Goal: Task Accomplishment & Management: Complete application form

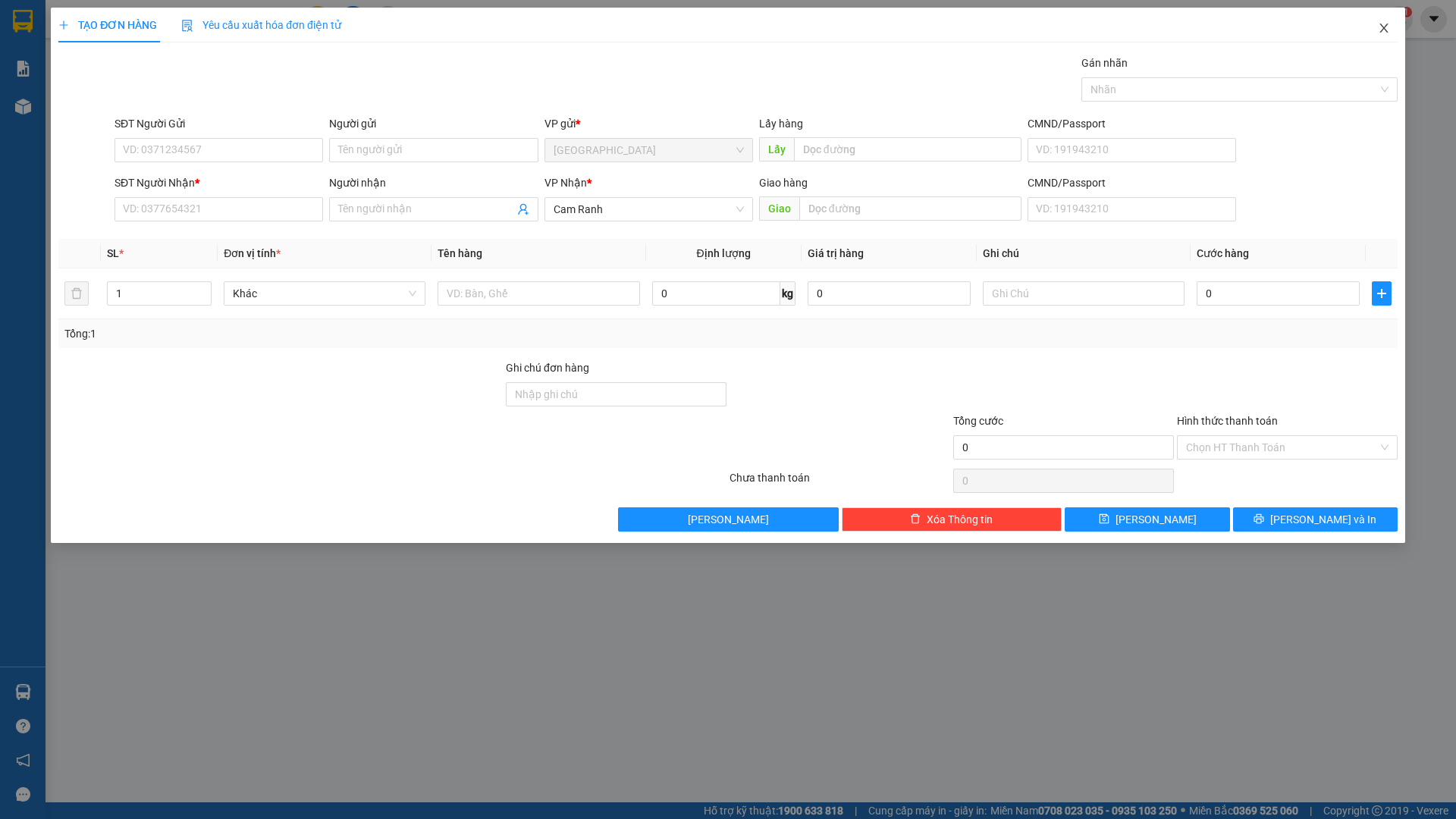
click at [1383, 28] on icon "close" at bounding box center [1383, 28] width 12 height 12
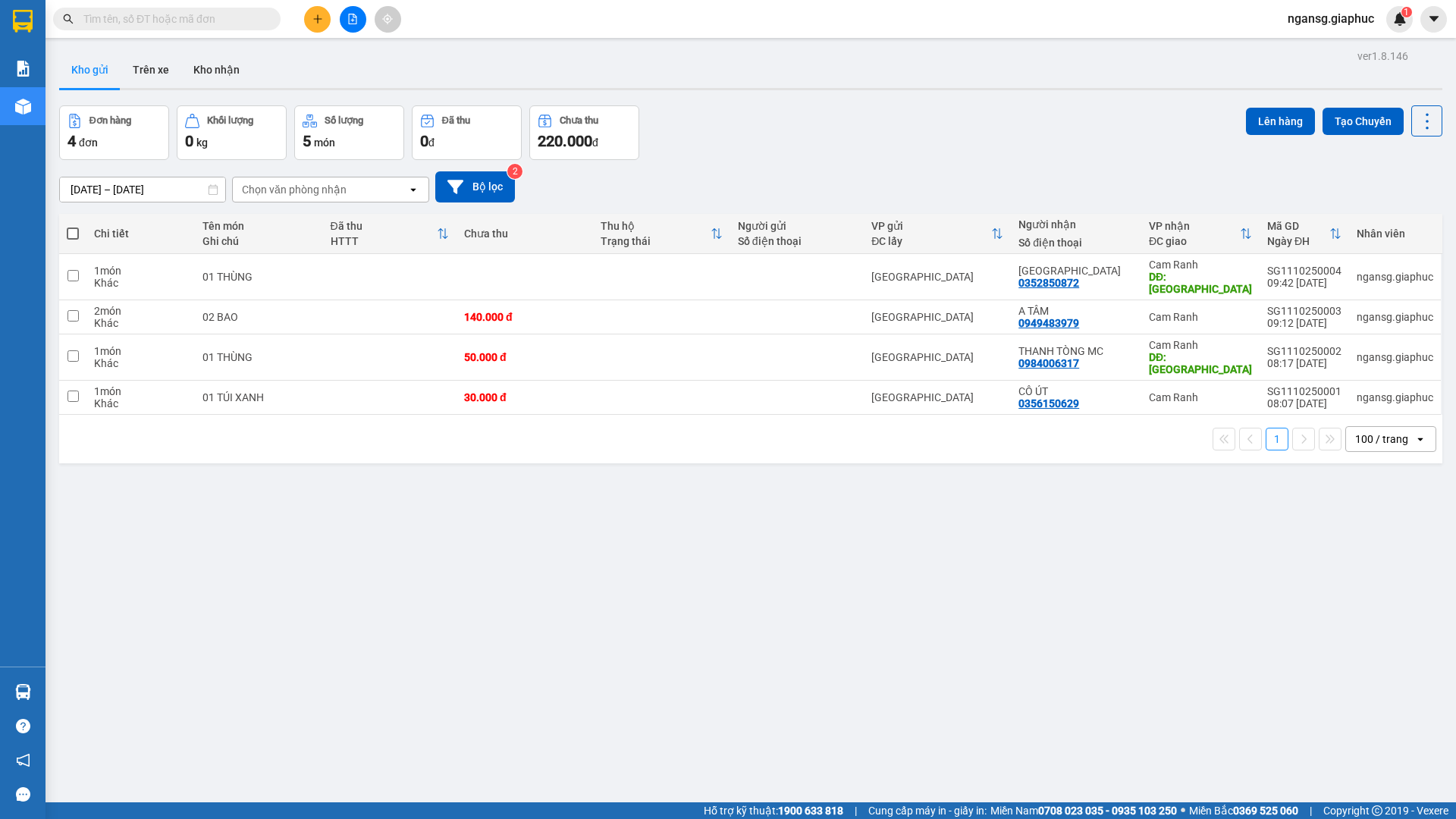
click at [1005, 148] on div "Đơn hàng 4 đơn Khối lượng 0 kg Số lượng 5 món Đã thu 0 đ Chưa thu 220.000 đ Lên…" at bounding box center [751, 132] width 1383 height 54
click at [310, 13] on button at bounding box center [317, 19] width 27 height 27
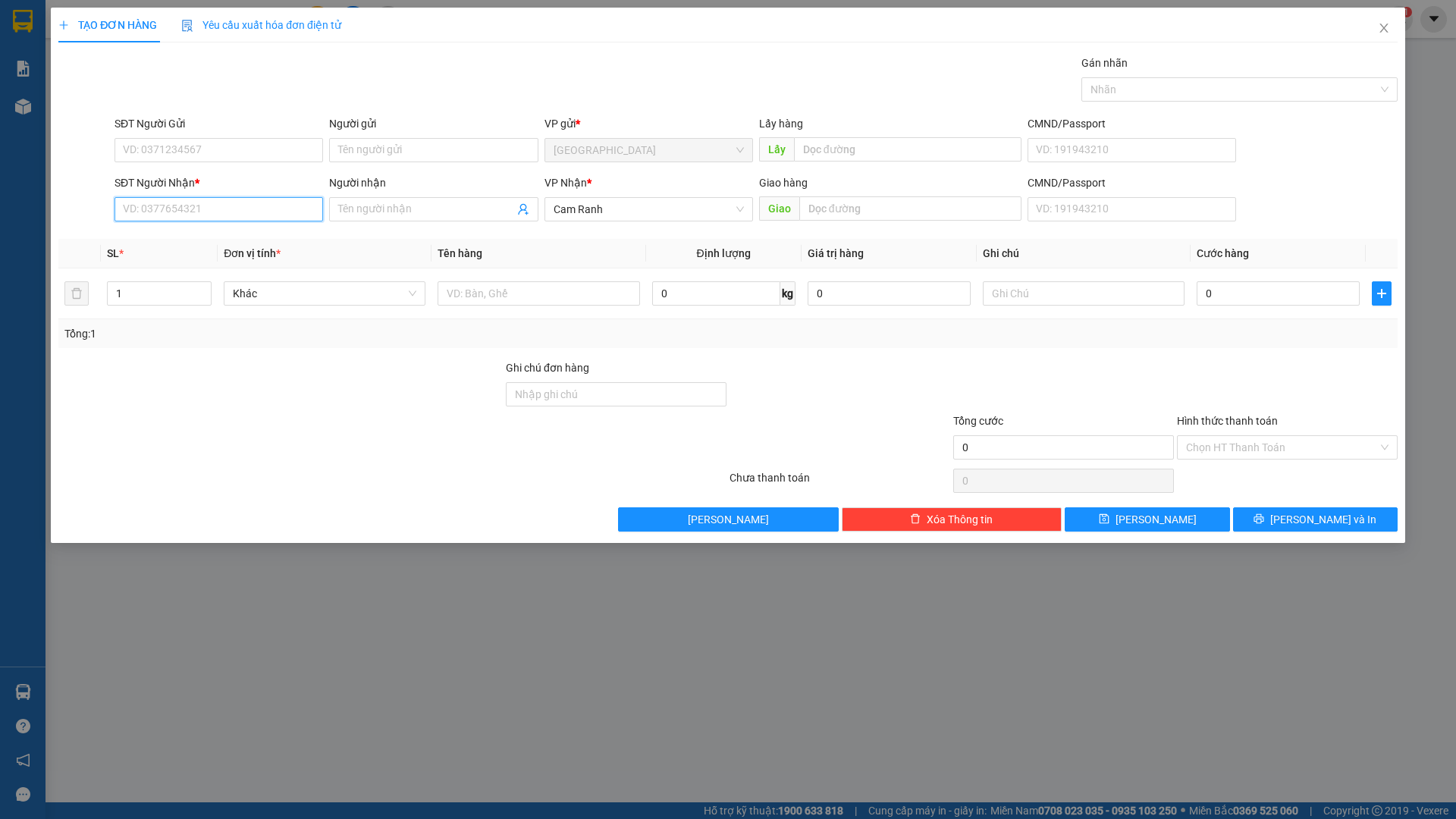
click at [285, 213] on input "SĐT Người Nhận *" at bounding box center [219, 209] width 209 height 24
paste input "0949483979"
type input "0949483979"
click at [236, 232] on div "0949483979 - A TÂM" at bounding box center [219, 240] width 190 height 17
type input "A TÂM"
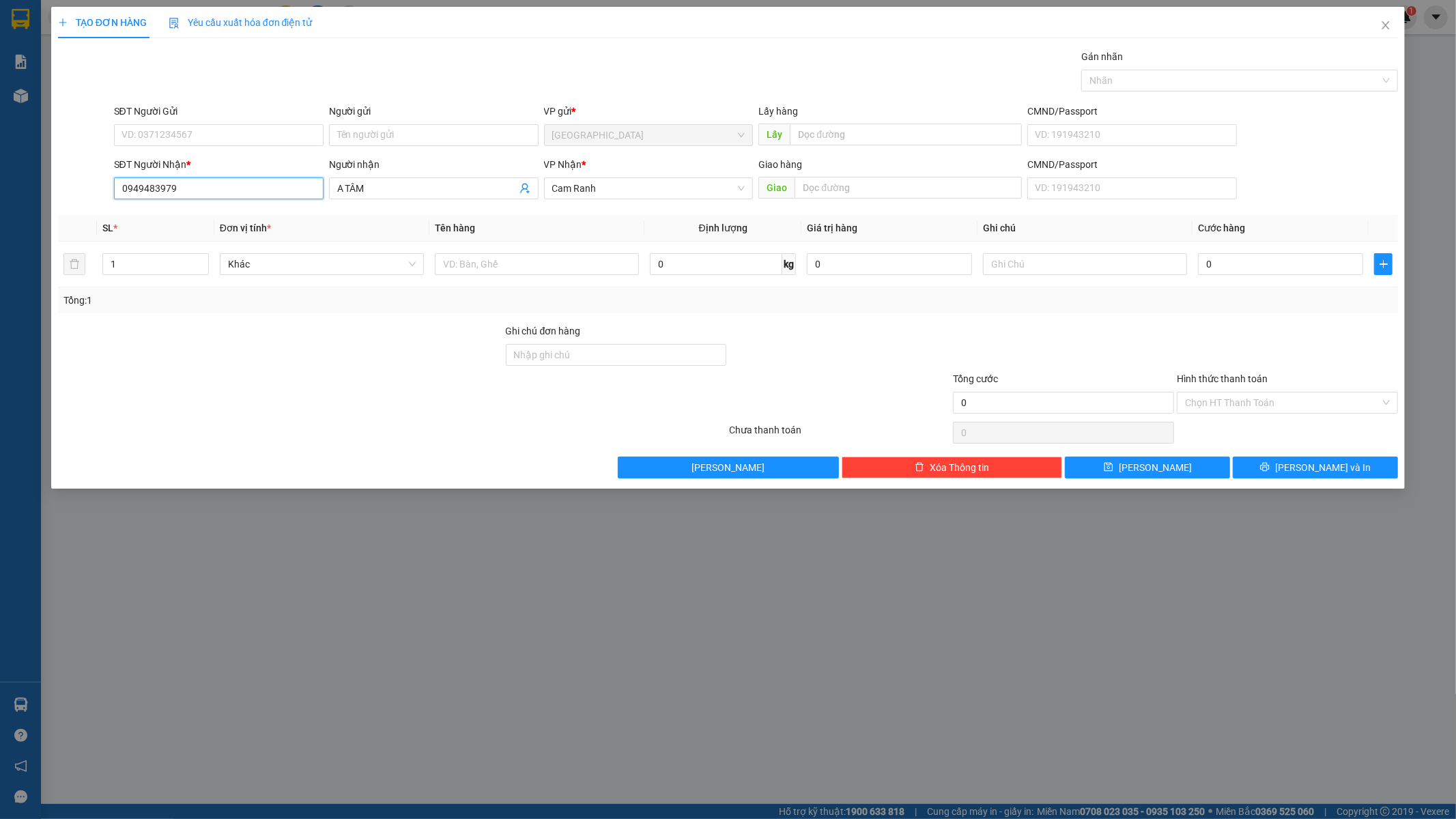
type input "0949483979"
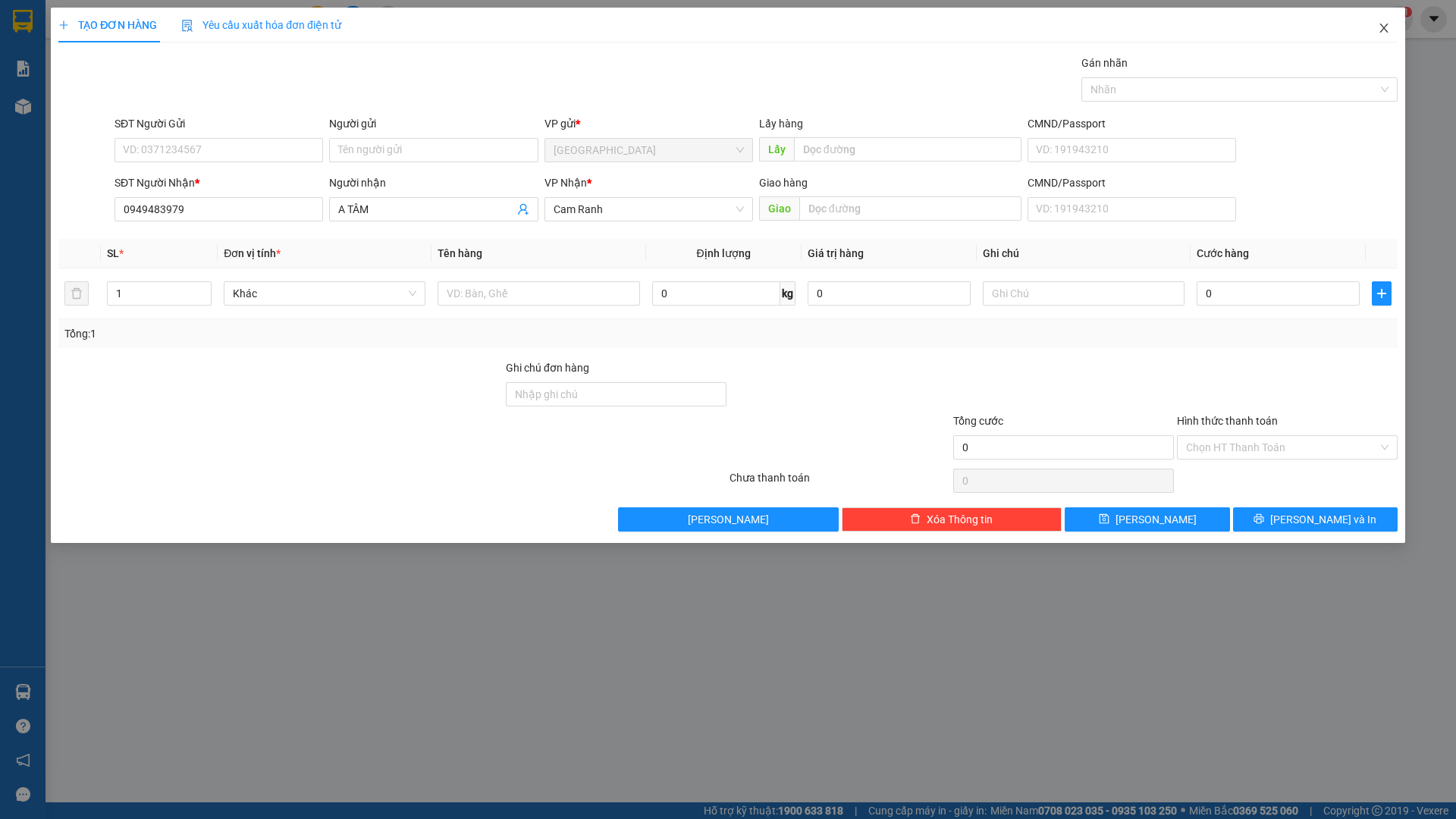
click at [1384, 26] on icon "close" at bounding box center [1383, 28] width 12 height 12
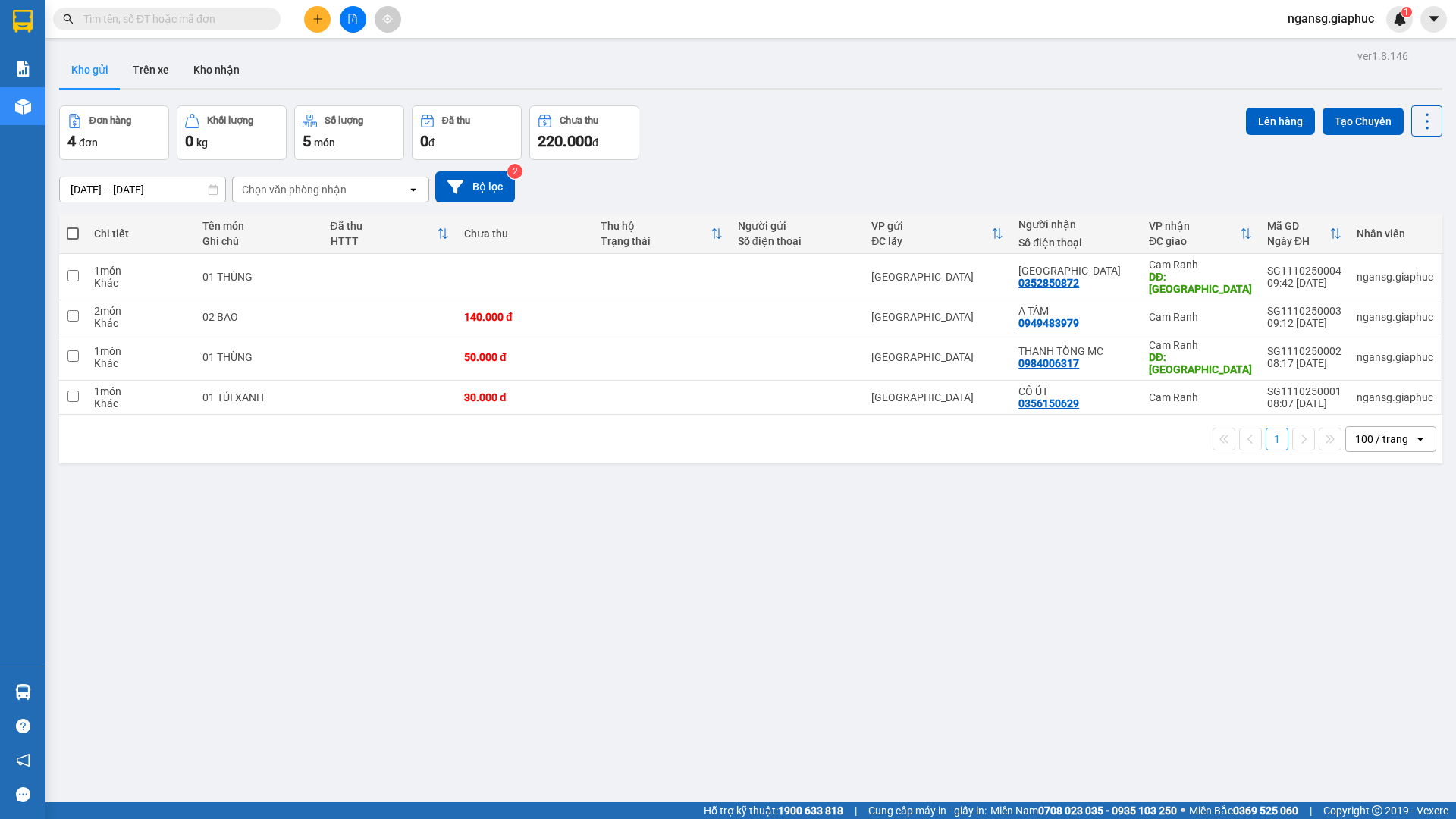
click at [909, 146] on div "Đơn hàng 4 đơn Khối lượng 0 kg Số lượng 5 món Đã thu 0 đ Chưa thu 220.000 đ Lên…" at bounding box center [751, 132] width 1383 height 54
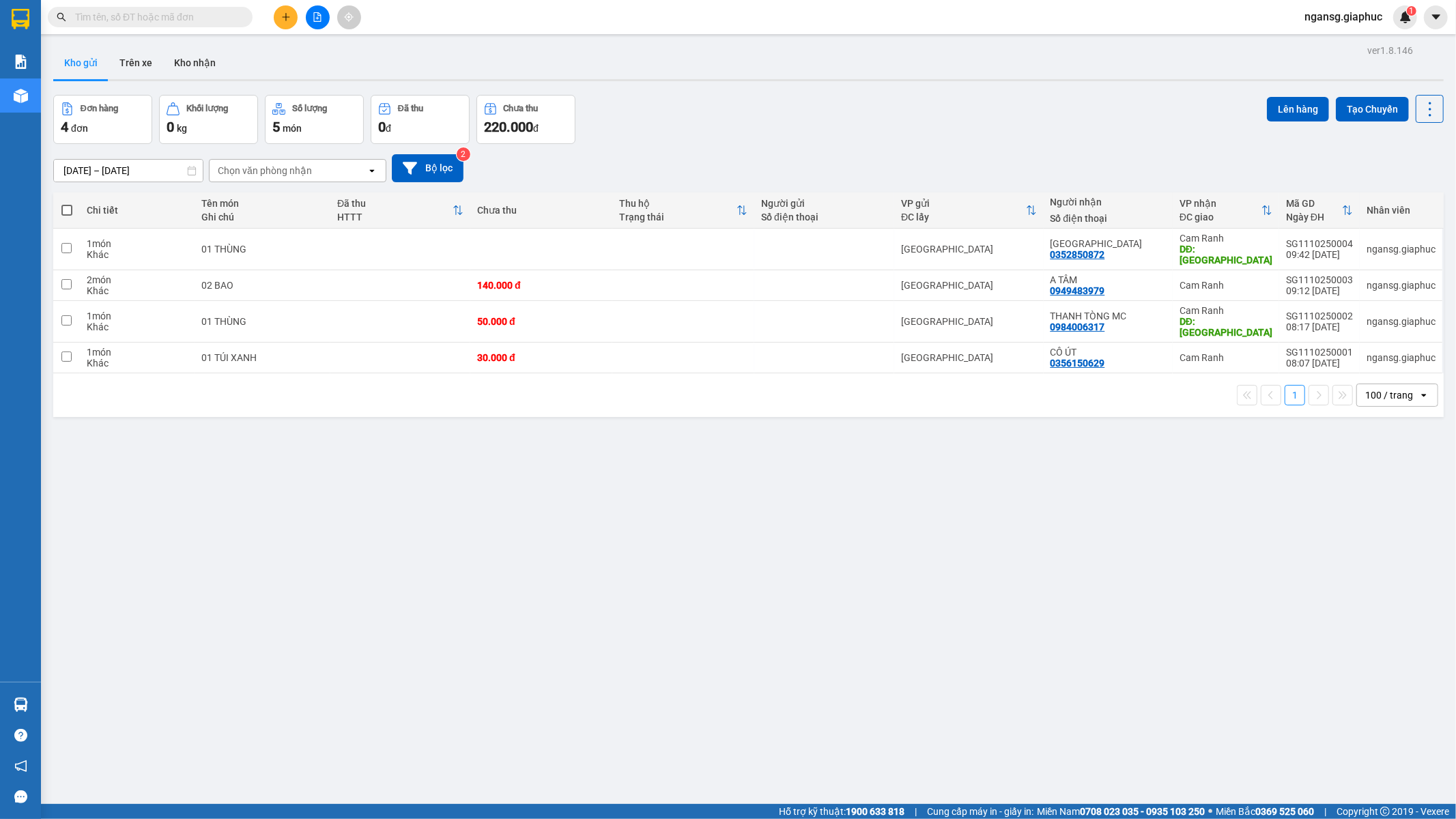
click at [969, 143] on div "Đơn hàng 4 đơn Khối lượng 0 kg Số lượng 5 món Đã thu 0 đ Chưa thu 220.000 đ Lên…" at bounding box center [748, 119] width 1391 height 49
click at [282, 21] on button at bounding box center [285, 17] width 24 height 24
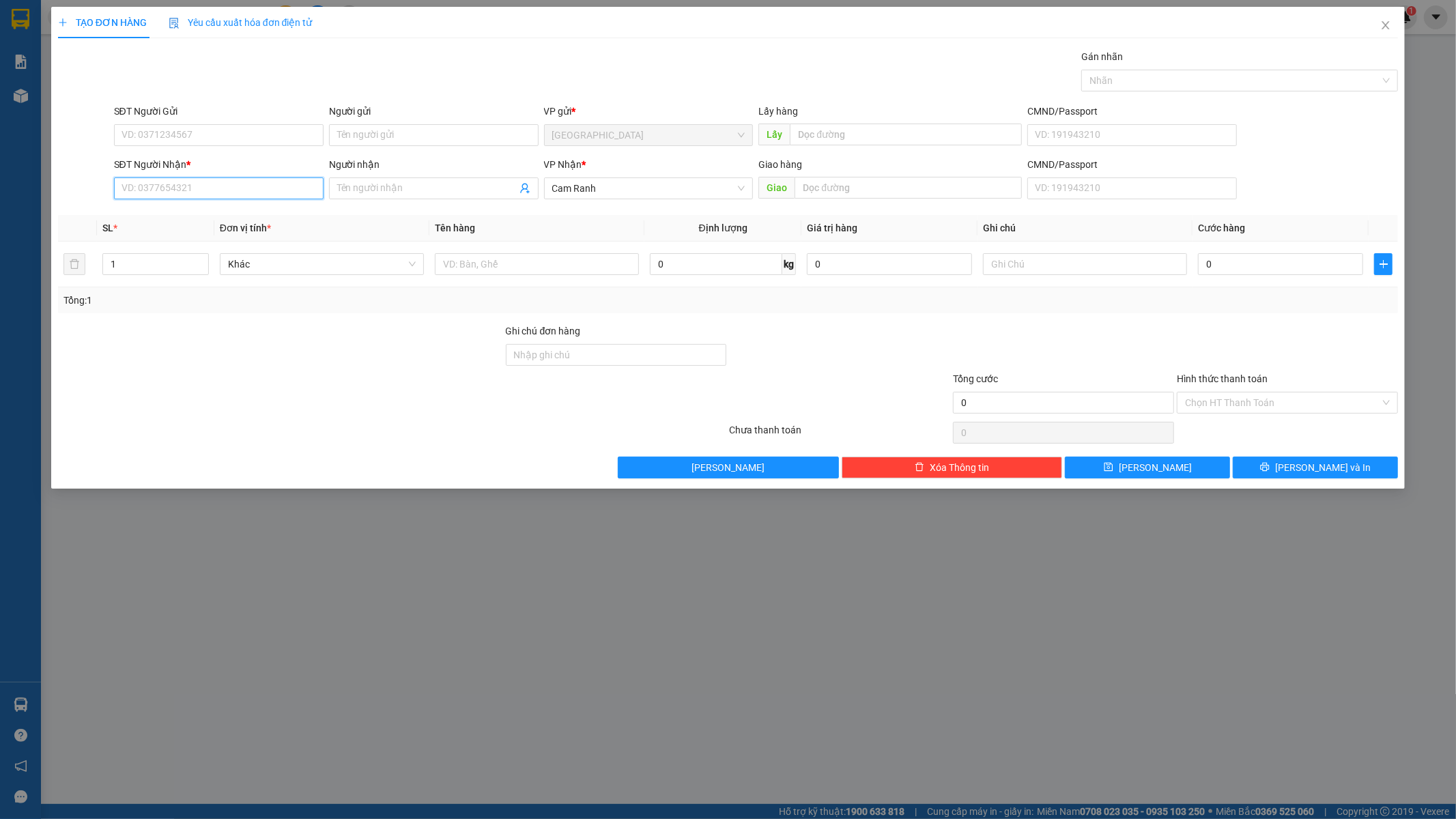
click at [234, 186] on input "SĐT Người Nhận *" at bounding box center [218, 188] width 209 height 21
paste input "0949483979"
type input "0949483979"
click at [260, 220] on div "0949483979 - A TÂM" at bounding box center [219, 216] width 193 height 15
type input "A TÂM"
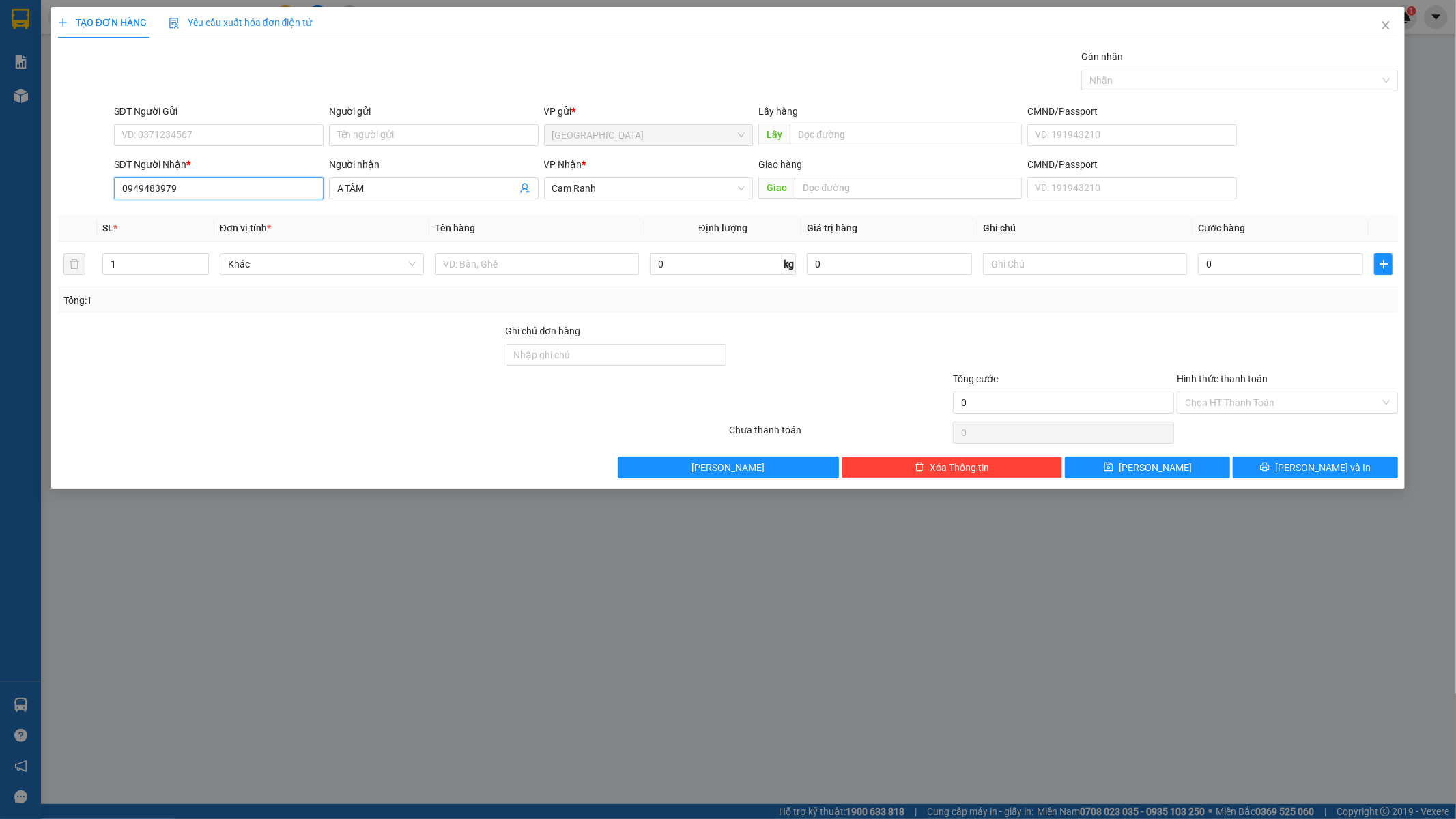
click at [201, 184] on input "0949483979" at bounding box center [218, 188] width 209 height 21
click at [219, 303] on div "0335417288 - A HÙNG" at bounding box center [219, 302] width 193 height 15
type input "0335417288"
type input "A HÙNG"
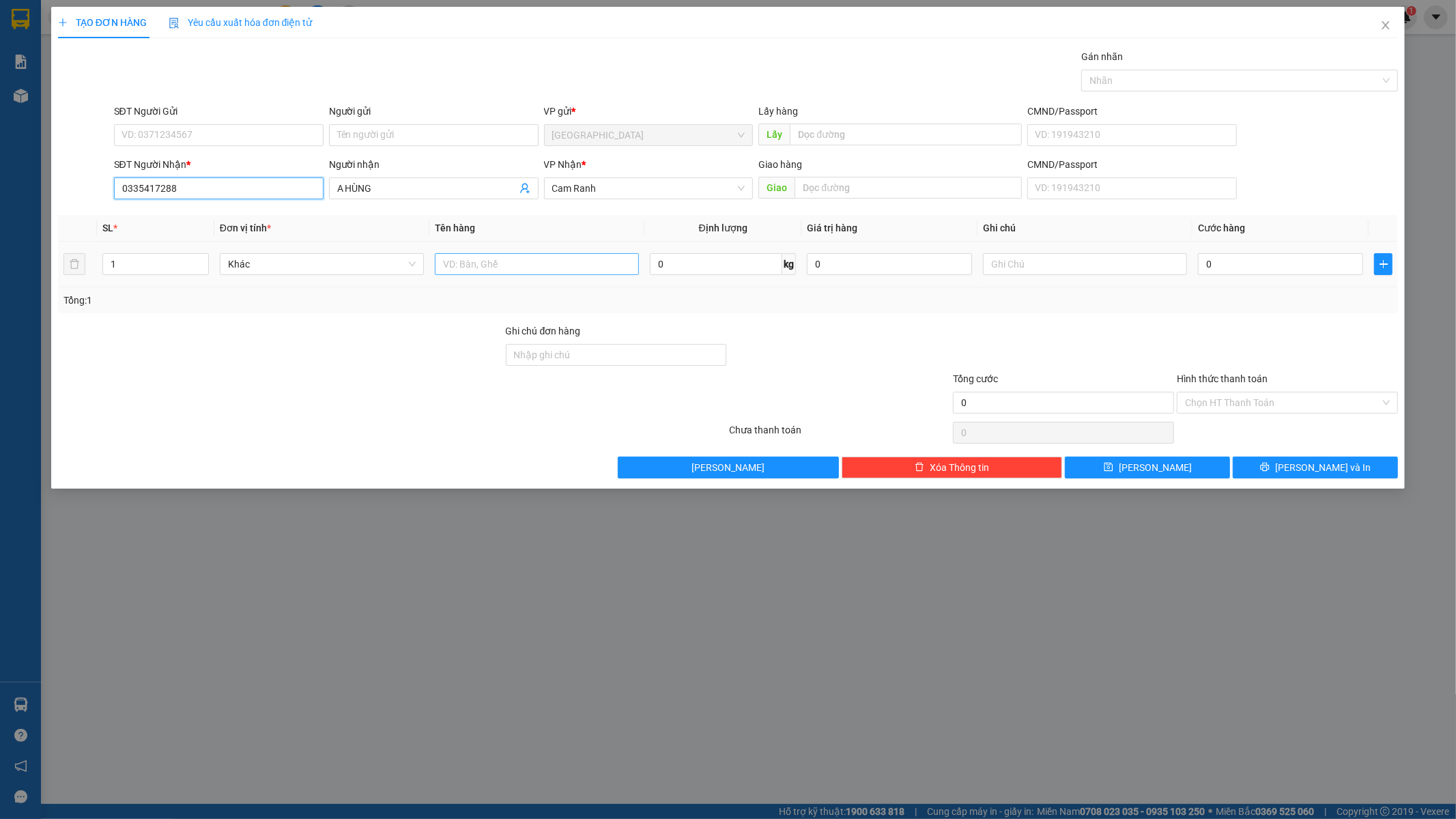
type input "0335417288"
click at [547, 269] on input "text" at bounding box center [537, 264] width 204 height 21
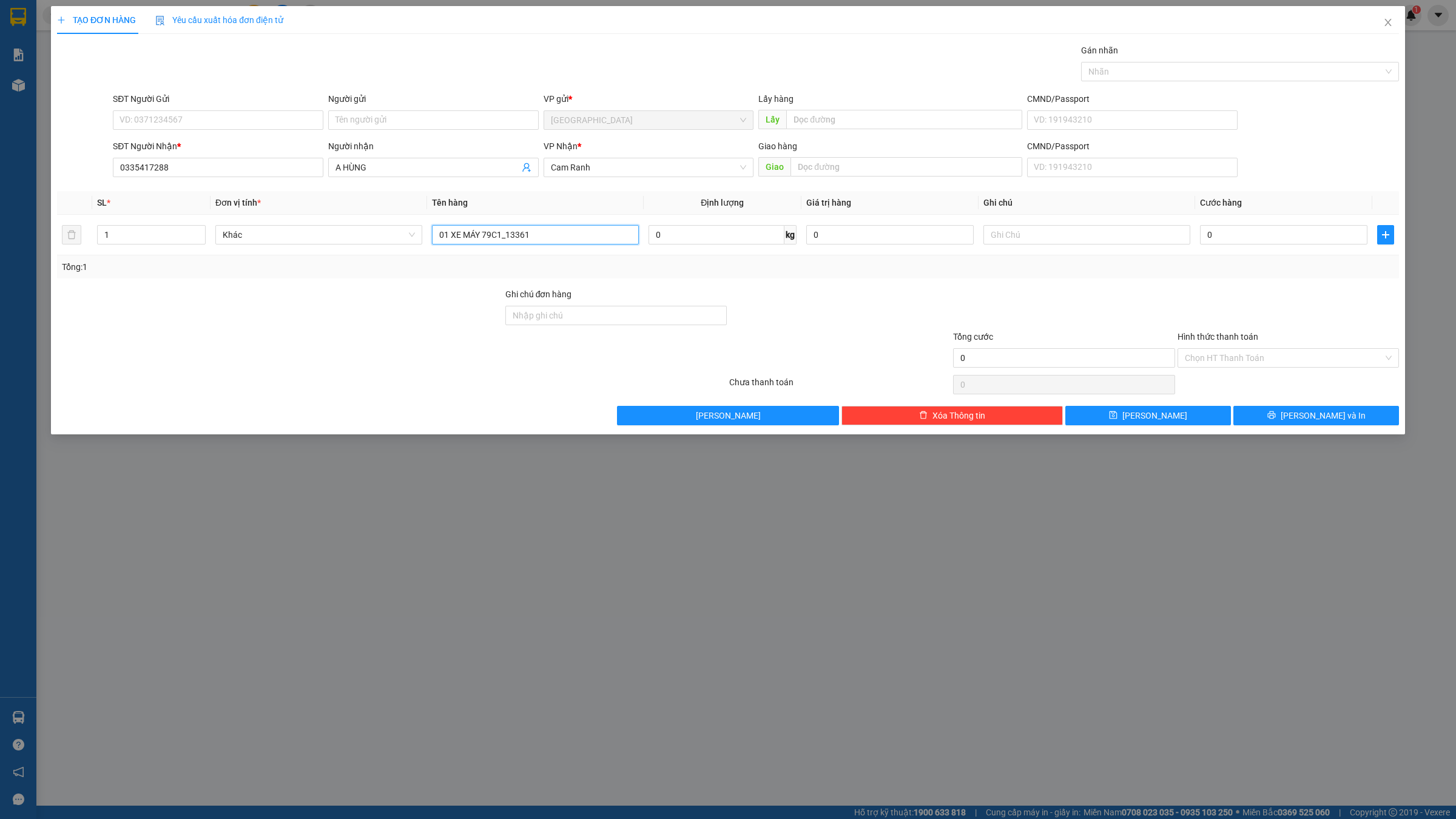
type input "01 XE MÁY 79C1_13361"
click at [877, 283] on div "Transit Pickup Surcharge Ids Transit Deliver Surcharge Ids Transit Deliver Surc…" at bounding box center [728, 234] width 1341 height 381
click at [1164, 243] on input "0" at bounding box center [1283, 234] width 167 height 19
type input "5"
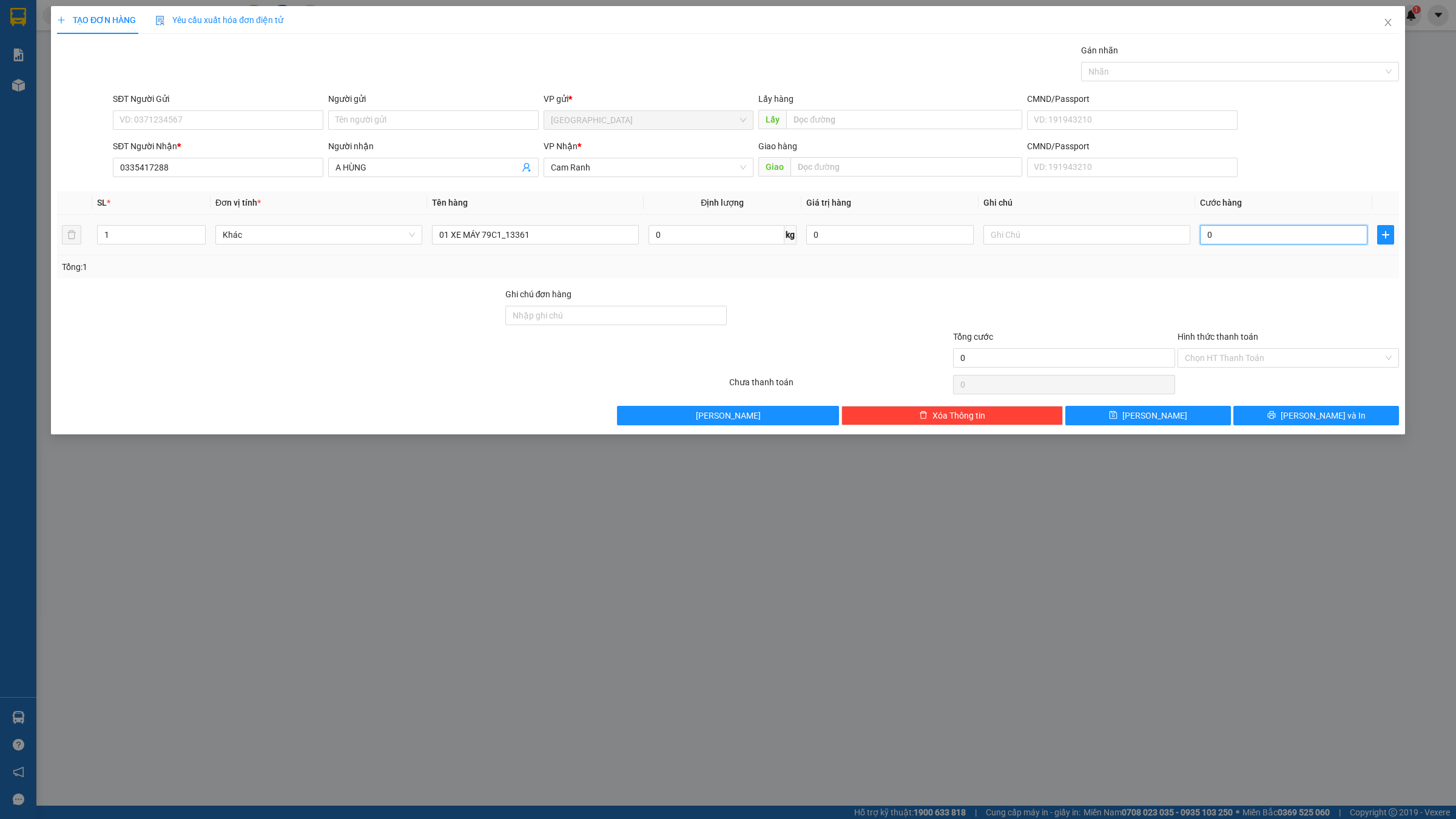
type input "5"
type input "50"
type input "500"
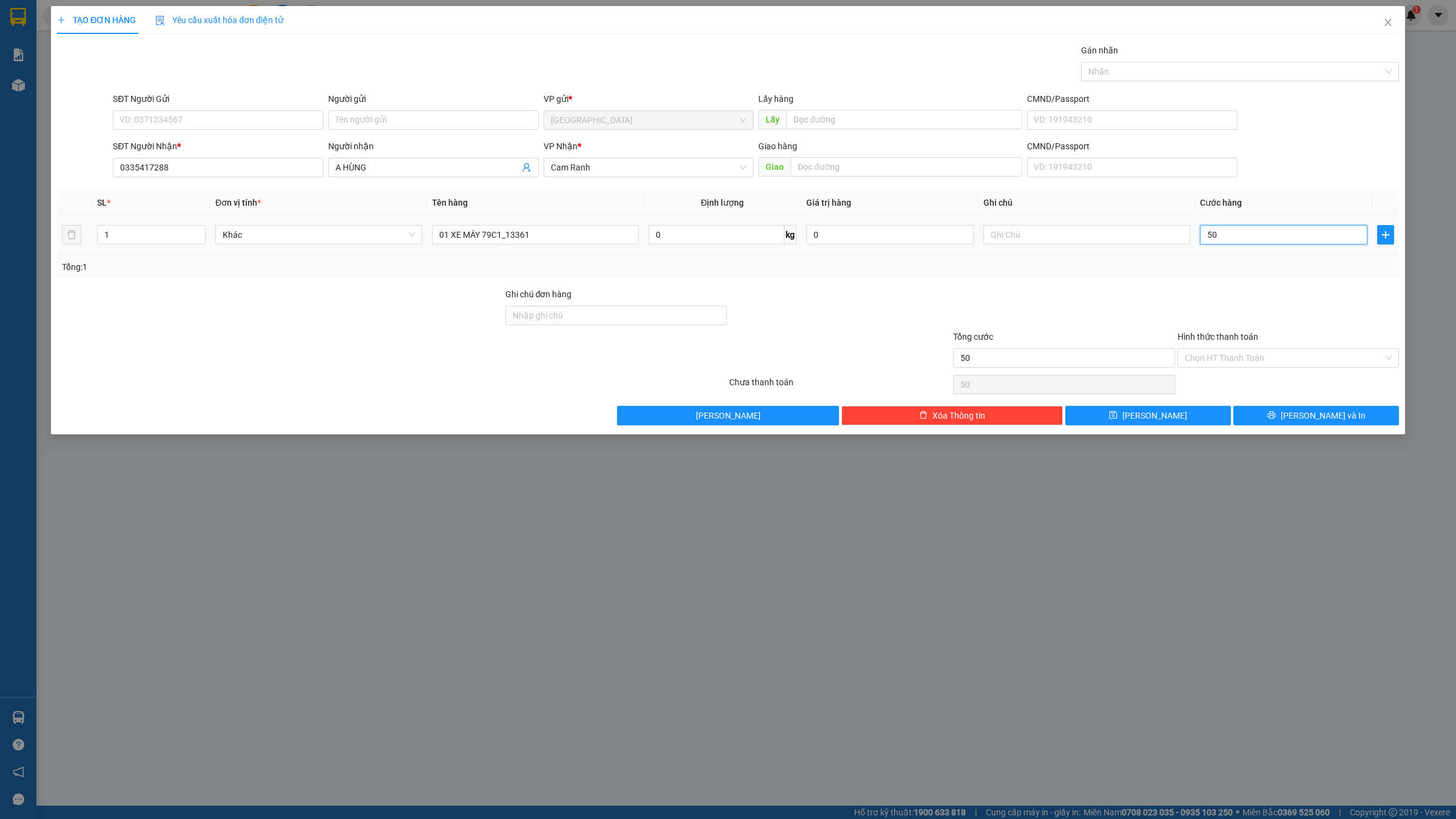
type input "500"
type input "500.000"
click at [1164, 280] on div "Transit Pickup Surcharge Ids Transit Deliver Surcharge Ids Transit Deliver Surc…" at bounding box center [728, 234] width 1341 height 381
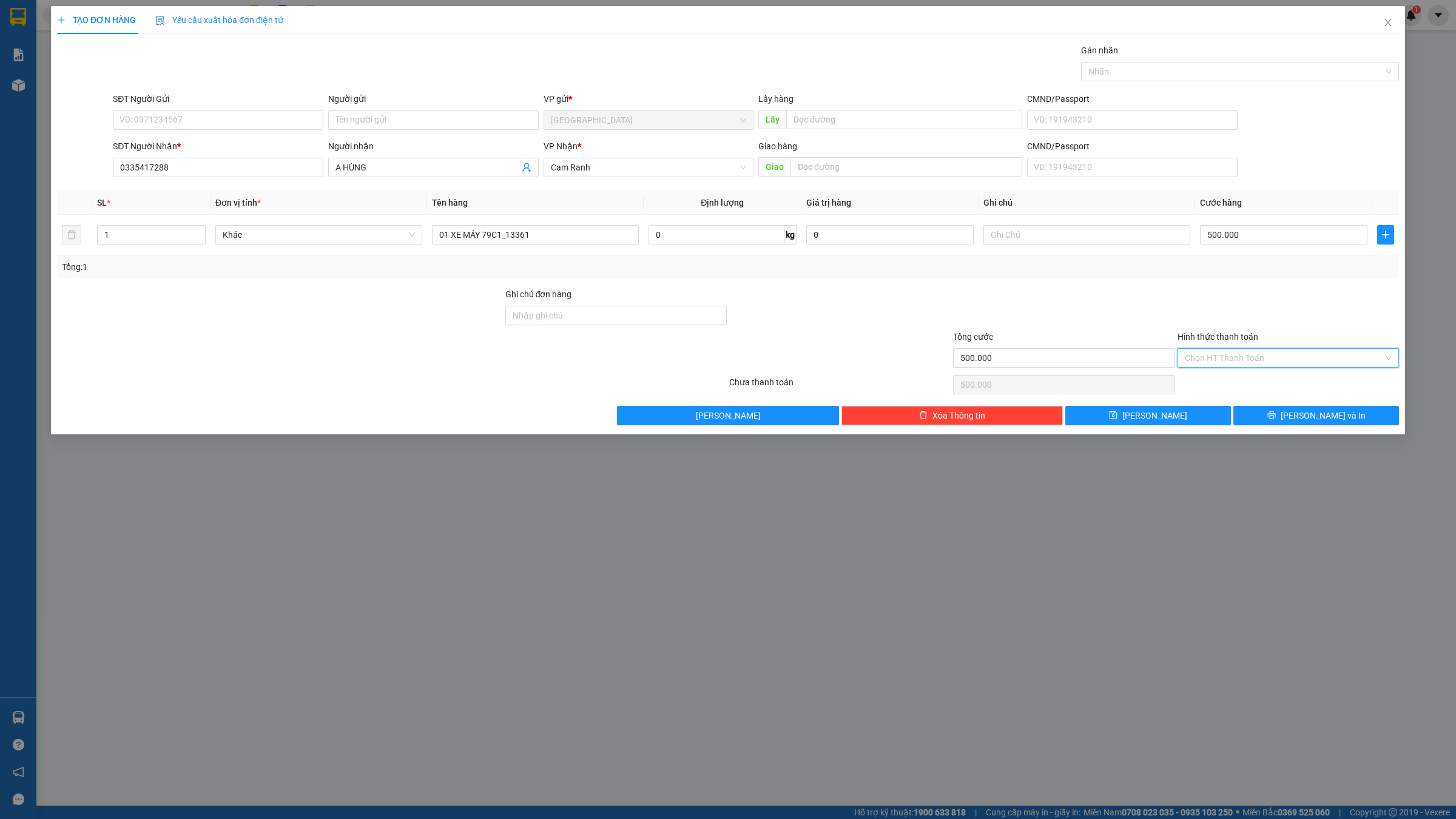
click at [1164, 353] on input "Hình thức thanh toán" at bounding box center [1283, 358] width 198 height 18
click at [1164, 388] on div "Tại văn phòng" at bounding box center [1288, 383] width 207 height 13
type input "0"
click at [1164, 270] on div "Tổng: 1" at bounding box center [727, 267] width 1332 height 13
click at [1164, 407] on button "[PERSON_NAME] và In" at bounding box center [1315, 415] width 165 height 19
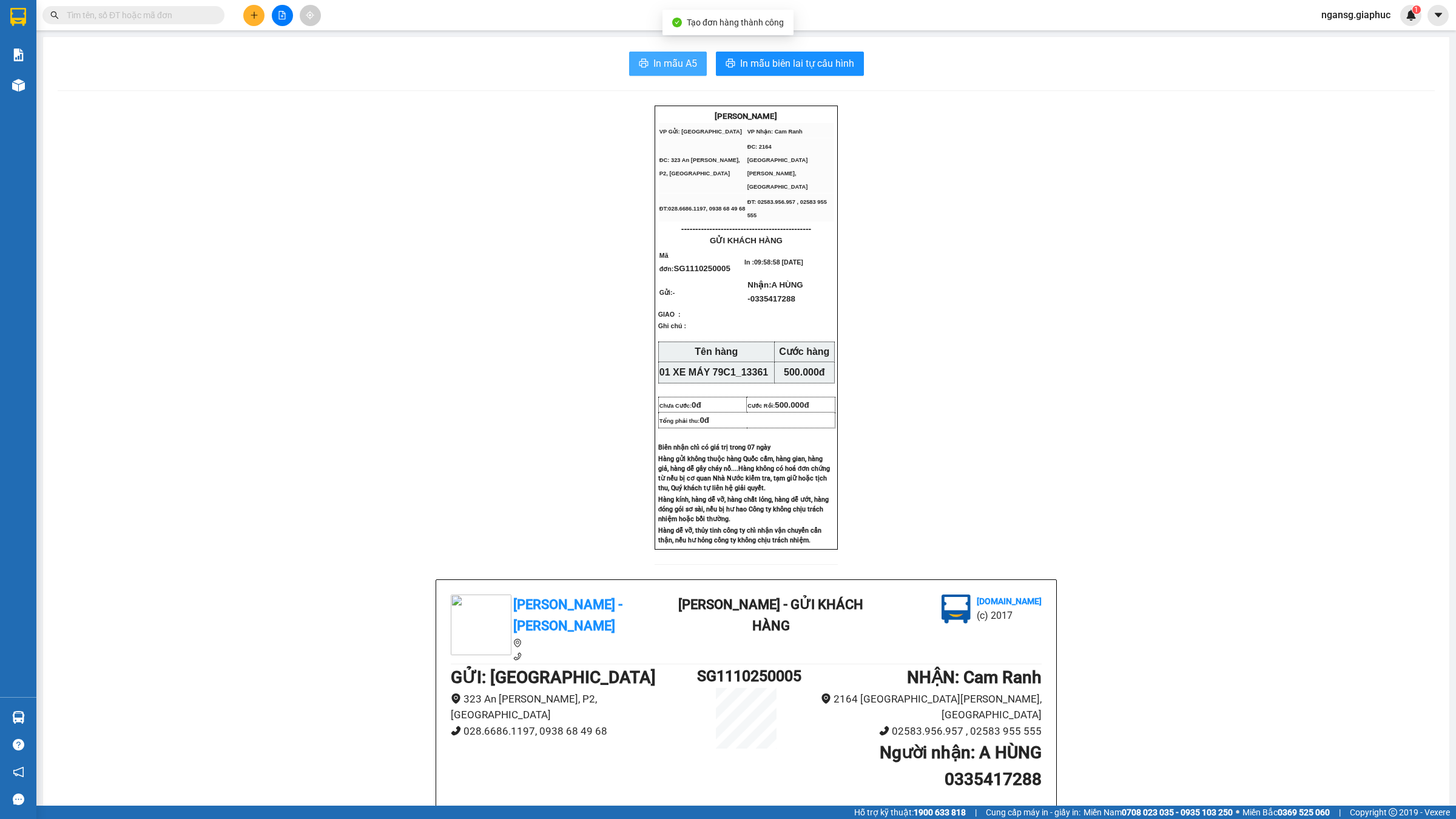
click at [666, 58] on span "In mẫu A5" at bounding box center [674, 63] width 43 height 15
click at [527, 237] on div "[PERSON_NAME] VP Gửi: [GEOGRAPHIC_DATA] VP Nhận: Cam Ranh ĐC: 323 An [PERSON_…" at bounding box center [746, 807] width 1377 height 1401
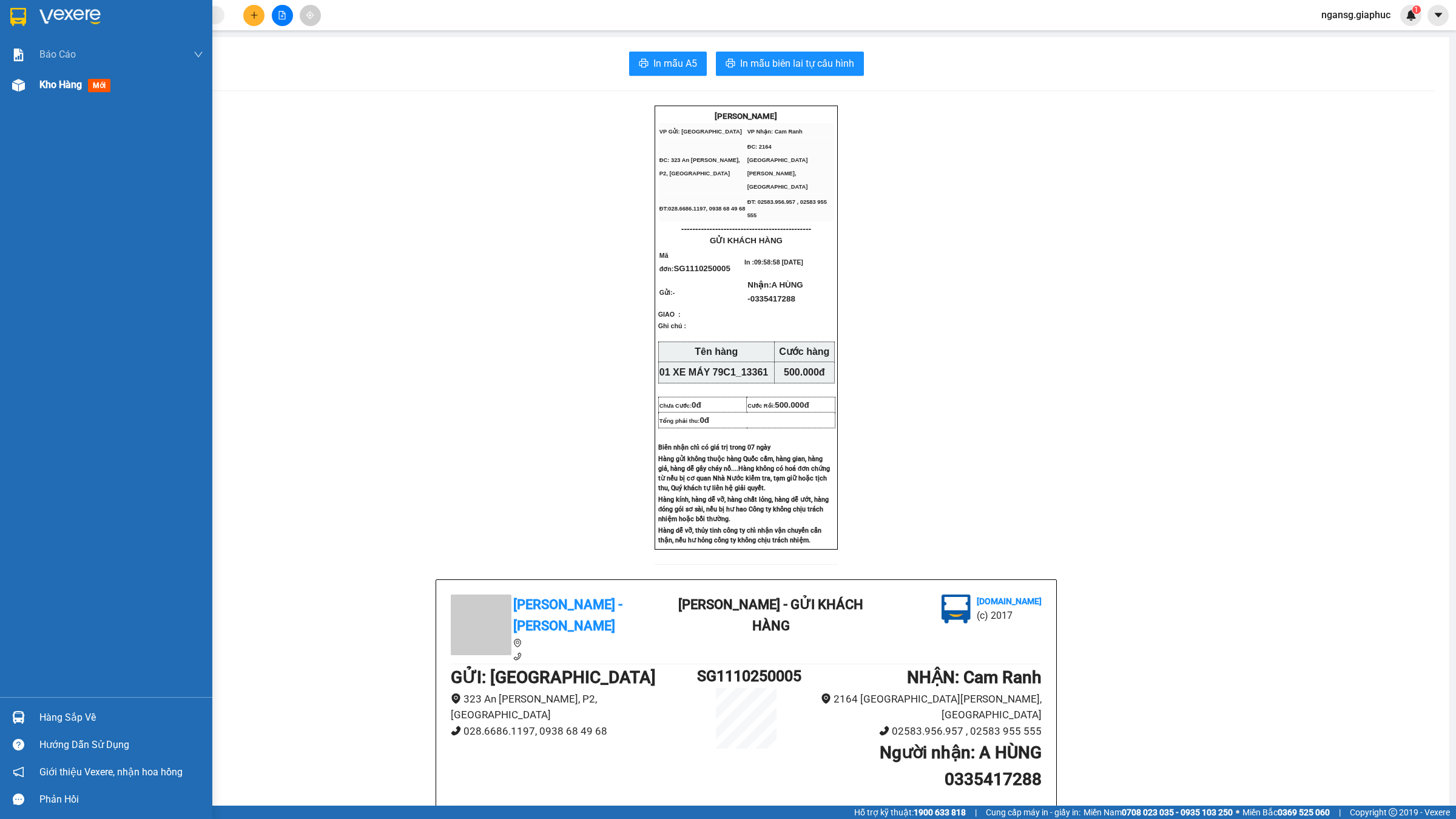
click at [47, 82] on span "Kho hàng" at bounding box center [61, 84] width 43 height 12
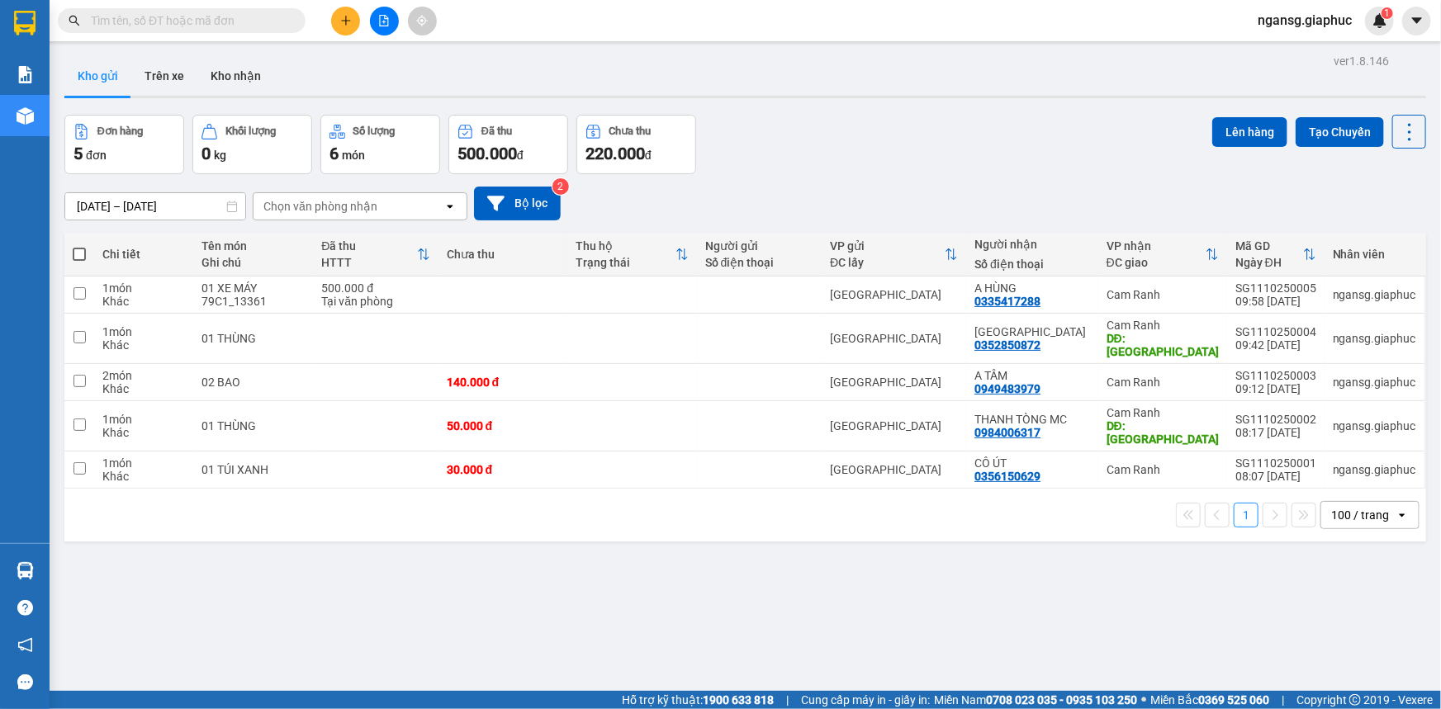
click at [920, 140] on div "Đơn hàng 5 đơn Khối lượng 0 kg Số lượng 6 món Đã thu 500.000 đ Chưa thu 220.000…" at bounding box center [744, 144] width 1361 height 59
click at [346, 21] on icon "plus" at bounding box center [345, 20] width 9 height 1
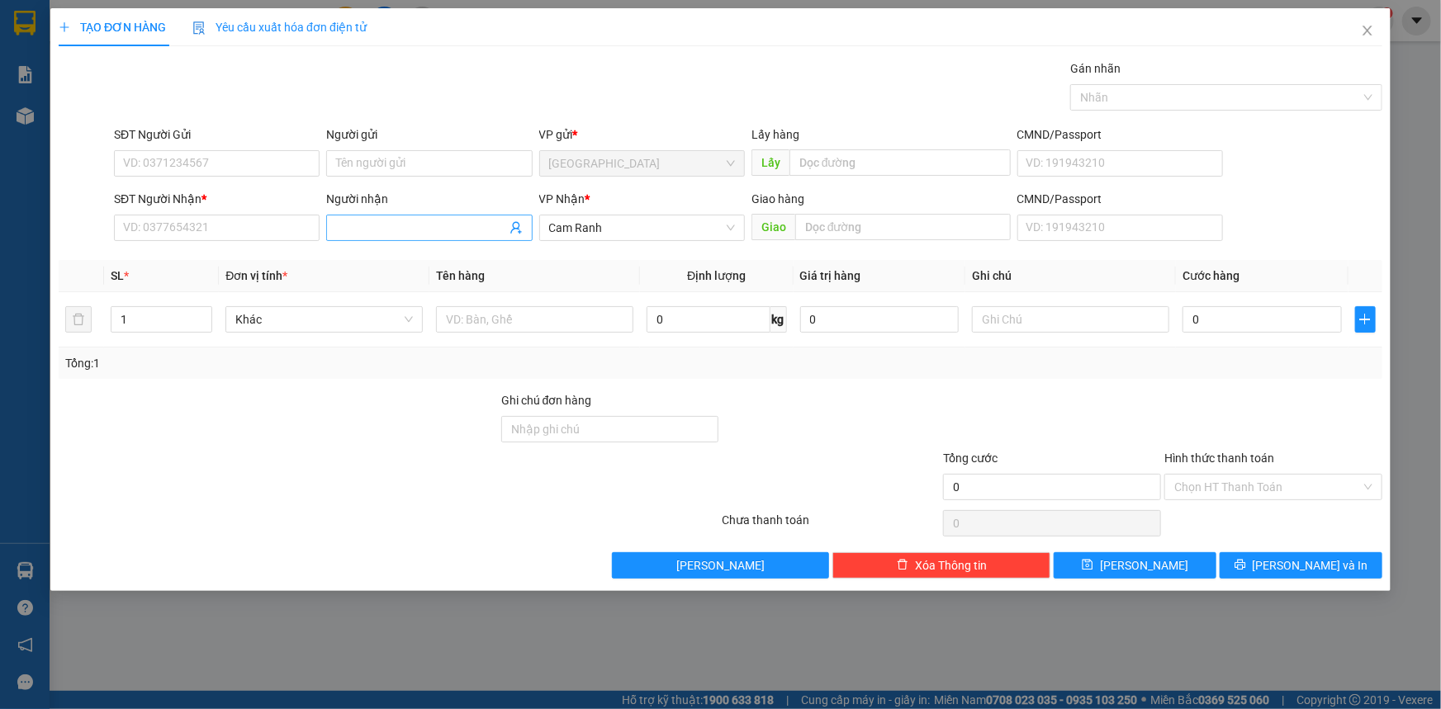
click at [361, 225] on input "Người nhận" at bounding box center [420, 228] width 169 height 18
type input "CỌ VÀNG"
click at [369, 256] on div "CỌ VÀNG - 0919210321" at bounding box center [429, 261] width 186 height 18
type input "0919210321"
type input "CỌ VÀNG"
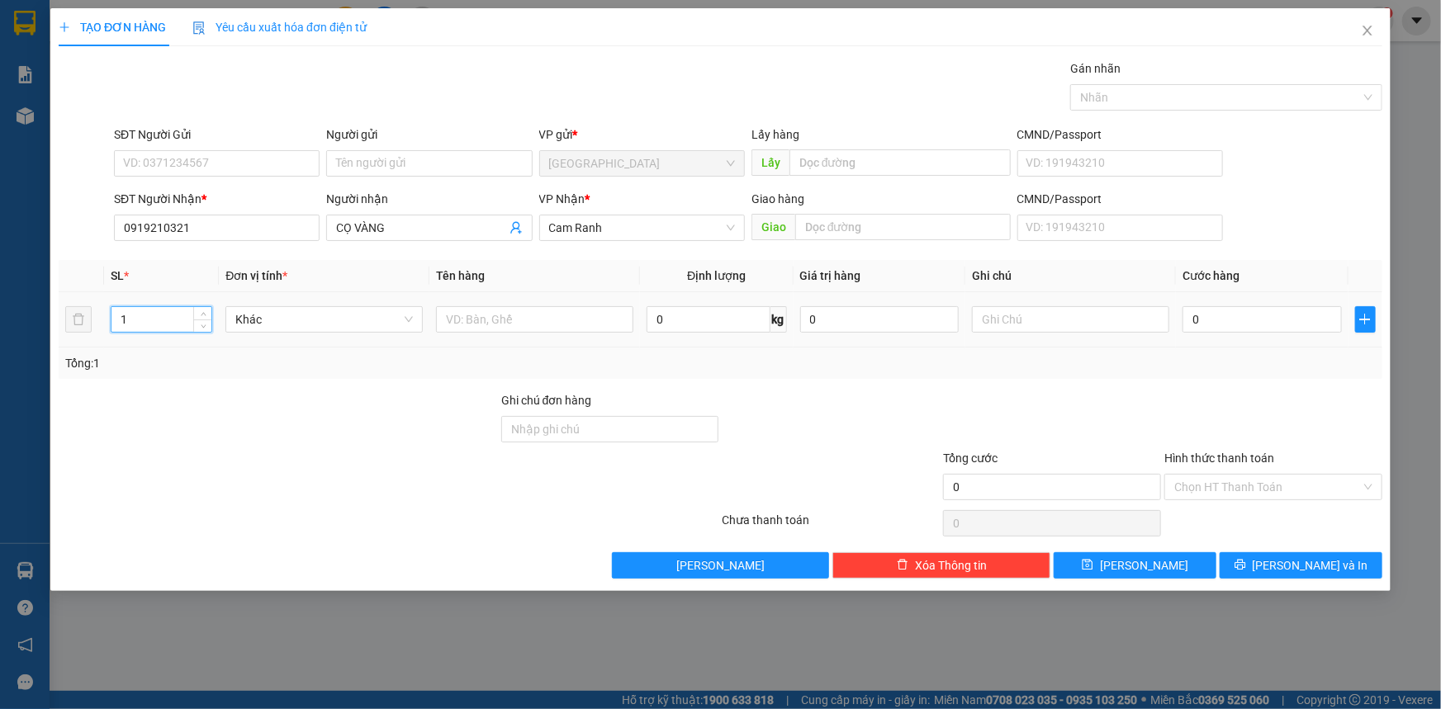
click at [179, 321] on input "1" at bounding box center [161, 319] width 100 height 25
type input "3"
click at [546, 310] on input "text" at bounding box center [534, 319] width 197 height 26
type input "02 THÙNG 01 CUỘN"
click at [836, 418] on div at bounding box center [830, 420] width 221 height 58
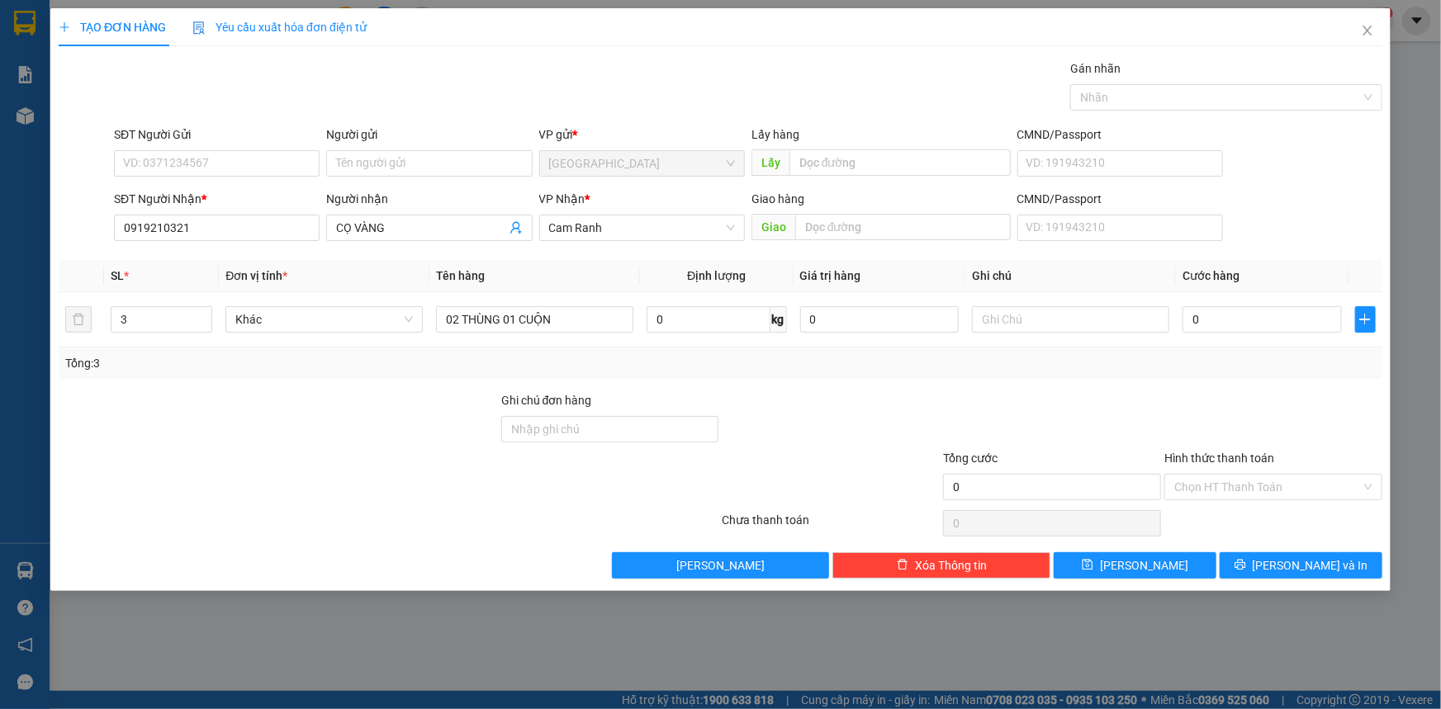
click at [930, 403] on div at bounding box center [830, 420] width 221 height 58
click at [1348, 553] on button "[PERSON_NAME] và In" at bounding box center [1300, 565] width 163 height 26
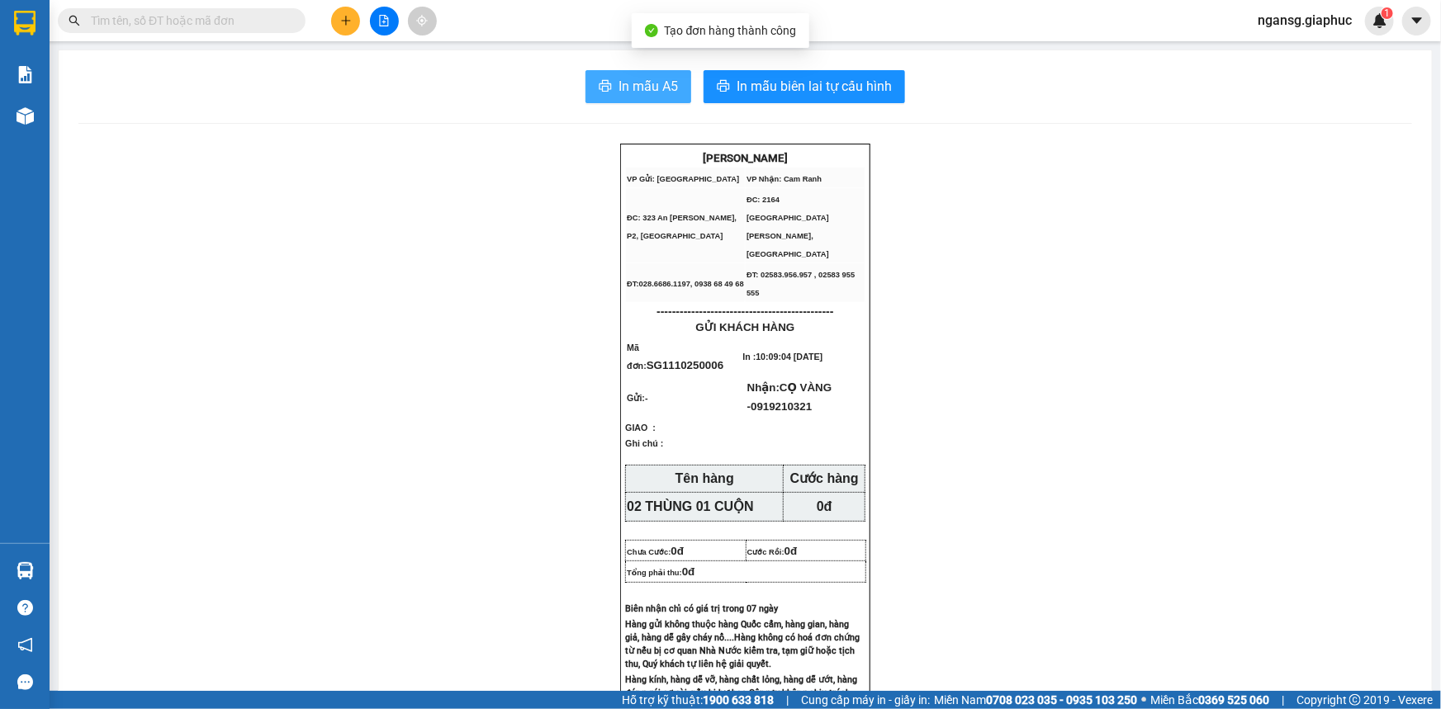
click at [627, 79] on span "In mẫu A5" at bounding box center [647, 86] width 59 height 21
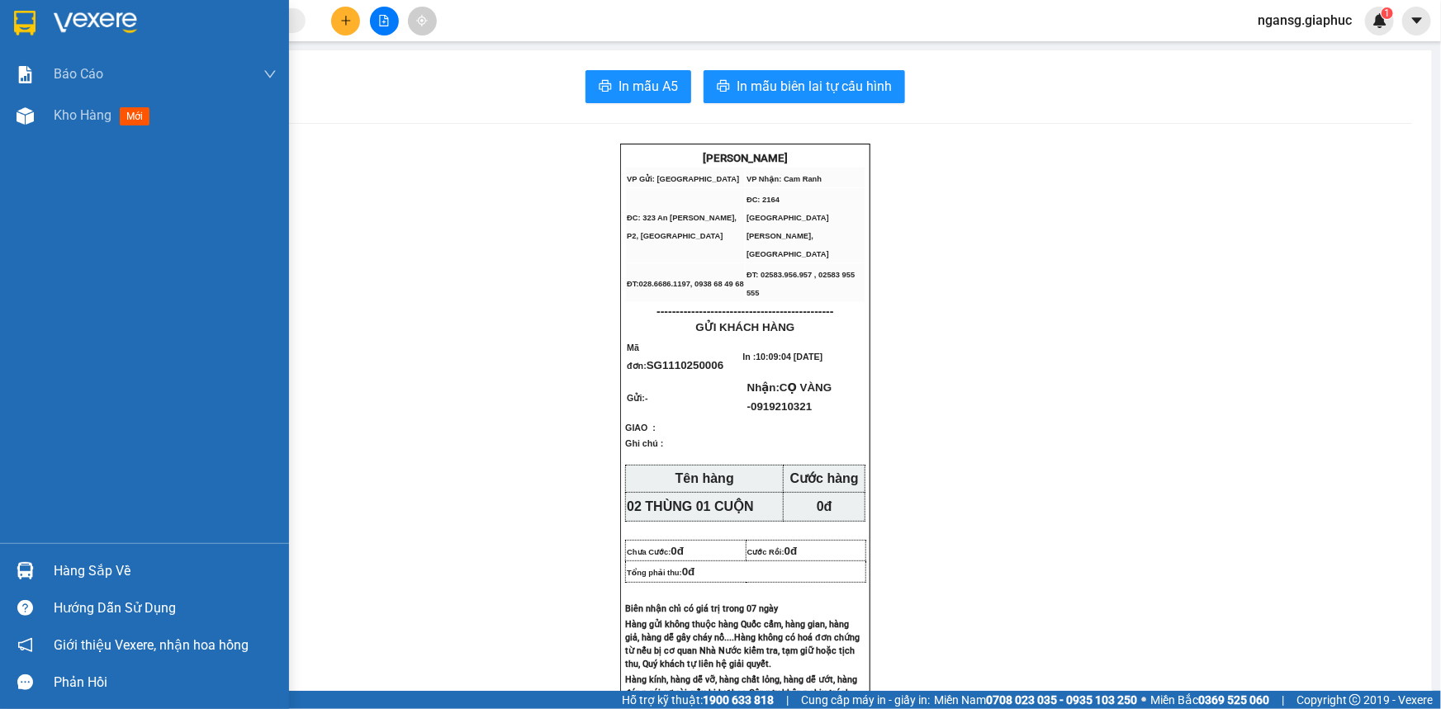
click at [0, 168] on div "Báo cáo Mẫu 1: Báo cáo dòng tiền theo nhân viên Mẫu 2: Thống kê đơn hàng theo n…" at bounding box center [144, 299] width 289 height 490
click at [62, 121] on span "Kho hàng" at bounding box center [83, 115] width 58 height 16
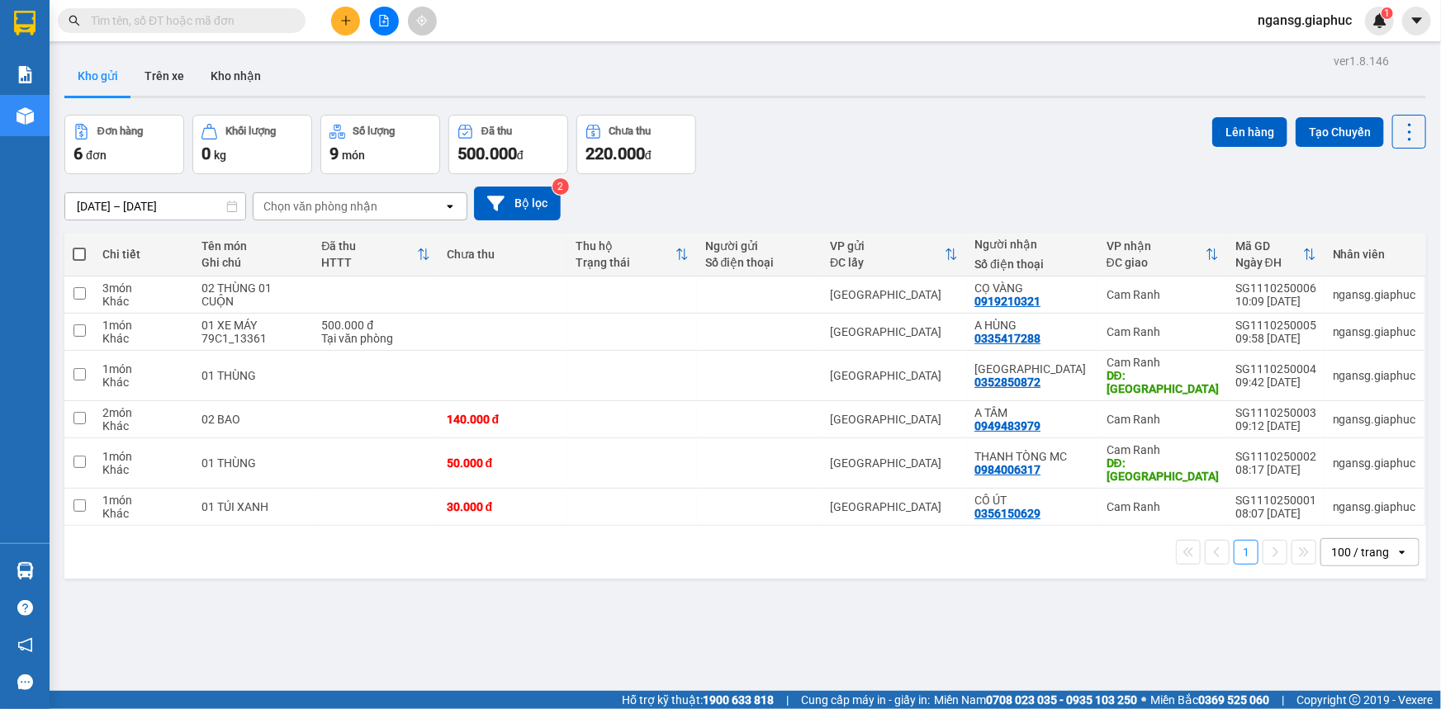
click at [846, 117] on div "Đơn hàng 6 đơn Khối lượng 0 kg Số lượng 9 món Đã thu 500.000 đ Chưa thu 220.000…" at bounding box center [744, 144] width 1361 height 59
click at [1284, 362] on button at bounding box center [1295, 376] width 23 height 29
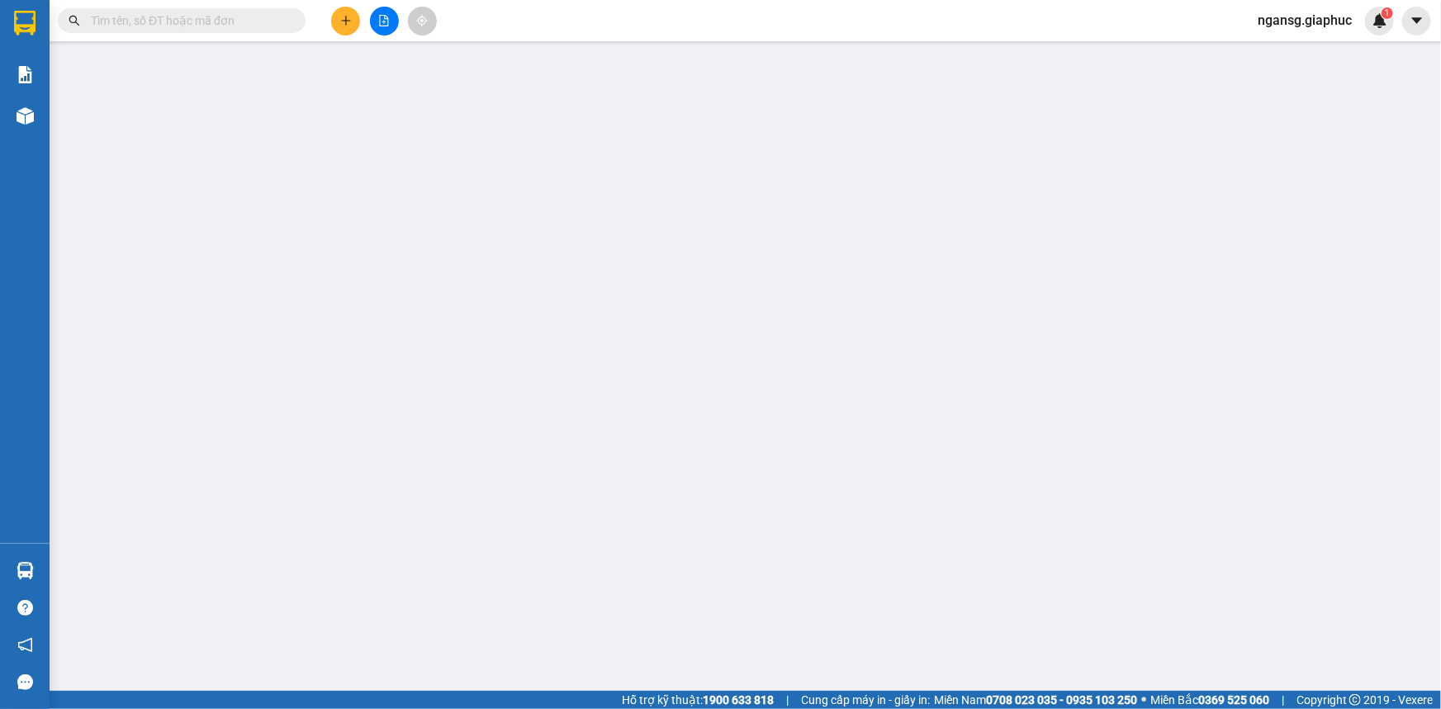
type input "0352850872"
type input "[GEOGRAPHIC_DATA]"
type input "MỸ CA"
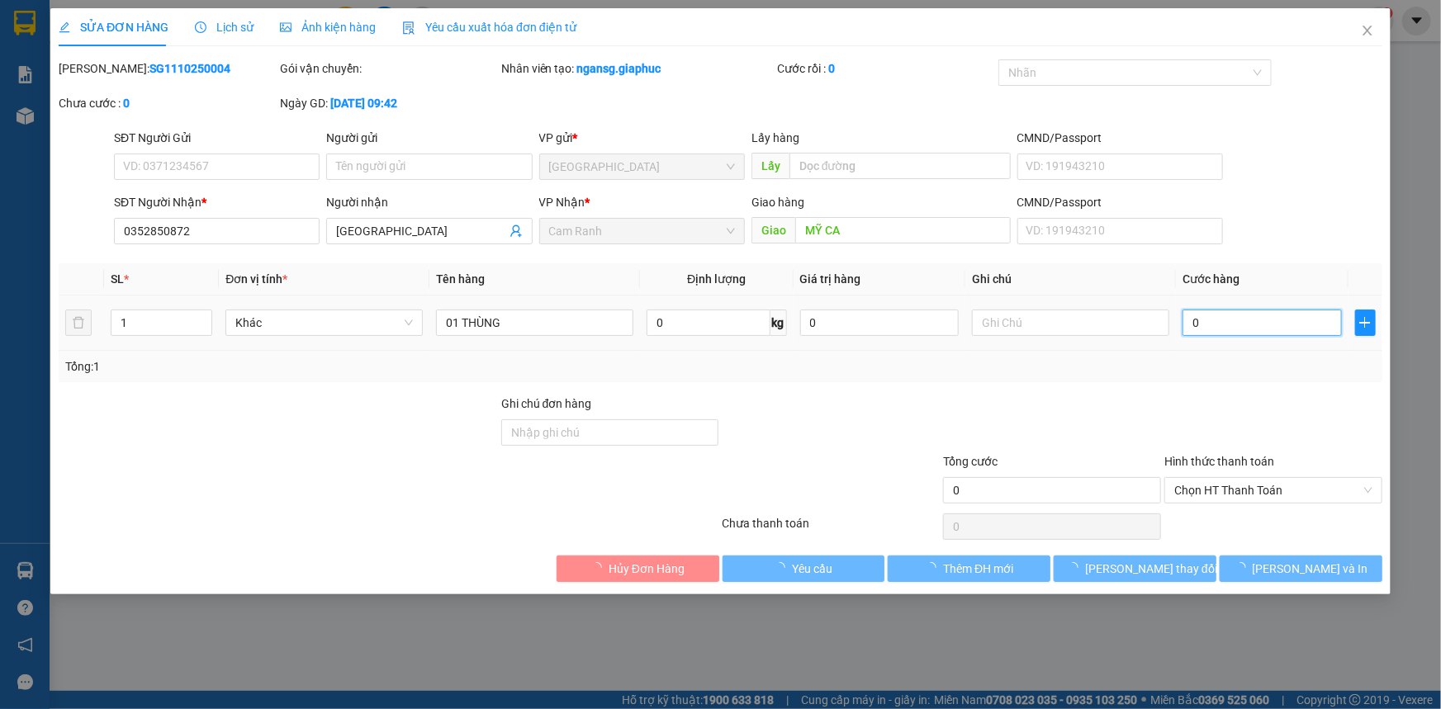
click at [1215, 330] on input "0" at bounding box center [1261, 323] width 159 height 26
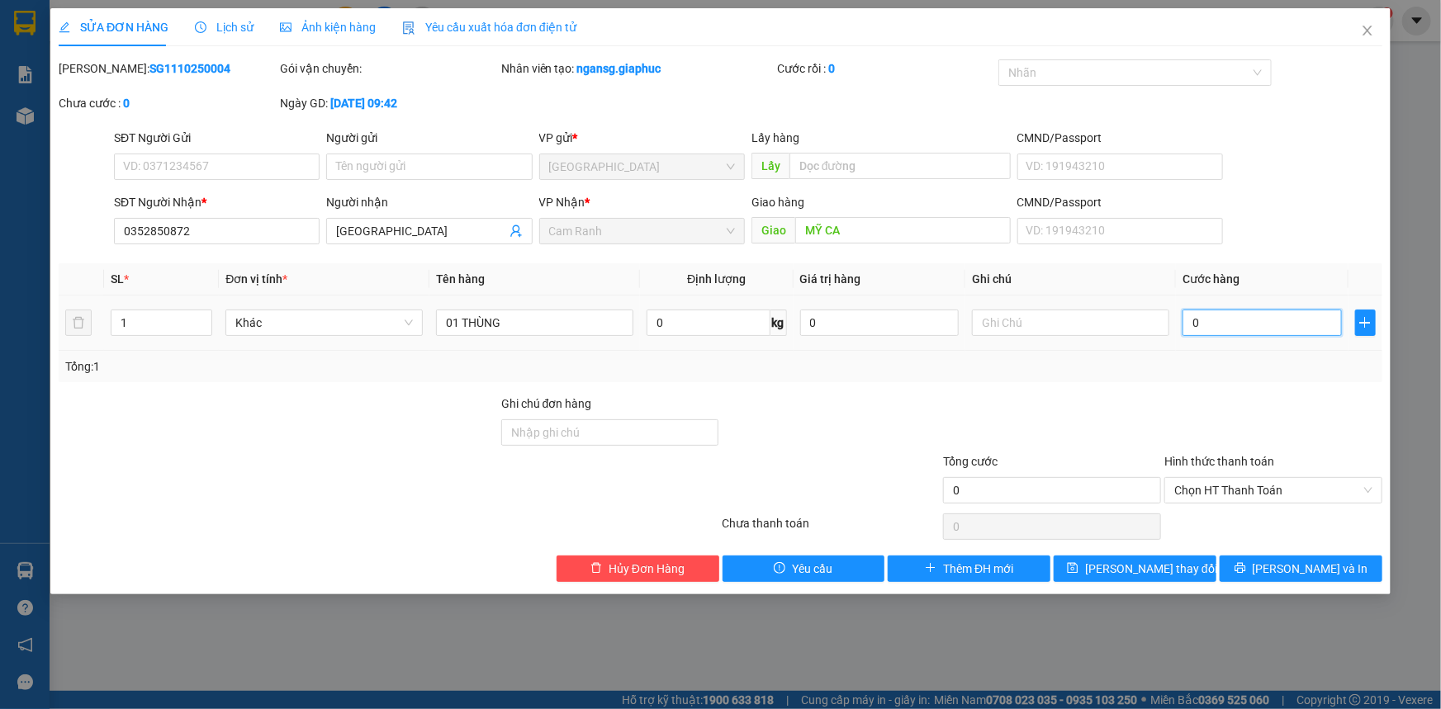
type input "5"
type input "50"
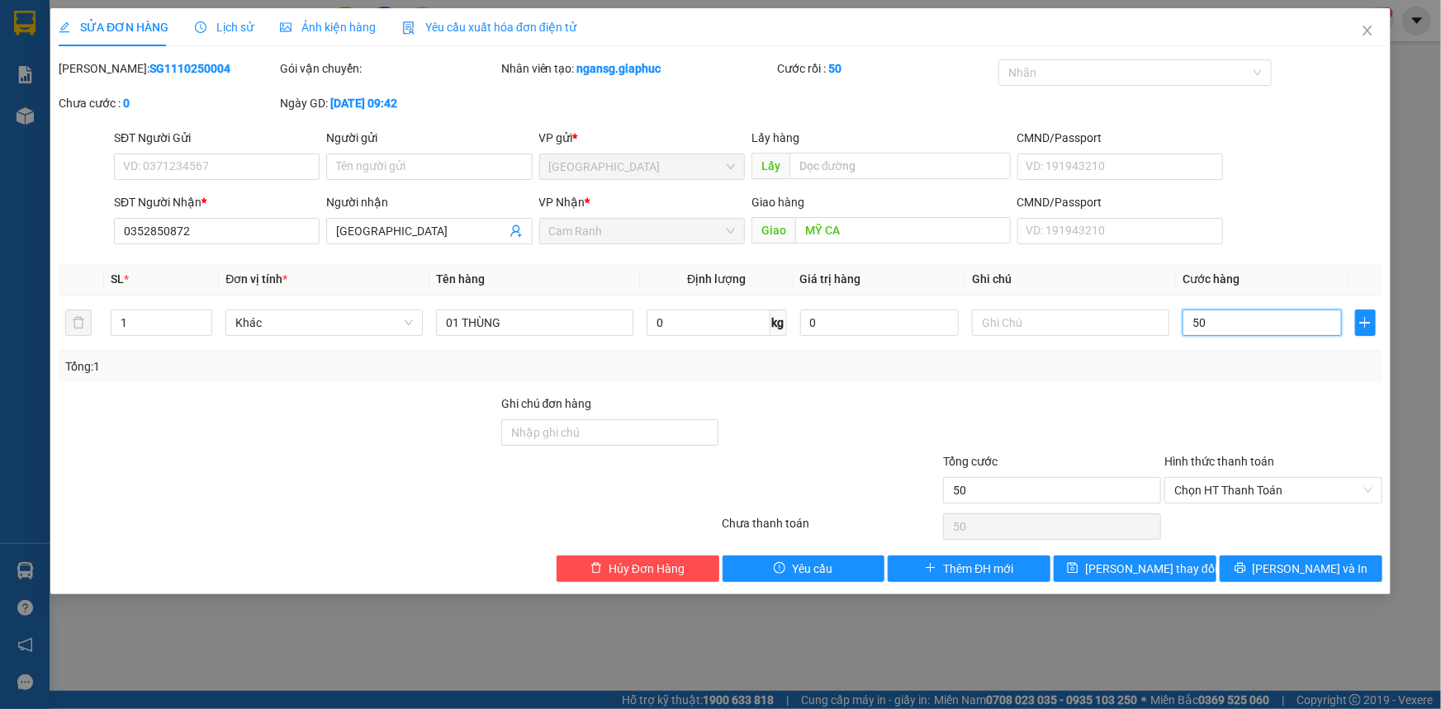
type input "50"
type input "50.000"
click at [1185, 414] on div at bounding box center [1272, 424] width 221 height 58
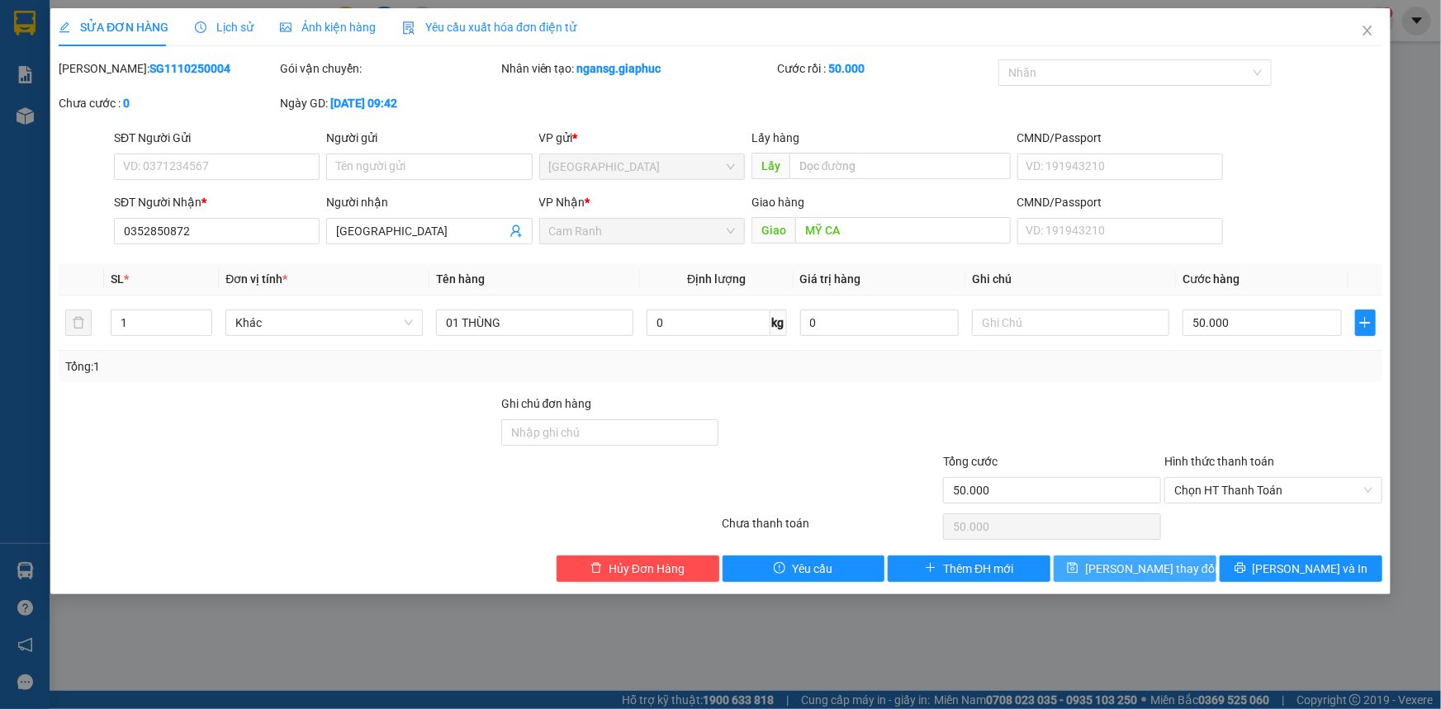
click at [1148, 571] on span "[PERSON_NAME] thay đổi" at bounding box center [1151, 569] width 132 height 18
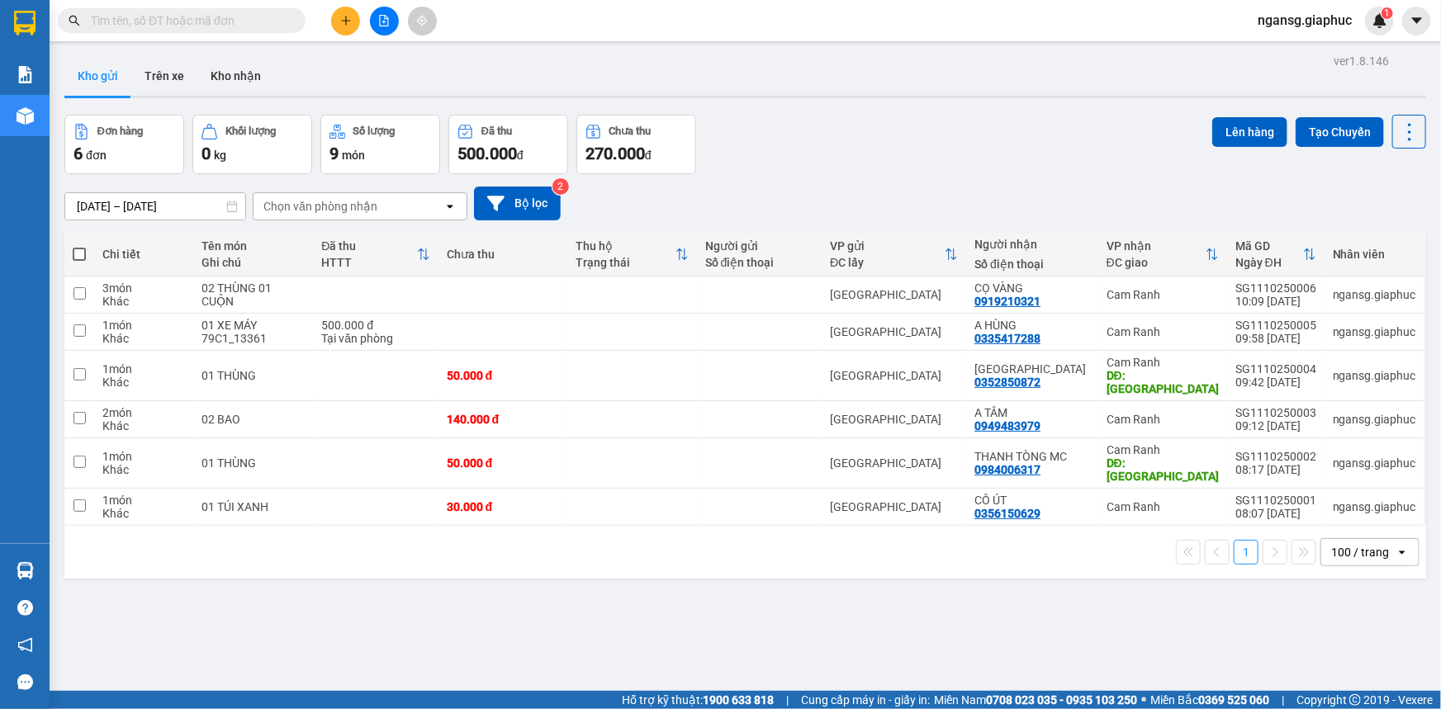
click at [817, 142] on div "Đơn hàng 6 đơn Khối lượng 0 kg Số lượng 9 món Đã thu 500.000 đ Chưa thu 270.000…" at bounding box center [744, 144] width 1361 height 59
click at [812, 106] on div "ver 1.8.146 Kho gửi Trên xe Kho nhận Đơn hàng 6 đơn Khối lượng 0 kg Số lượng 9 …" at bounding box center [745, 404] width 1375 height 709
click at [1050, 83] on div "Kho gửi Trên xe Kho nhận" at bounding box center [744, 78] width 1361 height 44
click at [975, 154] on div "Đơn hàng 6 đơn Khối lượng 0 kg Số lượng 9 món Đã thu 500.000 đ Chưa thu 270.000…" at bounding box center [744, 144] width 1361 height 59
click at [339, 20] on button at bounding box center [345, 21] width 29 height 29
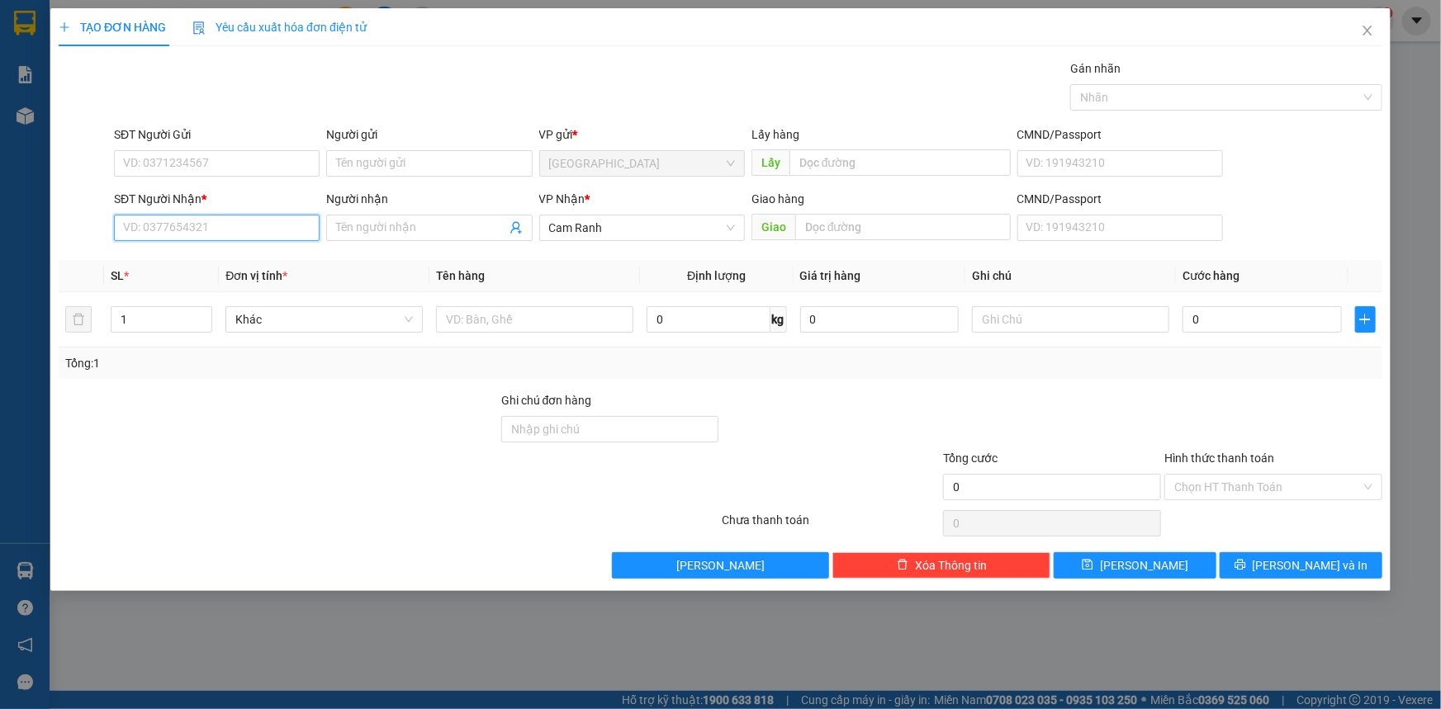
click at [267, 234] on input "SĐT Người Nhận *" at bounding box center [217, 228] width 206 height 26
click at [503, 102] on div "Gán nhãn Nhãn" at bounding box center [748, 88] width 1275 height 58
click at [400, 90] on div "Gán nhãn Nhãn" at bounding box center [748, 88] width 1275 height 58
click at [430, 66] on div "Gán nhãn Nhãn" at bounding box center [748, 88] width 1275 height 58
click at [455, 114] on div "Gán nhãn Nhãn" at bounding box center [748, 88] width 1275 height 58
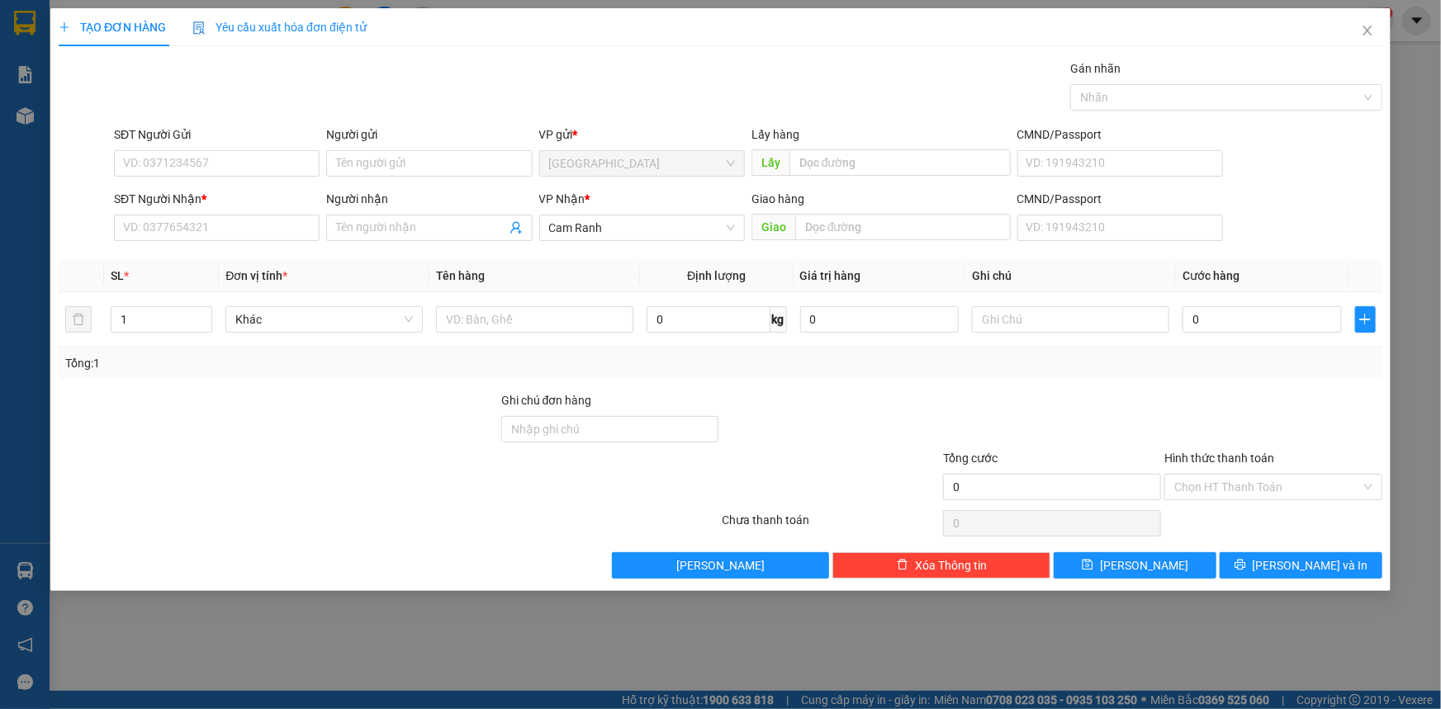
click at [495, 47] on div "TẠO ĐƠN HÀNG Yêu cầu xuất hóa đơn điện tử Transit Pickup Surcharge Ids Transit …" at bounding box center [720, 293] width 1323 height 571
click at [473, 98] on div "Gán nhãn Nhãn" at bounding box center [748, 88] width 1275 height 58
click at [480, 87] on div "Gán nhãn Nhãn" at bounding box center [748, 88] width 1275 height 58
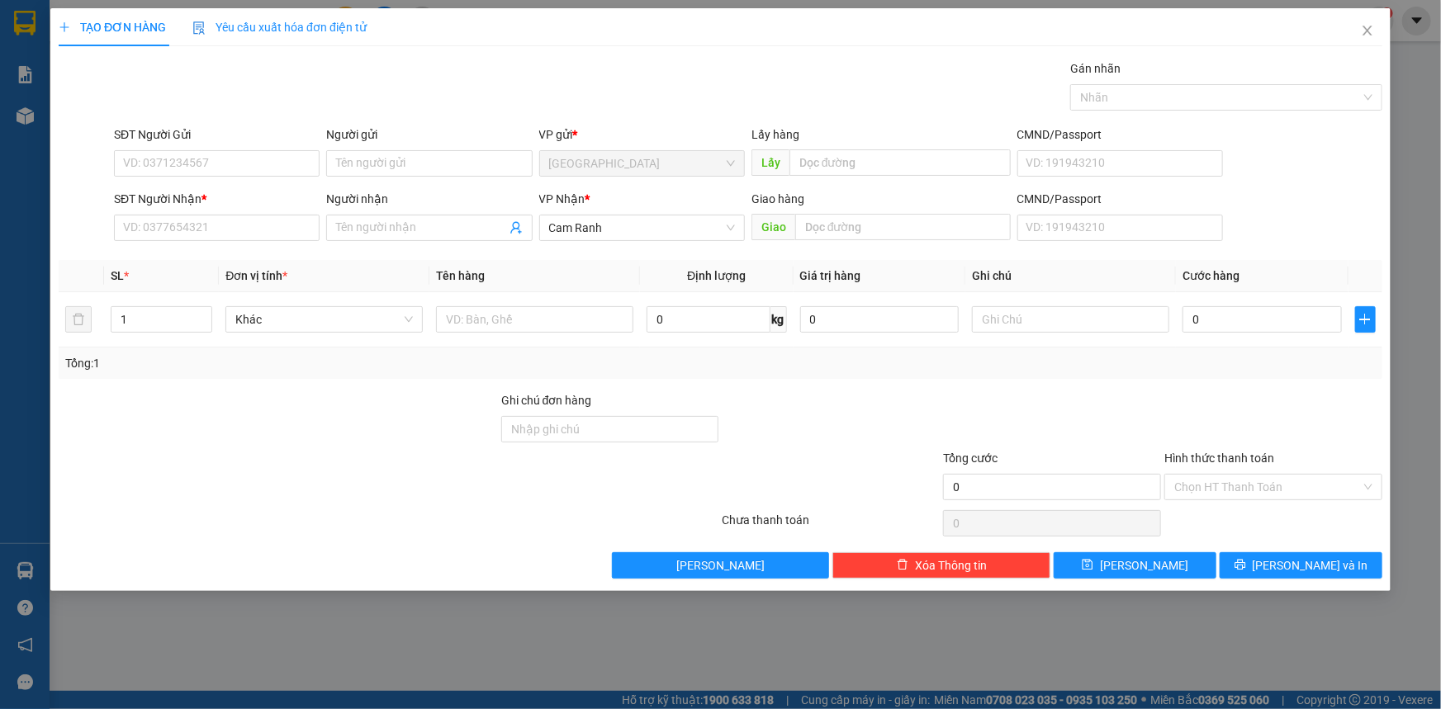
click at [480, 87] on div "Gán nhãn Nhãn" at bounding box center [748, 88] width 1275 height 58
click at [470, 71] on div "Gán nhãn Nhãn" at bounding box center [748, 88] width 1275 height 58
click at [350, 108] on div "Gán nhãn Nhãn" at bounding box center [748, 88] width 1275 height 58
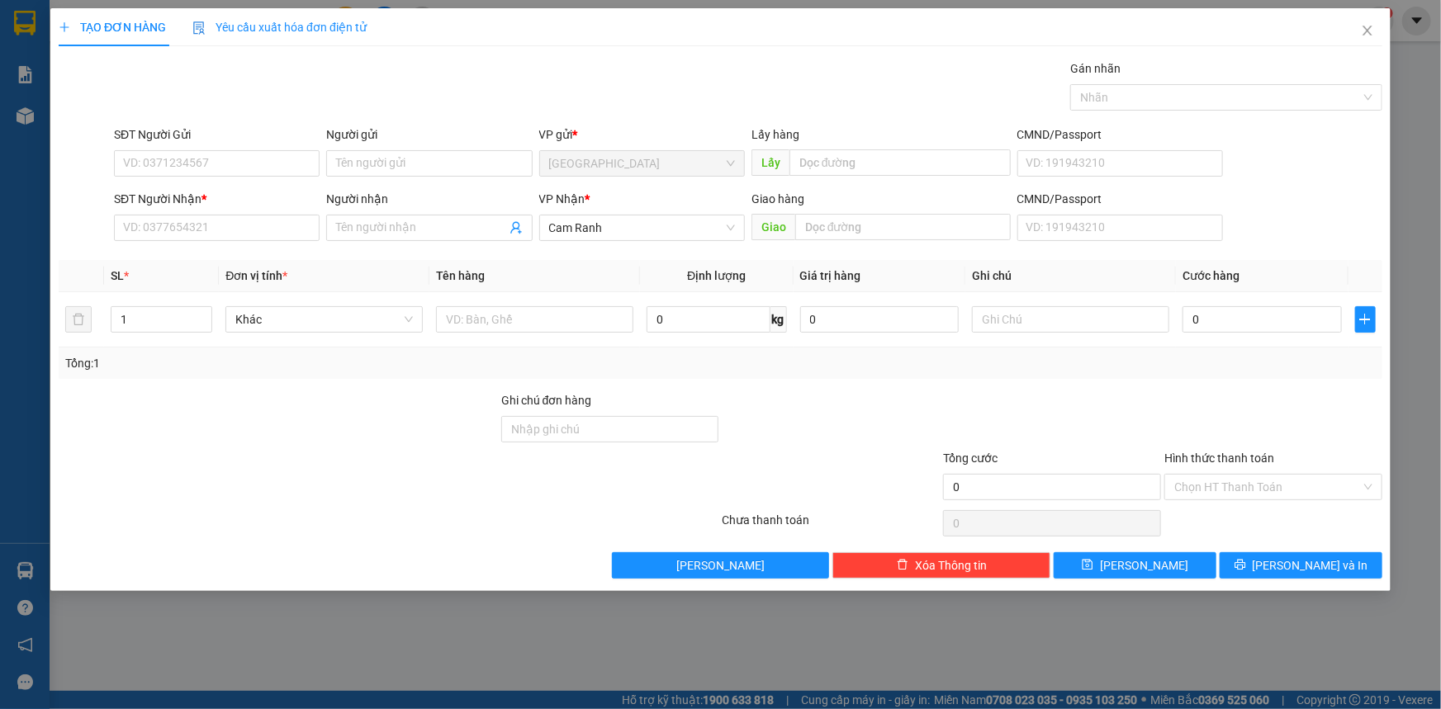
click at [400, 78] on div "Gán nhãn Nhãn" at bounding box center [748, 88] width 1275 height 58
click at [400, 88] on div "Gán nhãn Nhãn" at bounding box center [748, 88] width 1275 height 58
click at [387, 92] on div "Gán nhãn Nhãn" at bounding box center [748, 88] width 1275 height 58
click at [504, 313] on input "text" at bounding box center [534, 319] width 197 height 26
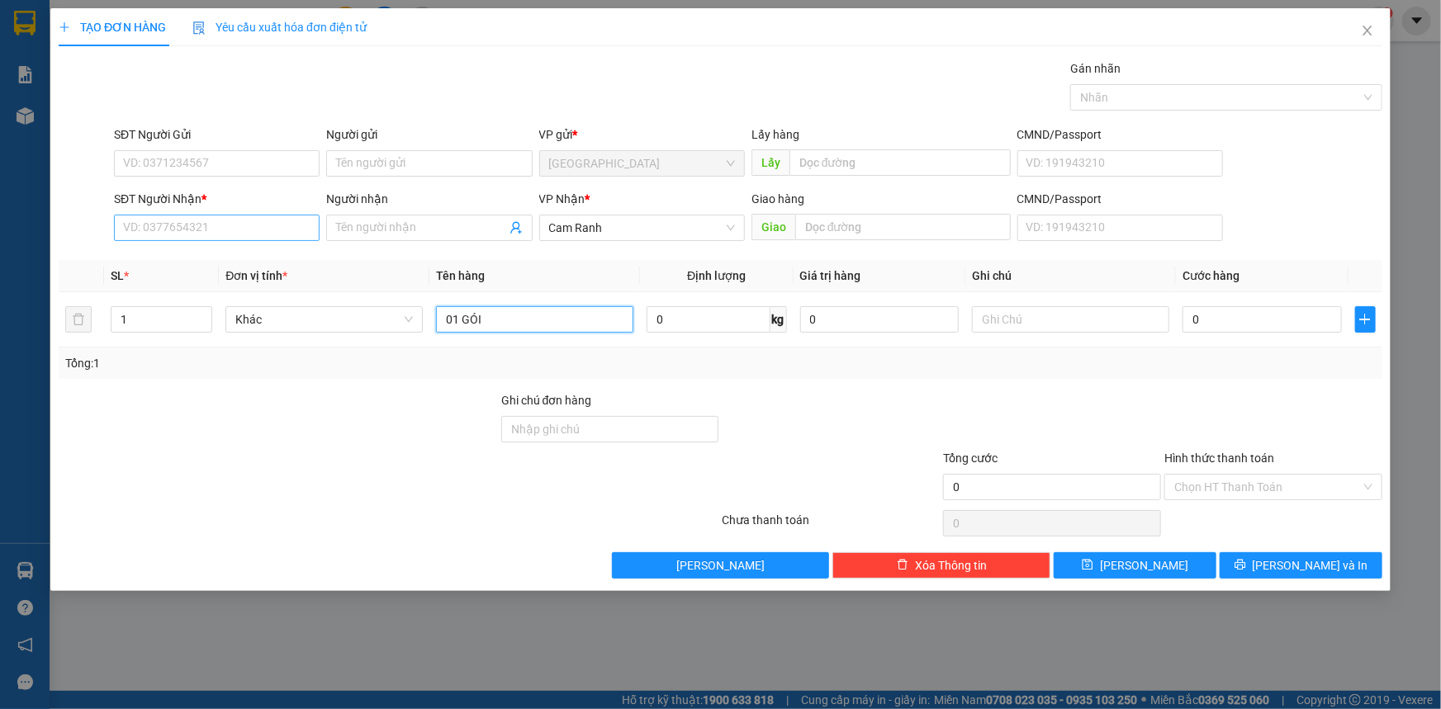
type input "01 GÓI"
click at [181, 234] on input "SĐT Người Nhận *" at bounding box center [217, 228] width 206 height 26
click at [218, 238] on input "SĐT Người Nhận *" at bounding box center [217, 228] width 206 height 26
click at [282, 230] on input "SĐT Người Nhận *" at bounding box center [217, 228] width 206 height 26
click at [189, 219] on input "SĐT Người Nhận *" at bounding box center [217, 228] width 206 height 26
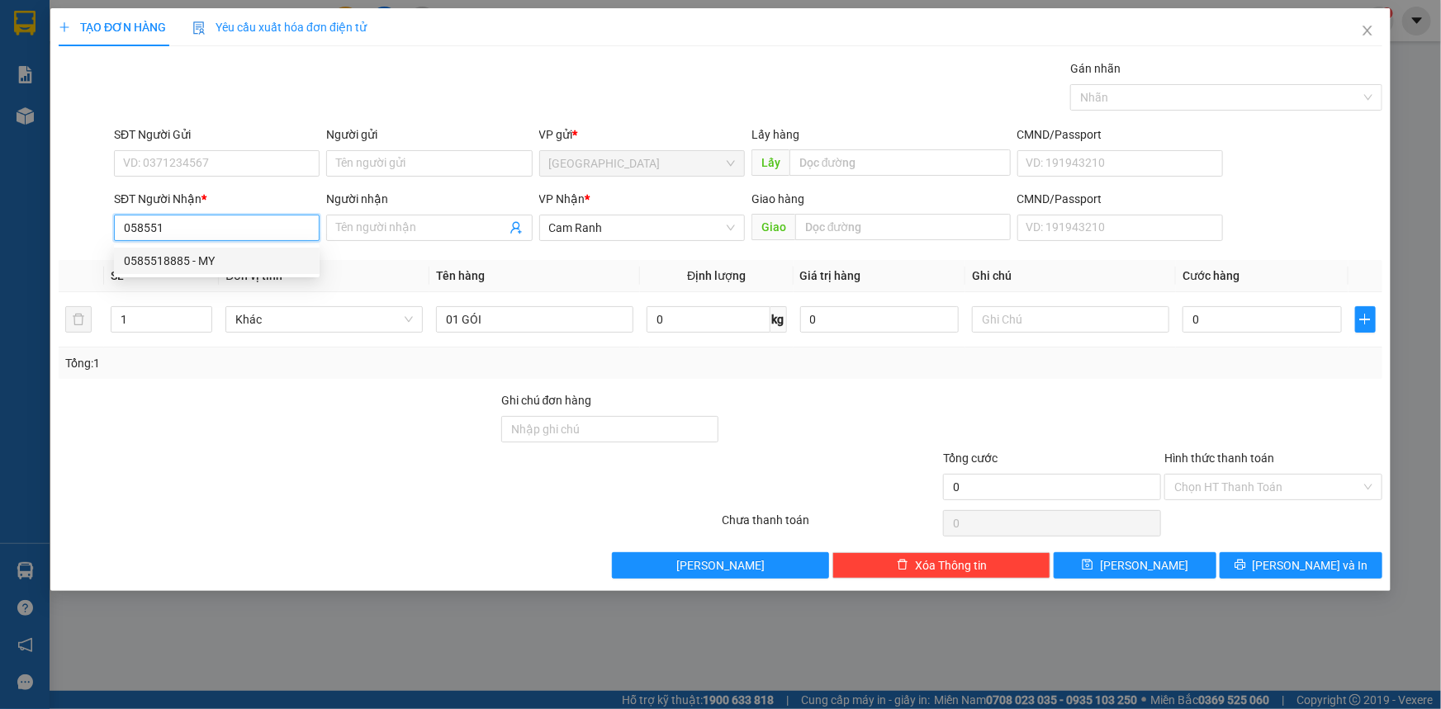
click at [190, 253] on div "0585518885 - MY" at bounding box center [217, 261] width 186 height 18
type input "0585518885"
type input "MY"
type input "0585518885"
drag, startPoint x: 1106, startPoint y: 391, endPoint x: 1184, endPoint y: 362, distance: 82.8
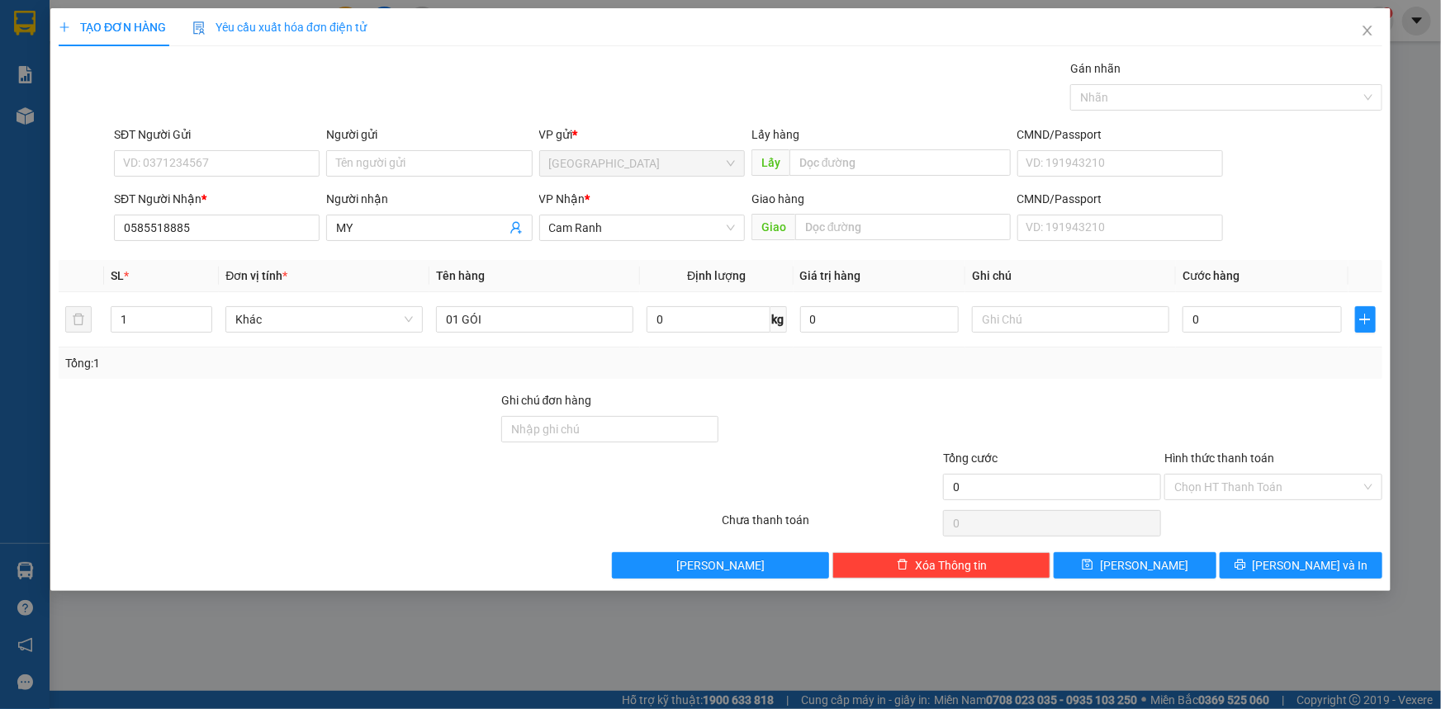
click at [1109, 391] on div at bounding box center [1051, 420] width 221 height 58
click at [1210, 316] on input "0" at bounding box center [1261, 319] width 159 height 26
type input "3"
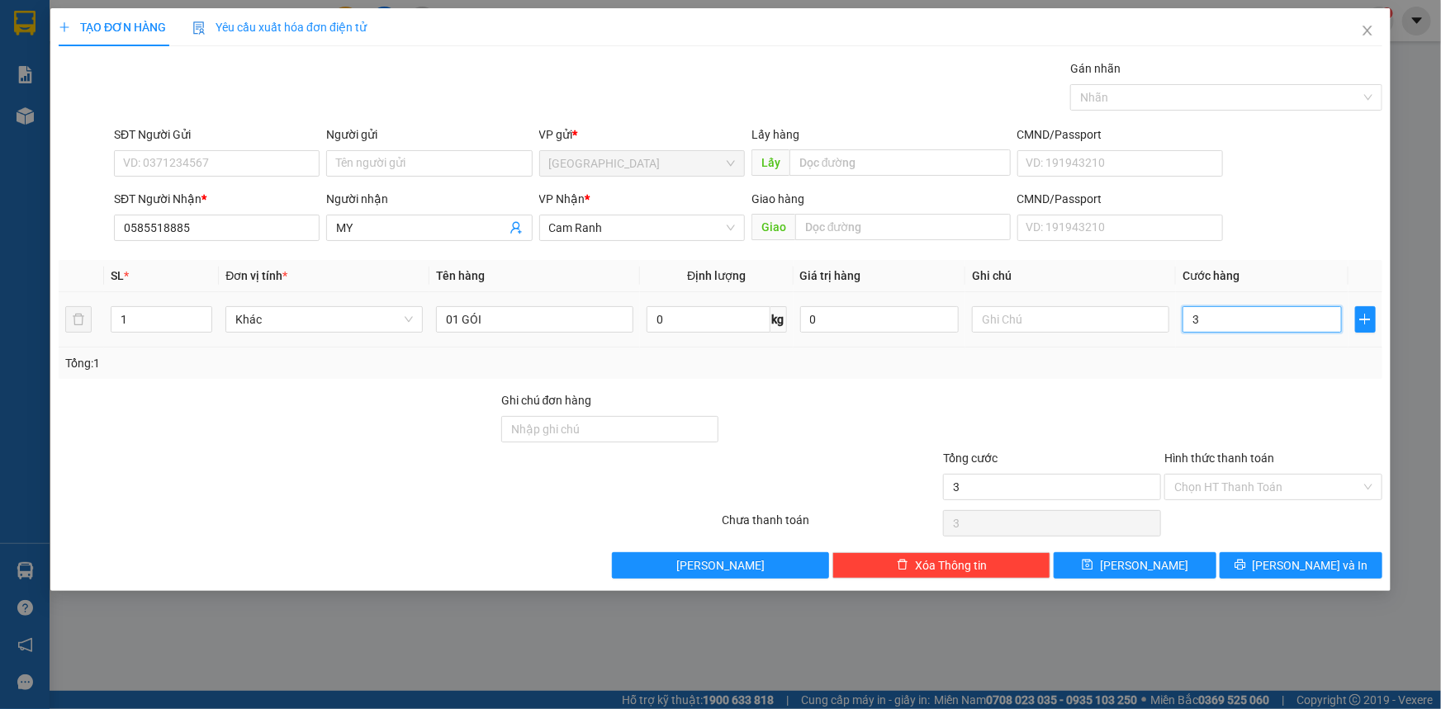
type input "30"
type input "30.000"
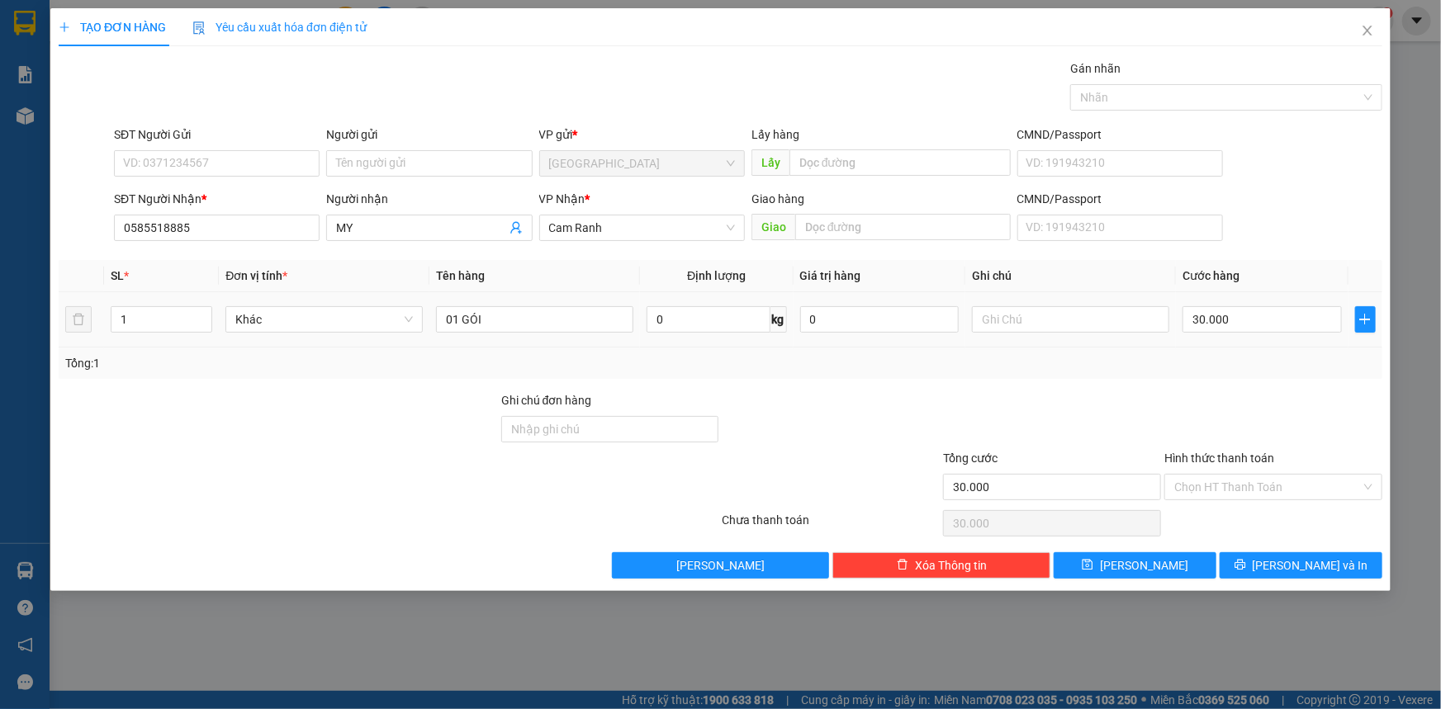
click at [1205, 371] on div "Tổng: 1" at bounding box center [720, 363] width 1310 height 18
click at [1229, 480] on input "Hình thức thanh toán" at bounding box center [1267, 487] width 187 height 25
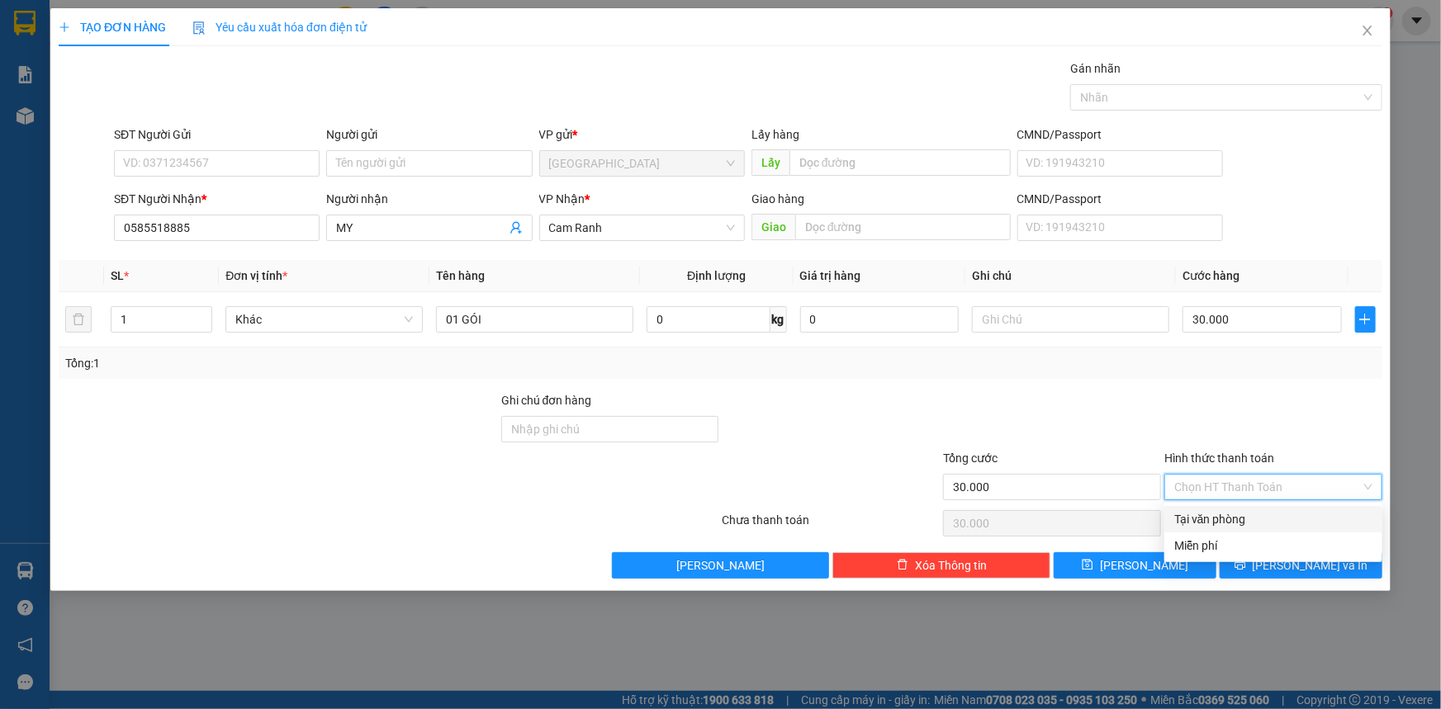
click at [1224, 518] on div "Tại văn phòng" at bounding box center [1273, 519] width 198 height 18
type input "0"
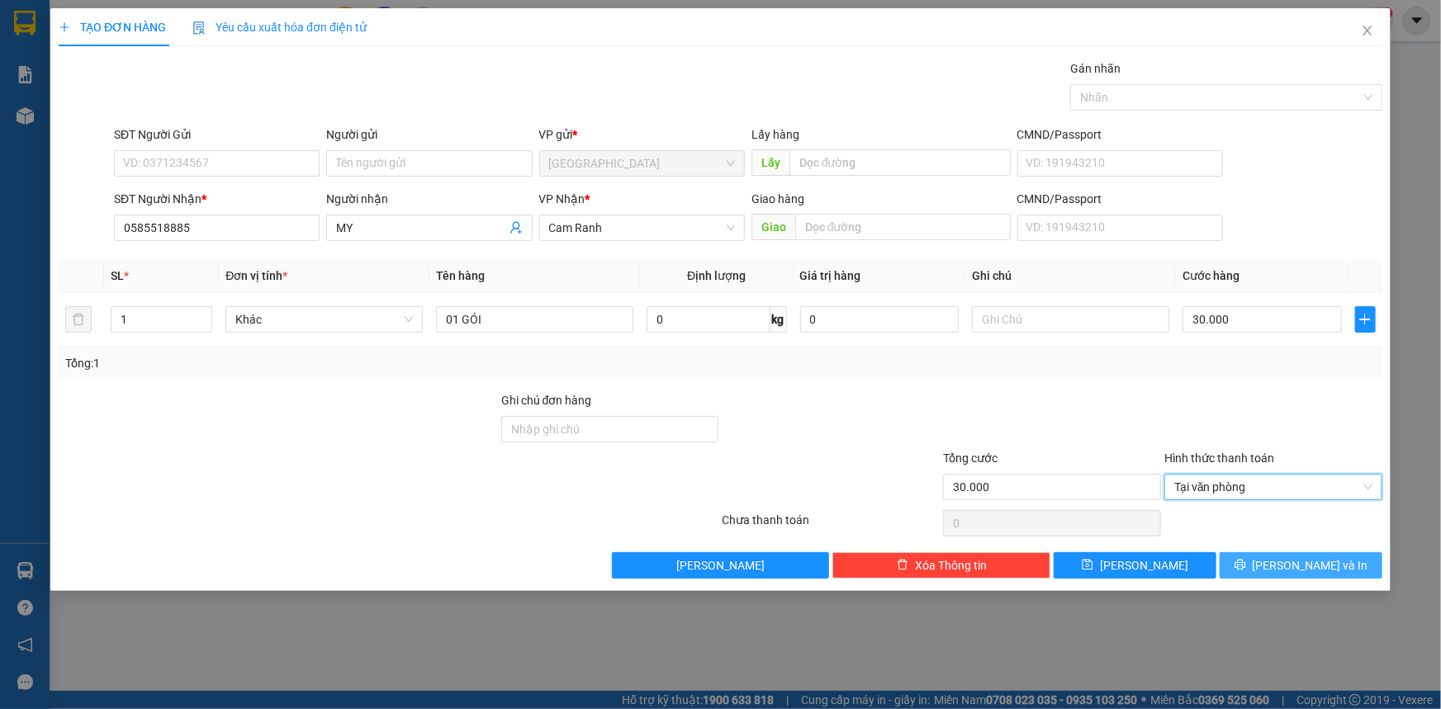
drag, startPoint x: 1263, startPoint y: 566, endPoint x: 1240, endPoint y: 528, distance: 43.8
click at [1263, 565] on button "Lưu và In" at bounding box center [1300, 565] width 163 height 26
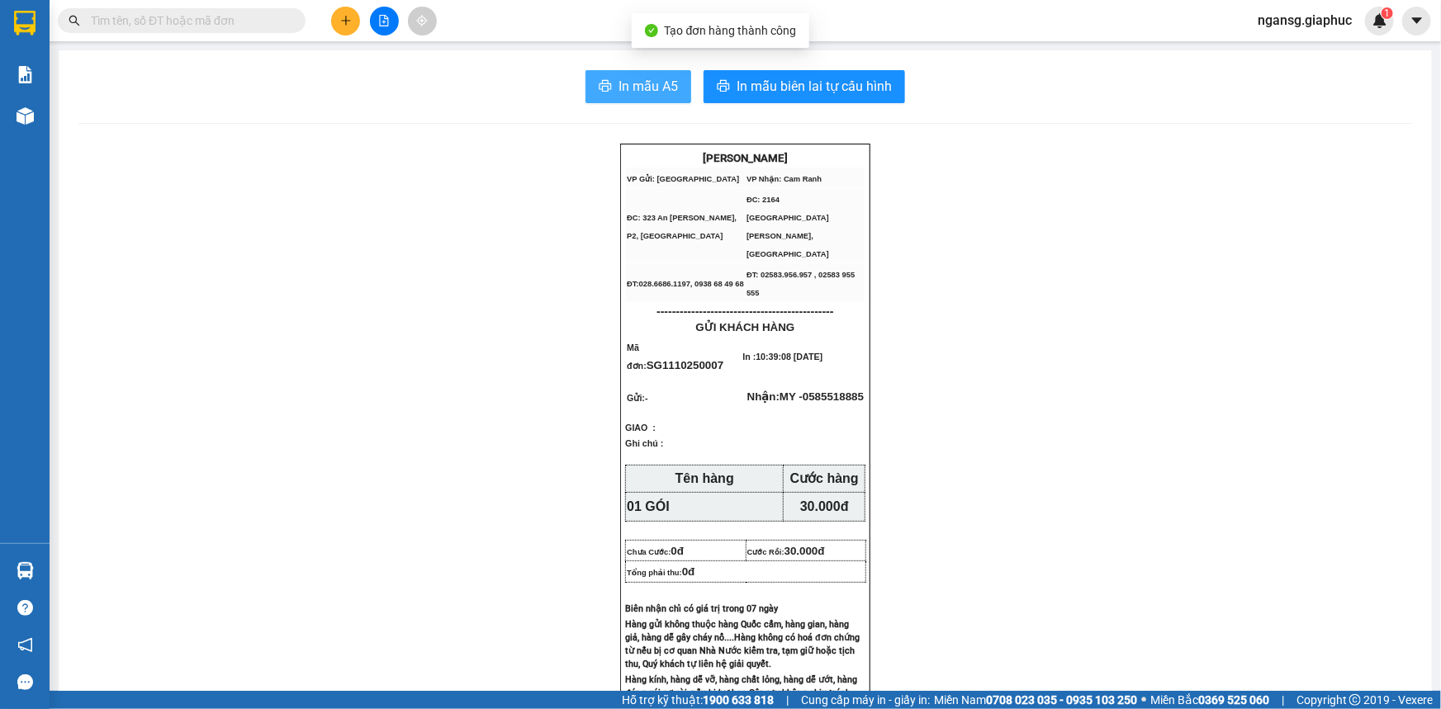
click at [627, 81] on span "In mẫu A5" at bounding box center [647, 86] width 59 height 21
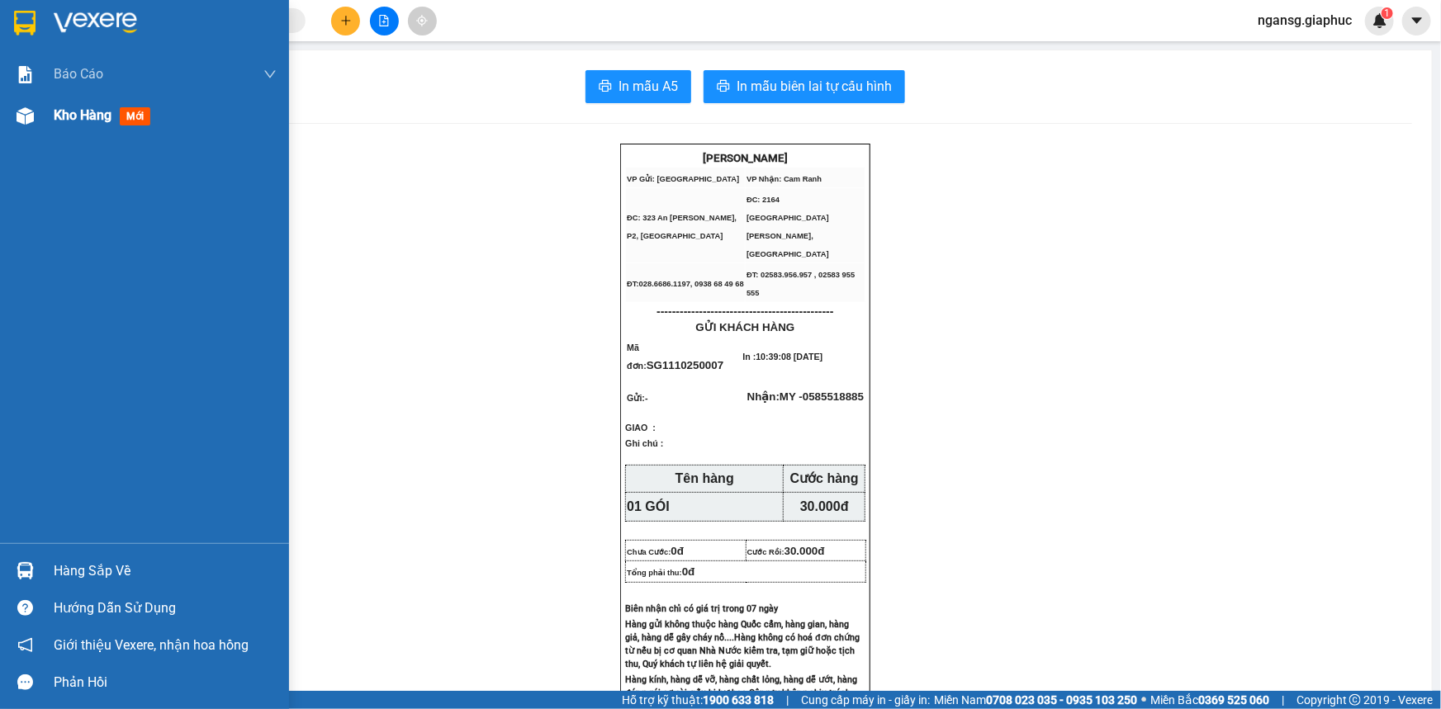
click at [58, 117] on span "Kho hàng" at bounding box center [83, 115] width 58 height 16
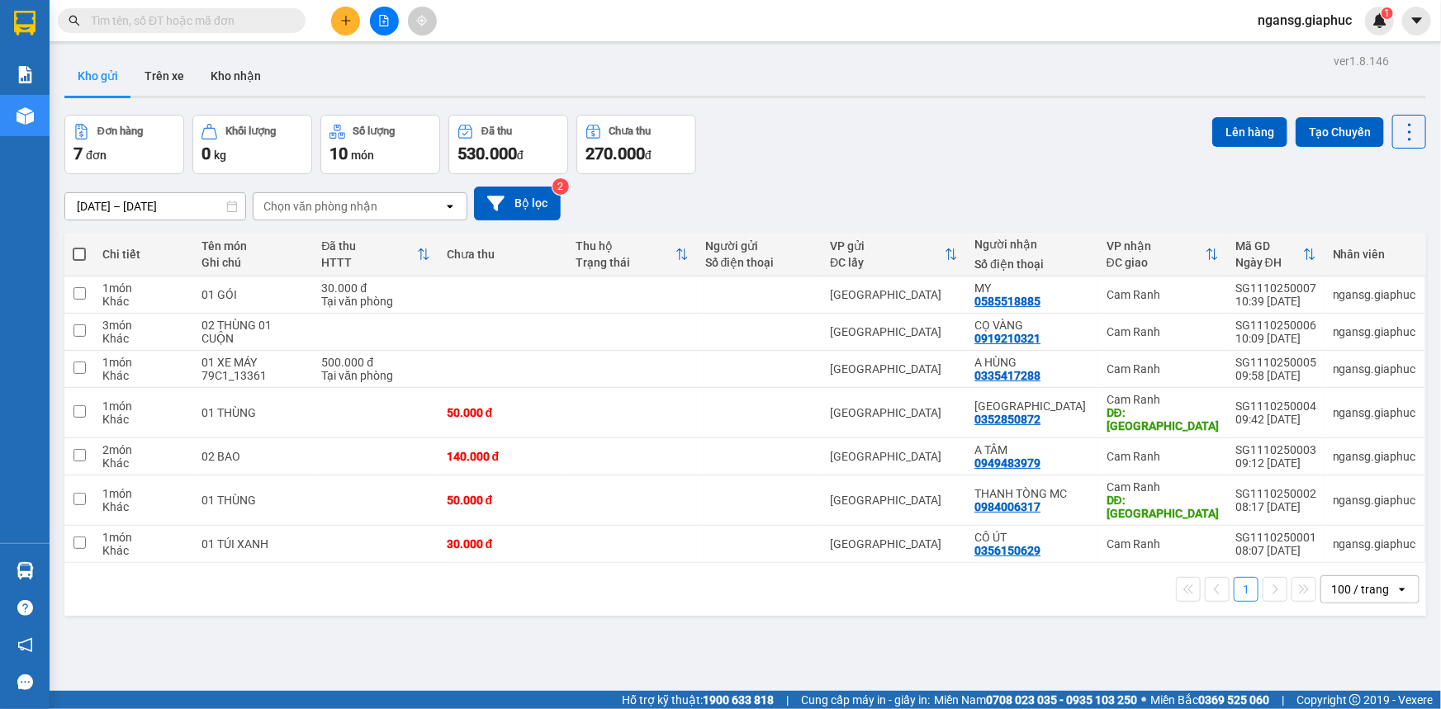
click at [1022, 183] on div "09/10/2025 – 11/10/2025 Press the down arrow key to interact with the calendar …" at bounding box center [744, 203] width 1361 height 59
click at [993, 178] on div "09/10/2025 – 11/10/2025 Press the down arrow key to interact with the calendar …" at bounding box center [744, 203] width 1361 height 59
click at [935, 219] on div "09/10/2025 – 11/10/2025 Press the down arrow key to interact with the calendar …" at bounding box center [744, 204] width 1361 height 34
click at [777, 159] on div "Đơn hàng 7 đơn Khối lượng 0 kg Số lượng 10 món Đã thu 530.000 đ Chưa thu 270.00…" at bounding box center [744, 144] width 1361 height 59
click at [337, 25] on button at bounding box center [345, 21] width 29 height 29
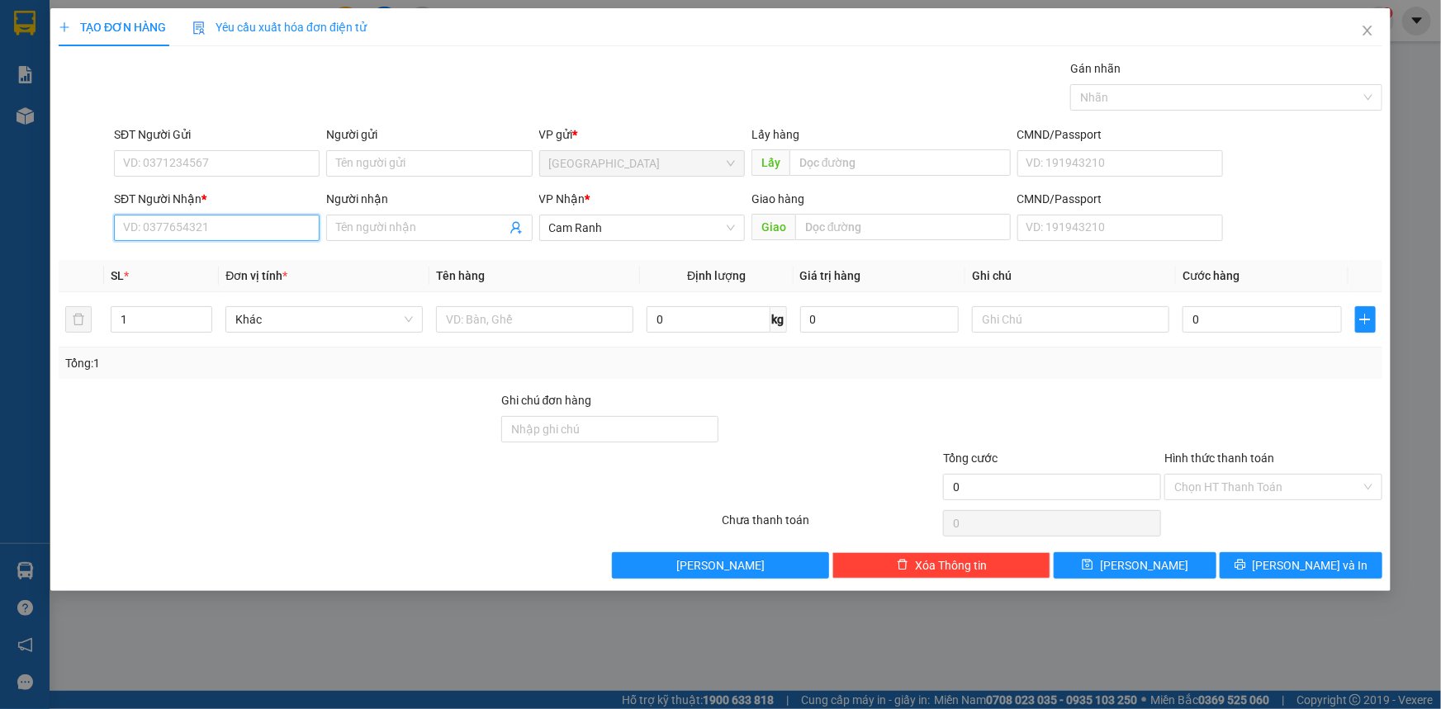
click at [217, 225] on input "SĐT Người Nhận *" at bounding box center [217, 228] width 206 height 26
type input "0934061765"
click at [225, 265] on div "0934061765 - TUYẾT LOAN" at bounding box center [217, 261] width 186 height 18
type input "TUYẾT LOAN"
type input "0934061765"
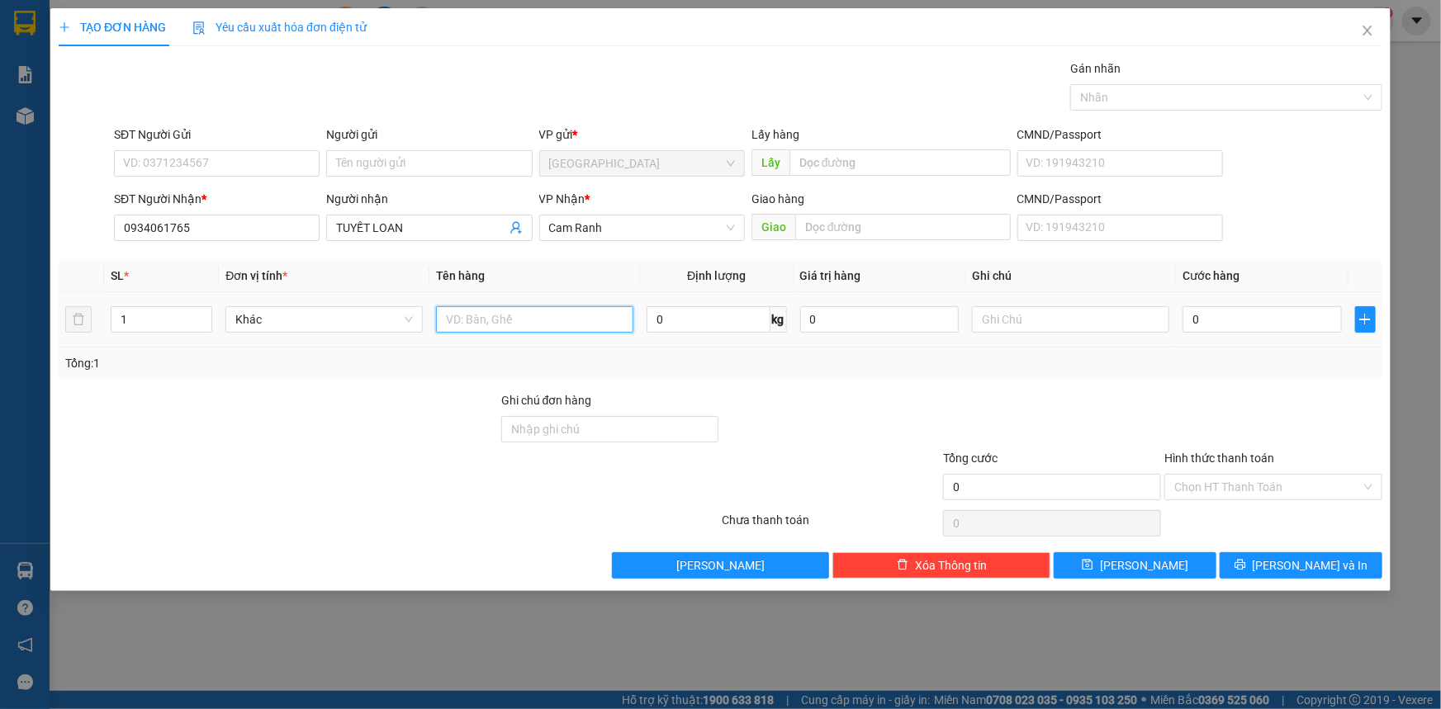
click at [459, 306] on input "text" at bounding box center [534, 319] width 197 height 26
type input "01 CỤC"
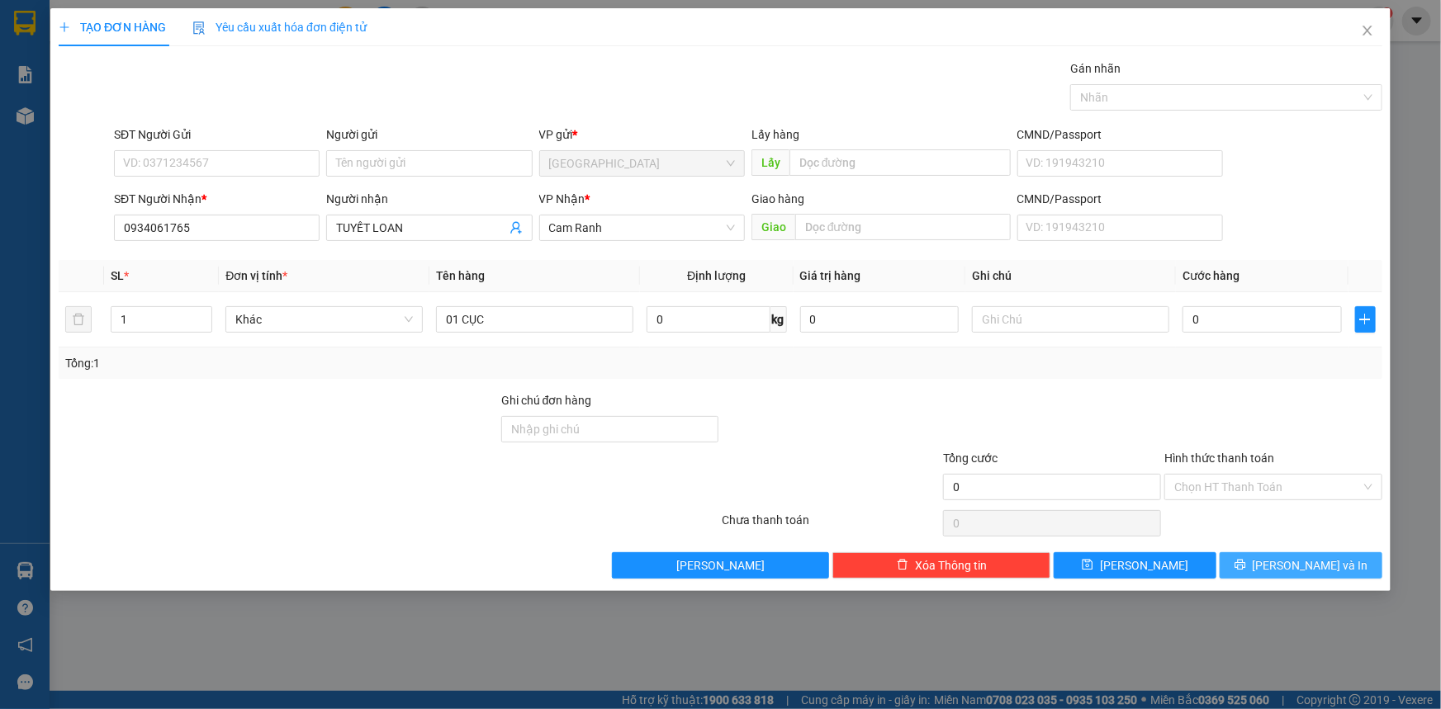
click at [1357, 565] on button "Lưu và In" at bounding box center [1300, 565] width 163 height 26
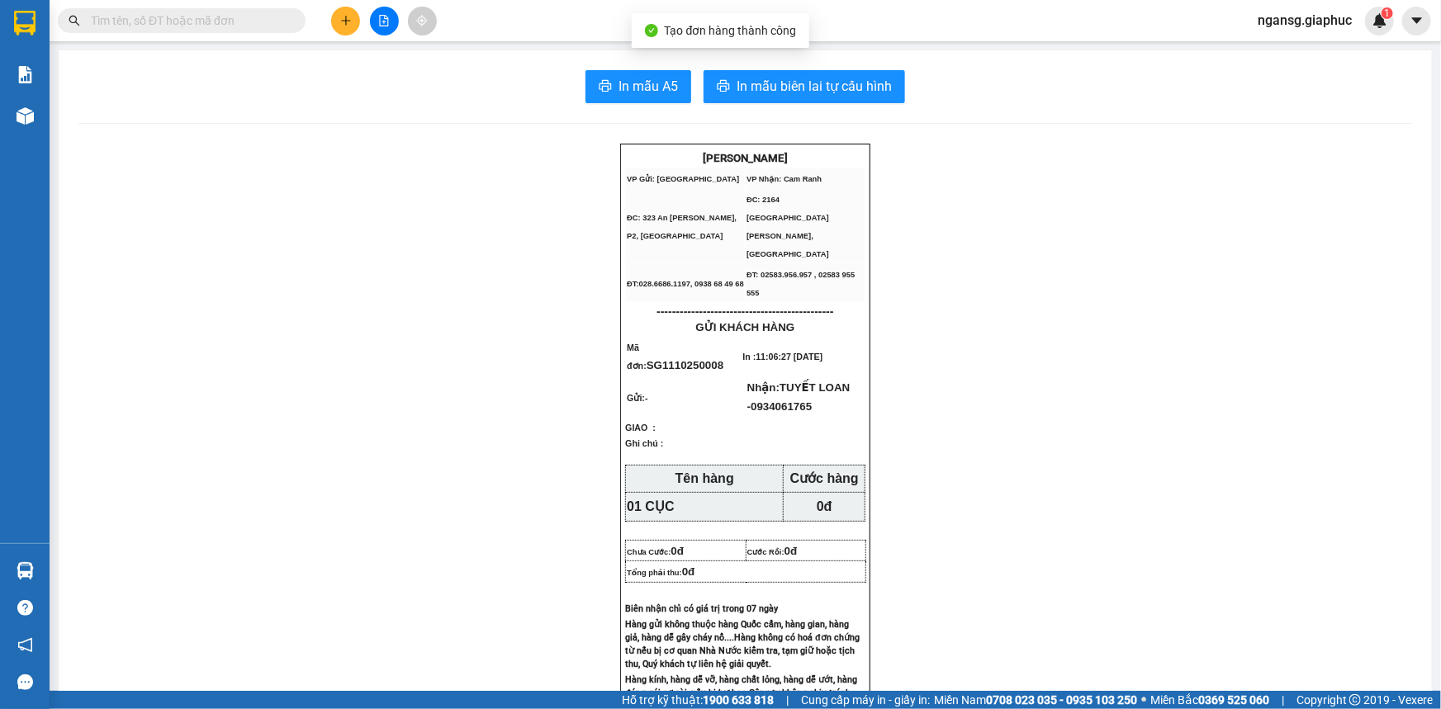
click at [632, 95] on span "In mẫu A5" at bounding box center [647, 86] width 59 height 21
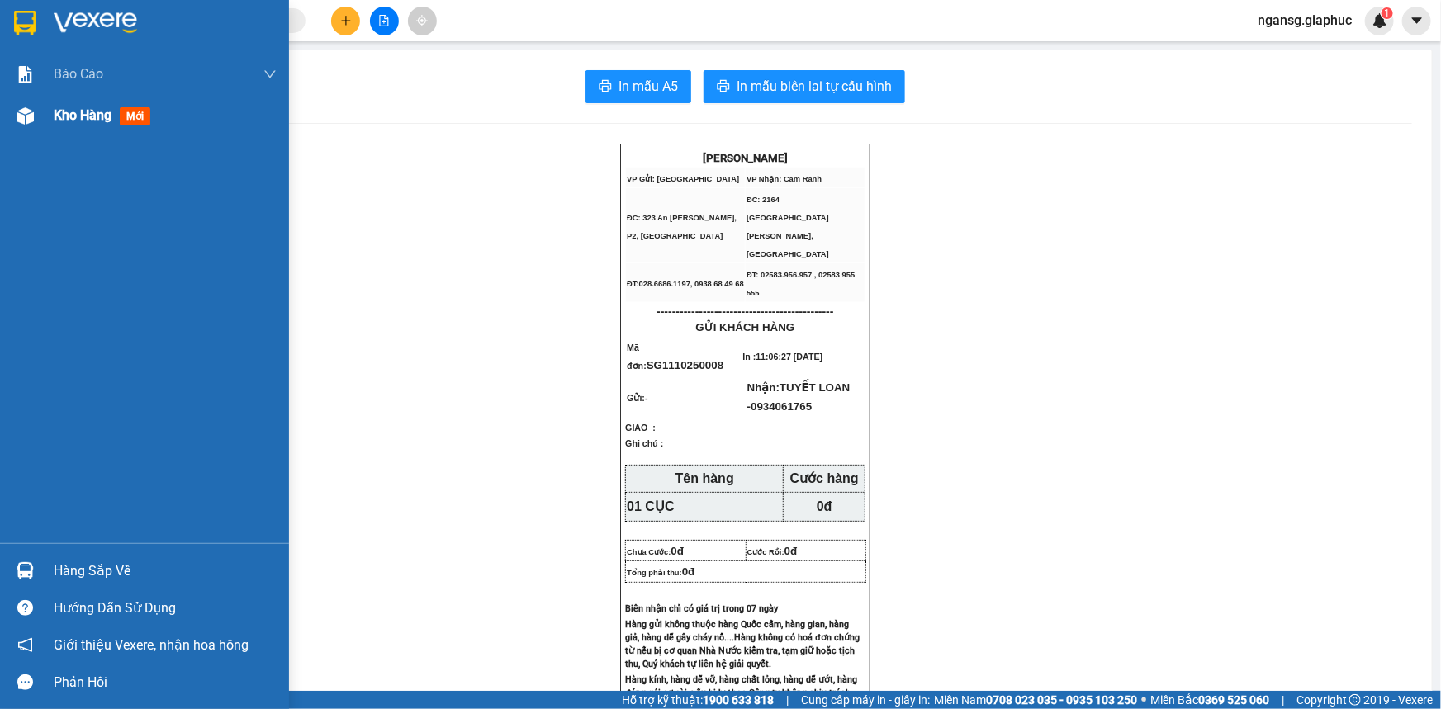
click at [12, 102] on div at bounding box center [25, 116] width 29 height 29
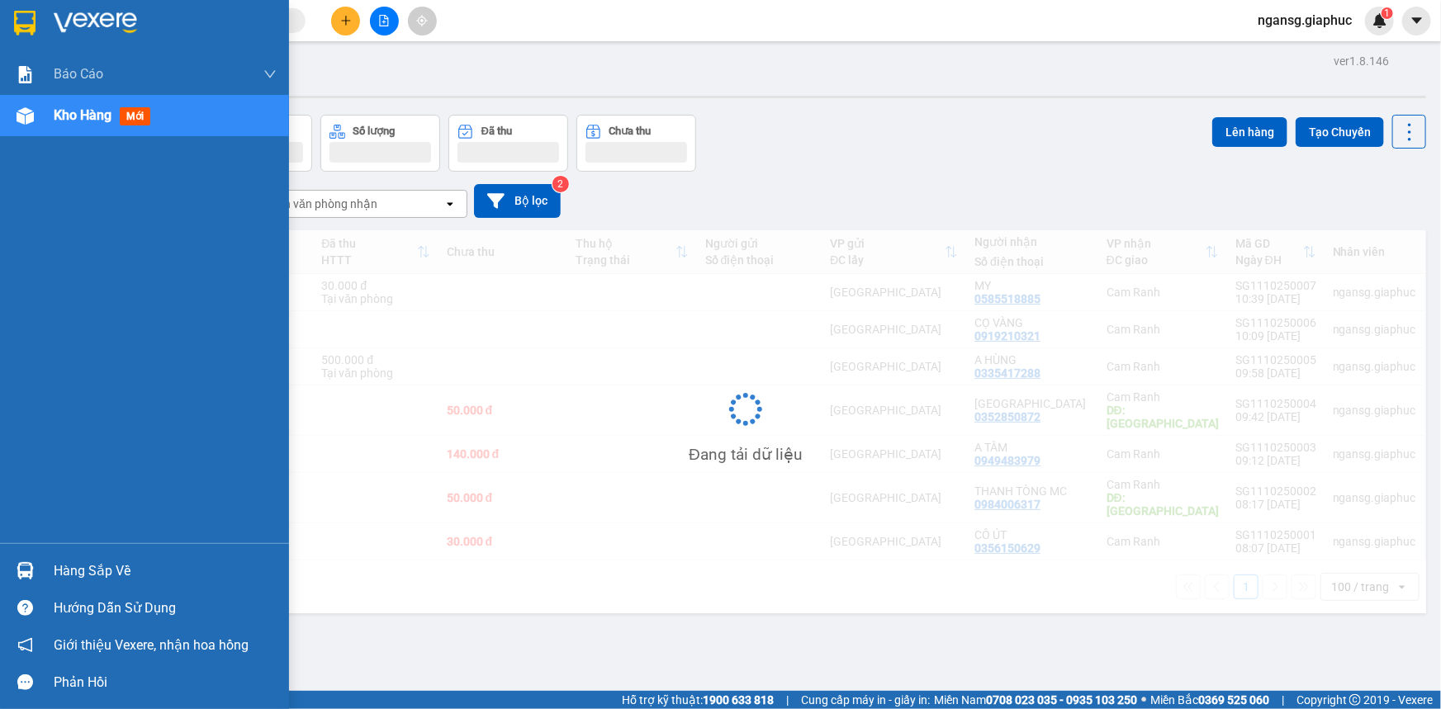
click at [87, 110] on span "Kho hàng" at bounding box center [83, 115] width 58 height 16
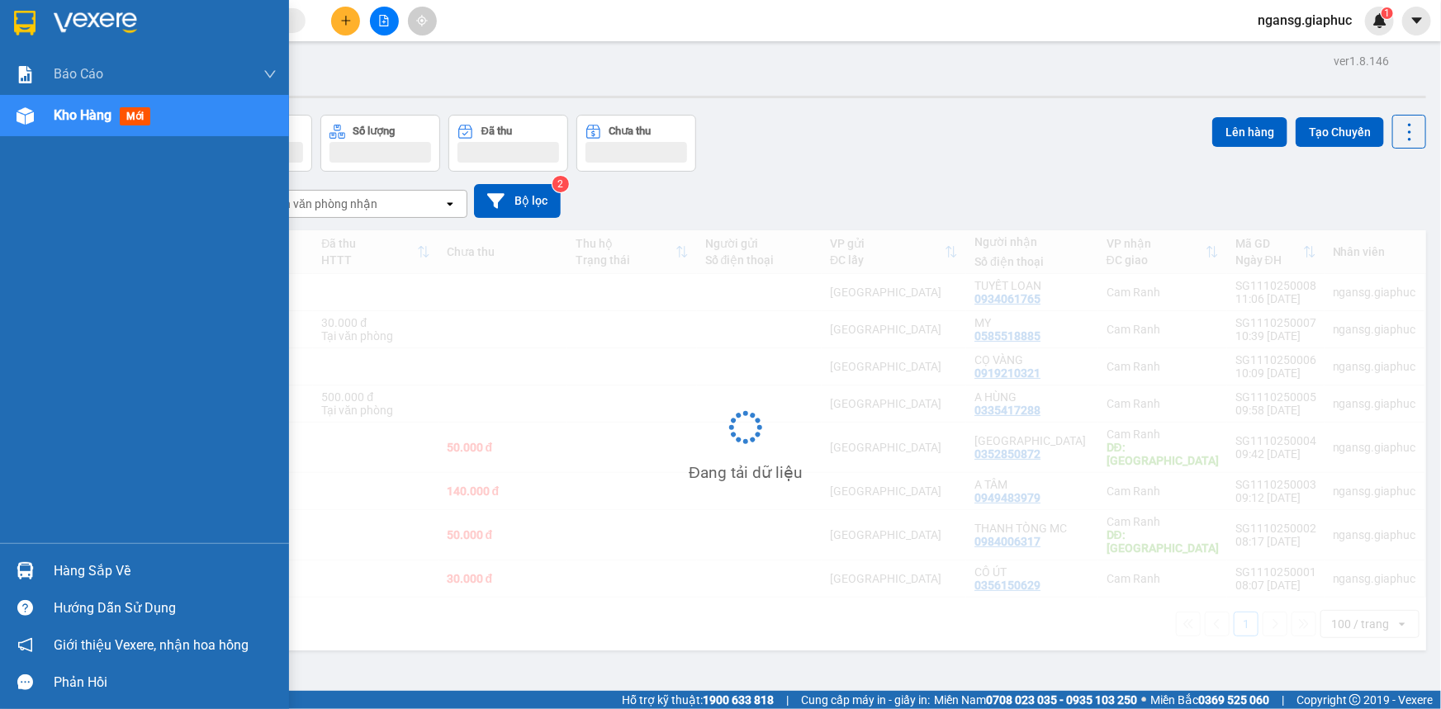
click at [87, 110] on span "Kho hàng" at bounding box center [83, 115] width 58 height 16
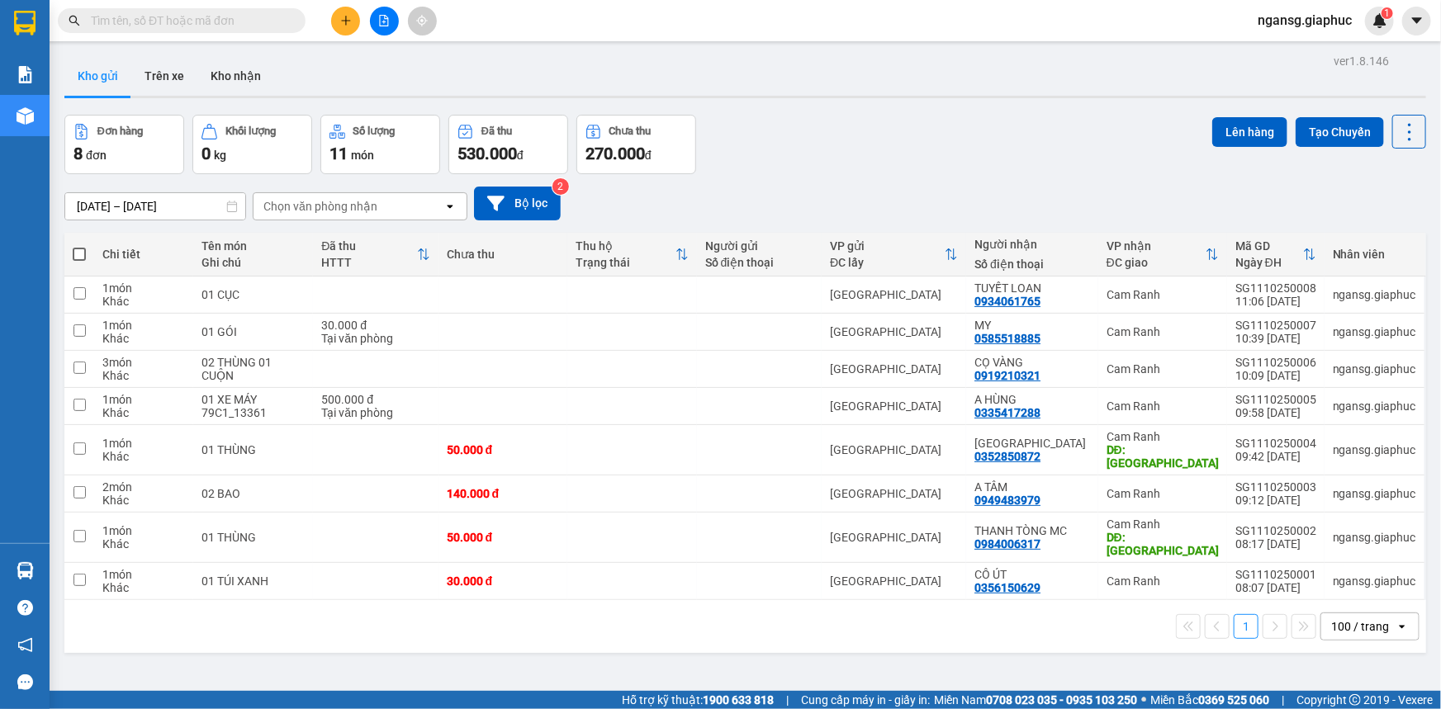
click at [864, 128] on div "Đơn hàng 8 đơn Khối lượng 0 kg Số lượng 11 món Đã thu 530.000 đ Chưa thu 270.00…" at bounding box center [744, 144] width 1361 height 59
click at [1290, 295] on icon at bounding box center [1296, 295] width 12 height 12
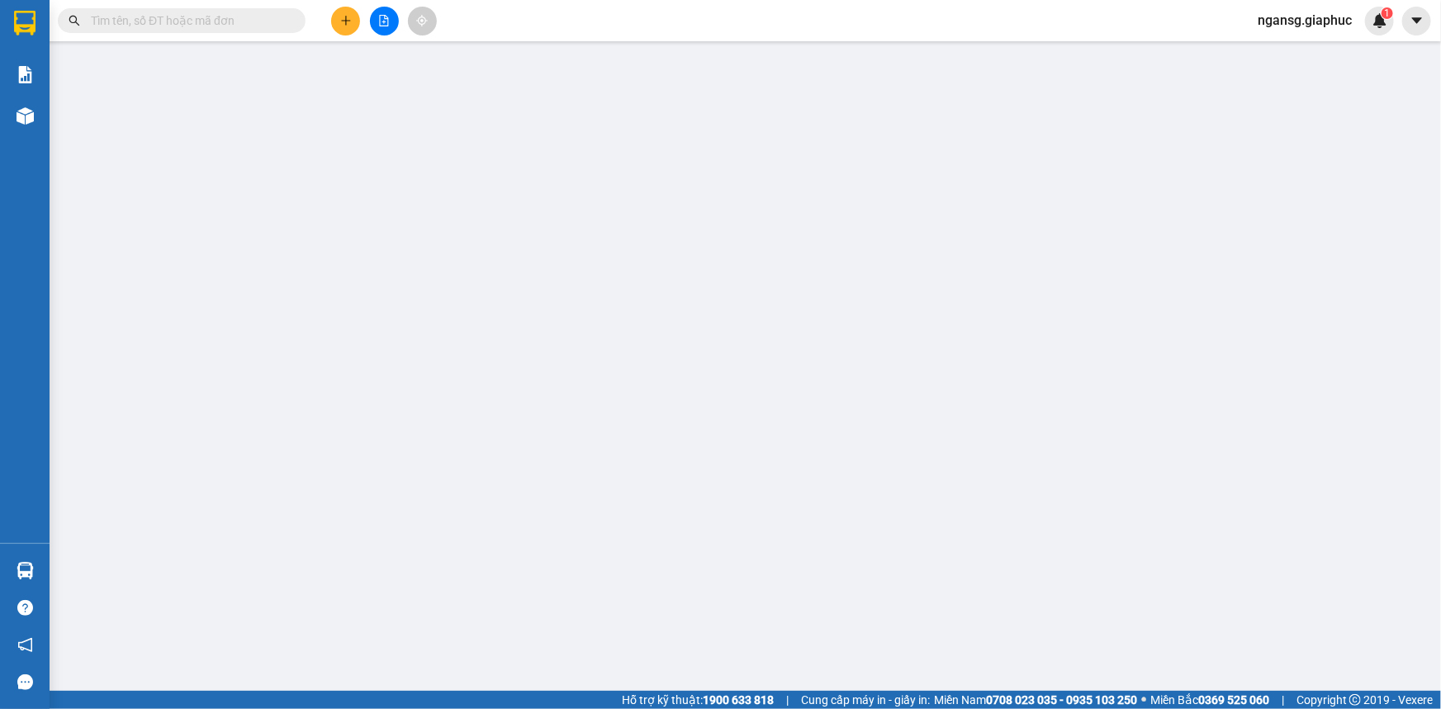
type input "0934061765"
type input "TUYẾT LOAN"
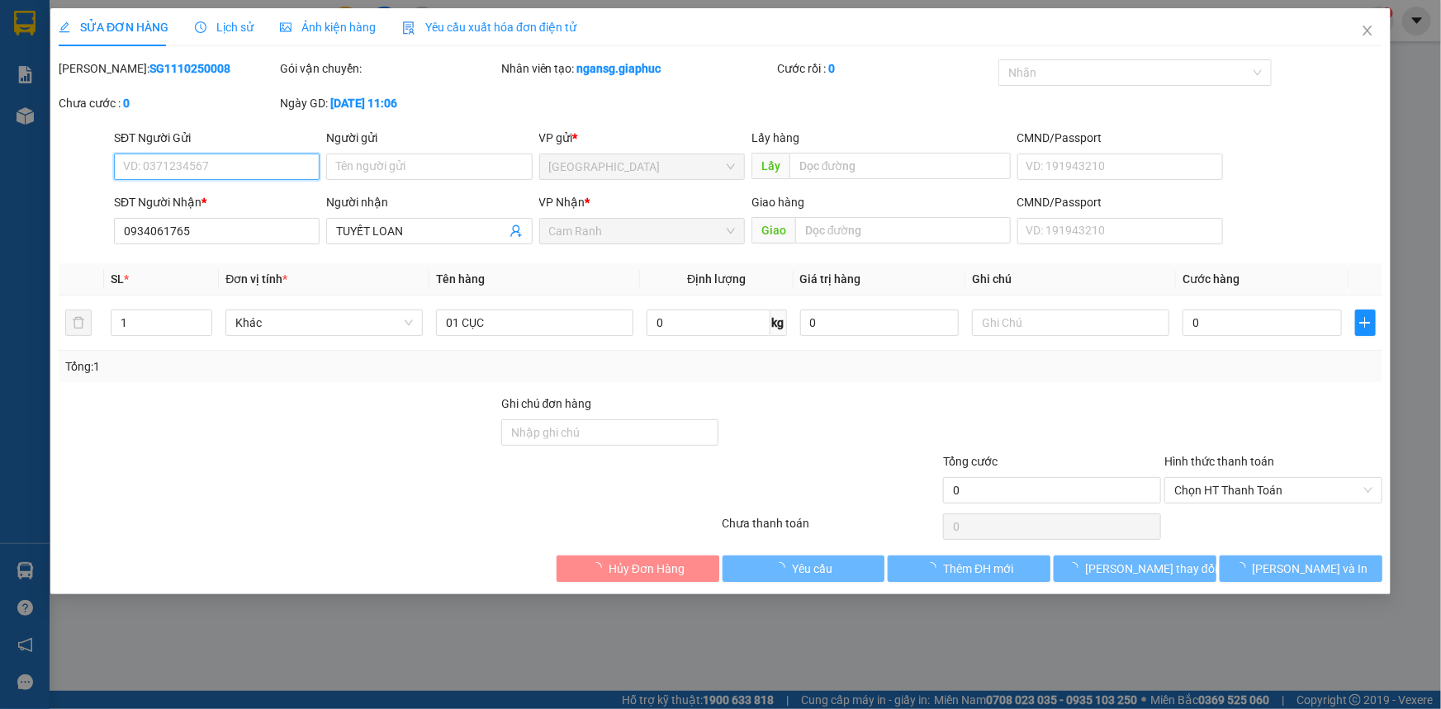
click at [1250, 314] on input "0" at bounding box center [1261, 323] width 159 height 26
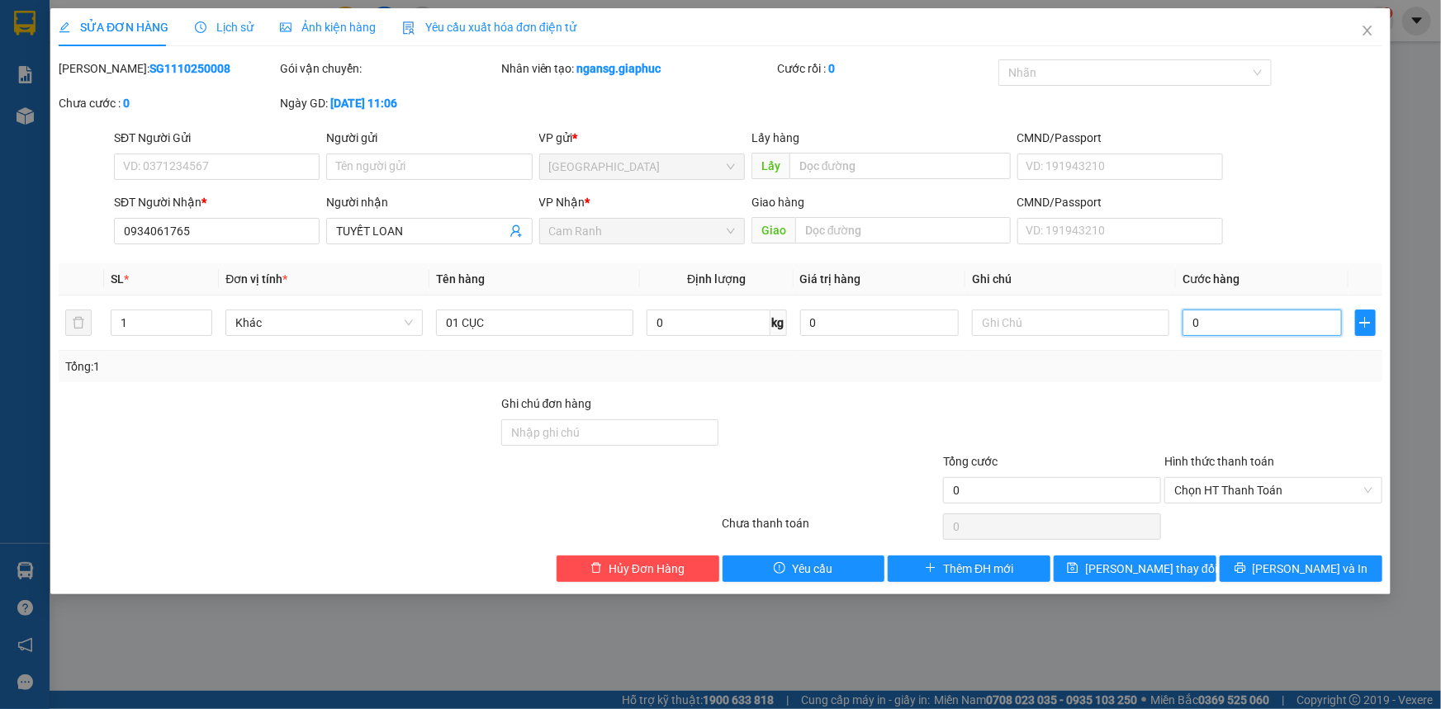
click at [1250, 314] on input "0" at bounding box center [1261, 323] width 159 height 26
type input "4"
type input "40"
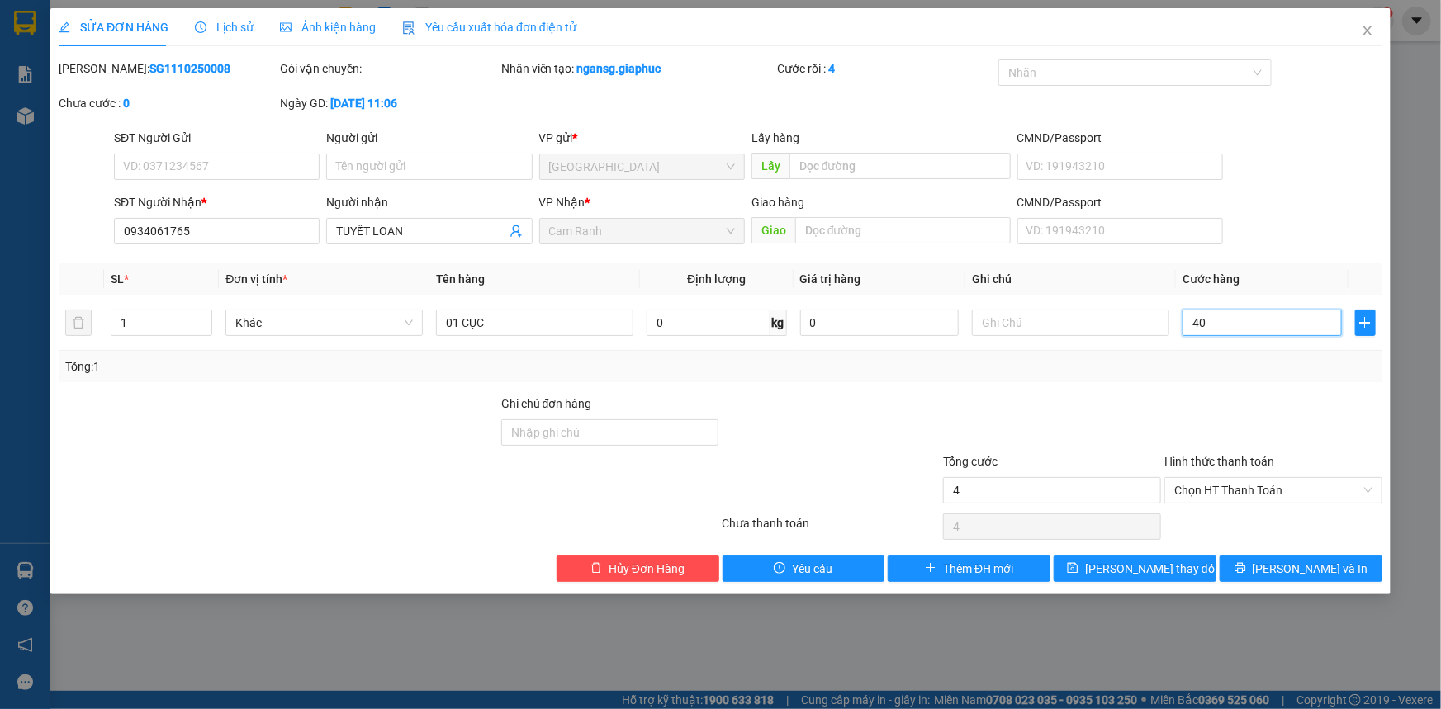
type input "40"
type input "40.000"
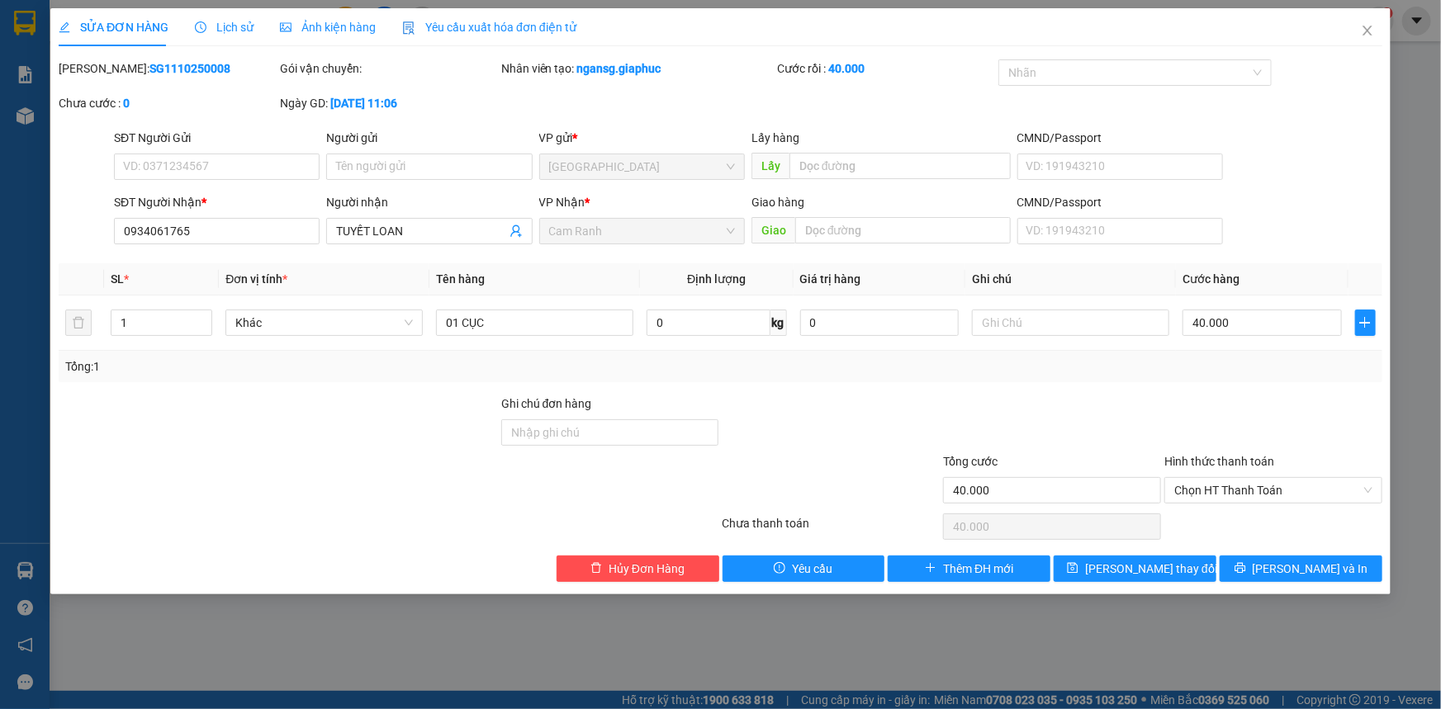
click at [1229, 379] on div "Tổng: 1" at bounding box center [720, 366] width 1323 height 31
drag, startPoint x: 1181, startPoint y: 553, endPoint x: 1181, endPoint y: 565, distance: 11.6
click at [1181, 553] on div "Total Paid Fee 0 Total UnPaid Fee 0 Cash Collection Total Fee Mã ĐH: SG11102500…" at bounding box center [720, 320] width 1323 height 523
click at [1181, 568] on button "Lưu thay đổi" at bounding box center [1134, 569] width 163 height 26
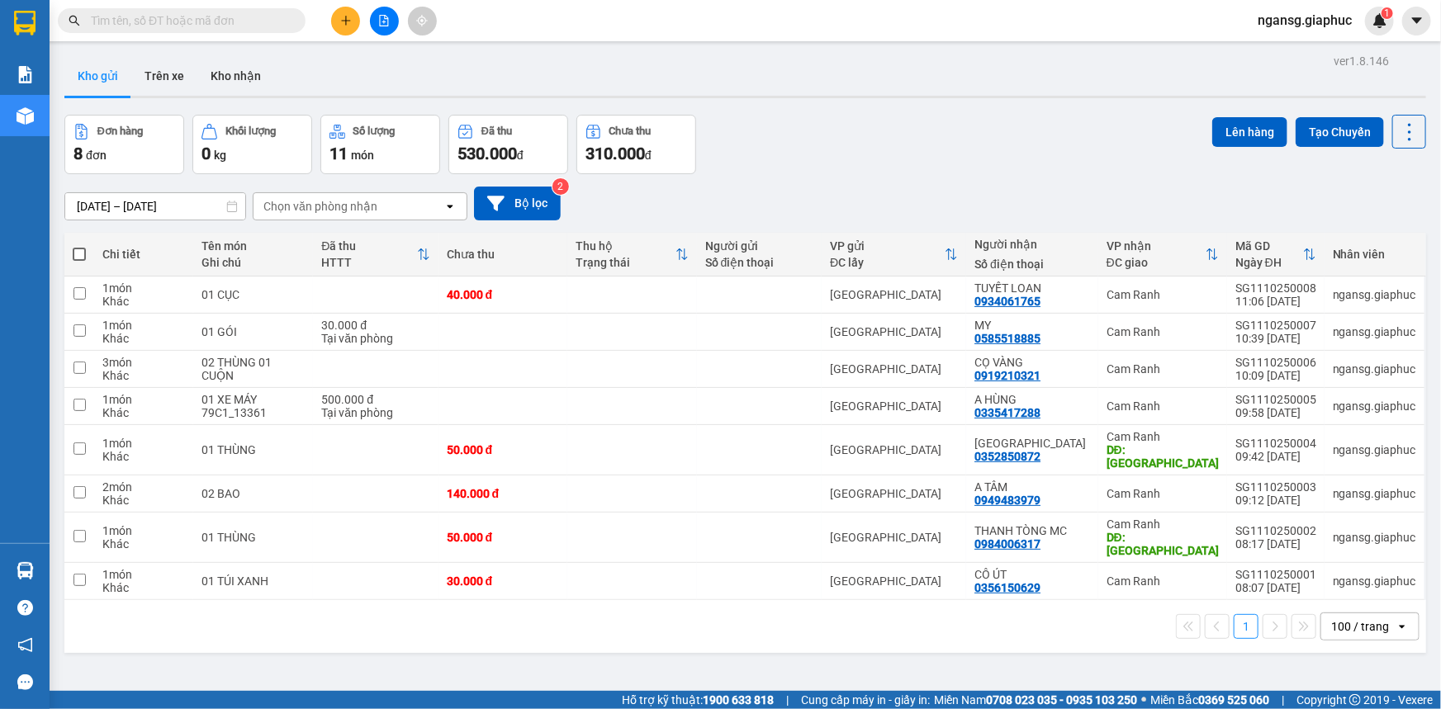
click at [924, 106] on div "ver 1.8.146 Kho gửi Trên xe Kho nhận Đơn hàng 8 đơn Khối lượng 0 kg Số lượng 11…" at bounding box center [745, 404] width 1375 height 709
click at [993, 139] on div "Đơn hàng 8 đơn Khối lượng 0 kg Số lượng 11 món Đã thu 530.000 đ Chưa thu 310.00…" at bounding box center [744, 144] width 1361 height 59
click at [886, 130] on div "Đơn hàng 8 đơn Khối lượng 0 kg Số lượng 11 món Đã thu 530.000 đ Chưa thu 310.00…" at bounding box center [744, 144] width 1361 height 59
click at [794, 151] on div "Đơn hàng 8 đơn Khối lượng 0 kg Số lượng 11 món Đã thu 530.000 đ Chưa thu 310.00…" at bounding box center [744, 144] width 1361 height 59
click at [904, 147] on div "Đơn hàng 8 đơn Khối lượng 0 kg Số lượng 11 món Đã thu 530.000 đ Chưa thu 310.00…" at bounding box center [744, 144] width 1361 height 59
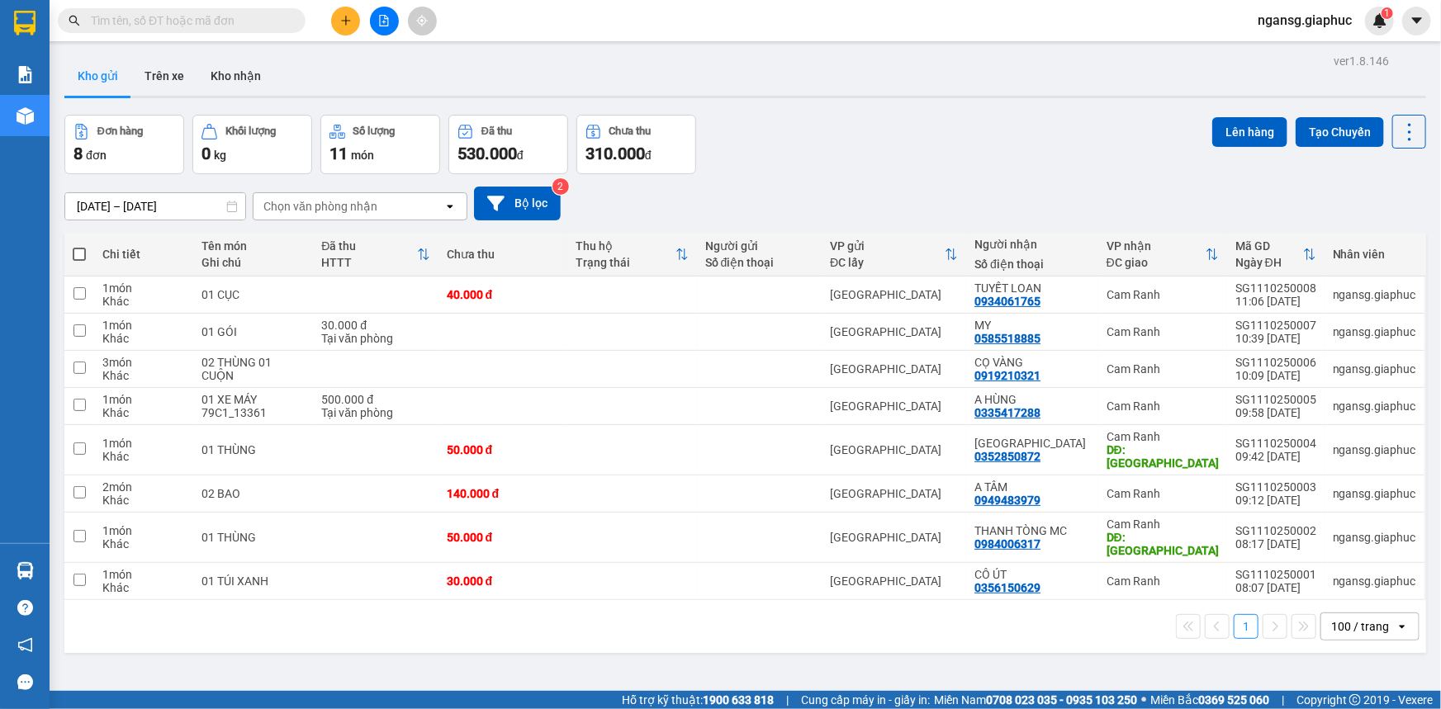
click at [853, 181] on div "09/10/2025 – 11/10/2025 Press the down arrow key to interact with the calendar …" at bounding box center [744, 203] width 1361 height 59
click at [931, 130] on div "Đơn hàng 8 đơn Khối lượng 0 kg Số lượng 11 món Đã thu 530.000 đ Chưa thu 310.00…" at bounding box center [744, 144] width 1361 height 59
click at [846, 170] on div "Đơn hàng 8 đơn Khối lượng 0 kg Số lượng 11 món Đã thu 530.000 đ Chưa thu 310.00…" at bounding box center [744, 144] width 1361 height 59
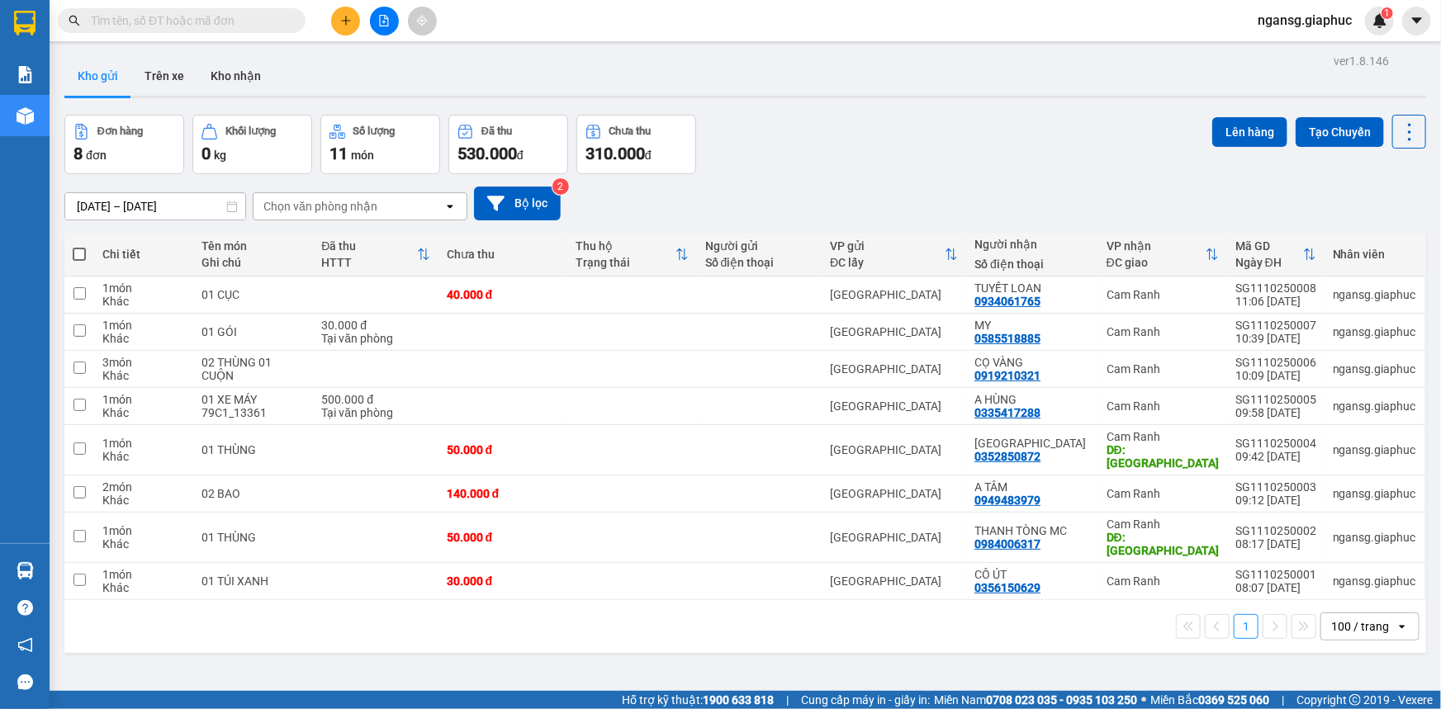
click at [1064, 143] on div "Đơn hàng 8 đơn Khối lượng 0 kg Số lượng 11 món Đã thu 530.000 đ Chưa thu 310.00…" at bounding box center [744, 144] width 1361 height 59
click at [1065, 145] on div "Đơn hàng 8 đơn Khối lượng 0 kg Số lượng 11 món Đã thu 530.000 đ Chưa thu 310.00…" at bounding box center [744, 144] width 1361 height 59
click at [1011, 171] on div "Đơn hàng 8 đơn Khối lượng 0 kg Số lượng 11 món Đã thu 530.000 đ Chưa thu 310.00…" at bounding box center [744, 144] width 1361 height 59
click at [928, 156] on div "Đơn hàng 8 đơn Khối lượng 0 kg Số lượng 11 món Đã thu 530.000 đ Chưa thu 310.00…" at bounding box center [744, 144] width 1361 height 59
click at [926, 159] on div "Đơn hàng 8 đơn Khối lượng 0 kg Số lượng 11 món Đã thu 530.000 đ Chưa thu 310.00…" at bounding box center [744, 144] width 1361 height 59
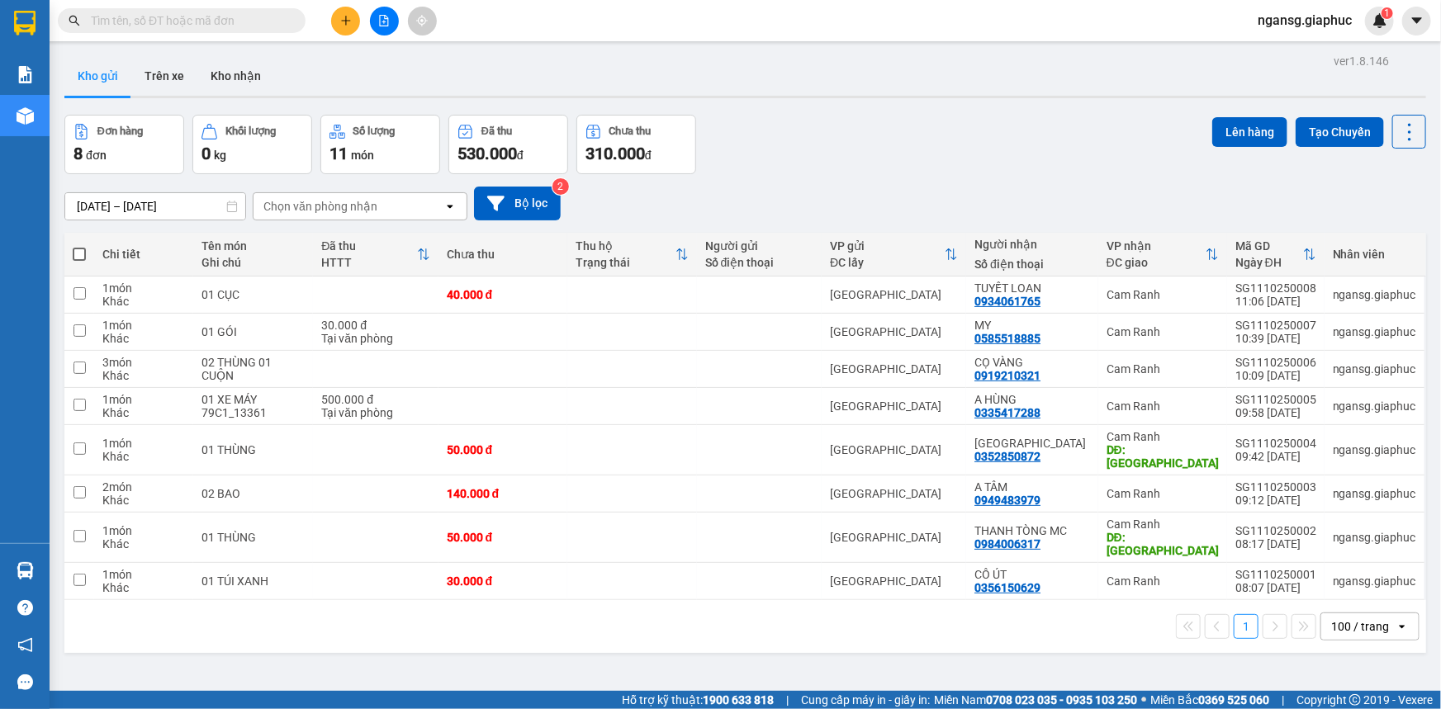
click at [926, 159] on div "Đơn hàng 8 đơn Khối lượng 0 kg Số lượng 11 món Đã thu 530.000 đ Chưa thu 310.00…" at bounding box center [744, 144] width 1361 height 59
click at [902, 170] on div "Đơn hàng 8 đơn Khối lượng 0 kg Số lượng 11 món Đã thu 530.000 đ Chưa thu 310.00…" at bounding box center [744, 144] width 1361 height 59
click at [859, 157] on div "Đơn hàng 8 đơn Khối lượng 0 kg Số lượng 11 món Đã thu 530.000 đ Chưa thu 310.00…" at bounding box center [744, 144] width 1361 height 59
click at [841, 141] on div "Đơn hàng 8 đơn Khối lượng 0 kg Số lượng 11 món Đã thu 530.000 đ Chưa thu 310.00…" at bounding box center [744, 144] width 1361 height 59
click at [983, 167] on div "Đơn hàng 8 đơn Khối lượng 0 kg Số lượng 11 món Đã thu 530.000 đ Chưa thu 310.00…" at bounding box center [744, 144] width 1361 height 59
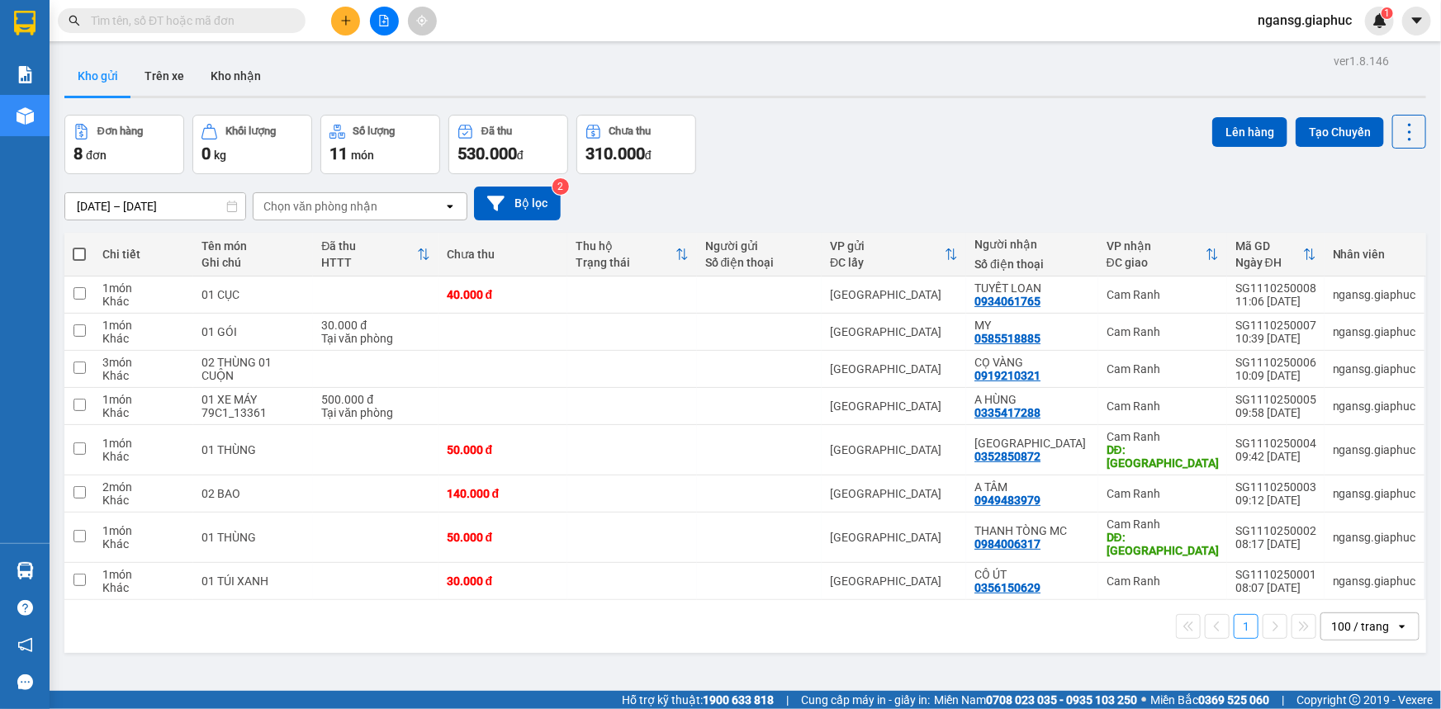
click at [951, 163] on div "Đơn hàng 8 đơn Khối lượng 0 kg Số lượng 11 món Đã thu 530.000 đ Chưa thu 310.00…" at bounding box center [744, 144] width 1361 height 59
click at [826, 130] on div "Đơn hàng 8 đơn Khối lượng 0 kg Số lượng 11 món Đã thu 530.000 đ Chưa thu 310.00…" at bounding box center [744, 144] width 1361 height 59
click at [877, 136] on div "Đơn hàng 8 đơn Khối lượng 0 kg Số lượng 11 món Đã thu 530.000 đ Chưa thu 310.00…" at bounding box center [744, 144] width 1361 height 59
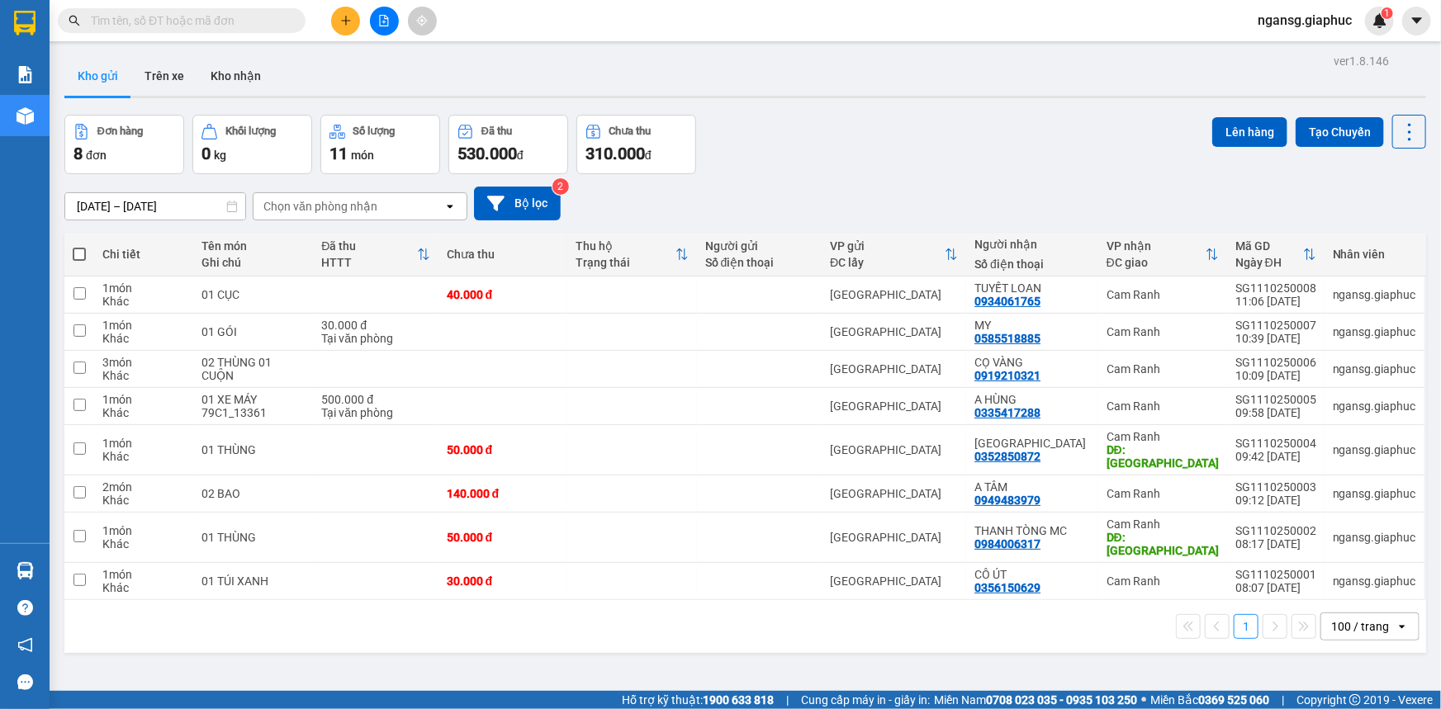
click at [900, 214] on div "09/10/2025 – 11/10/2025 Press the down arrow key to interact with the calendar …" at bounding box center [744, 204] width 1361 height 34
click at [933, 165] on div "Đơn hàng 8 đơn Khối lượng 0 kg Số lượng 11 món Đã thu 530.000 đ Chưa thu 310.00…" at bounding box center [744, 144] width 1361 height 59
click at [844, 201] on div "09/10/2025 – 11/10/2025 Press the down arrow key to interact with the calendar …" at bounding box center [744, 204] width 1361 height 34
click at [848, 154] on div "Đơn hàng 8 đơn Khối lượng 0 kg Số lượng 11 món Đã thu 530.000 đ Chưa thu 310.00…" at bounding box center [744, 144] width 1361 height 59
click at [850, 106] on div "ver 1.8.146 Kho gửi Trên xe Kho nhận Đơn hàng 8 đơn Khối lượng 0 kg Số lượng 11…" at bounding box center [745, 404] width 1375 height 709
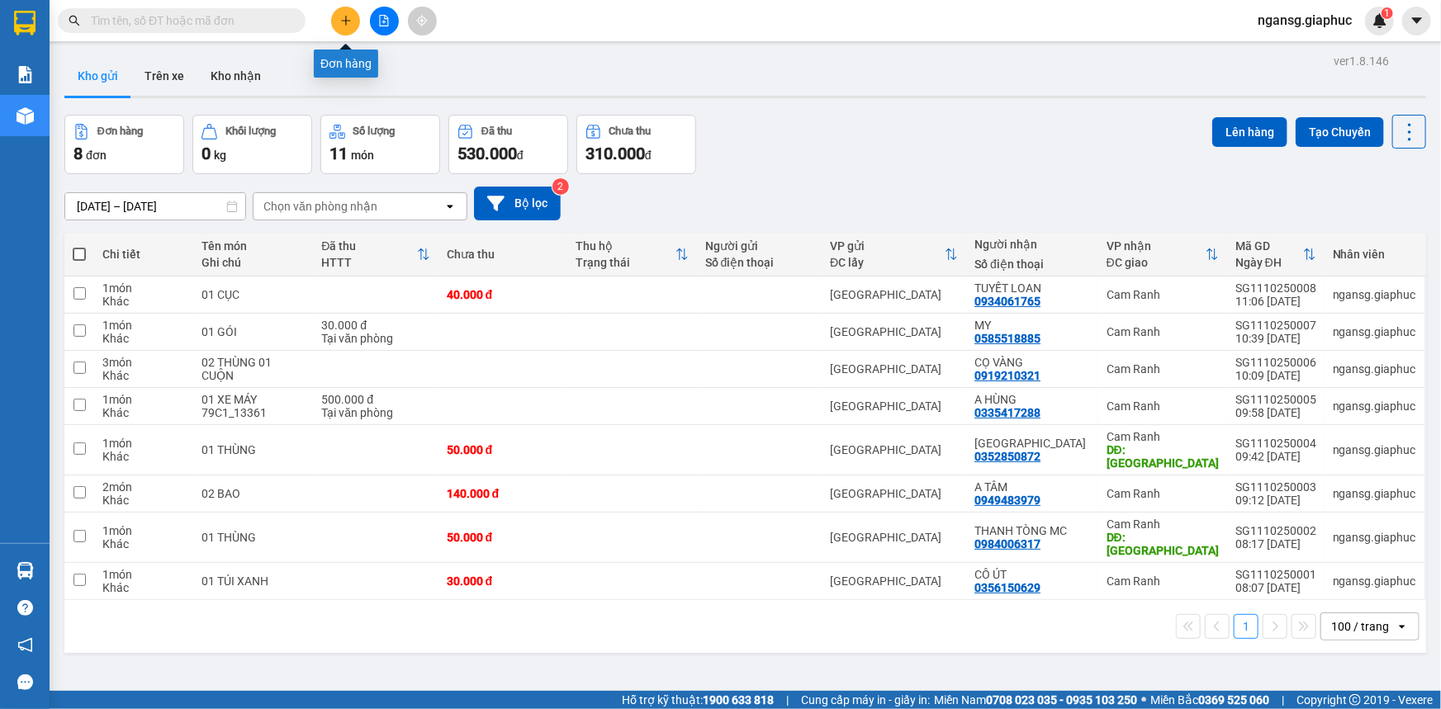
click at [341, 15] on icon "plus" at bounding box center [346, 21] width 12 height 12
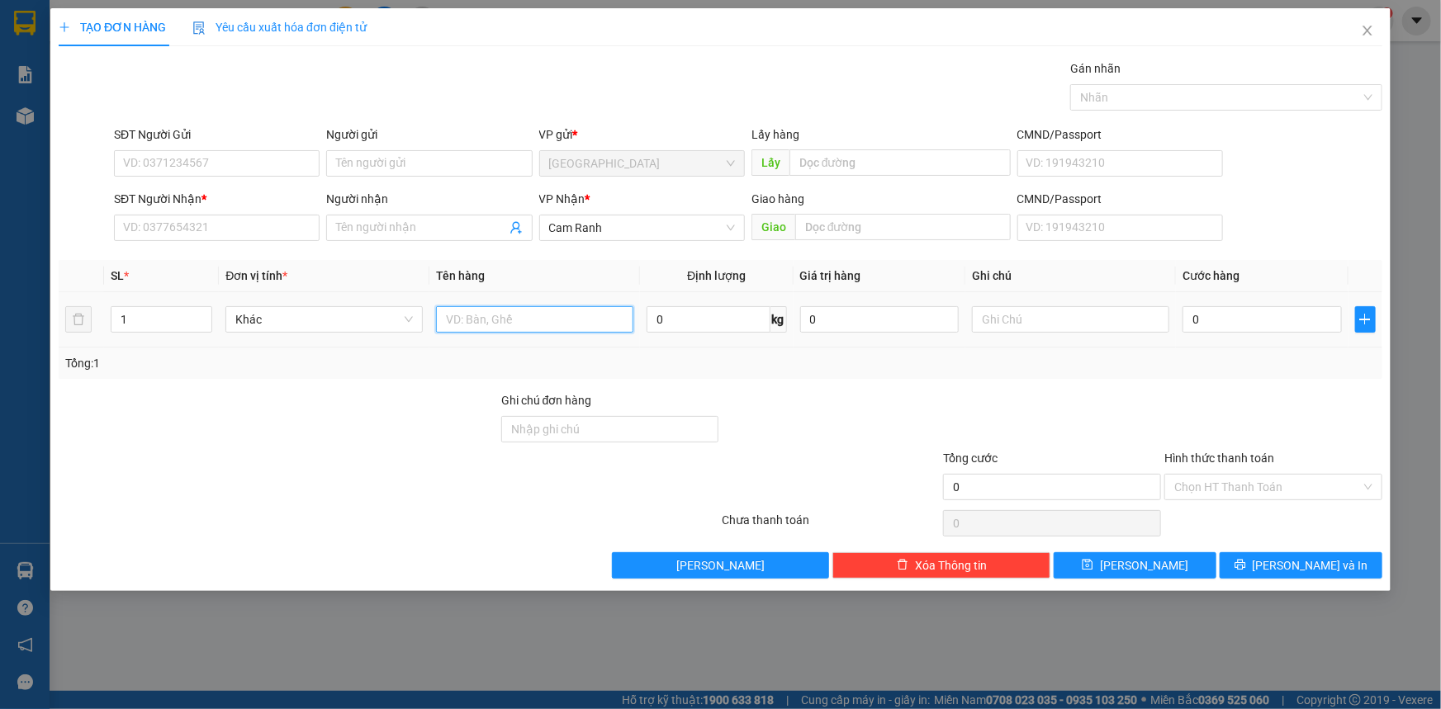
click at [469, 309] on input "text" at bounding box center [534, 319] width 197 height 26
type input "01 CỤC"
click at [310, 230] on input "SĐT Người Nhận *" at bounding box center [217, 228] width 206 height 26
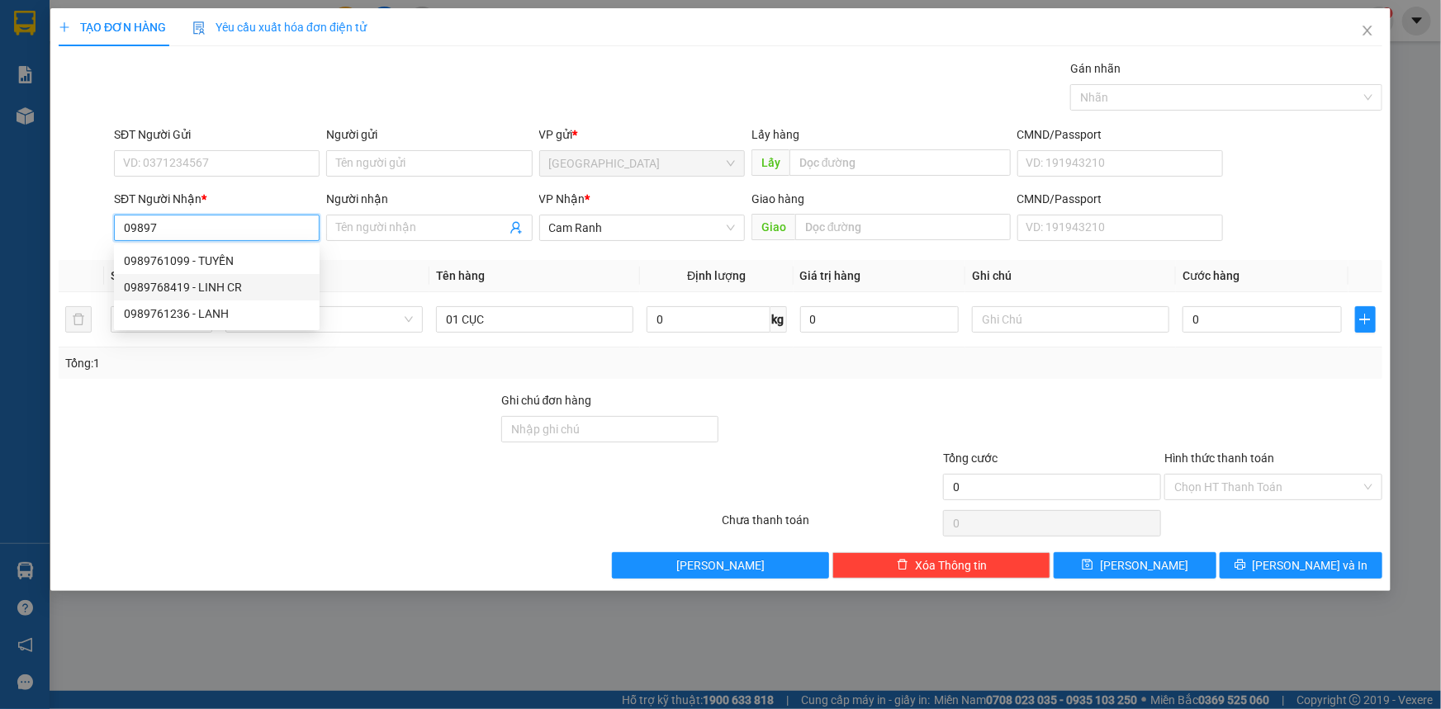
click at [192, 280] on div "0989768419 - LINH CR" at bounding box center [217, 287] width 186 height 18
type input "0989768419"
type input "LINH CR"
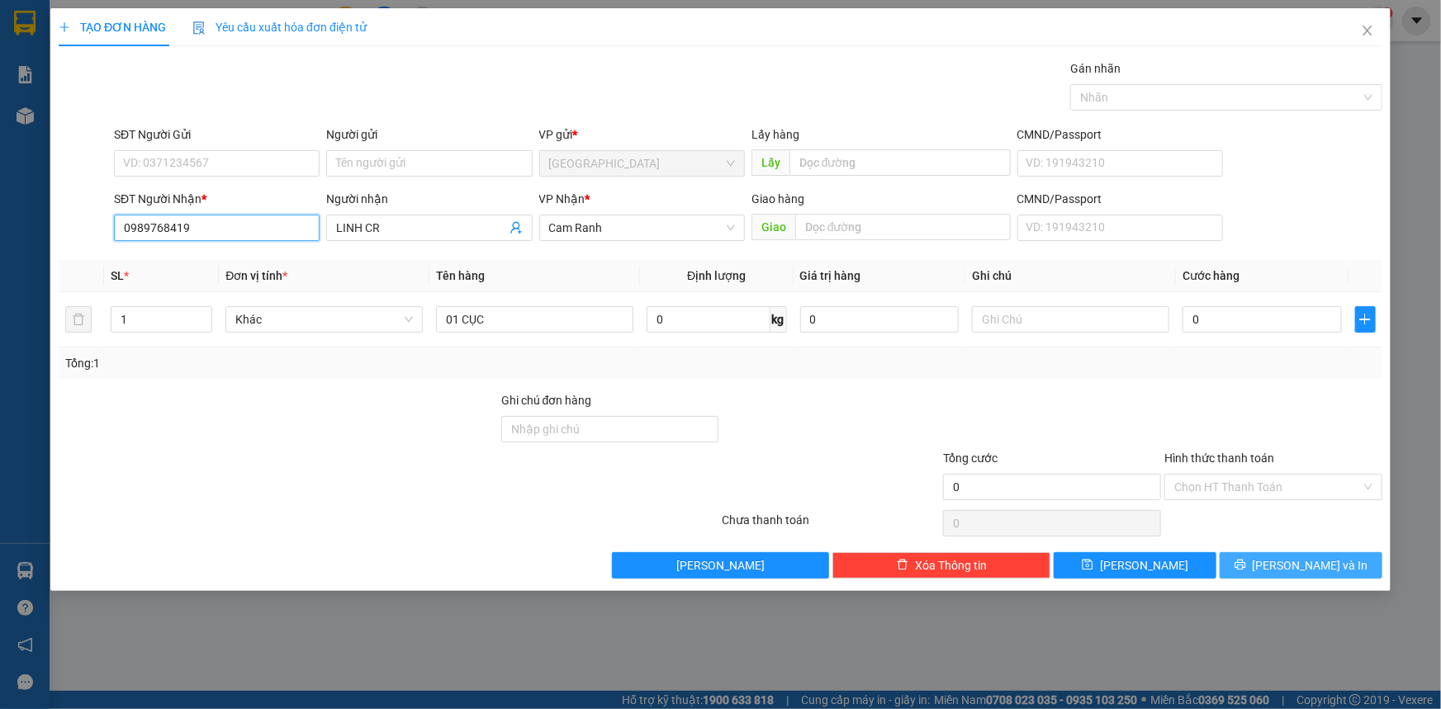
type input "0989768419"
click at [1314, 554] on button "Lưu và In" at bounding box center [1300, 565] width 163 height 26
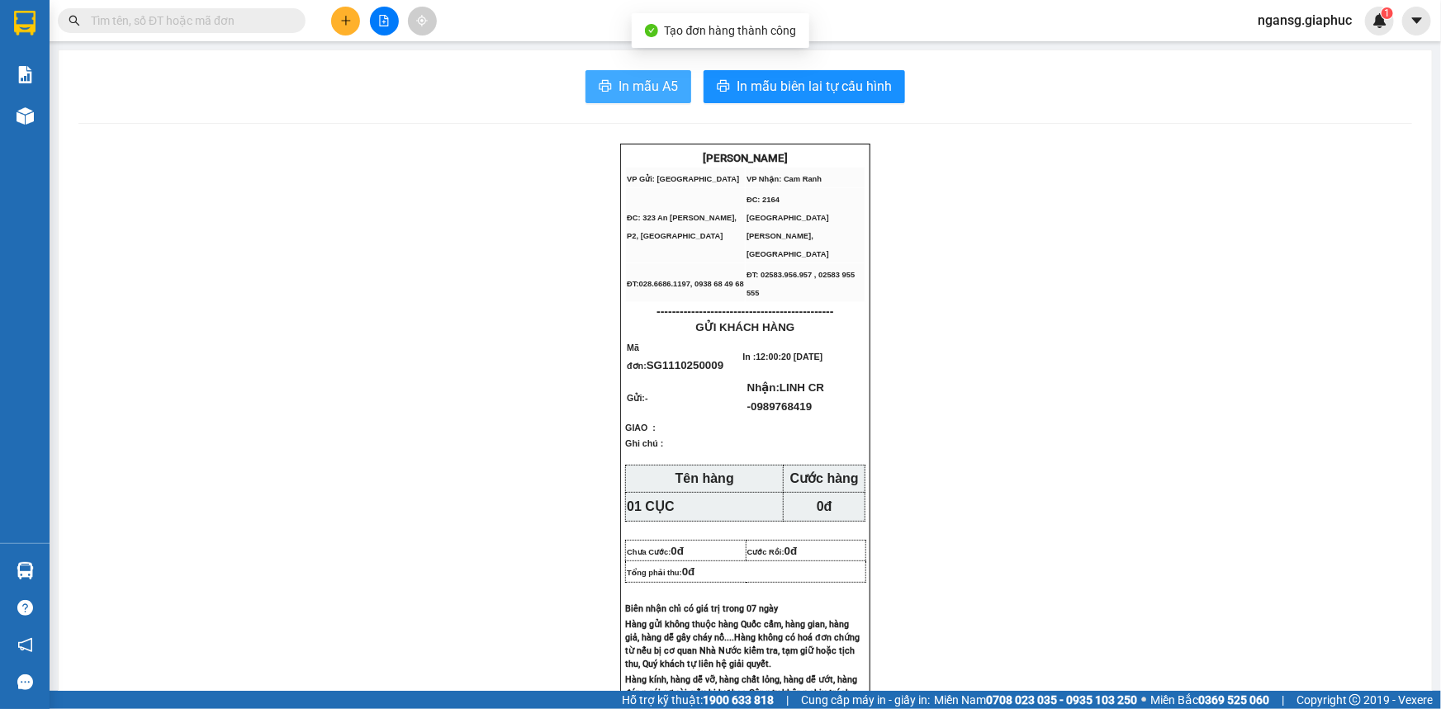
click at [599, 85] on icon "printer" at bounding box center [605, 86] width 12 height 12
drag, startPoint x: 542, startPoint y: 481, endPoint x: 249, endPoint y: 377, distance: 311.5
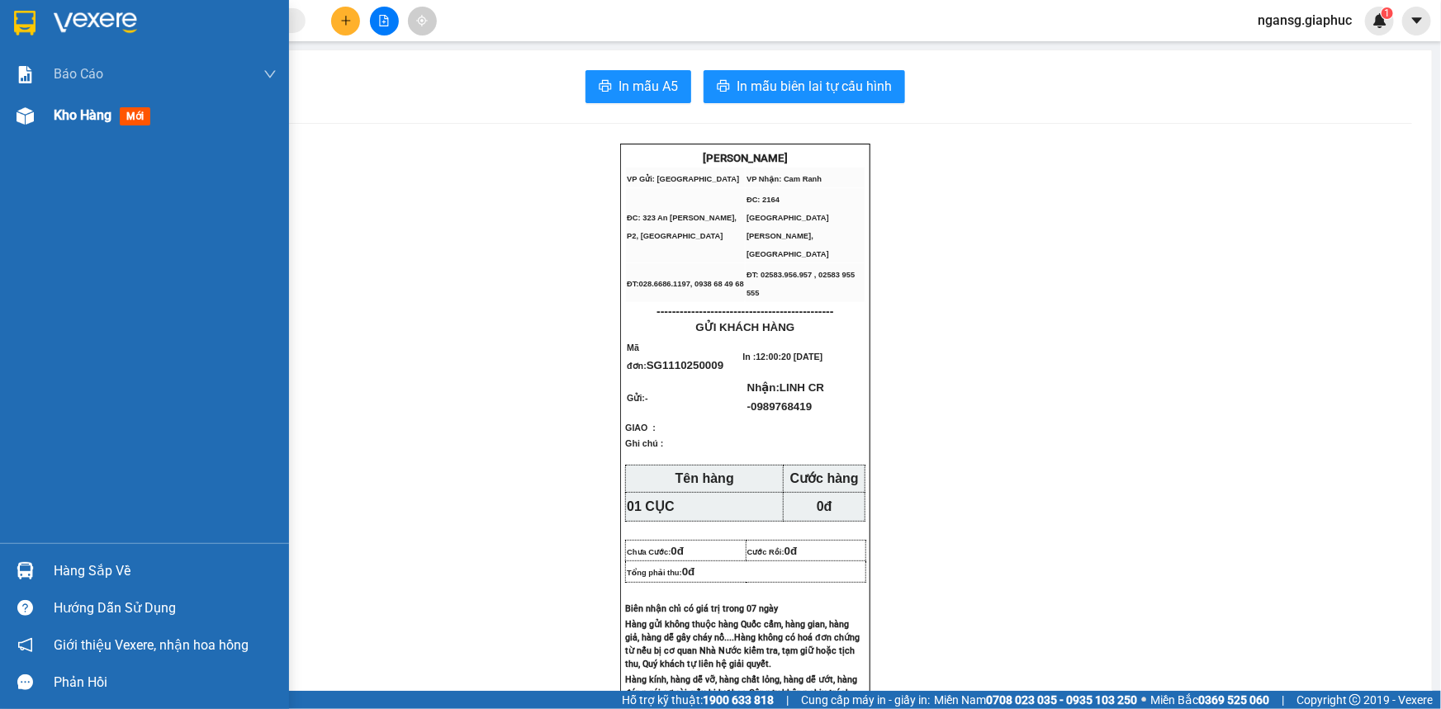
click at [46, 112] on div "Kho hàng mới" at bounding box center [144, 115] width 289 height 41
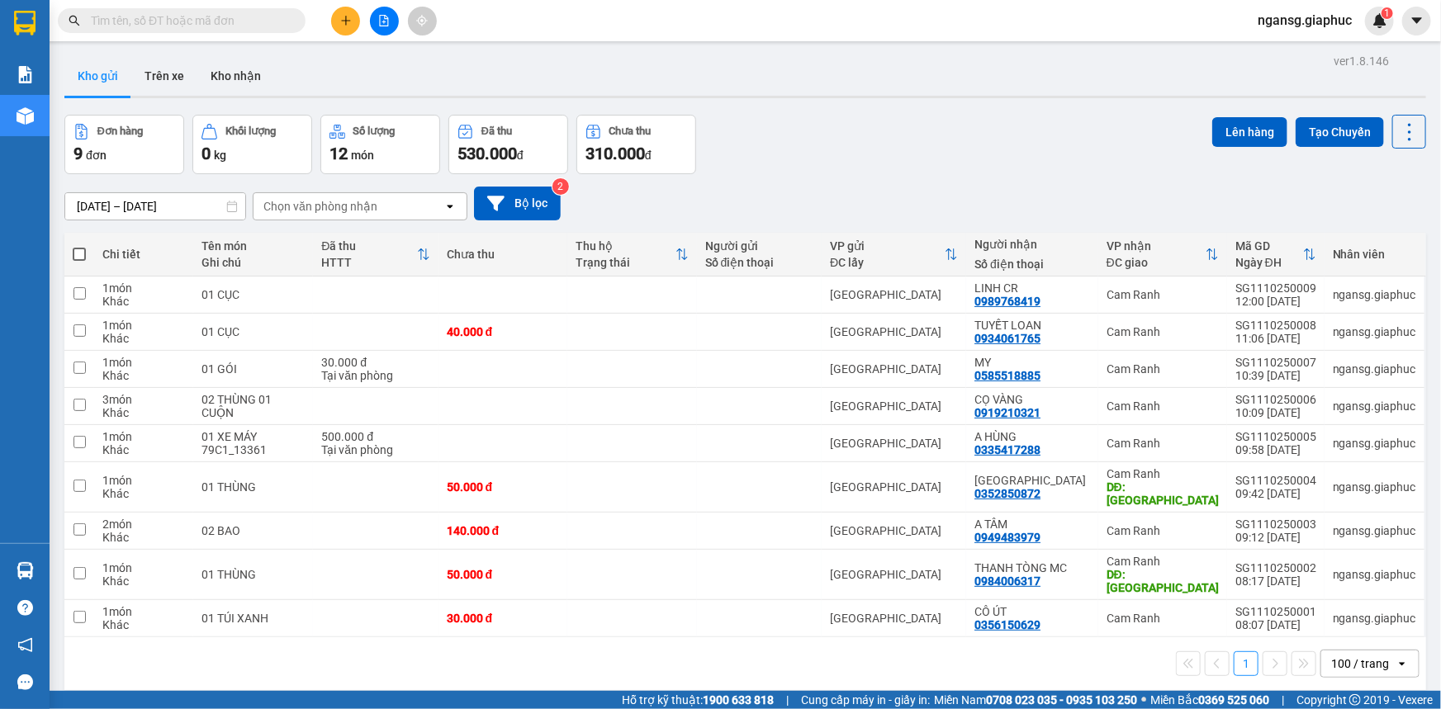
click at [852, 130] on div "Đơn hàng 9 đơn Khối lượng 0 kg Số lượng 12 món Đã thu 530.000 đ Chưa thu 310.00…" at bounding box center [744, 144] width 1361 height 59
click at [1290, 293] on icon at bounding box center [1296, 295] width 12 height 12
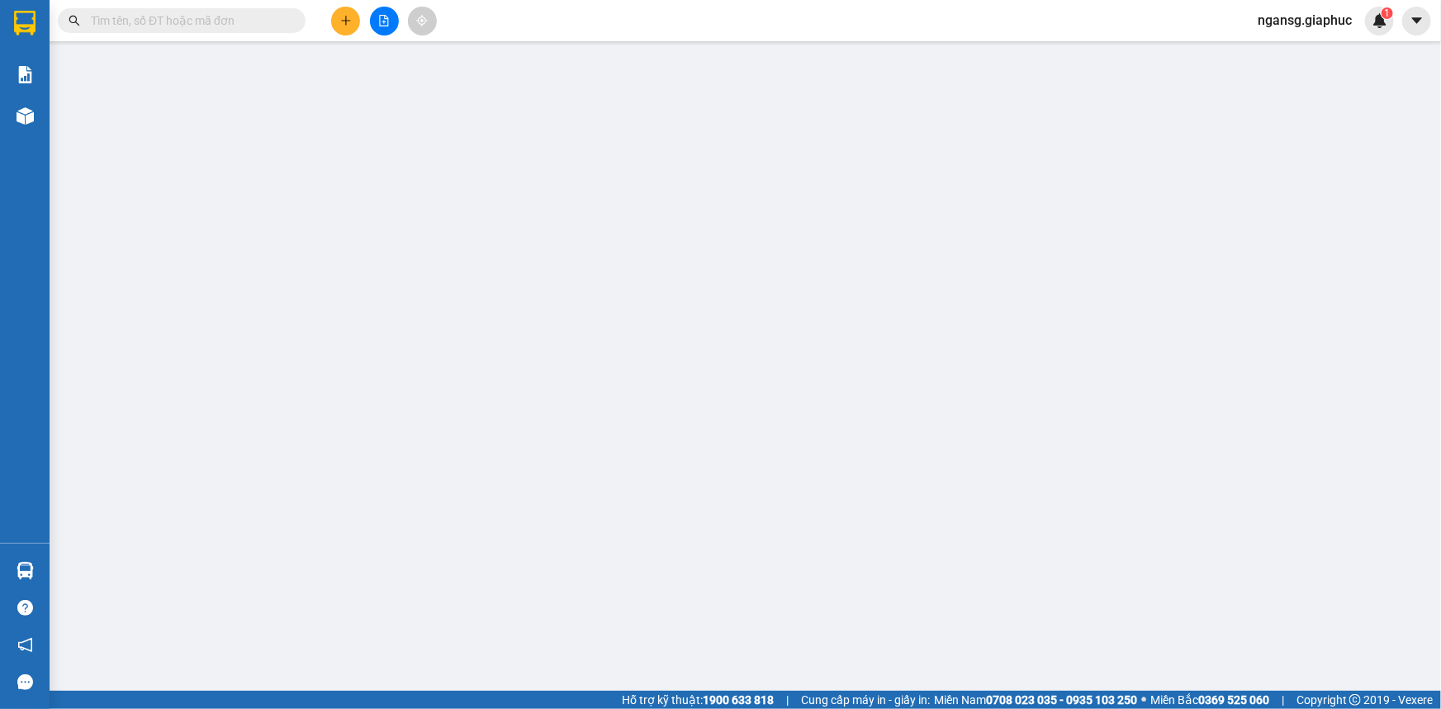
type input "0989768419"
type input "LINH CR"
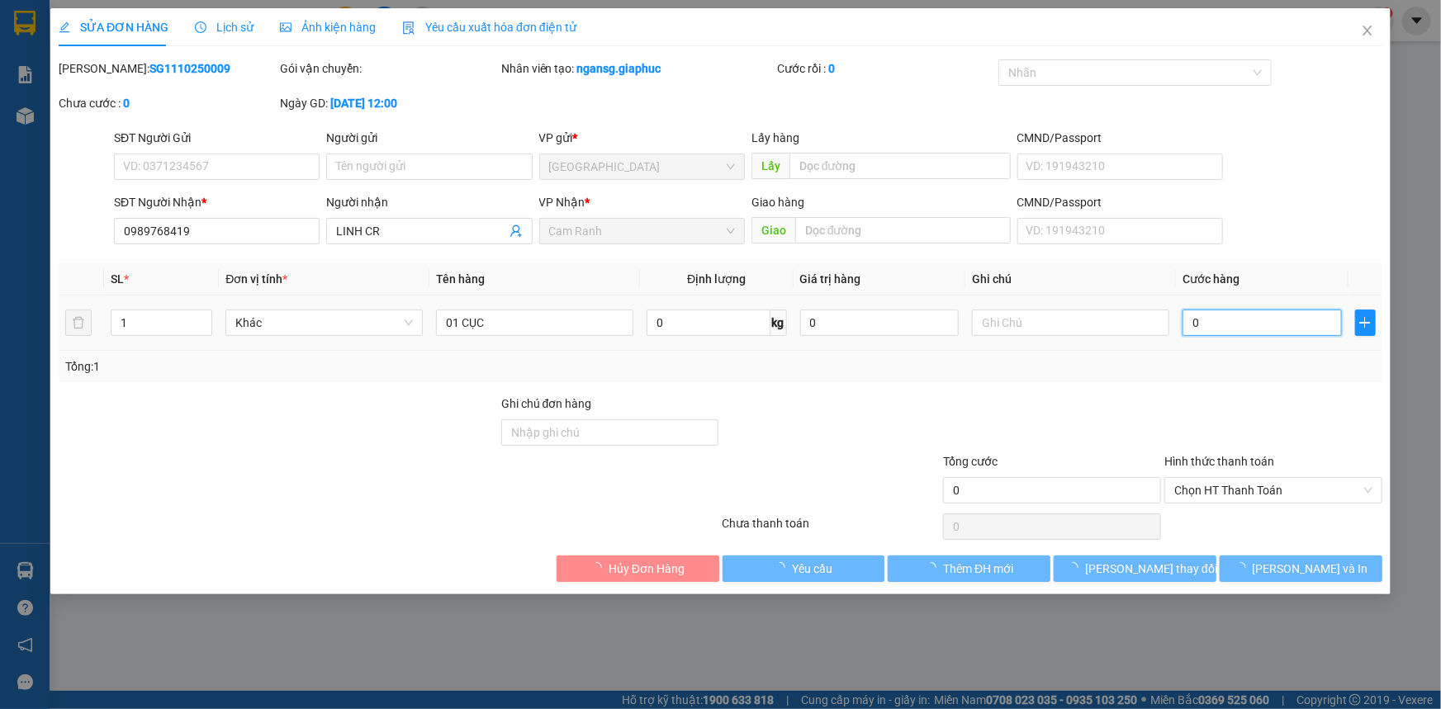
click at [1280, 315] on input "0" at bounding box center [1261, 323] width 159 height 26
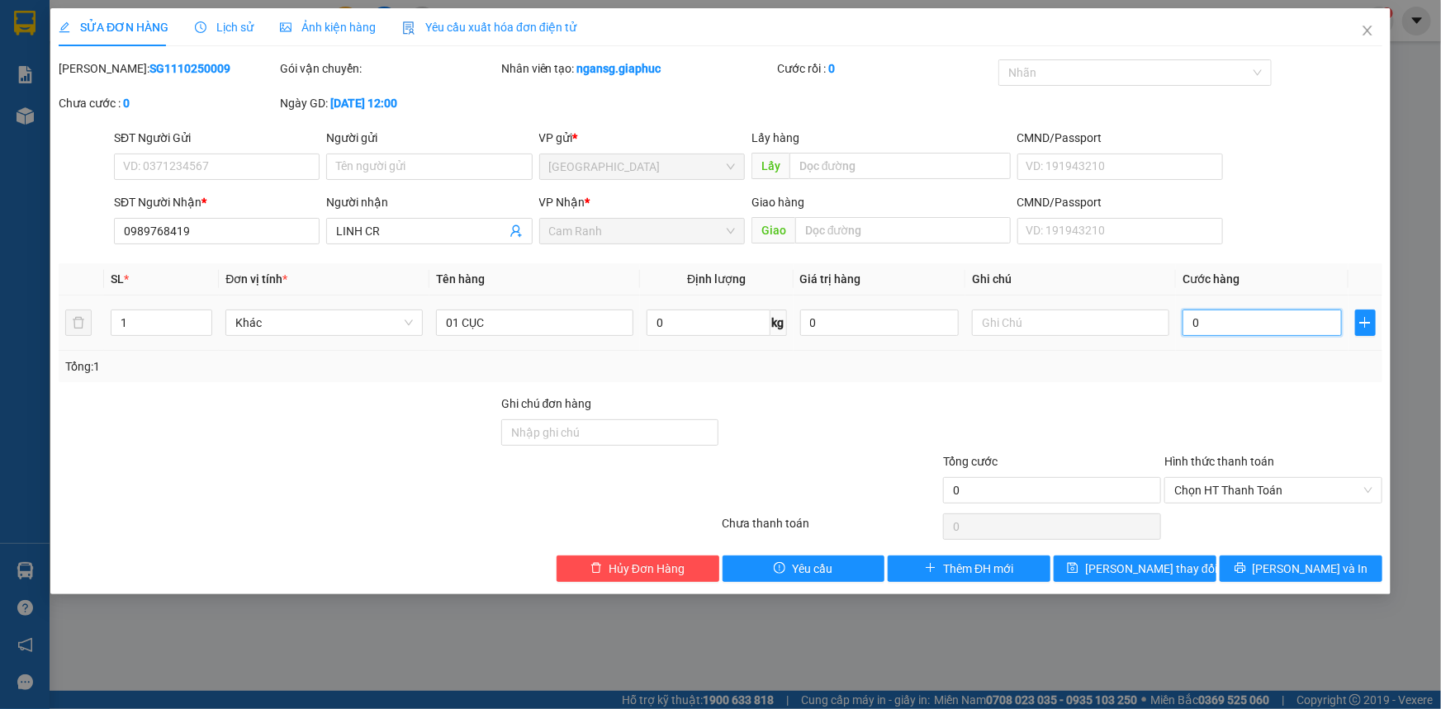
type input "4"
type input "40"
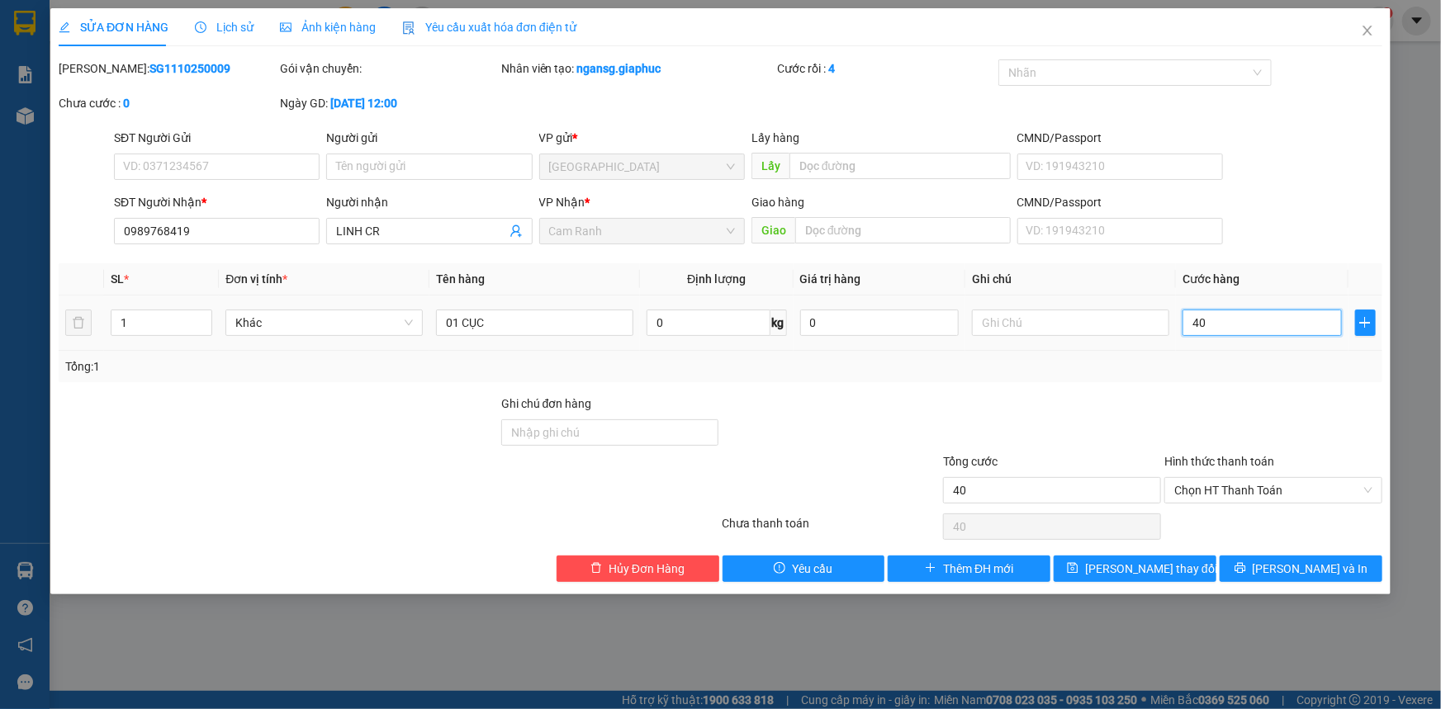
type input "40"
type input "40.000"
click at [1269, 362] on div "Tổng: 1" at bounding box center [720, 366] width 1310 height 18
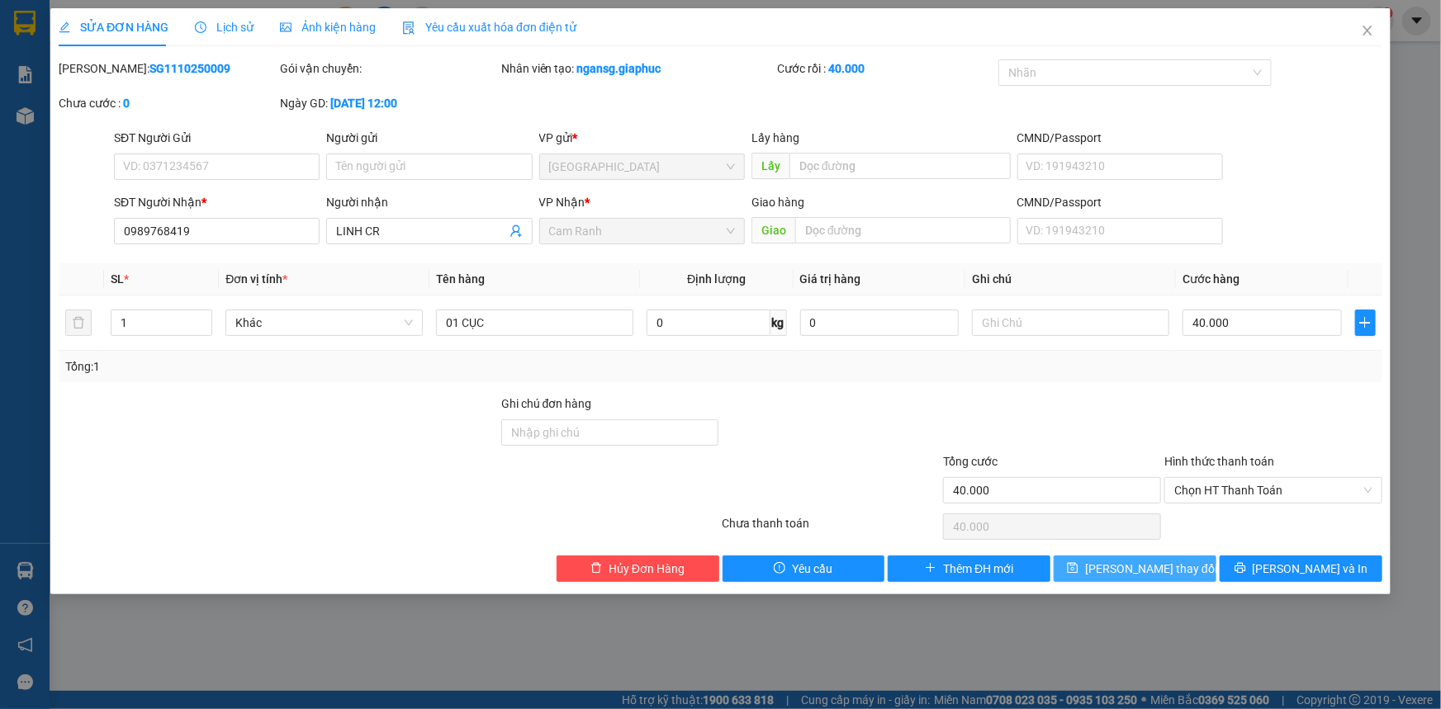
click at [1201, 569] on button "Lưu thay đổi" at bounding box center [1134, 569] width 163 height 26
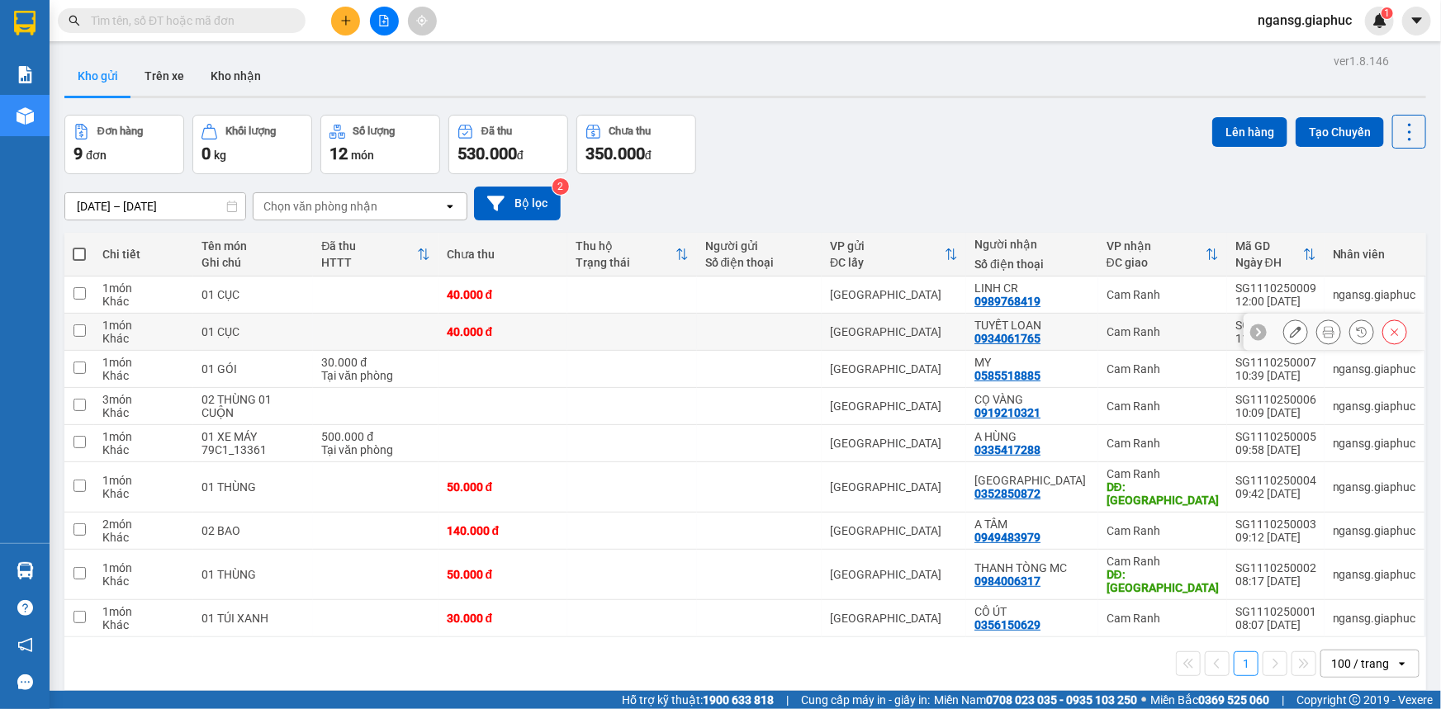
click at [1290, 335] on icon at bounding box center [1296, 332] width 12 height 12
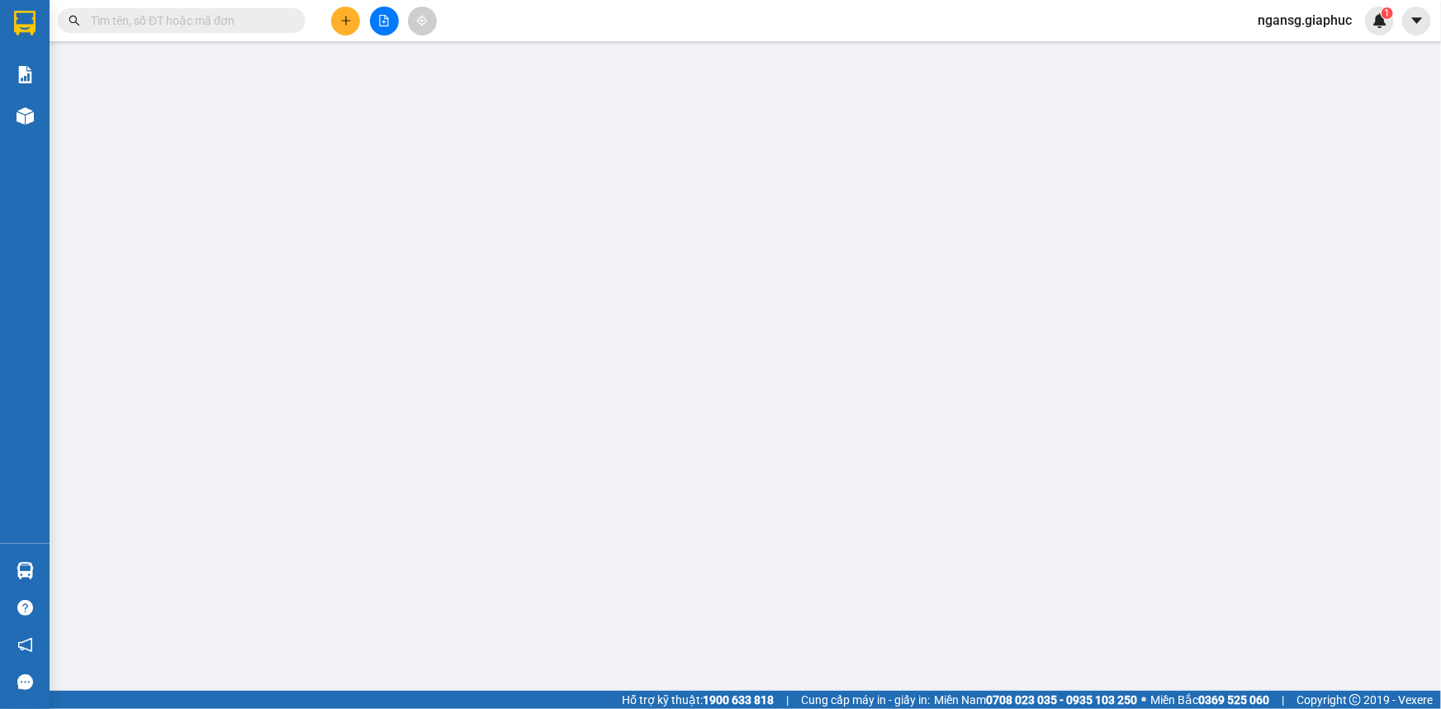
type input "0934061765"
type input "TUYẾT LOAN"
type input "40.000"
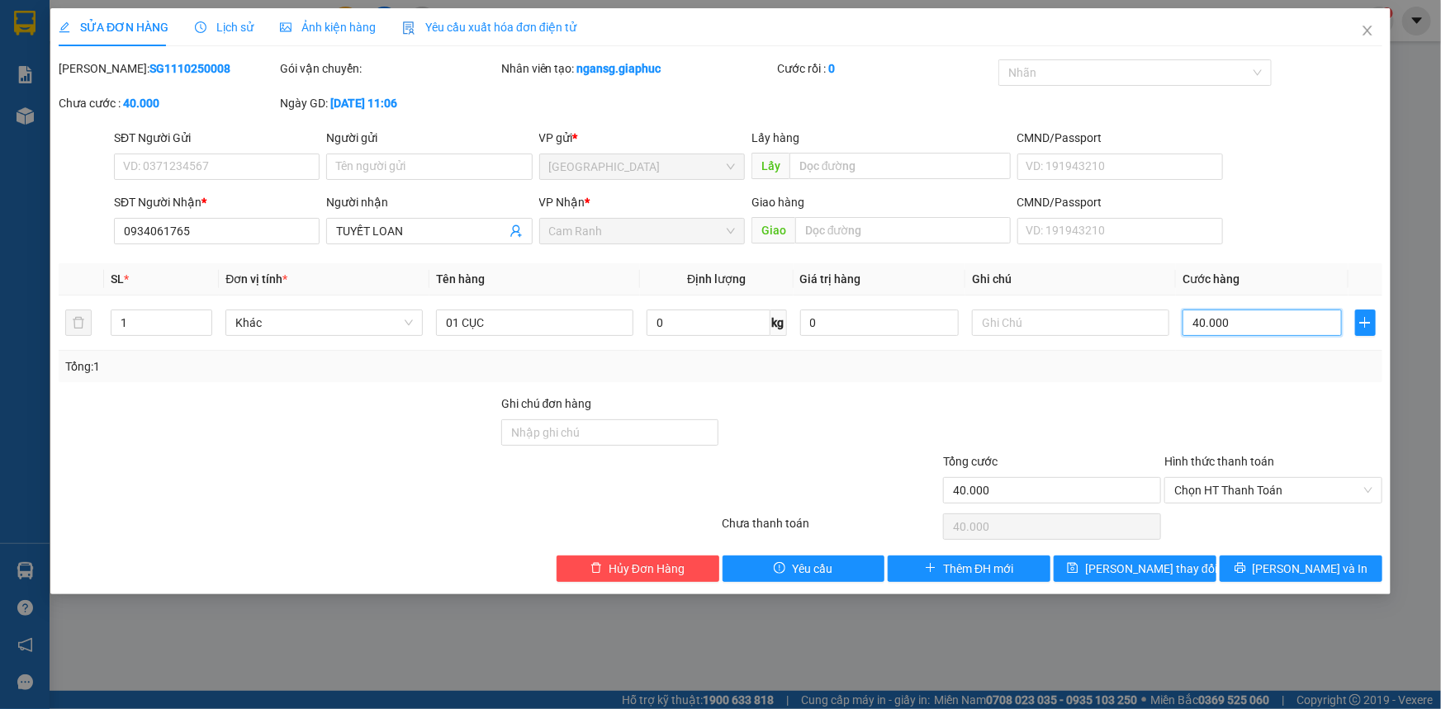
click at [1285, 335] on input "40.000" at bounding box center [1261, 323] width 159 height 26
type input "3"
type input "30"
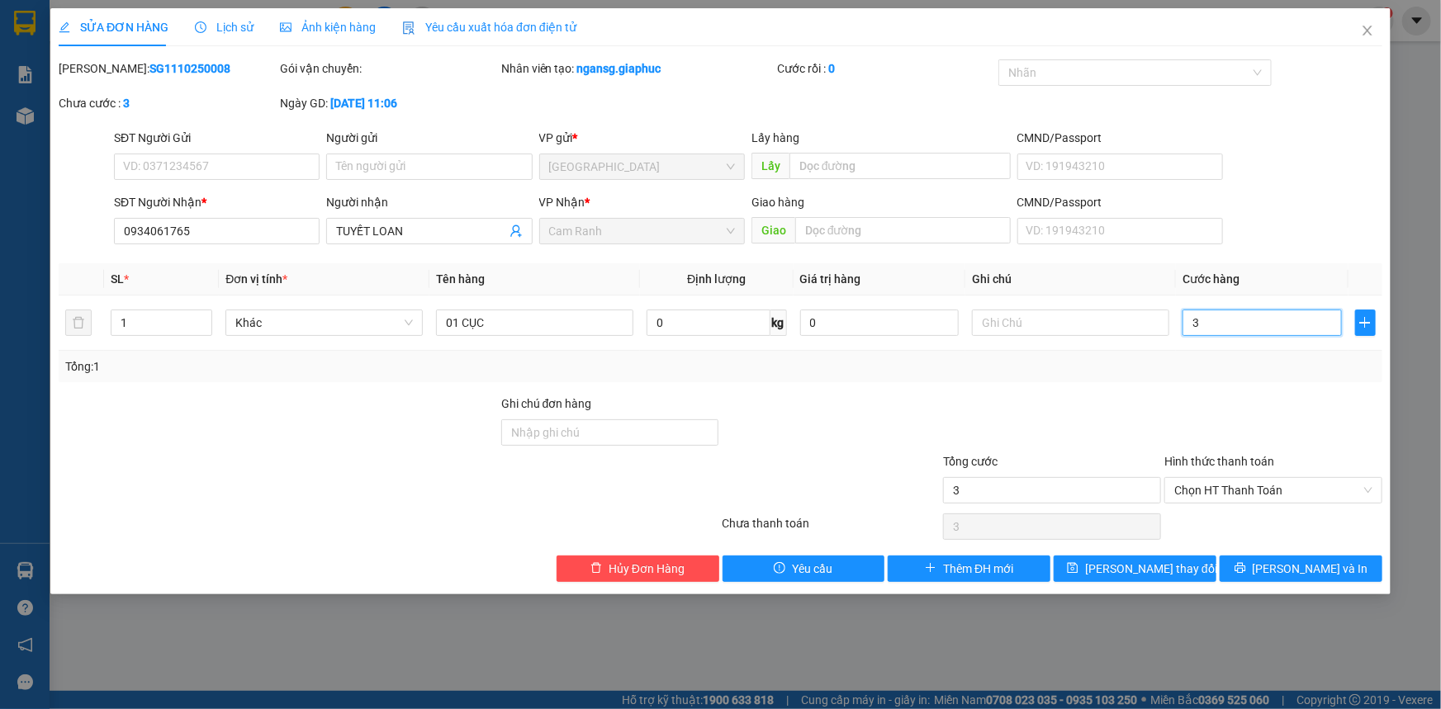
type input "30"
type input "30.000"
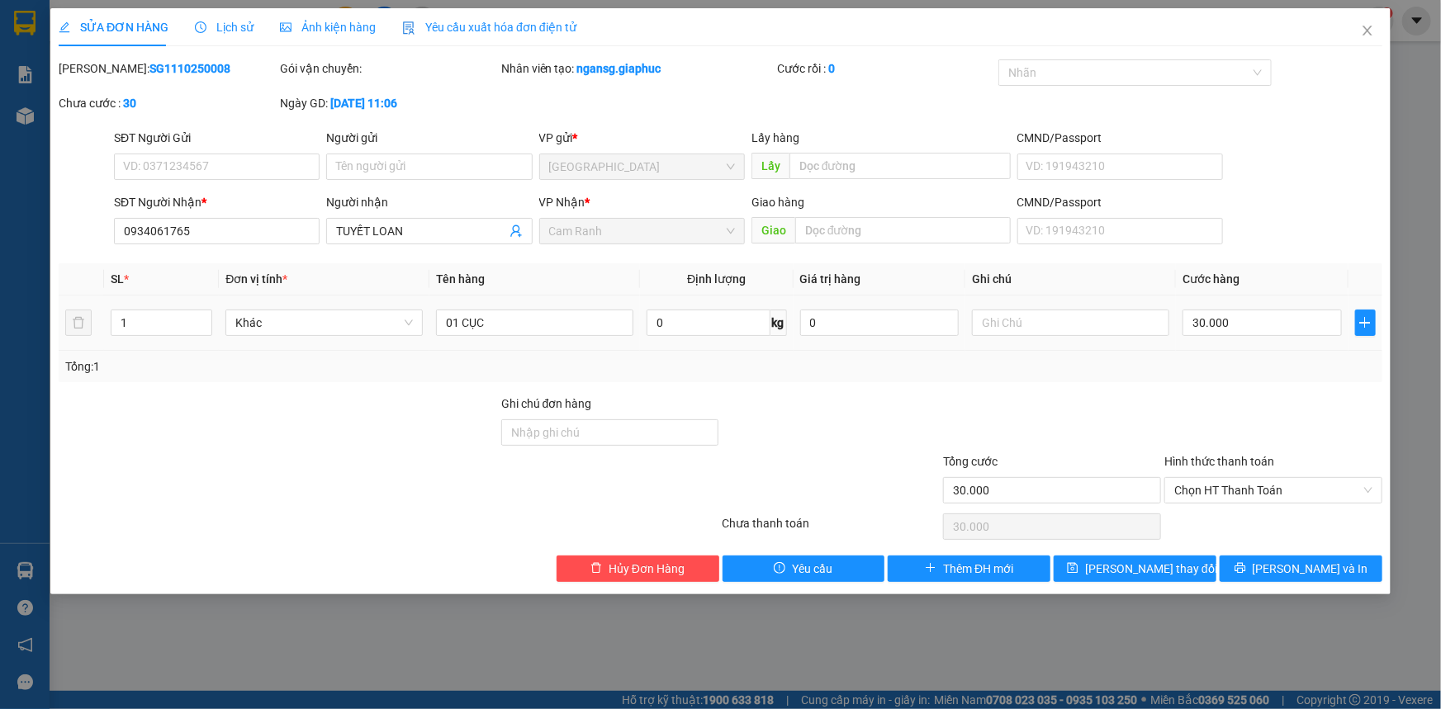
click at [1281, 341] on td "30.000" at bounding box center [1262, 323] width 173 height 55
click at [1181, 556] on button "Lưu thay đổi" at bounding box center [1134, 569] width 163 height 26
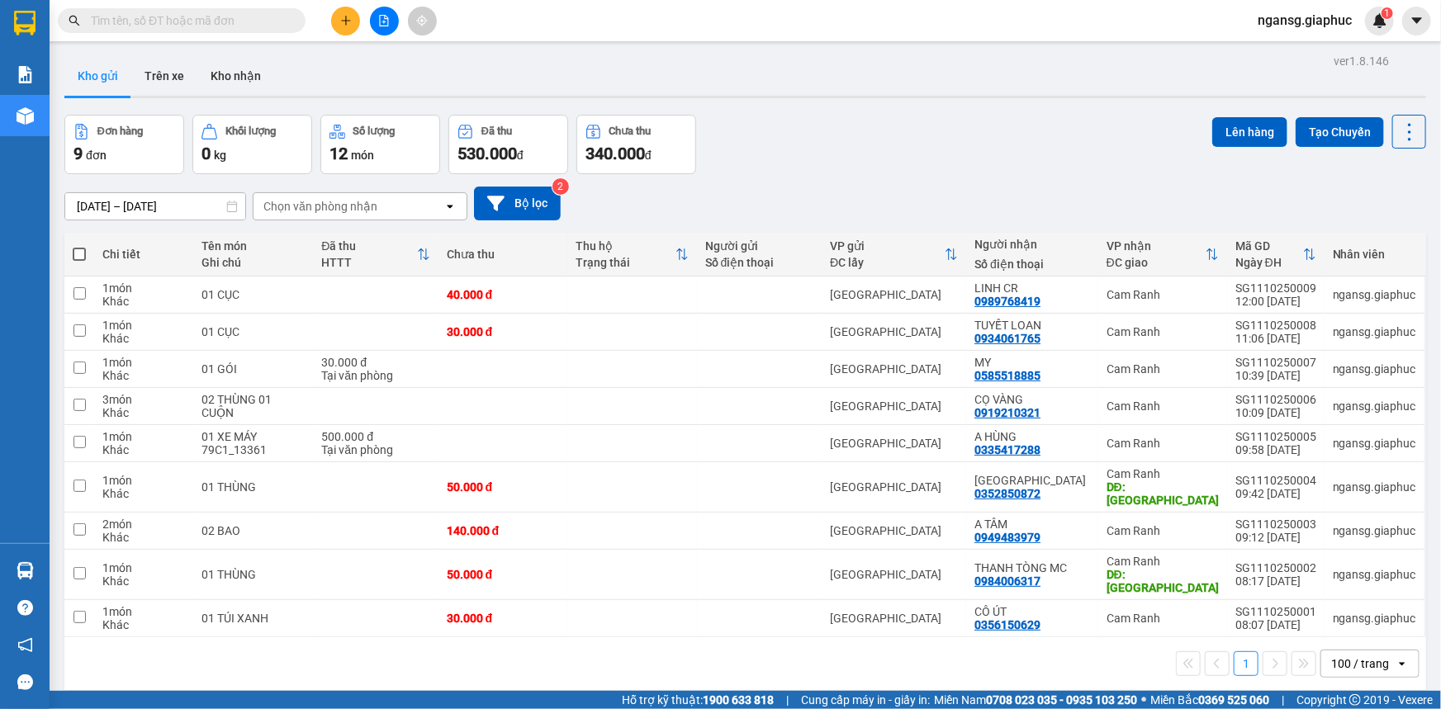
click at [845, 122] on div "Đơn hàng 9 đơn Khối lượng 0 kg Số lượng 12 món Đã thu 530.000 đ Chưa thu 340.00…" at bounding box center [744, 144] width 1361 height 59
click at [1007, 161] on div "Đơn hàng 9 đơn Khối lượng 0 kg Số lượng 12 món Đã thu 530.000 đ Chưa thu 340.00…" at bounding box center [744, 144] width 1361 height 59
click at [567, 73] on div "Kho gửi Trên xe Kho nhận" at bounding box center [744, 78] width 1361 height 44
drag, startPoint x: 778, startPoint y: 142, endPoint x: 561, endPoint y: 65, distance: 229.5
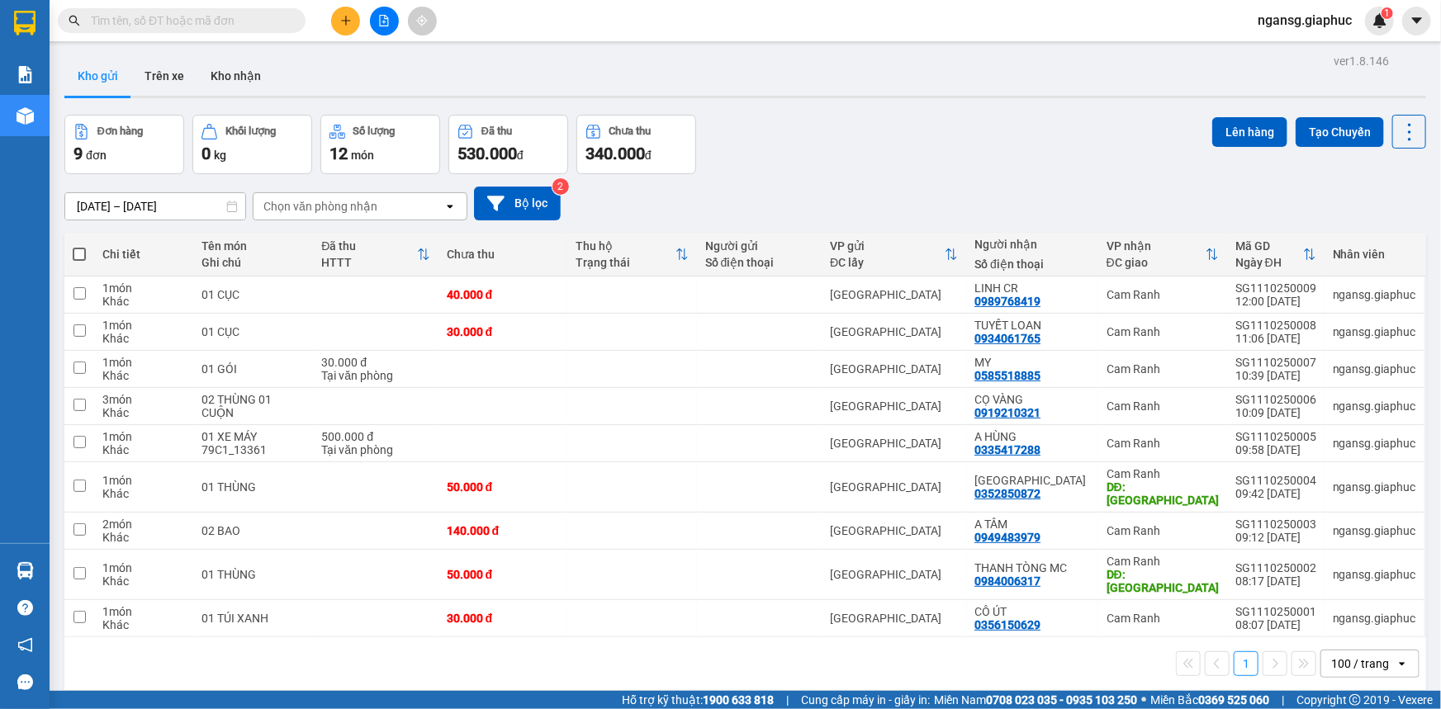
click at [779, 141] on div "Đơn hàng 9 đơn Khối lượng 0 kg Số lượng 12 món Đã thu 530.000 đ Chưa thu 340.00…" at bounding box center [744, 144] width 1361 height 59
click at [831, 191] on div "09/10/2025 – 11/10/2025 Press the down arrow key to interact with the calendar …" at bounding box center [744, 204] width 1361 height 34
click at [828, 150] on div "Đơn hàng 9 đơn Khối lượng 0 kg Số lượng 12 món Đã thu 530.000 đ Chưa thu 340.00…" at bounding box center [744, 144] width 1361 height 59
click at [336, 22] on button at bounding box center [345, 21] width 29 height 29
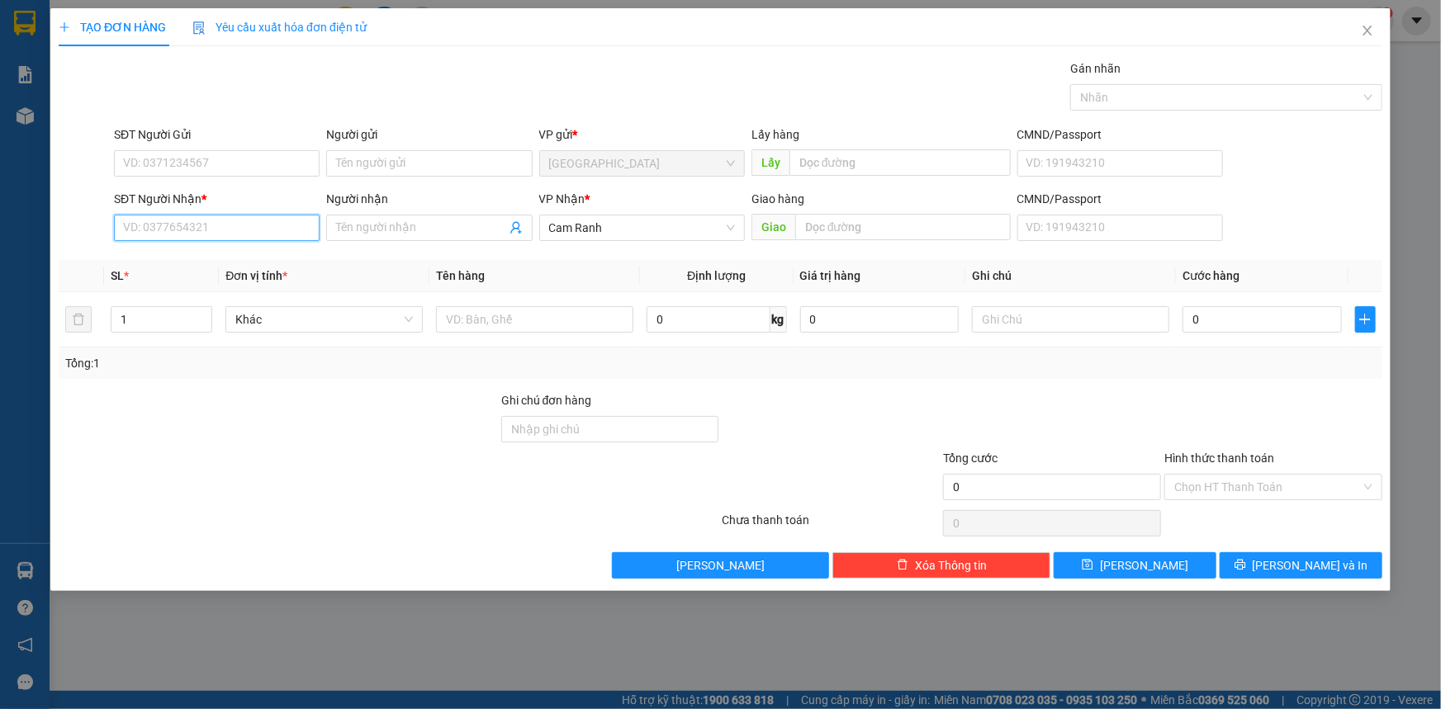
click at [311, 230] on input "SĐT Người Nhận *" at bounding box center [217, 228] width 206 height 26
click at [597, 328] on input "text" at bounding box center [534, 319] width 197 height 26
type input "01 THÙNG"
click at [286, 234] on input "SĐT Người Nhận *" at bounding box center [217, 228] width 206 height 26
click at [204, 264] on div "0915781577 - YẾN" at bounding box center [217, 261] width 186 height 18
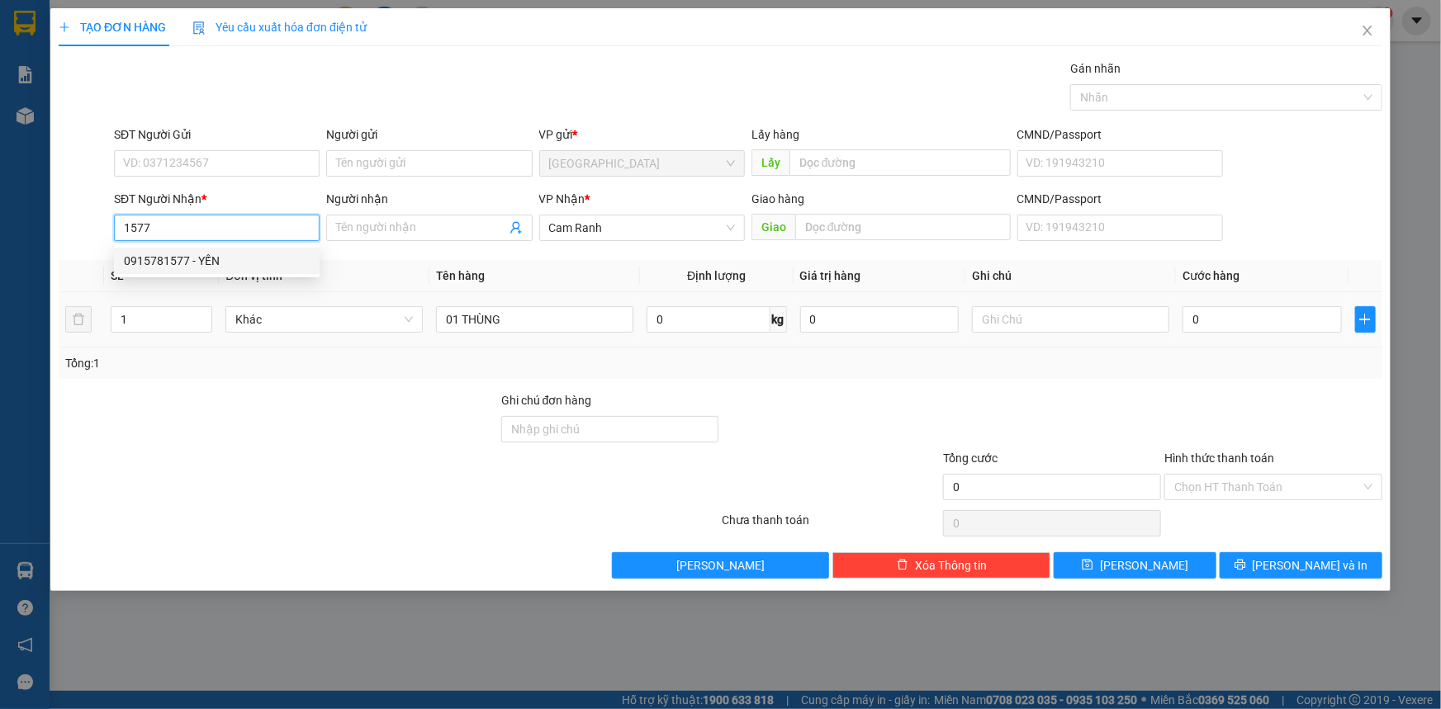
type input "0915781577"
type input "YẾN"
type input "0915781577"
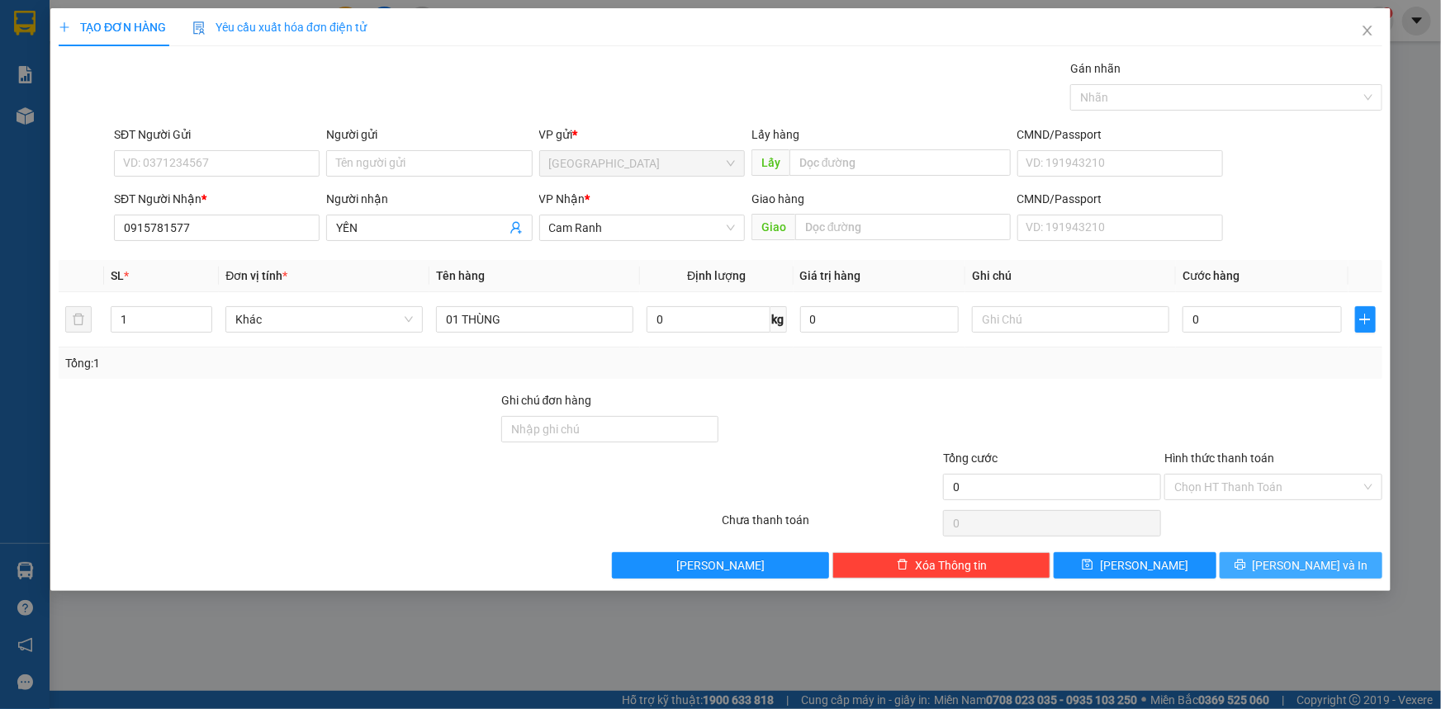
click at [1281, 556] on button "Lưu và In" at bounding box center [1300, 565] width 163 height 26
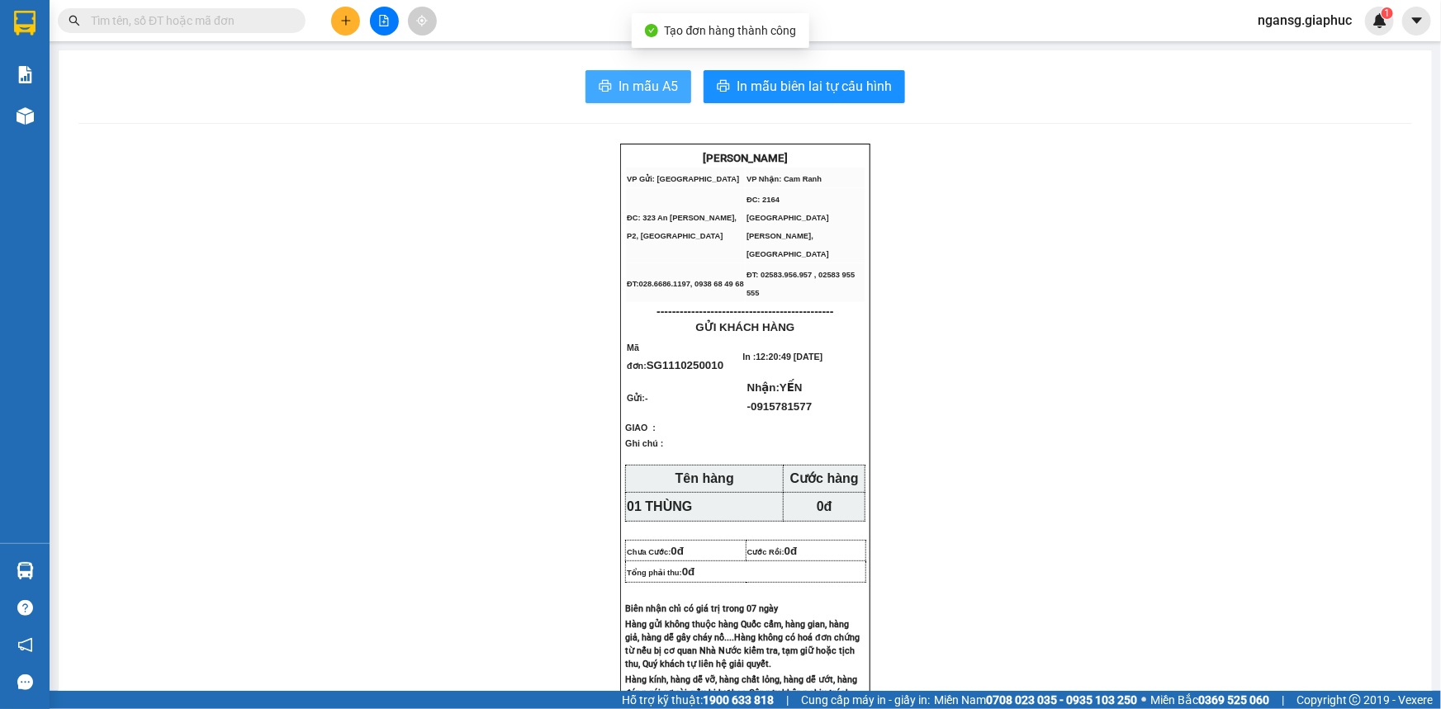
click at [628, 98] on button "In mẫu A5" at bounding box center [638, 86] width 106 height 33
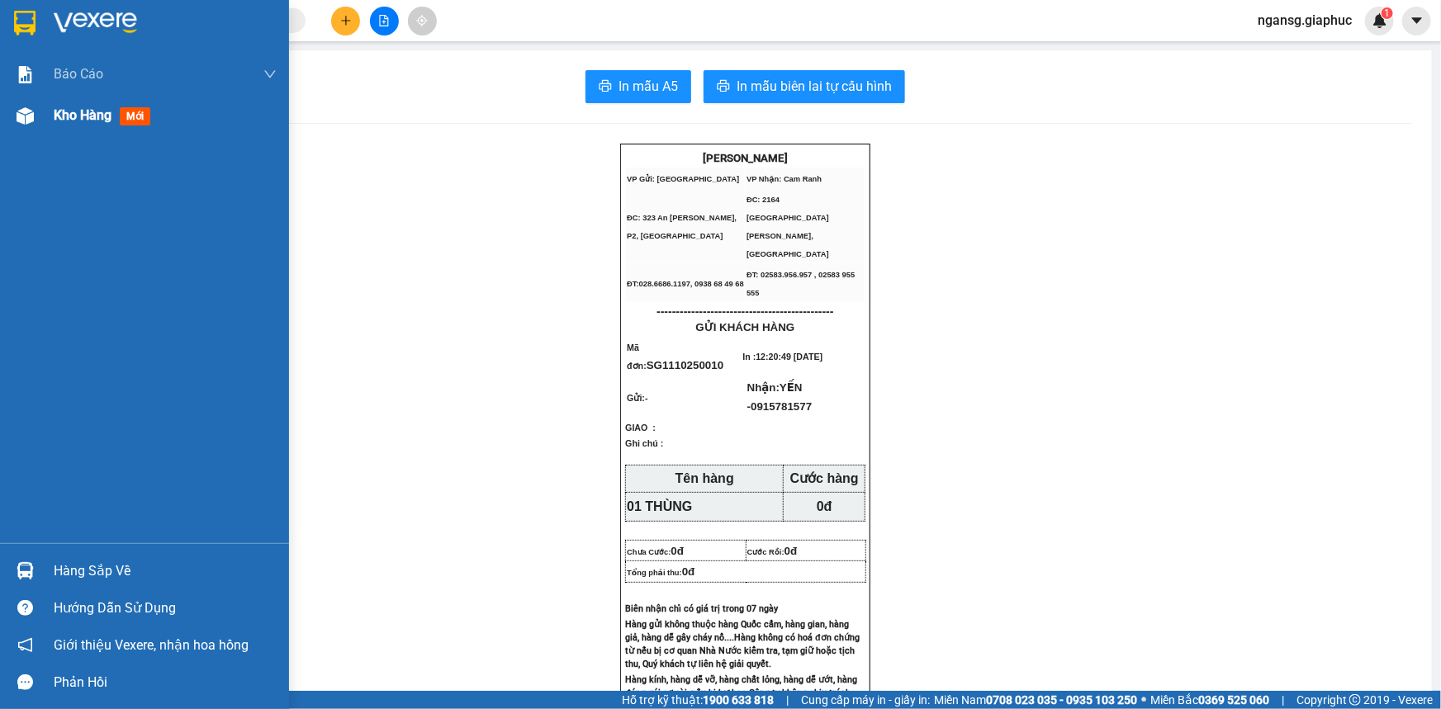
click at [66, 116] on span "Kho hàng" at bounding box center [83, 115] width 58 height 16
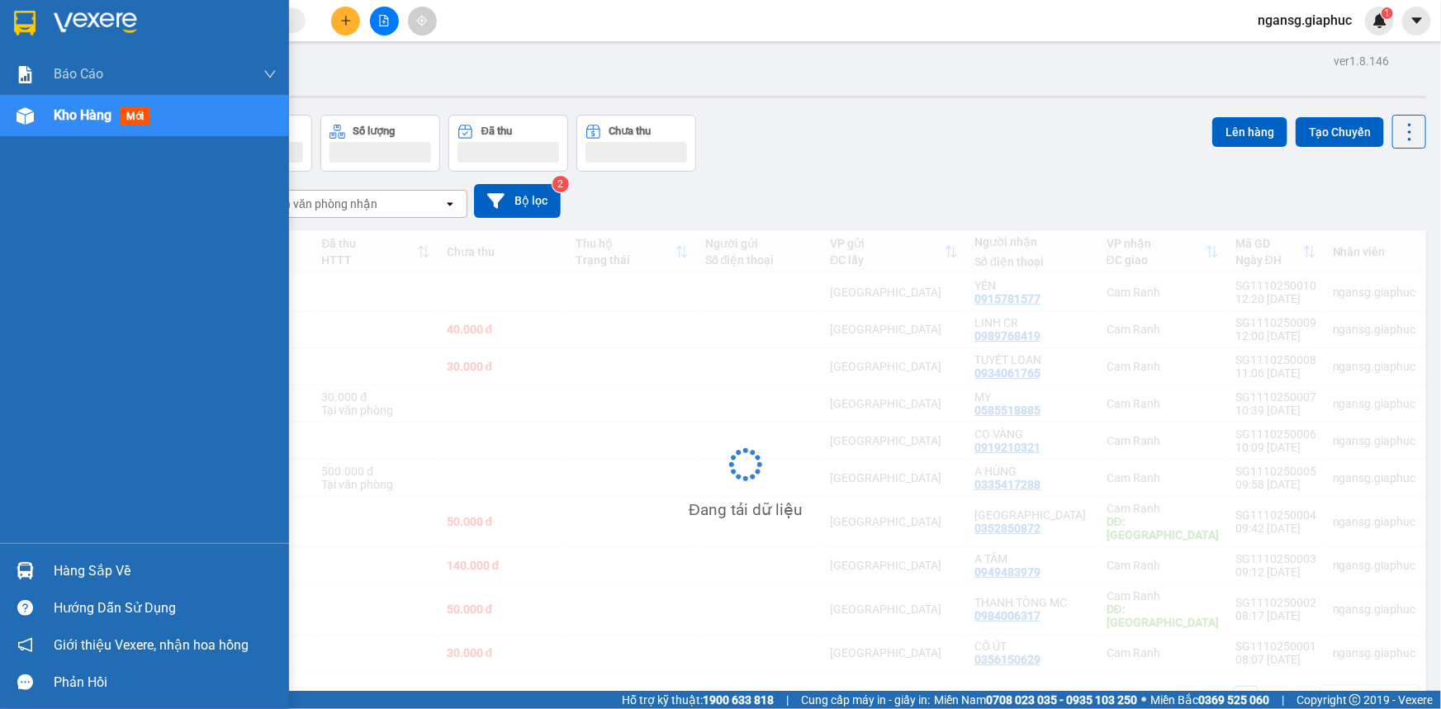
click at [66, 116] on span "Kho hàng" at bounding box center [83, 115] width 58 height 16
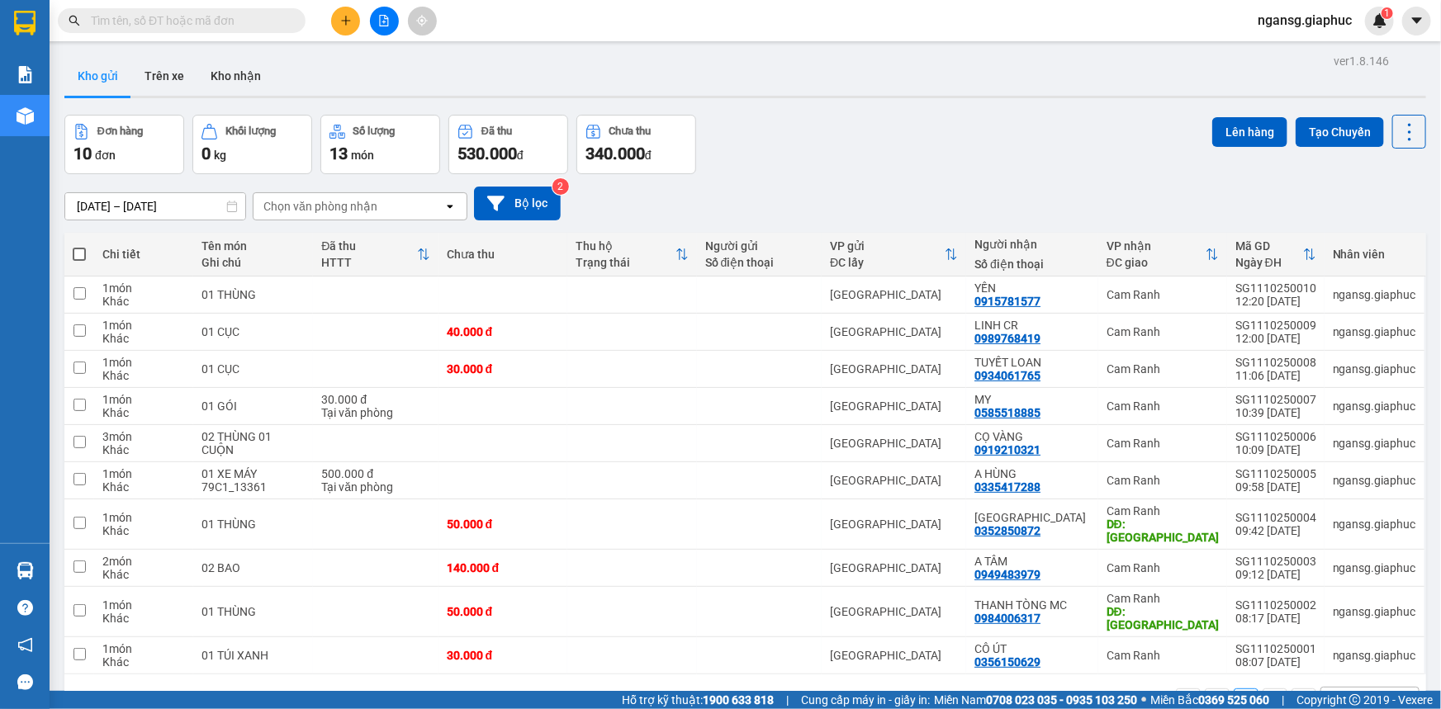
click at [750, 125] on div "Đơn hàng 10 đơn Khối lượng 0 kg Số lượng 13 món Đã thu 530.000 đ Chưa thu 340.0…" at bounding box center [744, 144] width 1361 height 59
click at [1290, 291] on icon at bounding box center [1296, 295] width 12 height 12
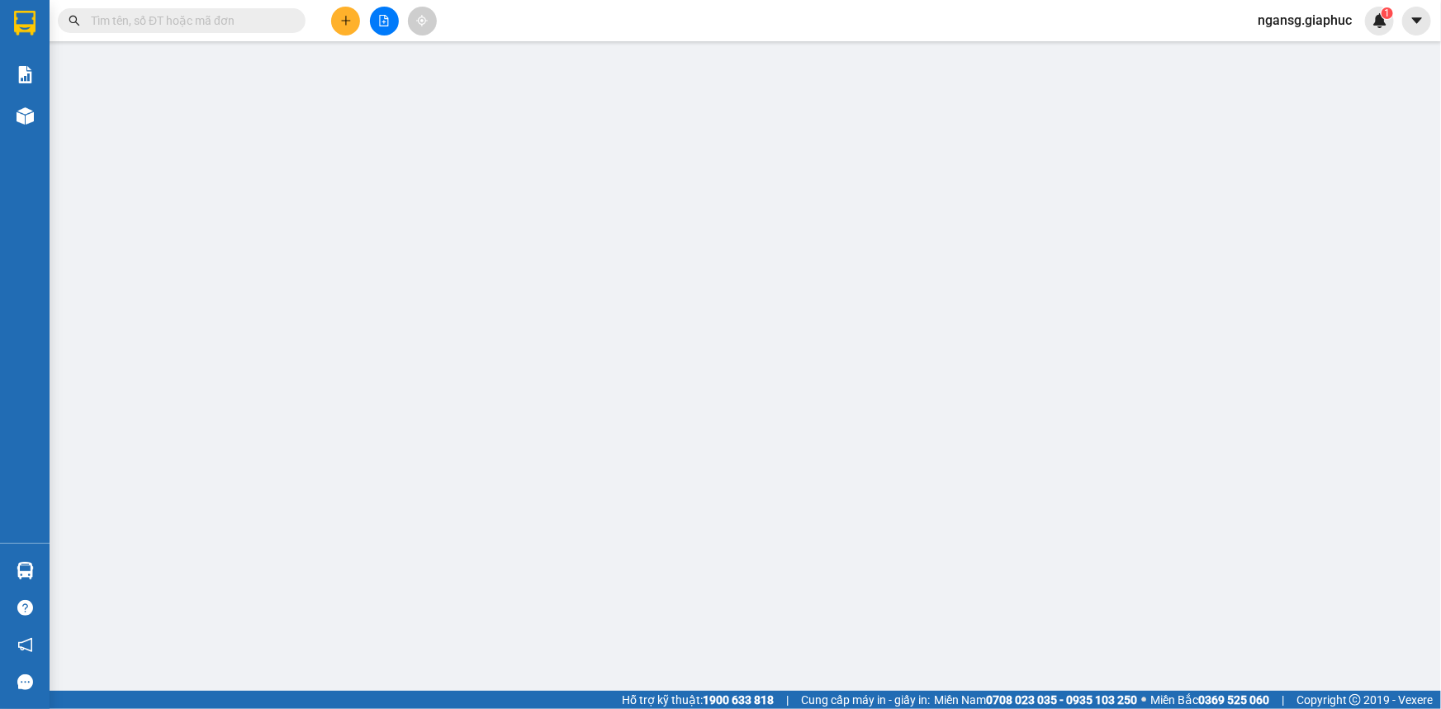
type input "0915781577"
type input "YẾN"
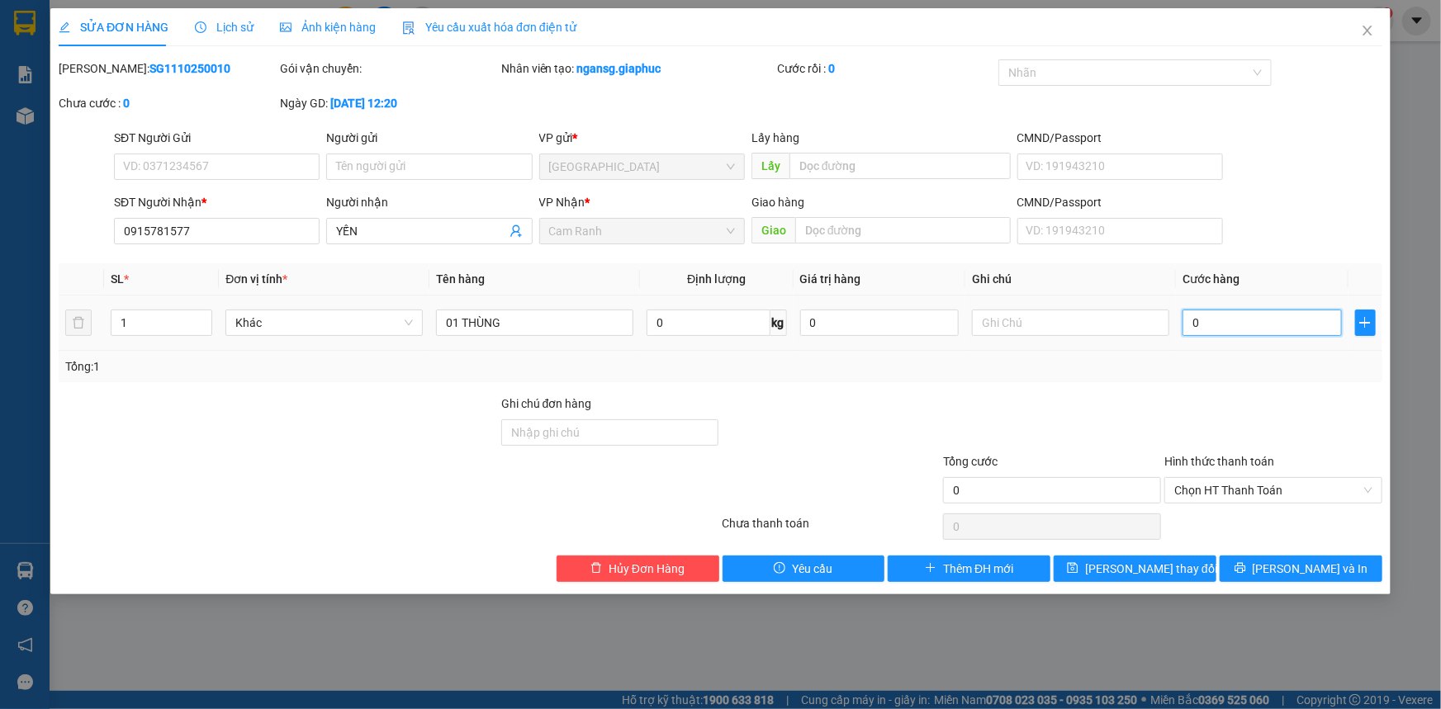
click at [1271, 316] on input "0" at bounding box center [1261, 323] width 159 height 26
type input "6"
type input "60"
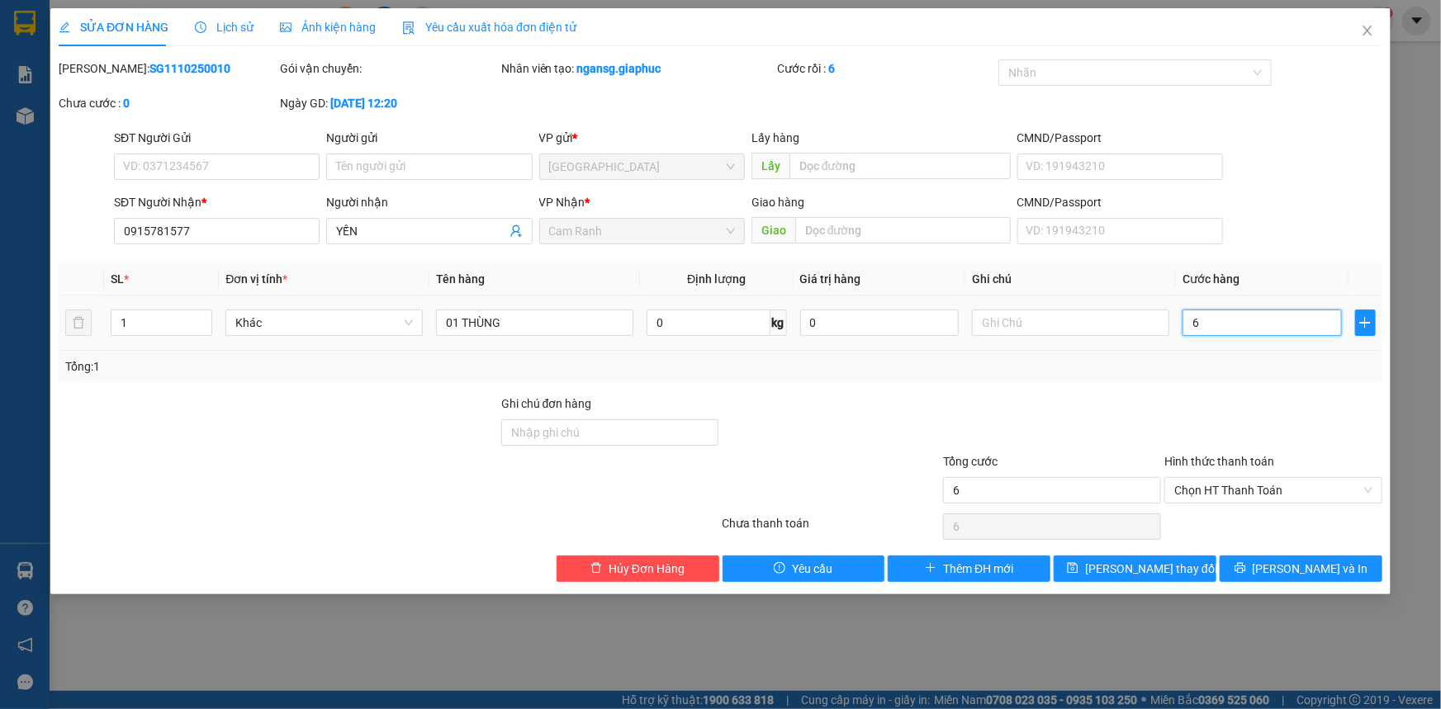
type input "60"
type input "60.000"
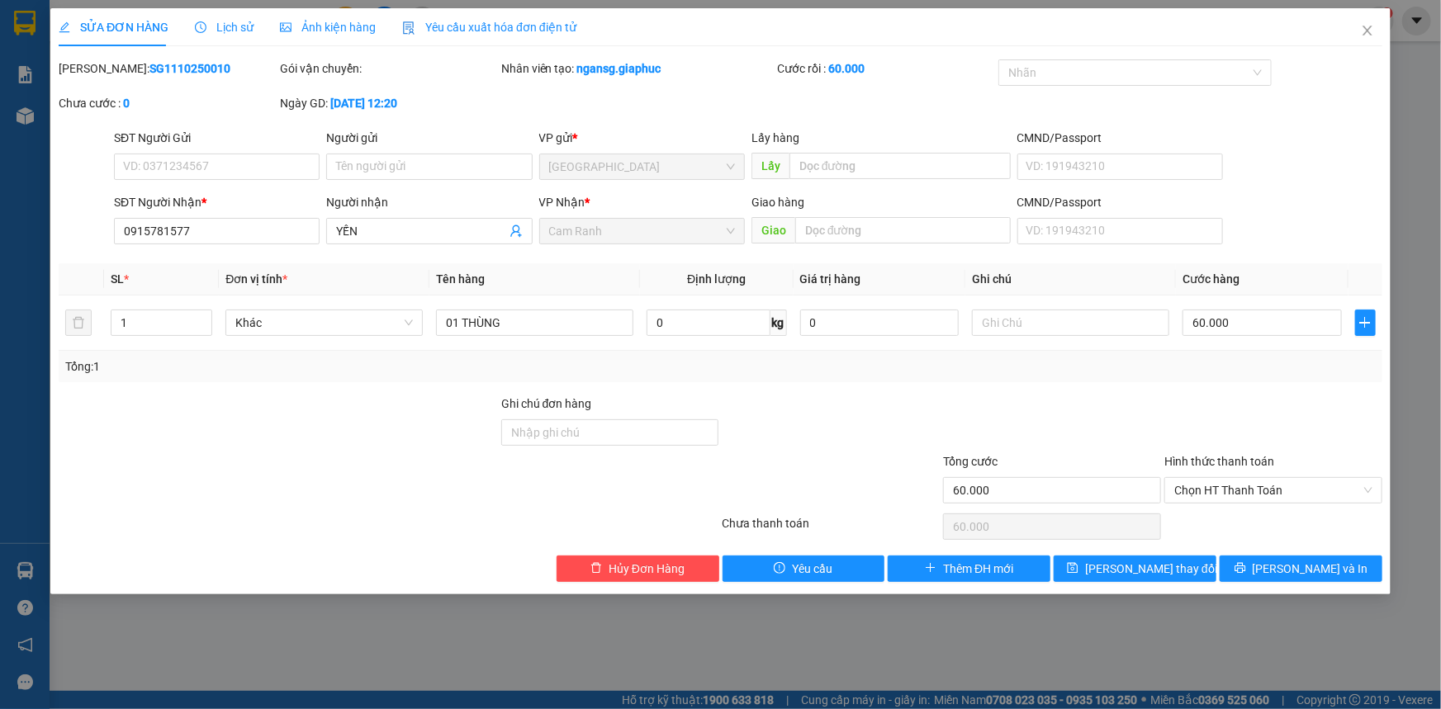
drag, startPoint x: 1254, startPoint y: 377, endPoint x: 1162, endPoint y: 523, distance: 172.9
click at [1254, 378] on div "Tổng: 1" at bounding box center [720, 366] width 1323 height 31
click at [1148, 565] on span "Lưu thay đổi" at bounding box center [1151, 569] width 132 height 18
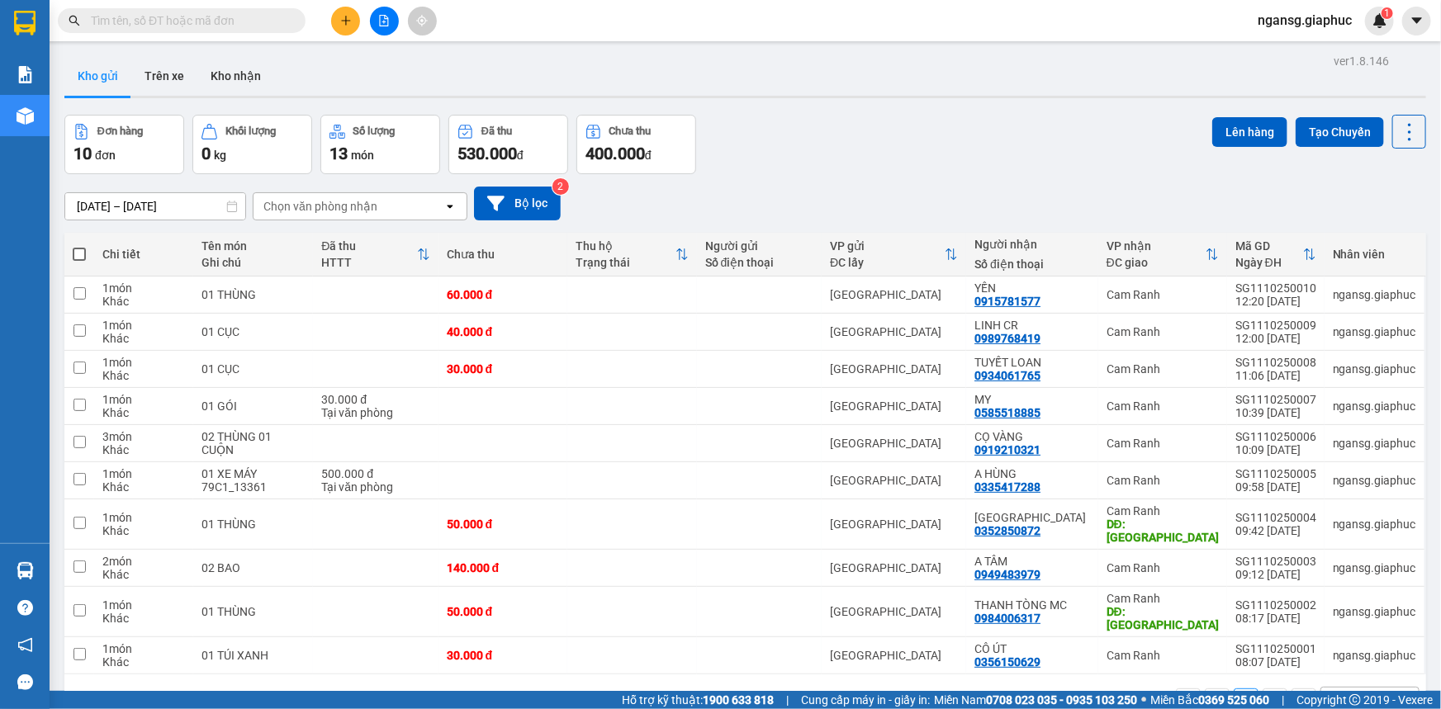
click at [989, 161] on div "Đơn hàng 10 đơn Khối lượng 0 kg Số lượng 13 món Đã thu 530.000 đ Chưa thu 400.0…" at bounding box center [744, 144] width 1361 height 59
click at [983, 164] on div "Đơn hàng 10 đơn Khối lượng 0 kg Số lượng 13 món Đã thu 530.000 đ Chưa thu 400.0…" at bounding box center [744, 144] width 1361 height 59
click at [888, 159] on div "Đơn hàng 10 đơn Khối lượng 0 kg Số lượng 13 món Đã thu 530.000 đ Chưa thu 400.0…" at bounding box center [744, 144] width 1361 height 59
click at [825, 160] on div "Đơn hàng 10 đơn Khối lượng 0 kg Số lượng 13 món Đã thu 530.000 đ Chưa thu 400.0…" at bounding box center [744, 144] width 1361 height 59
click at [800, 107] on div "ver 1.8.146 Kho gửi Trên xe Kho nhận Đơn hàng 10 đơn Khối lượng 0 kg Số lượng 1…" at bounding box center [745, 404] width 1375 height 709
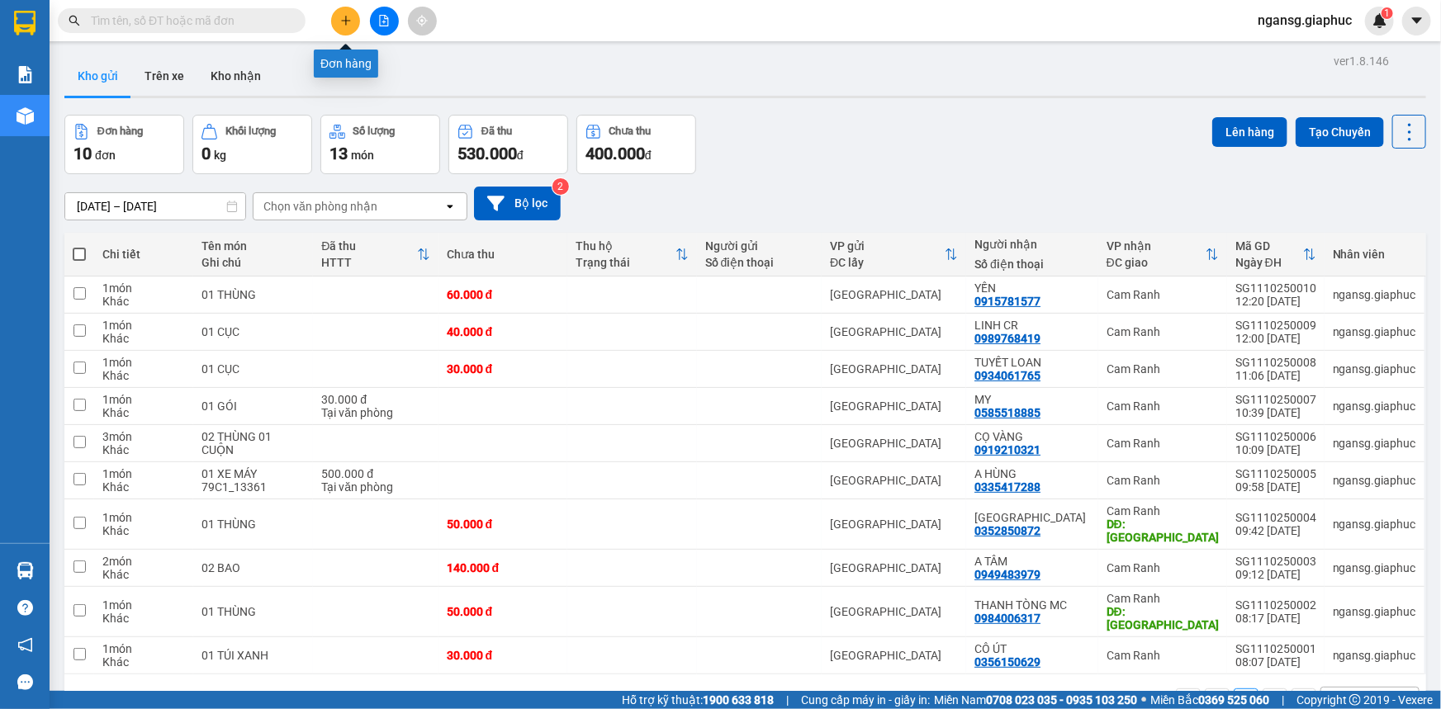
click at [354, 16] on button at bounding box center [345, 21] width 29 height 29
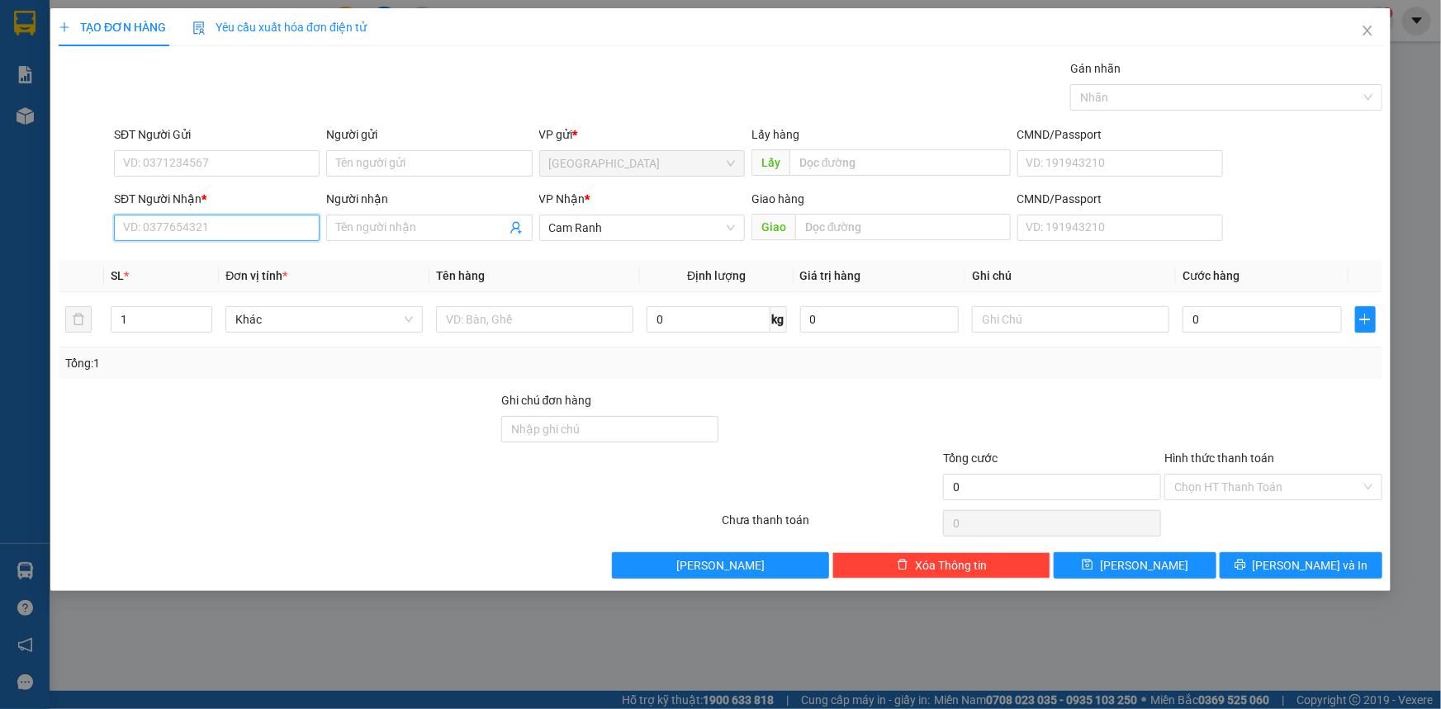
click at [272, 232] on input "SĐT Người Nhận *" at bounding box center [217, 228] width 206 height 26
click at [578, 325] on input "text" at bounding box center [534, 319] width 197 height 26
type input "01 BAO TRẮNG"
click at [292, 230] on input "SĐT Người Nhận *" at bounding box center [217, 228] width 206 height 26
type input "4219"
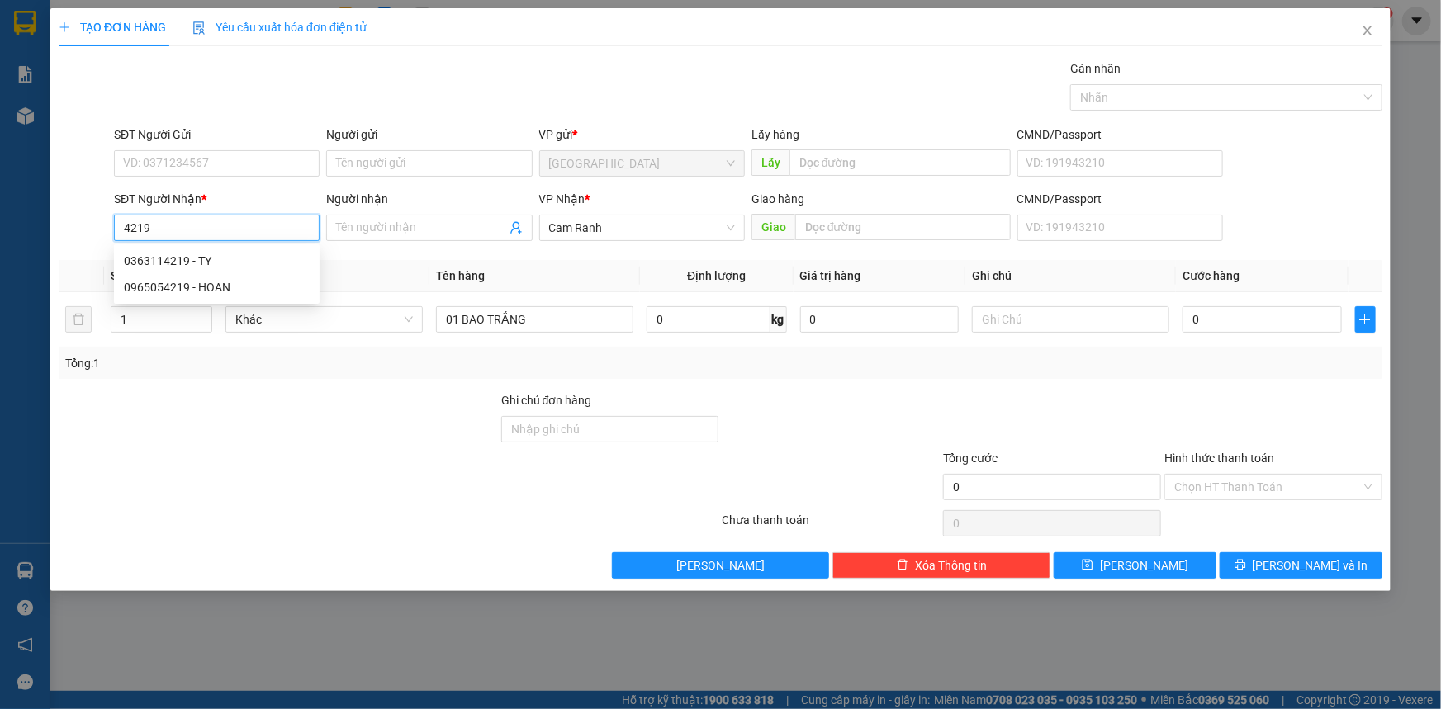
click at [229, 230] on input "4219" at bounding box center [217, 228] width 206 height 26
type input "0909894129"
click at [235, 258] on div "0909894129 - MINH TRÍ" at bounding box center [217, 261] width 186 height 18
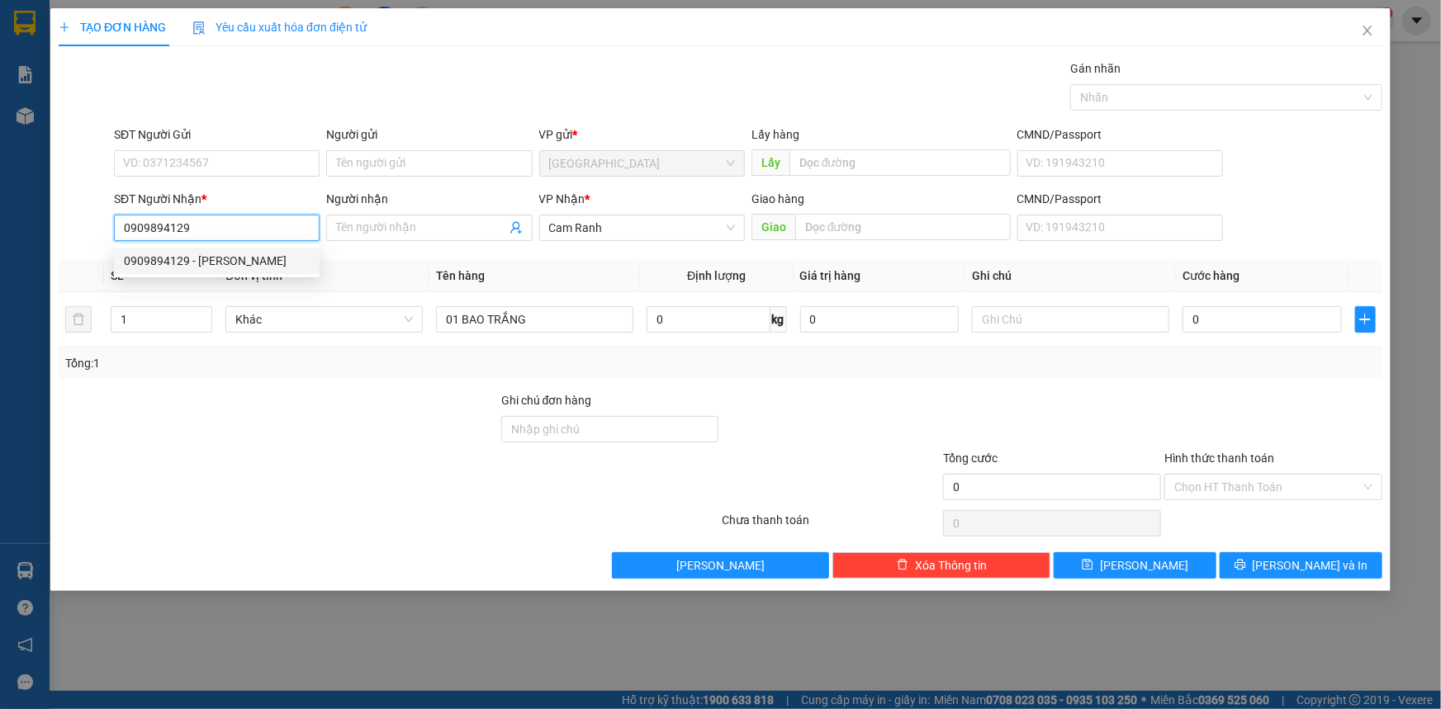
type input "[PERSON_NAME]"
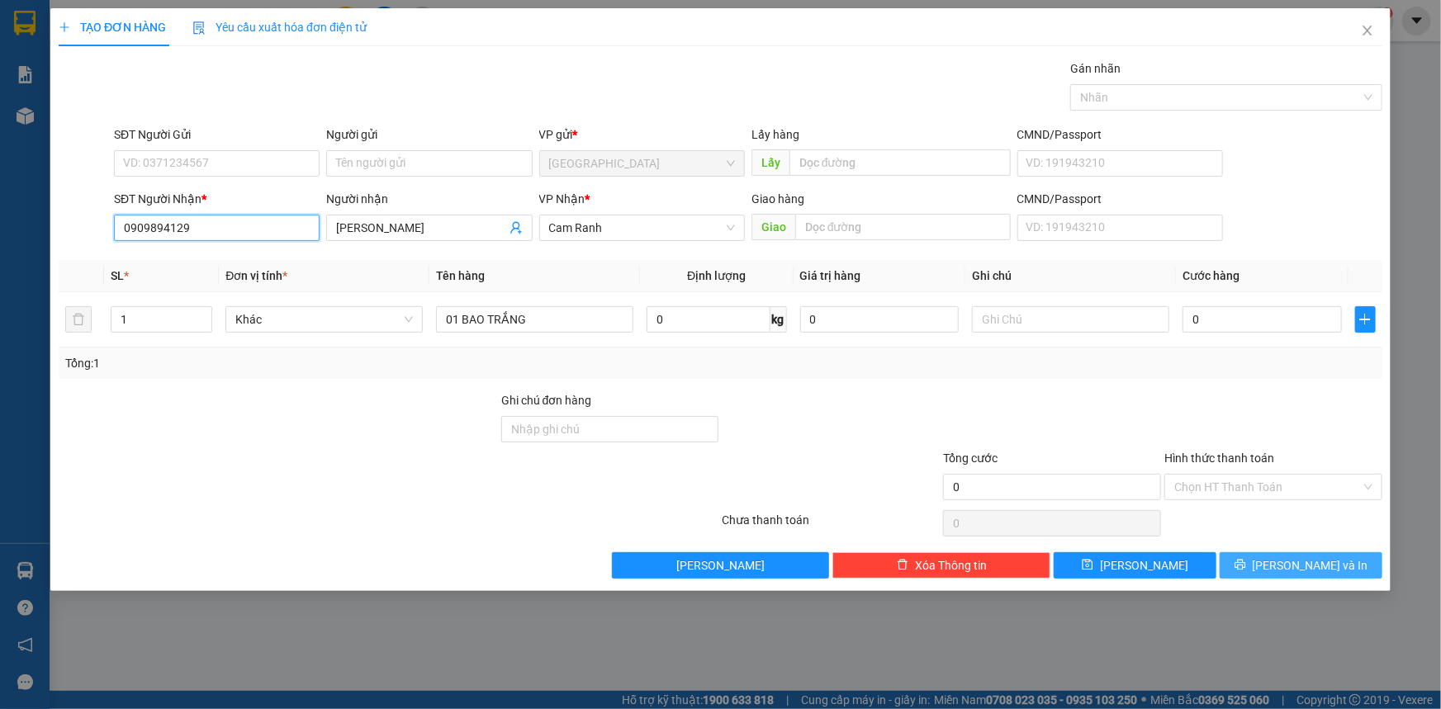
type input "0909894129"
click at [1255, 561] on button "Lưu và In" at bounding box center [1300, 565] width 163 height 26
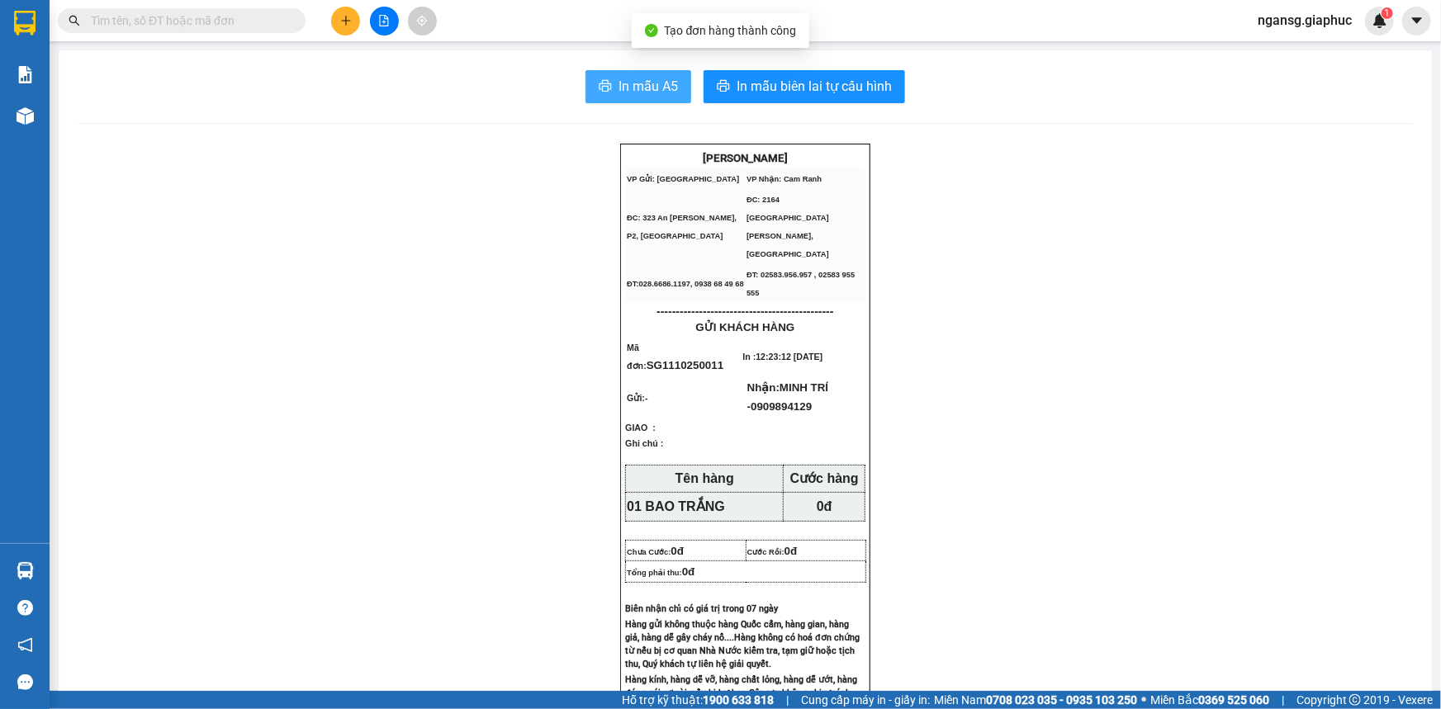
click at [599, 93] on span "printer" at bounding box center [605, 87] width 13 height 16
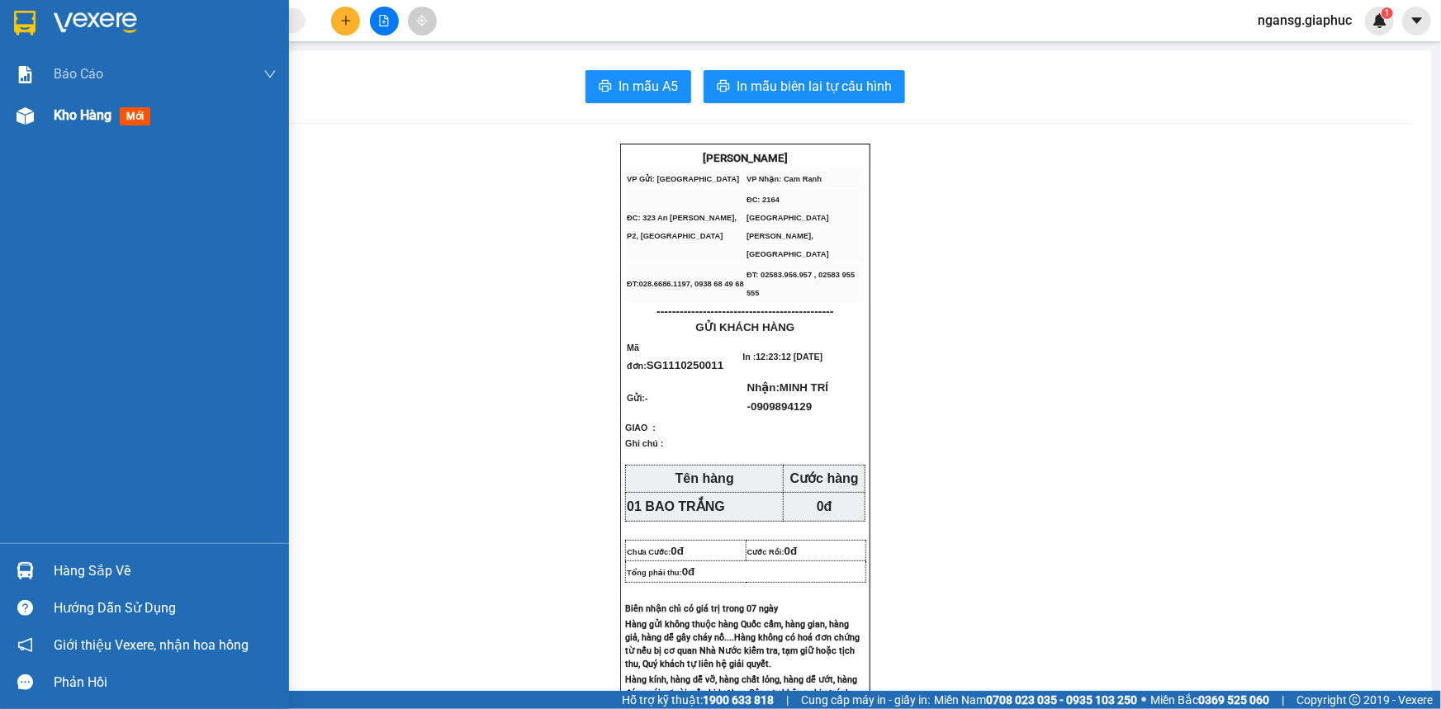
drag, startPoint x: 36, startPoint y: 135, endPoint x: 77, endPoint y: 121, distance: 43.9
click at [36, 135] on div "Kho hàng mới" at bounding box center [144, 115] width 289 height 41
click at [77, 121] on span "Kho hàng" at bounding box center [83, 115] width 58 height 16
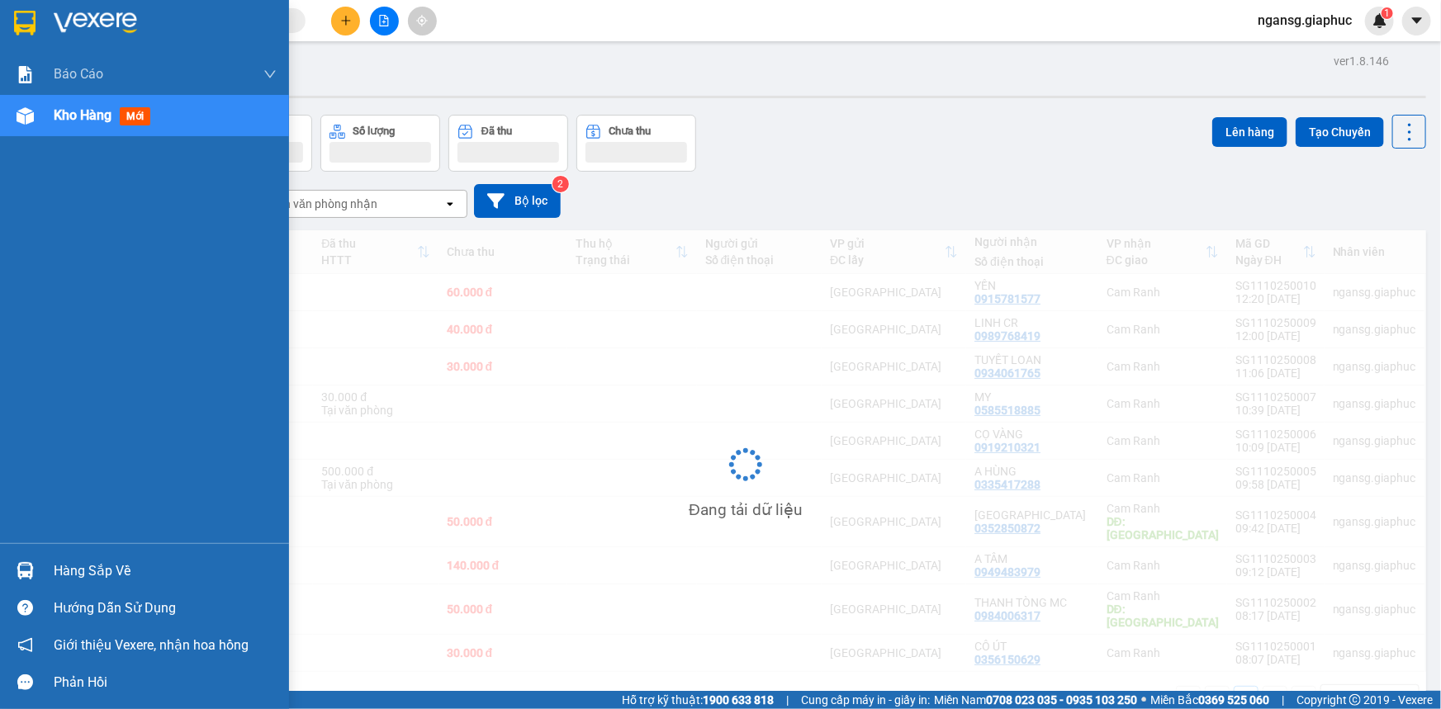
click at [77, 121] on span "Kho hàng" at bounding box center [83, 115] width 58 height 16
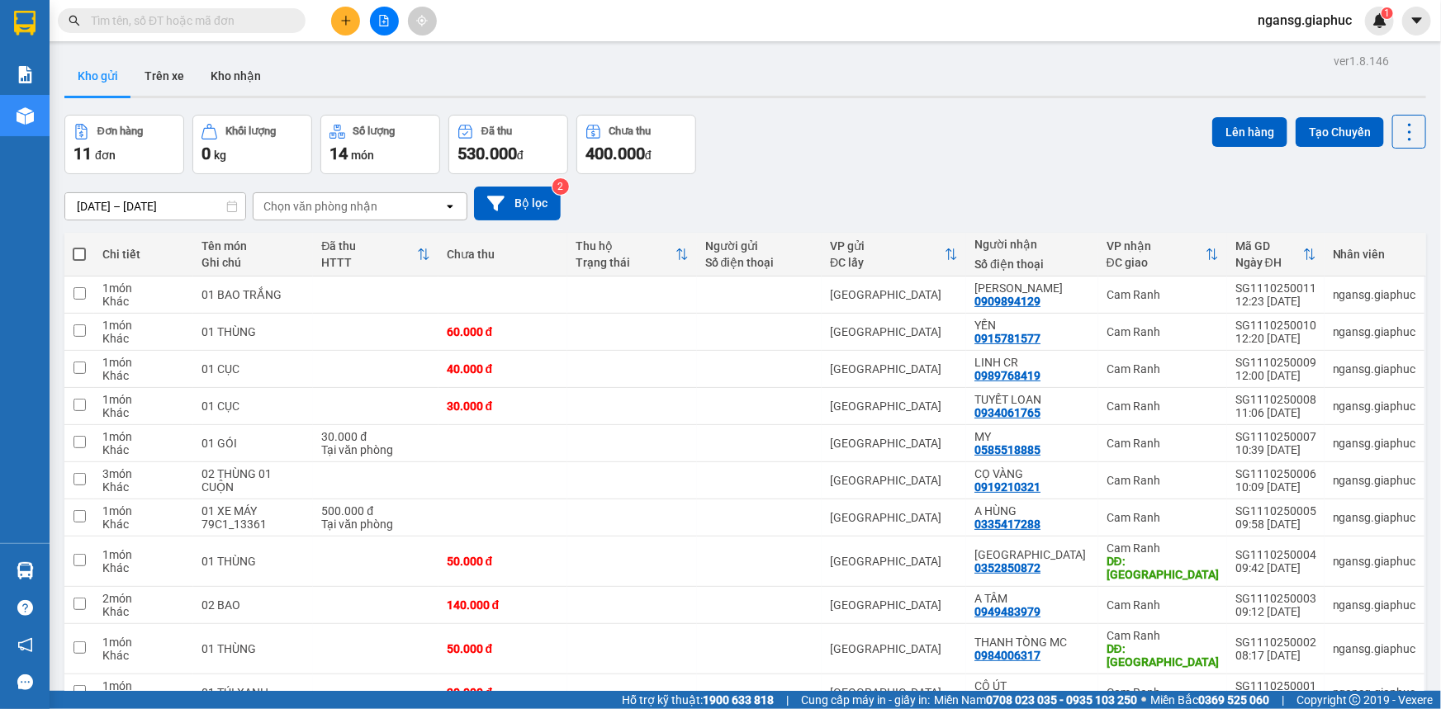
click at [933, 163] on div "Đơn hàng 11 đơn Khối lượng 0 kg Số lượng 14 món Đã thu 530.000 đ Chưa thu 400.0…" at bounding box center [744, 144] width 1361 height 59
drag, startPoint x: 1062, startPoint y: 301, endPoint x: 987, endPoint y: 308, distance: 75.5
click at [987, 308] on td "MINH TRÍ 0909894129" at bounding box center [1032, 295] width 132 height 37
checkbox input "true"
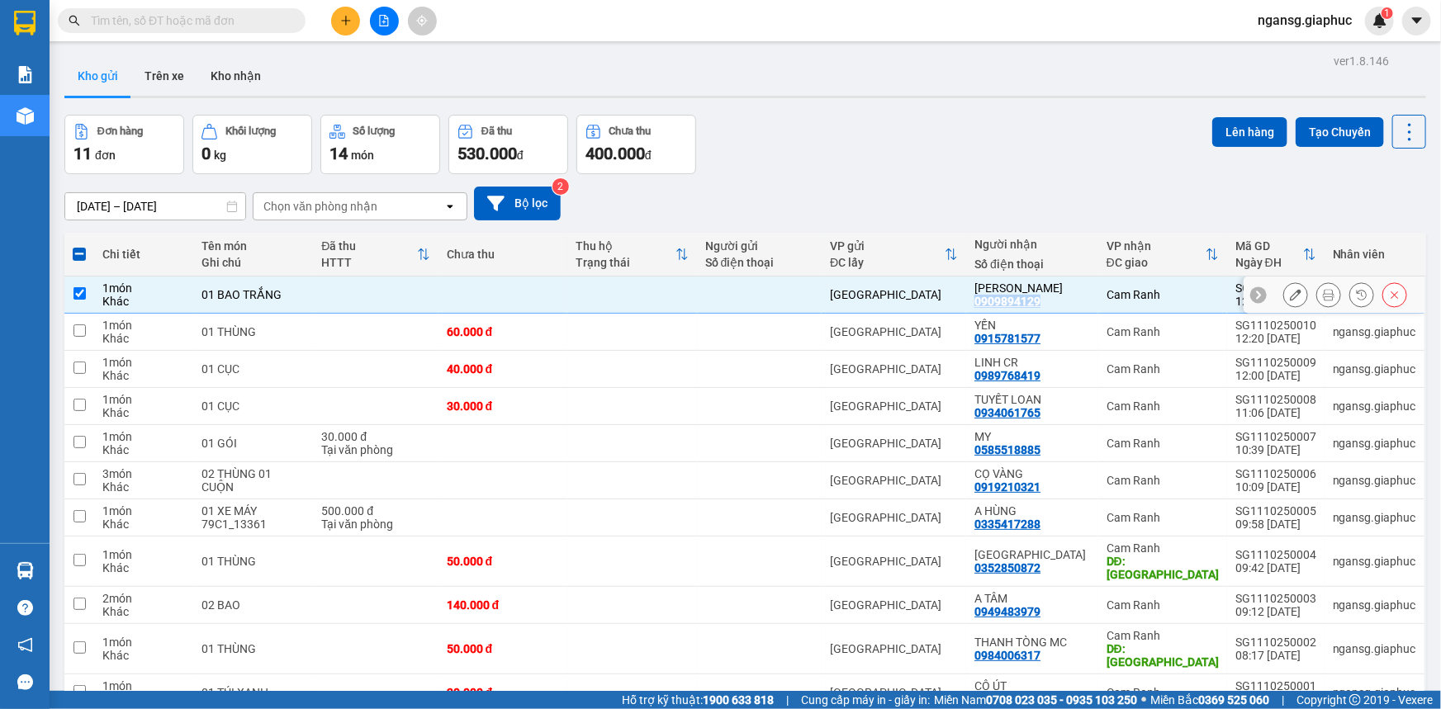
copy div "0909894129"
click at [995, 164] on div "ver 1.8.146 Kho gửi Trên xe Kho nhận Đơn hàng 11 đơn Khối lượng 0 kg Số lượng 1…" at bounding box center [745, 411] width 1375 height 722
click at [272, 3] on div "Kết quả tìm kiếm ( 0 ) Bộ lọc No Data ngansg.giaphuc 1" at bounding box center [720, 20] width 1441 height 41
click at [263, 18] on input "text" at bounding box center [188, 21] width 195 height 18
paste input "0909894129"
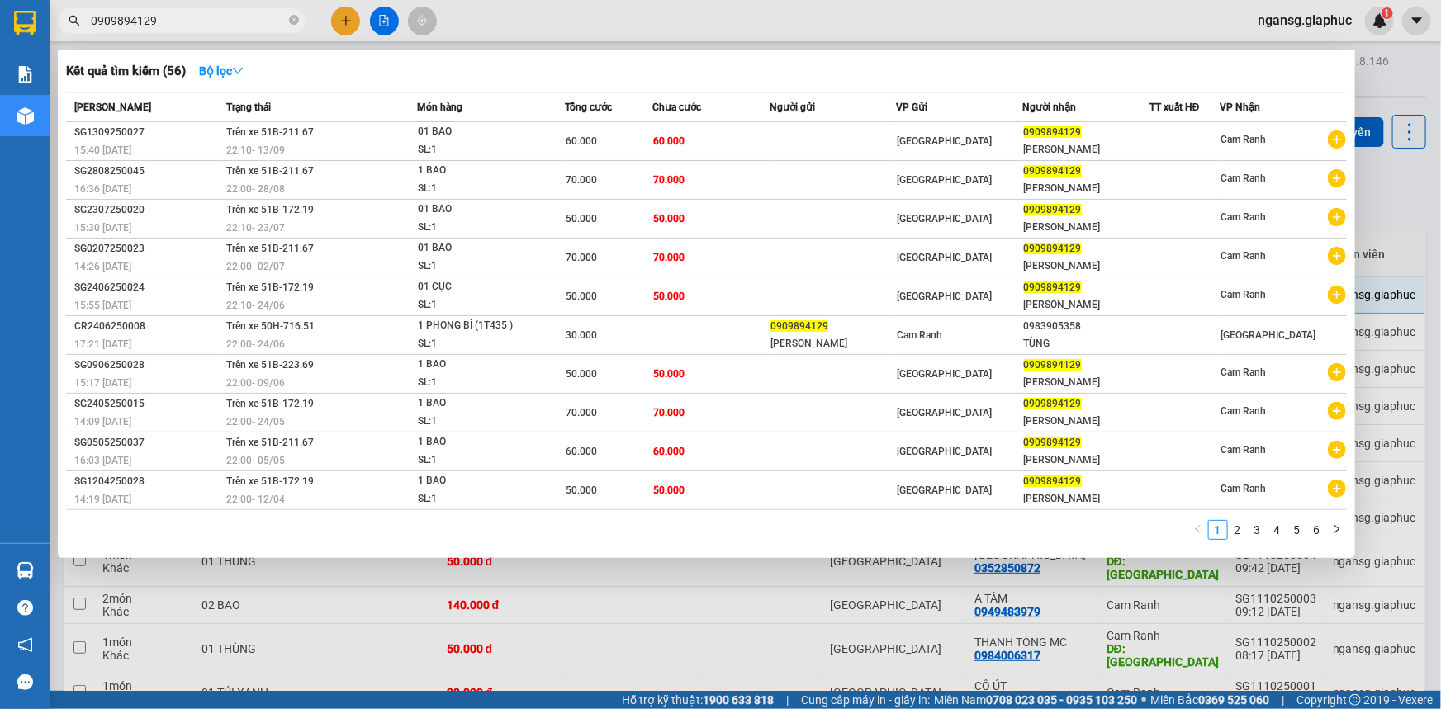
type input "0909894129"
click at [1011, 17] on div at bounding box center [720, 354] width 1441 height 709
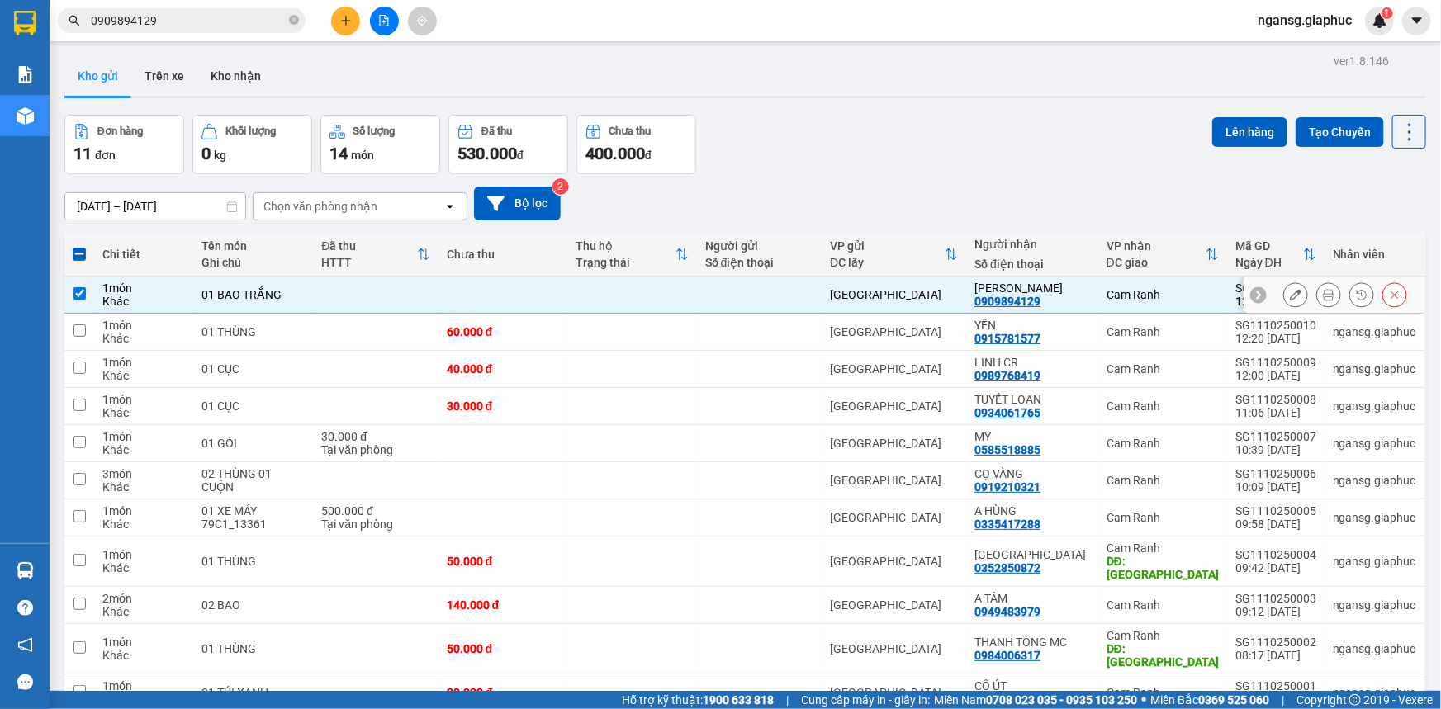
click at [83, 291] on input "checkbox" at bounding box center [79, 293] width 12 height 12
checkbox input "false"
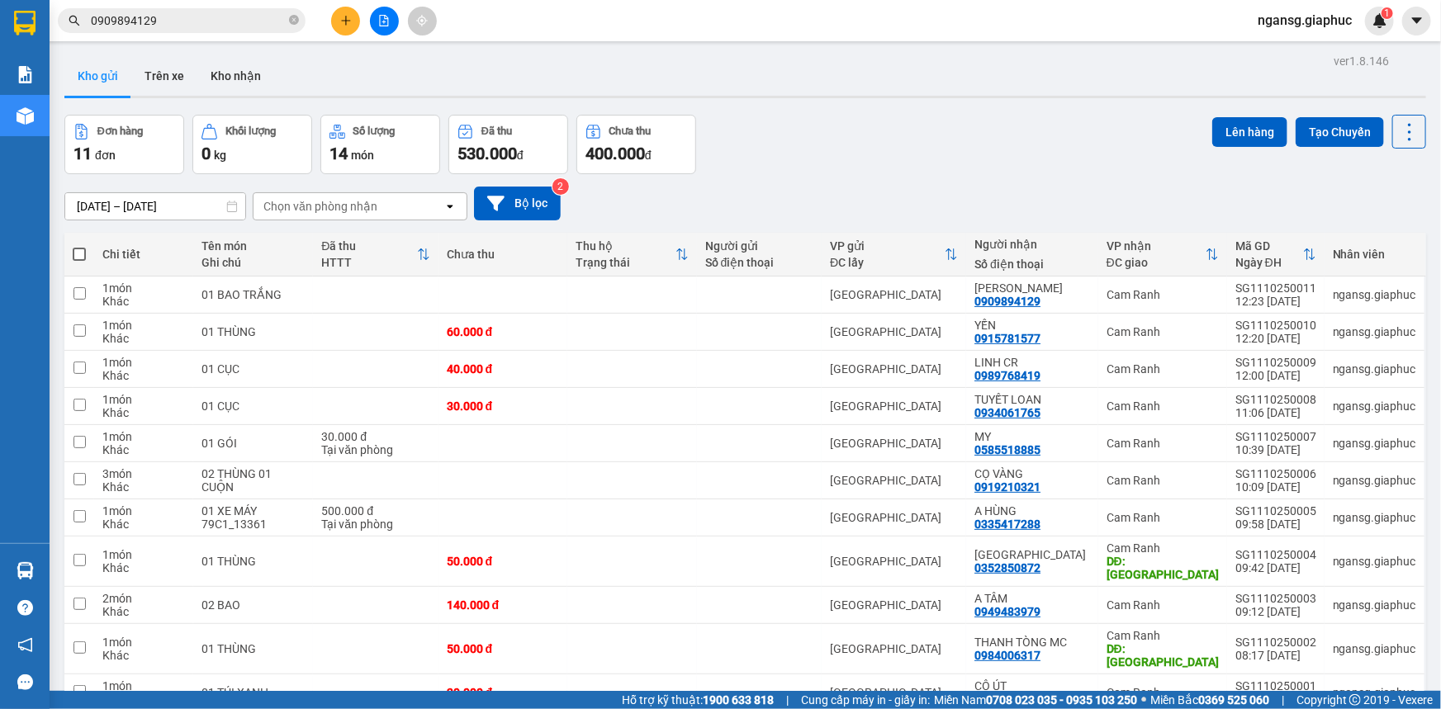
click at [777, 157] on div "Đơn hàng 11 đơn Khối lượng 0 kg Số lượng 14 món Đã thu 530.000 đ Chưa thu 400.0…" at bounding box center [744, 144] width 1361 height 59
click at [859, 159] on div "Đơn hàng 11 đơn Khối lượng 0 kg Số lượng 14 món Đã thu 530.000 đ Chưa thu 400.0…" at bounding box center [744, 144] width 1361 height 59
click at [909, 165] on div "Đơn hàng 11 đơn Khối lượng 0 kg Số lượng 14 món Đã thu 530.000 đ Chưa thu 400.0…" at bounding box center [744, 144] width 1361 height 59
click at [832, 126] on div "Đơn hàng 11 đơn Khối lượng 0 kg Số lượng 14 món Đã thu 530.000 đ Chưa thu 400.0…" at bounding box center [744, 144] width 1361 height 59
click at [902, 147] on div "Đơn hàng 11 đơn Khối lượng 0 kg Số lượng 14 món Đã thu 530.000 đ Chưa thu 400.0…" at bounding box center [744, 144] width 1361 height 59
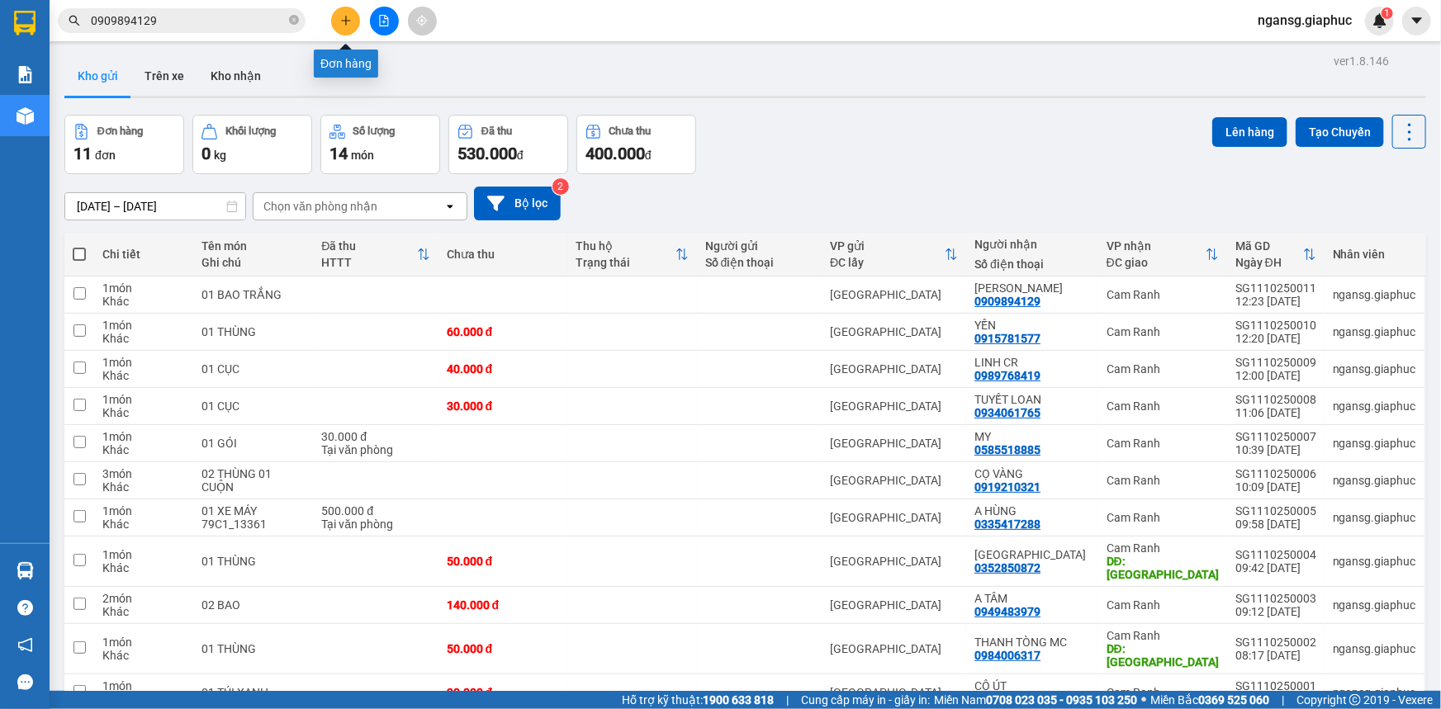
click at [342, 18] on icon "plus" at bounding box center [346, 21] width 12 height 12
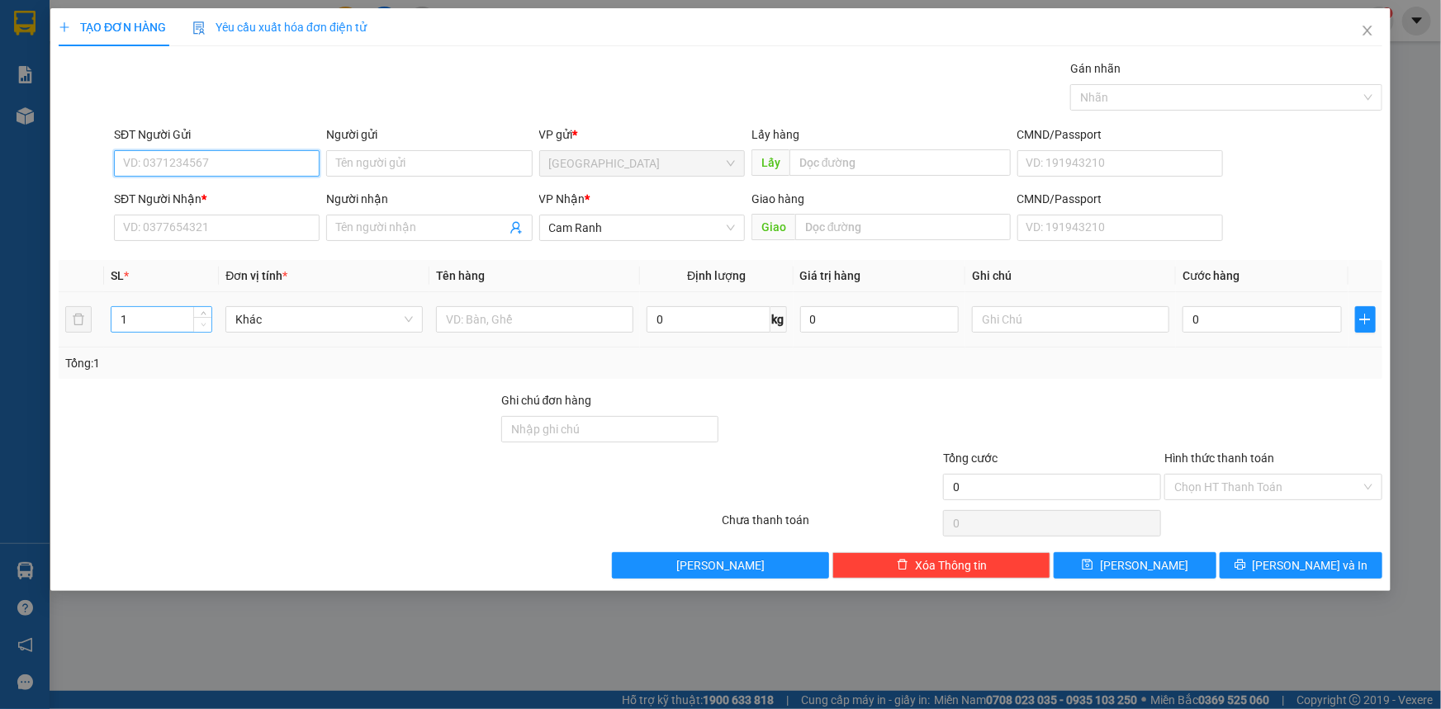
click at [203, 325] on icon "down" at bounding box center [203, 325] width 5 height 3
click at [123, 324] on input "1" at bounding box center [161, 319] width 100 height 25
click at [145, 322] on input "1" at bounding box center [161, 319] width 100 height 25
type input "2"
click at [466, 317] on input "text" at bounding box center [534, 319] width 197 height 26
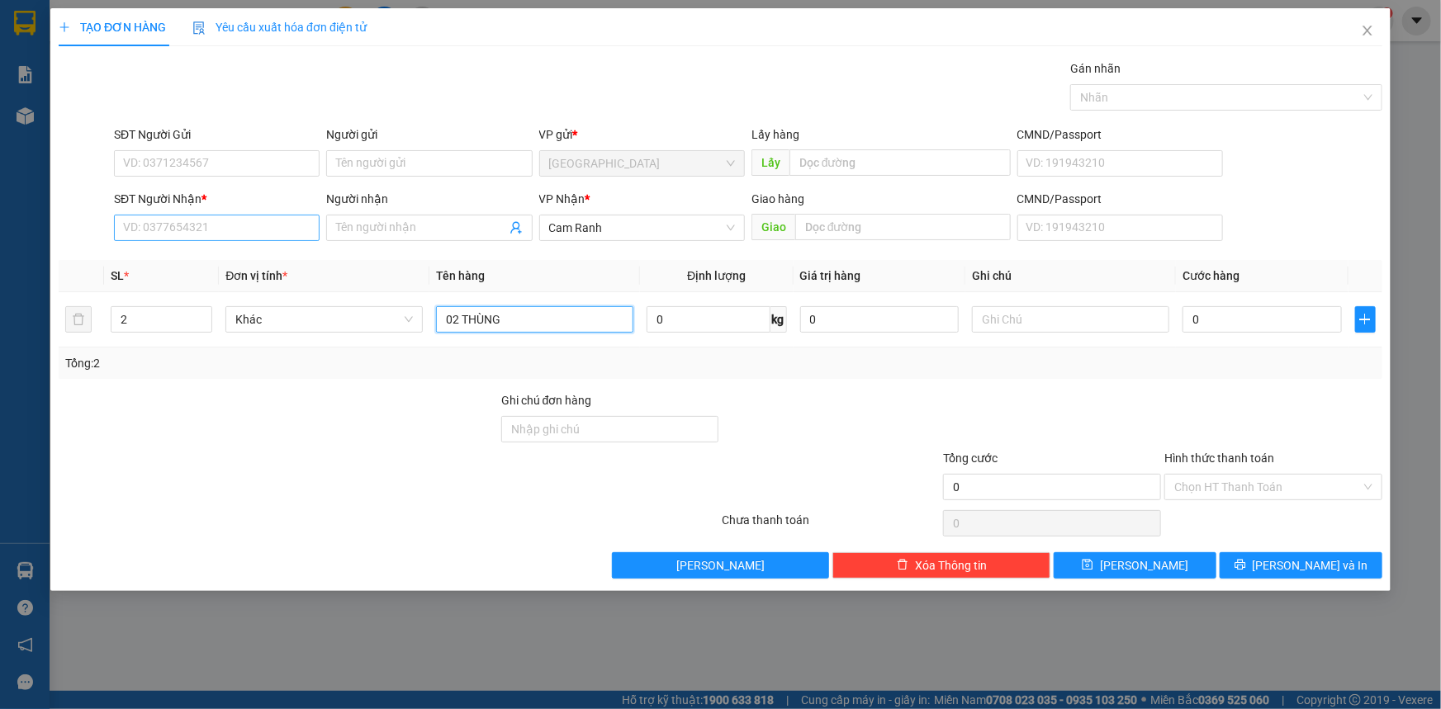
type input "02 THÙNG"
click at [181, 231] on input "SĐT Người Nhận *" at bounding box center [217, 228] width 206 height 26
click at [182, 226] on input "SĐT Người Nhận *" at bounding box center [217, 228] width 206 height 26
drag, startPoint x: 215, startPoint y: 256, endPoint x: 592, endPoint y: 299, distance: 379.7
click at [215, 256] on div "0988201279 - TRÀ SỮA ANH DUY" at bounding box center [217, 261] width 186 height 18
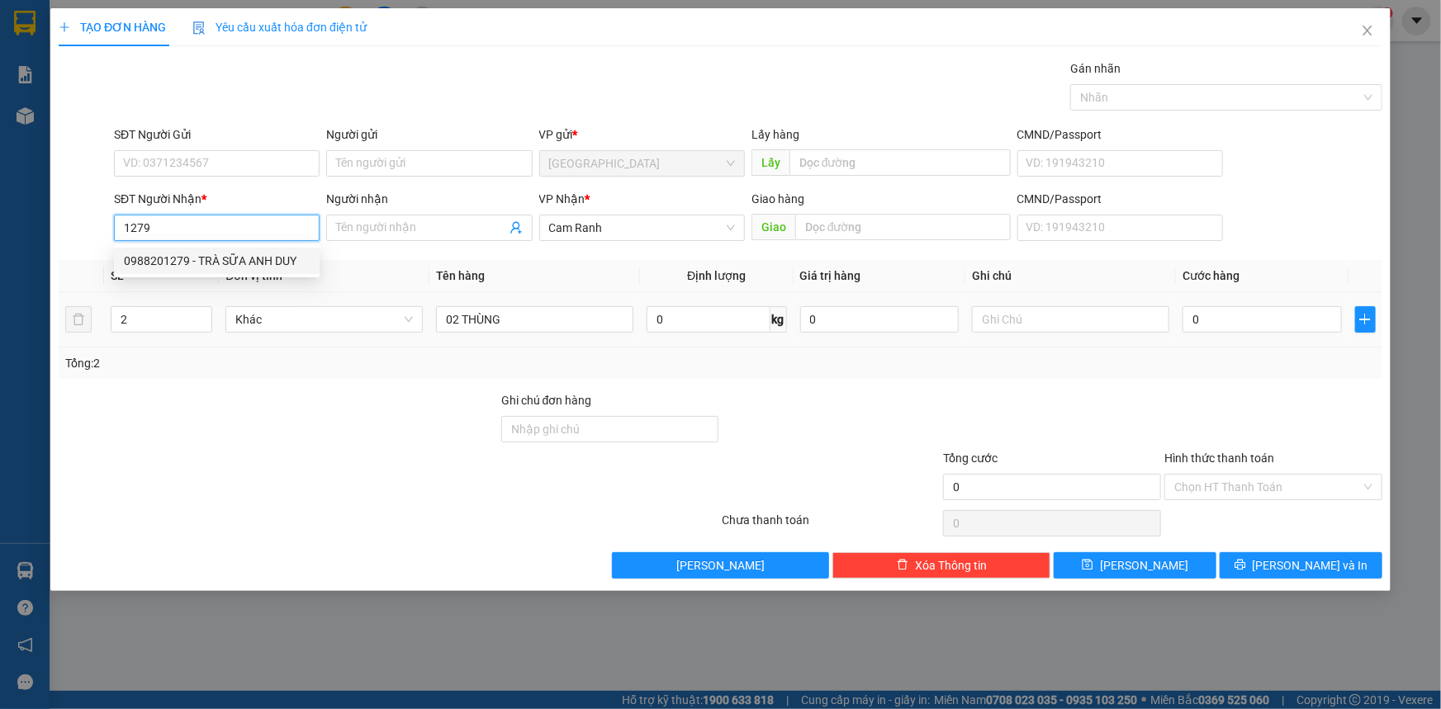
type input "0988201279"
type input "TRÀ SỮA ANH DUY"
type input "0988201279"
click at [1278, 578] on div "TẠO ĐƠN HÀNG Yêu cầu xuất hóa đơn điện tử Transit Pickup Surcharge Ids Transit …" at bounding box center [720, 299] width 1340 height 583
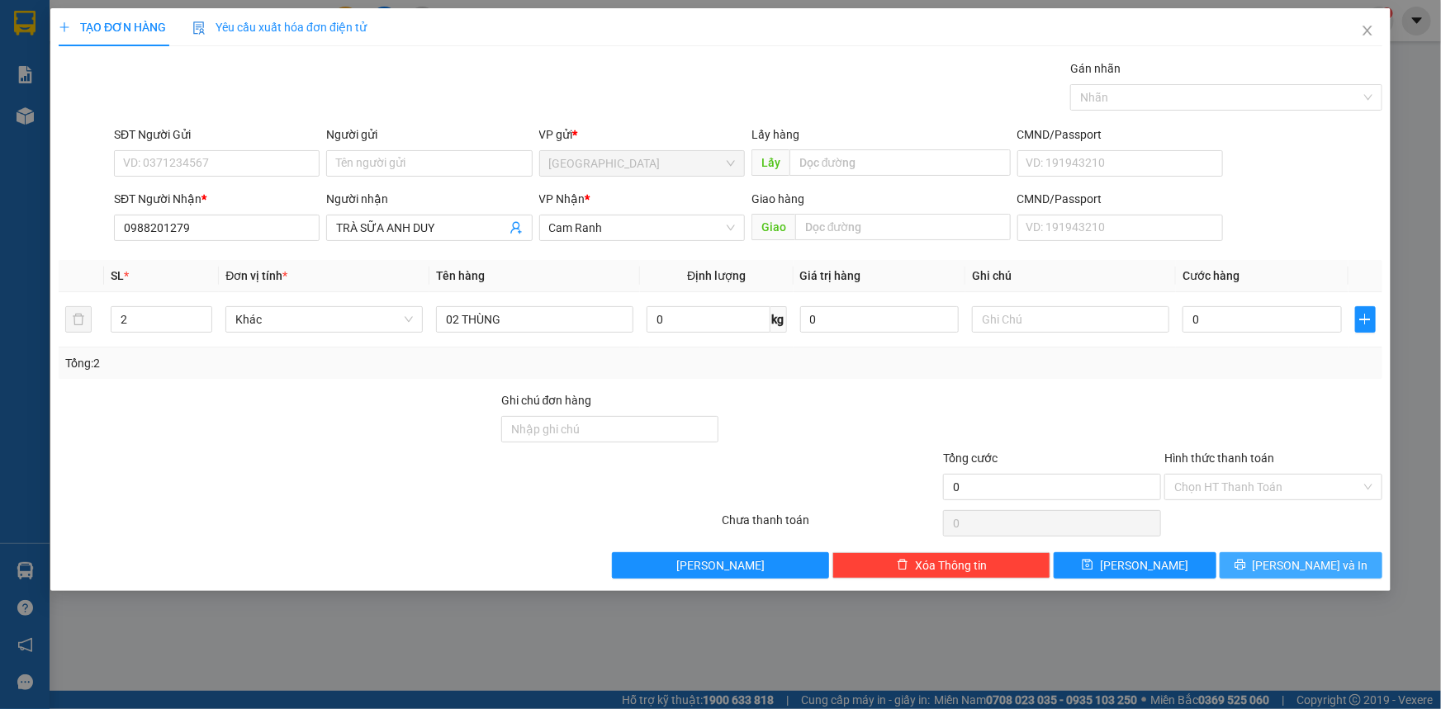
click at [1245, 565] on icon "printer" at bounding box center [1239, 565] width 11 height 11
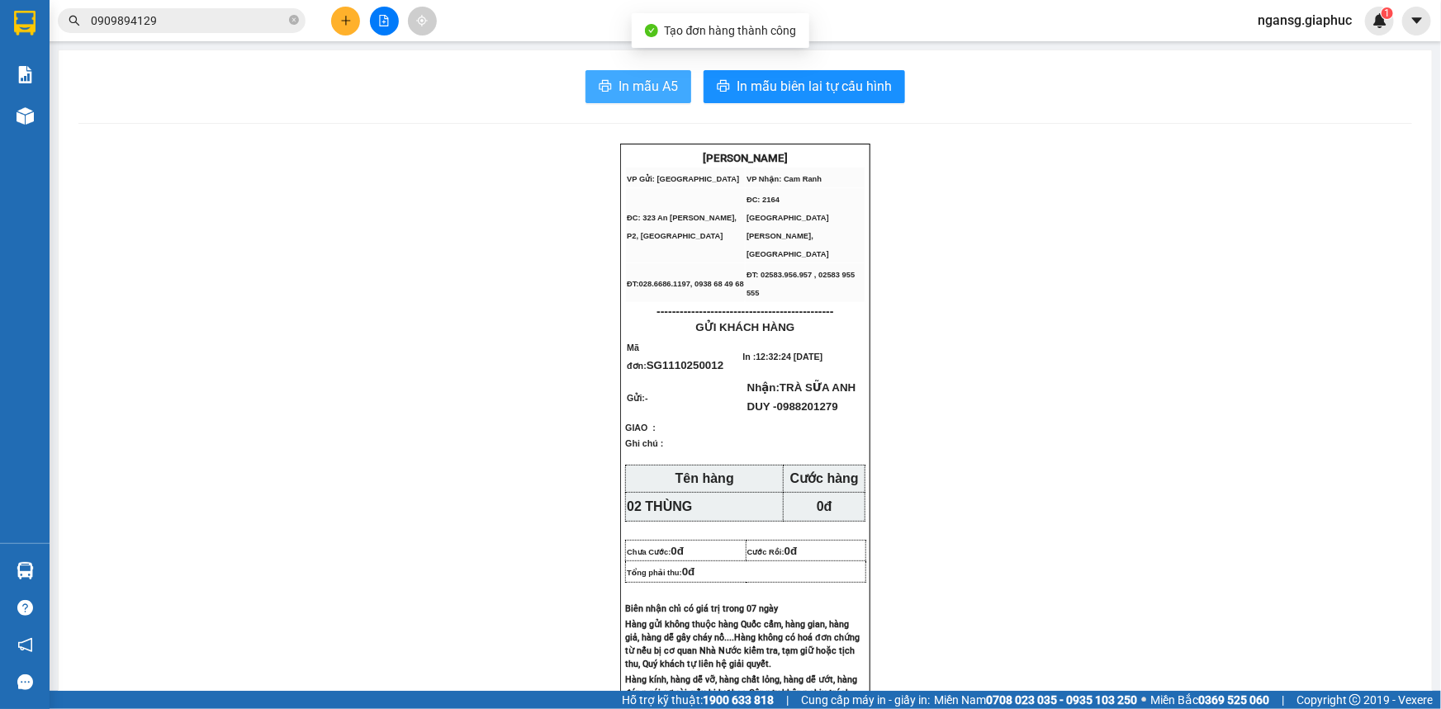
click at [667, 80] on span "In mẫu A5" at bounding box center [647, 86] width 59 height 21
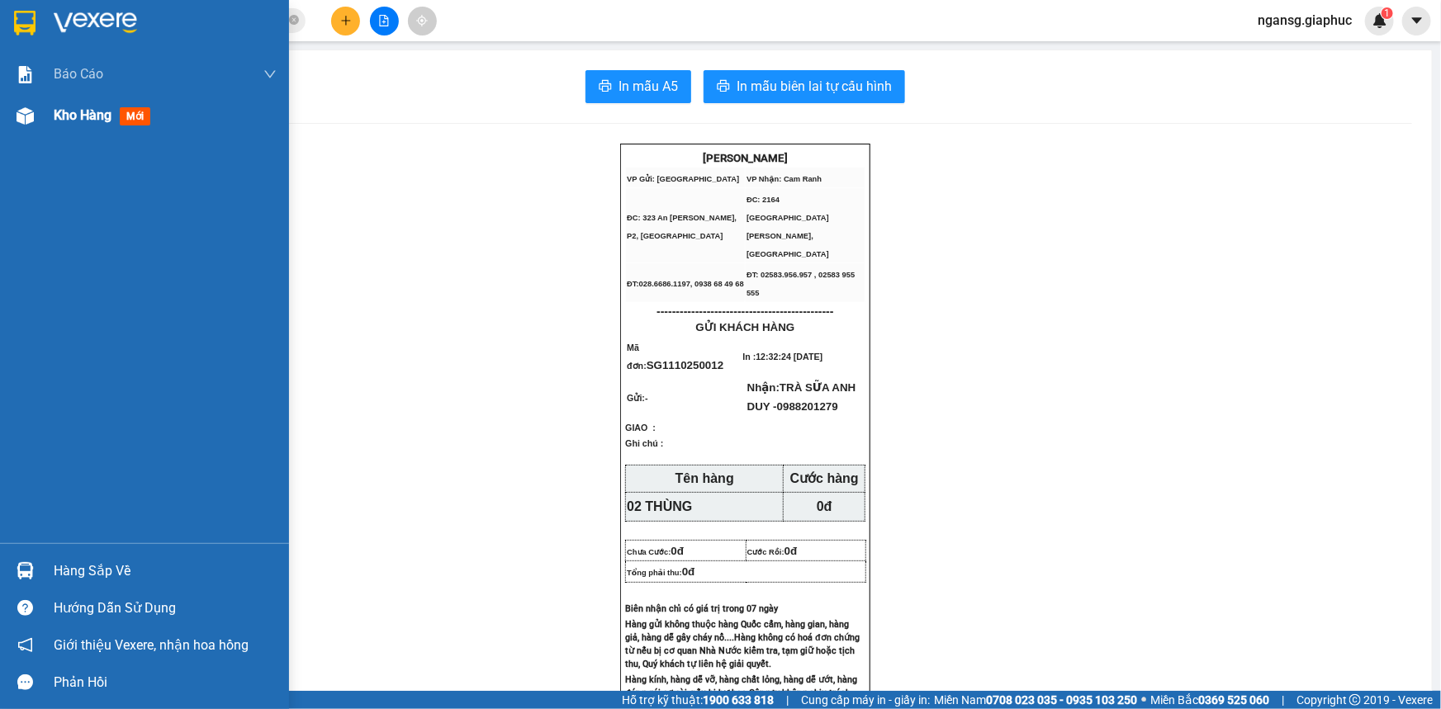
click at [58, 111] on span "Kho hàng" at bounding box center [83, 115] width 58 height 16
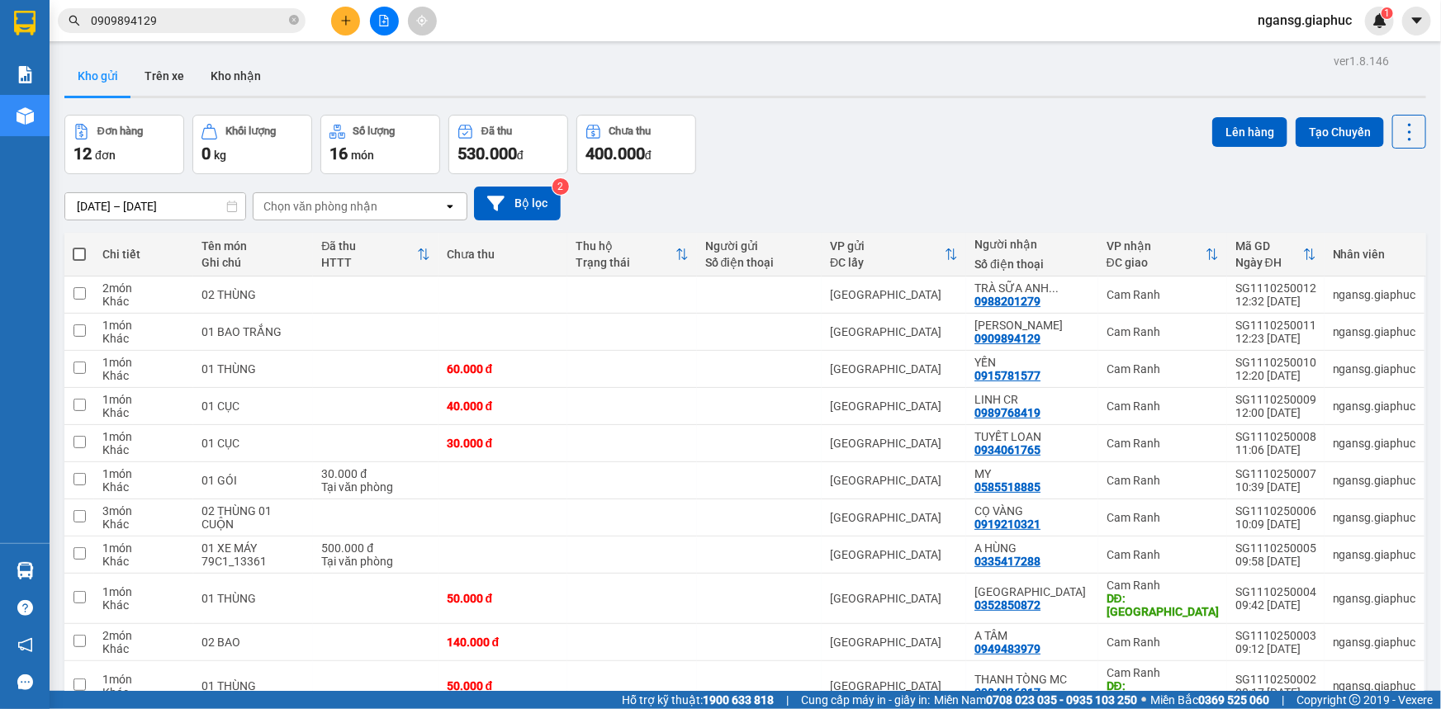
click at [893, 160] on div "Đơn hàng 12 đơn Khối lượng 0 kg Số lượng 16 món Đã thu 530.000 đ Chưa thu 400.0…" at bounding box center [744, 144] width 1361 height 59
click at [916, 150] on div "Đơn hàng 12 đơn Khối lượng 0 kg Số lượng 16 món Đã thu 530.000 đ Chưa thu 400.0…" at bounding box center [744, 144] width 1361 height 59
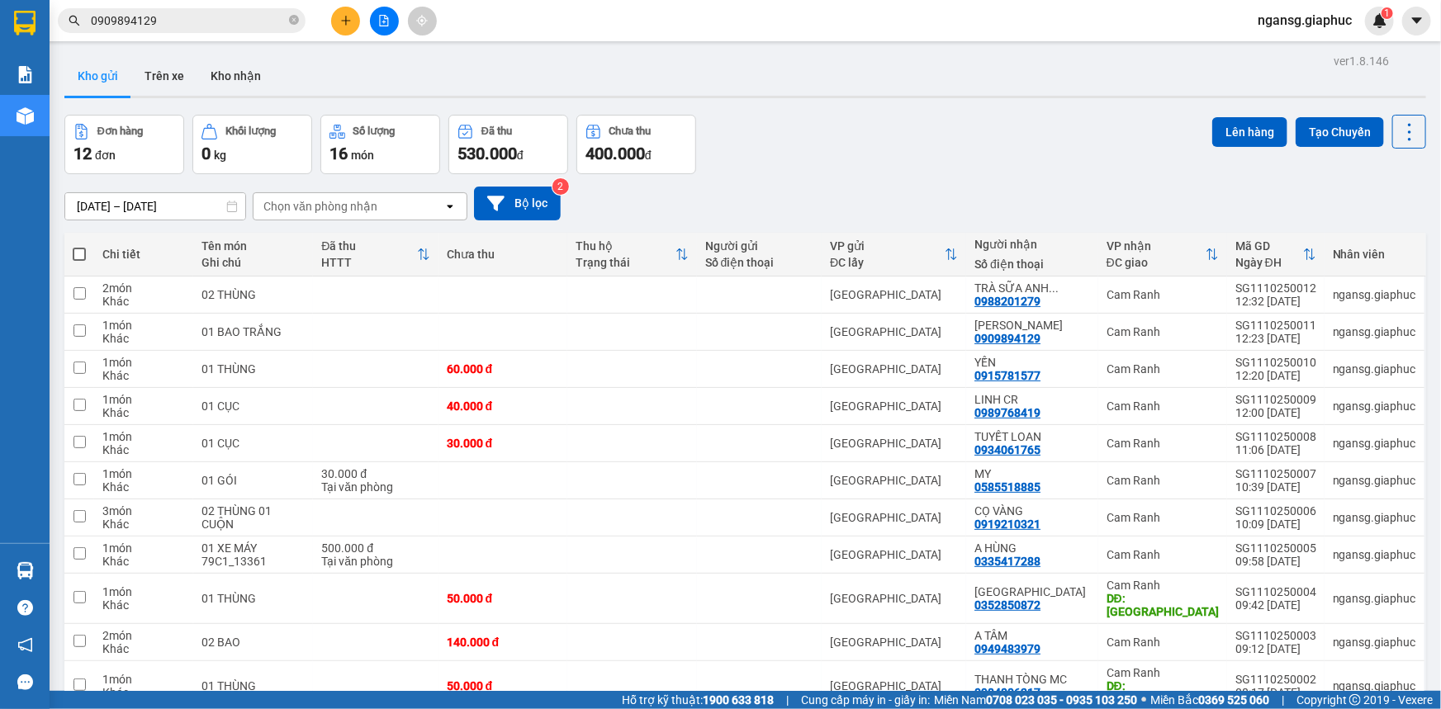
click at [916, 150] on div "Đơn hàng 12 đơn Khối lượng 0 kg Số lượng 16 món Đã thu 530.000 đ Chưa thu 400.0…" at bounding box center [744, 144] width 1361 height 59
drag, startPoint x: 888, startPoint y: 192, endPoint x: 857, endPoint y: 165, distance: 41.0
click at [881, 178] on div "09/10/2025 – 11/10/2025 Press the down arrow key to interact with the calendar …" at bounding box center [744, 203] width 1361 height 59
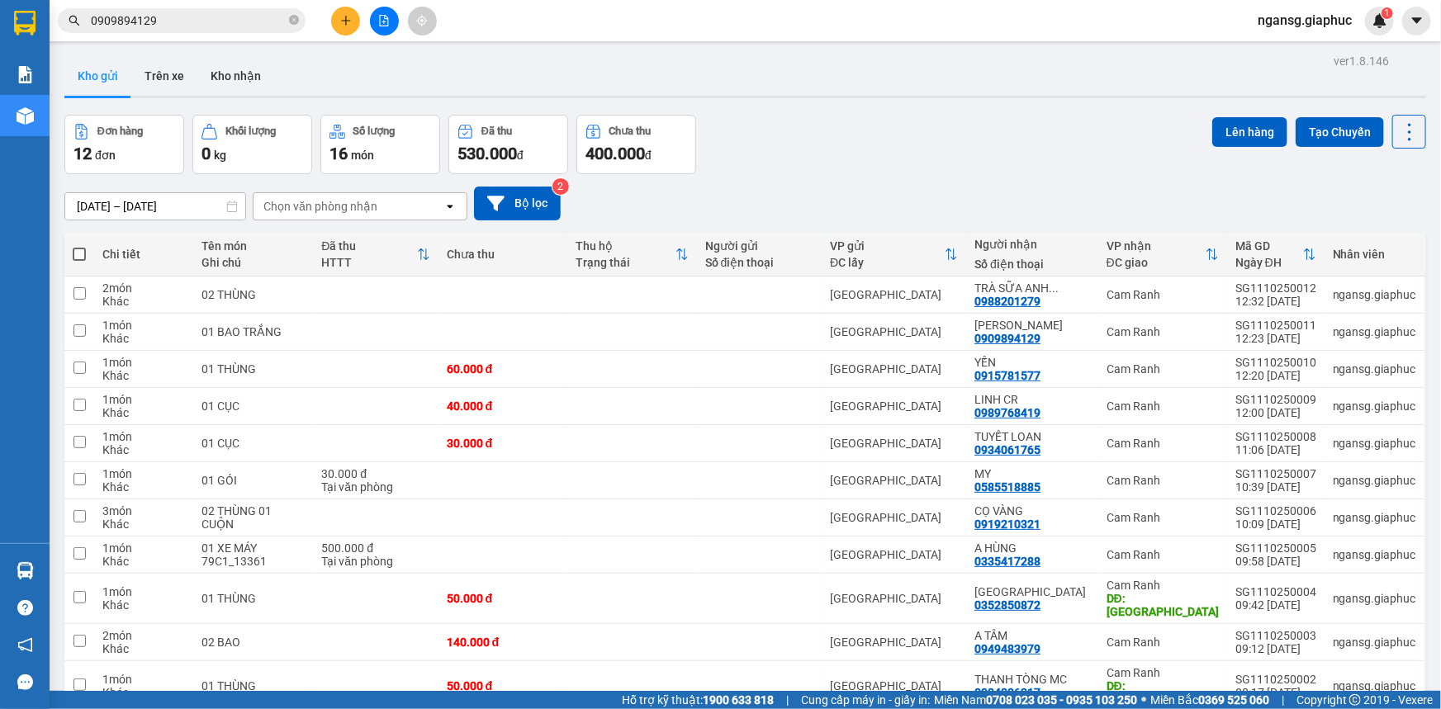
click at [836, 149] on div "Đơn hàng 12 đơn Khối lượng 0 kg Số lượng 16 món Đã thu 530.000 đ Chưa thu 400.0…" at bounding box center [744, 144] width 1361 height 59
drag, startPoint x: 908, startPoint y: 134, endPoint x: 603, endPoint y: 101, distance: 307.3
click at [908, 133] on div "Đơn hàng 12 đơn Khối lượng 0 kg Số lượng 16 món Đã thu 530.000 đ Chưa thu 400.0…" at bounding box center [744, 144] width 1361 height 59
click at [792, 211] on div "09/10/2025 – 11/10/2025 Press the down arrow key to interact with the calendar …" at bounding box center [744, 204] width 1361 height 34
click at [342, 26] on icon "plus" at bounding box center [346, 21] width 12 height 12
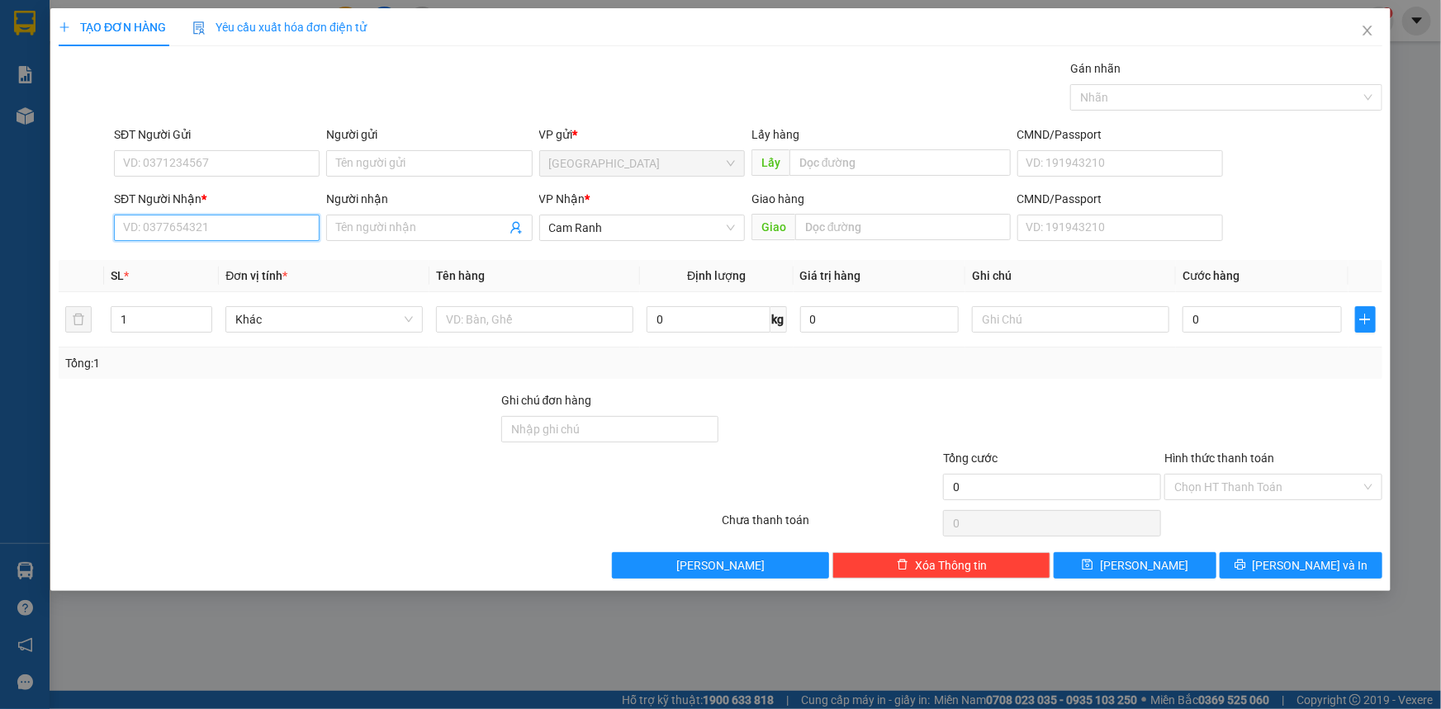
click at [256, 232] on input "SĐT Người Nhận *" at bounding box center [217, 228] width 206 height 26
click at [225, 256] on div "0943331938 - SƠN" at bounding box center [217, 261] width 186 height 18
type input "0943331938"
type input "SƠN"
type input "0943331938"
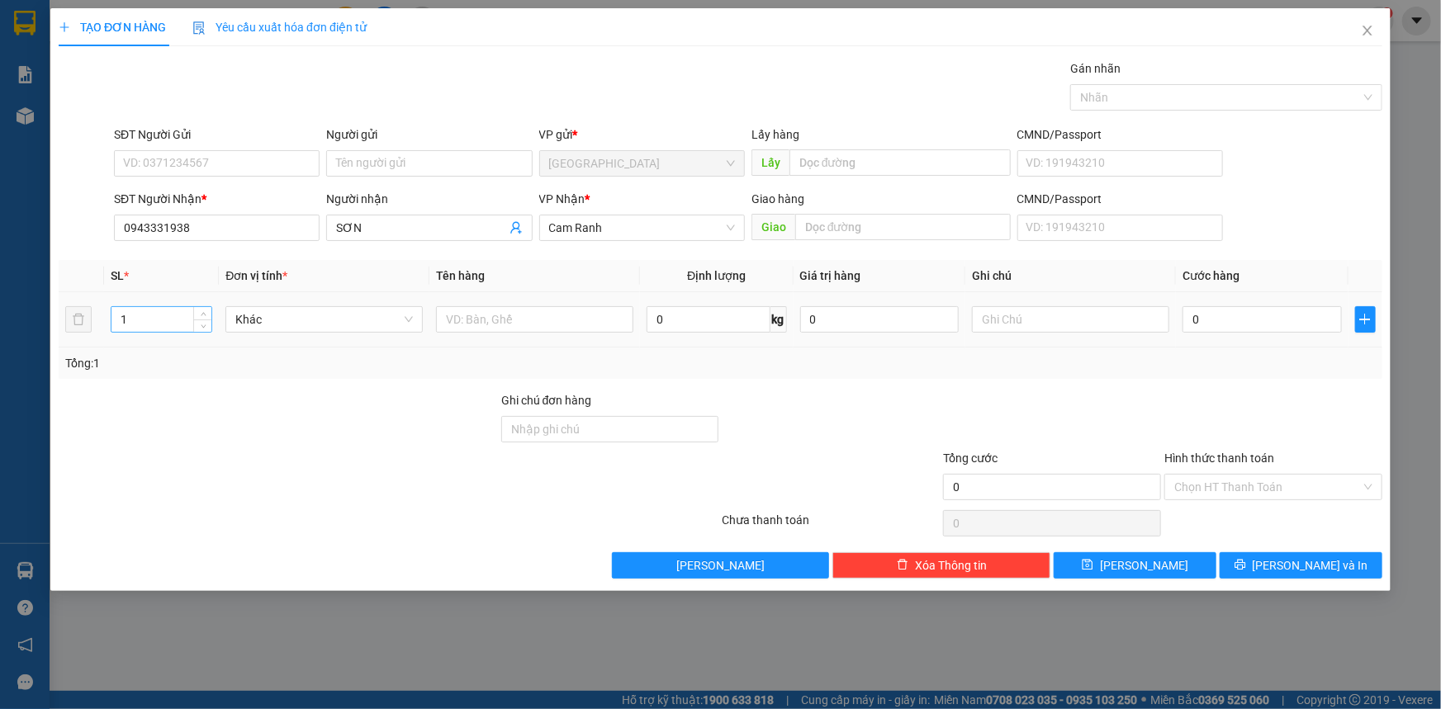
click at [167, 316] on input "1" at bounding box center [161, 319] width 100 height 25
type input "2"
click at [507, 321] on input "text" at bounding box center [534, 319] width 197 height 26
type input "02 GHẾ"
click at [829, 426] on div at bounding box center [830, 420] width 221 height 58
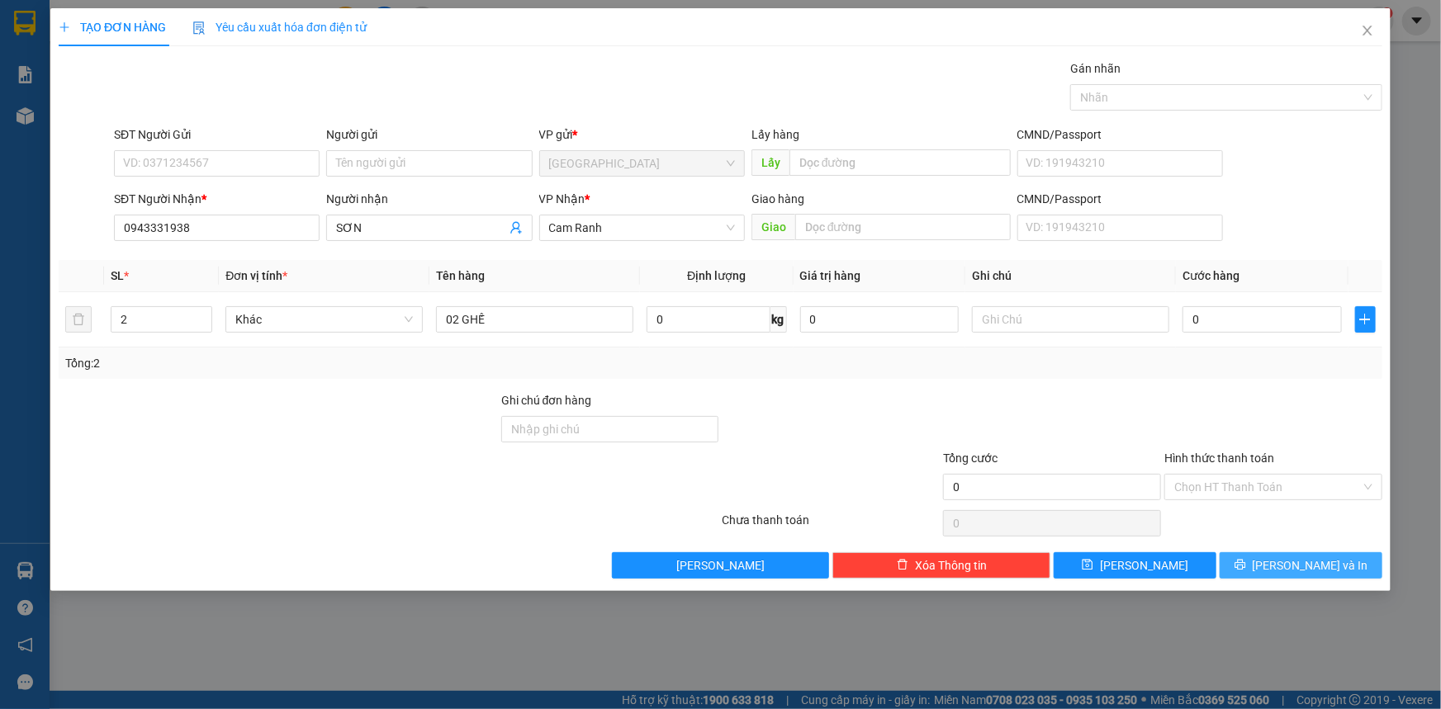
click at [1319, 558] on span "Lưu và In" at bounding box center [1310, 565] width 116 height 18
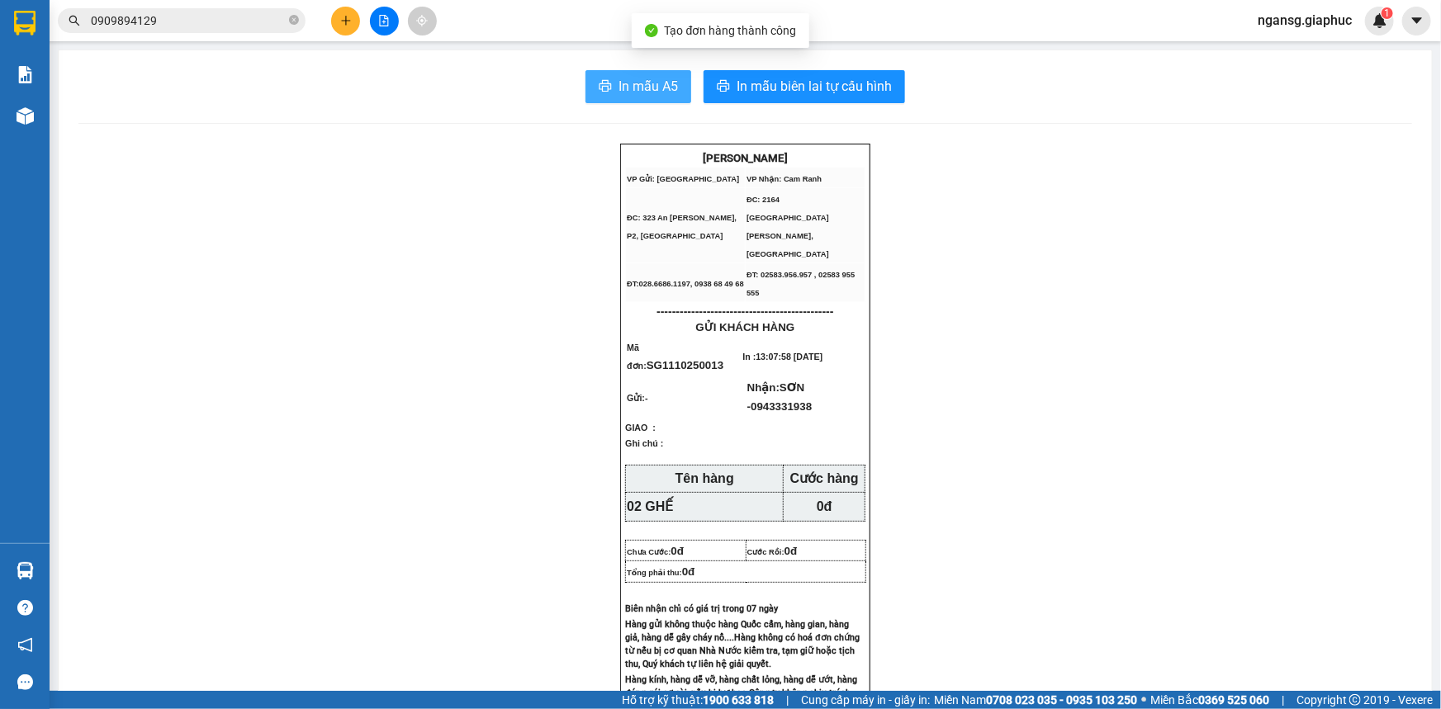
click at [632, 90] on span "In mẫu A5" at bounding box center [647, 86] width 59 height 21
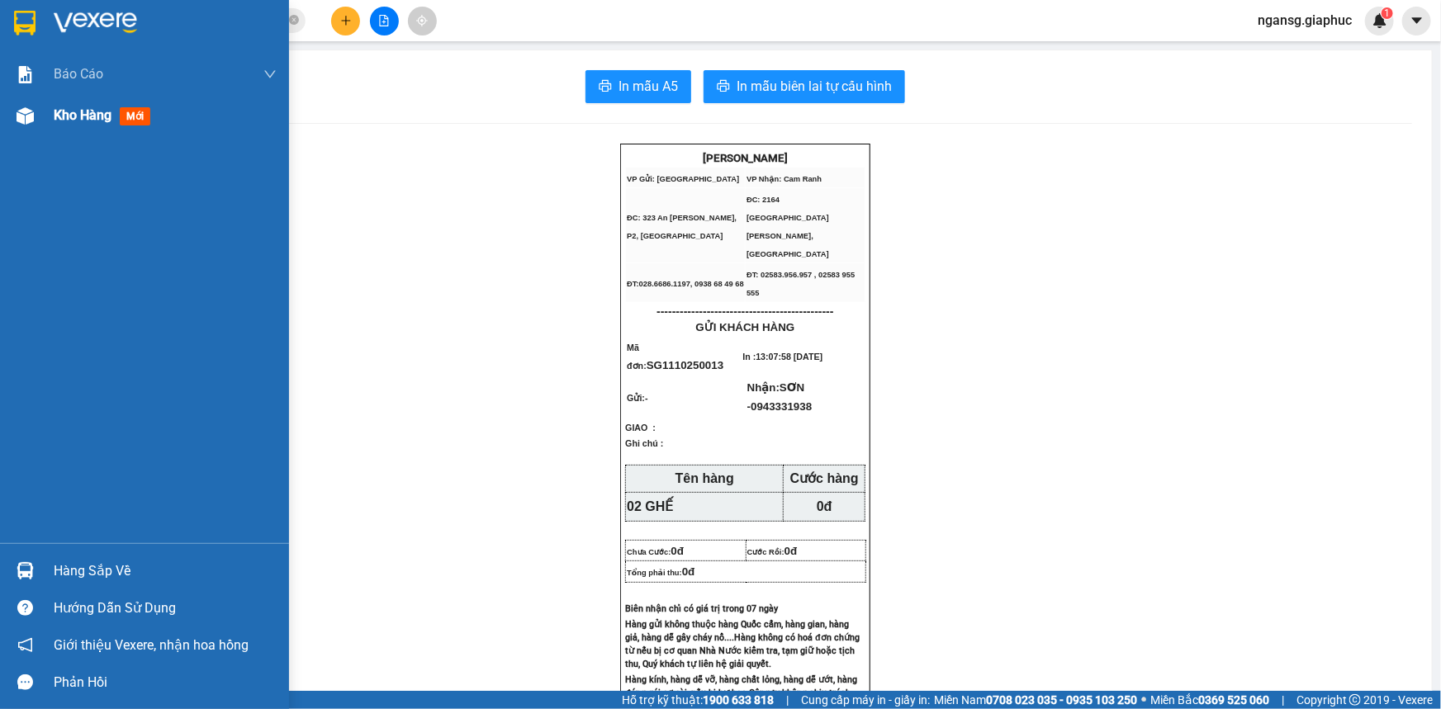
click at [68, 122] on span "Kho hàng" at bounding box center [83, 115] width 58 height 16
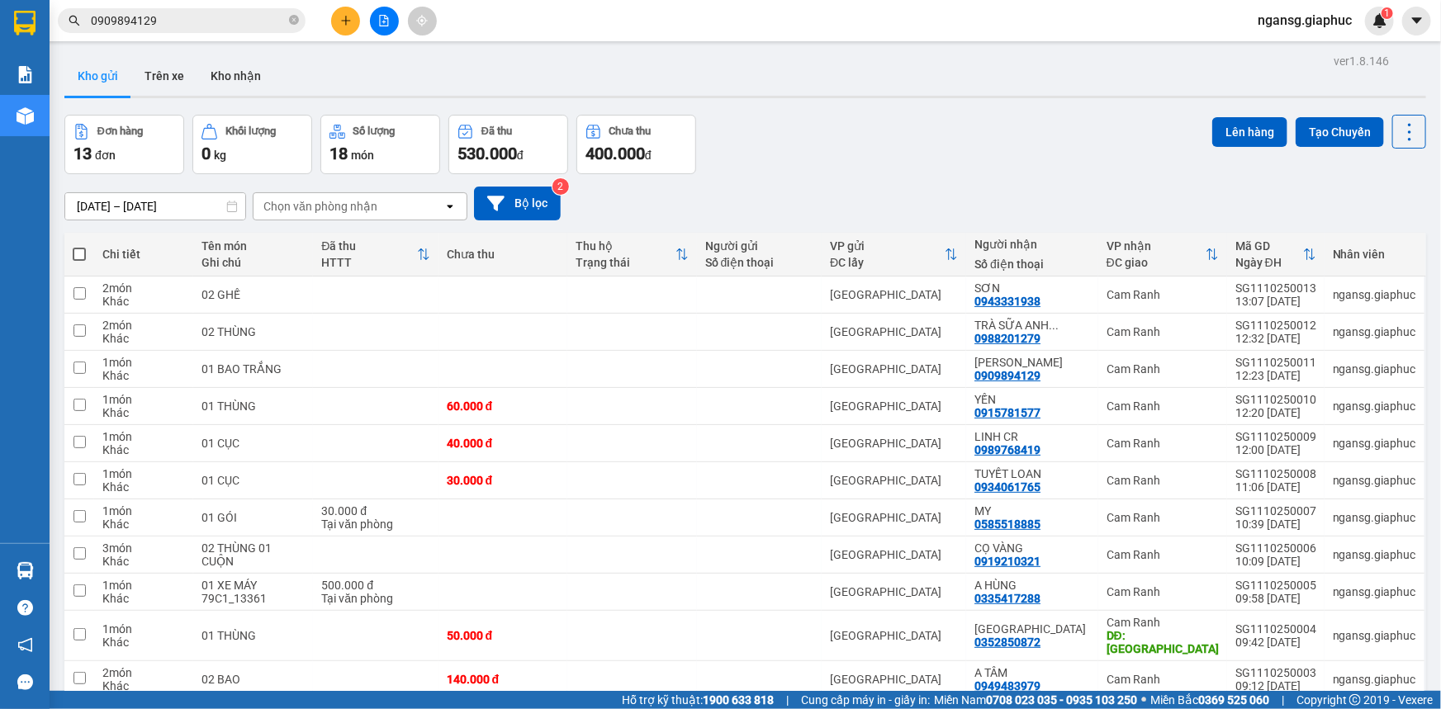
click at [988, 130] on div "Đơn hàng 13 đơn Khối lượng 0 kg Số lượng 18 món Đã thu 530.000 đ Chưa thu 400.0…" at bounding box center [744, 144] width 1361 height 59
click at [721, 78] on div "Kho gửi Trên xe Kho nhận" at bounding box center [744, 78] width 1361 height 44
click at [921, 101] on div "ver 1.8.146 Kho gửi Trên xe Kho nhận Đơn hàng 13 đơn Khối lượng 0 kg Số lượng 1…" at bounding box center [745, 448] width 1375 height 796
click at [949, 147] on div "Đơn hàng 13 đơn Khối lượng 0 kg Số lượng 18 món Đã thu 530.000 đ Chưa thu 400.0…" at bounding box center [744, 144] width 1361 height 59
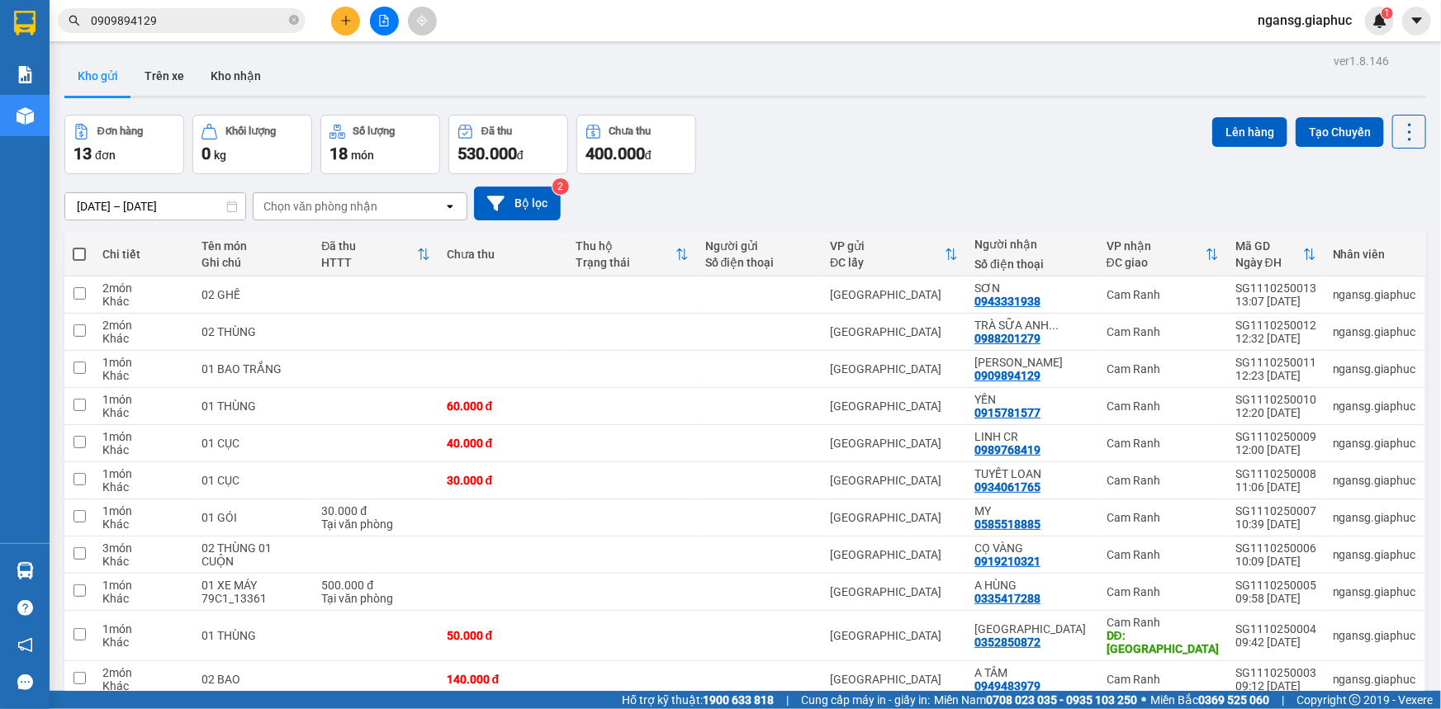
click at [949, 147] on div "Đơn hàng 13 đơn Khối lượng 0 kg Số lượng 18 món Đã thu 530.000 đ Chưa thu 400.0…" at bounding box center [744, 144] width 1361 height 59
click at [966, 133] on div "Đơn hàng 13 đơn Khối lượng 0 kg Số lượng 18 món Đã thu 530.000 đ Chưa thu 400.0…" at bounding box center [744, 144] width 1361 height 59
click at [878, 173] on div "Đơn hàng 13 đơn Khối lượng 0 kg Số lượng 18 món Đã thu 530.000 đ Chưa thu 400.0…" at bounding box center [744, 144] width 1361 height 59
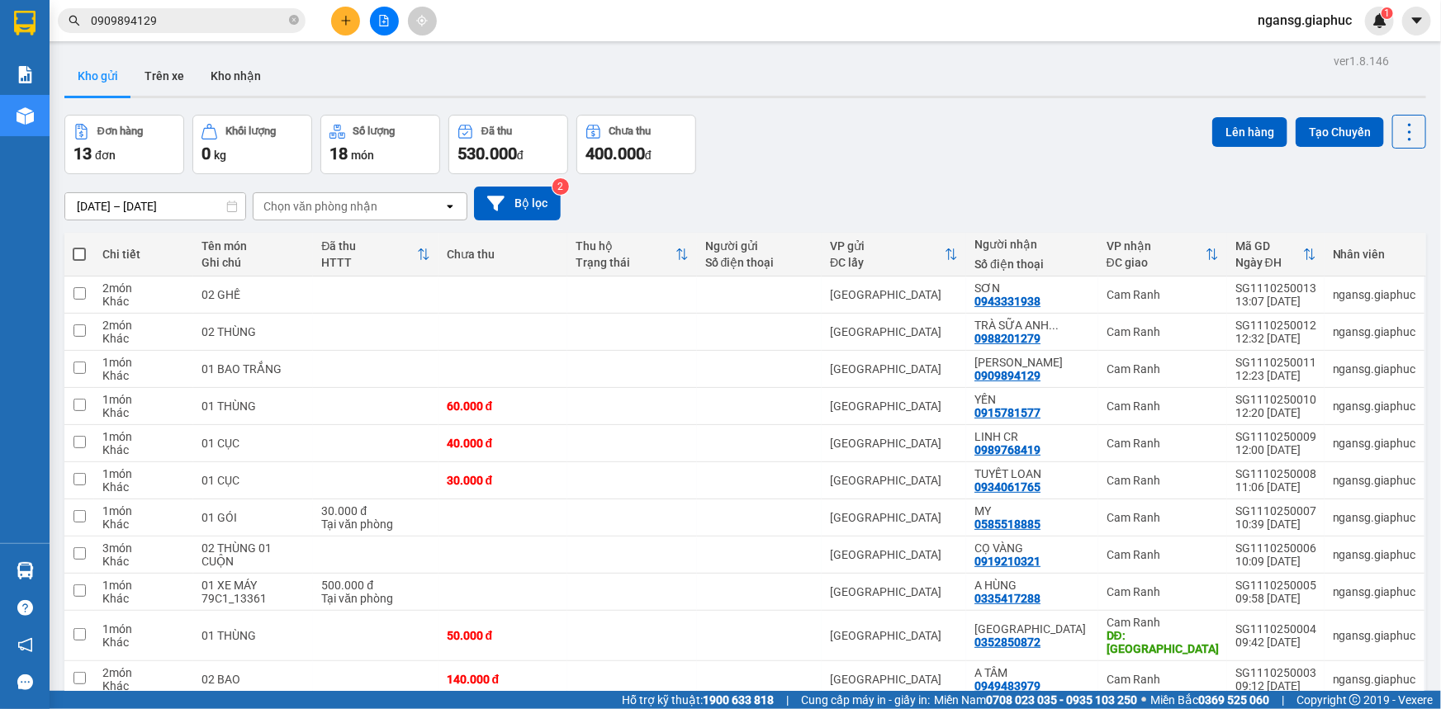
click at [924, 126] on div "Đơn hàng 13 đơn Khối lượng 0 kg Số lượng 18 món Đã thu 530.000 đ Chưa thu 400.0…" at bounding box center [744, 144] width 1361 height 59
click at [883, 132] on div "Đơn hàng 13 đơn Khối lượng 0 kg Số lượng 18 món Đã thu 530.000 đ Chưa thu 400.0…" at bounding box center [744, 144] width 1361 height 59
click at [345, 27] on button at bounding box center [345, 21] width 29 height 29
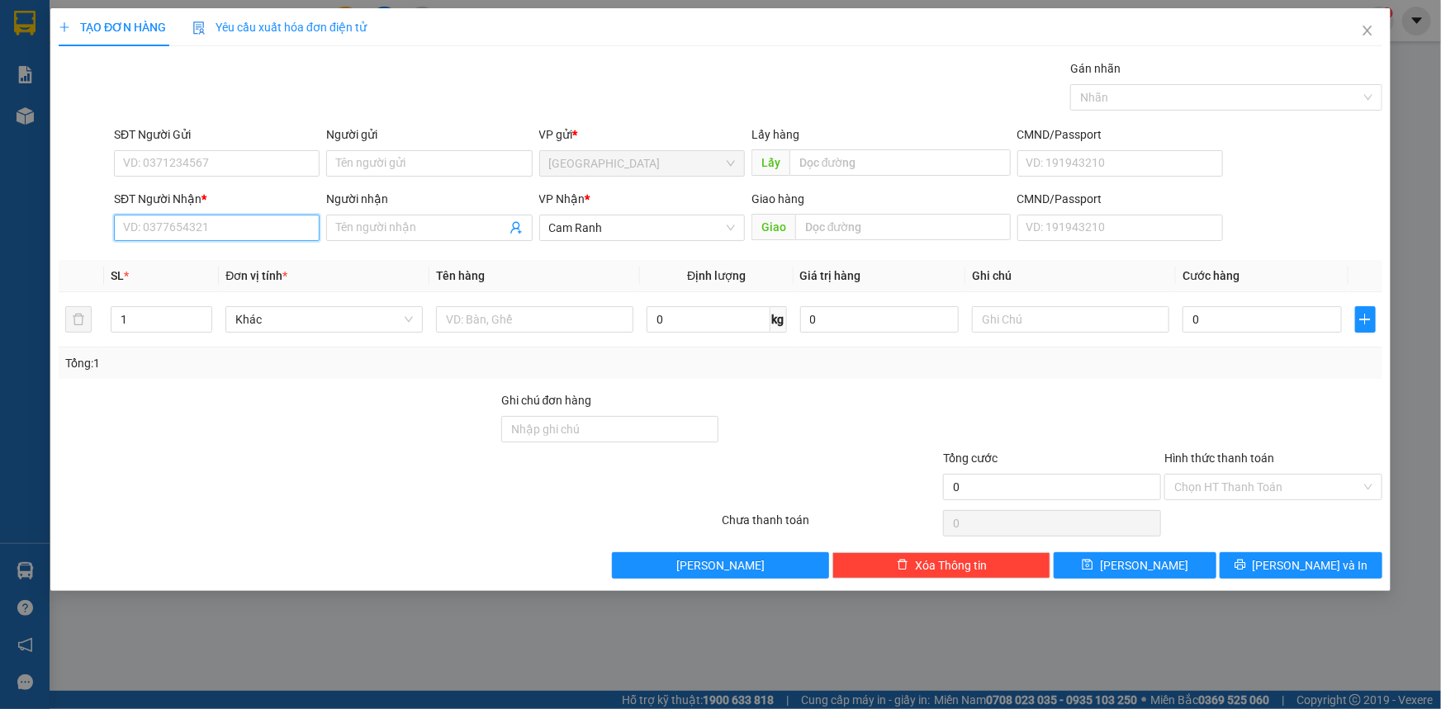
click at [268, 225] on input "SĐT Người Nhận *" at bounding box center [217, 228] width 206 height 26
click at [291, 237] on input "SĐT Người Nhận *" at bounding box center [217, 228] width 206 height 26
click at [1262, 196] on div "SĐT Người Nhận * VD: 0377654321 Người nhận Tên người nhận VP Nhận * Cam Ranh Gi…" at bounding box center [748, 219] width 1275 height 58
click at [456, 230] on input "Người nhận" at bounding box center [420, 228] width 169 height 18
click at [294, 233] on input "SĐT Người Nhận *" at bounding box center [217, 228] width 206 height 26
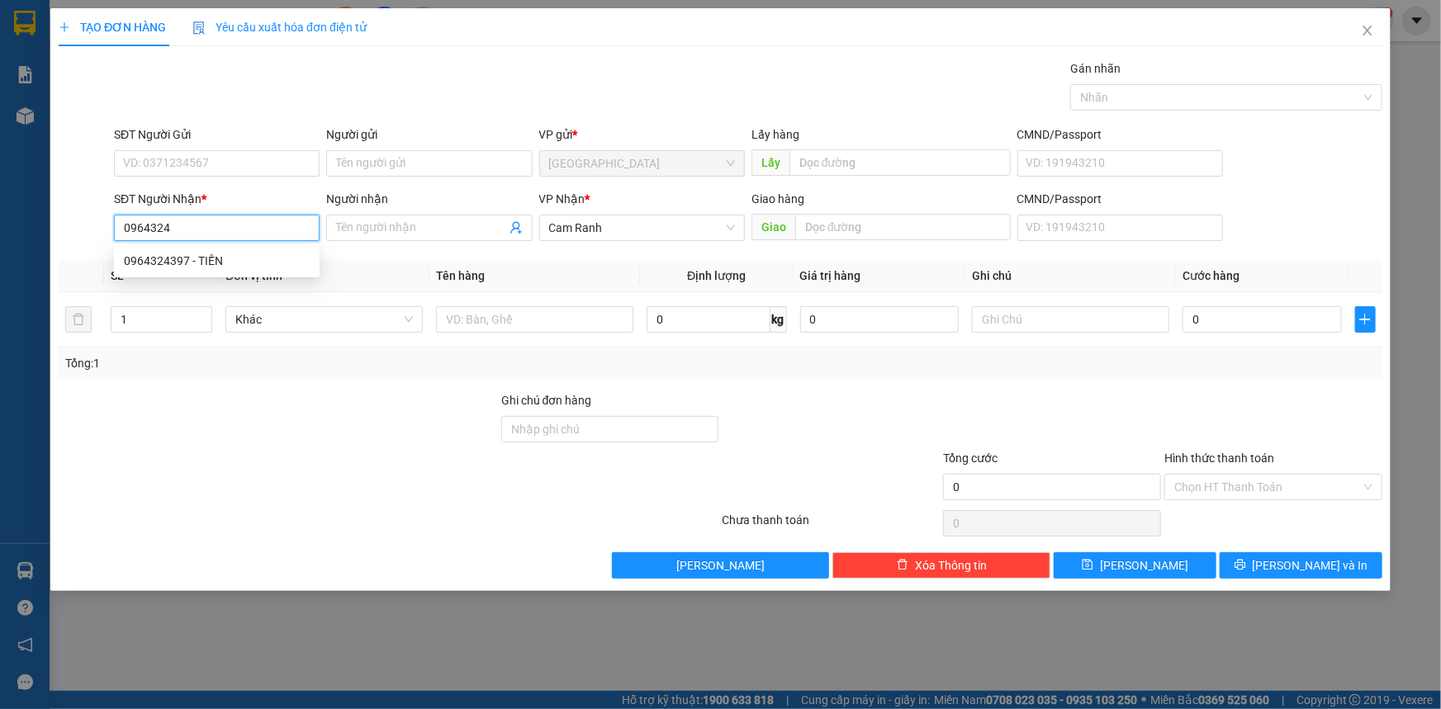
type input "09643243"
click at [183, 265] on div "0964324397 - TIẾN" at bounding box center [217, 261] width 186 height 18
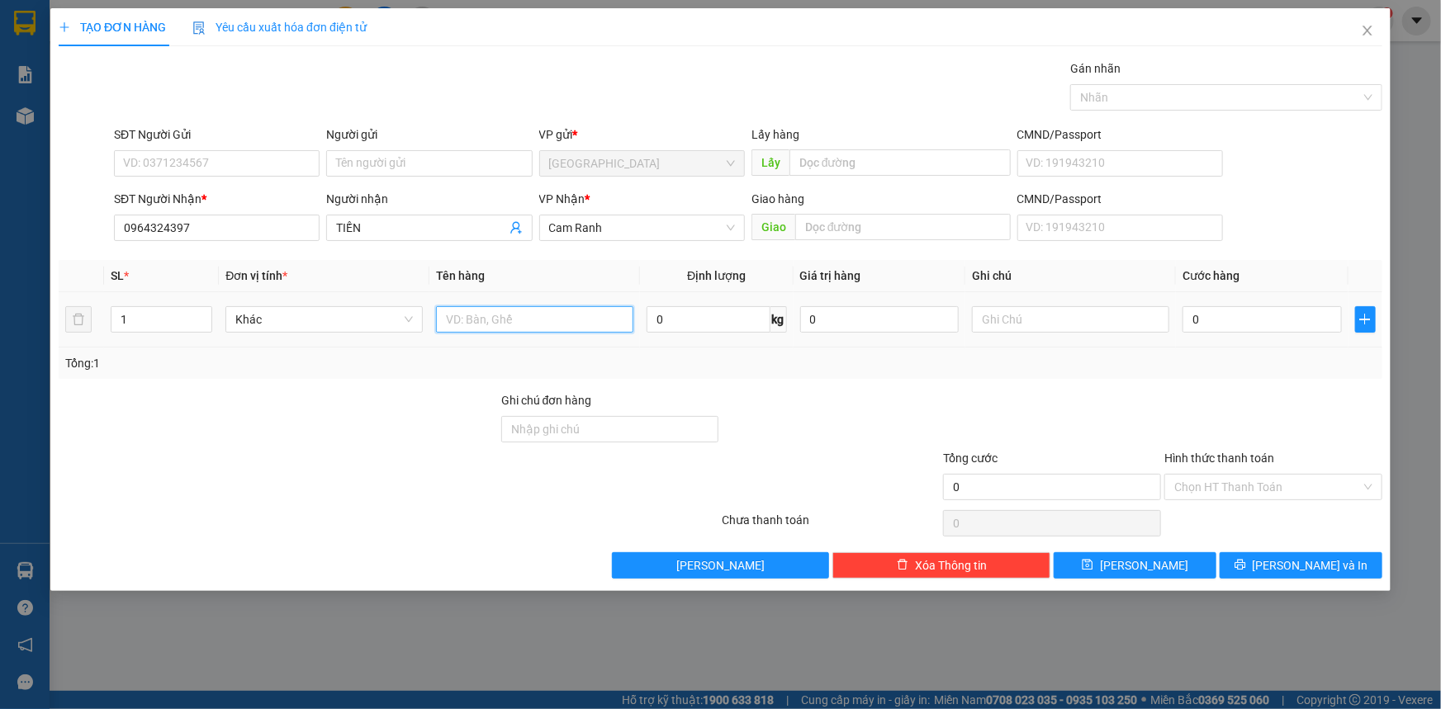
click at [514, 324] on input "text" at bounding box center [534, 319] width 197 height 26
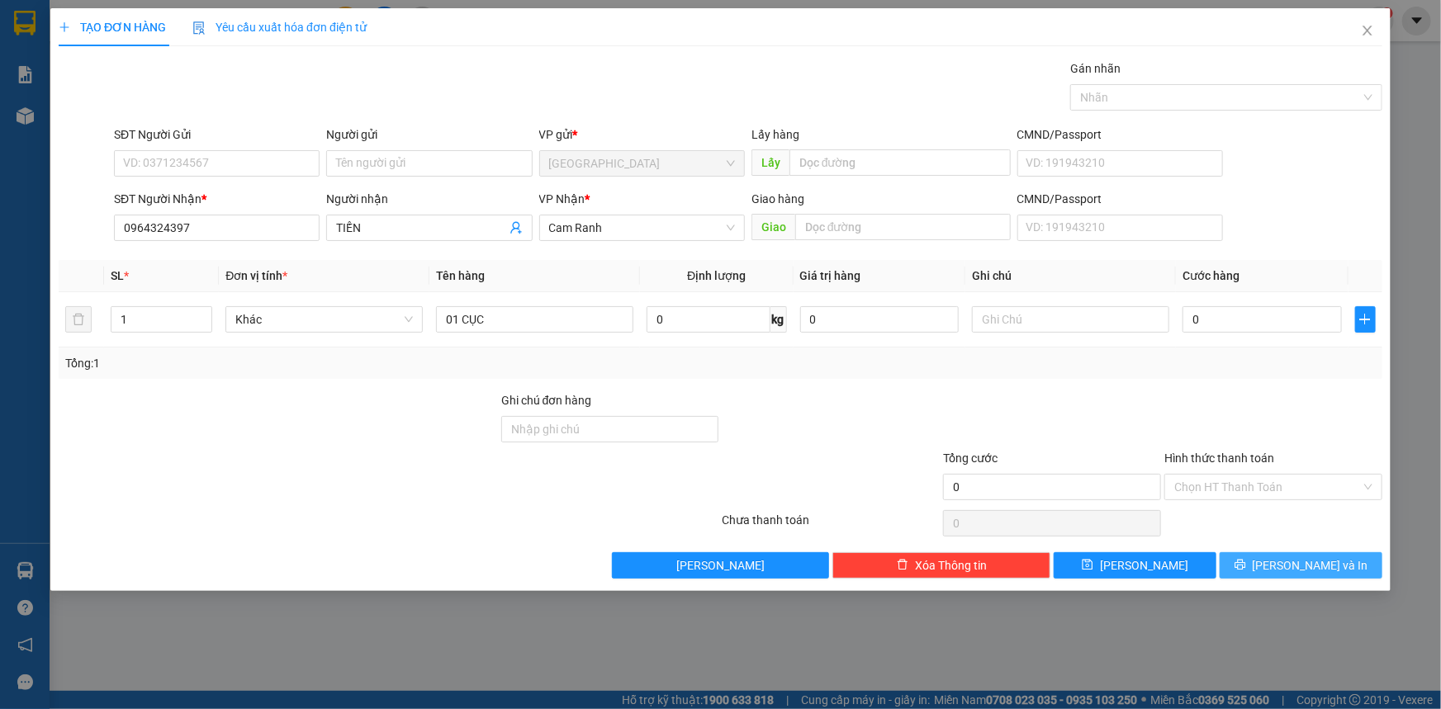
click at [1301, 568] on span "Lưu và In" at bounding box center [1310, 565] width 116 height 18
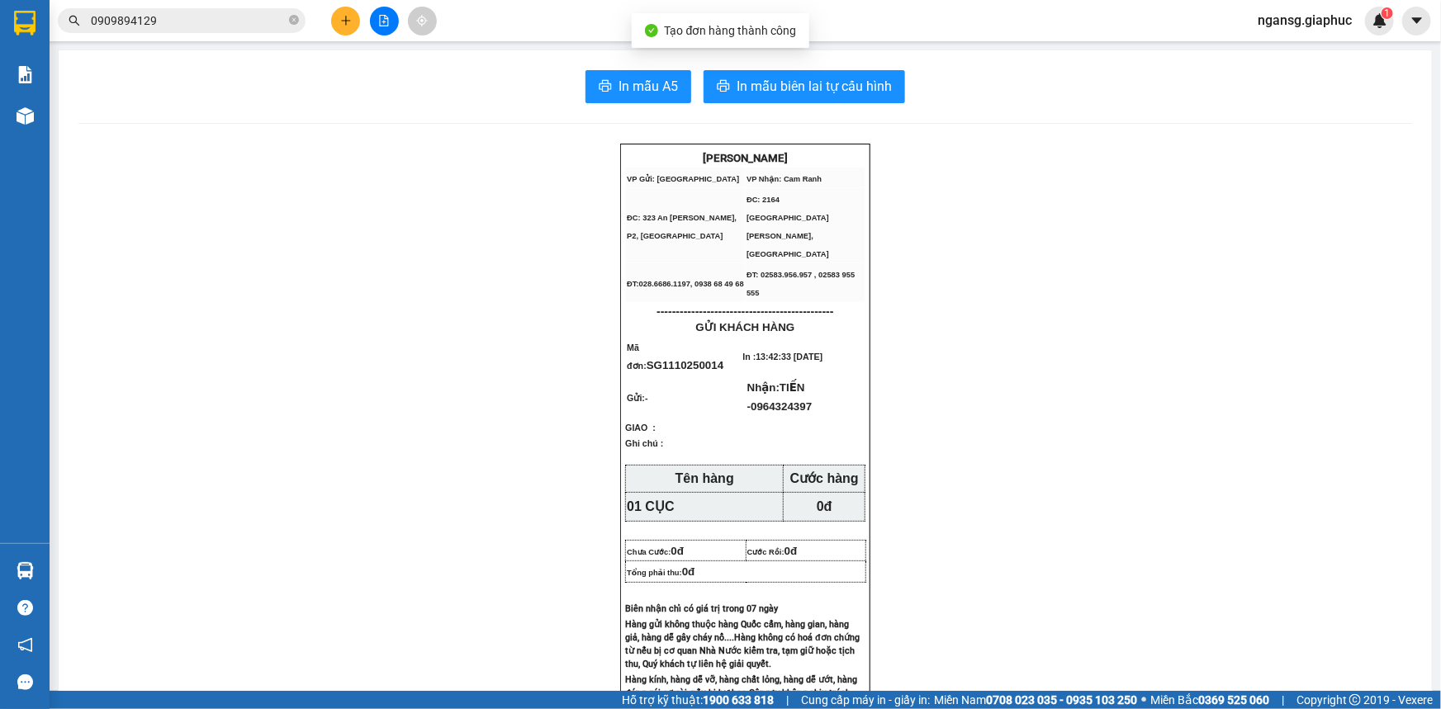
click at [620, 85] on span "In mẫu A5" at bounding box center [647, 86] width 59 height 21
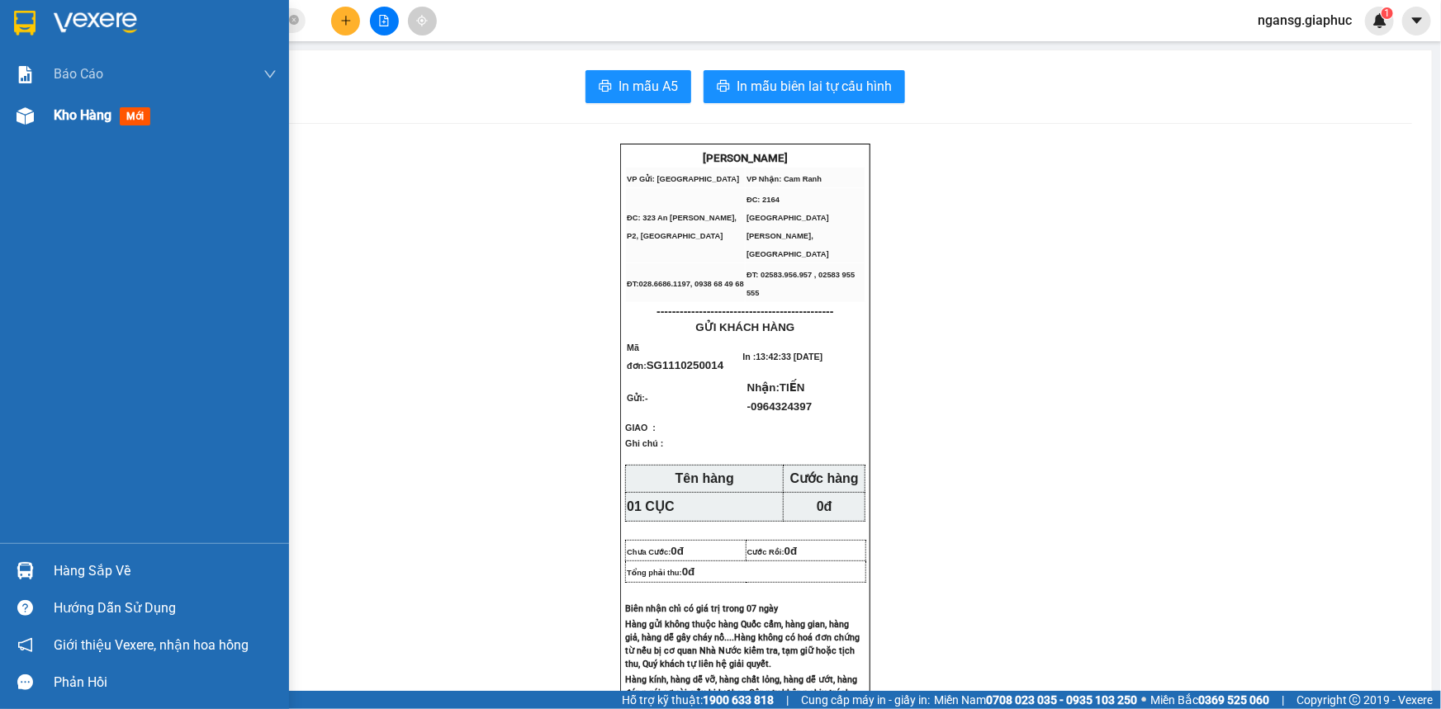
click at [73, 116] on span "Kho hàng" at bounding box center [83, 115] width 58 height 16
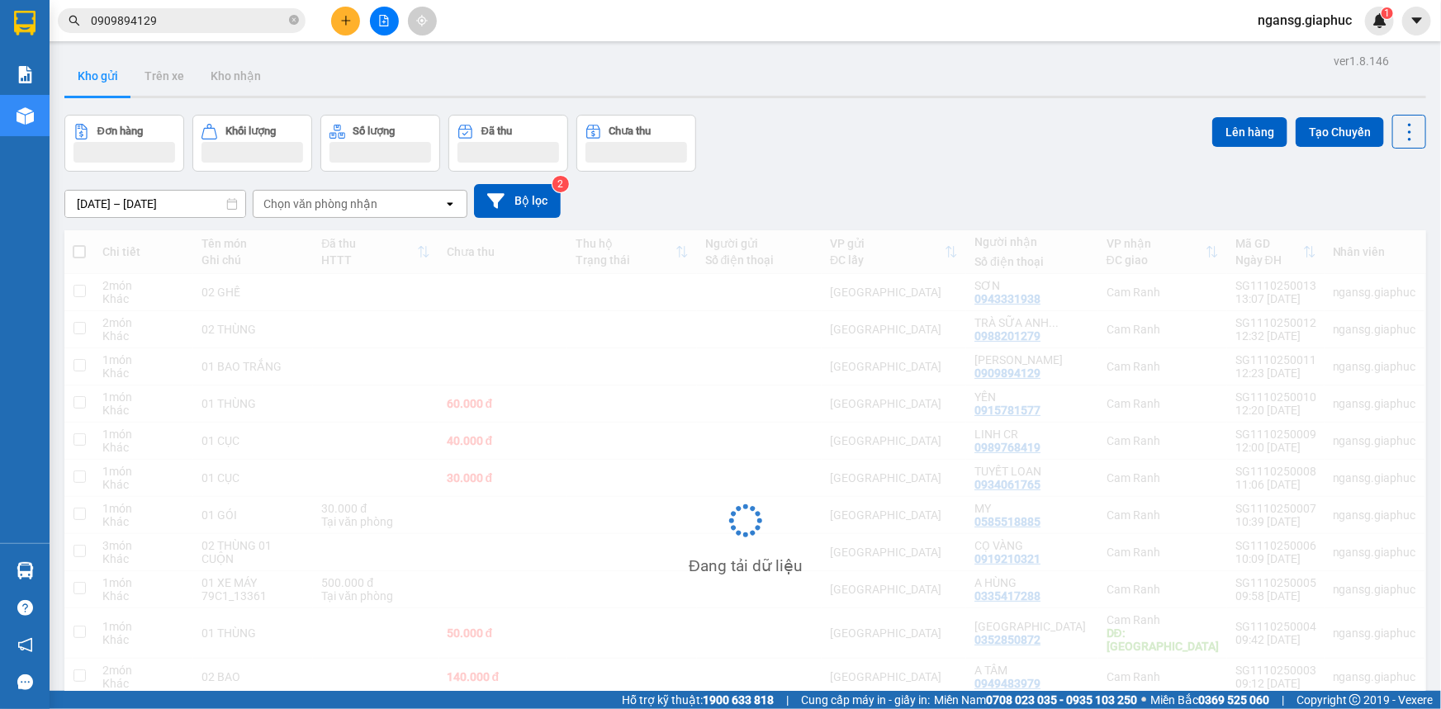
click at [856, 132] on div "Đơn hàng Khối lượng Số lượng Đã thu Chưa thu Lên hàng Tạo Chuyến" at bounding box center [744, 143] width 1361 height 57
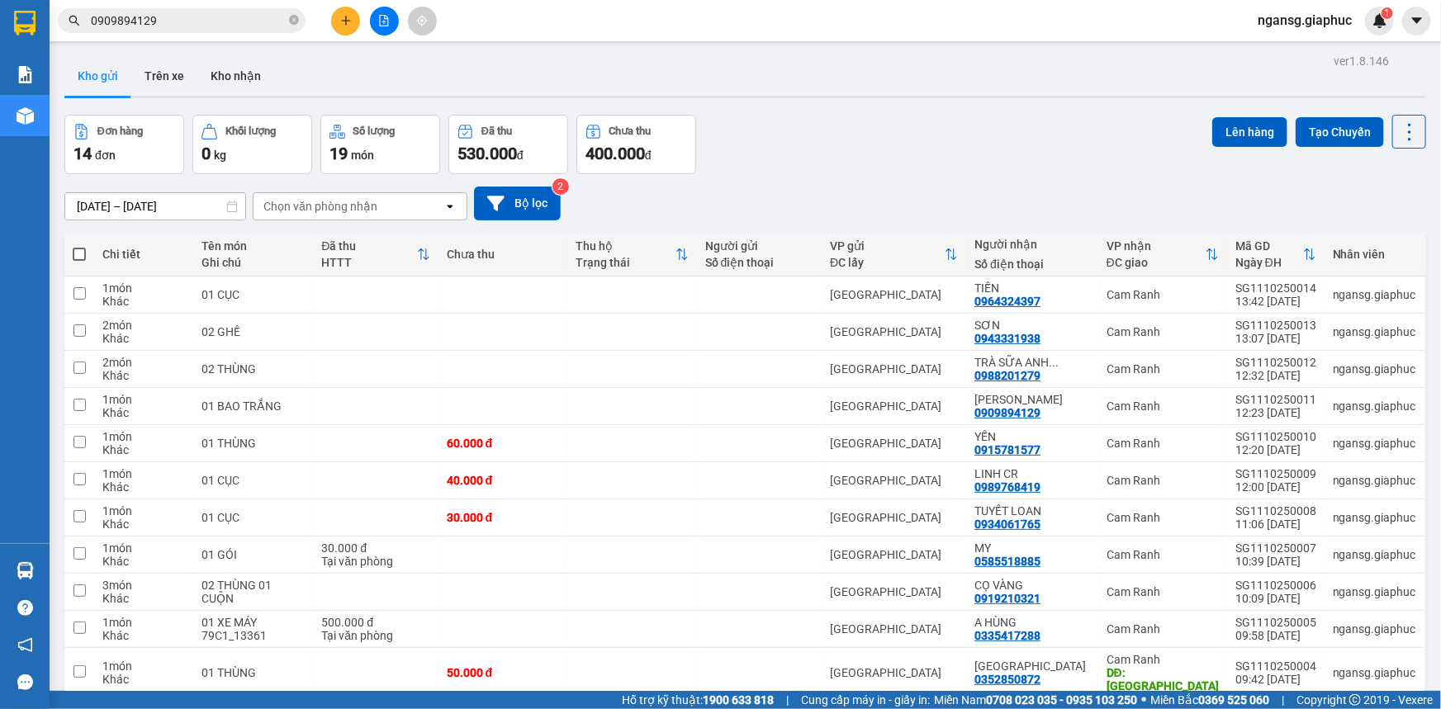
click at [864, 130] on div "Đơn hàng 14 đơn Khối lượng 0 kg Số lượng 19 món Đã thu 530.000 đ Chưa thu 400.0…" at bounding box center [744, 144] width 1361 height 59
click at [1010, 176] on div "09/10/2025 – 11/10/2025 Press the down arrow key to interact with the calendar …" at bounding box center [744, 203] width 1361 height 59
click at [1290, 370] on icon at bounding box center [1296, 369] width 12 height 12
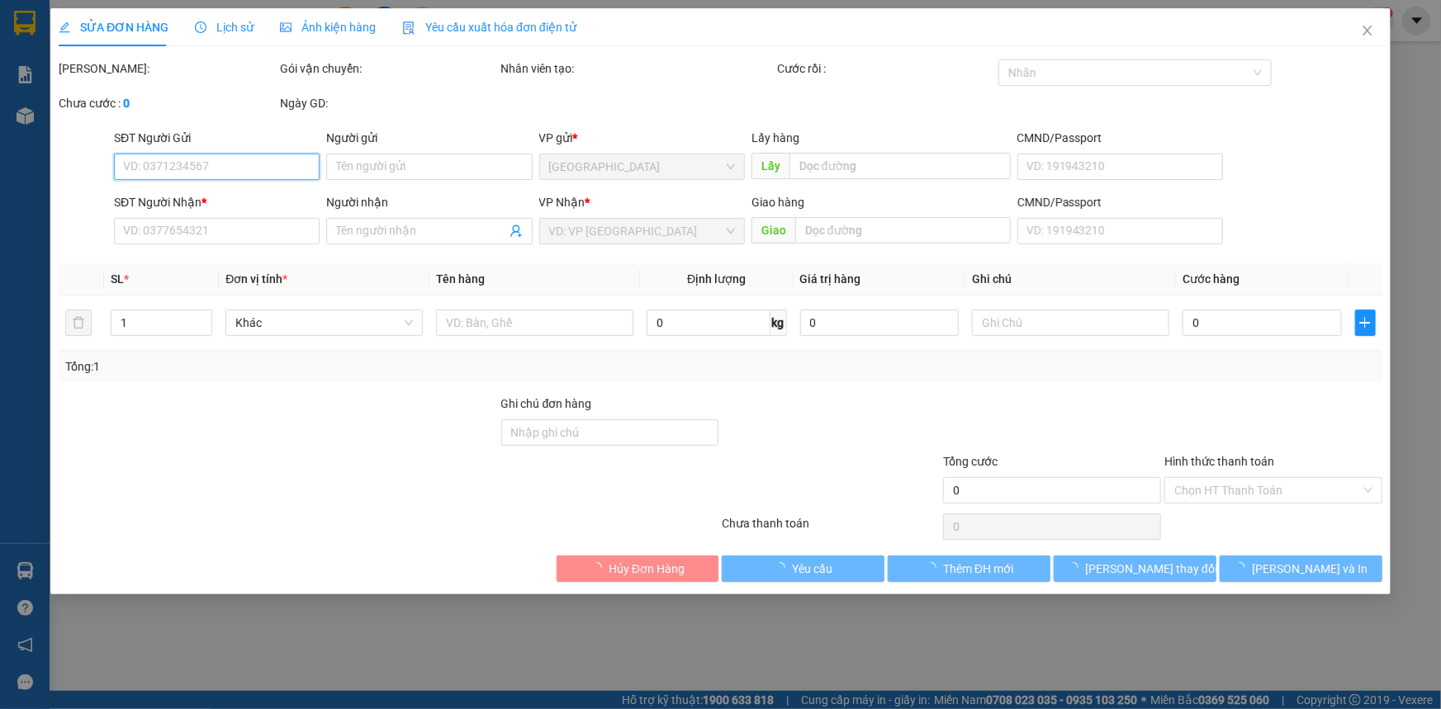
type input "0988201279"
type input "TRÀ SỮA ANH DUY"
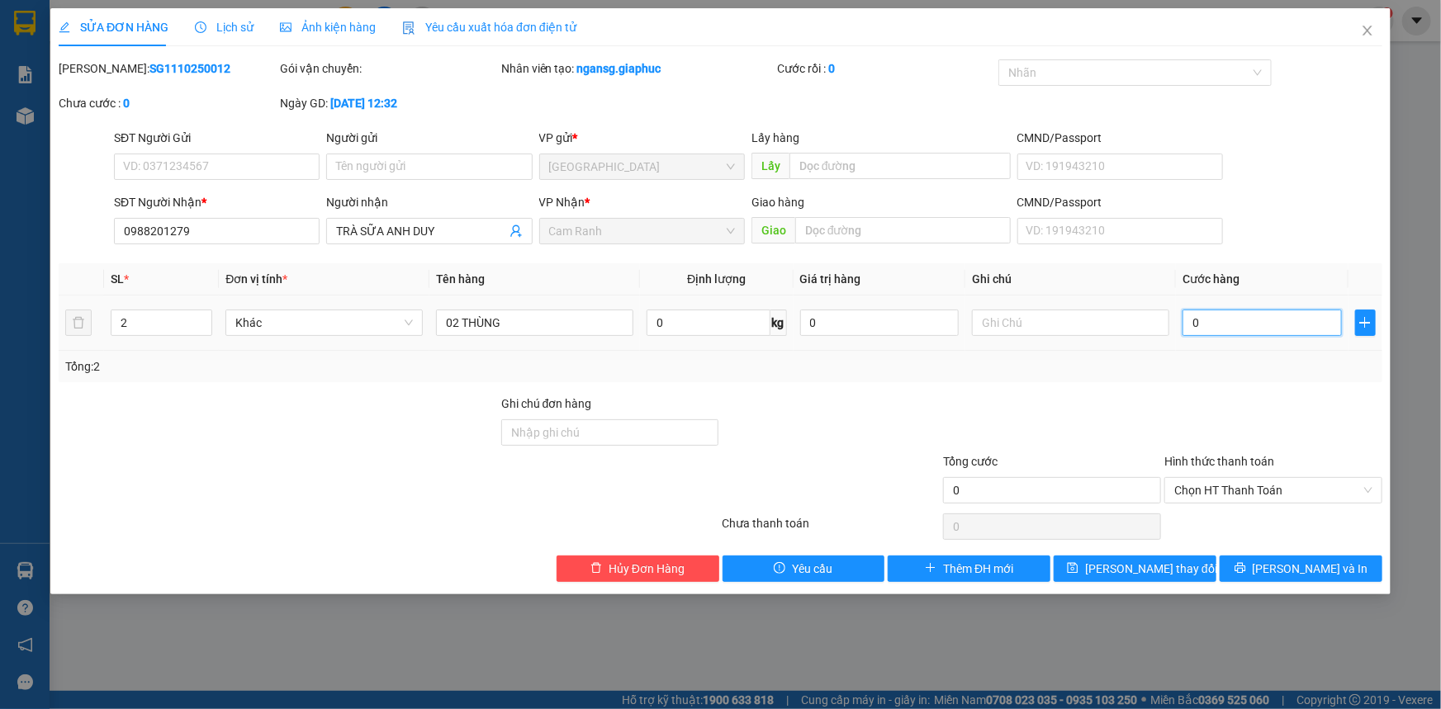
click at [1253, 320] on input "0" at bounding box center [1261, 323] width 159 height 26
type input "8"
type input "80"
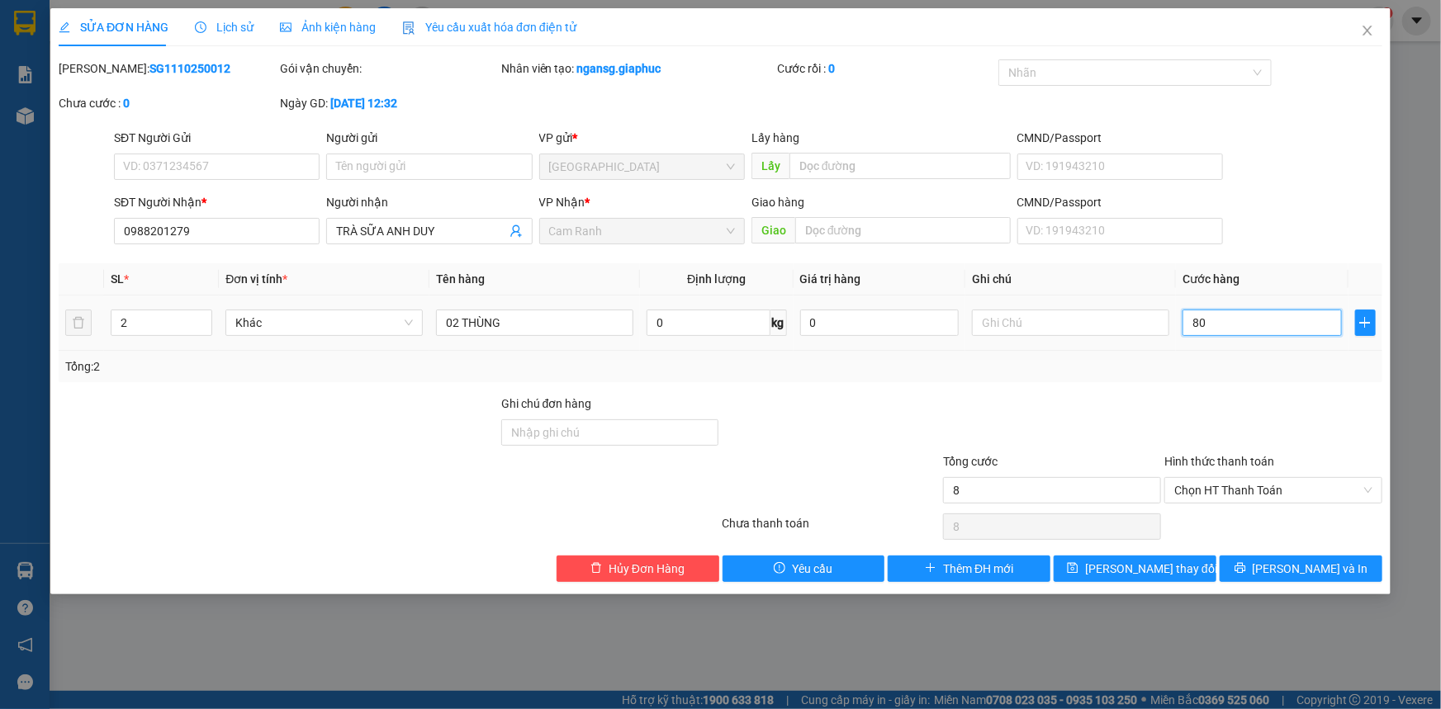
type input "80"
type input "80.000"
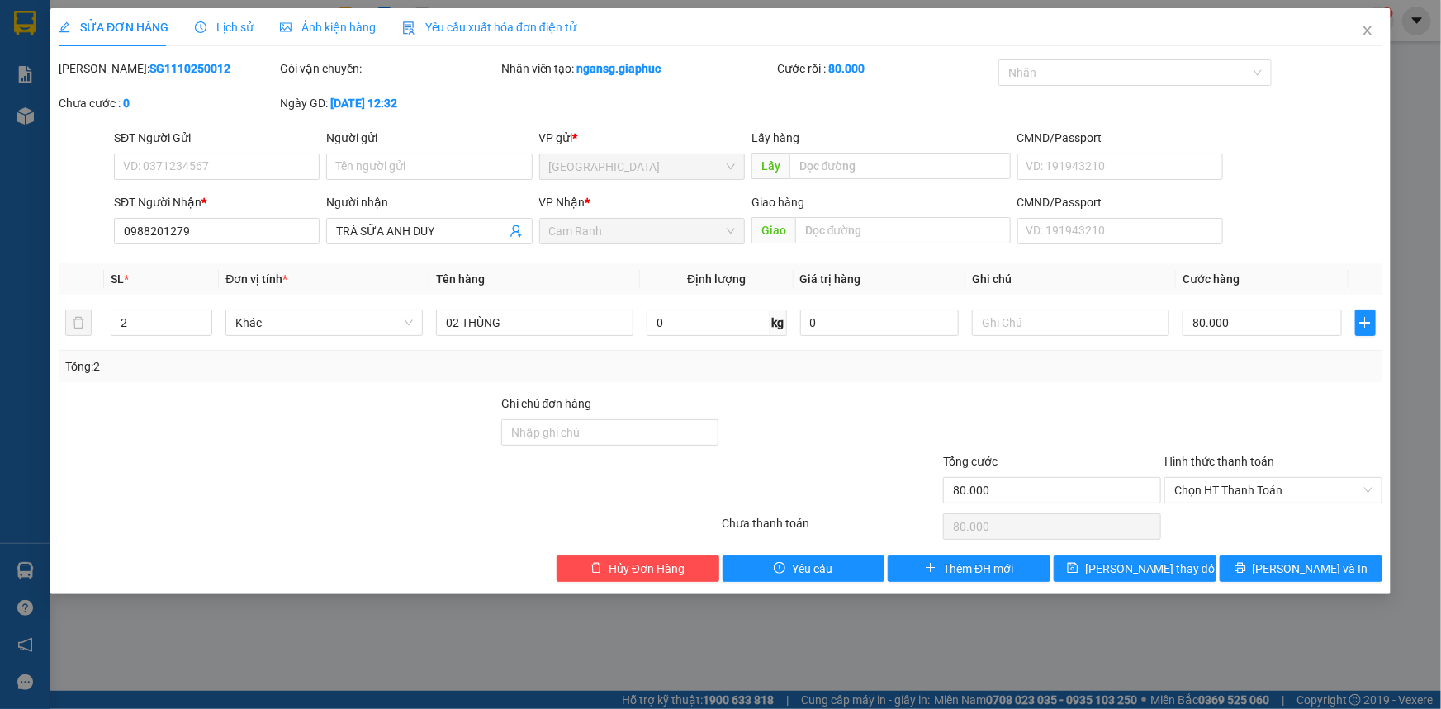
click at [1210, 419] on div at bounding box center [1272, 424] width 221 height 58
click at [1170, 571] on span "Lưu thay đổi" at bounding box center [1151, 569] width 132 height 18
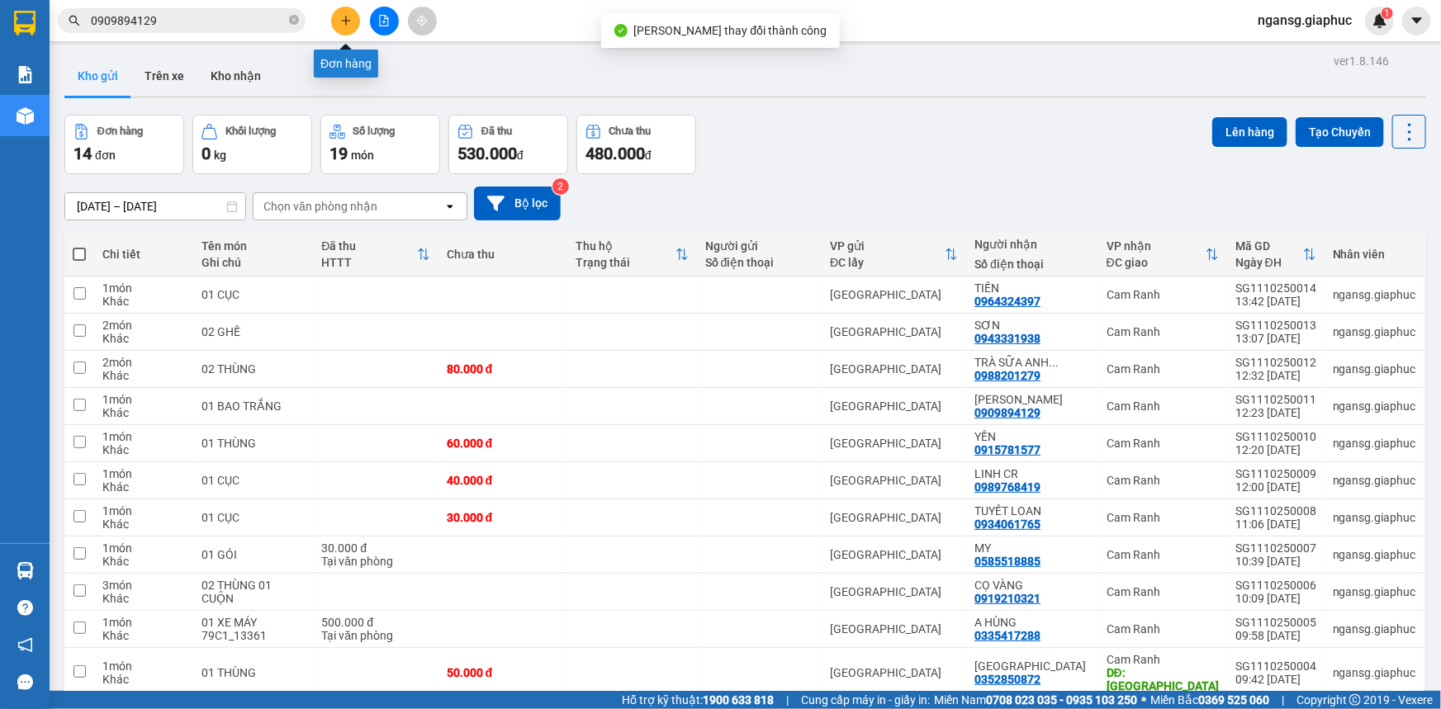
click at [347, 21] on icon "plus" at bounding box center [346, 21] width 12 height 12
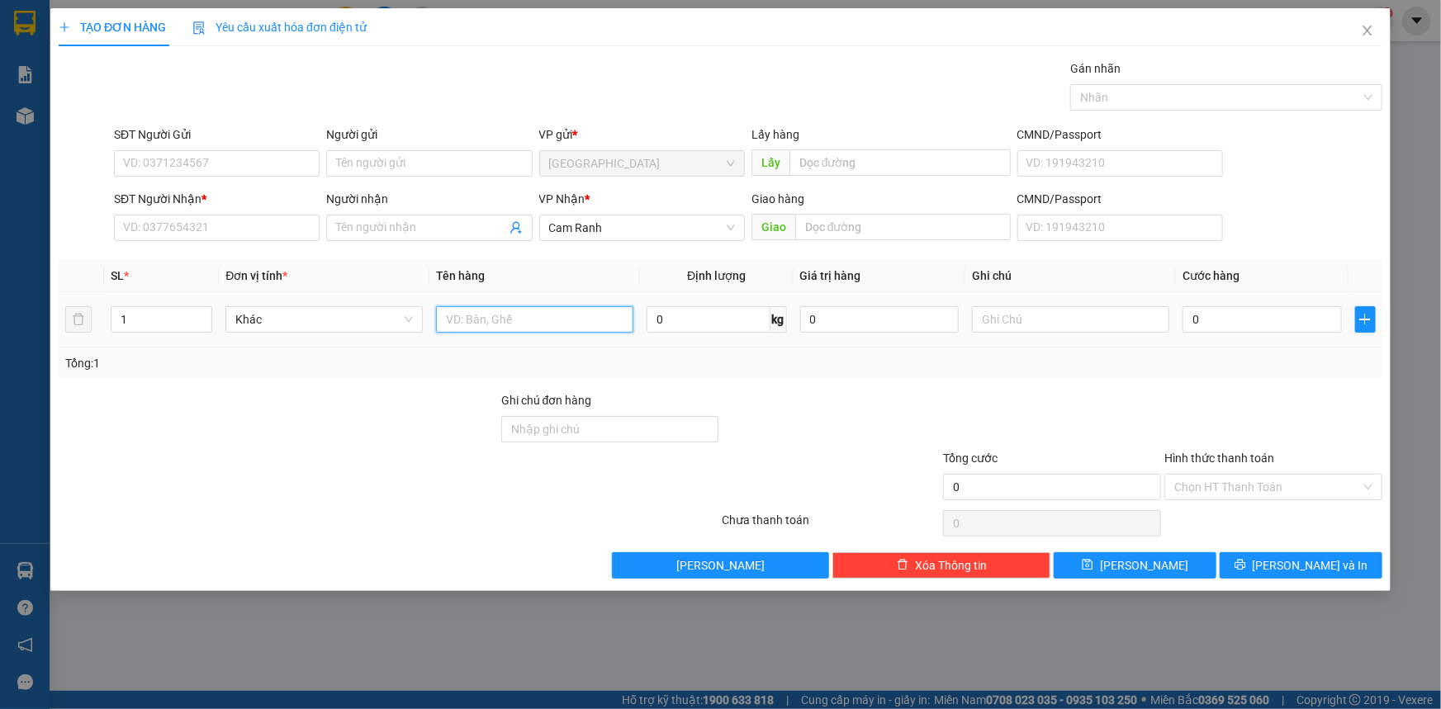
click at [462, 321] on input "text" at bounding box center [534, 319] width 197 height 26
type input "01 CỤC"
click at [223, 230] on input "SĐT Người Nhận *" at bounding box center [217, 228] width 206 height 26
type input "2"
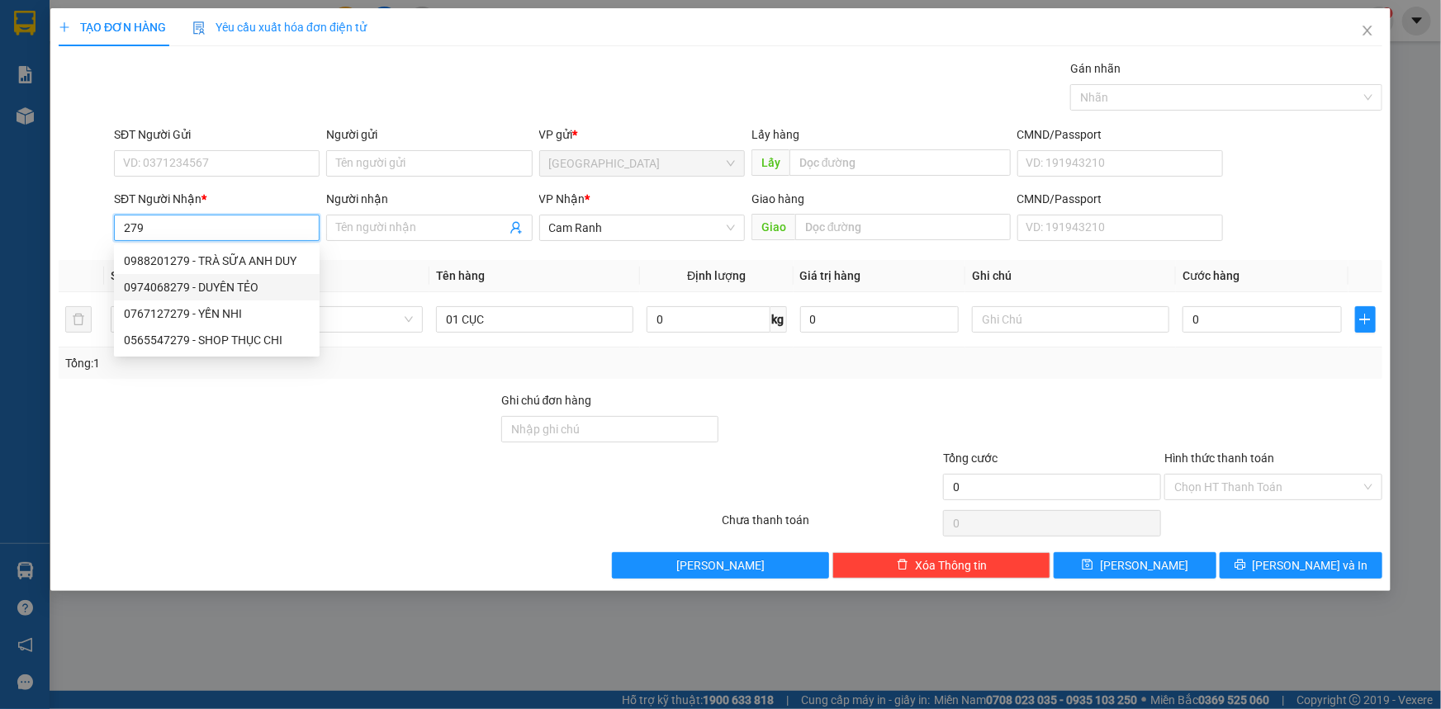
click at [224, 281] on div "0974068279 - DUYÊN TẺO" at bounding box center [217, 287] width 186 height 18
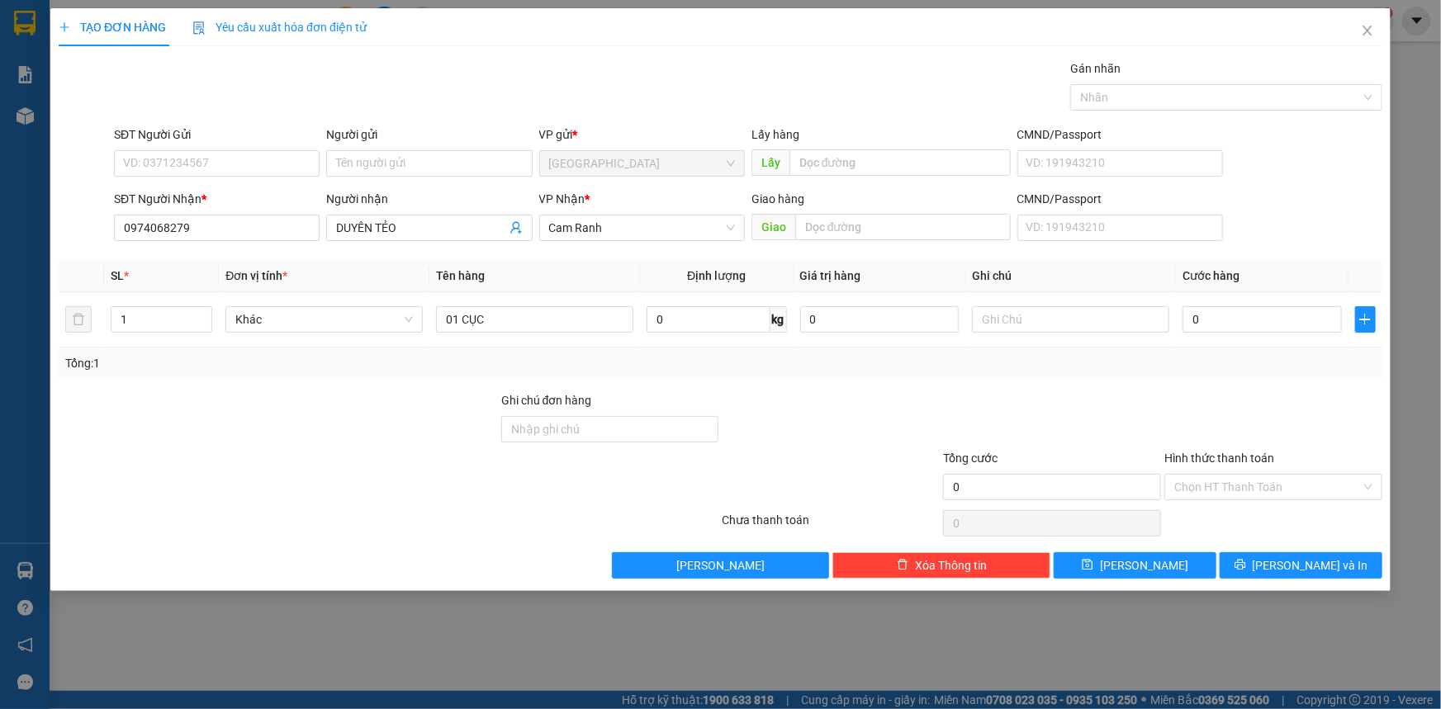
click at [1011, 391] on div at bounding box center [1051, 420] width 221 height 58
click at [1246, 563] on icon "printer" at bounding box center [1240, 565] width 12 height 12
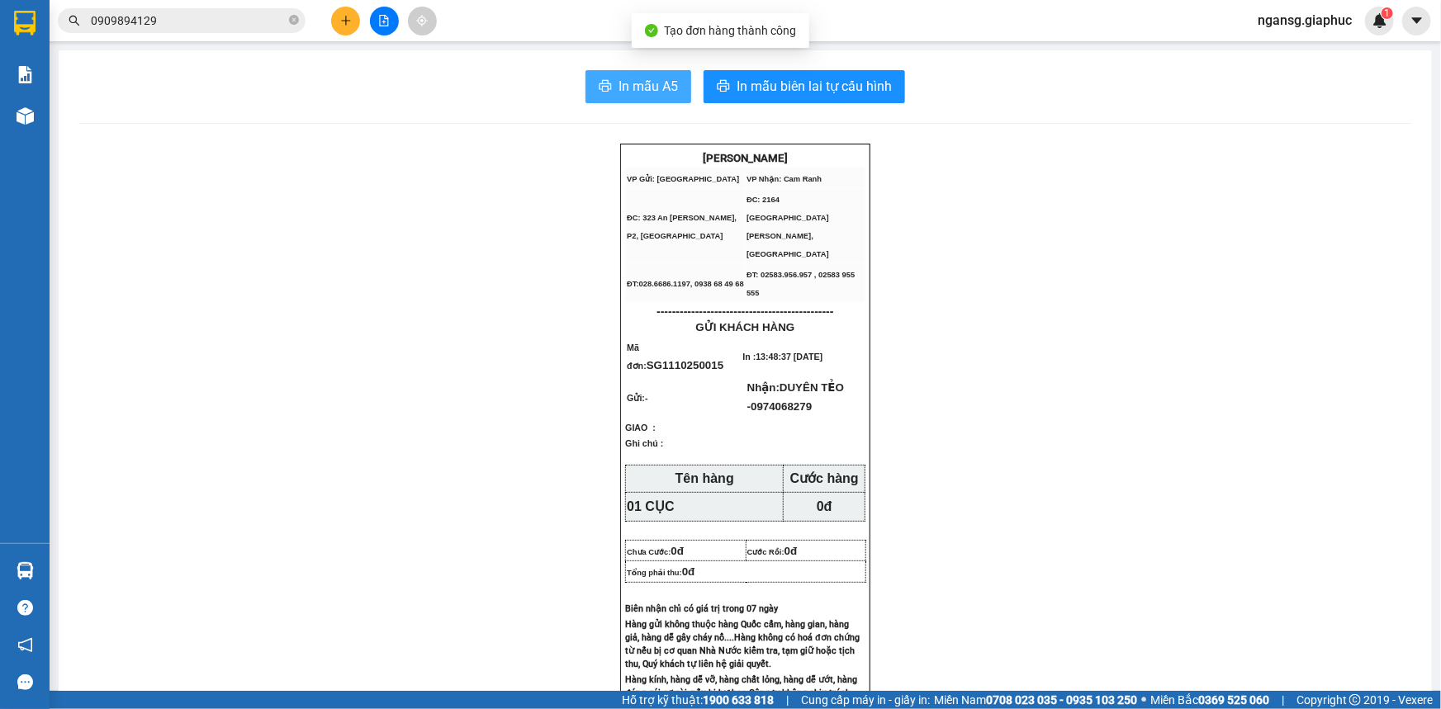
click at [663, 90] on span "In mẫu A5" at bounding box center [647, 86] width 59 height 21
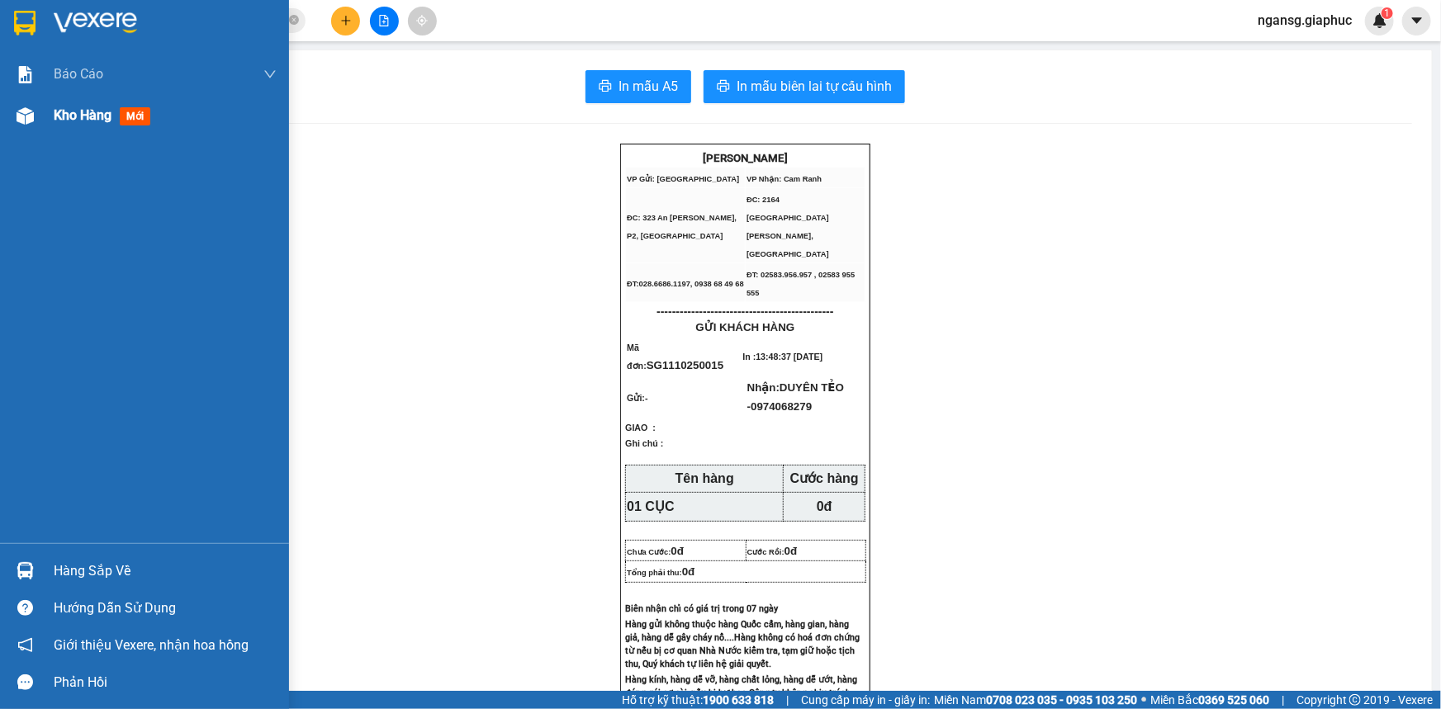
click at [64, 113] on span "Kho hàng" at bounding box center [83, 115] width 58 height 16
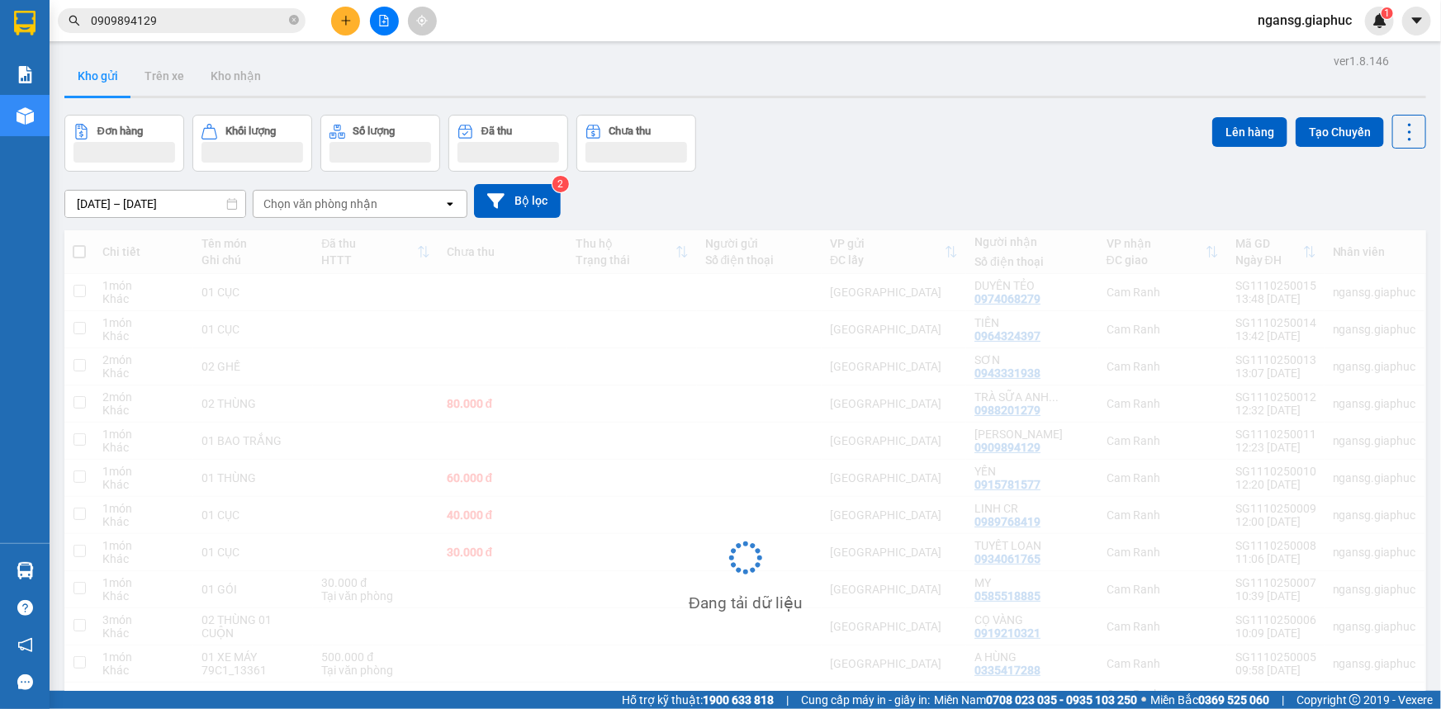
click at [873, 144] on div "Đơn hàng Khối lượng Số lượng Đã thu Chưa thu Lên hàng Tạo Chuyến" at bounding box center [744, 143] width 1361 height 57
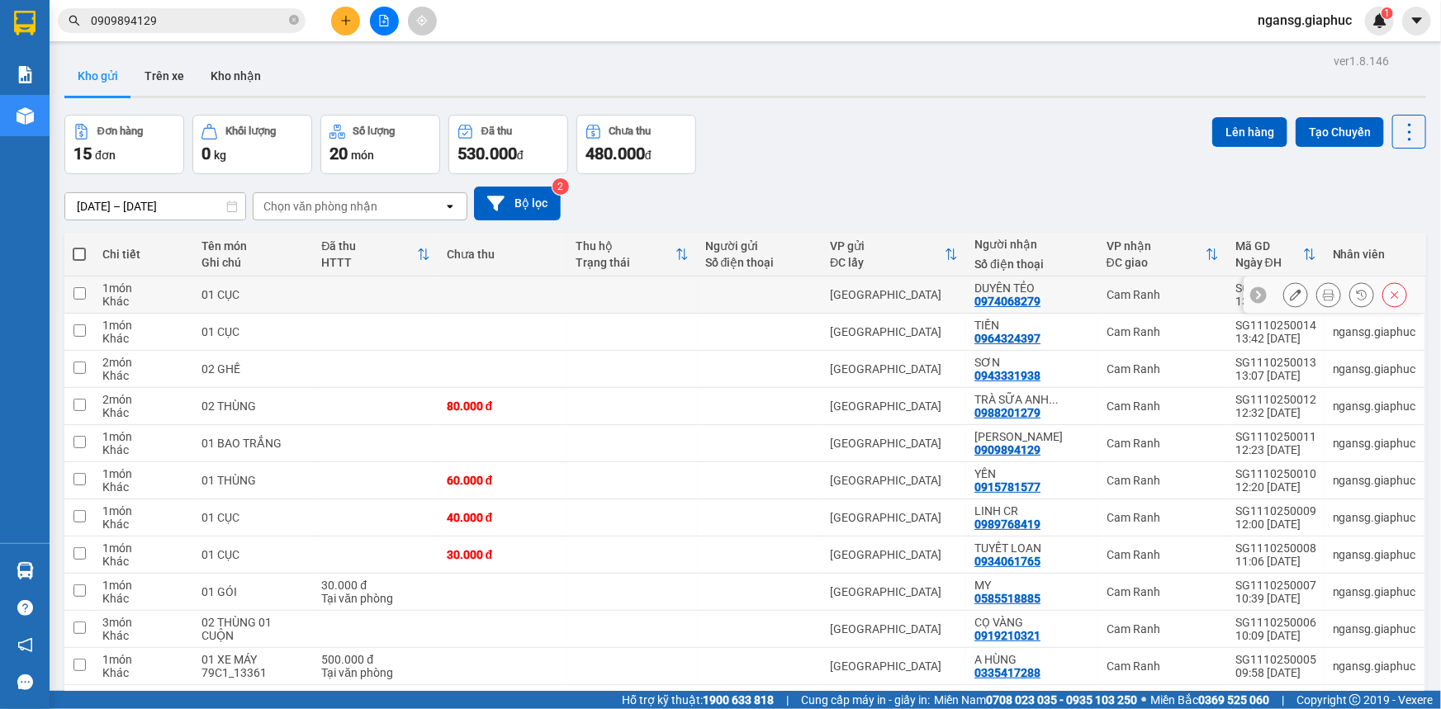
click at [1290, 291] on icon at bounding box center [1296, 295] width 12 height 12
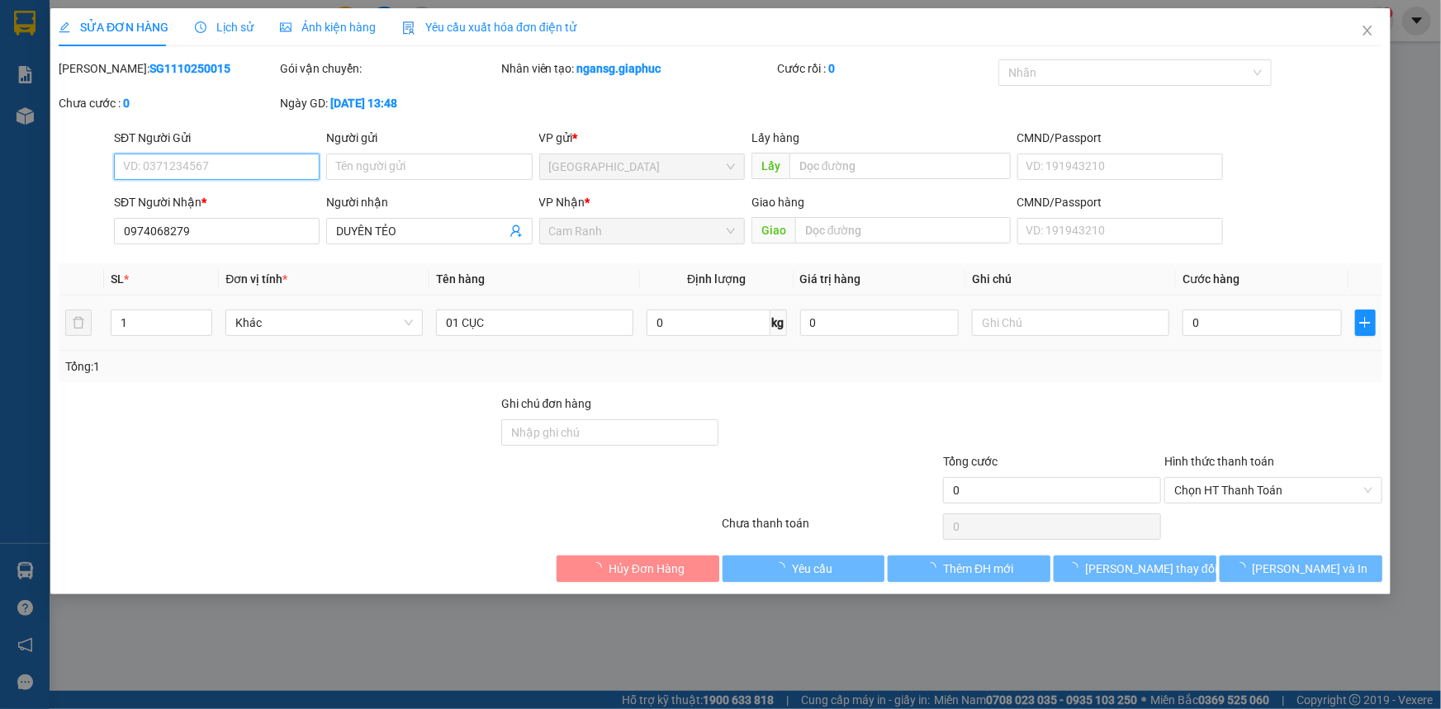
click at [1252, 320] on input "0" at bounding box center [1261, 323] width 159 height 26
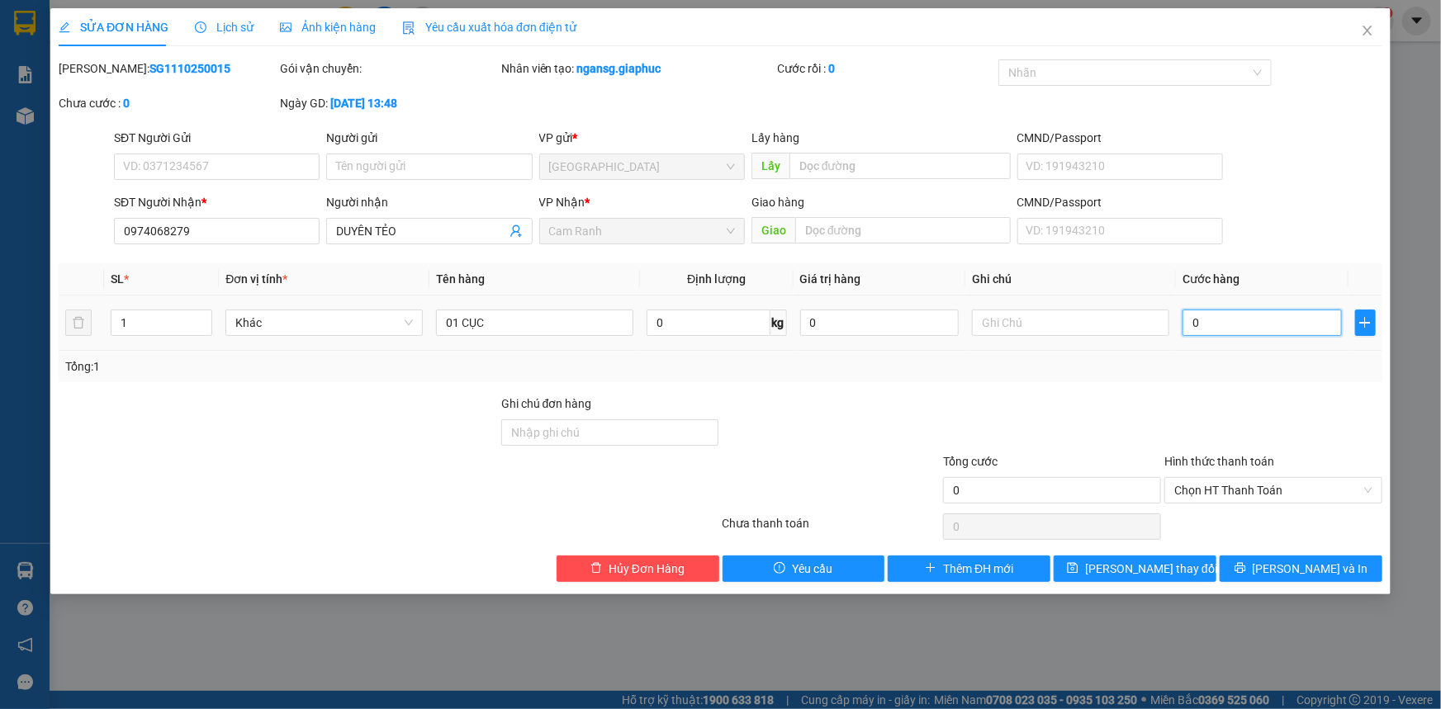
click at [1252, 320] on input "0" at bounding box center [1261, 323] width 159 height 26
click at [1230, 387] on div "Total Paid Fee 0 Total UnPaid Fee 0 Cash Collection Total Fee Mã ĐH: SG11102500…" at bounding box center [720, 320] width 1323 height 523
click at [1165, 559] on button "Lưu thay đổi" at bounding box center [1134, 569] width 163 height 26
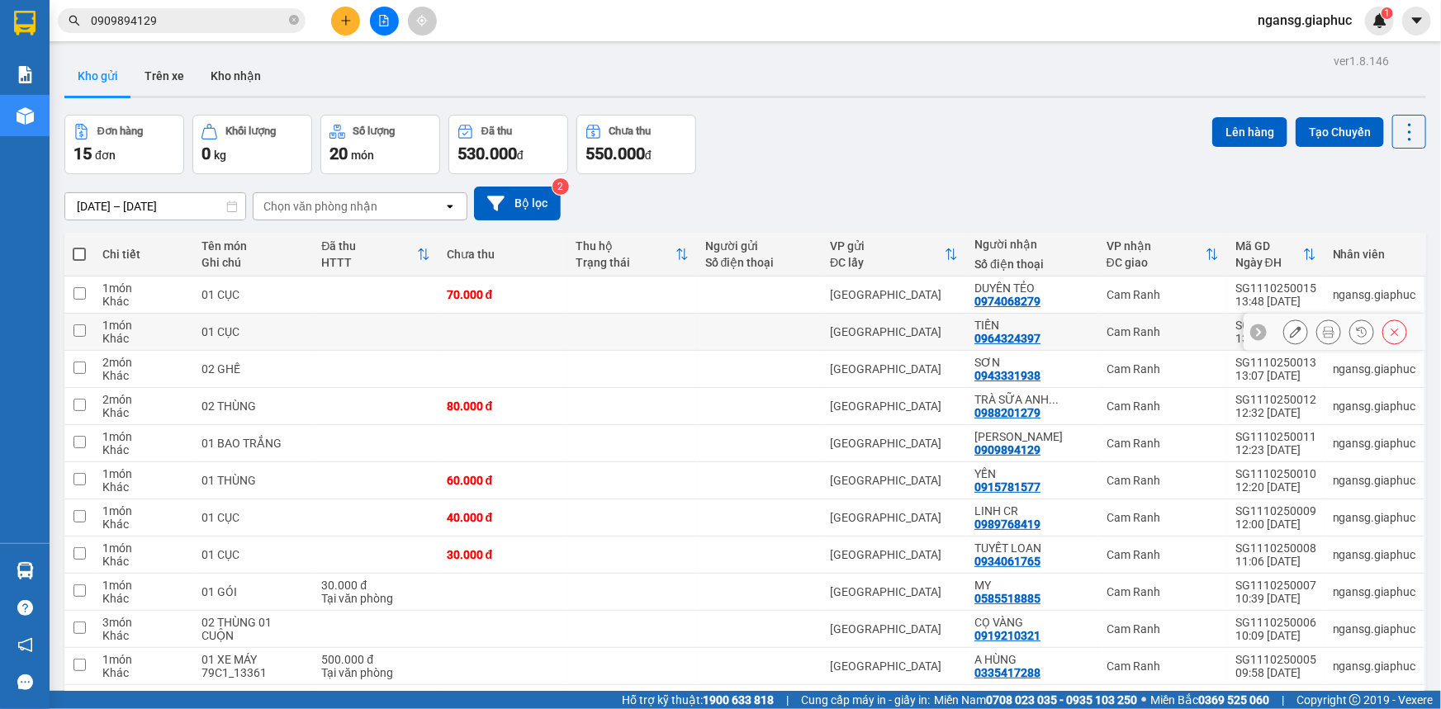
click at [1284, 321] on button at bounding box center [1295, 332] width 23 height 29
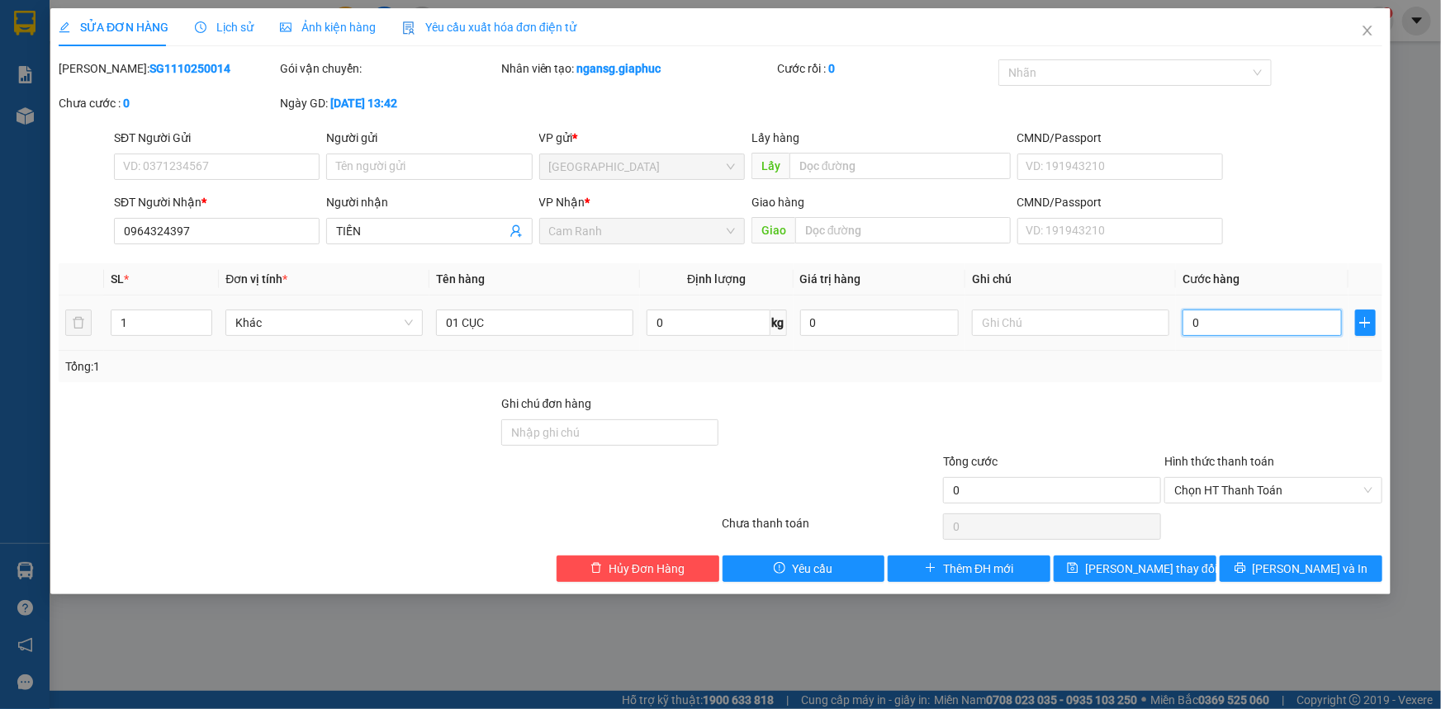
click at [1233, 334] on input "0" at bounding box center [1261, 323] width 159 height 26
click at [1205, 404] on div at bounding box center [1272, 424] width 221 height 58
click at [1108, 571] on button "Lưu thay đổi" at bounding box center [1134, 569] width 163 height 26
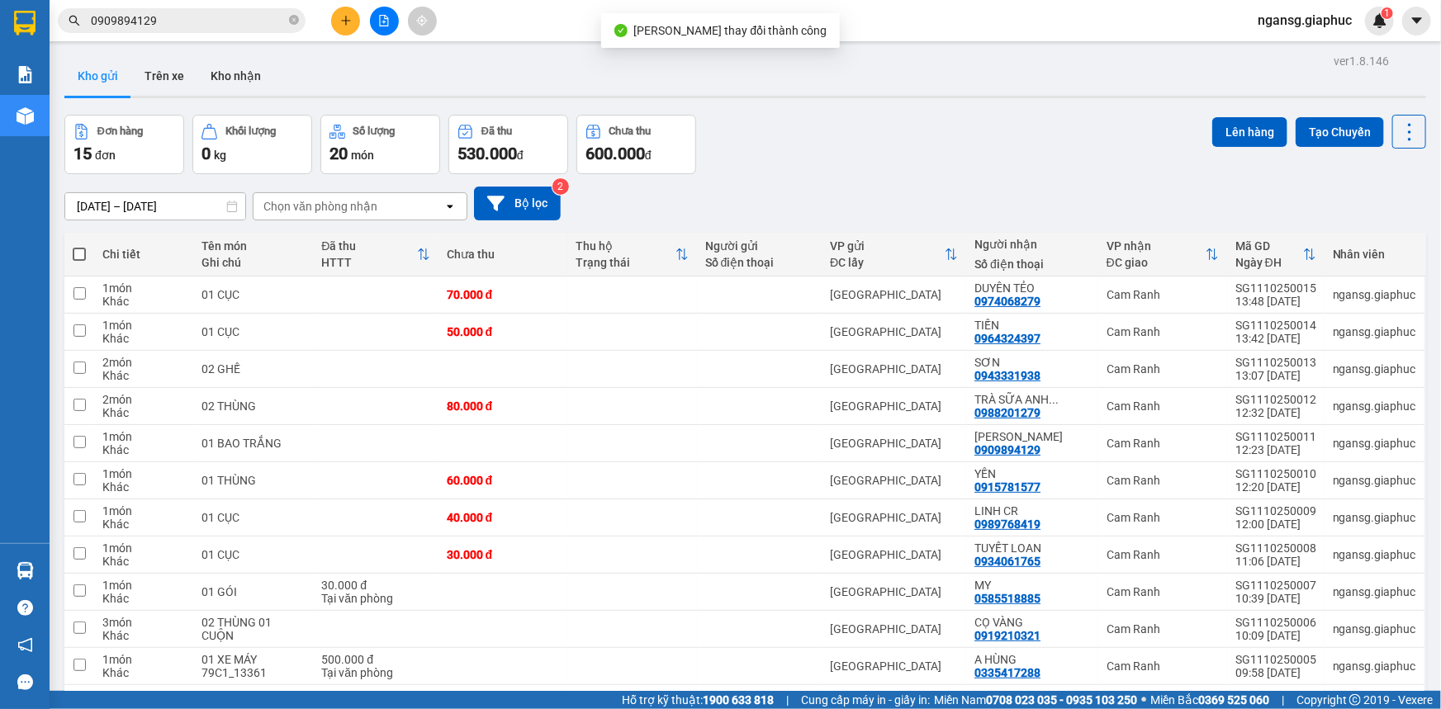
click at [949, 187] on div "09/10/2025 – 11/10/2025 Press the down arrow key to interact with the calendar …" at bounding box center [744, 204] width 1361 height 34
click at [841, 130] on div "Đơn hàng 15 đơn Khối lượng 0 kg Số lượng 20 món Đã thu 530.000 đ Chưa thu 600.0…" at bounding box center [744, 144] width 1361 height 59
drag, startPoint x: 945, startPoint y: 207, endPoint x: 636, endPoint y: 111, distance: 324.3
click at [949, 204] on div "09/10/2025 – 11/10/2025 Press the down arrow key to interact with the calendar …" at bounding box center [744, 204] width 1361 height 34
click at [353, 10] on button at bounding box center [345, 21] width 29 height 29
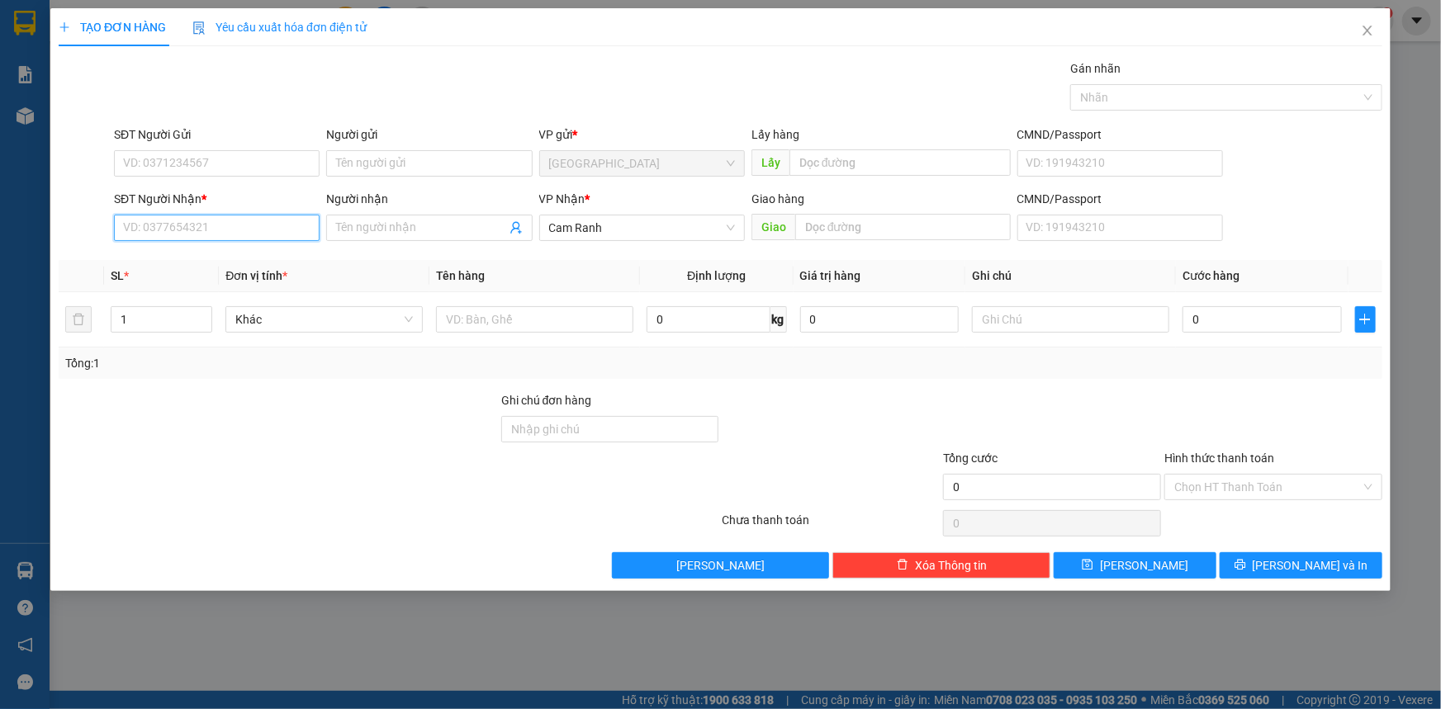
click at [229, 232] on input "SĐT Người Nhận *" at bounding box center [217, 228] width 206 height 26
click at [237, 496] on div at bounding box center [278, 478] width 443 height 58
click at [181, 227] on input "SĐT Người Nhận *" at bounding box center [217, 228] width 206 height 26
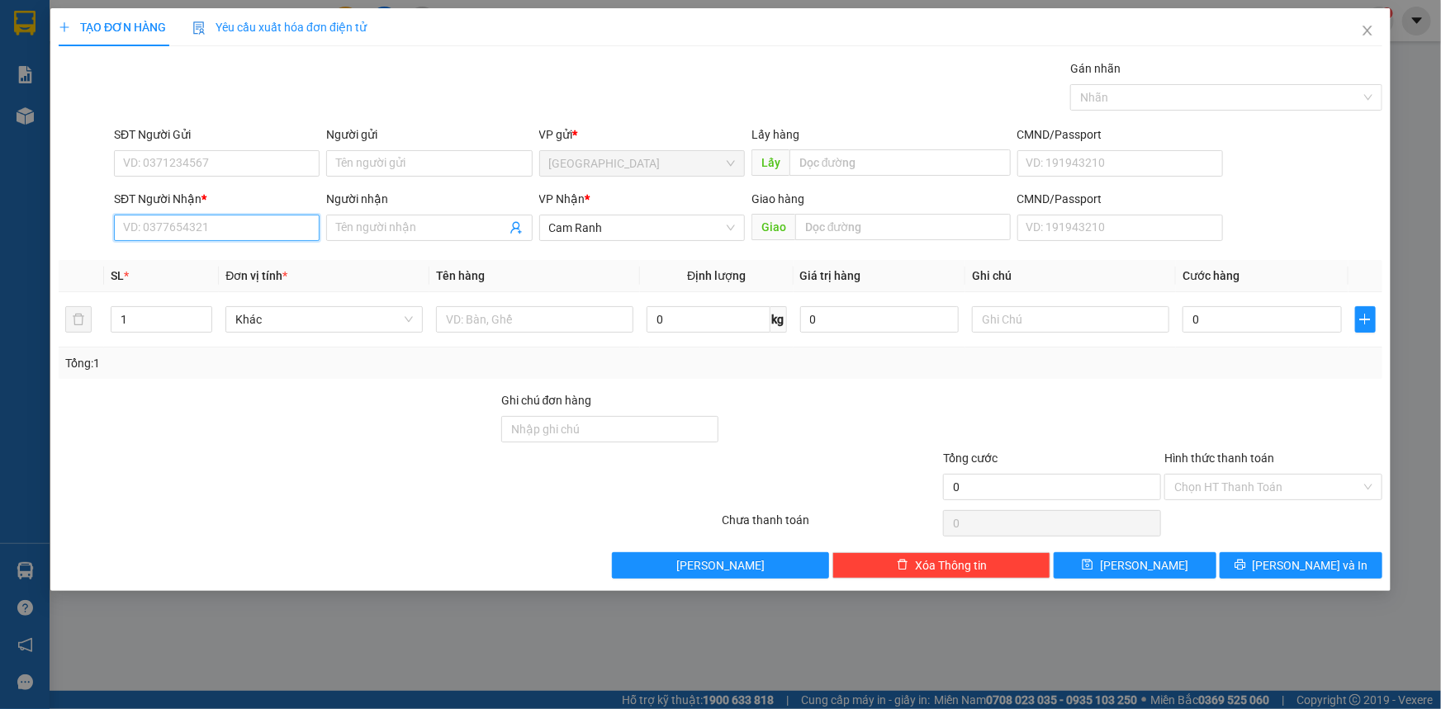
click at [140, 230] on input "SĐT Người Nhận *" at bounding box center [217, 228] width 206 height 26
click at [212, 423] on div at bounding box center [278, 420] width 443 height 58
click at [210, 234] on input "SĐT Người Nhận *" at bounding box center [217, 228] width 206 height 26
click at [570, 310] on input "text" at bounding box center [534, 319] width 197 height 26
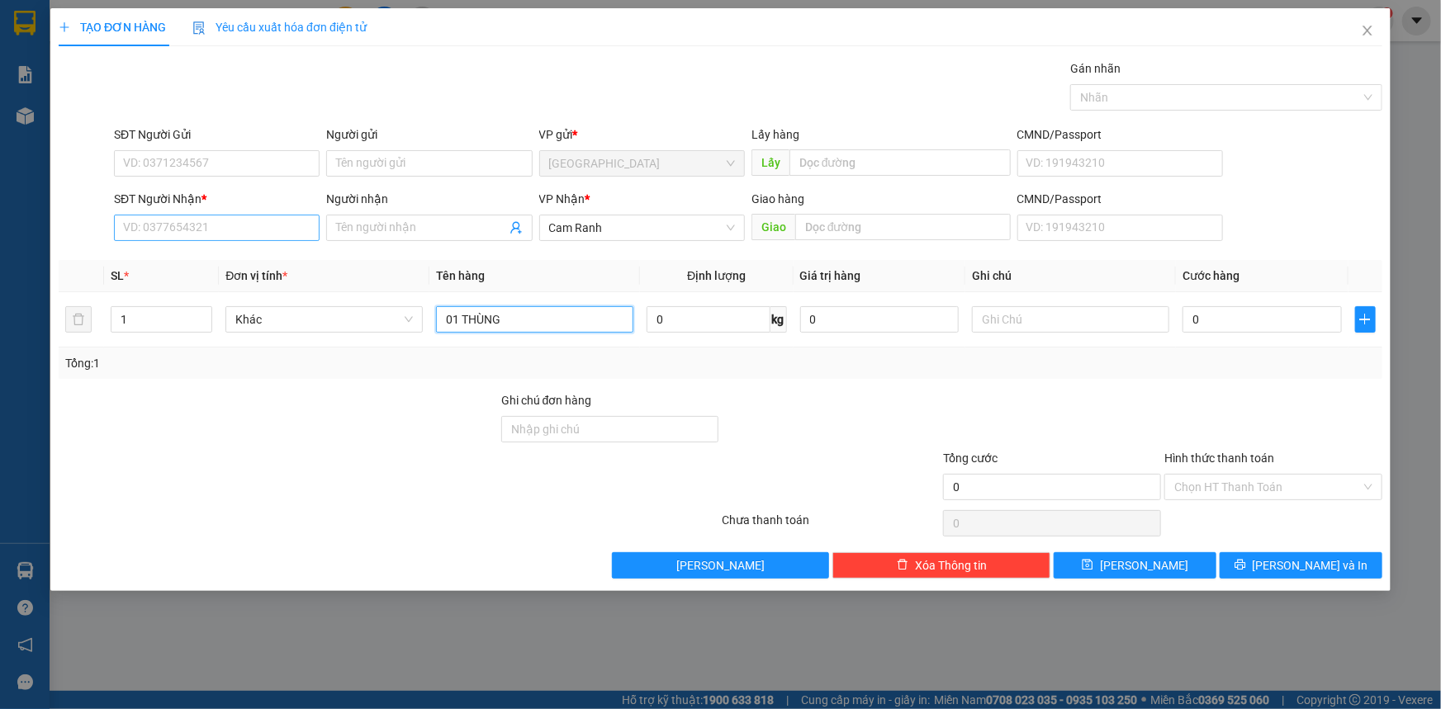
type input "01 THÙNG"
click at [294, 233] on input "SĐT Người Nhận *" at bounding box center [217, 228] width 206 height 26
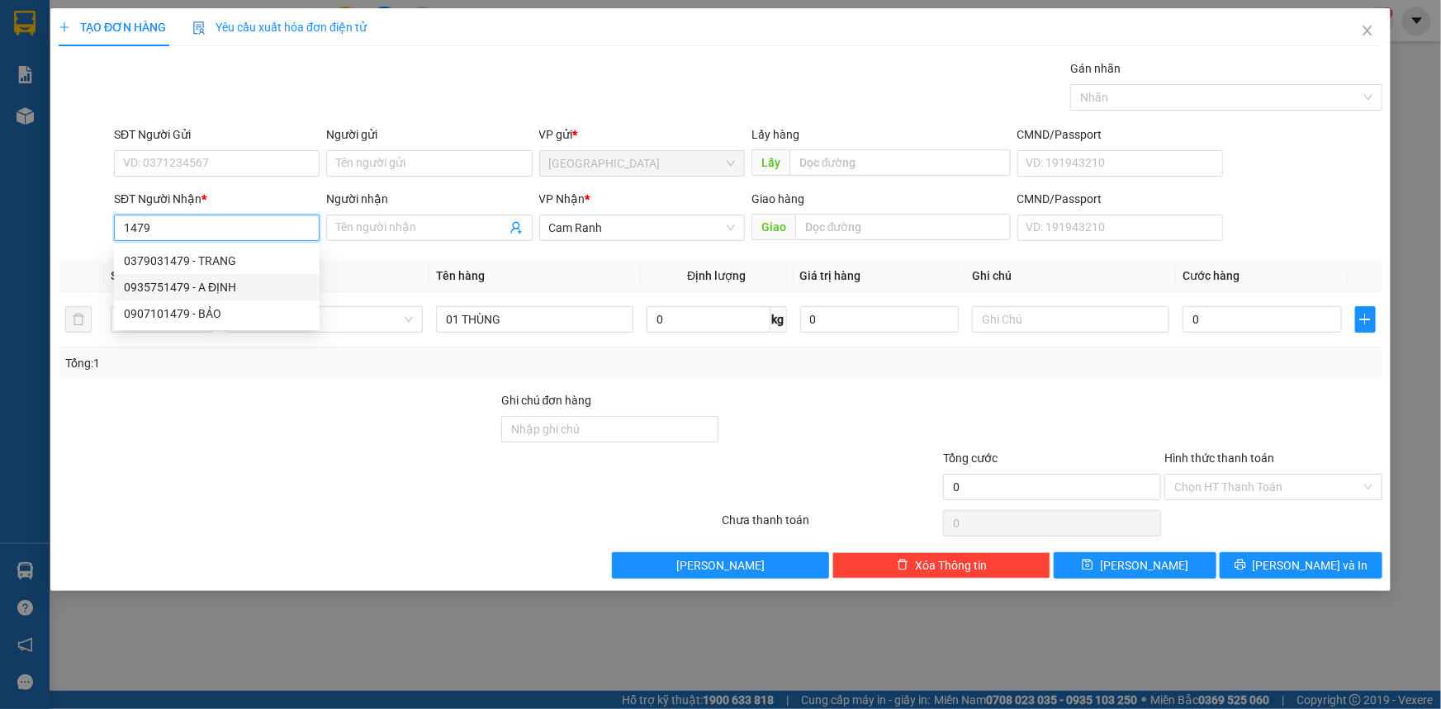
click at [207, 289] on div "0935751479 - A ĐỊNH" at bounding box center [217, 287] width 186 height 18
type input "0935751479"
type input "A ĐỊNH"
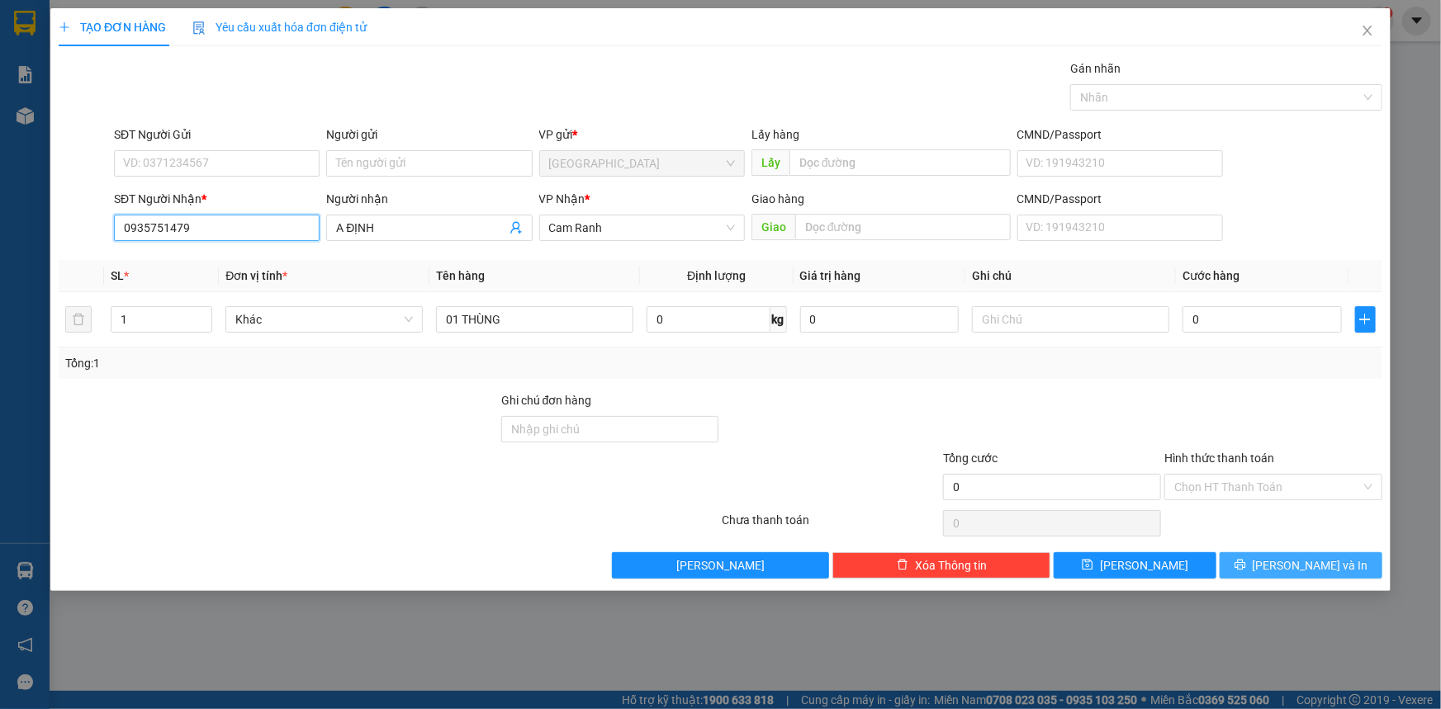
type input "0935751479"
click at [1255, 556] on button "Lưu và In" at bounding box center [1300, 565] width 163 height 26
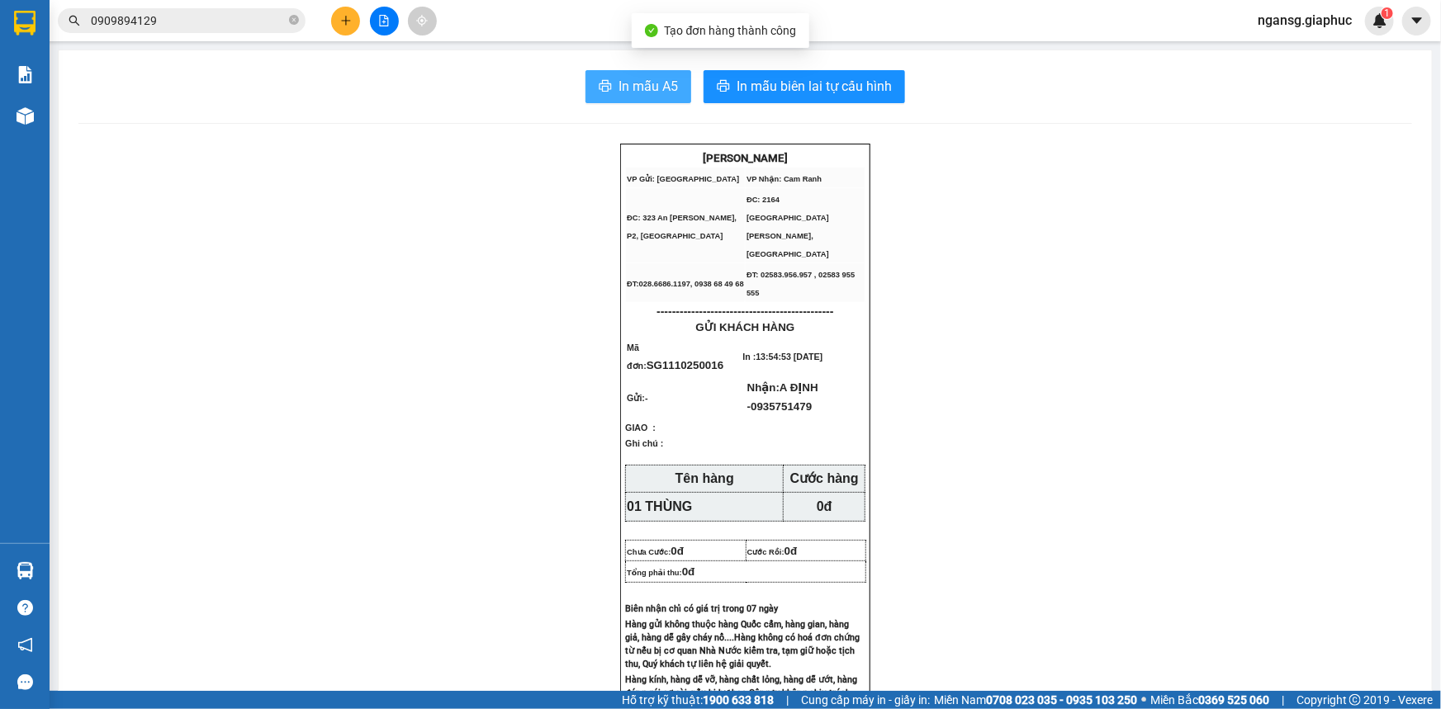
click at [655, 93] on span "In mẫu A5" at bounding box center [647, 86] width 59 height 21
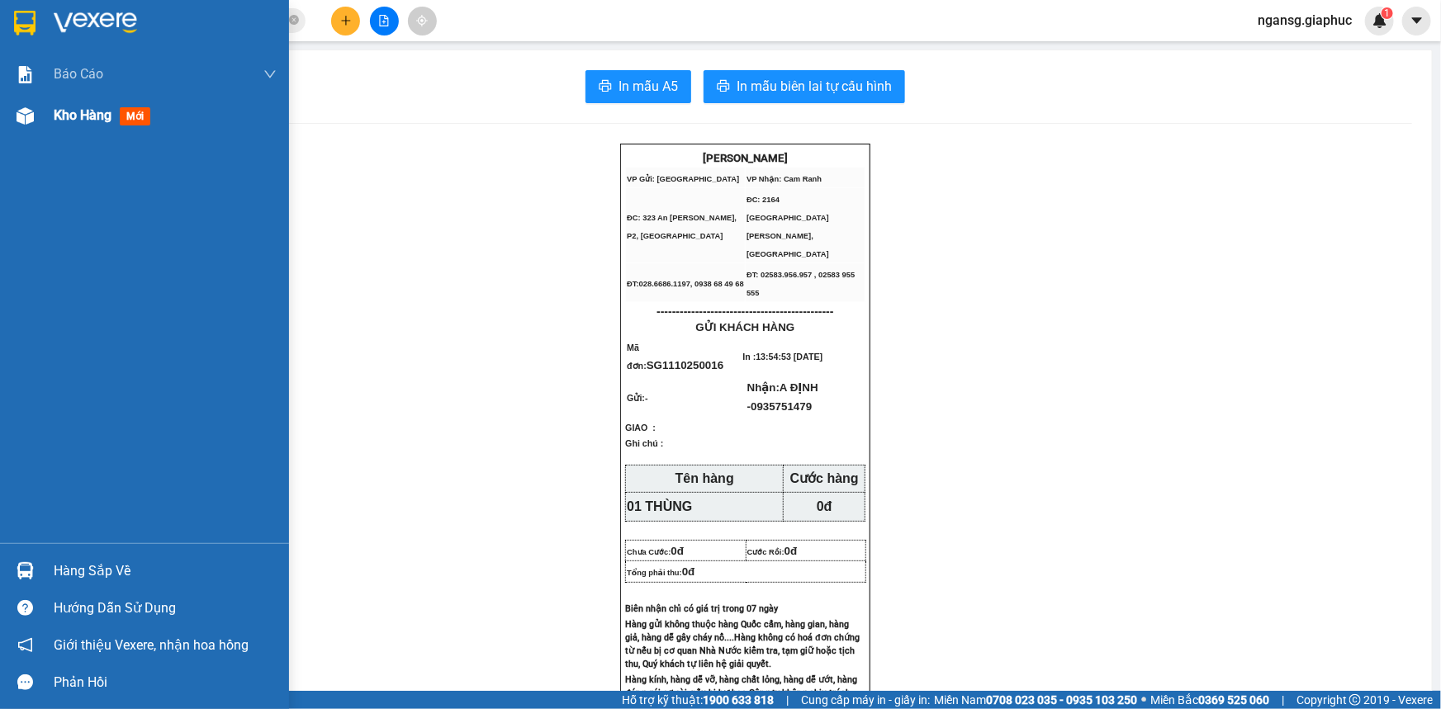
click at [85, 130] on div "Kho hàng mới" at bounding box center [165, 115] width 223 height 41
click at [84, 123] on span "Kho hàng" at bounding box center [83, 115] width 58 height 16
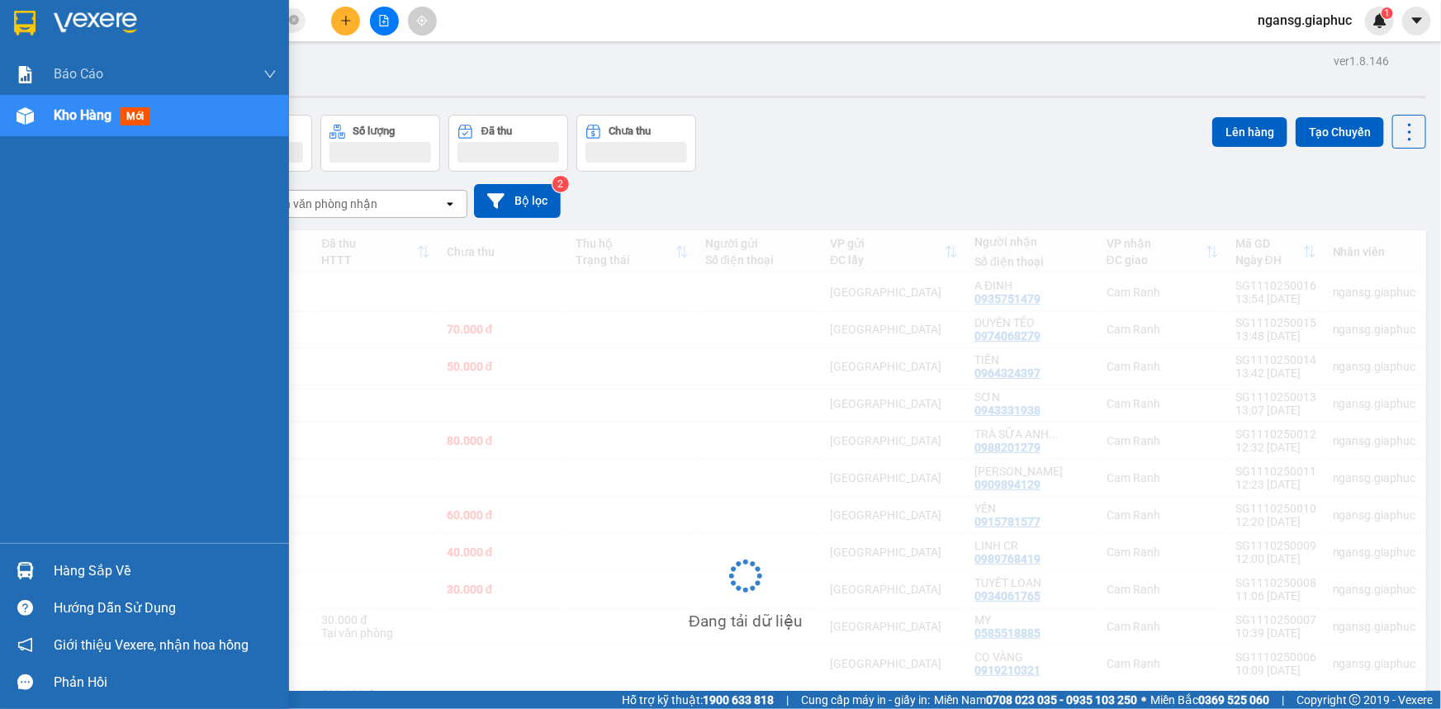
click at [84, 123] on span "Kho hàng" at bounding box center [83, 115] width 58 height 16
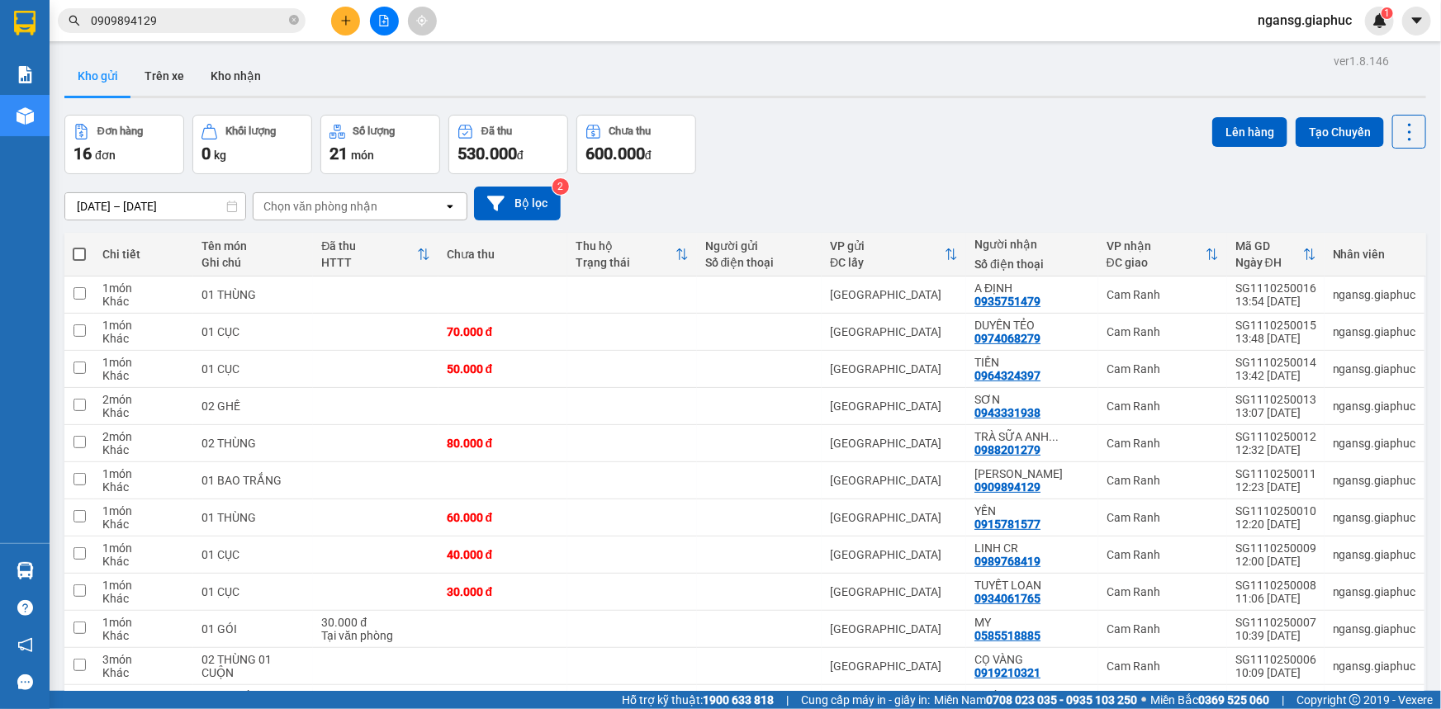
click at [1046, 84] on div "Kho gửi Trên xe Kho nhận" at bounding box center [744, 78] width 1361 height 44
click at [1264, 285] on div at bounding box center [1334, 295] width 182 height 37
click at [1284, 290] on button at bounding box center [1295, 295] width 23 height 29
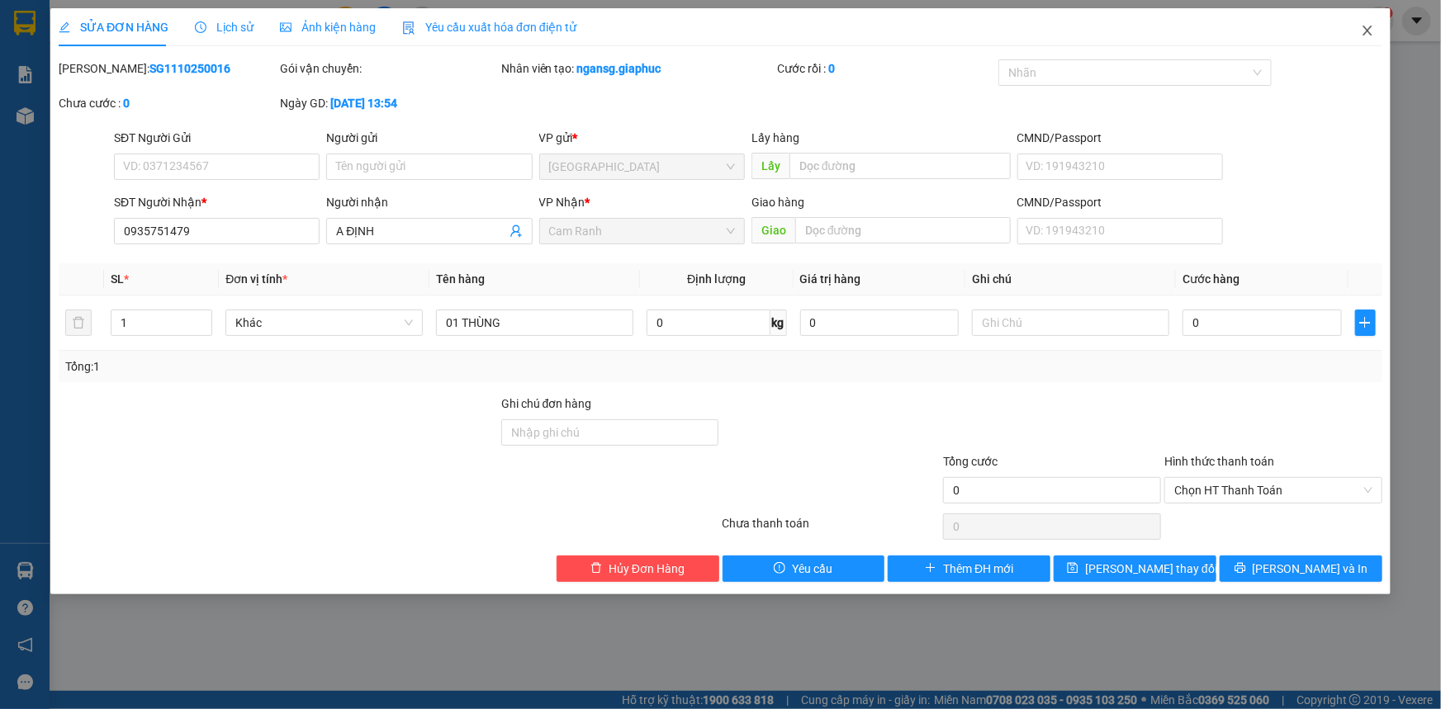
click at [1375, 26] on span "Close" at bounding box center [1367, 31] width 46 height 46
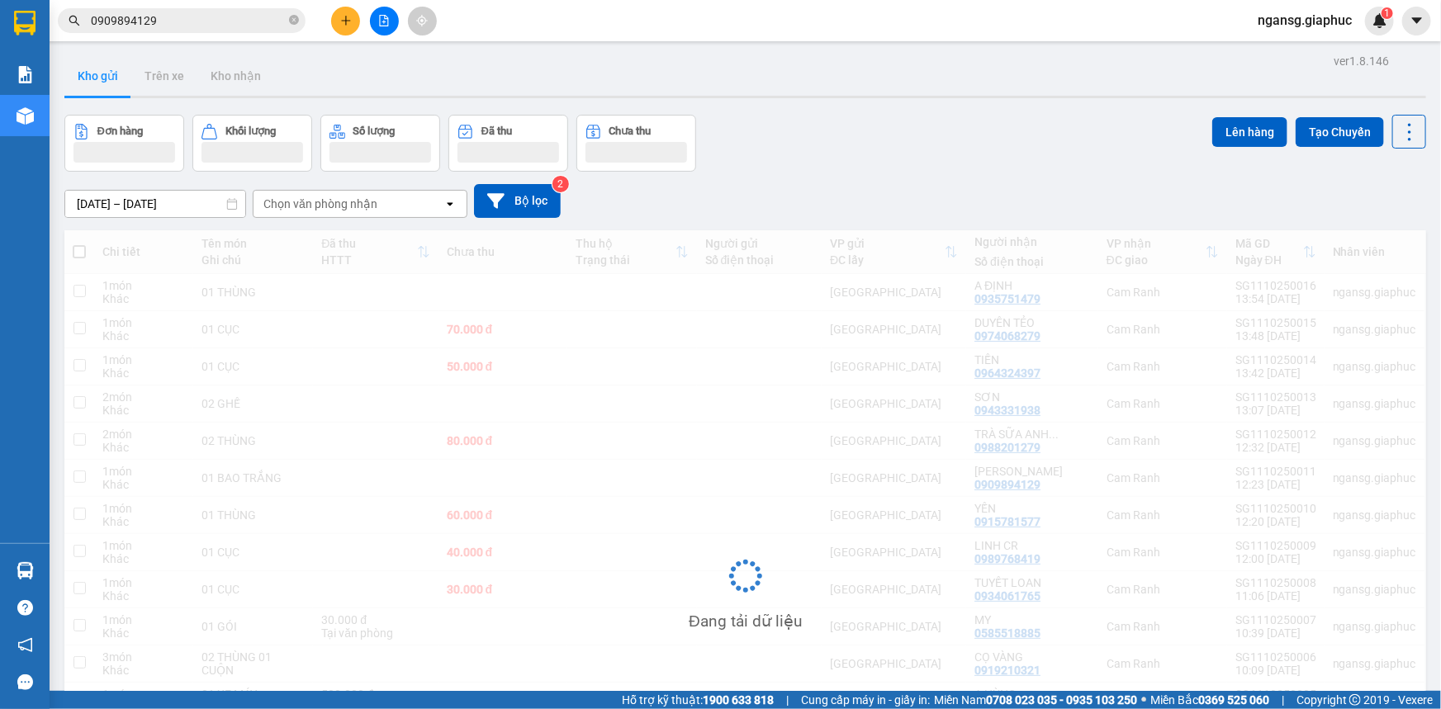
click at [1365, 31] on div "ngansg.giaphuc 1" at bounding box center [1318, 21] width 149 height 29
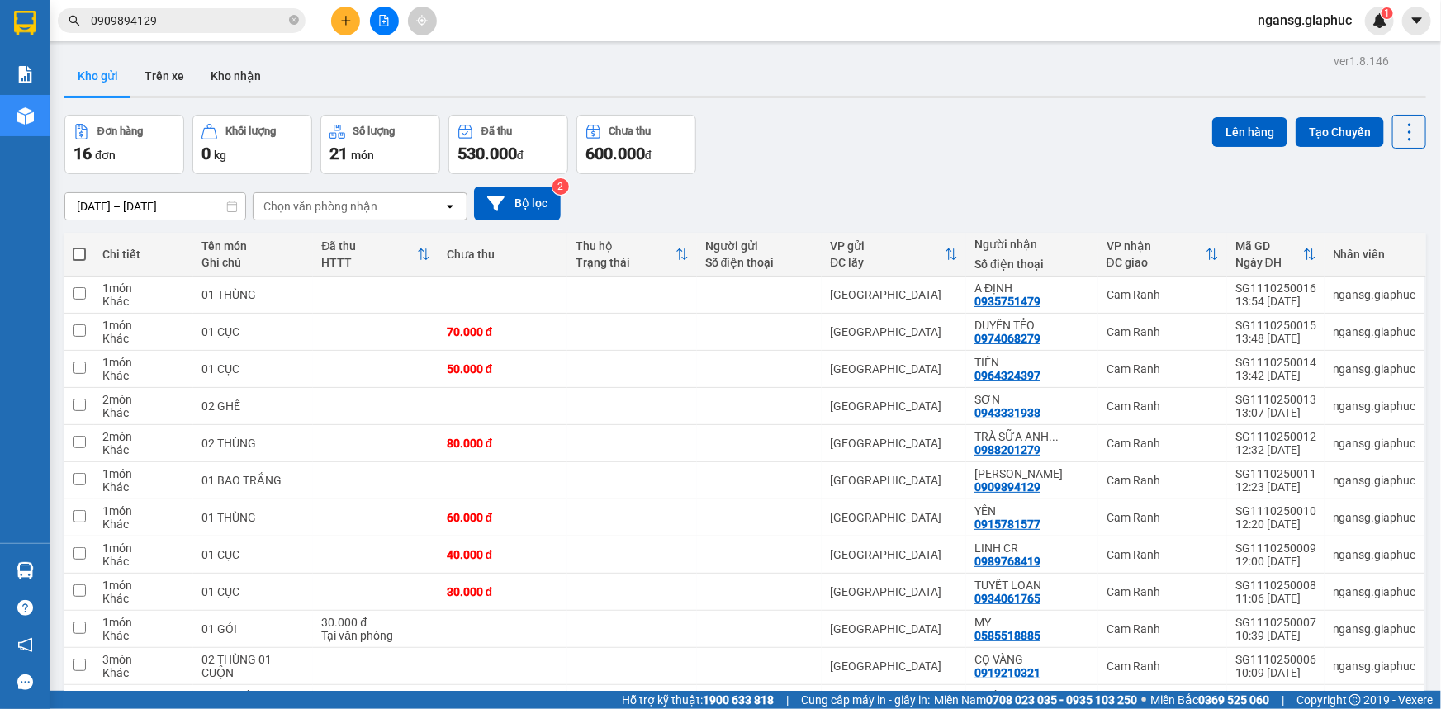
click at [959, 141] on div "Đơn hàng 16 đơn Khối lượng 0 kg Số lượng 21 món Đã thu 530.000 đ Chưa thu 600.0…" at bounding box center [744, 144] width 1361 height 59
click at [1290, 291] on button at bounding box center [1295, 295] width 23 height 29
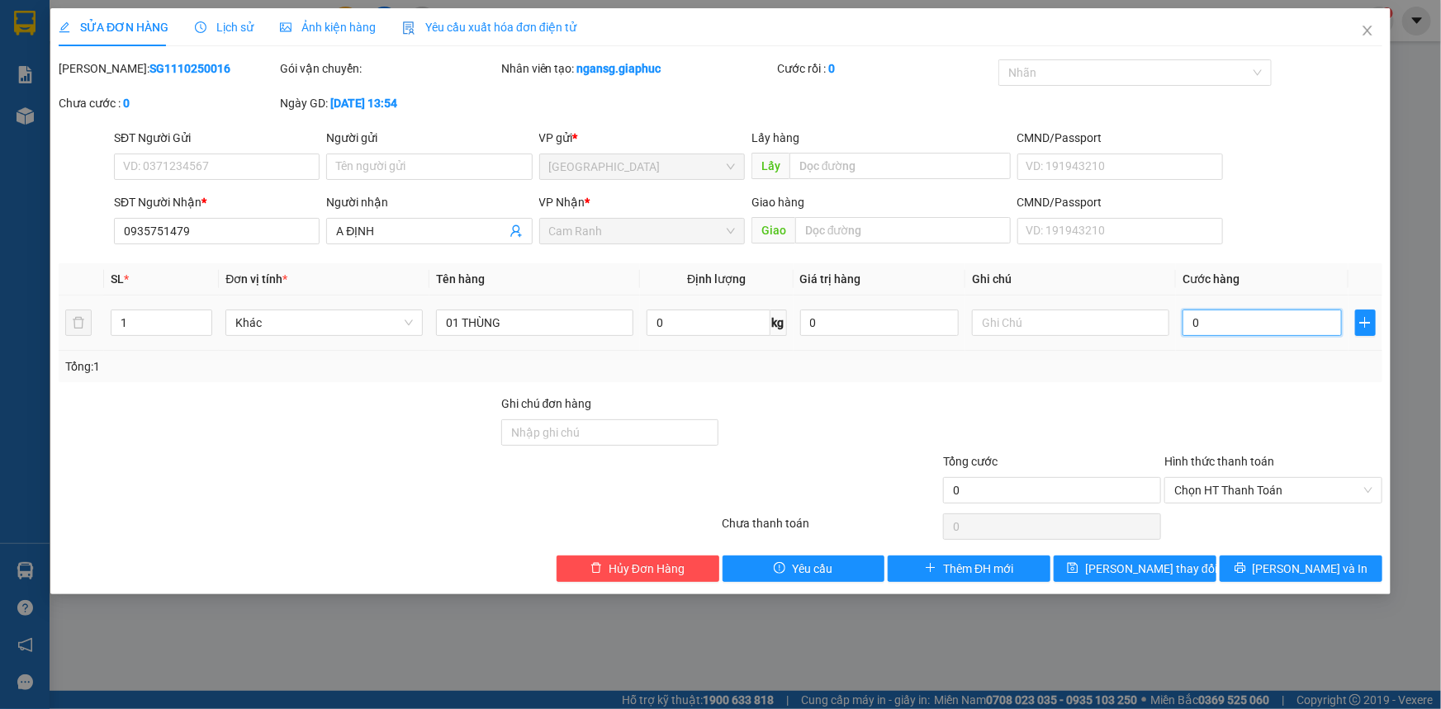
click at [1253, 335] on input "0" at bounding box center [1261, 323] width 159 height 26
click at [1221, 376] on div "Tổng: 1" at bounding box center [720, 366] width 1323 height 31
click at [1192, 561] on button "Lưu thay đổi" at bounding box center [1134, 569] width 163 height 26
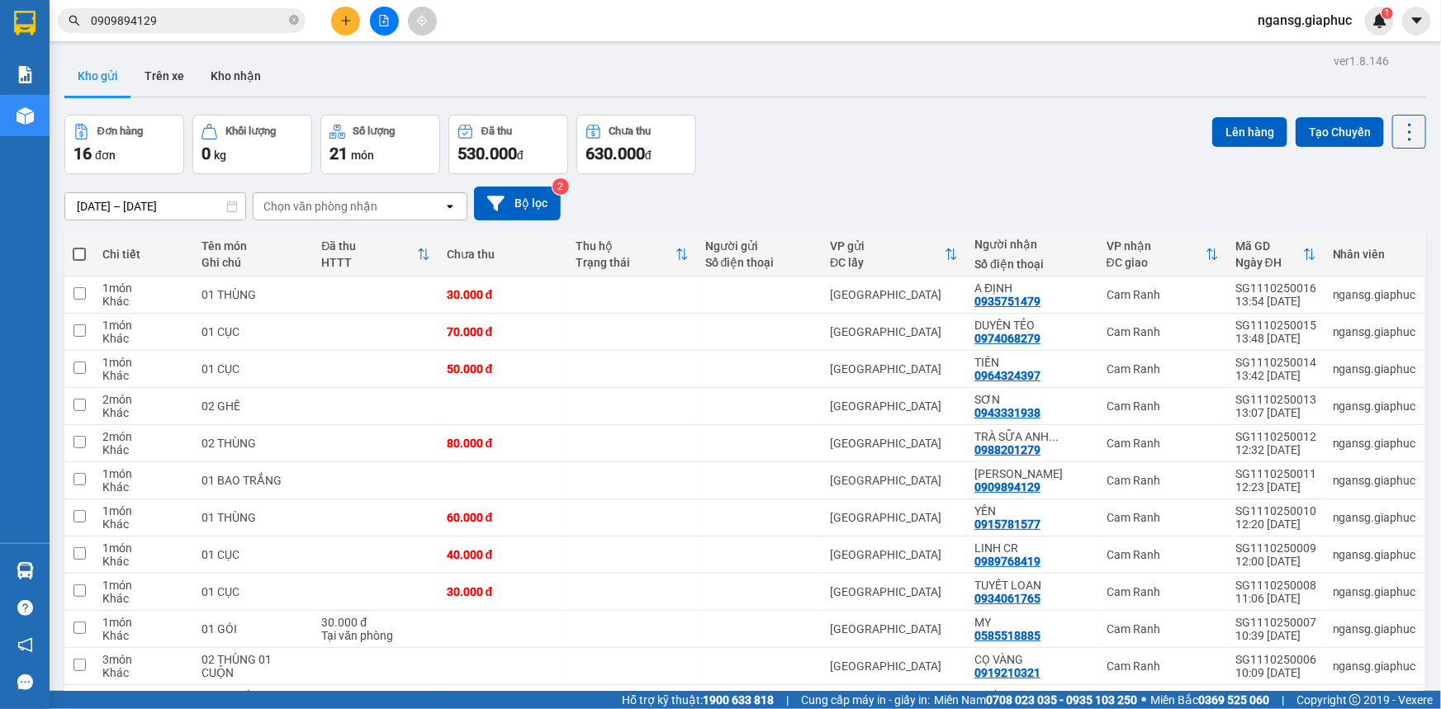
click at [848, 123] on div "Đơn hàng 16 đơn Khối lượng 0 kg Số lượng 21 món Đã thu 530.000 đ Chưa thu 630.0…" at bounding box center [744, 144] width 1361 height 59
click at [888, 165] on div "Đơn hàng 16 đơn Khối lượng 0 kg Số lượng 21 món Đã thu 530.000 đ Chưa thu 630.0…" at bounding box center [744, 144] width 1361 height 59
click at [874, 124] on div "Đơn hàng 16 đơn Khối lượng 0 kg Số lượng 21 món Đã thu 530.000 đ Chưa thu 630.0…" at bounding box center [744, 144] width 1361 height 59
click at [872, 180] on div "09/10/2025 – 11/10/2025 Press the down arrow key to interact with the calendar …" at bounding box center [744, 203] width 1361 height 59
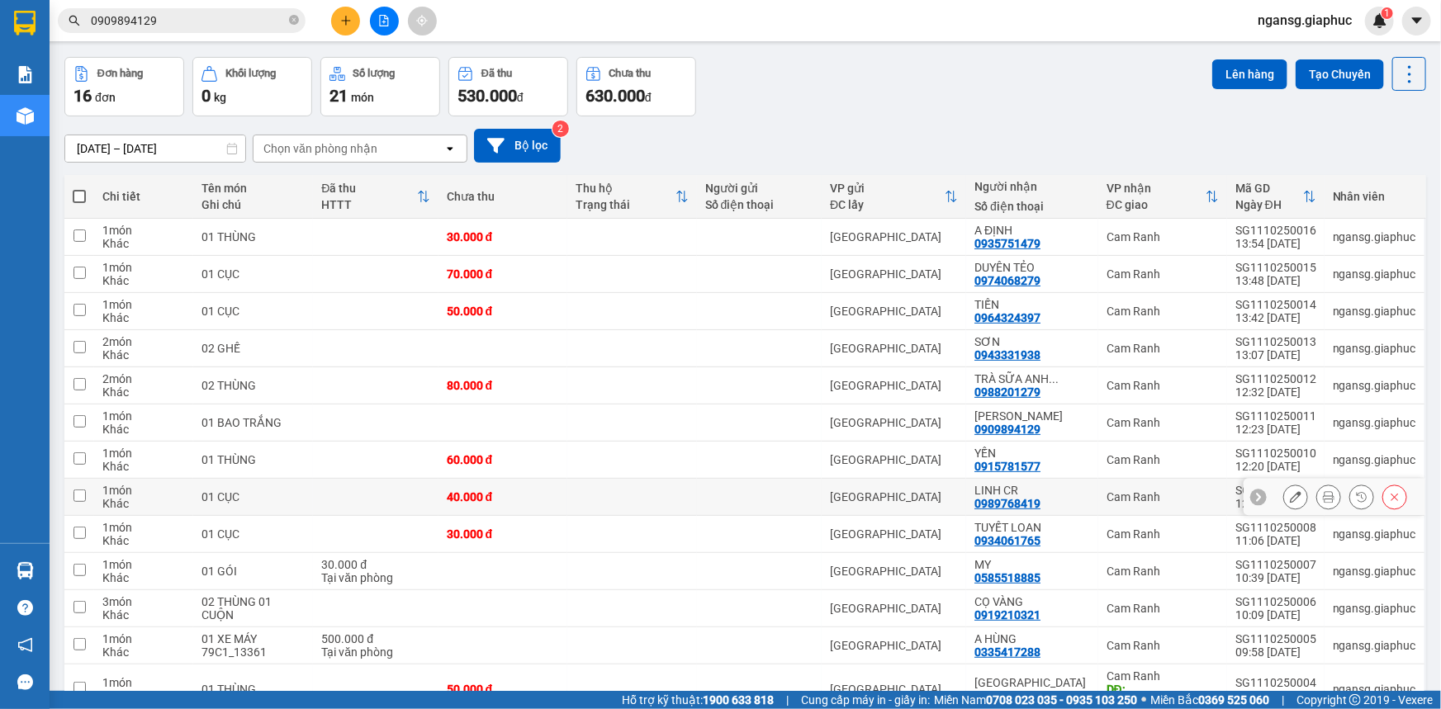
scroll to position [74, 0]
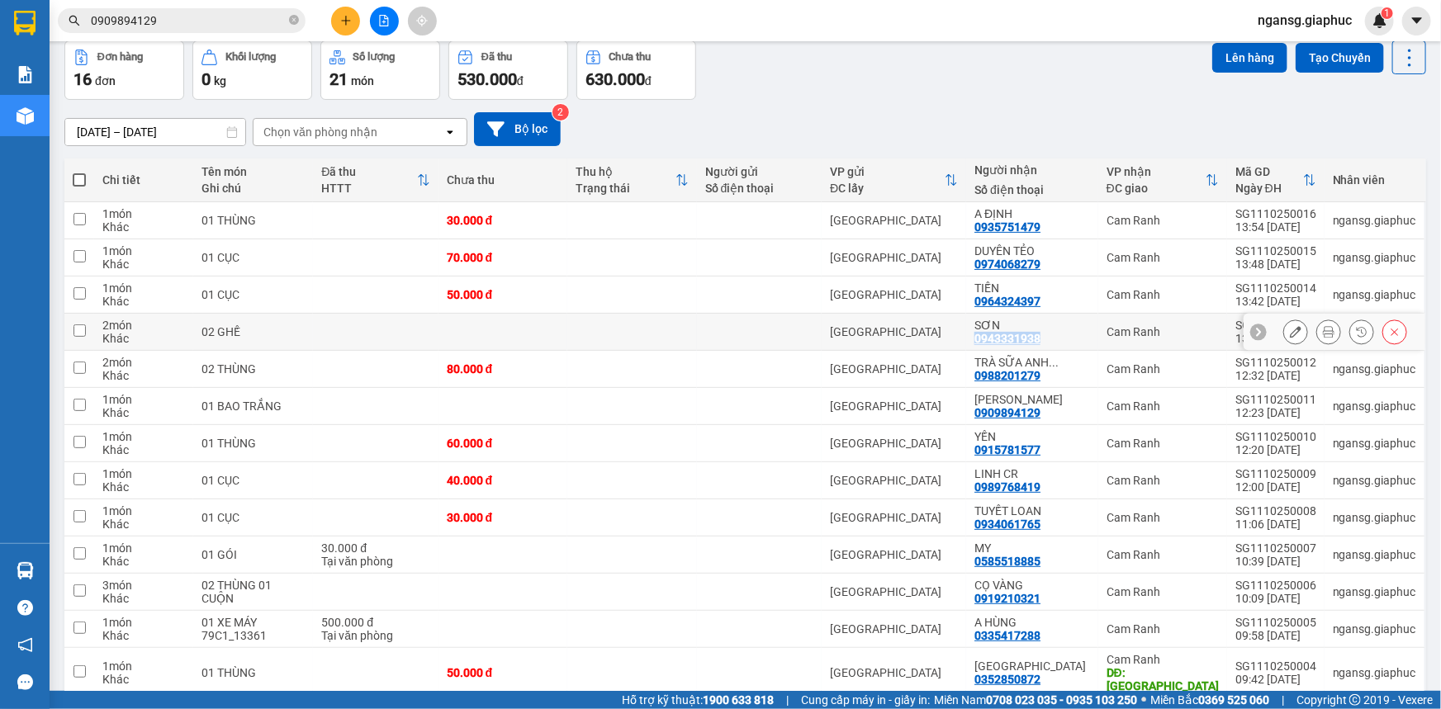
drag, startPoint x: 1068, startPoint y: 338, endPoint x: 992, endPoint y: 341, distance: 76.9
click at [992, 341] on td "SƠN 0943331938" at bounding box center [1032, 332] width 132 height 37
checkbox input "true"
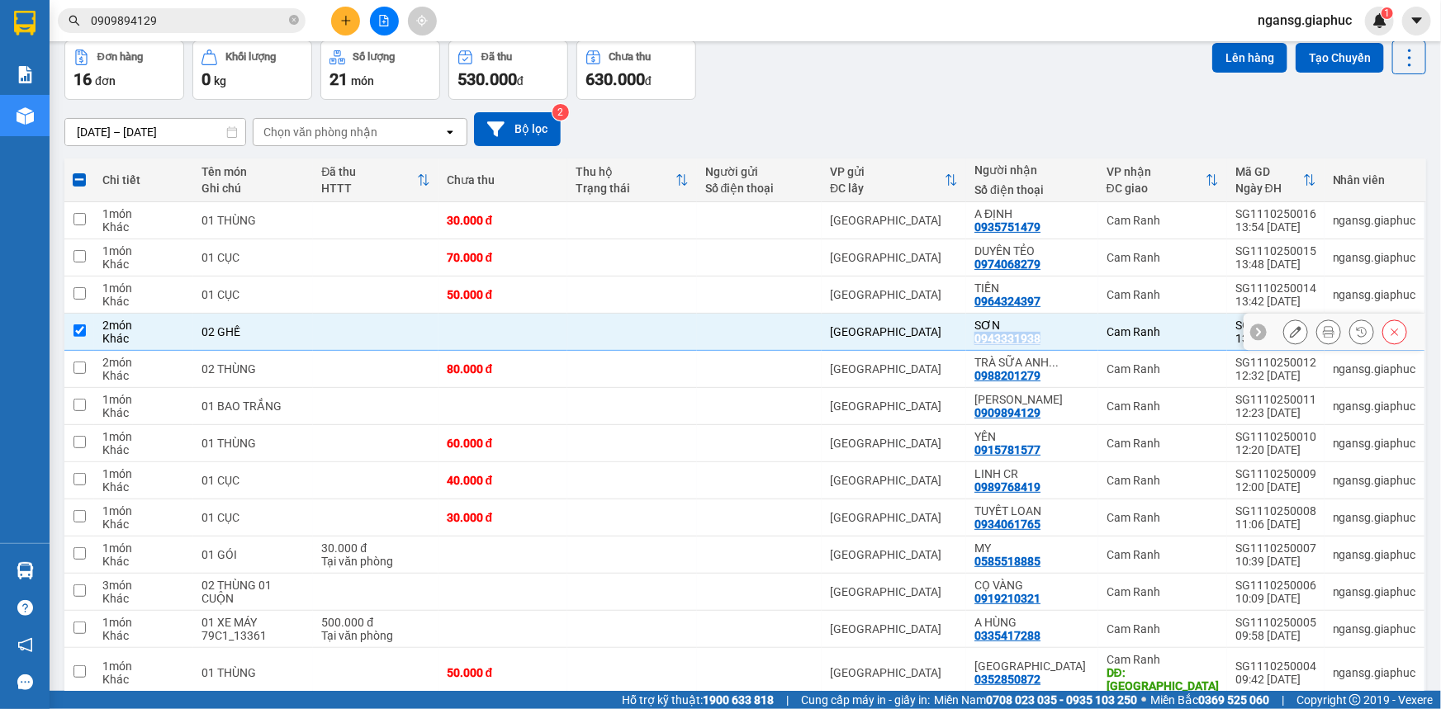
copy div "0943331938"
drag, startPoint x: 970, startPoint y: 140, endPoint x: 501, endPoint y: 6, distance: 487.9
click at [973, 136] on div "[DATE] – [DATE] Press the down arrow key to interact with the calendar and sele…" at bounding box center [744, 129] width 1361 height 34
click at [292, 17] on icon "close-circle" at bounding box center [294, 20] width 10 height 10
click at [215, 21] on input "text" at bounding box center [188, 21] width 195 height 18
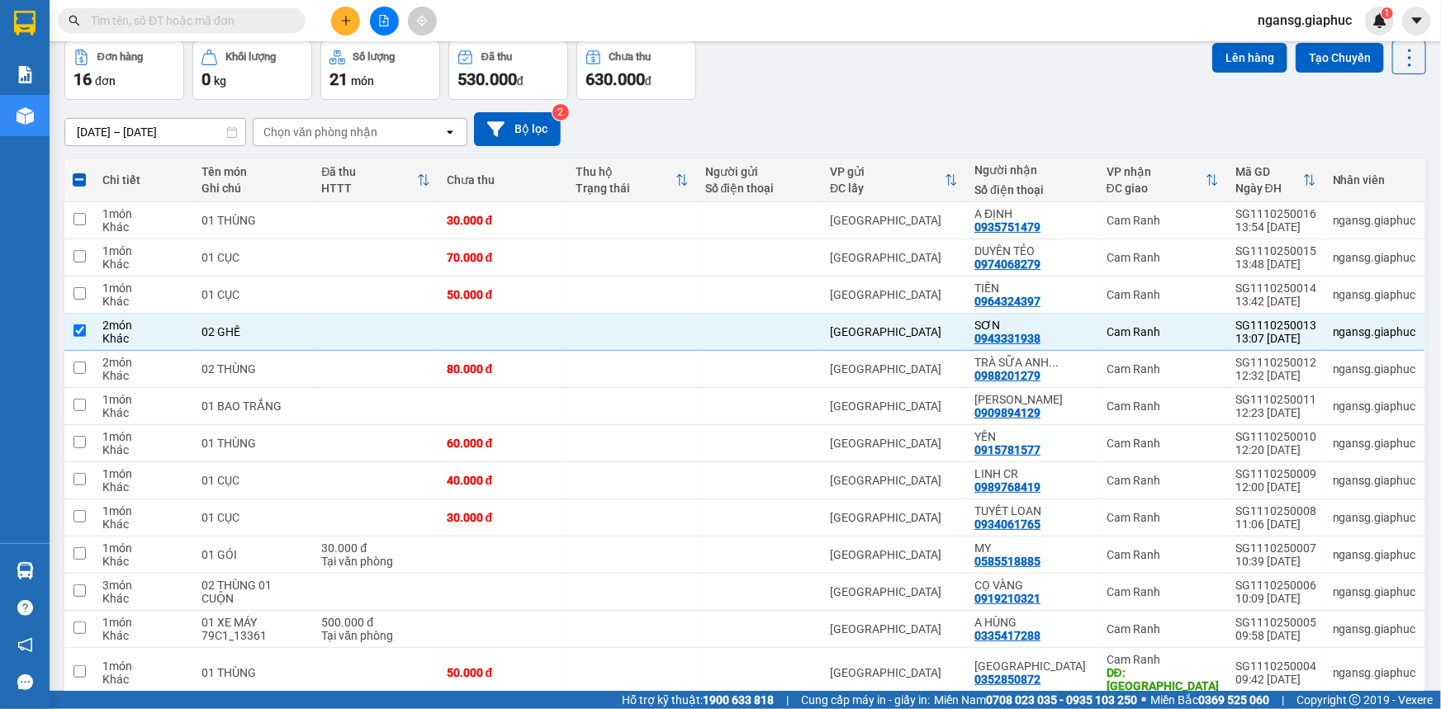
paste input "0943331938"
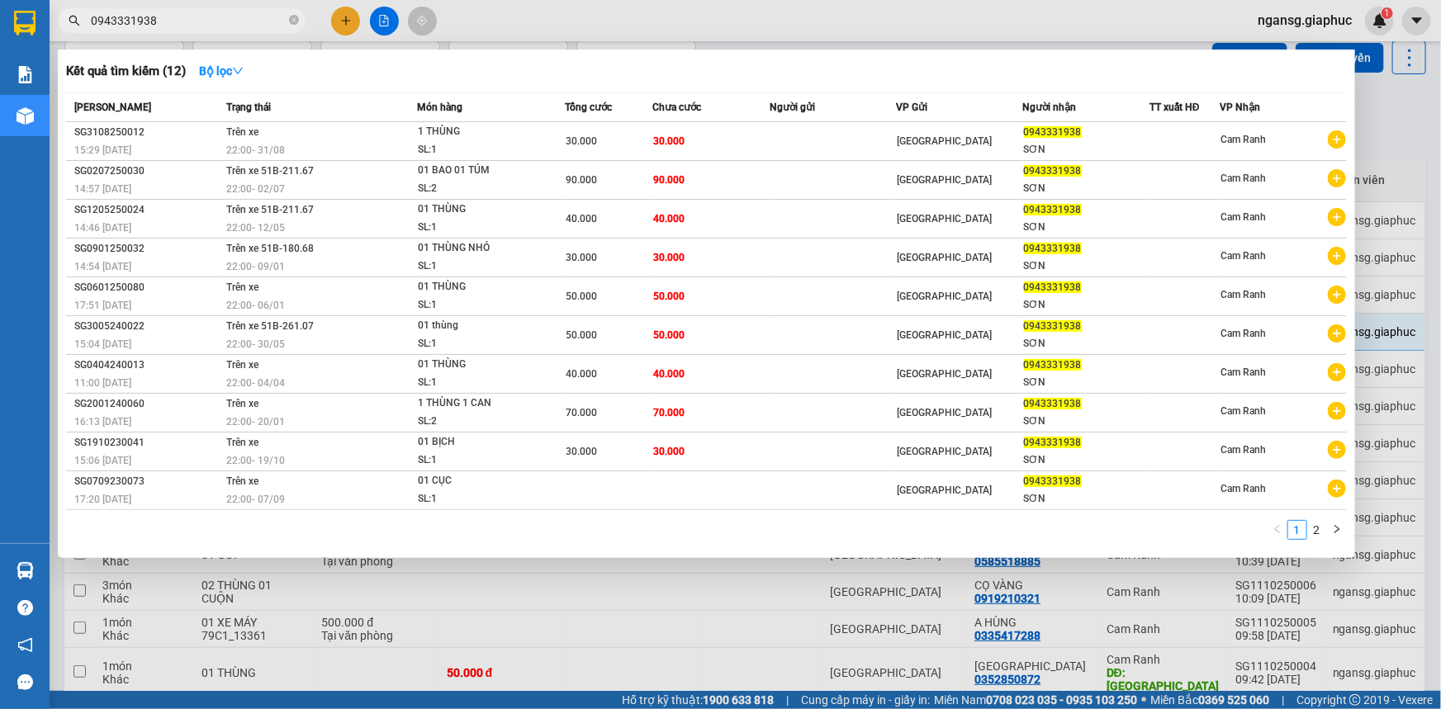
type input "0943331938"
click at [1068, 27] on div at bounding box center [720, 354] width 1441 height 709
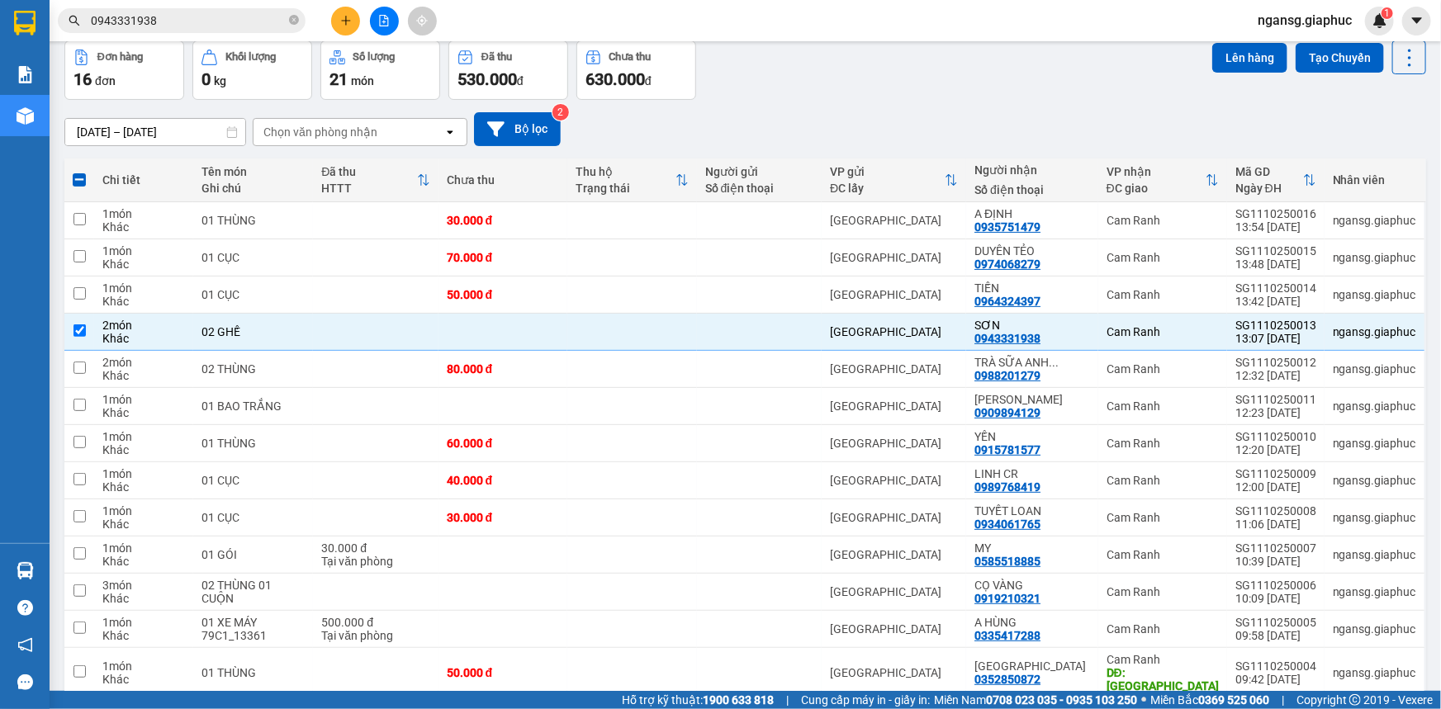
click at [1329, 116] on div "[DATE] – [DATE] Press the down arrow key to interact with the calendar and sele…" at bounding box center [744, 129] width 1361 height 34
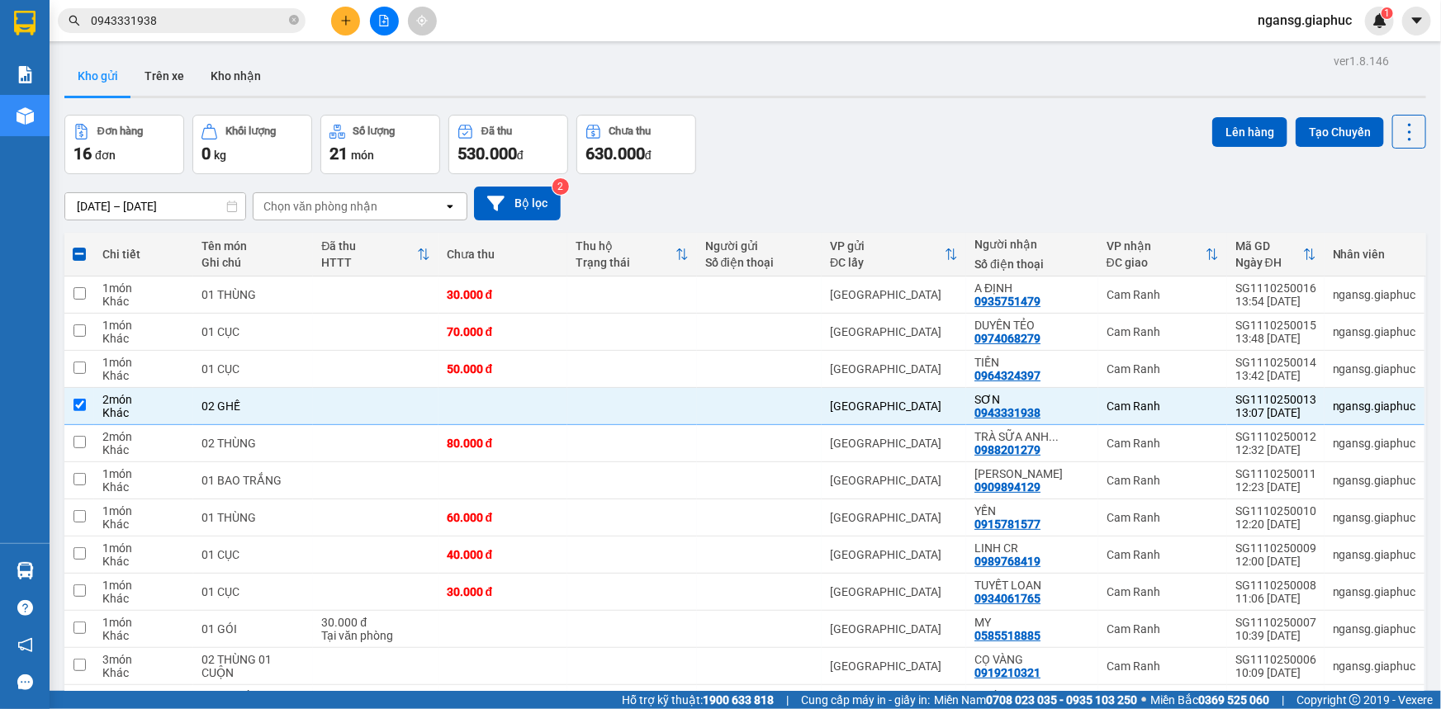
scroll to position [0, 0]
click at [82, 401] on input "checkbox" at bounding box center [79, 405] width 12 height 12
checkbox input "false"
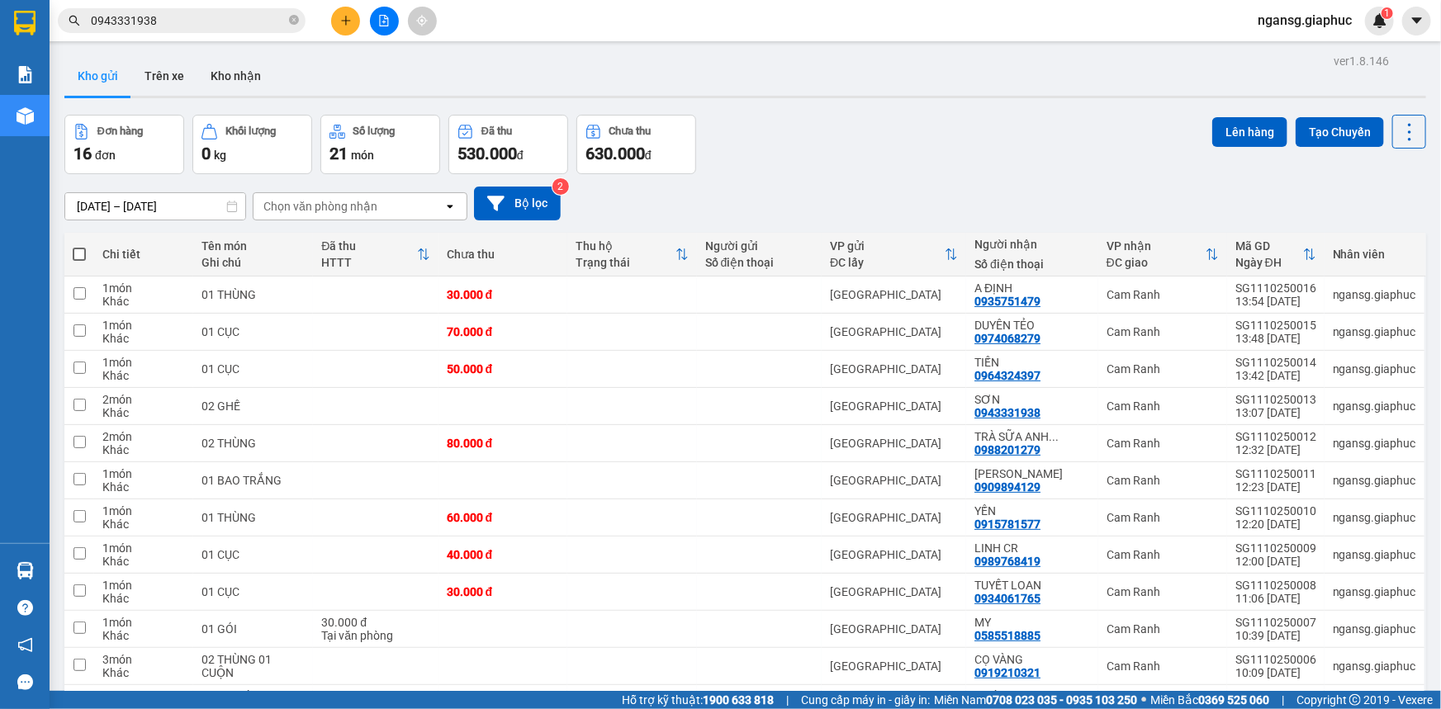
click at [958, 130] on div "Đơn hàng 16 đơn Khối lượng 0 kg Số lượng 21 món Đã thu 530.000 đ Chưa thu 630.0…" at bounding box center [744, 144] width 1361 height 59
click at [883, 93] on div "Kho gửi Trên xe Kho nhận" at bounding box center [744, 78] width 1361 height 44
click at [340, 17] on icon "plus" at bounding box center [346, 21] width 12 height 12
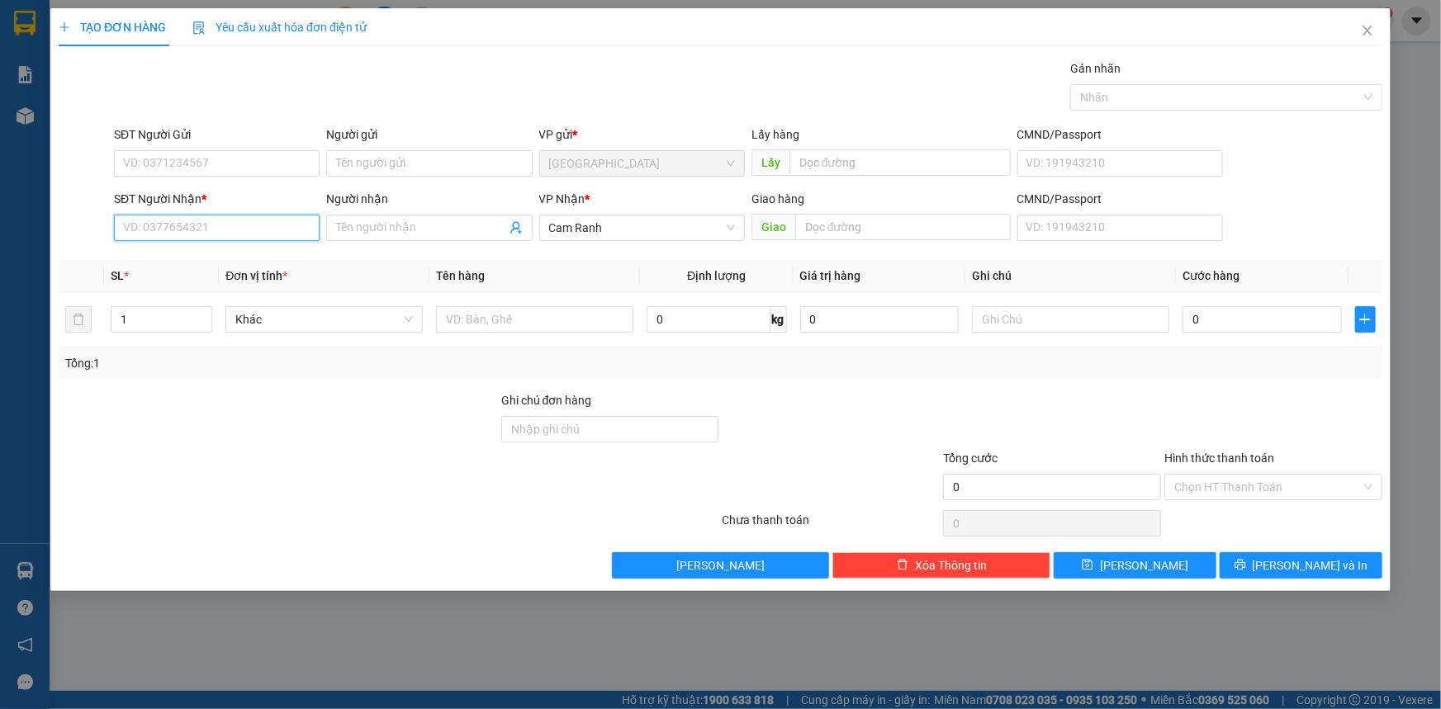
click at [304, 219] on input "SĐT Người Nhận *" at bounding box center [217, 228] width 206 height 26
click at [579, 319] on input "text" at bounding box center [534, 319] width 197 height 26
click at [156, 227] on input "SĐT Người Nhận *" at bounding box center [217, 228] width 206 height 26
click at [229, 264] on div "0949483979 - A TÂM" at bounding box center [217, 261] width 186 height 18
type input "0949483979"
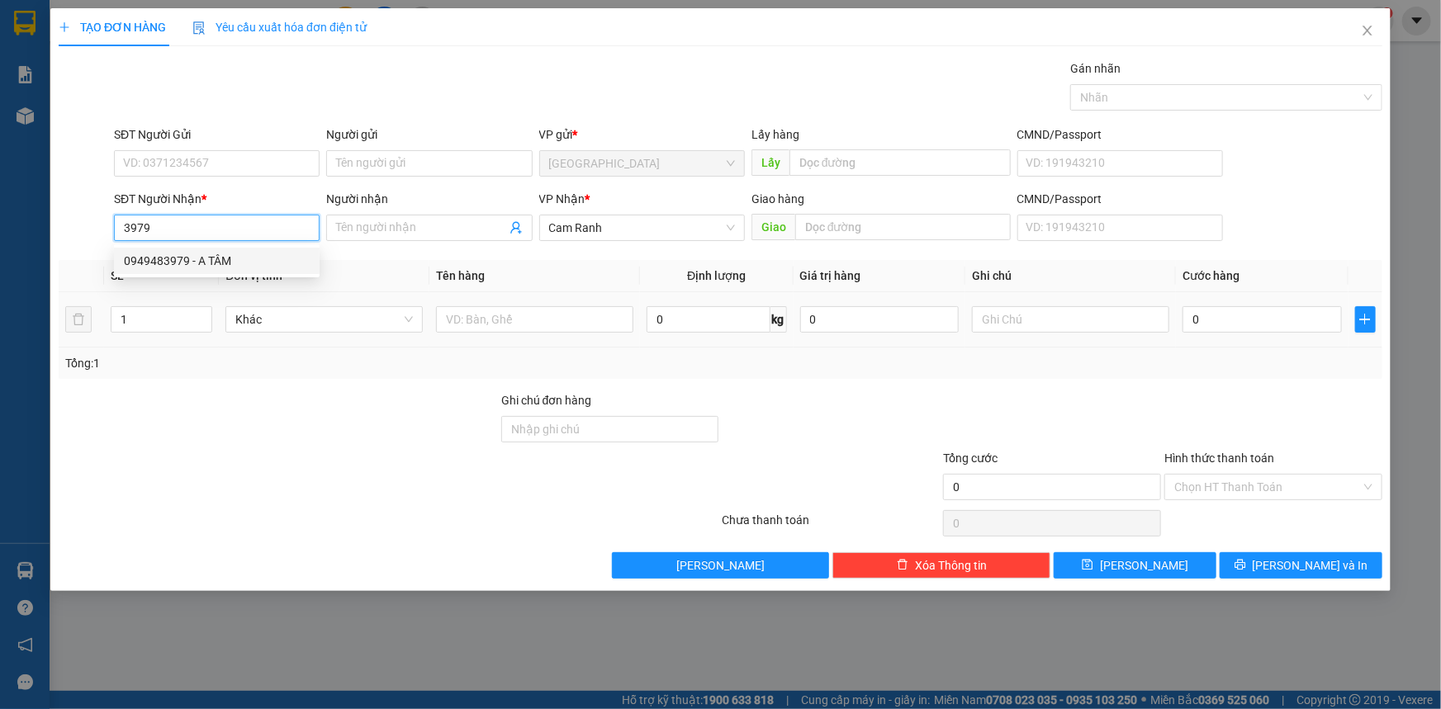
type input "A TÂM"
type input "0949483979"
click at [523, 306] on input "text" at bounding box center [534, 319] width 197 height 26
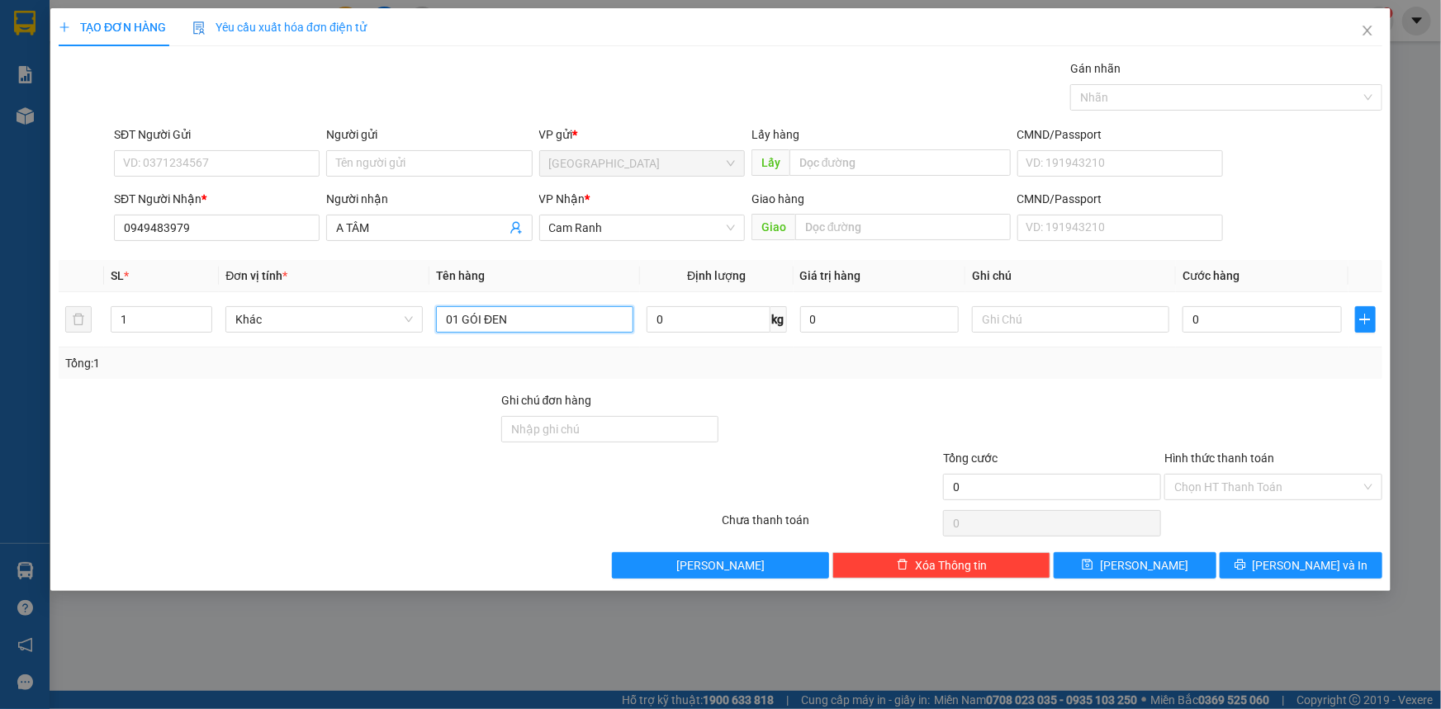
type input "01 GÓI ĐEN"
click at [812, 395] on div at bounding box center [830, 420] width 221 height 58
click at [1235, 559] on button "[PERSON_NAME] và In" at bounding box center [1300, 565] width 163 height 26
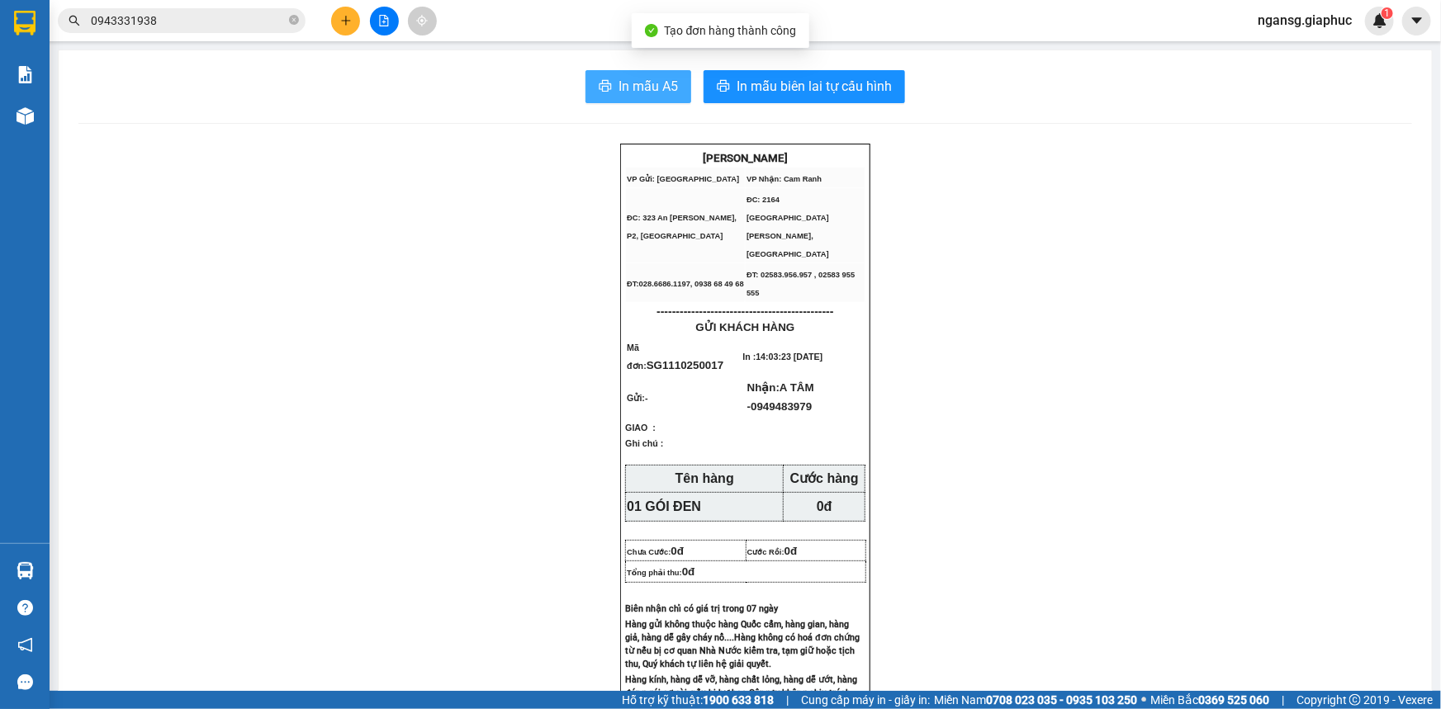
click at [647, 86] on span "In mẫu A5" at bounding box center [647, 86] width 59 height 21
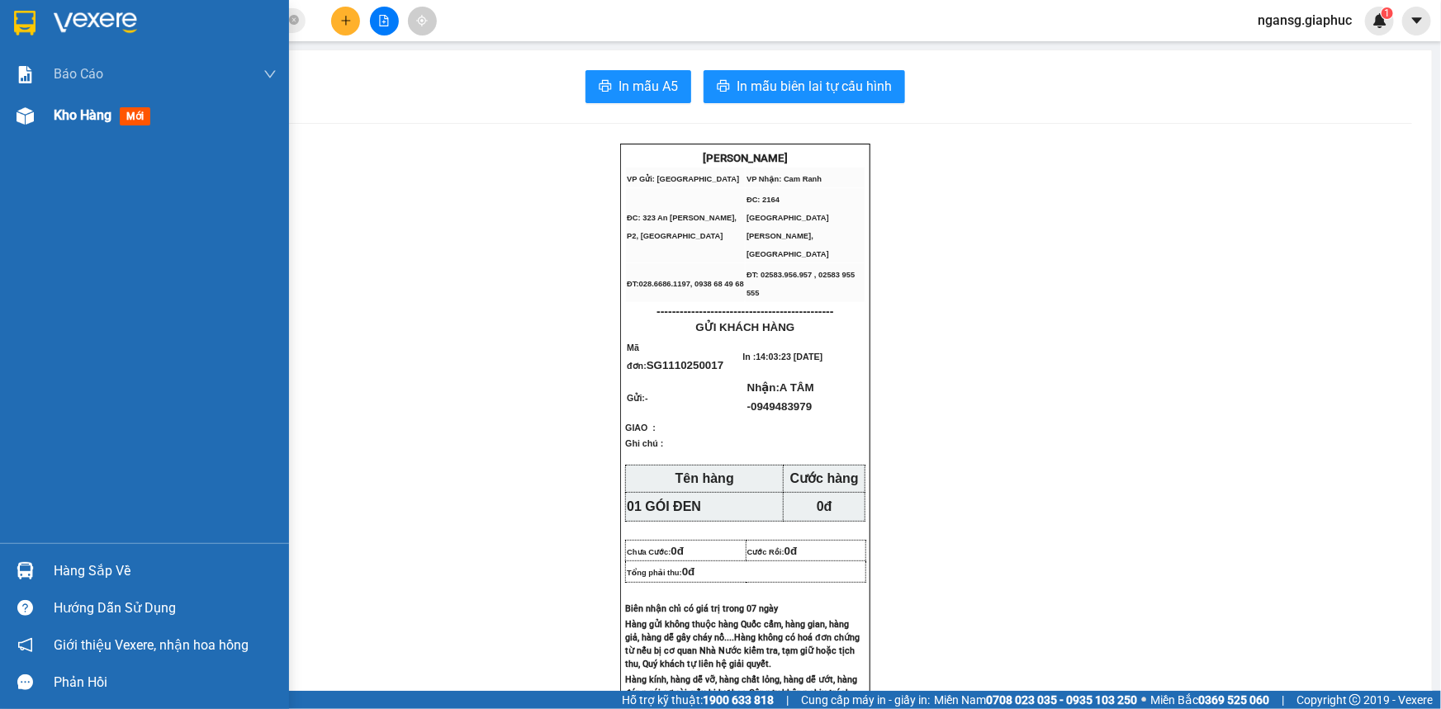
click at [66, 116] on span "Kho hàng" at bounding box center [83, 115] width 58 height 16
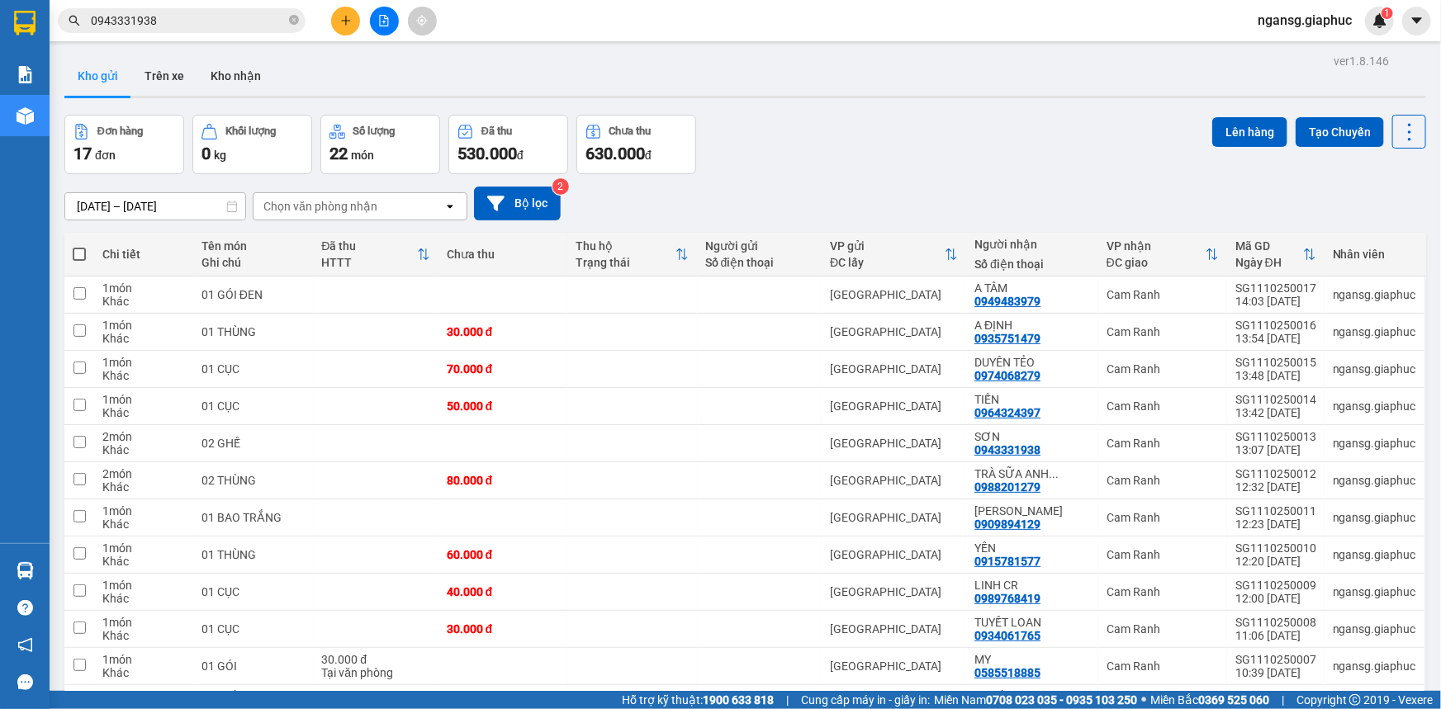
click at [1302, 165] on div "Lên hàng Tạo Chuyến" at bounding box center [1319, 144] width 214 height 59
click at [877, 155] on div "Đơn hàng 17 đơn Khối lượng 0 kg Số lượng 22 món Đã thu 530.000 đ Chưa thu 630.0…" at bounding box center [744, 144] width 1361 height 59
click at [1290, 296] on icon at bounding box center [1296, 295] width 12 height 12
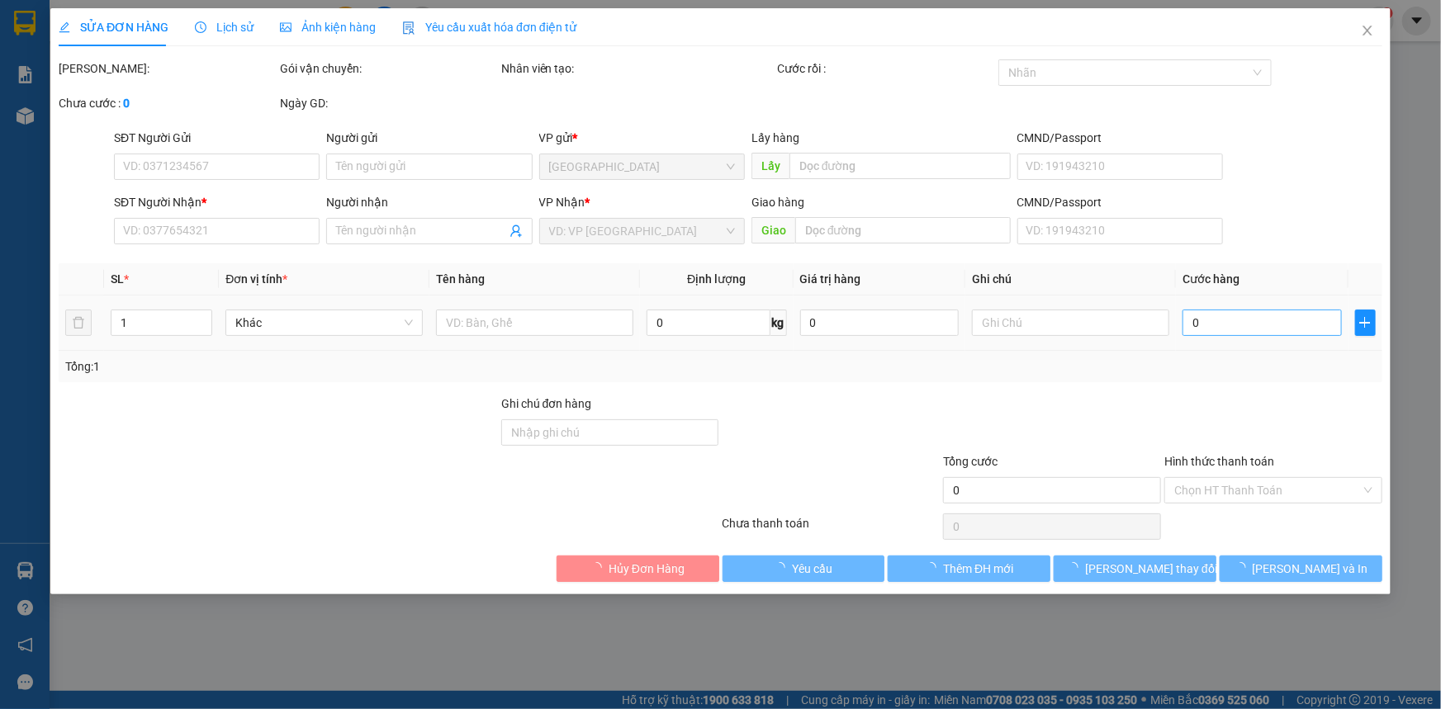
type input "0949483979"
type input "A TÂM"
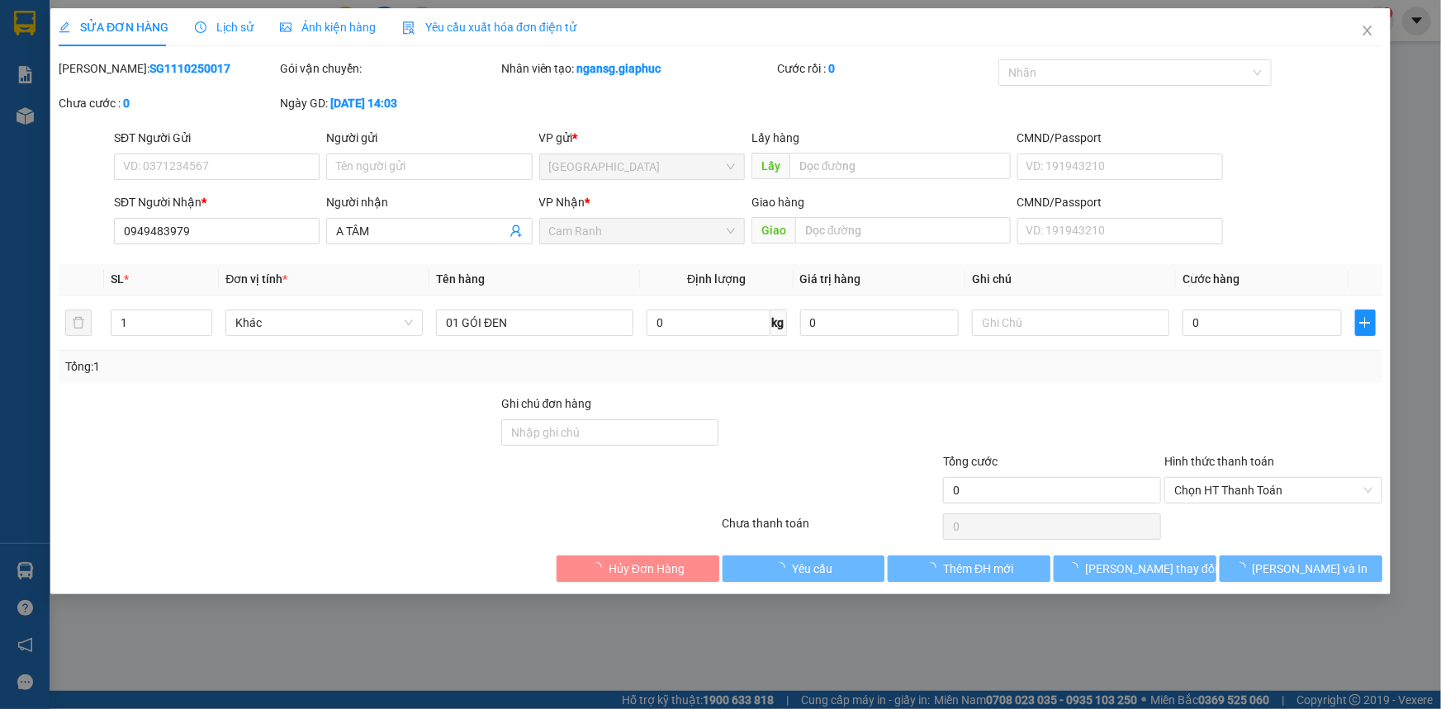
click at [1243, 335] on input "0" at bounding box center [1261, 323] width 159 height 26
type input "3"
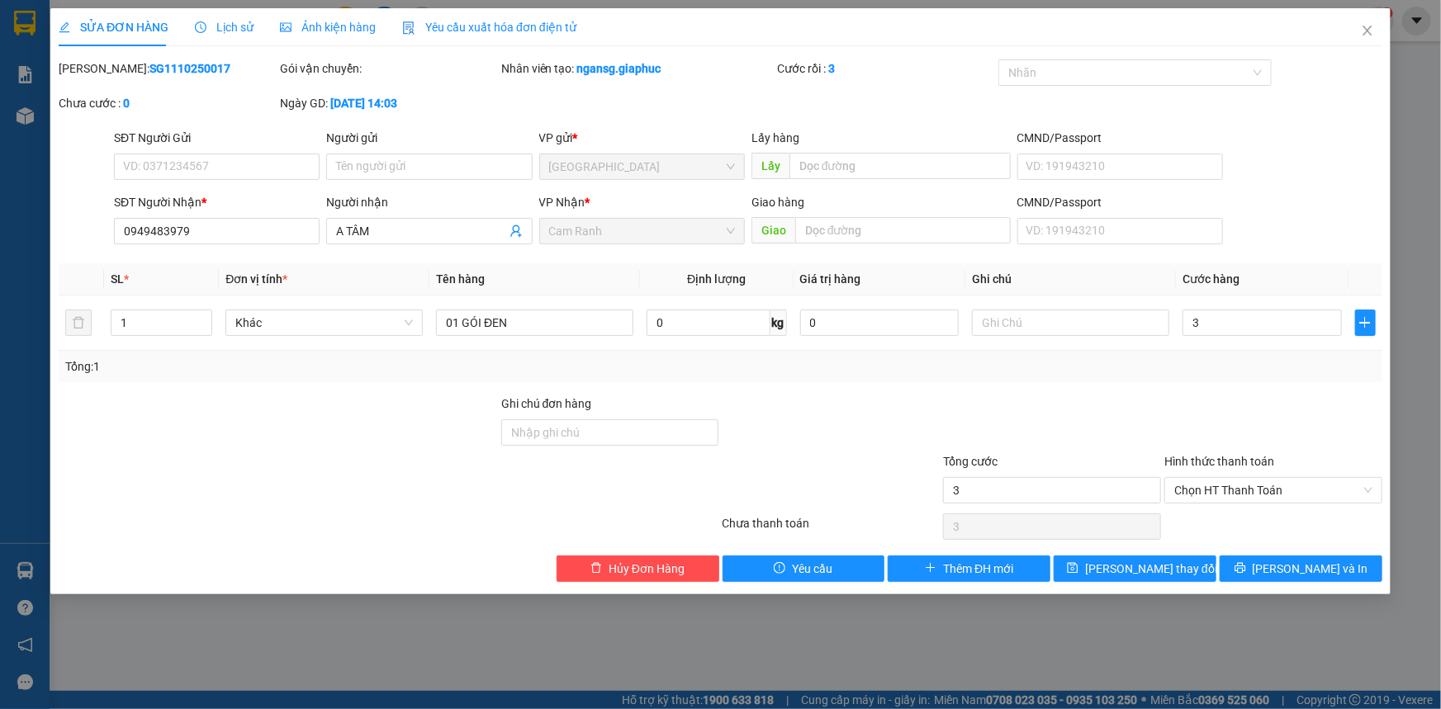
type input "30"
type input "30.000"
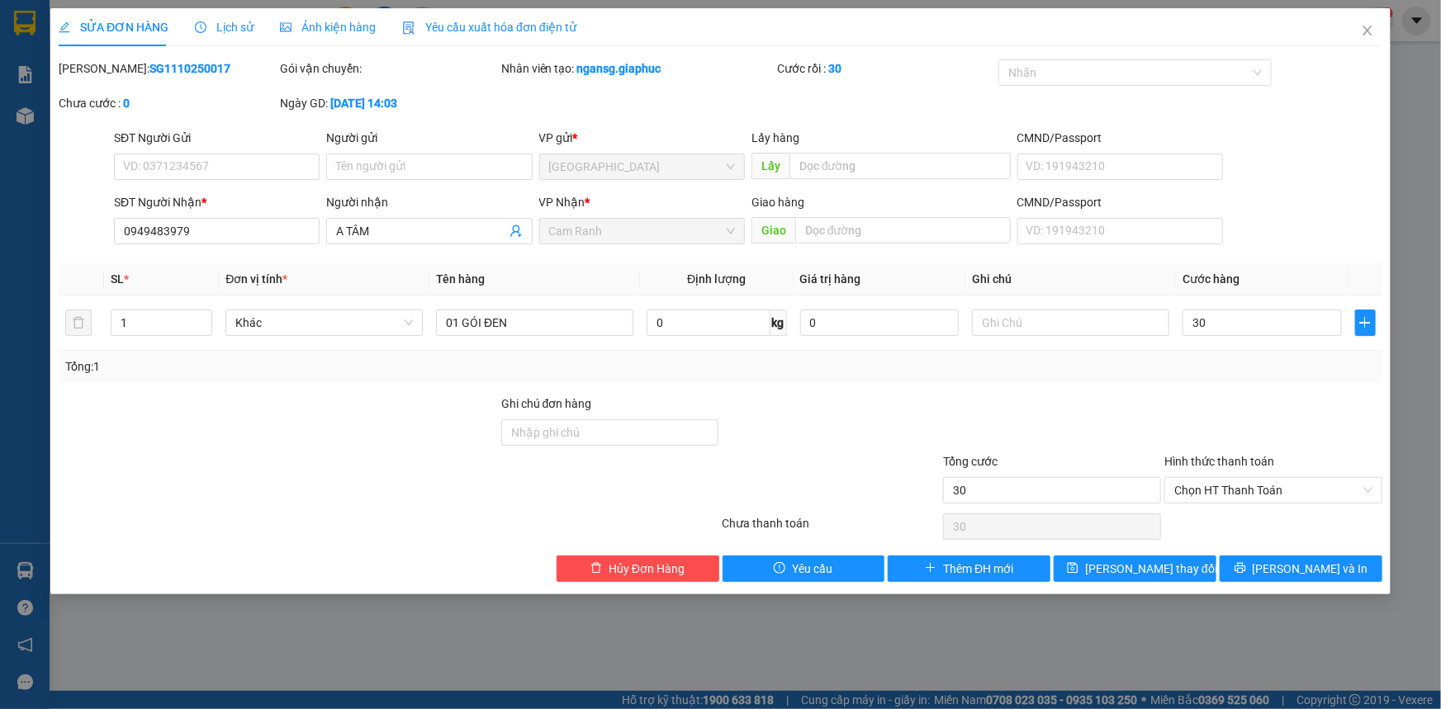
type input "30.000"
click at [1237, 395] on div at bounding box center [1272, 424] width 221 height 58
click at [1163, 571] on span "[PERSON_NAME] thay đổi" at bounding box center [1151, 569] width 132 height 18
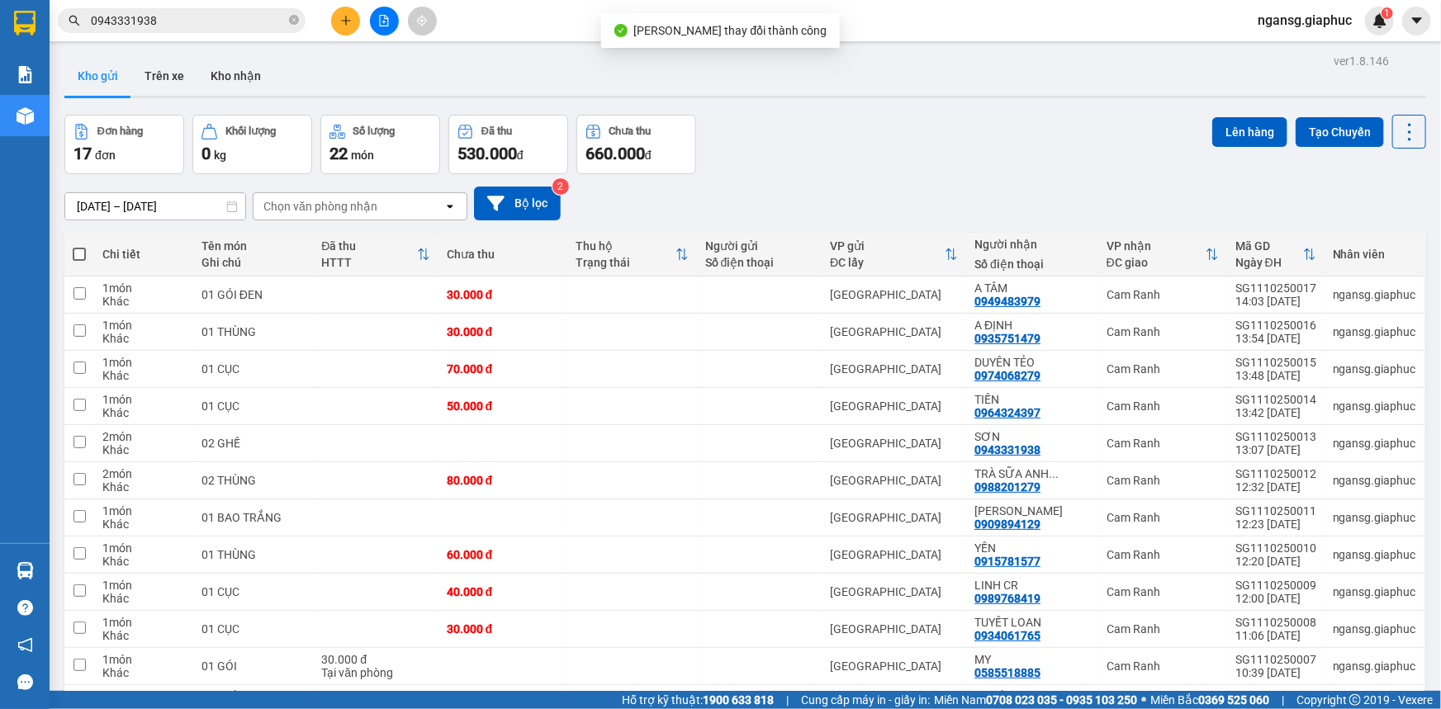
click at [945, 182] on div "[DATE] – [DATE] Press the down arrow key to interact with the calendar and sele…" at bounding box center [744, 203] width 1361 height 59
click at [749, 150] on div "Đơn hàng 17 đơn Khối lượng 0 kg Số lượng 22 món Đã thu 530.000 đ Chưa thu 660.0…" at bounding box center [744, 144] width 1361 height 59
click at [333, 21] on button at bounding box center [345, 21] width 29 height 29
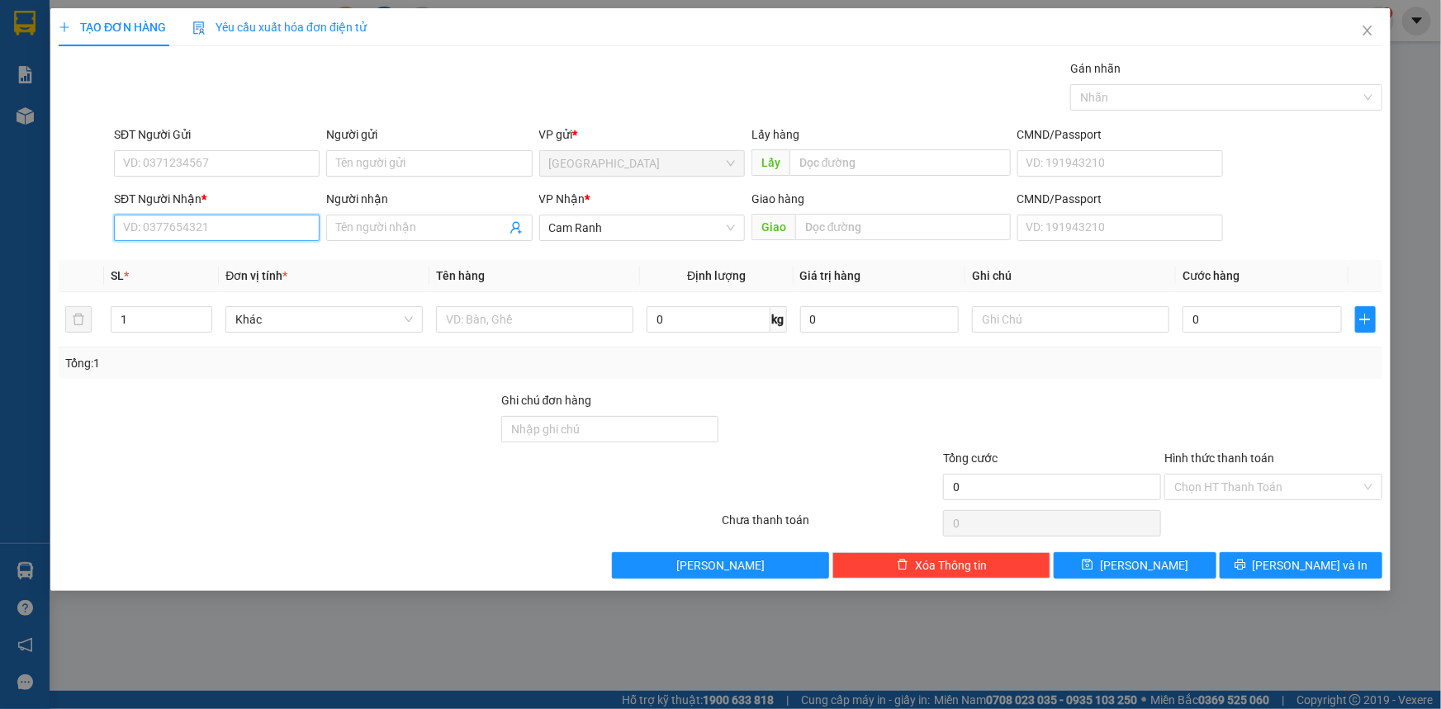
click at [301, 215] on input "SĐT Người Nhận *" at bounding box center [217, 228] width 206 height 26
click at [149, 263] on div "0348117025 - TUYỀN" at bounding box center [217, 261] width 186 height 18
type input "0348117025"
type input "TUYỀN"
type input "0348117025"
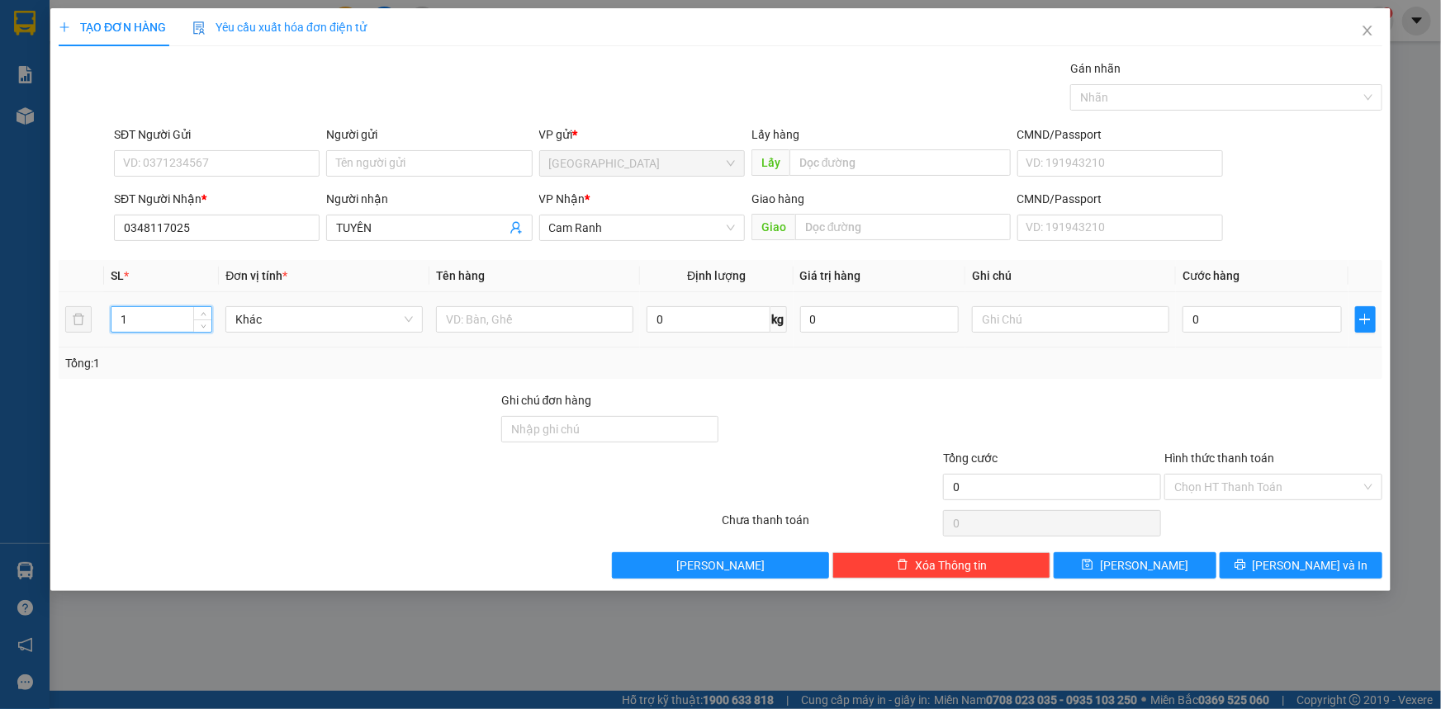
click at [159, 322] on input "1" at bounding box center [161, 319] width 100 height 25
click at [149, 316] on input "1" at bounding box center [161, 319] width 100 height 25
type input "4"
click at [601, 310] on input "text" at bounding box center [534, 319] width 197 height 26
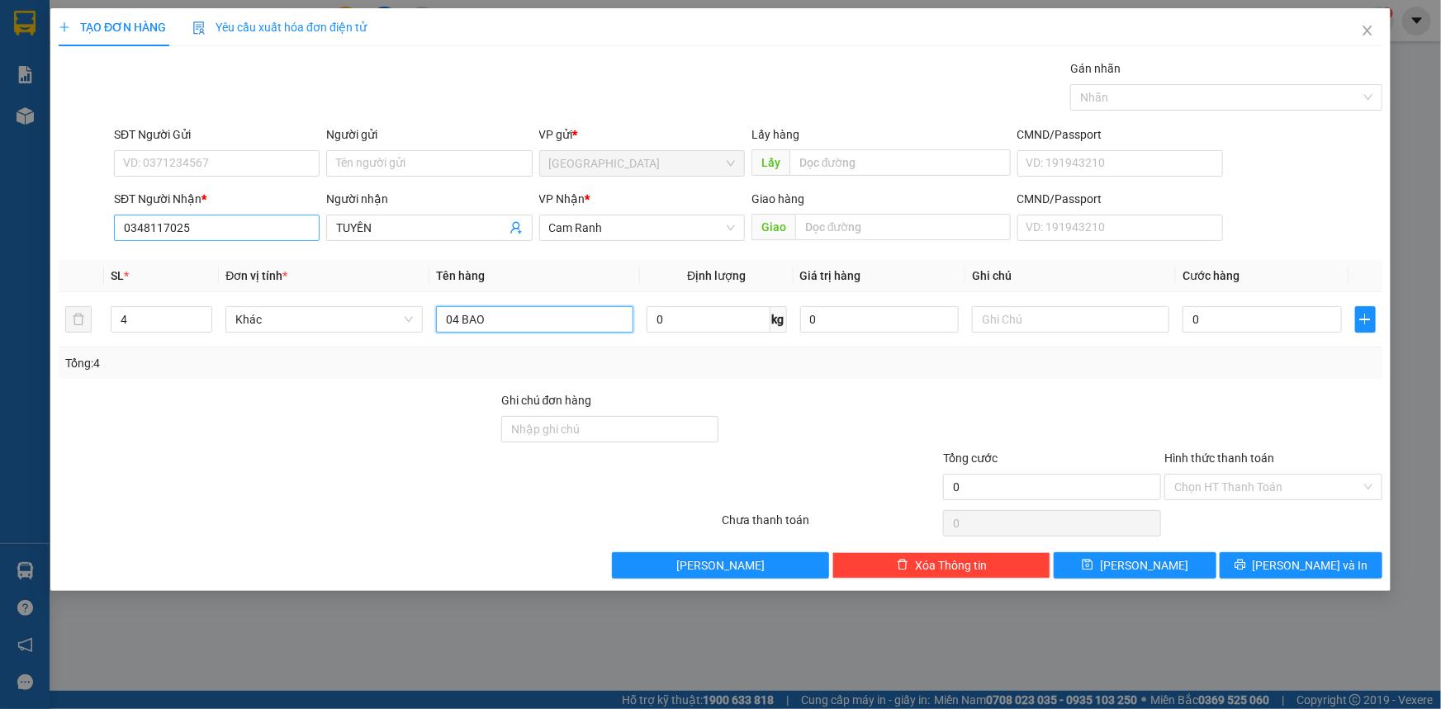
type input "04 BAO"
click at [240, 225] on input "0348117025" at bounding box center [217, 228] width 206 height 26
click at [248, 424] on div at bounding box center [278, 420] width 443 height 58
click at [589, 107] on div "Gán nhãn Nhãn" at bounding box center [748, 88] width 1275 height 58
click at [341, 88] on div "Gán nhãn Nhãn" at bounding box center [748, 88] width 1275 height 58
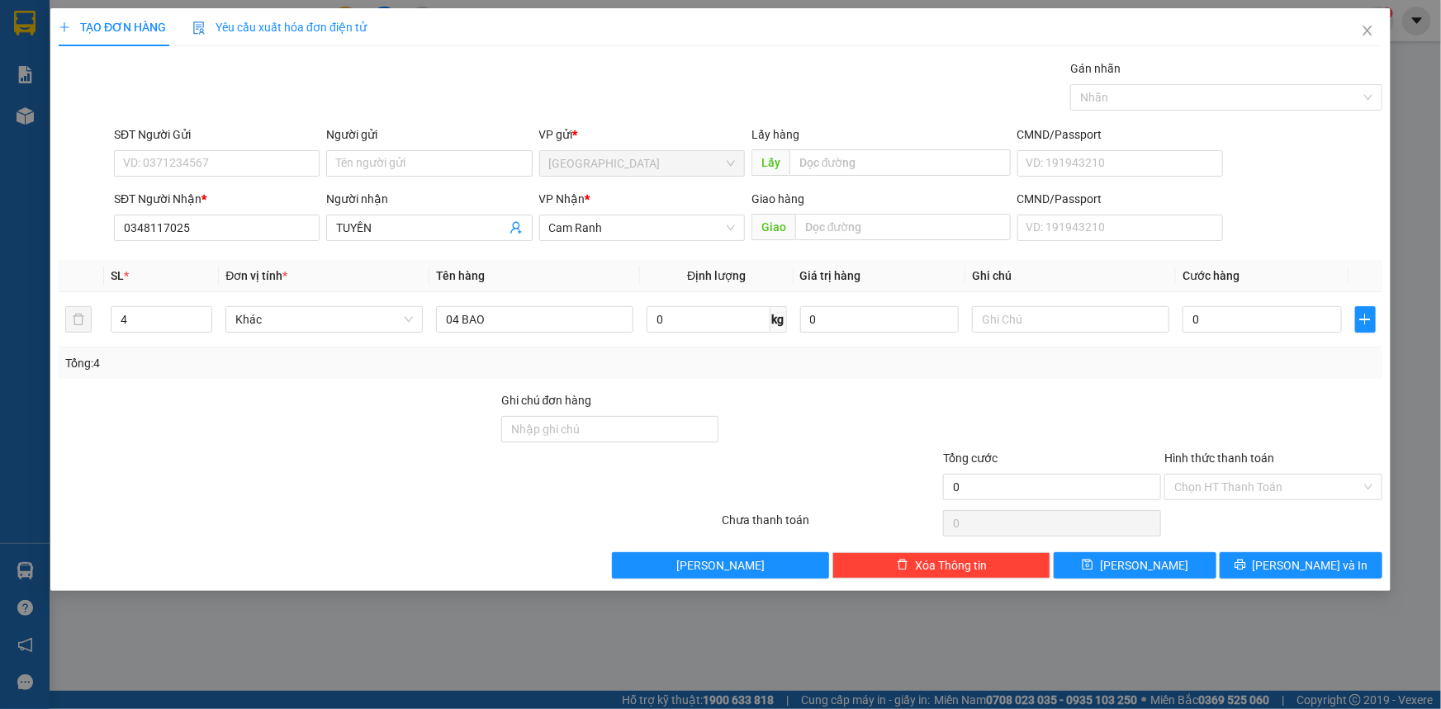
click at [526, 107] on div "Gán nhãn Nhãn" at bounding box center [748, 88] width 1275 height 58
click at [518, 84] on div "Gán nhãn Nhãn" at bounding box center [748, 88] width 1275 height 58
click at [206, 238] on input "0348117025" at bounding box center [217, 228] width 206 height 26
click at [225, 226] on input "0348117025" at bounding box center [217, 228] width 206 height 26
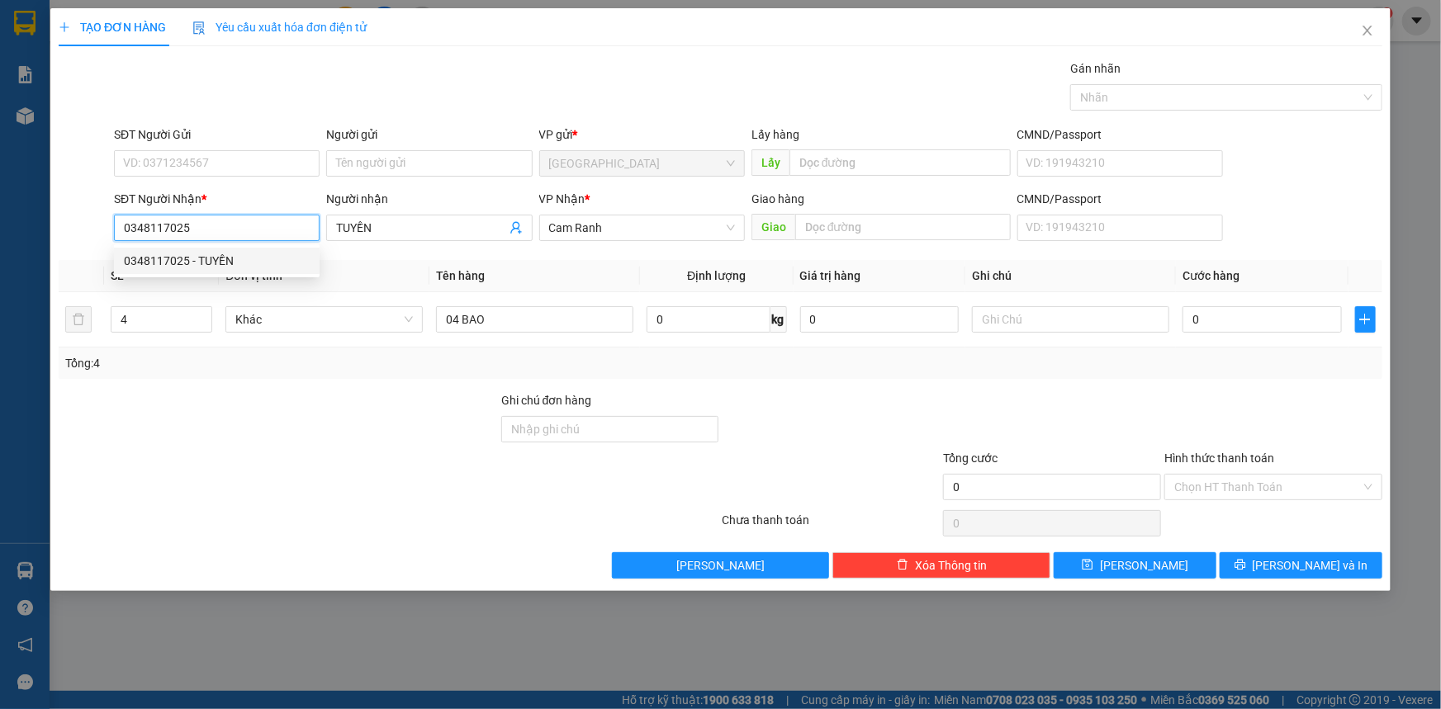
click at [225, 226] on input "0348117025" at bounding box center [217, 228] width 206 height 26
type input "0981017025"
drag, startPoint x: 448, startPoint y: 233, endPoint x: 273, endPoint y: 231, distance: 175.0
click at [273, 231] on div "SĐT Người Nhận * 0981017025 Người nhận TUYỀN TUYỀN VP Nhận * Cam Ranh Giao hàng…" at bounding box center [748, 219] width 1275 height 58
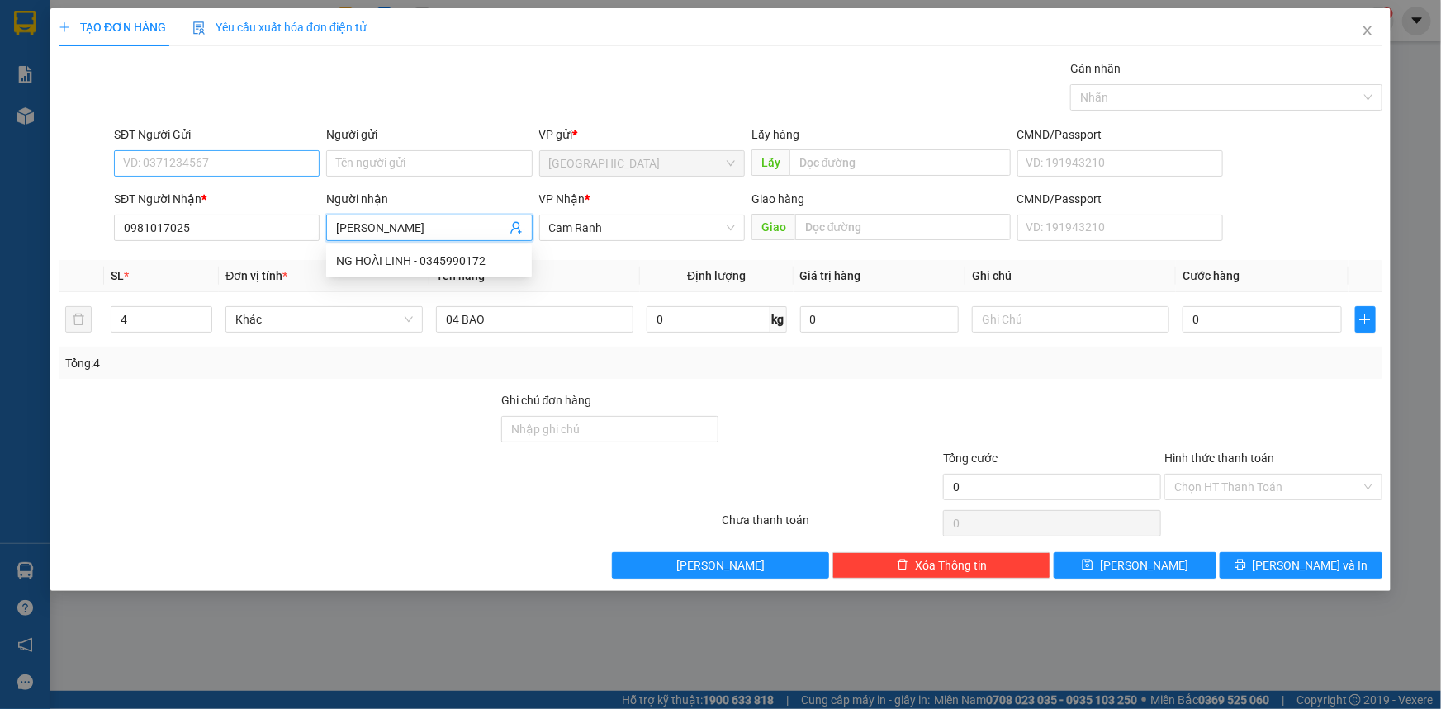
type input "HOÀI LINH"
click at [155, 163] on input "SĐT Người Gửi" at bounding box center [217, 163] width 206 height 26
click at [205, 162] on input "SĐT Người Gửi" at bounding box center [217, 163] width 206 height 26
type input "0394488362"
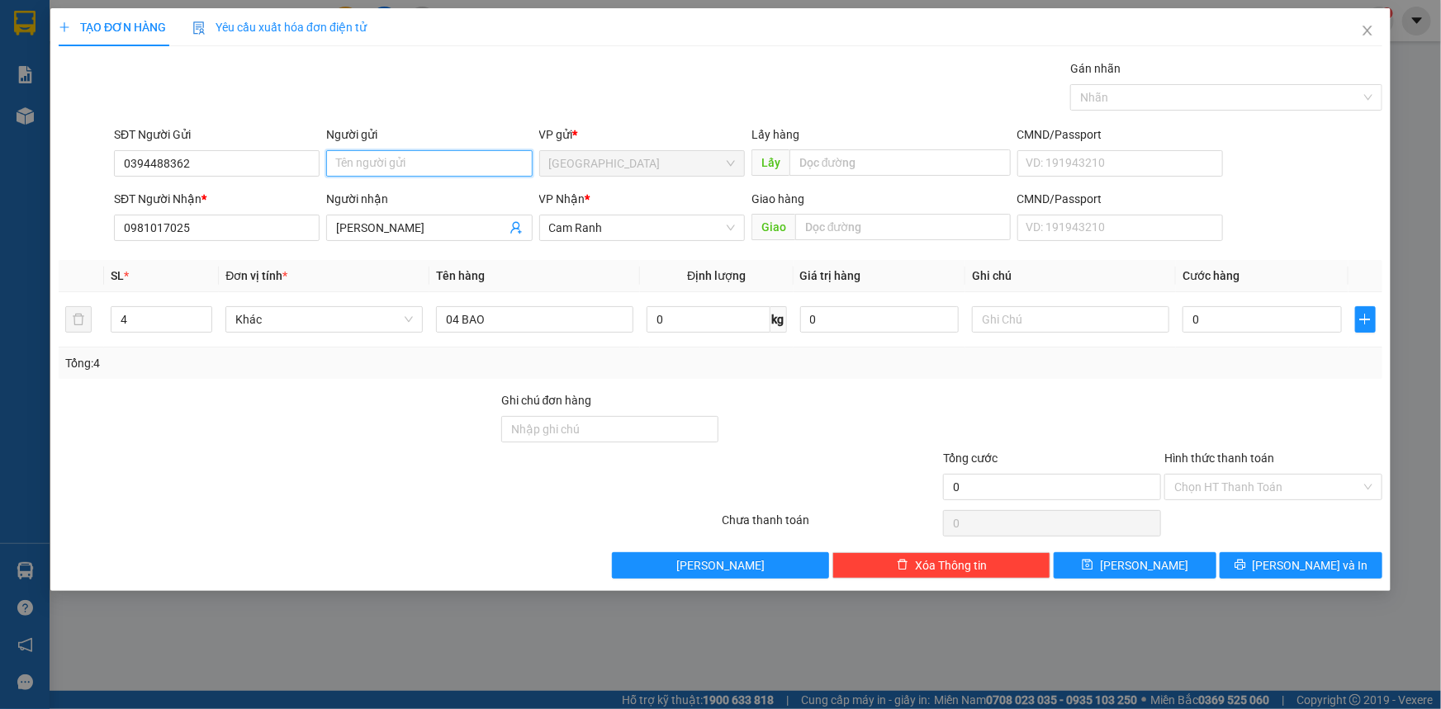
click at [372, 160] on input "Người gửi" at bounding box center [429, 163] width 206 height 26
type input "PHẠM NHẬT"
click at [390, 633] on div "TẠO ĐƠN HÀNG Yêu cầu xuất hóa đơn điện tử Transit Pickup Surcharge Ids Transit …" at bounding box center [720, 354] width 1441 height 709
click at [445, 232] on input "HOÀI LINH" at bounding box center [420, 228] width 169 height 18
type input "HOÀI LINH MỸ CA"
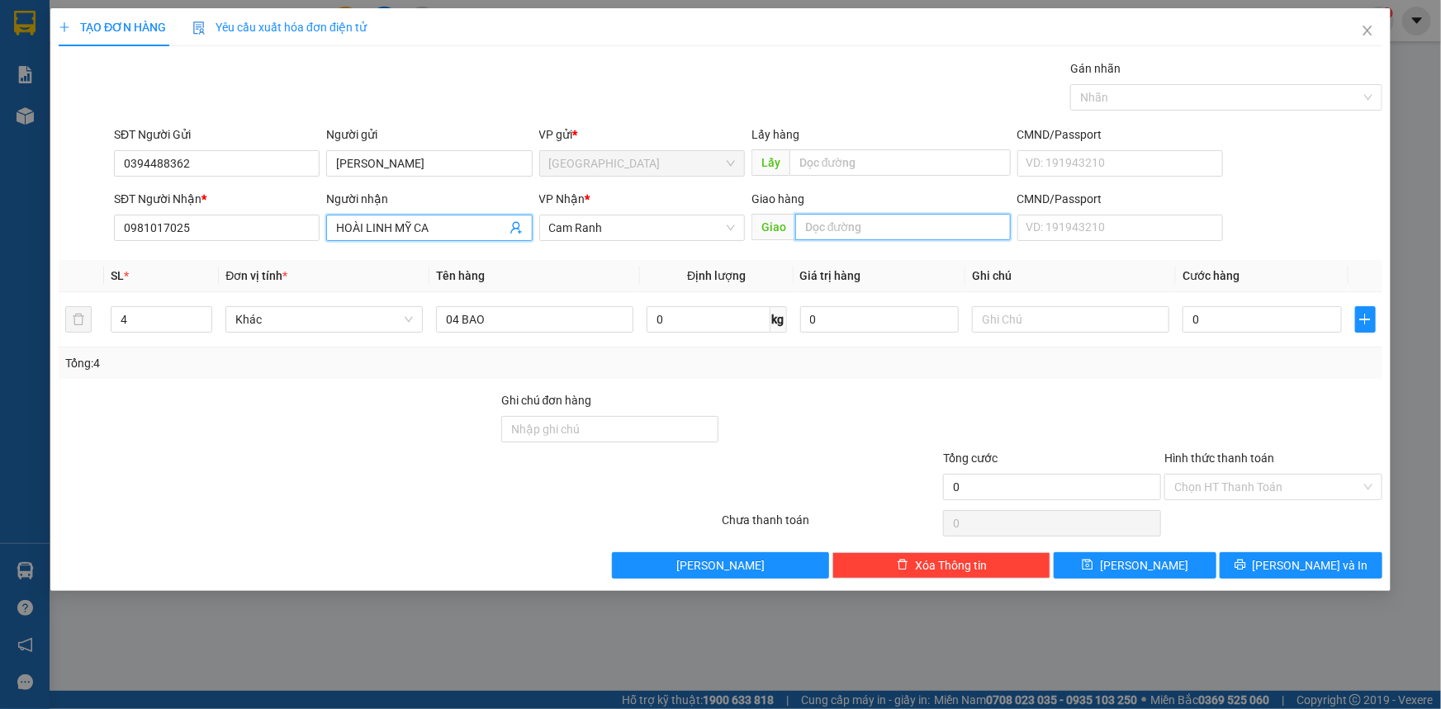
click at [920, 235] on input "text" at bounding box center [902, 227] width 215 height 26
type input "MỸ CA"
click at [1266, 561] on button "[PERSON_NAME] và In" at bounding box center [1300, 565] width 163 height 26
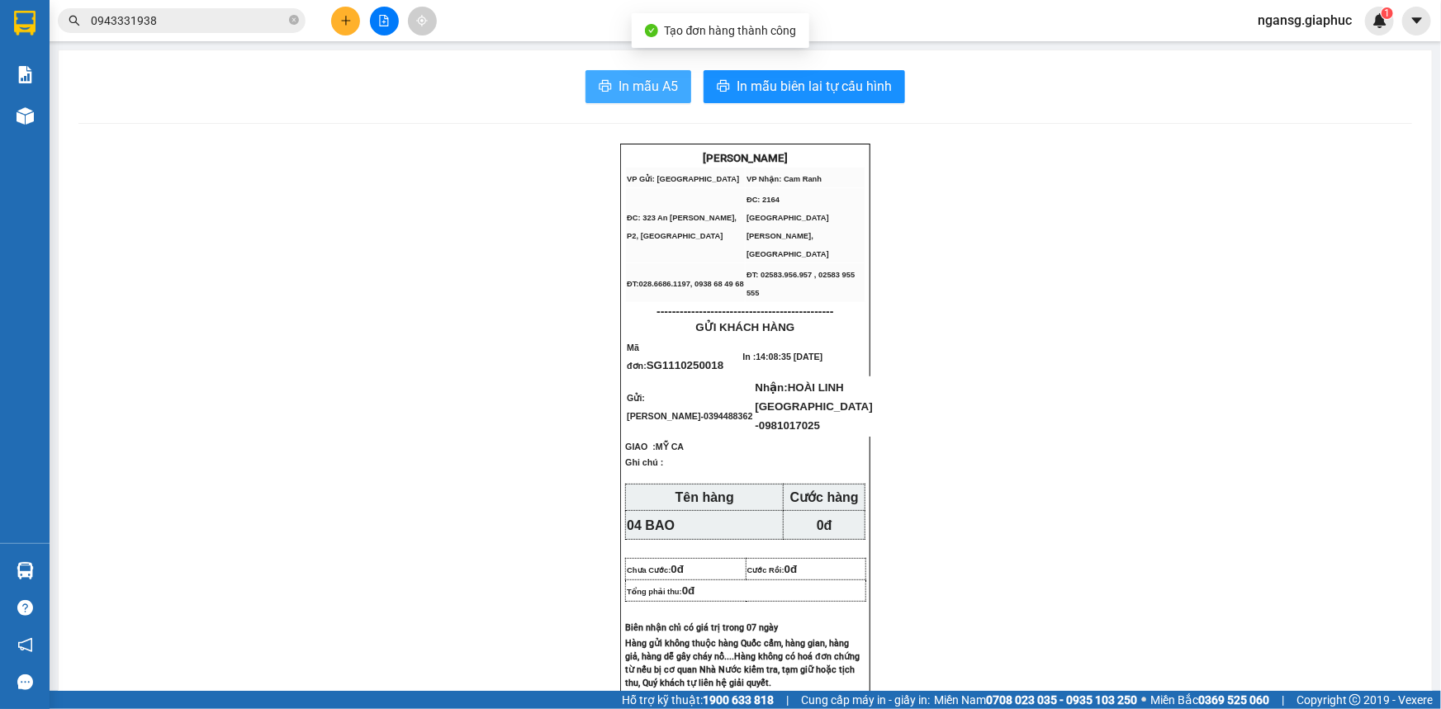
click at [620, 83] on span "In mẫu A5" at bounding box center [647, 86] width 59 height 21
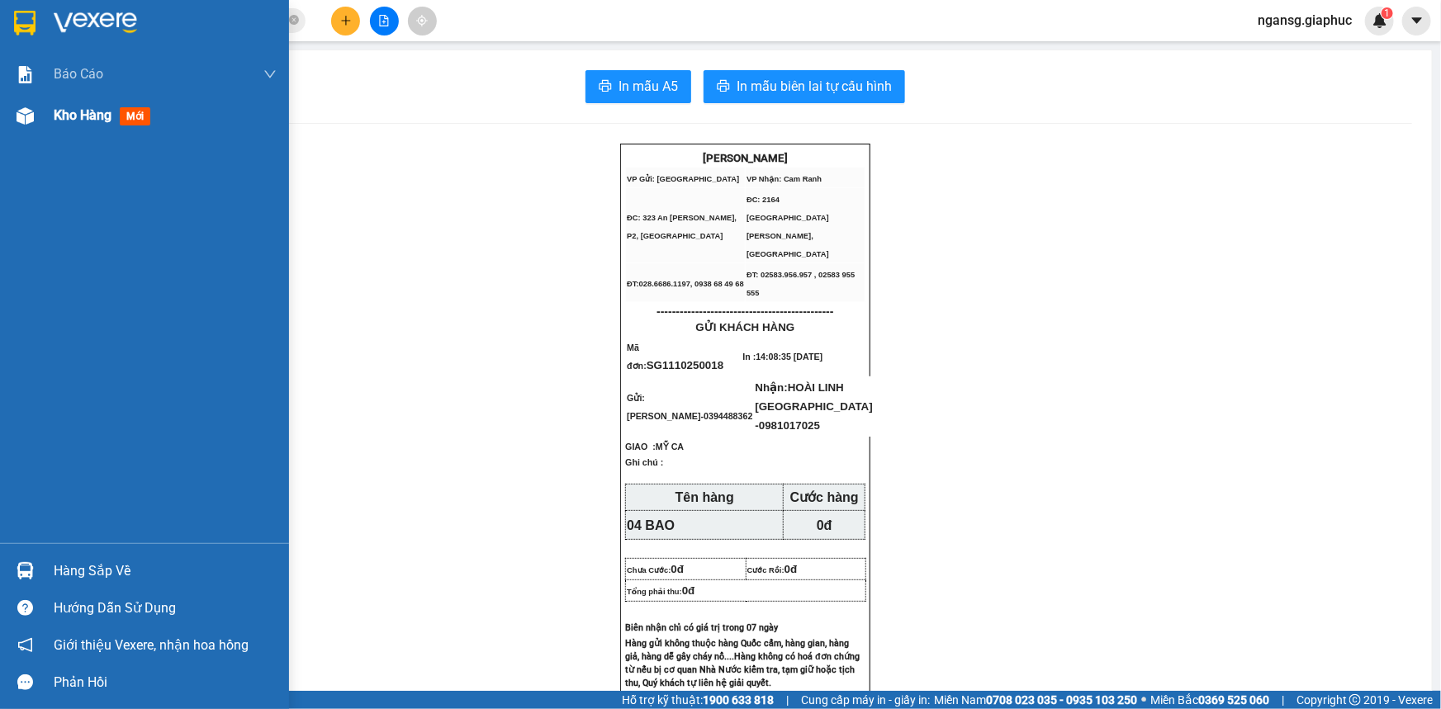
click at [100, 117] on span "Kho hàng" at bounding box center [83, 115] width 58 height 16
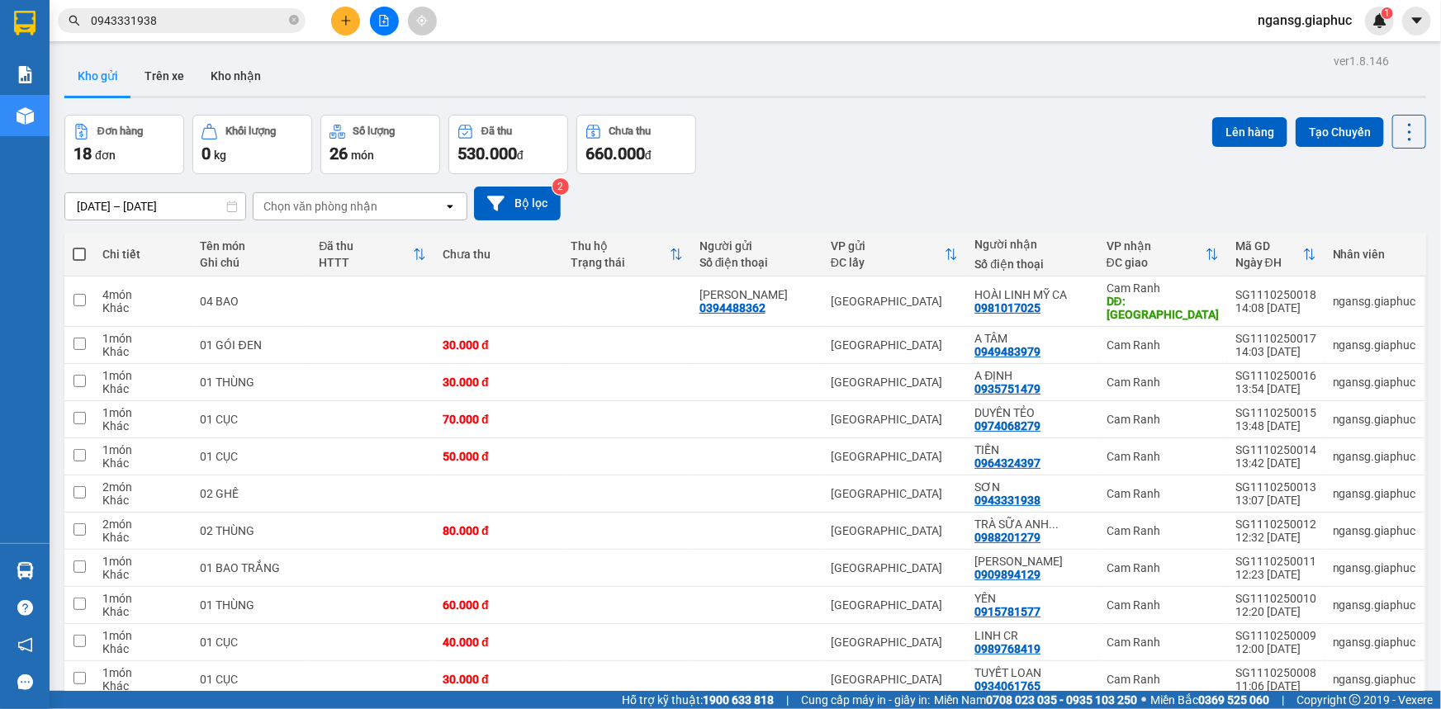
click at [830, 108] on div "ver 1.8.146 Kho gửi Trên xe Kho nhận Đơn hàng 18 đơn Khối lượng 0 kg Số lượng 2…" at bounding box center [745, 547] width 1375 height 995
click at [821, 108] on div "ver 1.8.146 Kho gửi Trên xe Kho nhận Đơn hàng 18 đơn Khối lượng 0 kg Số lượng 2…" at bounding box center [745, 547] width 1375 height 995
click at [347, 17] on icon "plus" at bounding box center [346, 21] width 12 height 12
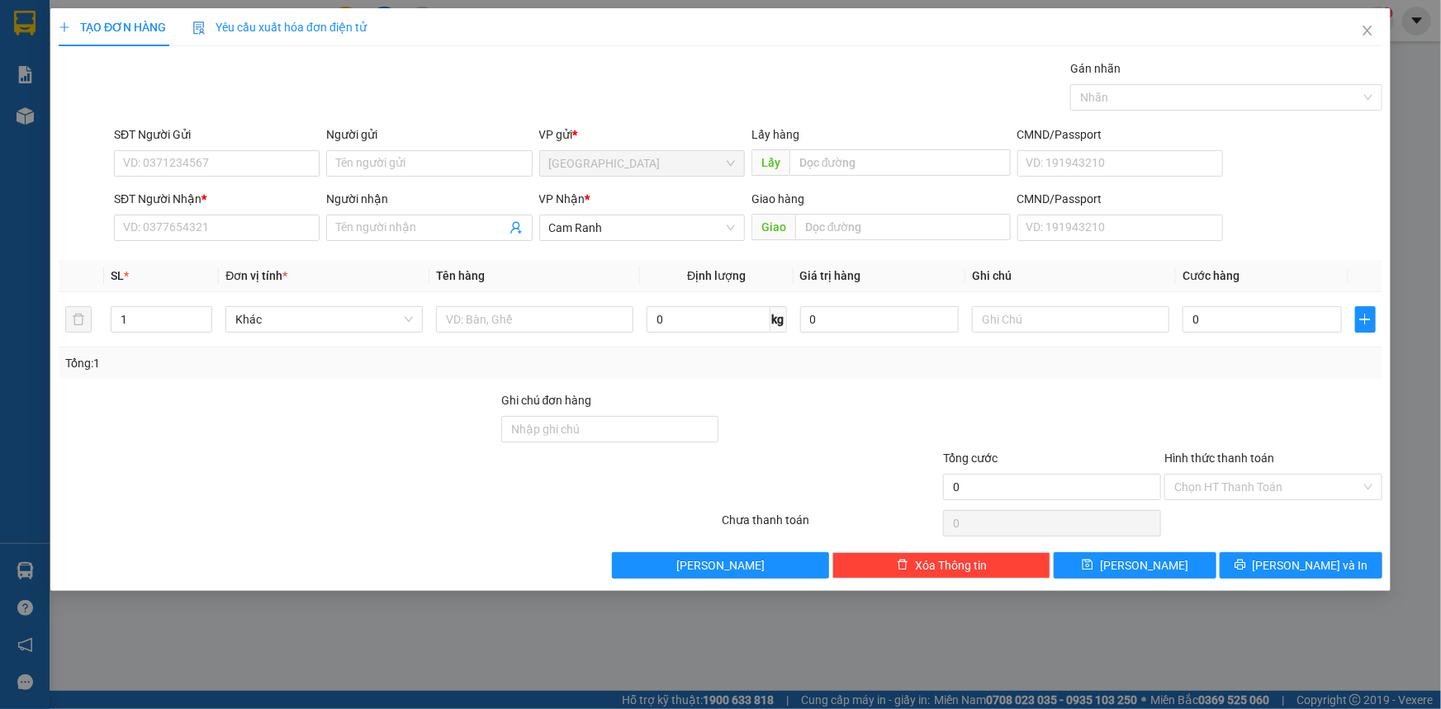
click at [547, 84] on div "Gán nhãn Nhãn" at bounding box center [748, 88] width 1275 height 58
click at [660, 96] on div "Gán nhãn Nhãn" at bounding box center [748, 88] width 1275 height 58
click at [661, 79] on div "Gán nhãn Nhãn" at bounding box center [748, 88] width 1275 height 58
click at [460, 318] on input "text" at bounding box center [534, 319] width 197 height 26
type input "01 THÙNG"
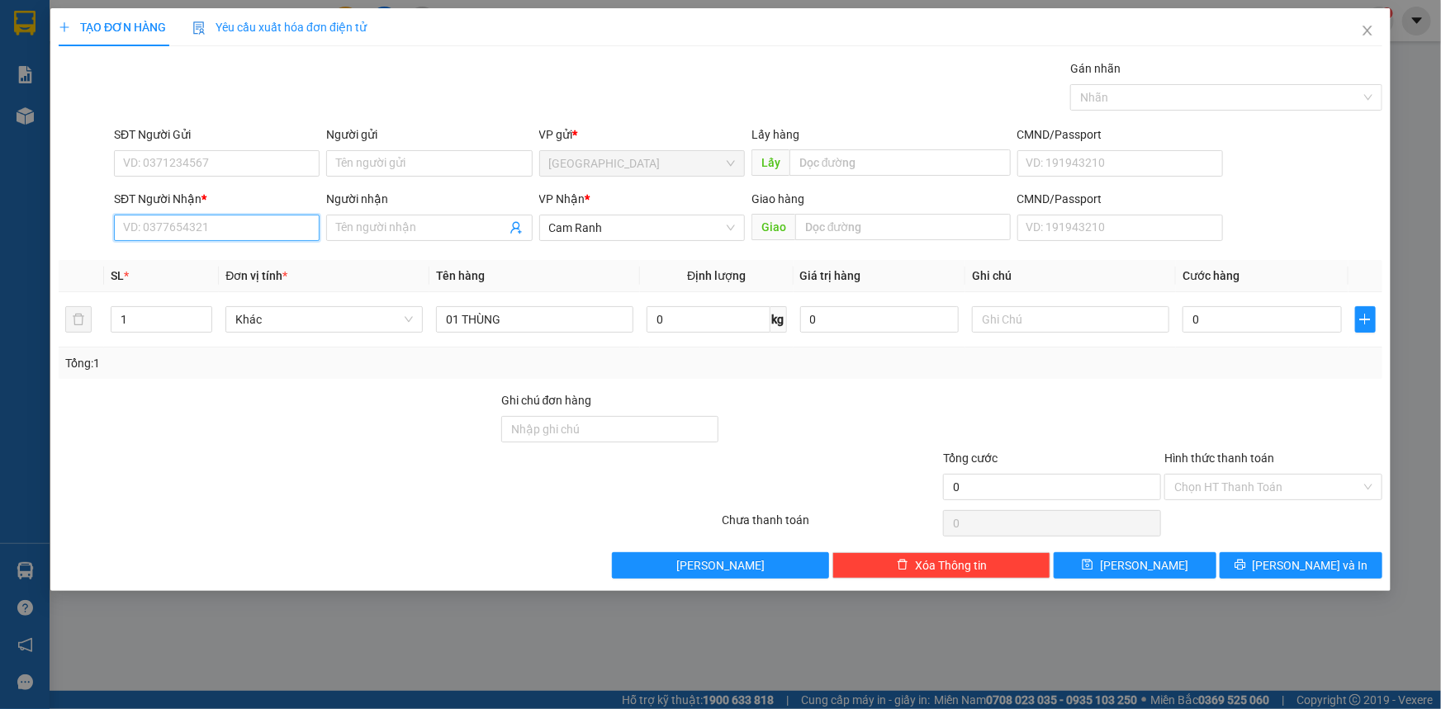
click at [305, 229] on input "SĐT Người Nhận *" at bounding box center [217, 228] width 206 height 26
type input "0936555863"
click at [201, 220] on input "0936555863" at bounding box center [217, 228] width 206 height 26
type input "0936555863"
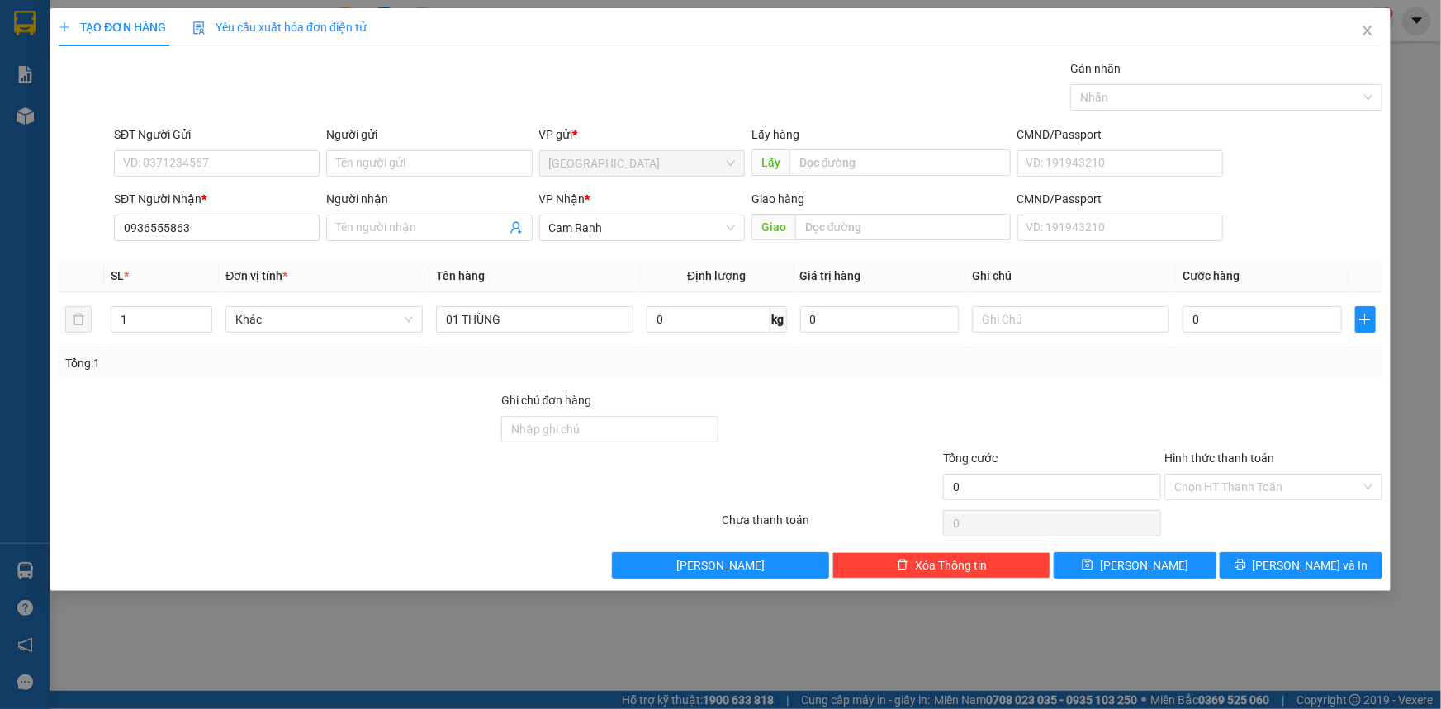
click at [369, 213] on div "Người nhận" at bounding box center [429, 202] width 206 height 25
click at [369, 225] on input "Người nhận" at bounding box center [420, 228] width 169 height 18
type input "CH TÂM PHÁT"
click at [182, 172] on input "SĐT Người Gửi" at bounding box center [217, 163] width 206 height 26
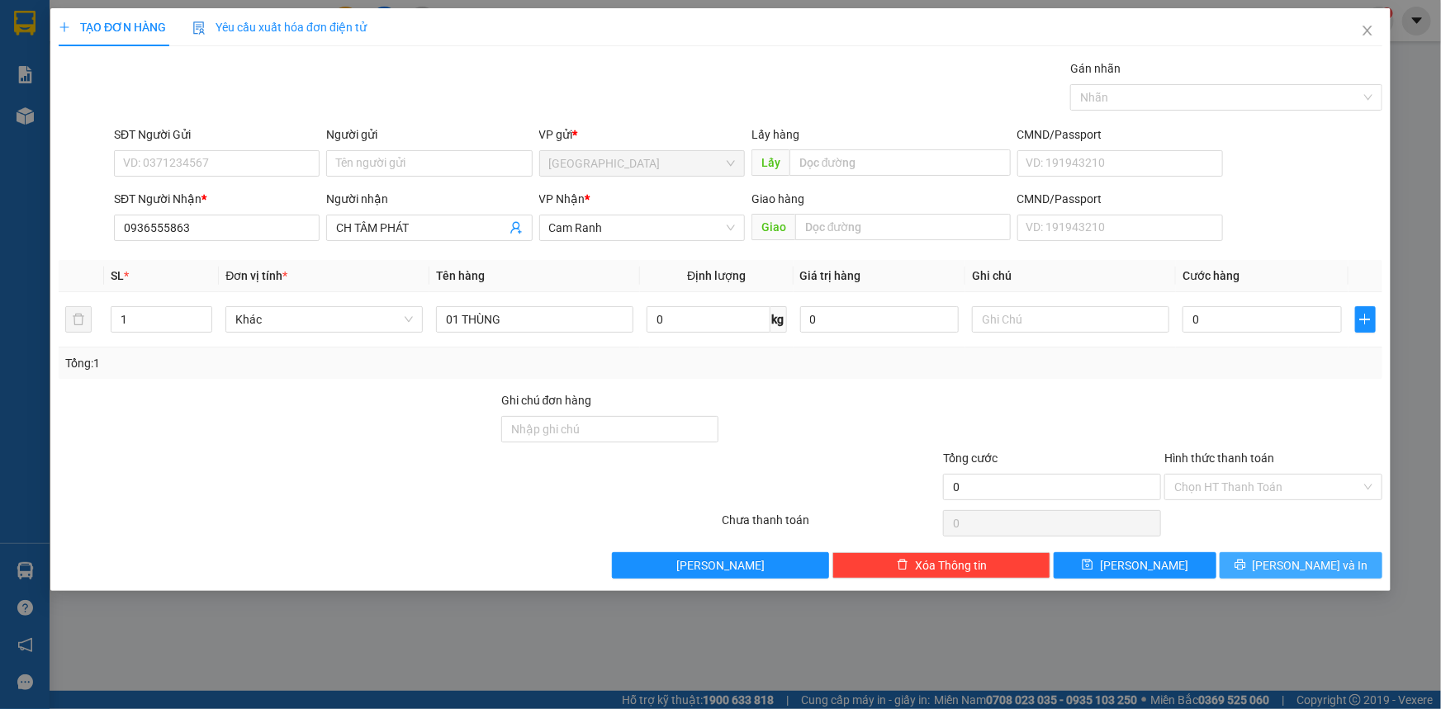
click at [1322, 568] on span "[PERSON_NAME] và In" at bounding box center [1310, 565] width 116 height 18
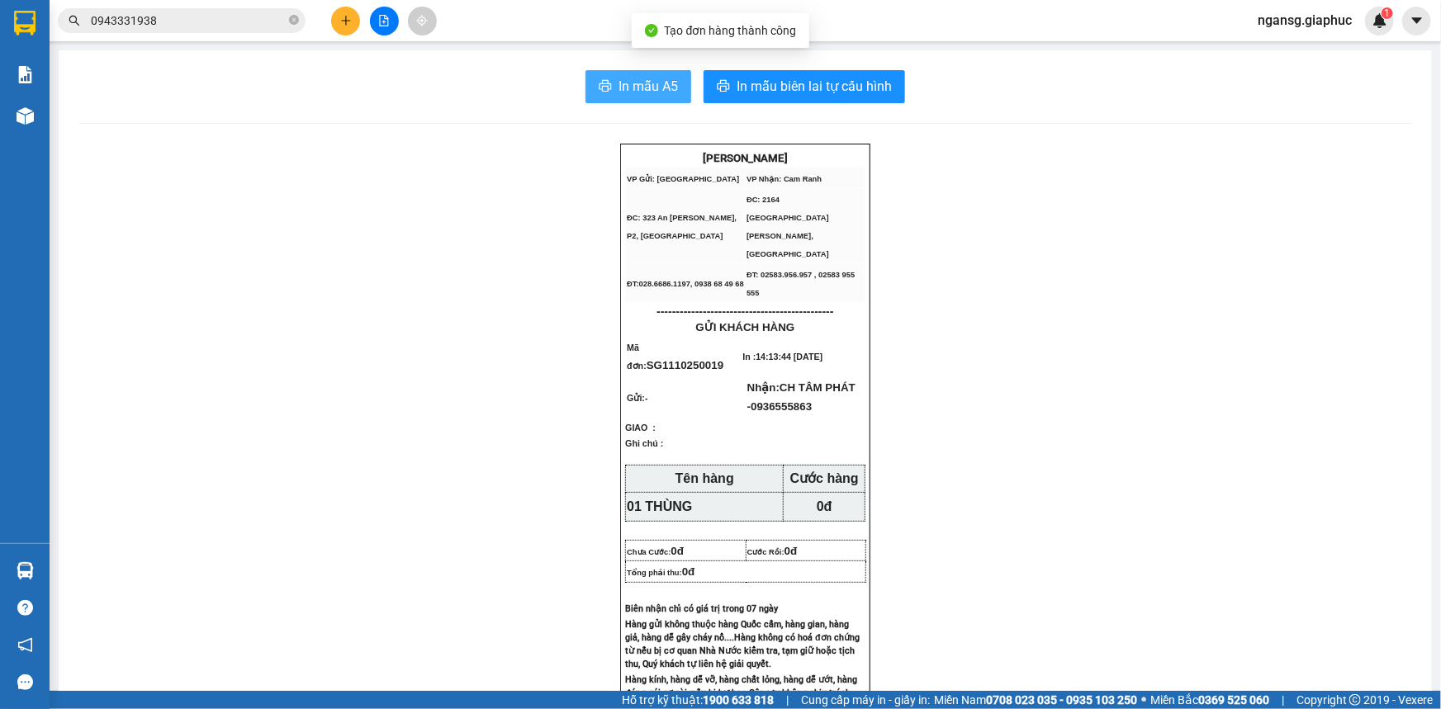
click at [618, 86] on span "In mẫu A5" at bounding box center [647, 86] width 59 height 21
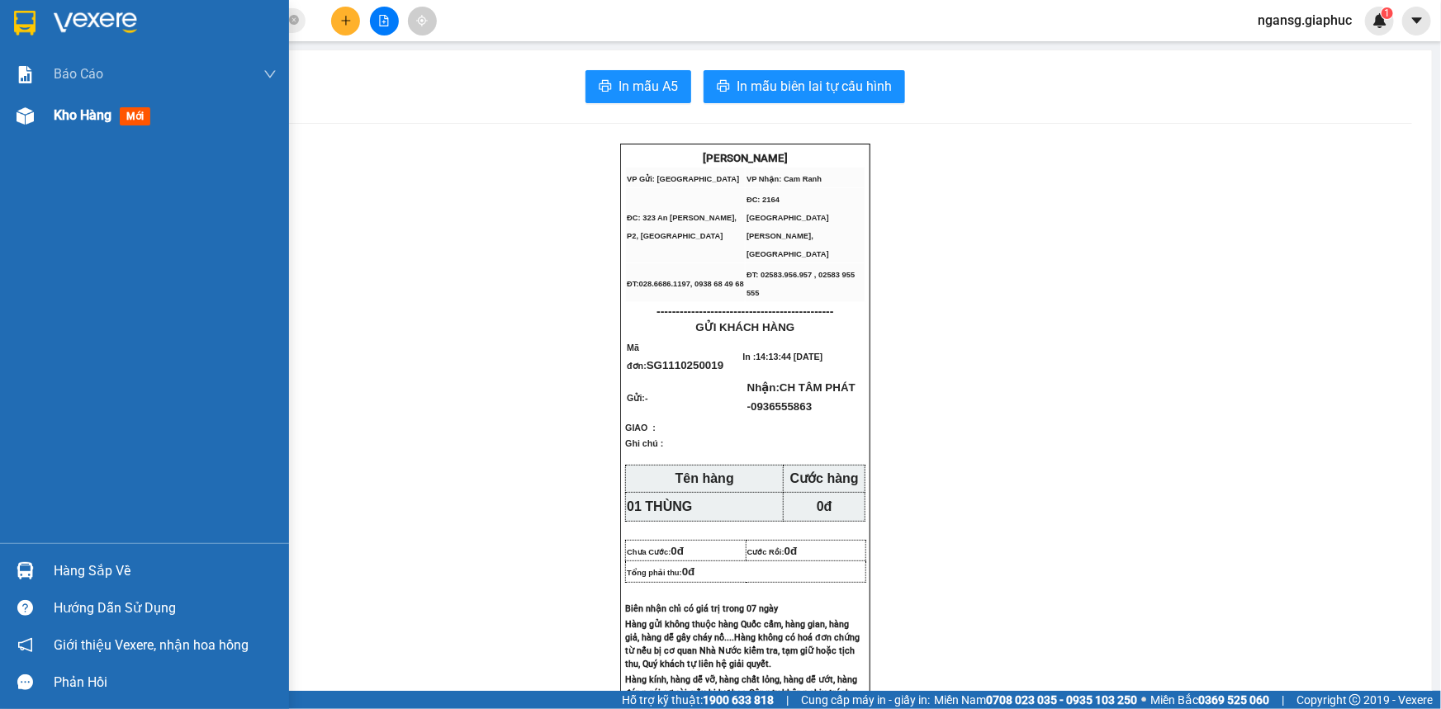
click at [37, 112] on div at bounding box center [25, 116] width 29 height 29
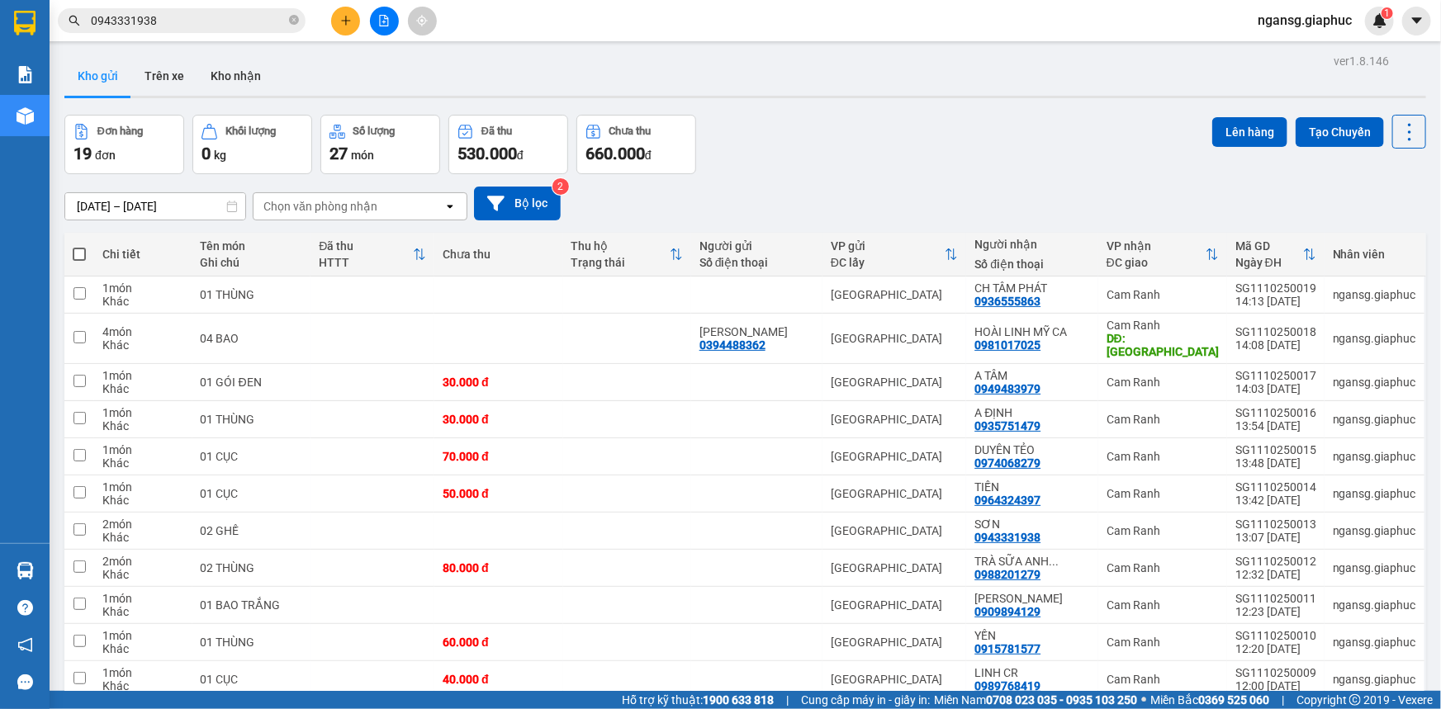
click at [900, 143] on div "Đơn hàng 19 đơn Khối lượng 0 kg Số lượng 27 món Đã thu 530.000 đ Chưa thu 660.0…" at bounding box center [744, 144] width 1361 height 59
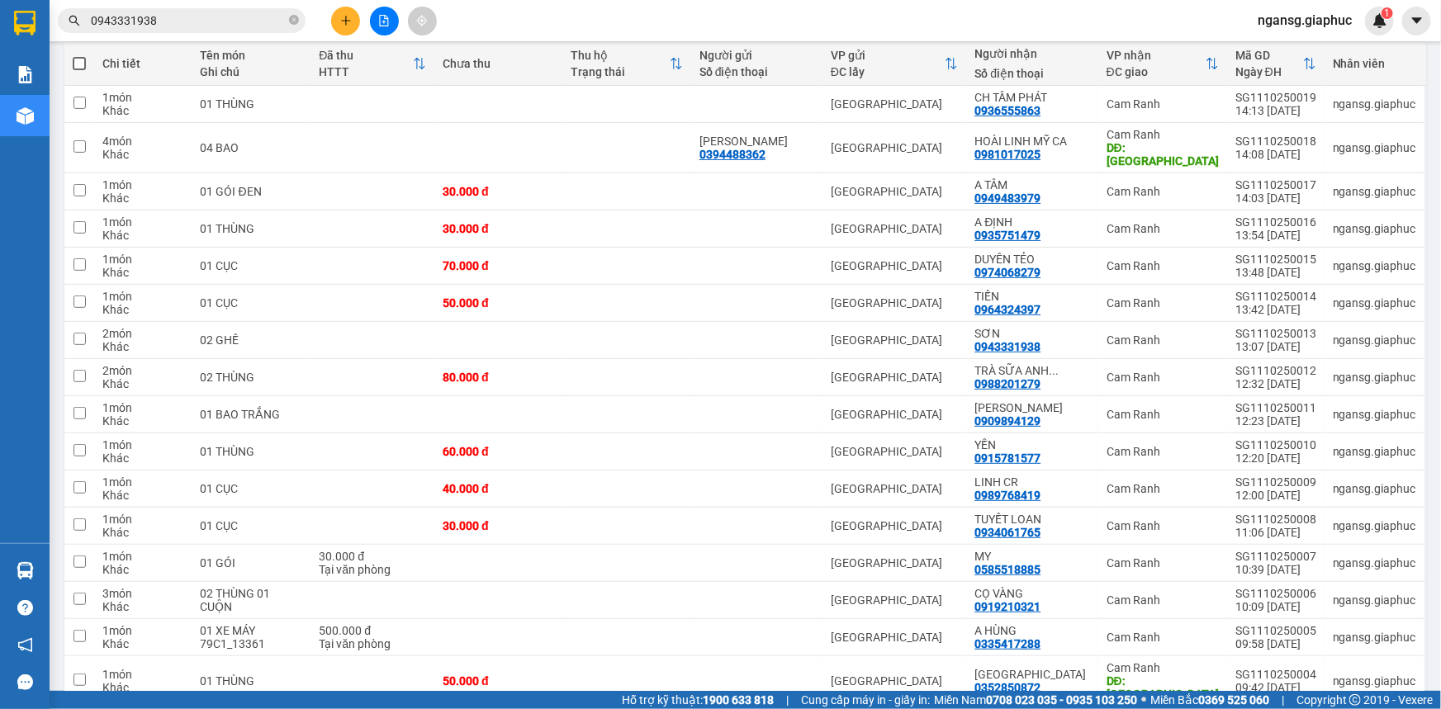
scroll to position [57, 0]
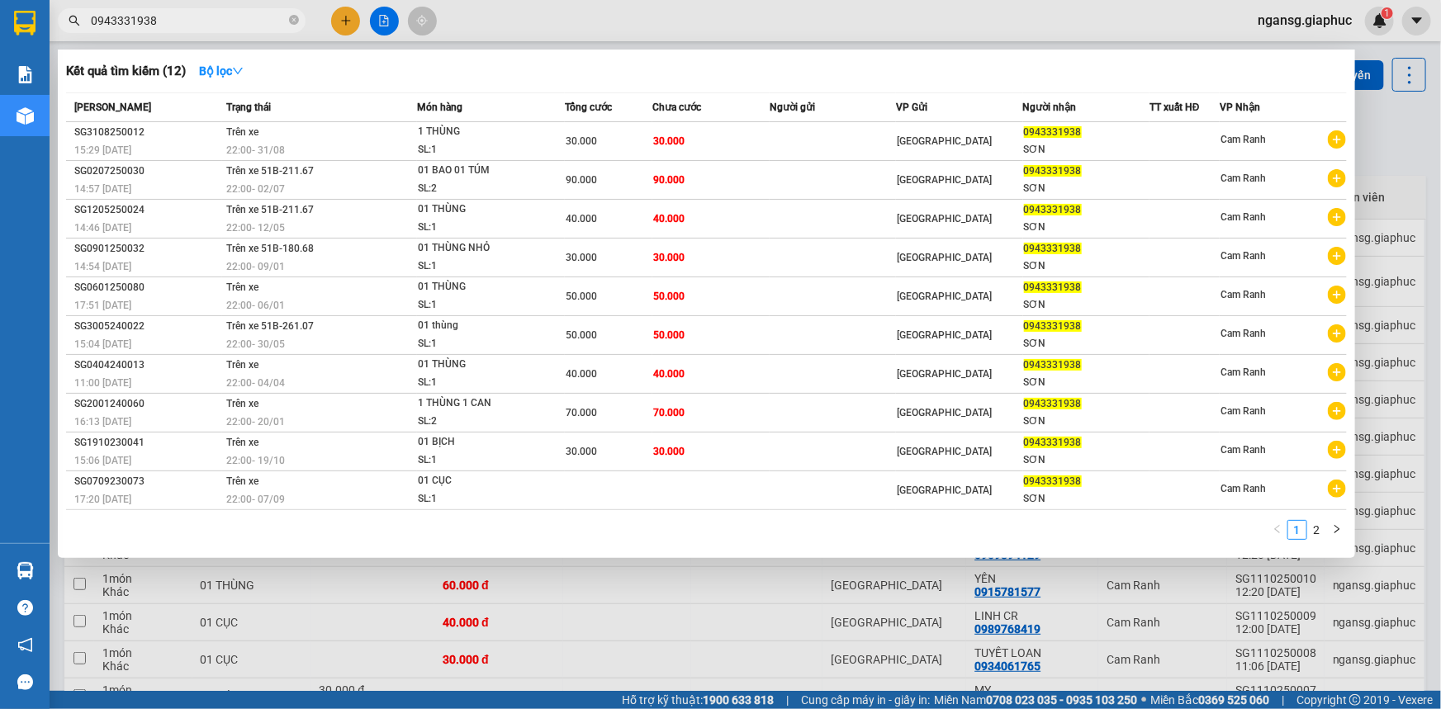
click at [193, 16] on input "0943331938" at bounding box center [188, 21] width 195 height 18
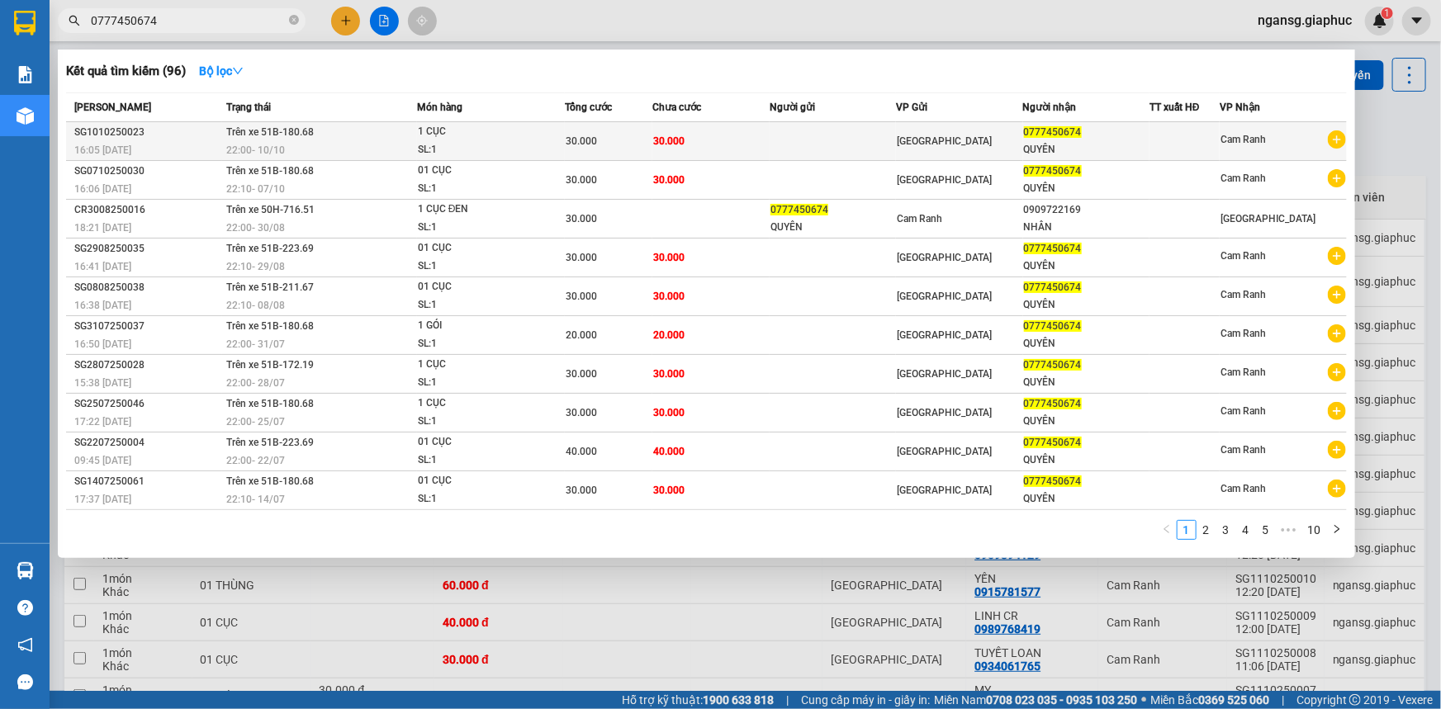
type input "0777450674"
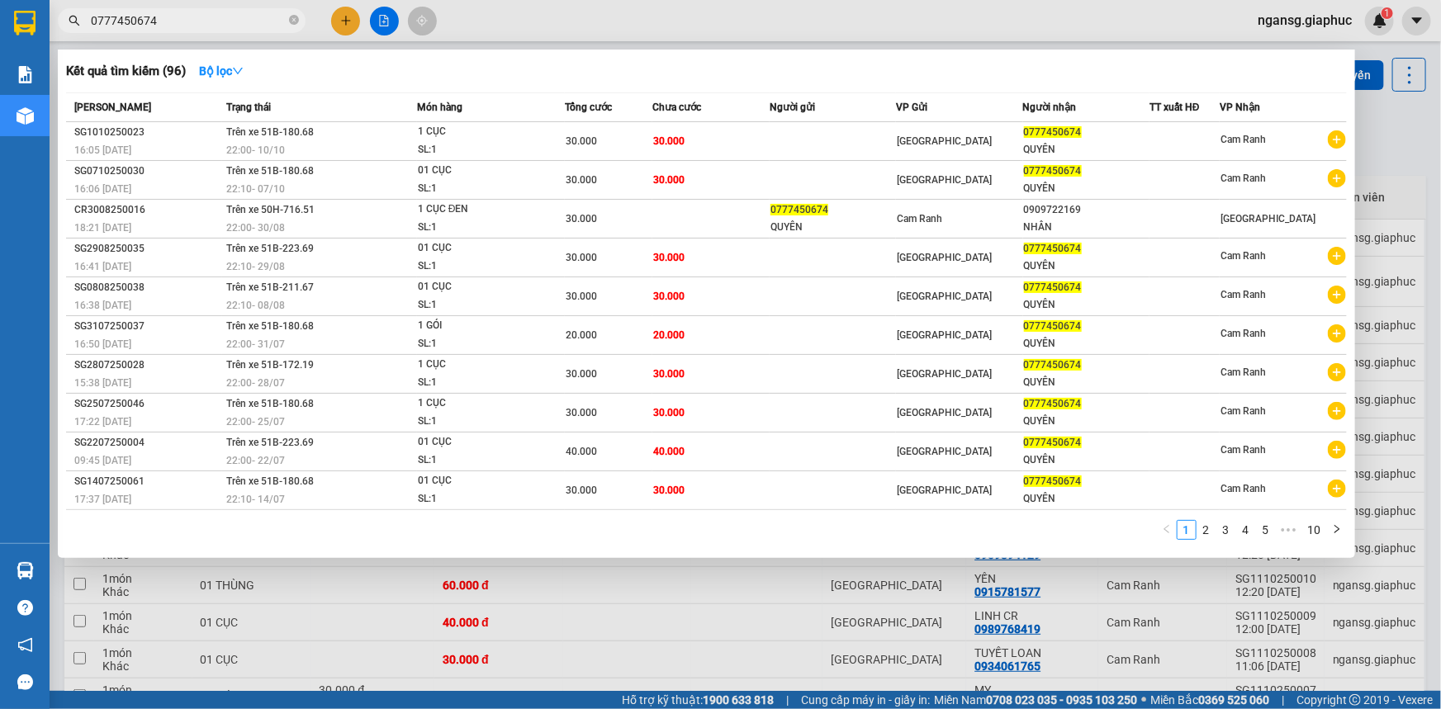
click at [886, 17] on div at bounding box center [720, 354] width 1441 height 709
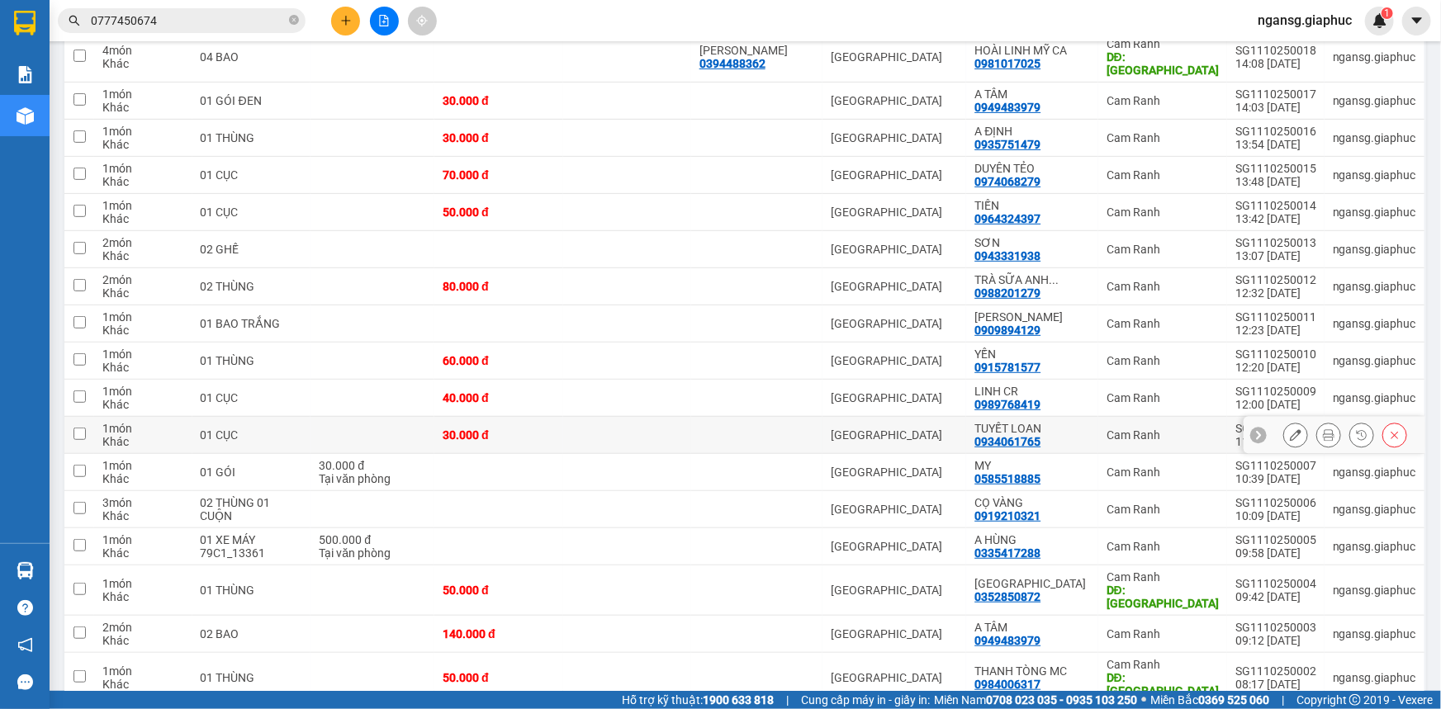
scroll to position [0, 0]
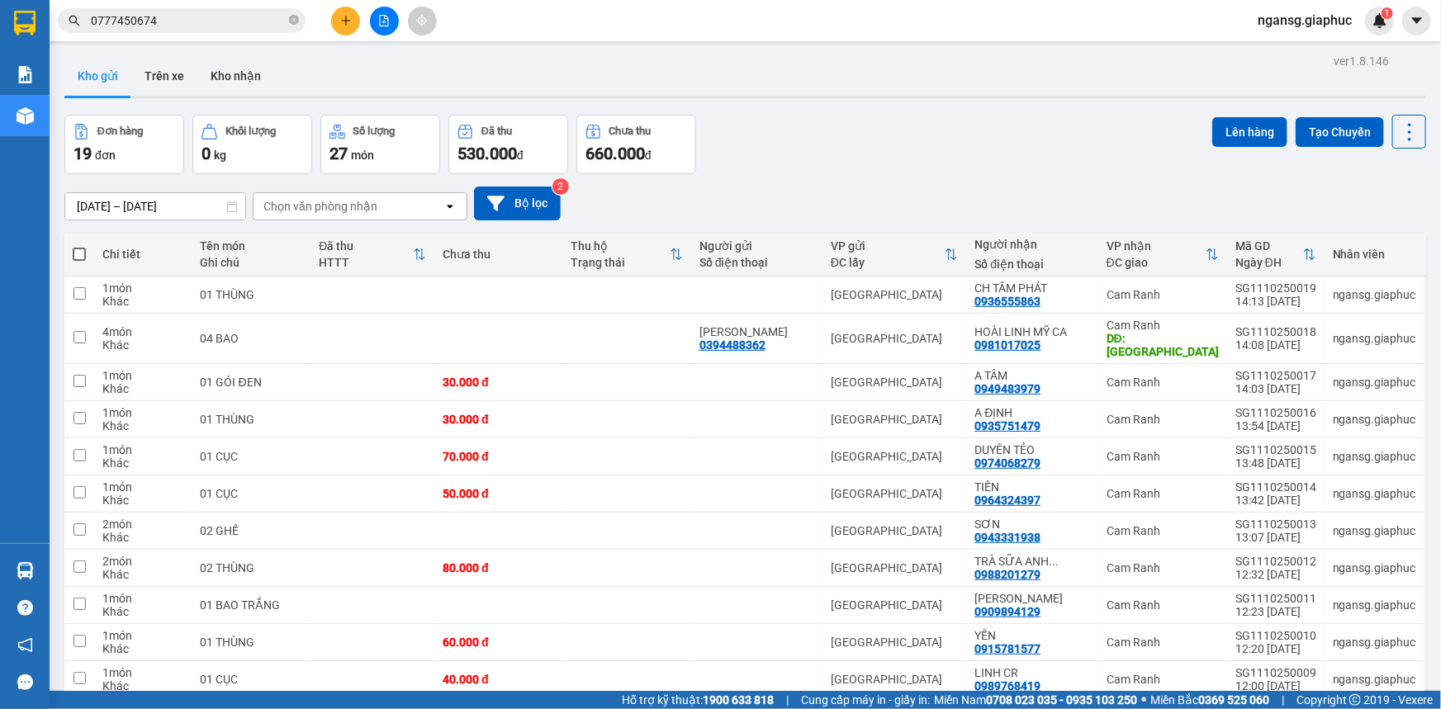
click at [862, 146] on div "Đơn hàng 19 đơn Khối lượng 0 kg Số lượng 27 món Đã thu 530.000 đ Chưa thu 660.0…" at bounding box center [744, 144] width 1361 height 59
click at [352, 63] on div "Kho gửi Trên xe Kho nhận" at bounding box center [744, 78] width 1361 height 44
click at [488, 73] on div "Kho gửi Trên xe Kho nhận" at bounding box center [744, 78] width 1361 height 44
click at [353, 26] on button at bounding box center [345, 21] width 29 height 29
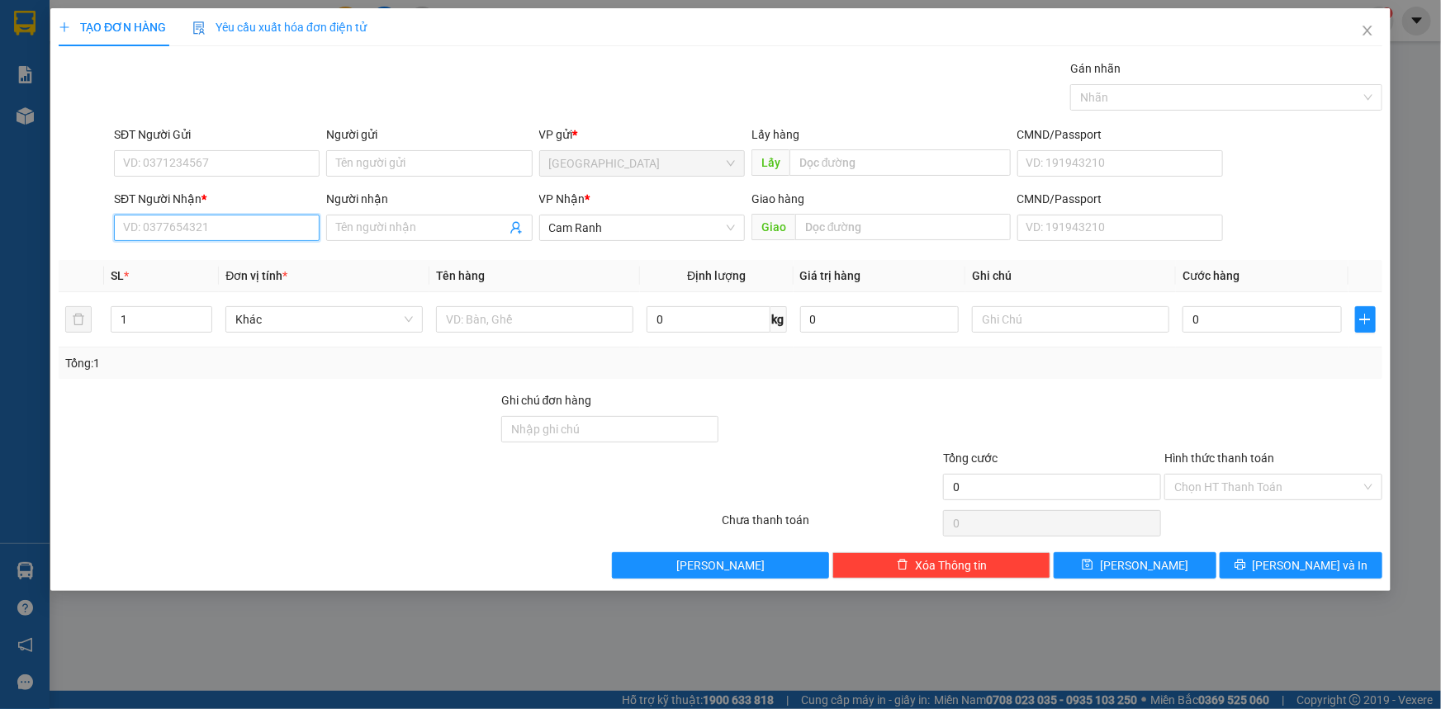
click at [264, 225] on input "SĐT Người Nhận *" at bounding box center [217, 228] width 206 height 26
type input "677"
click at [214, 227] on input "677" at bounding box center [217, 228] width 206 height 26
click at [232, 264] on div "0964773335 - NHUNG VẠN PHONG 3" at bounding box center [220, 261] width 192 height 18
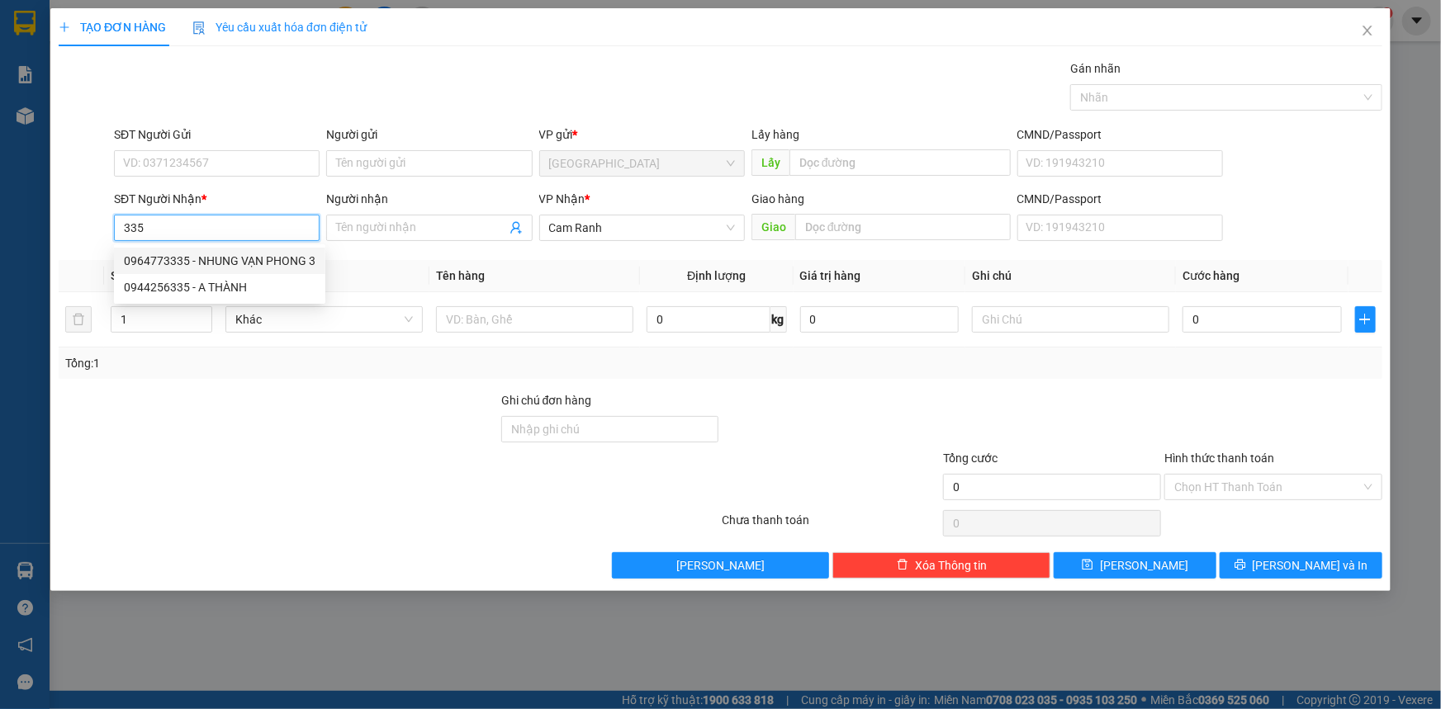
type input "0964773335"
type input "NHUNG VẠN PHONG 3"
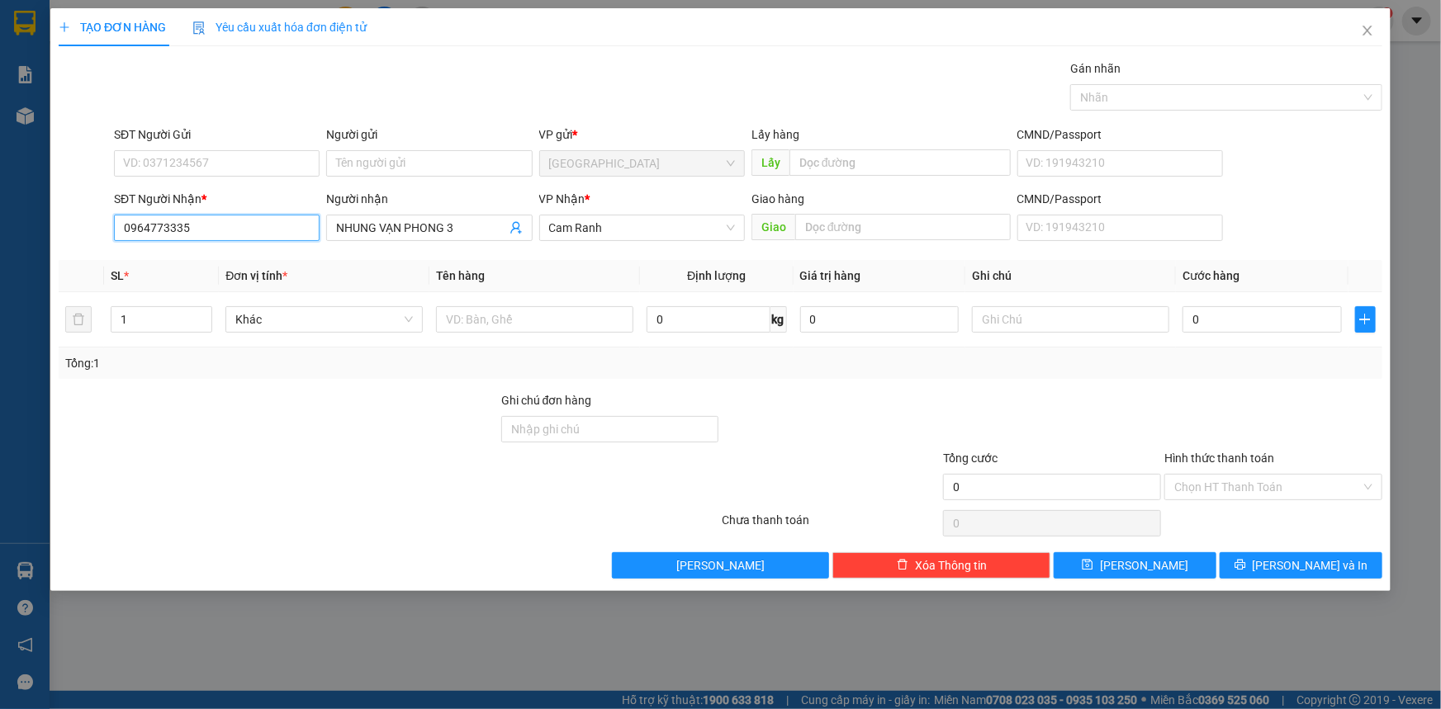
type input "0964773335"
click at [300, 429] on div at bounding box center [278, 420] width 443 height 58
click at [150, 314] on input "1" at bounding box center [161, 319] width 100 height 25
type input "2"
click at [220, 225] on input "0964773335" at bounding box center [217, 228] width 206 height 26
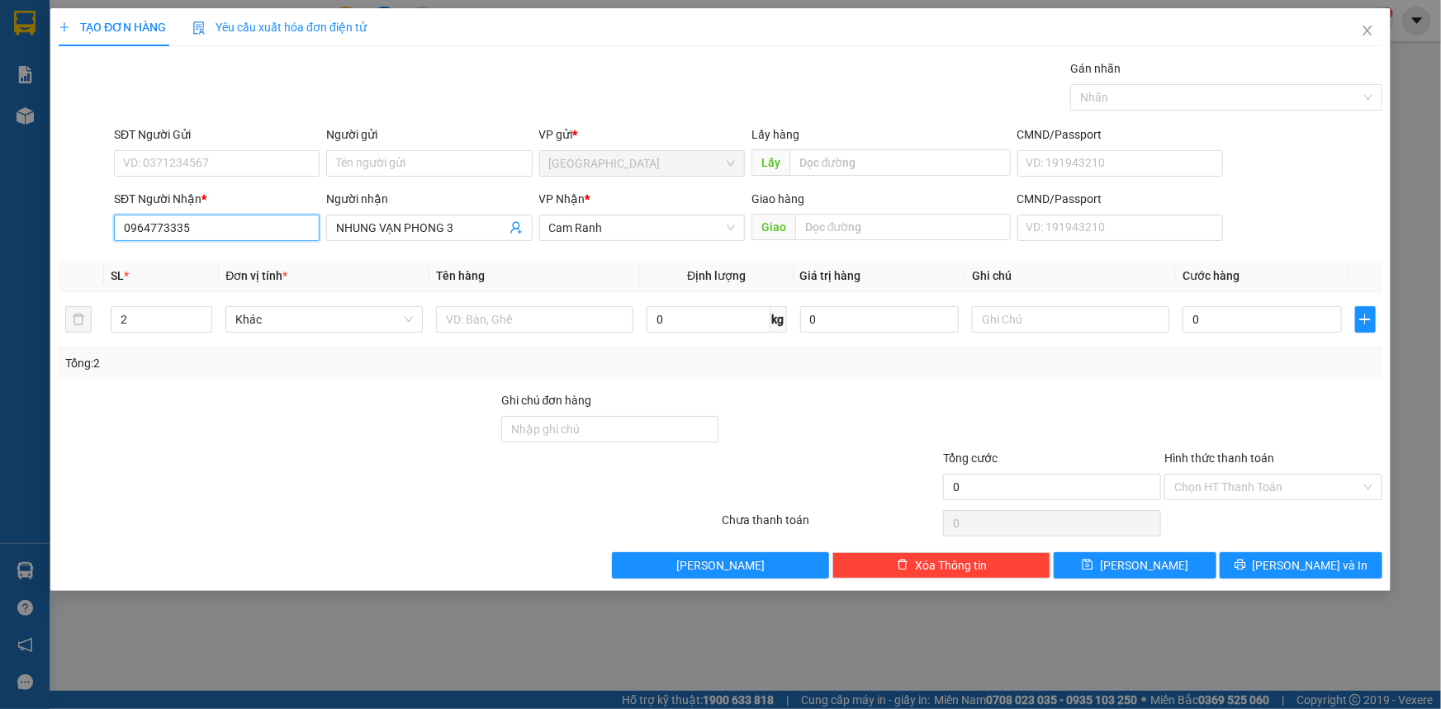
click at [220, 225] on input "0964773335" at bounding box center [217, 228] width 206 height 26
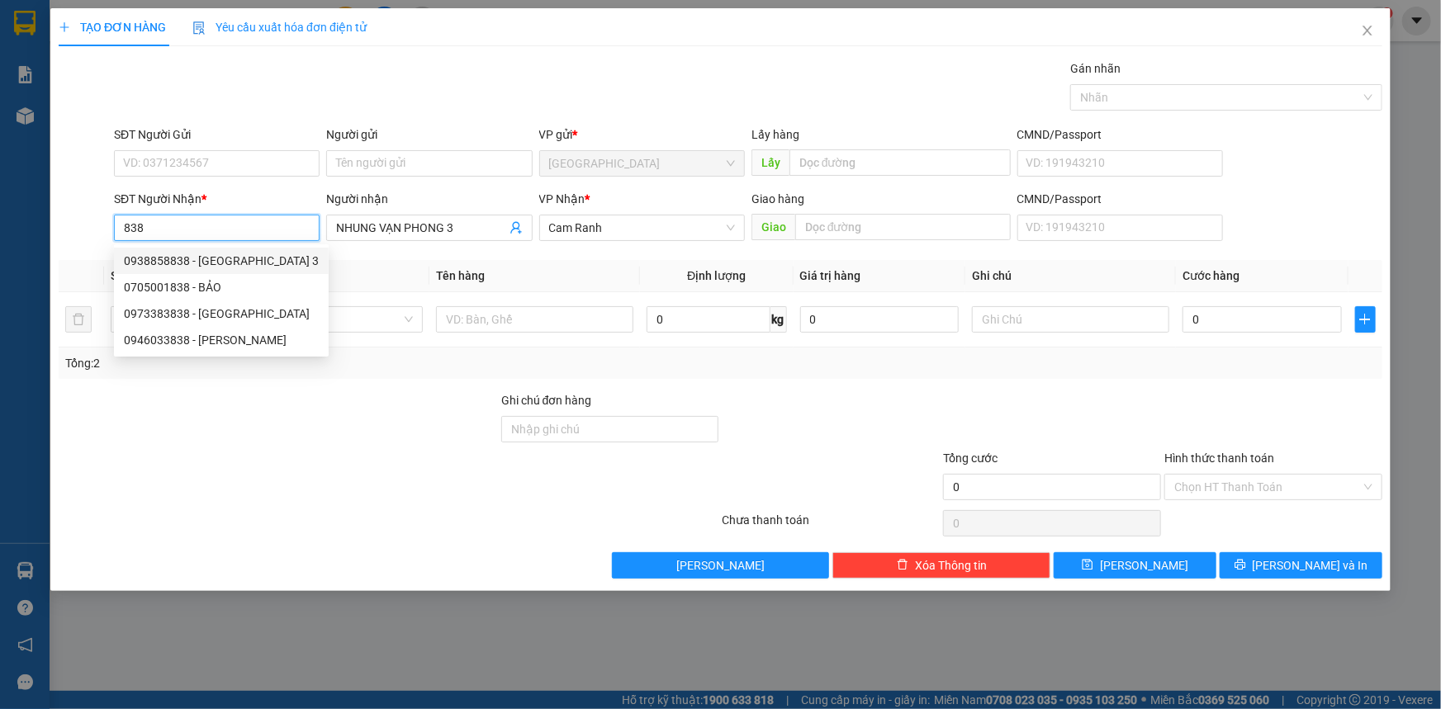
click at [231, 258] on div "0938858838 - VẠN PHONG 3" at bounding box center [221, 261] width 195 height 18
type input "0938858838"
type input "VẠN PHONG 3"
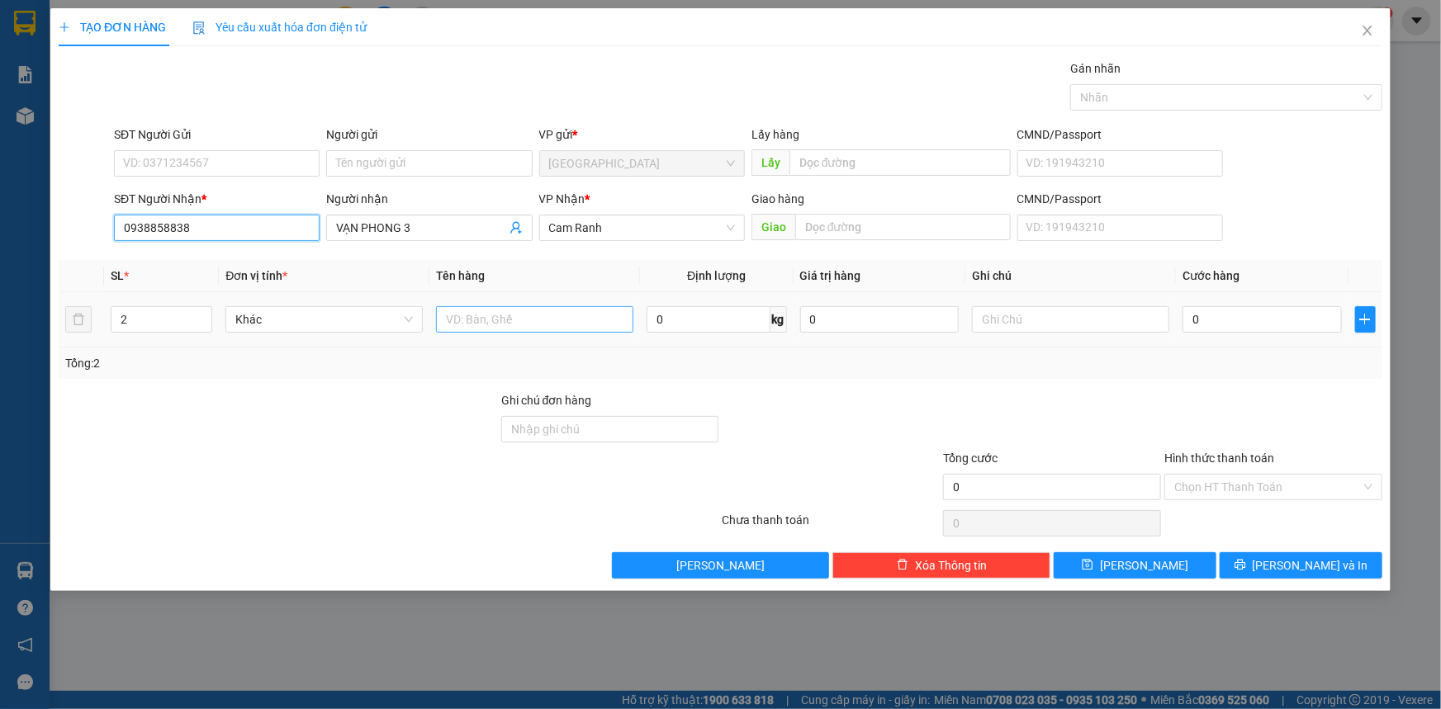
type input "0938858838"
click at [482, 322] on input "text" at bounding box center [534, 319] width 197 height 26
type input "02 THÙNG"
click at [1291, 561] on span "[PERSON_NAME] và In" at bounding box center [1310, 565] width 116 height 18
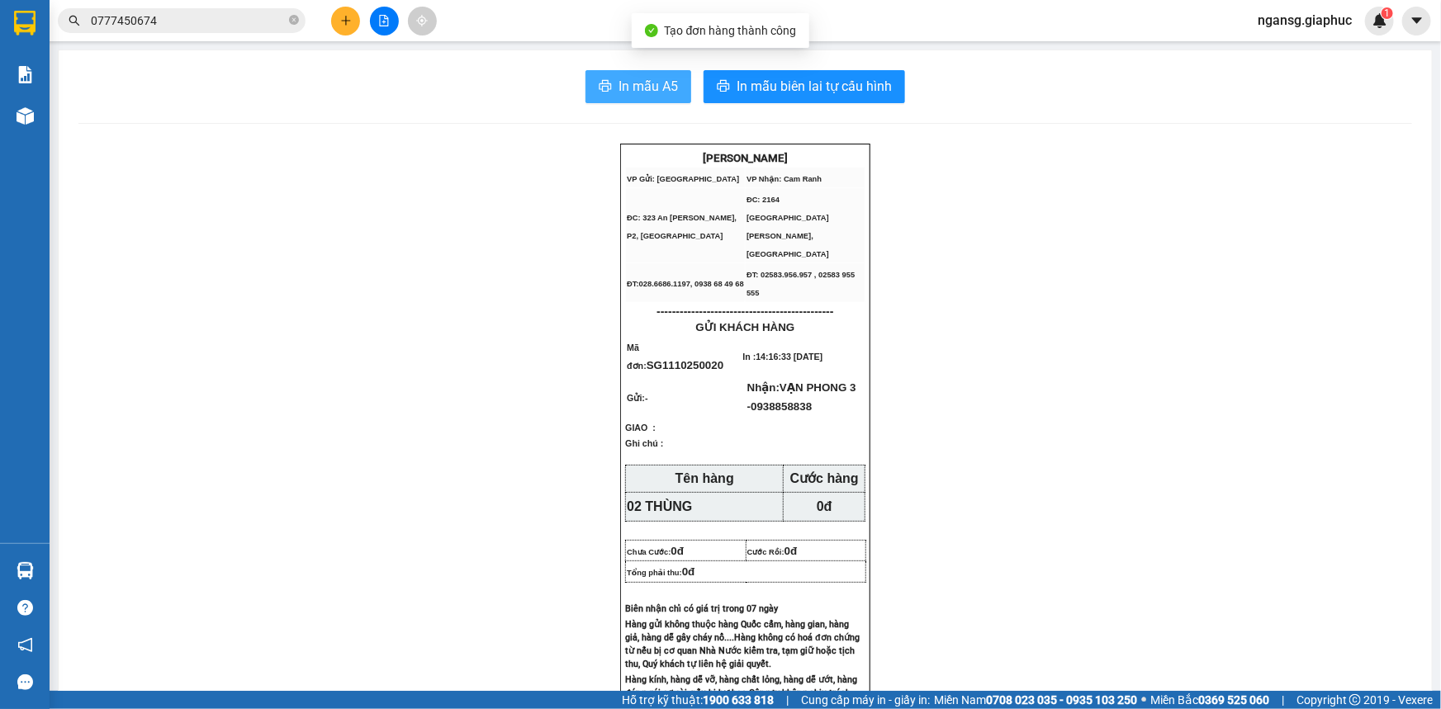
click at [640, 84] on span "In mẫu A5" at bounding box center [647, 86] width 59 height 21
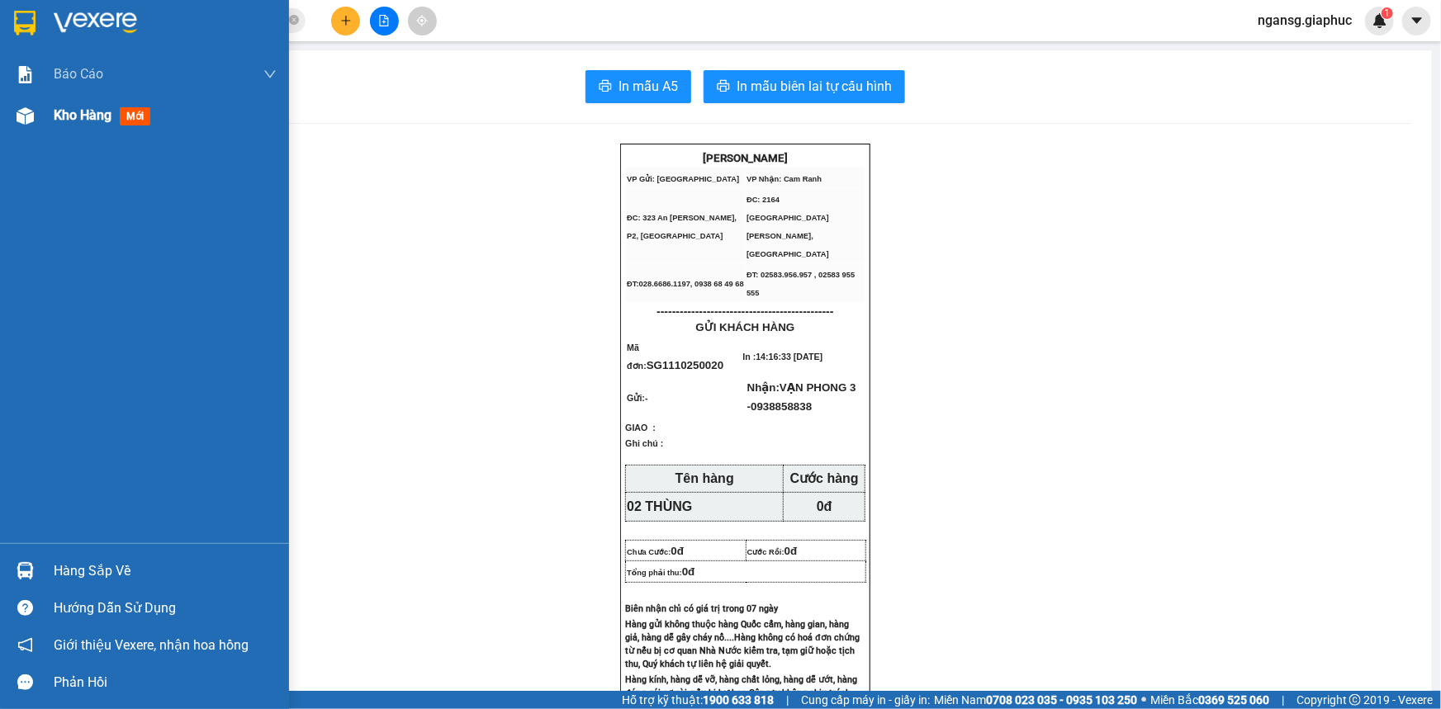
click at [58, 110] on span "Kho hàng" at bounding box center [83, 115] width 58 height 16
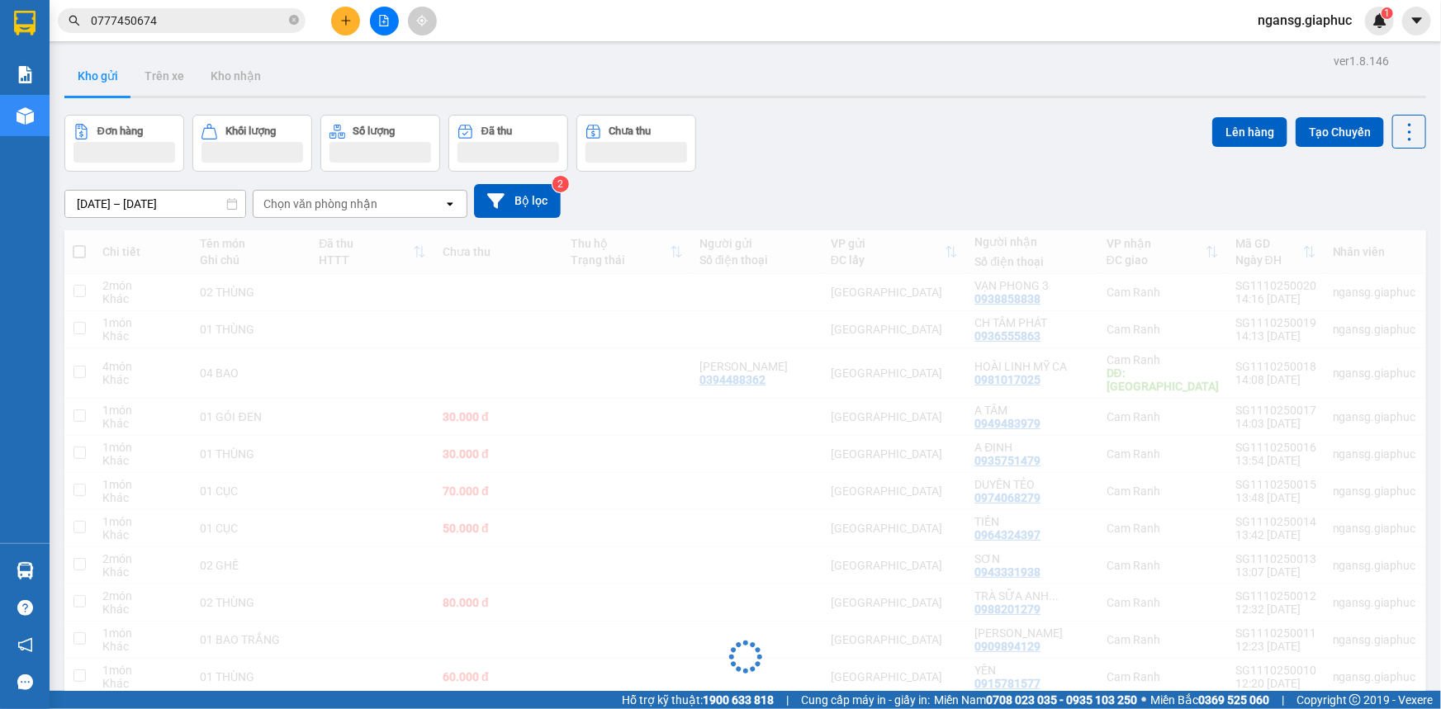
click at [950, 175] on div "[DATE] – [DATE] Press the down arrow key to interact with the calendar and sele…" at bounding box center [744, 201] width 1361 height 59
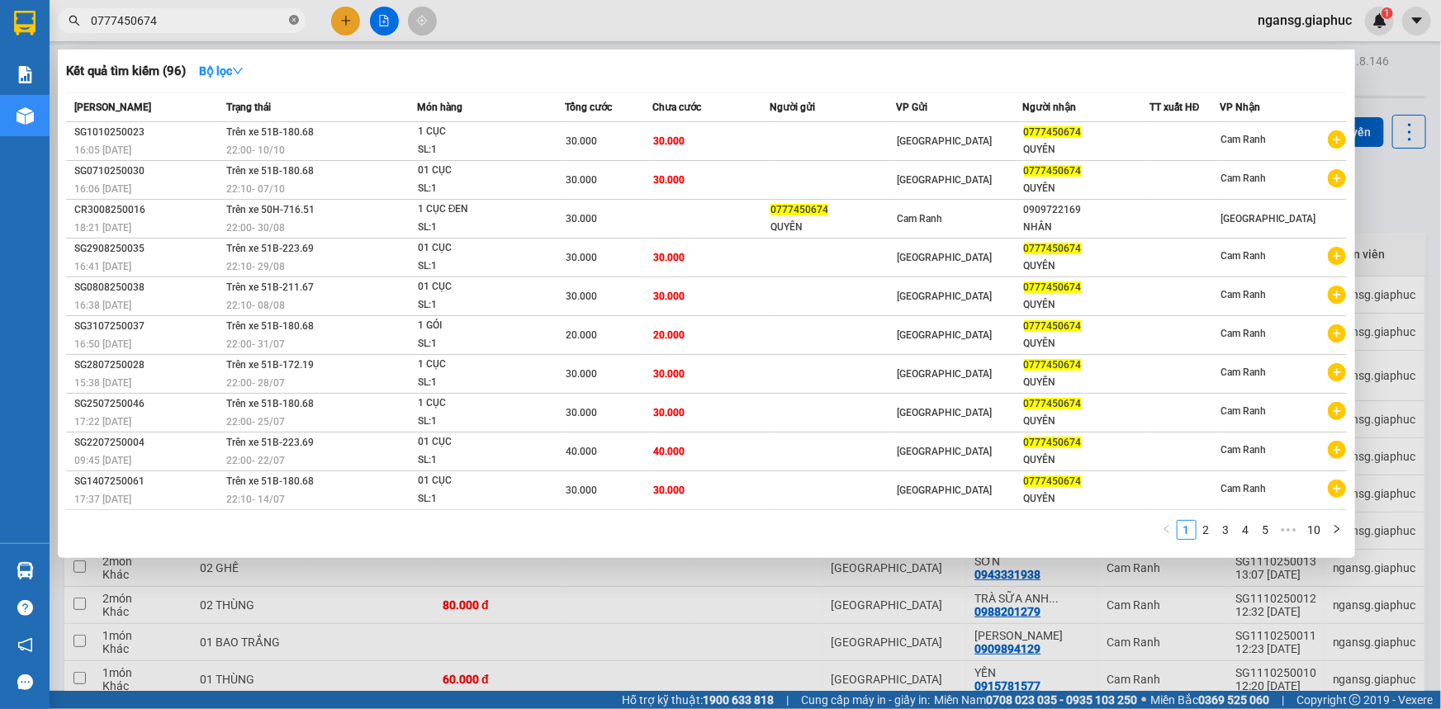
click at [294, 20] on icon "close-circle" at bounding box center [294, 20] width 10 height 10
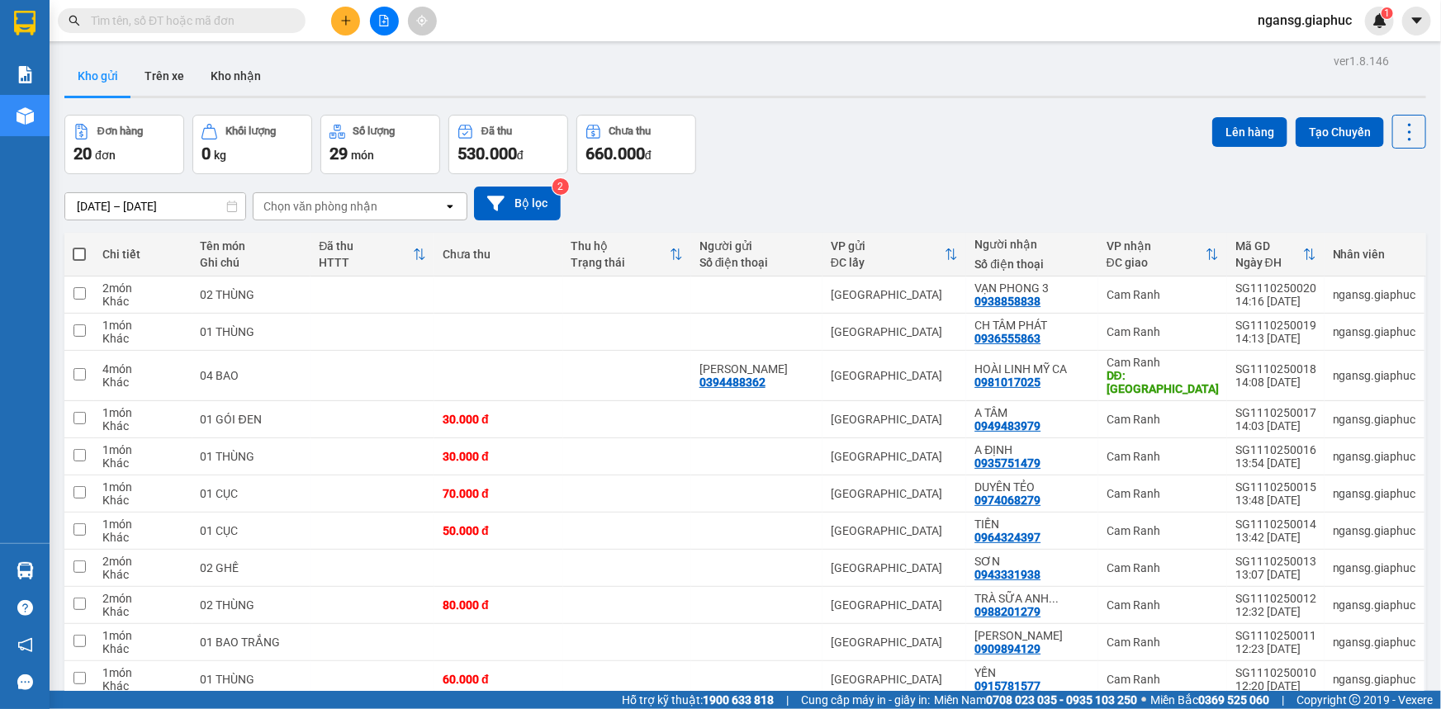
click at [340, 23] on icon "plus" at bounding box center [346, 21] width 12 height 12
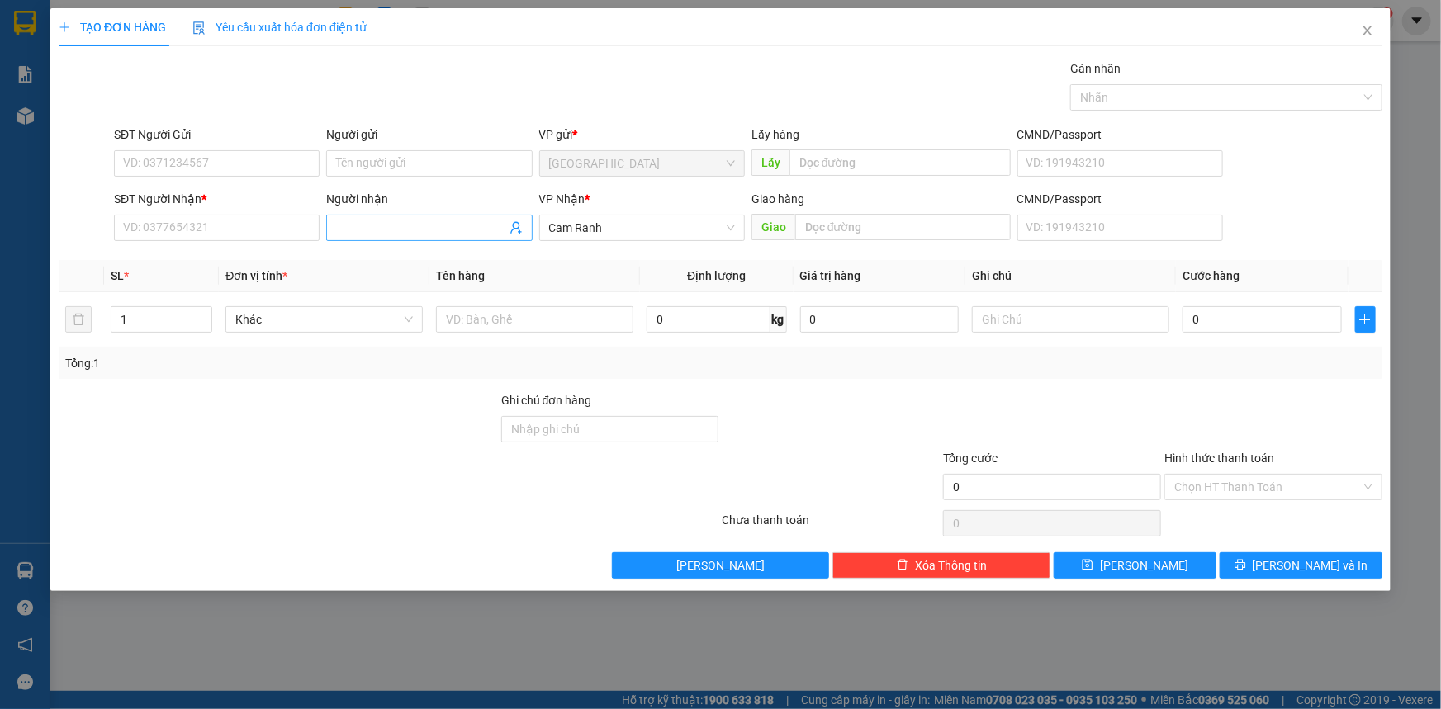
click at [353, 223] on input "Người nhận" at bounding box center [420, 228] width 169 height 18
type input "TÂM PHÁT"
click at [370, 410] on div at bounding box center [278, 420] width 443 height 58
click at [1371, 31] on icon "close" at bounding box center [1367, 30] width 13 height 13
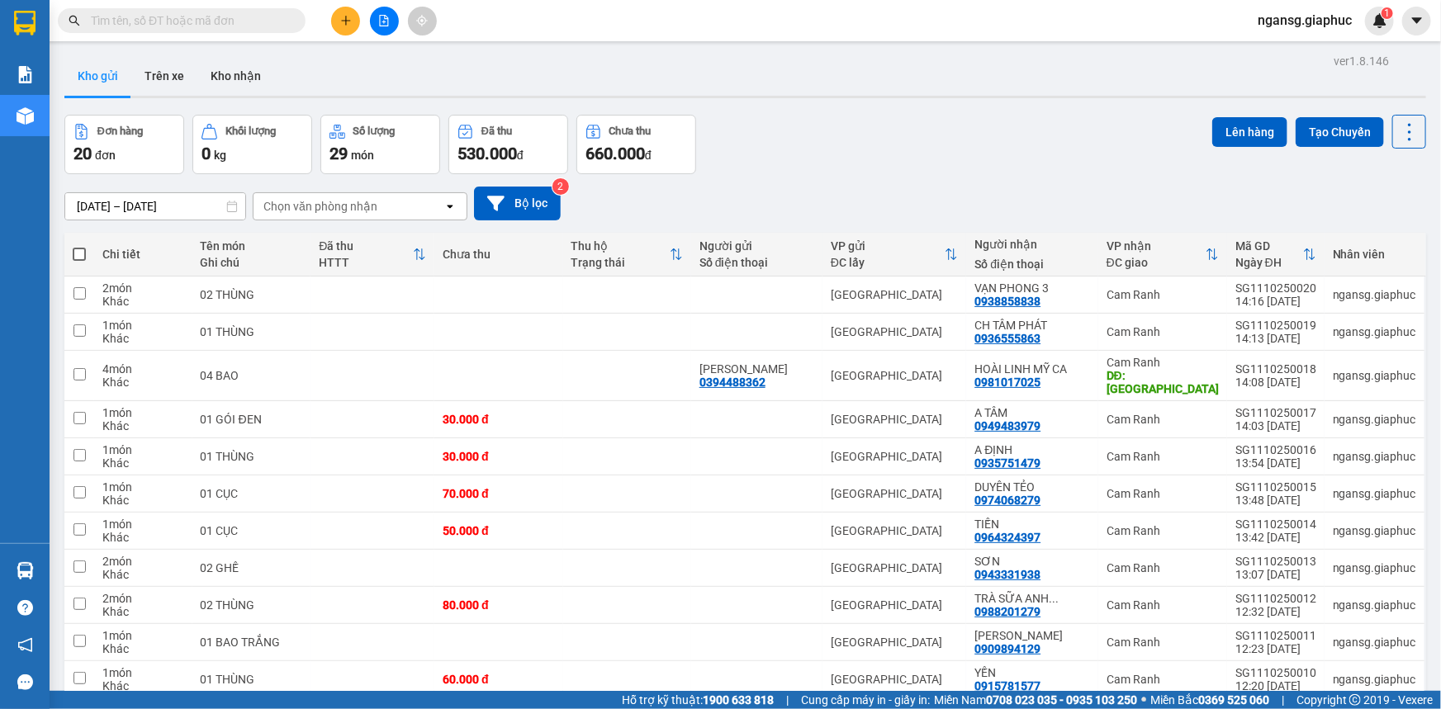
click at [916, 159] on div "Đơn hàng 20 đơn Khối lượng 0 kg Số lượng 29 món Đã thu 530.000 đ Chưa thu 660.0…" at bounding box center [744, 144] width 1361 height 59
click at [345, 13] on button at bounding box center [345, 21] width 29 height 29
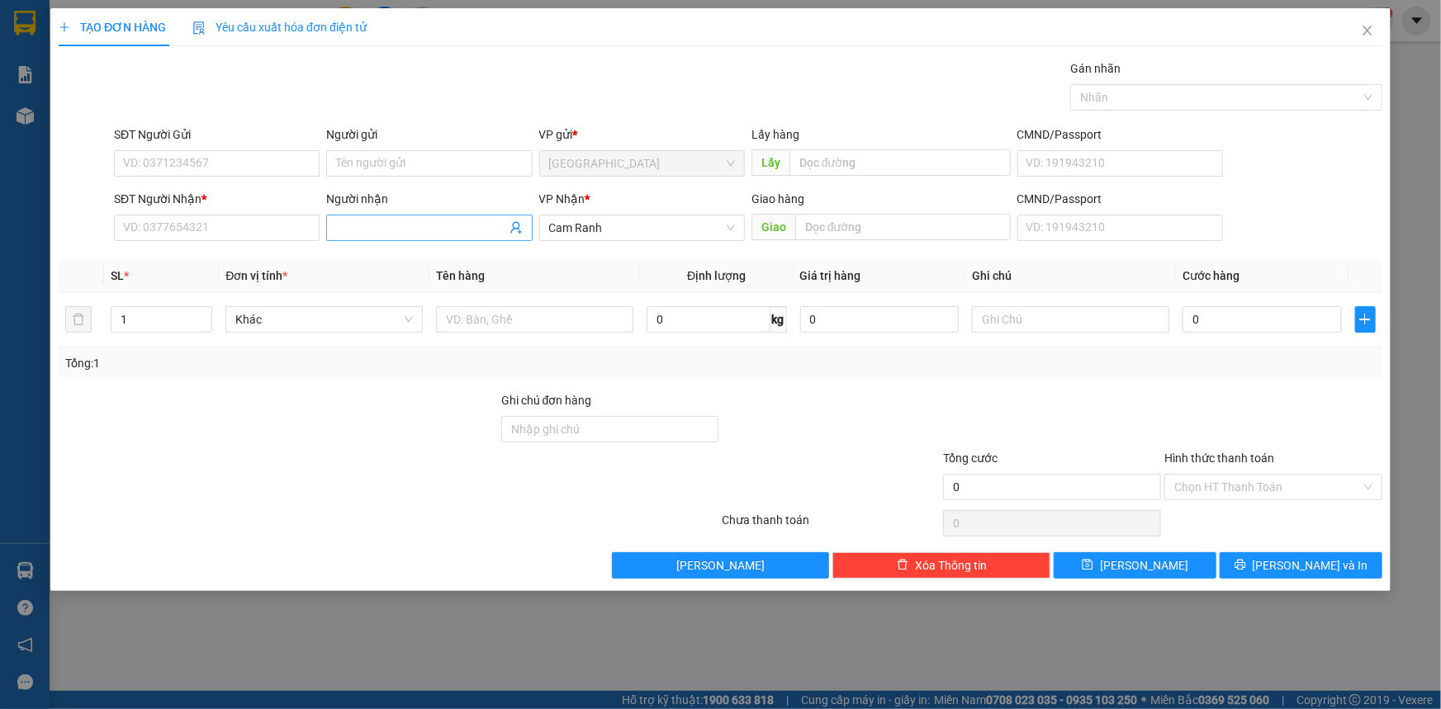
click at [390, 222] on input "Người nhận" at bounding box center [420, 228] width 169 height 18
click at [1364, 35] on icon "close" at bounding box center [1366, 31] width 9 height 10
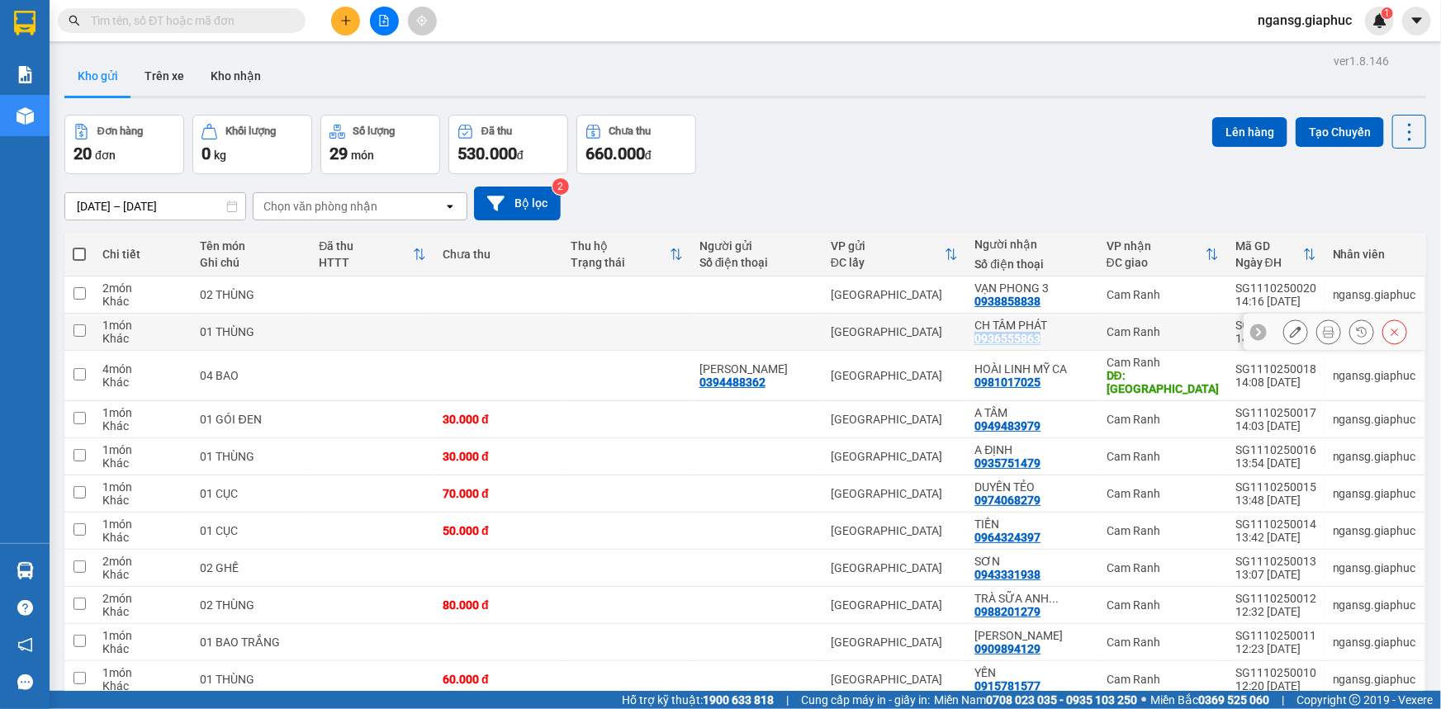
drag, startPoint x: 1068, startPoint y: 339, endPoint x: 986, endPoint y: 348, distance: 83.1
click at [986, 348] on td "CH TÂM PHÁT 0936555863" at bounding box center [1031, 332] width 131 height 37
checkbox input "true"
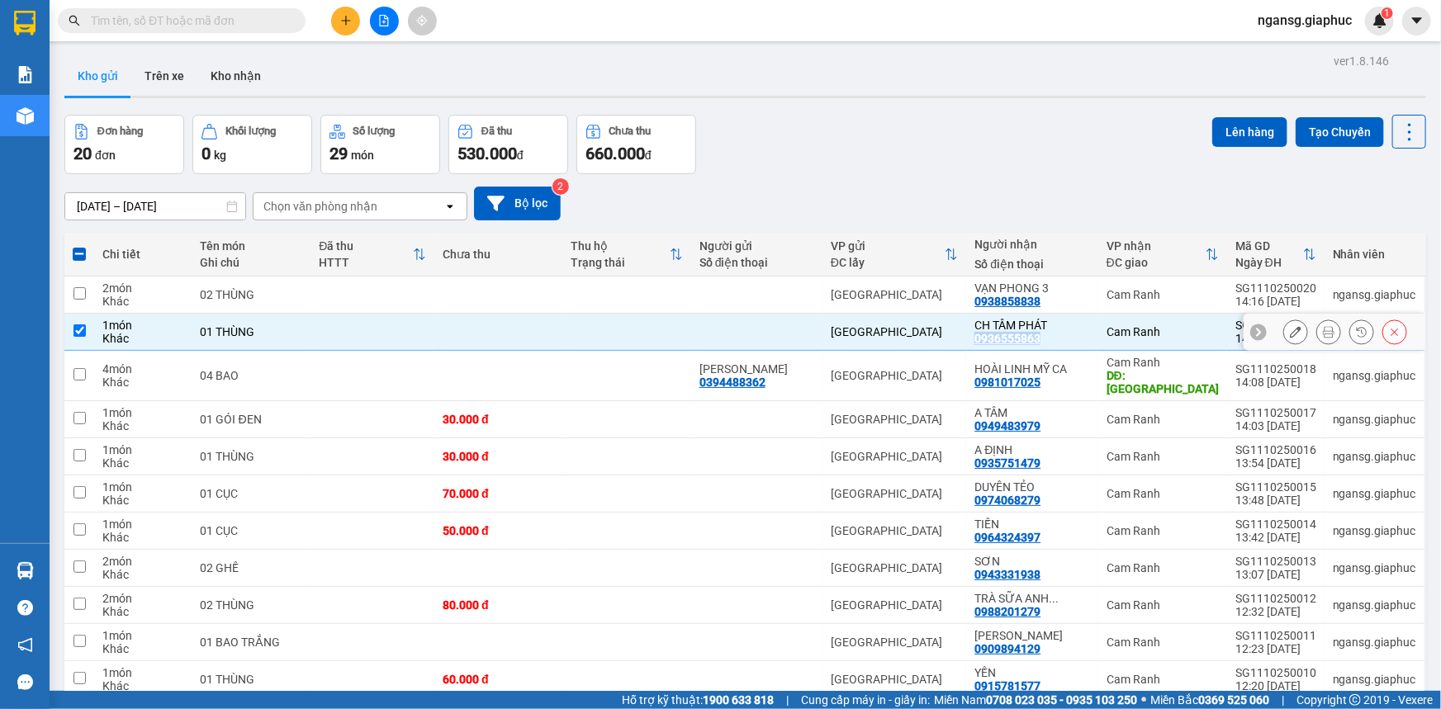
copy div "0936555863"
drag, startPoint x: 240, startPoint y: 12, endPoint x: 244, endPoint y: 30, distance: 18.5
click at [240, 17] on input "text" at bounding box center [188, 21] width 195 height 18
drag, startPoint x: 244, startPoint y: 30, endPoint x: 168, endPoint y: 17, distance: 77.1
click at [168, 17] on input "text" at bounding box center [188, 21] width 195 height 18
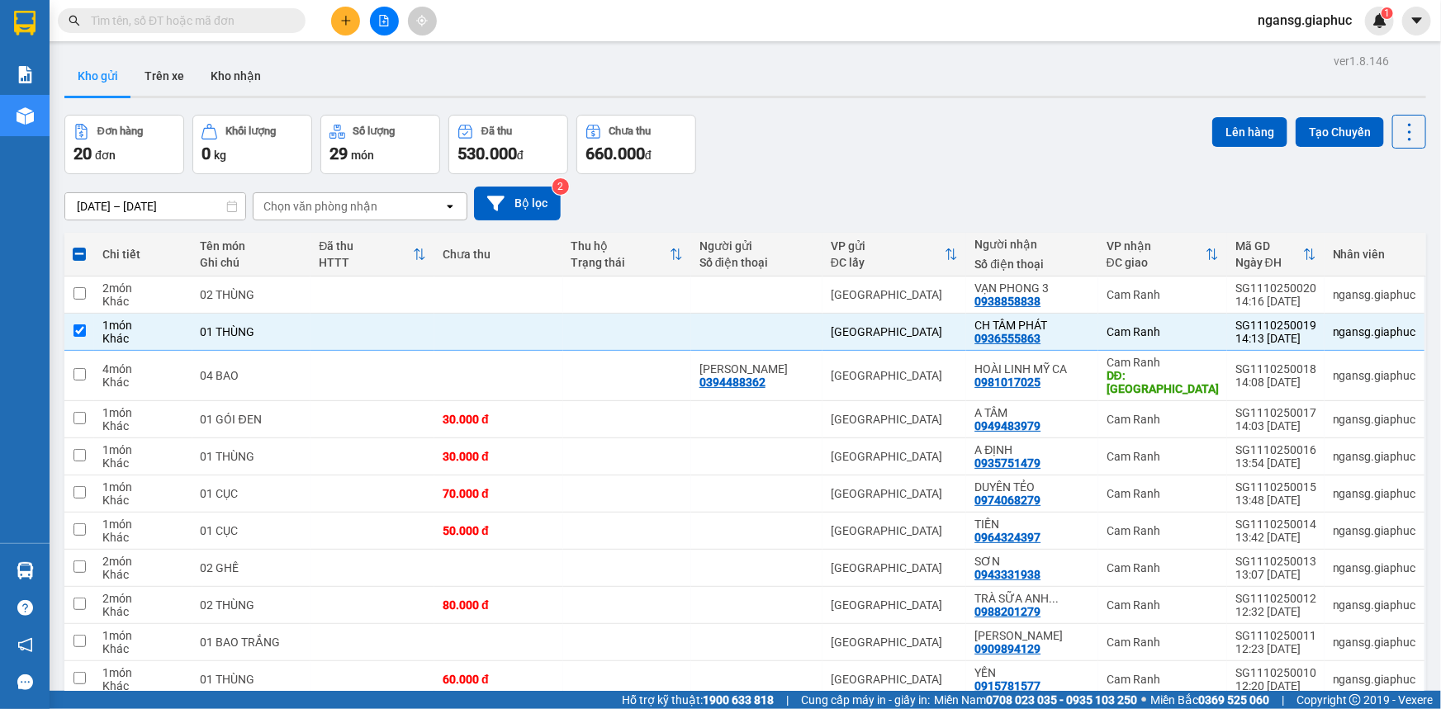
paste input "0936555863"
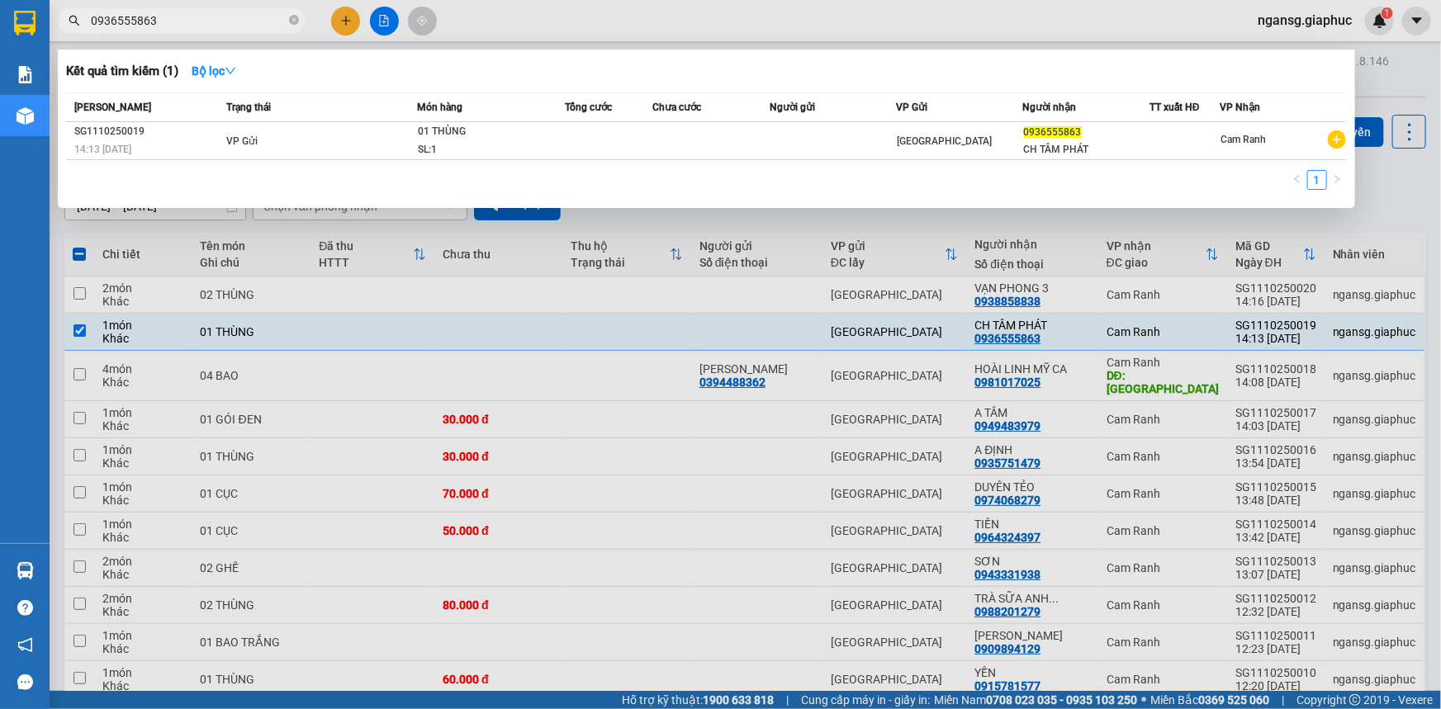
type input "0936555863"
click at [818, 211] on div at bounding box center [720, 354] width 1441 height 709
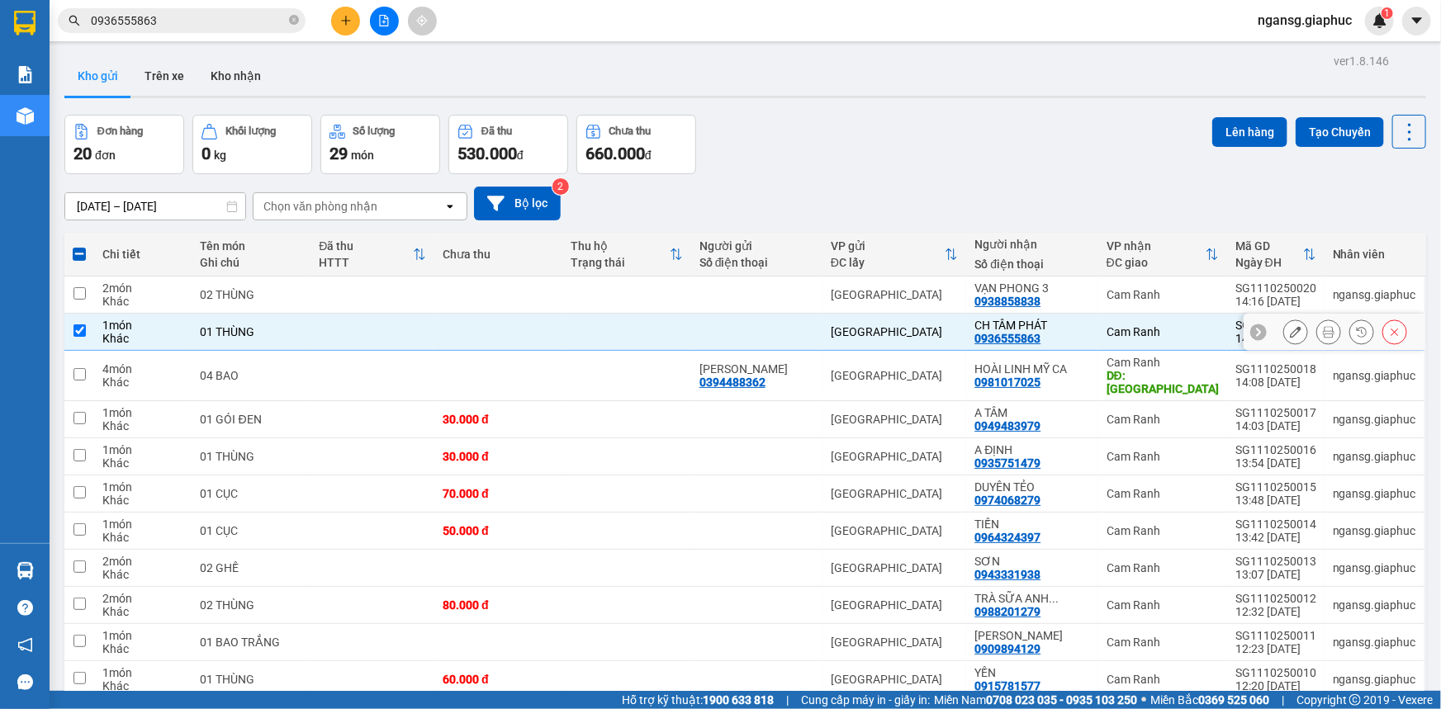
click at [78, 329] on input "checkbox" at bounding box center [79, 330] width 12 height 12
checkbox input "false"
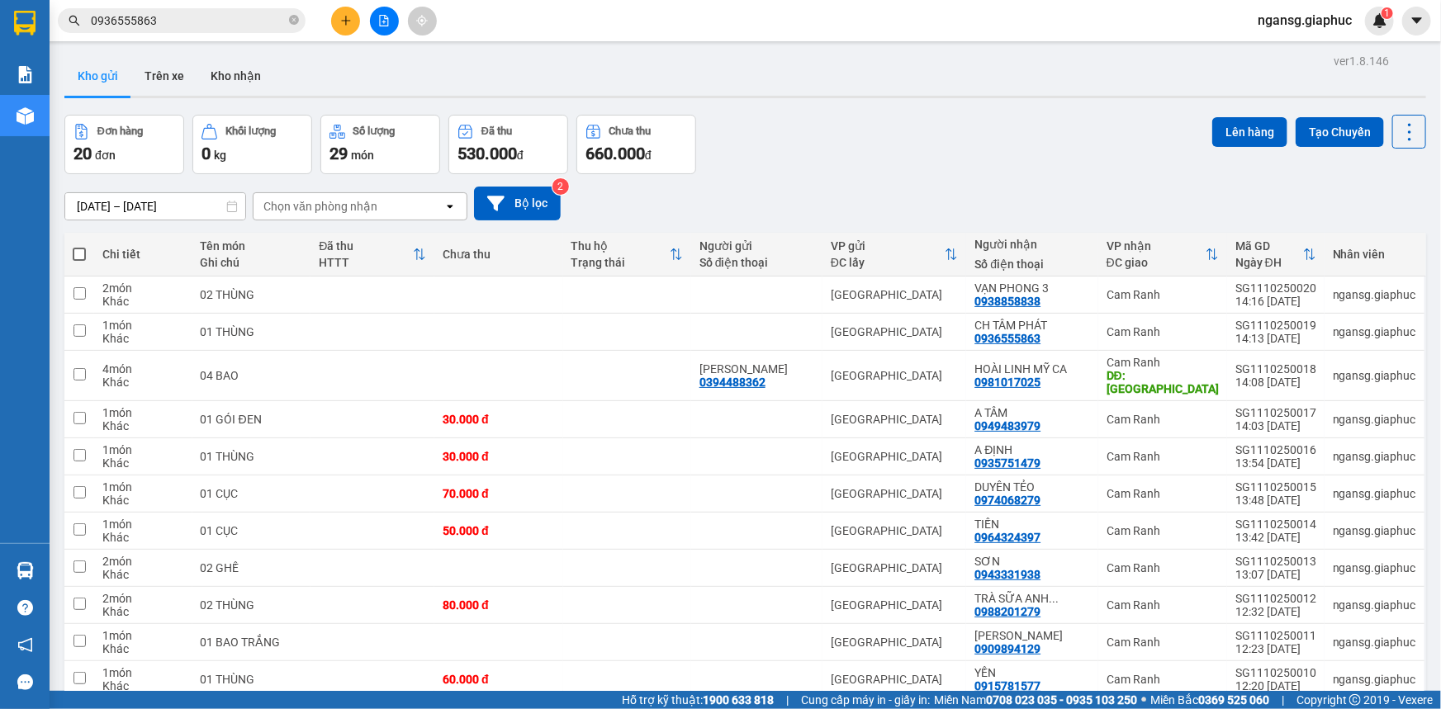
click at [817, 176] on div "[DATE] – [DATE] Press the down arrow key to interact with the calendar and sele…" at bounding box center [744, 203] width 1361 height 59
click at [1003, 140] on div "Đơn hàng 20 đơn Khối lượng 0 kg Số lượng 29 món Đã thu 530.000 đ Chưa thu 660.0…" at bounding box center [744, 144] width 1361 height 59
click at [945, 108] on div "ver 1.8.146 Kho gửi Trên xe Kho nhận Đơn hàng 20 đơn Khối lượng 0 kg Số lượng 2…" at bounding box center [745, 584] width 1375 height 1069
click at [859, 143] on div "Đơn hàng 20 đơn Khối lượng 0 kg Số lượng 29 món Đã thu 530.000 đ Chưa thu 660.0…" at bounding box center [744, 144] width 1361 height 59
click at [859, 127] on div "Đơn hàng 20 đơn Khối lượng 0 kg Số lượng 29 món Đã thu 530.000 đ Chưa thu 660.0…" at bounding box center [744, 144] width 1361 height 59
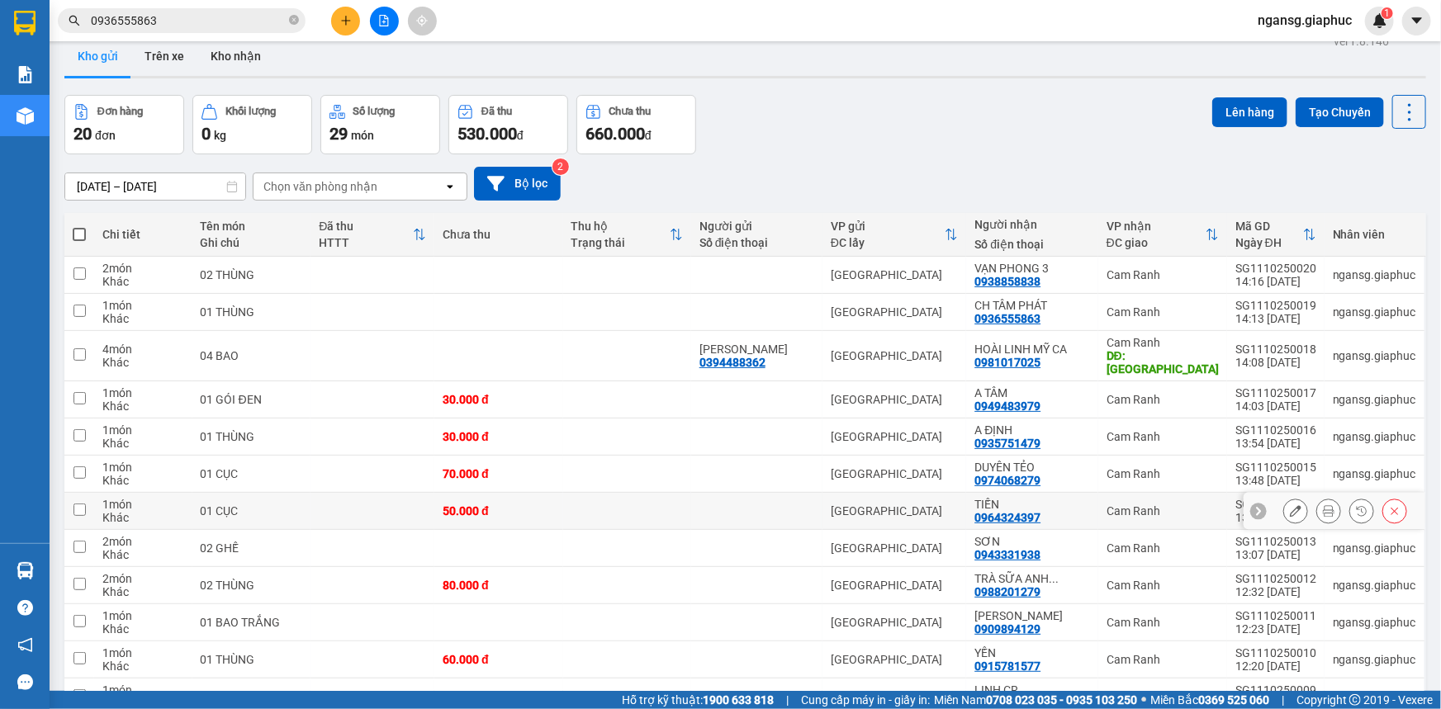
scroll to position [18, 0]
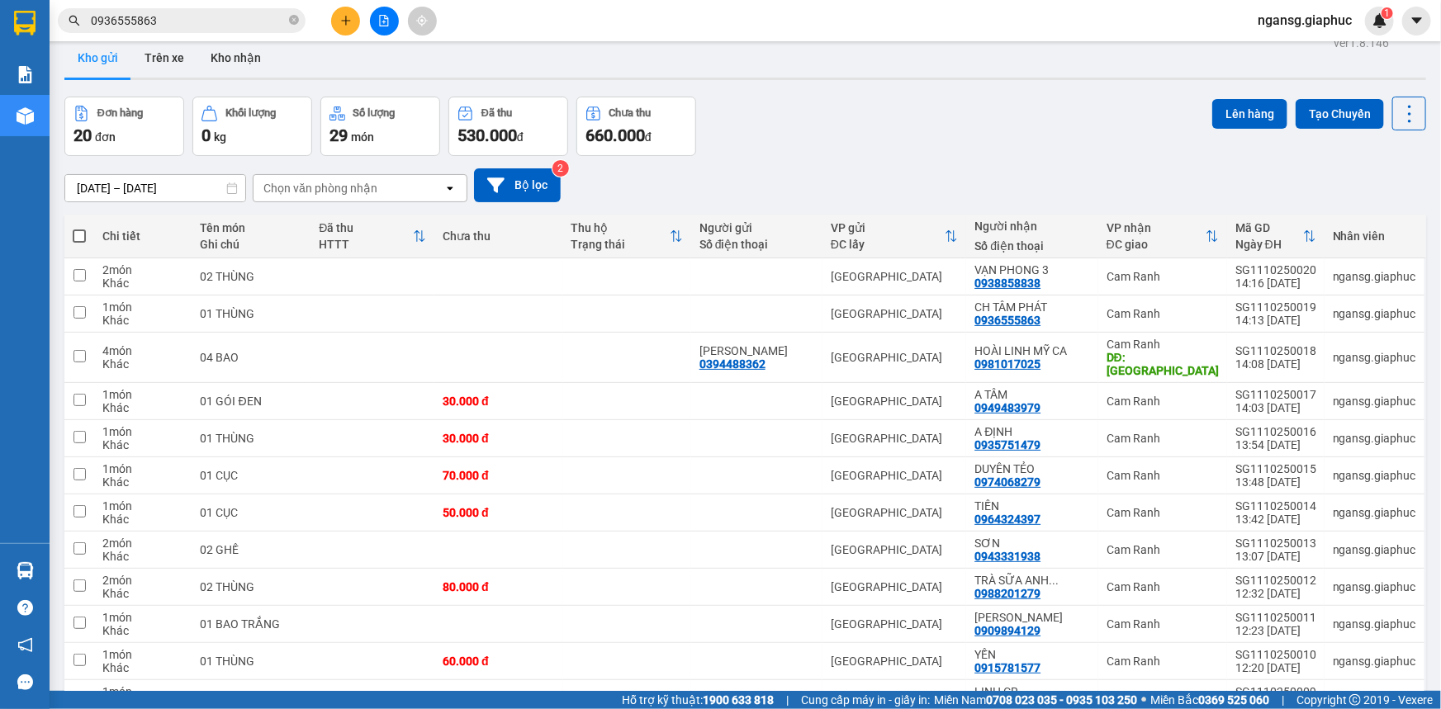
click at [1153, 185] on div "[DATE] – [DATE] Press the down arrow key to interact with the calendar and sele…" at bounding box center [744, 185] width 1361 height 34
click at [1054, 111] on div "Đơn hàng 20 đơn Khối lượng 0 kg Số lượng 29 món Đã thu 530.000 đ Chưa thu 660.0…" at bounding box center [744, 126] width 1361 height 59
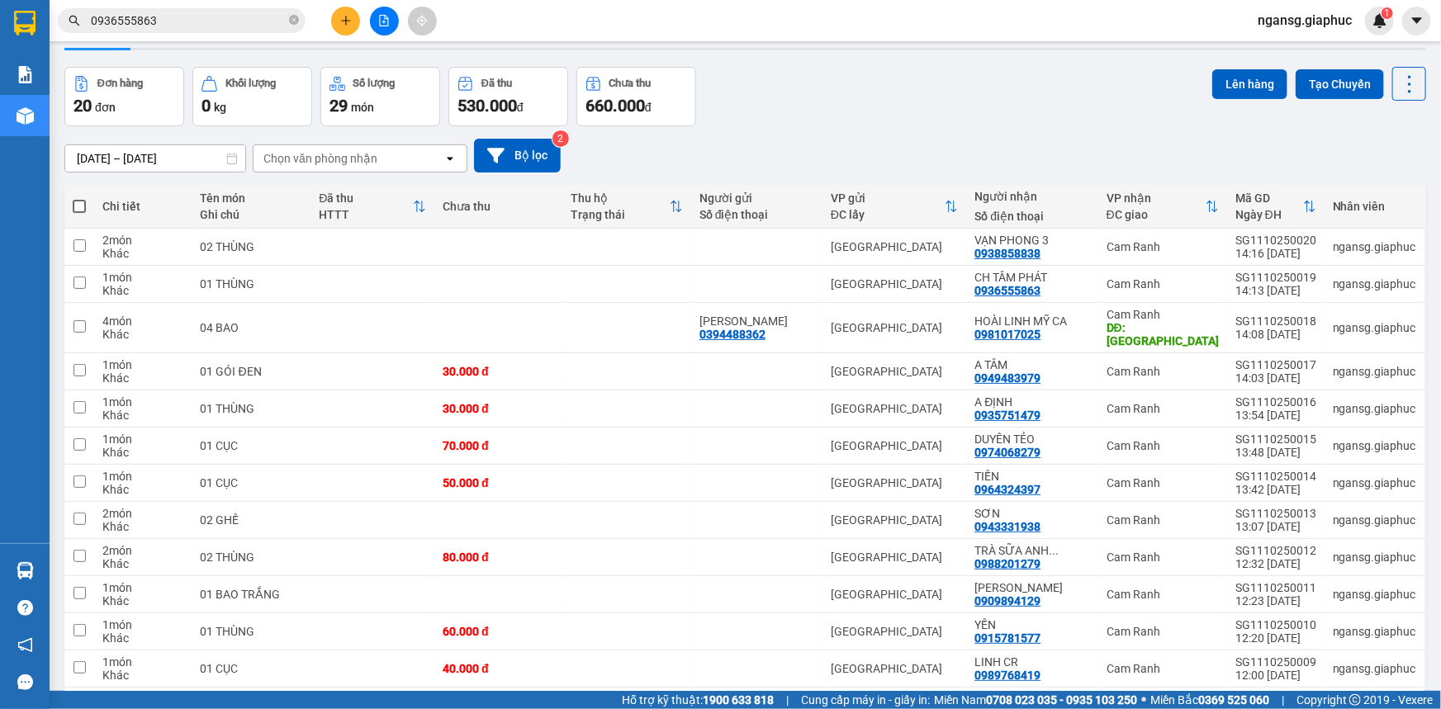
scroll to position [74, 0]
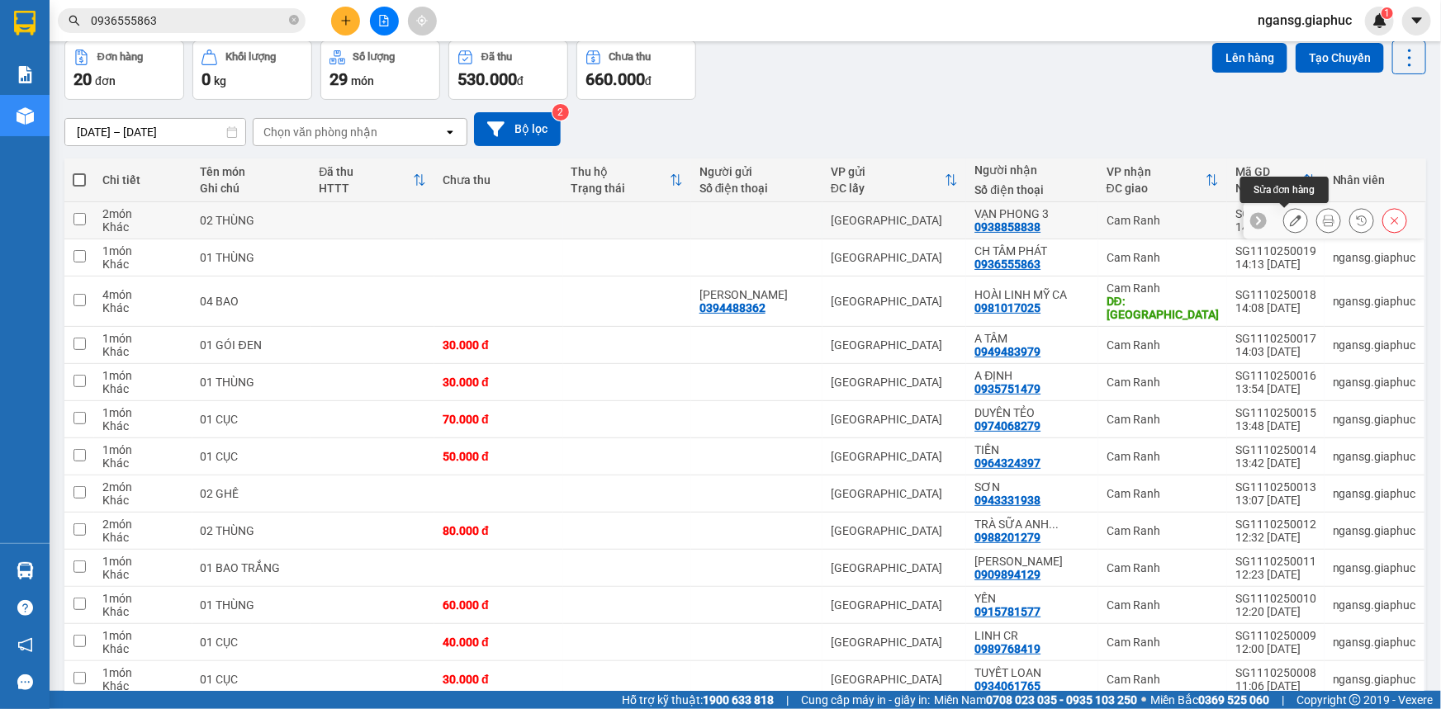
click at [1290, 222] on icon at bounding box center [1296, 221] width 12 height 12
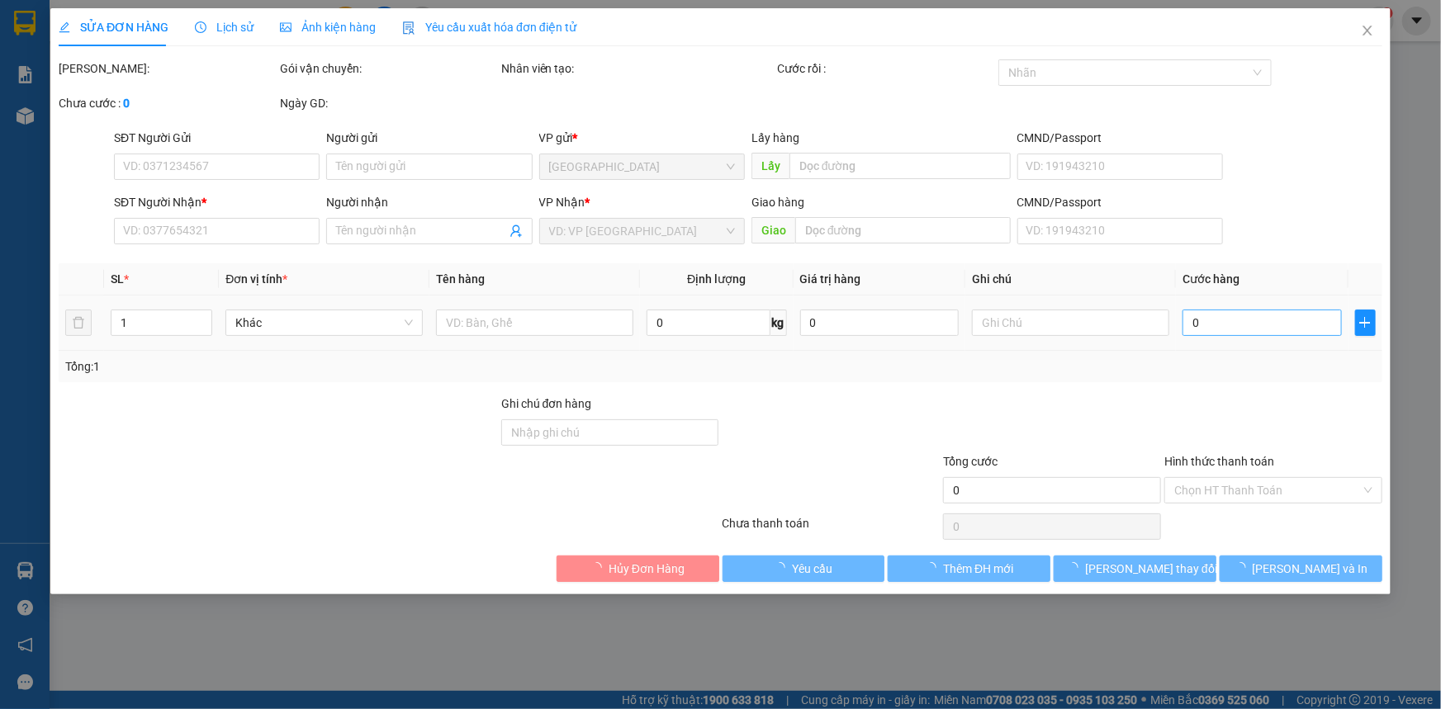
type input "0938858838"
type input "VẠN PHONG 3"
click at [1247, 318] on input "0" at bounding box center [1261, 323] width 159 height 26
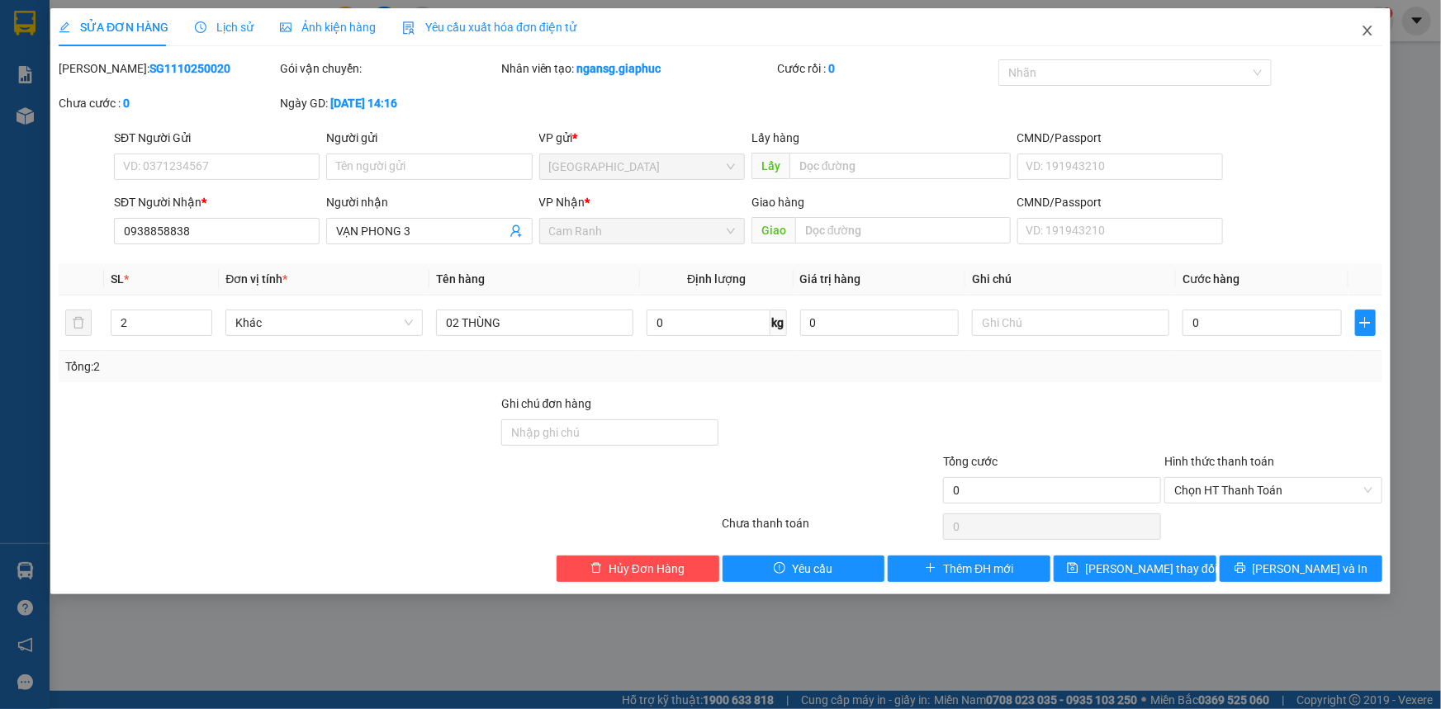
click at [1364, 32] on icon "close" at bounding box center [1367, 30] width 13 height 13
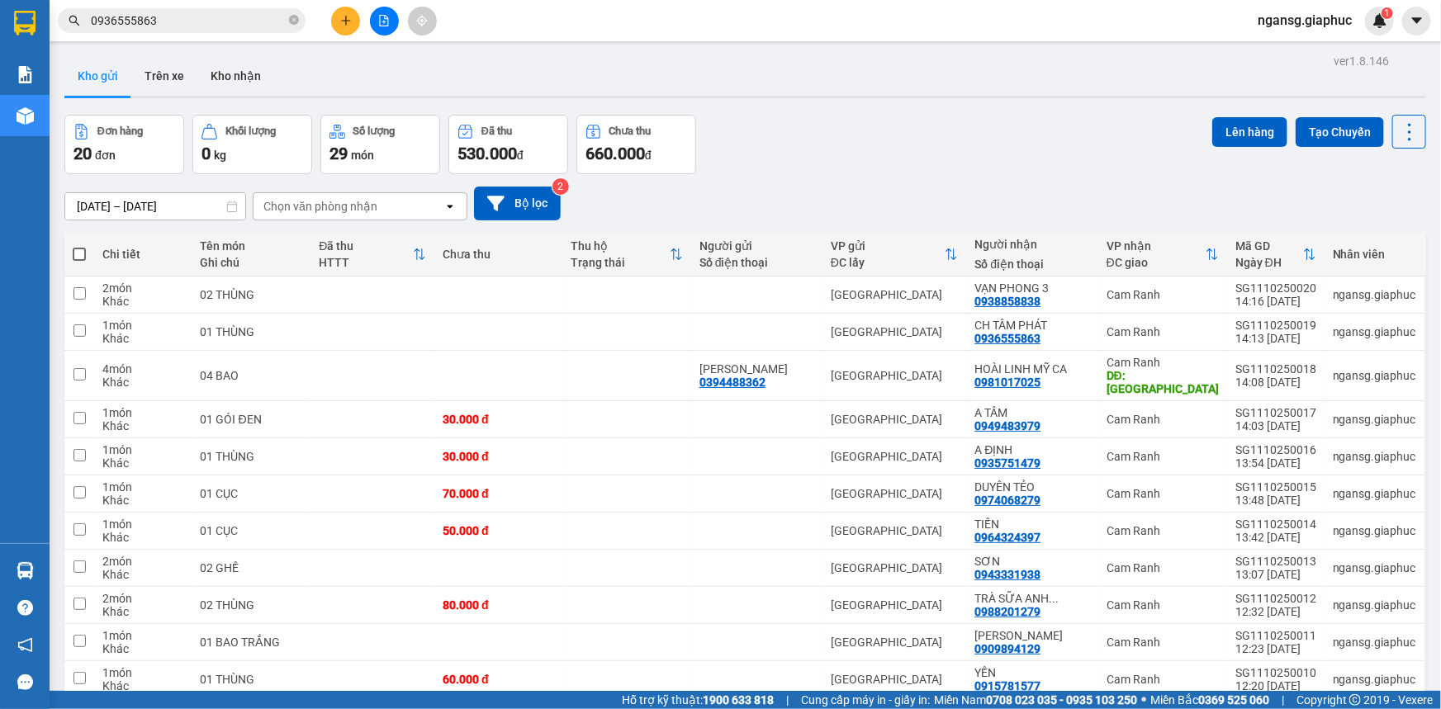
click at [1071, 130] on div "Đơn hàng 20 đơn Khối lượng 0 kg Số lượng 29 món Đã thu 530.000 đ Chưa thu 660.0…" at bounding box center [744, 144] width 1361 height 59
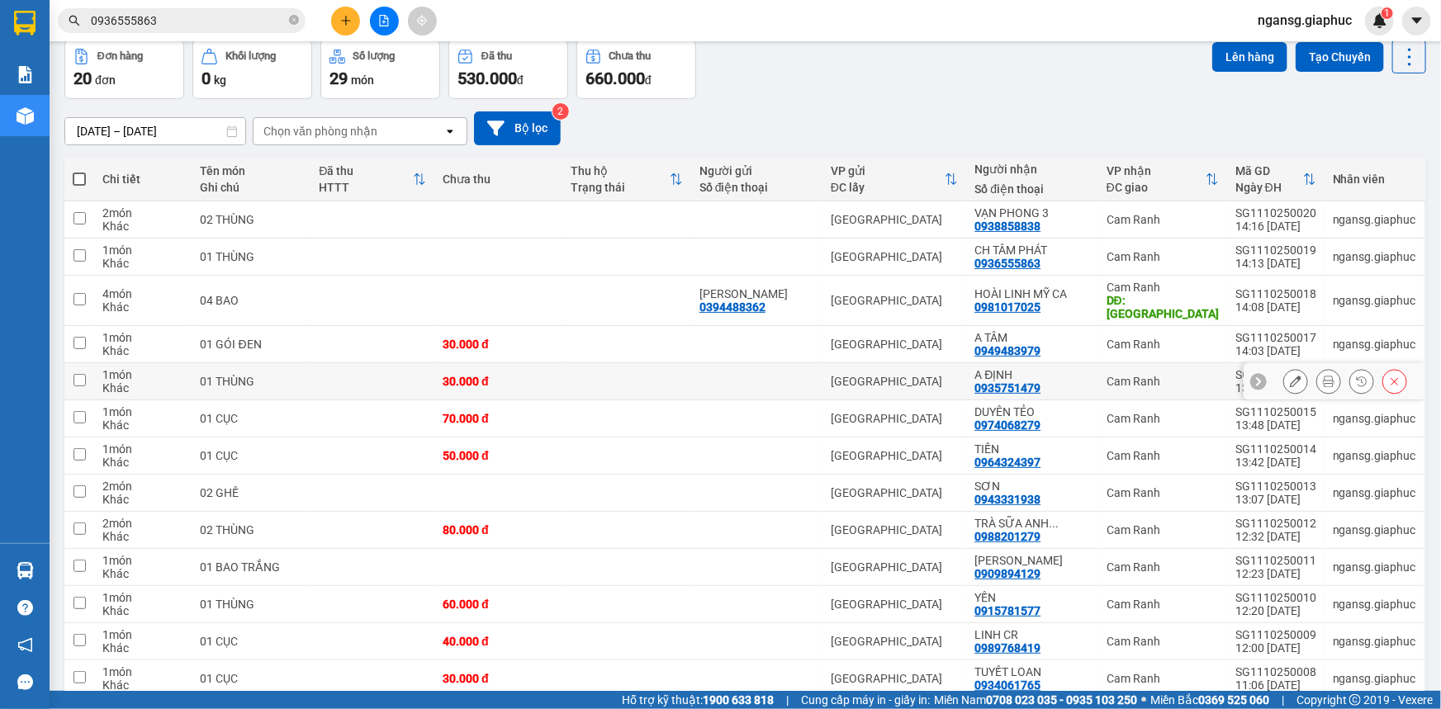
scroll to position [74, 0]
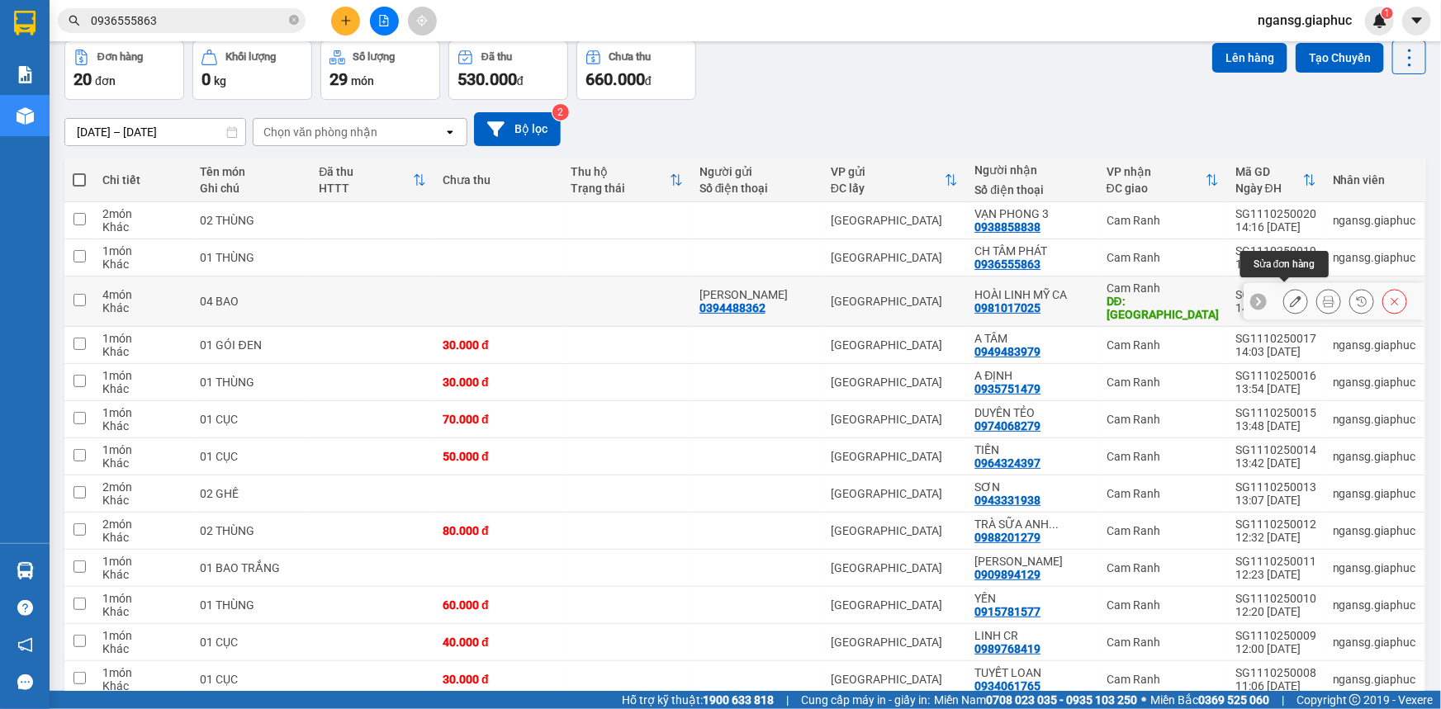
click at [1290, 296] on icon at bounding box center [1296, 302] width 12 height 12
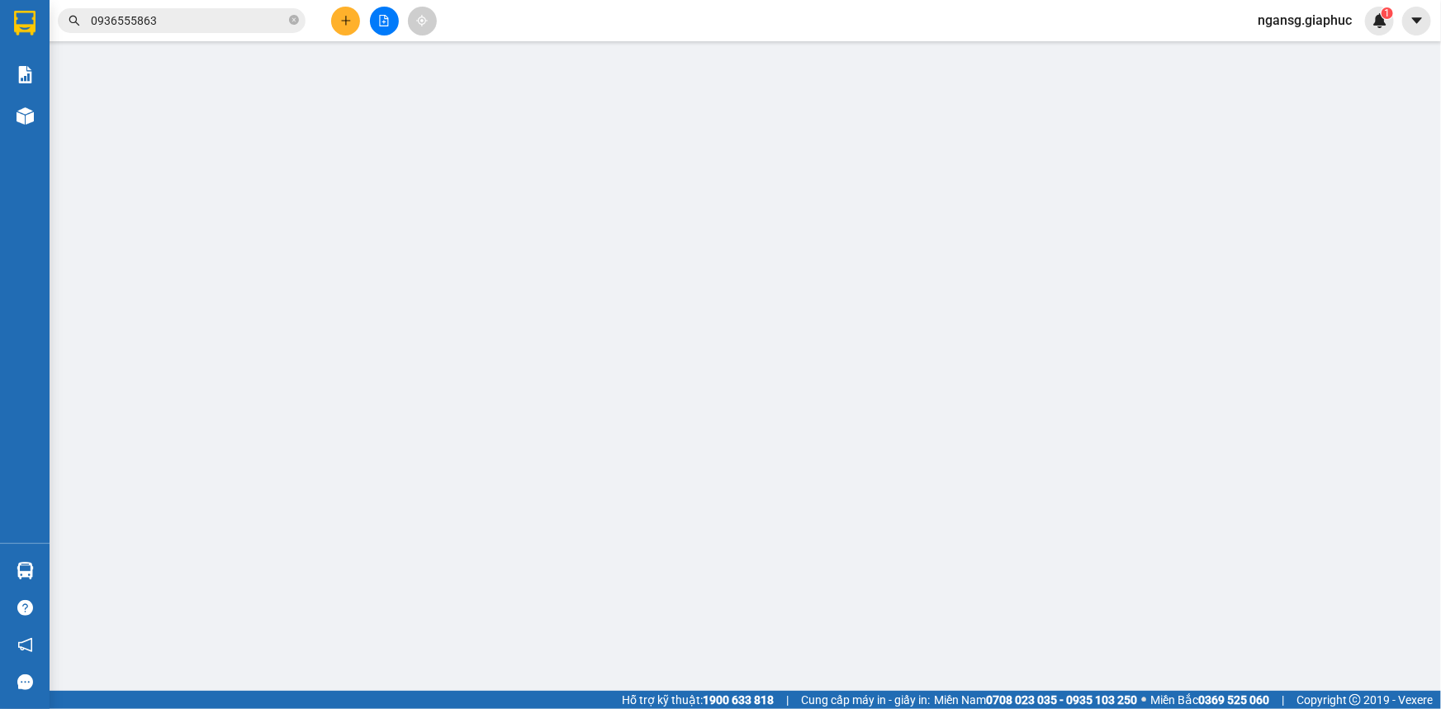
type input "0394488362"
type input "PHẠM NHẬT"
type input "0981017025"
type input "HOÀI LINH MỸ CA"
type input "MỸ CA"
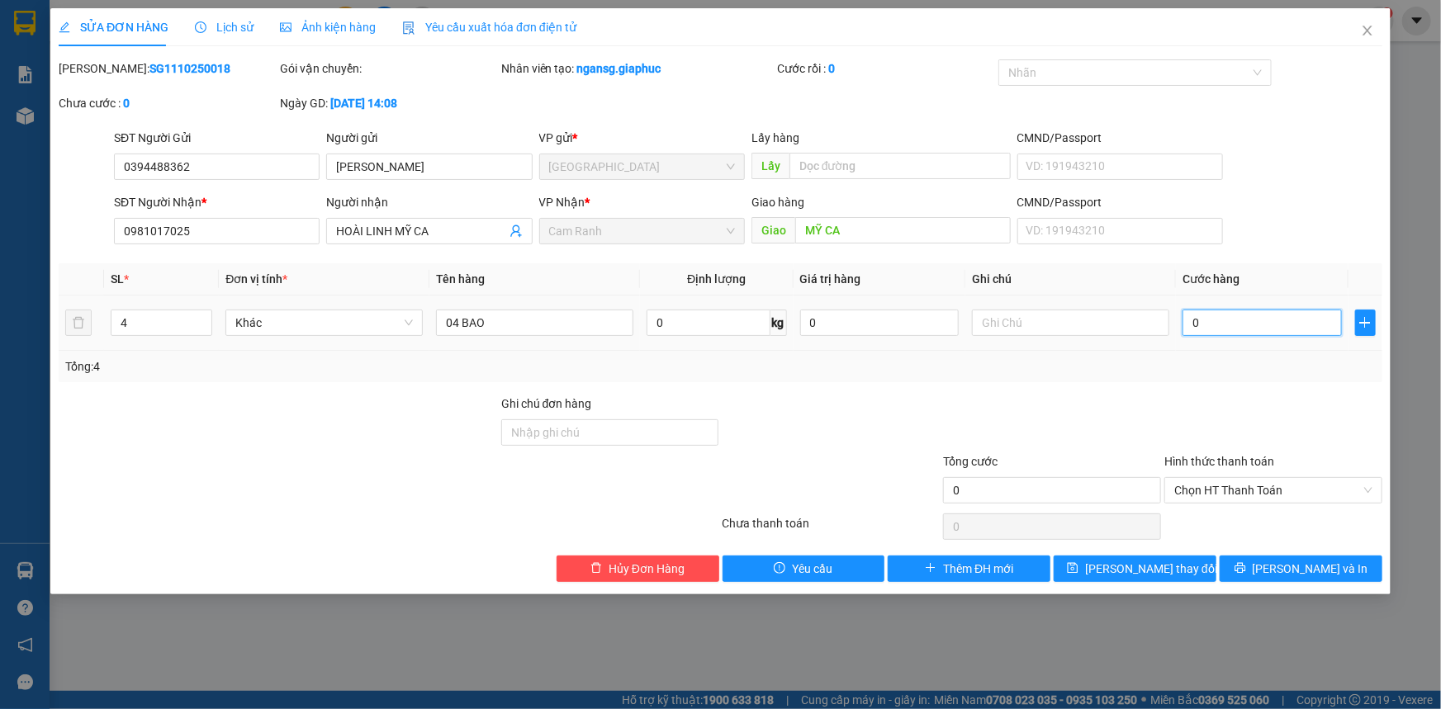
click at [1237, 320] on input "0" at bounding box center [1261, 323] width 159 height 26
type input "2"
type input "20"
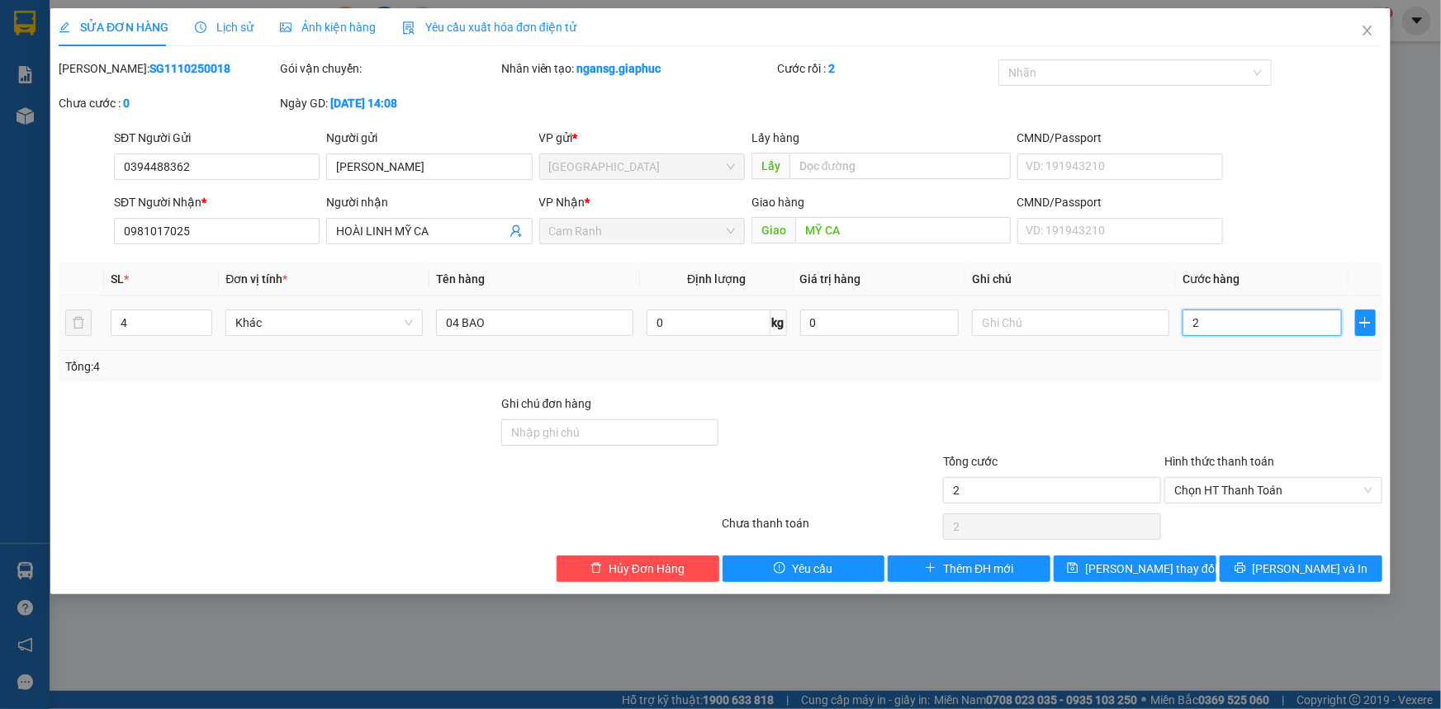
type input "20"
type input "200"
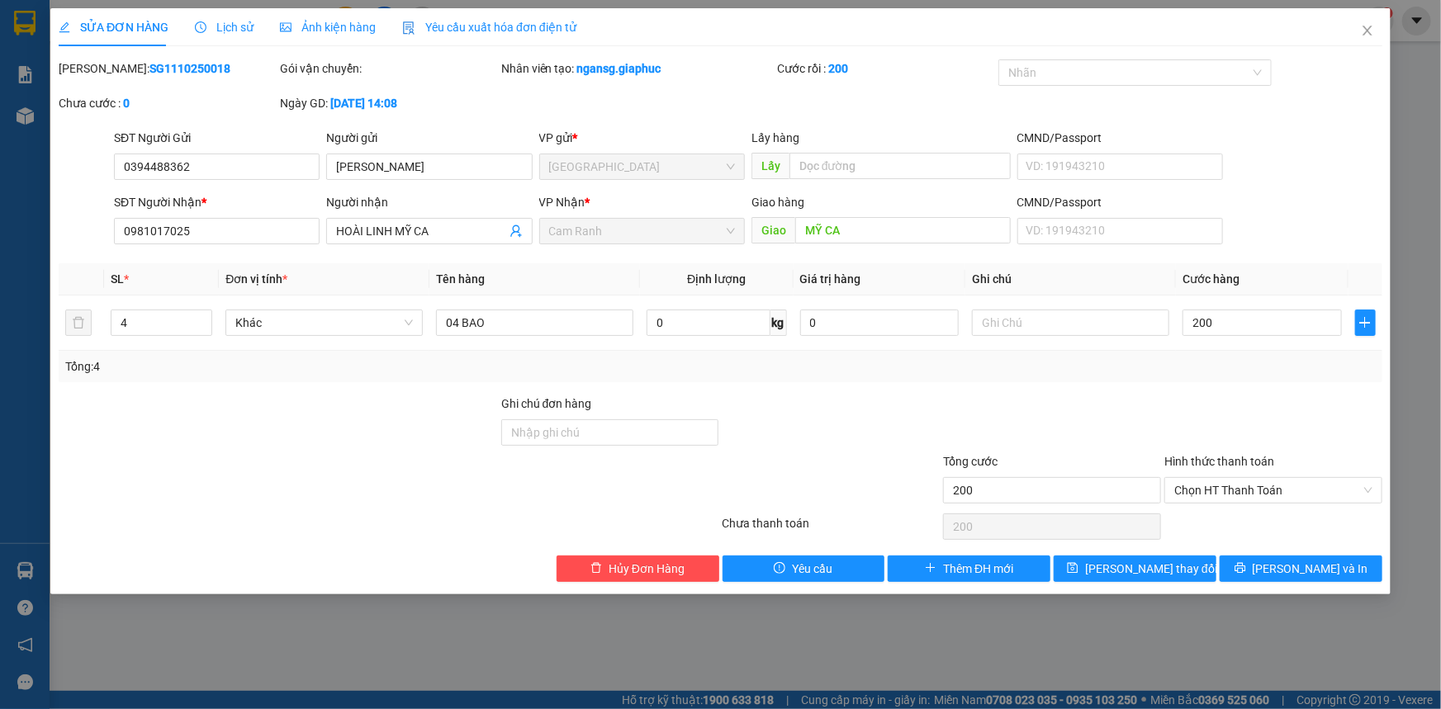
type input "200.000"
click at [1216, 392] on div "Total Paid Fee 0 Total UnPaid Fee 0 Cash Collection Total Fee Mã ĐH: SG11102500…" at bounding box center [720, 320] width 1323 height 523
click at [1166, 564] on span "[PERSON_NAME] thay đổi" at bounding box center [1151, 569] width 132 height 18
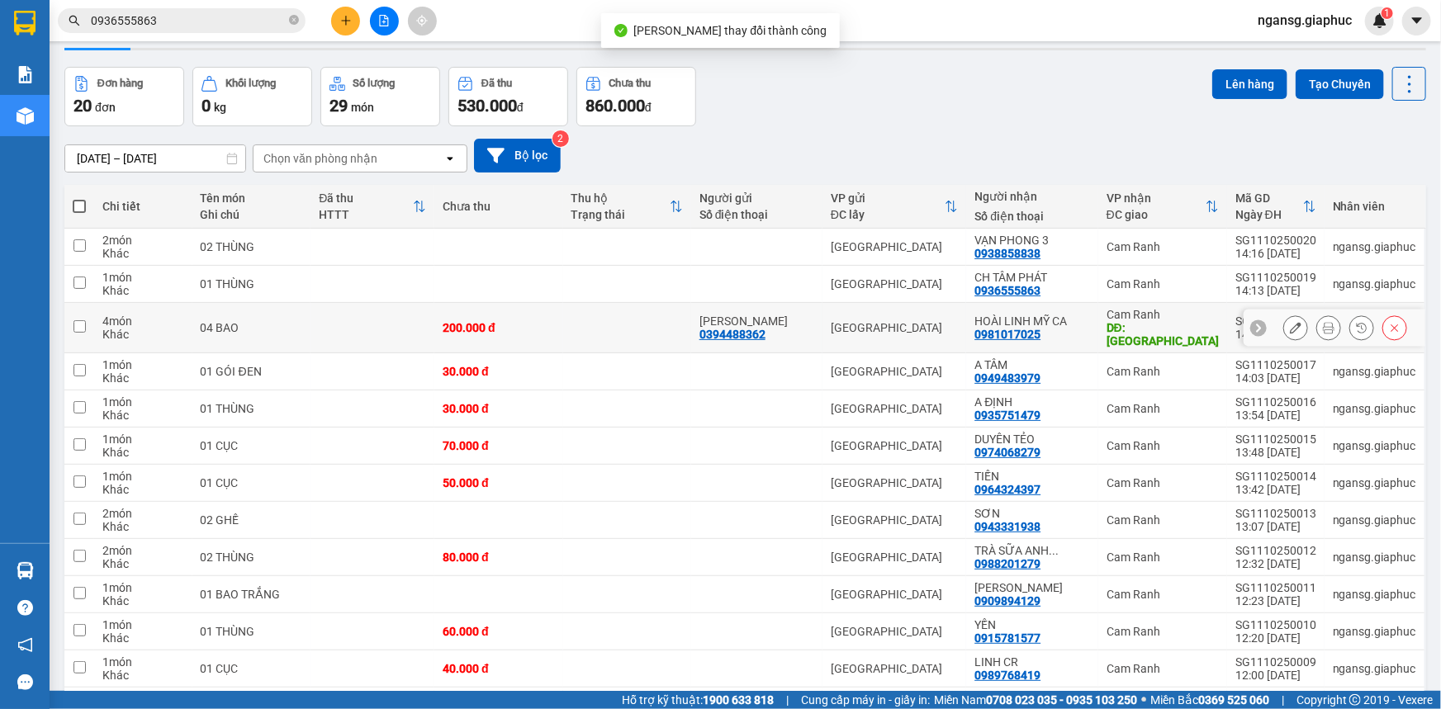
scroll to position [74, 0]
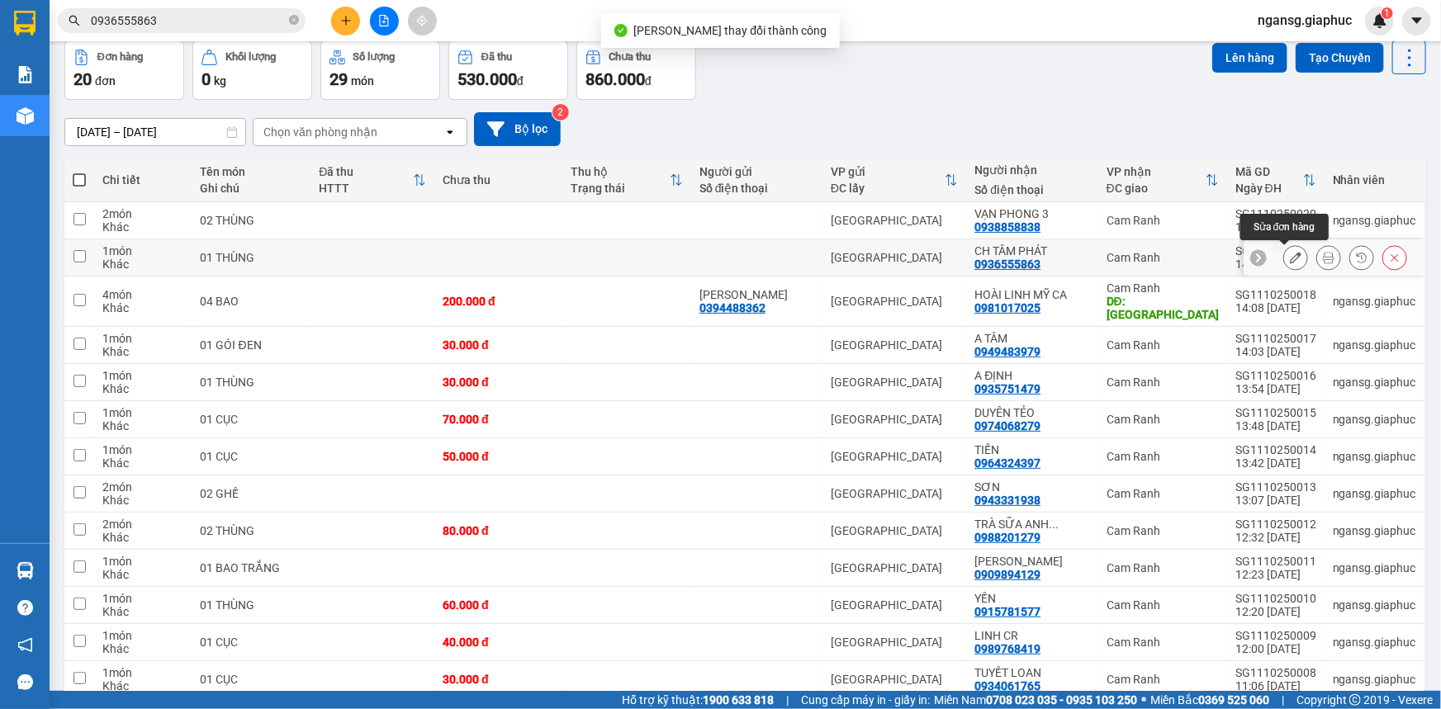
click at [1290, 260] on icon at bounding box center [1296, 258] width 12 height 12
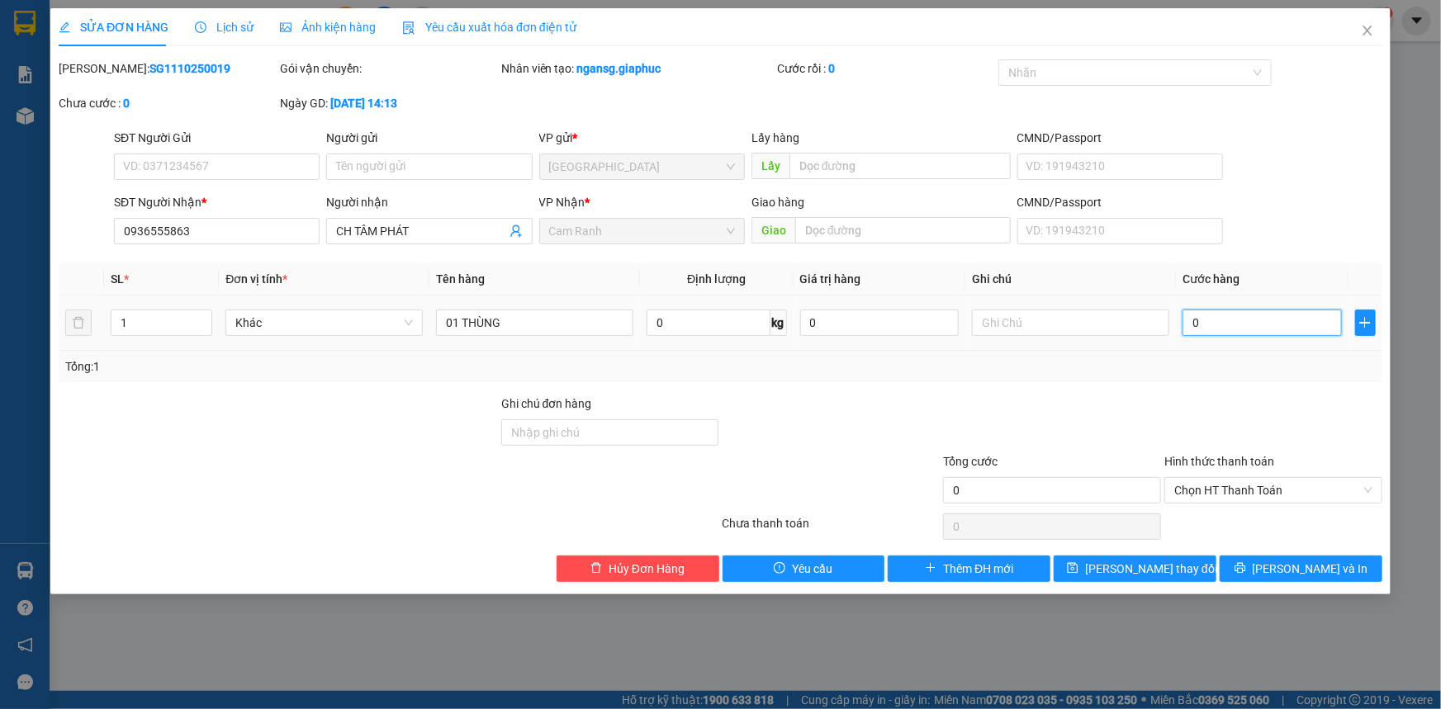
click at [1252, 322] on input "0" at bounding box center [1261, 323] width 159 height 26
click at [1361, 31] on icon "close" at bounding box center [1367, 30] width 13 height 13
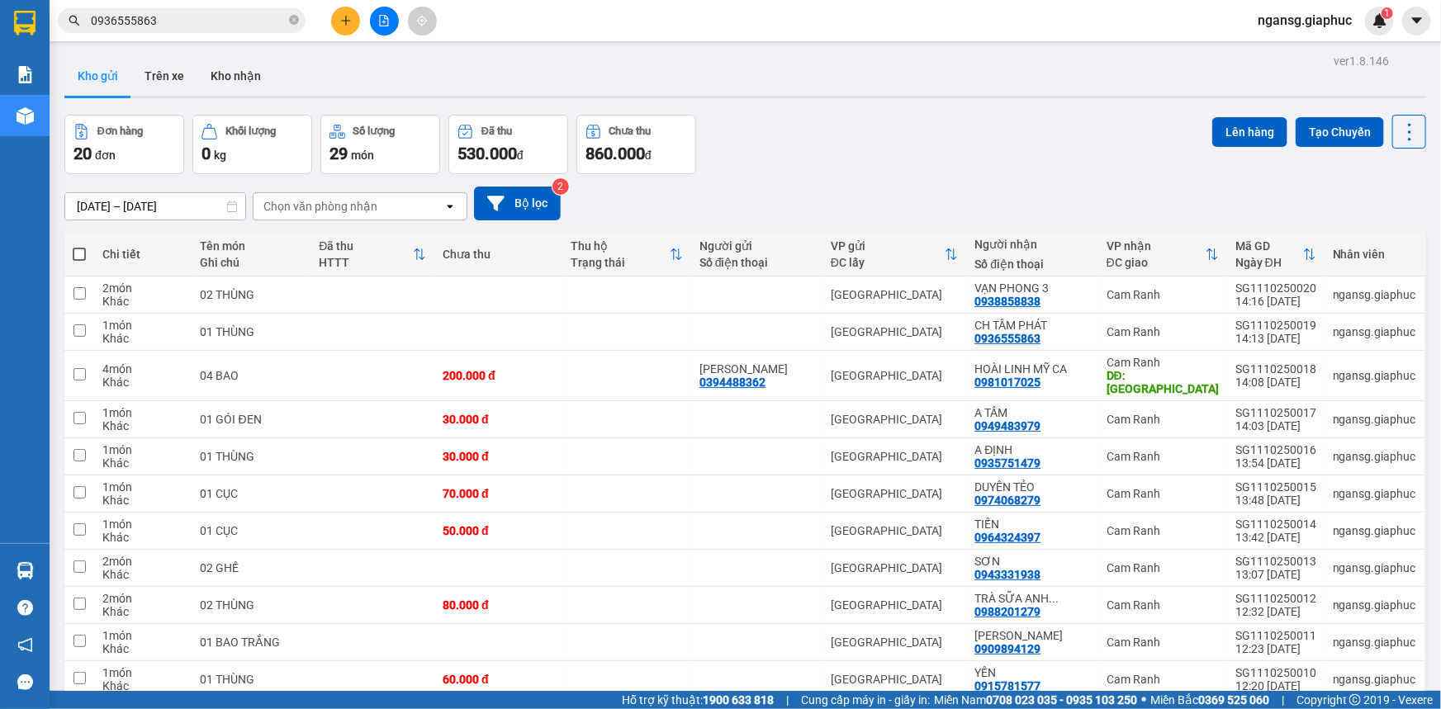
click at [903, 194] on div "[DATE] – [DATE] Press the down arrow key to interact with the calendar and sele…" at bounding box center [744, 204] width 1361 height 34
click at [974, 121] on div "Đơn hàng 20 đơn Khối lượng 0 kg Số lượng 29 món Đã thu 530.000 đ Chưa thu 860.0…" at bounding box center [744, 144] width 1361 height 59
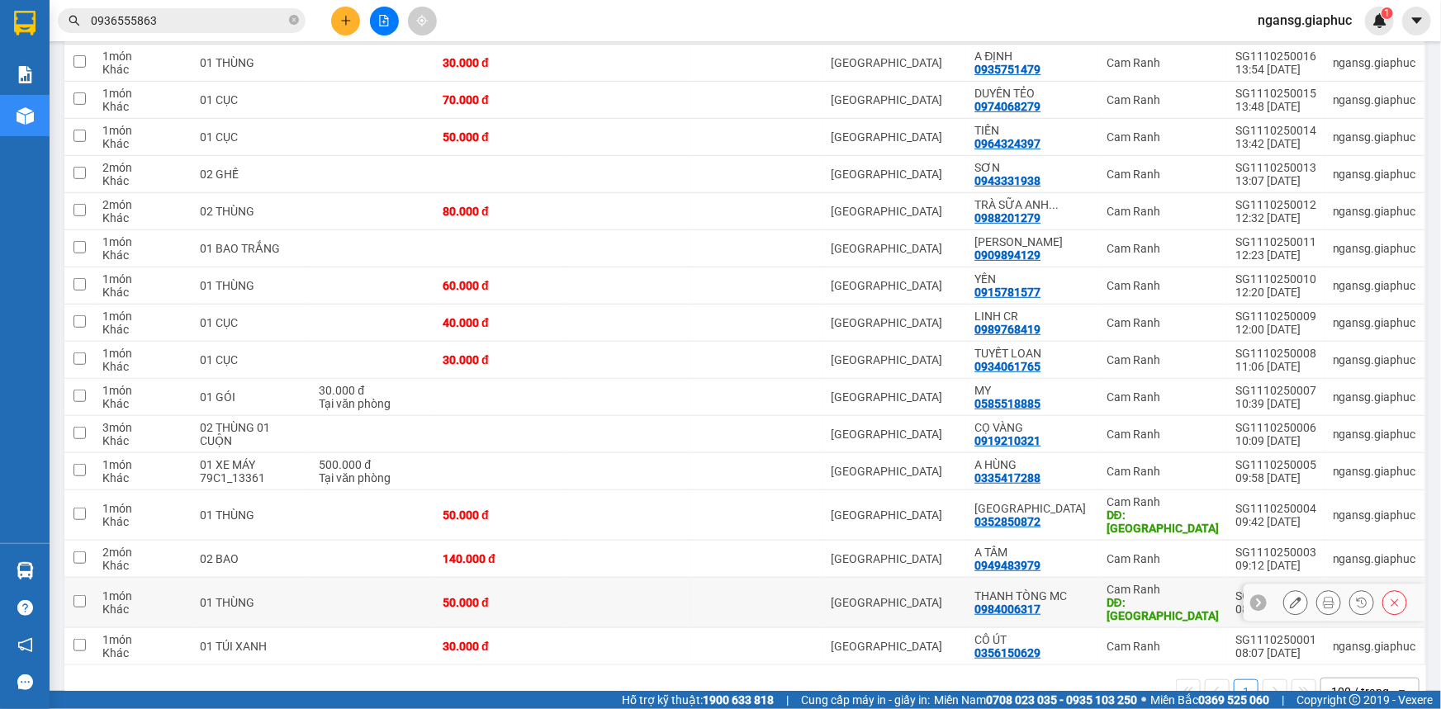
scroll to position [319, 0]
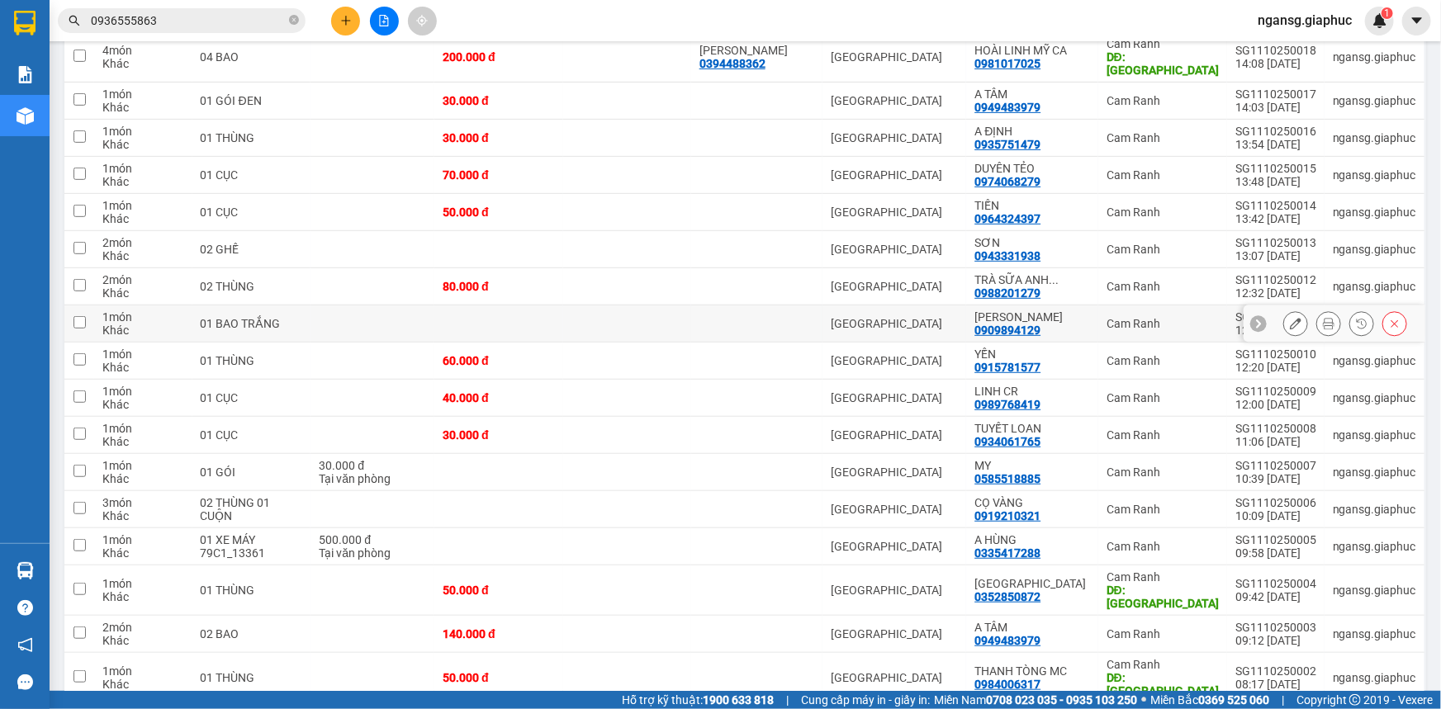
click at [1290, 318] on icon at bounding box center [1296, 324] width 12 height 12
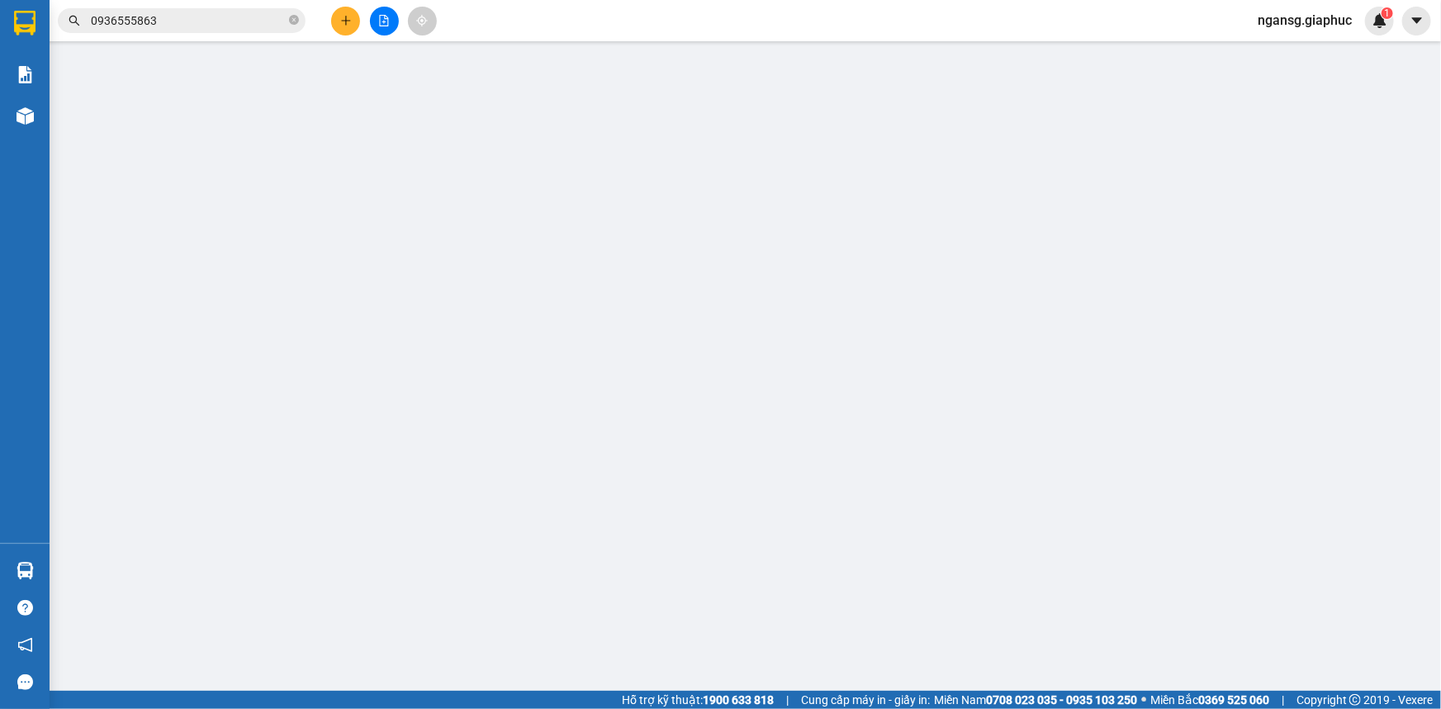
type input "0909894129"
type input "[PERSON_NAME]"
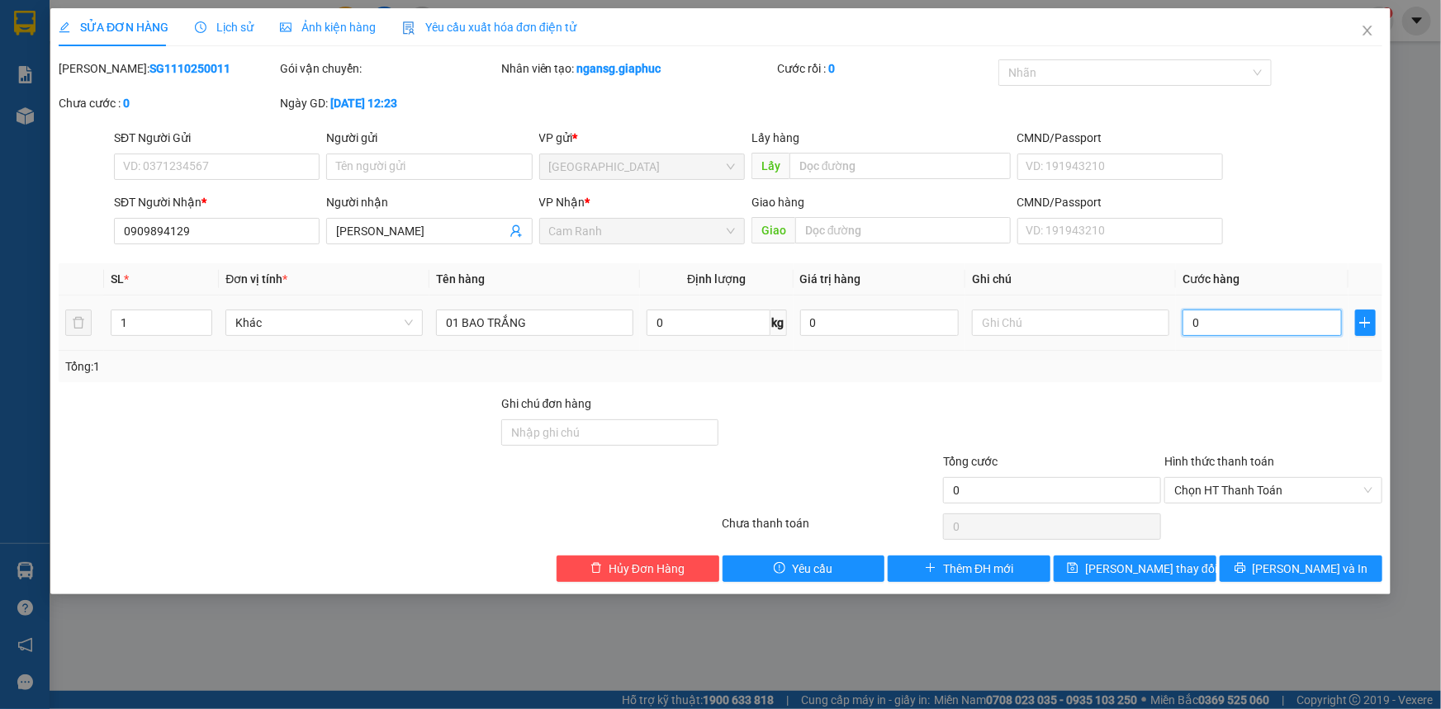
click at [1280, 313] on input "0" at bounding box center [1261, 323] width 159 height 26
type input "7"
type input "70"
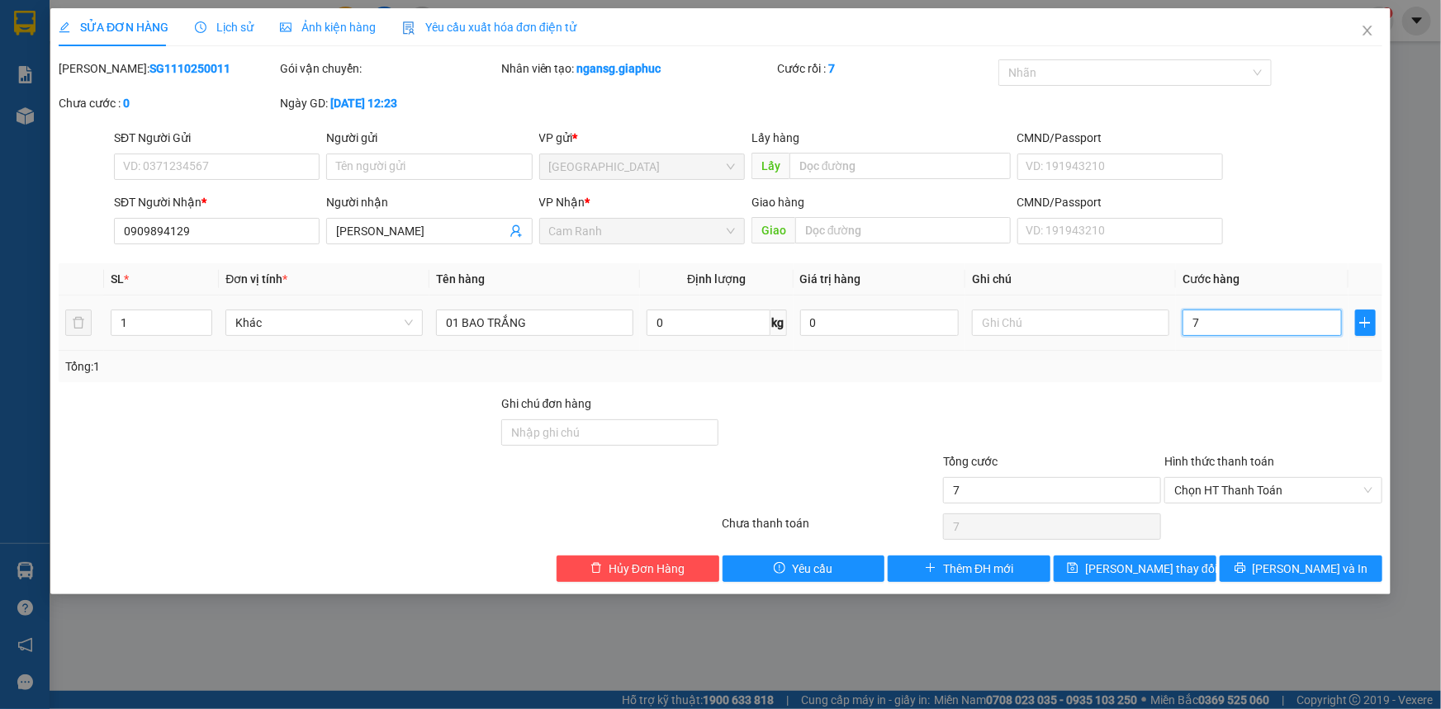
type input "70"
type input "70.000"
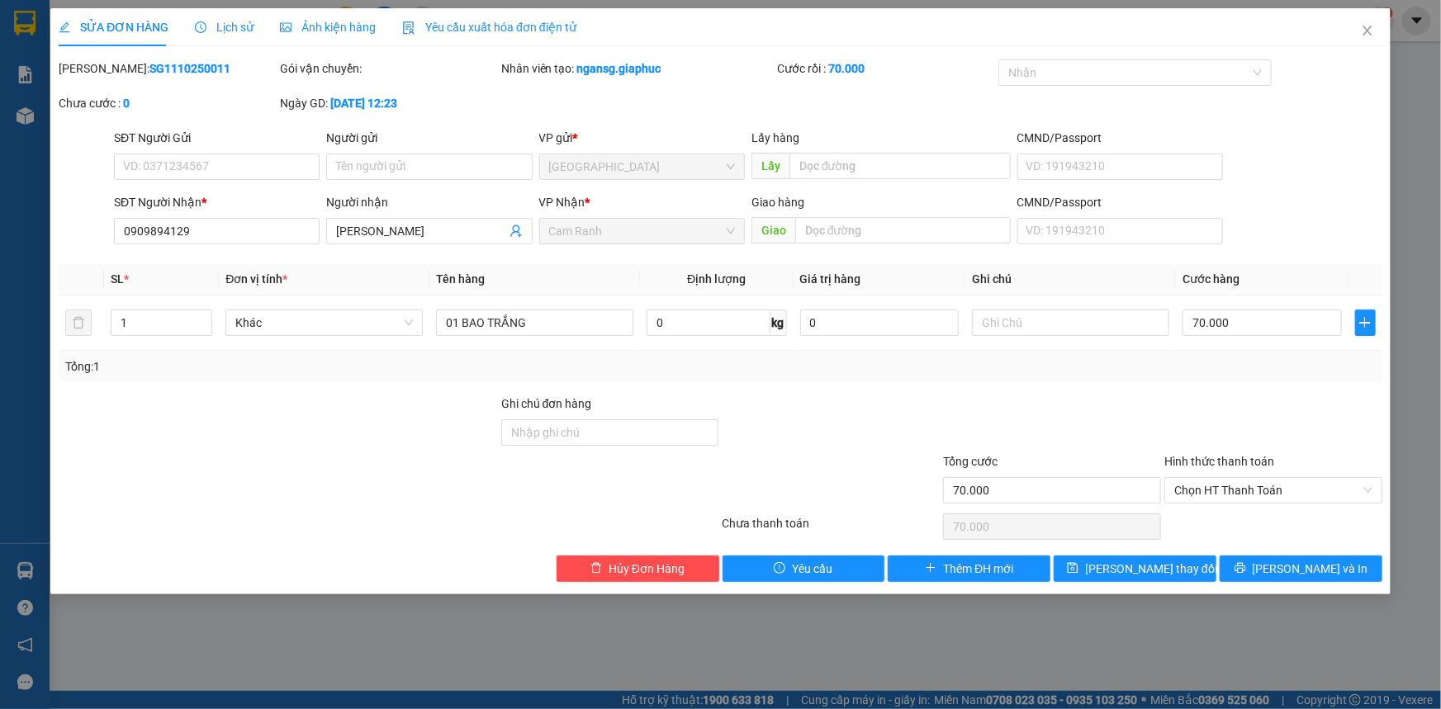
click at [1243, 420] on div at bounding box center [1272, 424] width 221 height 58
drag, startPoint x: 1106, startPoint y: 566, endPoint x: 1181, endPoint y: 272, distance: 303.4
click at [1181, 273] on div "Total Paid Fee 0 Total UnPaid Fee 0 Cash Collection Total Fee Mã ĐH: SG11102500…" at bounding box center [720, 320] width 1323 height 523
click at [1224, 336] on div "70.000" at bounding box center [1261, 322] width 159 height 33
click at [1227, 326] on input "70.000" at bounding box center [1261, 323] width 159 height 26
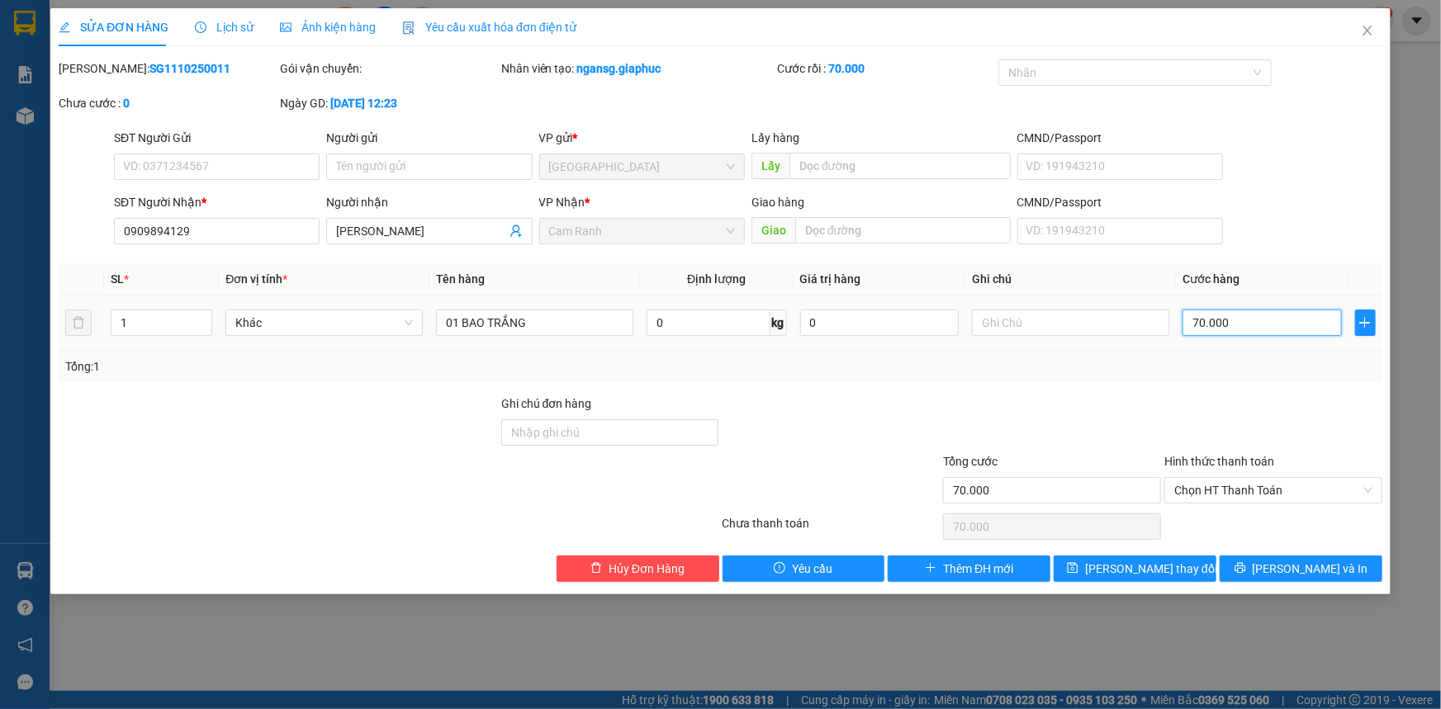
click at [1227, 326] on input "70.000" at bounding box center [1261, 323] width 159 height 26
type input "6"
type input "60"
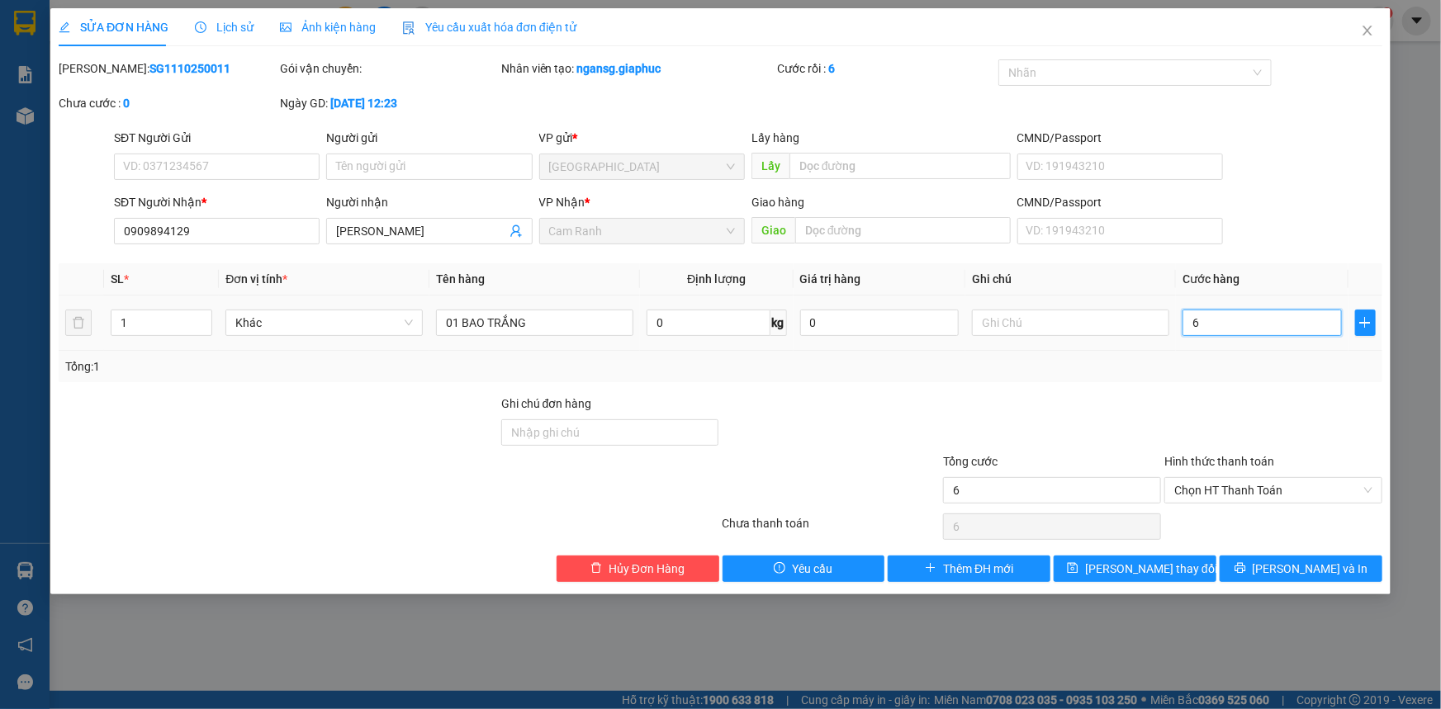
type input "60"
type input "60.000"
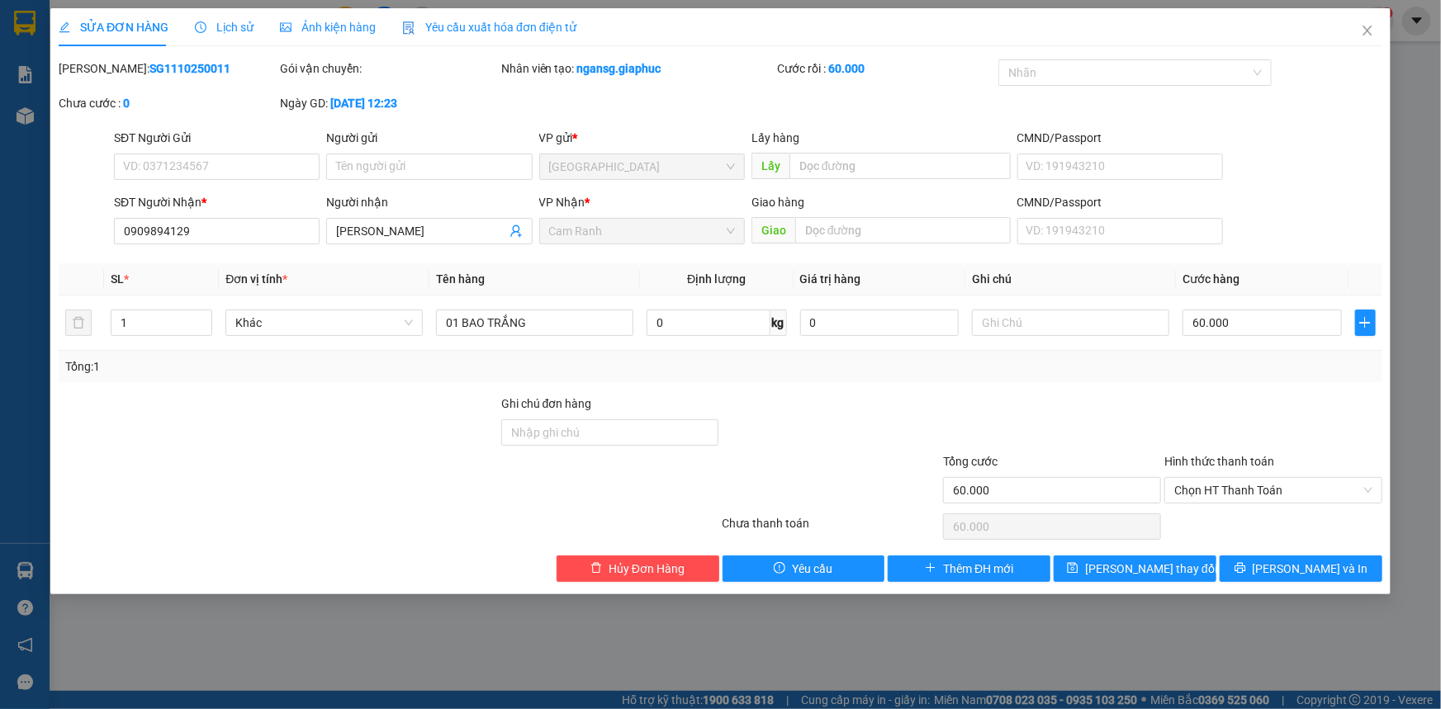
click at [1223, 408] on div at bounding box center [1272, 424] width 221 height 58
click at [1159, 561] on span "[PERSON_NAME] thay đổi" at bounding box center [1151, 569] width 132 height 18
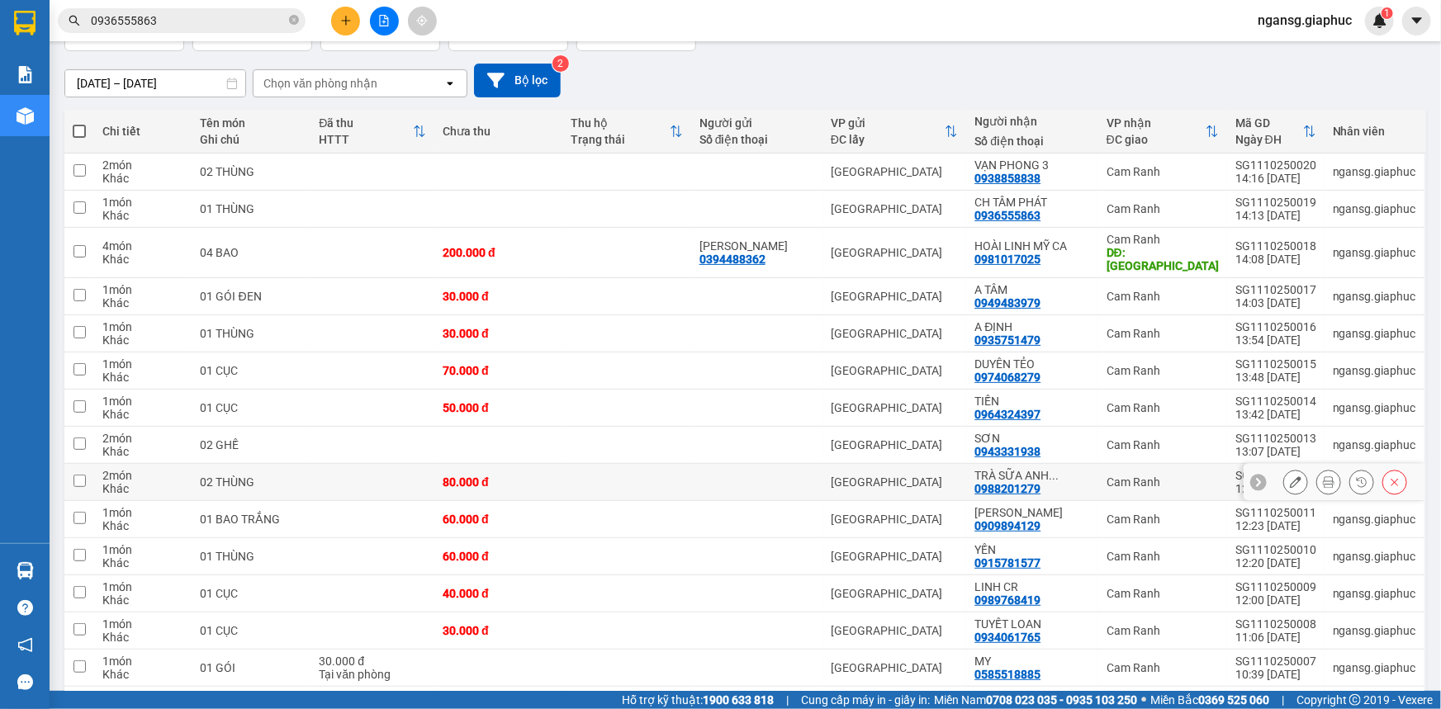
scroll to position [149, 0]
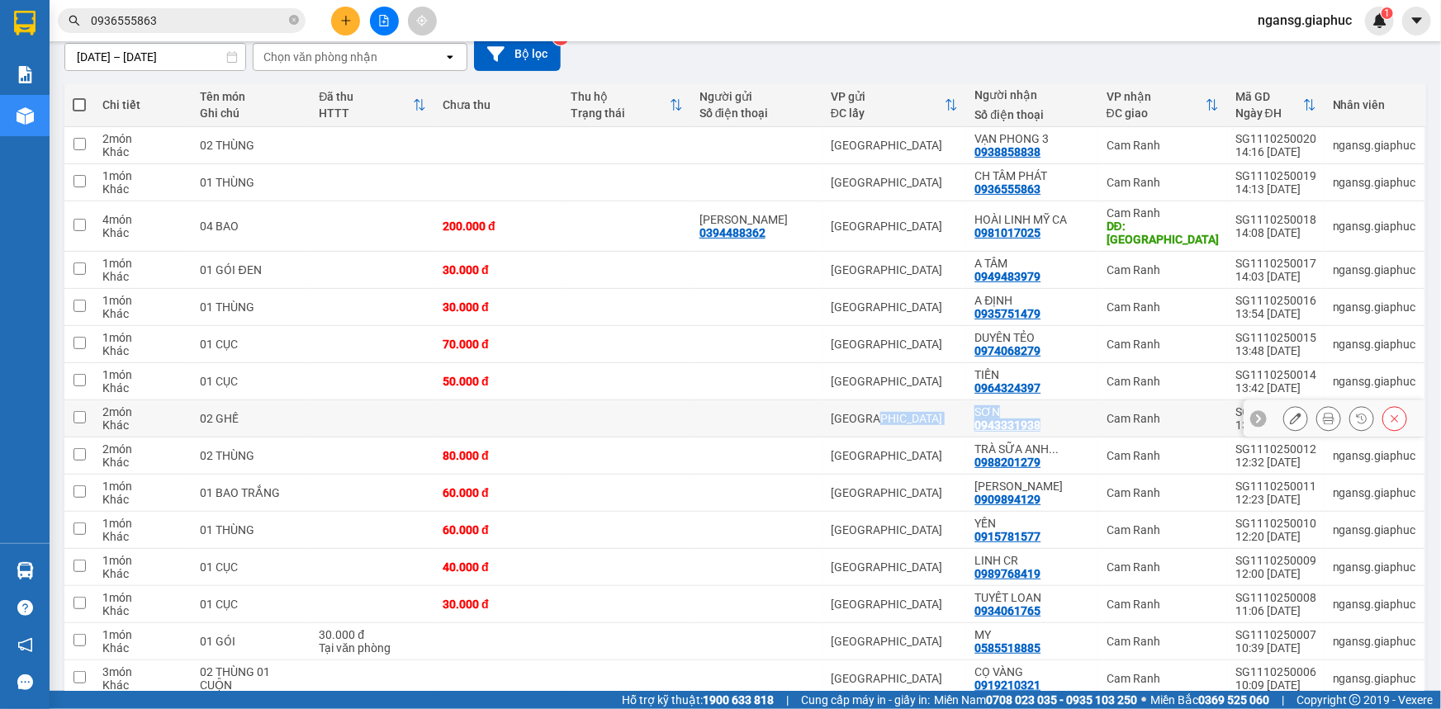
drag, startPoint x: 1058, startPoint y: 410, endPoint x: 980, endPoint y: 416, distance: 78.6
click at [980, 416] on tr "2 món Khác 02 GHẾ Sài Gòn SƠN 0943331938 Cam Ranh SG1110250013 13:07 11/10 ngan…" at bounding box center [744, 418] width 1361 height 37
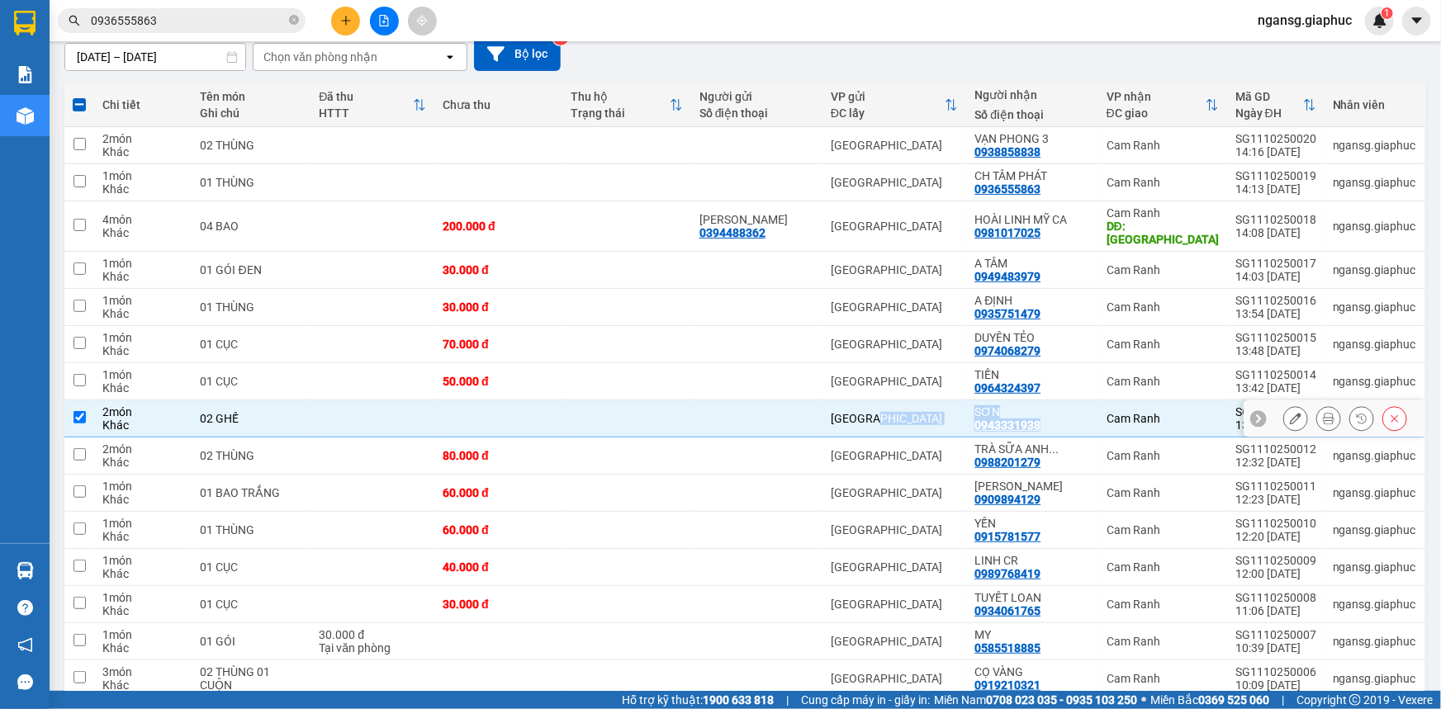
click at [1036, 419] on div "0943331938" at bounding box center [1007, 425] width 66 height 13
drag, startPoint x: 1068, startPoint y: 412, endPoint x: 996, endPoint y: 413, distance: 72.7
click at [996, 413] on div "SƠN 0943331938" at bounding box center [1031, 418] width 115 height 26
checkbox input "false"
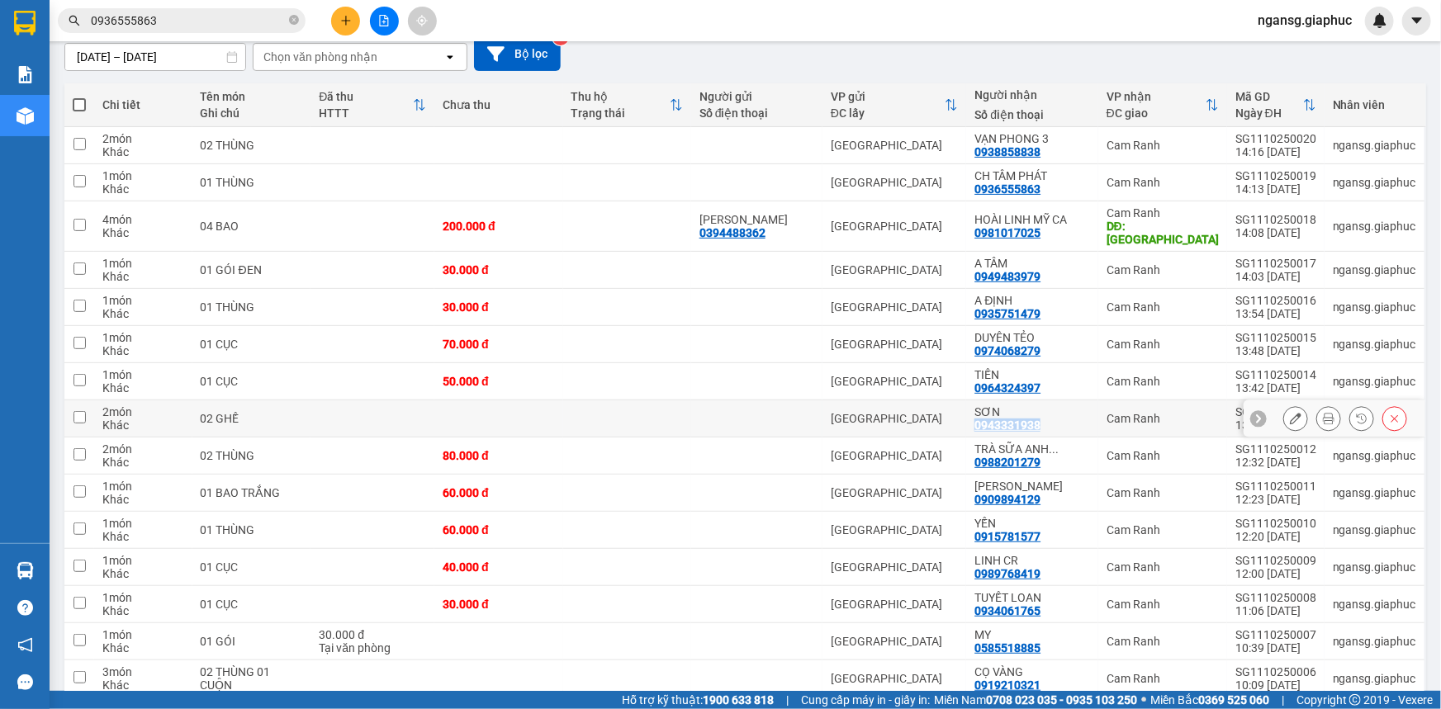
copy div "0943331938"
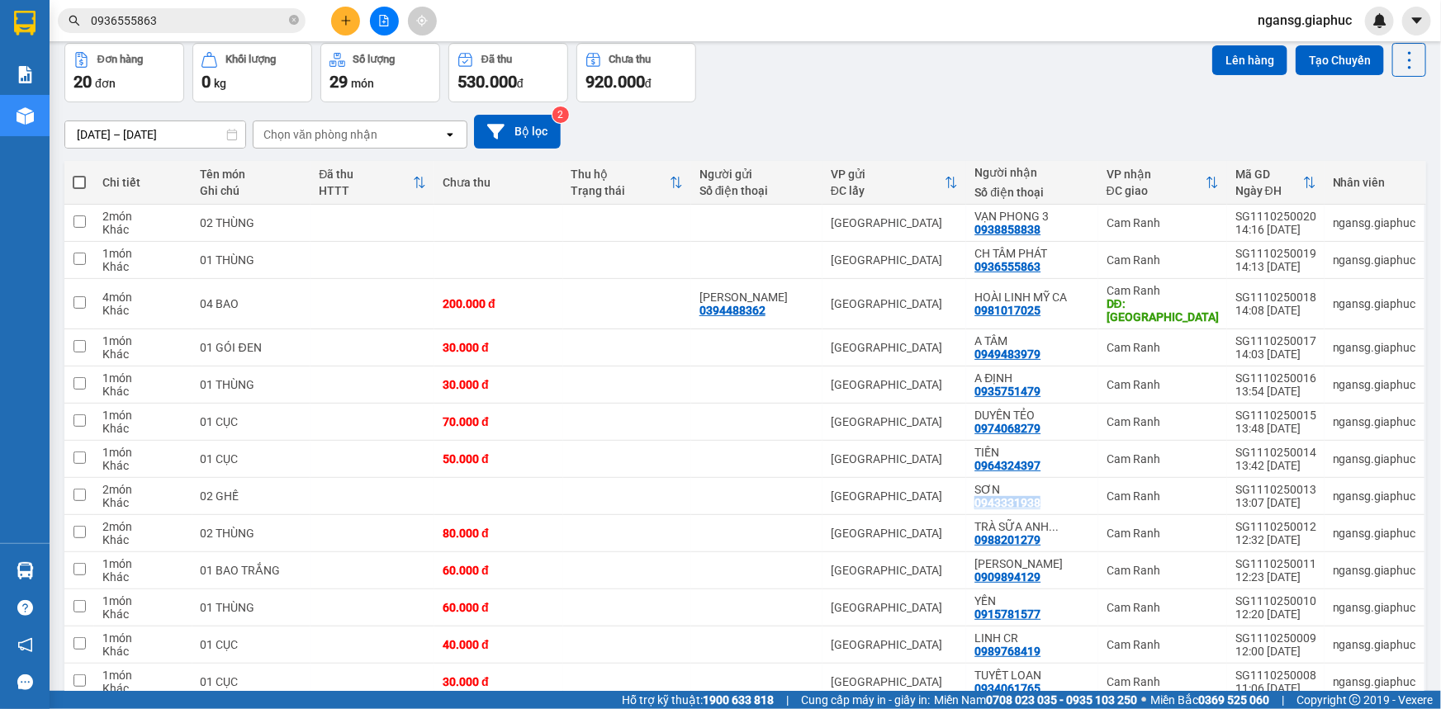
scroll to position [0, 0]
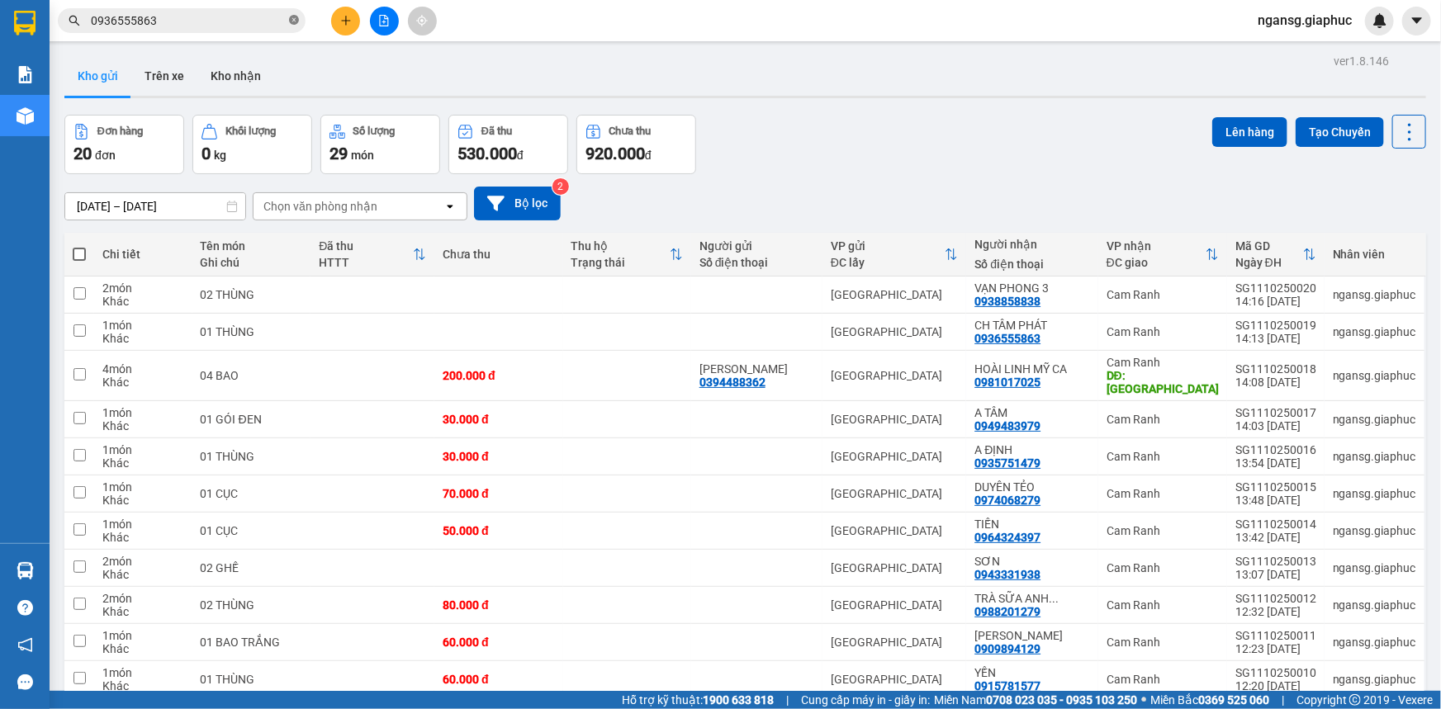
click at [293, 20] on icon "close-circle" at bounding box center [294, 20] width 10 height 10
click at [192, 22] on input "text" at bounding box center [188, 21] width 195 height 18
paste input "0943331938"
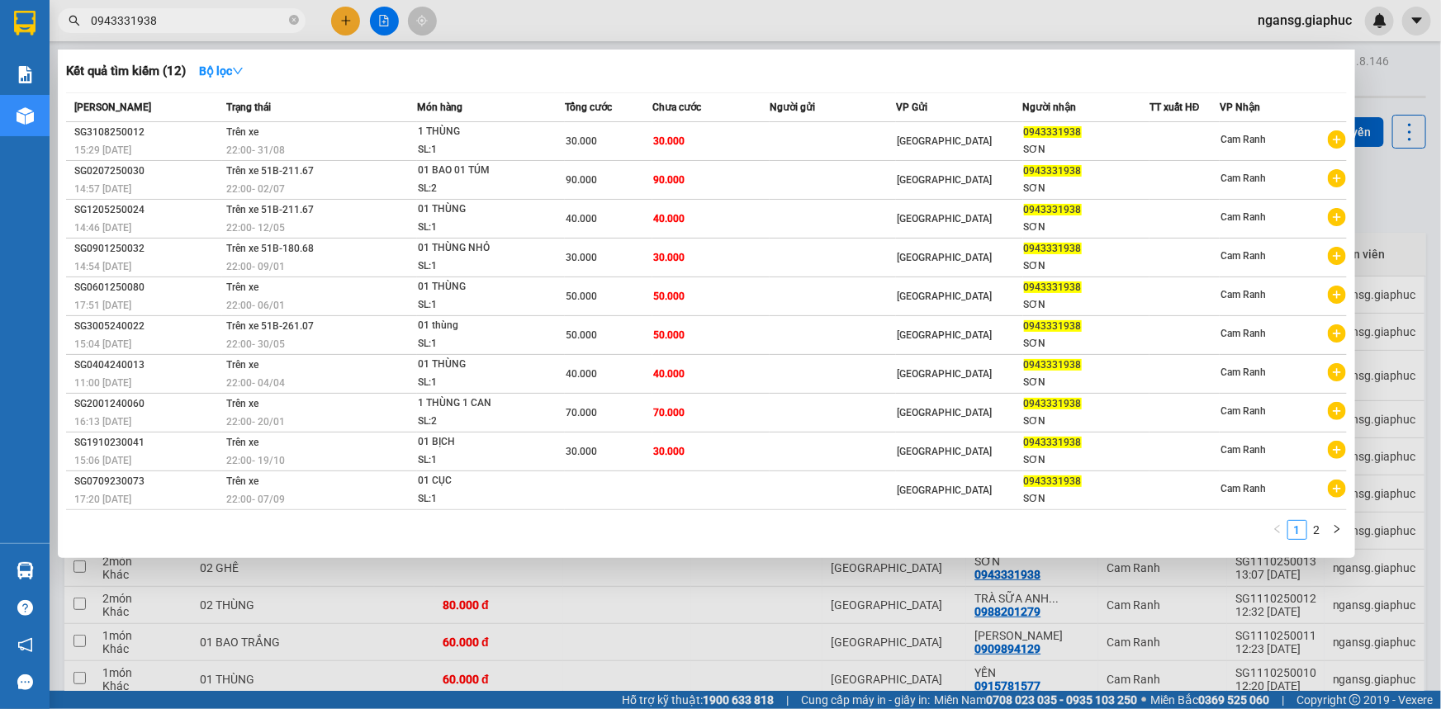
type input "0943331938"
click at [950, 18] on div at bounding box center [720, 354] width 1441 height 709
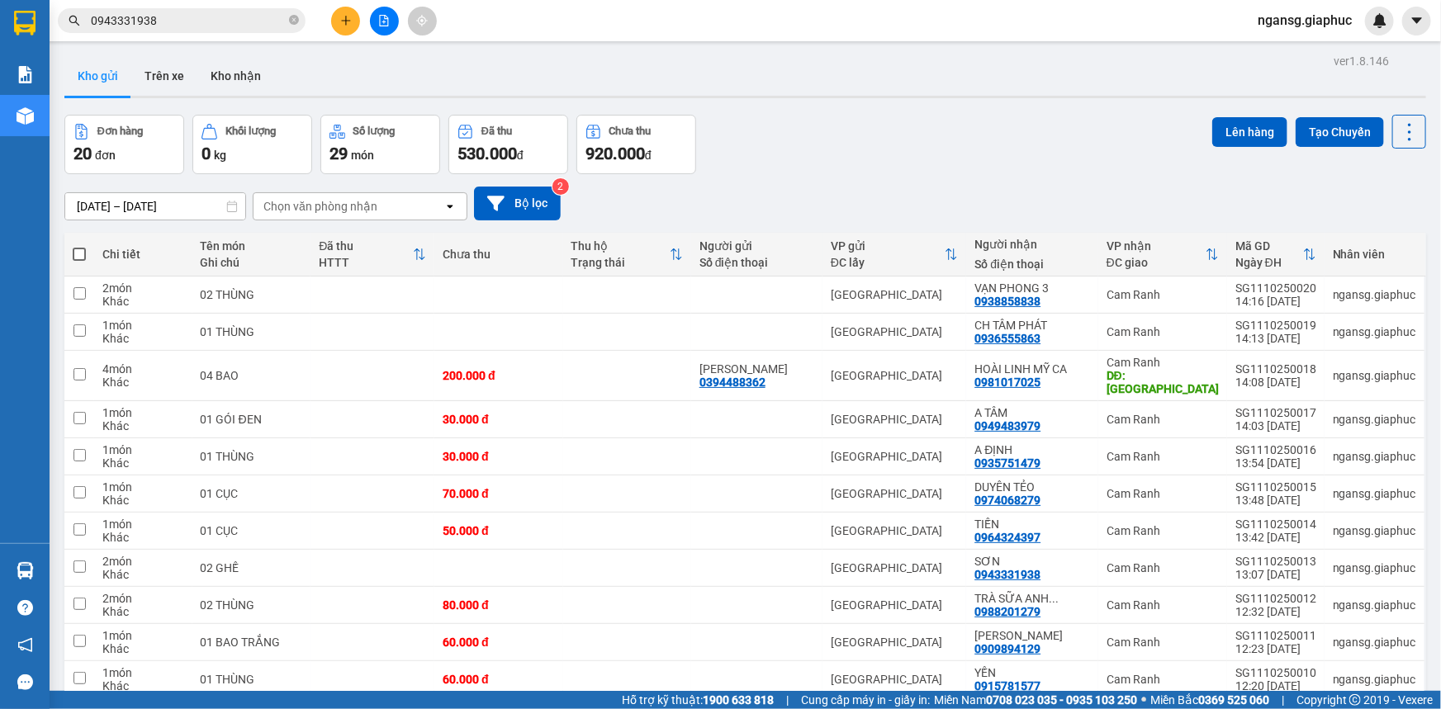
click at [1031, 126] on div "Đơn hàng 20 đơn Khối lượng 0 kg Số lượng 29 món Đã thu 530.000 đ Chưa thu 920.0…" at bounding box center [744, 144] width 1361 height 59
click at [834, 116] on div "Đơn hàng 20 đơn Khối lượng 0 kg Số lượng 29 món Đã thu 530.000 đ Chưa thu 920.0…" at bounding box center [744, 144] width 1361 height 59
click at [1183, 144] on div "Đơn hàng 20 đơn Khối lượng 0 kg Số lượng 29 món Đã thu 530.000 đ Chưa thu 920.0…" at bounding box center [744, 144] width 1361 height 59
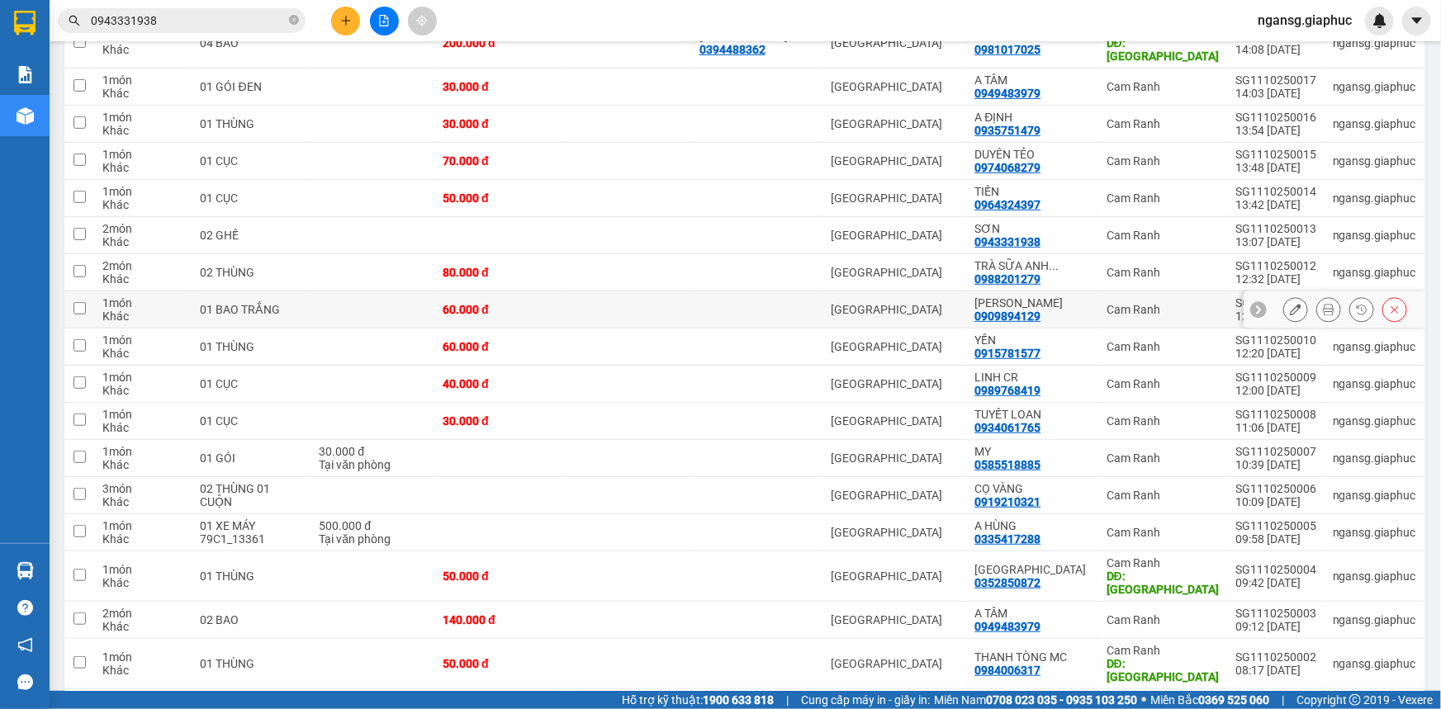
scroll to position [394, 0]
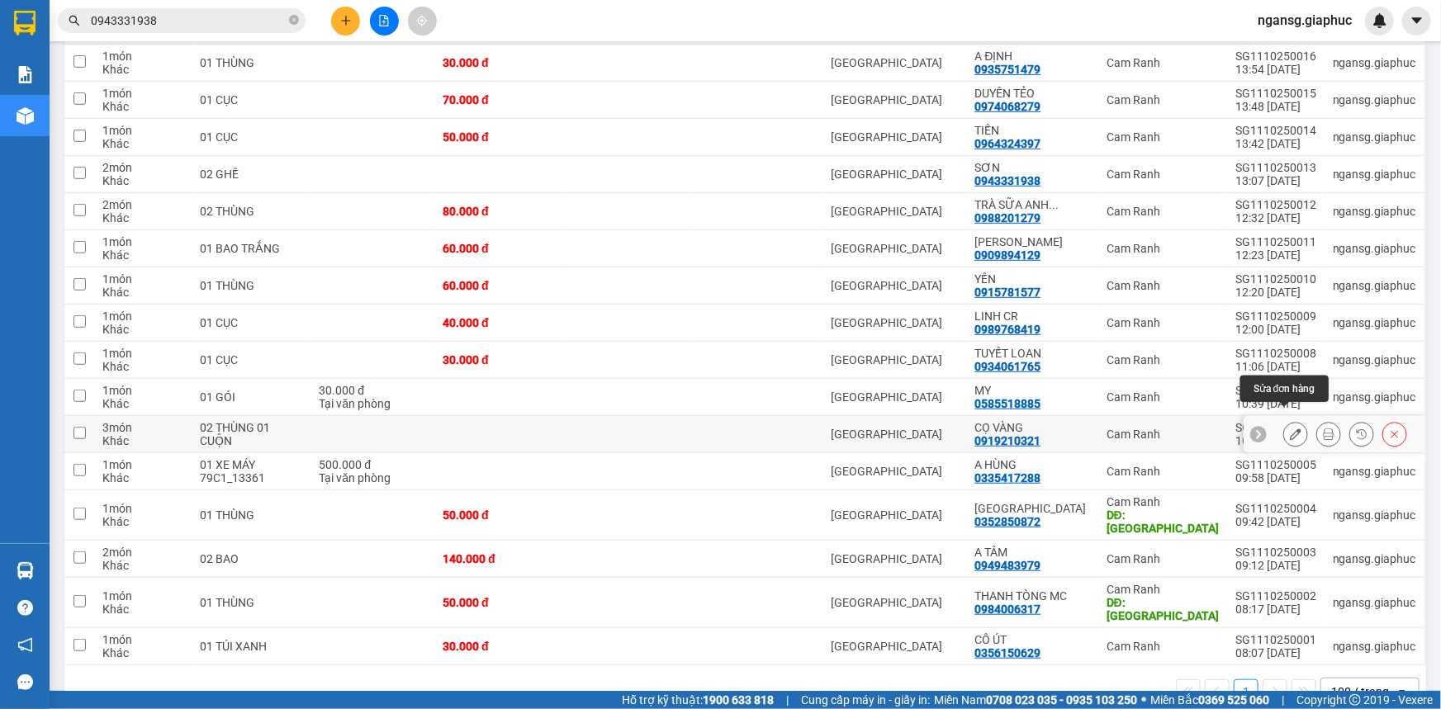
click at [1290, 428] on icon at bounding box center [1296, 434] width 12 height 12
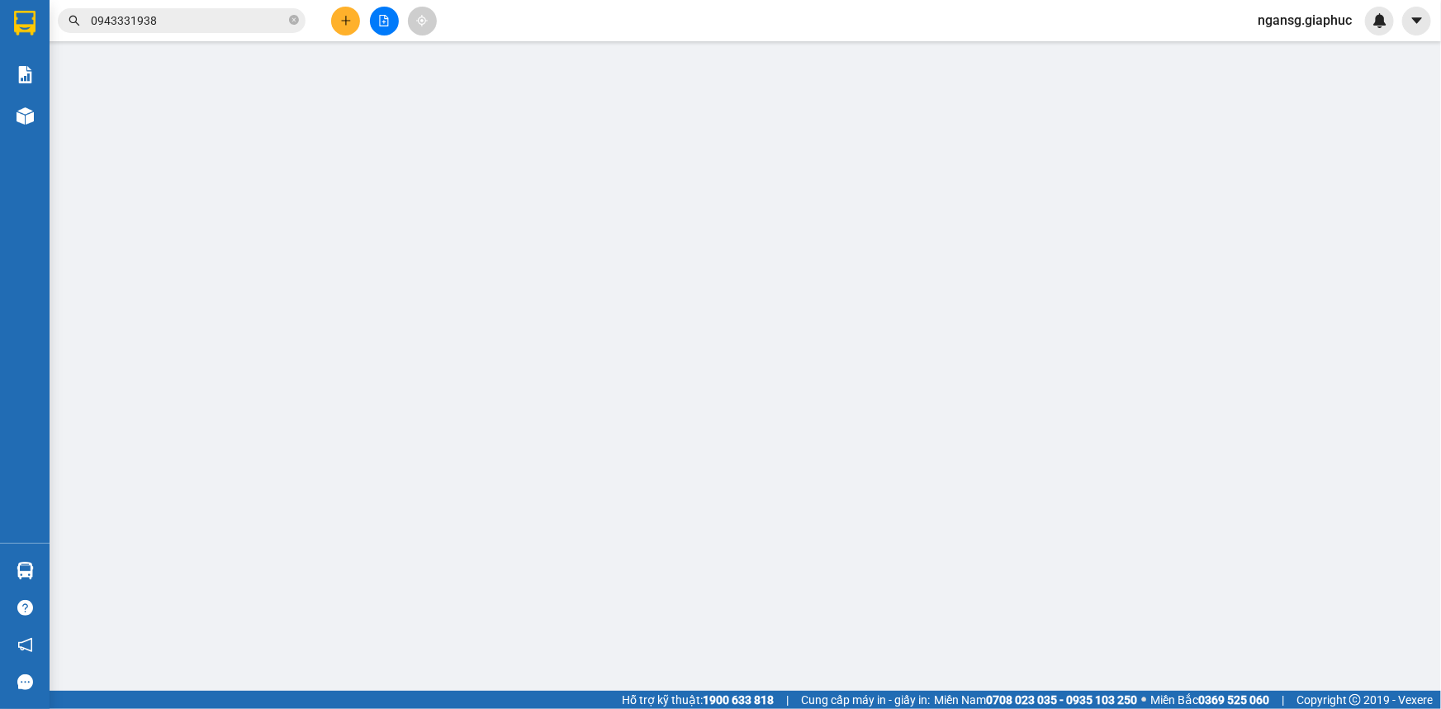
type input "0919210321"
type input "CỌ VÀNG"
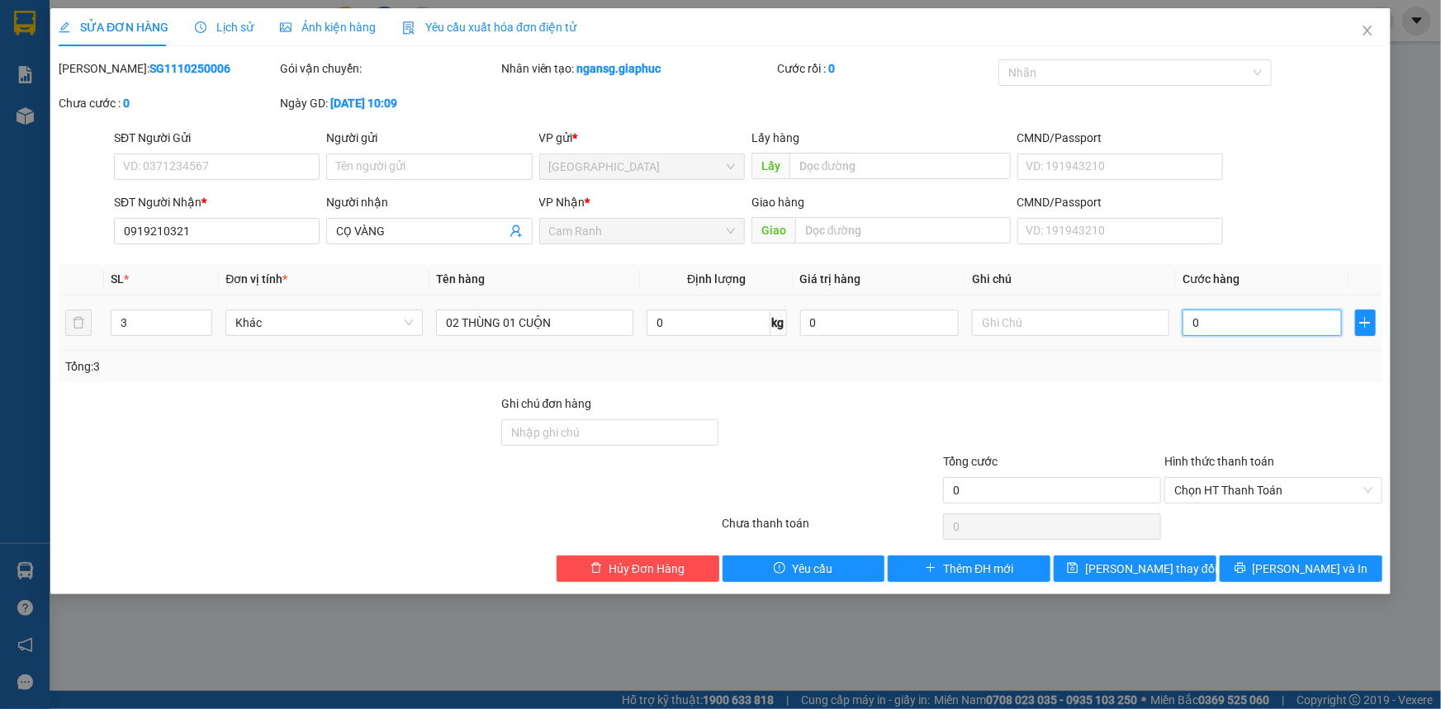
click at [1228, 329] on input "0" at bounding box center [1261, 323] width 159 height 26
type input "1"
type input "19"
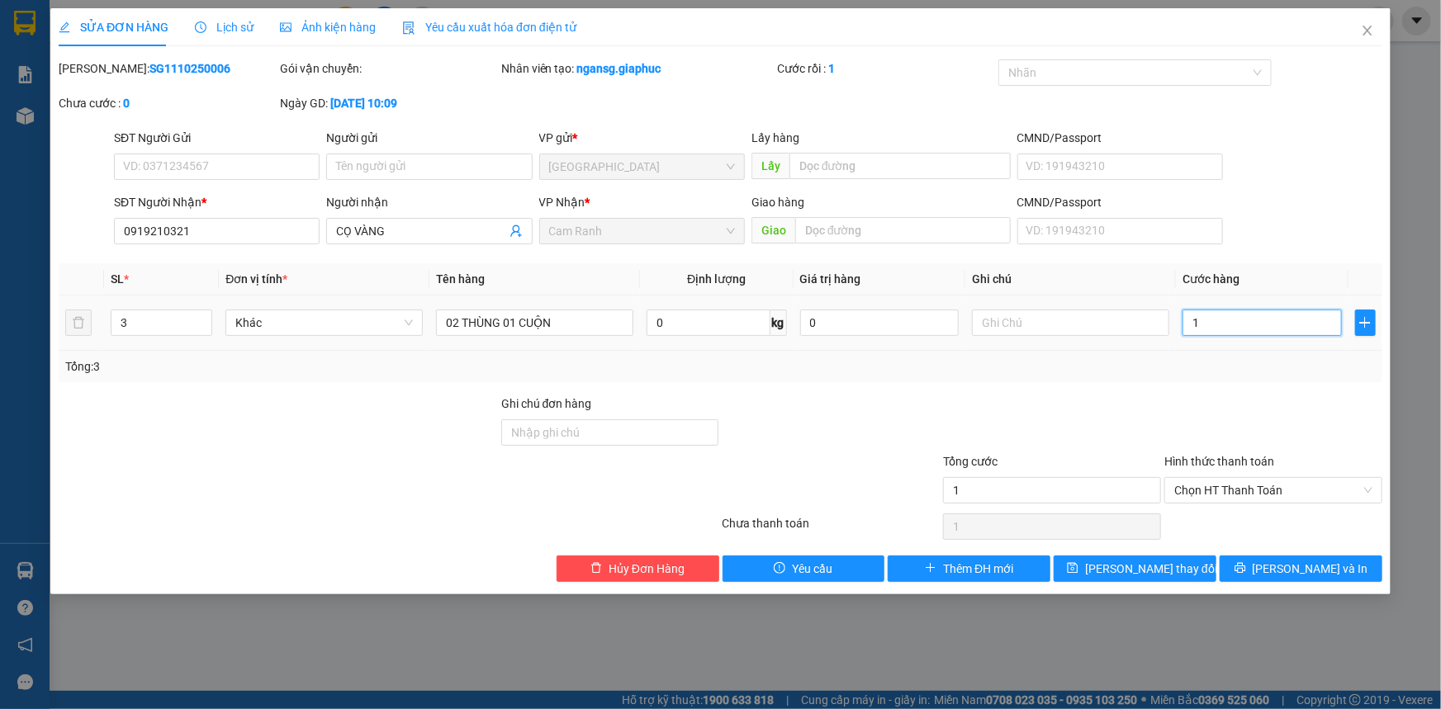
type input "19"
type input "190"
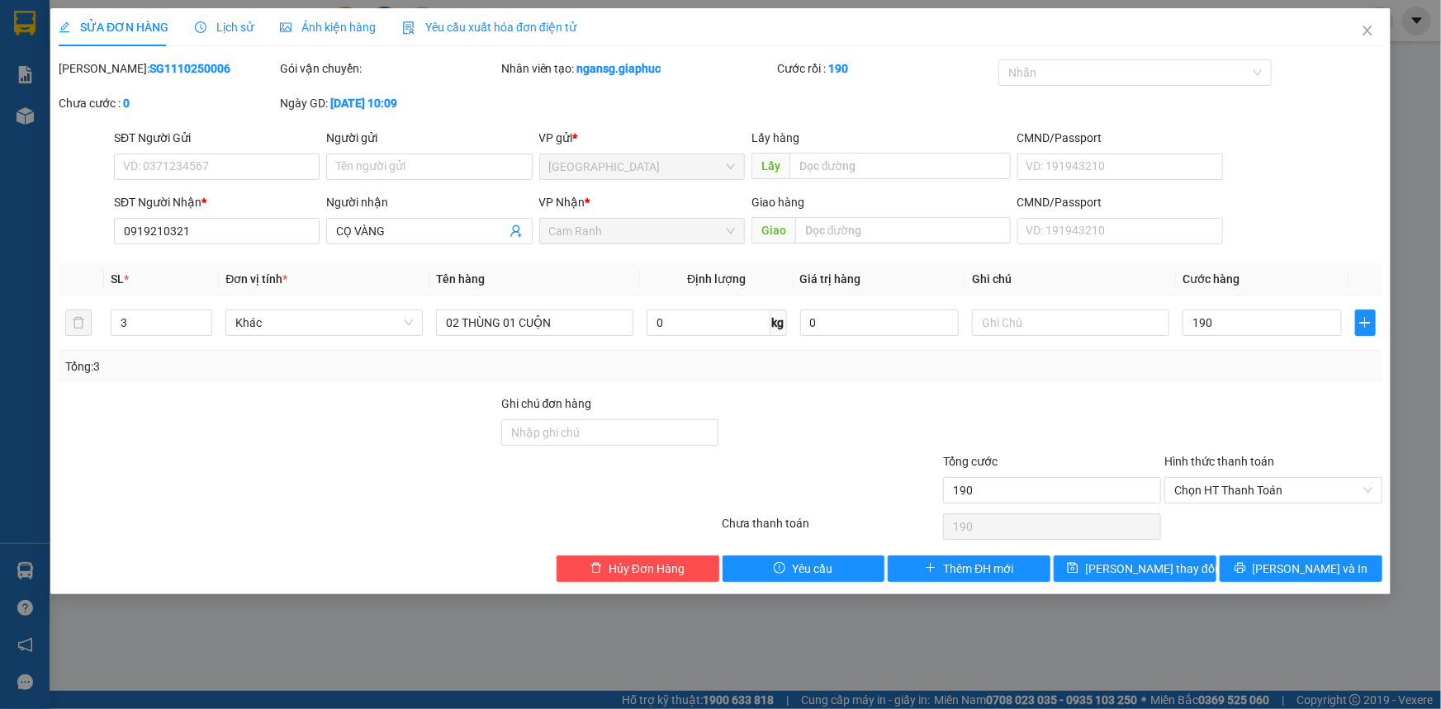
type input "190.000"
click at [1186, 455] on label "Hình thức thanh toán" at bounding box center [1219, 461] width 110 height 13
click at [1186, 478] on input "Hình thức thanh toán" at bounding box center [1267, 490] width 187 height 25
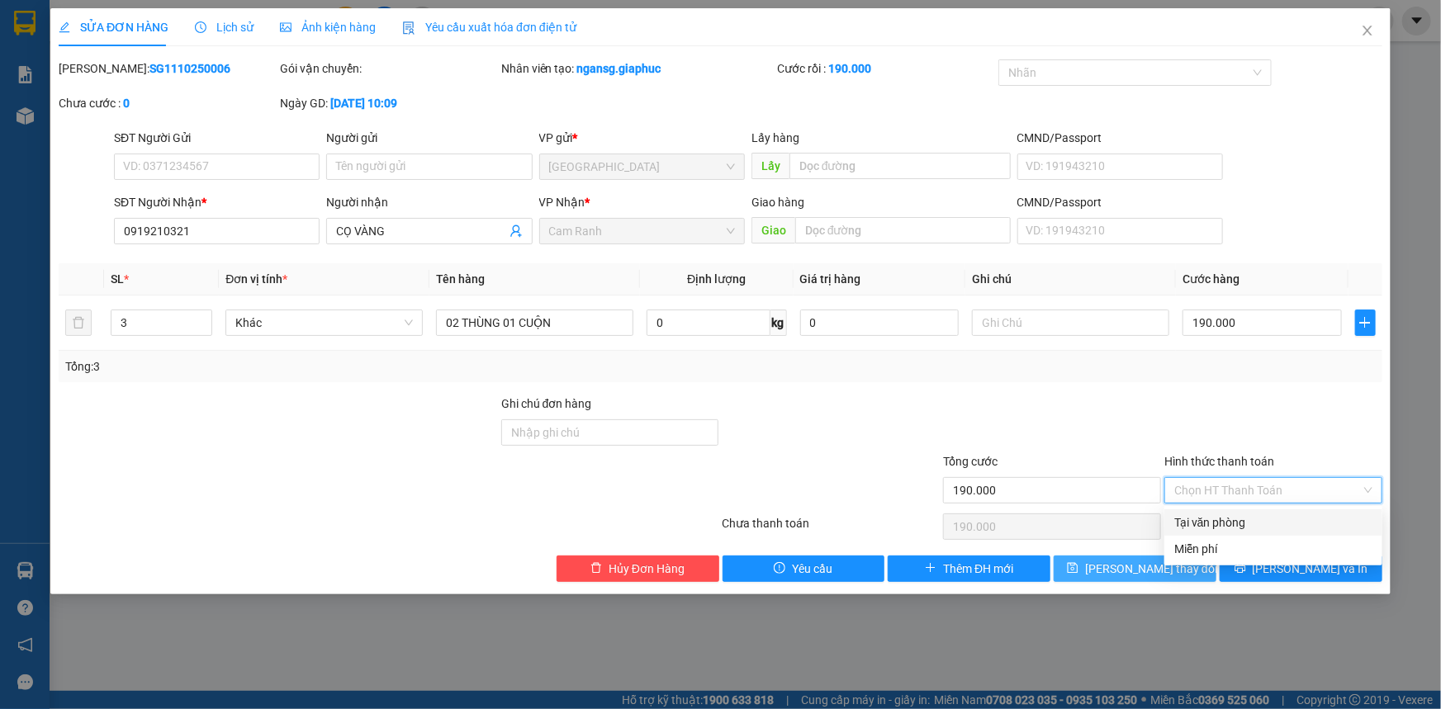
click at [1136, 556] on button "[PERSON_NAME] thay đổi" at bounding box center [1134, 569] width 163 height 26
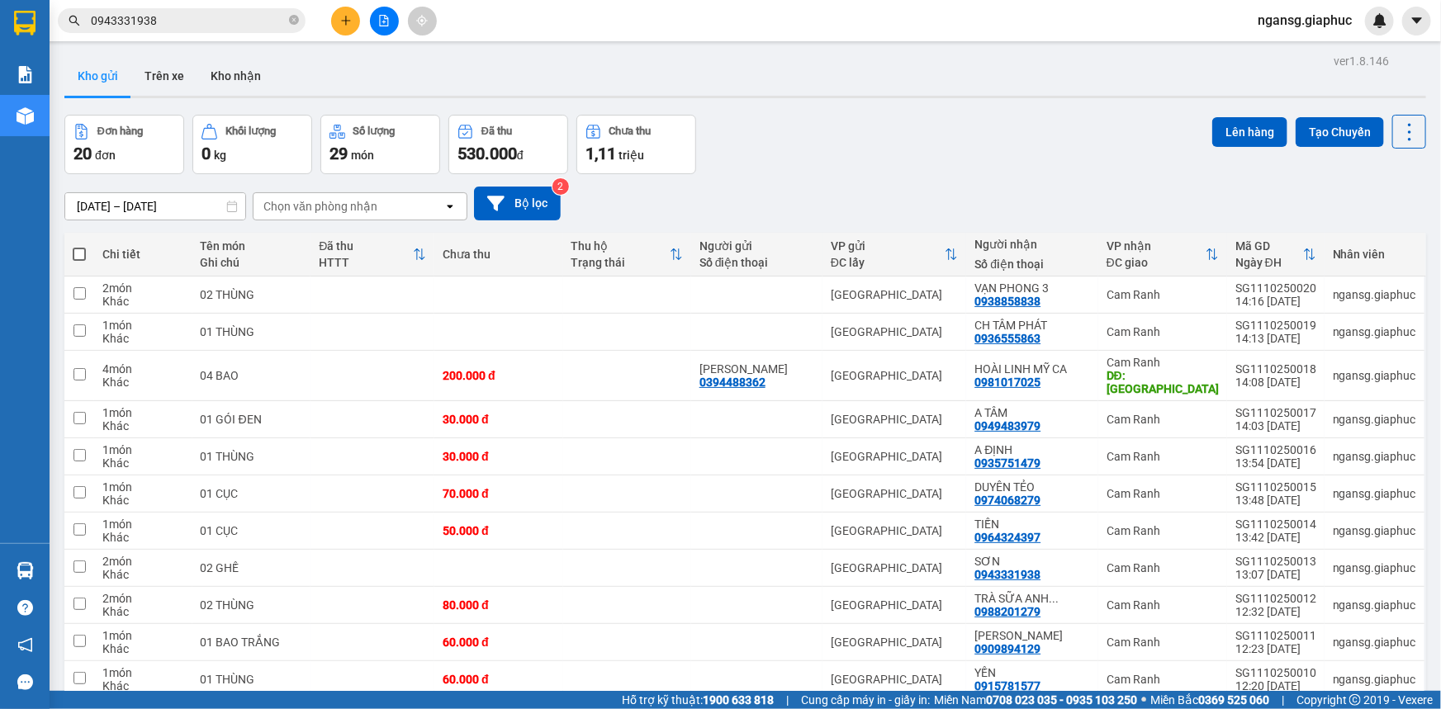
click at [858, 146] on div "Đơn hàng 20 đơn Khối lượng 0 kg Số lượng 29 món Đã thu 530.000 đ Chưa thu 1,11 …" at bounding box center [744, 144] width 1361 height 59
click at [343, 12] on button at bounding box center [345, 21] width 29 height 29
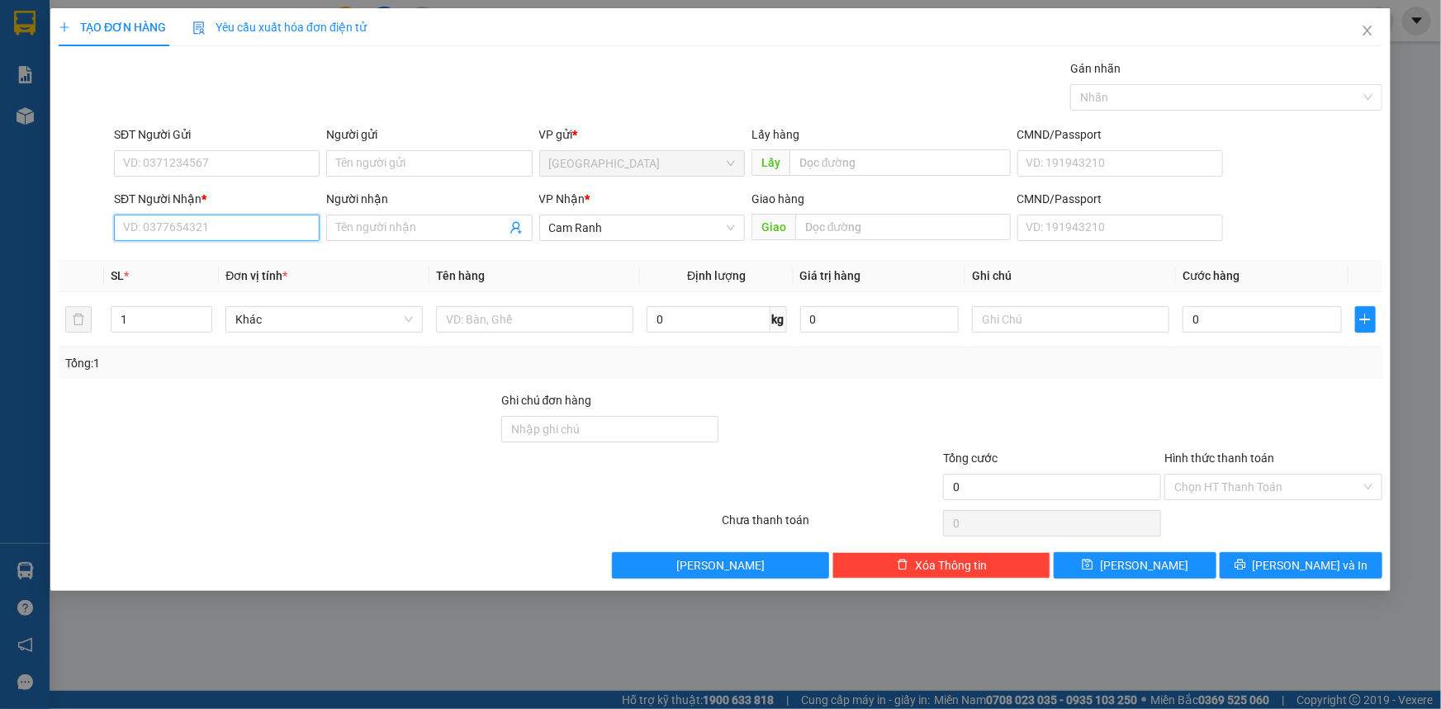
click at [175, 224] on input "SĐT Người Nhận *" at bounding box center [217, 228] width 206 height 26
click at [250, 83] on div "Gán nhãn Nhãn" at bounding box center [748, 88] width 1275 height 58
click at [226, 222] on input "SĐT Người Nhận *" at bounding box center [217, 228] width 206 height 26
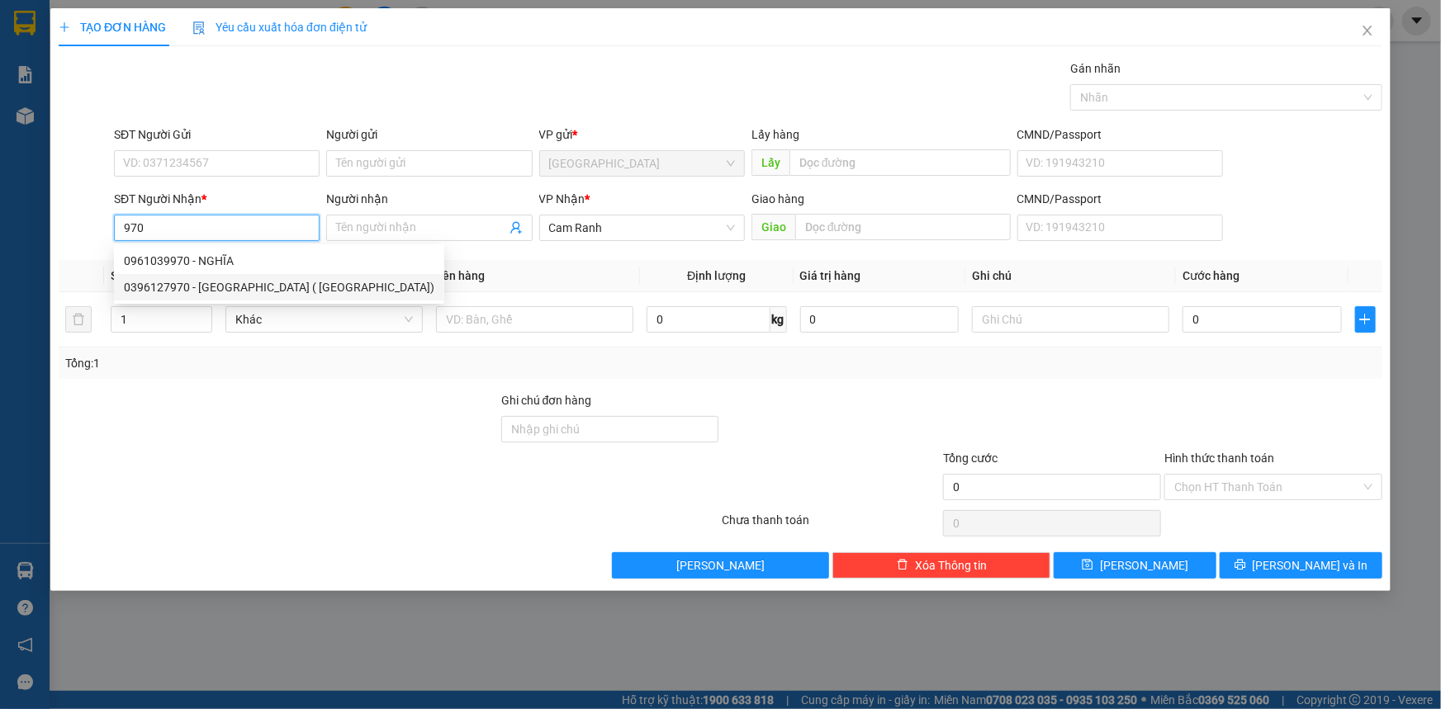
click at [239, 289] on div "0396127970 - BÉ BA ( TRÀ SƠN)" at bounding box center [279, 287] width 310 height 18
type input "0396127970"
type input "BÉ BA ( TRÀ SƠN)"
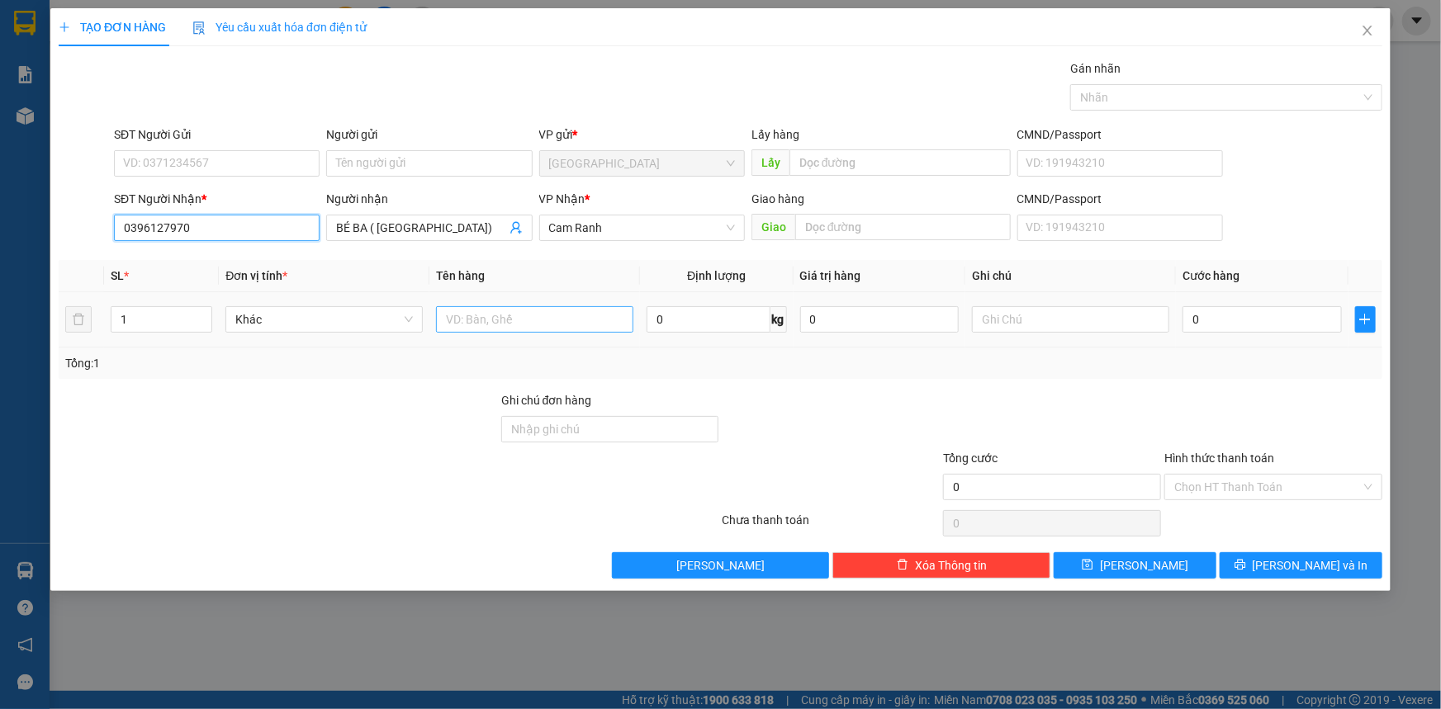
type input "0396127970"
click at [517, 322] on input "text" at bounding box center [534, 319] width 197 height 26
type input "01 CỤC"
click at [960, 415] on div at bounding box center [1051, 420] width 221 height 58
click at [1247, 575] on button "[PERSON_NAME] và In" at bounding box center [1300, 565] width 163 height 26
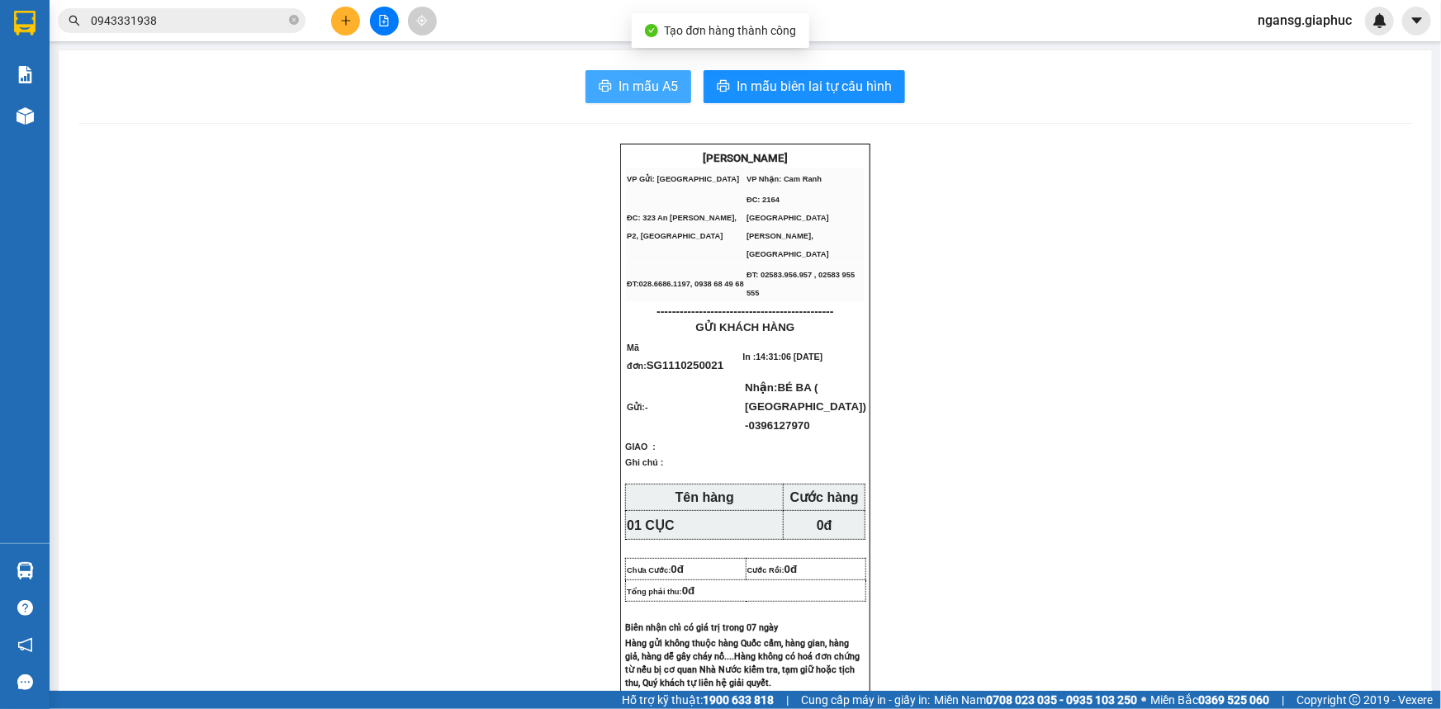
click at [644, 86] on span "In mẫu A5" at bounding box center [647, 86] width 59 height 21
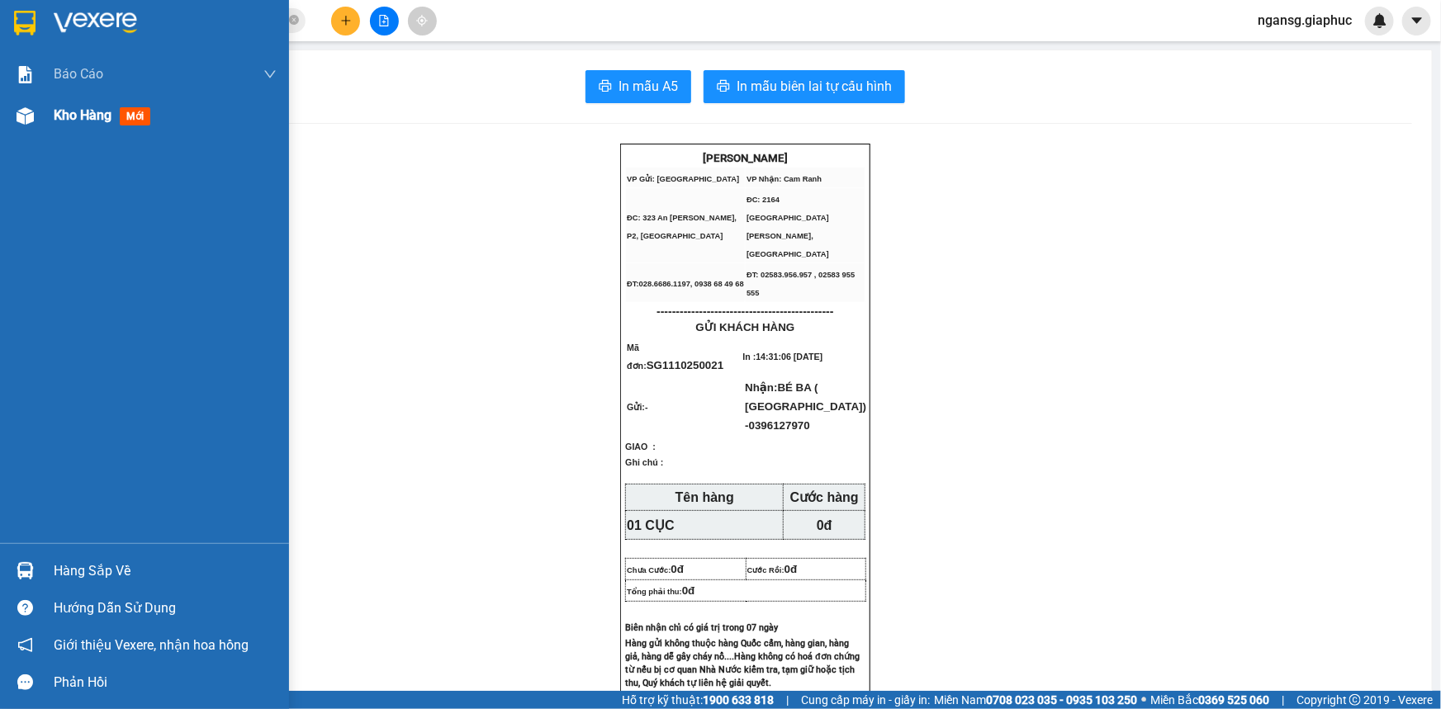
click at [38, 111] on div at bounding box center [25, 116] width 29 height 29
click at [50, 112] on div "Kho hàng mới" at bounding box center [144, 115] width 289 height 41
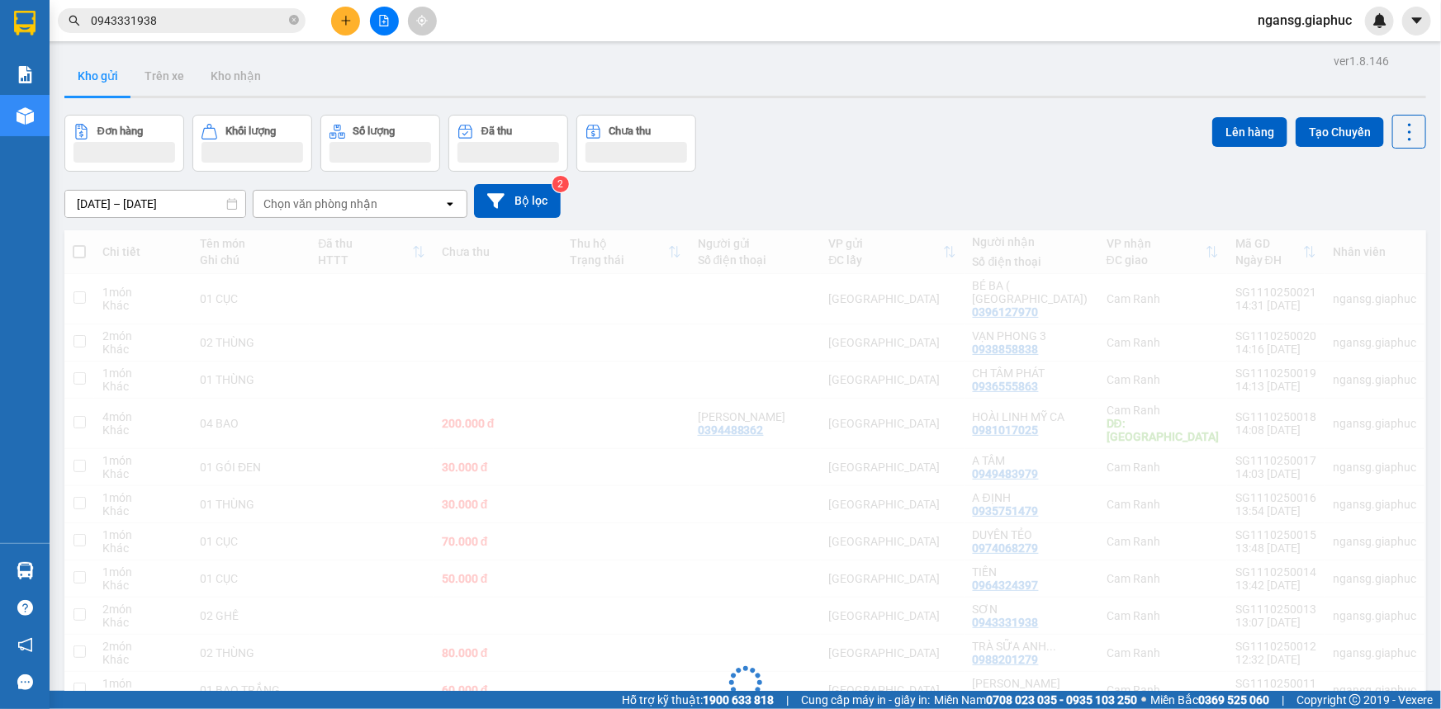
click at [1058, 184] on div "[DATE] – [DATE] Press the down arrow key to interact with the calendar and sele…" at bounding box center [744, 201] width 1361 height 34
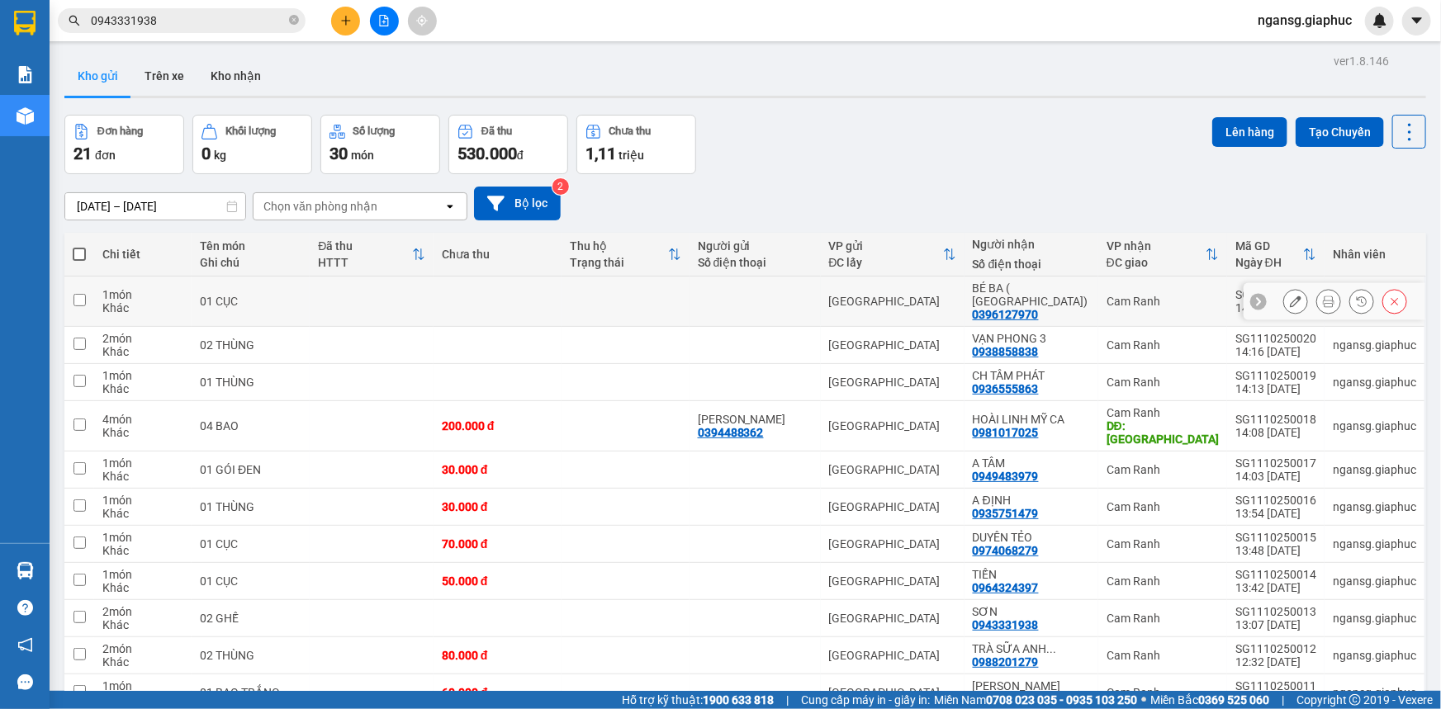
click at [1290, 296] on icon at bounding box center [1296, 302] width 12 height 12
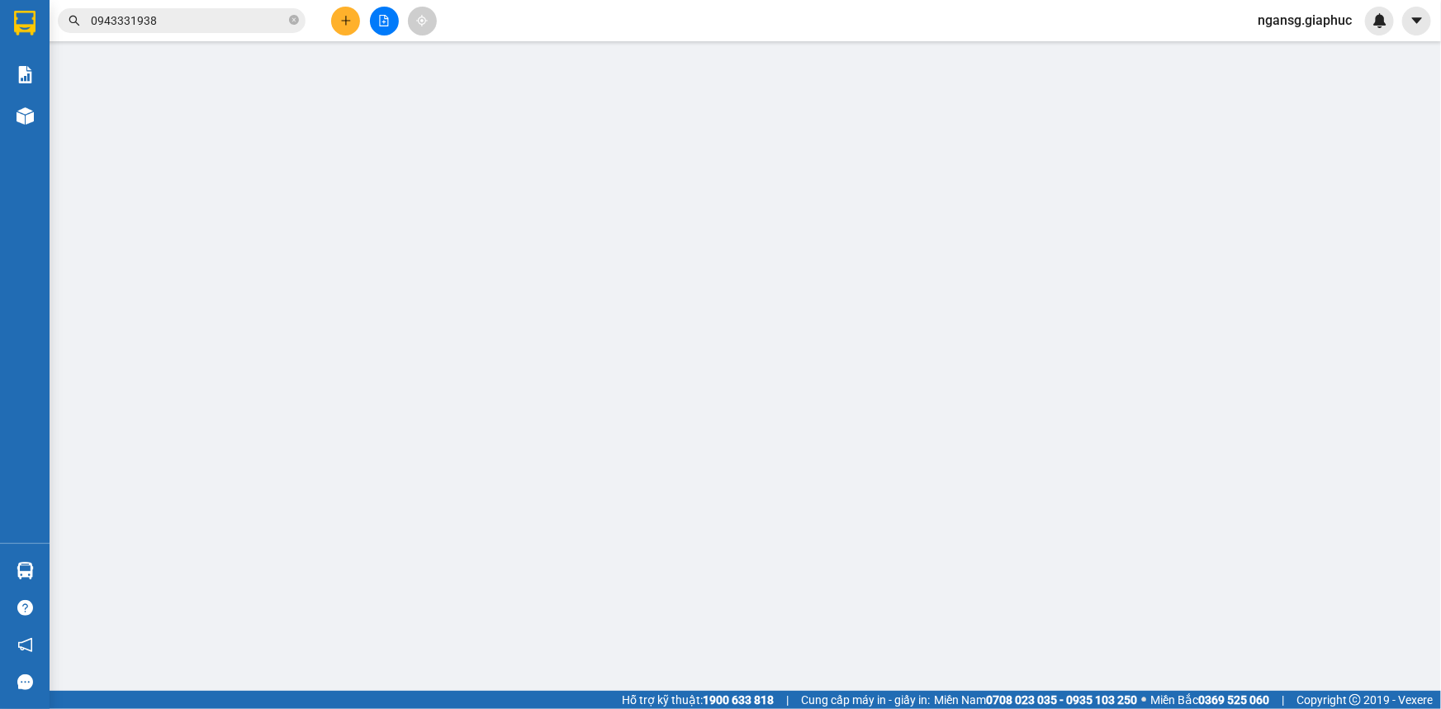
type input "0396127970"
type input "BÉ BA ( TRÀ SƠN)"
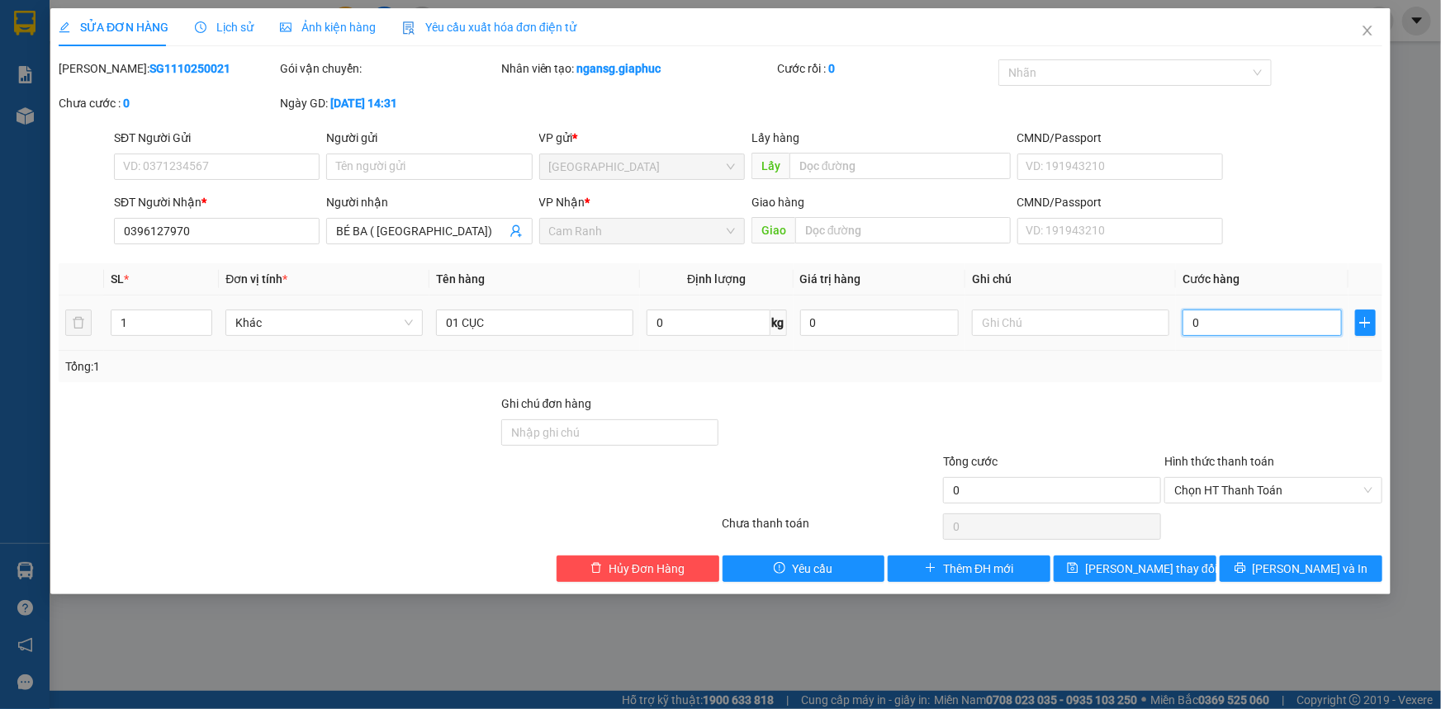
click at [1257, 320] on input "0" at bounding box center [1261, 323] width 159 height 26
type input "3"
type input "30"
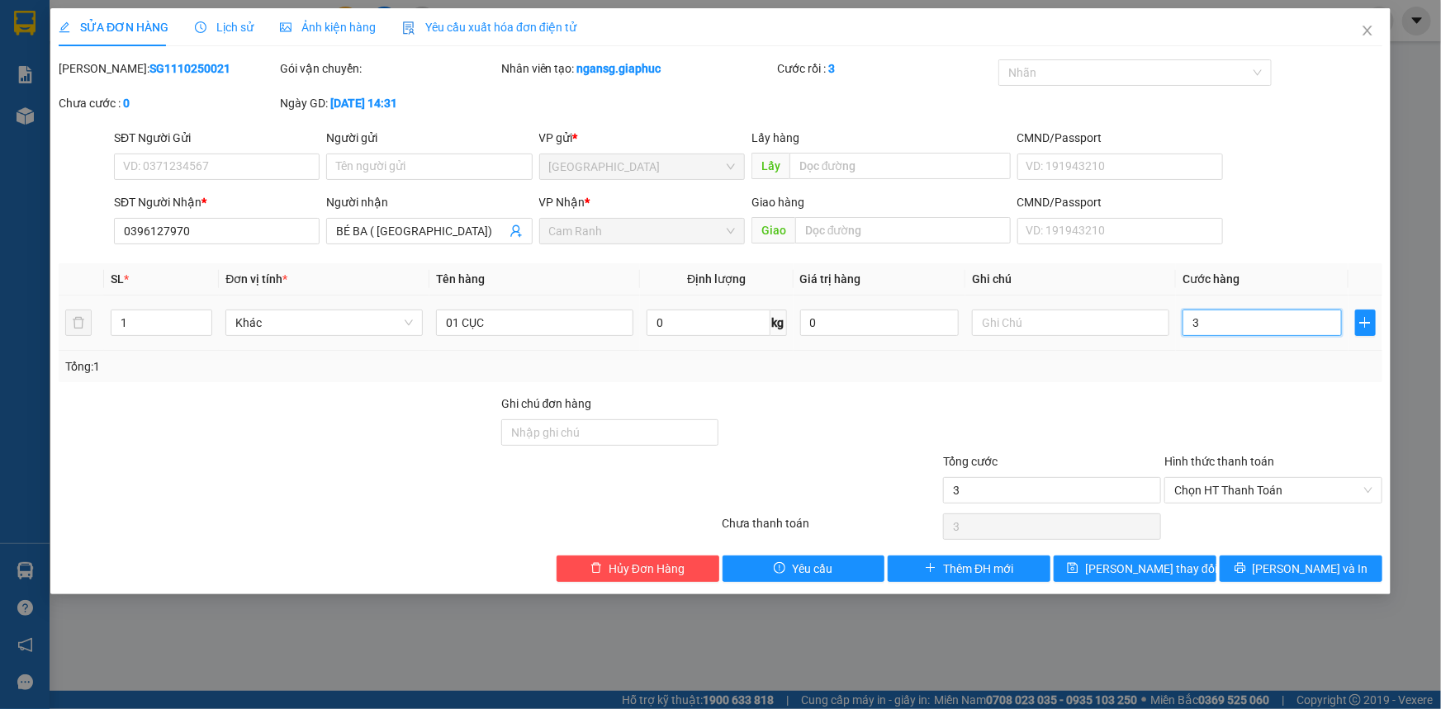
type input "30"
type input "30.000"
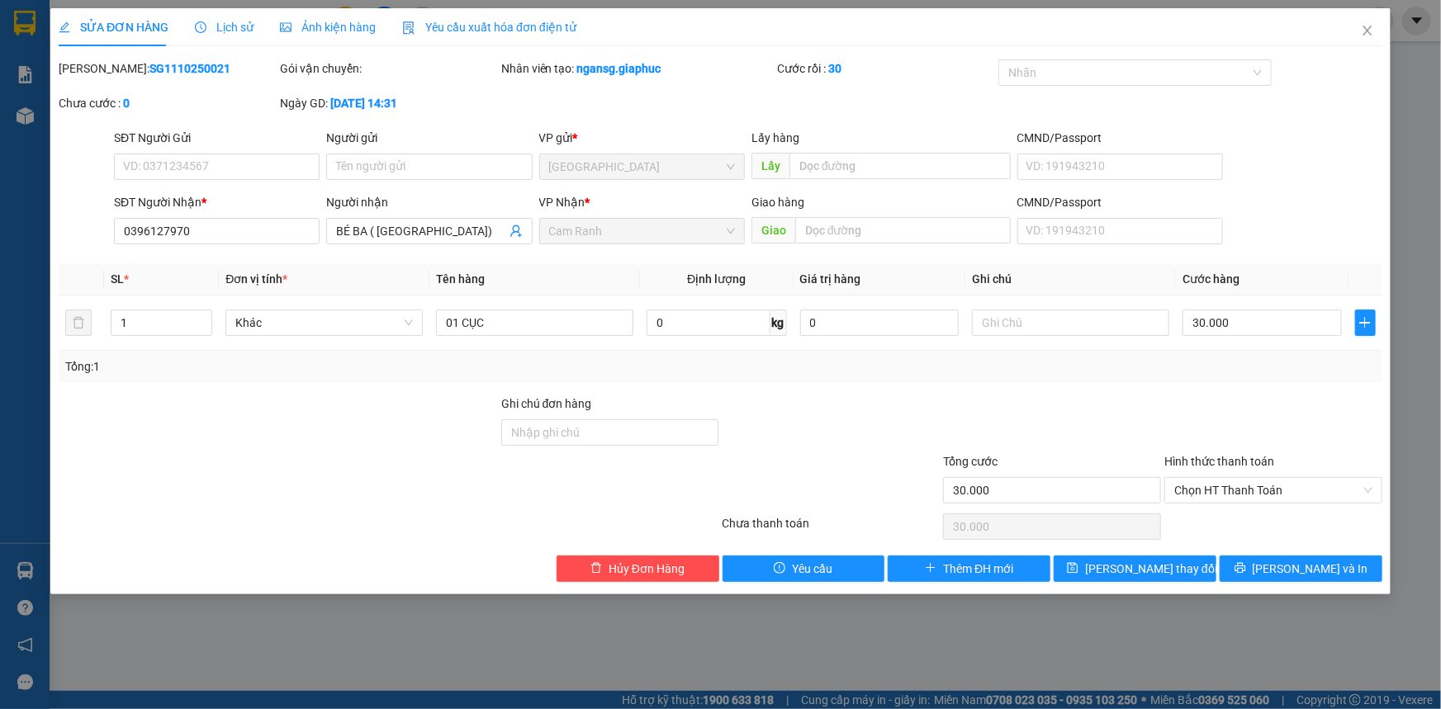
click at [1237, 358] on div "Tổng: 1" at bounding box center [720, 366] width 1310 height 18
click at [1127, 562] on span "[PERSON_NAME] thay đổi" at bounding box center [1151, 569] width 132 height 18
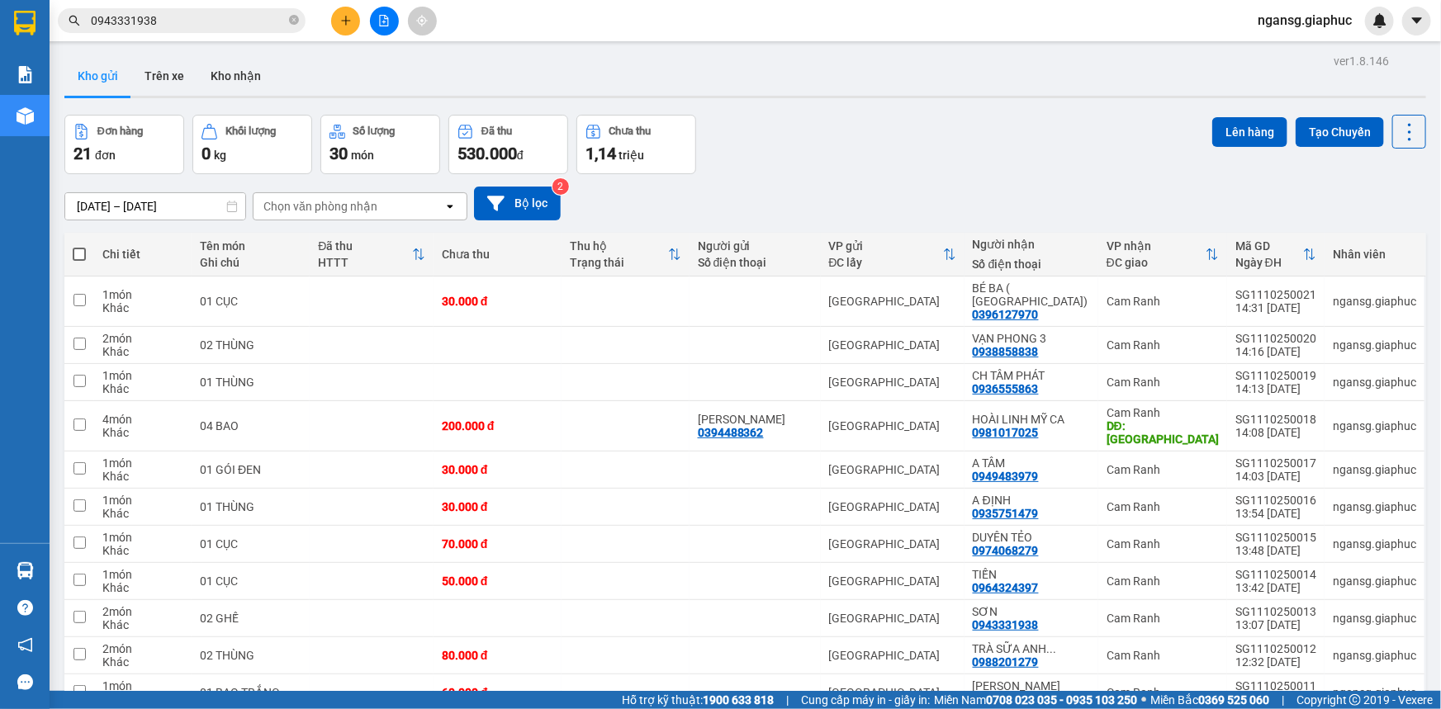
click at [1039, 130] on div "Đơn hàng 21 đơn Khối lượng 0 kg Số lượng 30 món Đã thu 530.000 đ Chưa thu 1,14 …" at bounding box center [744, 144] width 1361 height 59
click at [833, 82] on div "Kho gửi Trên xe Kho nhận" at bounding box center [744, 78] width 1361 height 44
click at [879, 169] on div "Đơn hàng 21 đơn Khối lượng 0 kg Số lượng 30 món Đã thu 530.000 đ Chưa thu 1,14 …" at bounding box center [744, 144] width 1361 height 59
click at [787, 130] on div "Đơn hàng 21 đơn Khối lượng 0 kg Số lượng 30 món Đã thu 530.000 đ Chưa thu 1,14 …" at bounding box center [744, 144] width 1361 height 59
click at [1293, 28] on span "ngansg.giaphuc" at bounding box center [1304, 20] width 121 height 21
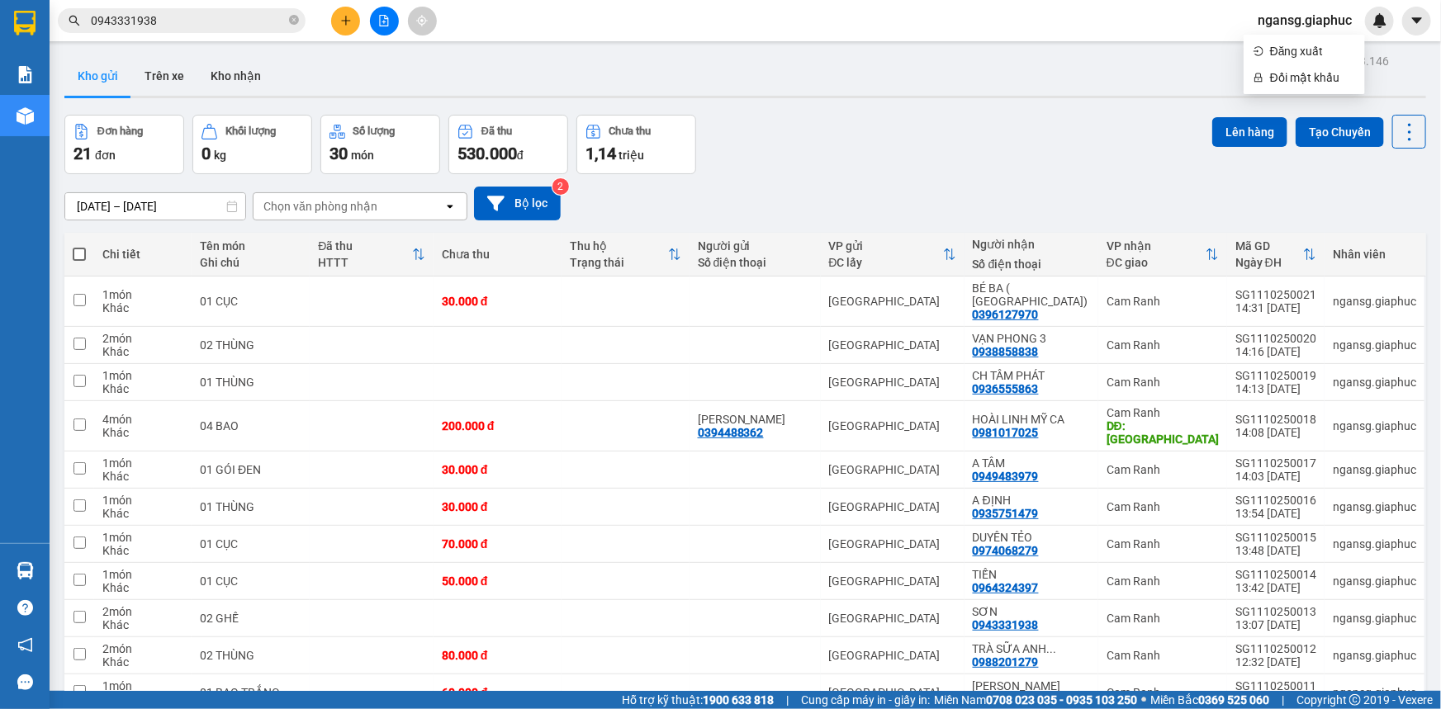
click at [1304, 25] on span "ngansg.giaphuc" at bounding box center [1304, 20] width 121 height 21
click at [1317, 23] on span "ngansg.giaphuc" at bounding box center [1304, 20] width 121 height 21
click at [1273, 46] on span "Đăng xuất" at bounding box center [1312, 51] width 85 height 18
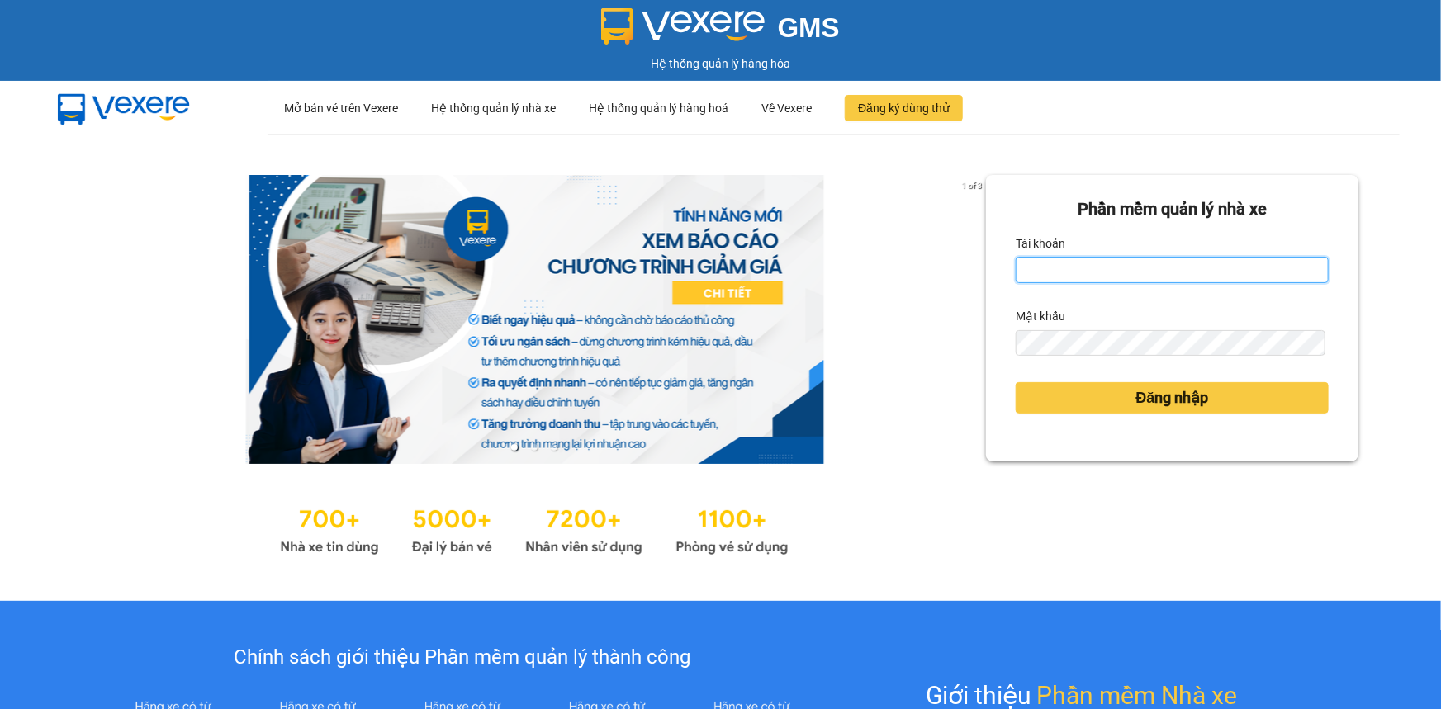
click at [1035, 282] on input "Tài khoản" at bounding box center [1172, 270] width 313 height 26
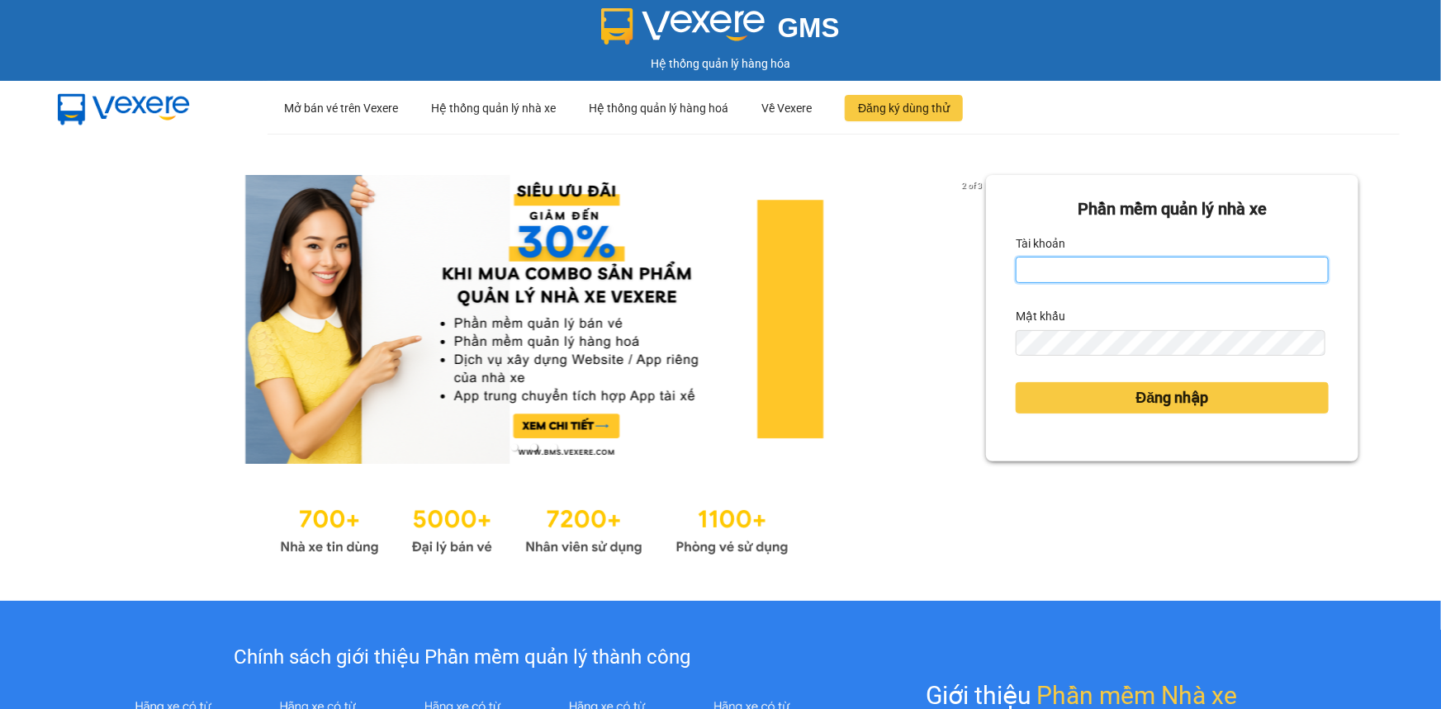
type input "yensg.giaphuc"
click at [1053, 324] on label "Mật khẩu" at bounding box center [1041, 316] width 50 height 26
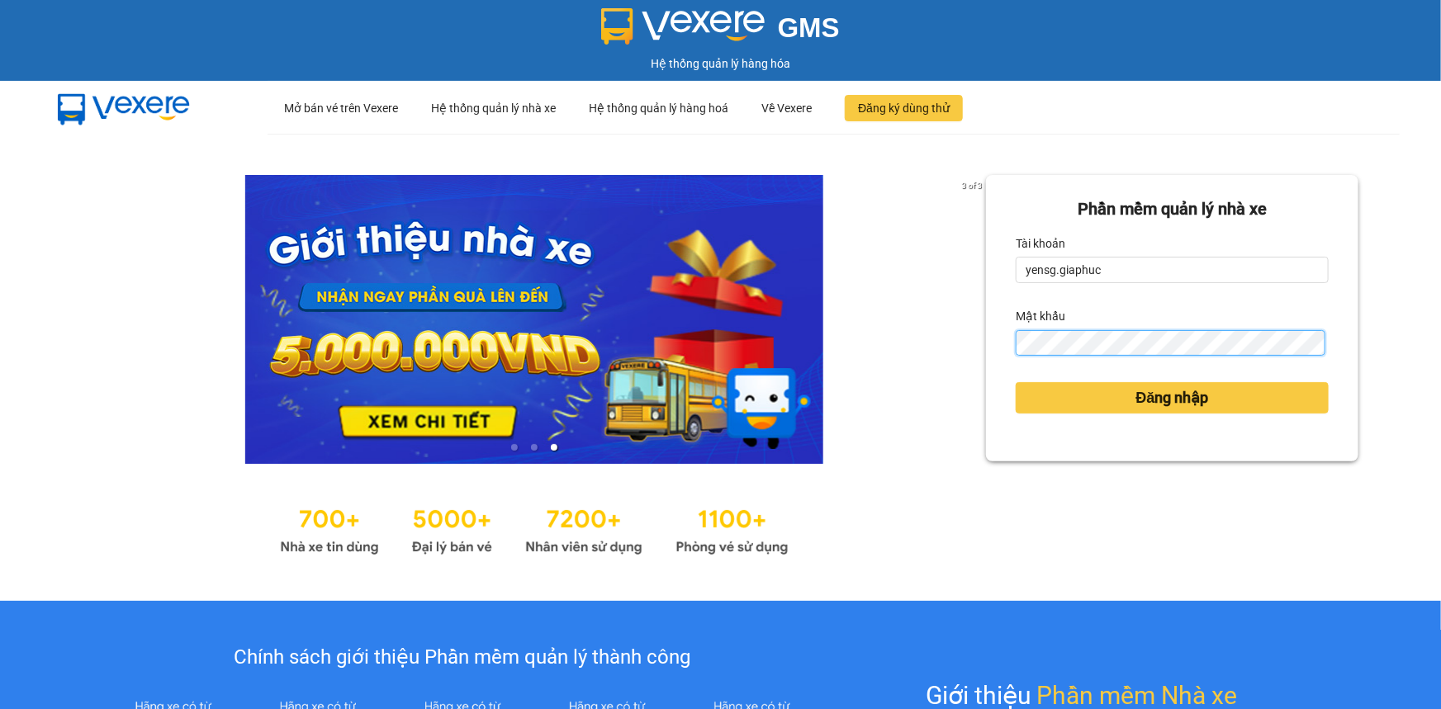
click at [1016, 382] on button "Đăng nhập" at bounding box center [1172, 397] width 313 height 31
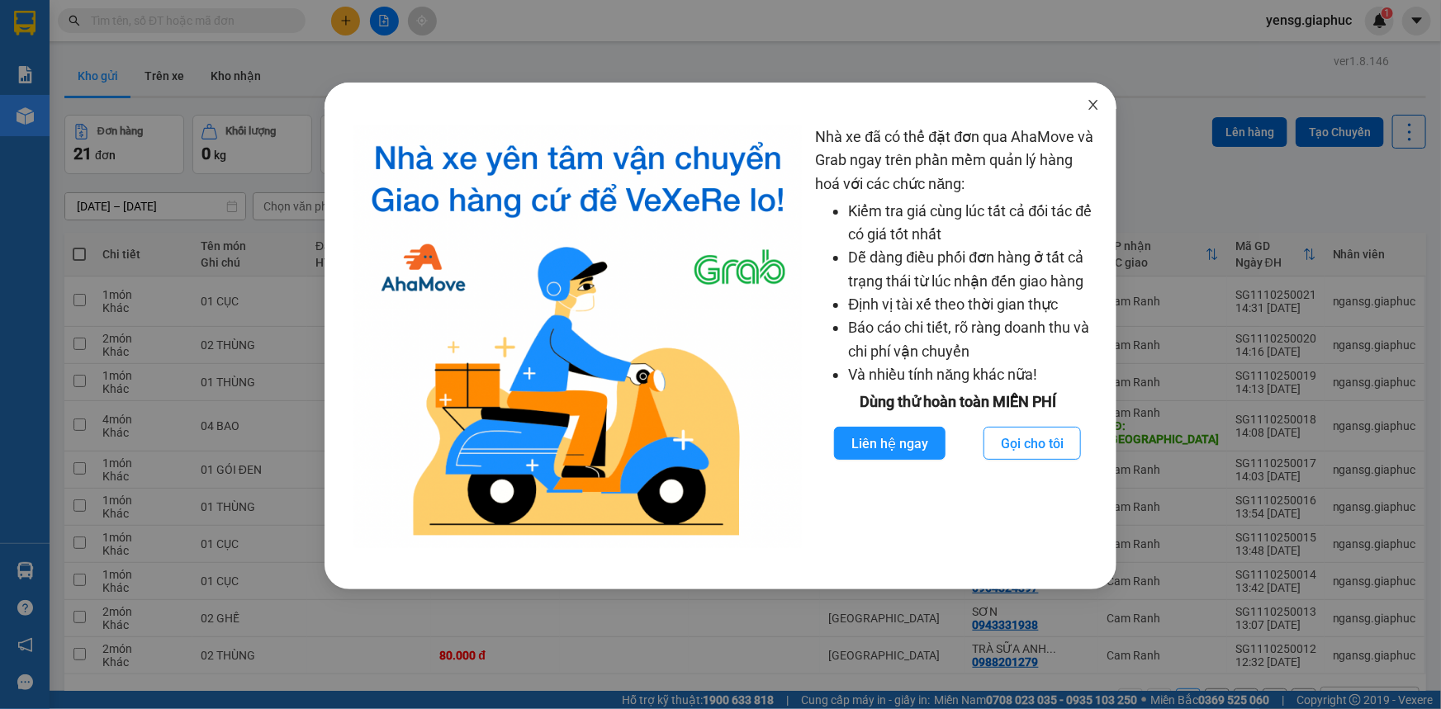
click at [1102, 107] on span "Close" at bounding box center [1093, 106] width 46 height 46
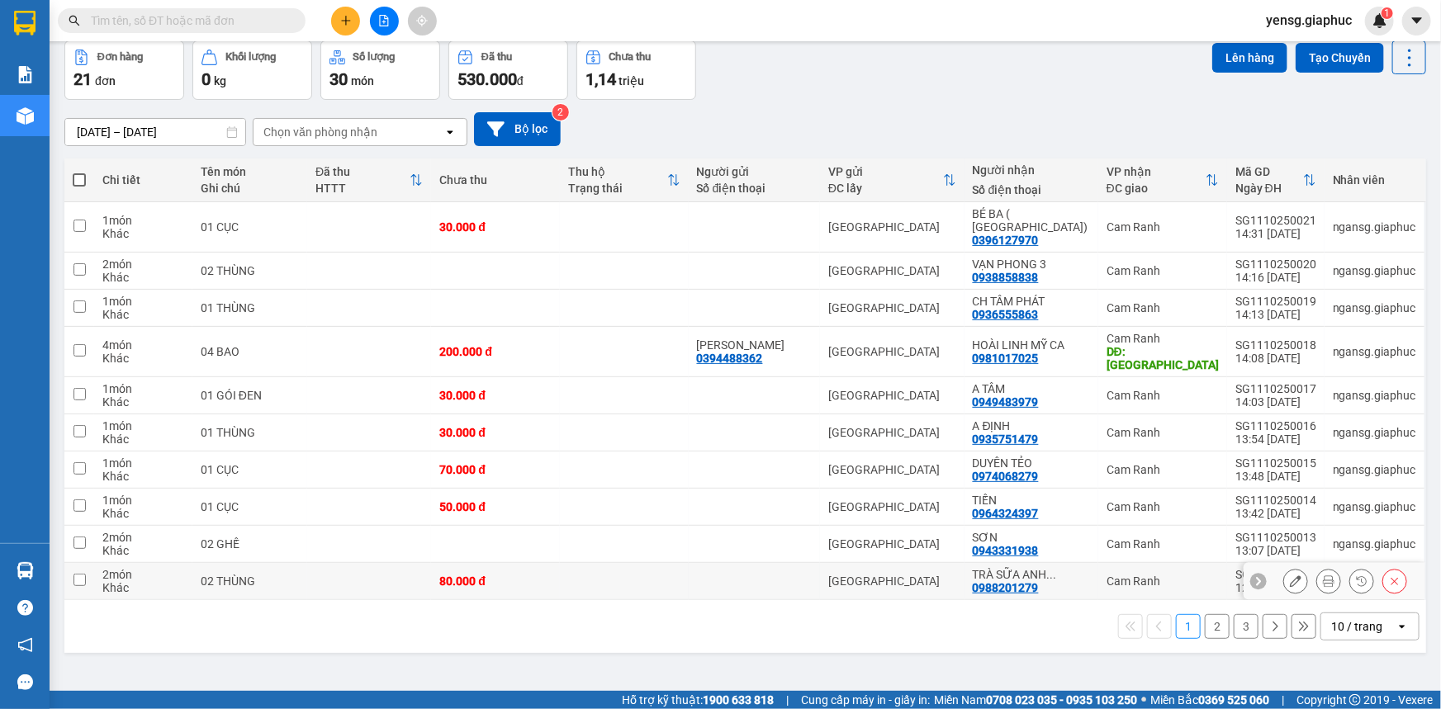
scroll to position [75, 0]
click at [1342, 618] on div "10 / trang" at bounding box center [1356, 626] width 51 height 17
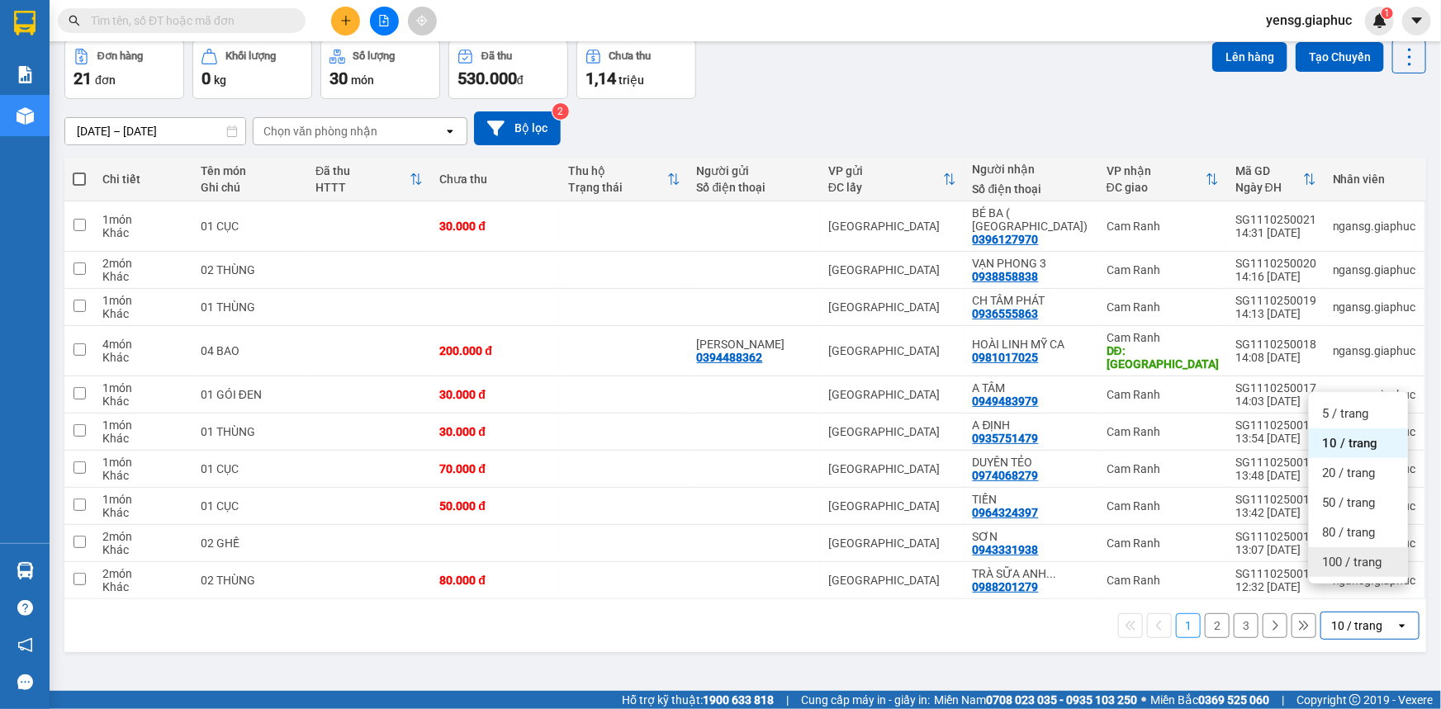
click at [1368, 575] on div "100 / trang" at bounding box center [1358, 562] width 99 height 30
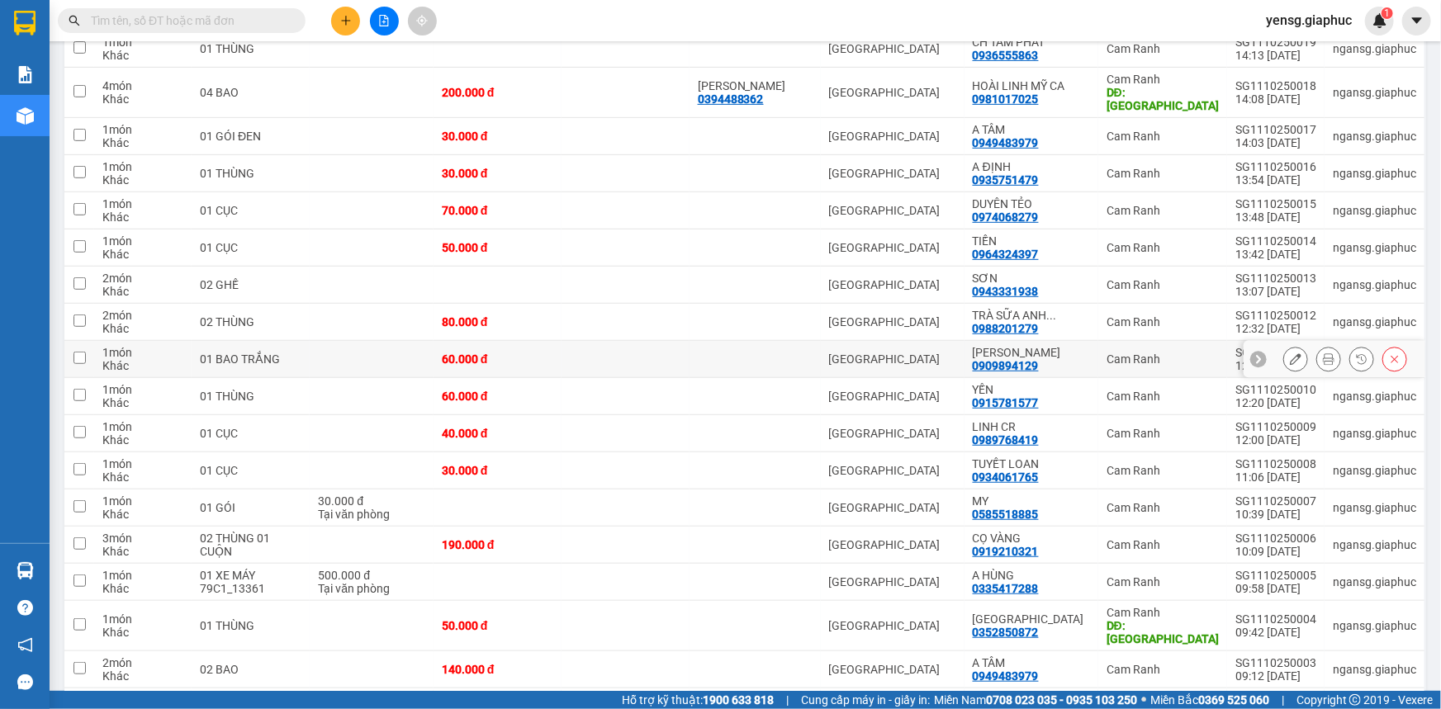
scroll to position [430, 0]
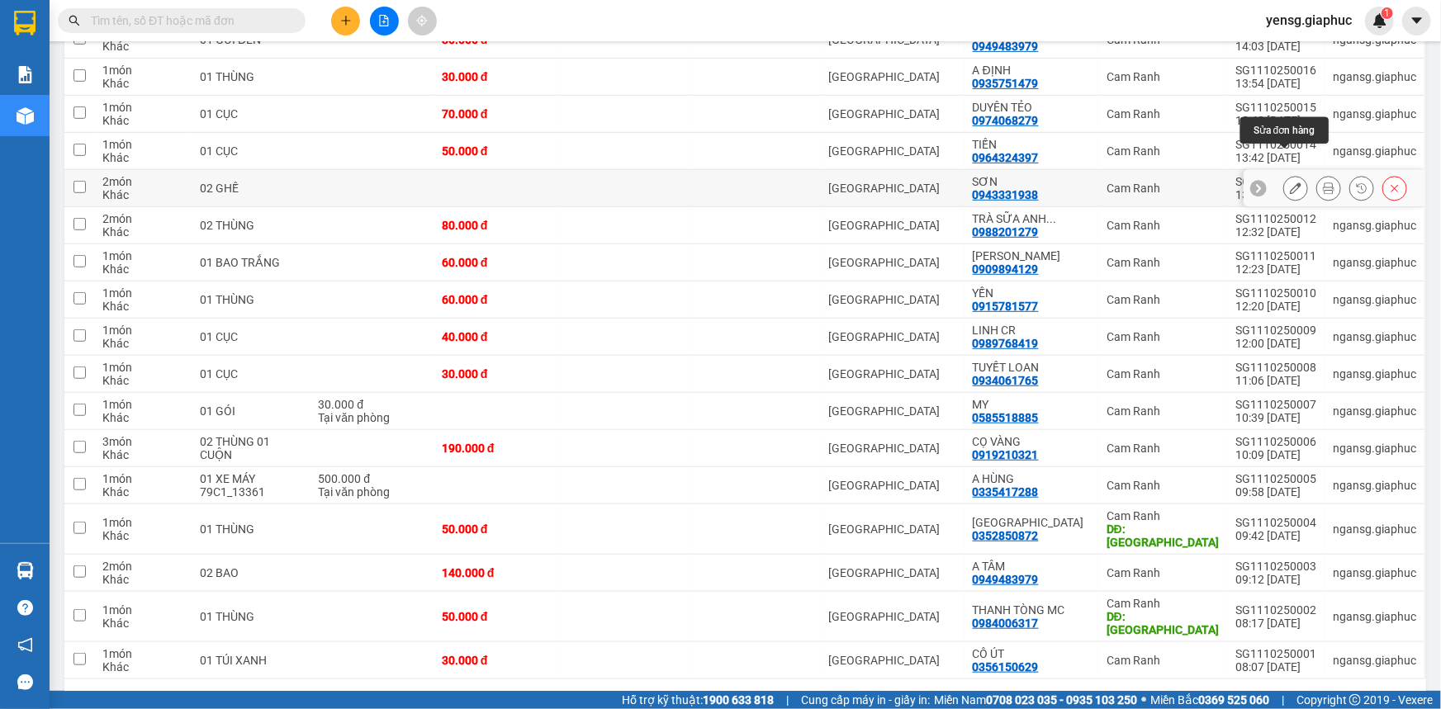
click at [1295, 174] on button at bounding box center [1295, 188] width 23 height 29
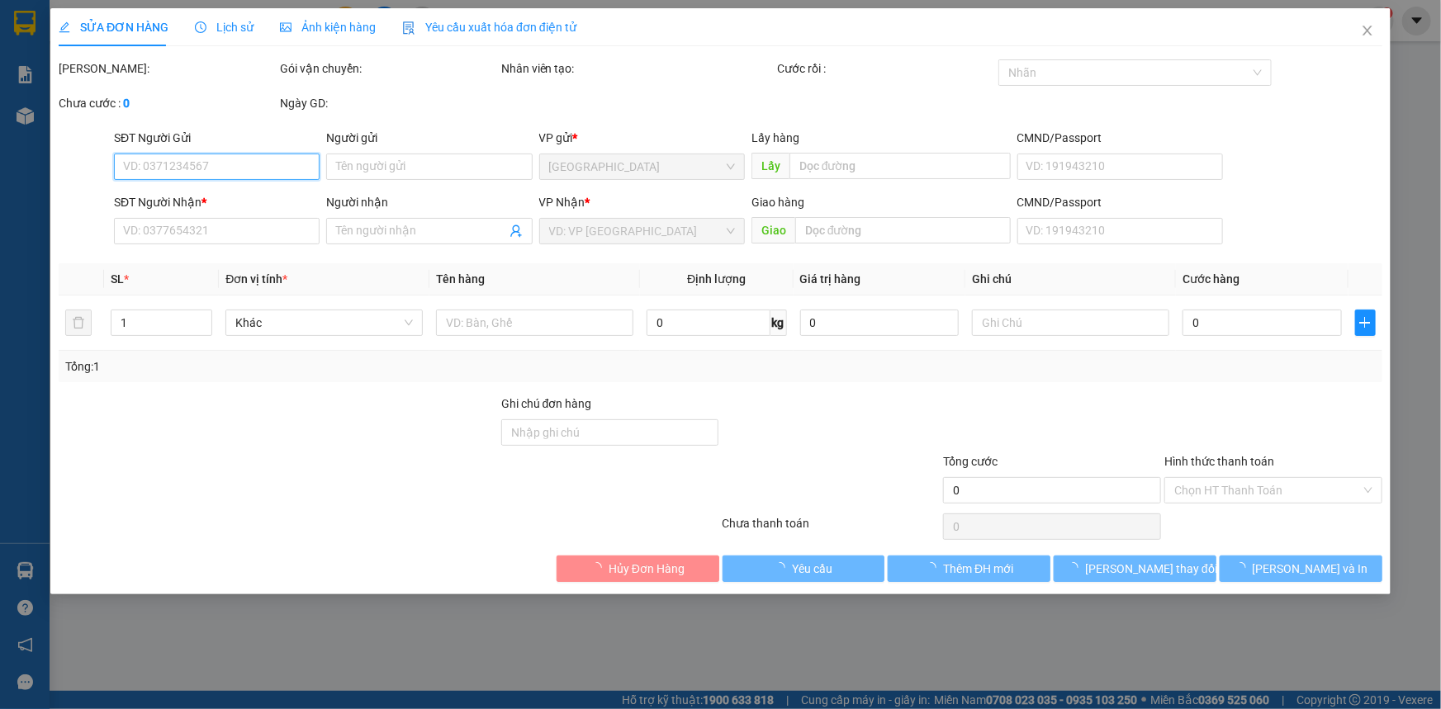
type input "0943331938"
type input "SƠN"
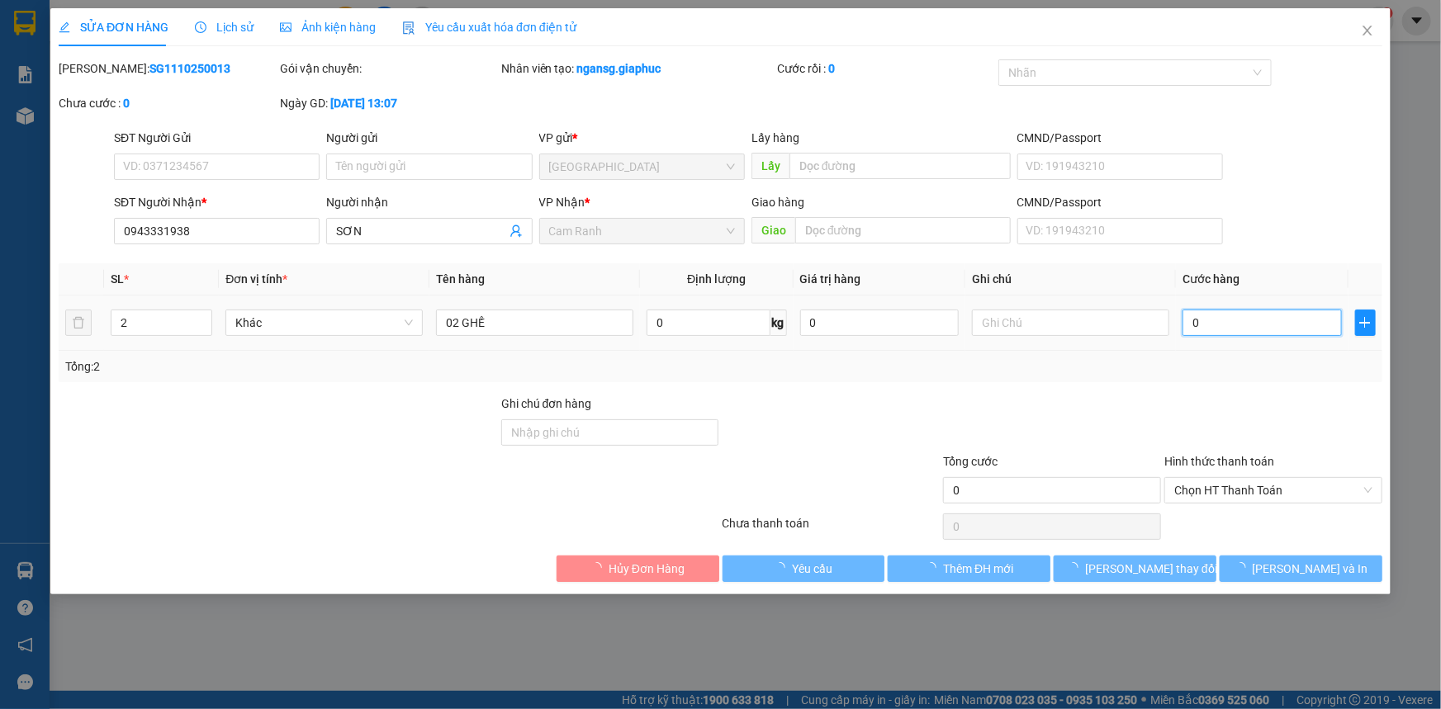
click at [1245, 331] on input "0" at bounding box center [1261, 323] width 159 height 26
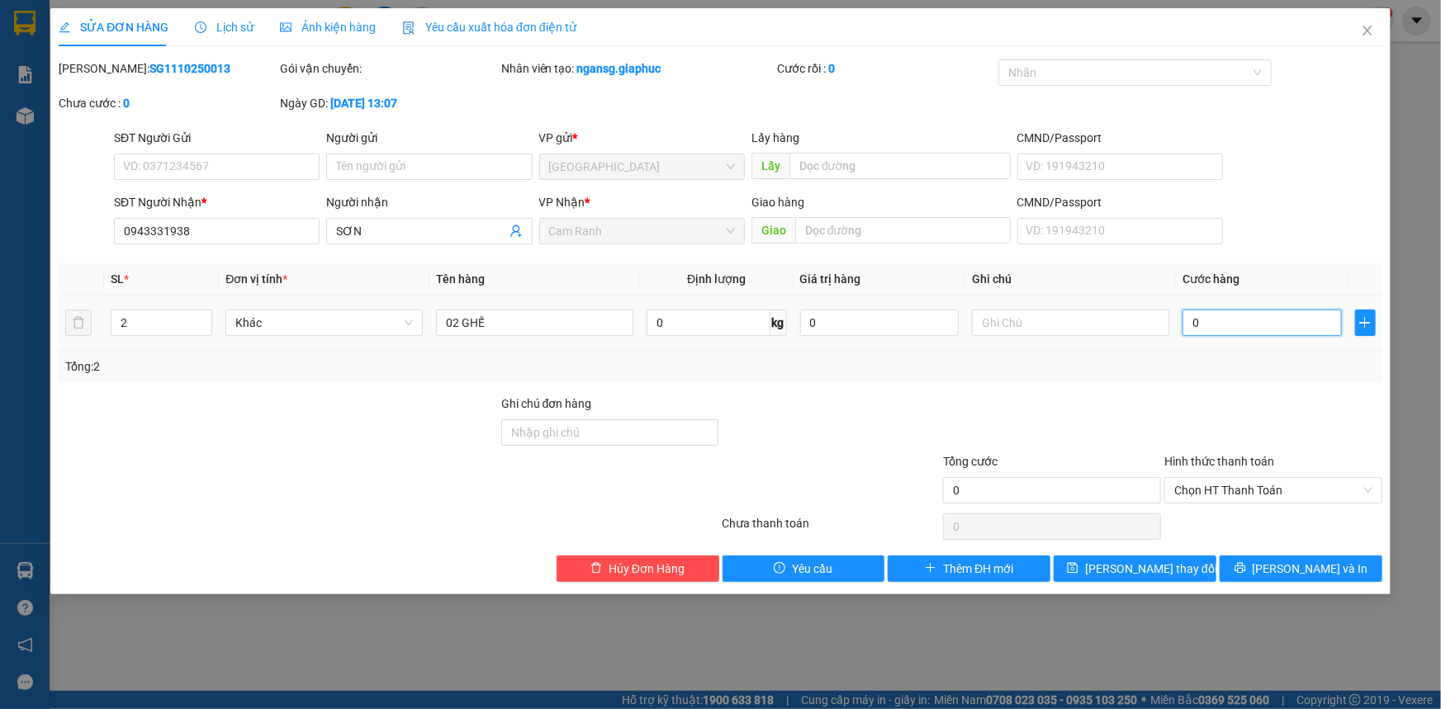
type input "6"
type input "60"
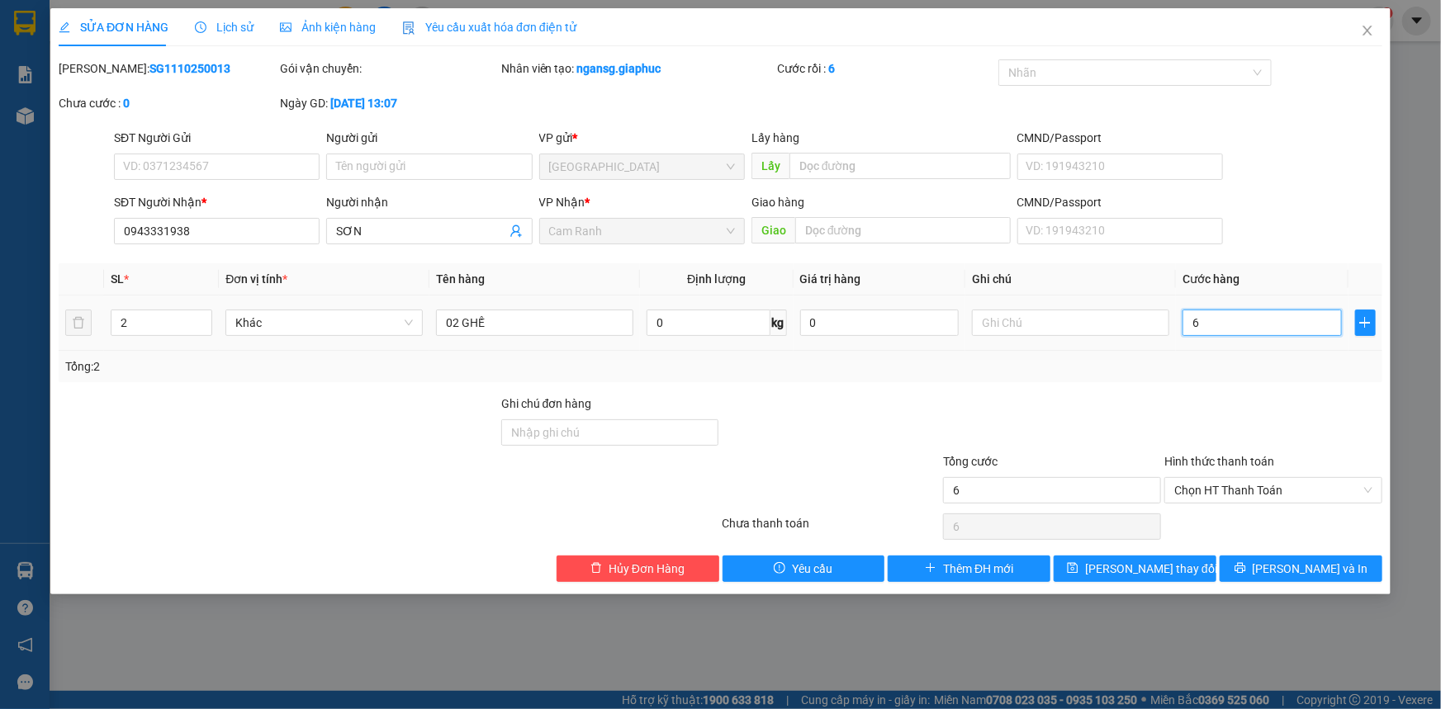
type input "60"
type input "600"
type input "600.000"
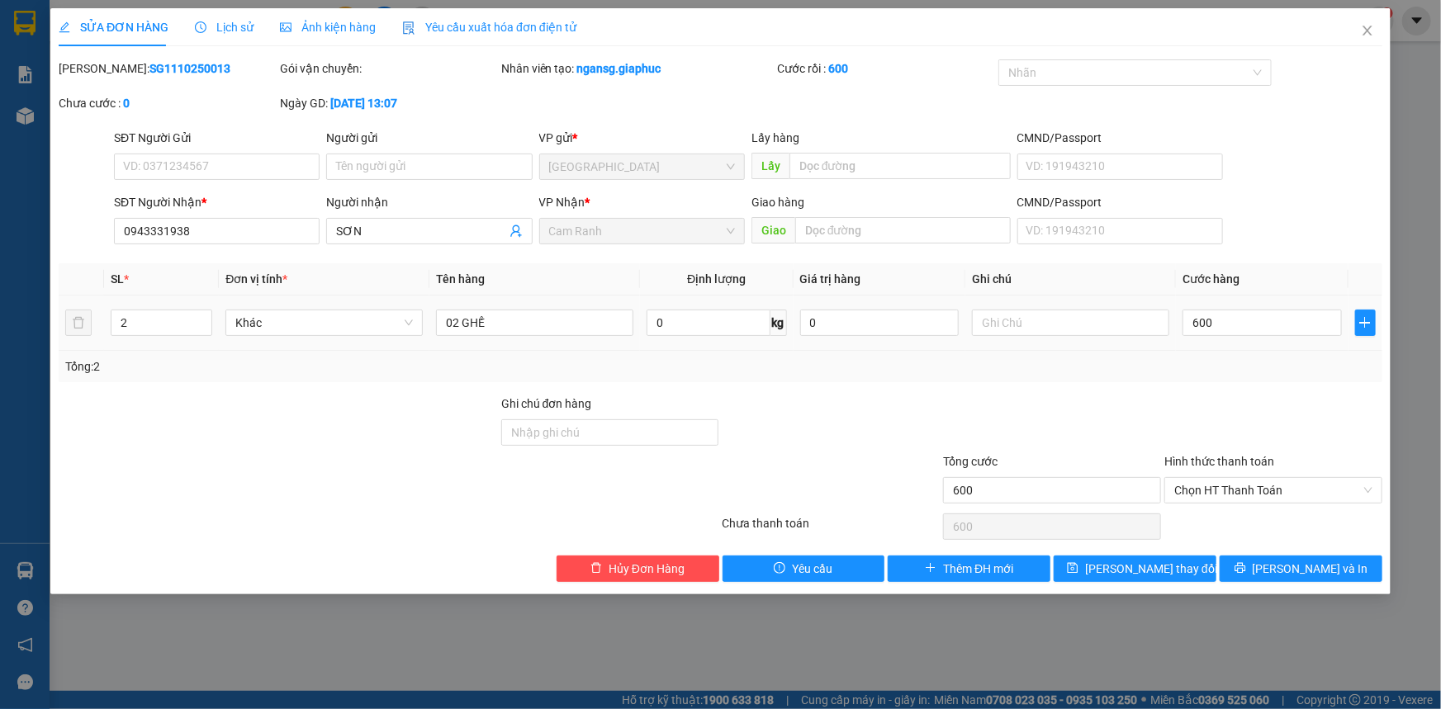
type input "600.000"
click at [1234, 402] on div at bounding box center [1272, 424] width 221 height 58
click at [1200, 556] on button "[PERSON_NAME] thay đổi" at bounding box center [1134, 569] width 163 height 26
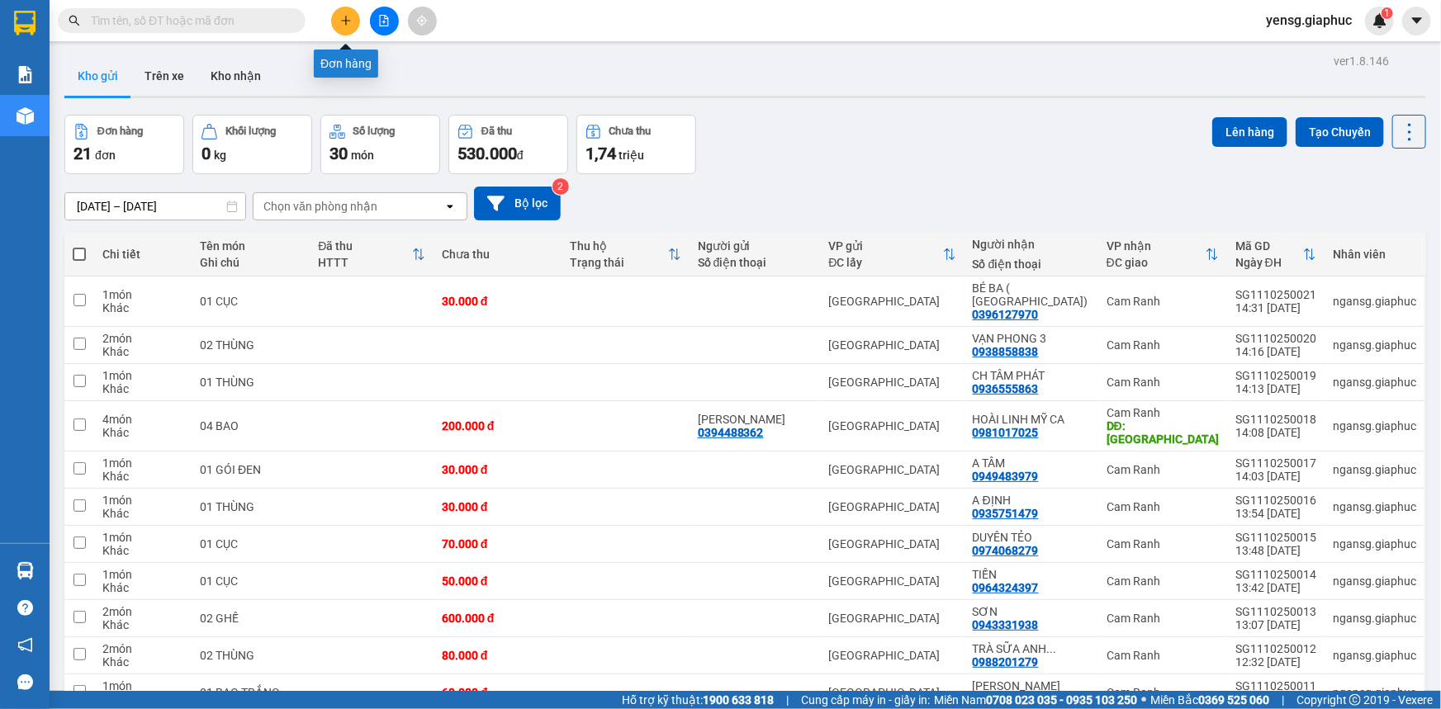
click at [353, 25] on button at bounding box center [345, 21] width 29 height 29
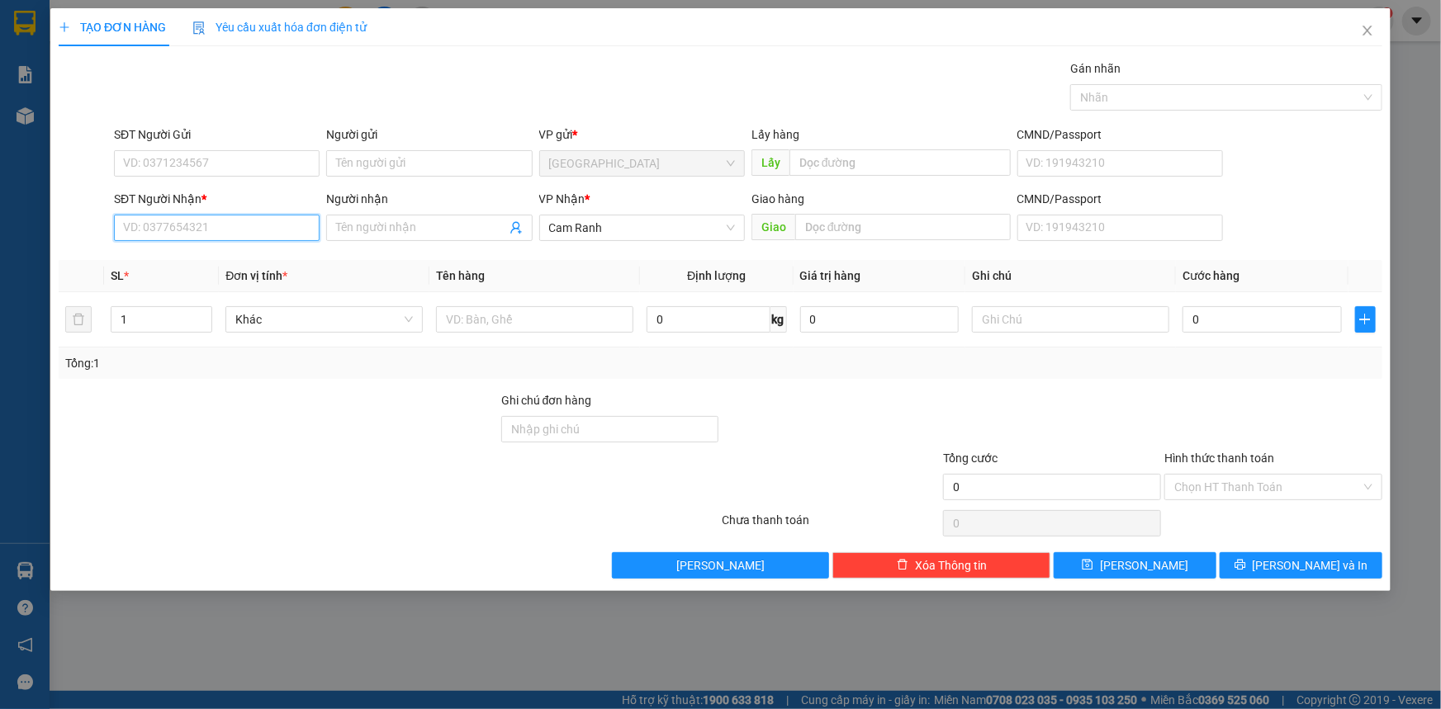
click at [231, 232] on input "SĐT Người Nhận *" at bounding box center [217, 228] width 206 height 26
click at [261, 254] on div "0905431186 - TÙNG GIA PHÚC" at bounding box center [217, 261] width 186 height 18
type input "0905431186"
type input "TÙNG GIA PHÚC"
type input "0905431186"
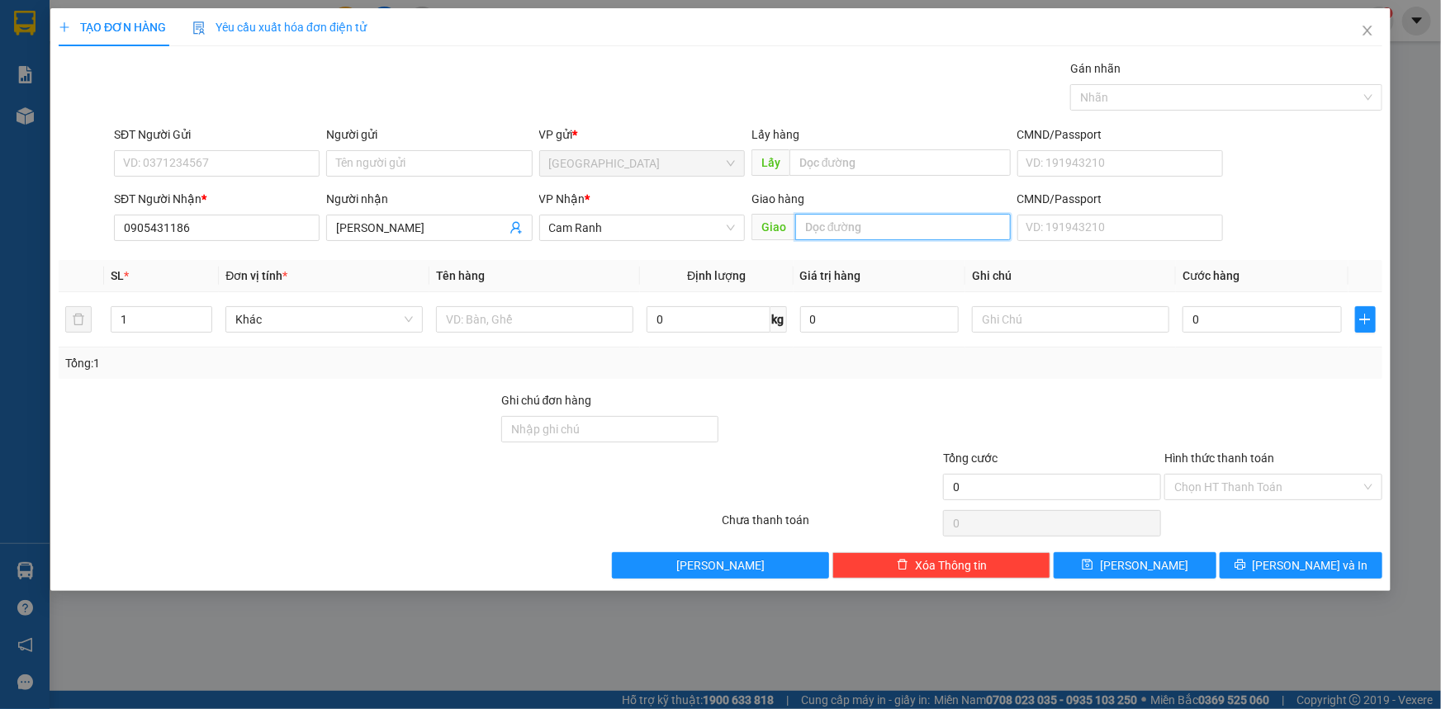
click at [893, 221] on input "text" at bounding box center [902, 227] width 215 height 26
type input "MỸ CA"
click at [570, 324] on input "text" at bounding box center [534, 319] width 197 height 26
type input "1 THÙNG"
click at [1246, 566] on icon "printer" at bounding box center [1240, 565] width 12 height 12
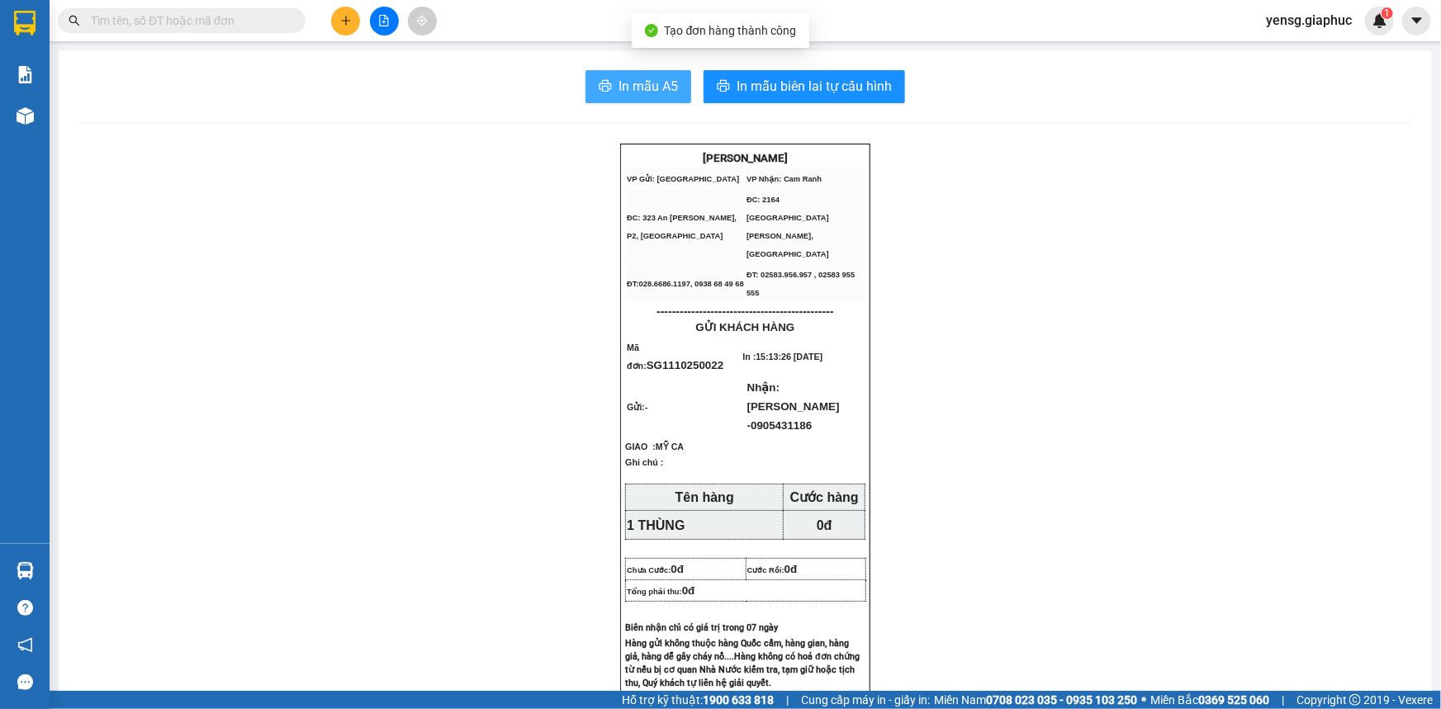
click at [643, 83] on span "In mẫu A5" at bounding box center [647, 86] width 59 height 21
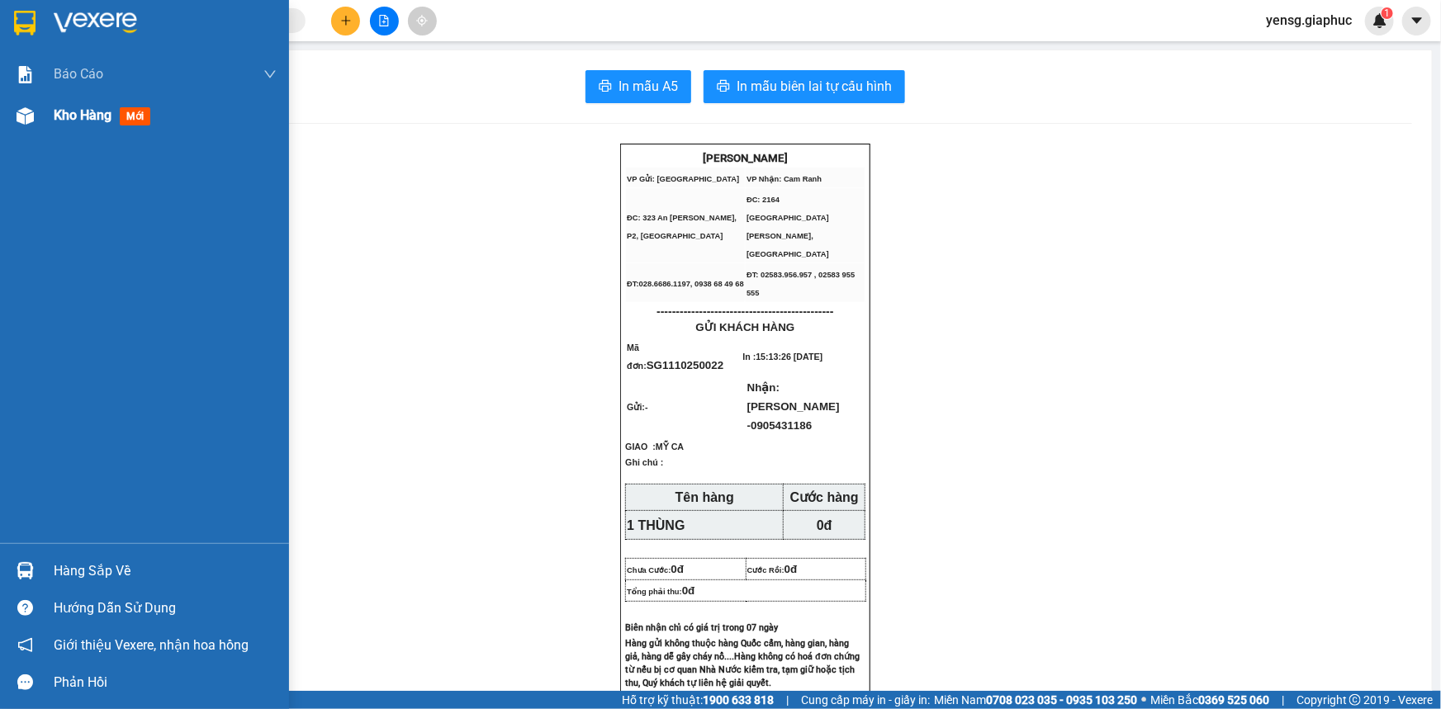
click at [55, 116] on span "Kho hàng" at bounding box center [83, 115] width 58 height 16
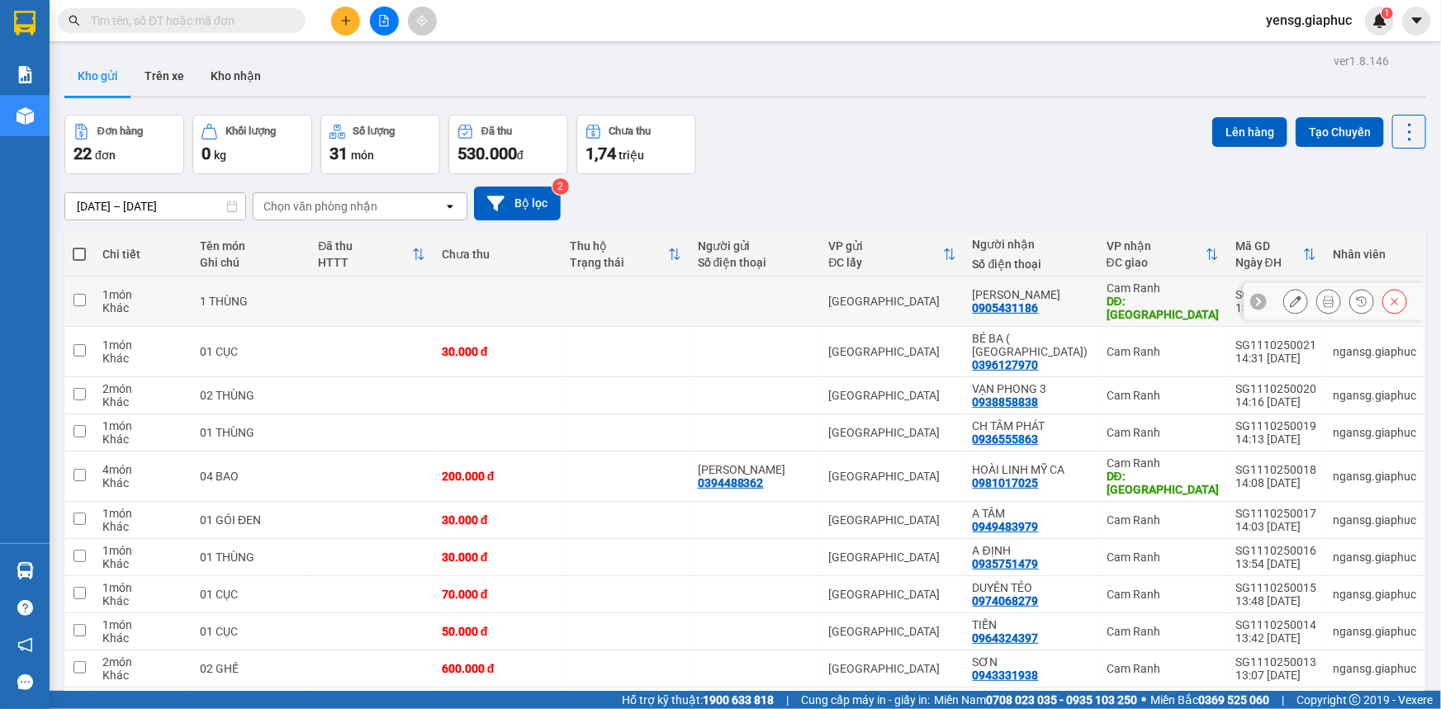
click at [1290, 297] on icon at bounding box center [1296, 302] width 12 height 12
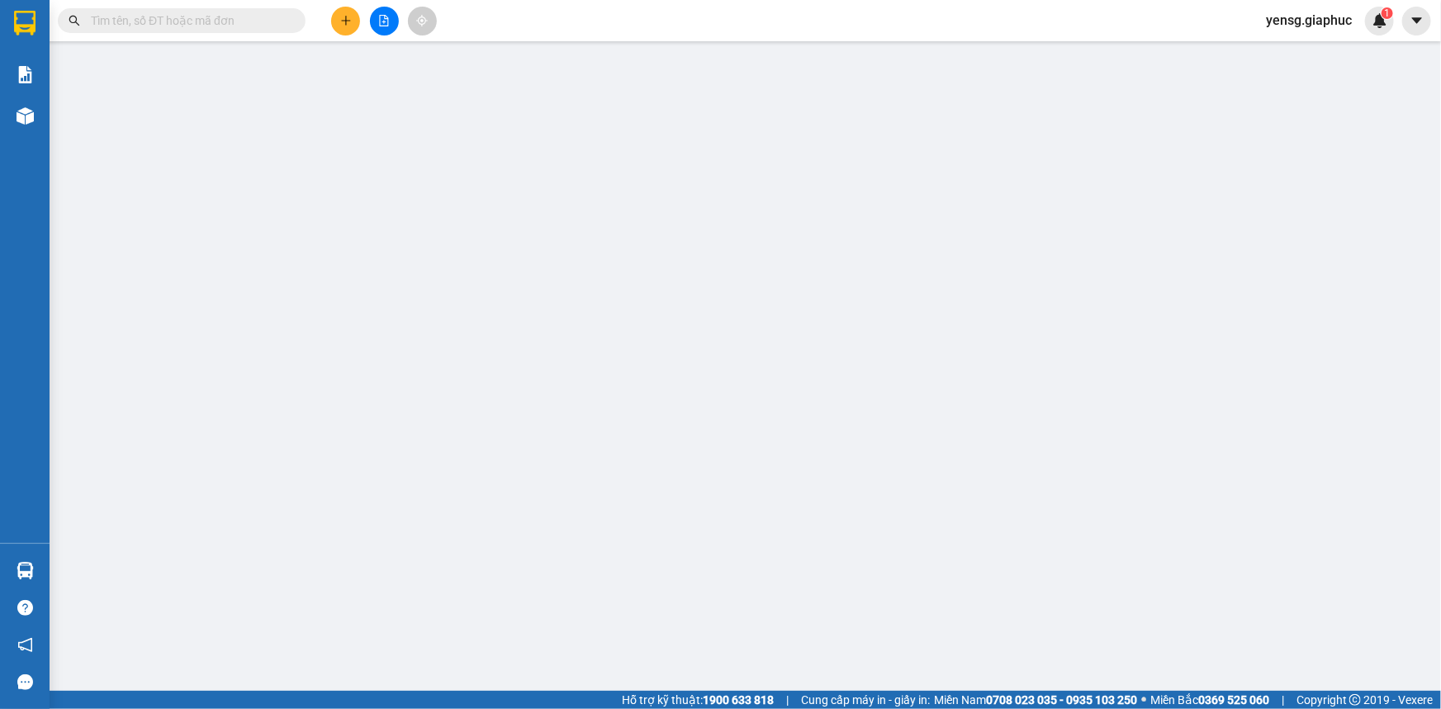
type input "0905431186"
type input "TÙNG GIA PHÚC"
type input "MỸ CA"
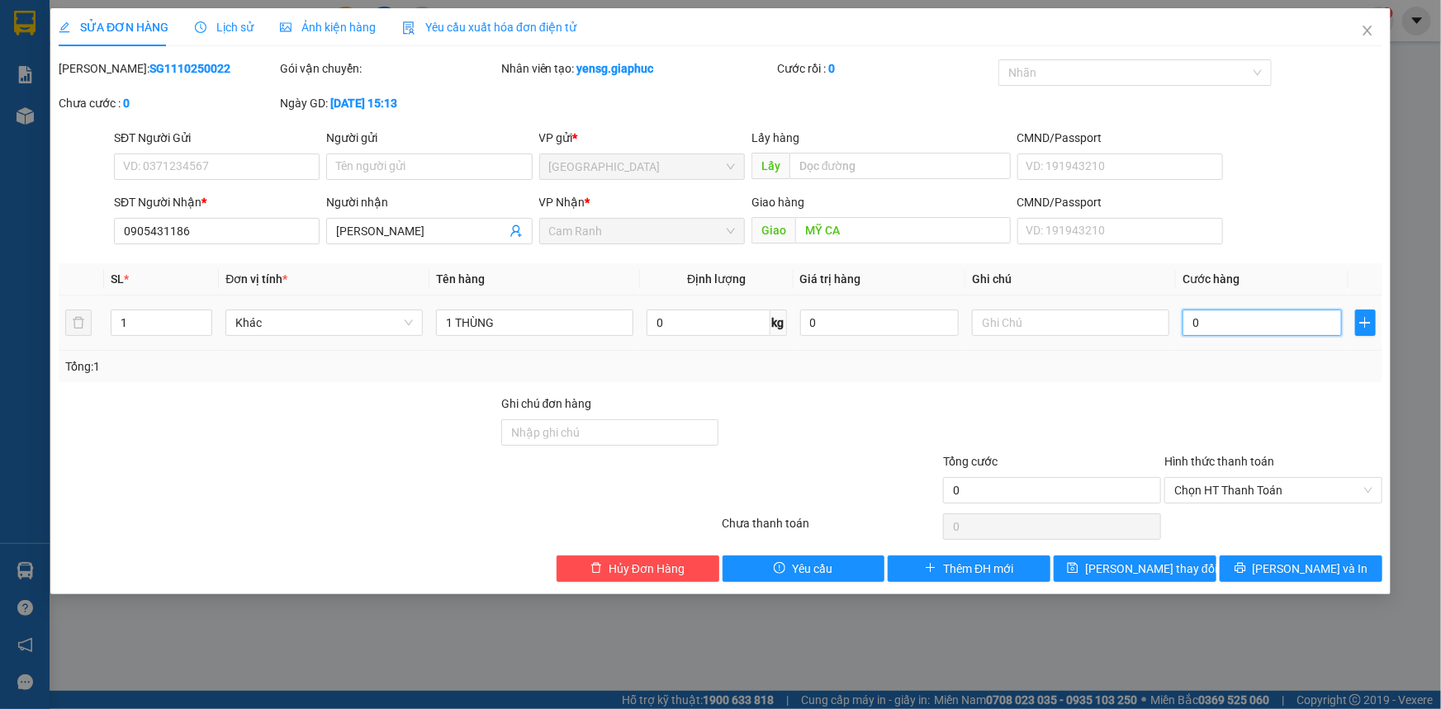
click at [1220, 334] on input "0" at bounding box center [1261, 323] width 159 height 26
type input "5"
type input "50"
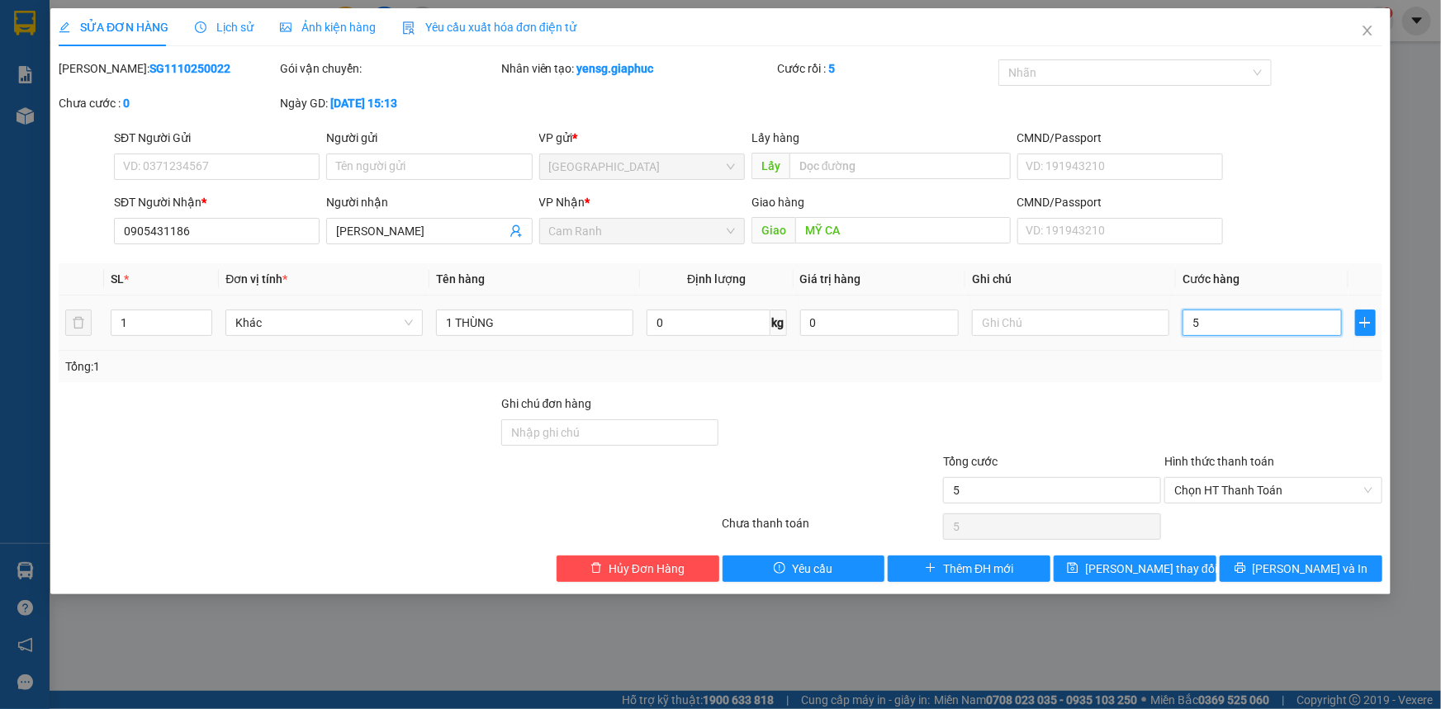
type input "50"
type input "50.000"
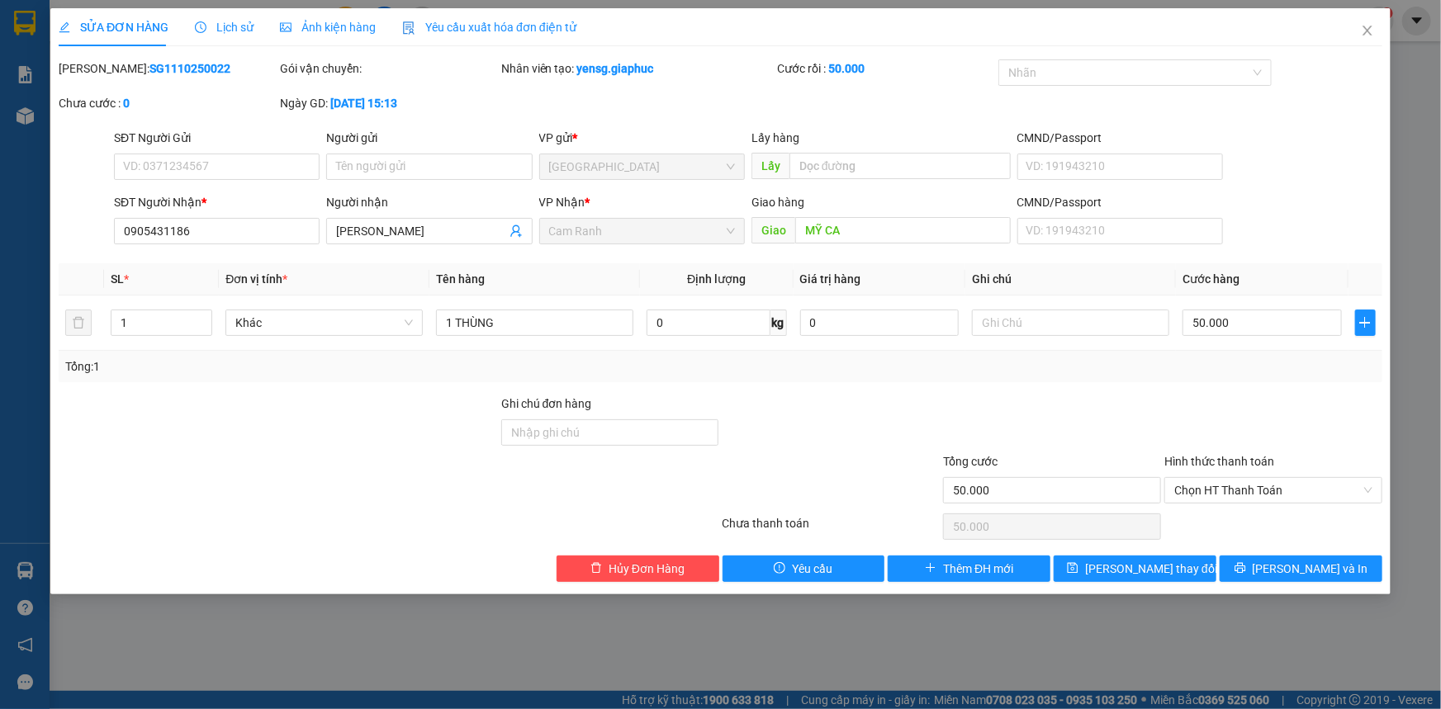
click at [1165, 455] on label "Hình thức thanh toán" at bounding box center [1219, 461] width 110 height 13
click at [1174, 478] on input "Hình thức thanh toán" at bounding box center [1267, 490] width 187 height 25
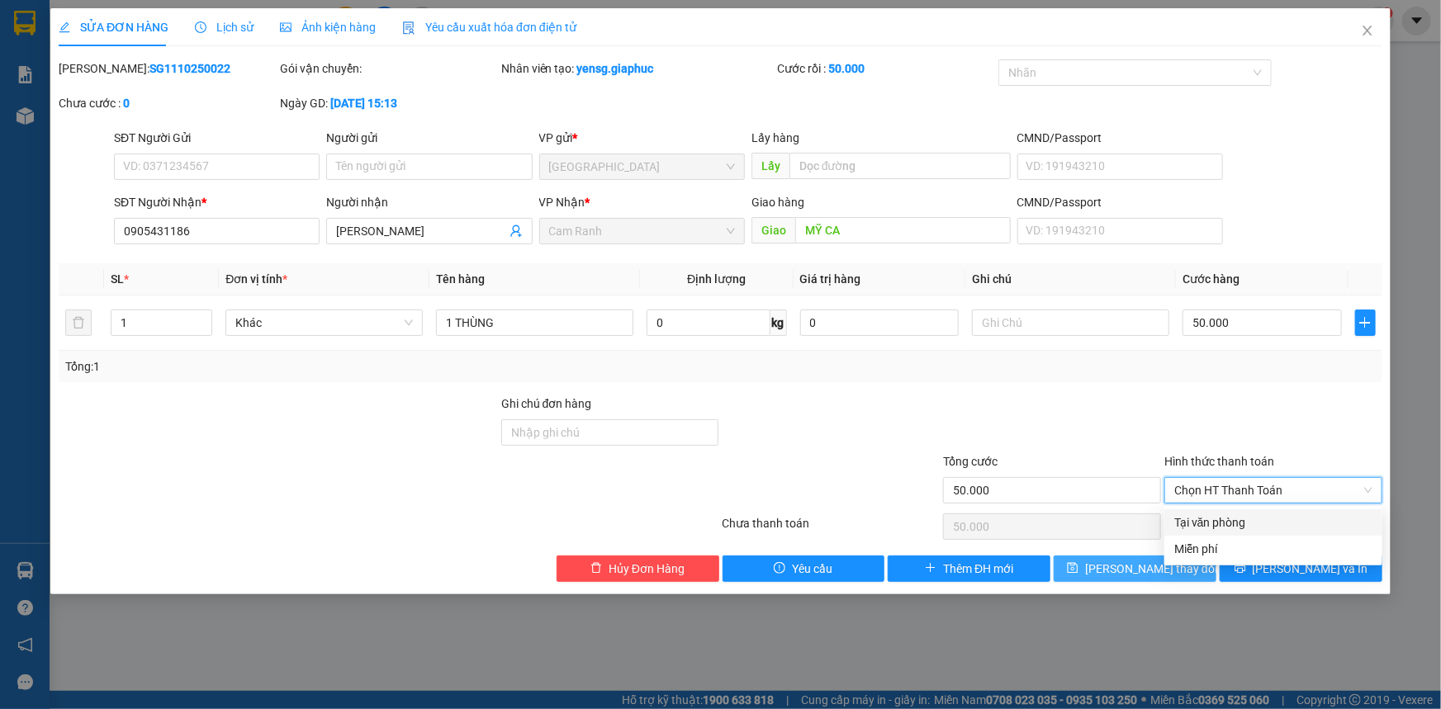
click at [1146, 578] on button "[PERSON_NAME] thay đổi" at bounding box center [1134, 569] width 163 height 26
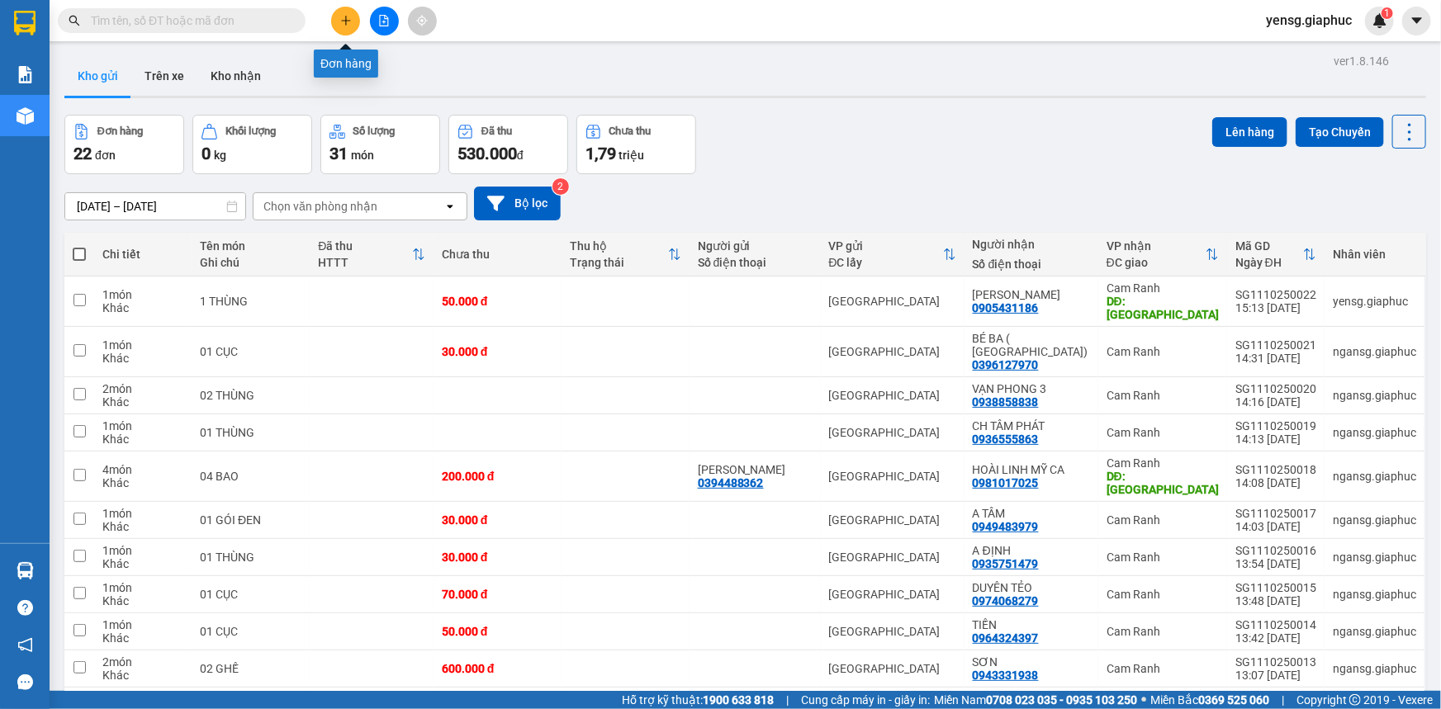
click at [343, 26] on icon "plus" at bounding box center [346, 21] width 12 height 12
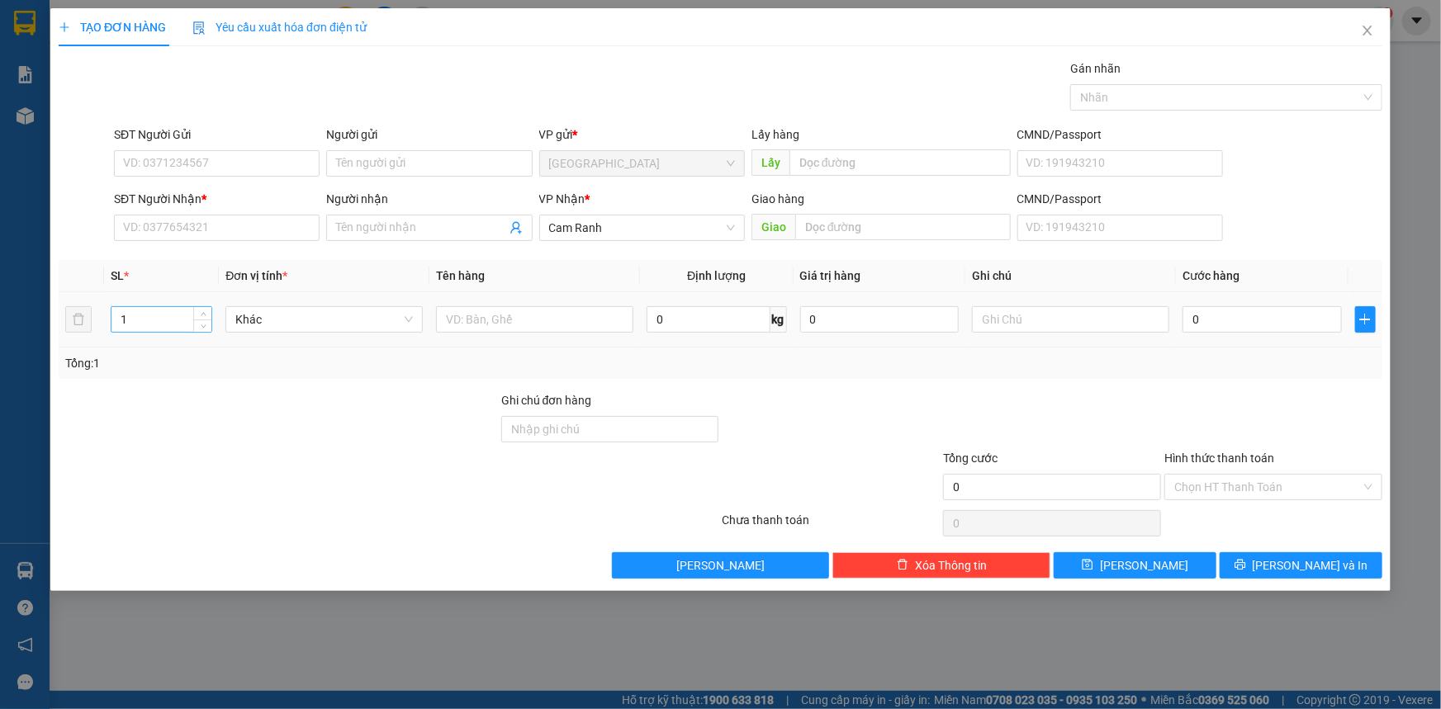
click at [151, 317] on input "1" at bounding box center [161, 319] width 100 height 25
type input "4"
click at [528, 310] on input "text" at bounding box center [534, 319] width 197 height 26
type input "4 THÙNG"
click at [263, 228] on input "SĐT Người Nhận *" at bounding box center [217, 228] width 206 height 26
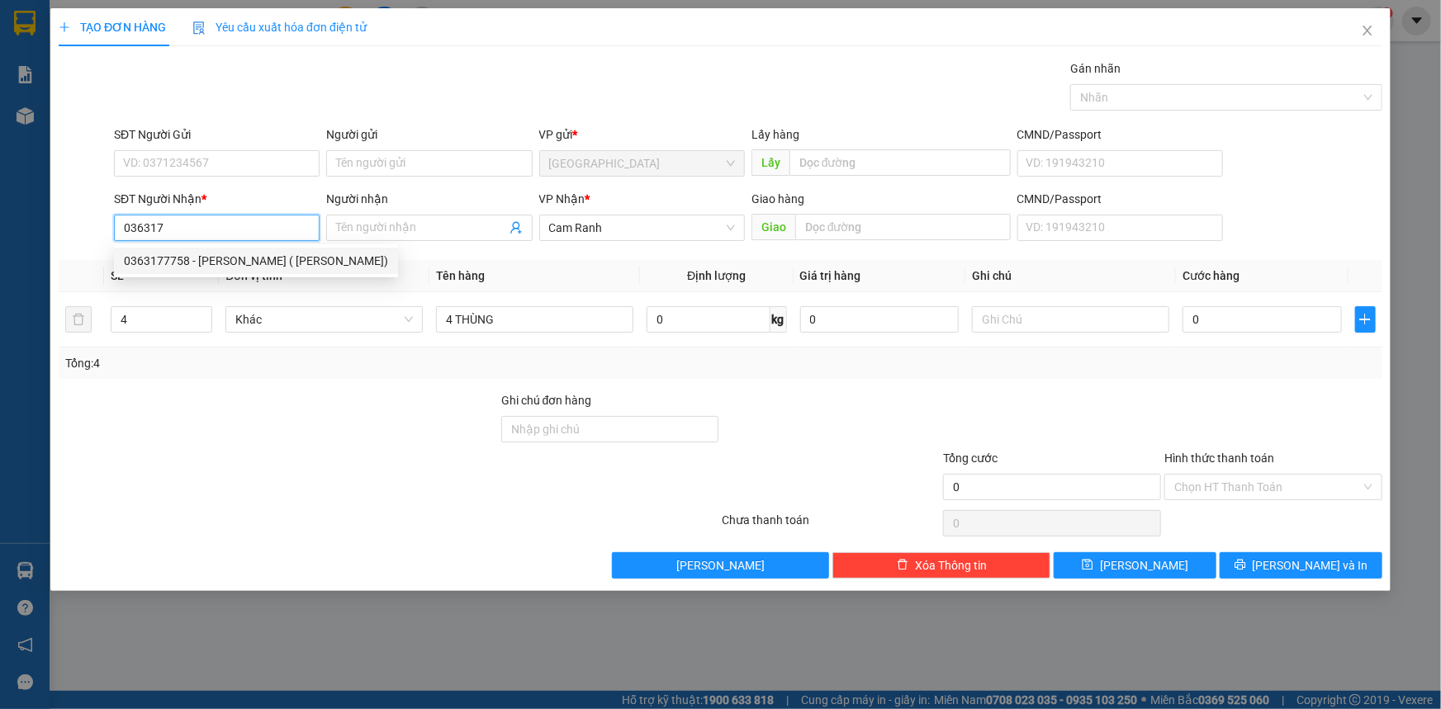
click at [276, 262] on div "0363177758 - TẤN CƯỜNG ( C MINH)" at bounding box center [256, 261] width 264 height 18
type input "0363177758"
type input "TẤN CƯỜNG ( C MINH)"
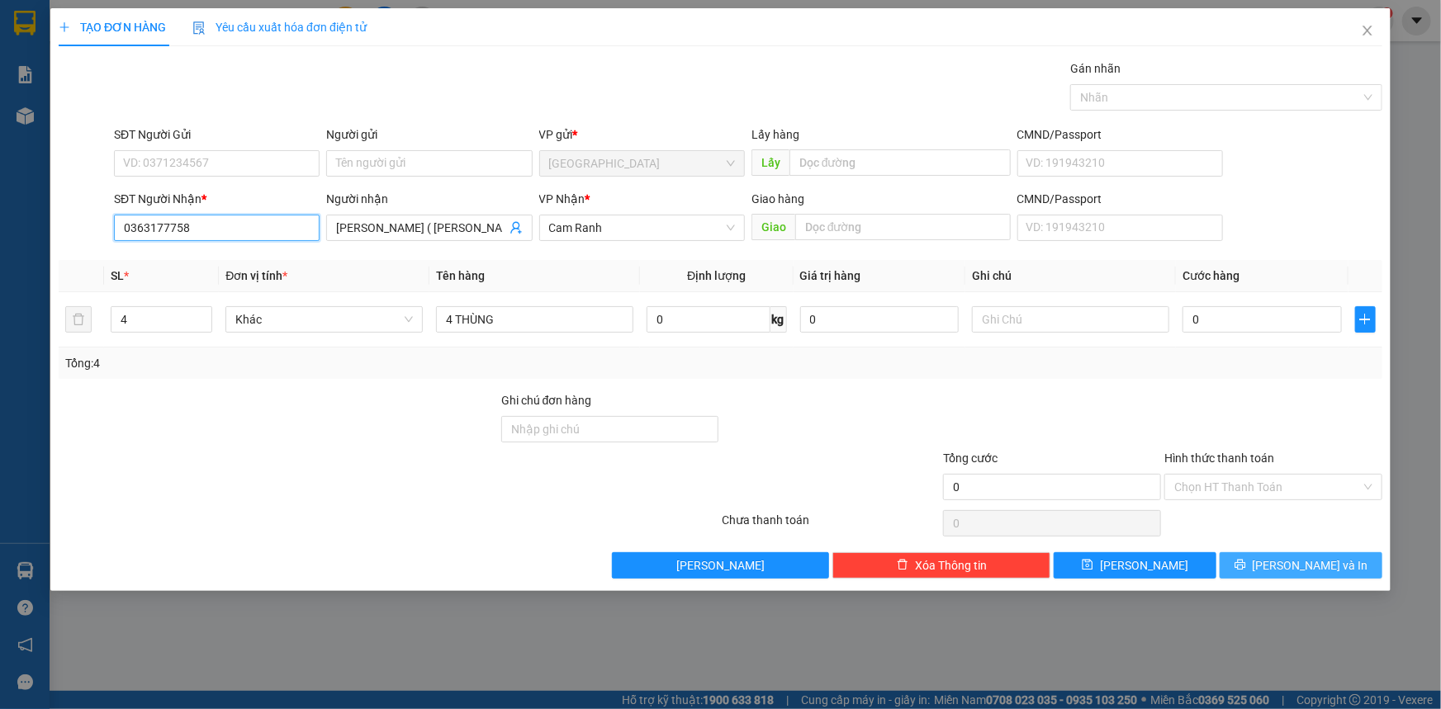
type input "0363177758"
click at [1280, 556] on button "[PERSON_NAME] và In" at bounding box center [1300, 565] width 163 height 26
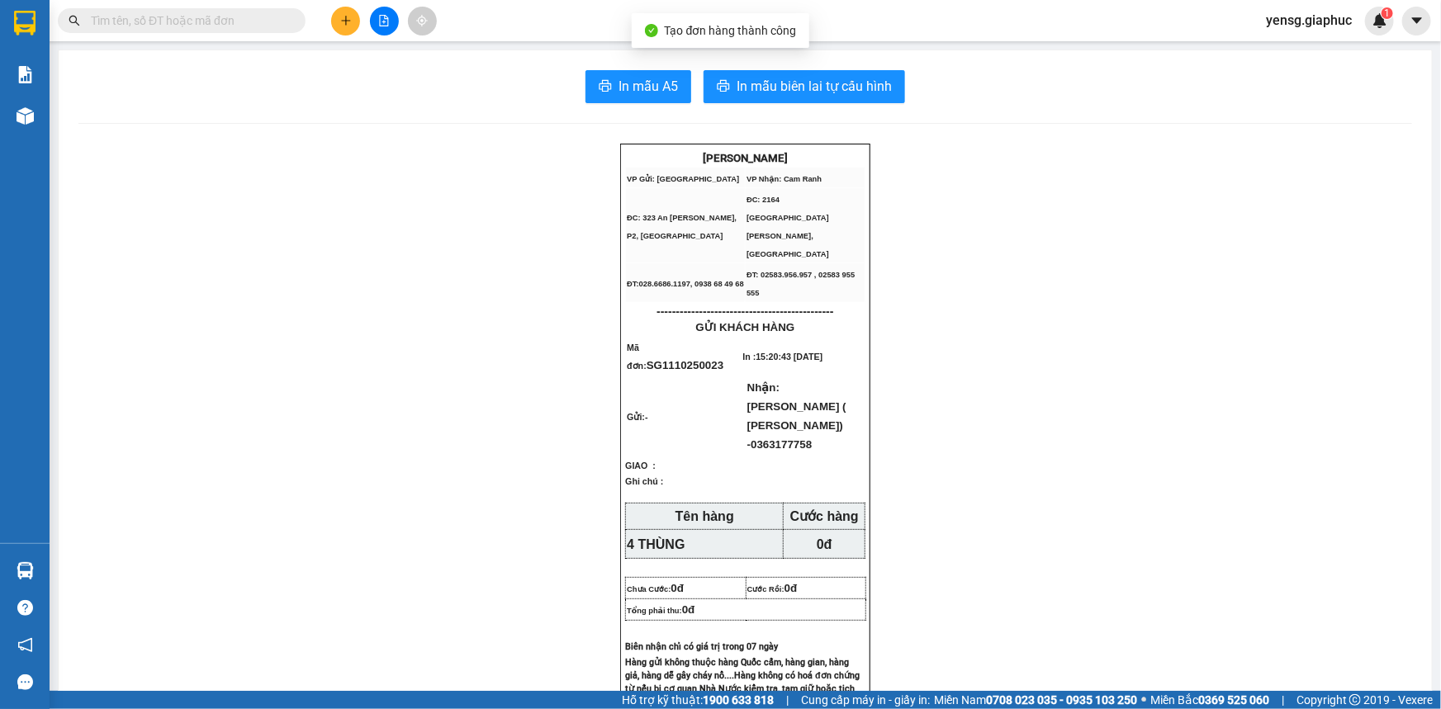
click at [636, 94] on span "In mẫu A5" at bounding box center [647, 86] width 59 height 21
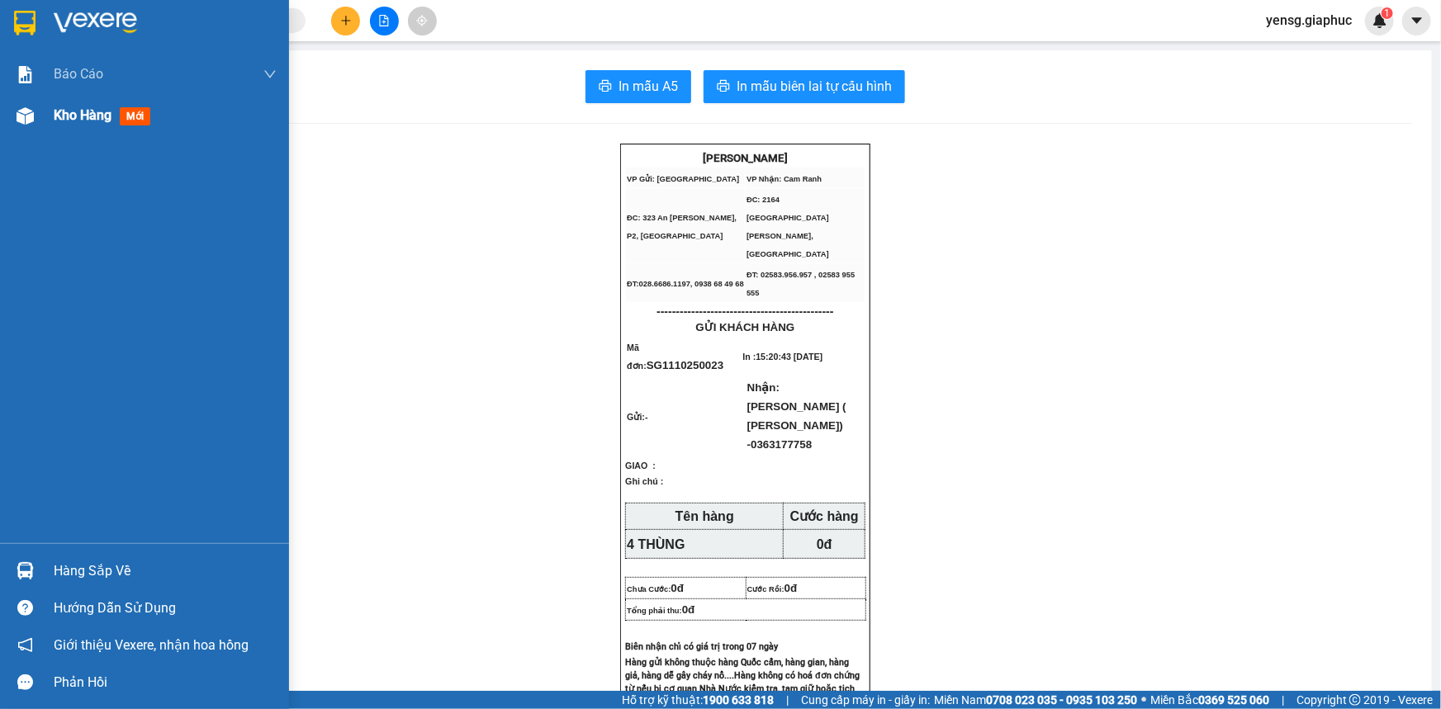
click at [41, 116] on div "Kho hàng mới" at bounding box center [144, 115] width 289 height 41
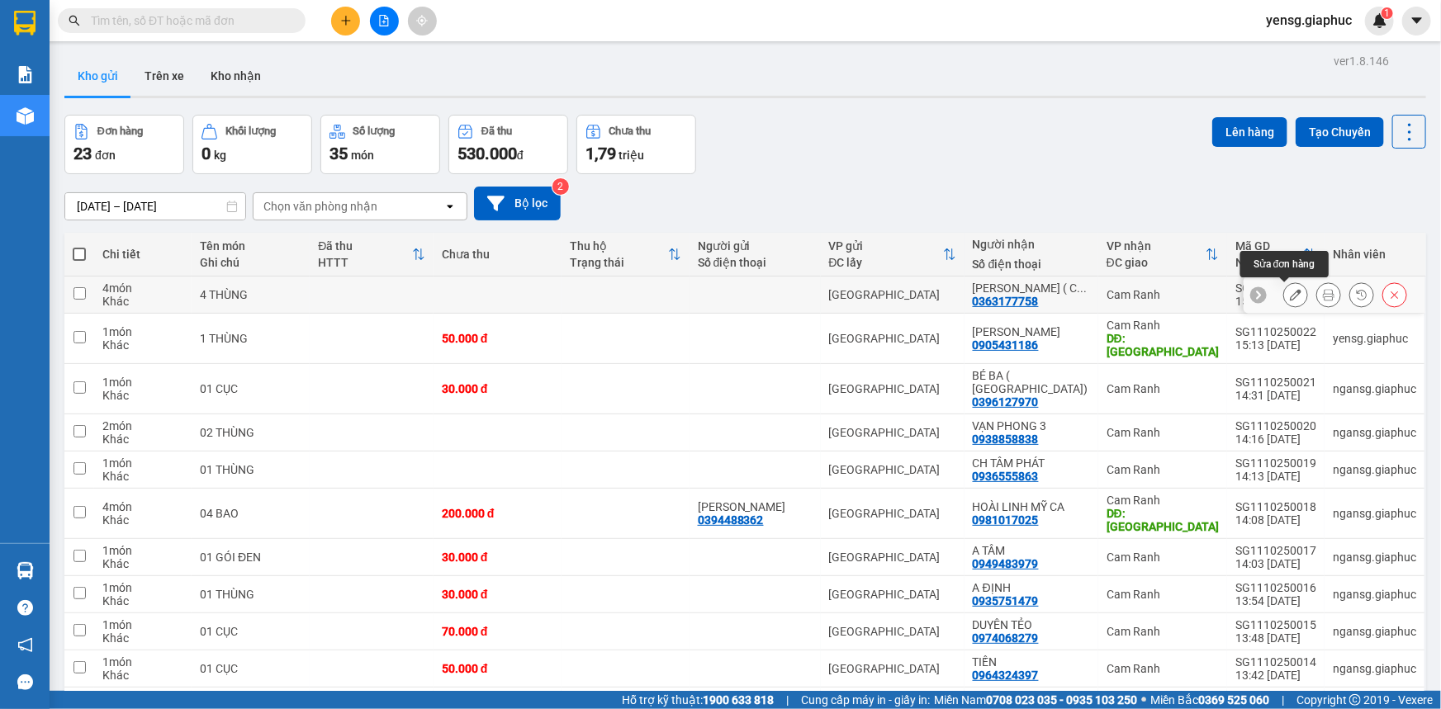
click at [1292, 296] on button at bounding box center [1295, 295] width 23 height 29
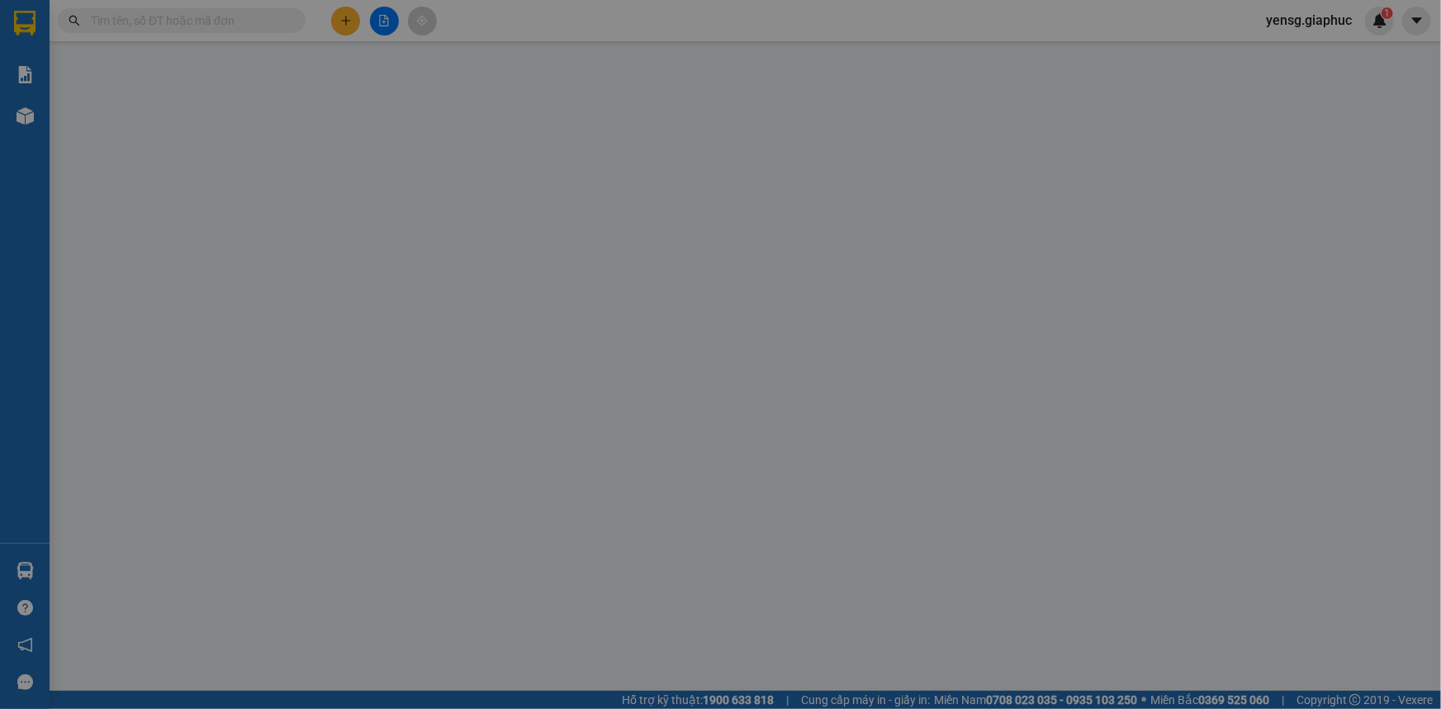
type input "0363177758"
type input "TẤN CƯỜNG ( C MINH)"
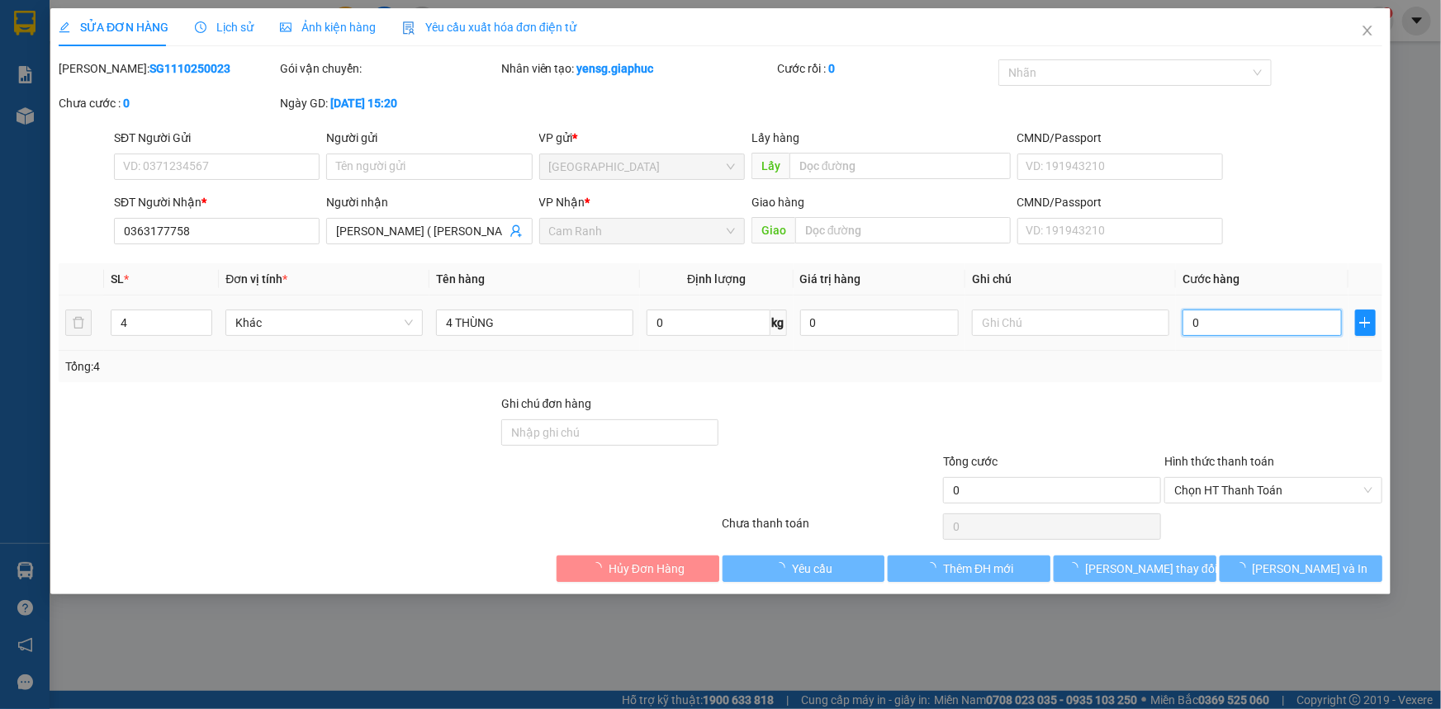
click at [1201, 331] on input "0" at bounding box center [1261, 323] width 159 height 26
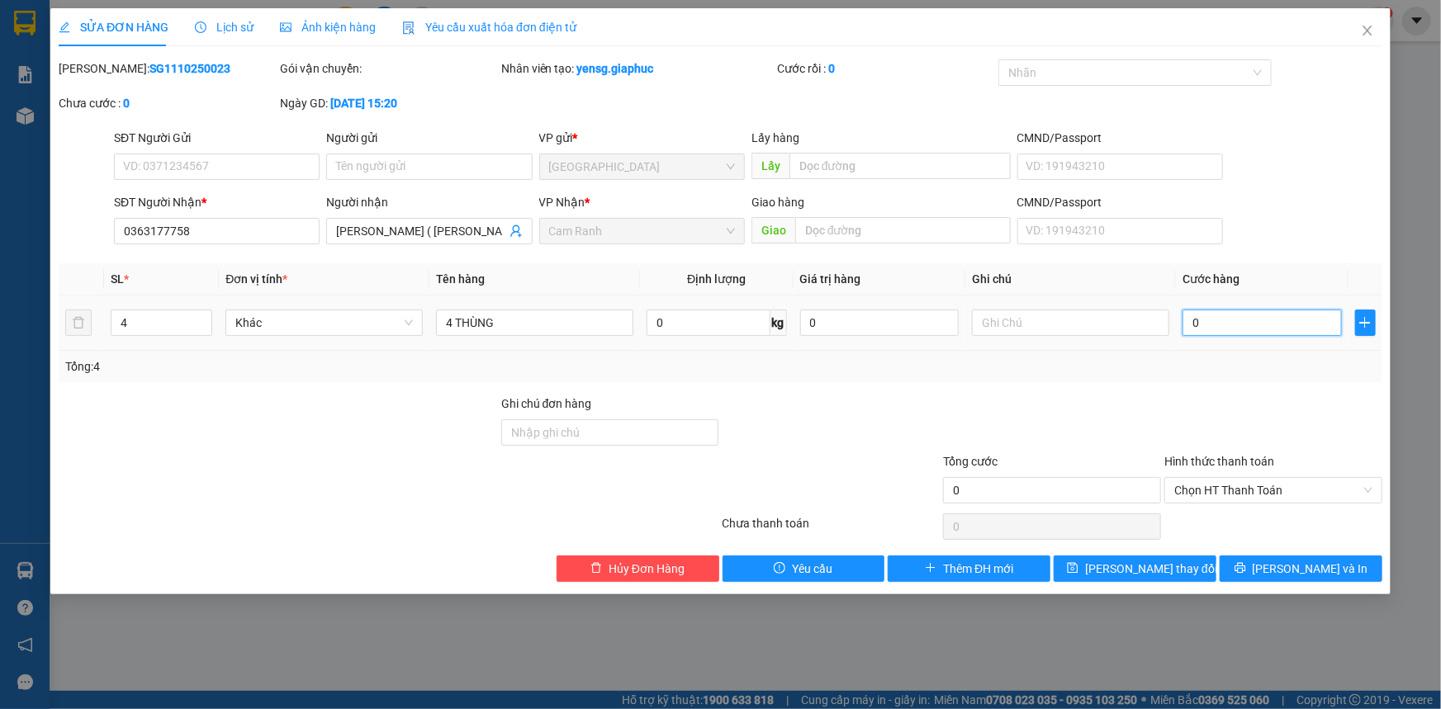
type input "1"
type input "16"
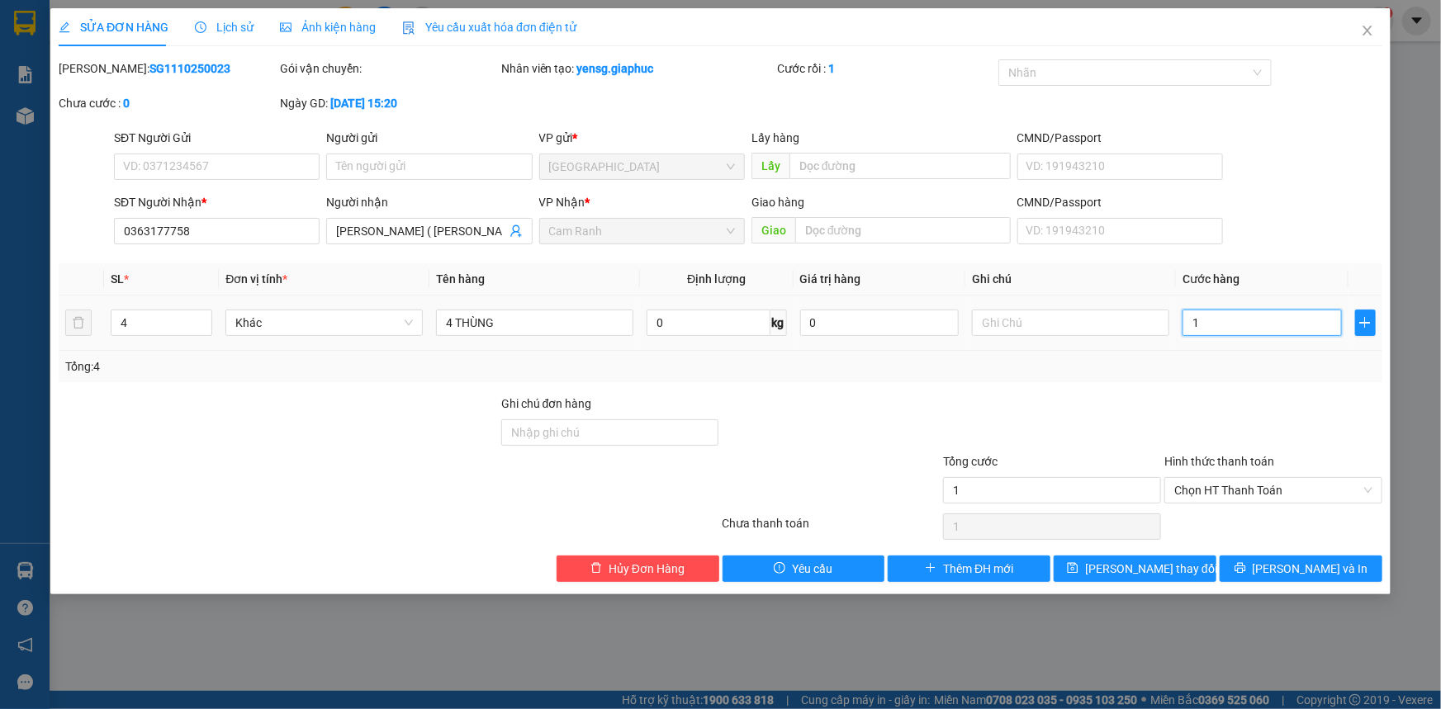
type input "16"
type input "160"
type input "160.000"
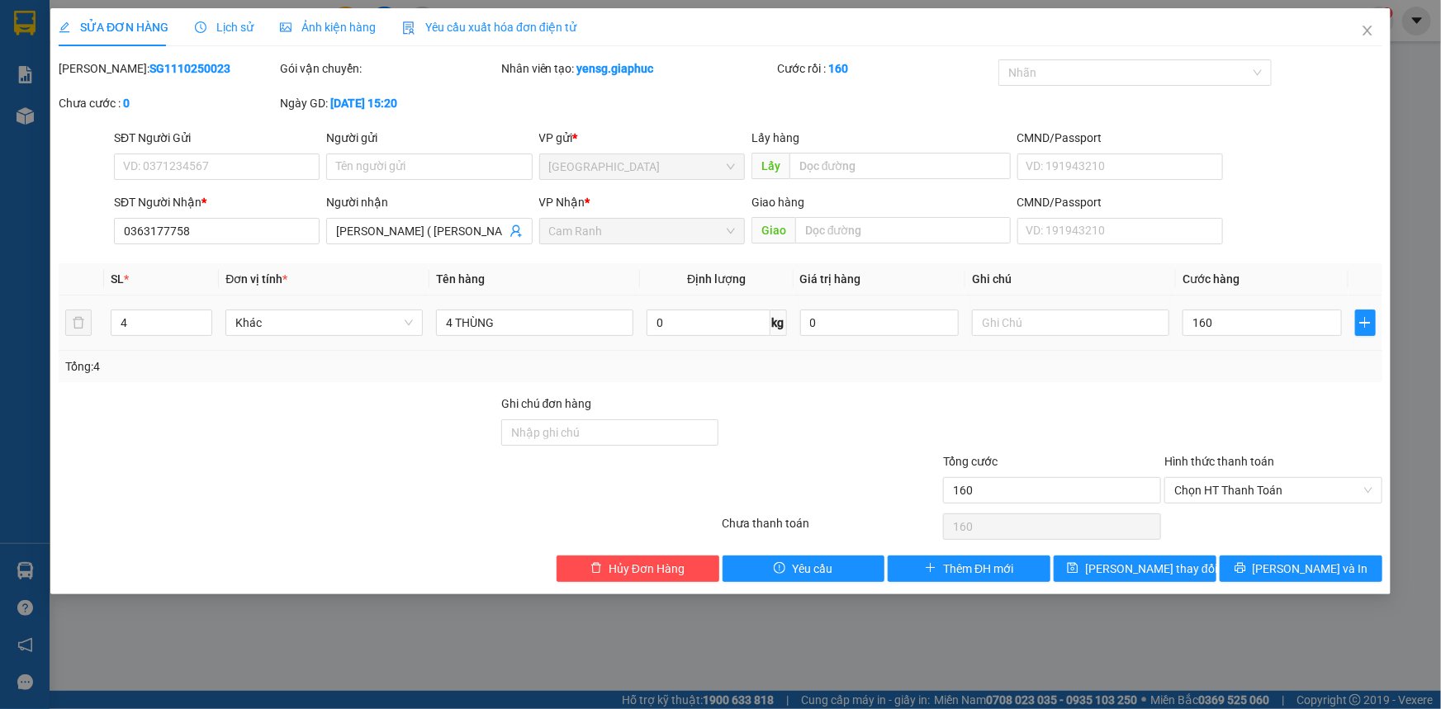
type input "160.000"
drag, startPoint x: 1214, startPoint y: 382, endPoint x: 1157, endPoint y: 553, distance: 180.1
click at [1214, 383] on div "Total Paid Fee 0 Total UnPaid Fee 0 Cash Collection Total Fee Mã ĐH: SG11102500…" at bounding box center [720, 320] width 1323 height 523
click at [1158, 570] on span "[PERSON_NAME] thay đổi" at bounding box center [1151, 569] width 132 height 18
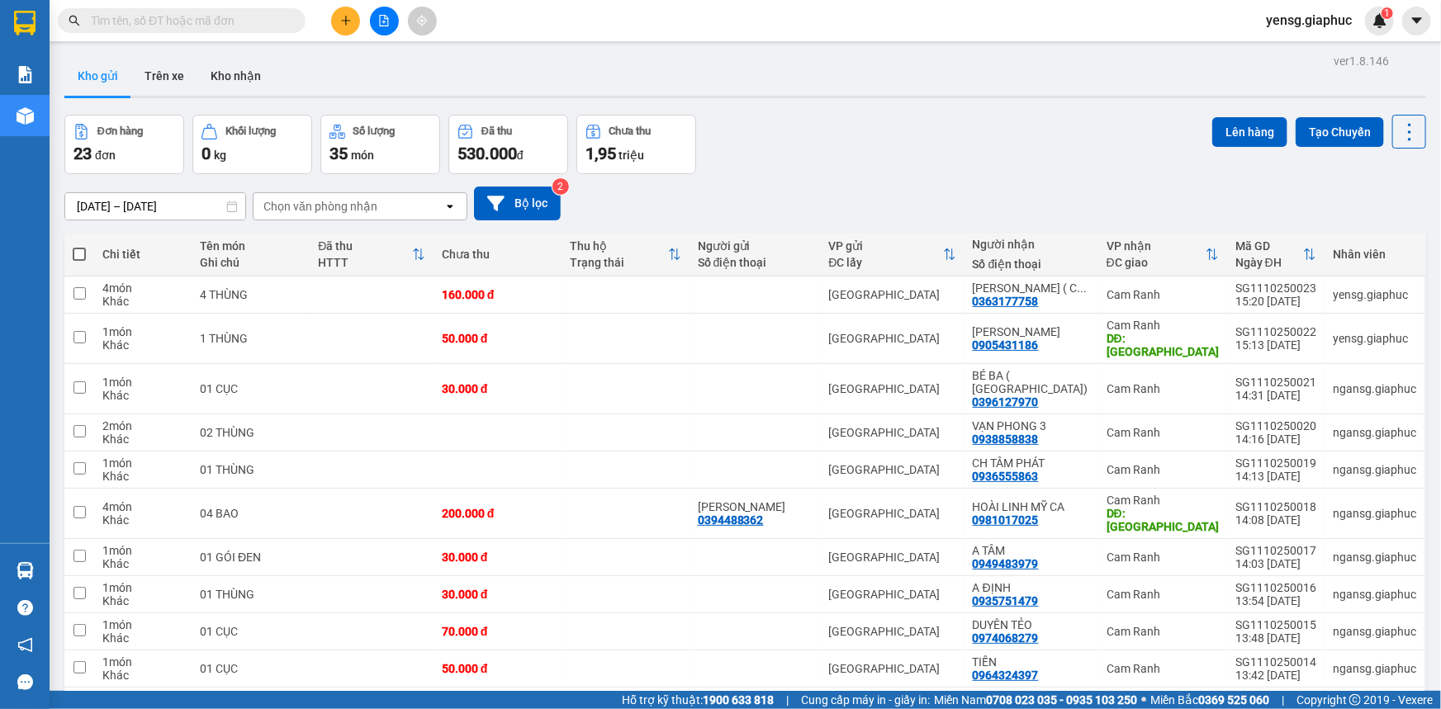
click at [339, 12] on button at bounding box center [345, 21] width 29 height 29
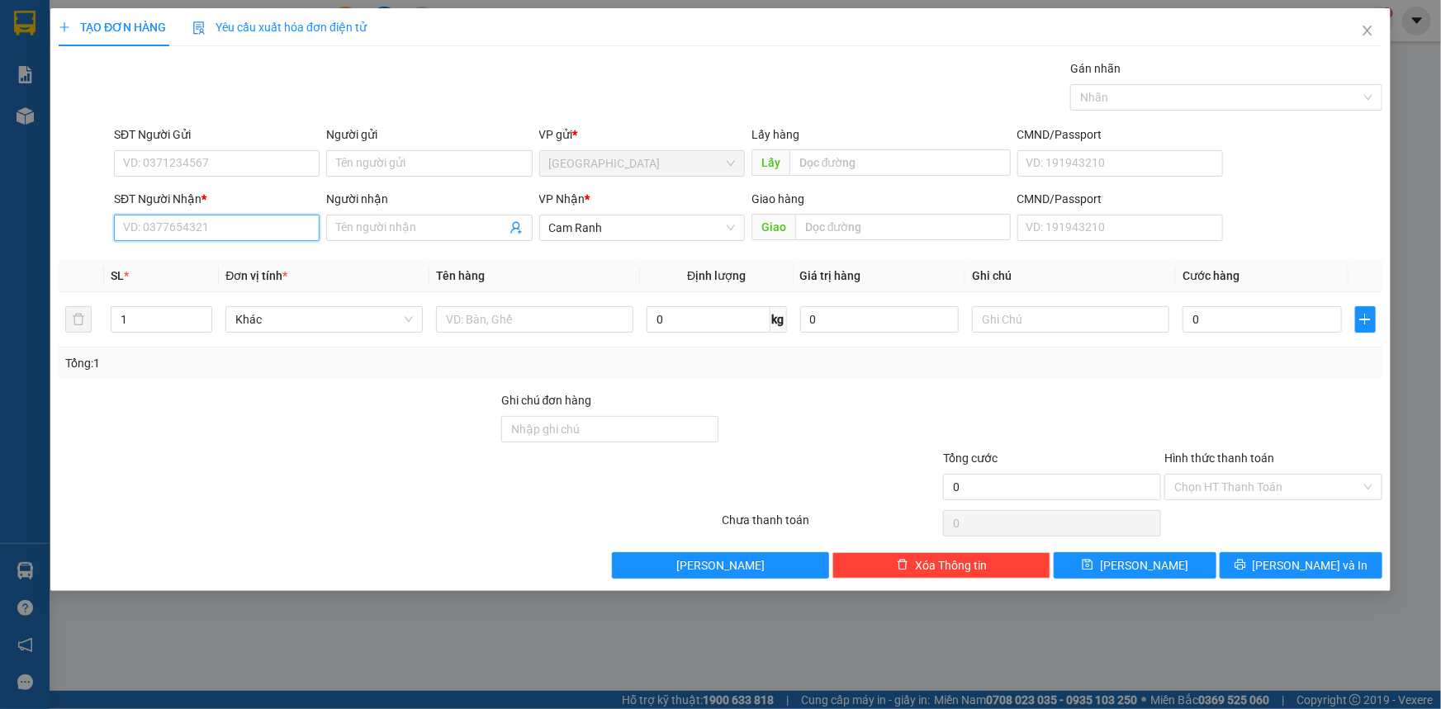
click at [160, 226] on input "SĐT Người Nhận *" at bounding box center [217, 228] width 206 height 26
click at [205, 264] on div "0796173224 - QUYÊN" at bounding box center [217, 261] width 186 height 18
type input "0796173224"
type input "QUYÊN"
type input "0796173224"
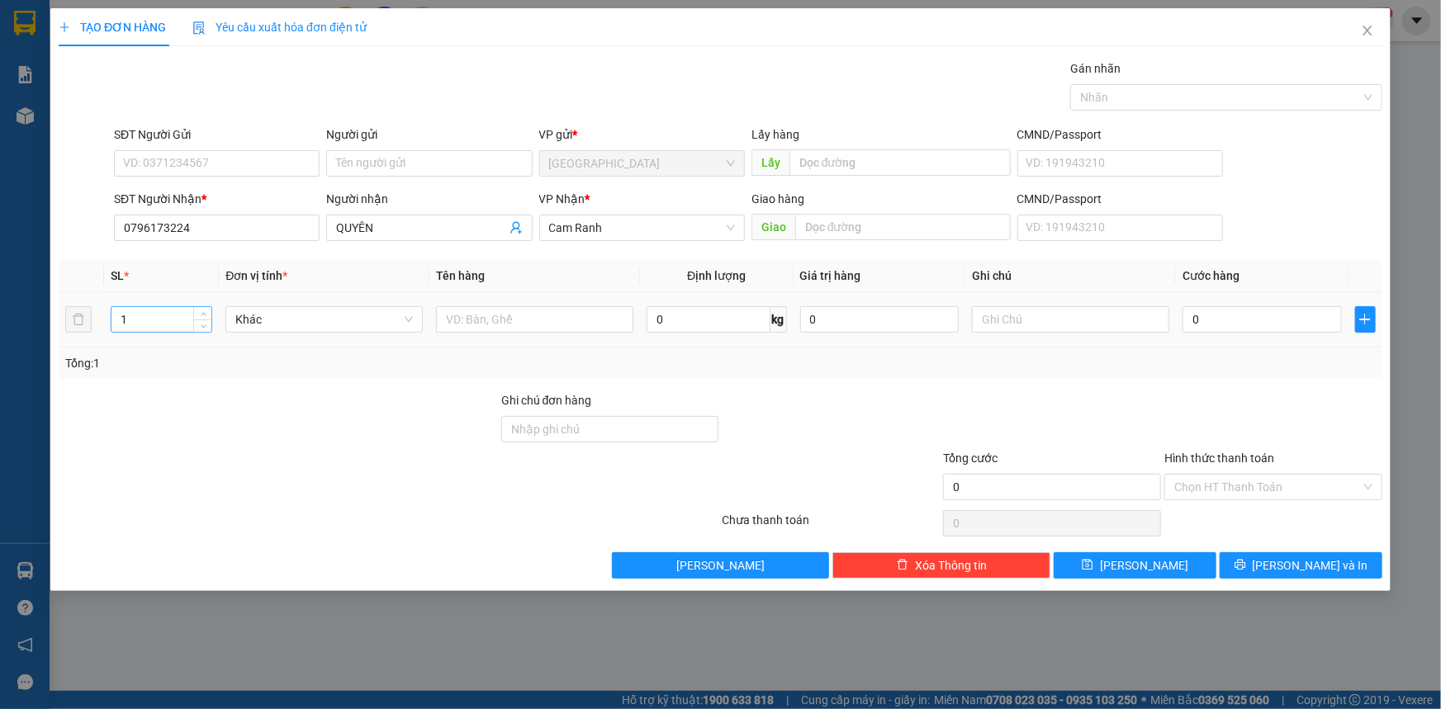
click at [186, 314] on input "1" at bounding box center [161, 319] width 100 height 25
type input "2"
click at [532, 316] on input "text" at bounding box center [534, 319] width 197 height 26
type input "2 THÙNG"
click at [1257, 552] on button "[PERSON_NAME] và In" at bounding box center [1300, 565] width 163 height 26
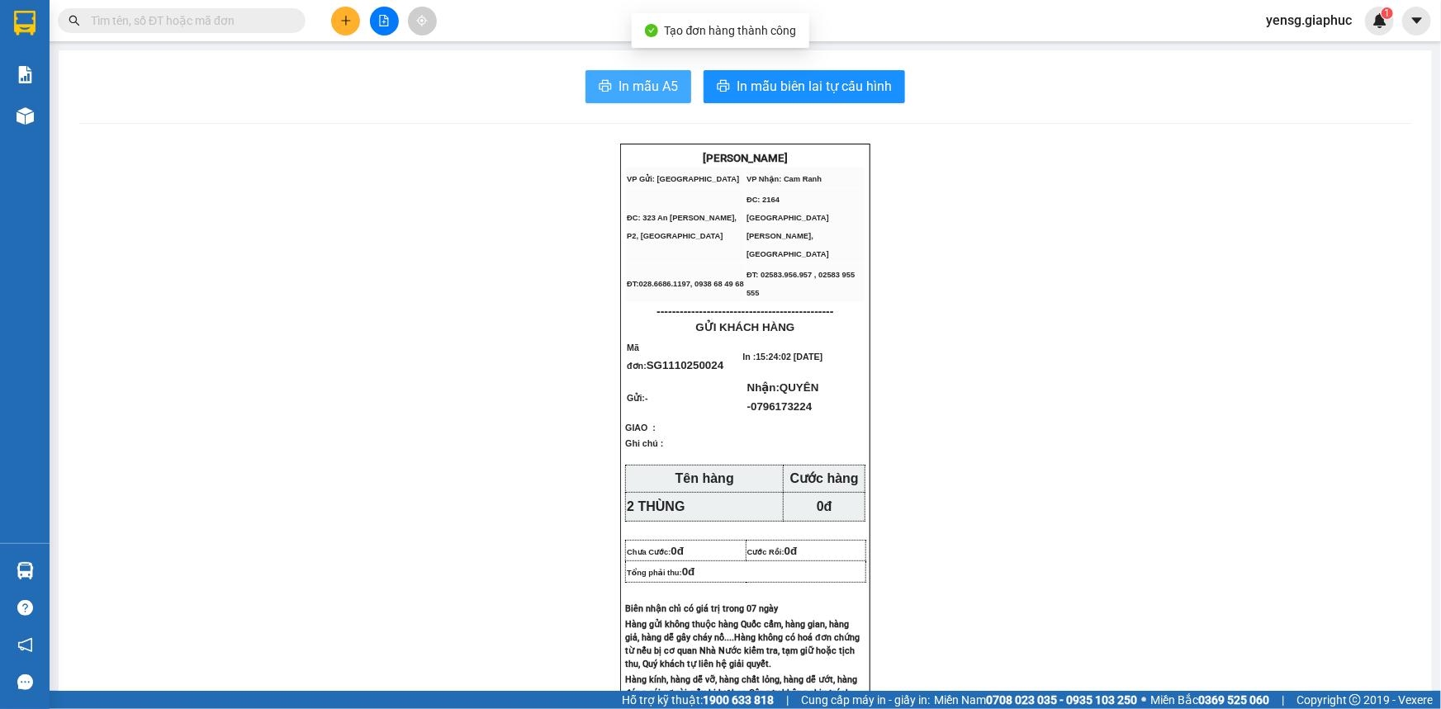
click at [639, 88] on span "In mẫu A5" at bounding box center [647, 86] width 59 height 21
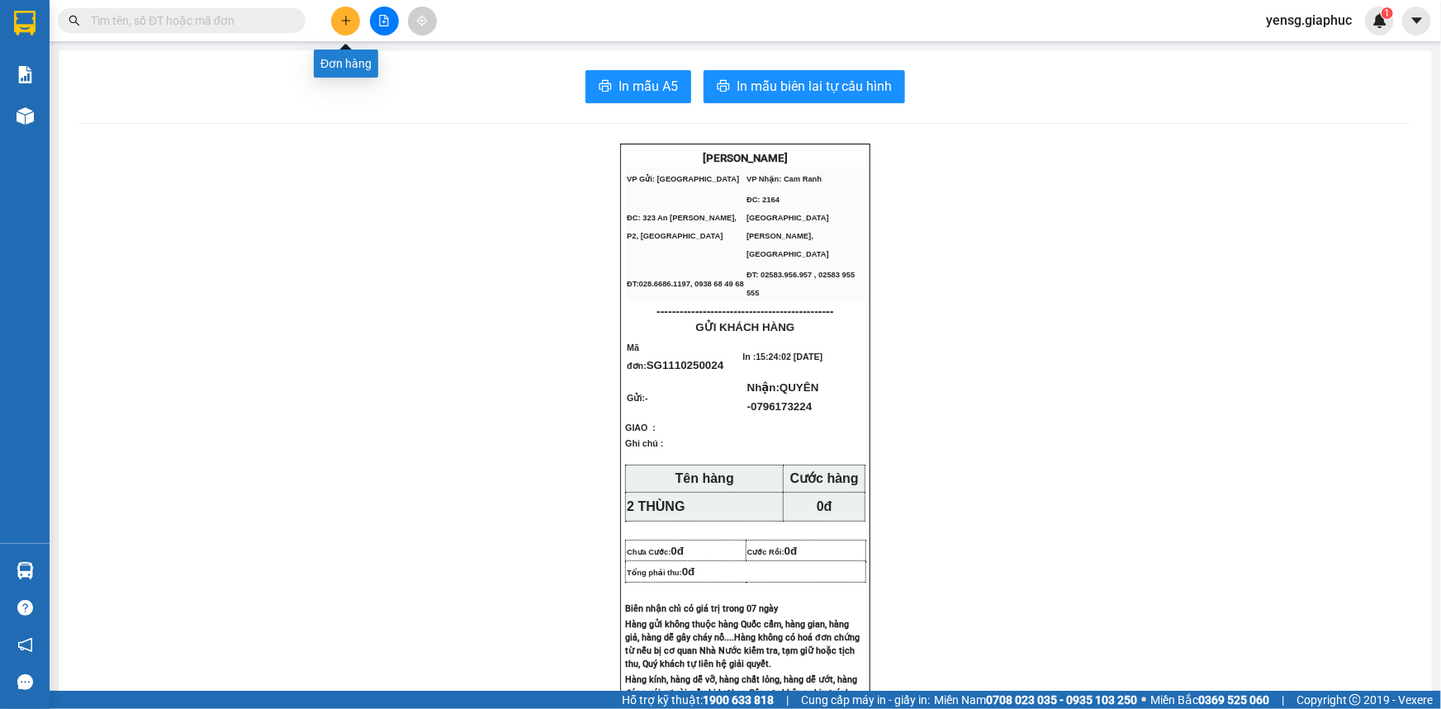
click at [344, 15] on icon "plus" at bounding box center [346, 21] width 12 height 12
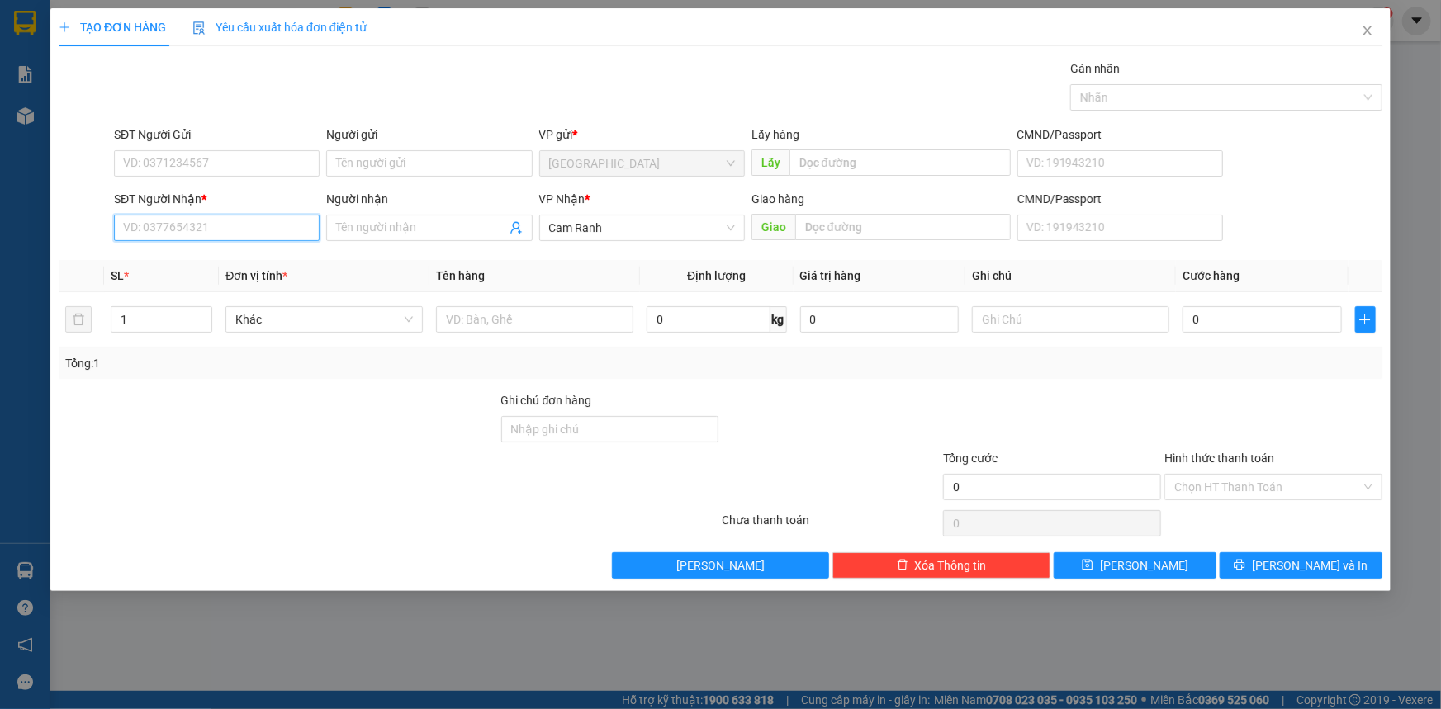
click at [225, 223] on input "SĐT Người Nhận *" at bounding box center [217, 228] width 206 height 26
click at [240, 255] on div "0937242536 - A LỊCH" at bounding box center [217, 261] width 186 height 18
type input "0937242536"
type input "A LỊCH"
type input "0937242536"
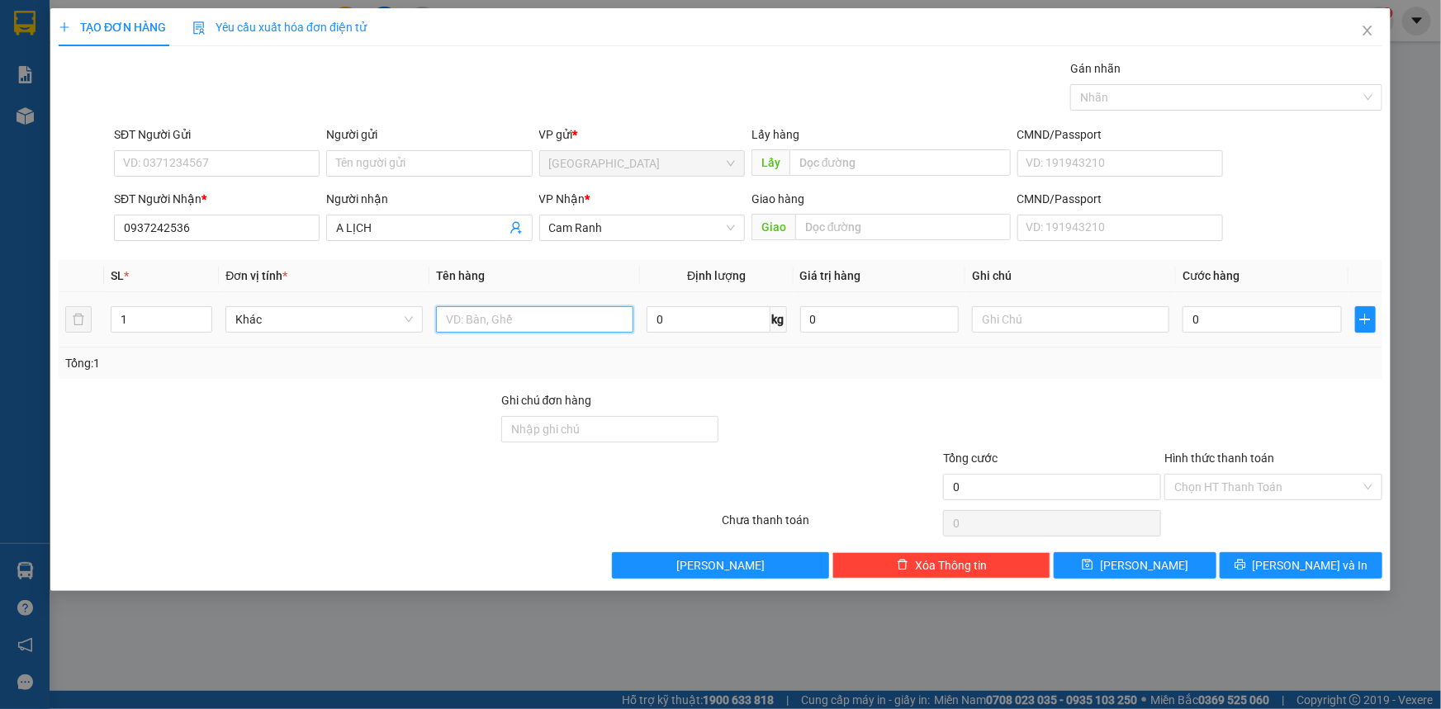
click at [478, 328] on input "text" at bounding box center [534, 319] width 197 height 26
type input "1 HỘP"
click at [1272, 550] on div "Transit Pickup Surcharge Ids Transit Deliver Surcharge Ids Transit Deliver Surc…" at bounding box center [720, 318] width 1323 height 519
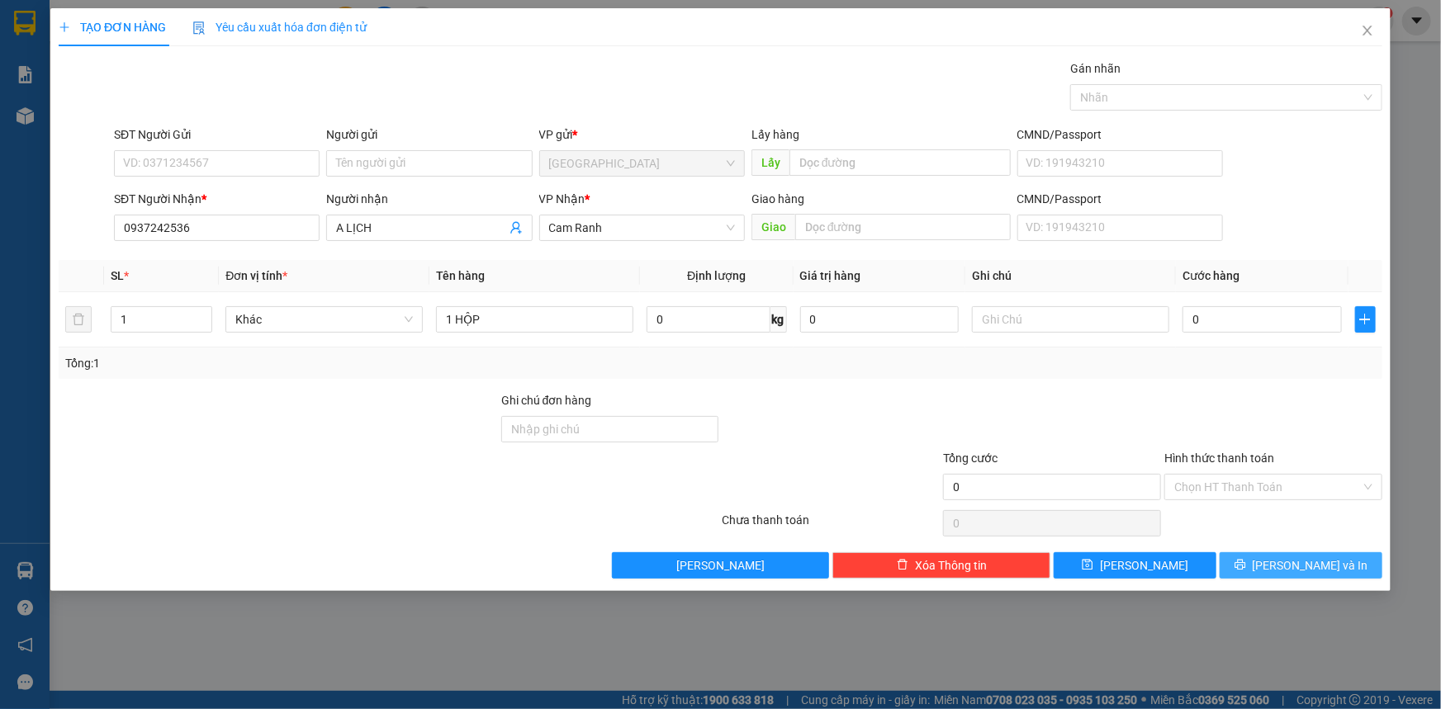
click at [1246, 559] on icon "printer" at bounding box center [1240, 565] width 12 height 12
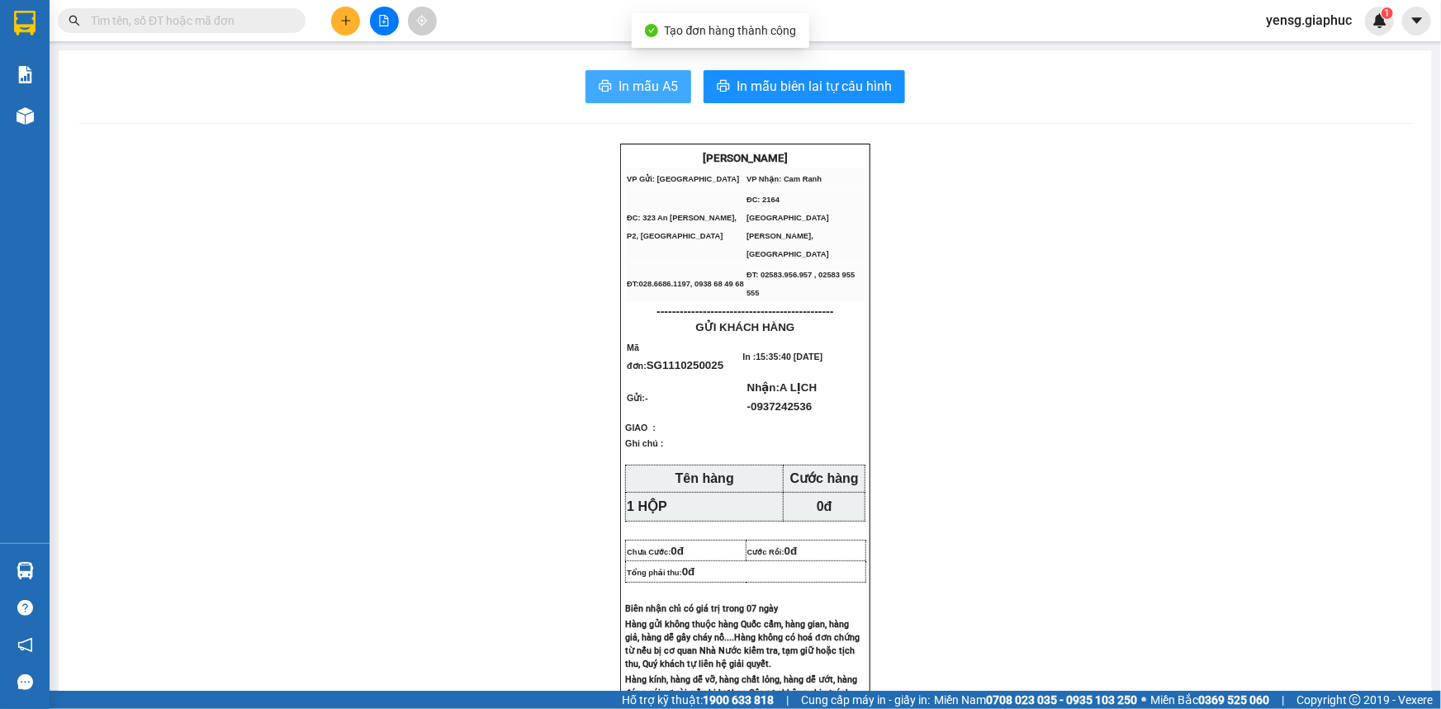
click at [659, 89] on span "In mẫu A5" at bounding box center [647, 86] width 59 height 21
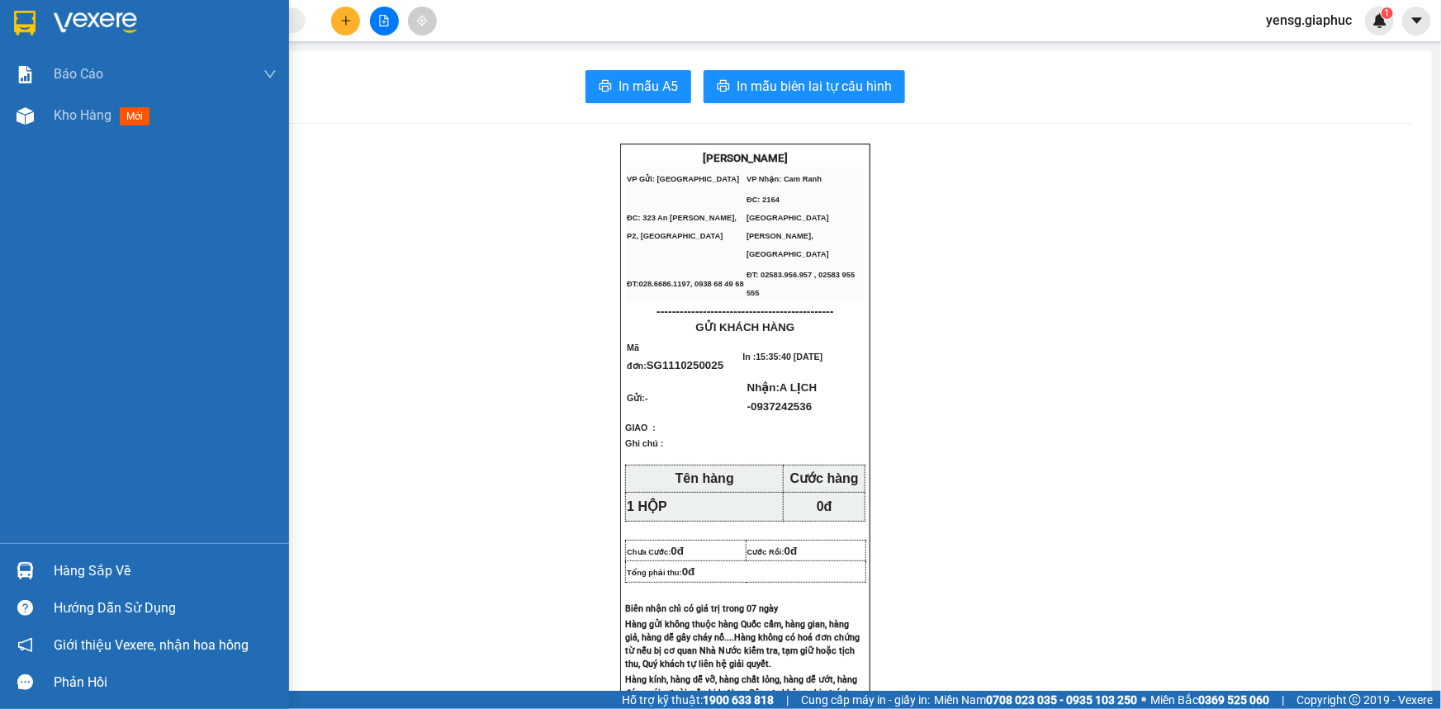
click at [4, 136] on div "Báo cáo Mẫu 1: Báo cáo dòng tiền theo nhân viên Mẫu 2: Thống kê đơn hàng theo n…" at bounding box center [144, 299] width 289 height 490
click at [12, 129] on div at bounding box center [25, 116] width 29 height 29
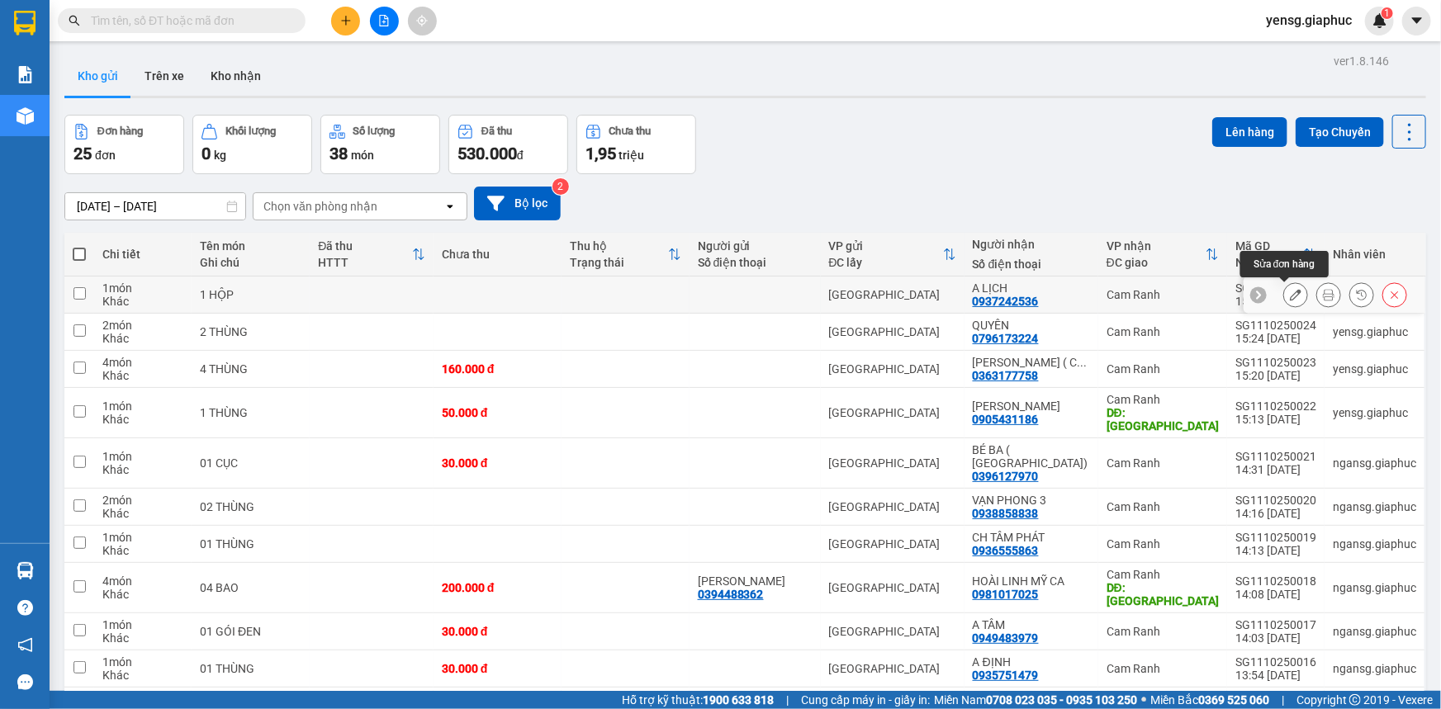
click at [1290, 297] on icon at bounding box center [1296, 295] width 12 height 12
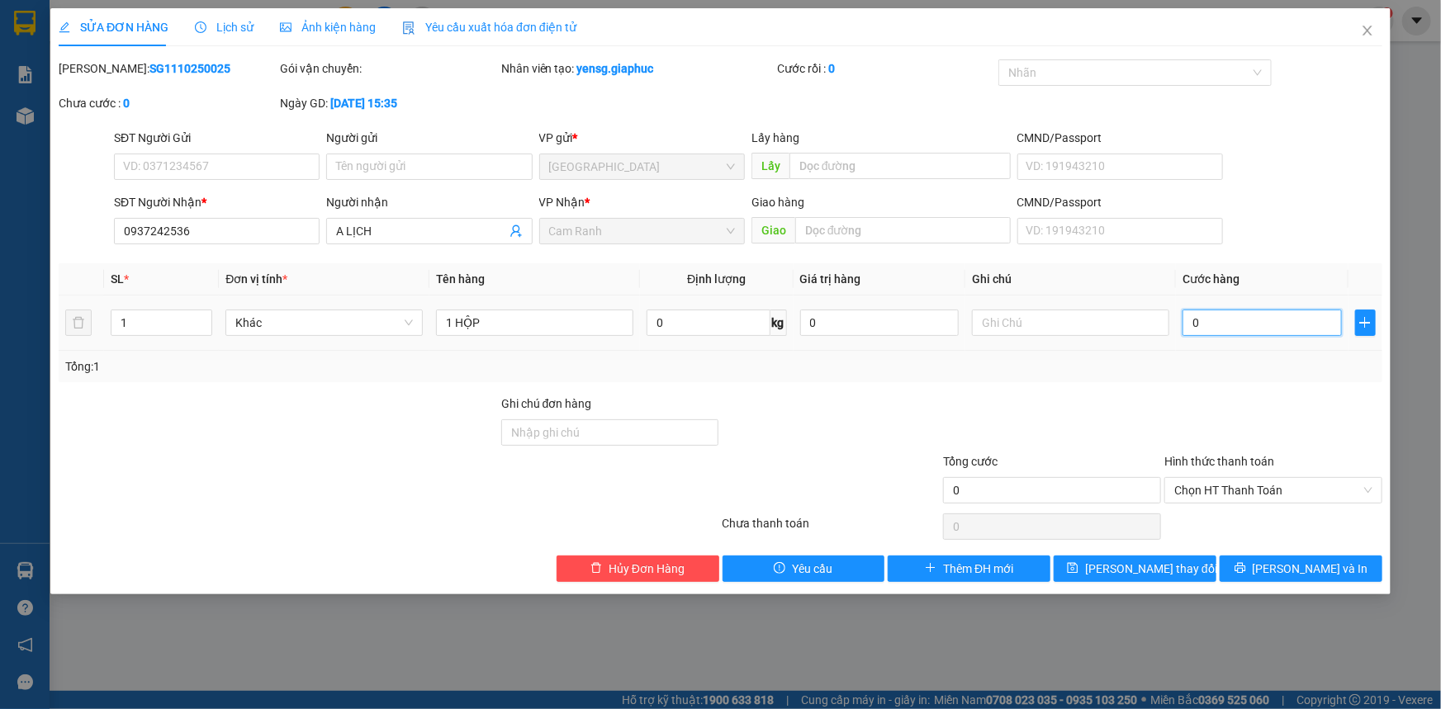
click at [1247, 323] on input "0" at bounding box center [1261, 323] width 159 height 26
click at [1247, 377] on div "Tổng: 1" at bounding box center [720, 366] width 1323 height 31
click at [1191, 567] on button "[PERSON_NAME] thay đổi" at bounding box center [1134, 569] width 163 height 26
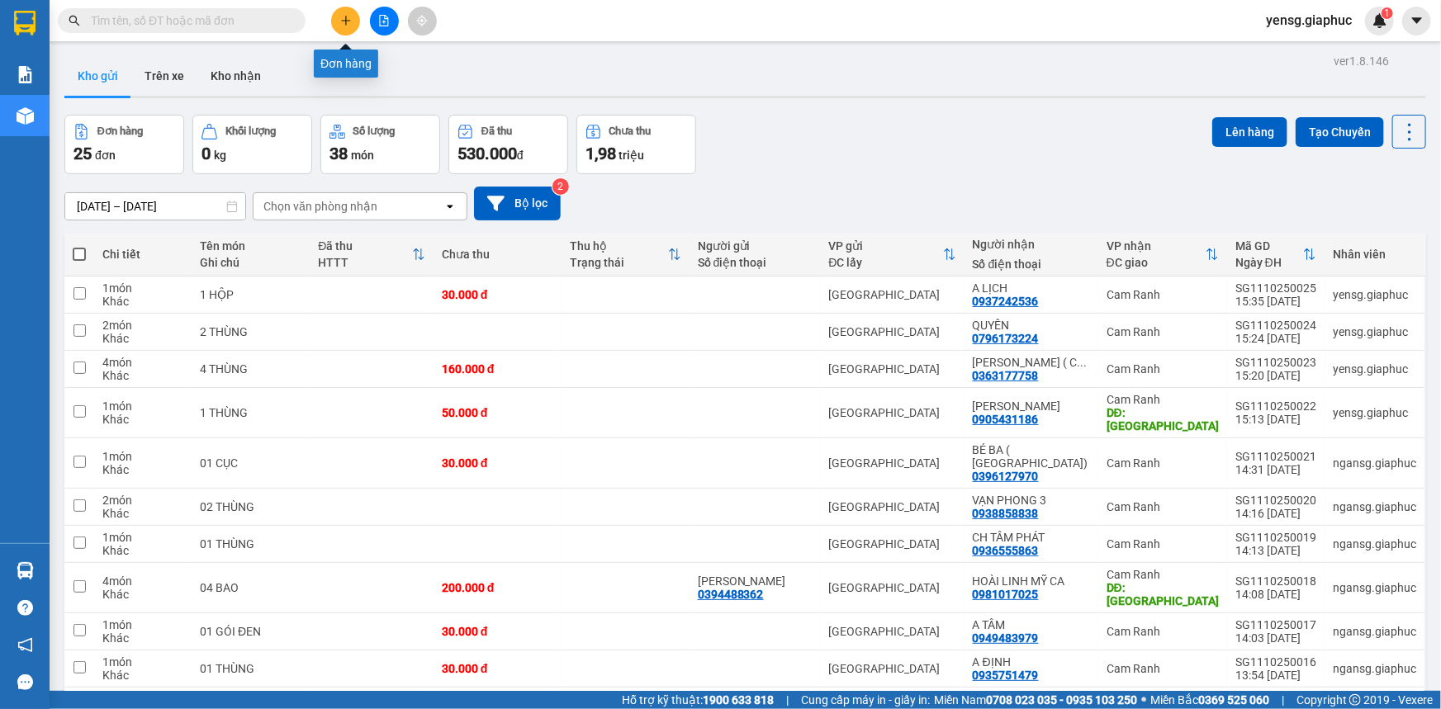
click at [347, 26] on icon "plus" at bounding box center [346, 21] width 12 height 12
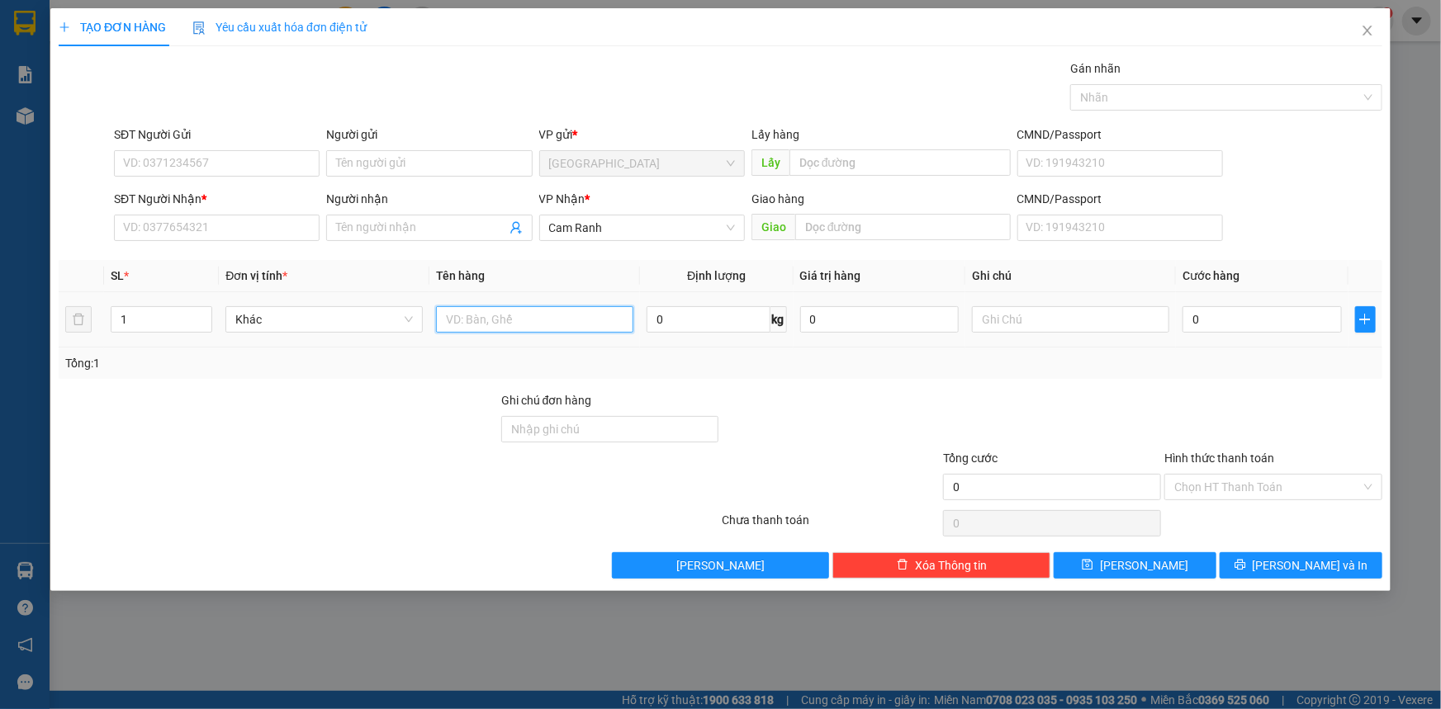
click at [470, 314] on input "text" at bounding box center [534, 319] width 197 height 26
type input "1 THÙNG"
click at [305, 215] on input "SĐT Người Nhận *" at bounding box center [217, 228] width 206 height 26
type input "0914"
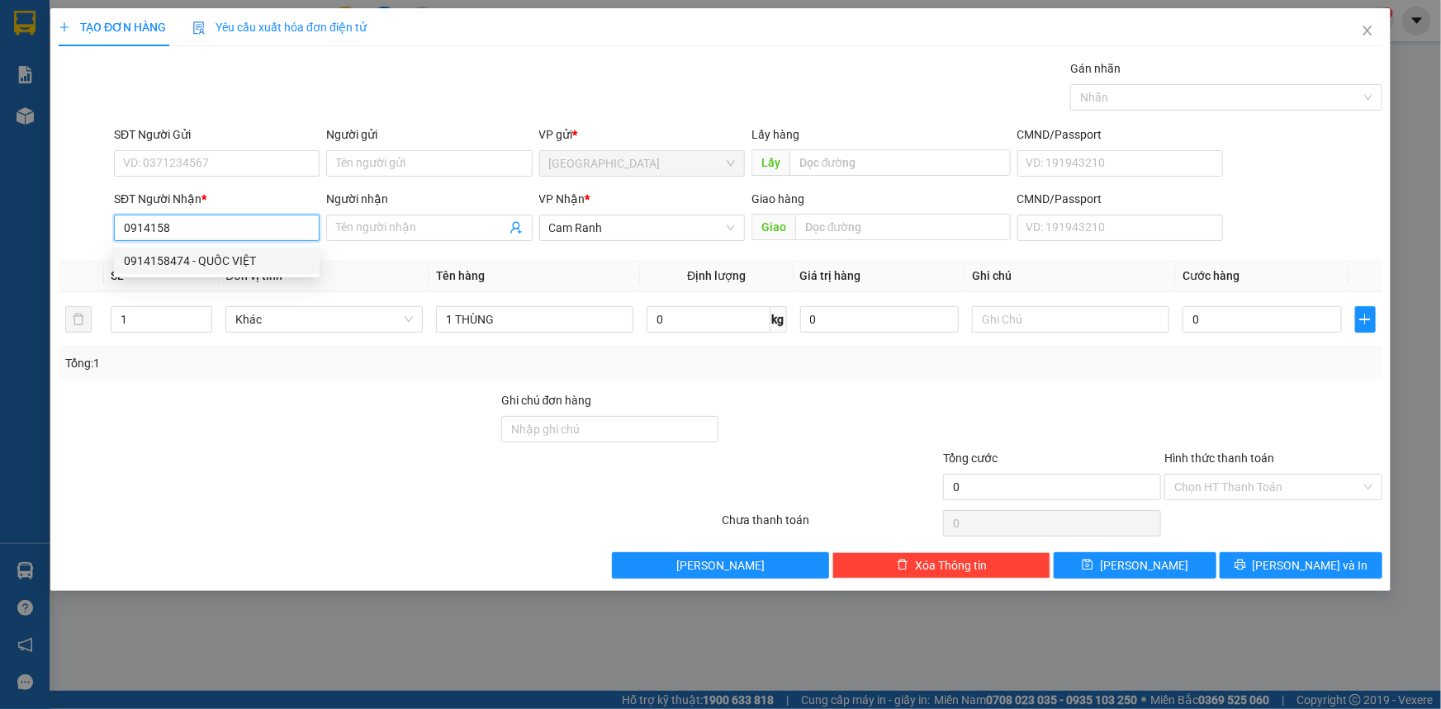
click at [200, 255] on div "0914158474 - QUỐC VIỆT" at bounding box center [217, 261] width 186 height 18
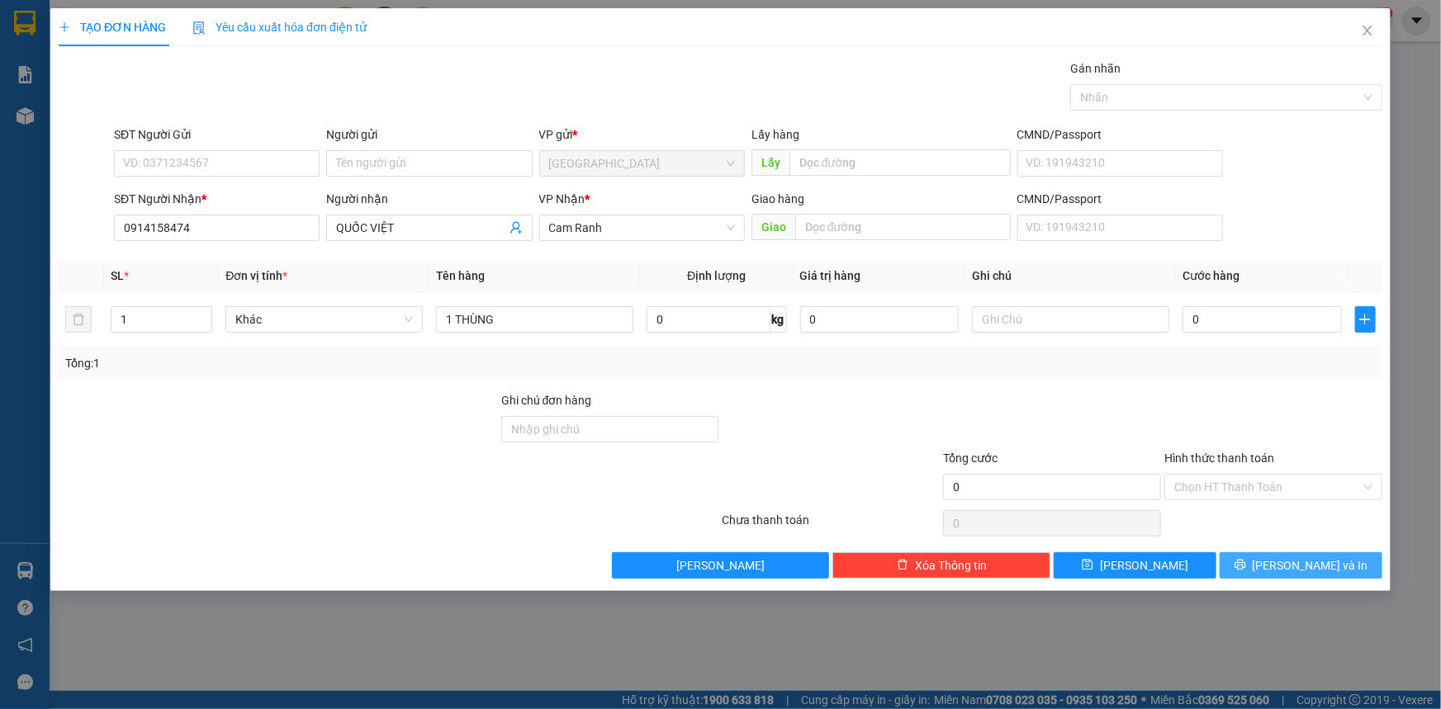
click at [1231, 560] on button "[PERSON_NAME] và In" at bounding box center [1300, 565] width 163 height 26
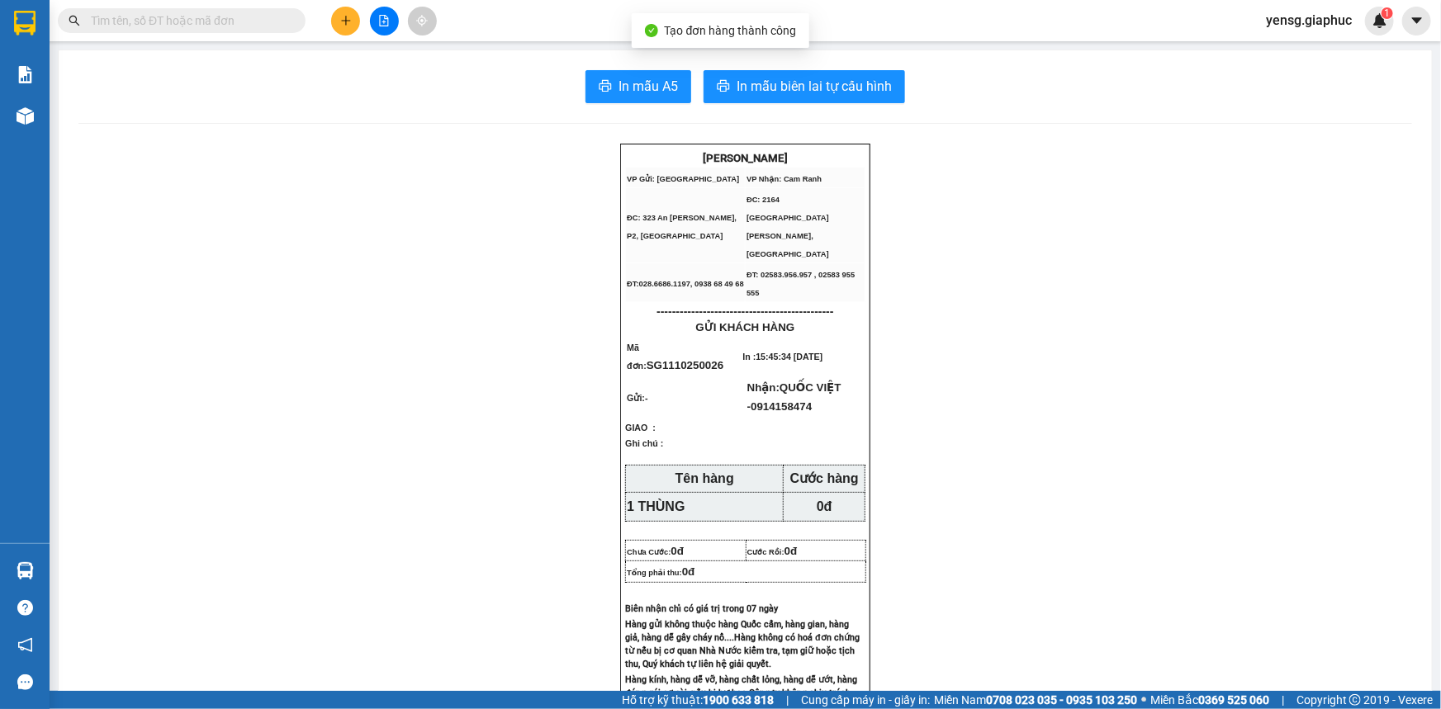
click at [600, 73] on button "In mẫu A5" at bounding box center [638, 86] width 106 height 33
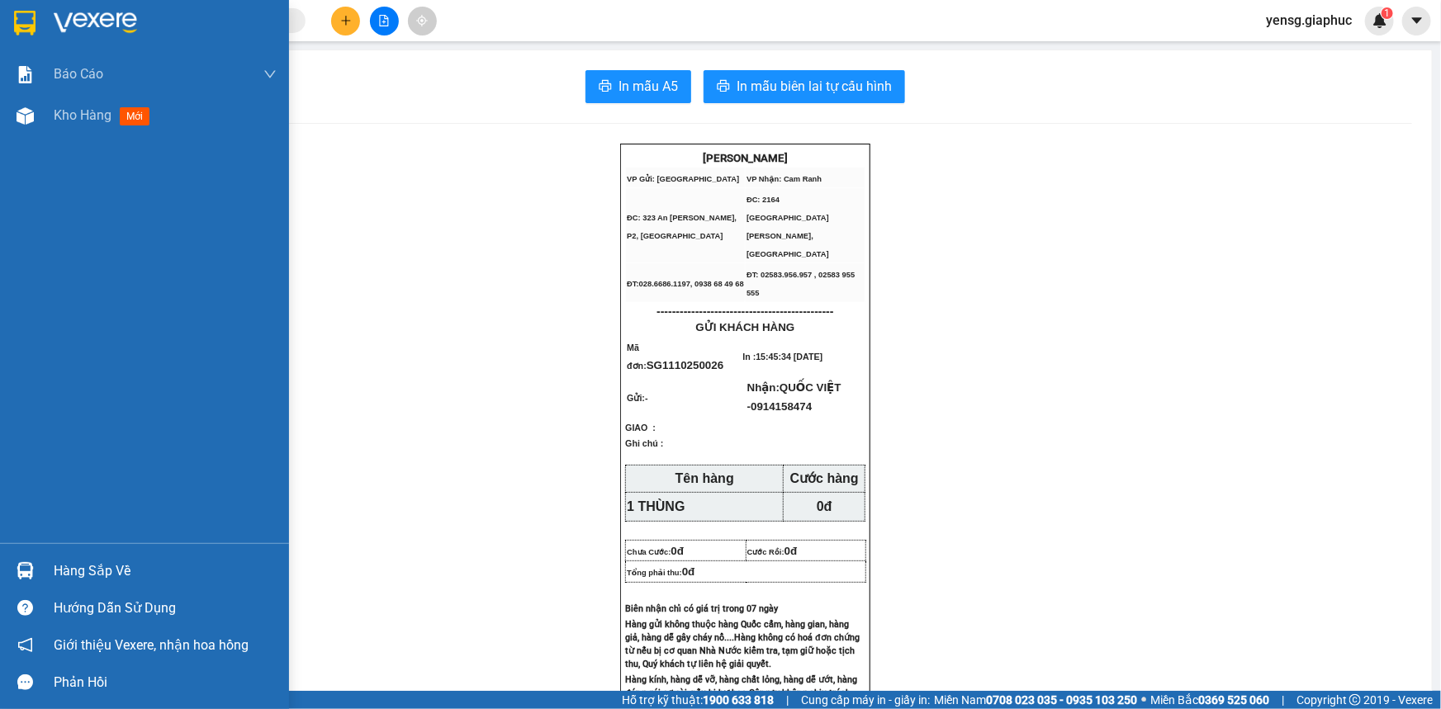
click at [2, 138] on div "Báo cáo Mẫu 1: Báo cáo dòng tiền theo nhân viên Mẫu 2: Thống kê đơn hàng theo n…" at bounding box center [144, 299] width 289 height 490
click at [41, 128] on div "Kho hàng mới" at bounding box center [144, 115] width 289 height 41
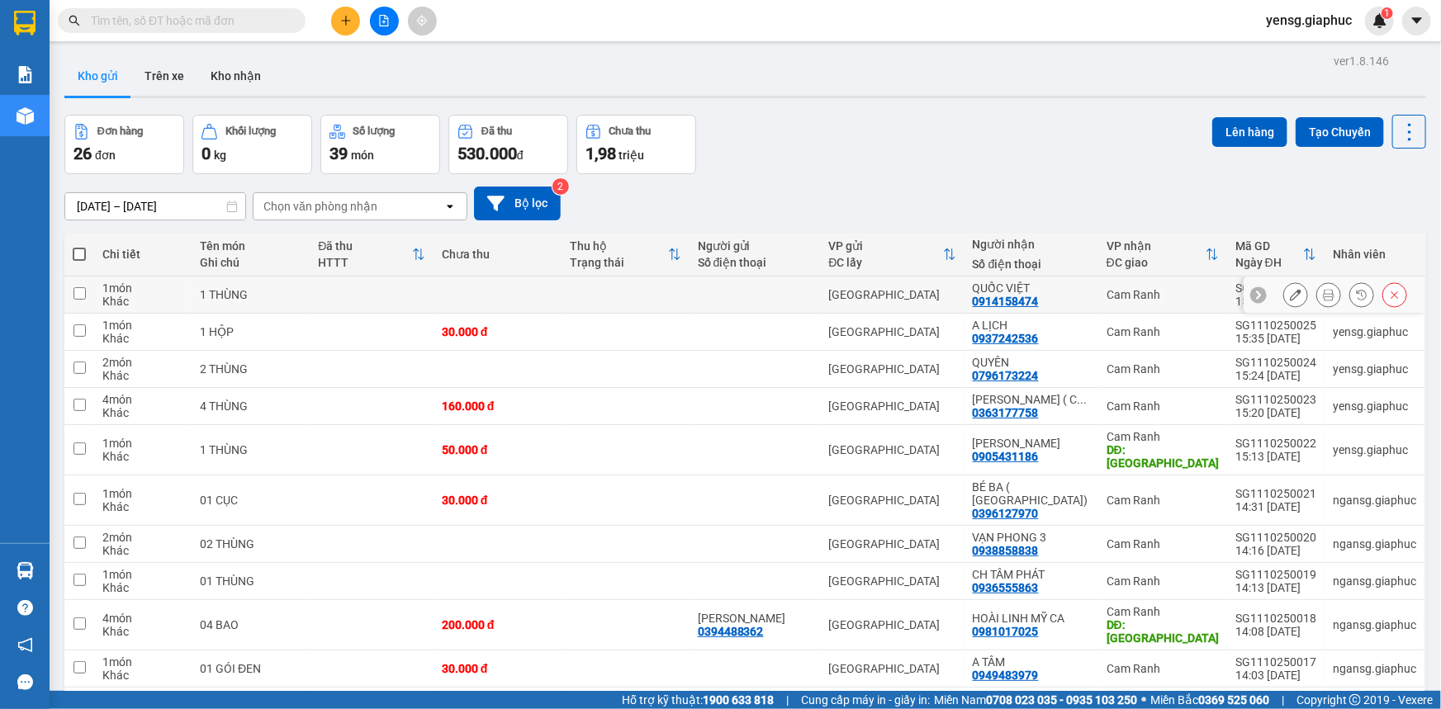
click at [1284, 285] on button at bounding box center [1295, 295] width 23 height 29
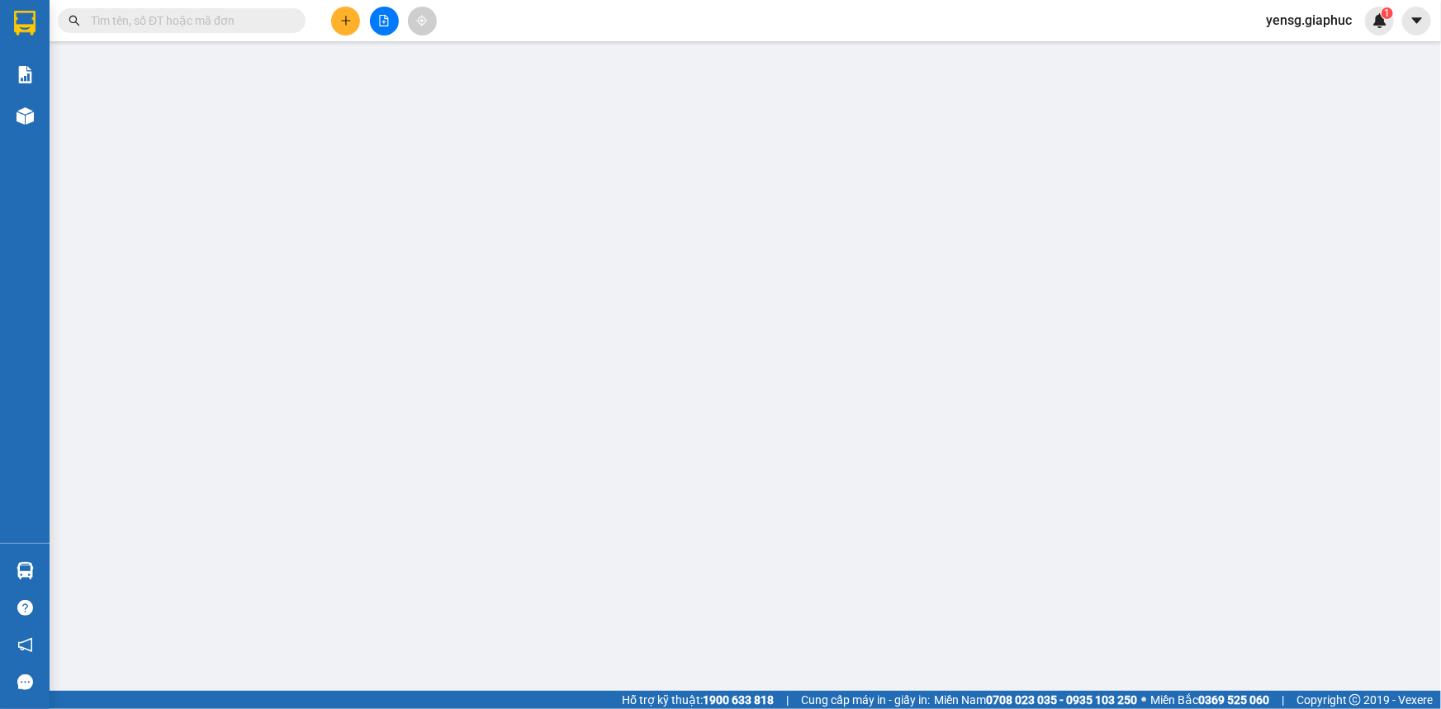
type input "0914158474"
type input "QUỐC VIỆT"
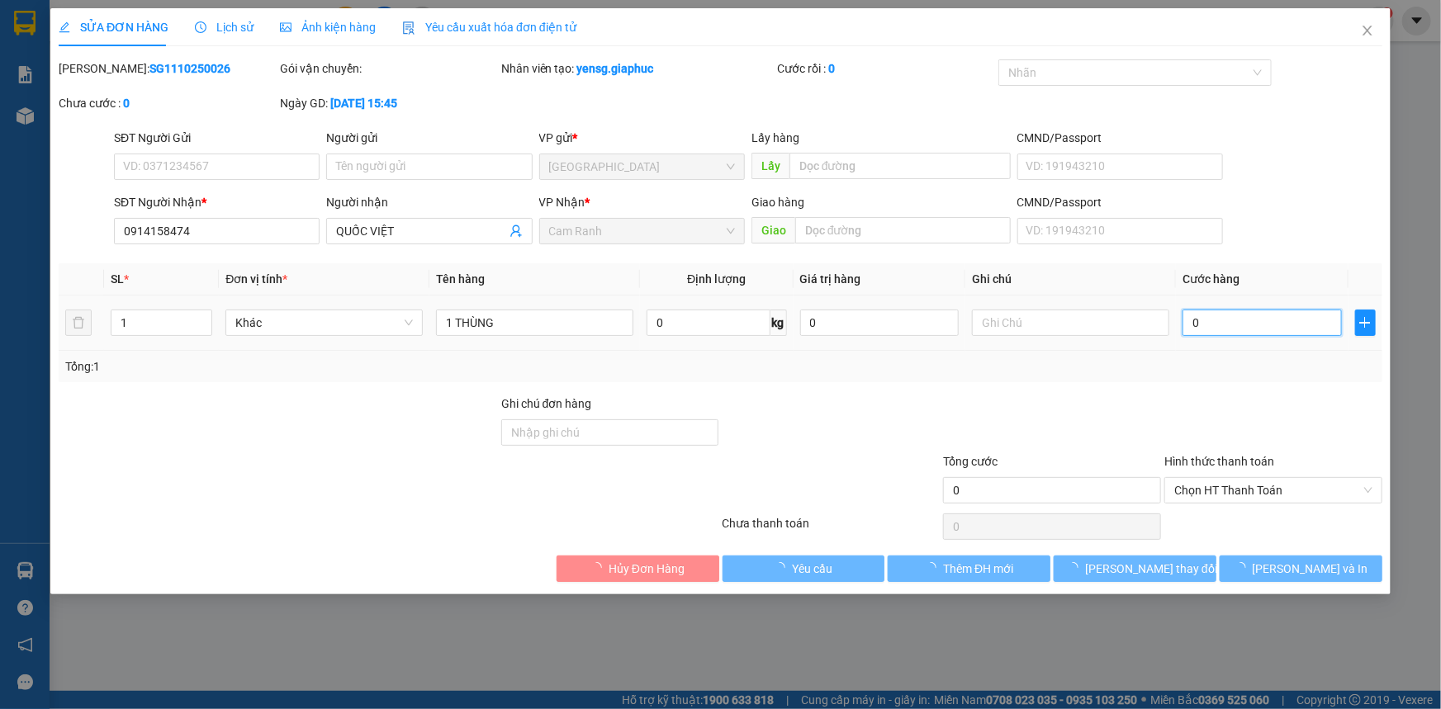
click at [1200, 327] on input "0" at bounding box center [1261, 323] width 159 height 26
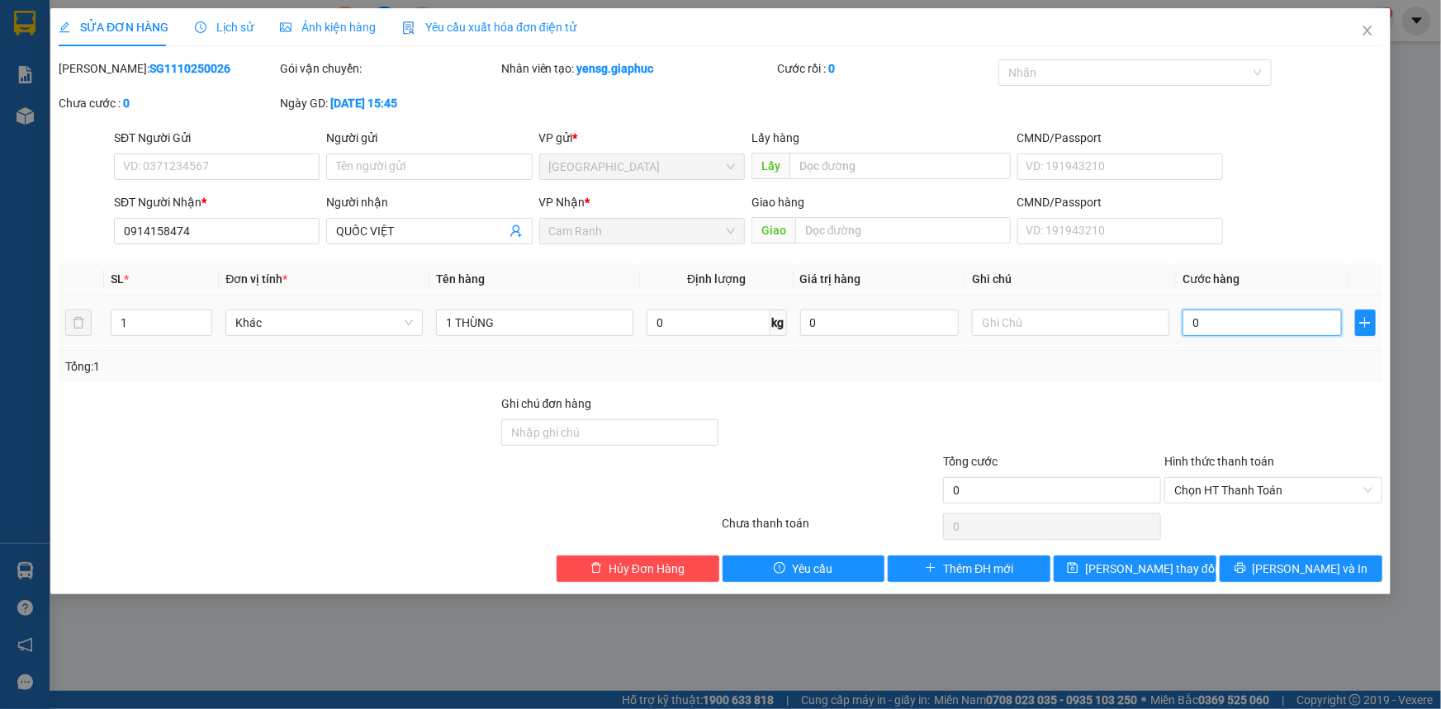
type input "4"
type input "41"
type input "412"
type input "4.120"
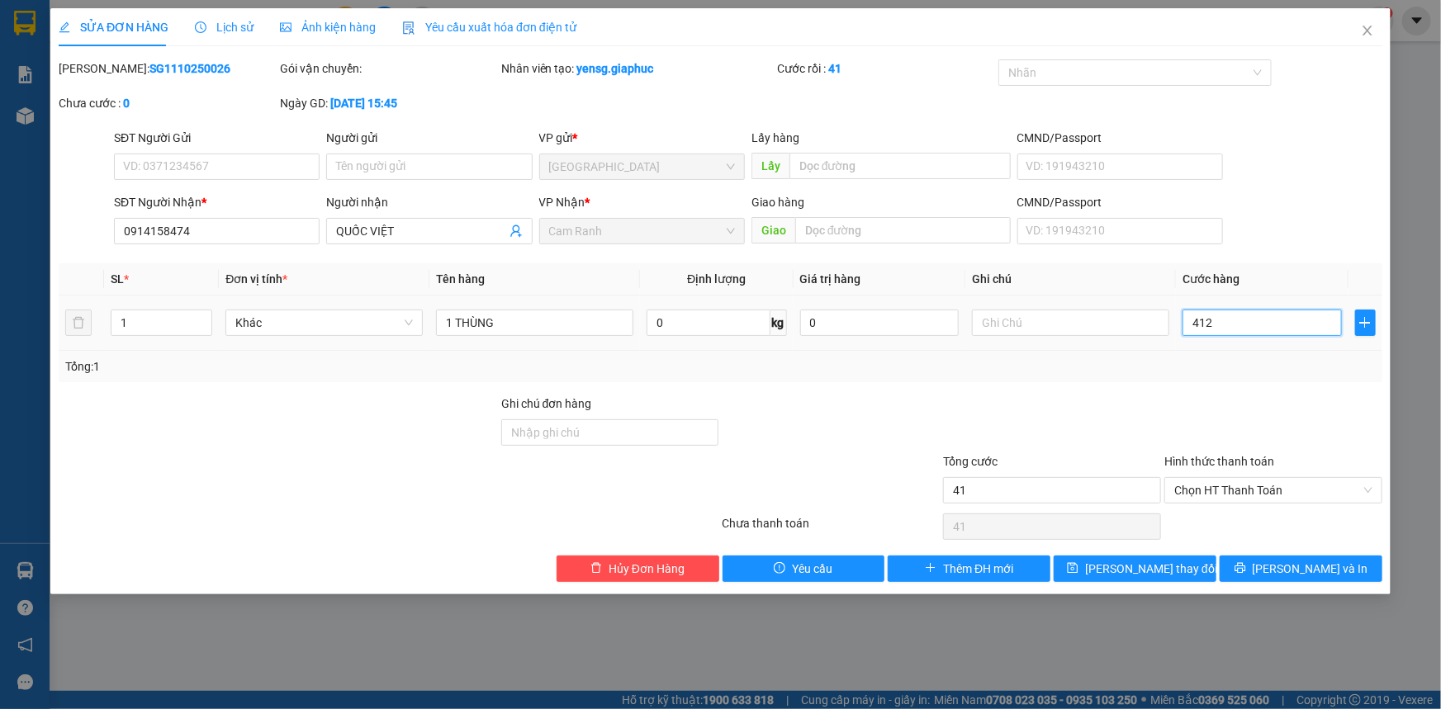
type input "4.120"
type input "412"
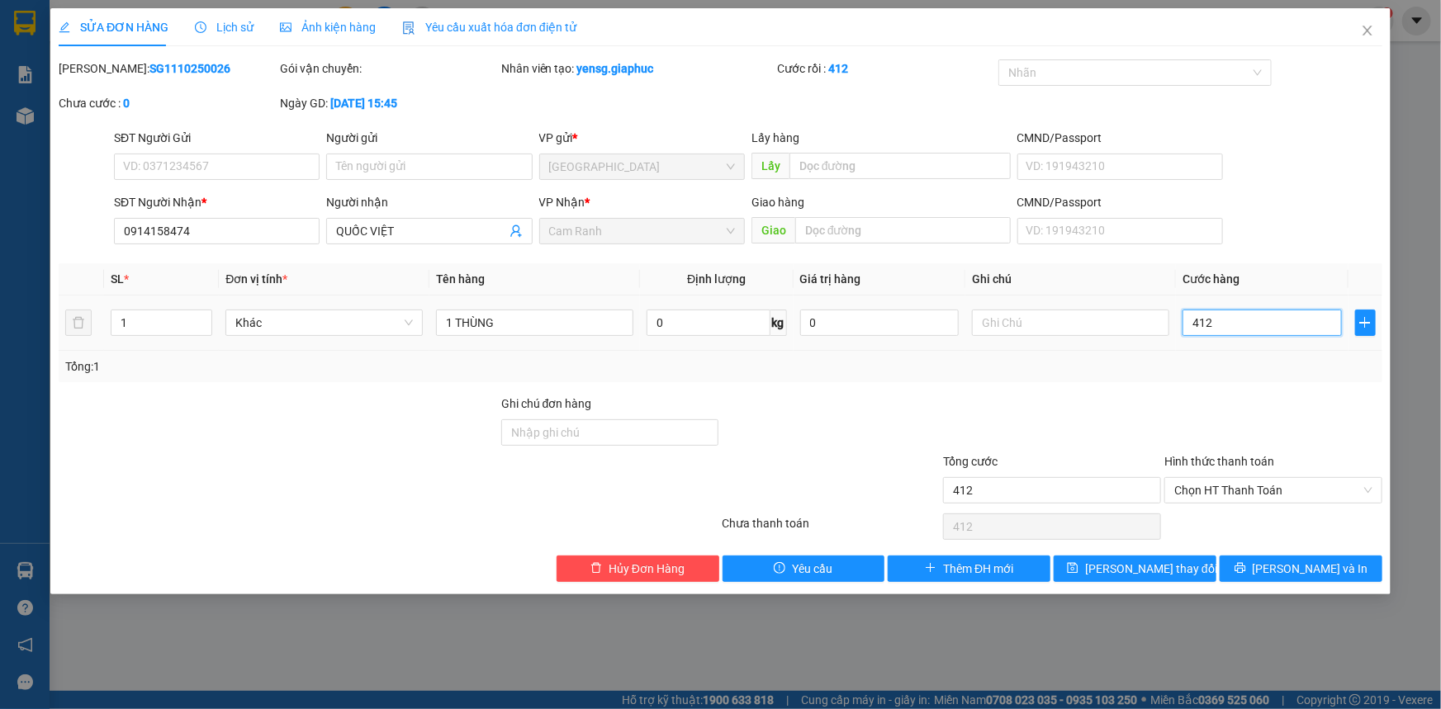
type input "41"
type input "4"
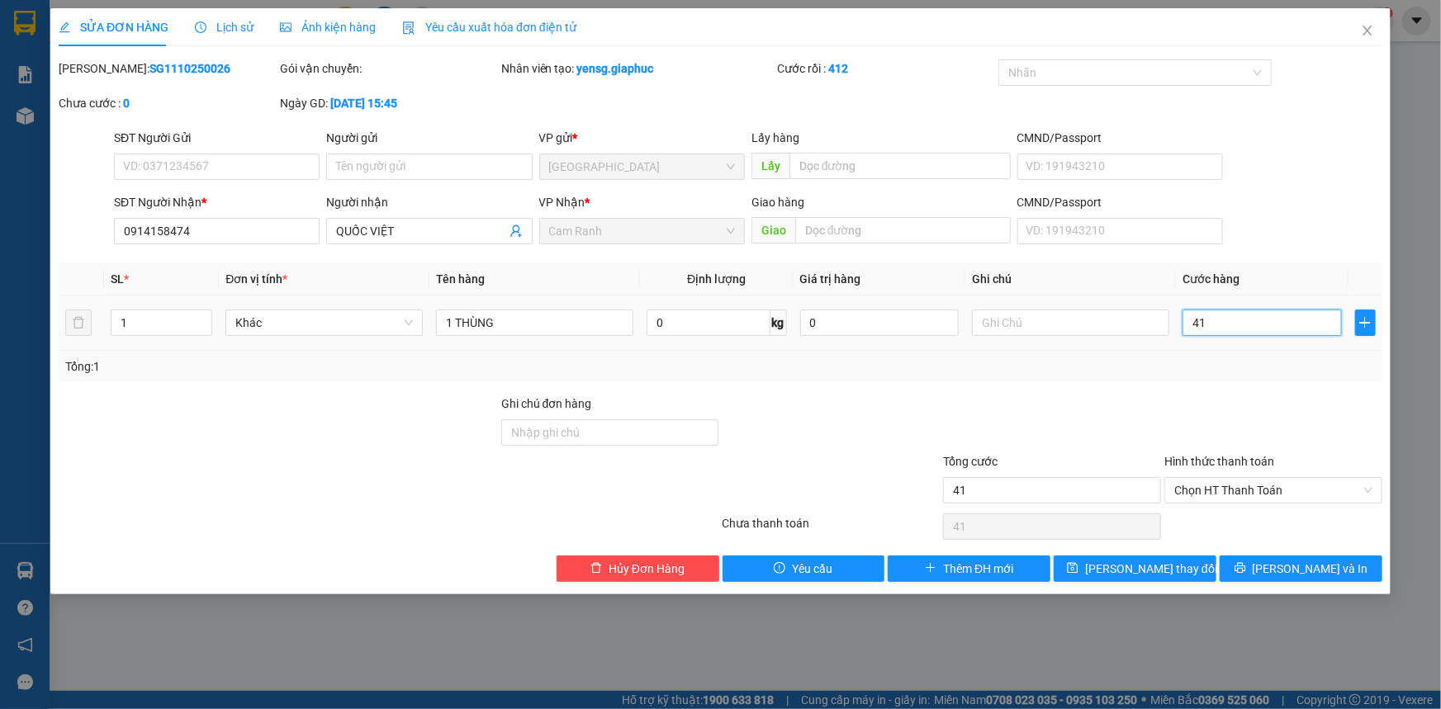
type input "4"
type input "0"
type input "4"
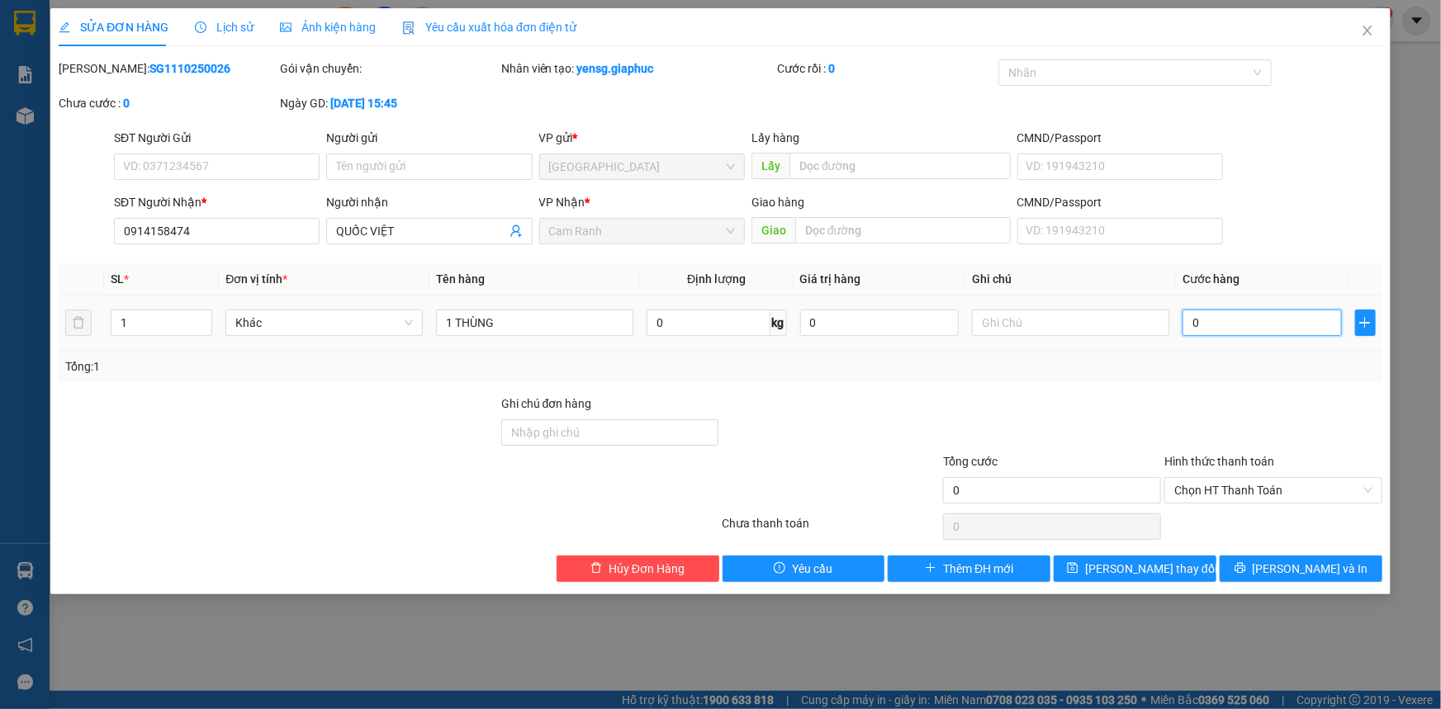
type input "4"
type input "04"
type input "40"
type input "040"
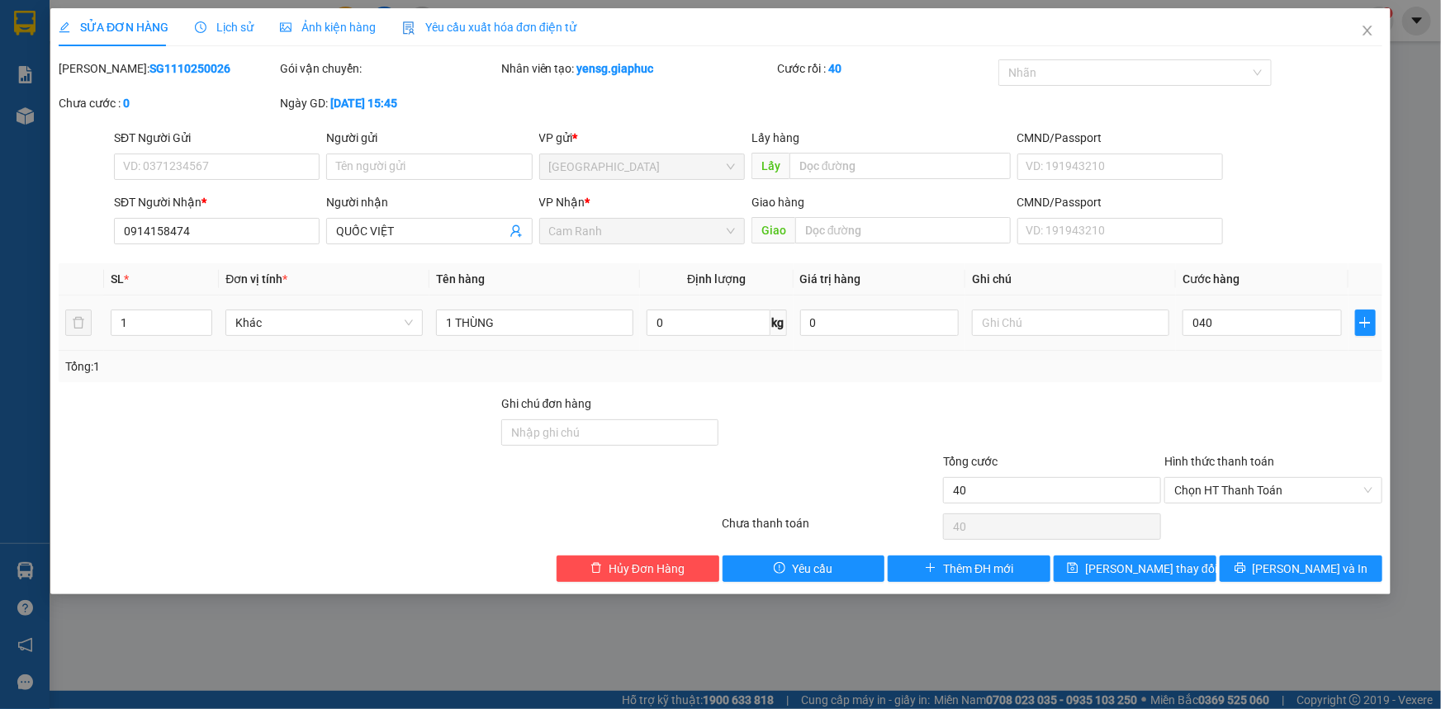
type input "40.000"
click at [1229, 409] on div at bounding box center [1272, 424] width 221 height 58
click at [1176, 564] on button "[PERSON_NAME] thay đổi" at bounding box center [1134, 569] width 163 height 26
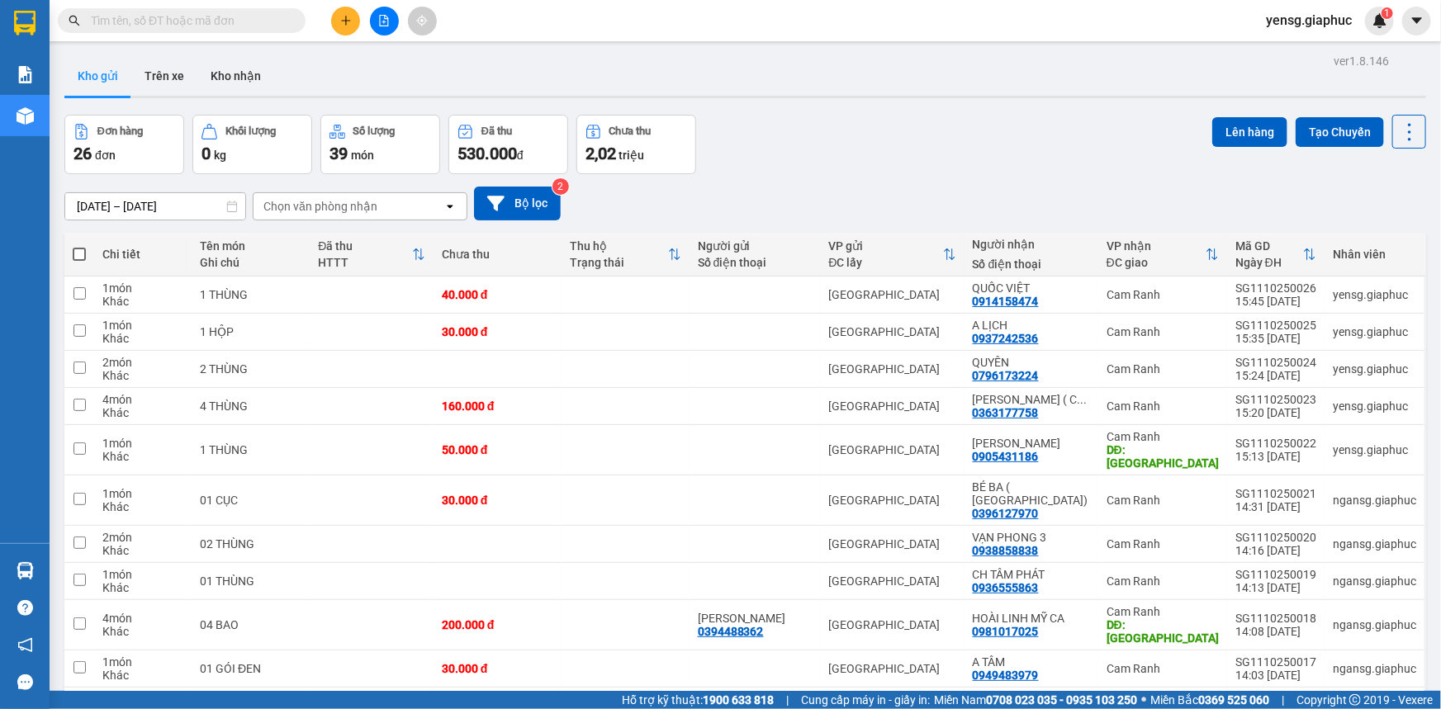
click at [235, 14] on input "text" at bounding box center [188, 21] width 195 height 18
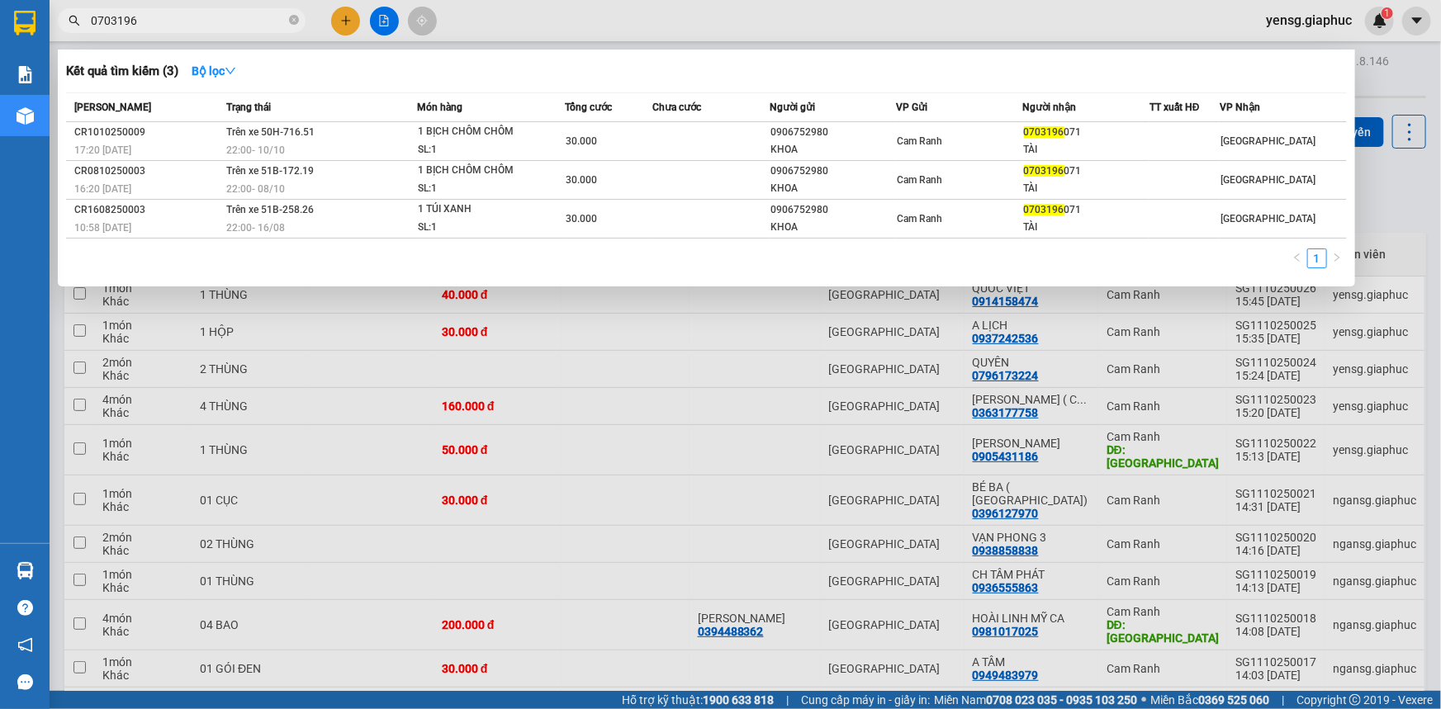
type input "0703196"
click at [337, 17] on div at bounding box center [720, 354] width 1441 height 709
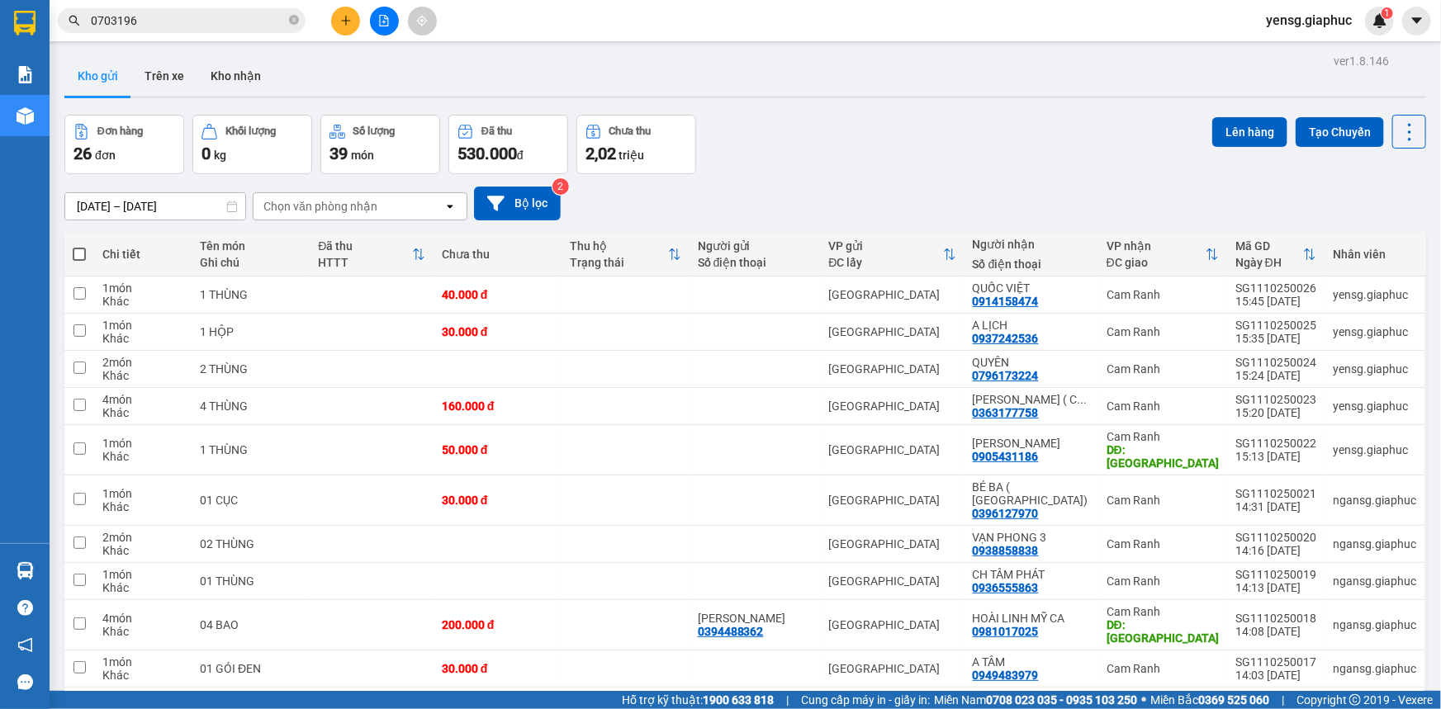
click at [337, 17] on button at bounding box center [345, 21] width 29 height 29
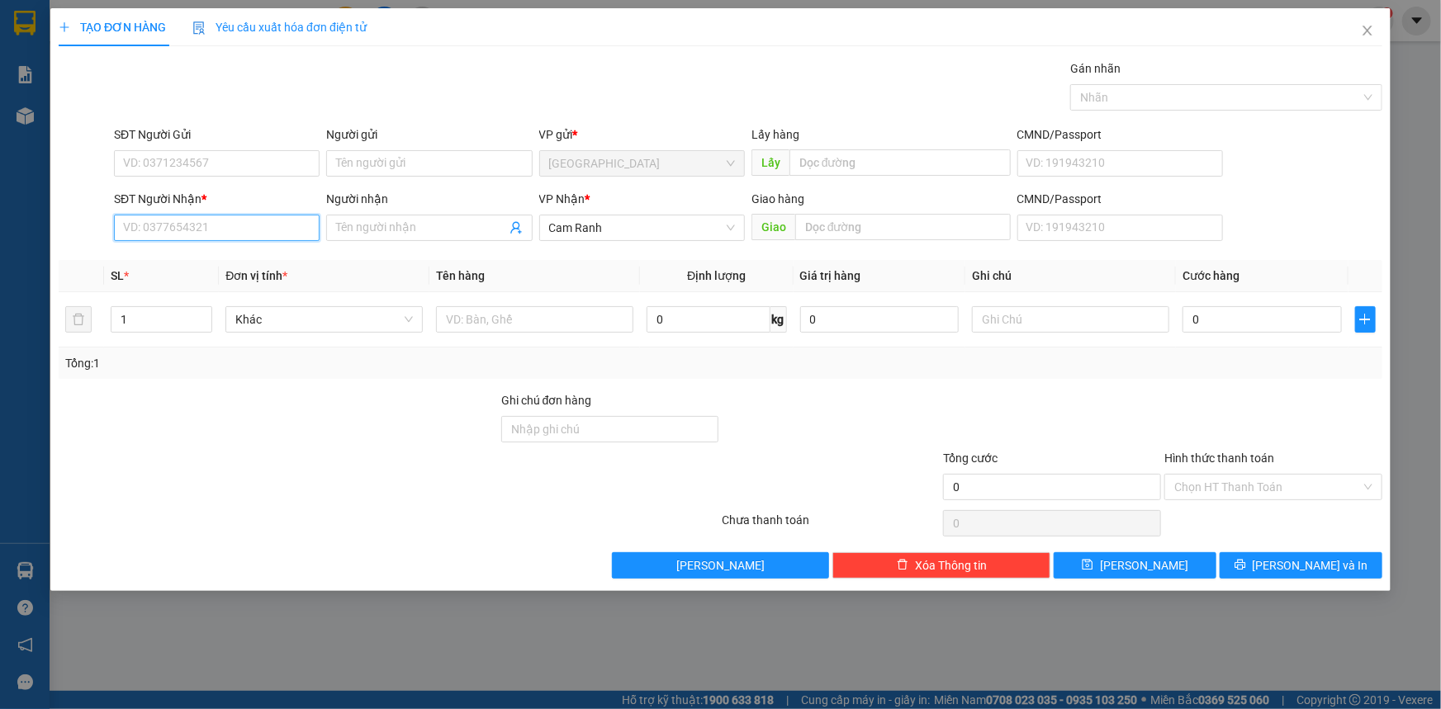
click at [281, 231] on input "SĐT Người Nhận *" at bounding box center [217, 228] width 206 height 26
type input "315"
drag, startPoint x: 278, startPoint y: 268, endPoint x: 334, endPoint y: 280, distance: 57.5
click at [278, 268] on div "0332630315 - NHIÊN" at bounding box center [217, 261] width 186 height 18
click at [479, 320] on input "text" at bounding box center [534, 319] width 197 height 26
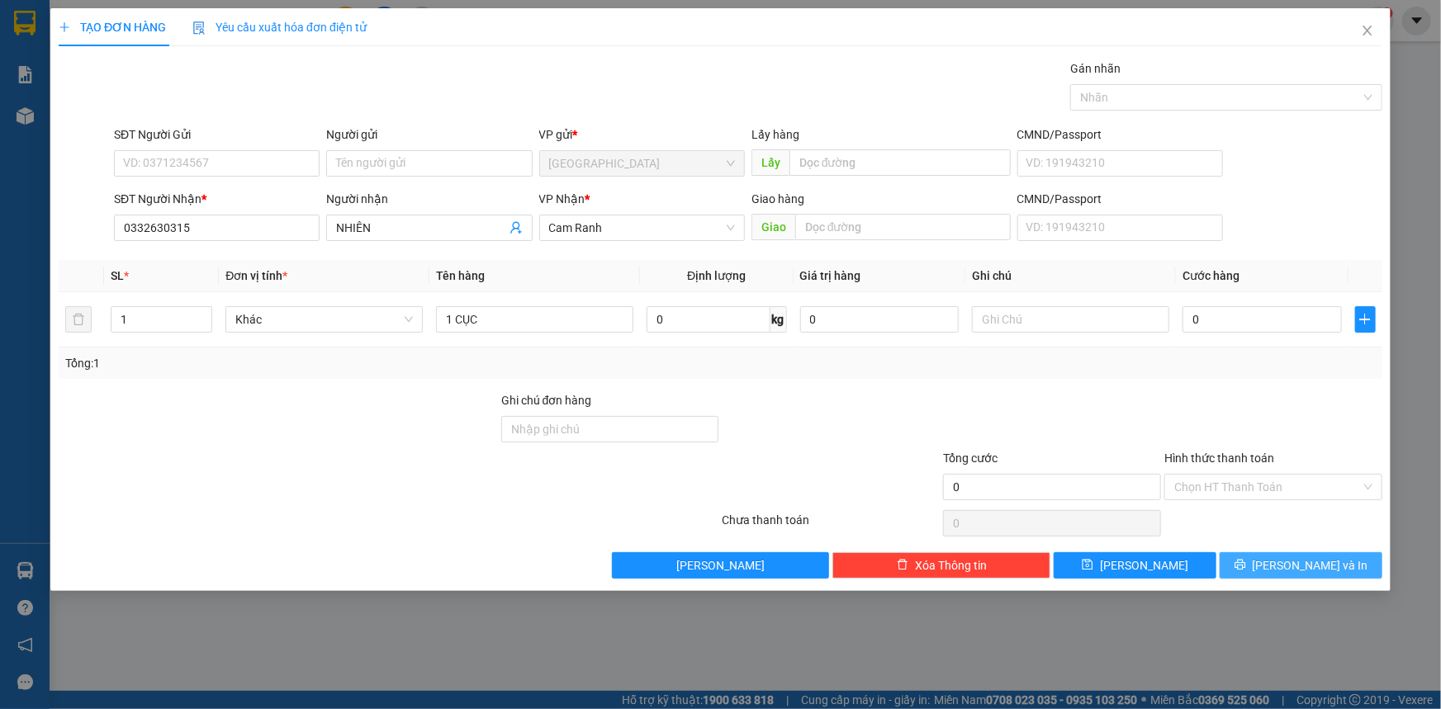
drag, startPoint x: 1285, startPoint y: 556, endPoint x: 1280, endPoint y: 546, distance: 11.8
click at [1285, 556] on button "[PERSON_NAME] và In" at bounding box center [1300, 565] width 163 height 26
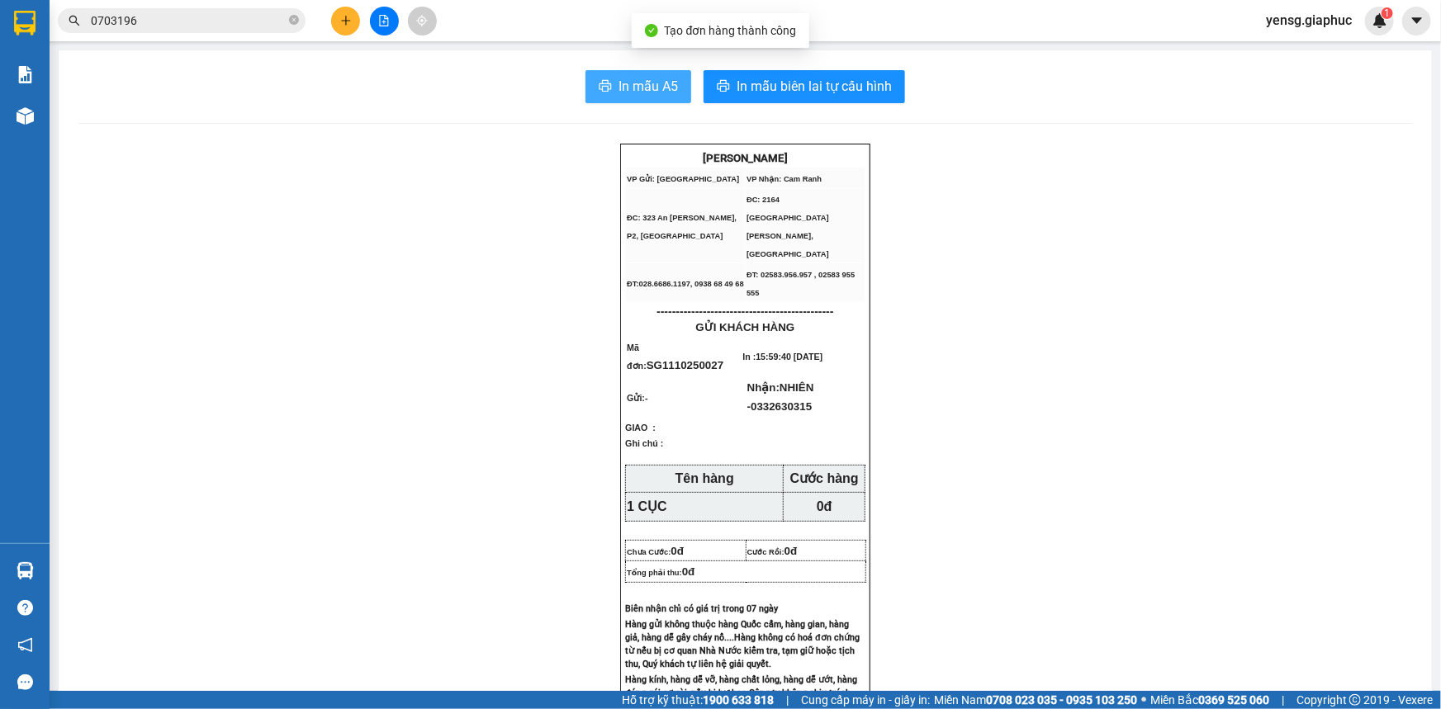
click at [600, 76] on button "In mẫu A5" at bounding box center [638, 86] width 106 height 33
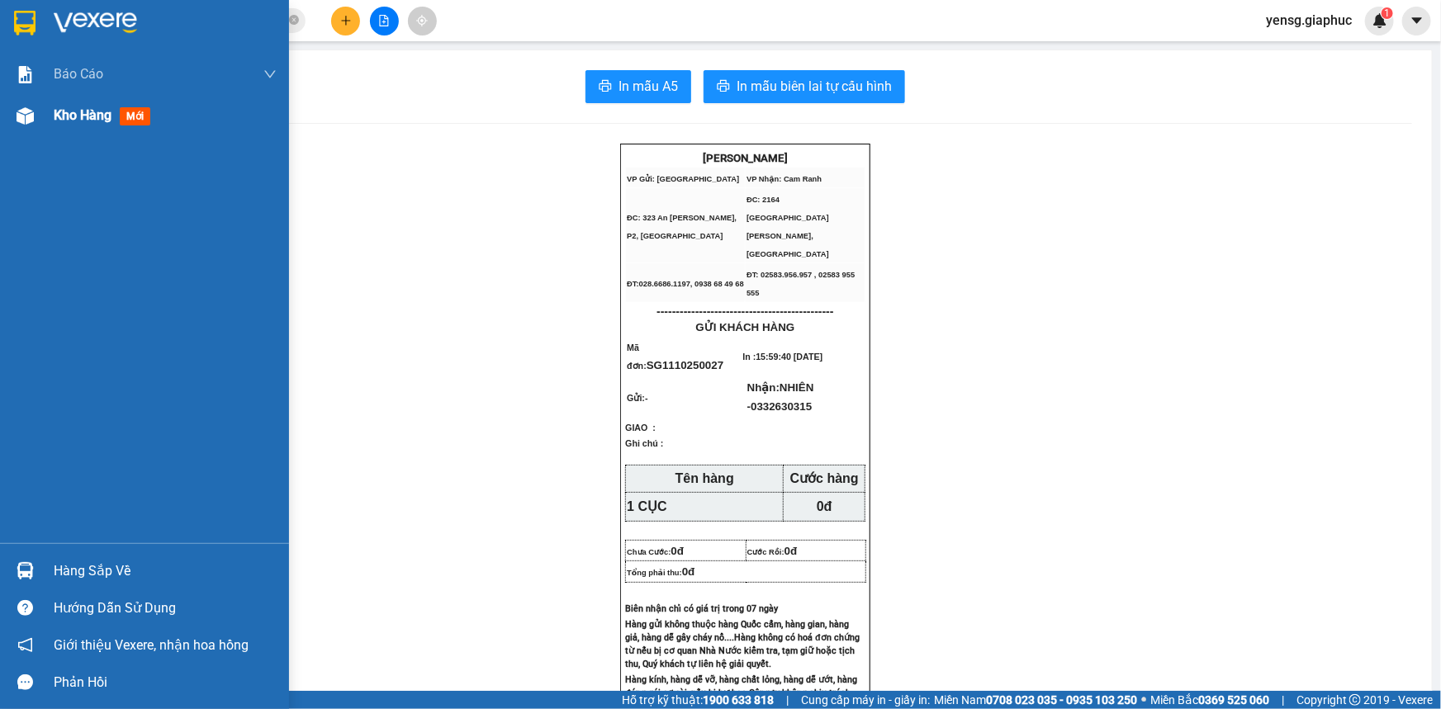
click at [40, 132] on div "Kho hàng mới" at bounding box center [144, 115] width 289 height 41
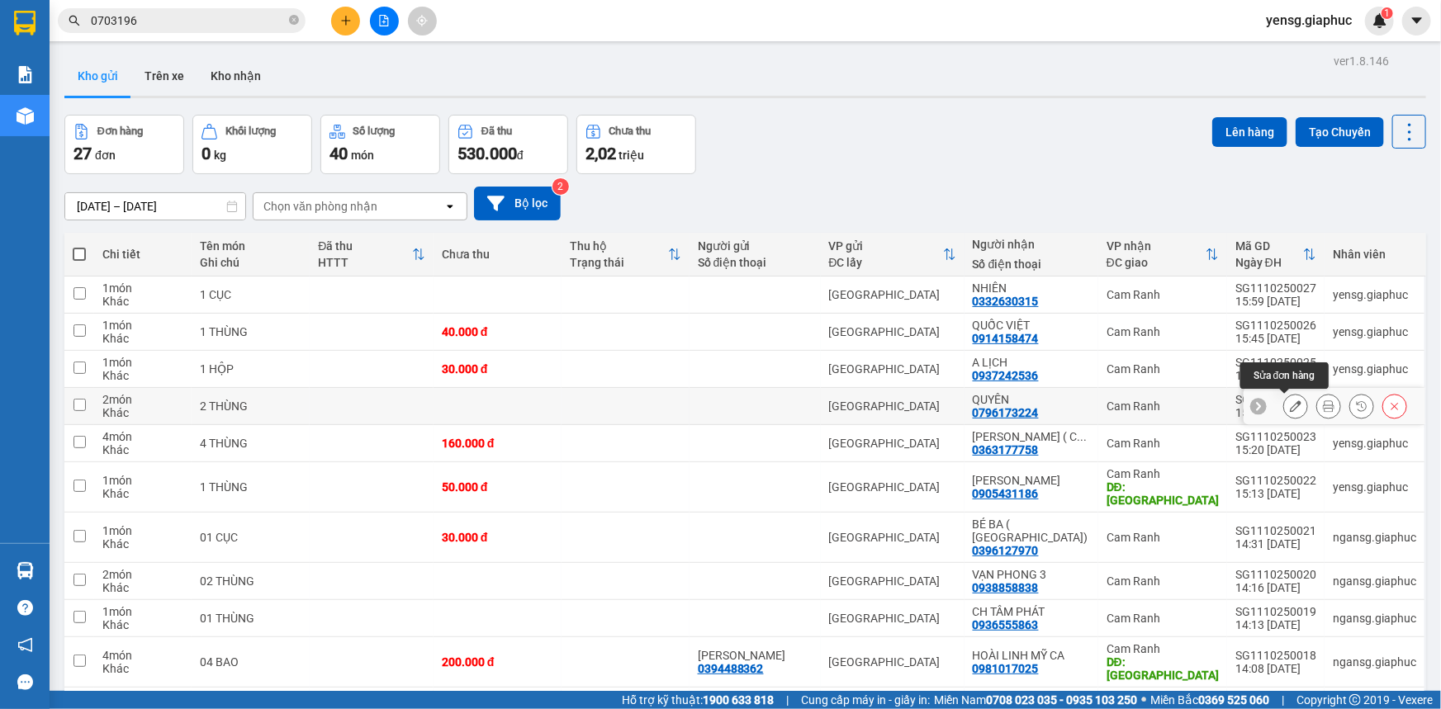
click at [1290, 404] on icon at bounding box center [1296, 406] width 12 height 12
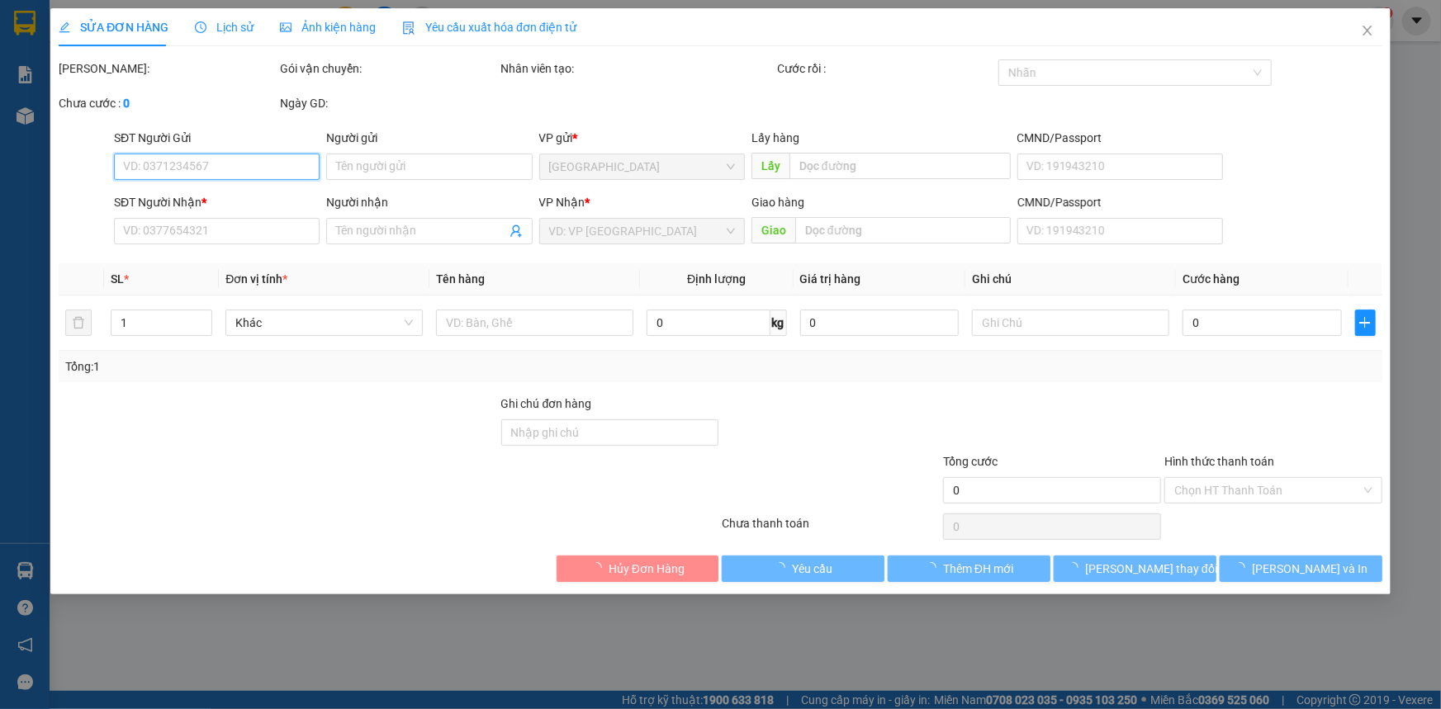
type input "0796173224"
type input "QUYÊN"
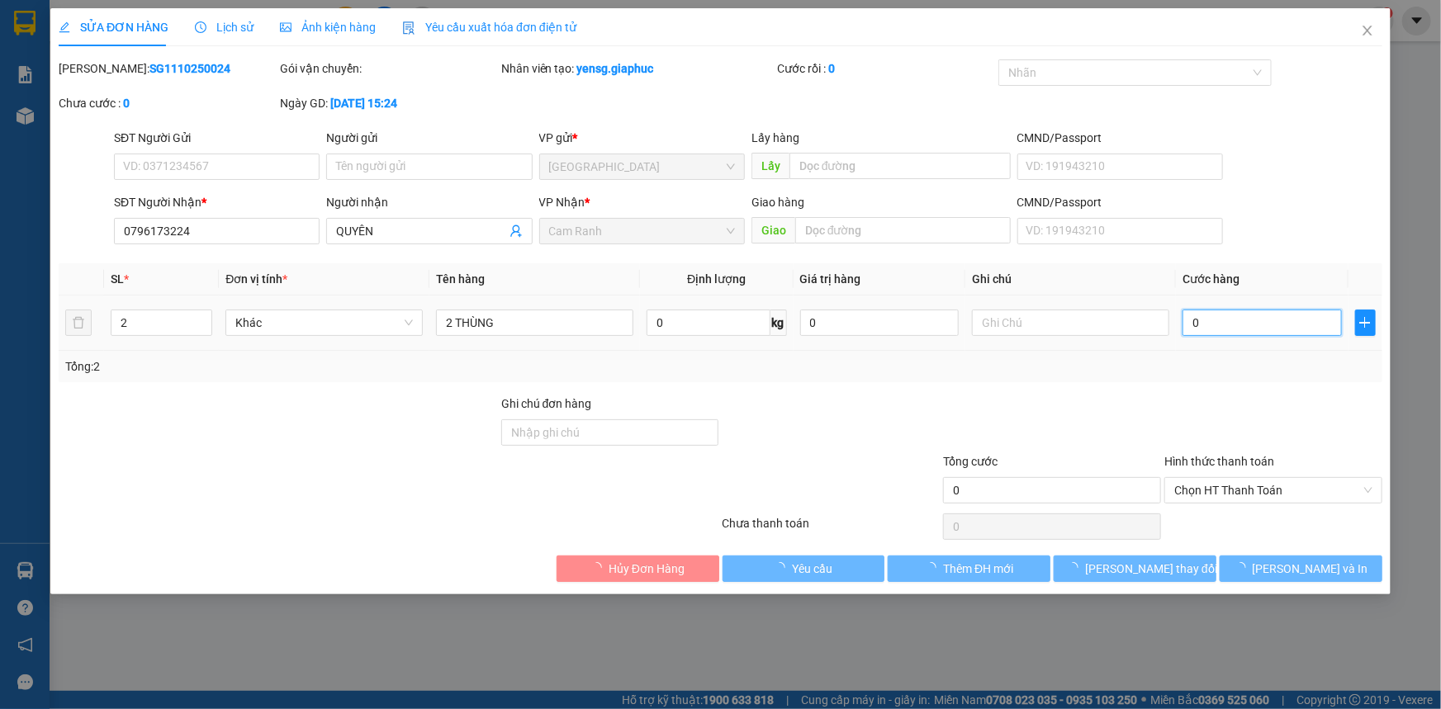
click at [1219, 310] on input "0" at bounding box center [1261, 323] width 159 height 26
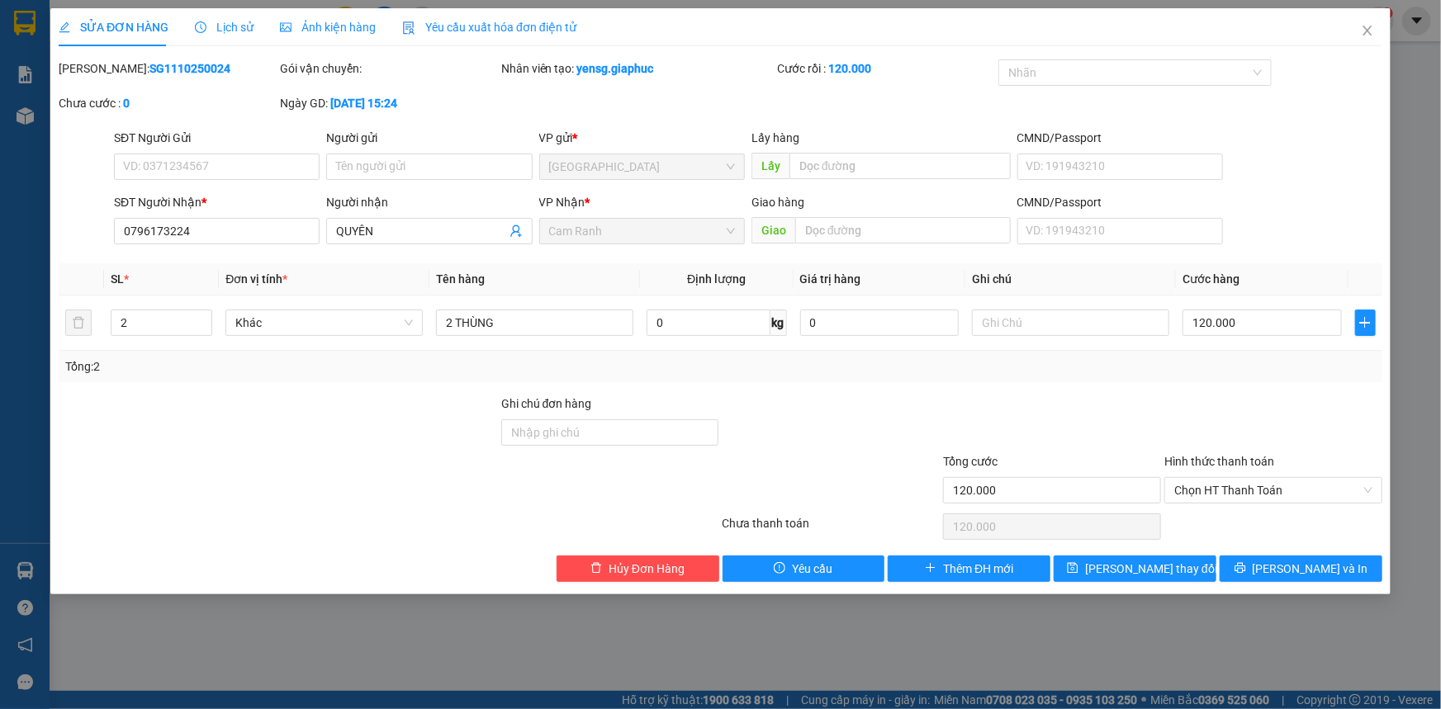
click at [1225, 412] on div at bounding box center [1272, 424] width 221 height 58
click at [1178, 559] on button "[PERSON_NAME] thay đổi" at bounding box center [1134, 569] width 163 height 26
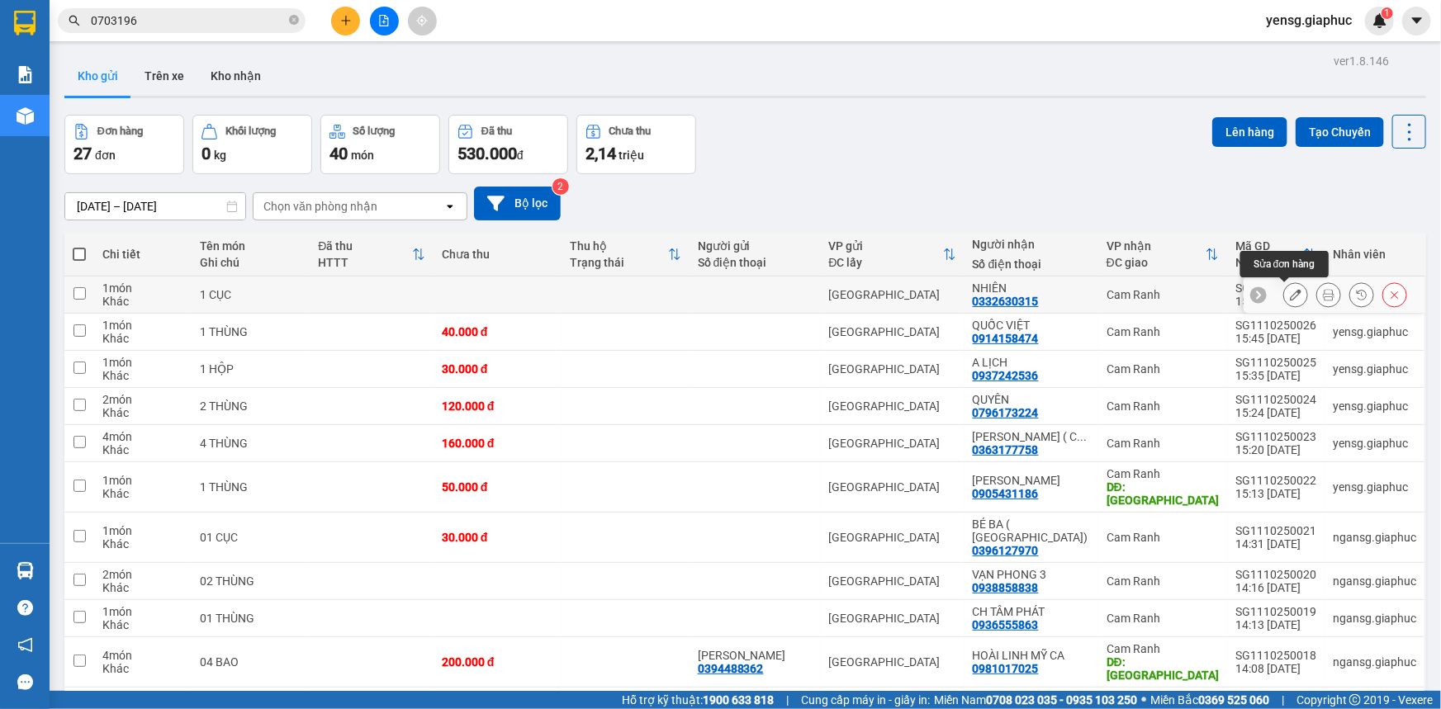
click at [1295, 291] on button at bounding box center [1295, 295] width 23 height 29
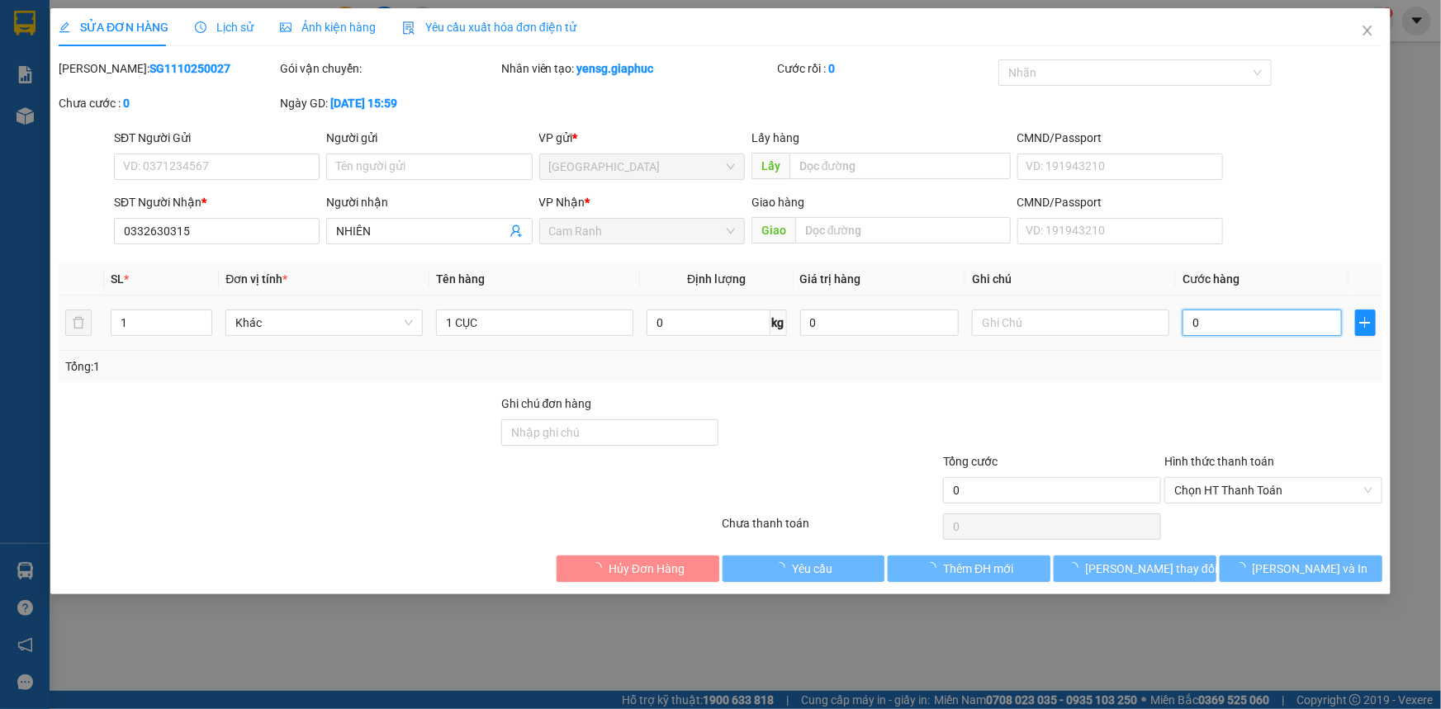
click at [1224, 315] on input "0" at bounding box center [1261, 323] width 159 height 26
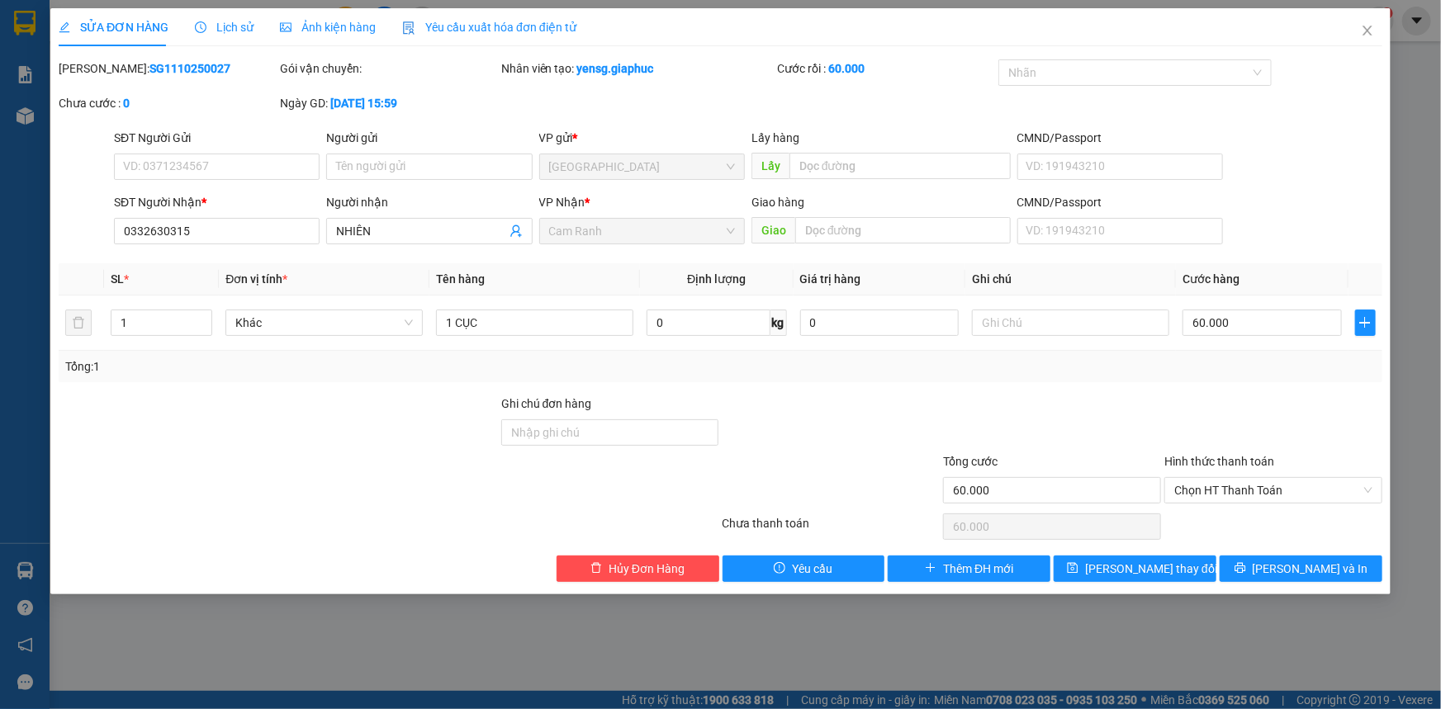
click at [1254, 405] on div at bounding box center [1272, 424] width 221 height 58
click at [1186, 551] on div "Total Paid Fee 0 Total UnPaid Fee 0 Cash Collection Total Fee Mã ĐH: SG11102500…" at bounding box center [720, 320] width 1323 height 523
click at [1186, 556] on button "[PERSON_NAME] thay đổi" at bounding box center [1134, 569] width 163 height 26
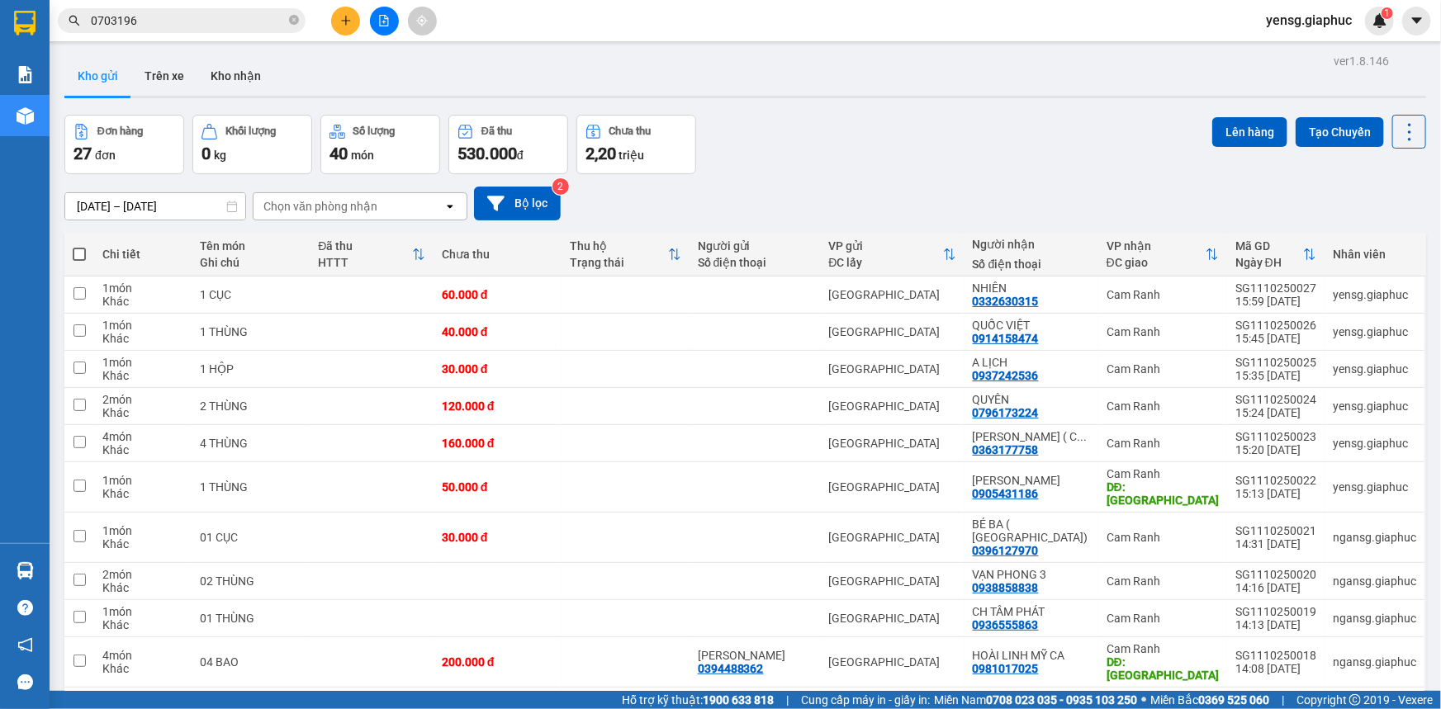
click at [338, 23] on button at bounding box center [345, 21] width 29 height 29
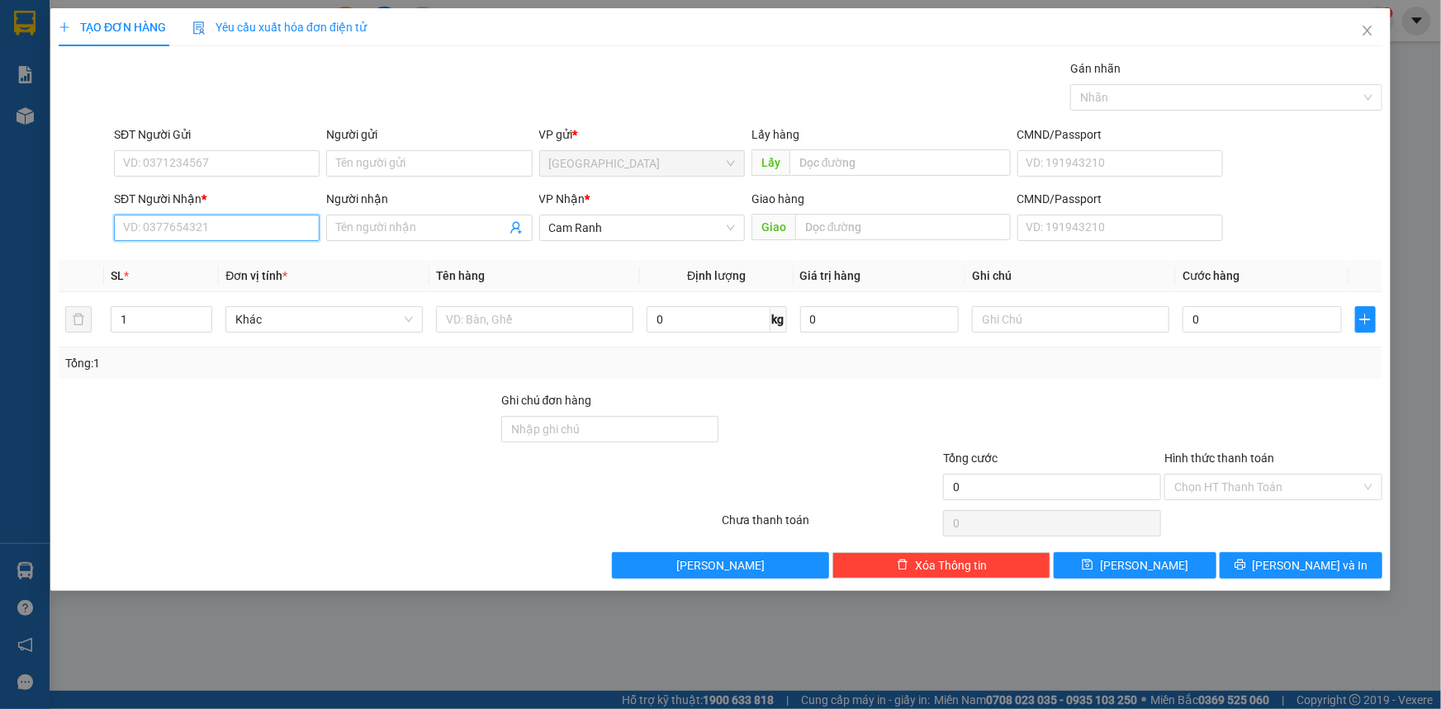
click at [264, 239] on input "SĐT Người Nhận *" at bounding box center [217, 228] width 206 height 26
click at [225, 258] on div "0905617743 - XANH CHỢ MỚI" at bounding box center [217, 261] width 186 height 18
type input "0905617743"
type input "XANH CHỢ MỚI"
click at [181, 320] on input "1" at bounding box center [161, 319] width 100 height 25
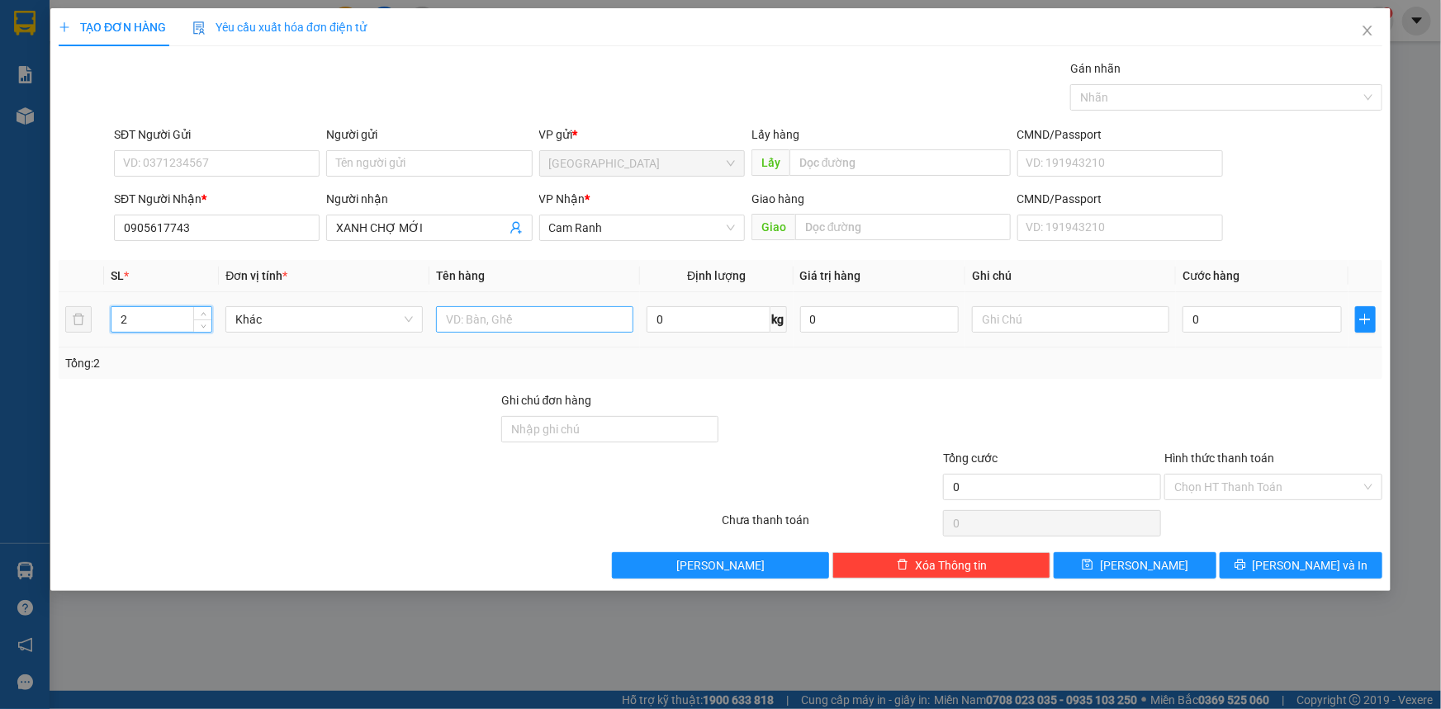
type input "2"
click at [497, 323] on input "text" at bounding box center [534, 319] width 197 height 26
type input "1 KIỆN +1 B"
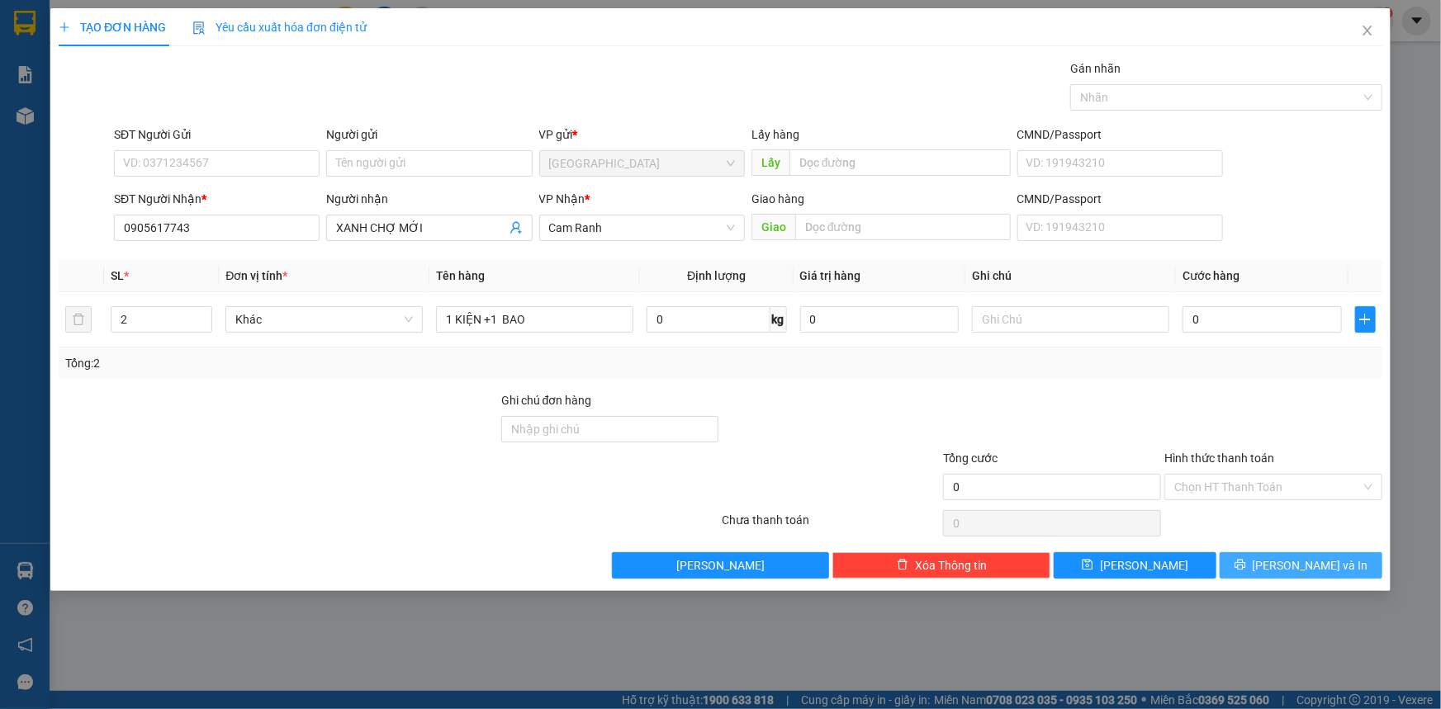
click at [1288, 557] on span "[PERSON_NAME] và In" at bounding box center [1310, 565] width 116 height 18
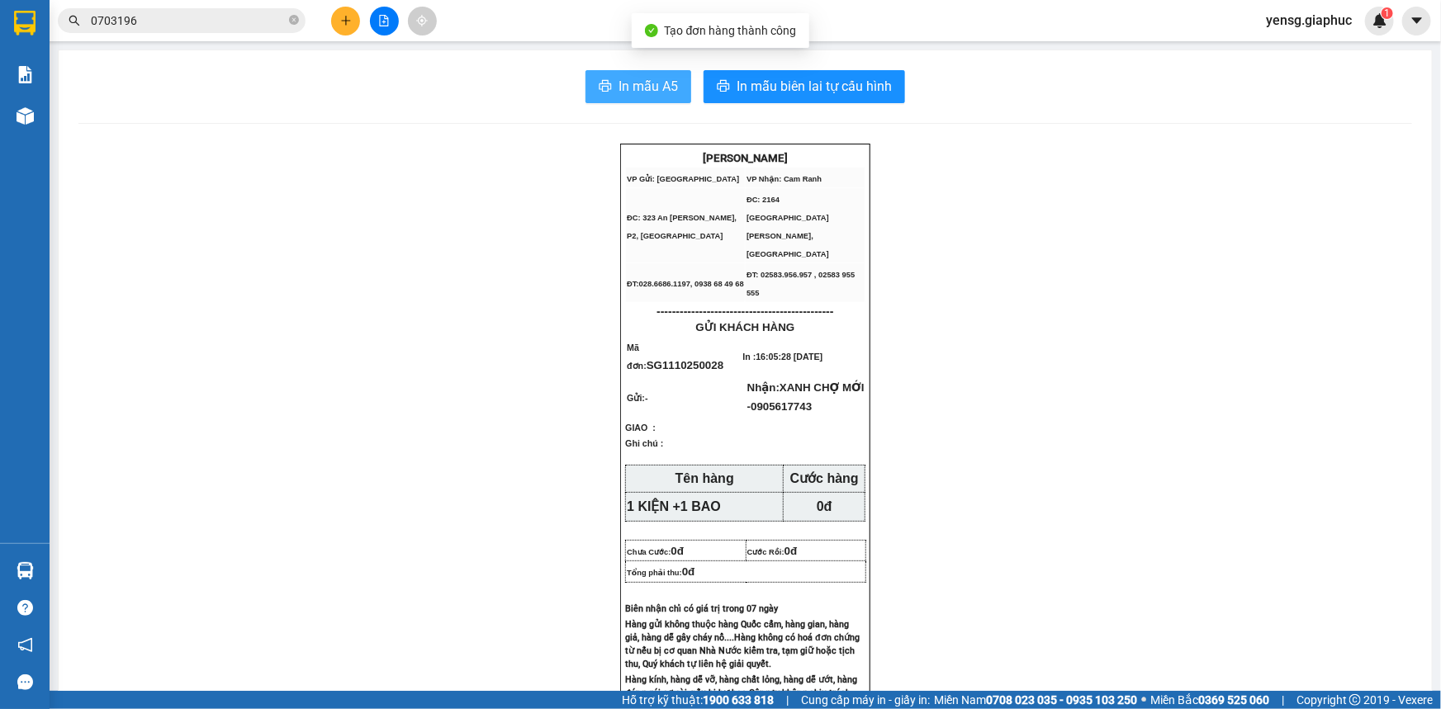
click at [646, 73] on button "In mẫu A5" at bounding box center [638, 86] width 106 height 33
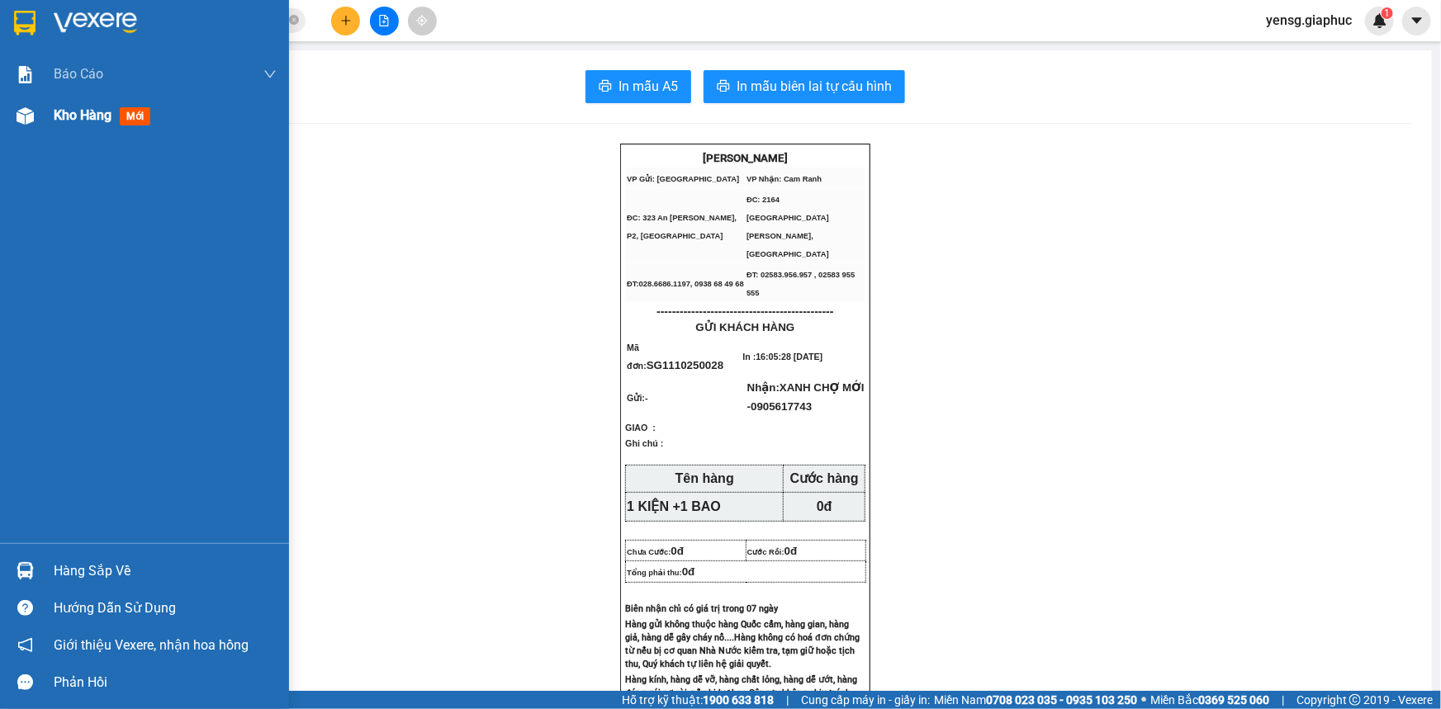
click at [42, 124] on div "Kho hàng mới" at bounding box center [144, 115] width 289 height 41
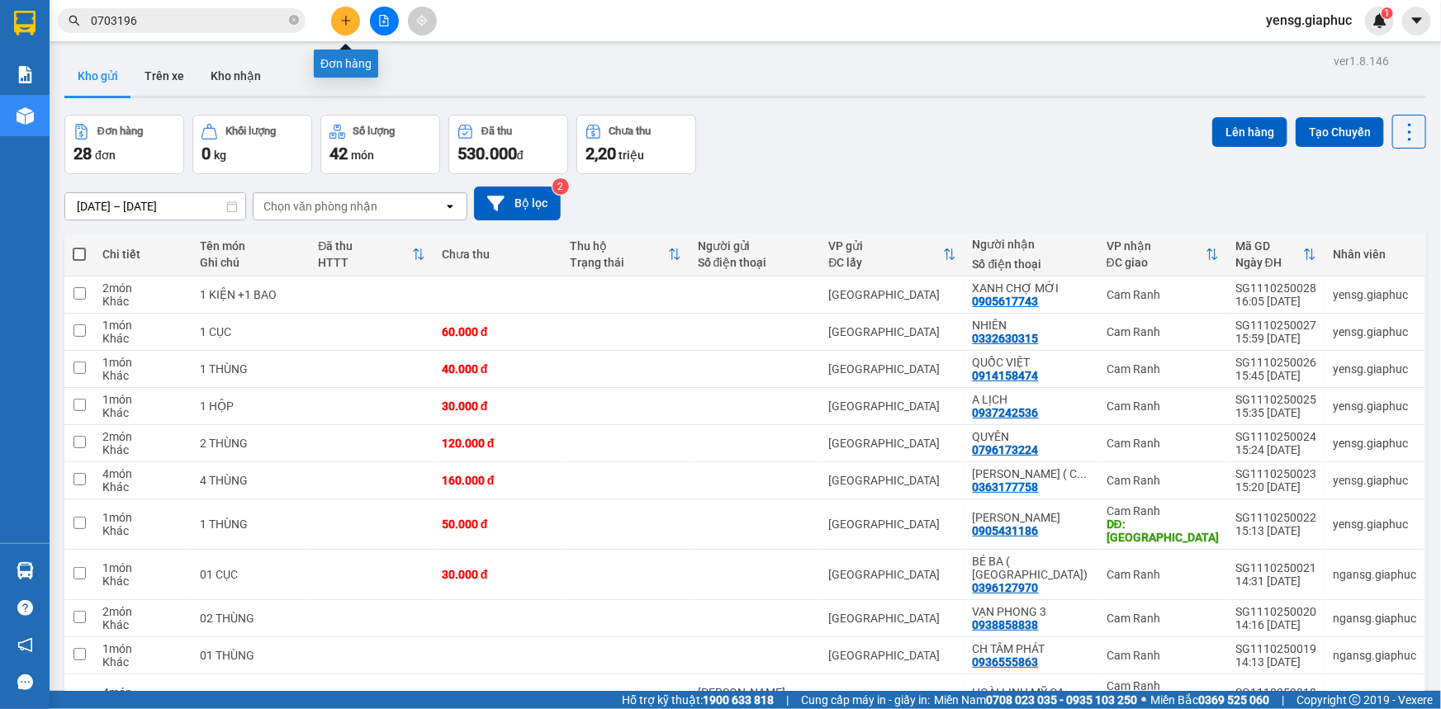
click at [338, 19] on button at bounding box center [345, 21] width 29 height 29
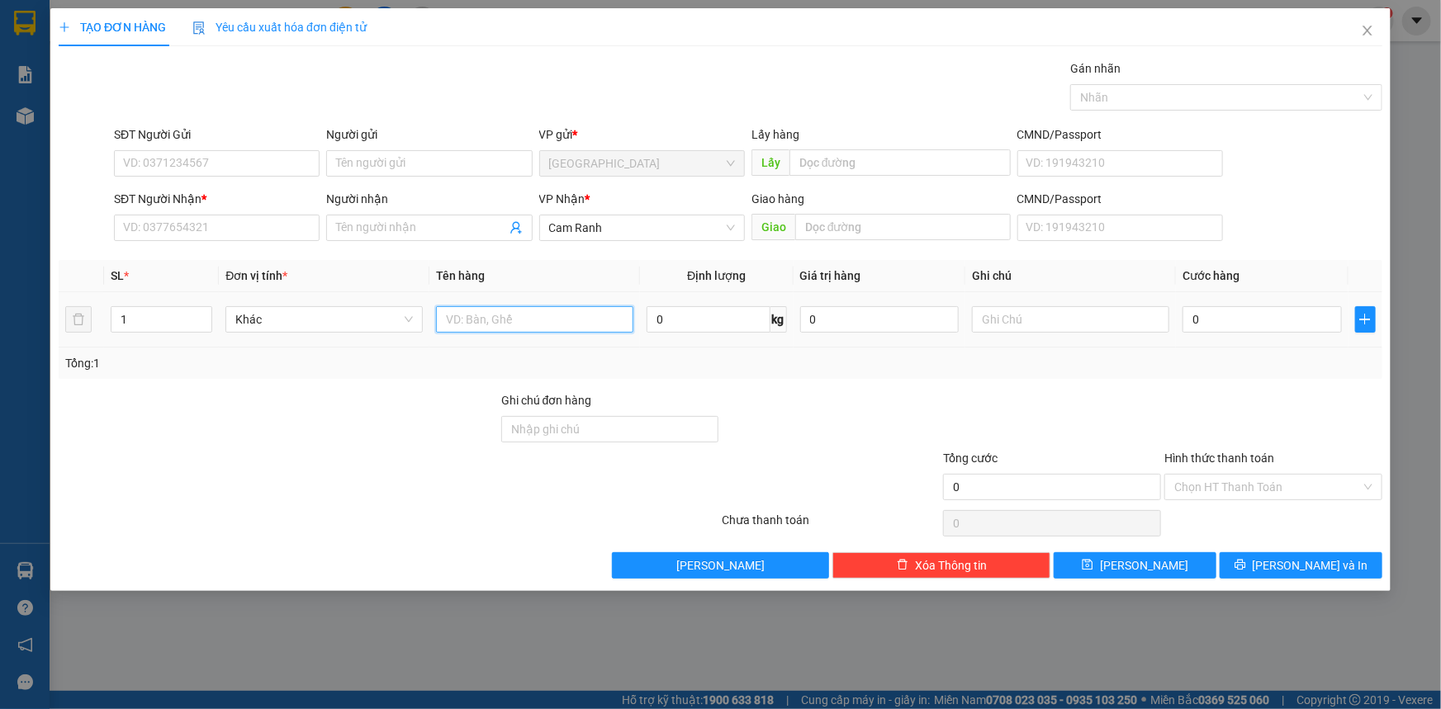
click at [540, 315] on input "text" at bounding box center [534, 319] width 197 height 26
type input "1 THÙNG"
click at [249, 232] on input "SĐT Người Nhận *" at bounding box center [217, 228] width 206 height 26
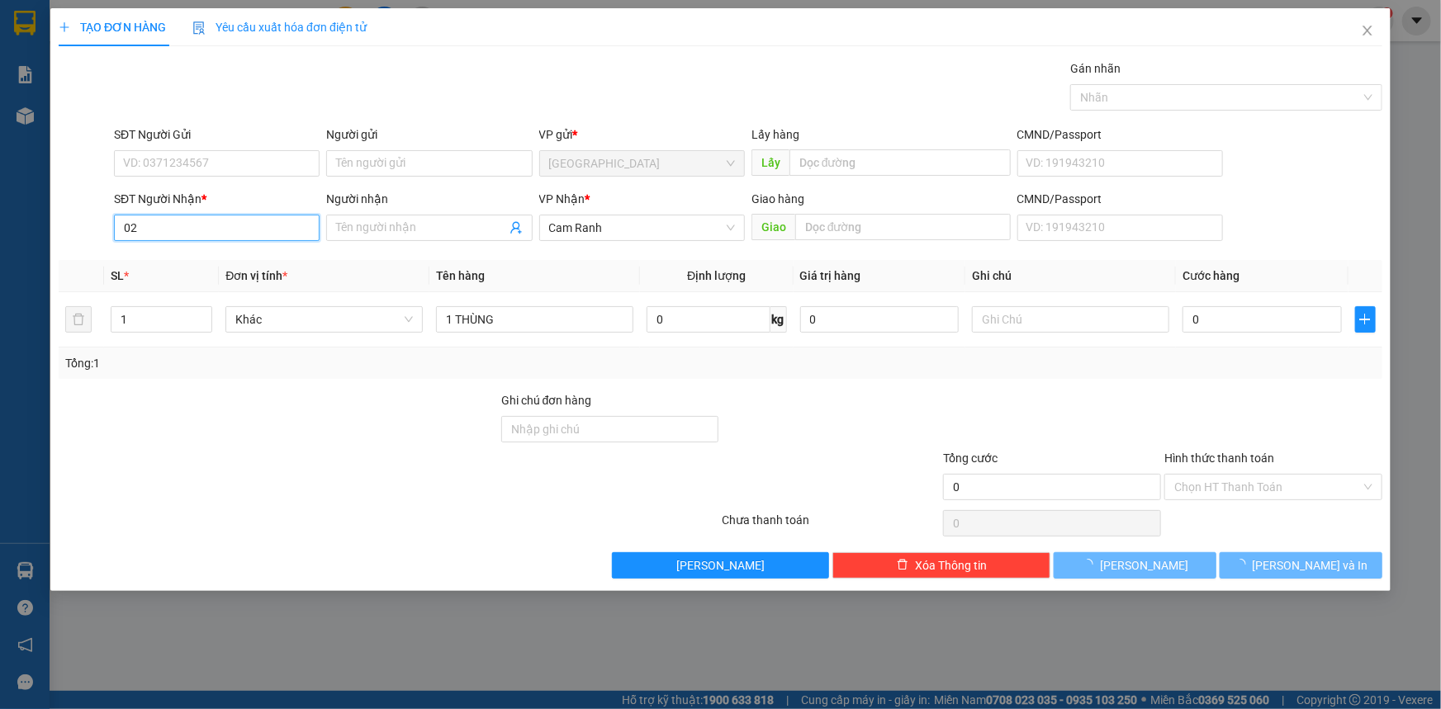
type input "0"
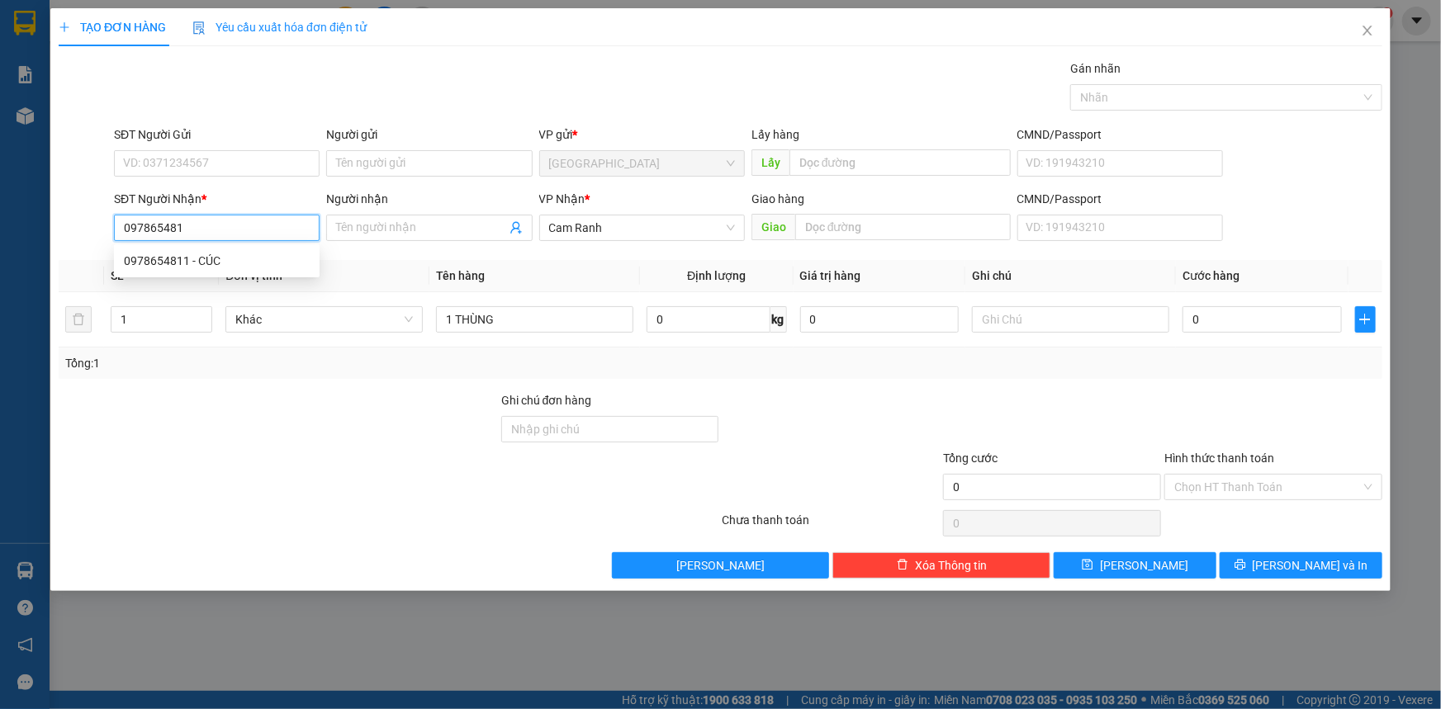
type input "0978654811"
click at [266, 254] on div "0978654811 - CÚC" at bounding box center [217, 261] width 186 height 18
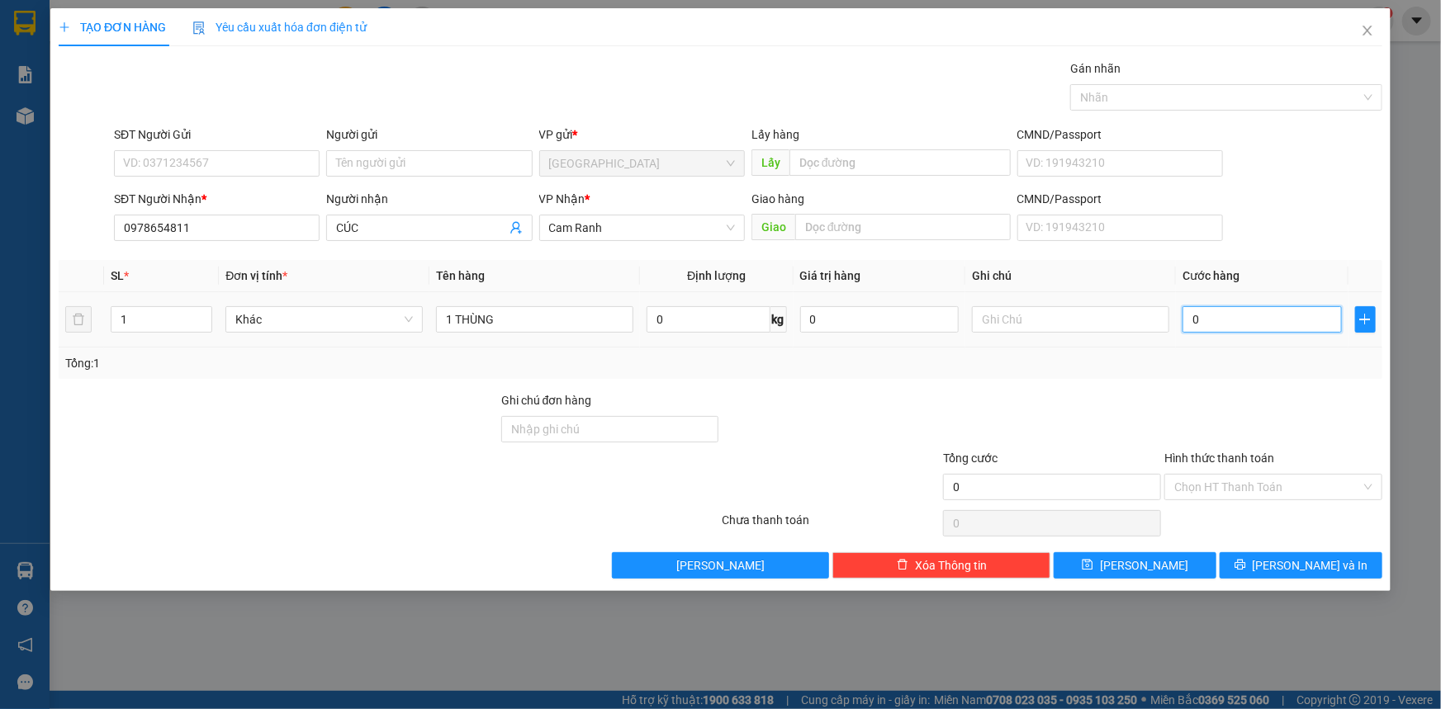
click at [1238, 311] on input "0" at bounding box center [1261, 319] width 159 height 26
click at [1275, 419] on div at bounding box center [1272, 420] width 221 height 58
click at [1301, 559] on span "[PERSON_NAME] và In" at bounding box center [1310, 565] width 116 height 18
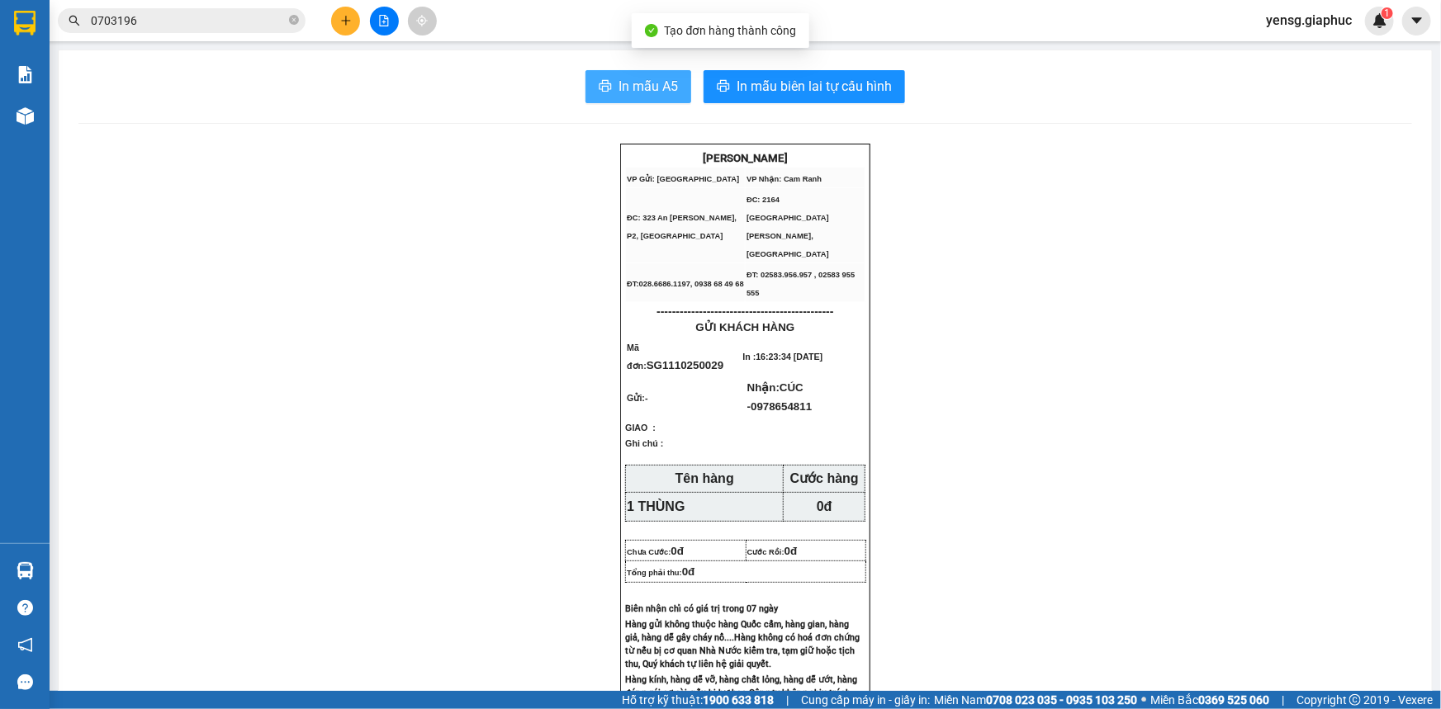
click at [645, 83] on span "In mẫu A5" at bounding box center [647, 86] width 59 height 21
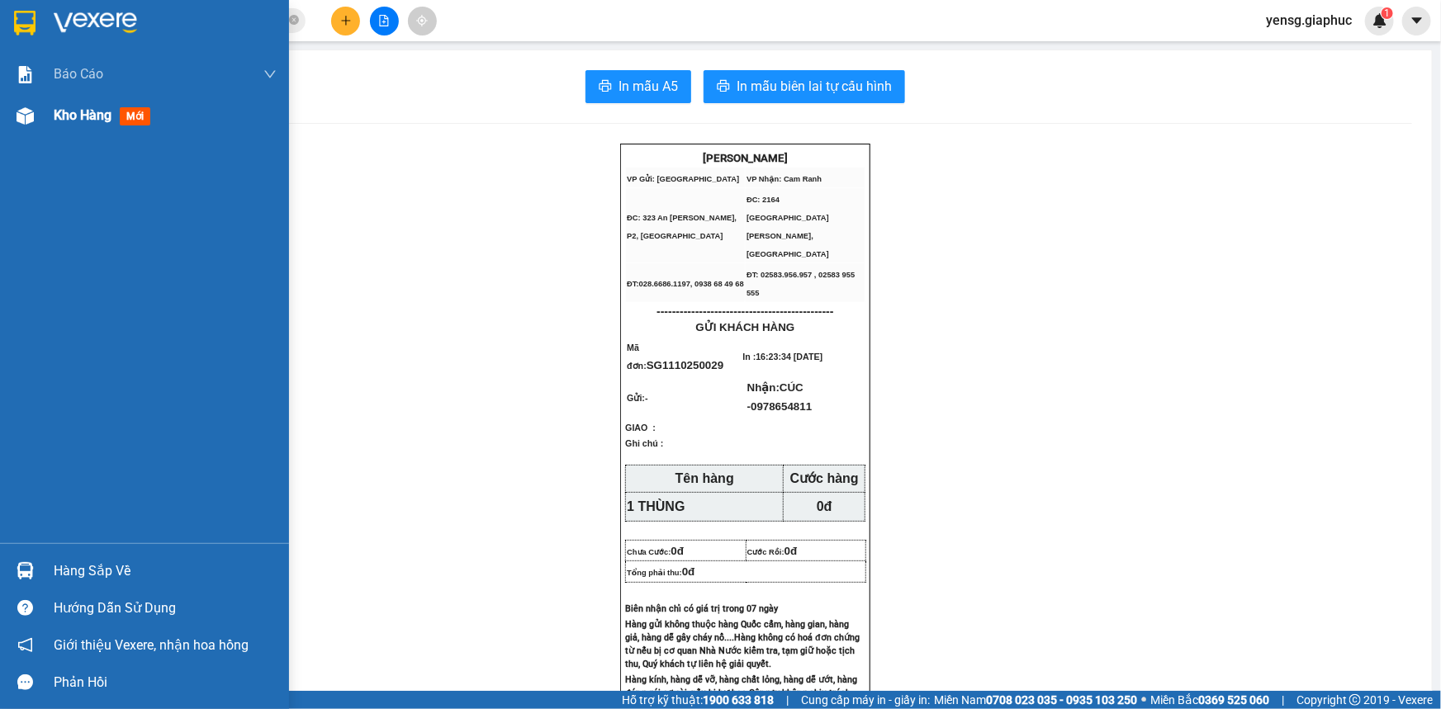
click at [36, 128] on div at bounding box center [25, 116] width 29 height 29
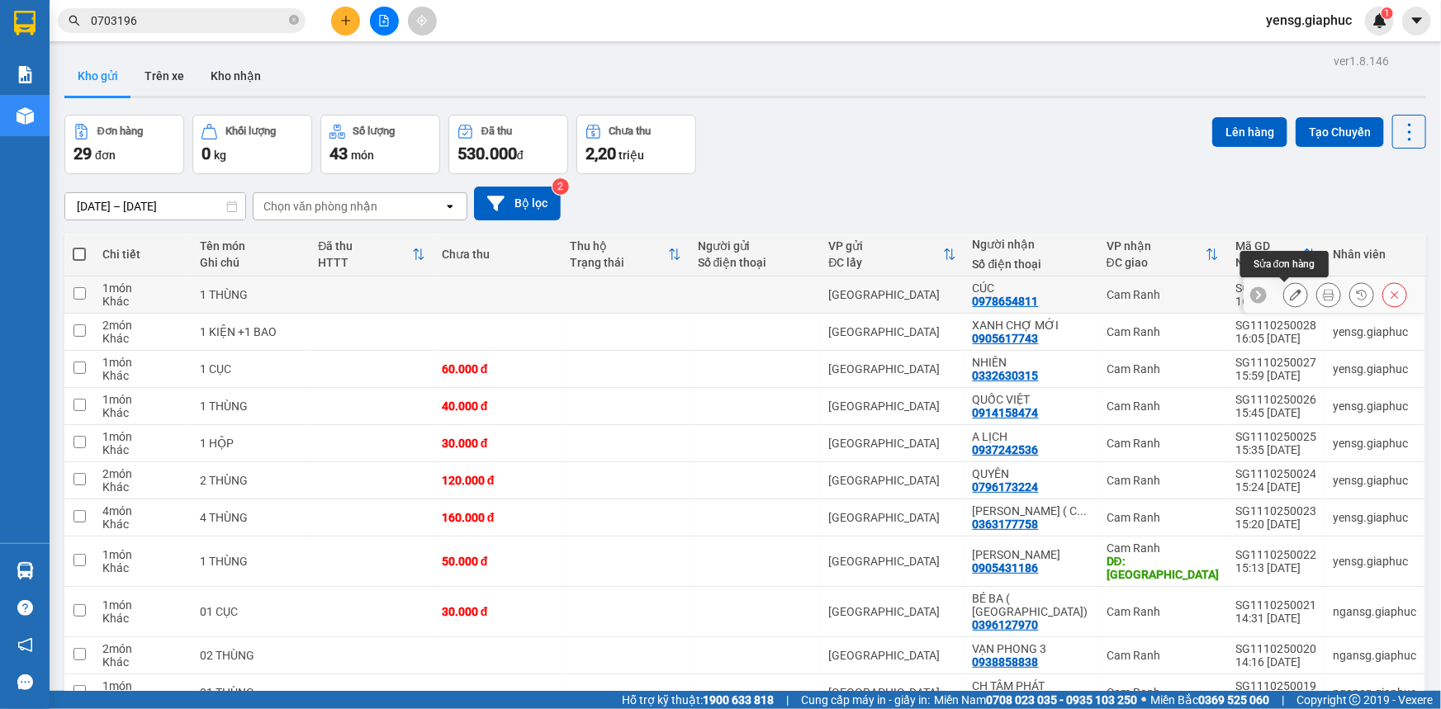
click at [1284, 288] on button at bounding box center [1295, 295] width 23 height 29
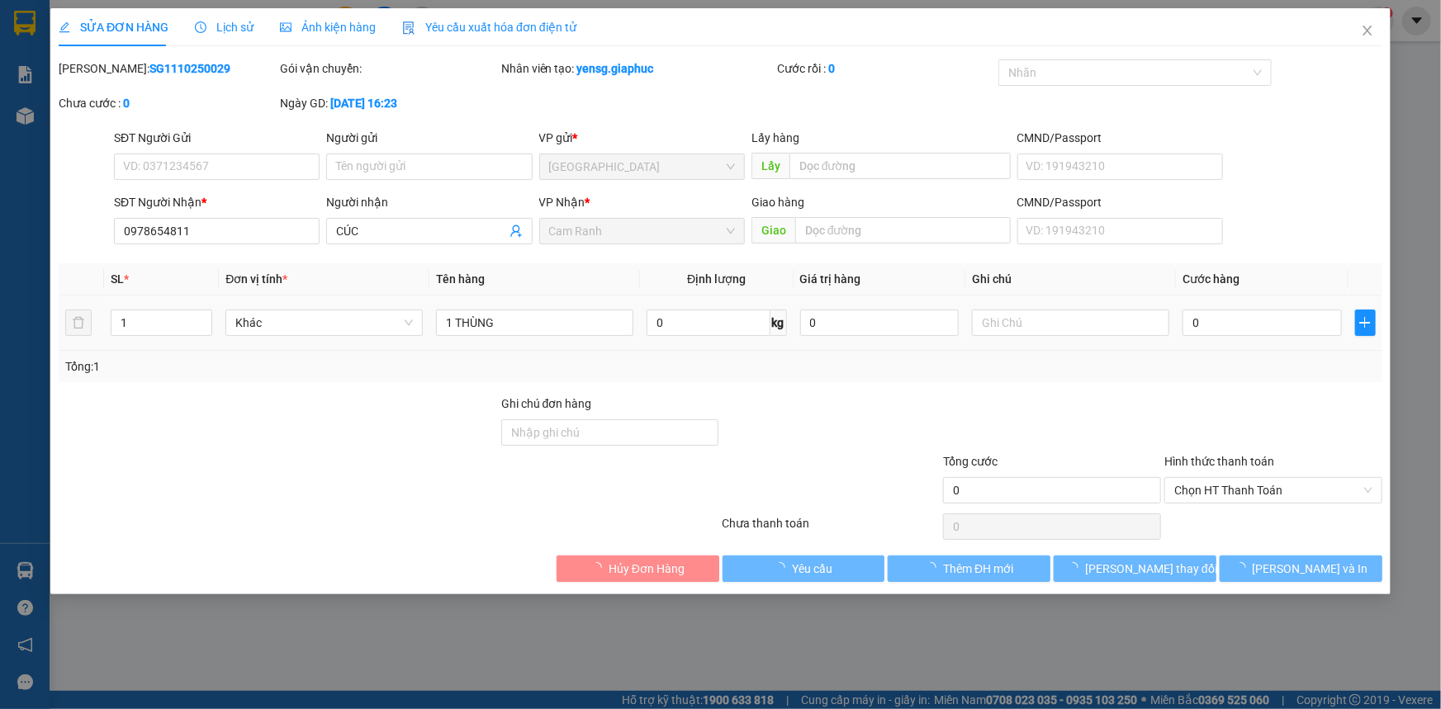
type input "0978654811"
type input "CÚC"
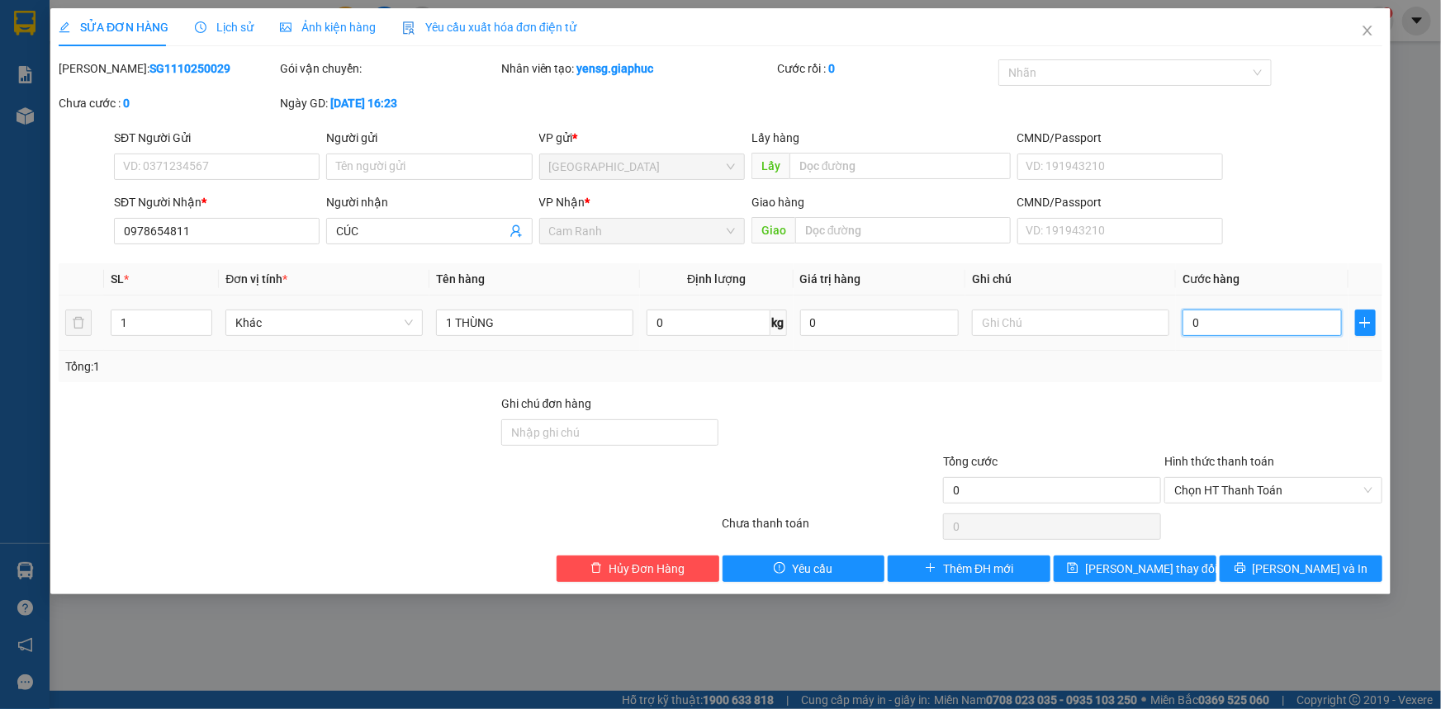
click at [1246, 319] on input "0" at bounding box center [1261, 323] width 159 height 26
type input "4"
type input "40"
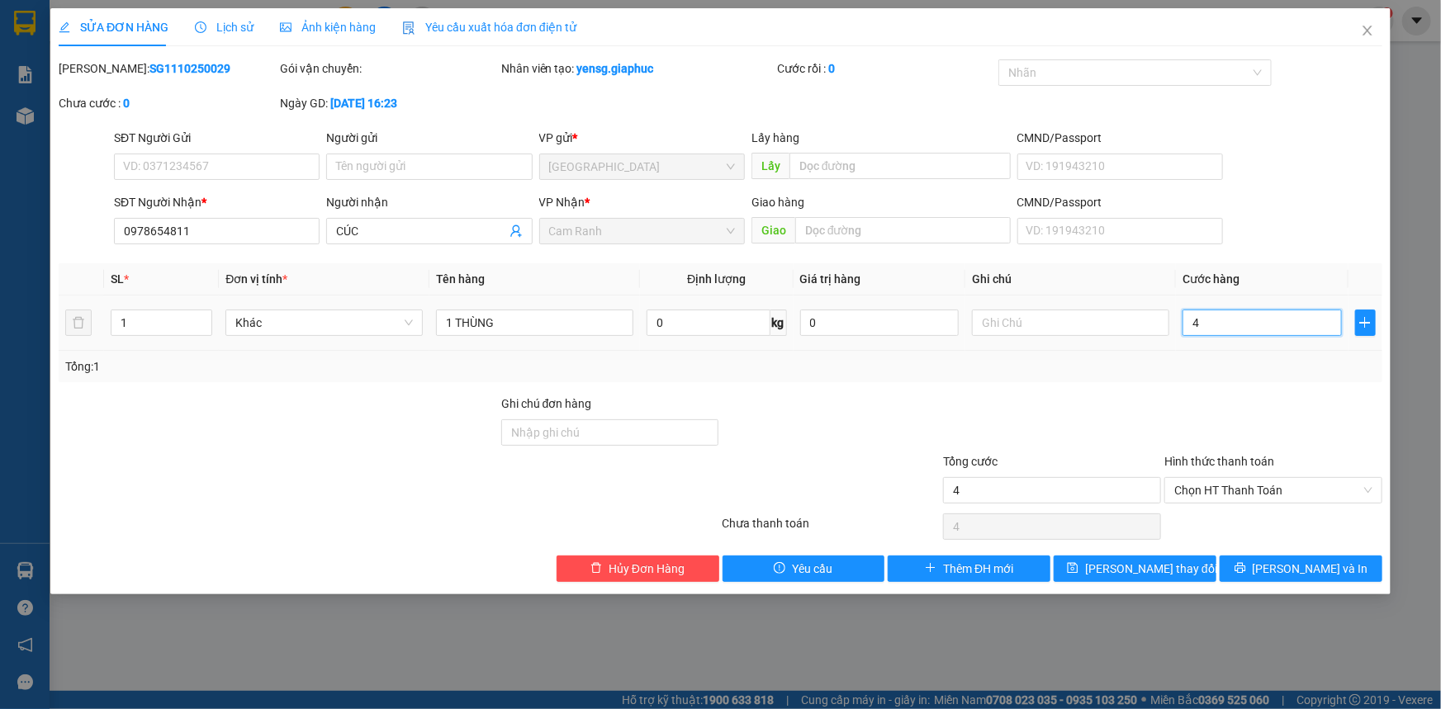
type input "40"
type input "40.000"
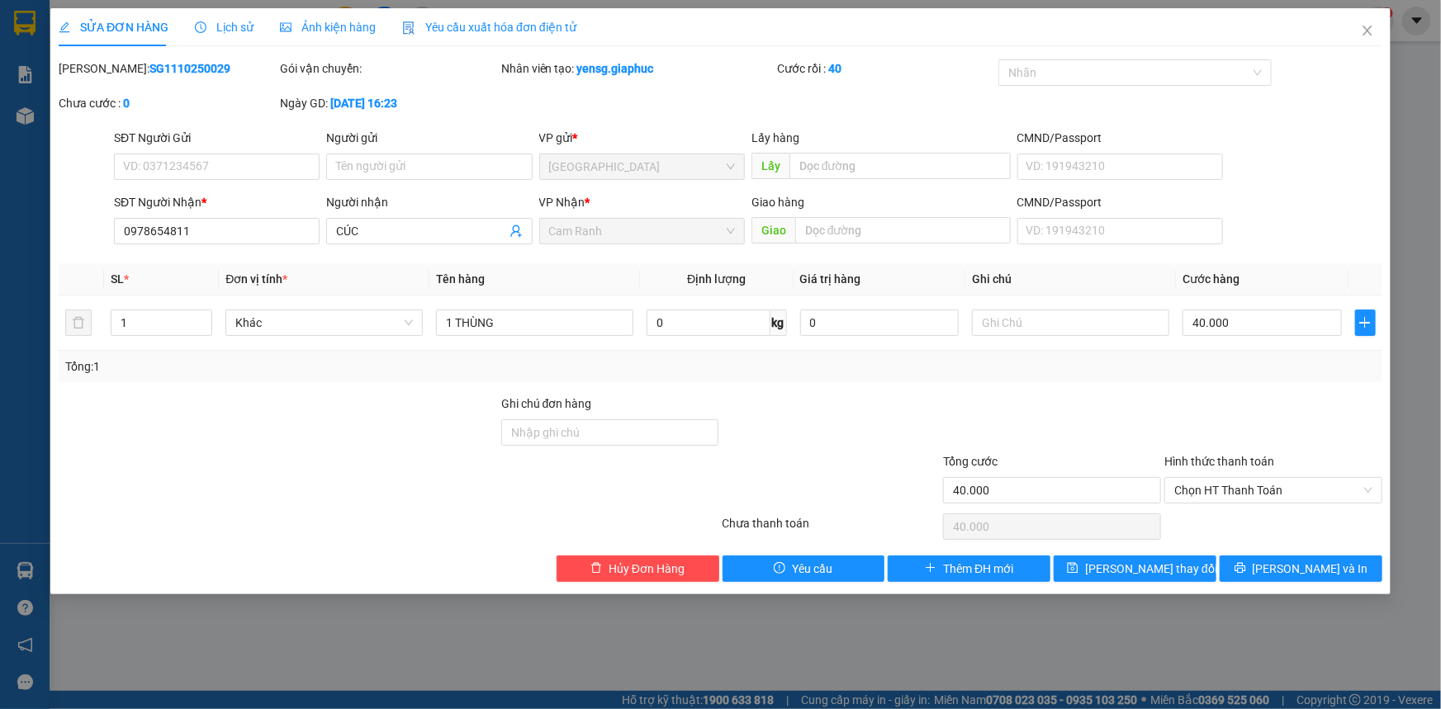
click at [1239, 357] on div "Tổng: 1" at bounding box center [720, 366] width 1310 height 18
click at [1313, 565] on span "[PERSON_NAME] và In" at bounding box center [1310, 569] width 116 height 18
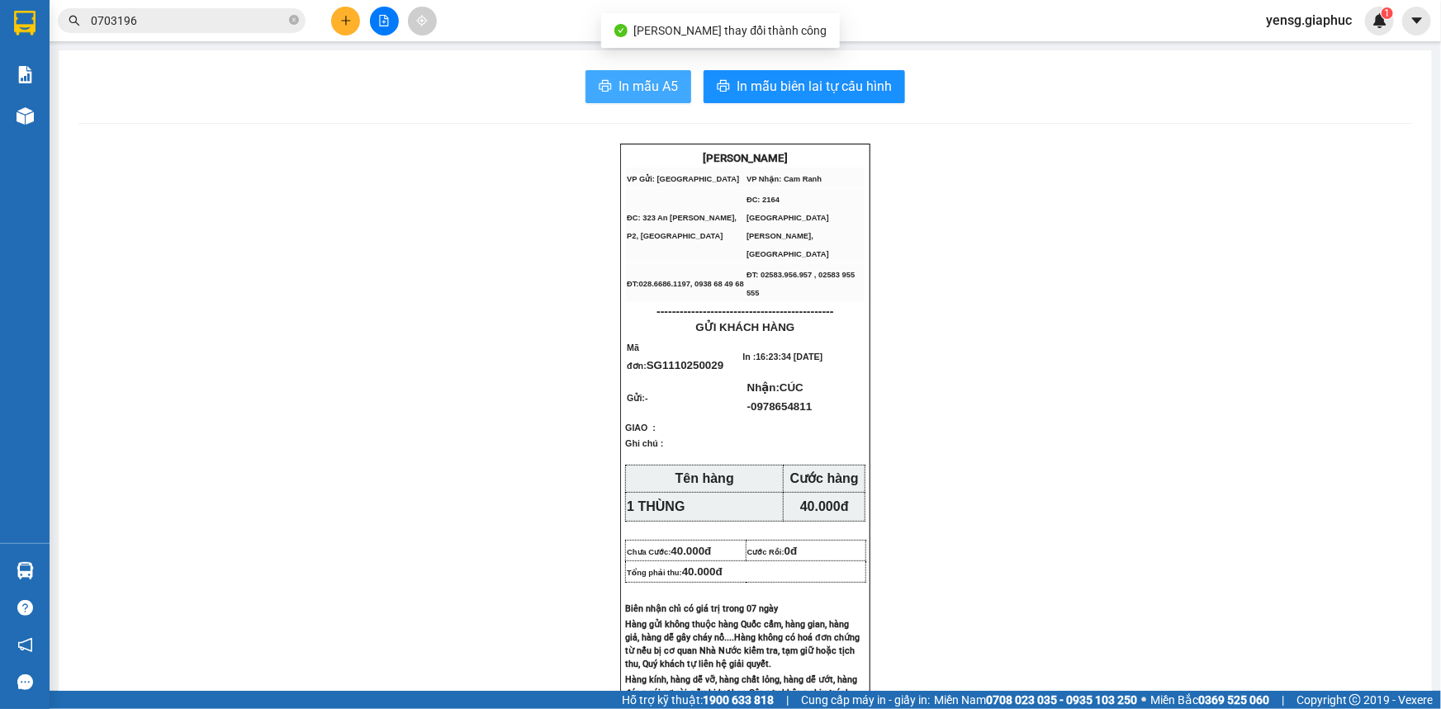
click at [637, 90] on span "In mẫu A5" at bounding box center [647, 86] width 59 height 21
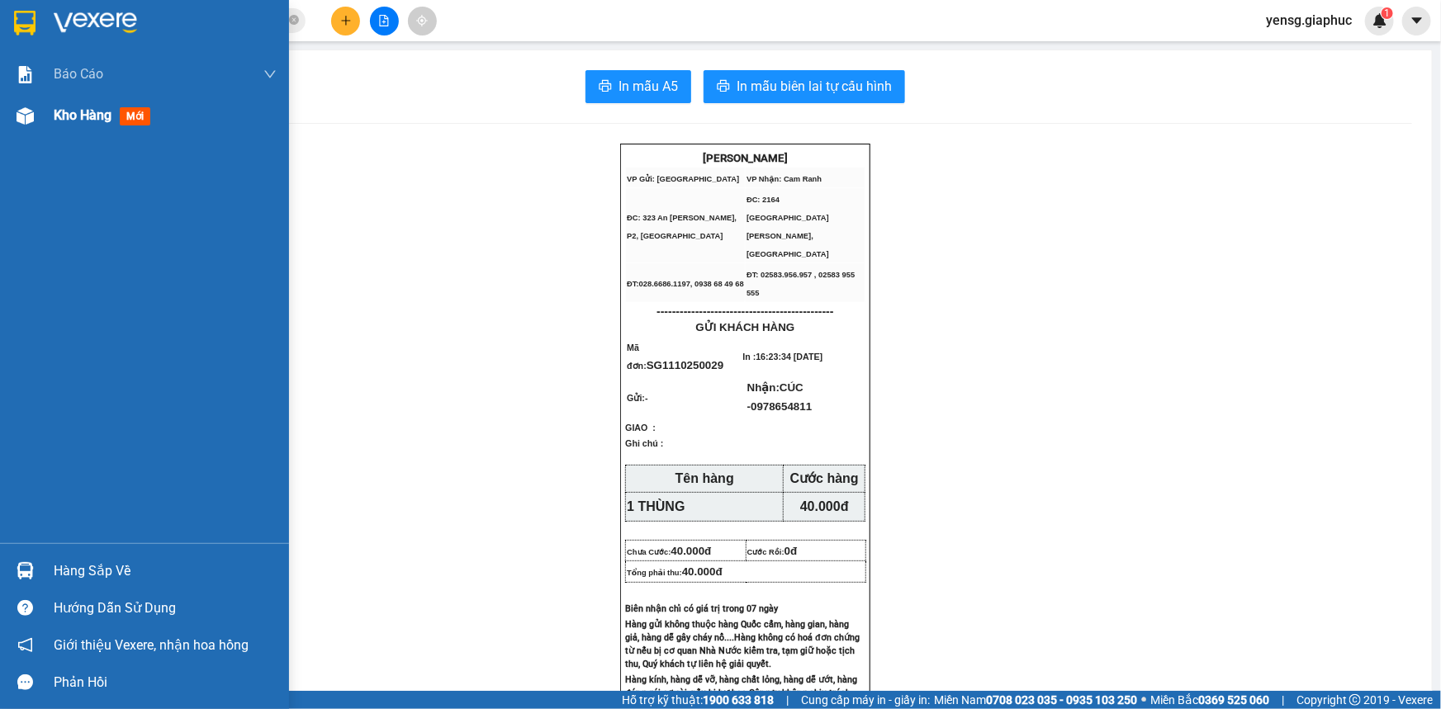
click at [26, 116] on img at bounding box center [25, 115] width 17 height 17
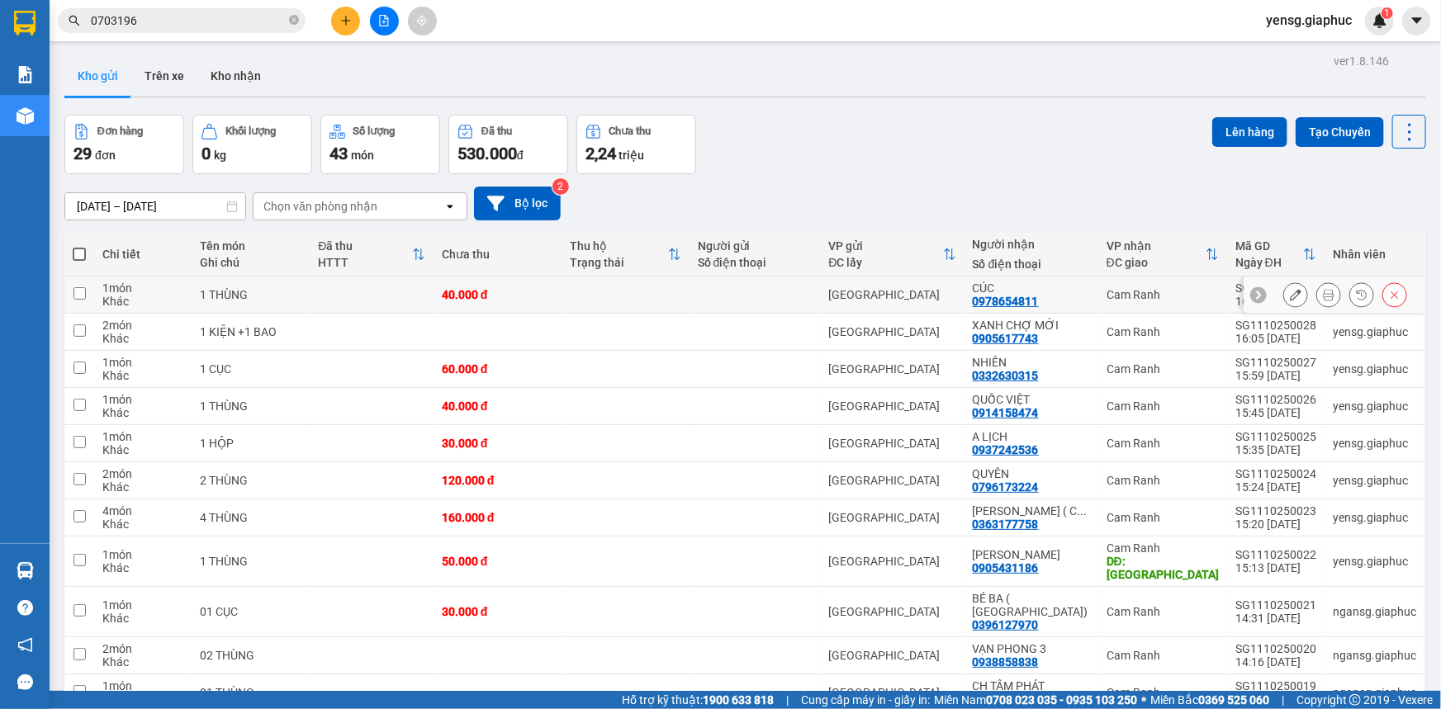
click at [1290, 296] on icon at bounding box center [1296, 295] width 12 height 12
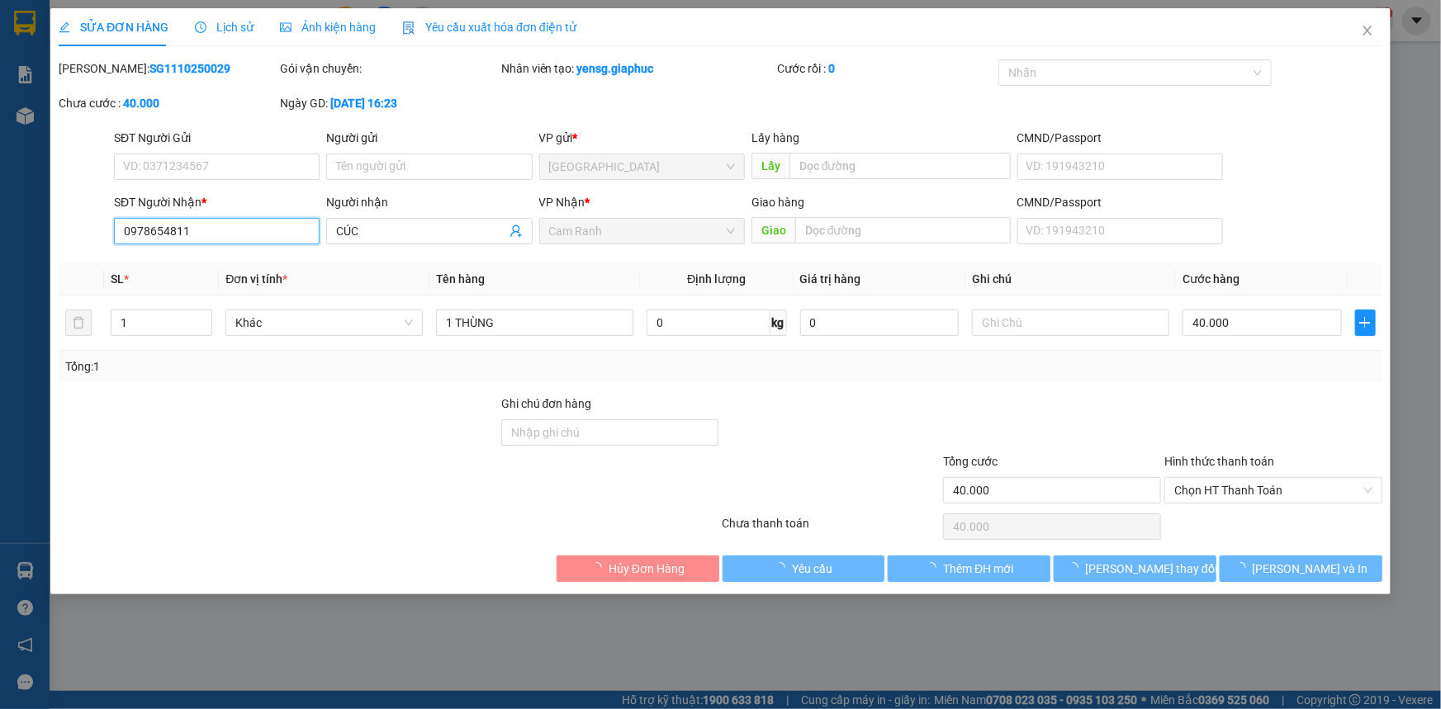
click at [236, 237] on input "0978654811" at bounding box center [217, 231] width 206 height 26
click at [1367, 28] on icon "close" at bounding box center [1367, 30] width 13 height 13
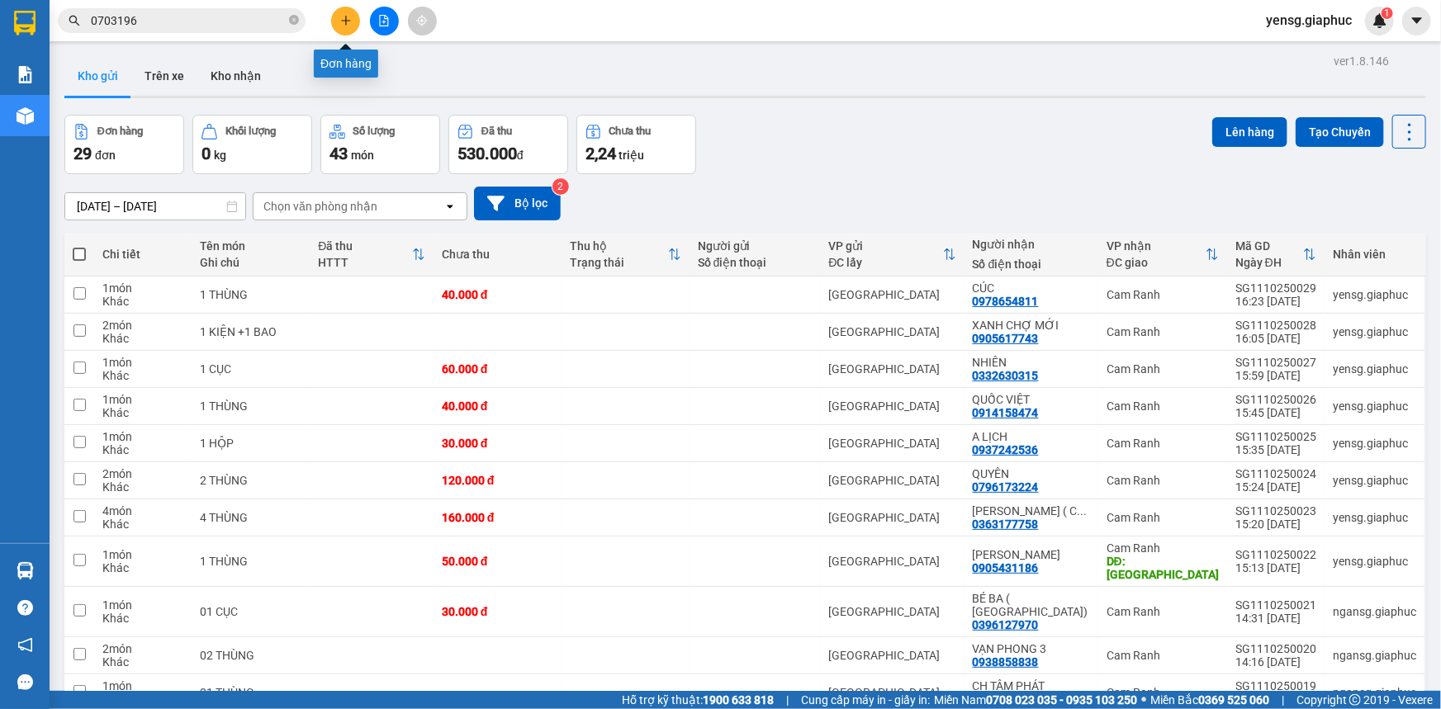
click at [351, 17] on icon "plus" at bounding box center [346, 21] width 12 height 12
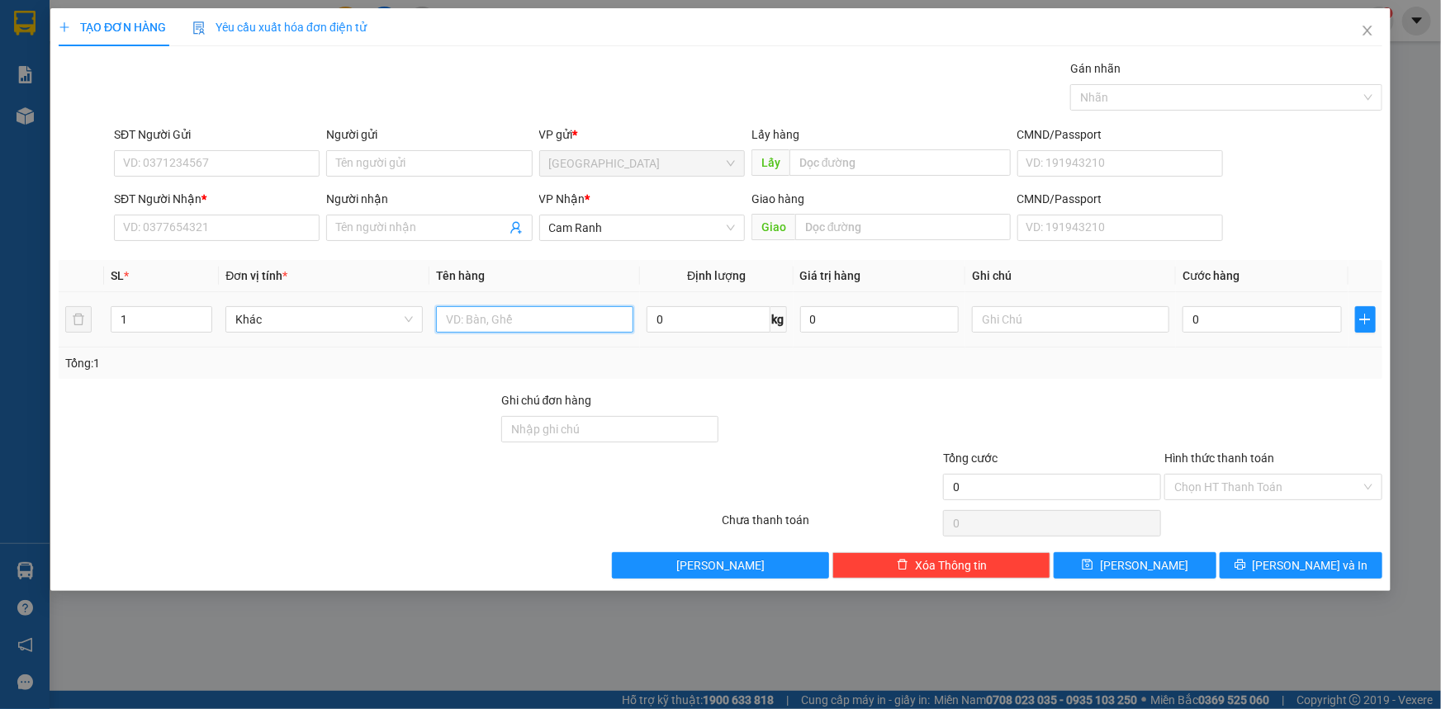
click at [509, 322] on input "text" at bounding box center [534, 319] width 197 height 26
type input "1 THÙNG"
click at [230, 236] on input "SĐT Người Nhận *" at bounding box center [217, 228] width 206 height 26
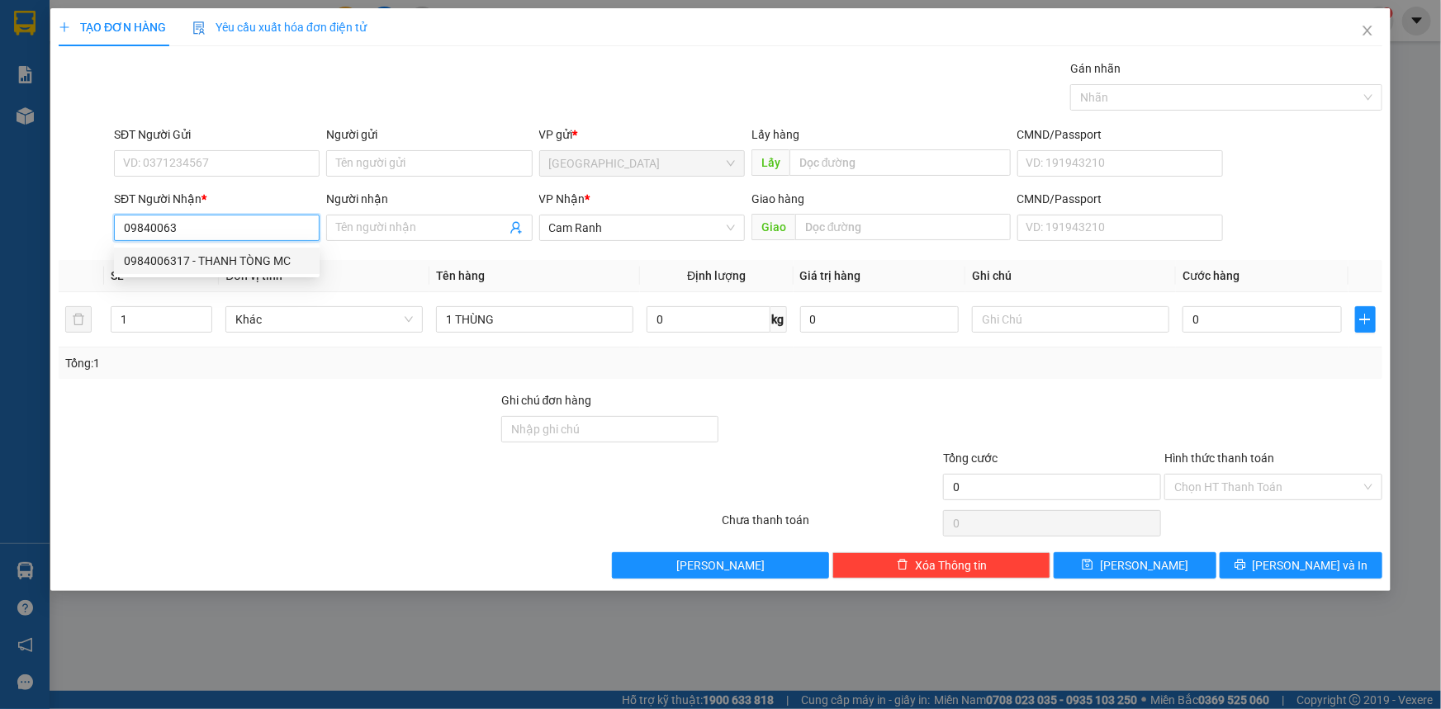
click at [242, 268] on div "0984006317 - THANH TÒNG MC" at bounding box center [217, 261] width 186 height 18
type input "0984006317"
type input "THANH TÒNG MC"
type input "0984006317"
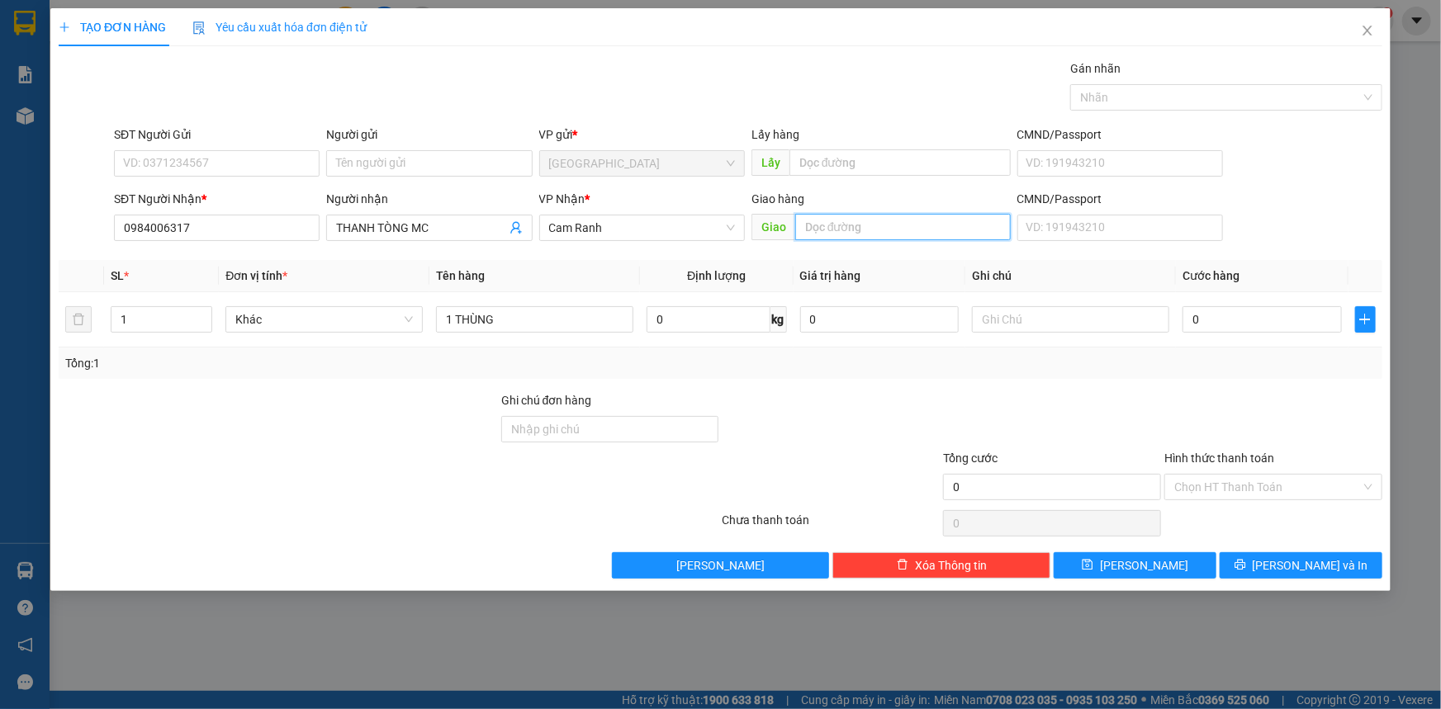
click at [821, 236] on input "text" at bounding box center [902, 227] width 215 height 26
type input "MỸ CA"
click at [1317, 545] on div "Transit Pickup Surcharge Ids Transit Deliver Surcharge Ids Transit Deliver Surc…" at bounding box center [720, 318] width 1323 height 519
click at [1314, 556] on span "[PERSON_NAME] và In" at bounding box center [1310, 565] width 116 height 18
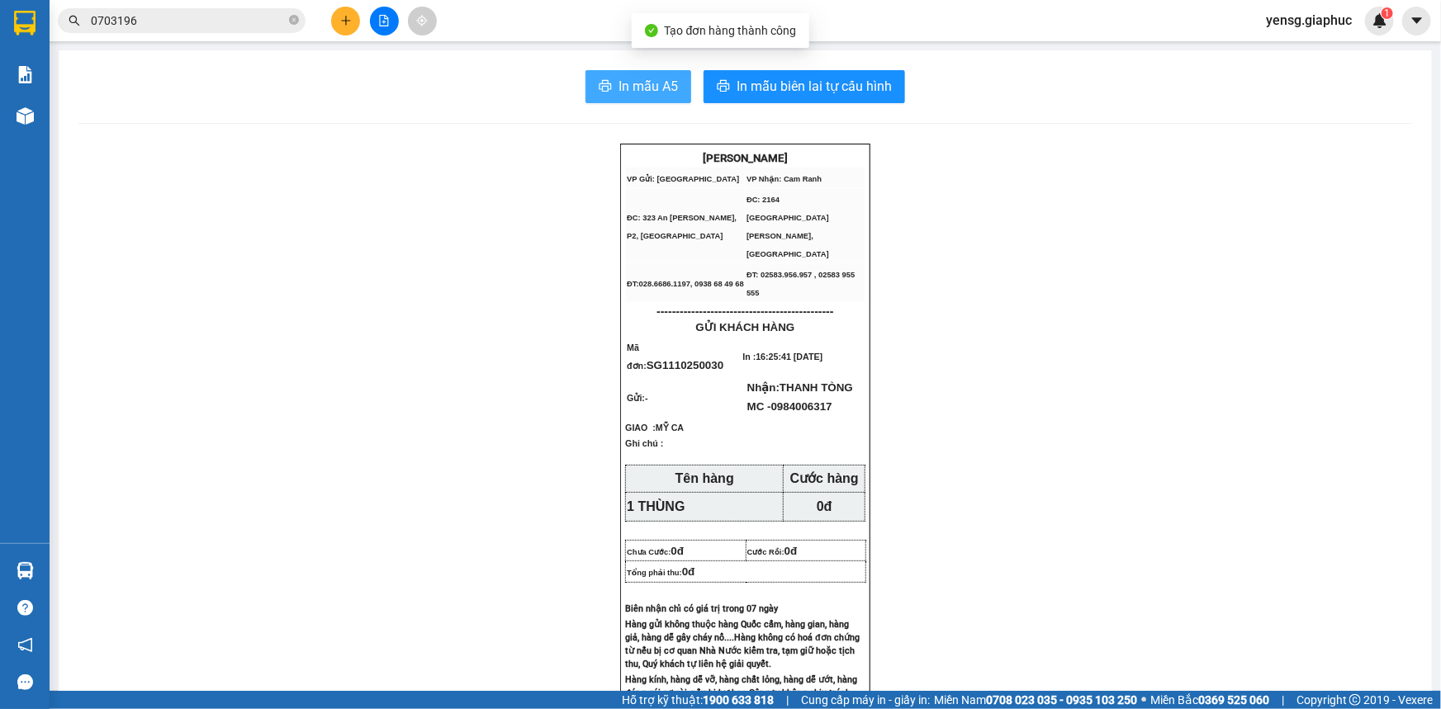
click at [658, 94] on span "In mẫu A5" at bounding box center [647, 86] width 59 height 21
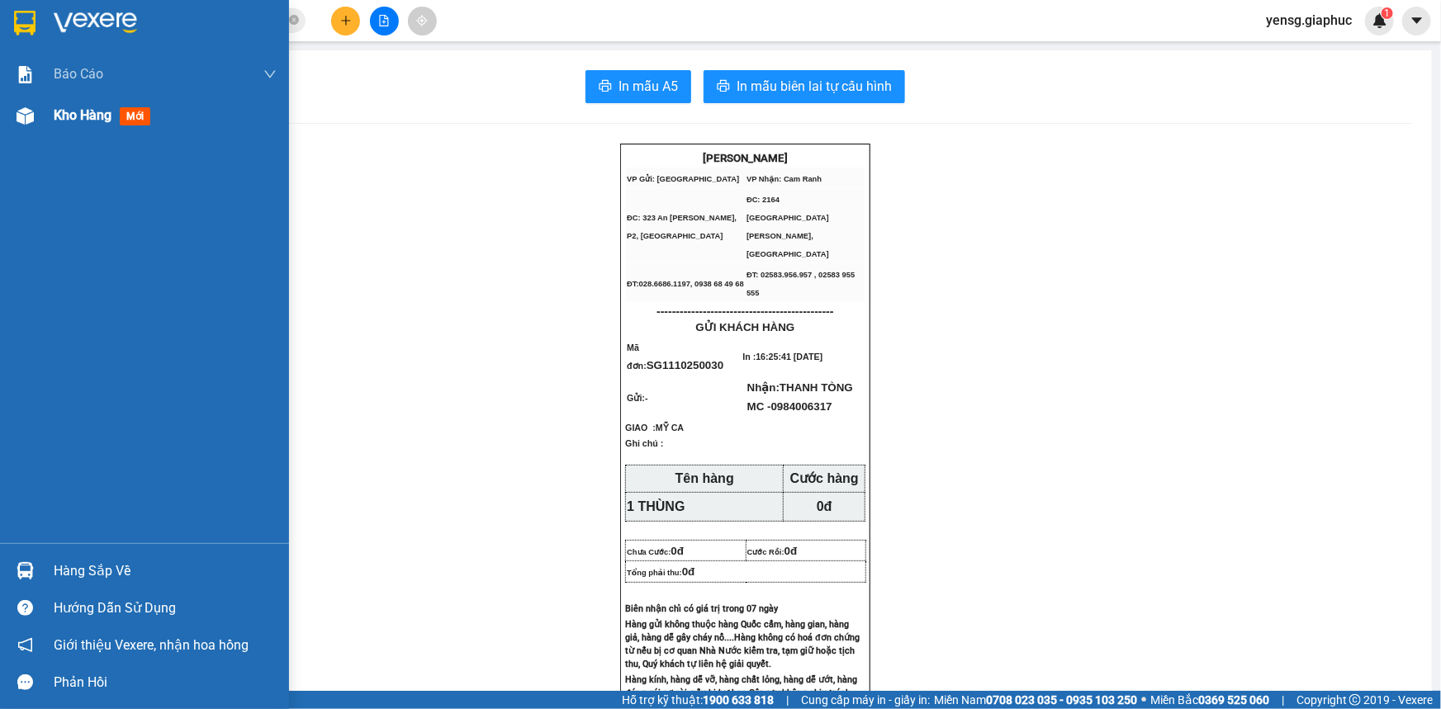
click at [72, 116] on span "Kho hàng" at bounding box center [83, 115] width 58 height 16
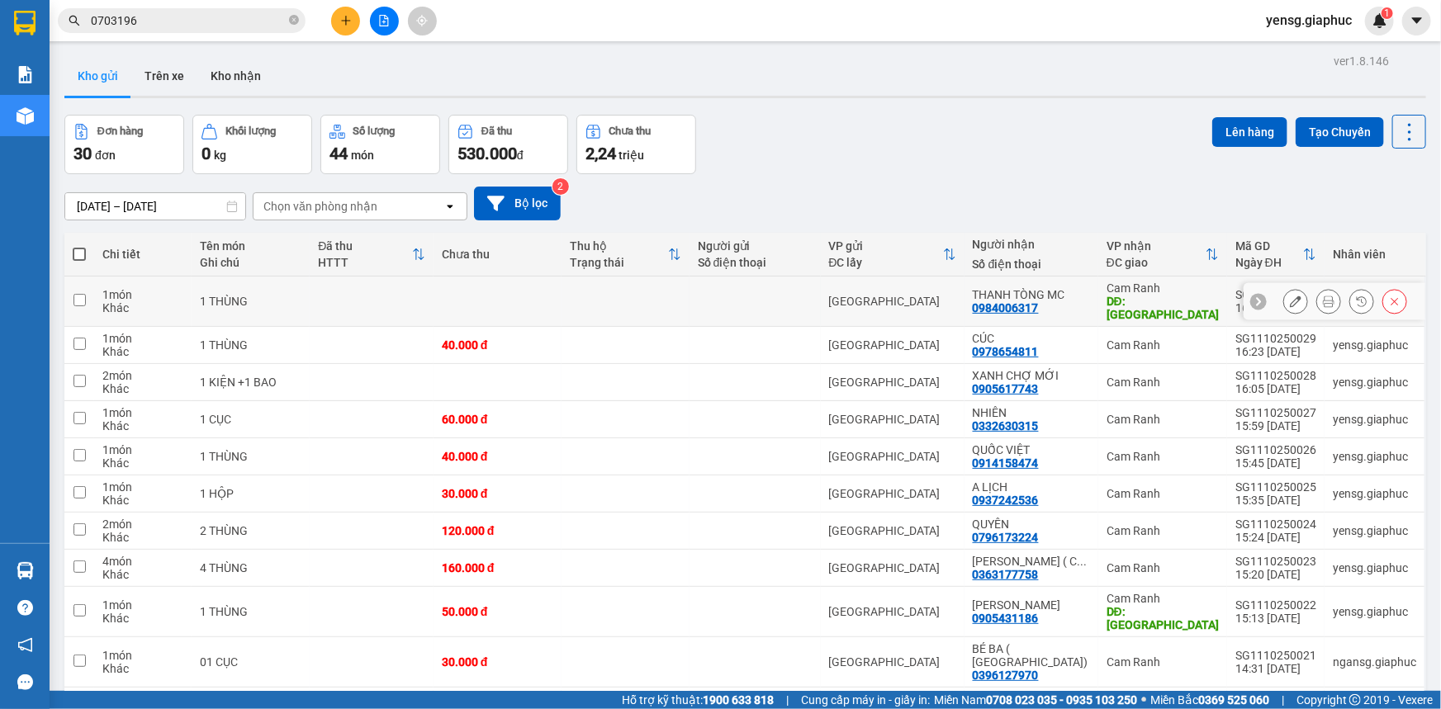
click at [1296, 291] on div at bounding box center [1295, 301] width 25 height 25
click at [1284, 304] on button at bounding box center [1295, 301] width 23 height 29
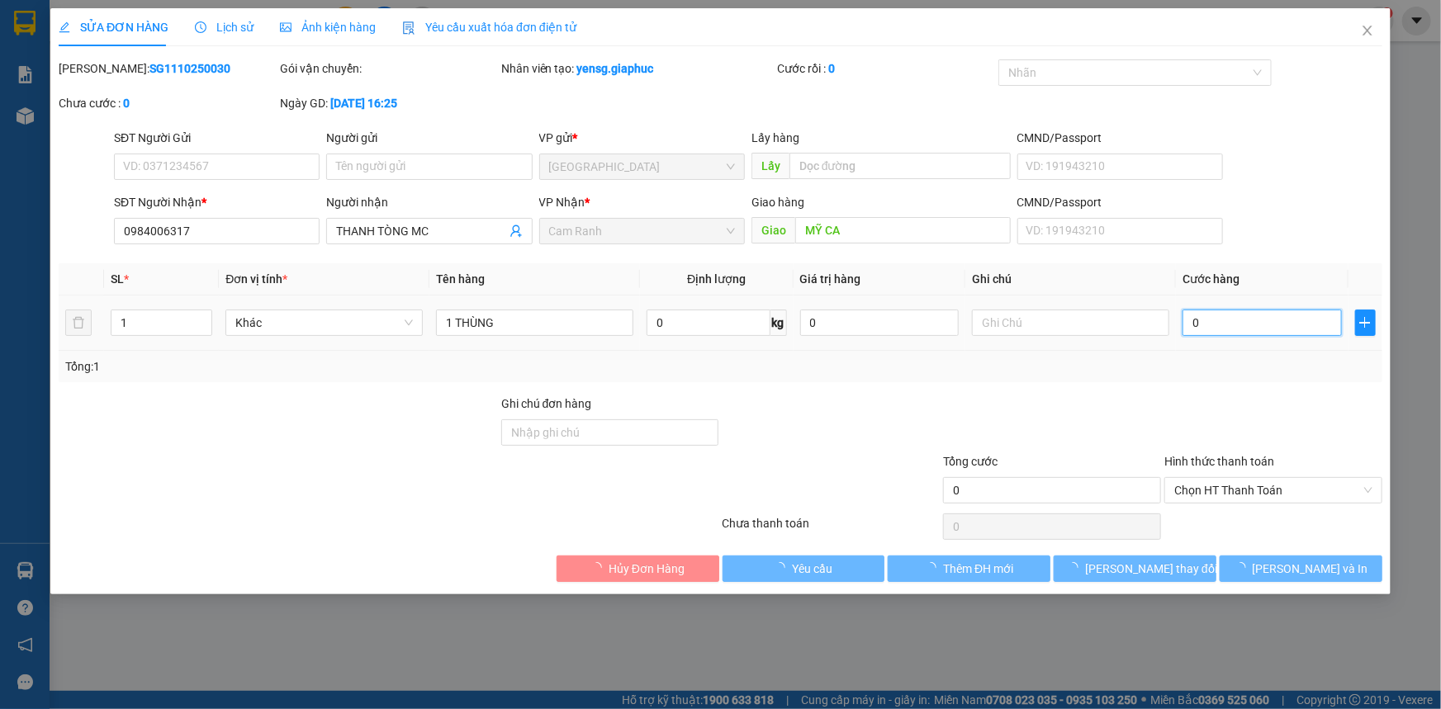
click at [1252, 332] on input "0" at bounding box center [1261, 323] width 159 height 26
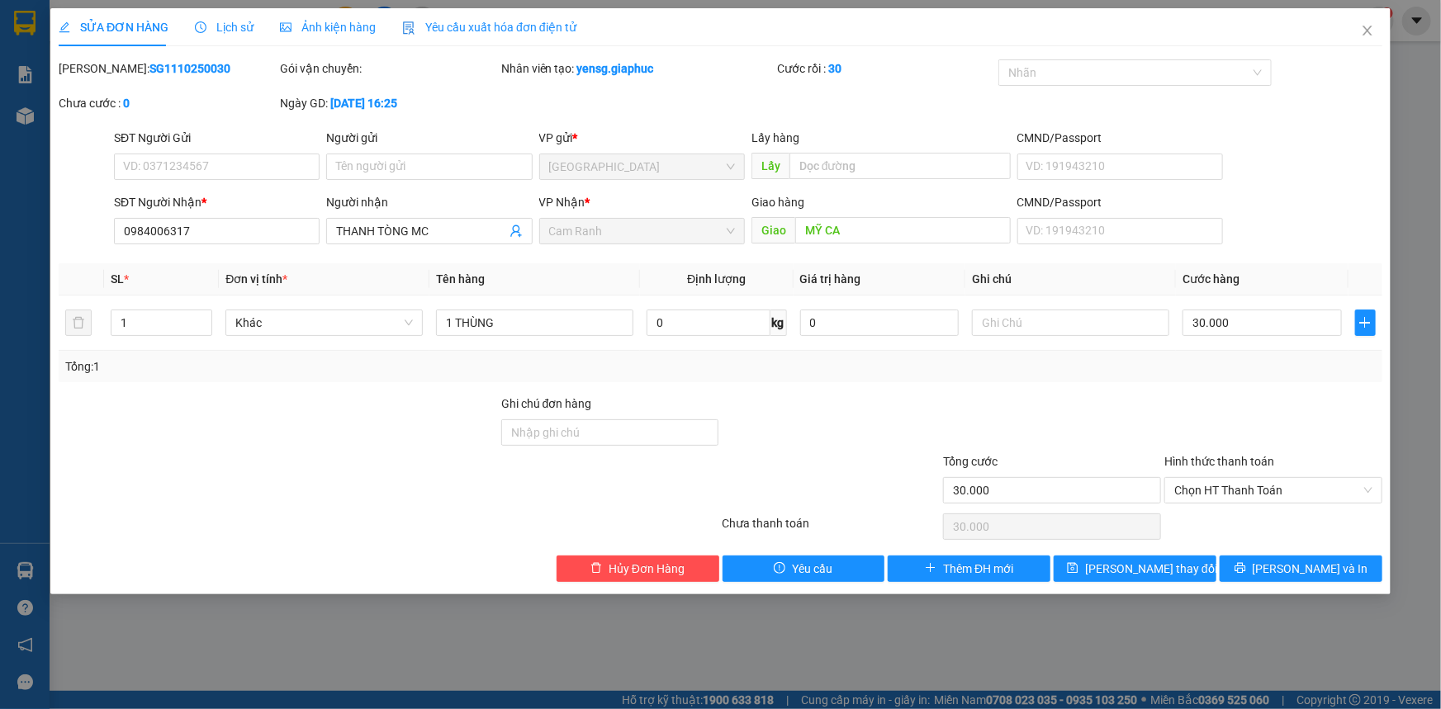
click at [1252, 381] on div "Tổng: 1" at bounding box center [720, 366] width 1323 height 31
click at [1187, 563] on button "[PERSON_NAME] thay đổi" at bounding box center [1134, 569] width 163 height 26
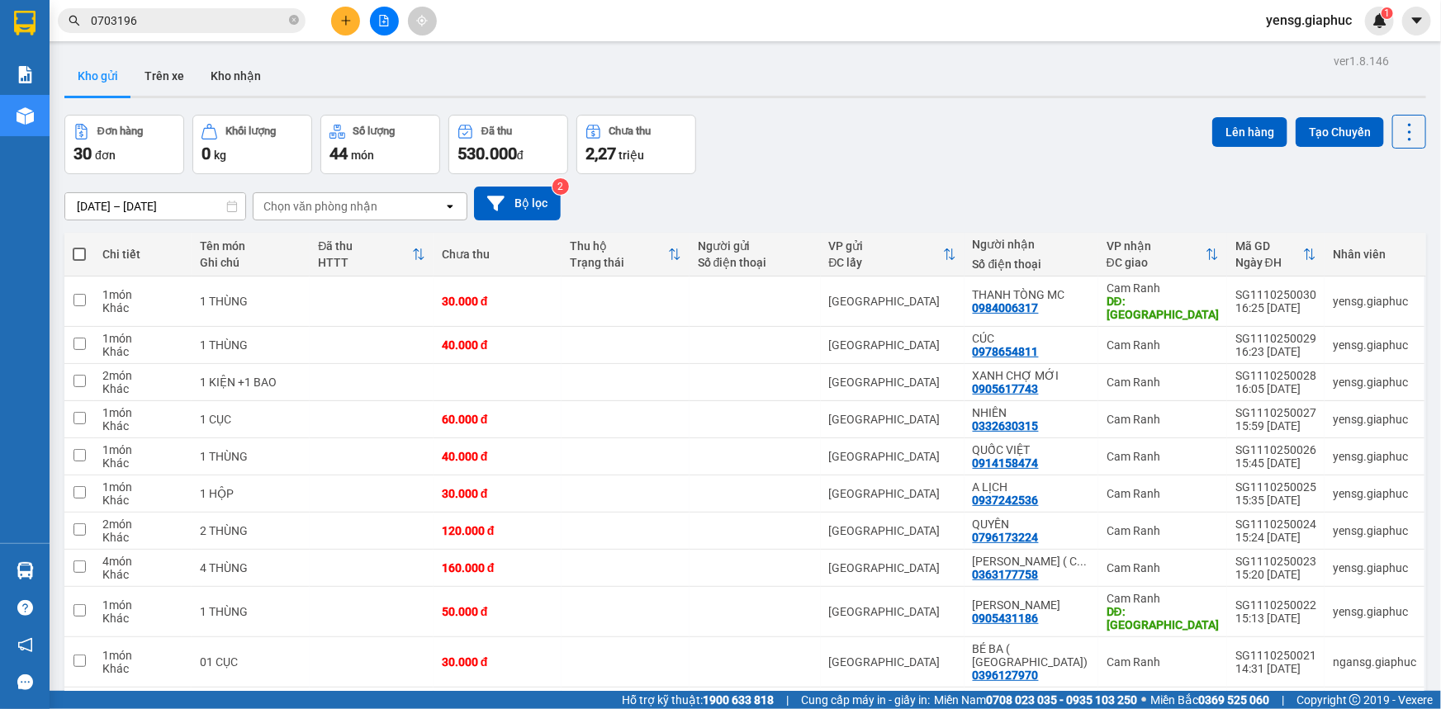
click at [330, 13] on div at bounding box center [384, 21] width 124 height 29
click at [338, 17] on button at bounding box center [345, 21] width 29 height 29
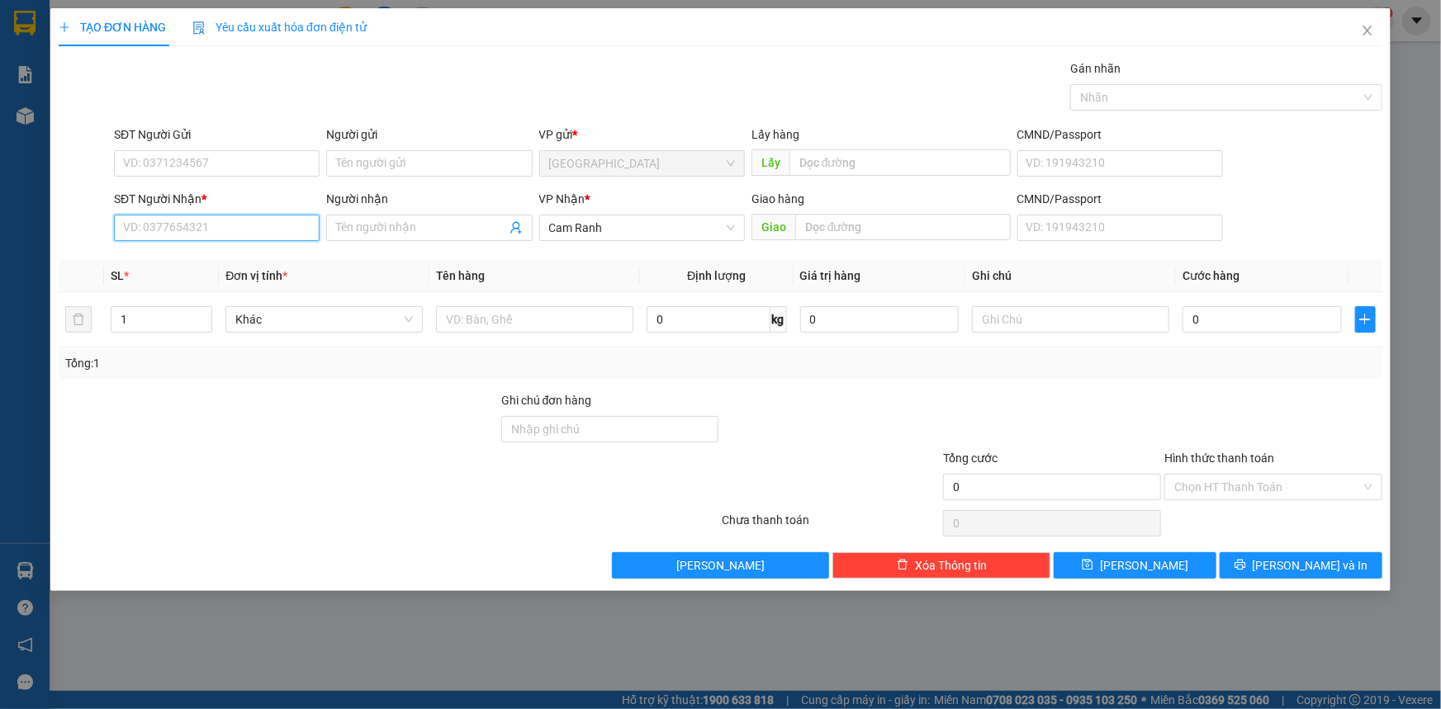
click at [223, 229] on input "SĐT Người Nhận *" at bounding box center [217, 228] width 206 height 26
type input "0795732289"
click at [233, 263] on div "0795732289 - KIỀU" at bounding box center [217, 261] width 186 height 18
type input "KIỀU"
click at [509, 329] on input "text" at bounding box center [534, 319] width 197 height 26
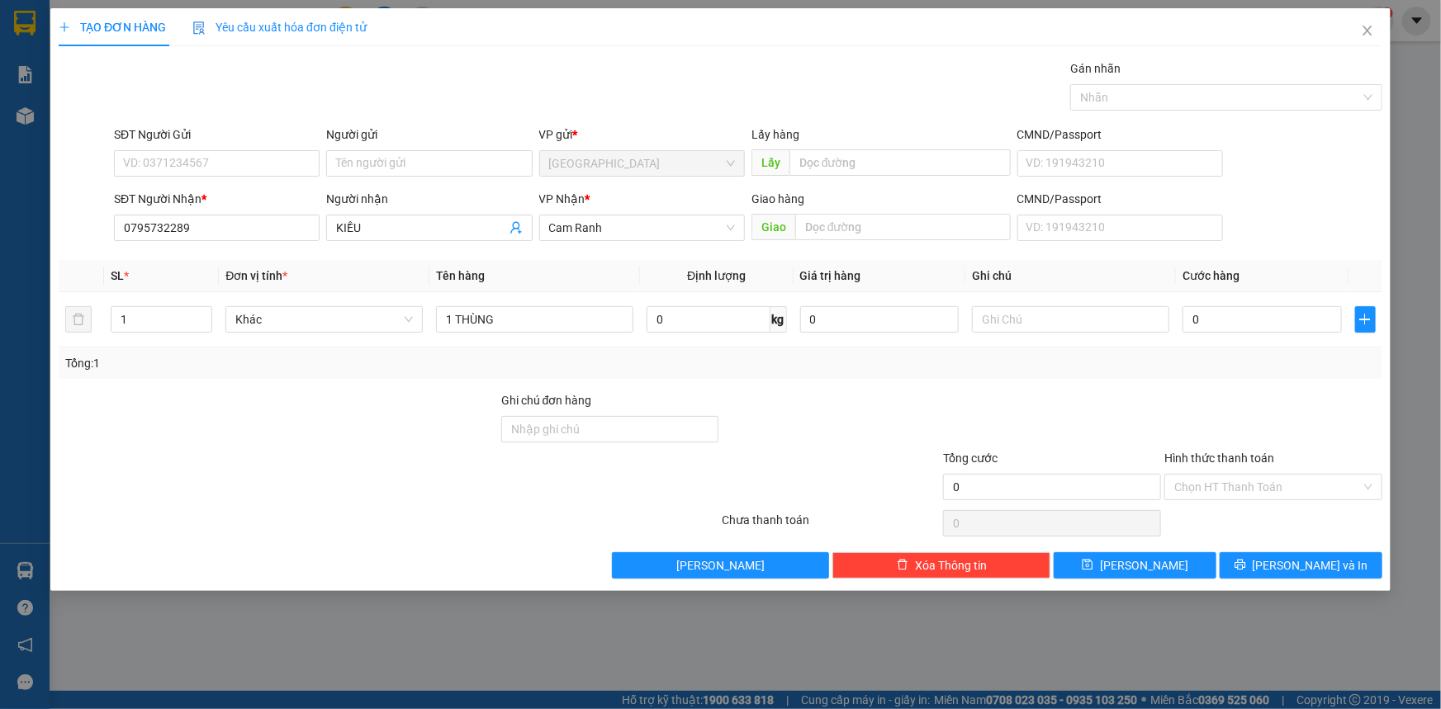
click at [1252, 544] on div "Transit Pickup Surcharge Ids Transit Deliver Surcharge Ids Transit Deliver Surc…" at bounding box center [720, 318] width 1323 height 519
click at [1262, 552] on button "[PERSON_NAME] và In" at bounding box center [1300, 565] width 163 height 26
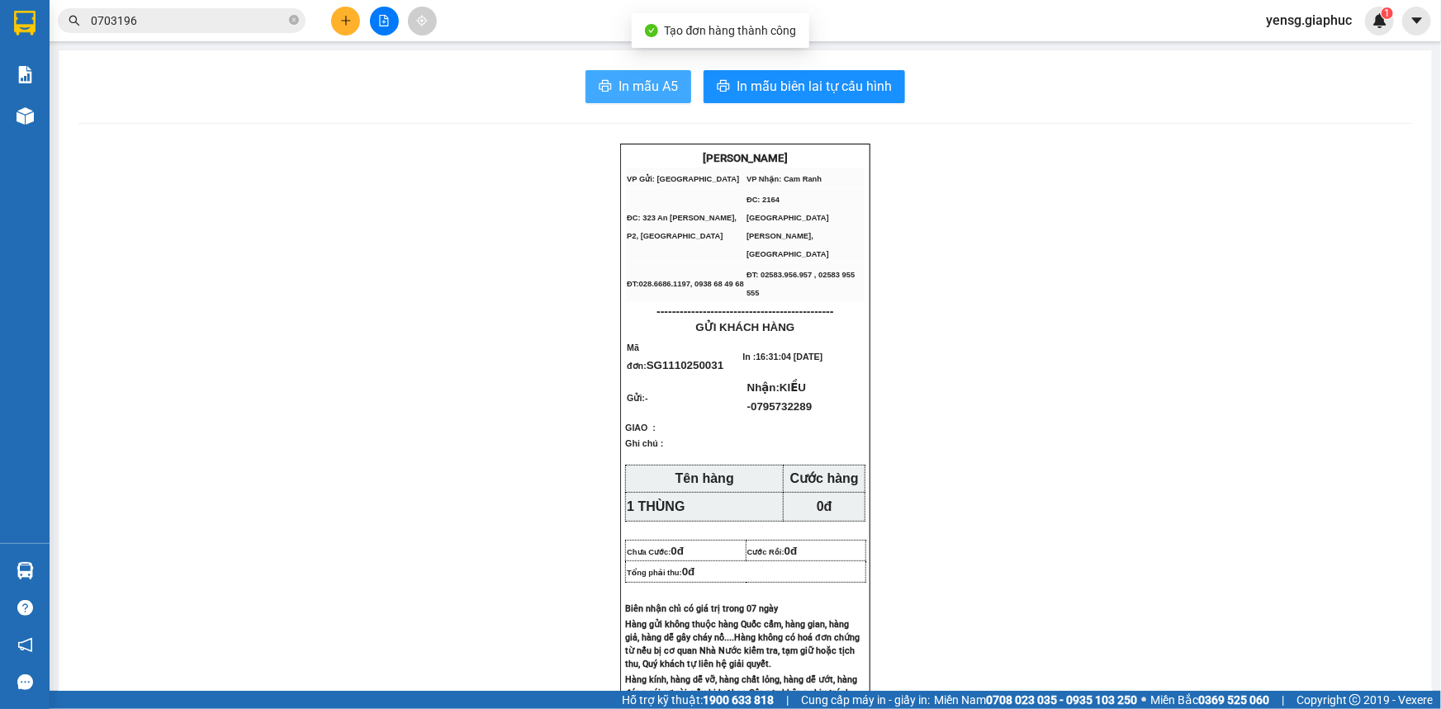
click at [667, 98] on button "In mẫu A5" at bounding box center [638, 86] width 106 height 33
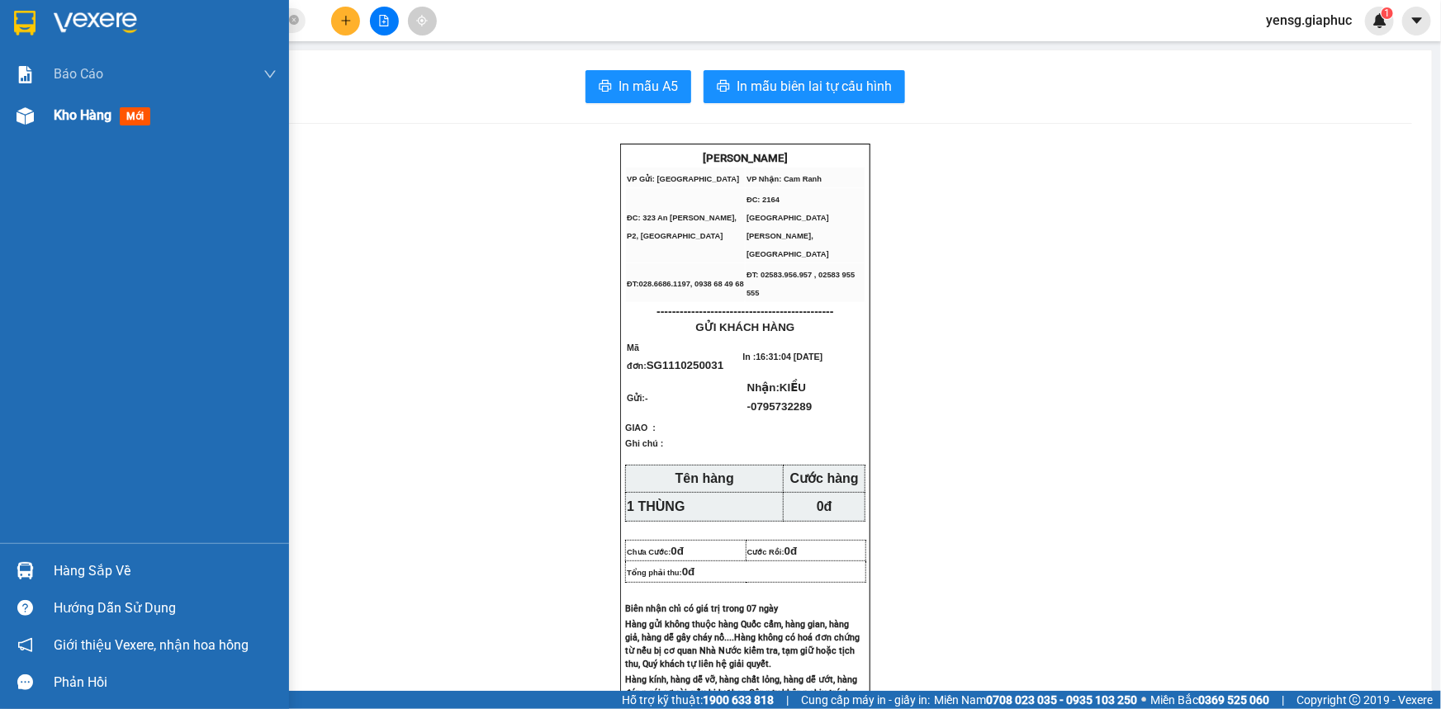
click at [30, 125] on div at bounding box center [25, 116] width 29 height 29
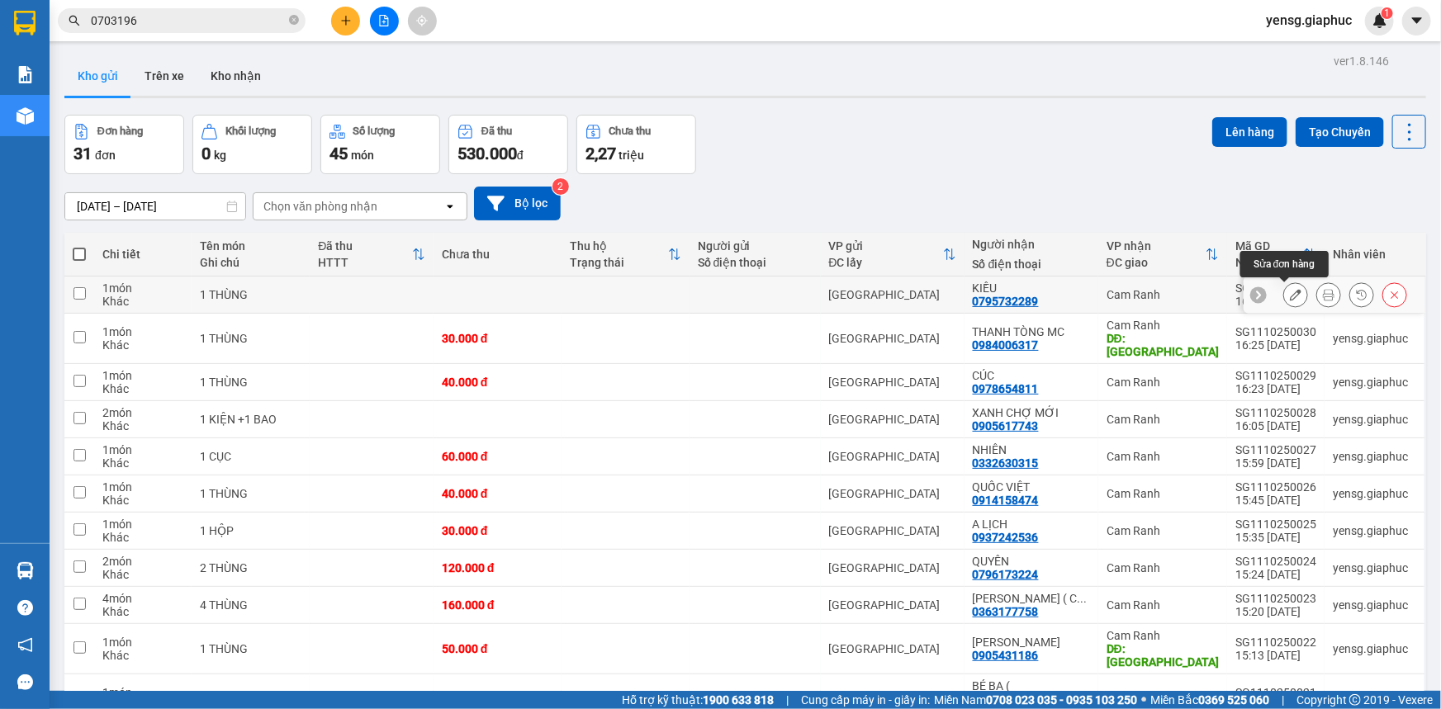
click at [1290, 293] on icon at bounding box center [1296, 295] width 12 height 12
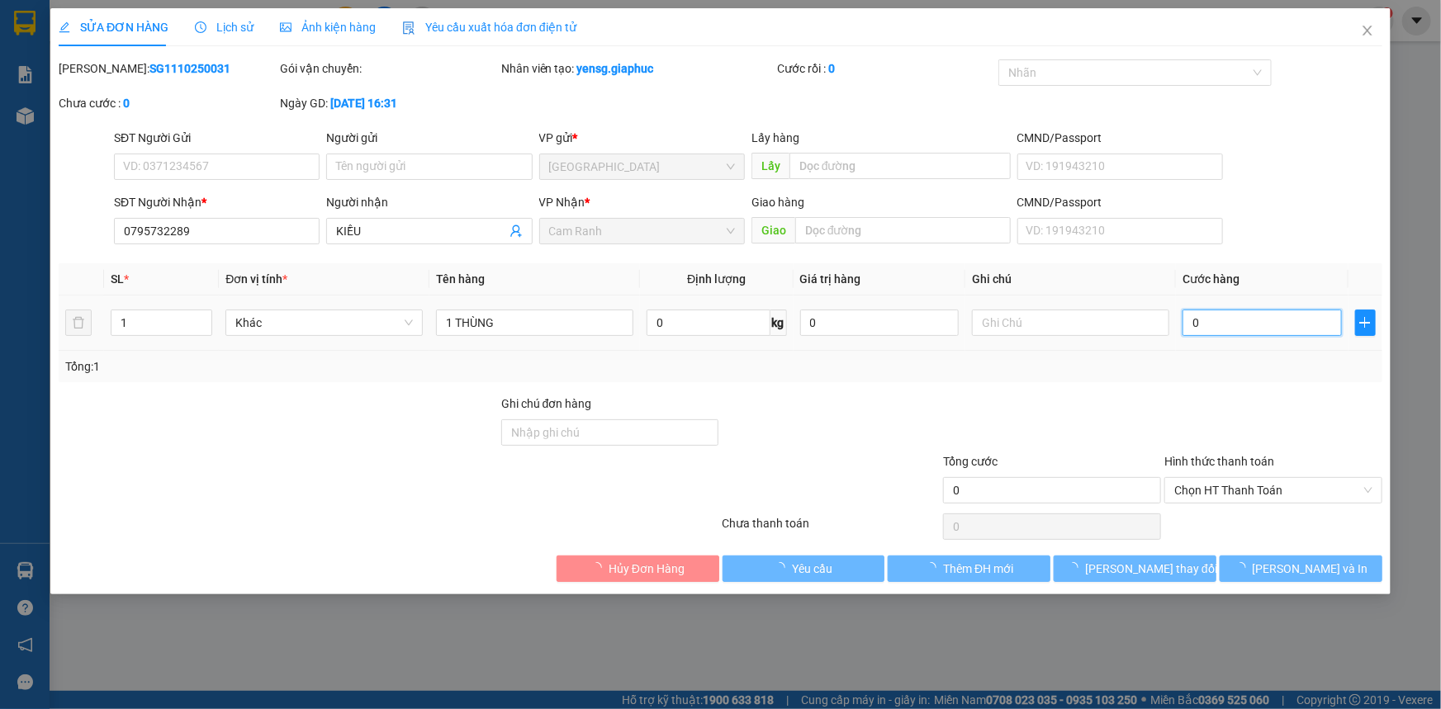
click at [1202, 319] on input "0" at bounding box center [1261, 323] width 159 height 26
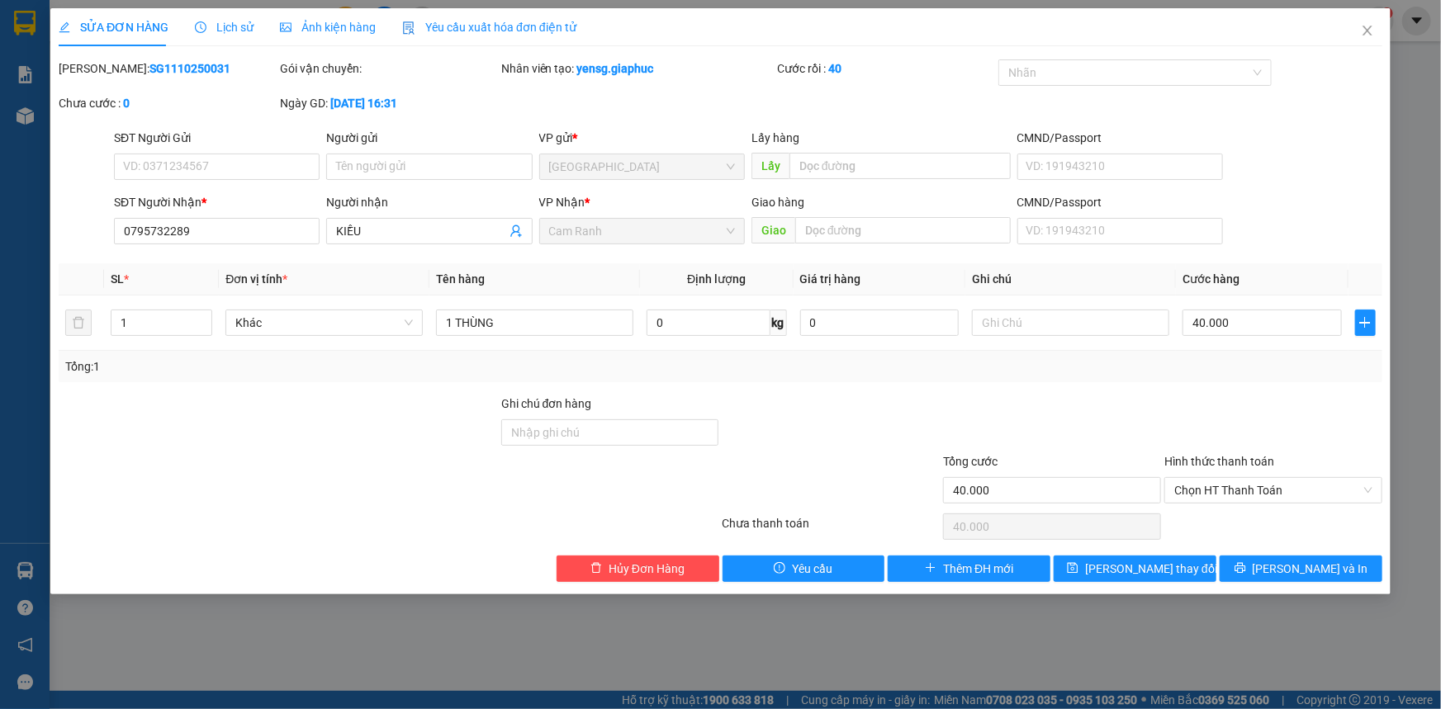
click at [1221, 374] on div "Tổng: 1" at bounding box center [720, 366] width 1310 height 18
click at [1204, 558] on button "[PERSON_NAME] thay đổi" at bounding box center [1134, 569] width 163 height 26
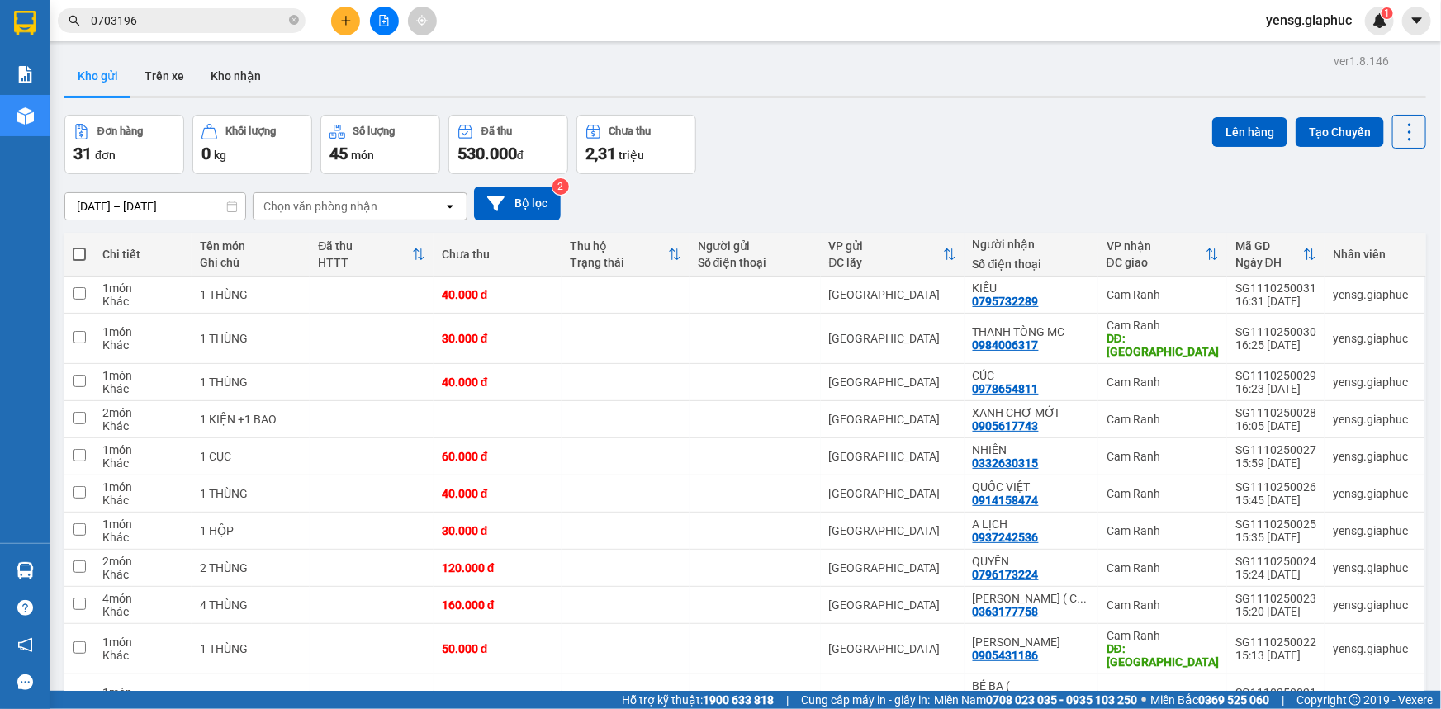
click at [324, 17] on div at bounding box center [384, 21] width 124 height 29
click at [337, 17] on button at bounding box center [345, 21] width 29 height 29
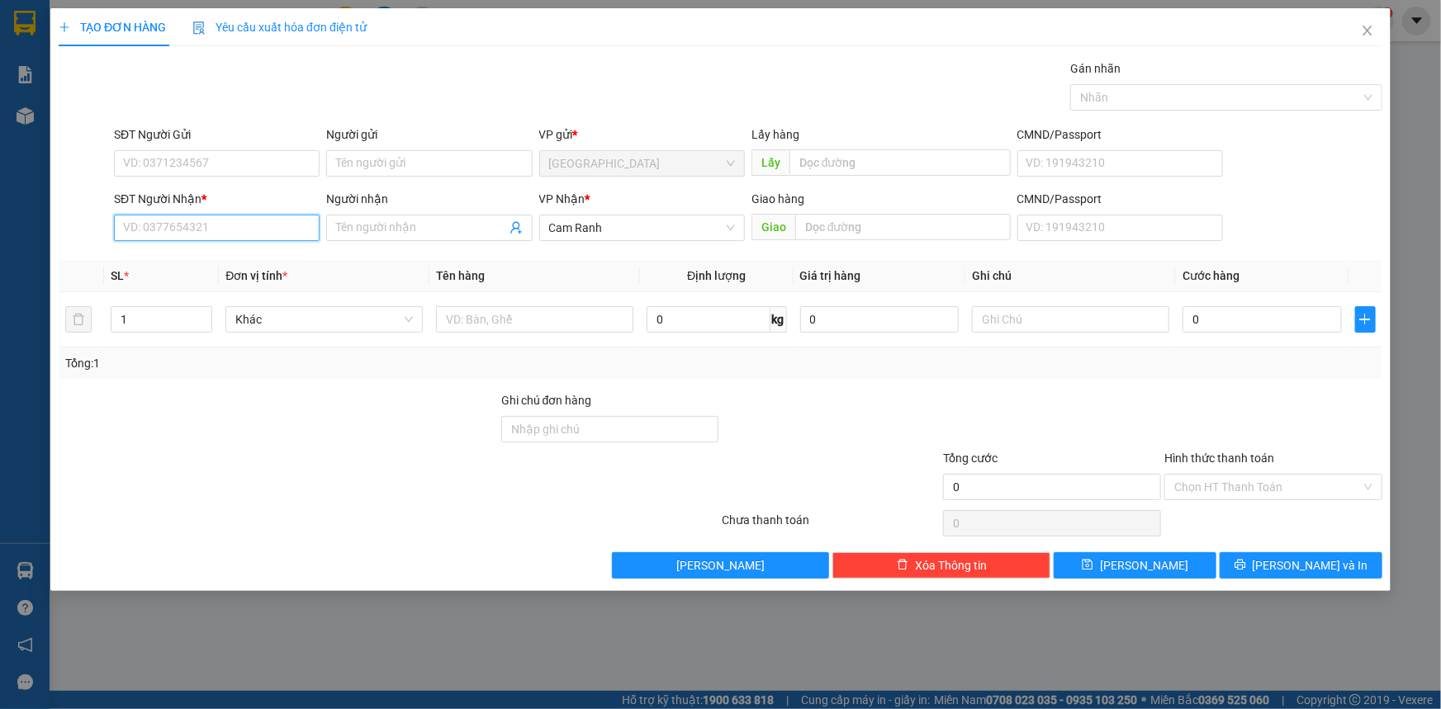
click at [261, 223] on input "SĐT Người Nhận *" at bounding box center [217, 228] width 206 height 26
click at [239, 282] on div "0886322727 - ÚT ĐEN" at bounding box center [217, 287] width 186 height 18
type input "0886322727"
type input "ÚT ĐEN"
type input "0886322727"
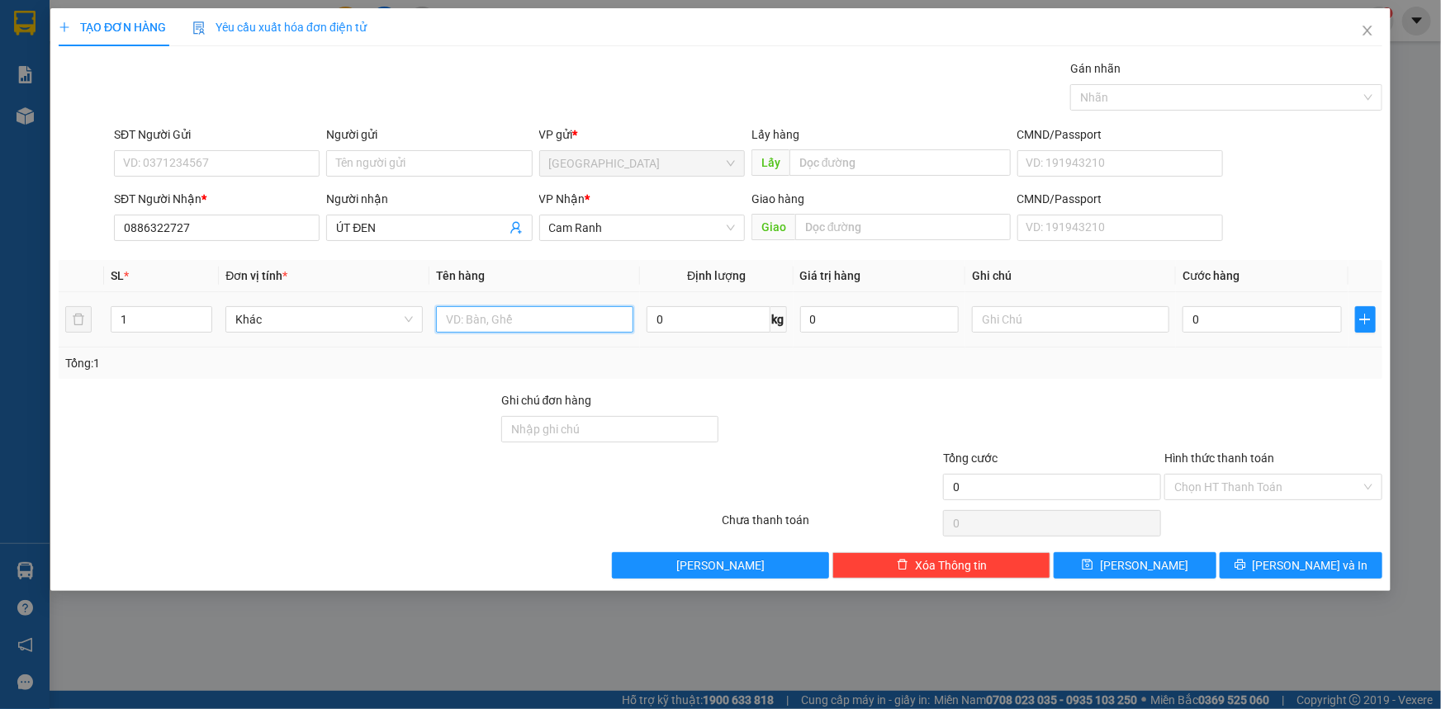
click at [462, 321] on input "text" at bounding box center [534, 319] width 197 height 26
type input "1 KI"
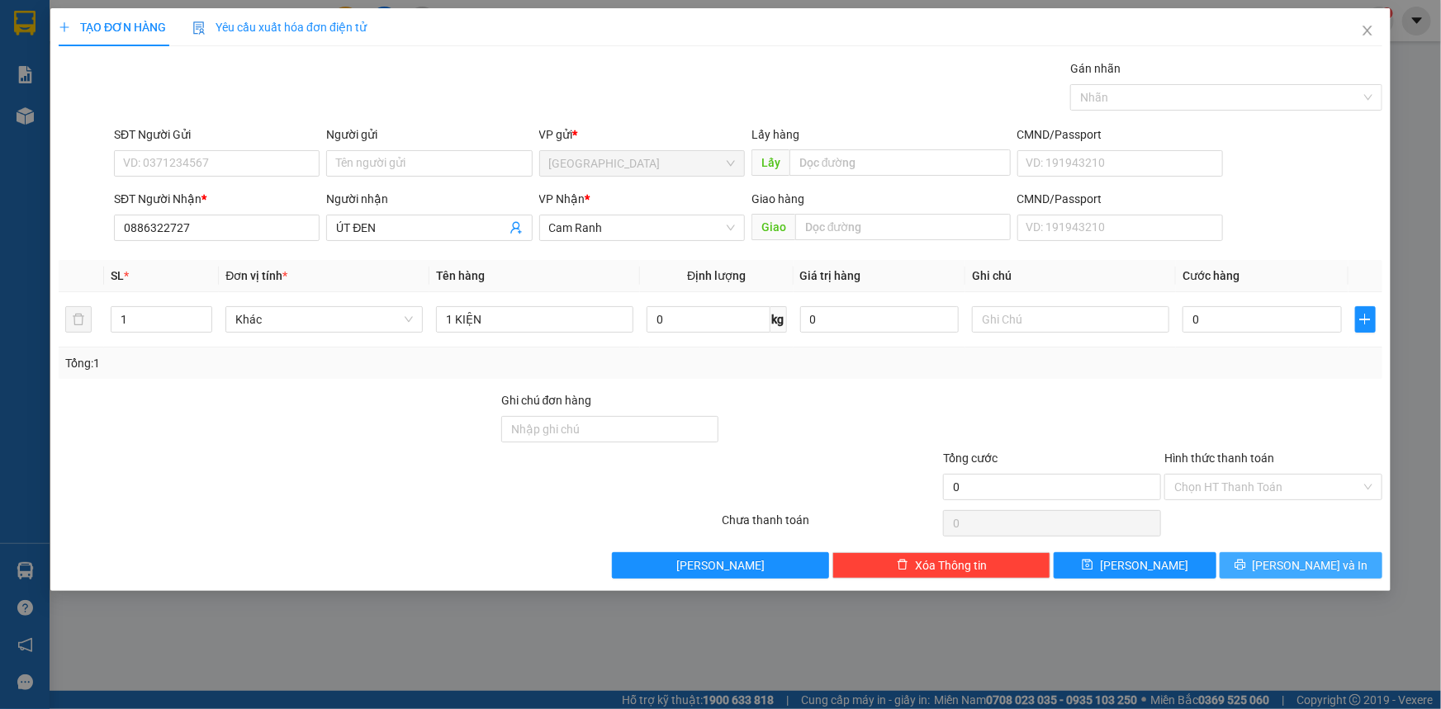
click at [1368, 559] on button "[PERSON_NAME] và In" at bounding box center [1300, 565] width 163 height 26
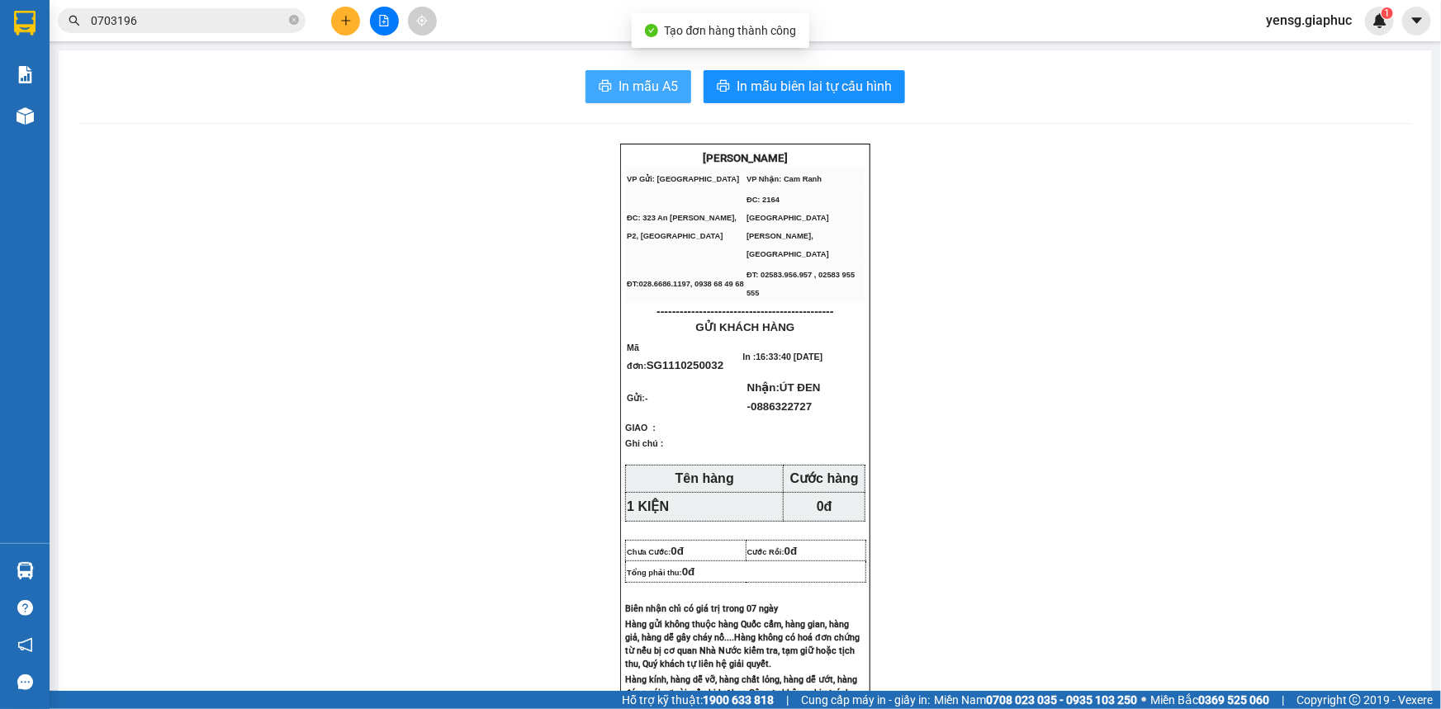
click at [646, 97] on span "In mẫu A5" at bounding box center [647, 86] width 59 height 21
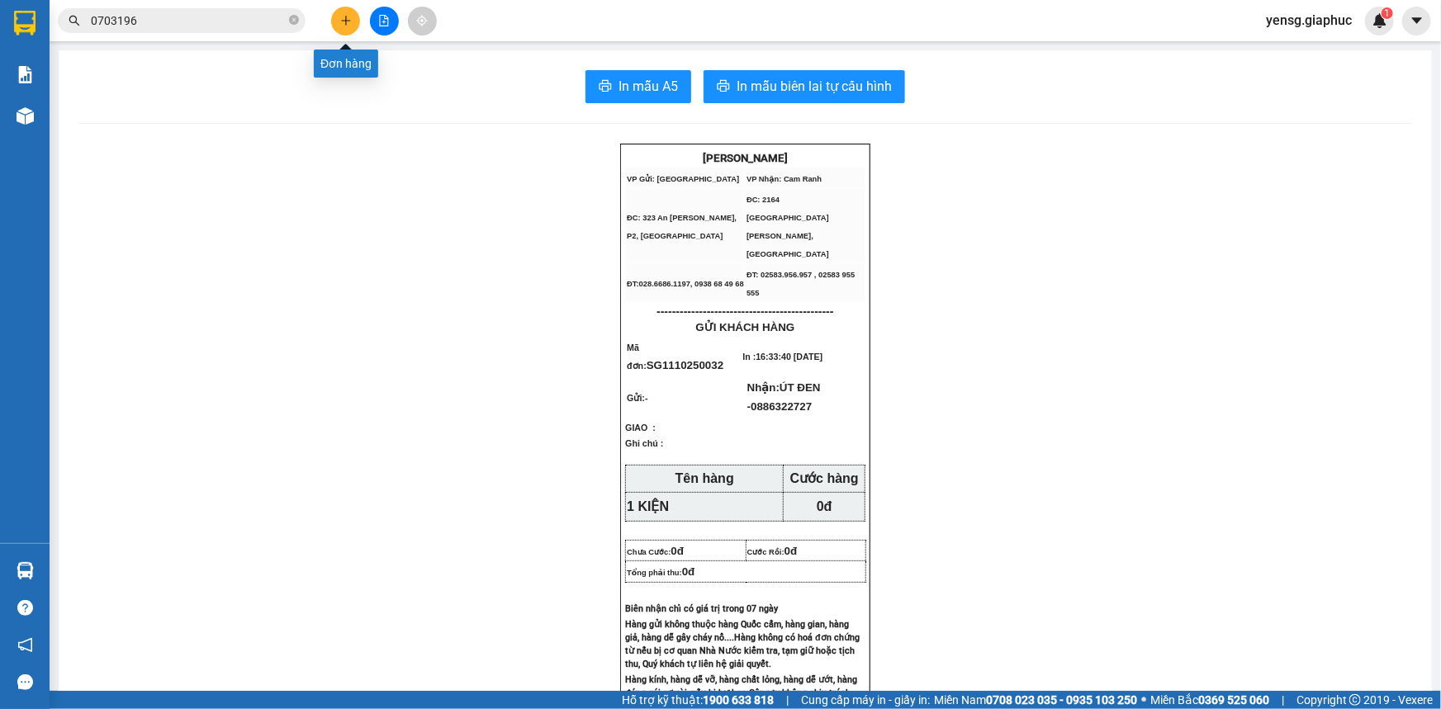
click at [337, 26] on button at bounding box center [345, 21] width 29 height 29
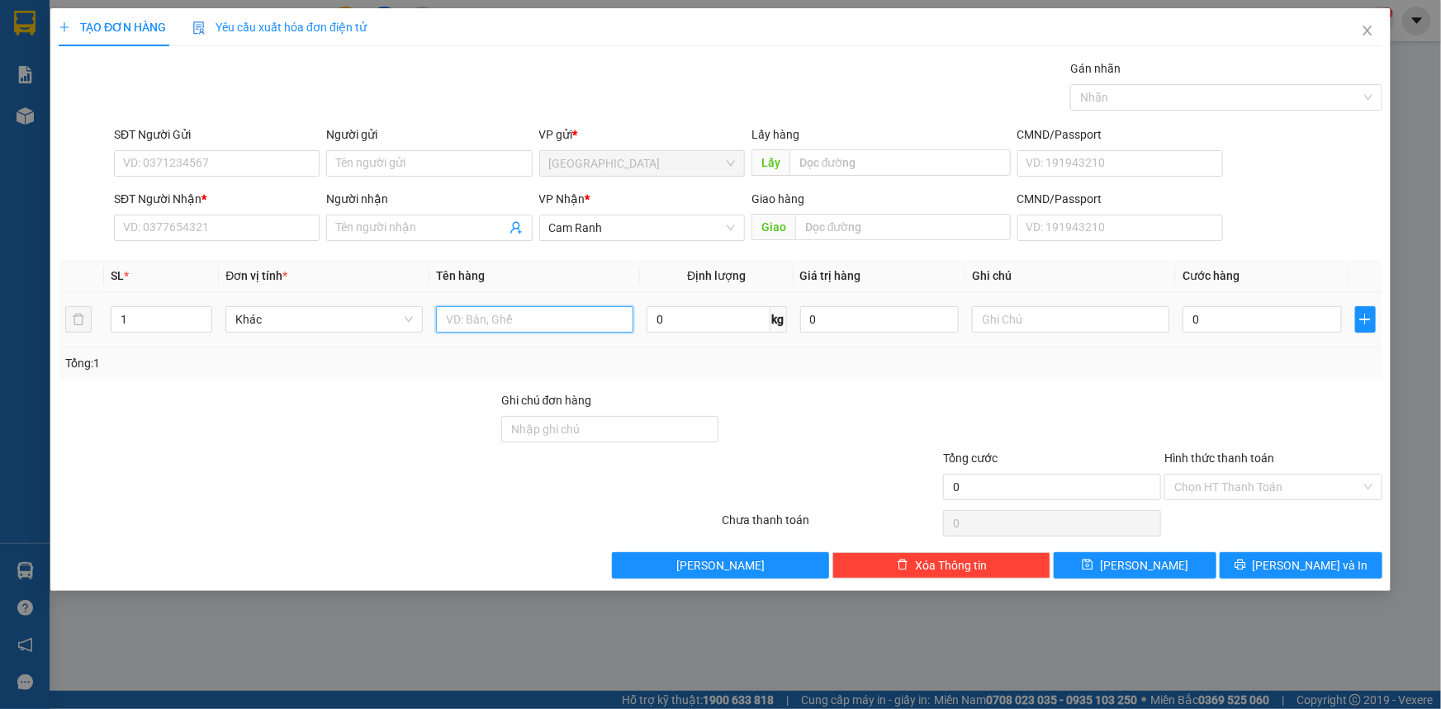
click at [516, 310] on input "text" at bounding box center [534, 319] width 197 height 26
click at [273, 229] on input "SĐT Người Nhận *" at bounding box center [217, 228] width 206 height 26
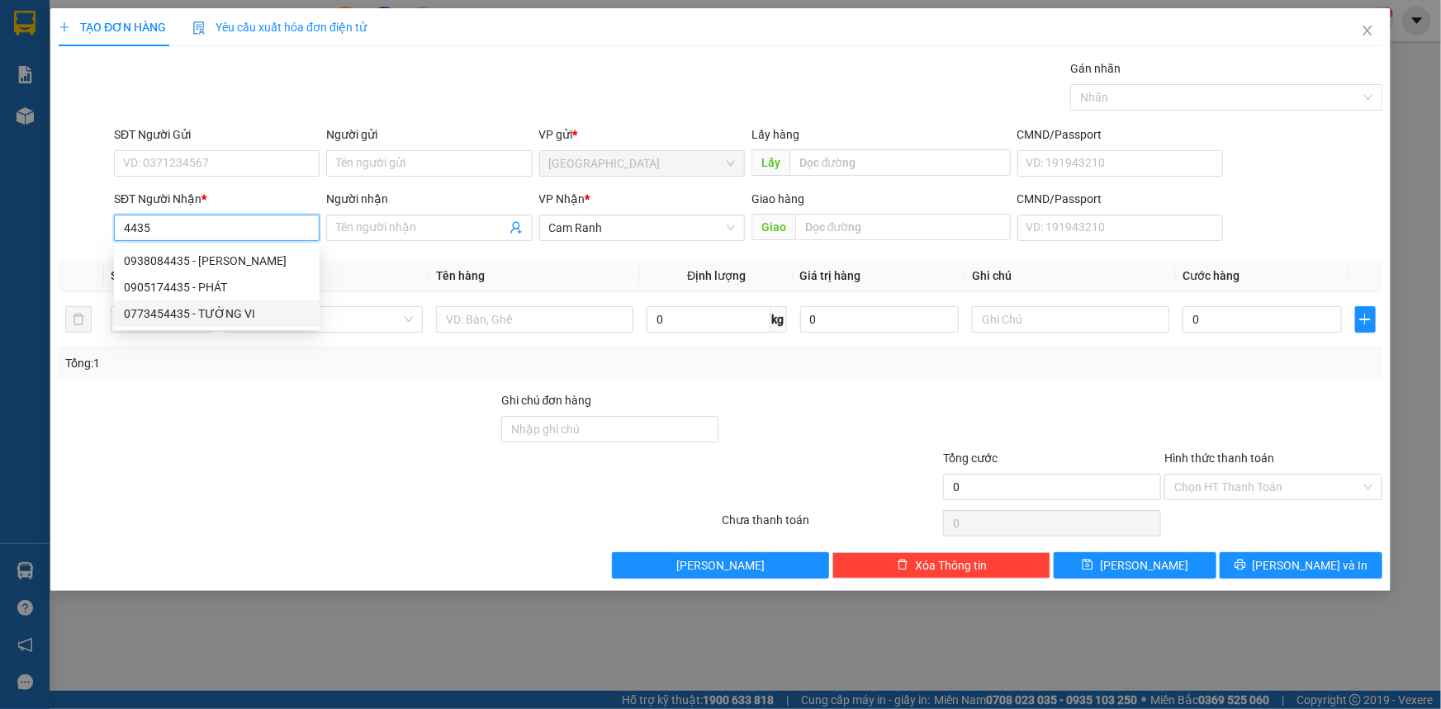
click at [275, 318] on div "0773454435 - TƯỜNG VI" at bounding box center [217, 314] width 186 height 18
type input "0773454435"
type input "TƯỜNG VI"
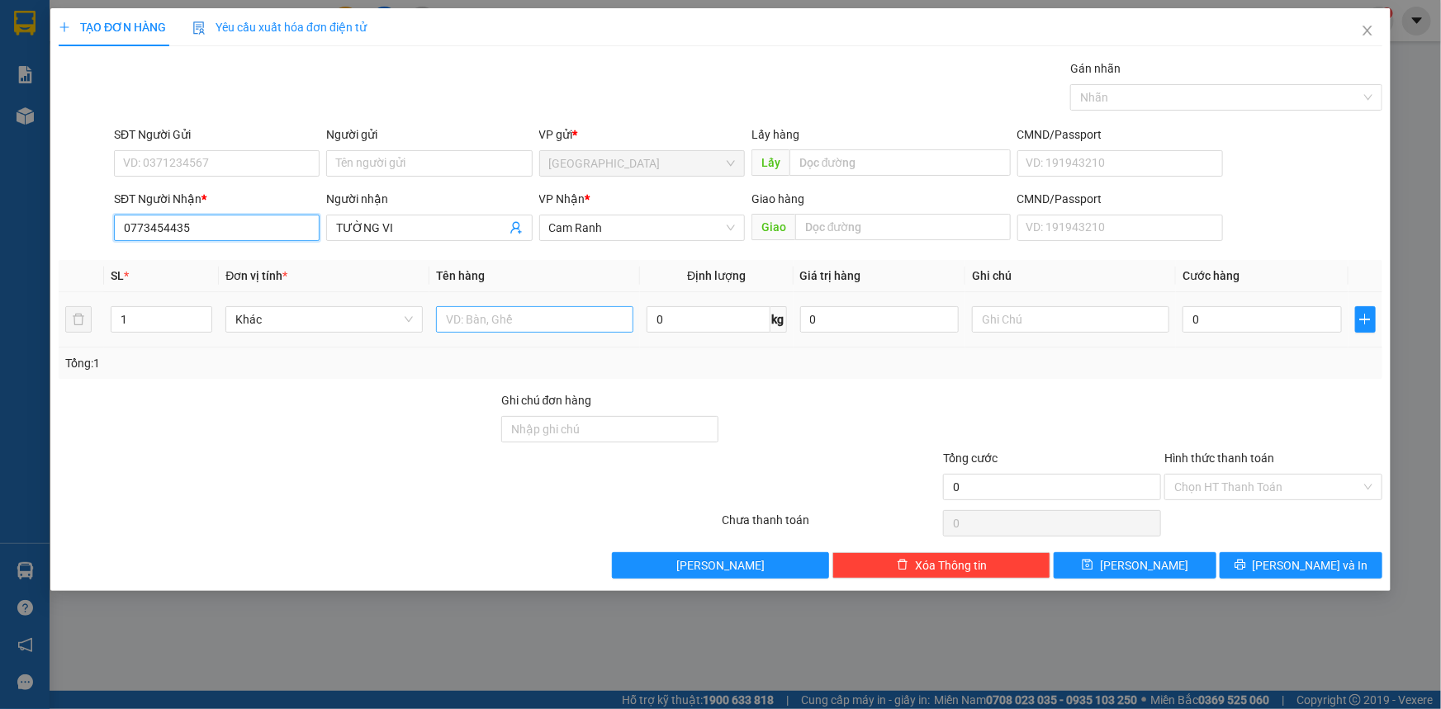
type input "0773454435"
click at [471, 320] on input "text" at bounding box center [534, 319] width 197 height 26
type input "1 THÙNG"
click at [1341, 572] on button "[PERSON_NAME] và In" at bounding box center [1300, 565] width 163 height 26
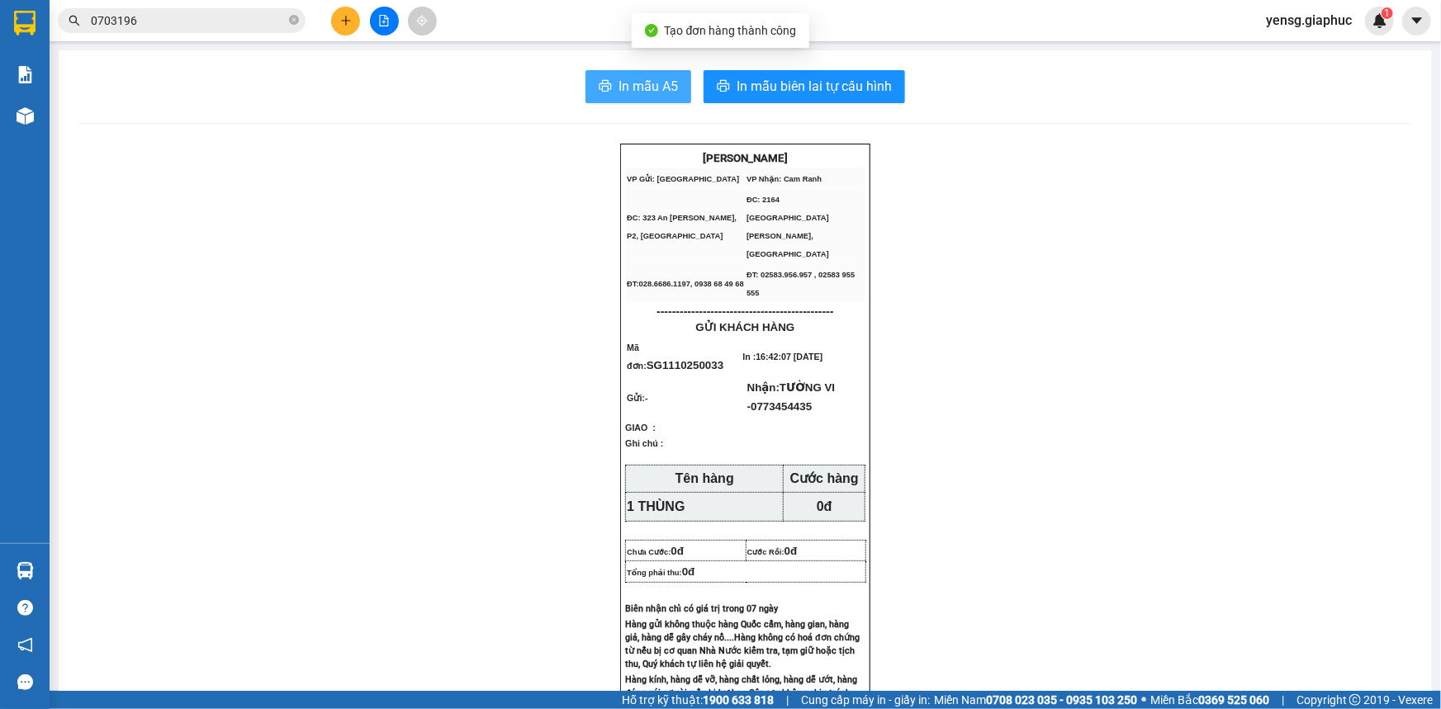
click at [632, 95] on span "In mẫu A5" at bounding box center [647, 86] width 59 height 21
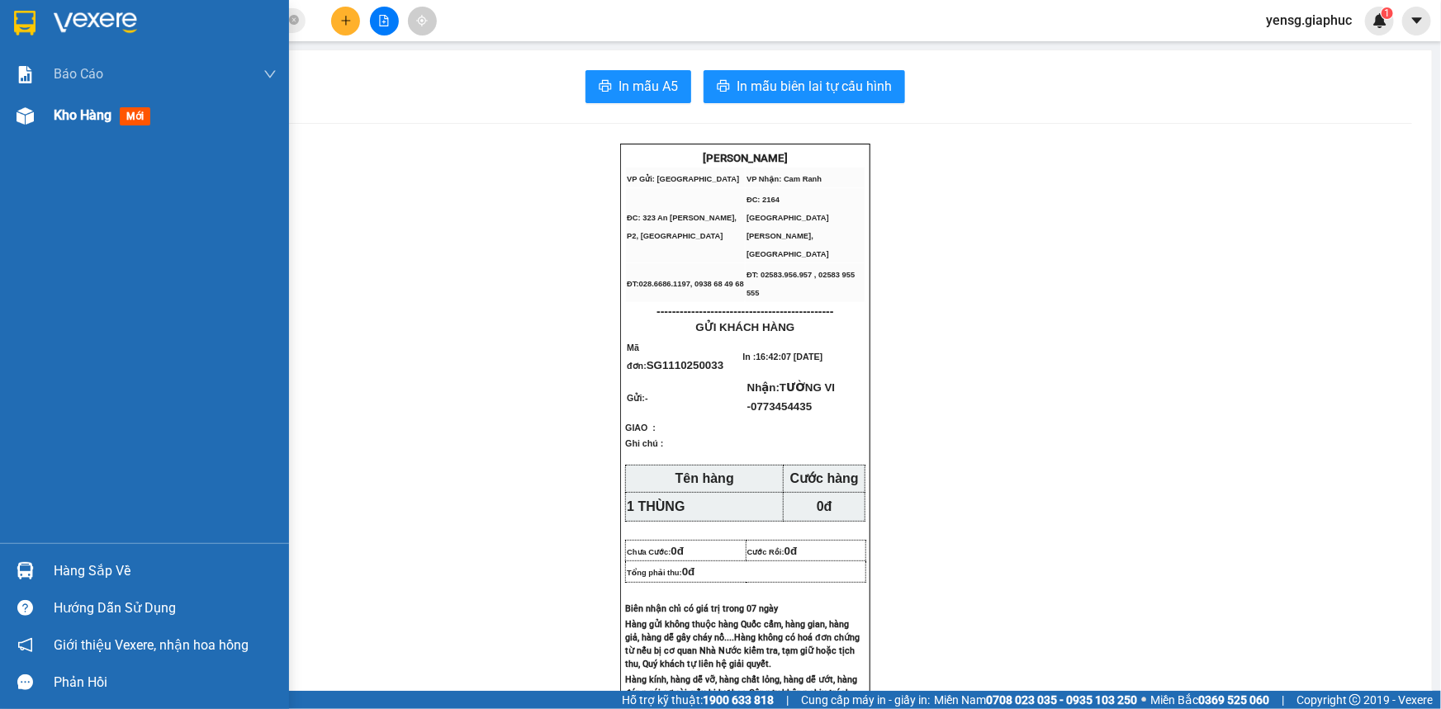
click at [25, 106] on div at bounding box center [25, 116] width 29 height 29
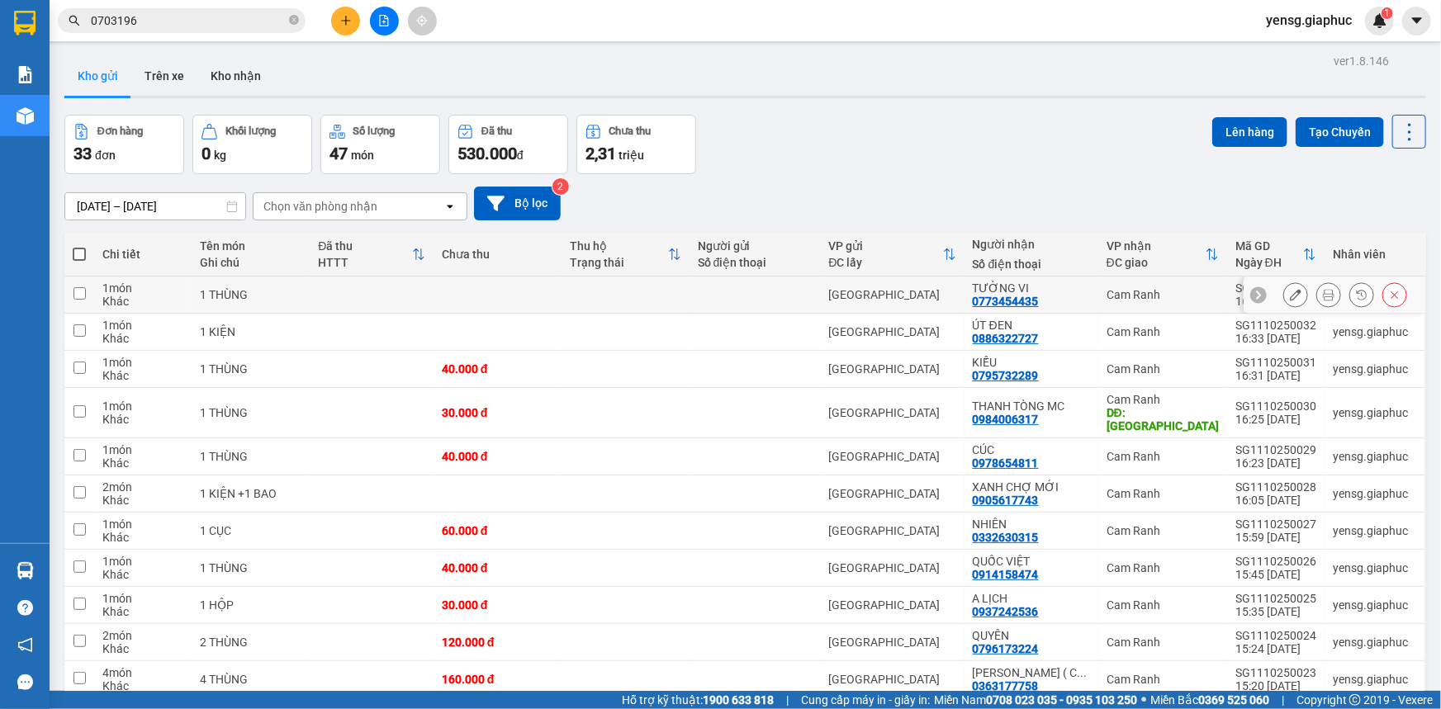
click at [1284, 286] on button at bounding box center [1295, 295] width 23 height 29
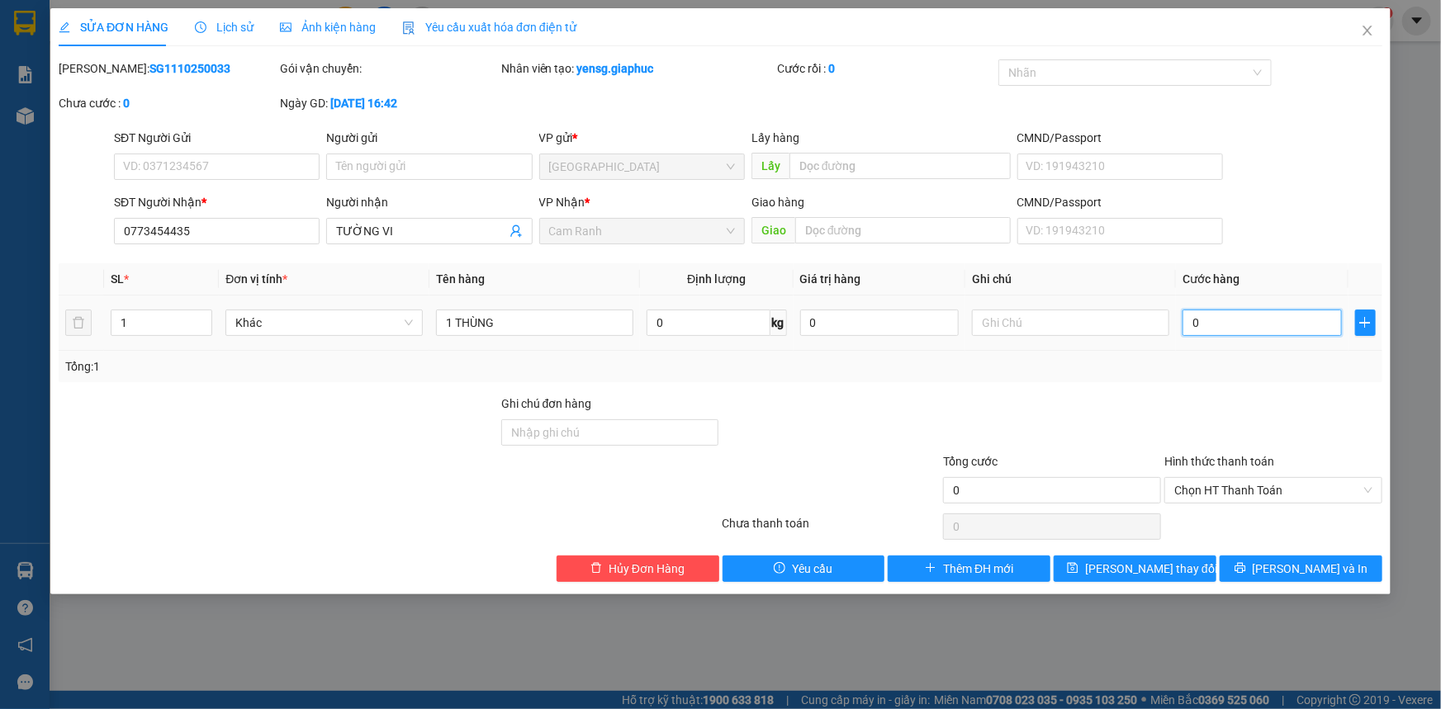
click at [1247, 321] on input "0" at bounding box center [1261, 323] width 159 height 26
click at [1262, 400] on div at bounding box center [1272, 424] width 221 height 58
click at [1200, 567] on button "[PERSON_NAME] thay đổi" at bounding box center [1134, 569] width 163 height 26
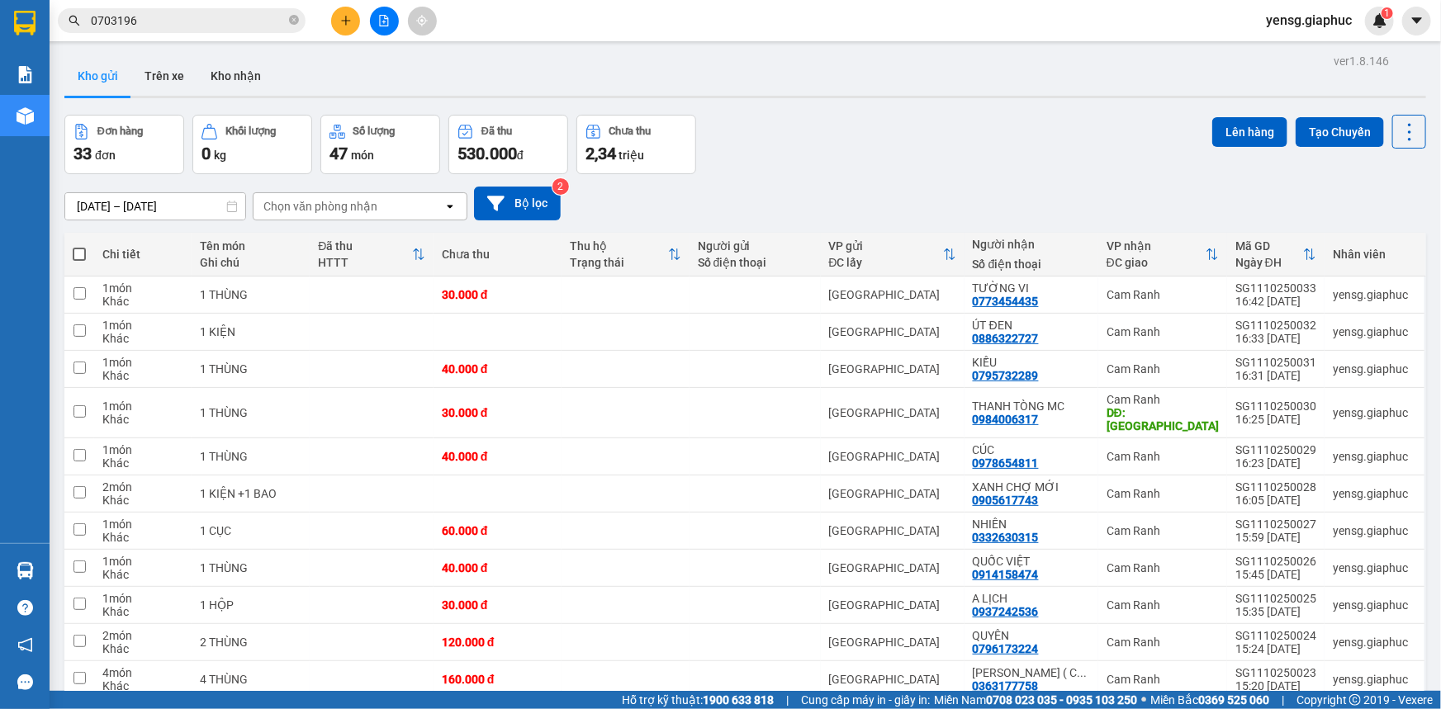
click at [840, 142] on div "Đơn hàng 33 đơn Khối lượng 0 kg Số lượng 47 món Đã thu 530.000 đ Chưa thu 2,34 …" at bounding box center [744, 144] width 1361 height 59
click at [352, 23] on button at bounding box center [345, 21] width 29 height 29
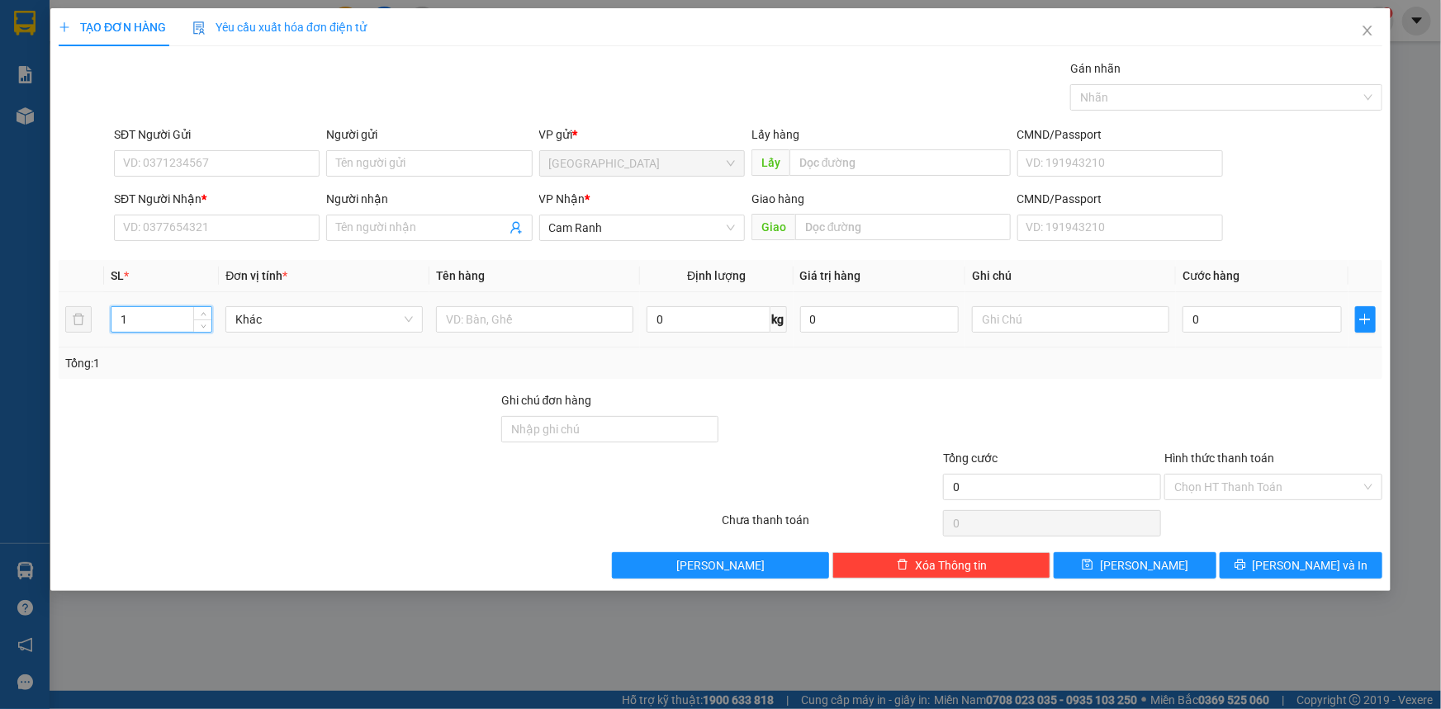
click at [173, 322] on input "1" at bounding box center [161, 319] width 100 height 25
type input "30"
click at [529, 315] on input "text" at bounding box center [534, 319] width 197 height 26
type input "30 XÔ"
click at [172, 238] on input "SĐT Người Nhận *" at bounding box center [217, 228] width 206 height 26
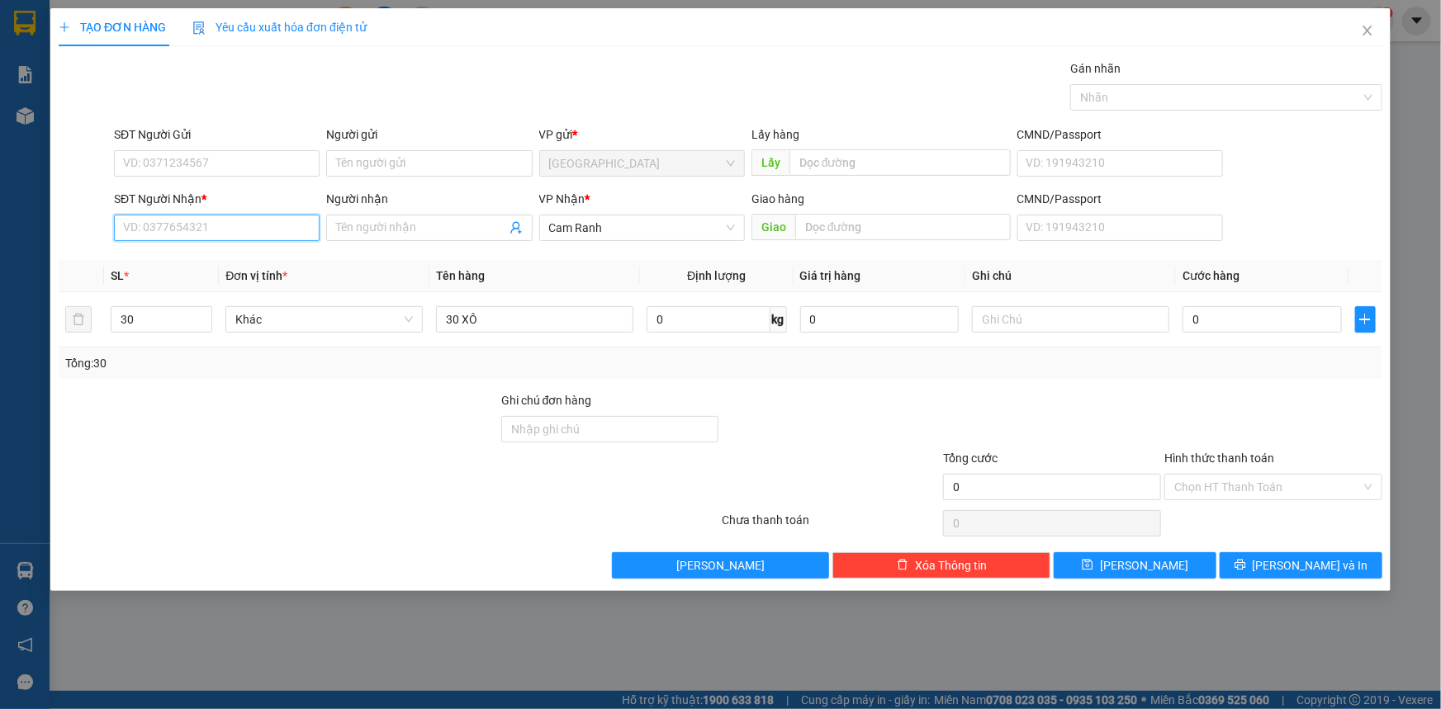
click at [129, 225] on input "SĐT Người Nhận *" at bounding box center [217, 228] width 206 height 26
type input "0976789186"
click at [225, 264] on div "0976789186 - MINH CHÍNH" at bounding box center [217, 261] width 186 height 18
type input "MINH CHÍNH"
type input "0976789186"
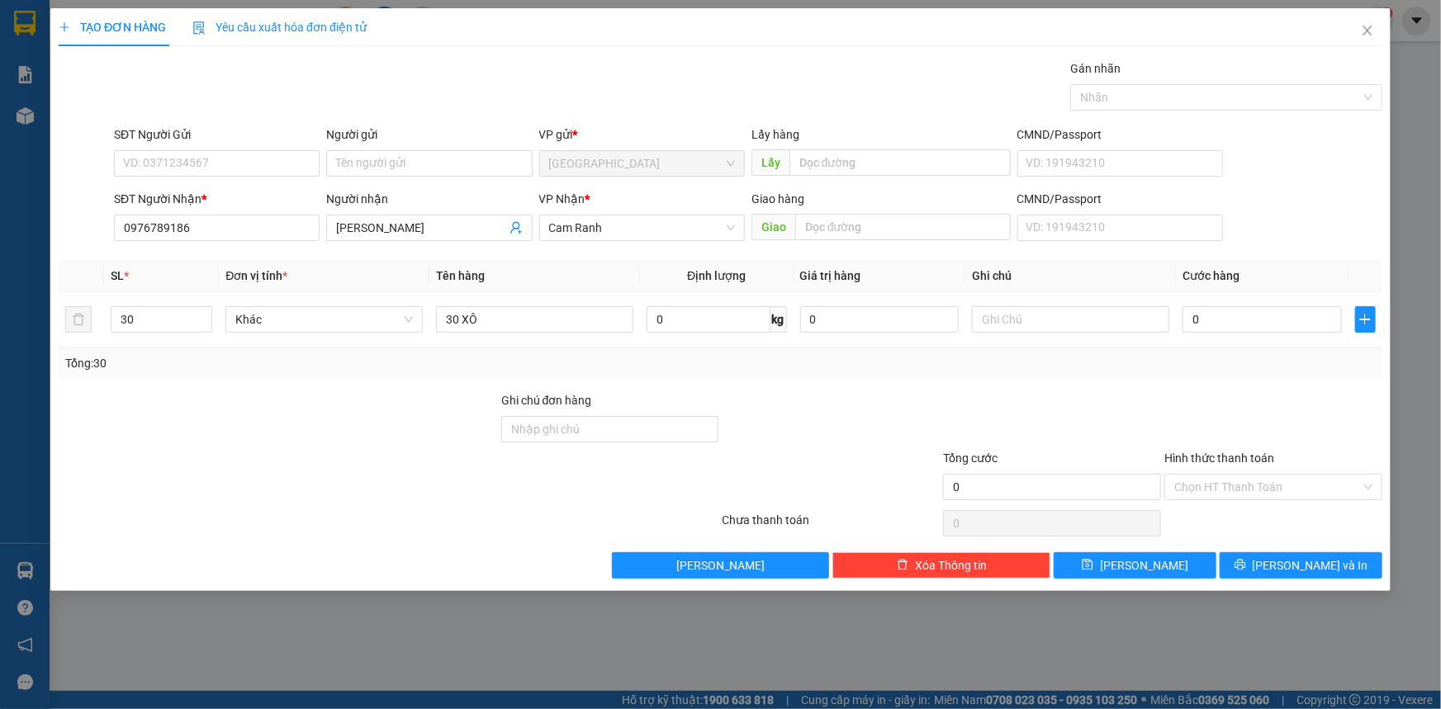
click at [965, 381] on div "Transit Pickup Surcharge Ids Transit Deliver Surcharge Ids Transit Deliver Surc…" at bounding box center [720, 318] width 1323 height 519
click at [1241, 327] on input "0" at bounding box center [1261, 319] width 159 height 26
type input "9"
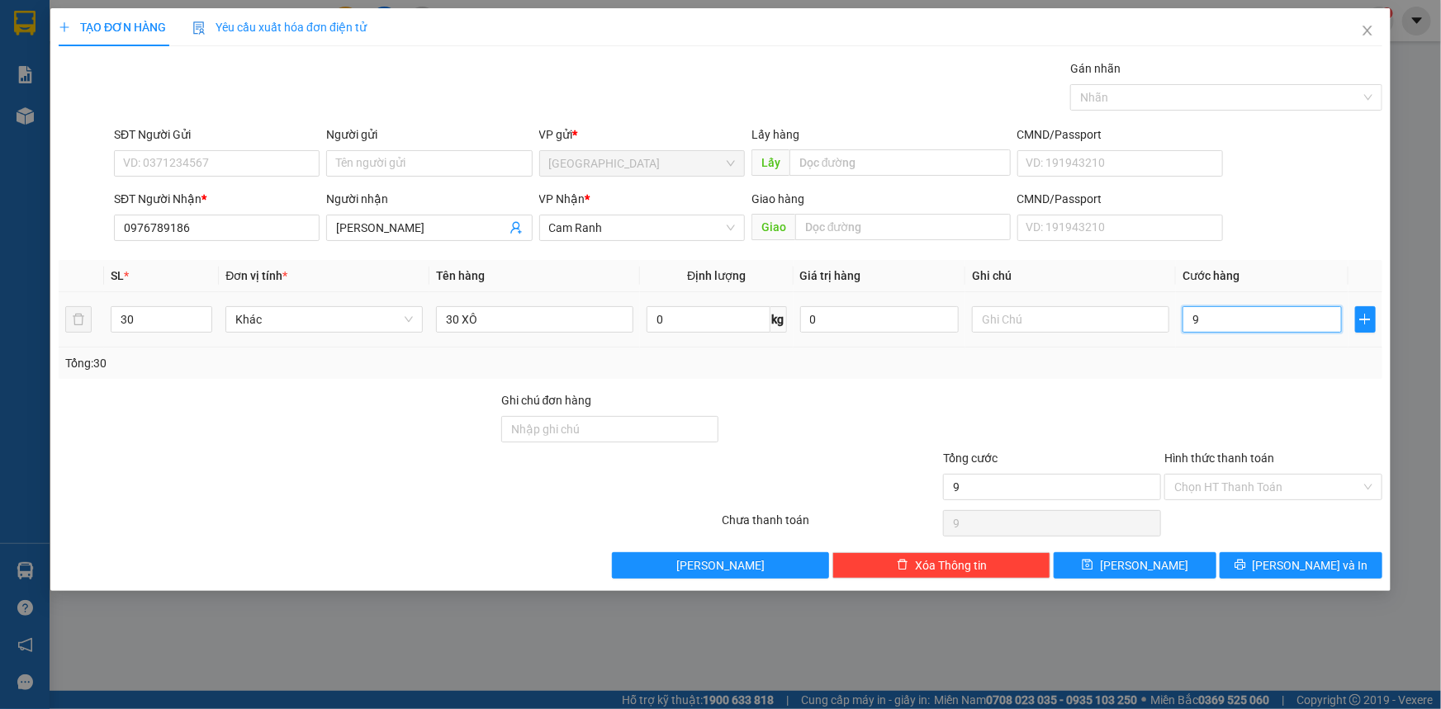
type input "90"
type input "900"
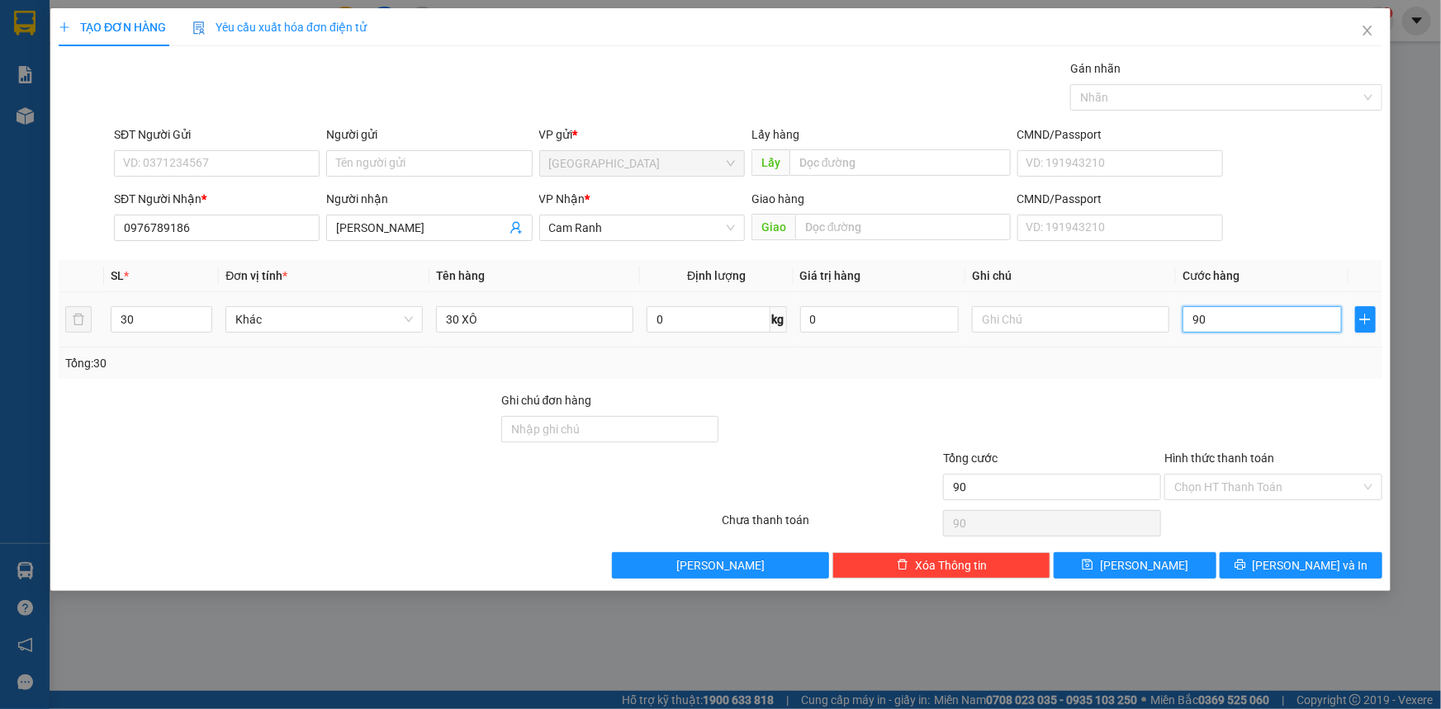
type input "900"
type input "900.000"
click at [1250, 378] on div "Transit Pickup Surcharge Ids Transit Deliver Surcharge Ids Transit Deliver Surc…" at bounding box center [720, 318] width 1323 height 519
click at [1243, 493] on input "Hình thức thanh toán" at bounding box center [1267, 487] width 187 height 25
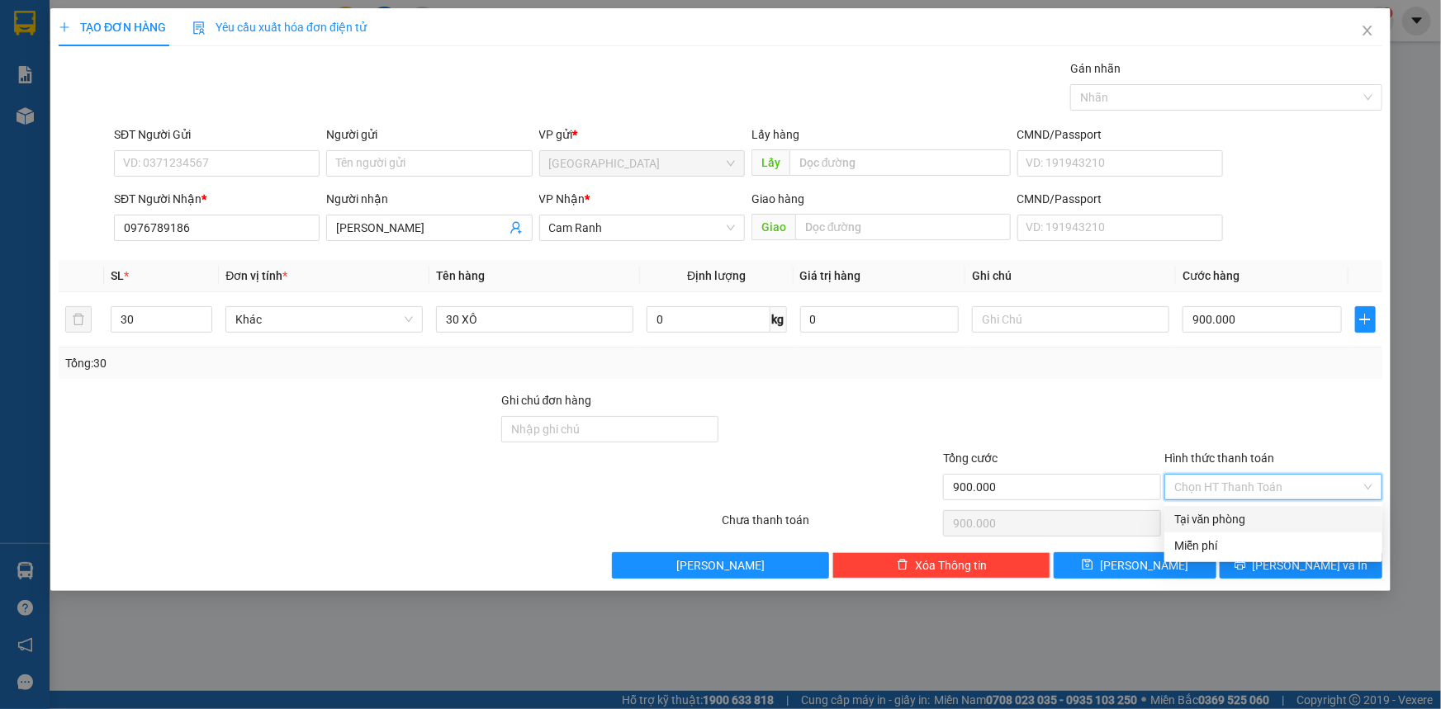
click at [1248, 515] on div "Tại văn phòng" at bounding box center [1273, 519] width 198 height 18
type input "0"
click at [1266, 439] on div at bounding box center [1272, 420] width 221 height 58
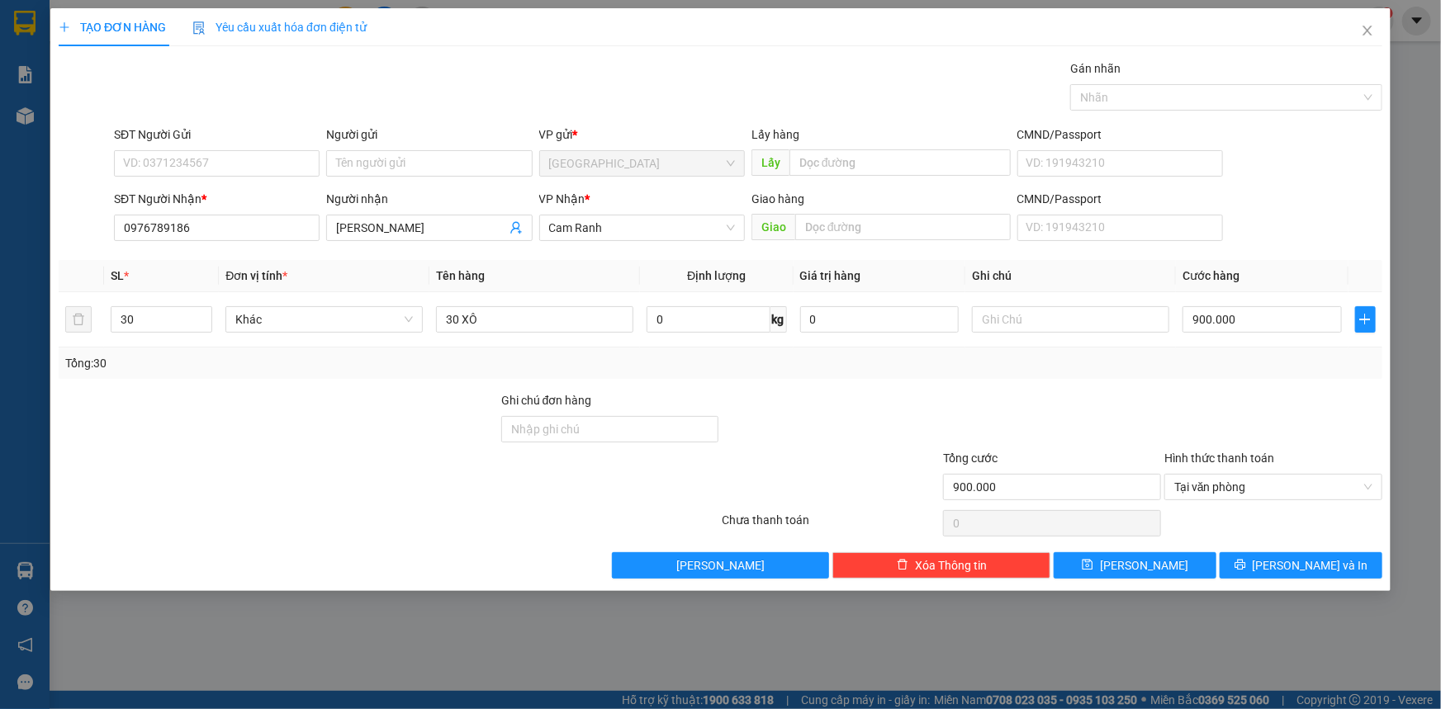
click at [1286, 544] on div "Transit Pickup Surcharge Ids Transit Deliver Surcharge Ids Transit Deliver Surc…" at bounding box center [720, 318] width 1323 height 519
click at [1288, 556] on span "[PERSON_NAME] và In" at bounding box center [1310, 565] width 116 height 18
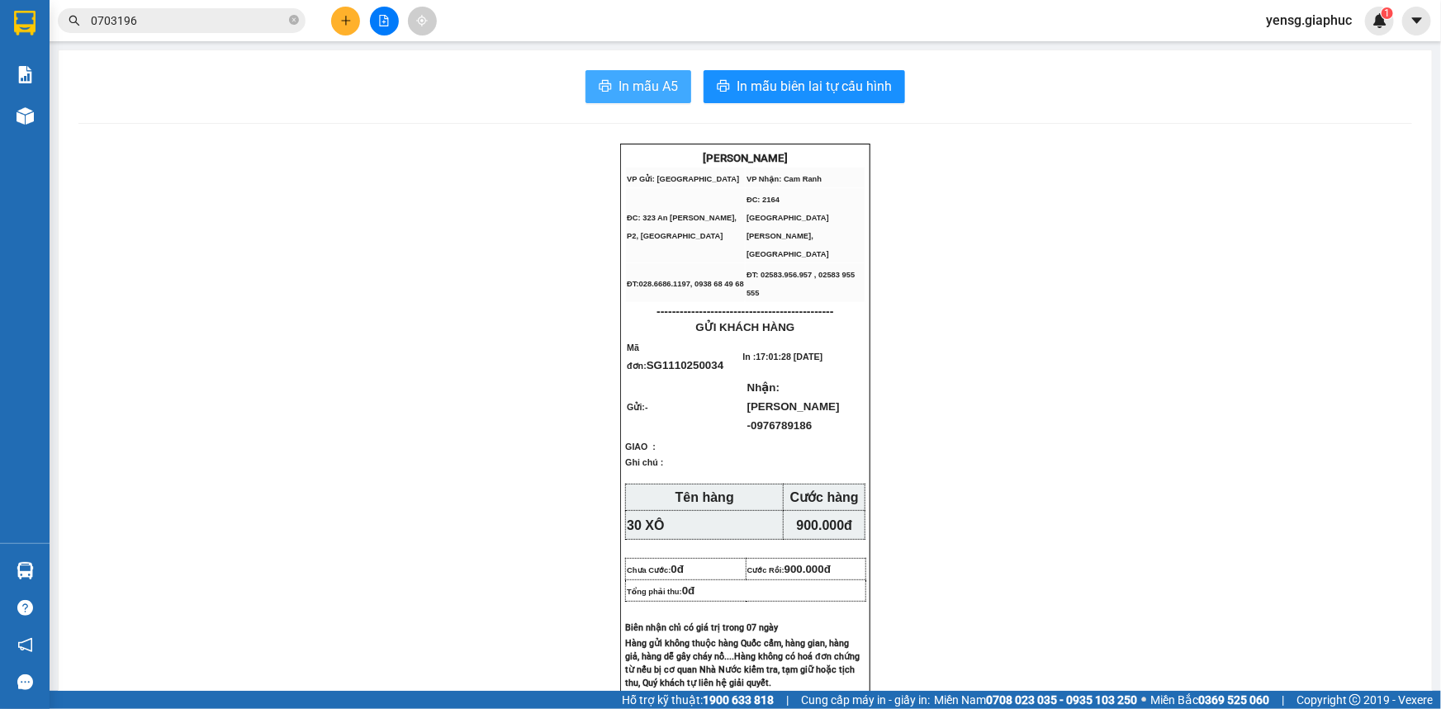
click at [662, 98] on button "In mẫu A5" at bounding box center [638, 86] width 106 height 33
click at [333, 30] on div at bounding box center [384, 21] width 124 height 29
click at [339, 29] on button at bounding box center [345, 21] width 29 height 29
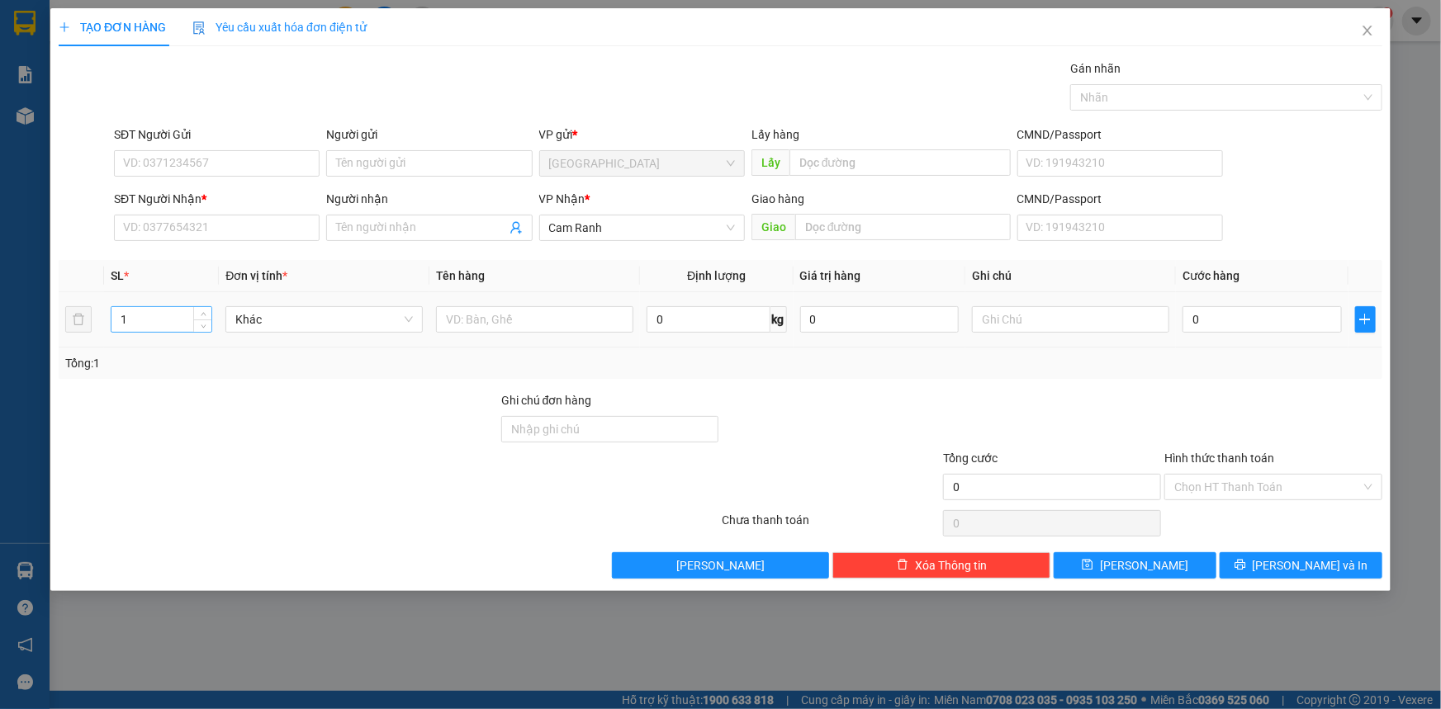
click at [154, 326] on input "1" at bounding box center [161, 319] width 100 height 25
type input "5"
click at [173, 313] on input "5" at bounding box center [161, 319] width 100 height 25
type input "1"
click at [556, 322] on input "text" at bounding box center [534, 319] width 197 height 26
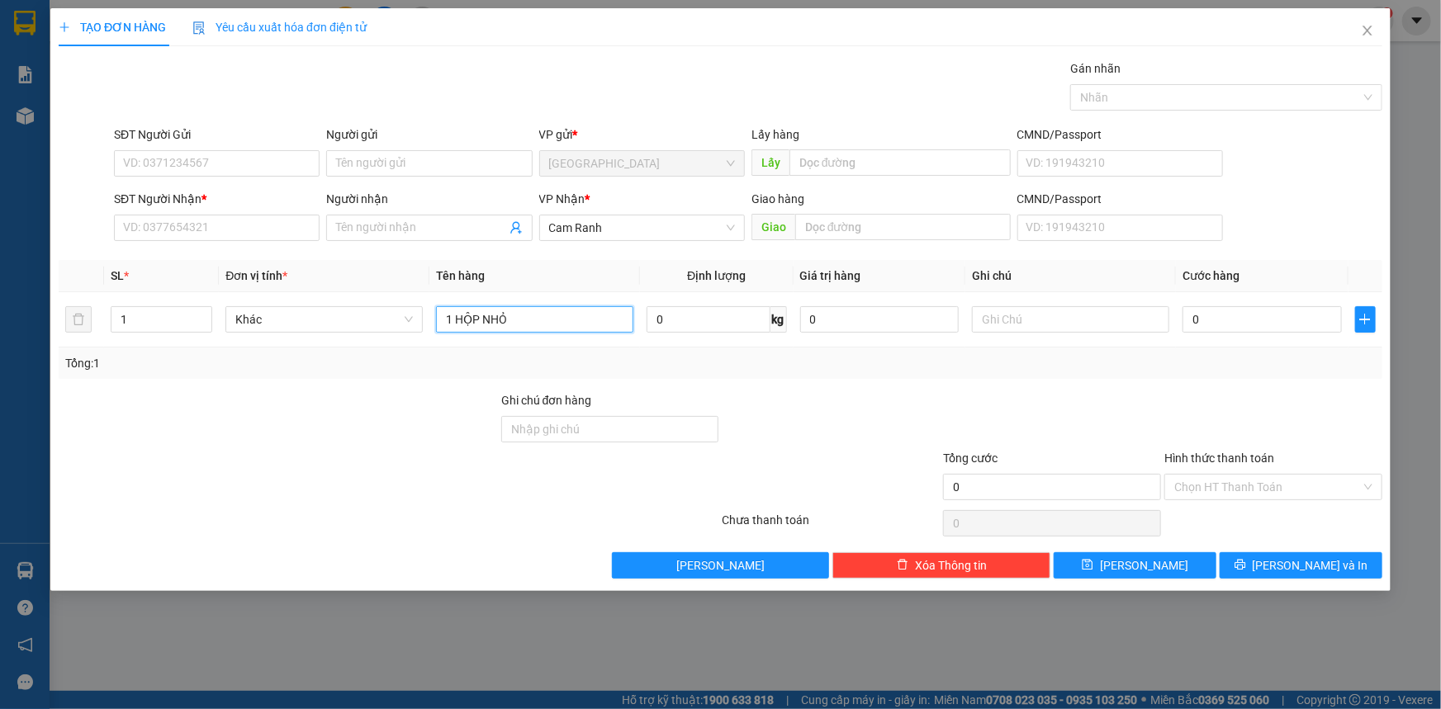
type input "1 HỘP NHỎ"
click at [262, 212] on div "SĐT Người Nhận *" at bounding box center [217, 202] width 206 height 25
click at [272, 236] on input "SĐT Người Nhận *" at bounding box center [217, 228] width 206 height 26
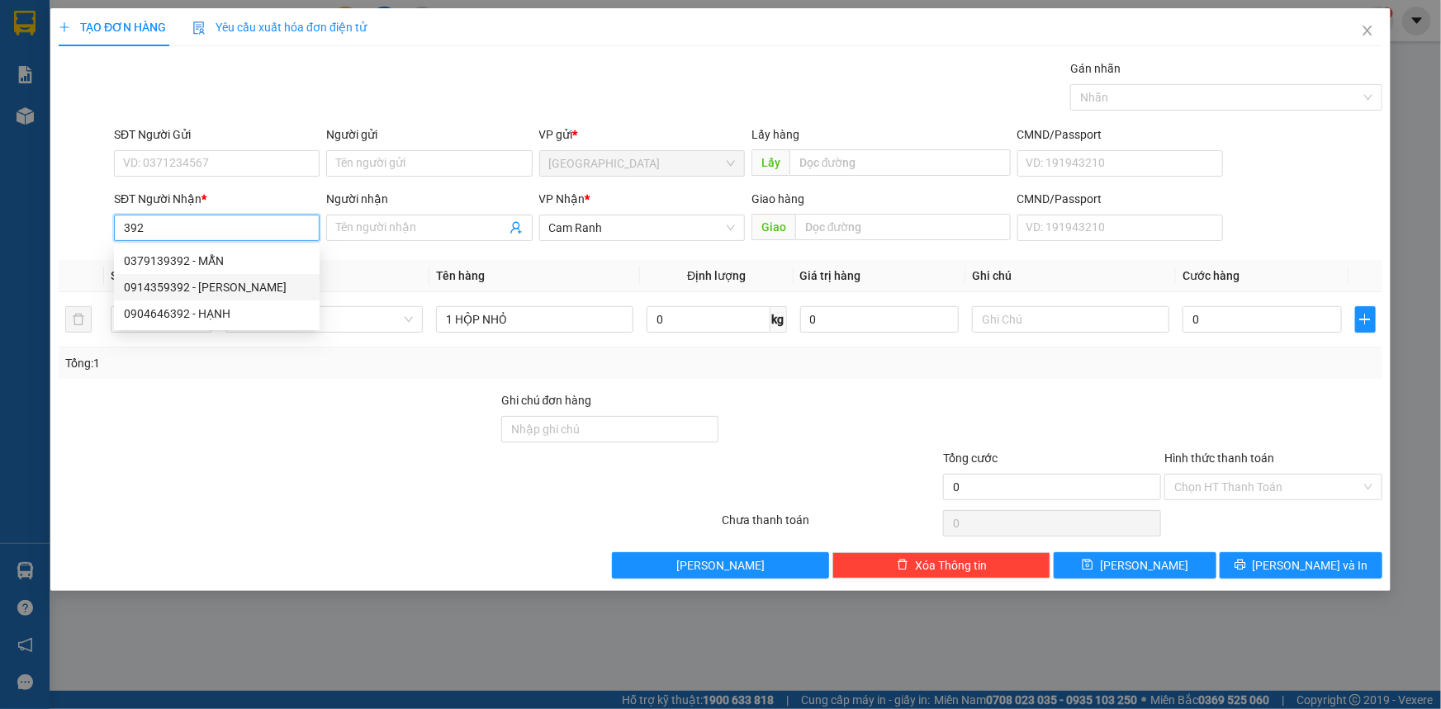
click at [272, 282] on div "0914359392 - KIM HOÀNG" at bounding box center [217, 287] width 186 height 18
type input "0914359392"
type input "KIM HOÀNG"
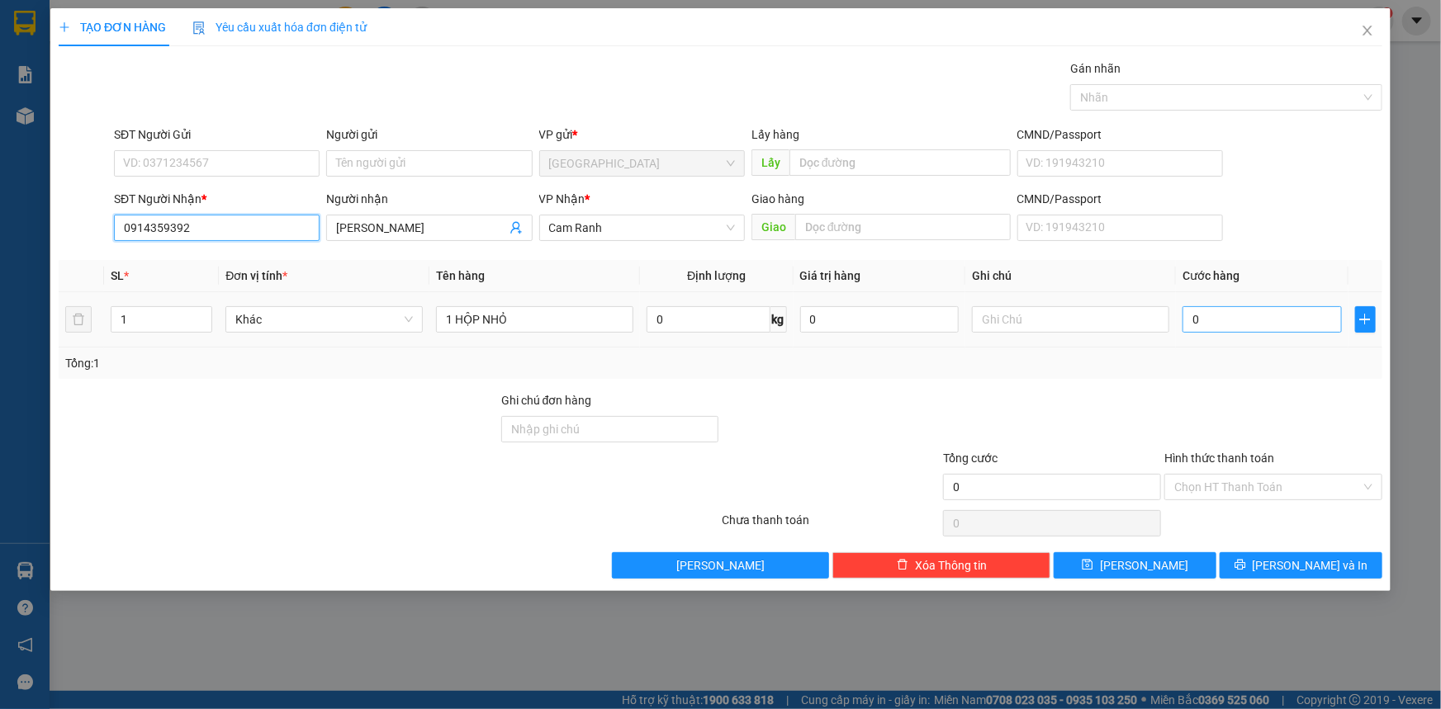
type input "0914359392"
click at [1257, 329] on input "0" at bounding box center [1261, 319] width 159 height 26
type input "2"
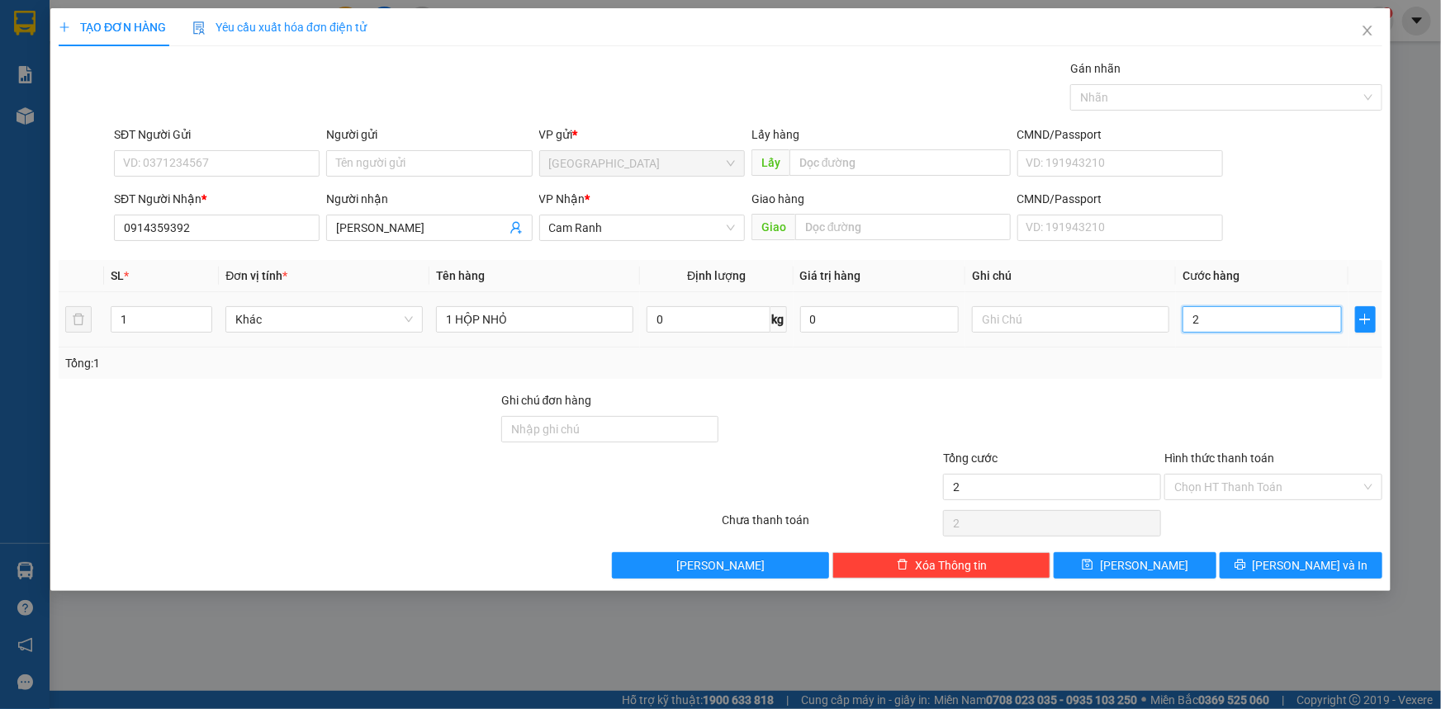
type input "20"
type input "20.000"
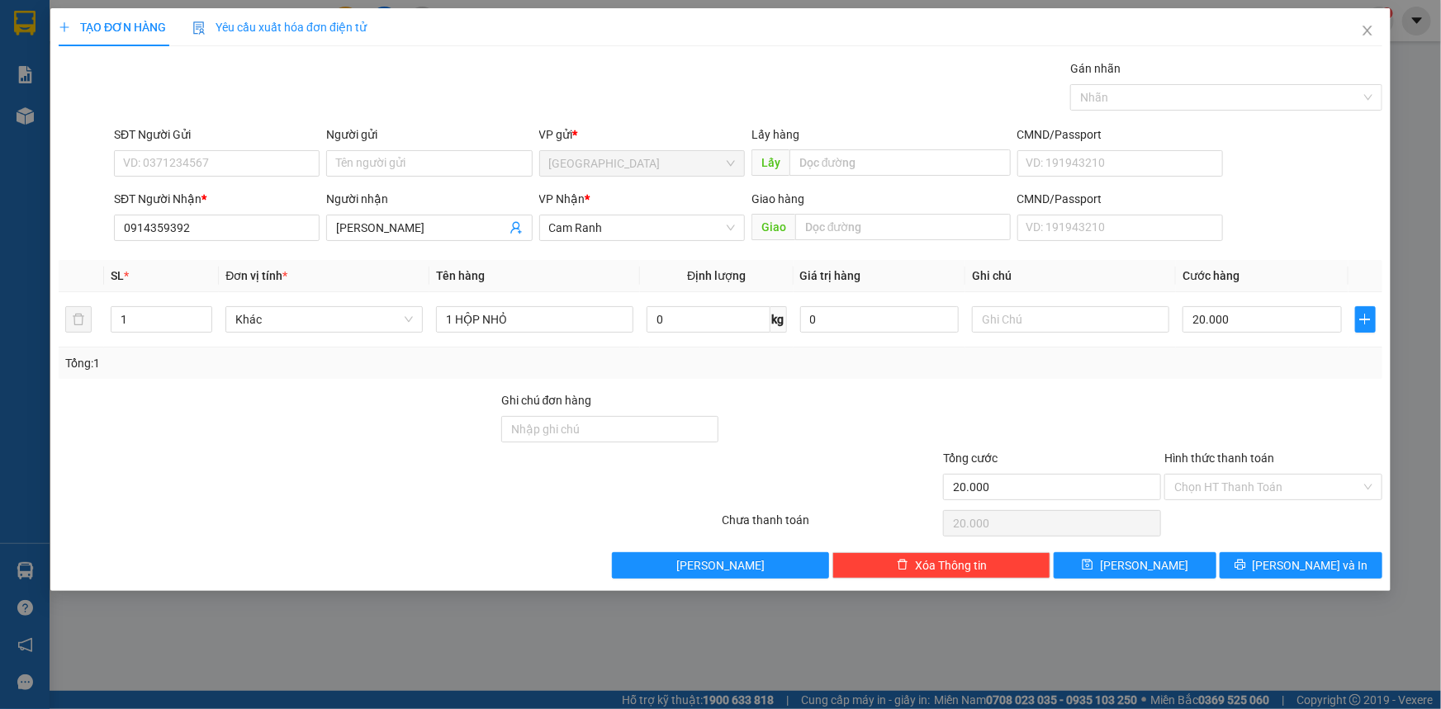
click at [1267, 383] on div "Transit Pickup Surcharge Ids Transit Deliver Surcharge Ids Transit Deliver Surc…" at bounding box center [720, 318] width 1323 height 519
click at [1264, 486] on input "Hình thức thanh toán" at bounding box center [1267, 487] width 187 height 25
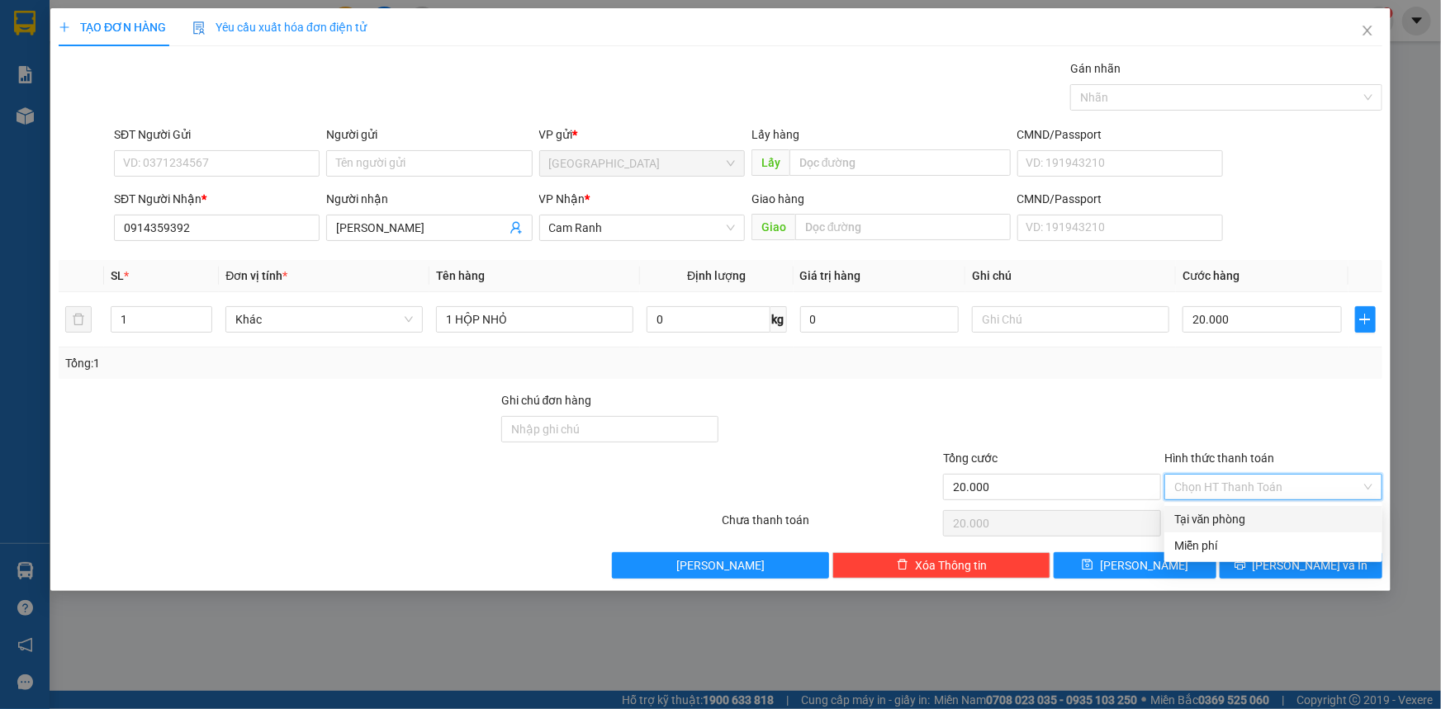
click at [1265, 520] on div "Tại văn phòng" at bounding box center [1273, 519] width 198 height 18
type input "0"
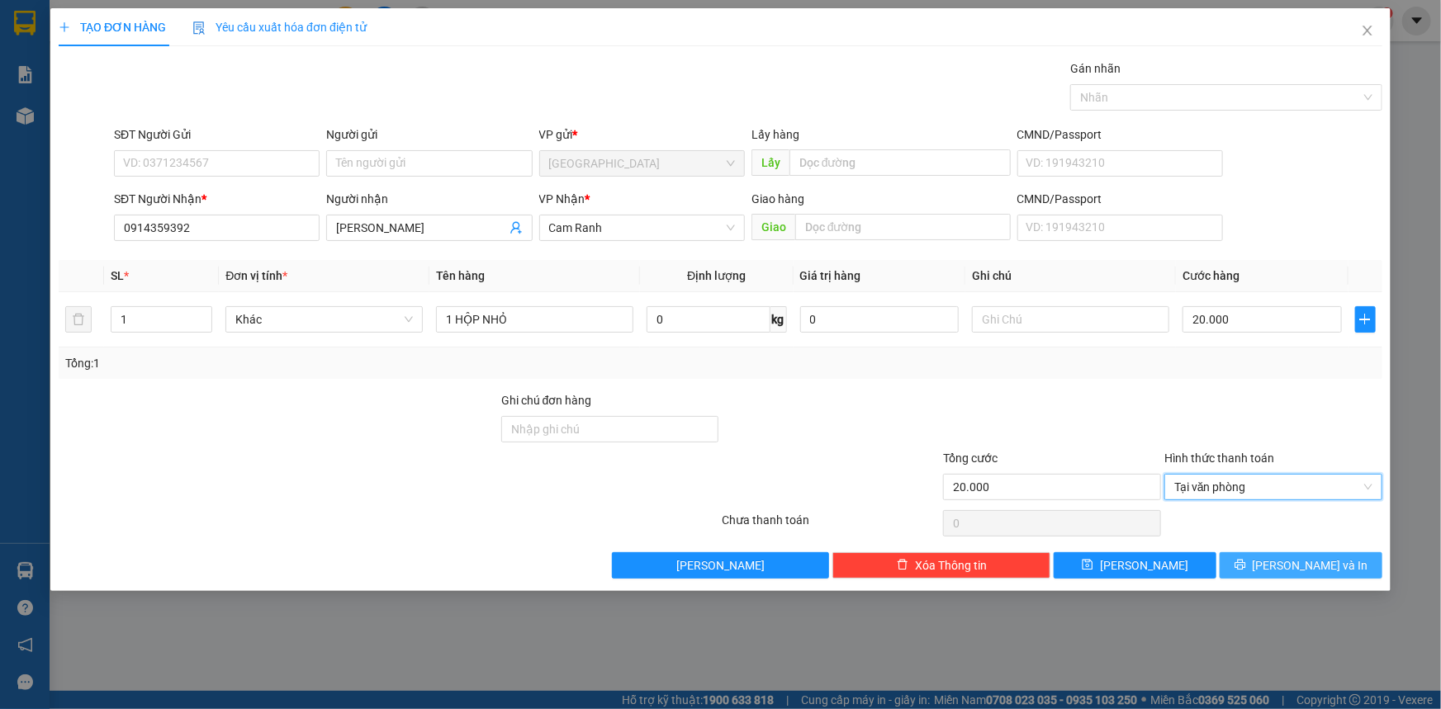
click at [1298, 562] on span "[PERSON_NAME] và In" at bounding box center [1310, 565] width 116 height 18
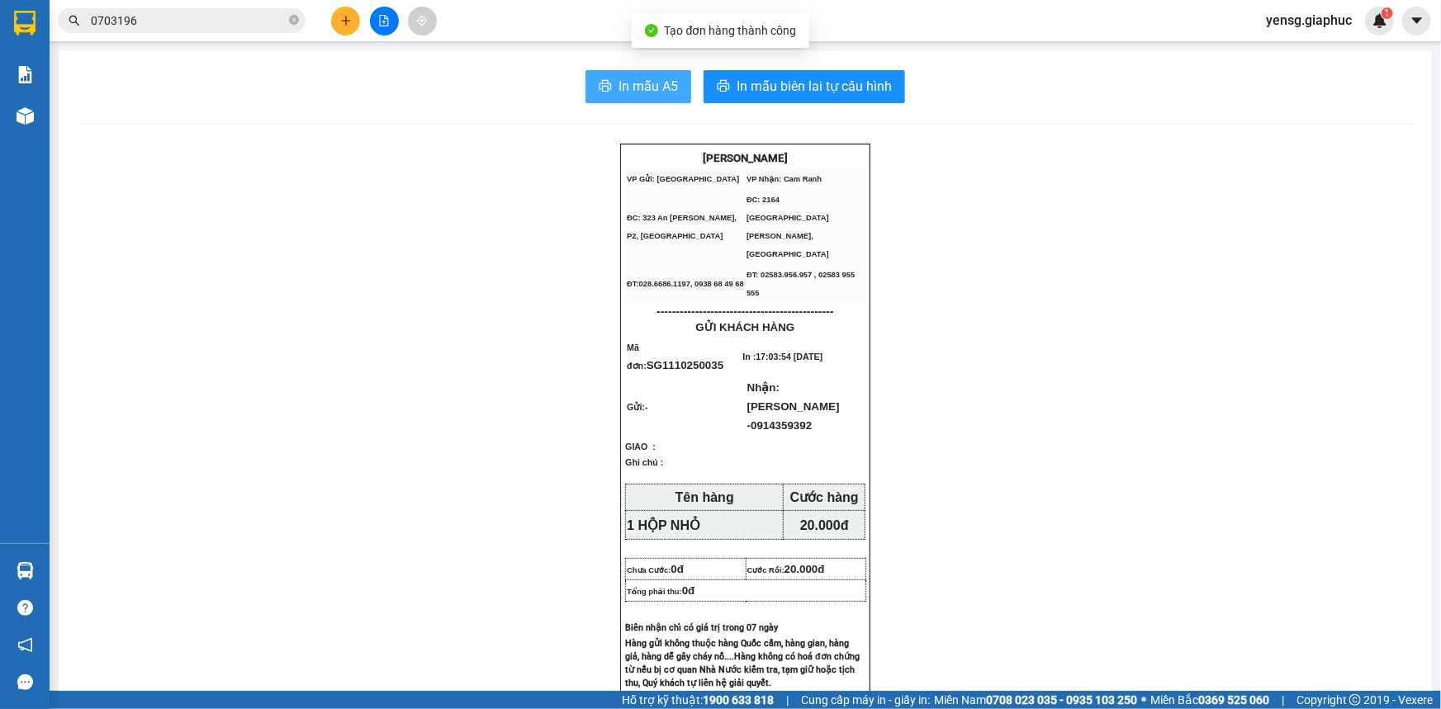
click at [656, 83] on span "In mẫu A5" at bounding box center [647, 86] width 59 height 21
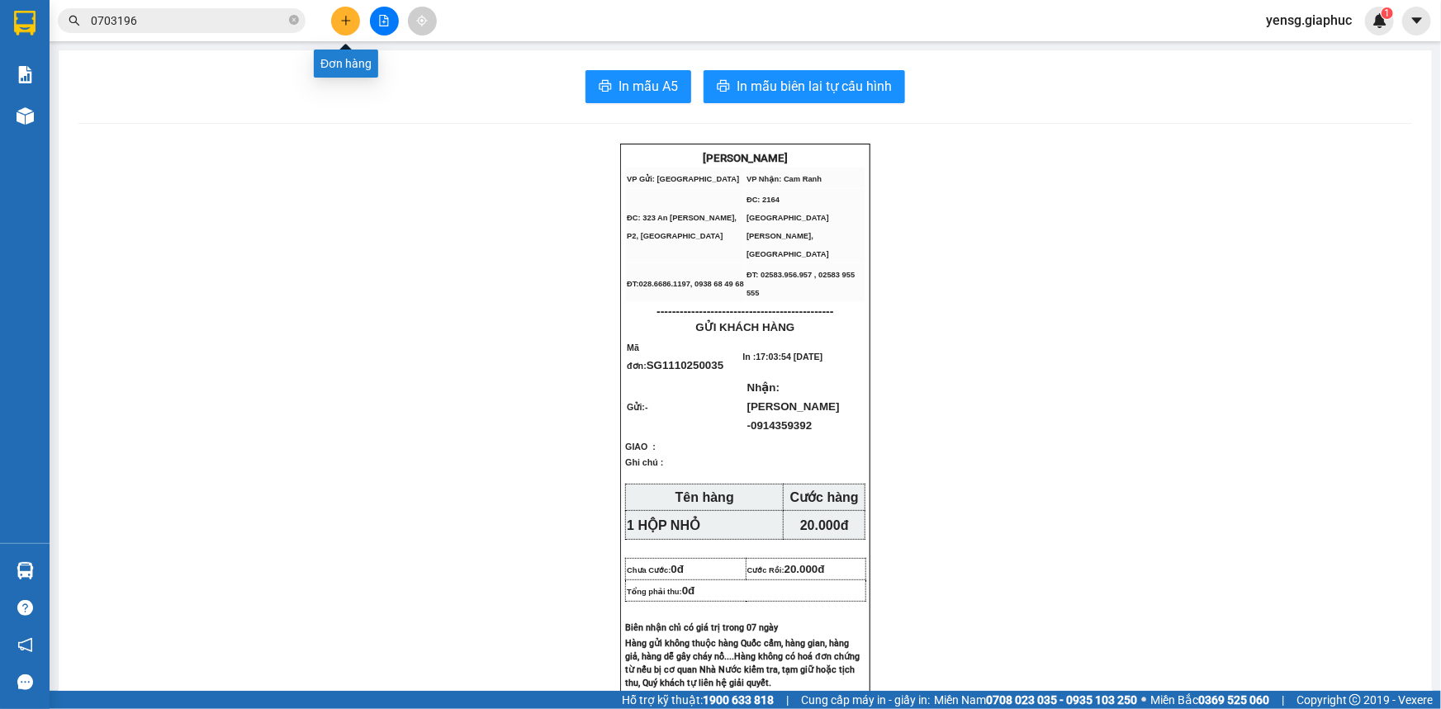
click at [344, 22] on icon "plus" at bounding box center [346, 21] width 12 height 12
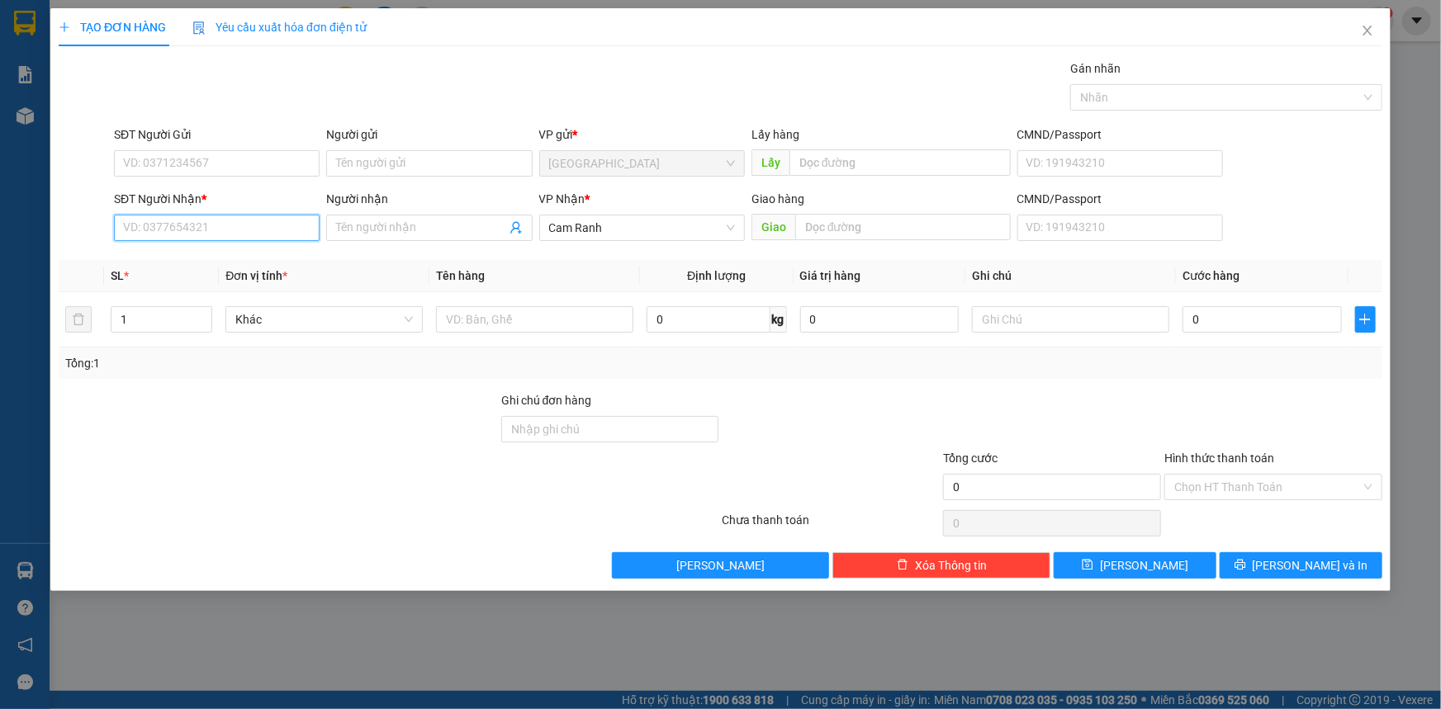
click at [192, 227] on input "SĐT Người Nhận *" at bounding box center [217, 228] width 206 height 26
click at [255, 263] on div "0914353052 - HÁT" at bounding box center [217, 261] width 186 height 18
type input "0914353052"
type input "HÁT"
type input "0914353052"
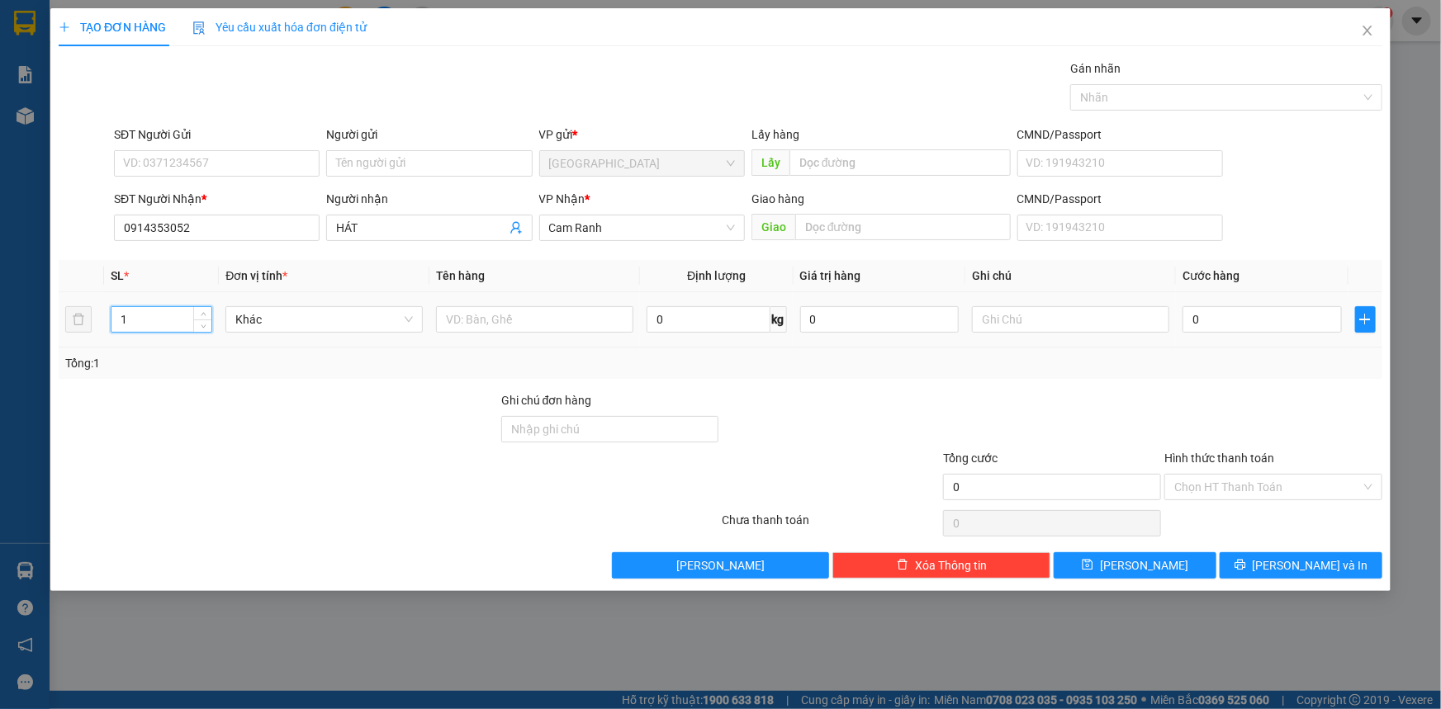
click at [167, 323] on input "1" at bounding box center [161, 319] width 100 height 25
type input "5"
click at [472, 322] on input "text" at bounding box center [534, 319] width 197 height 26
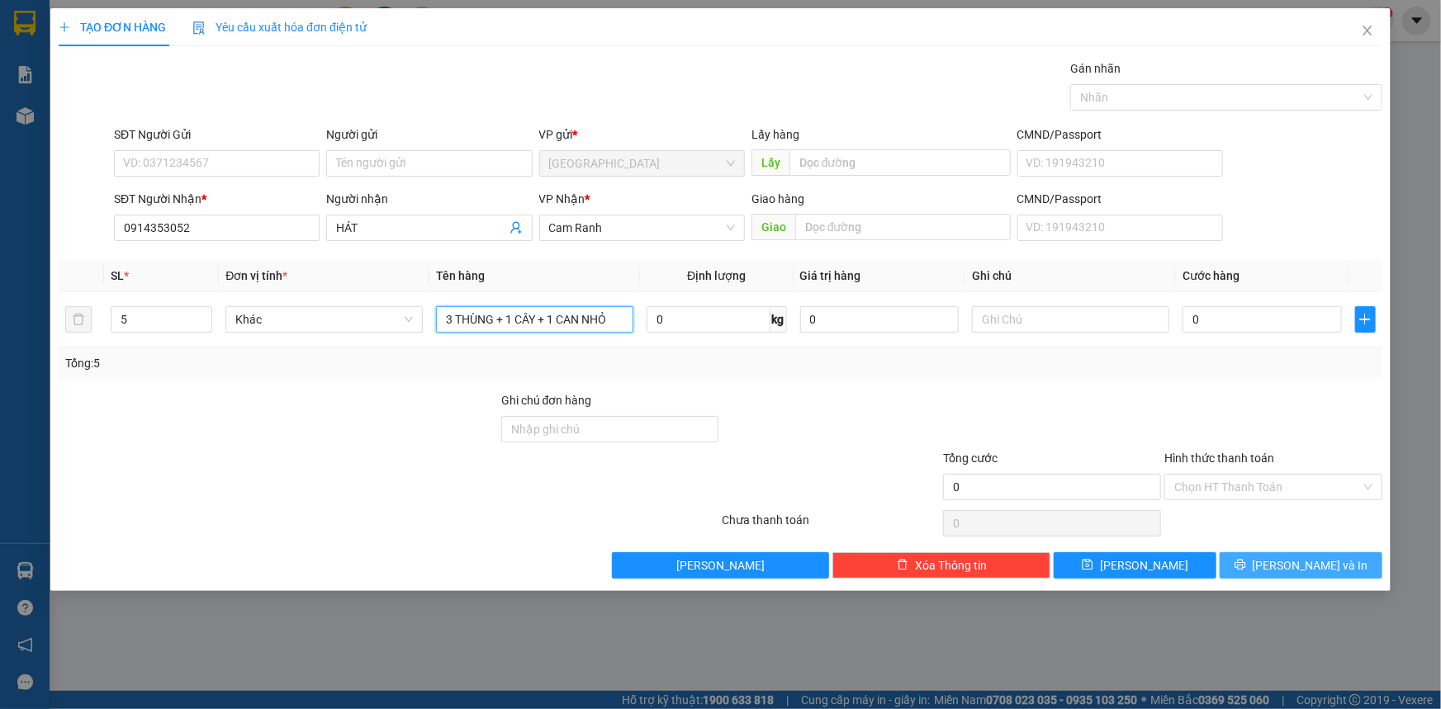
type input "3 THÙNG + 1 CÂY + 1 CAN NHỎ"
click at [1303, 552] on button "[PERSON_NAME] và In" at bounding box center [1300, 565] width 163 height 26
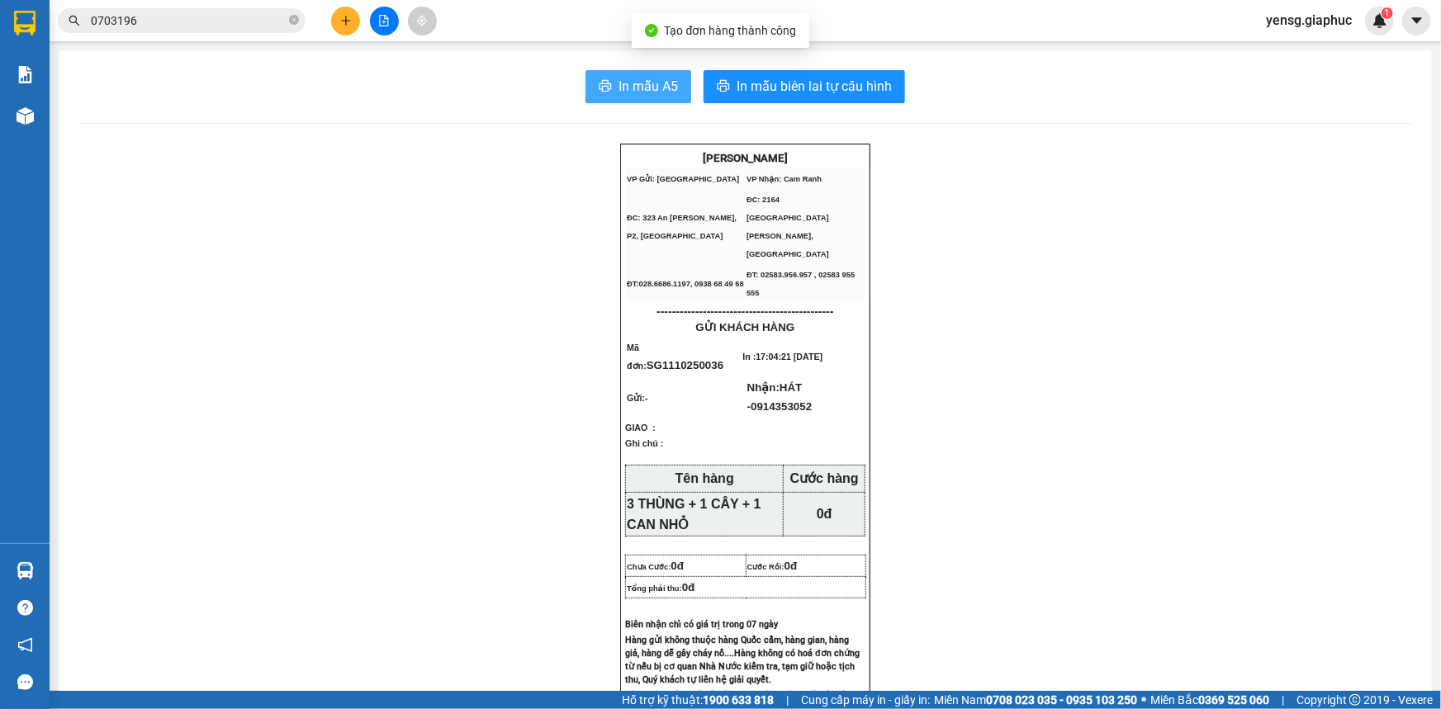
click at [604, 98] on button "In mẫu A5" at bounding box center [638, 86] width 106 height 33
click at [353, 16] on button at bounding box center [345, 21] width 29 height 29
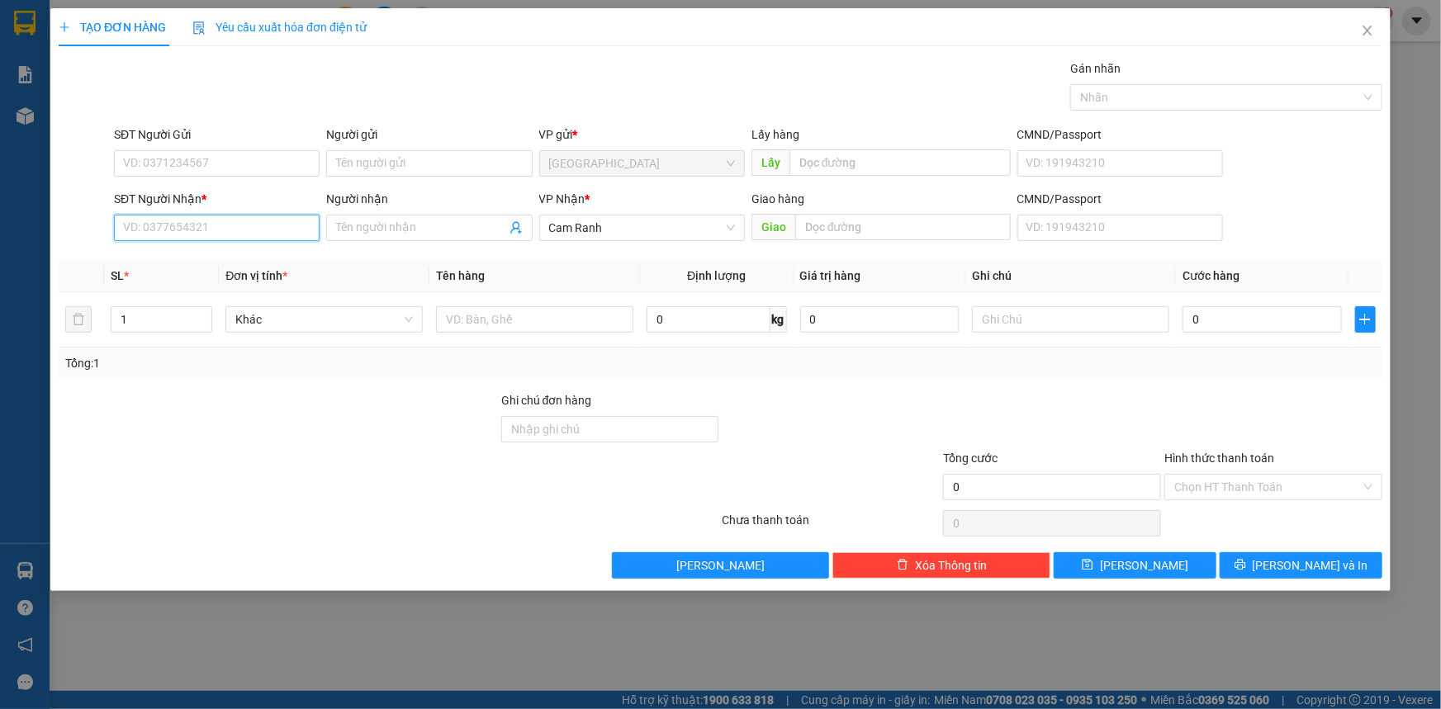
click at [193, 216] on input "SĐT Người Nhận *" at bounding box center [217, 228] width 206 height 26
click at [210, 256] on div "0913175438 - THỤC CHI" at bounding box center [217, 261] width 186 height 18
type input "0913175438"
type input "THỤC CHI"
type input "0913175438"
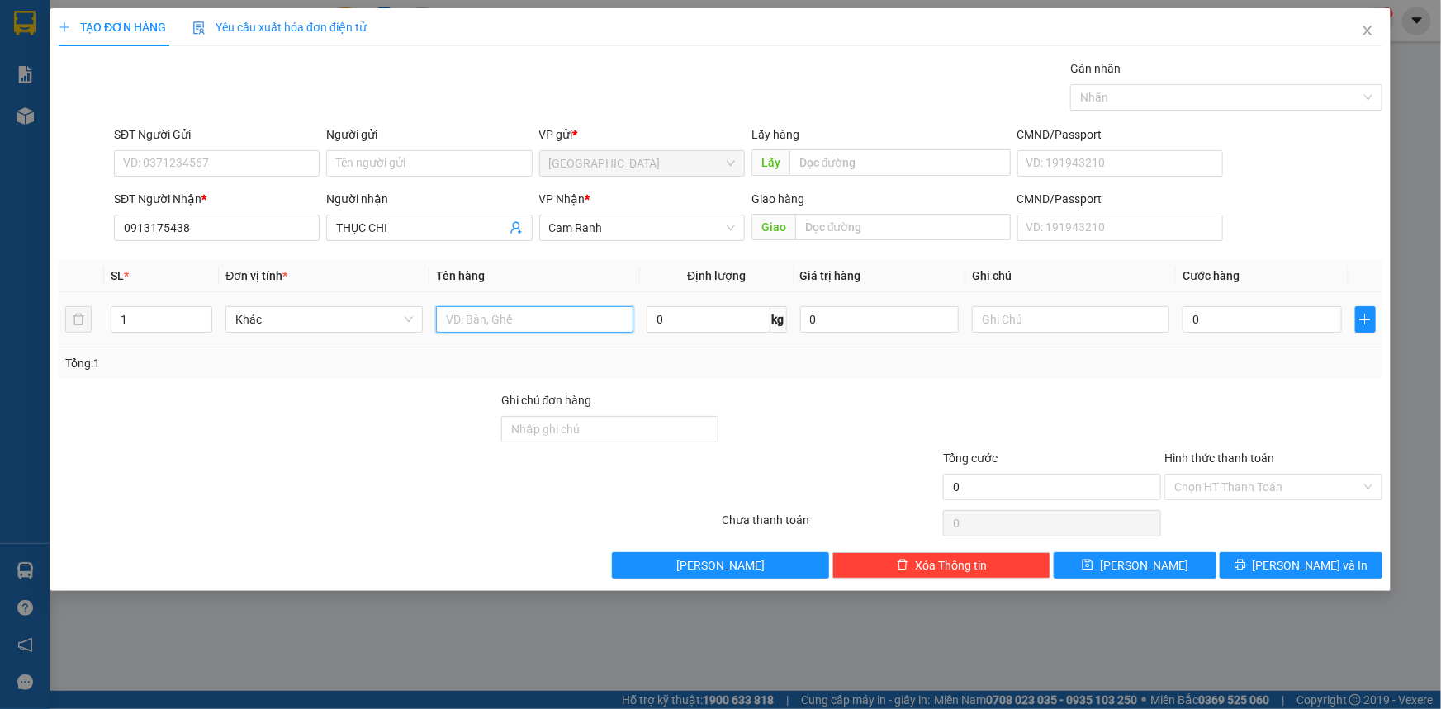
click at [515, 327] on input "text" at bounding box center [534, 319] width 197 height 26
type input "1 CỤC"
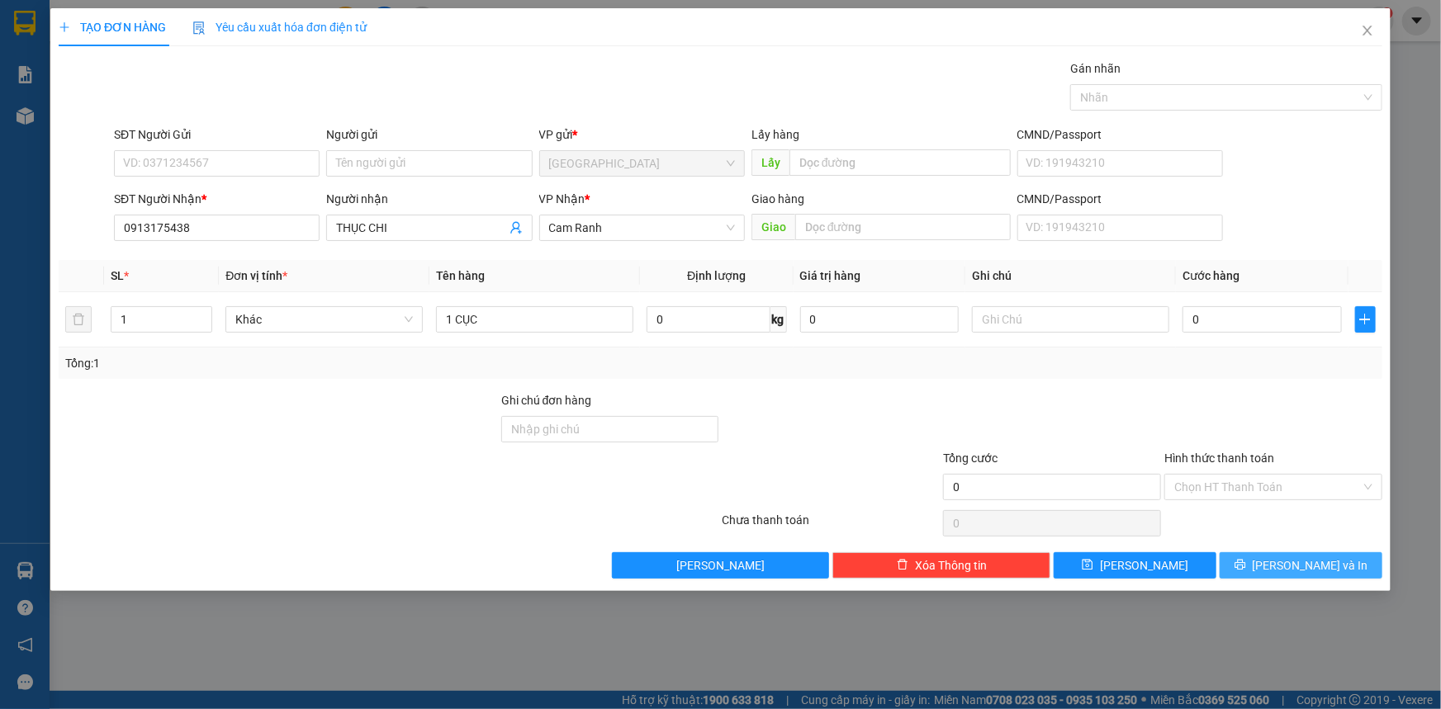
click at [1330, 562] on span "[PERSON_NAME] và In" at bounding box center [1310, 565] width 116 height 18
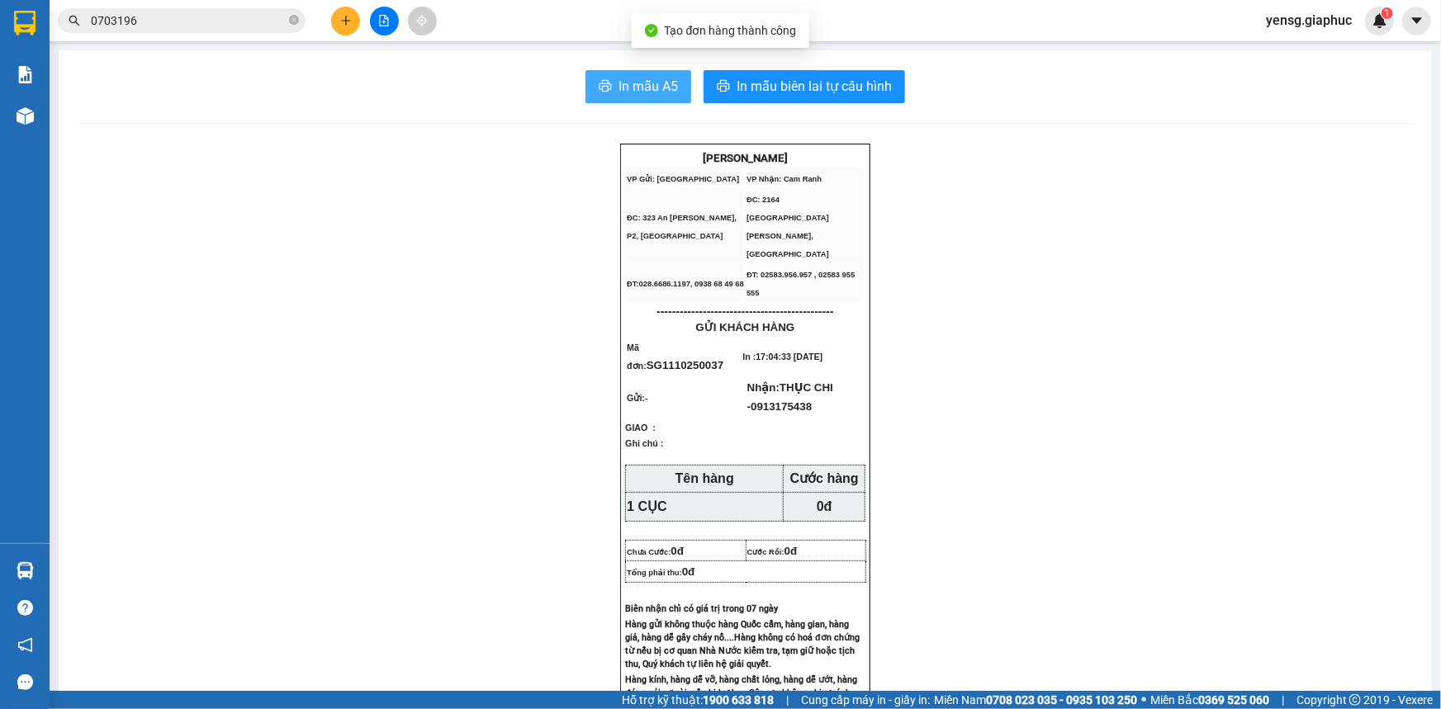
click at [600, 95] on button "In mẫu A5" at bounding box center [638, 86] width 106 height 33
click at [48, 123] on div "Kho hàng mới" at bounding box center [25, 115] width 50 height 41
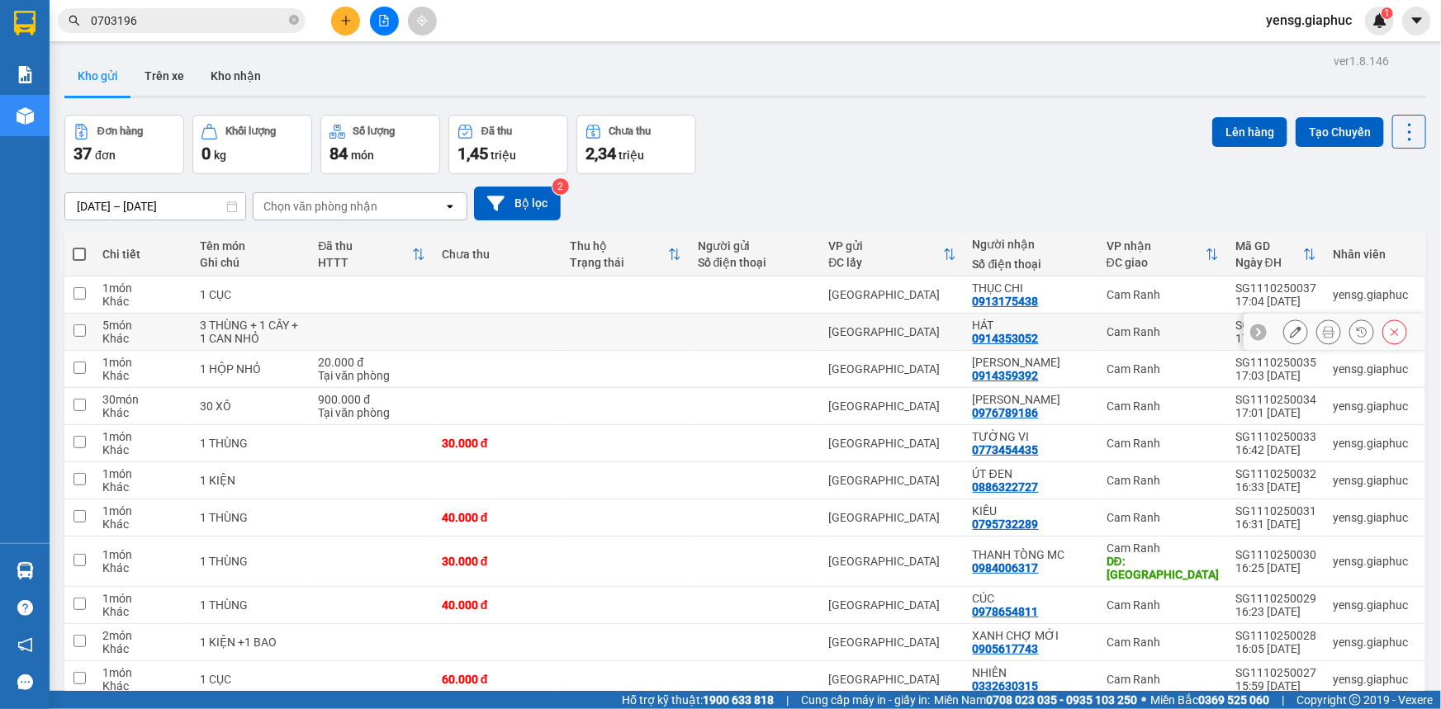
click at [1290, 336] on icon at bounding box center [1296, 332] width 12 height 12
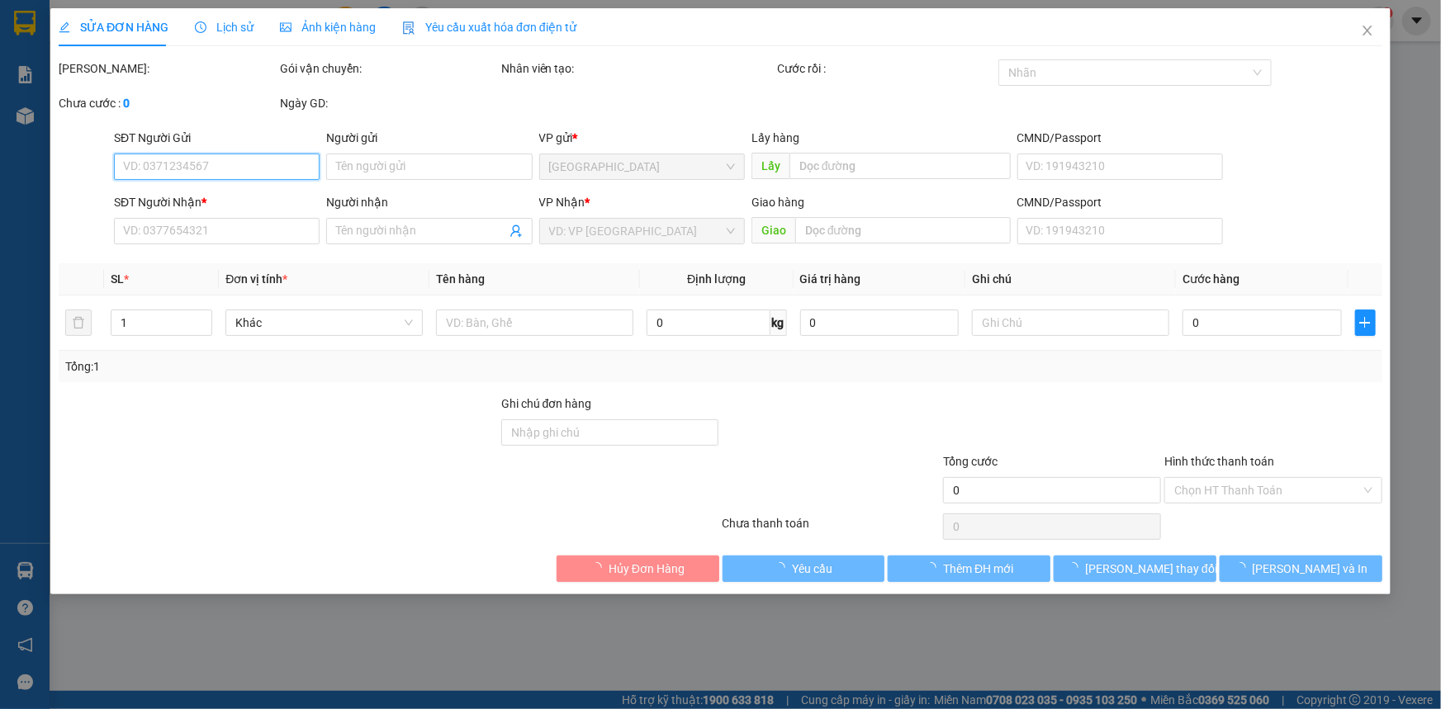
type input "0914353052"
type input "HÁT"
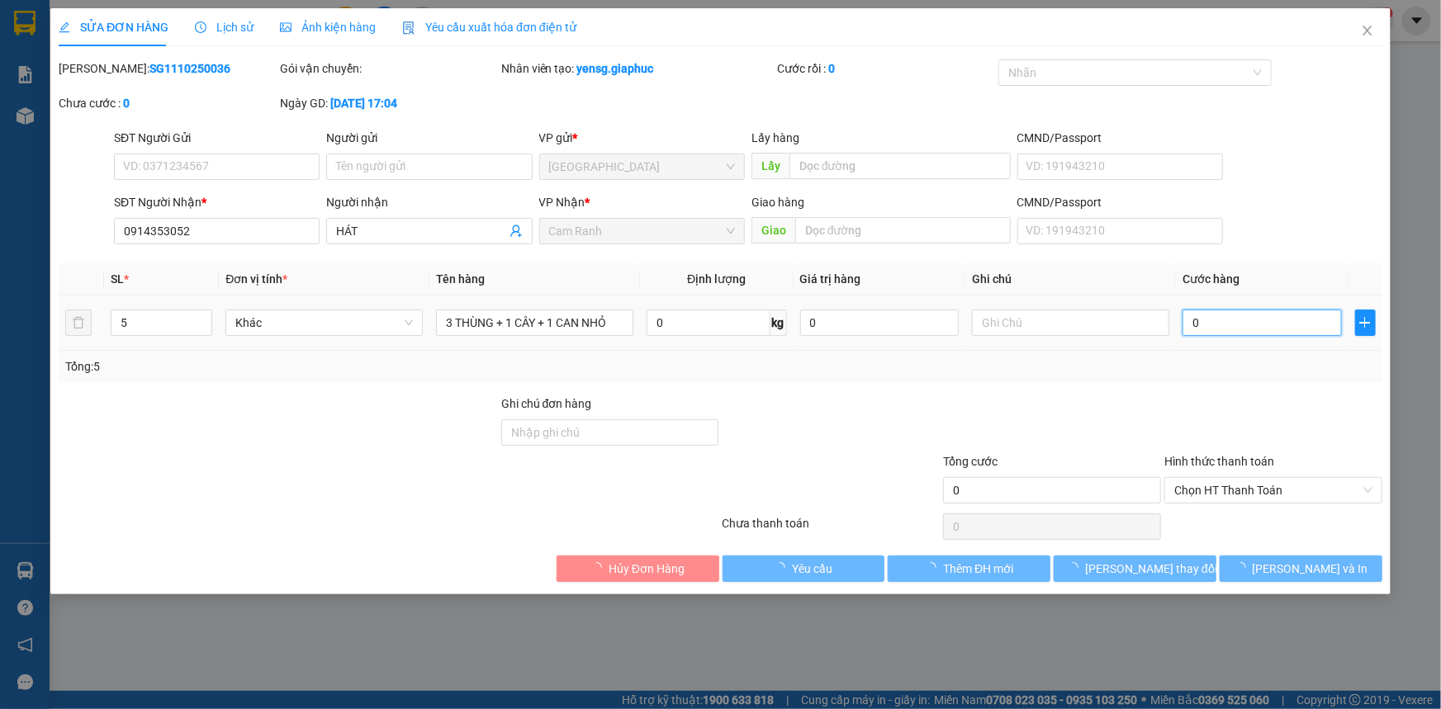
click at [1215, 324] on input "0" at bounding box center [1261, 323] width 159 height 26
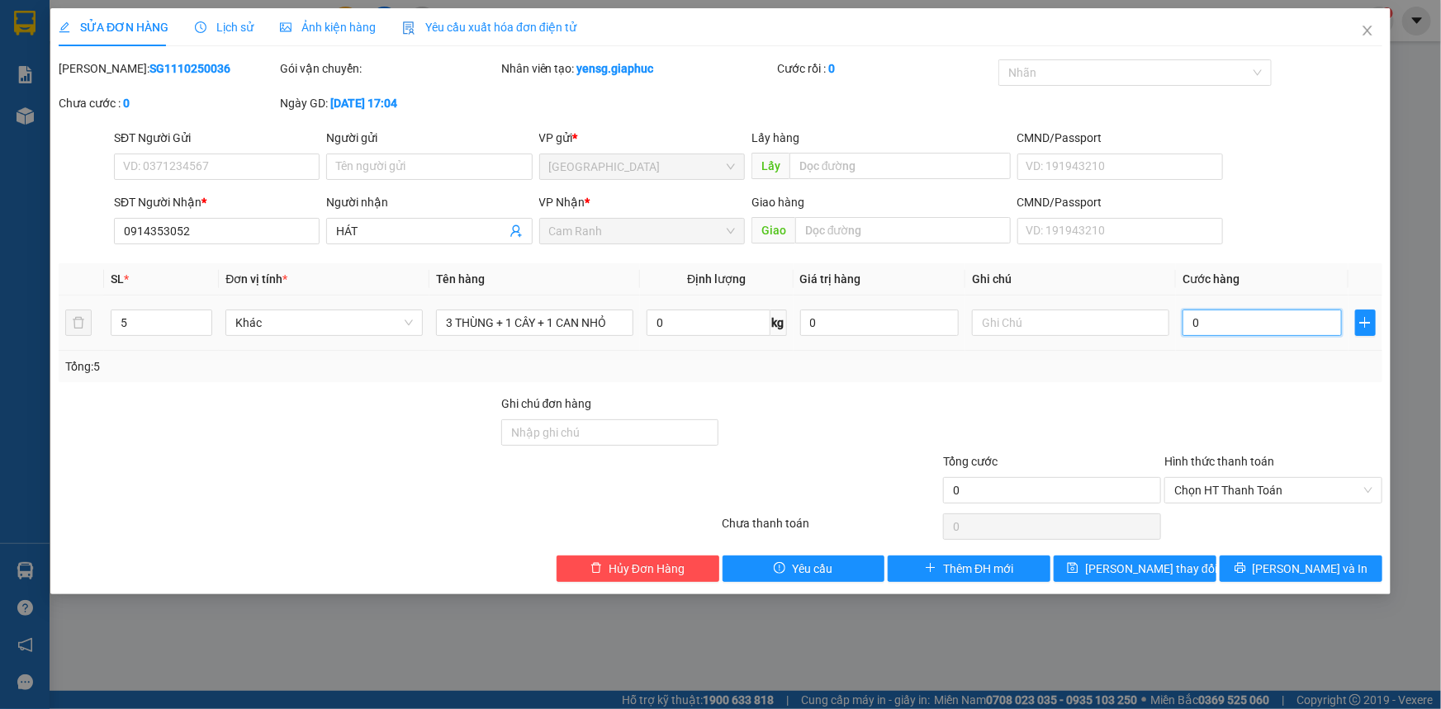
type input "1"
type input "15"
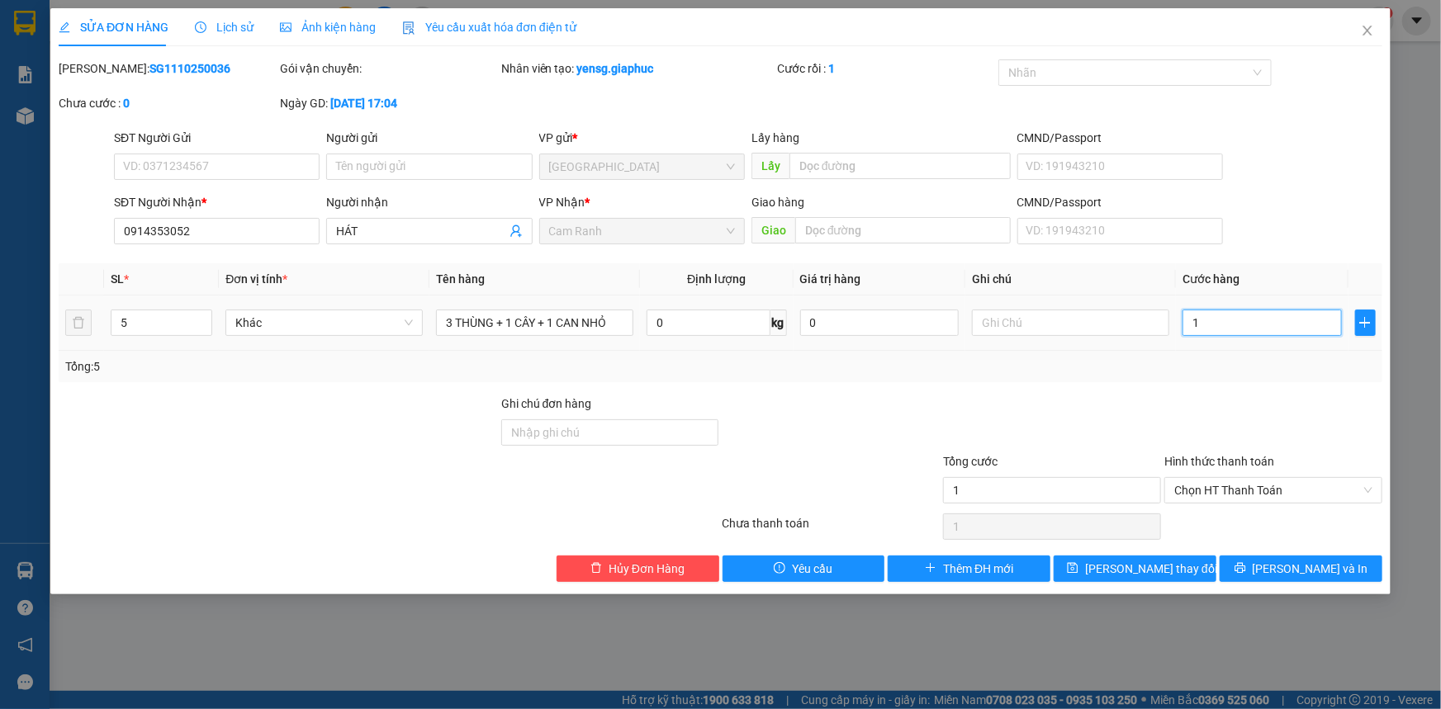
type input "15"
type input "150"
type input "150.000"
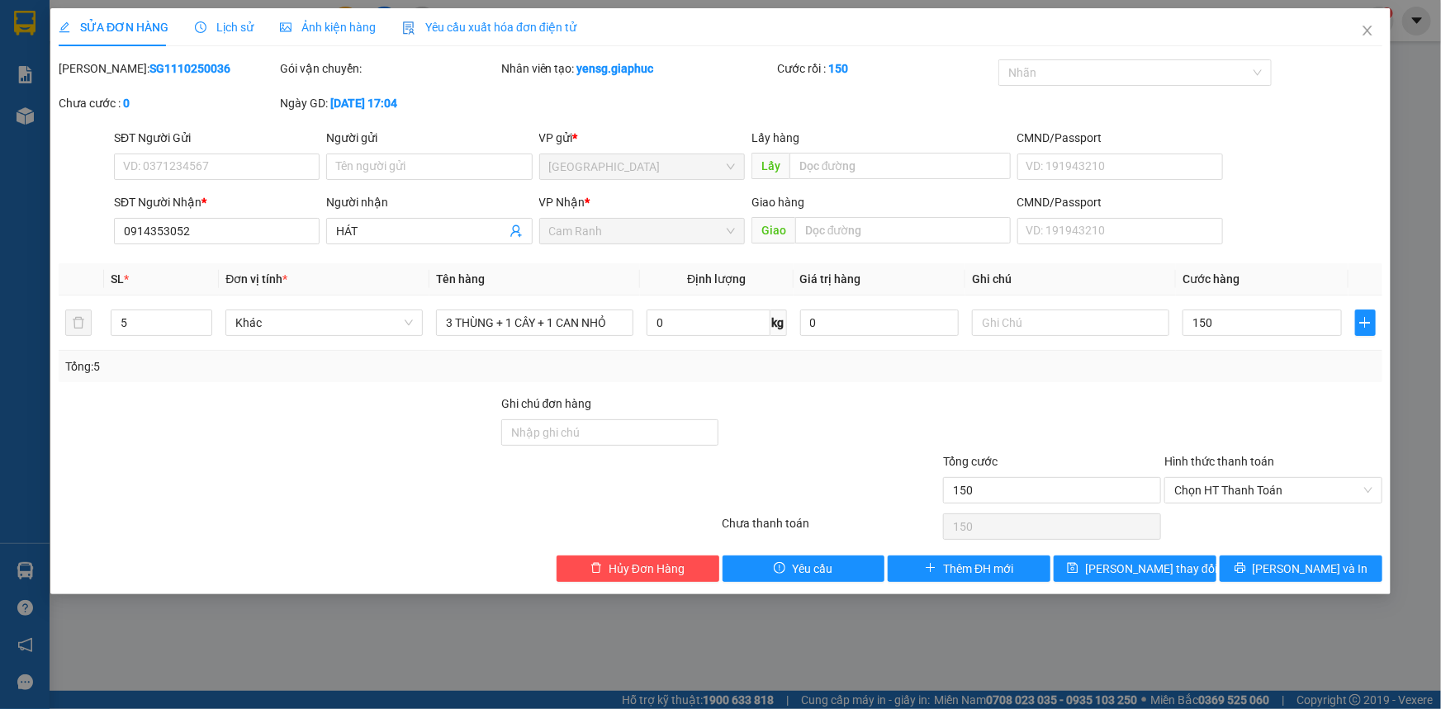
type input "150.000"
click at [1180, 396] on div at bounding box center [1272, 424] width 221 height 58
click at [1166, 571] on span "[PERSON_NAME] thay đổi" at bounding box center [1151, 569] width 132 height 18
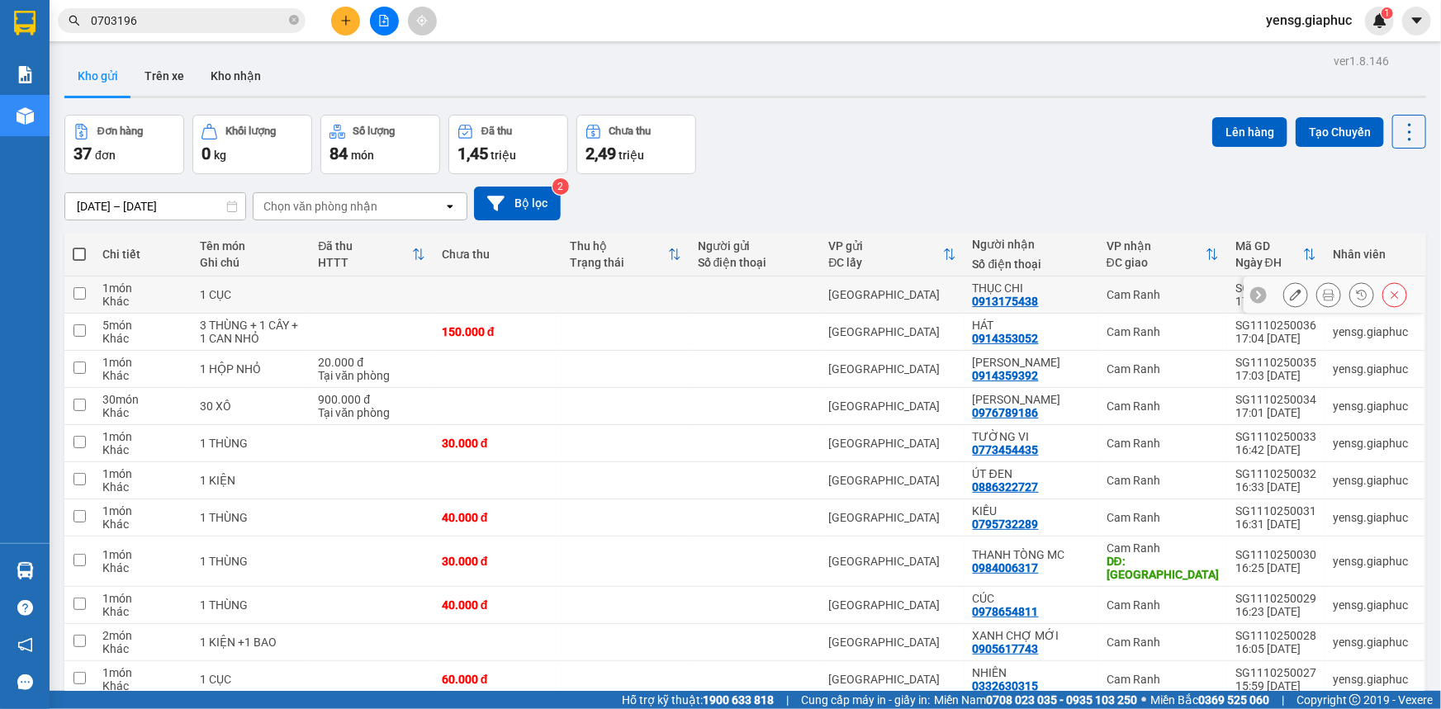
click at [1291, 299] on button at bounding box center [1295, 295] width 23 height 29
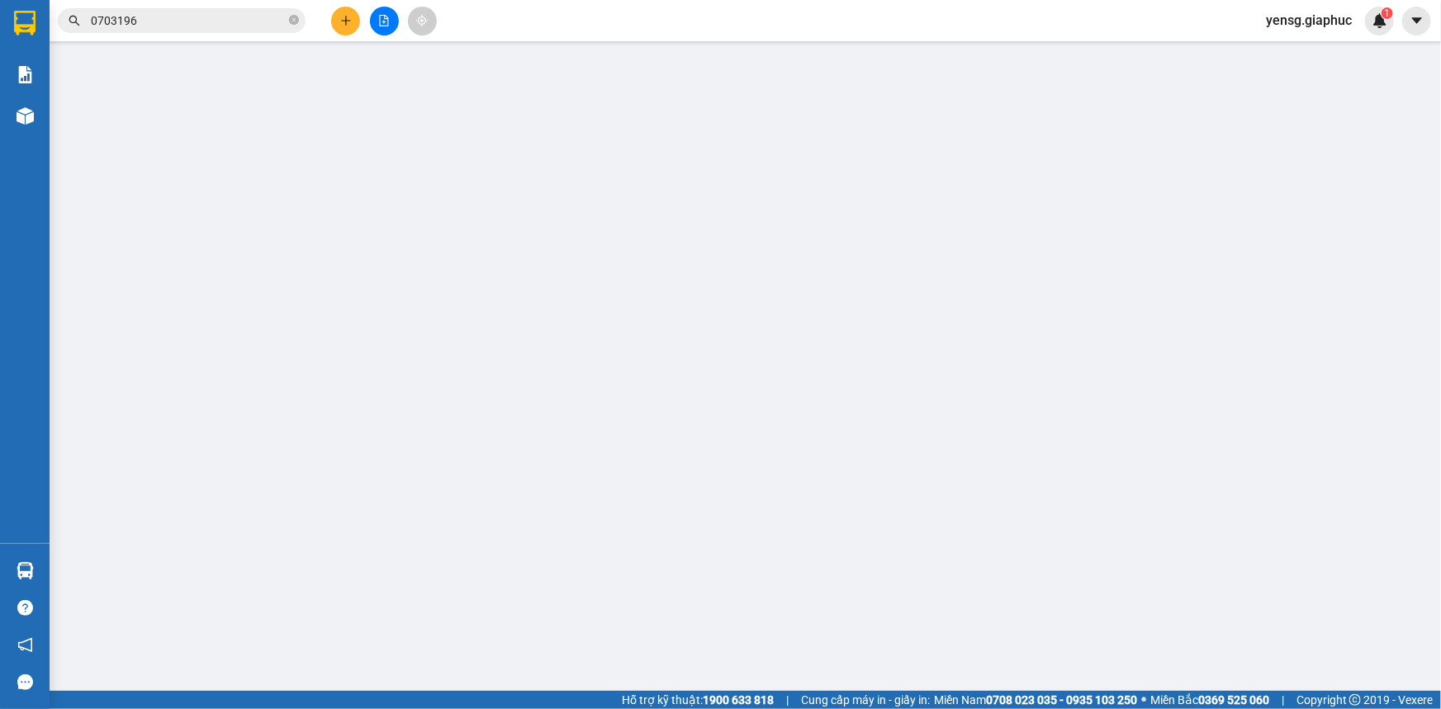
type input "0913175438"
type input "THỤC CHI"
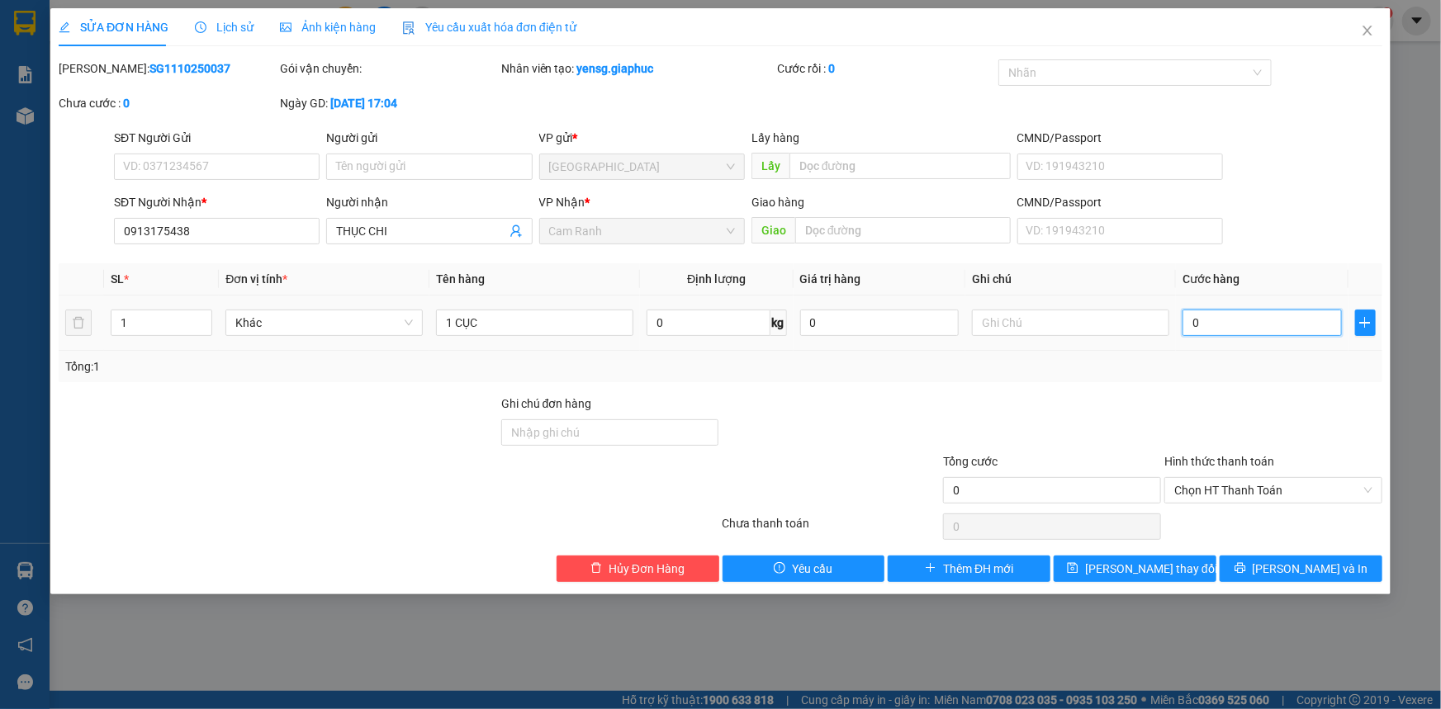
click at [1229, 310] on input "0" at bounding box center [1261, 323] width 159 height 26
type input "3"
type input "30"
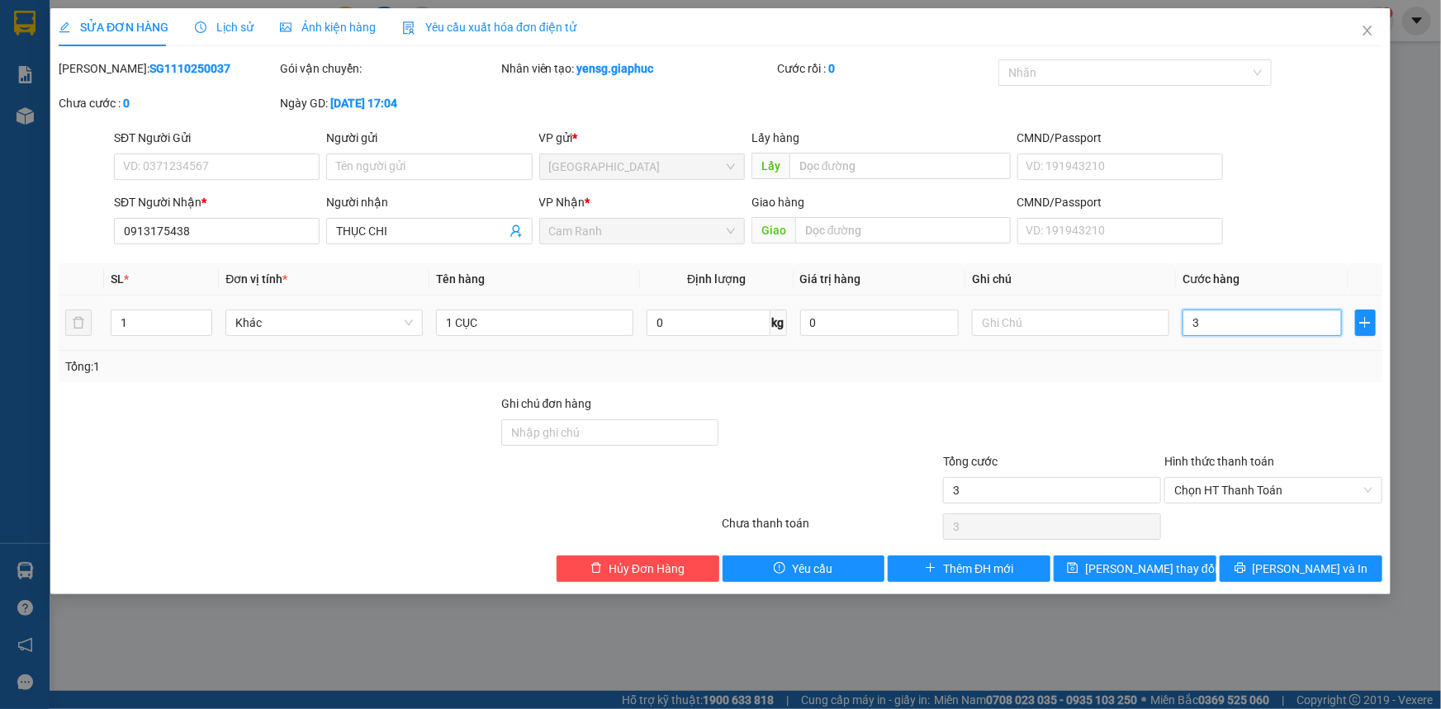
type input "30"
type input "30.000"
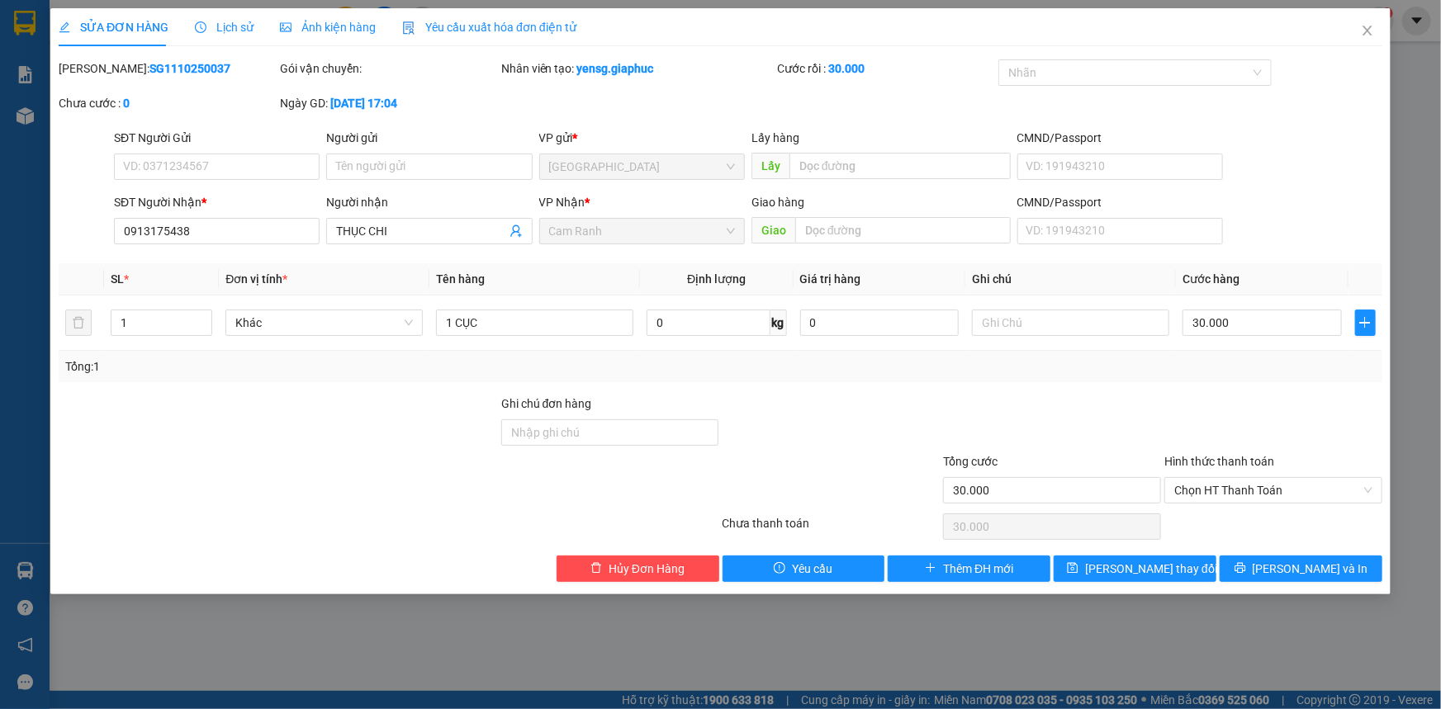
click at [1229, 367] on div "Tổng: 1" at bounding box center [720, 366] width 1310 height 18
click at [1164, 552] on div "Total Paid Fee 0 Total UnPaid Fee 0 Cash Collection Total Fee Mã ĐH: SG11102500…" at bounding box center [720, 320] width 1323 height 523
click at [1162, 566] on span "[PERSON_NAME] thay đổi" at bounding box center [1151, 569] width 132 height 18
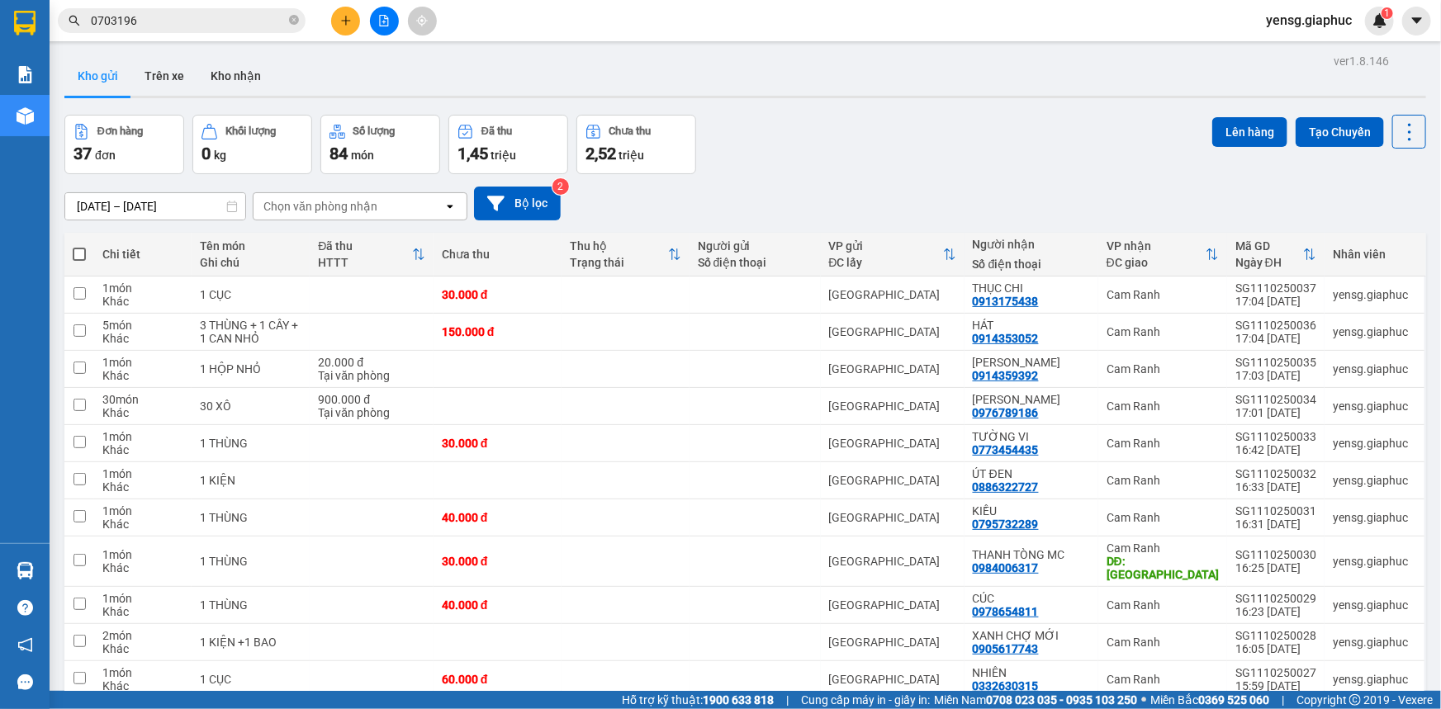
click at [341, 21] on icon "plus" at bounding box center [346, 21] width 12 height 12
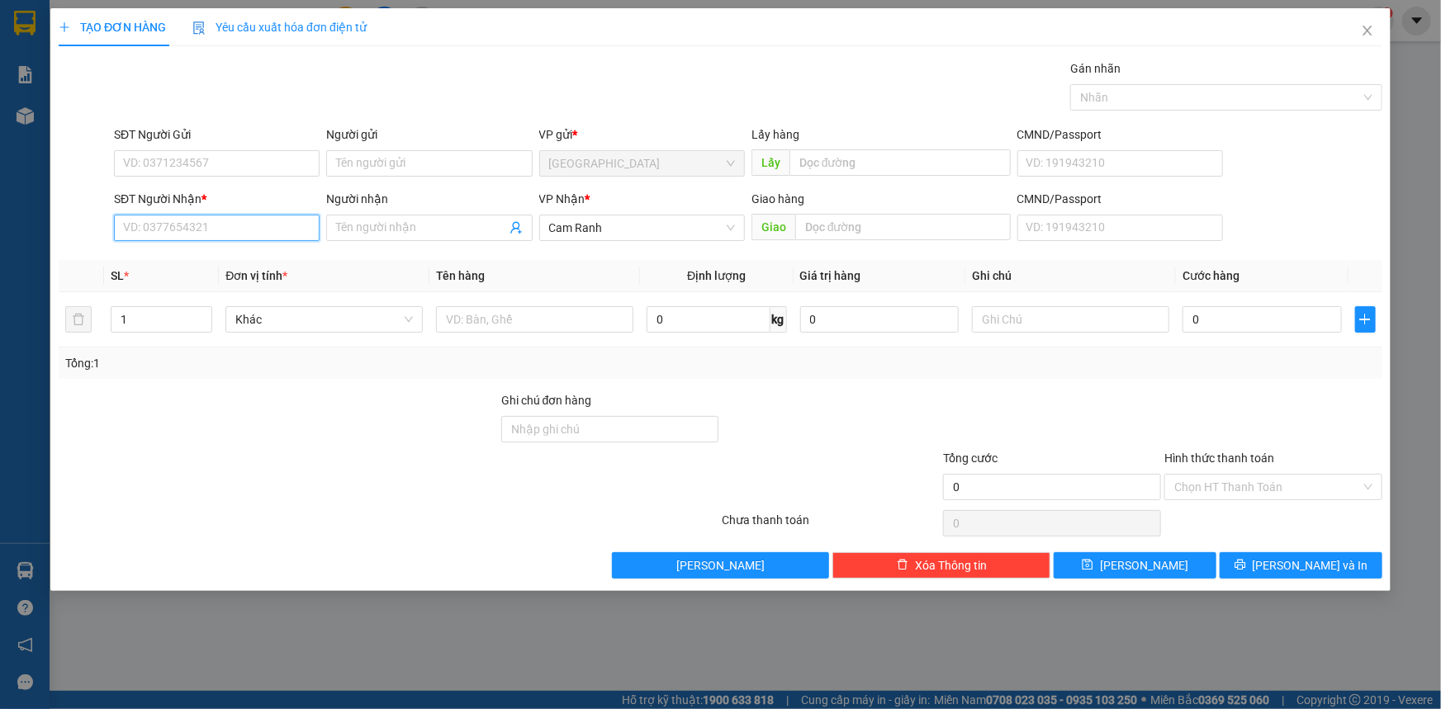
click at [238, 231] on input "SĐT Người Nhận *" at bounding box center [217, 228] width 206 height 26
click at [253, 282] on div "0905431186 - TÙNG GIA PHÚC" at bounding box center [217, 287] width 186 height 18
type input "0905431186"
type input "TÙNG GIA PHÚC"
type input "0905431186"
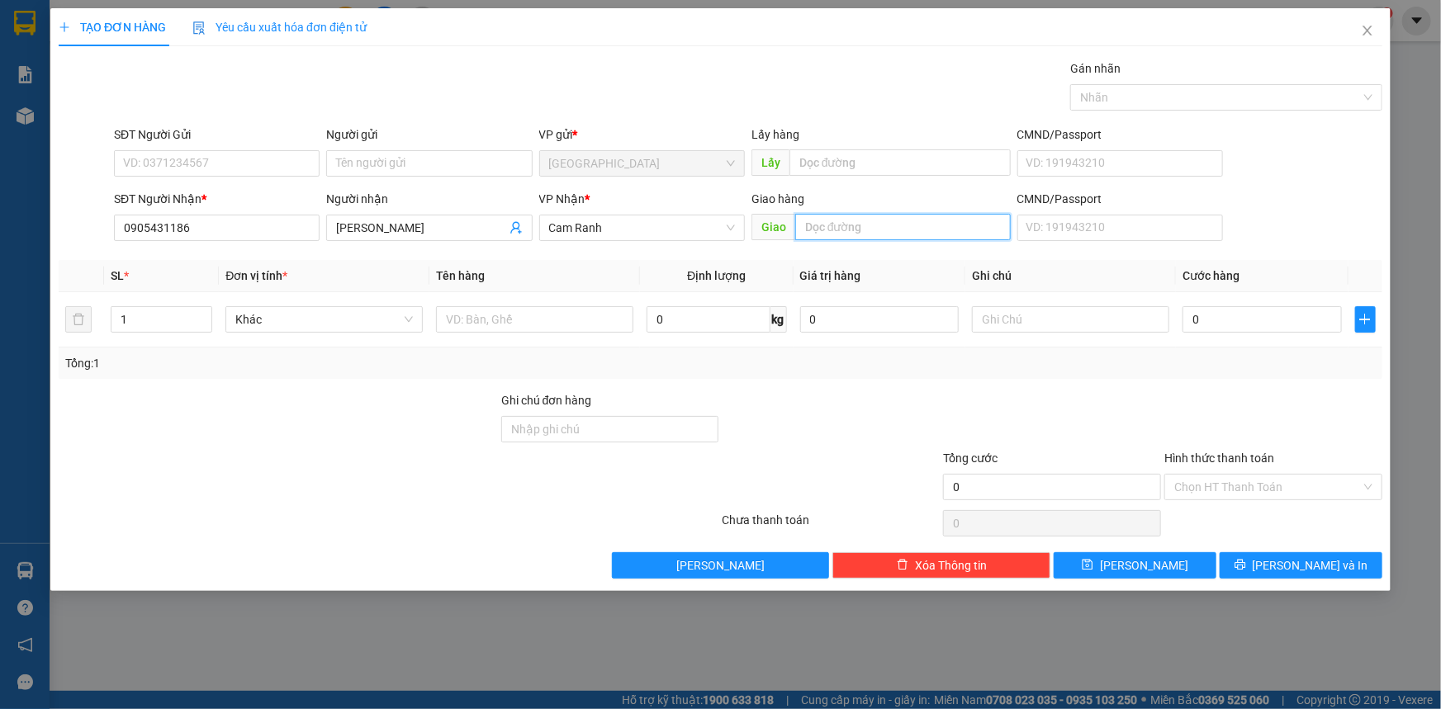
click at [831, 215] on input "text" at bounding box center [902, 227] width 215 height 26
type input "MỸ CA"
click at [449, 315] on input "text" at bounding box center [534, 319] width 197 height 26
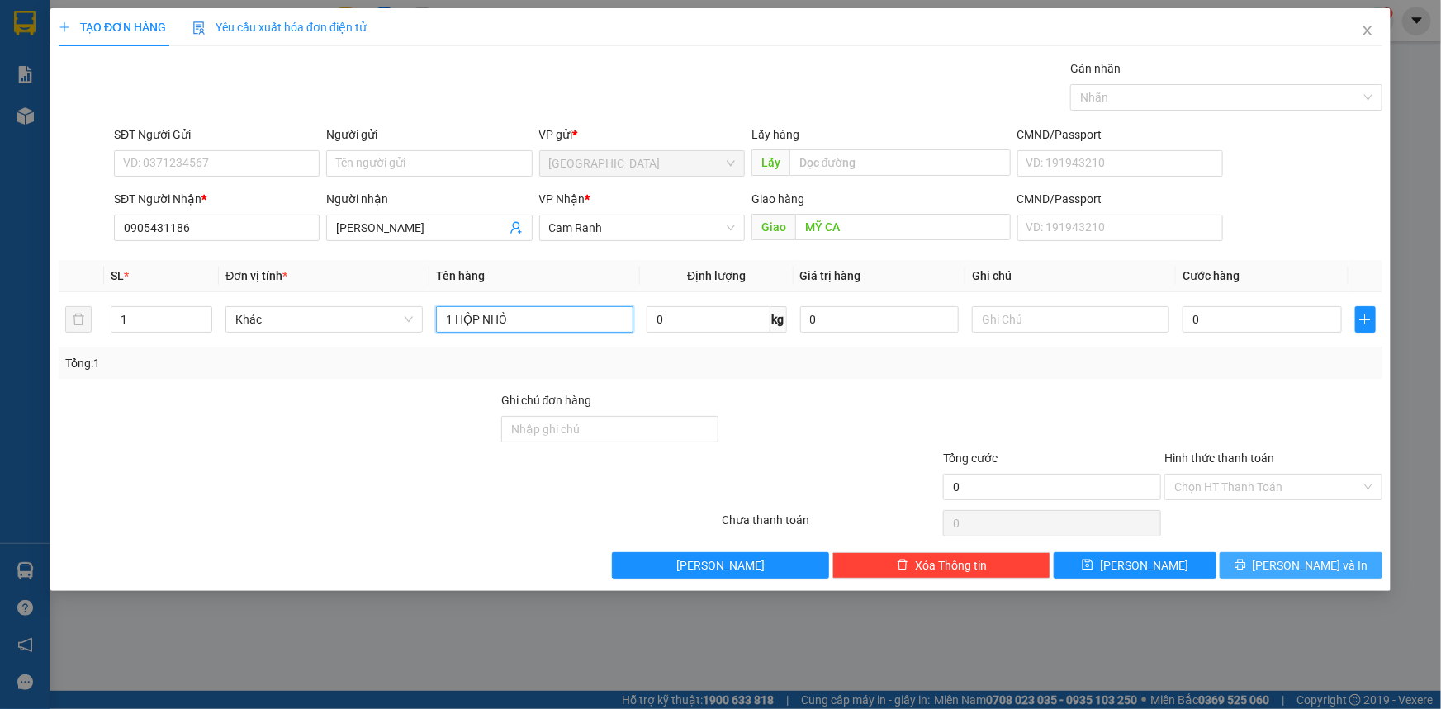
type input "1 HỘP NHỎ"
click at [1321, 558] on span "[PERSON_NAME] và In" at bounding box center [1310, 565] width 116 height 18
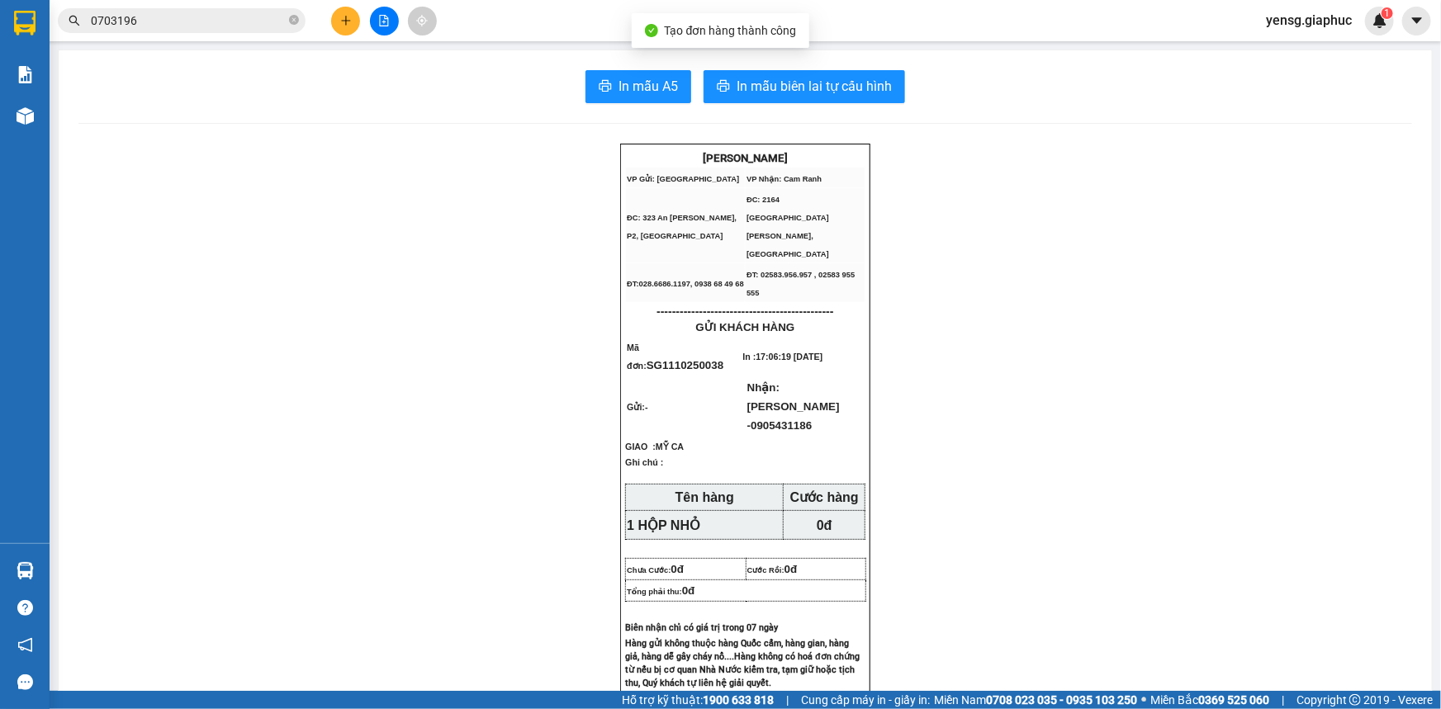
click at [652, 74] on button "In mẫu A5" at bounding box center [638, 86] width 106 height 33
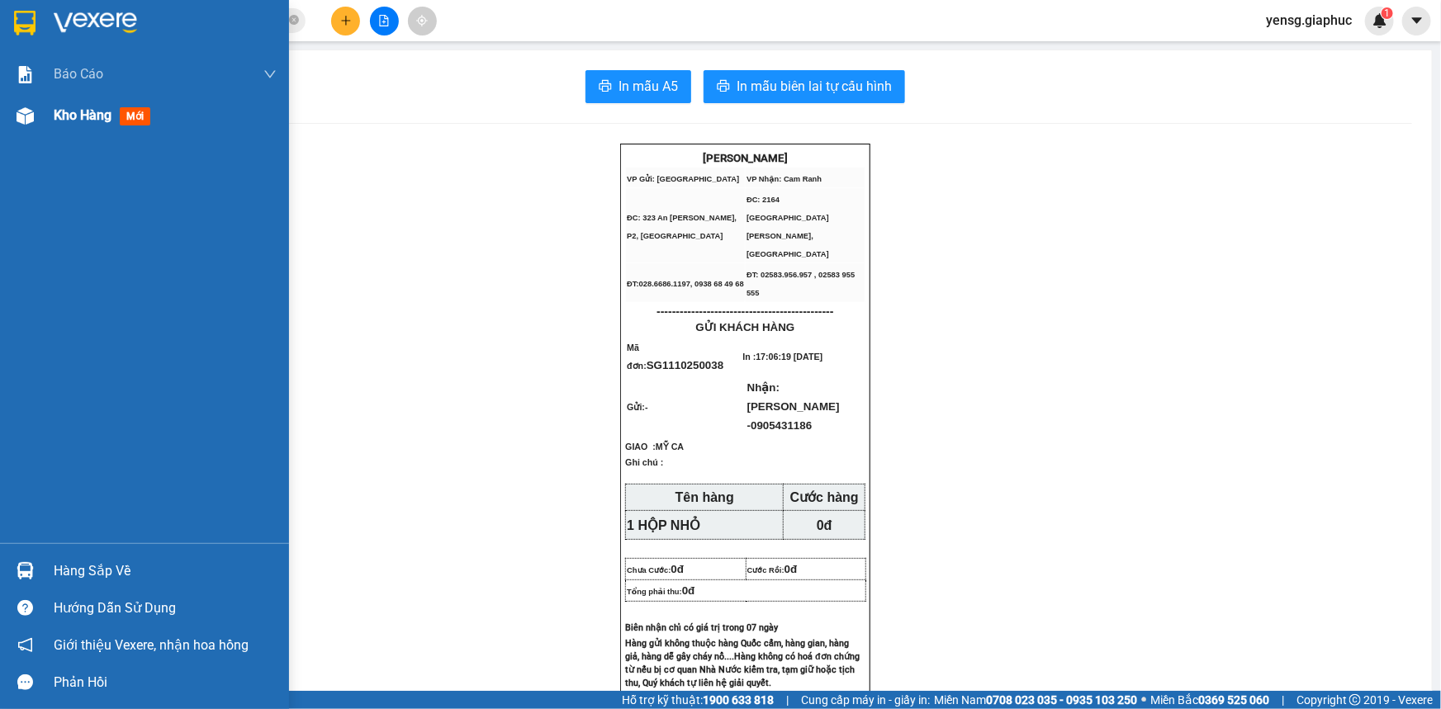
click at [17, 108] on img at bounding box center [25, 115] width 17 height 17
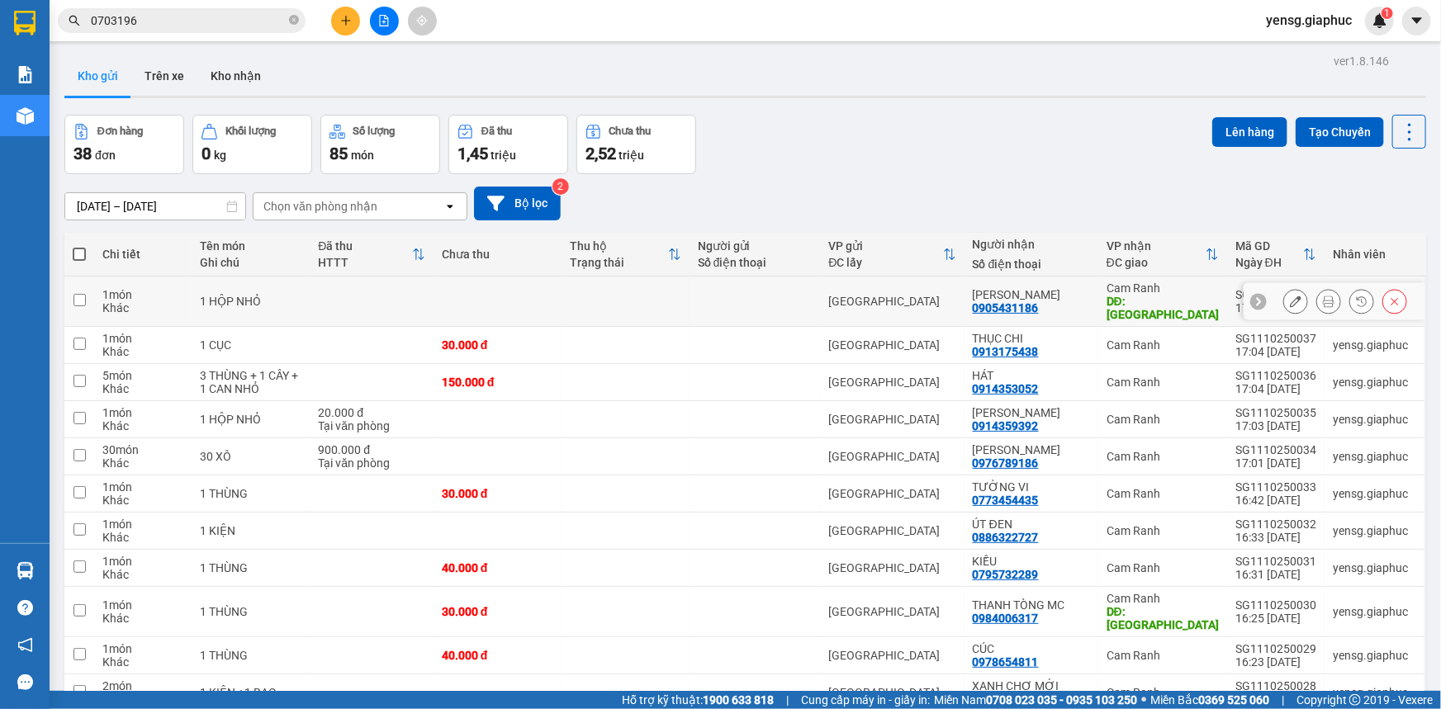
click at [1290, 298] on icon at bounding box center [1296, 302] width 12 height 12
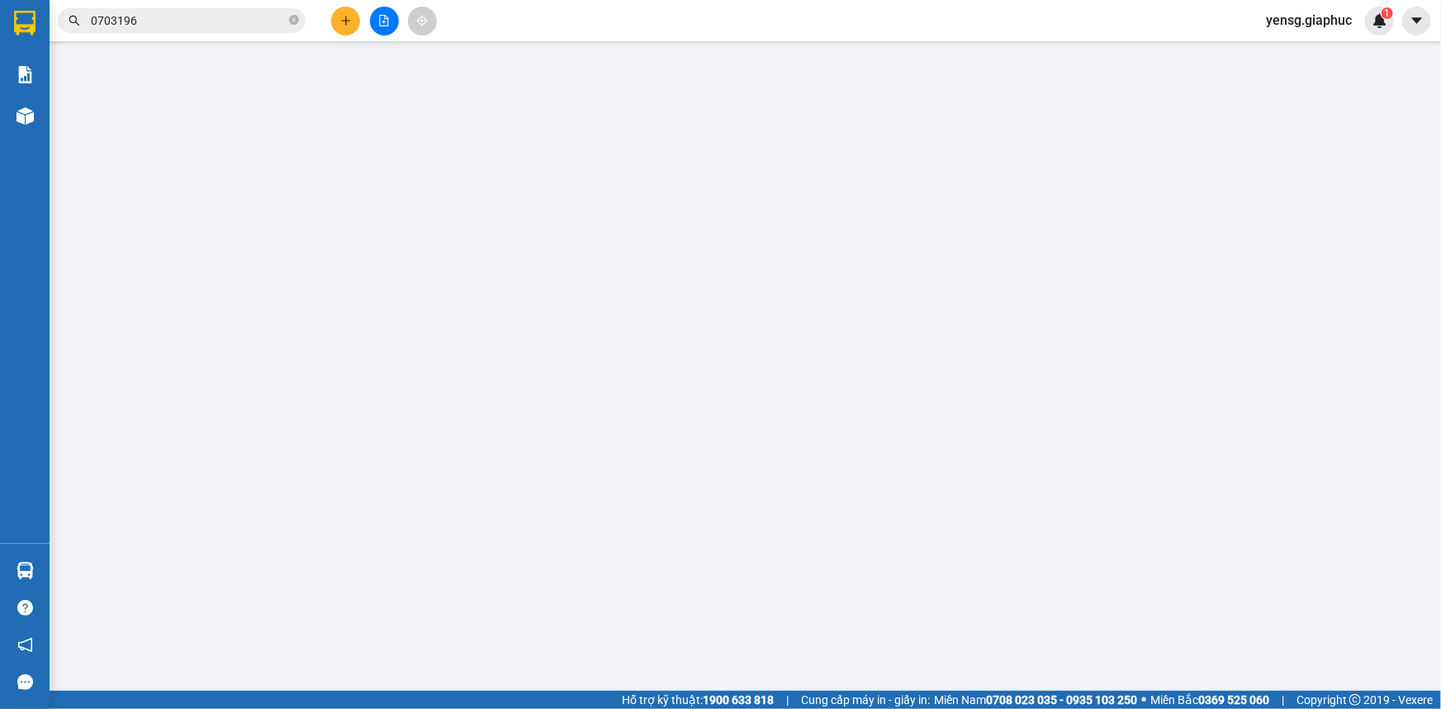
type input "0905431186"
type input "TÙNG GIA PHÚC"
type input "MỸ CA"
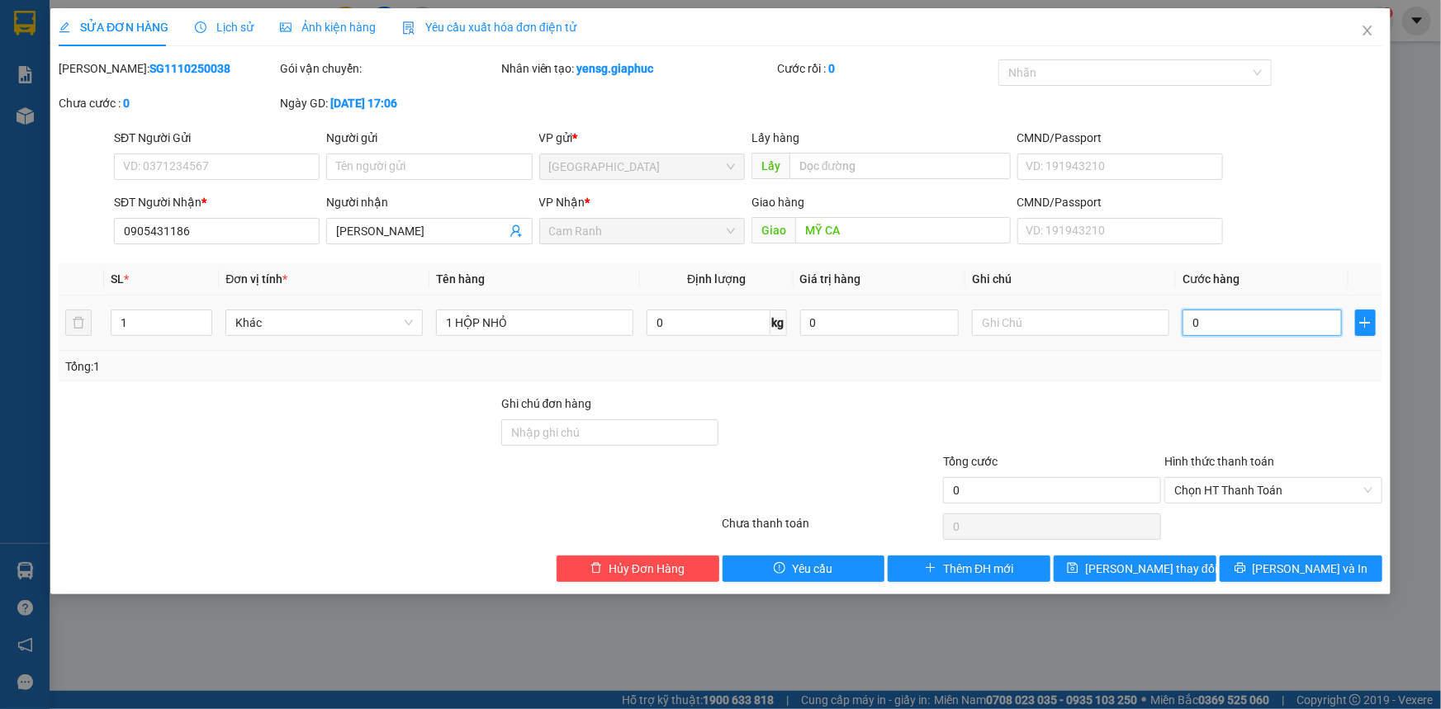
click at [1204, 334] on input "0" at bounding box center [1261, 323] width 159 height 26
type input "2"
type input "20"
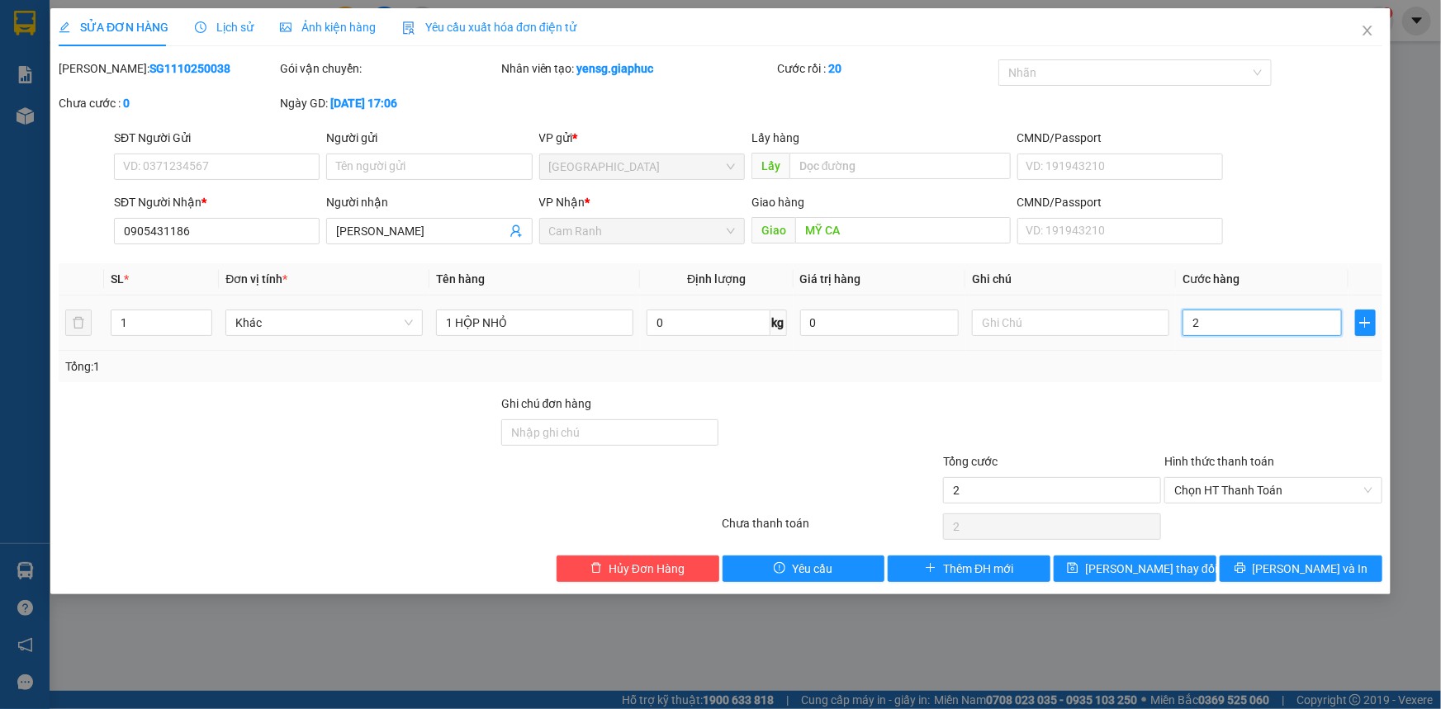
type input "20"
type input "20.000"
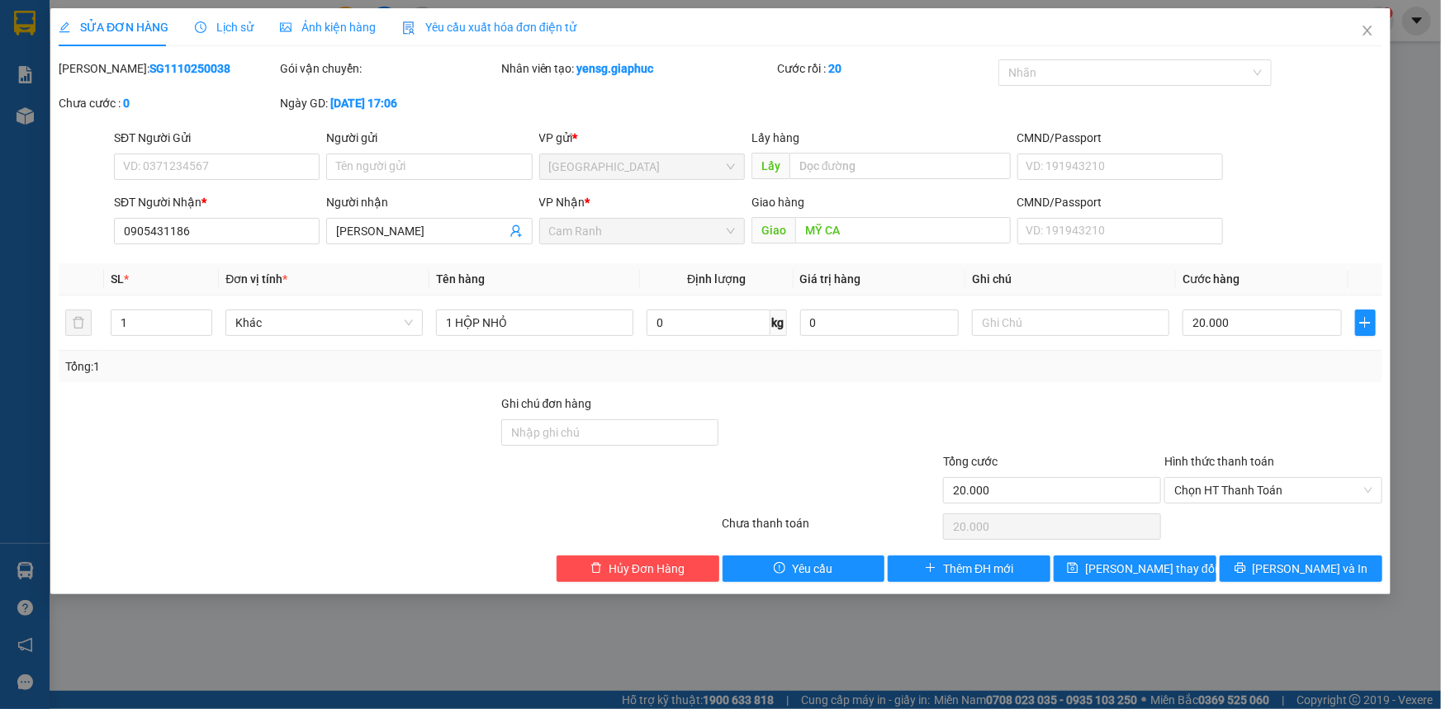
click at [1229, 408] on div at bounding box center [1272, 424] width 221 height 58
click at [1181, 566] on button "[PERSON_NAME] thay đổi" at bounding box center [1134, 569] width 163 height 26
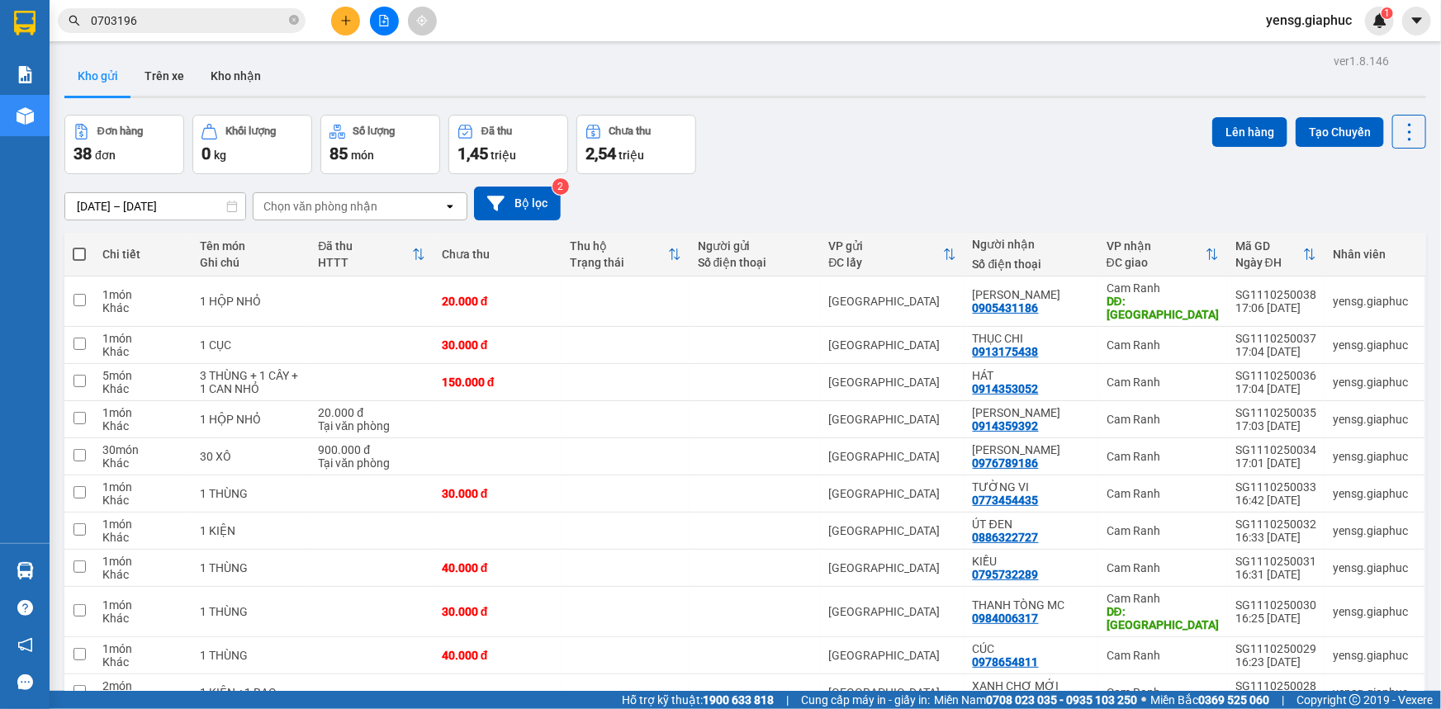
click at [348, 11] on button at bounding box center [345, 21] width 29 height 29
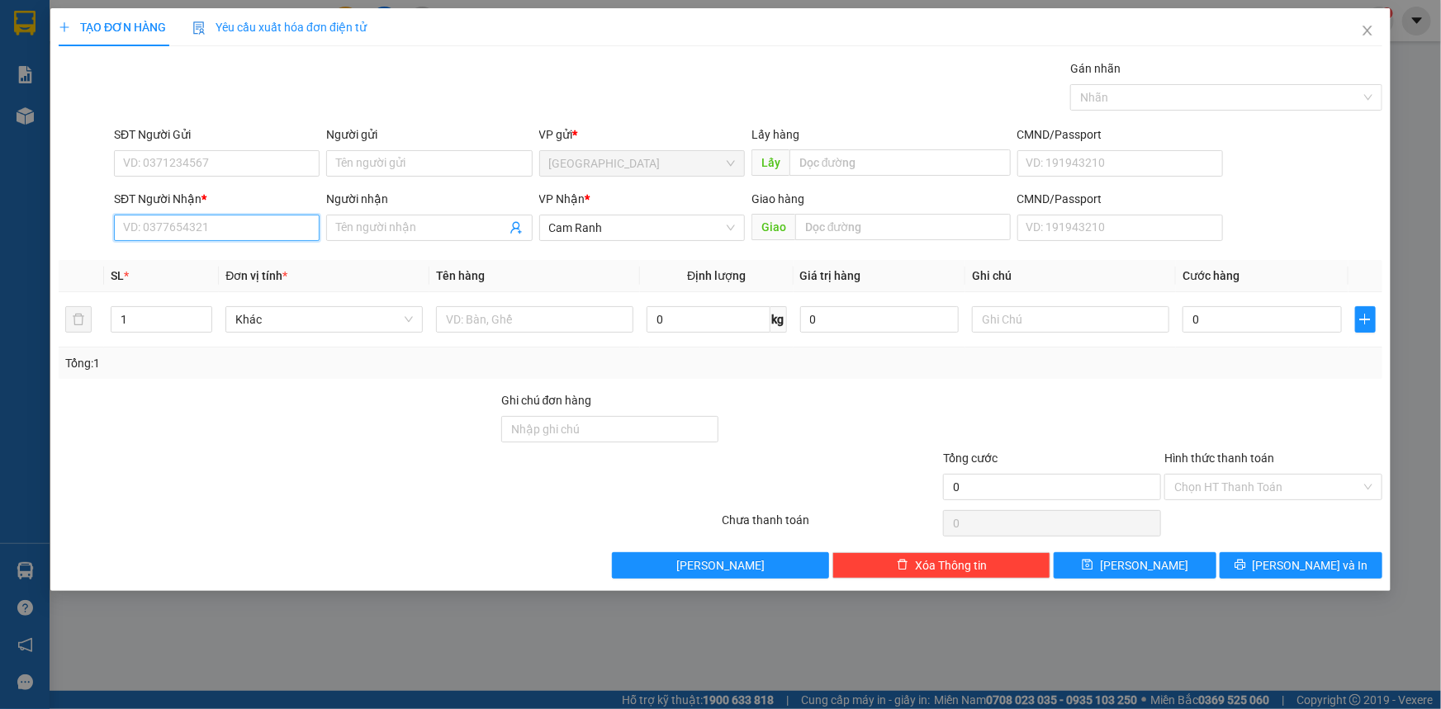
click at [276, 226] on input "SĐT Người Nhận *" at bounding box center [217, 228] width 206 height 26
click at [244, 261] on div "0912454677 - NGỌC VẠN PHONG" at bounding box center [217, 261] width 186 height 18
type input "0912454677"
type input "NGỌC VẠN PHONG"
type input "0912454677"
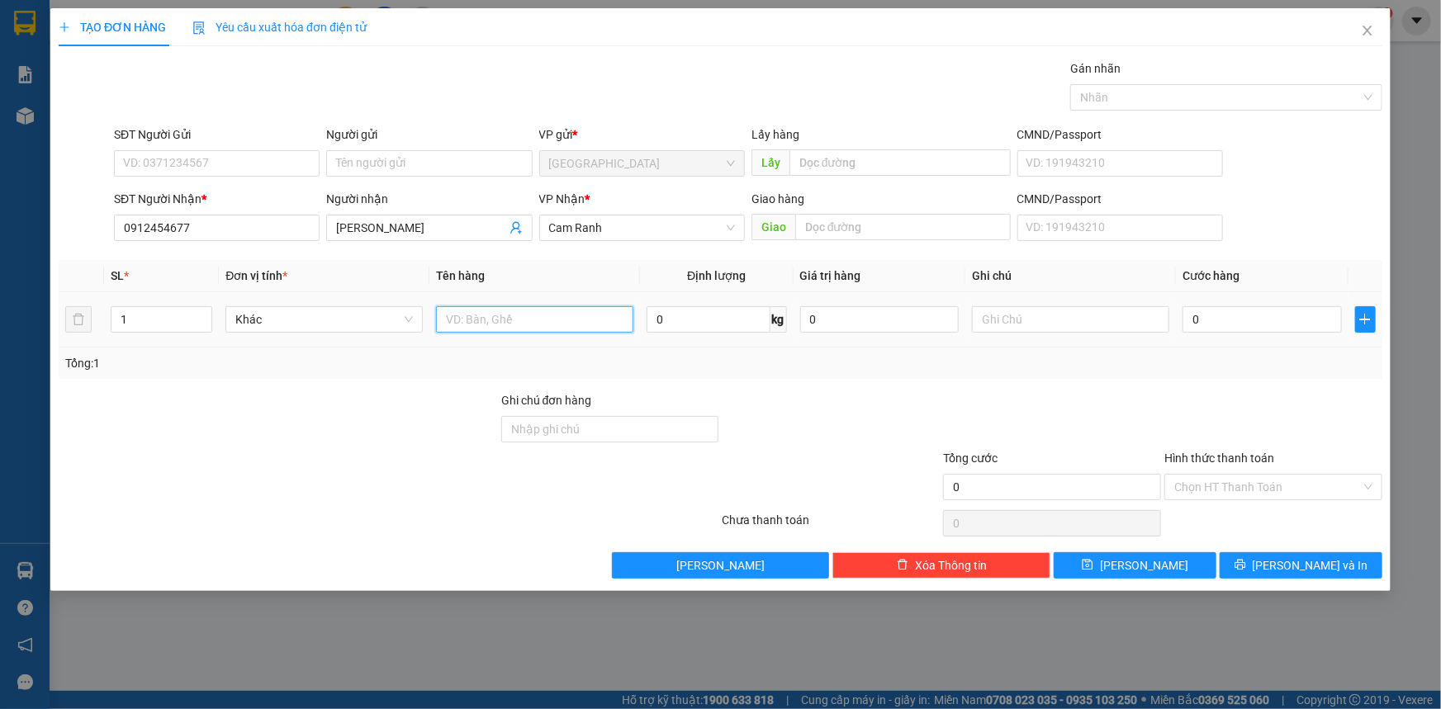
click at [512, 322] on input "text" at bounding box center [534, 319] width 197 height 26
type input "1 GIỎ"
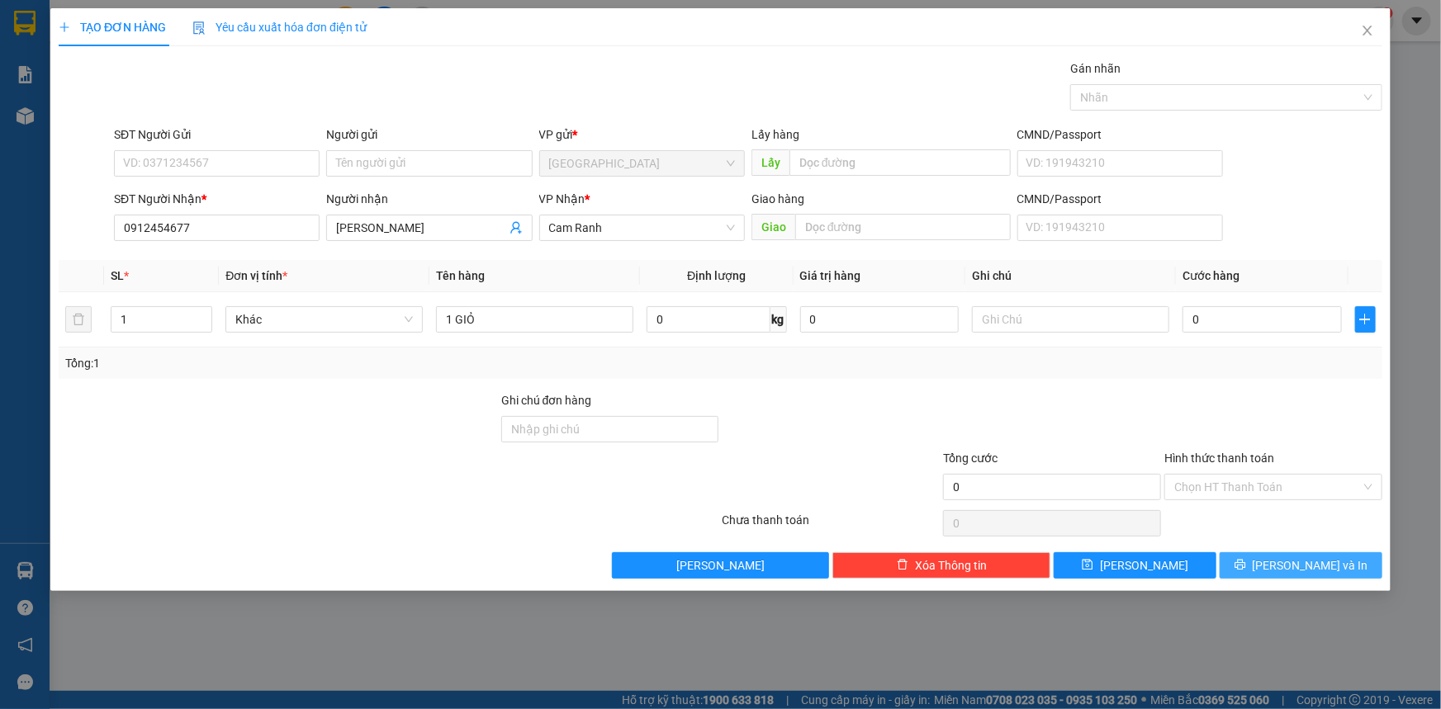
click at [1304, 556] on span "[PERSON_NAME] và In" at bounding box center [1310, 565] width 116 height 18
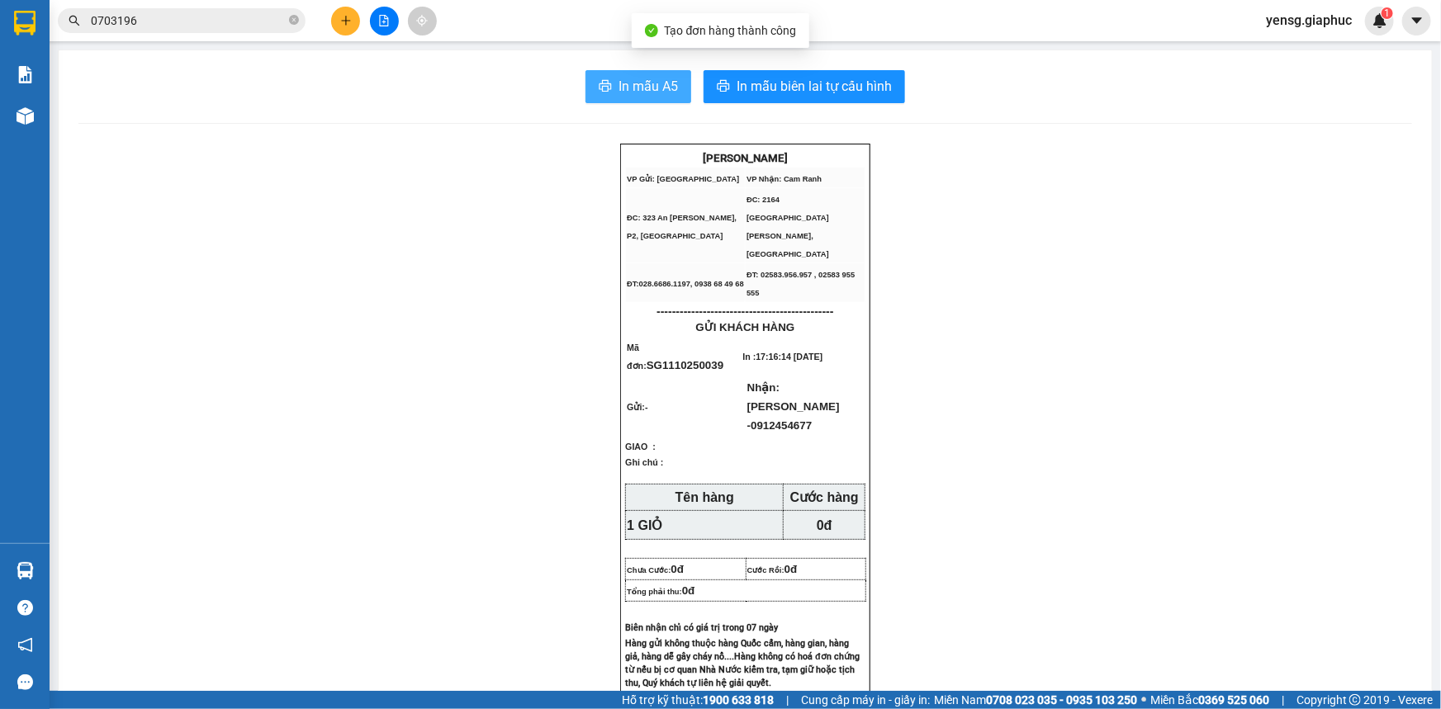
click at [636, 73] on button "In mẫu A5" at bounding box center [638, 86] width 106 height 33
click at [50, 121] on main "In mẫu A5 In mẫu biên lai tự cấu hình GIA PHÚC CAM RANH VP Gửi: Sài Gòn VP Nhâ…" at bounding box center [720, 345] width 1441 height 691
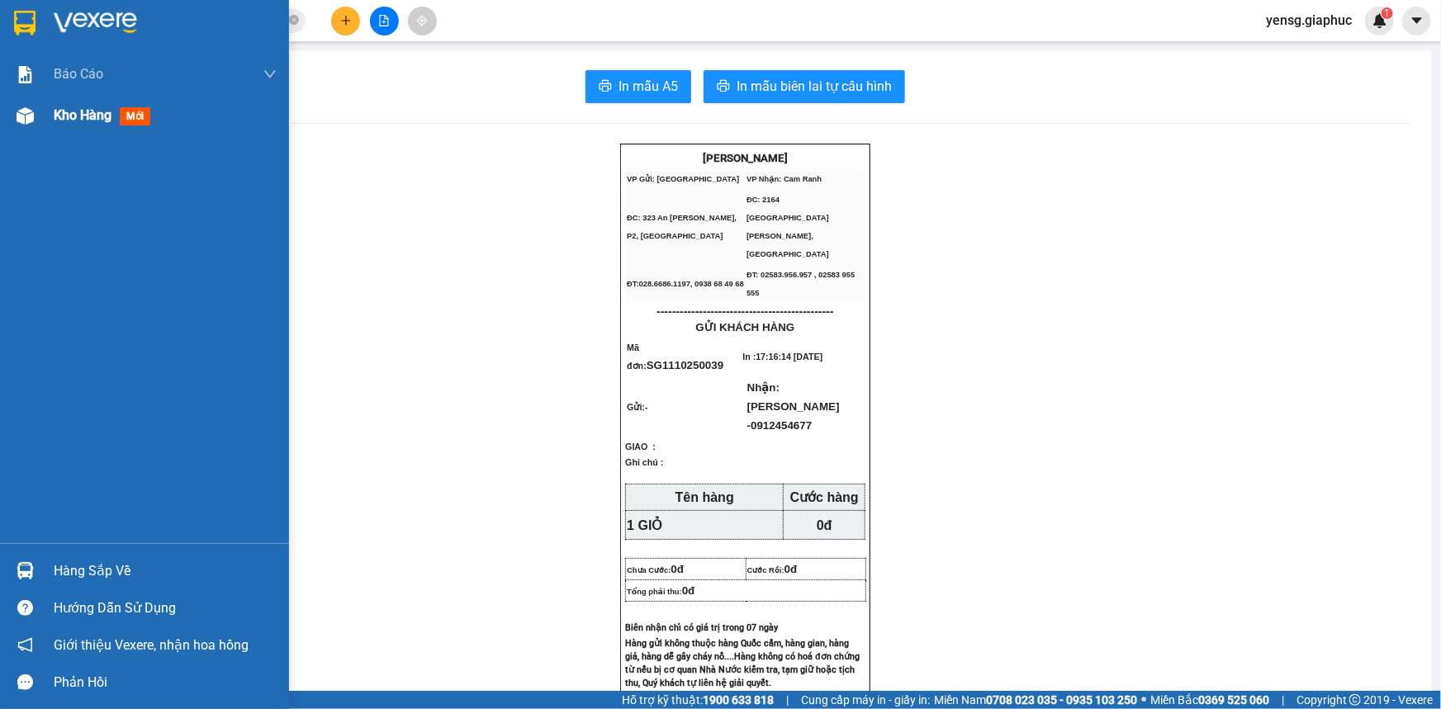
click at [55, 118] on span "Kho hàng" at bounding box center [83, 115] width 58 height 16
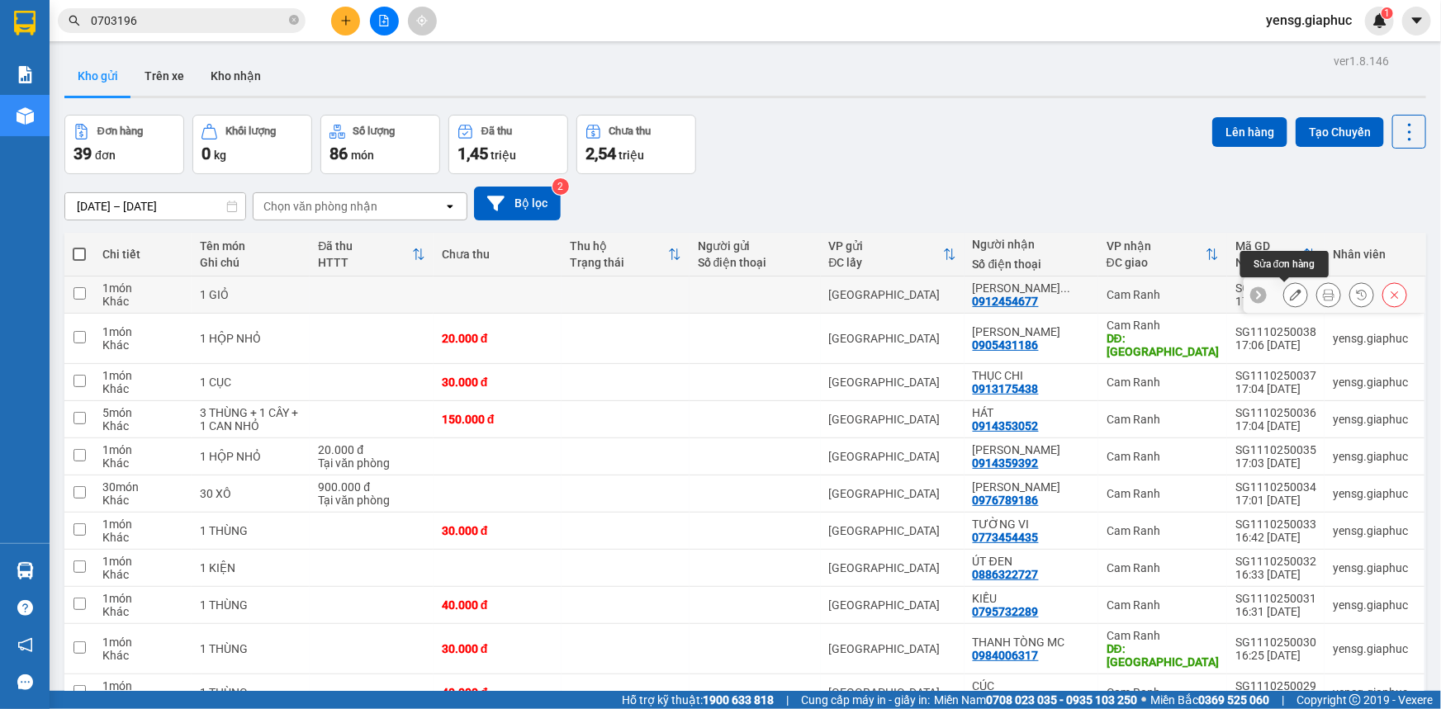
click at [1290, 289] on icon at bounding box center [1296, 295] width 12 height 12
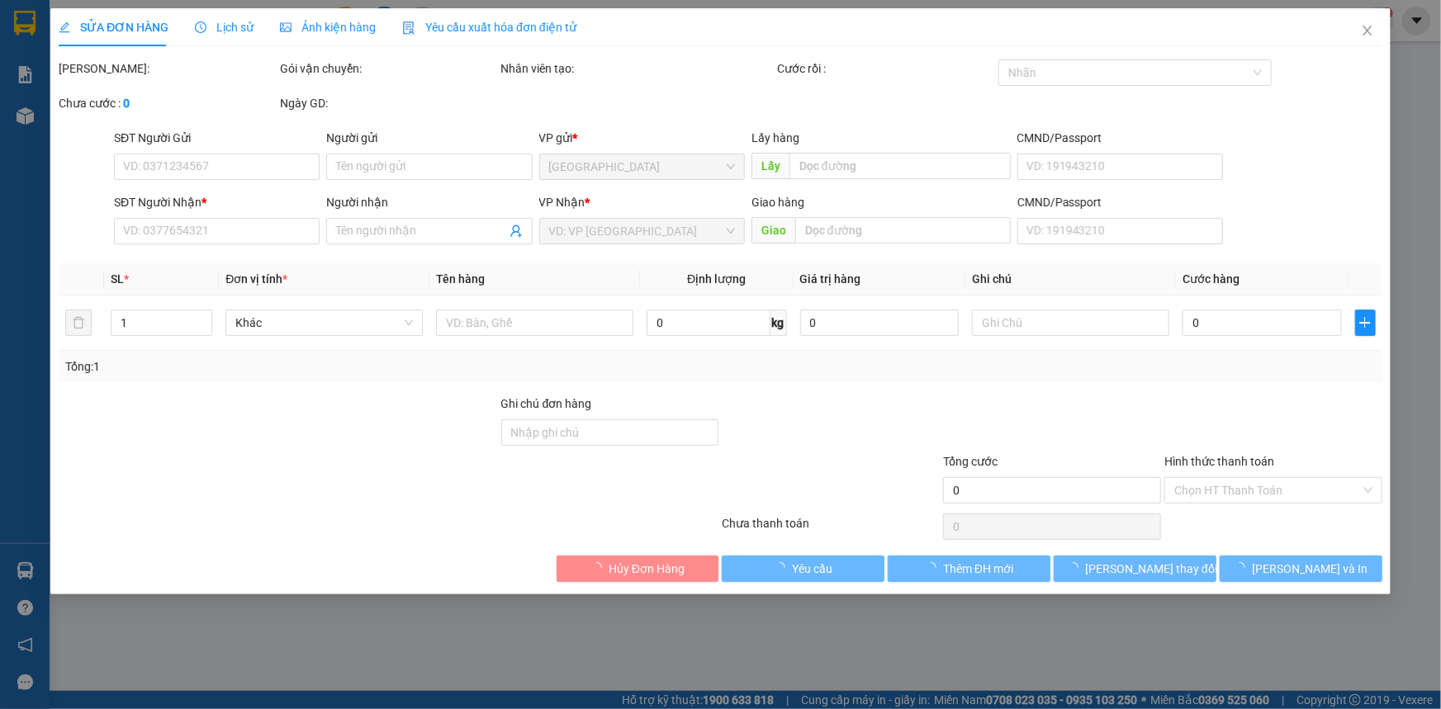
type input "0912454677"
type input "NGỌC VẠN PHONG"
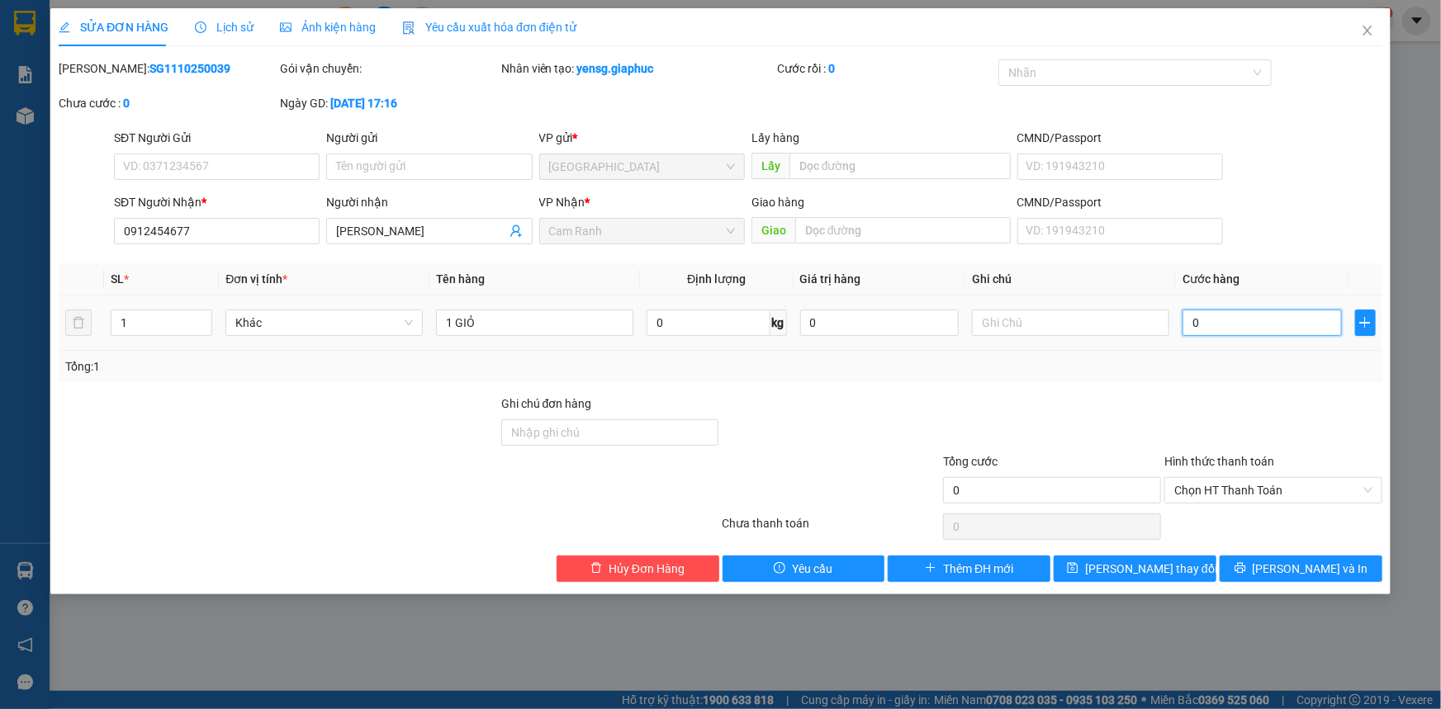
click at [1263, 322] on input "0" at bounding box center [1261, 323] width 159 height 26
type input "3"
type input "30"
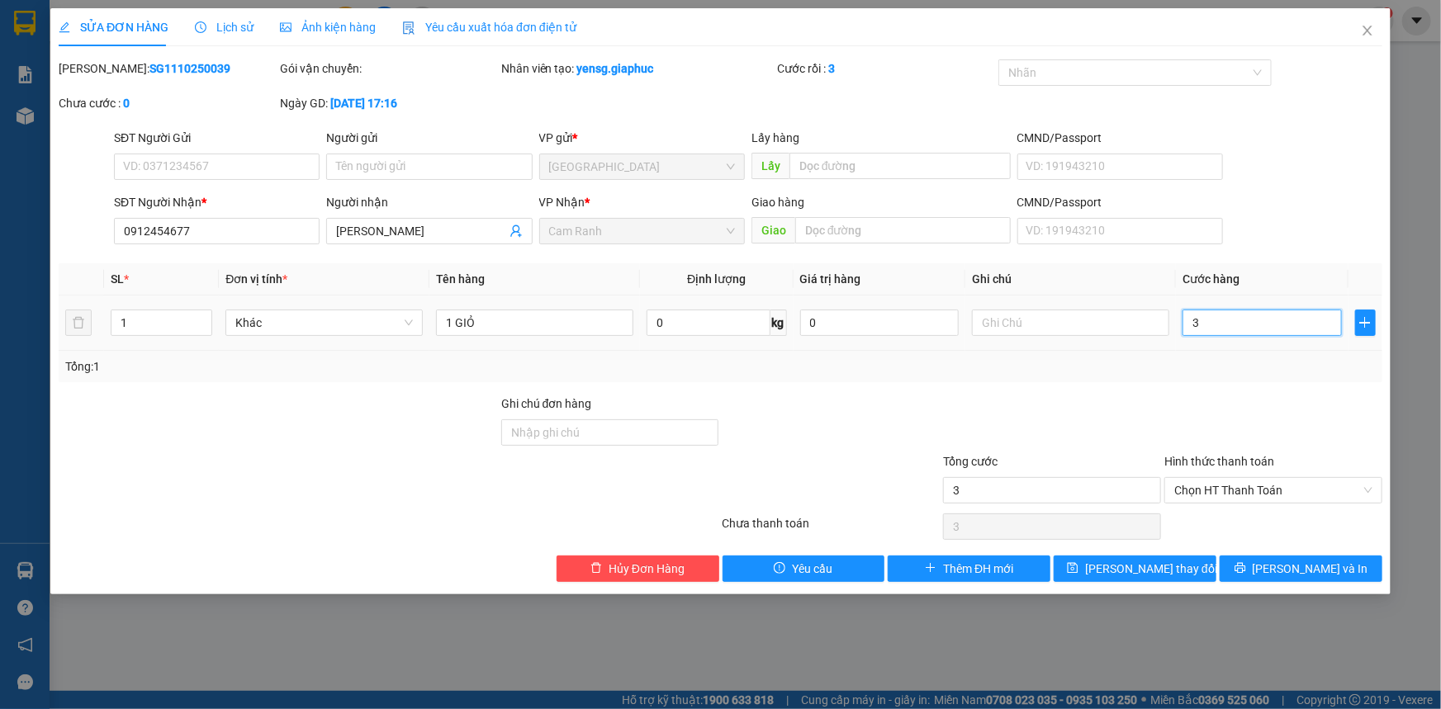
type input "30"
type input "30.000"
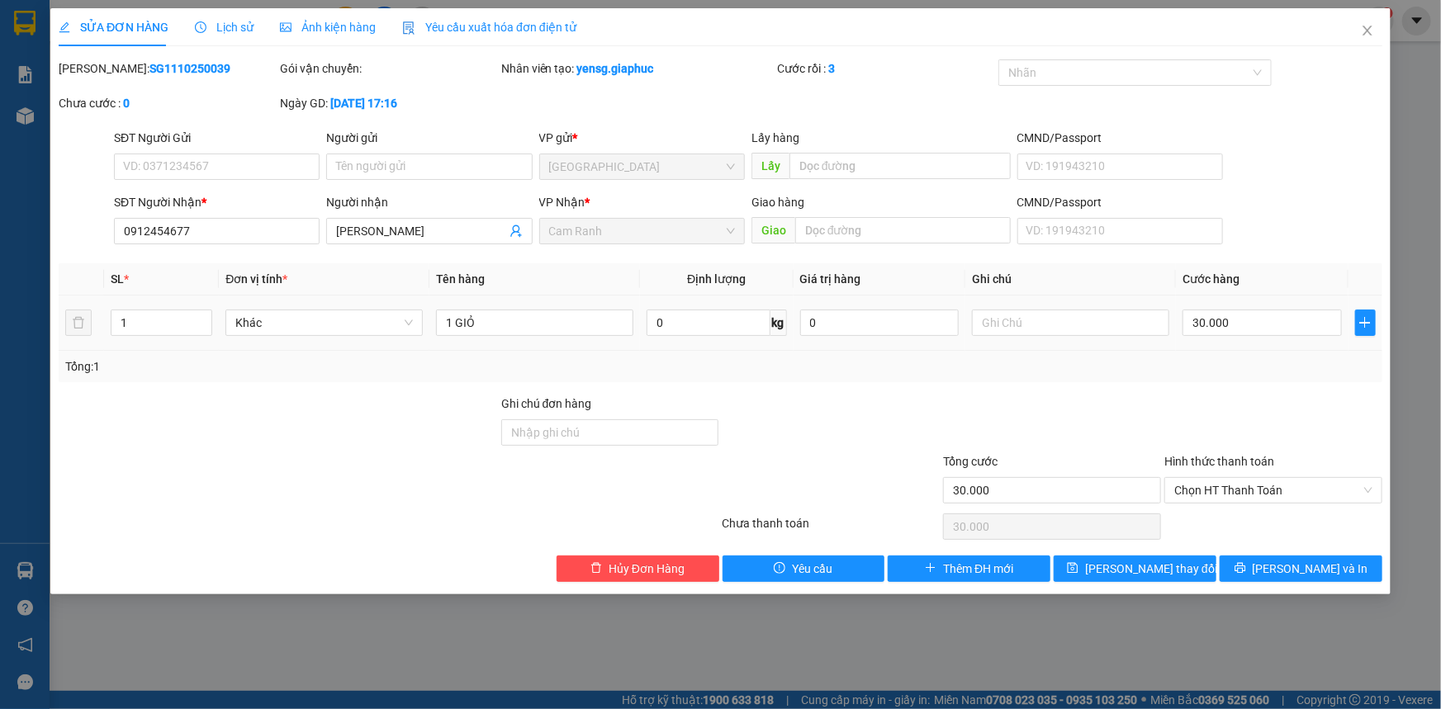
click at [1245, 361] on div "Tổng: 1" at bounding box center [720, 366] width 1310 height 18
click at [1171, 563] on span "[PERSON_NAME] thay đổi" at bounding box center [1151, 569] width 132 height 18
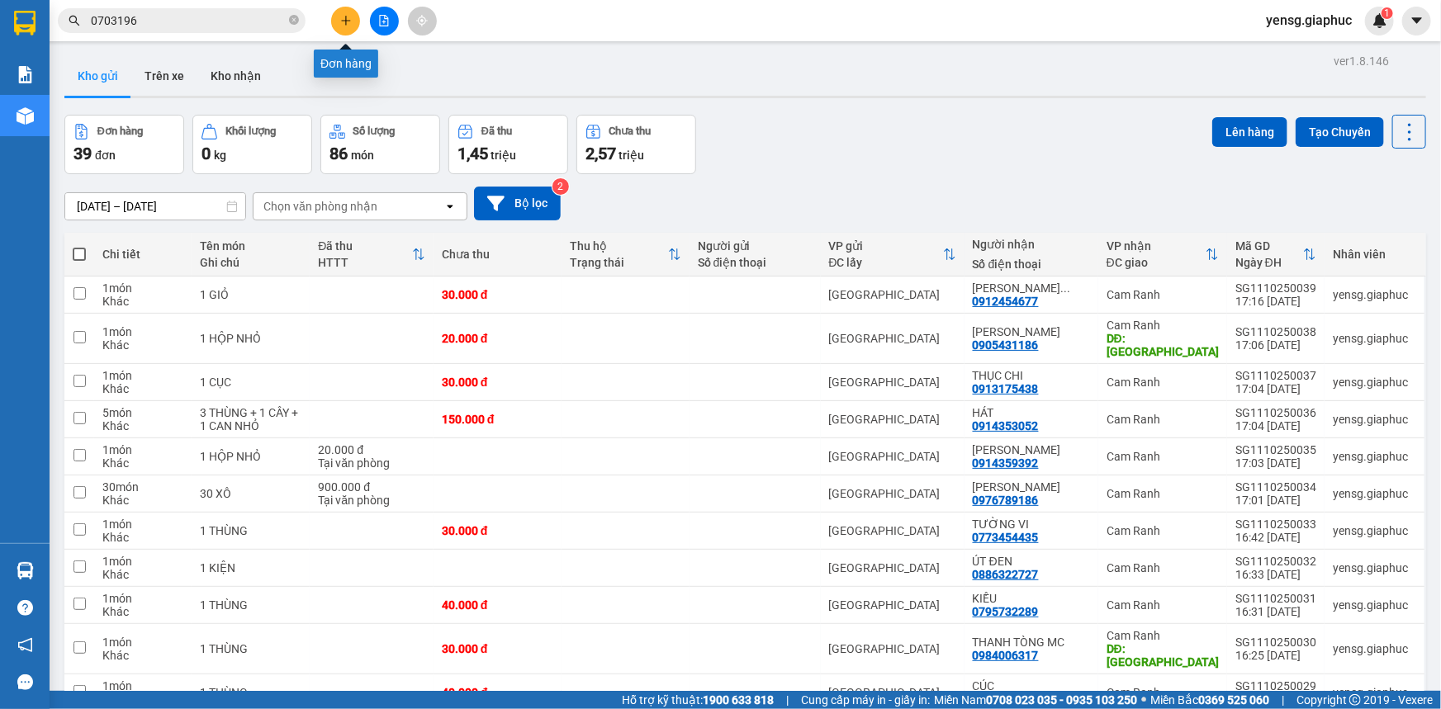
click at [348, 24] on icon "plus" at bounding box center [346, 21] width 12 height 12
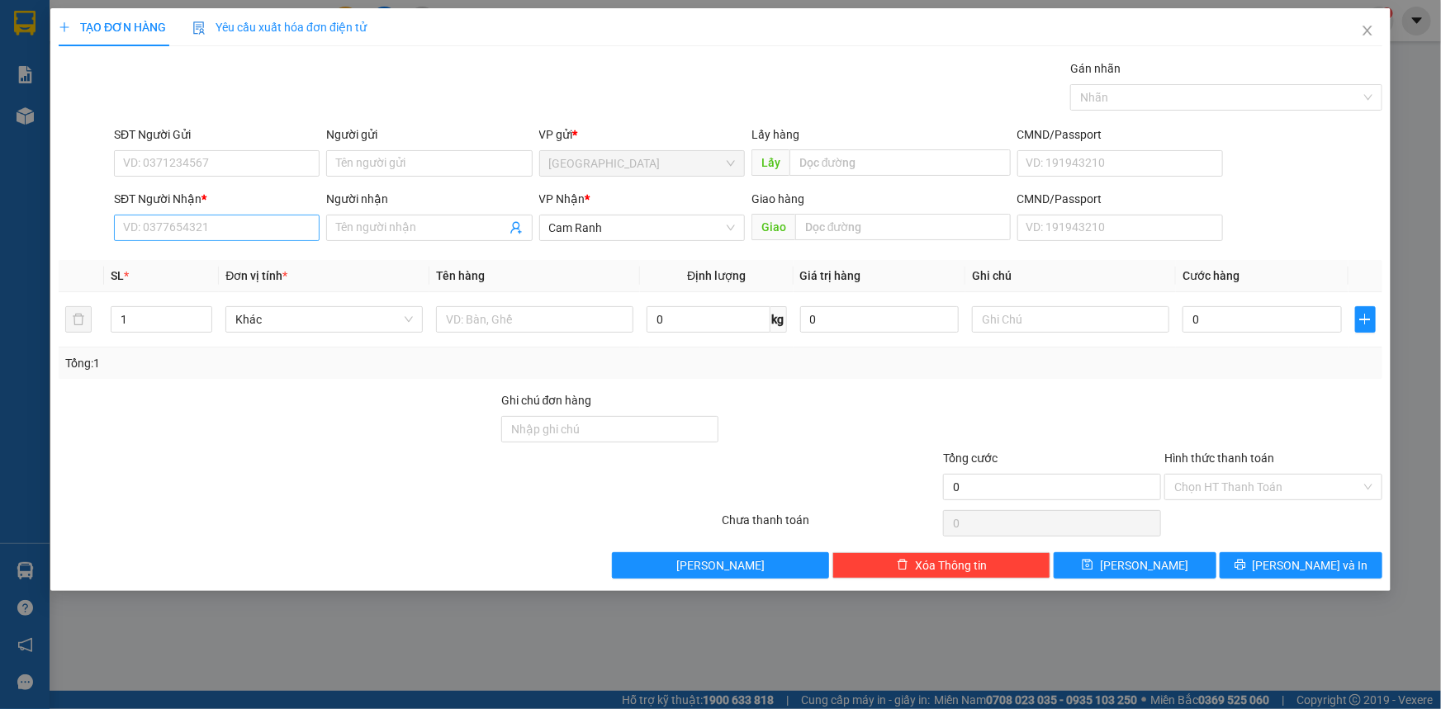
drag, startPoint x: 245, startPoint y: 209, endPoint x: 244, endPoint y: 221, distance: 12.5
click at [244, 220] on div "SĐT Người Nhận * VD: 0377654321" at bounding box center [217, 219] width 206 height 58
click at [244, 221] on input "SĐT Người Nhận *" at bounding box center [217, 228] width 206 height 26
click at [246, 260] on div "0983656886 - NHẬT PHÚ PHÁT TÀI" at bounding box center [217, 261] width 186 height 18
type input "0983656886"
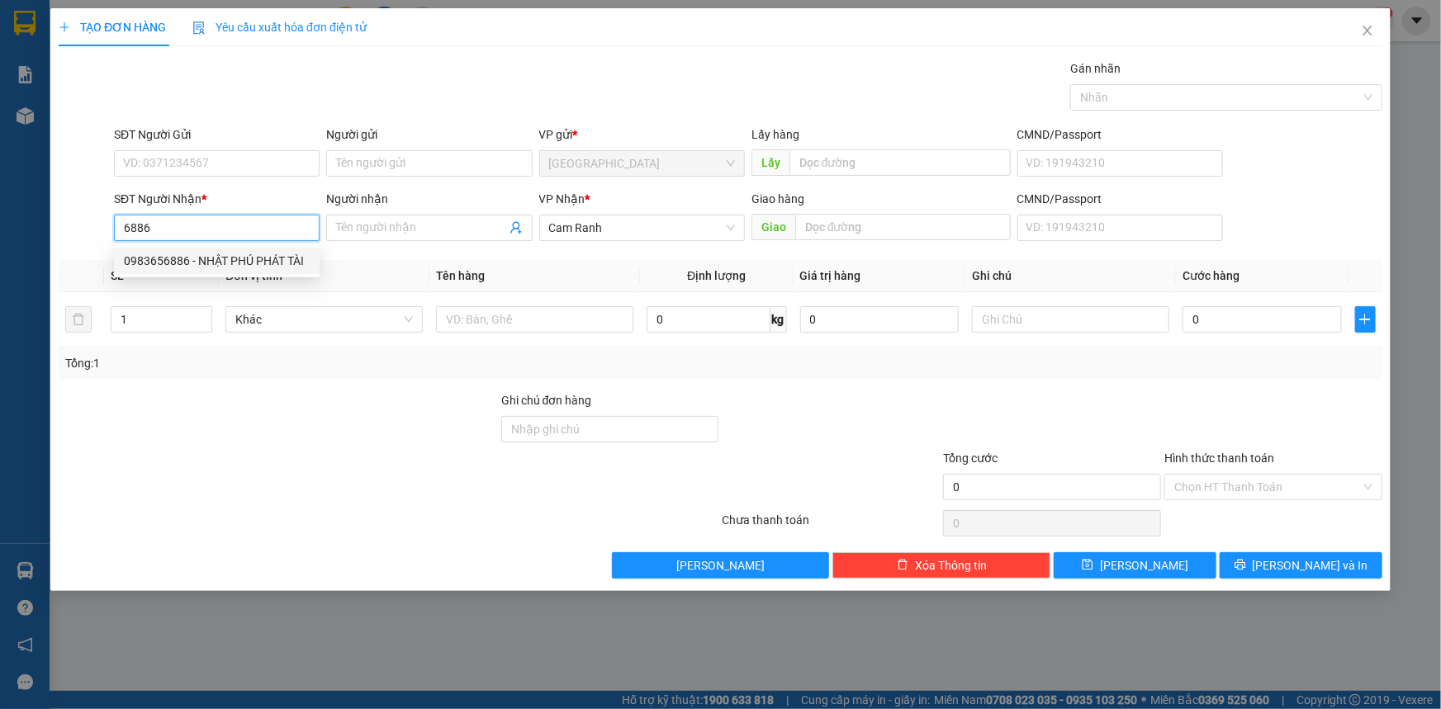
type input "NHẬT PHÚ PHÁT TÀI"
type input "0983656886"
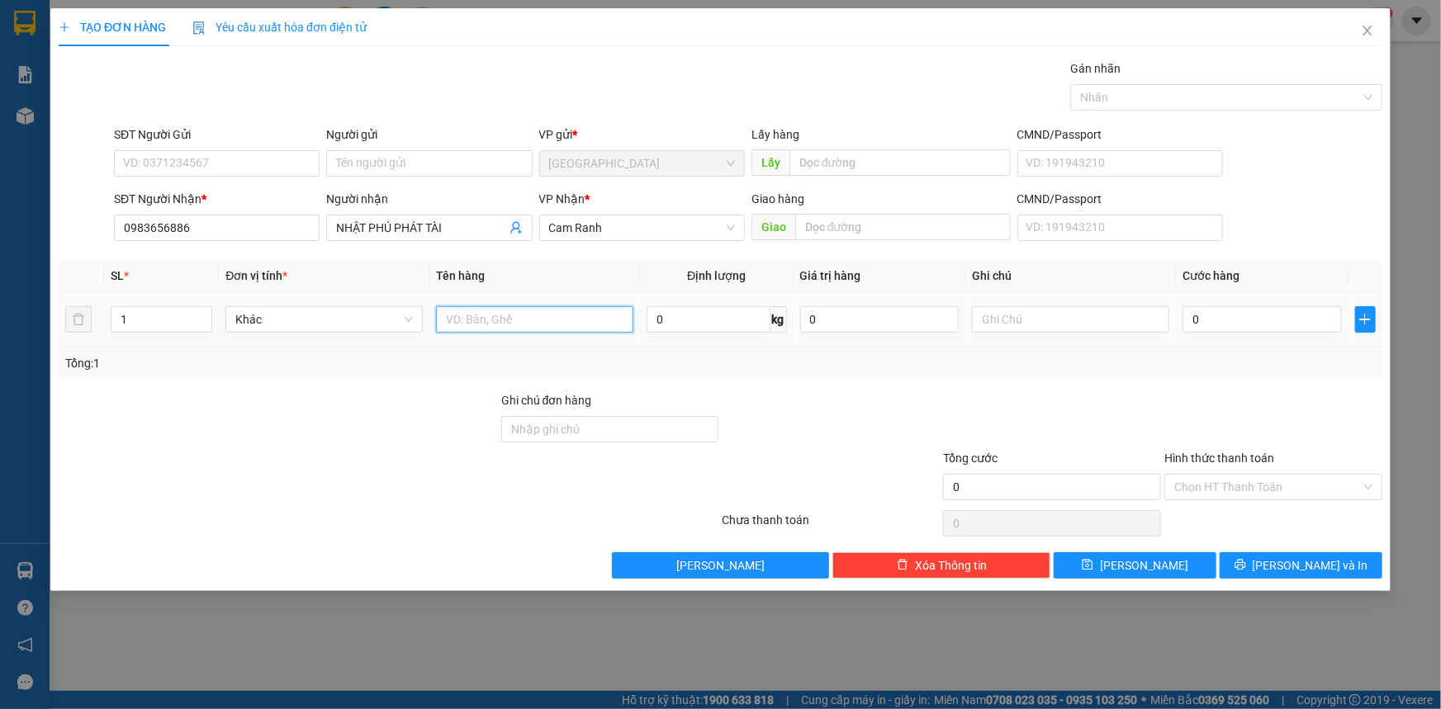
click at [457, 314] on input "text" at bounding box center [534, 319] width 197 height 26
type input "1 CỤC"
click at [1330, 542] on div "Transit Pickup Surcharge Ids Transit Deliver Surcharge Ids Transit Deliver Surc…" at bounding box center [720, 318] width 1323 height 519
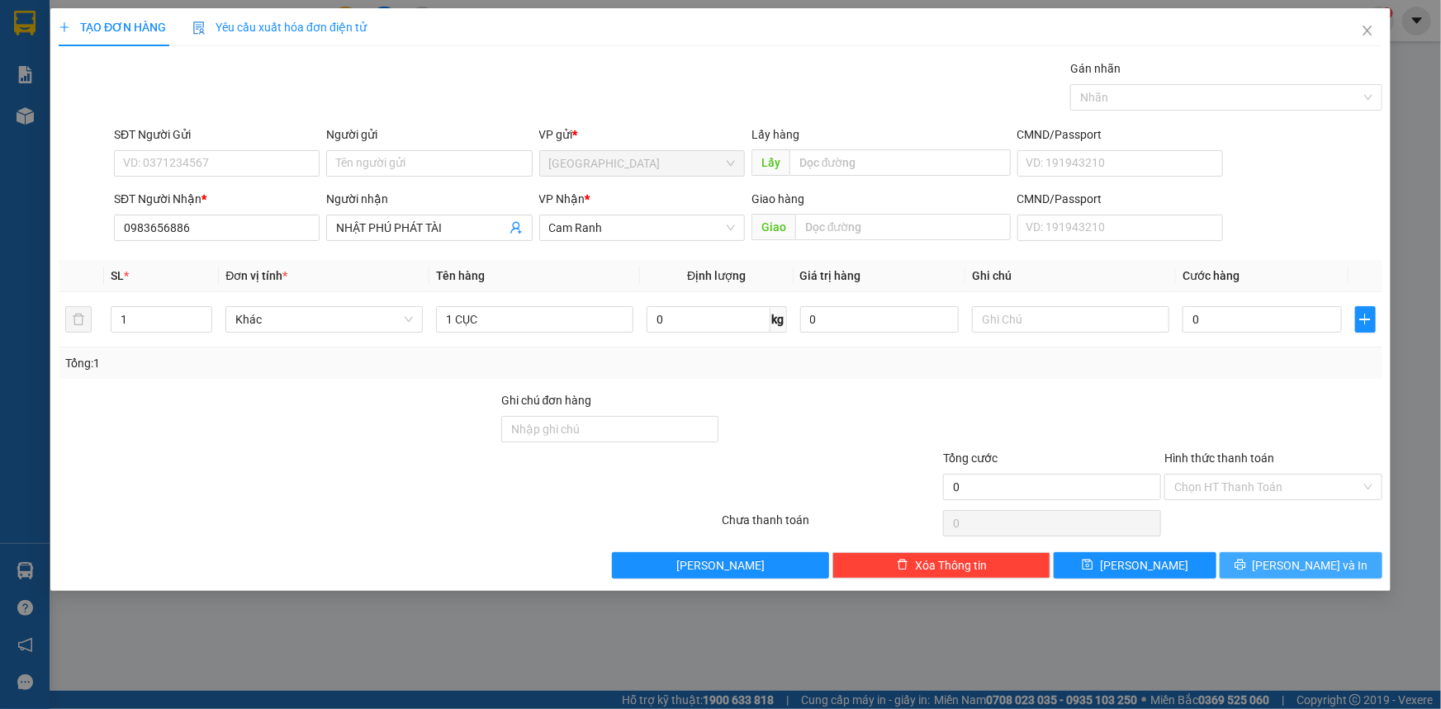
click at [1333, 574] on button "[PERSON_NAME] và In" at bounding box center [1300, 565] width 163 height 26
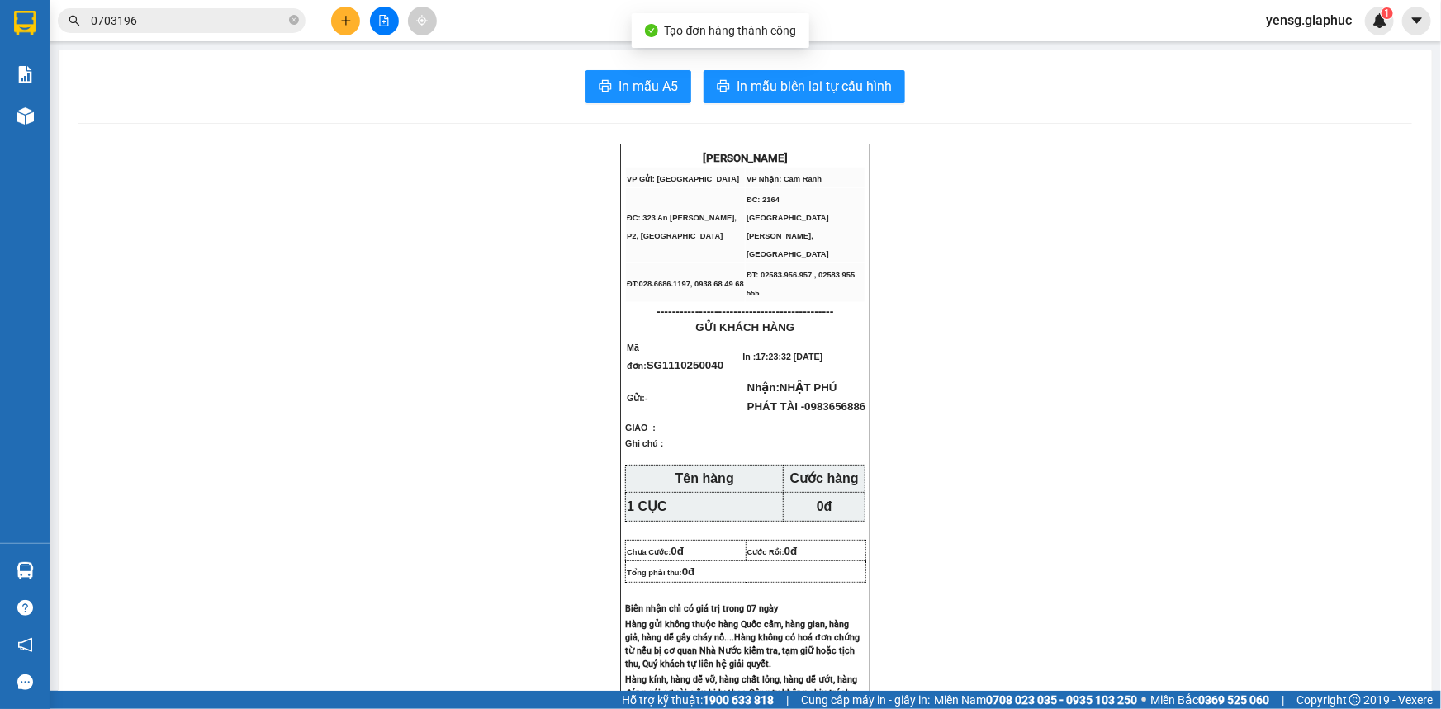
click at [642, 73] on button "In mẫu A5" at bounding box center [638, 86] width 106 height 33
click at [345, 24] on icon "plus" at bounding box center [345, 20] width 1 height 9
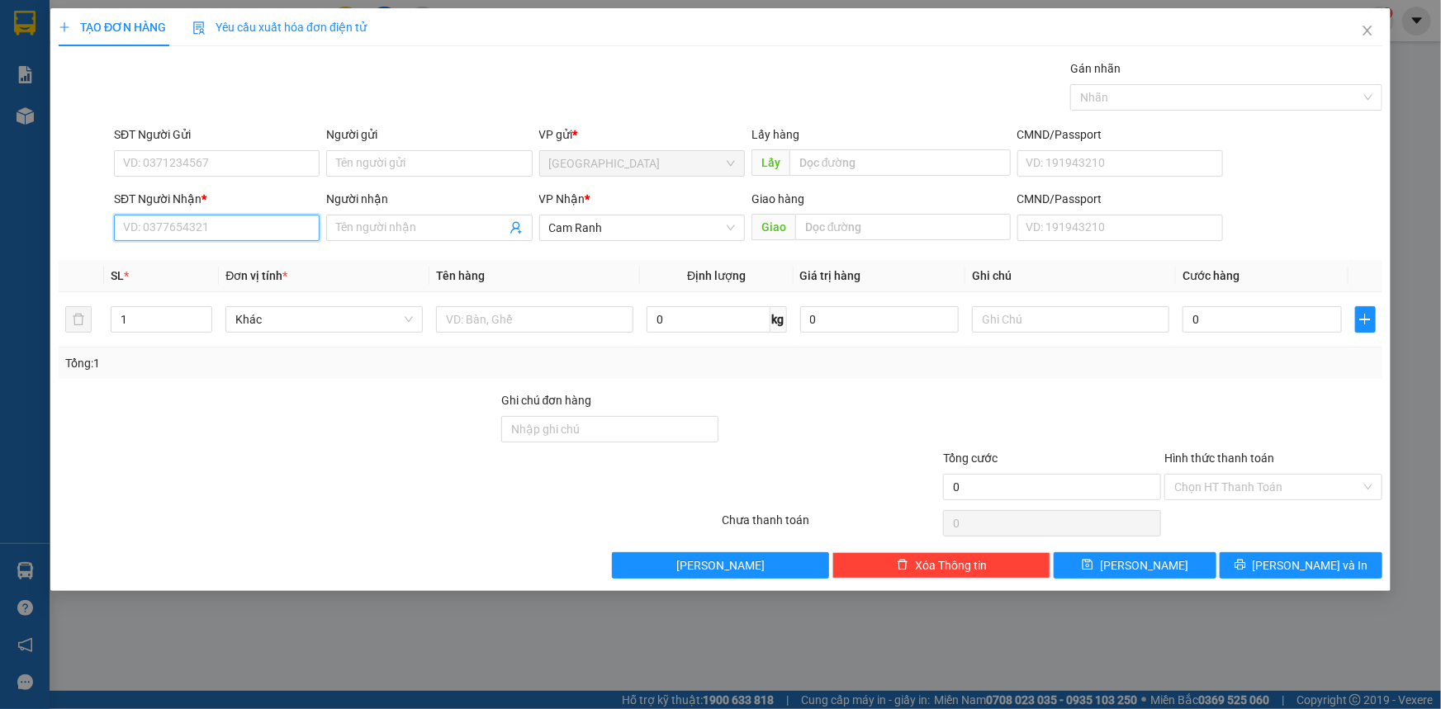
click at [215, 228] on input "SĐT Người Nhận *" at bounding box center [217, 228] width 206 height 26
click at [231, 258] on div "0932619383 - TÙNG GIA PHÚC MỸ CA" at bounding box center [244, 261] width 240 height 18
type input "0932619383"
type input "TÙNG GIA PHÚC MỸ CA"
type input "0932619383"
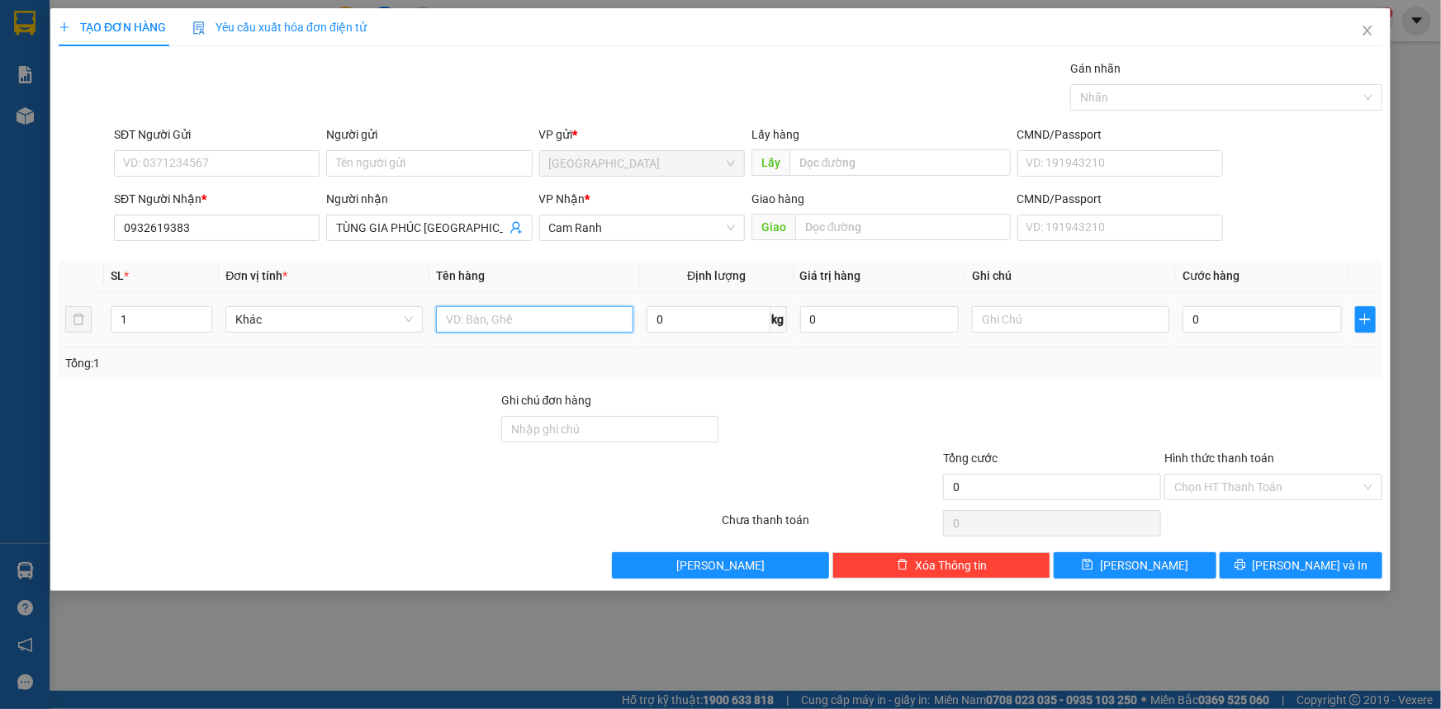
click at [508, 309] on input "text" at bounding box center [534, 319] width 197 height 26
type input "1 HỘP"
click at [875, 222] on input "text" at bounding box center [902, 227] width 215 height 26
type input "MỸ CA"
click at [1300, 544] on div "Transit Pickup Surcharge Ids Transit Deliver Surcharge Ids Transit Deliver Surc…" at bounding box center [720, 318] width 1323 height 519
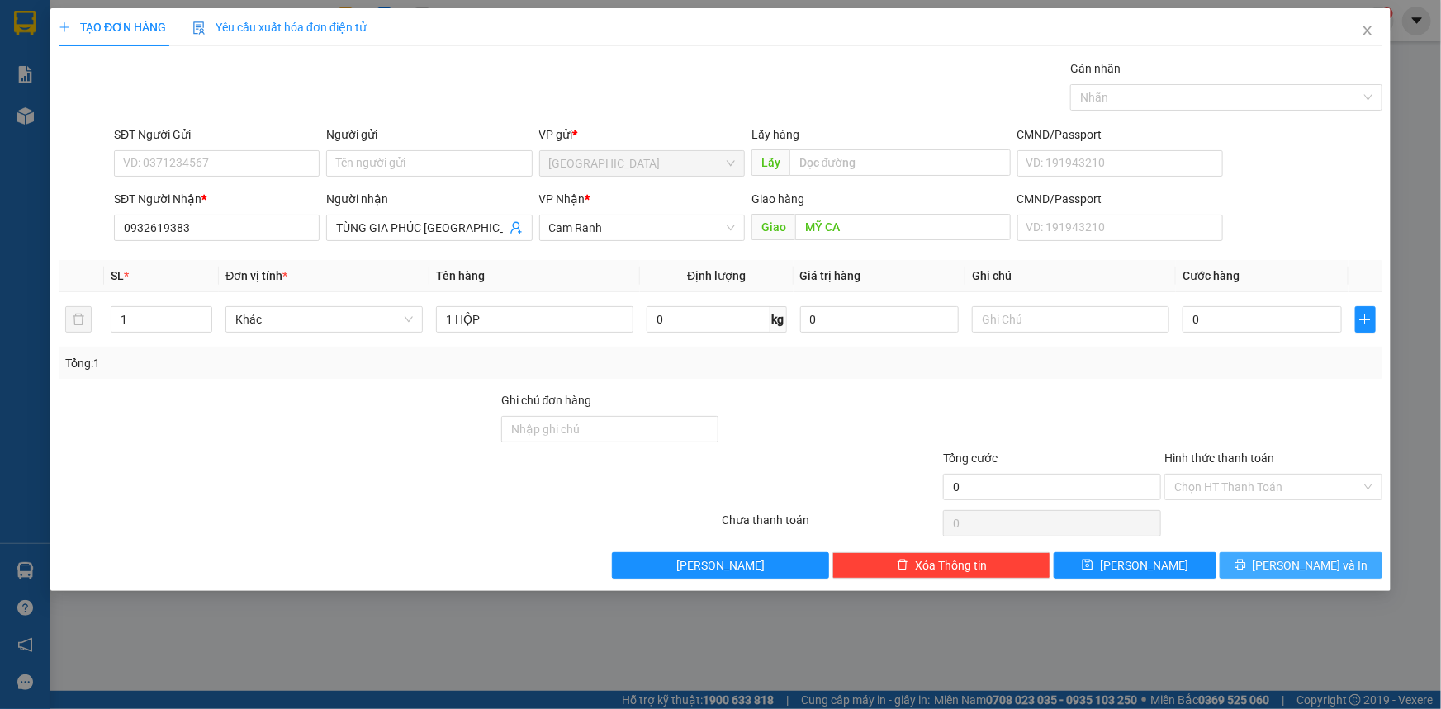
click at [1302, 552] on button "[PERSON_NAME] và In" at bounding box center [1300, 565] width 163 height 26
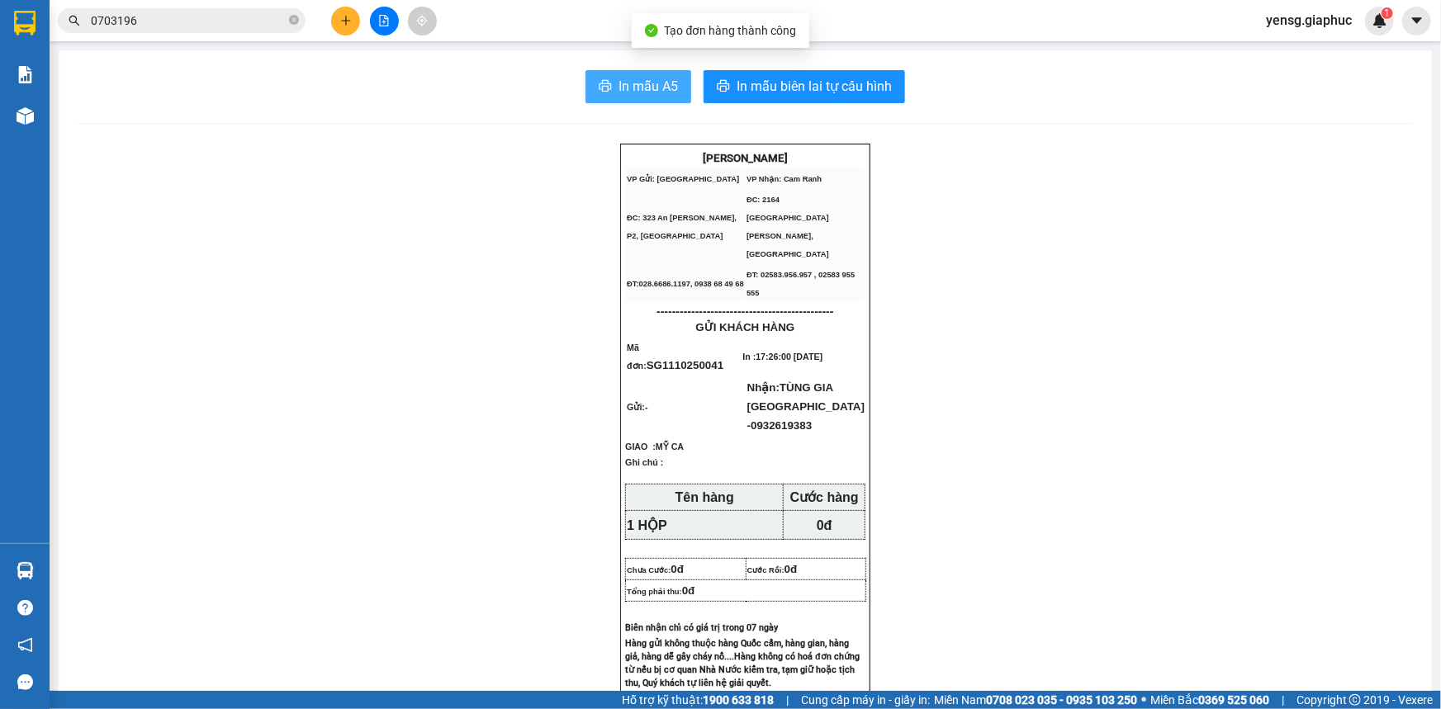
click at [618, 100] on button "In mẫu A5" at bounding box center [638, 86] width 106 height 33
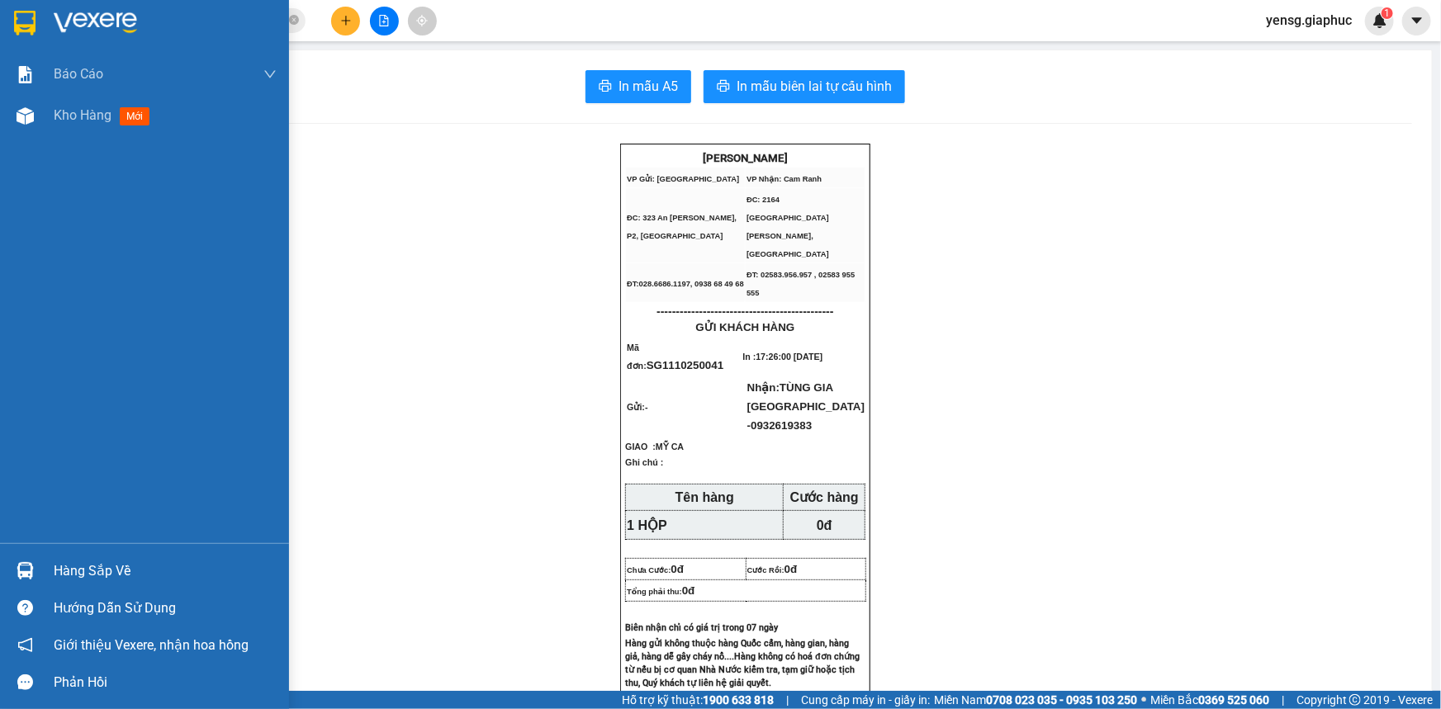
click at [34, 138] on div "Báo cáo Mẫu 1: Báo cáo dòng tiền theo nhân viên Mẫu 2: Thống kê đơn hàng theo n…" at bounding box center [144, 299] width 289 height 490
click at [69, 119] on span "Kho hàng" at bounding box center [83, 115] width 58 height 16
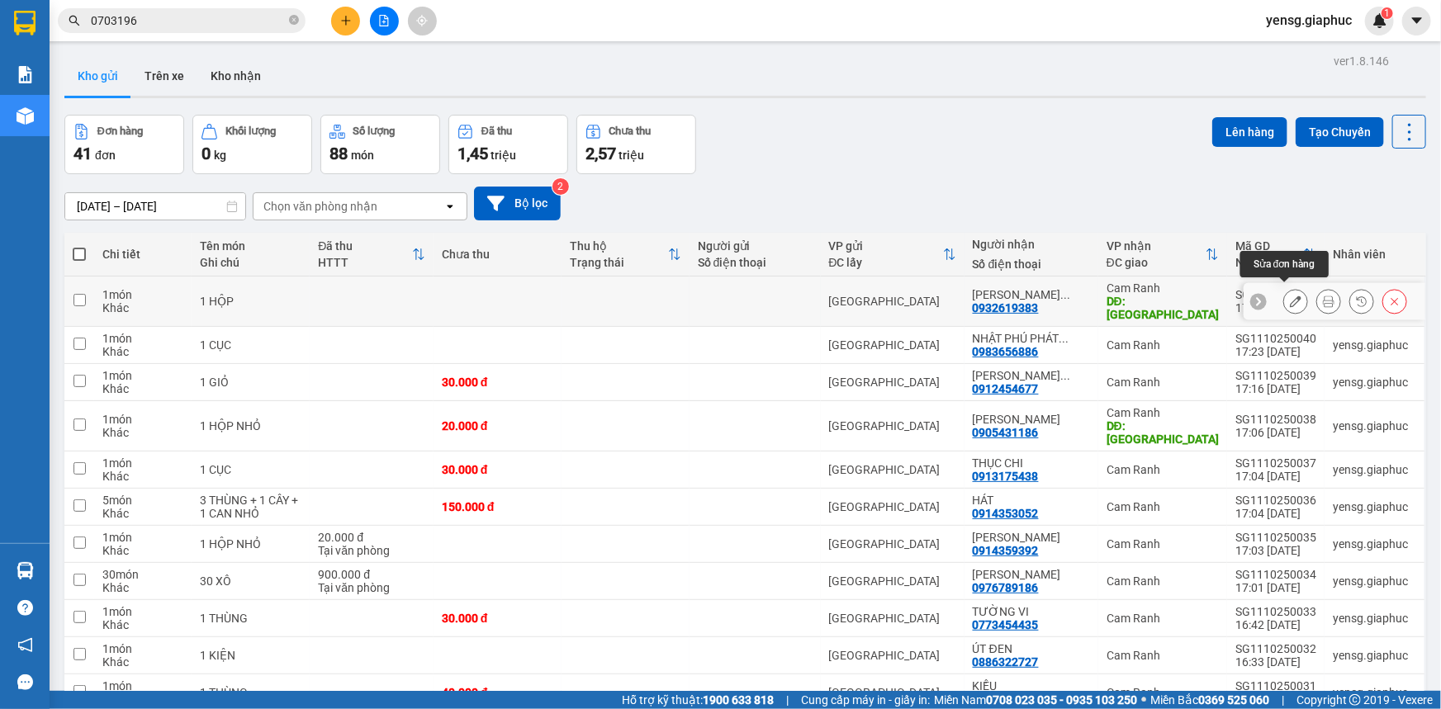
click at [1294, 295] on button at bounding box center [1295, 301] width 23 height 29
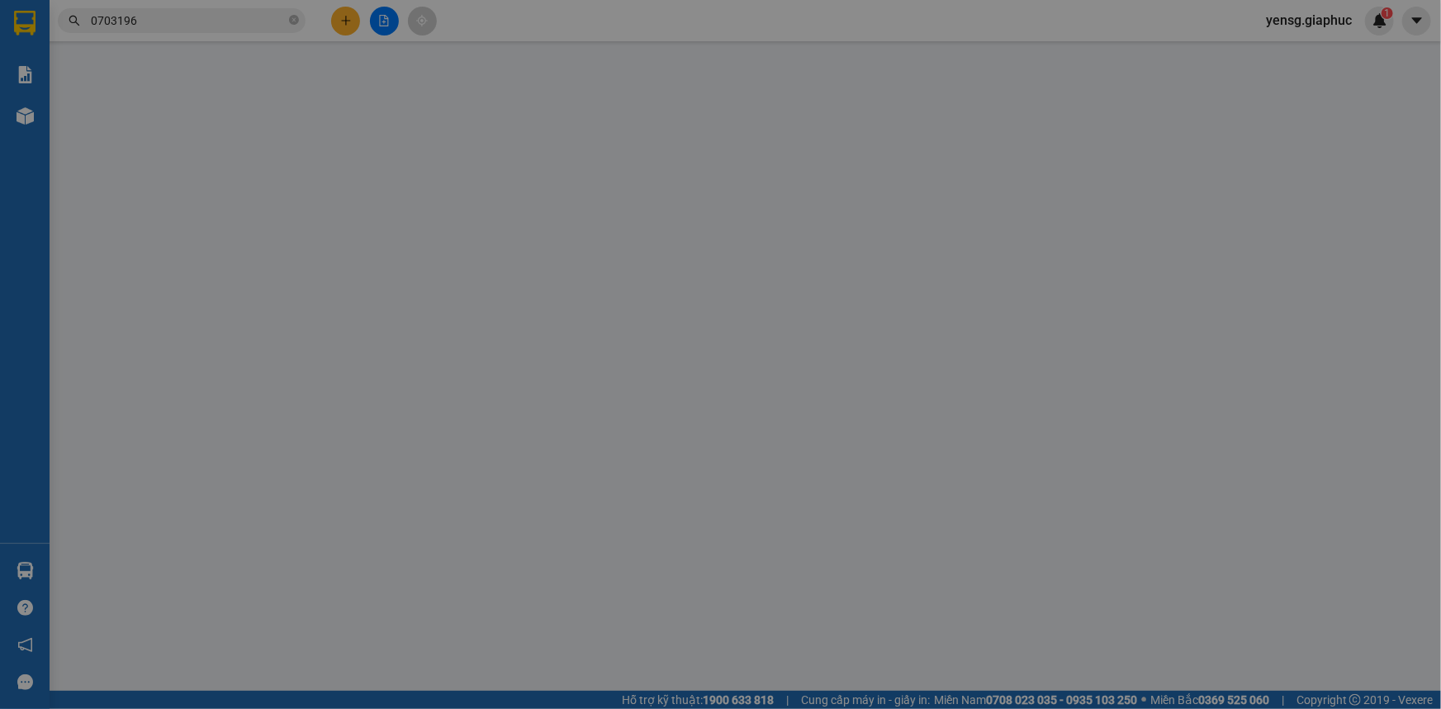
type input "0932619383"
type input "TÙNG GIA PHÚC MỸ CA"
type input "MỸ CA"
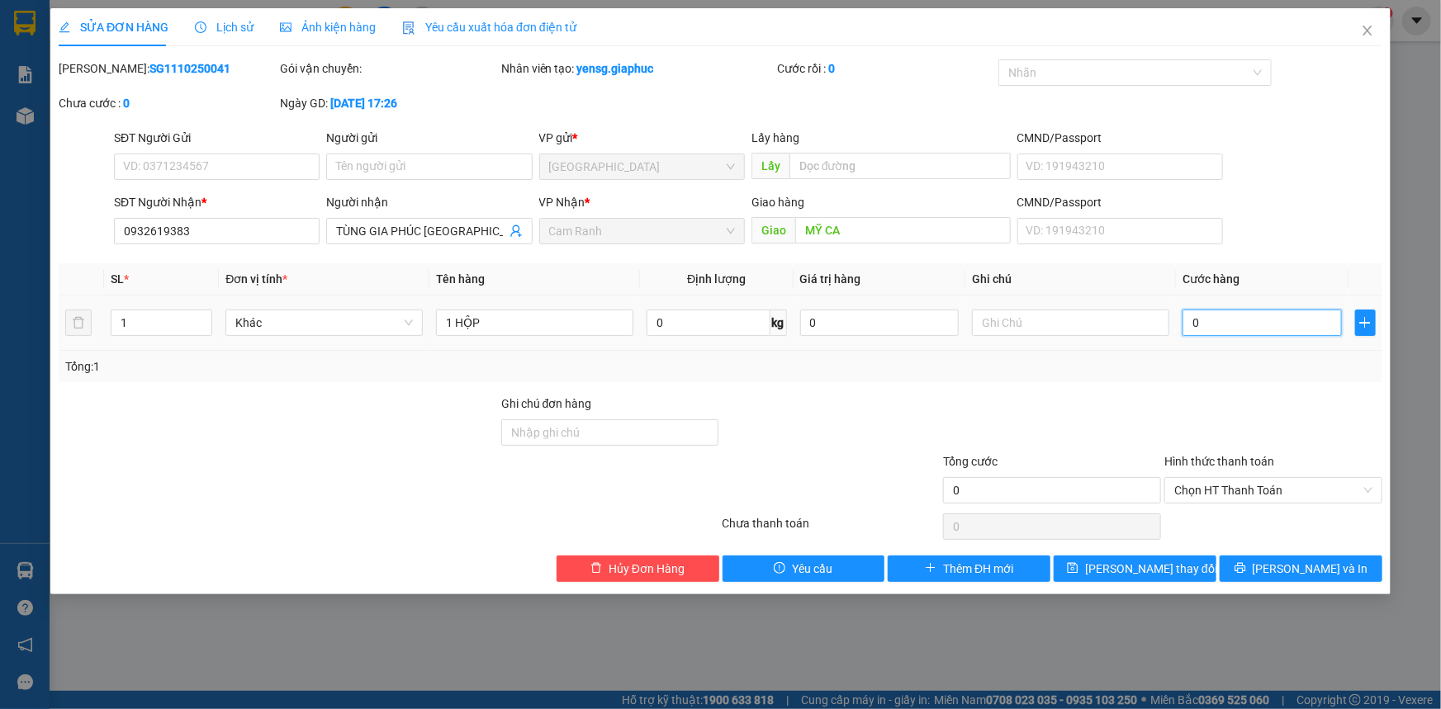
click at [1229, 317] on input "0" at bounding box center [1261, 323] width 159 height 26
type input "3"
type input "30"
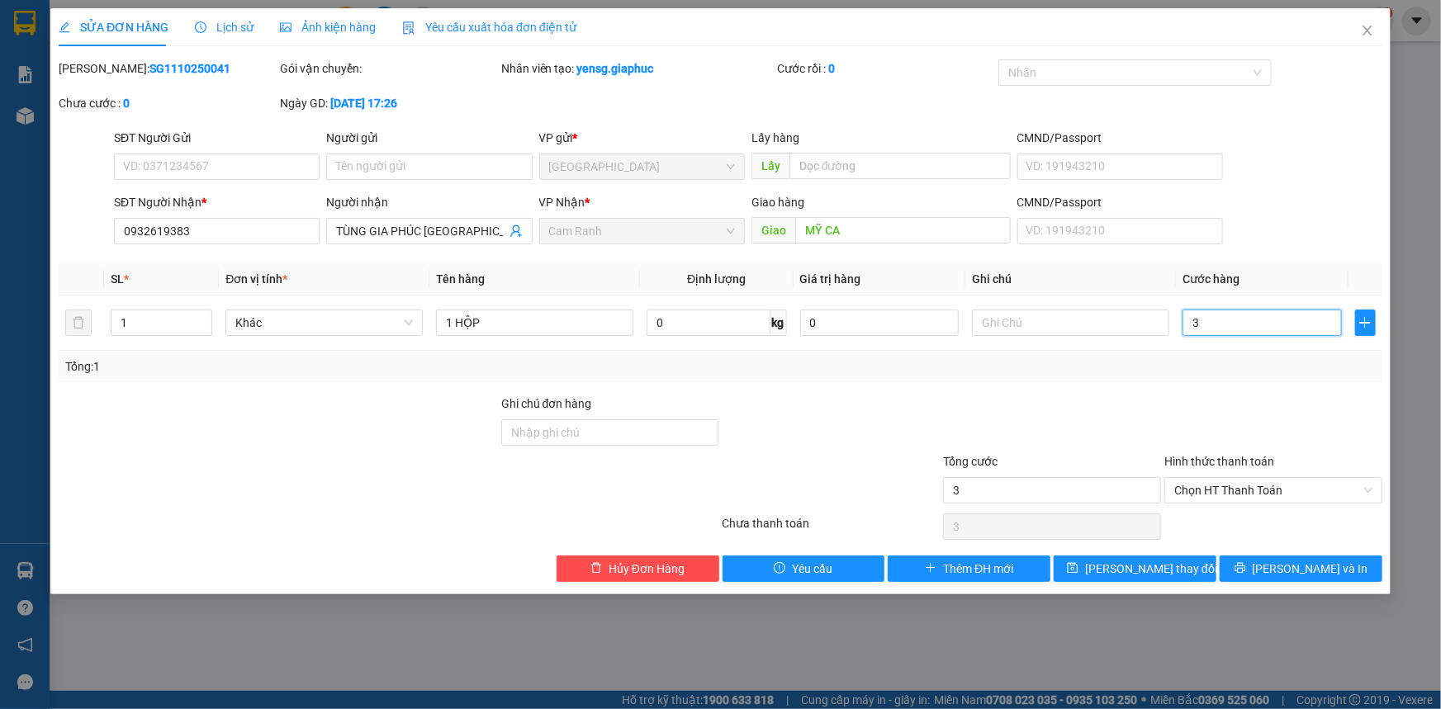
type input "30"
type input "30.000"
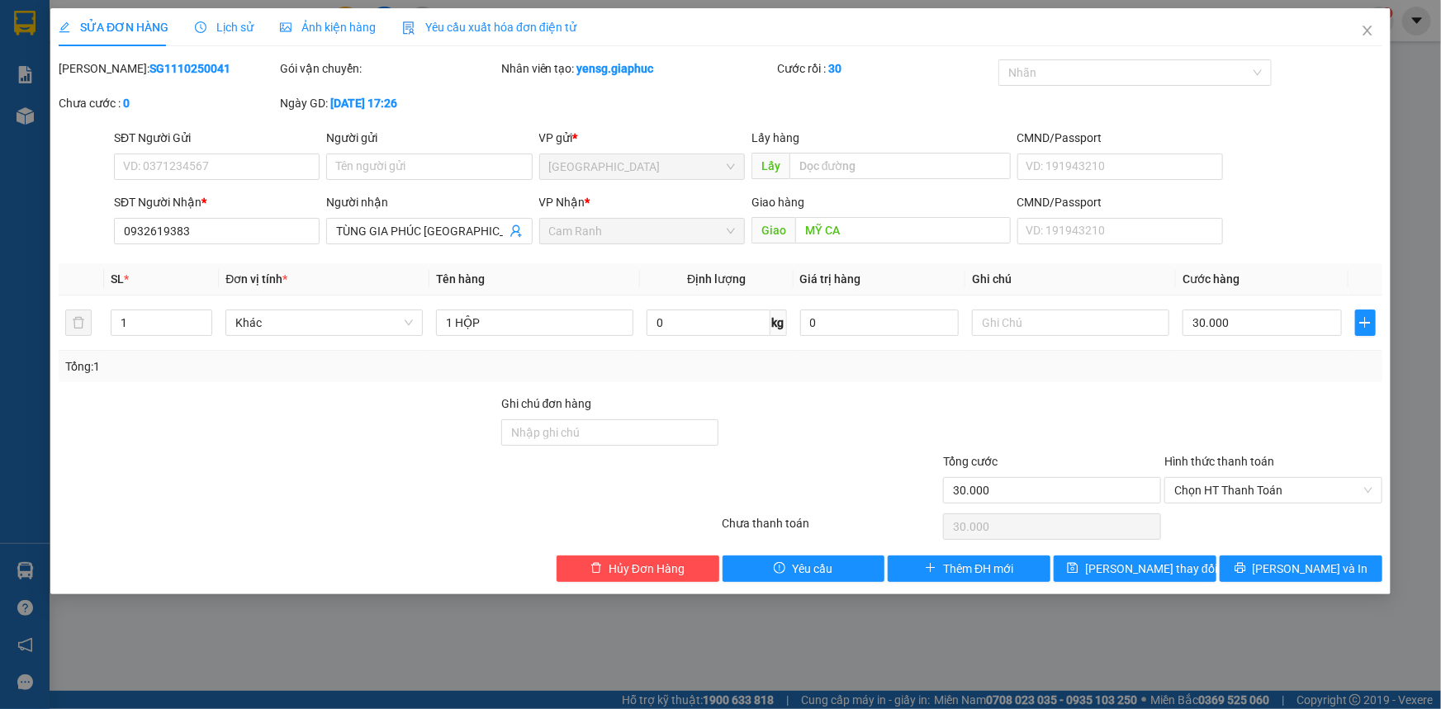
click at [1226, 373] on div "Tổng: 1" at bounding box center [720, 366] width 1310 height 18
click at [1165, 560] on span "[PERSON_NAME] thay đổi" at bounding box center [1151, 569] width 132 height 18
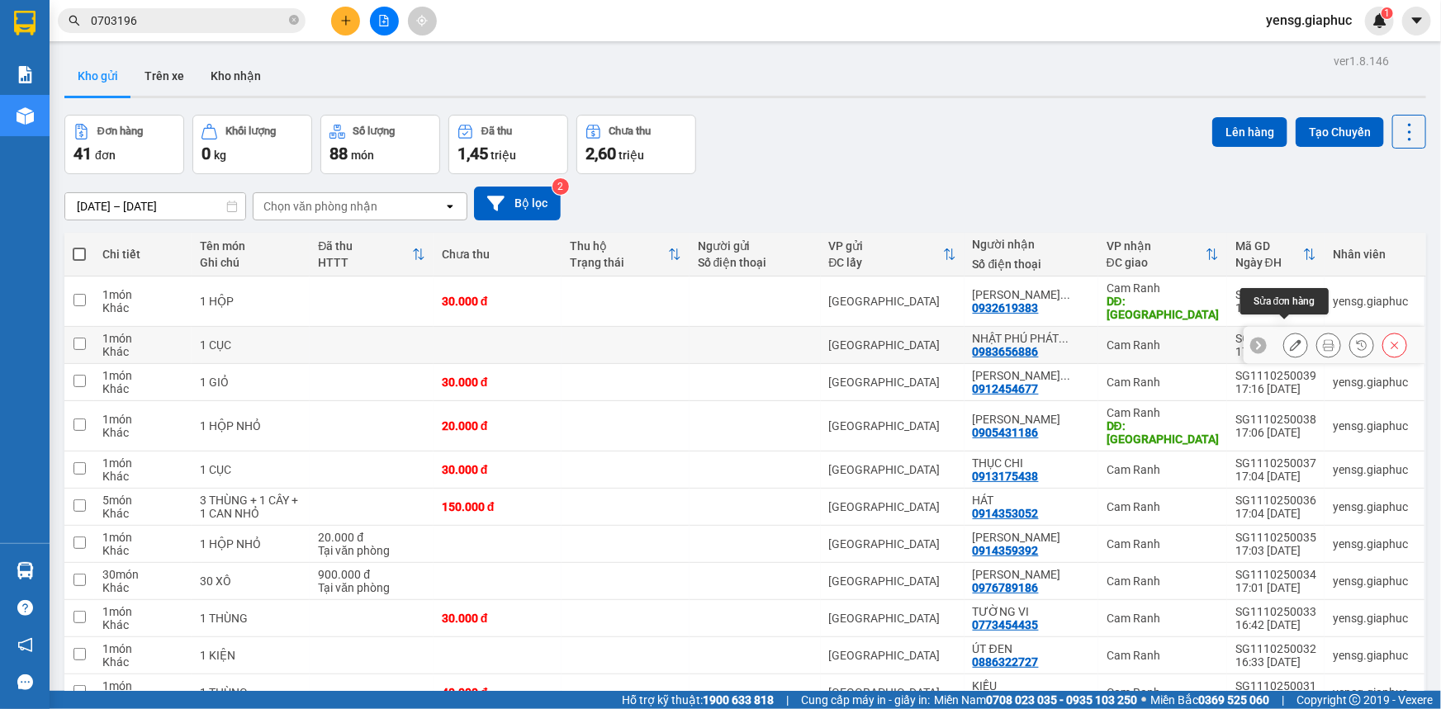
click at [1290, 339] on icon at bounding box center [1296, 345] width 12 height 12
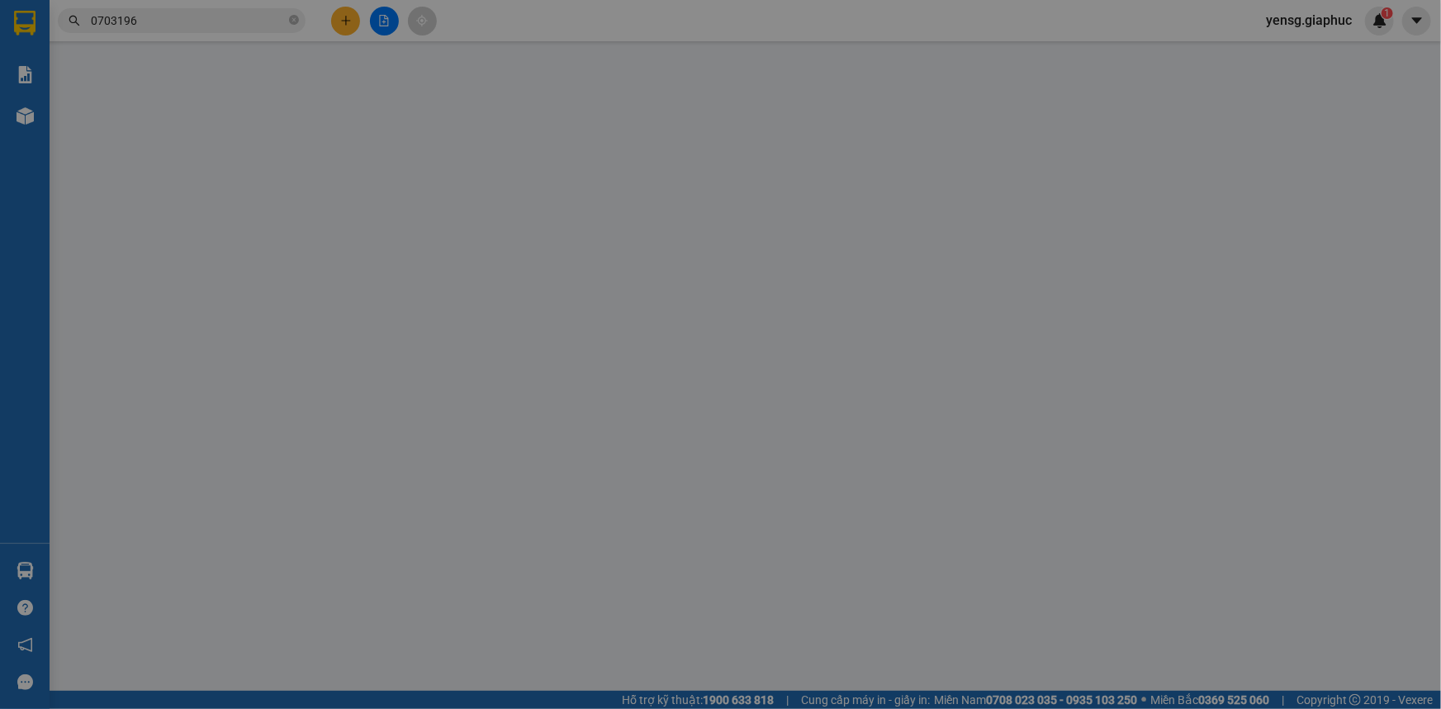
type input "0983656886"
type input "NHẬT PHÚ PHÁT TÀI"
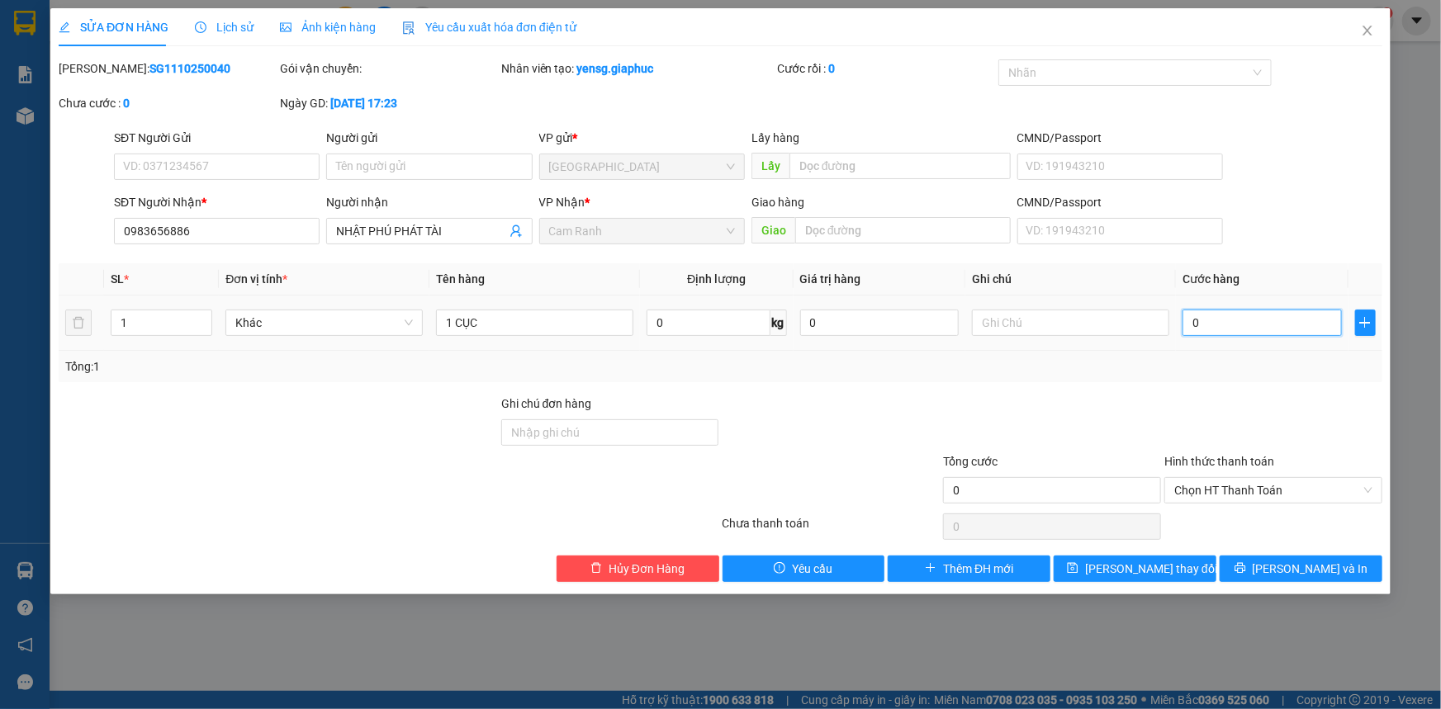
click at [1228, 313] on input "0" at bounding box center [1261, 323] width 159 height 26
type input "5"
type input "50"
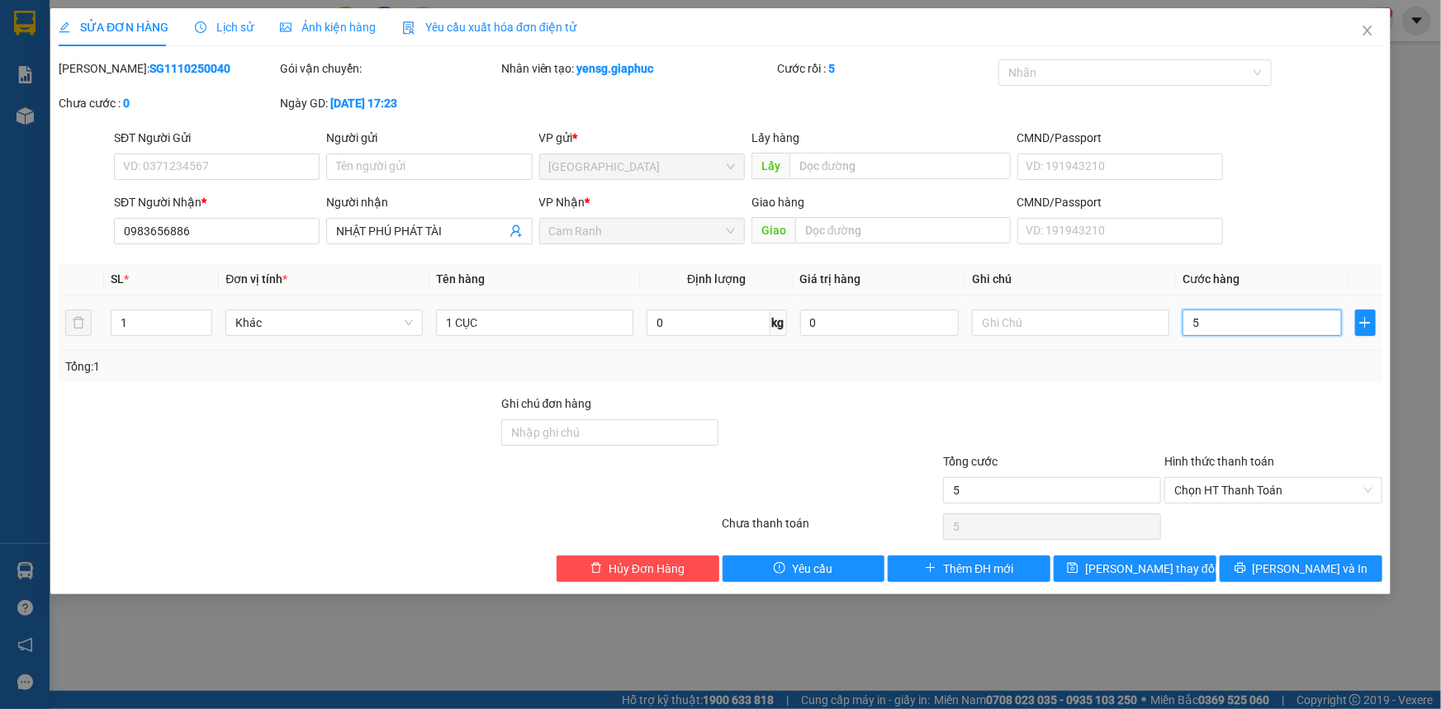
type input "50"
type input "50.000"
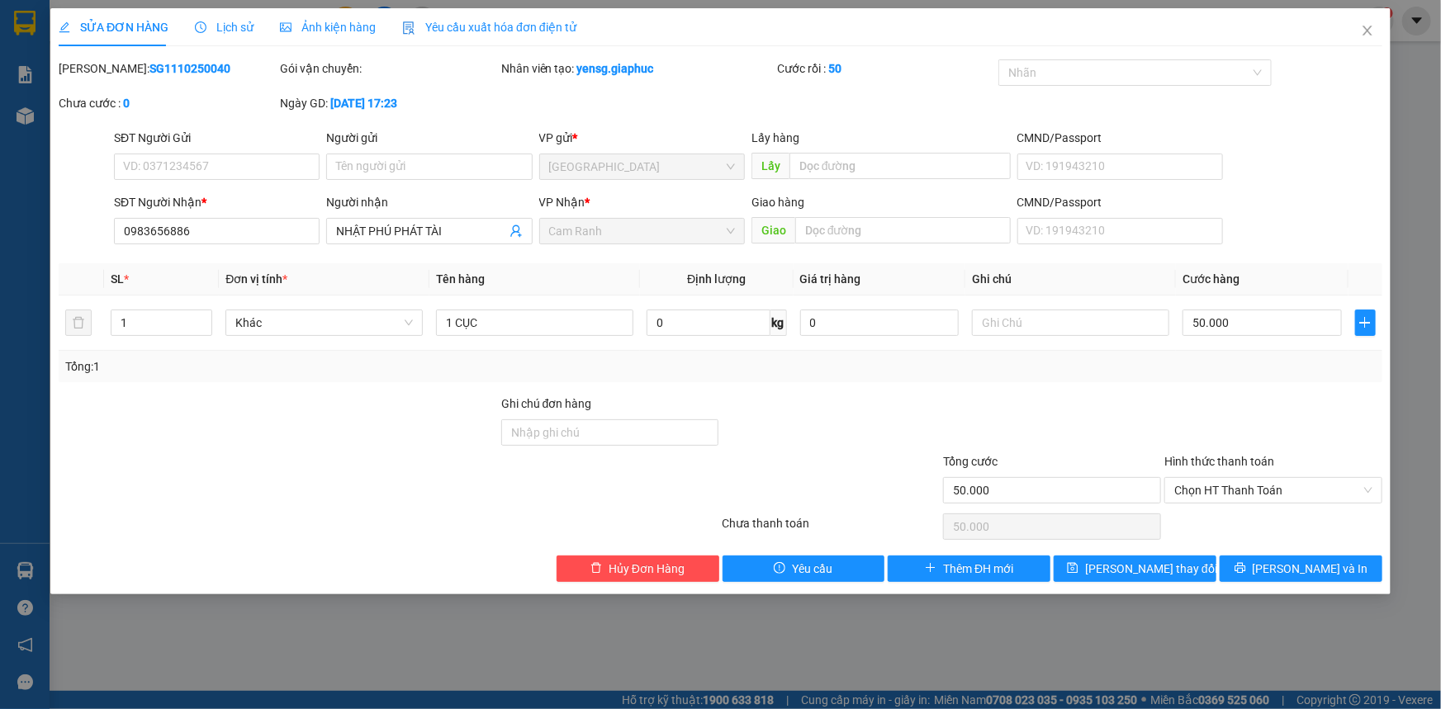
click at [1212, 353] on div "Tổng: 1" at bounding box center [720, 366] width 1323 height 31
click at [1139, 568] on span "[PERSON_NAME] thay đổi" at bounding box center [1151, 569] width 132 height 18
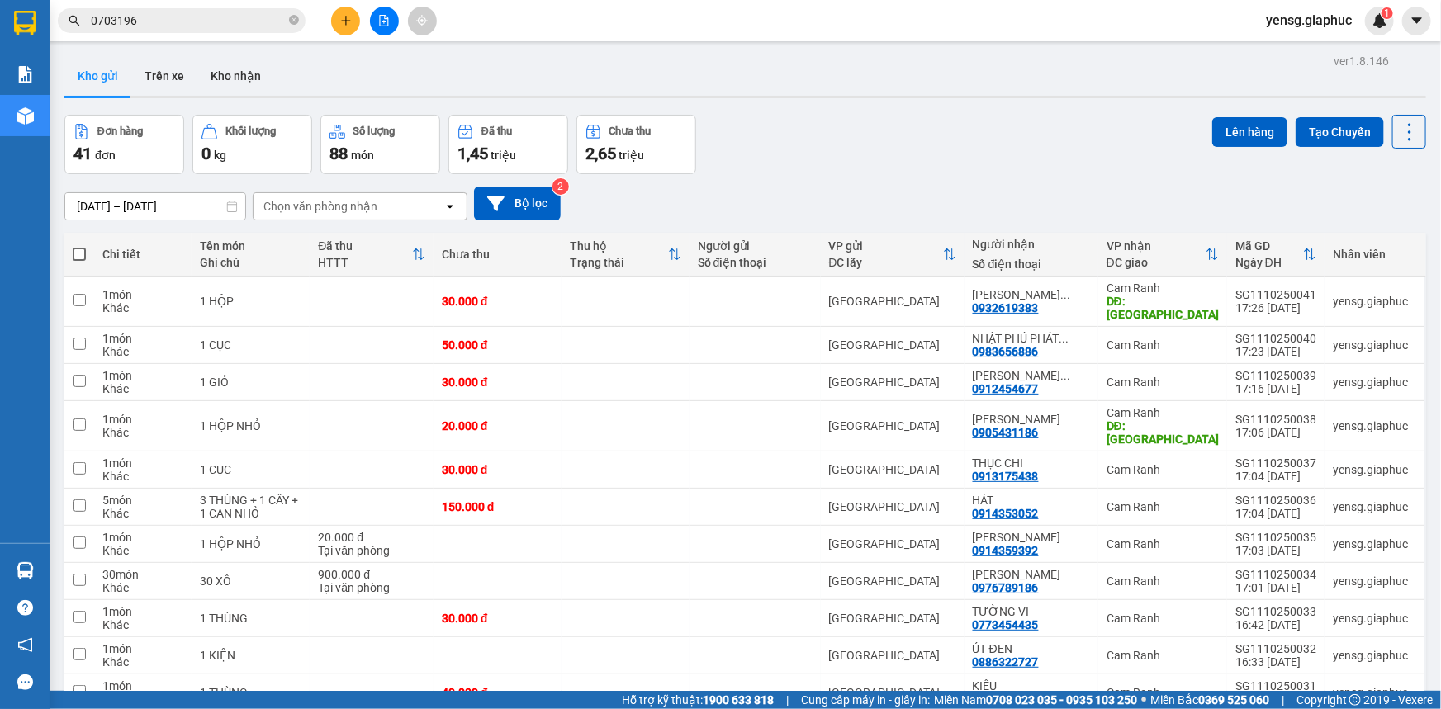
click at [355, 21] on button at bounding box center [345, 21] width 29 height 29
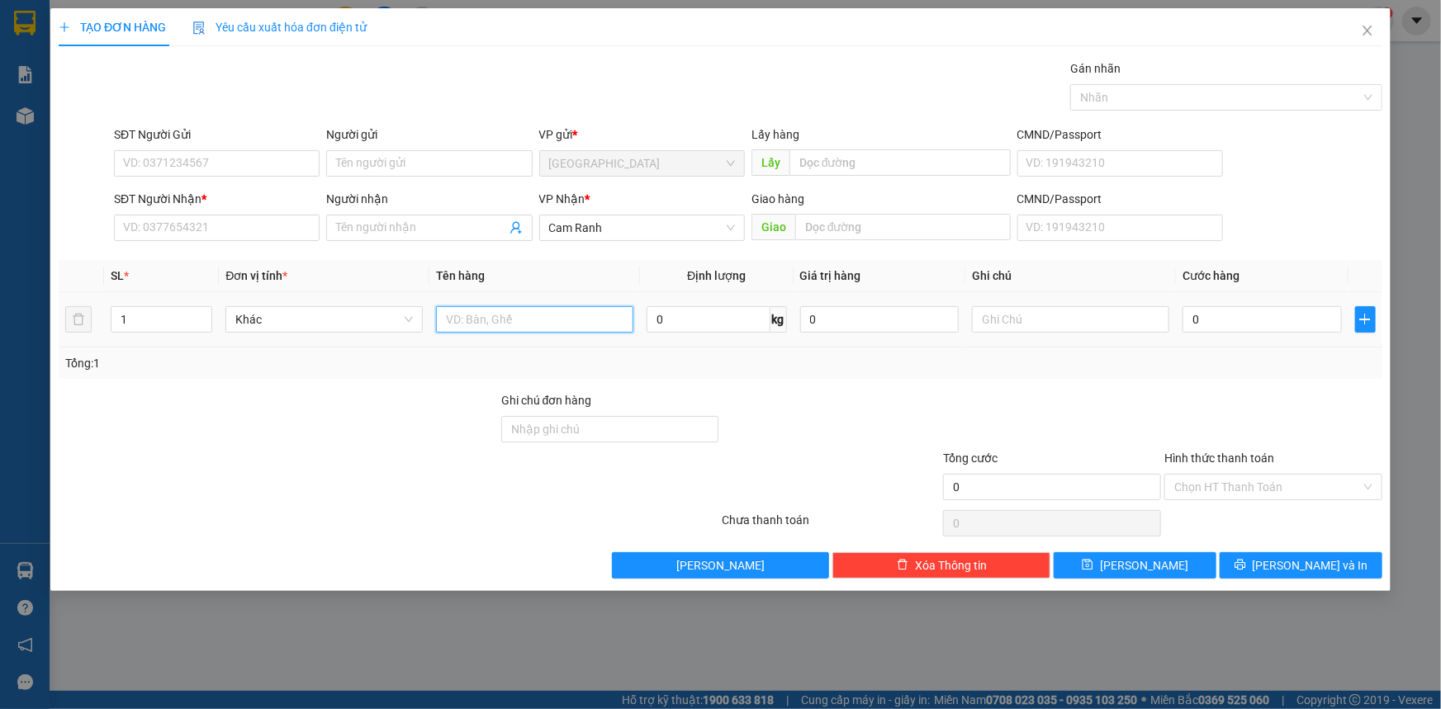
click at [487, 315] on input "text" at bounding box center [534, 319] width 197 height 26
type input "1 THÙNG"
click at [281, 234] on input "SĐT Người Nhận *" at bounding box center [217, 228] width 206 height 26
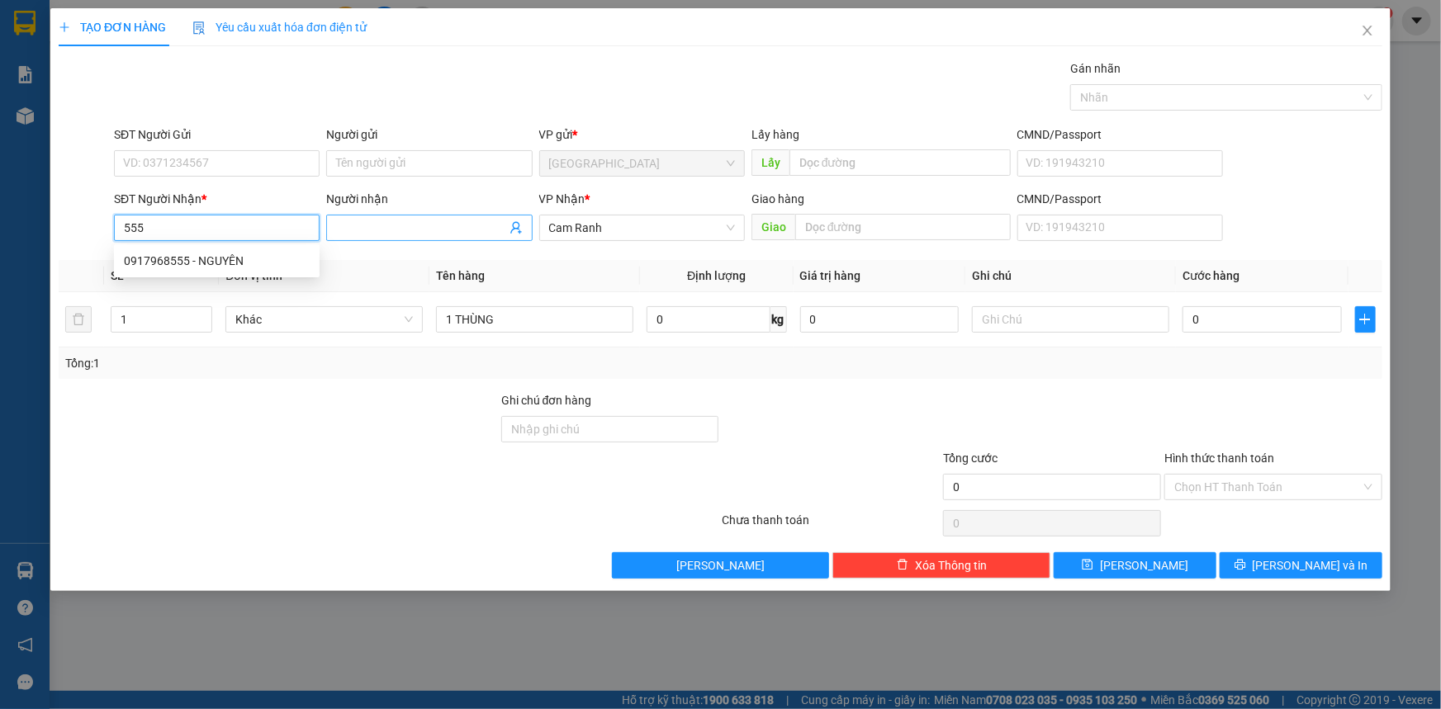
type input "555"
click at [410, 225] on input "Người nhận" at bounding box center [420, 228] width 169 height 18
type input "[PERSON_NAME]"
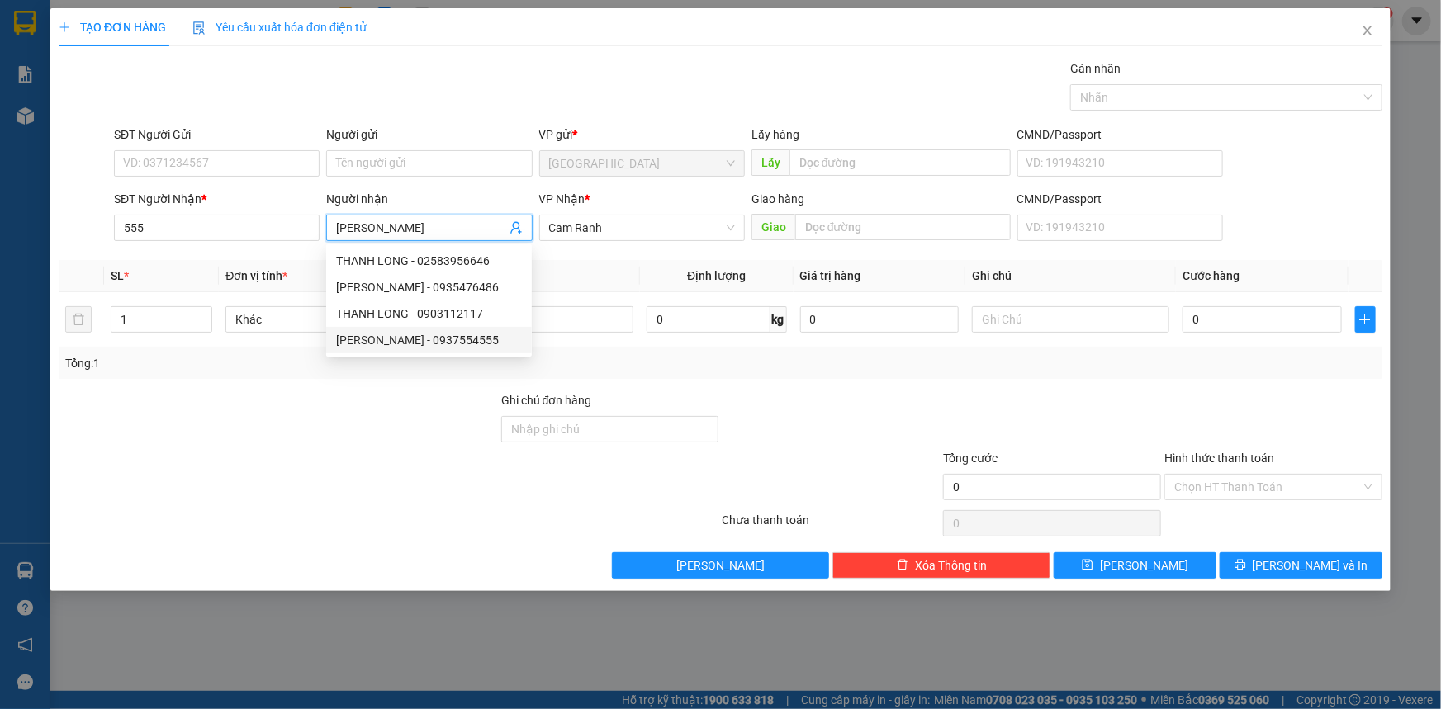
click at [489, 340] on div "THANH LONG - 0937554555" at bounding box center [429, 340] width 186 height 18
type input "0937554555"
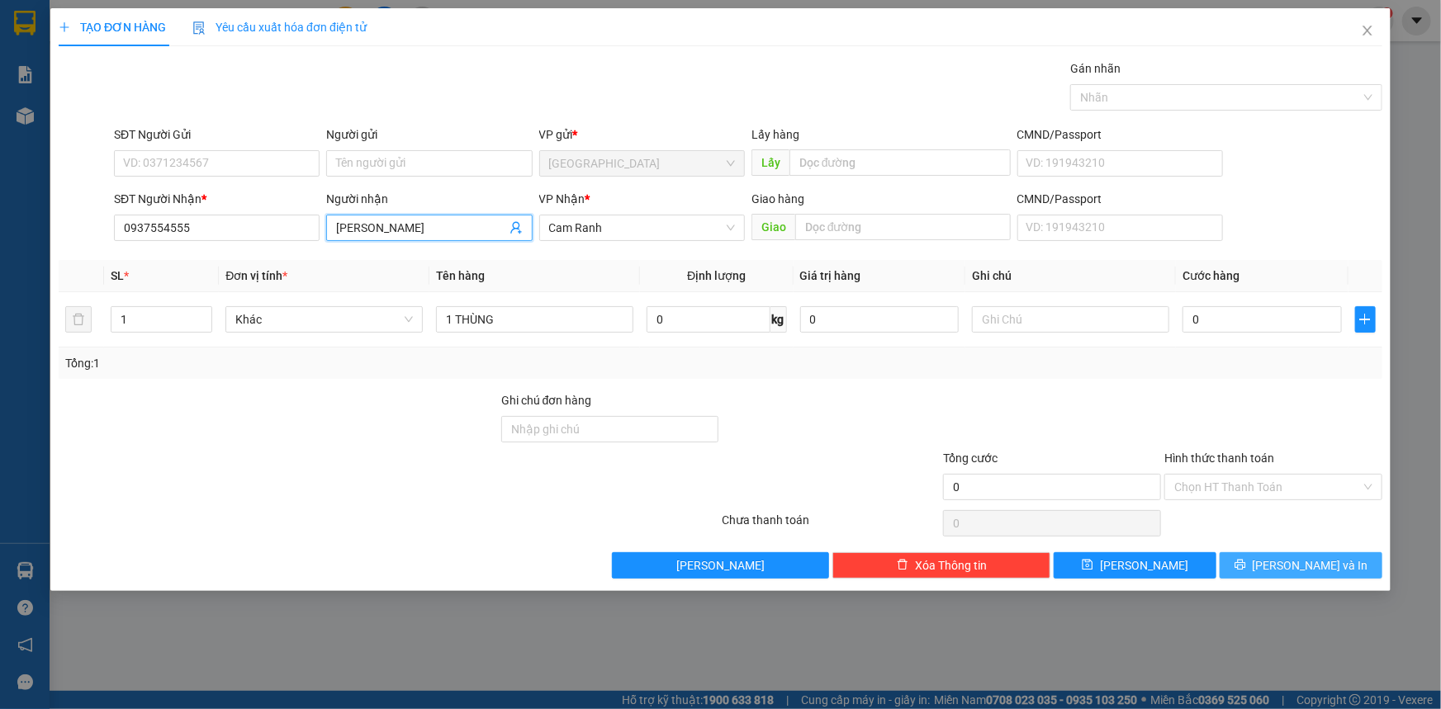
type input "[PERSON_NAME]"
click at [1249, 569] on button "Lưu và In" at bounding box center [1300, 565] width 163 height 26
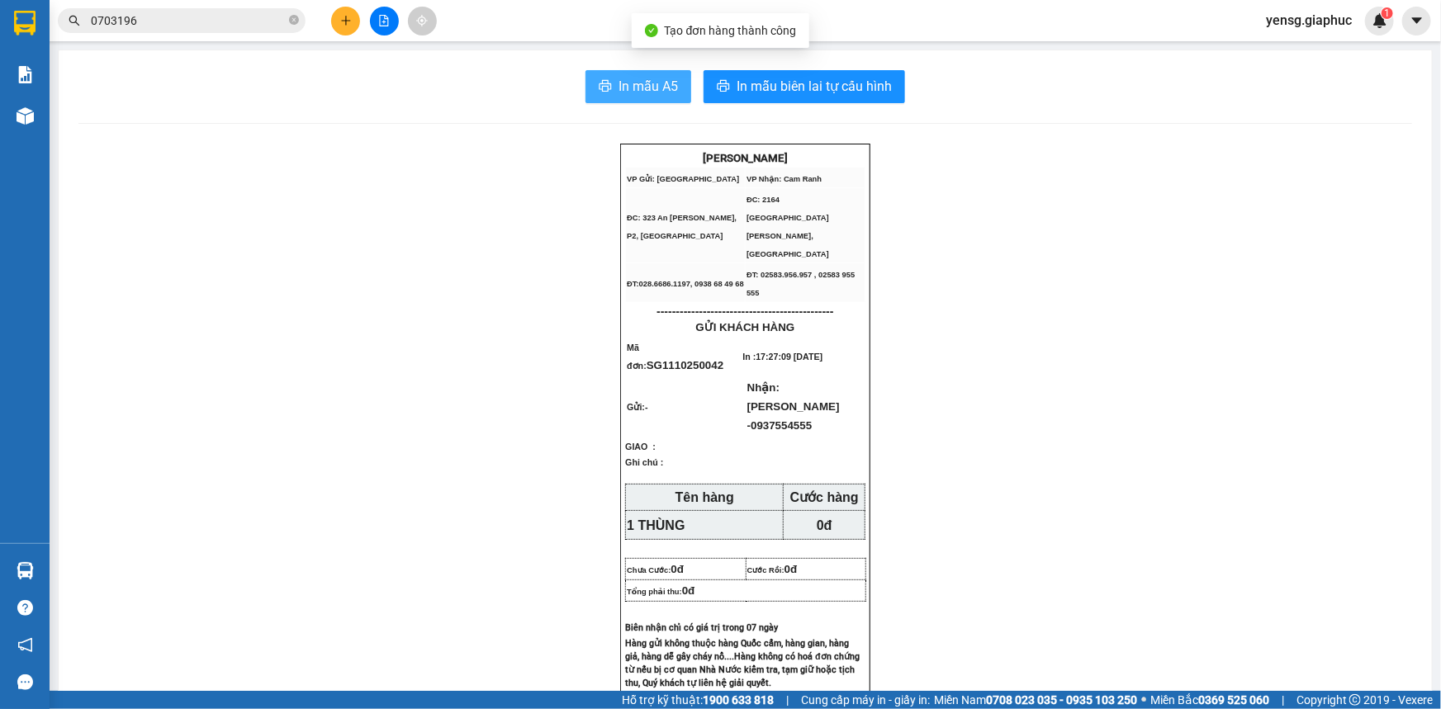
click at [628, 88] on span "In mẫu A5" at bounding box center [647, 86] width 59 height 21
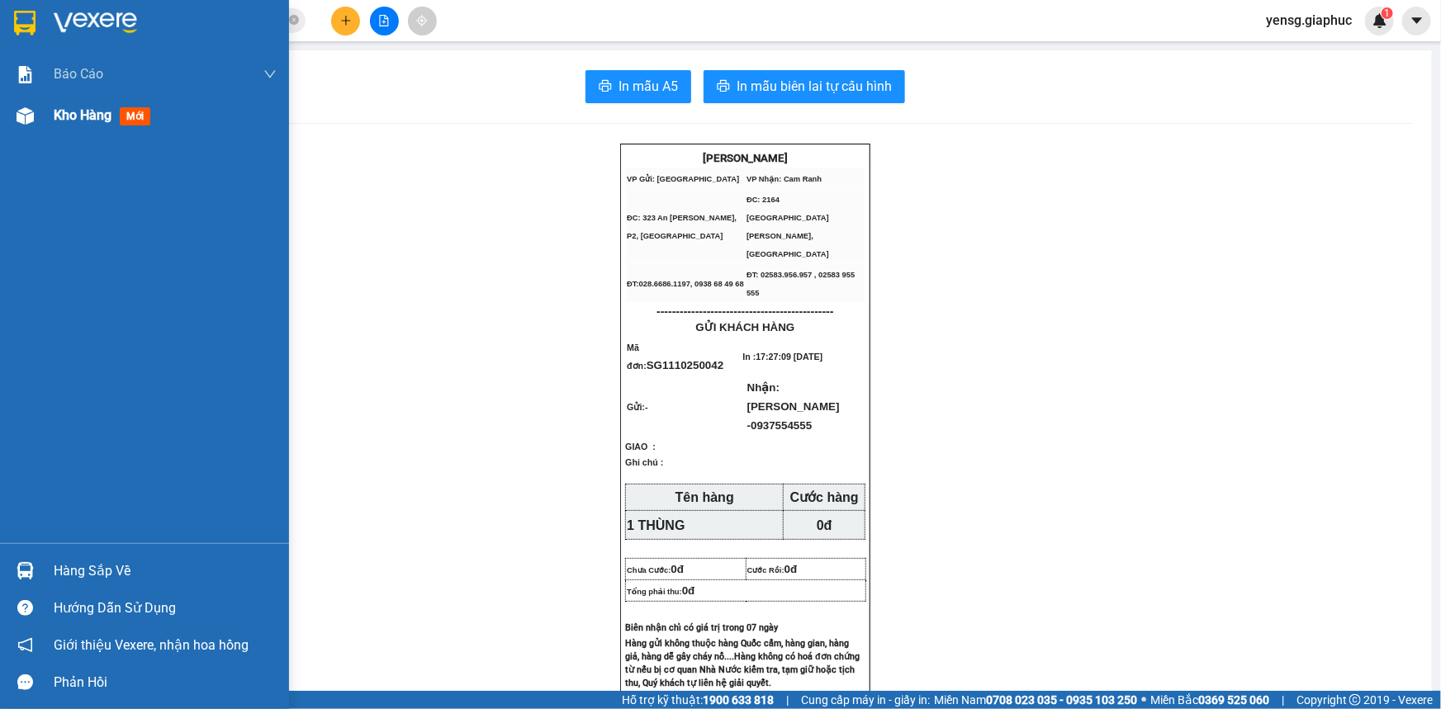
click at [6, 128] on div "Kho hàng mới" at bounding box center [144, 115] width 289 height 41
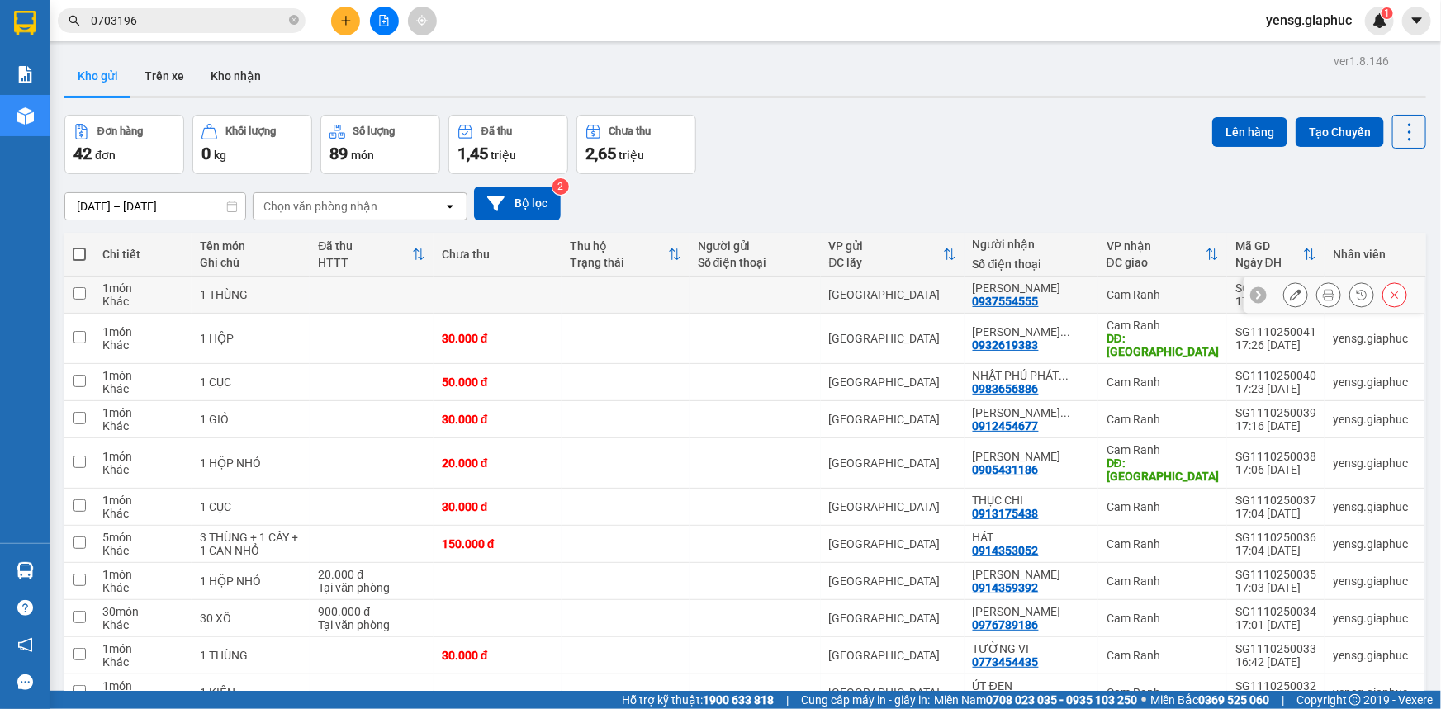
click at [1283, 305] on div at bounding box center [1295, 294] width 25 height 25
click at [1290, 299] on icon at bounding box center [1296, 295] width 12 height 12
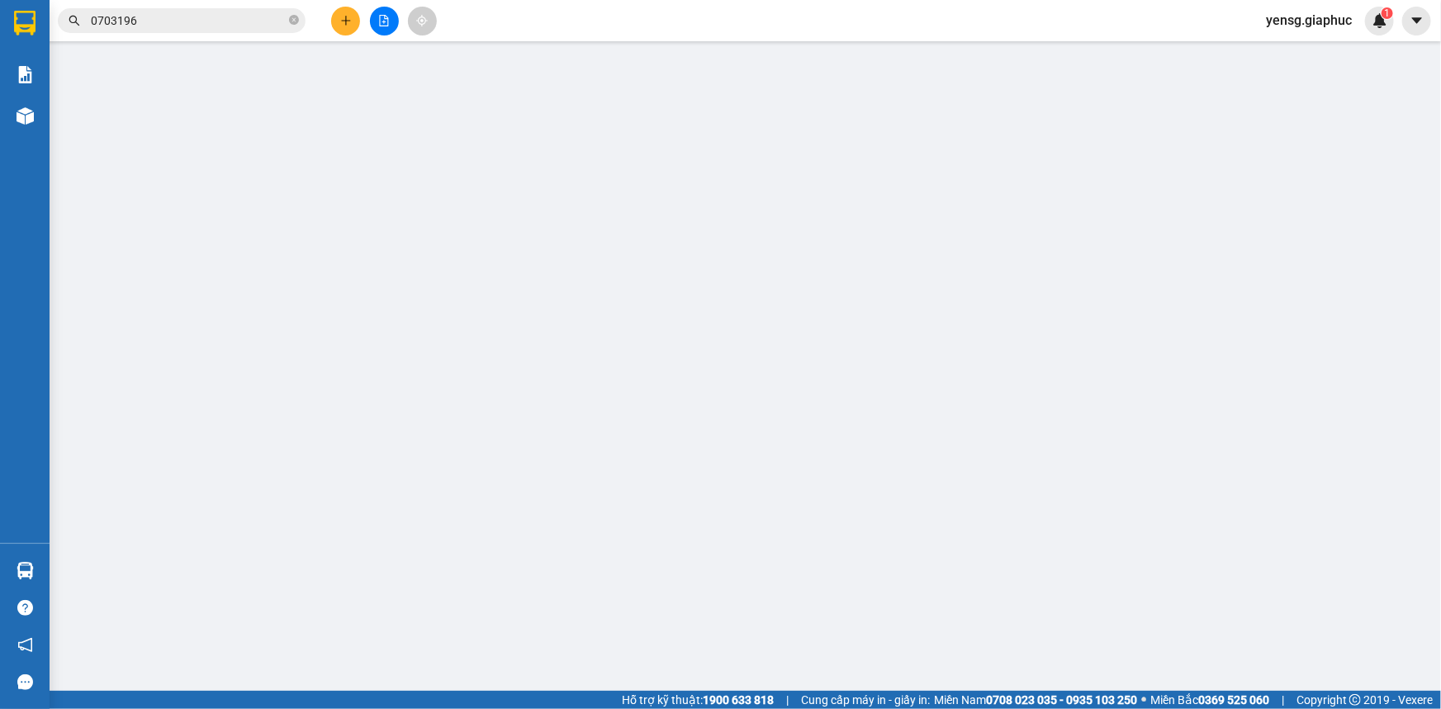
type input "0937554555"
type input "[PERSON_NAME]"
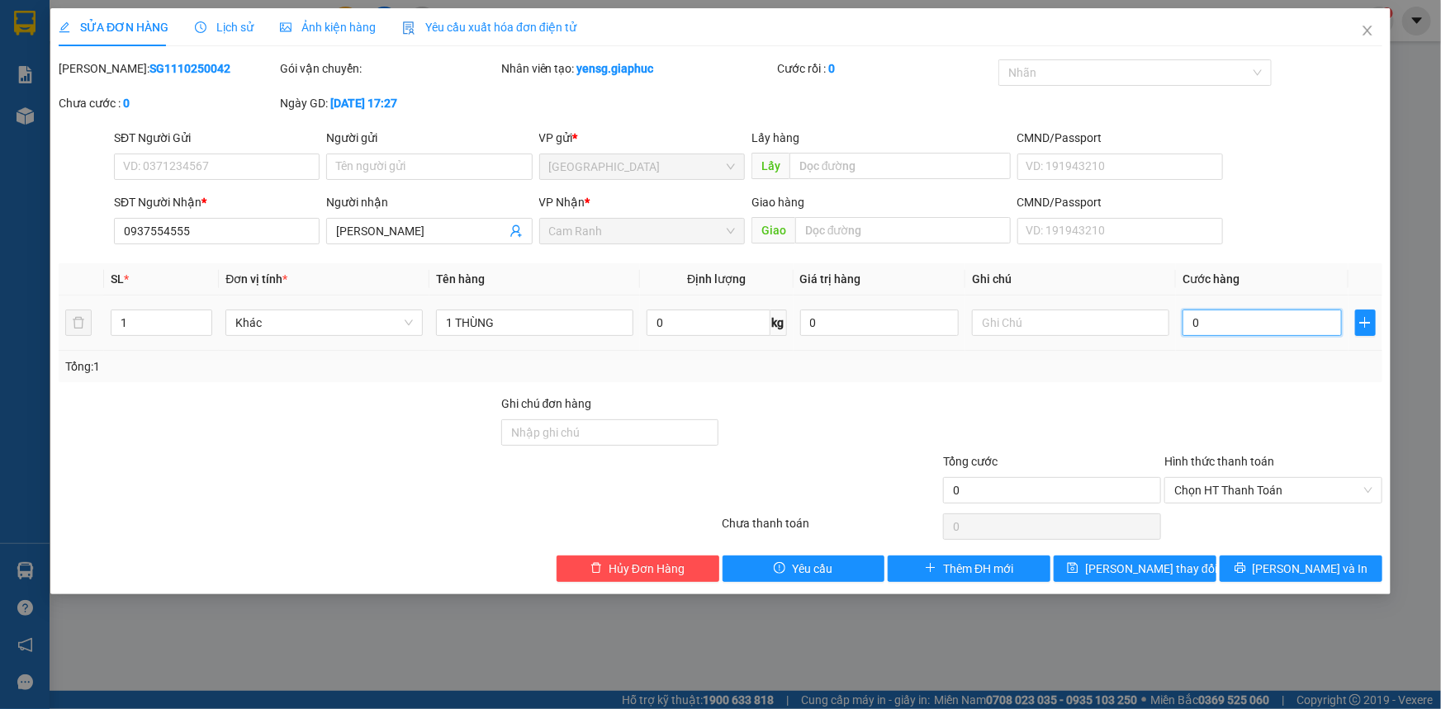
click at [1210, 322] on input "0" at bounding box center [1261, 323] width 159 height 26
type input "4"
type input "40"
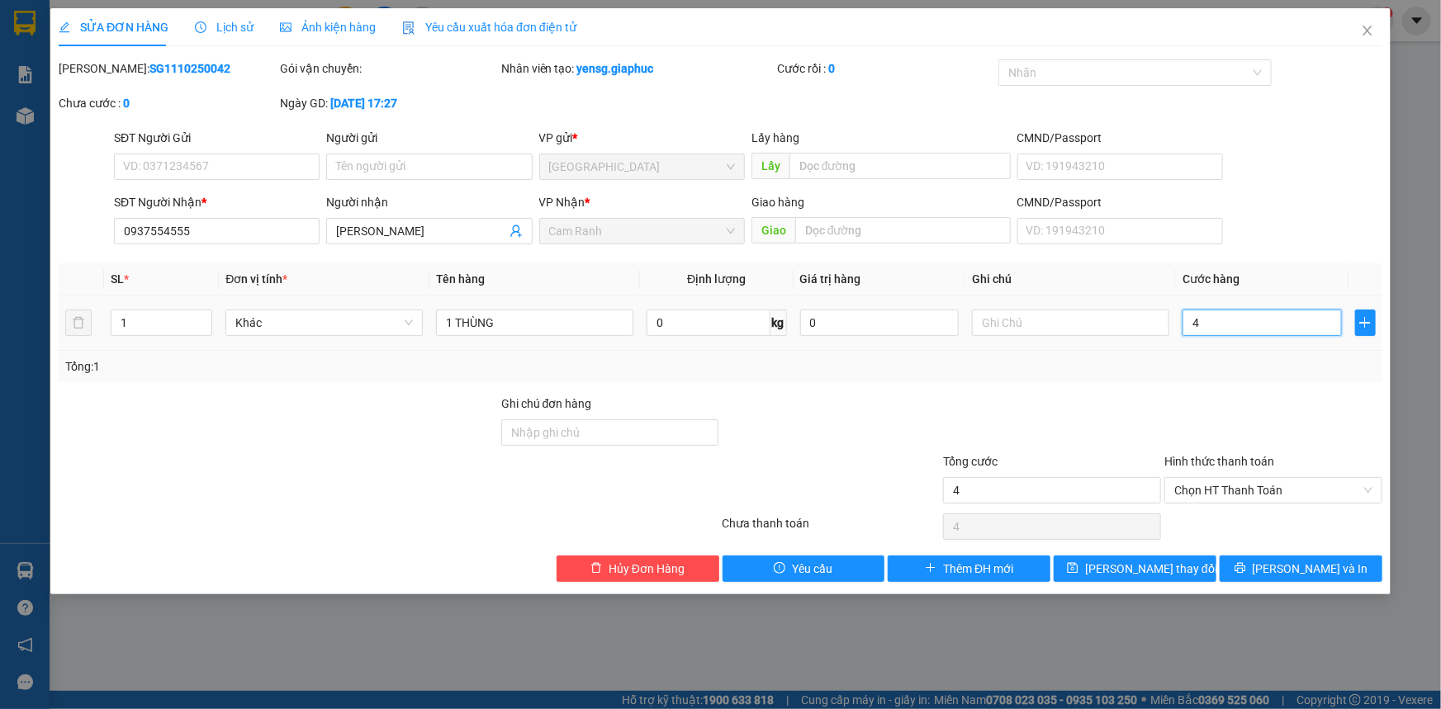
type input "40"
type input "40.000"
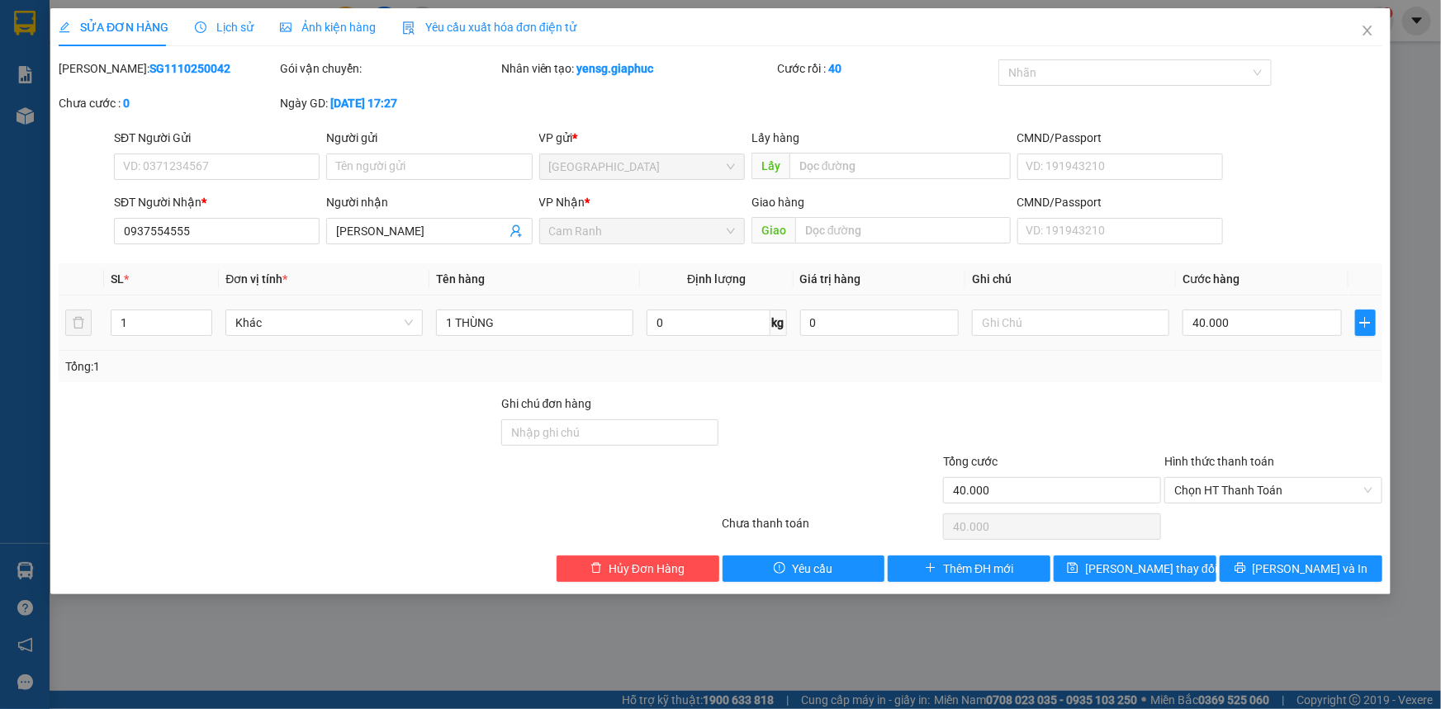
click at [1213, 351] on div "Tổng: 1" at bounding box center [720, 366] width 1323 height 31
click at [1113, 574] on span "Lưu thay đổi" at bounding box center [1151, 569] width 132 height 18
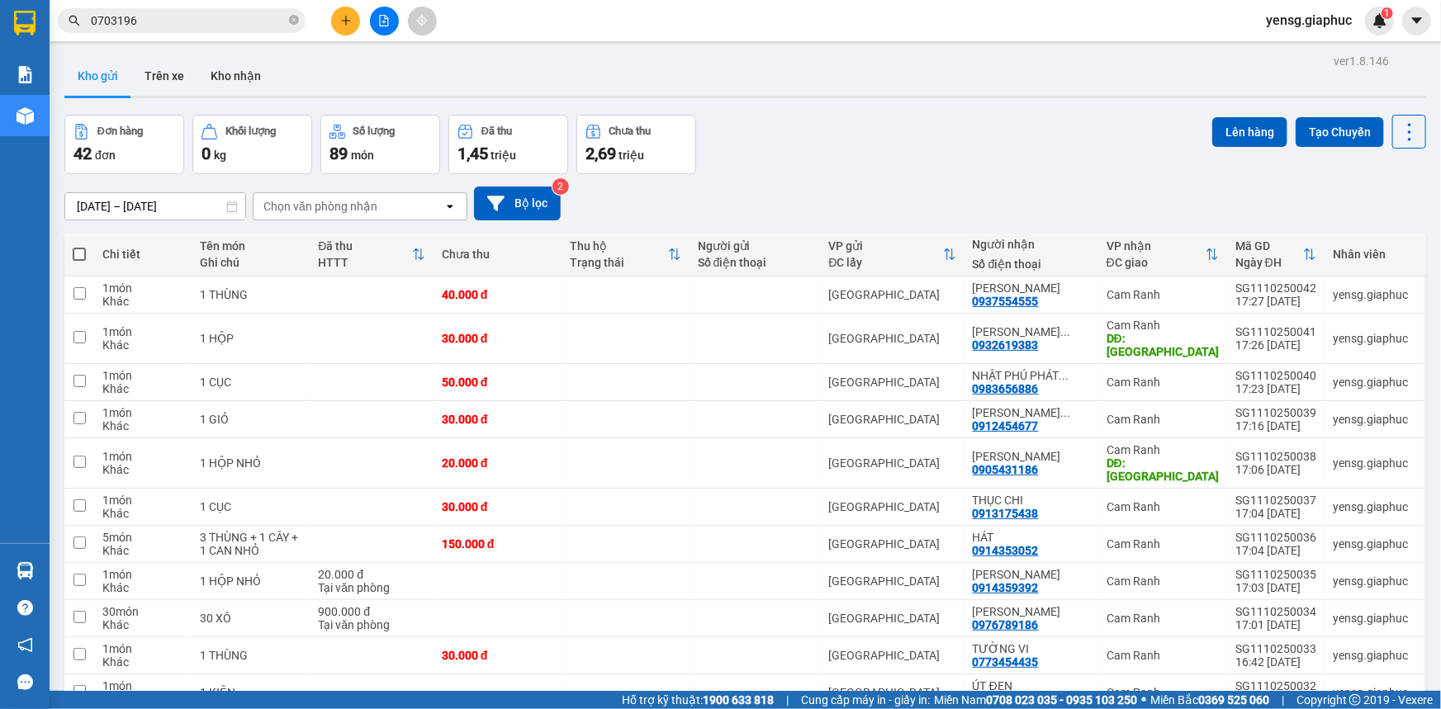
click at [346, 34] on div "Kết quả tìm kiếm ( 3 ) Bộ lọc Mã ĐH Trạng thái Món hàng Tổng cước Chưa cước Ngư…" at bounding box center [720, 20] width 1441 height 41
click at [346, 34] on button at bounding box center [345, 21] width 29 height 29
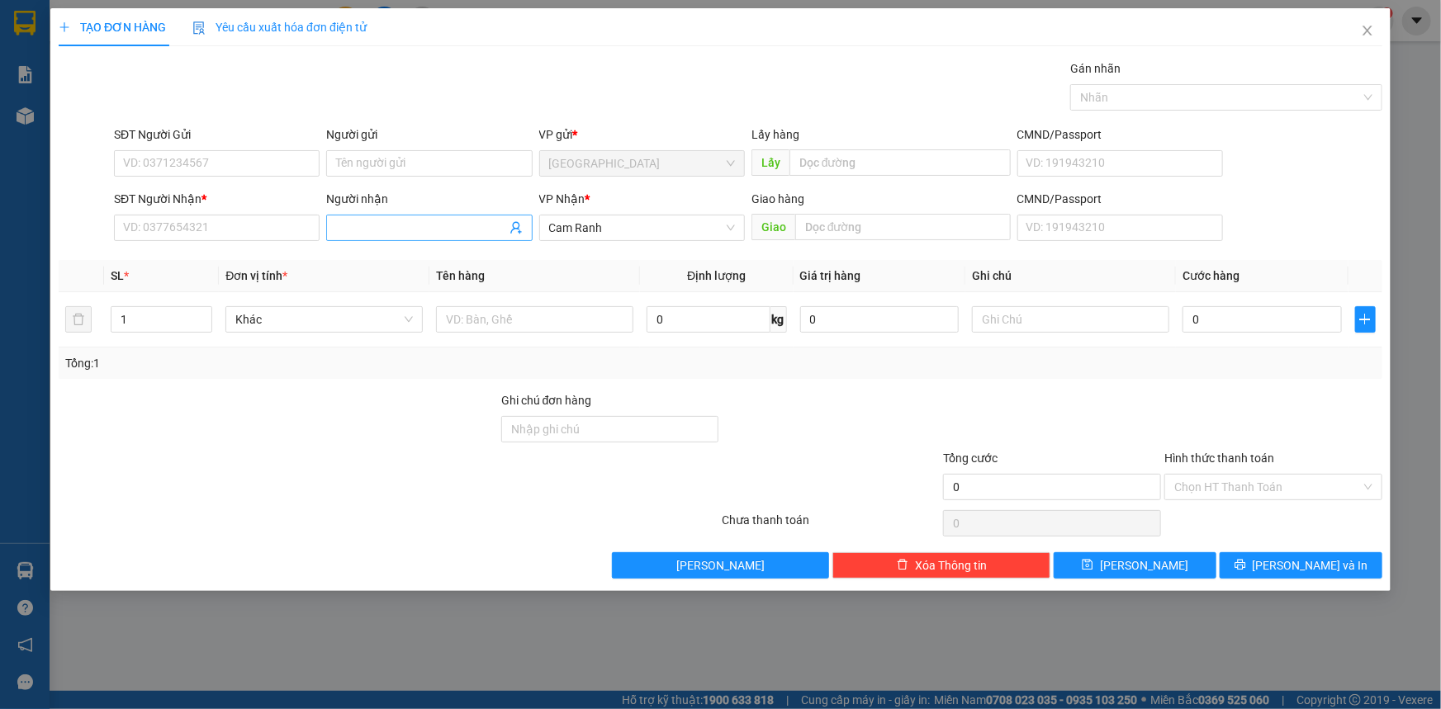
click at [404, 223] on input "Người nhận" at bounding box center [420, 228] width 169 height 18
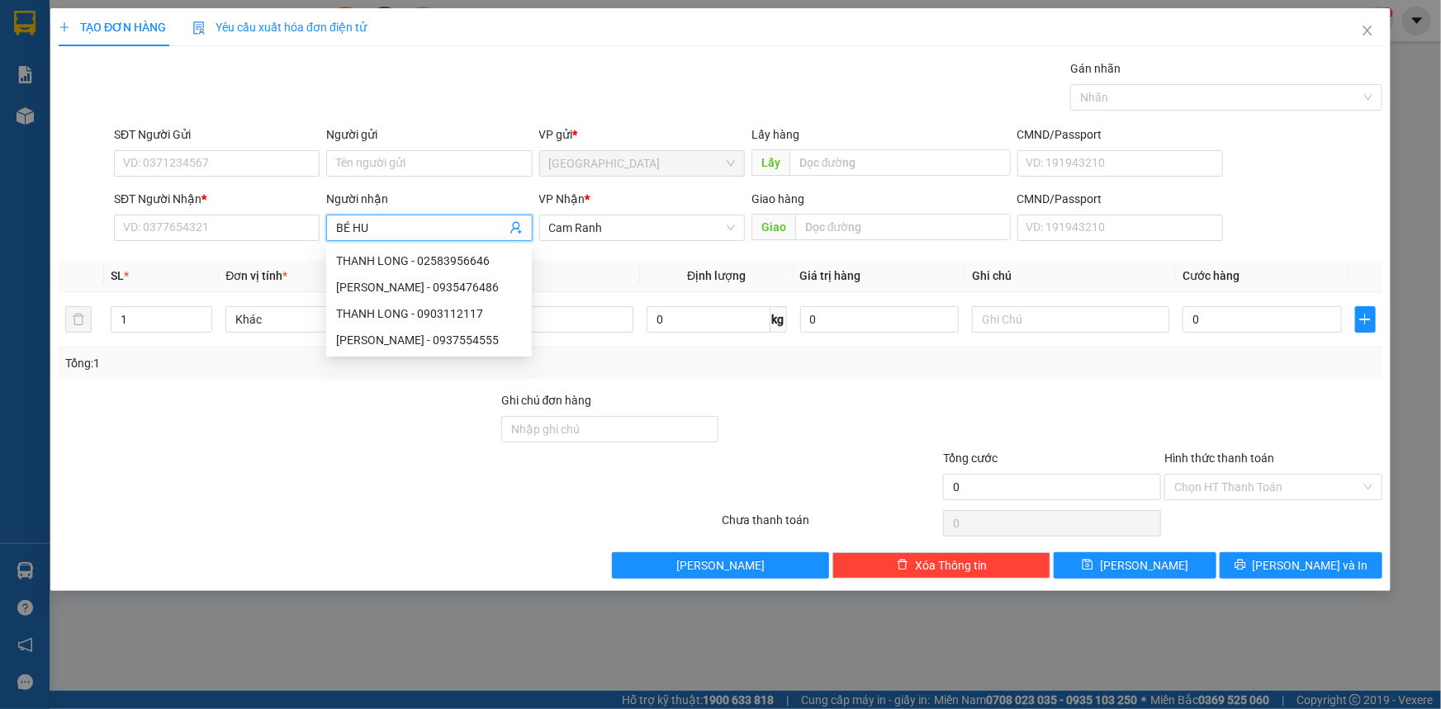
type input "[PERSON_NAME]"
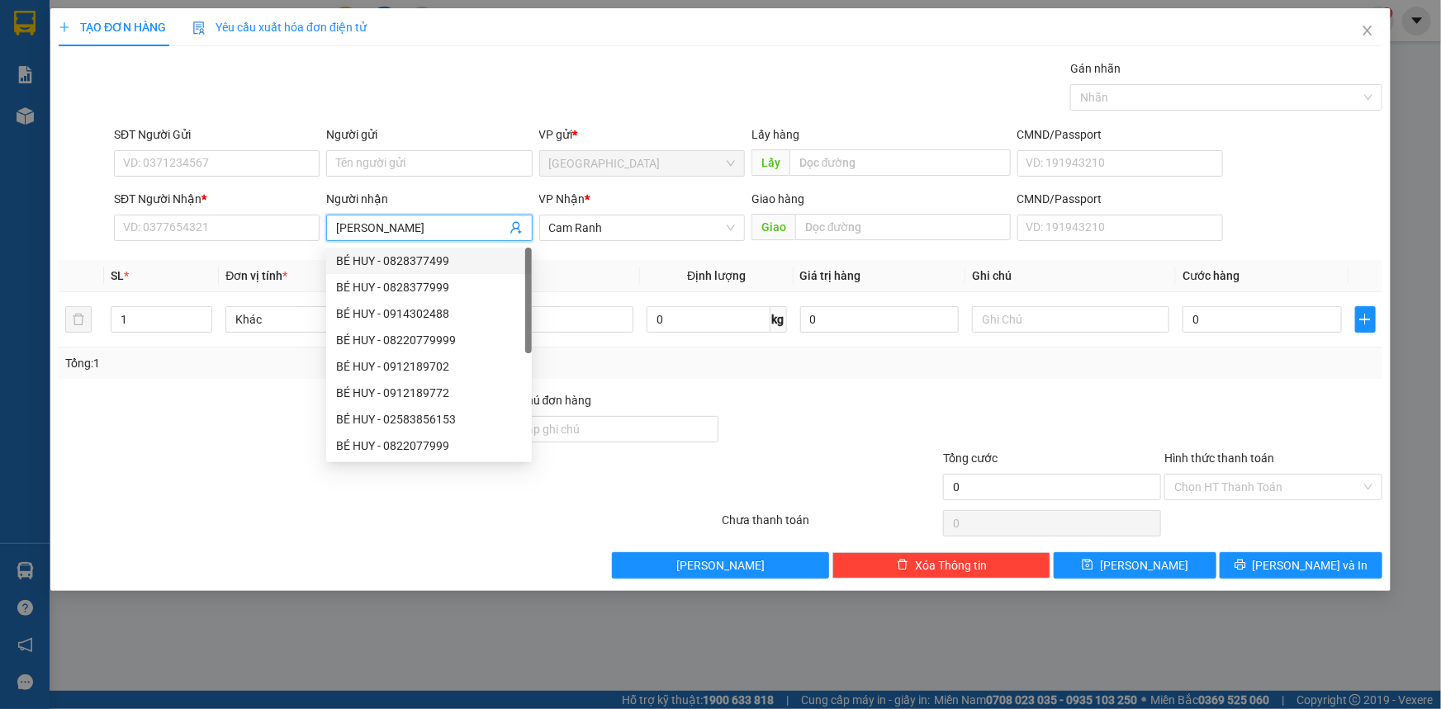
click at [458, 263] on div "BÉ HUY - 0828377499" at bounding box center [429, 261] width 186 height 18
type input "0828377499"
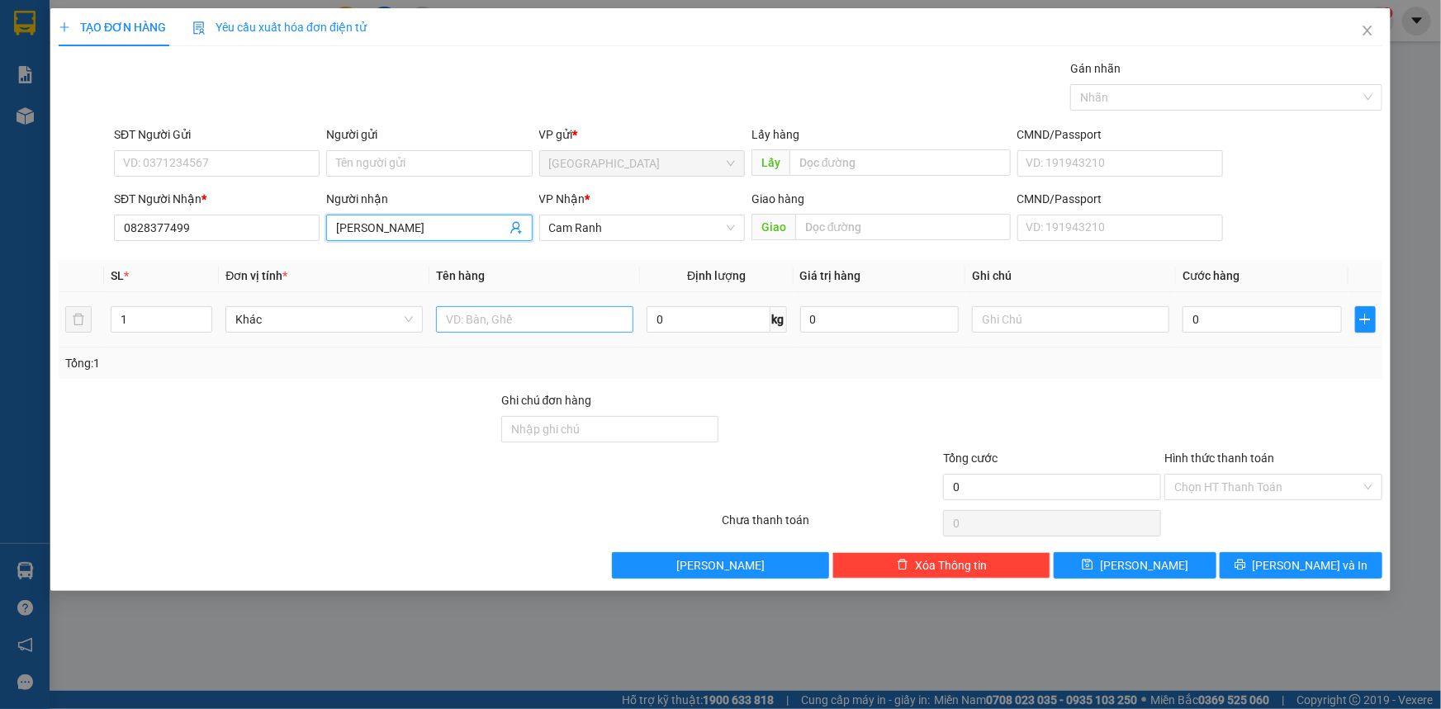
type input "[PERSON_NAME]"
click at [604, 324] on input "text" at bounding box center [534, 319] width 197 height 26
type input "1 THÙNG"
click at [1350, 558] on button "Lưu và In" at bounding box center [1300, 565] width 163 height 26
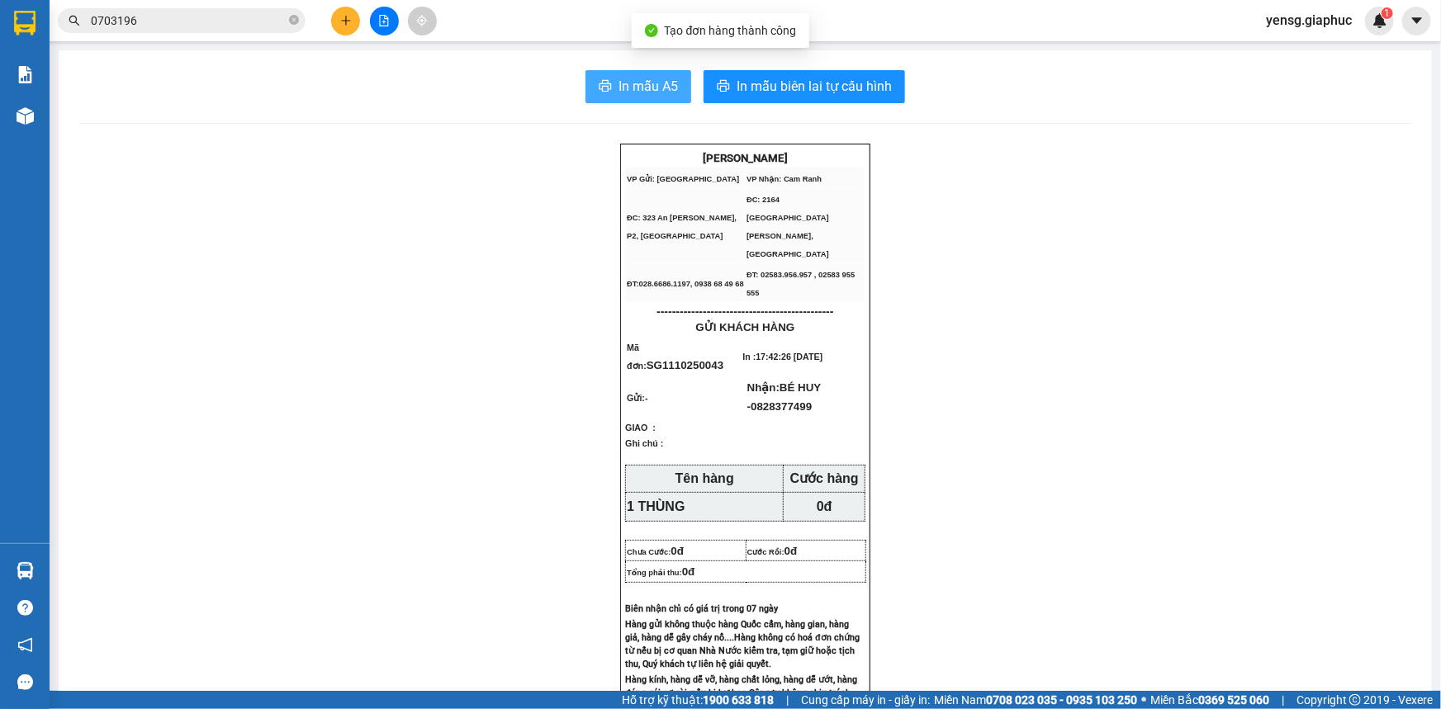
click at [611, 88] on button "In mẫu A5" at bounding box center [638, 86] width 106 height 33
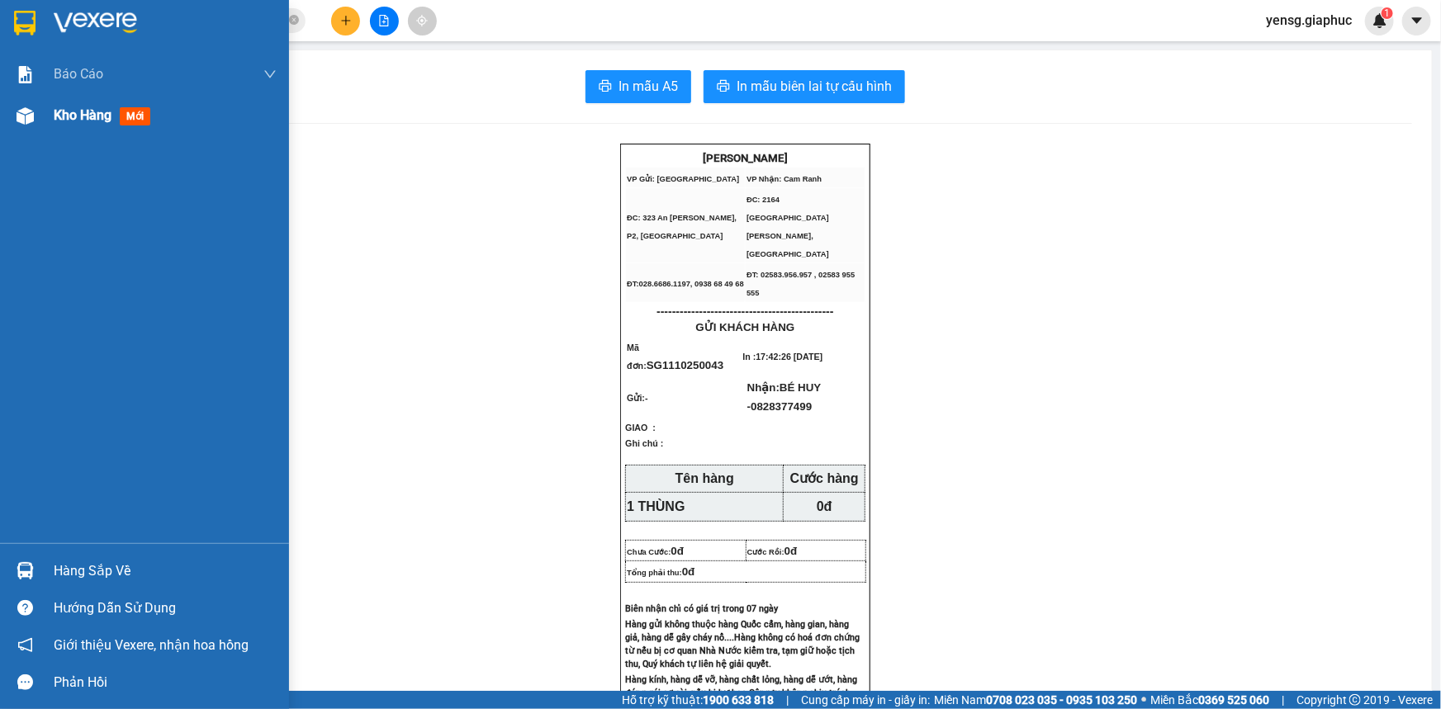
click at [111, 122] on span "Kho hàng" at bounding box center [83, 115] width 58 height 16
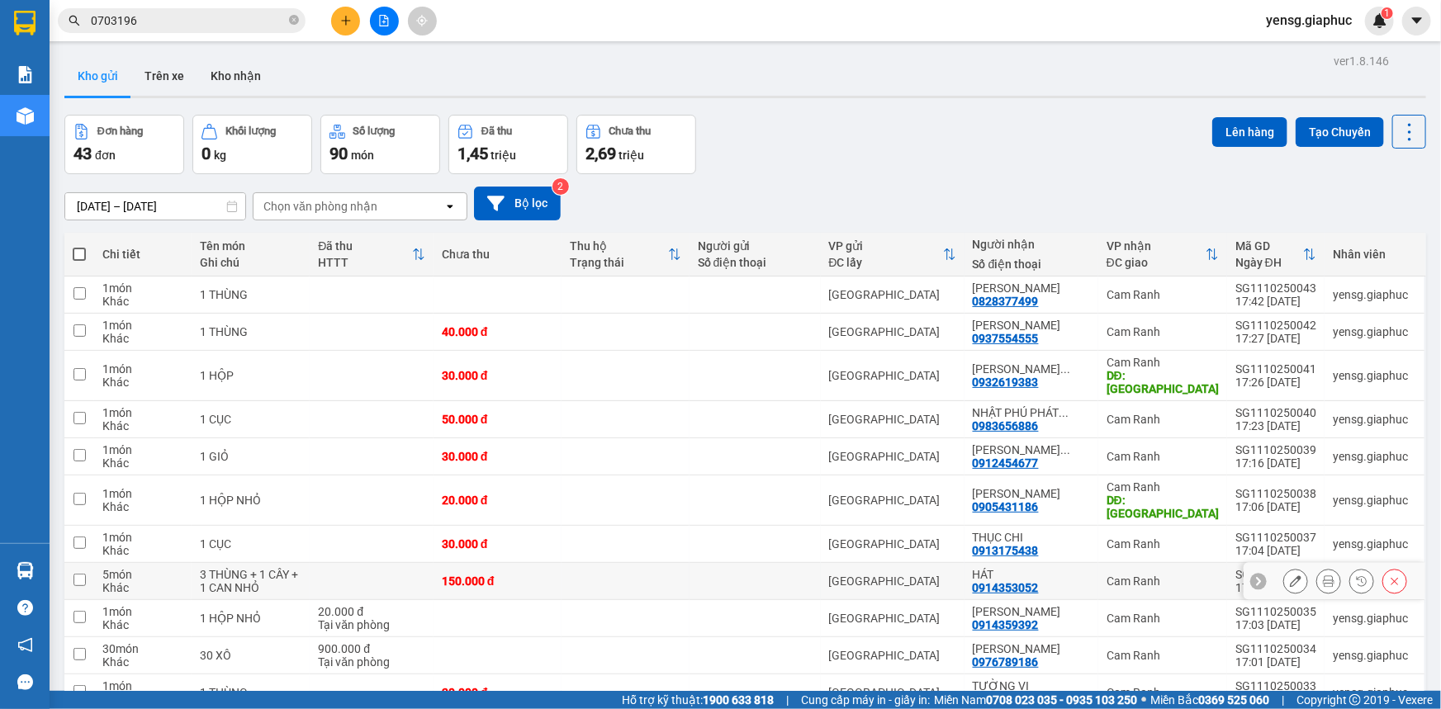
scroll to position [74, 0]
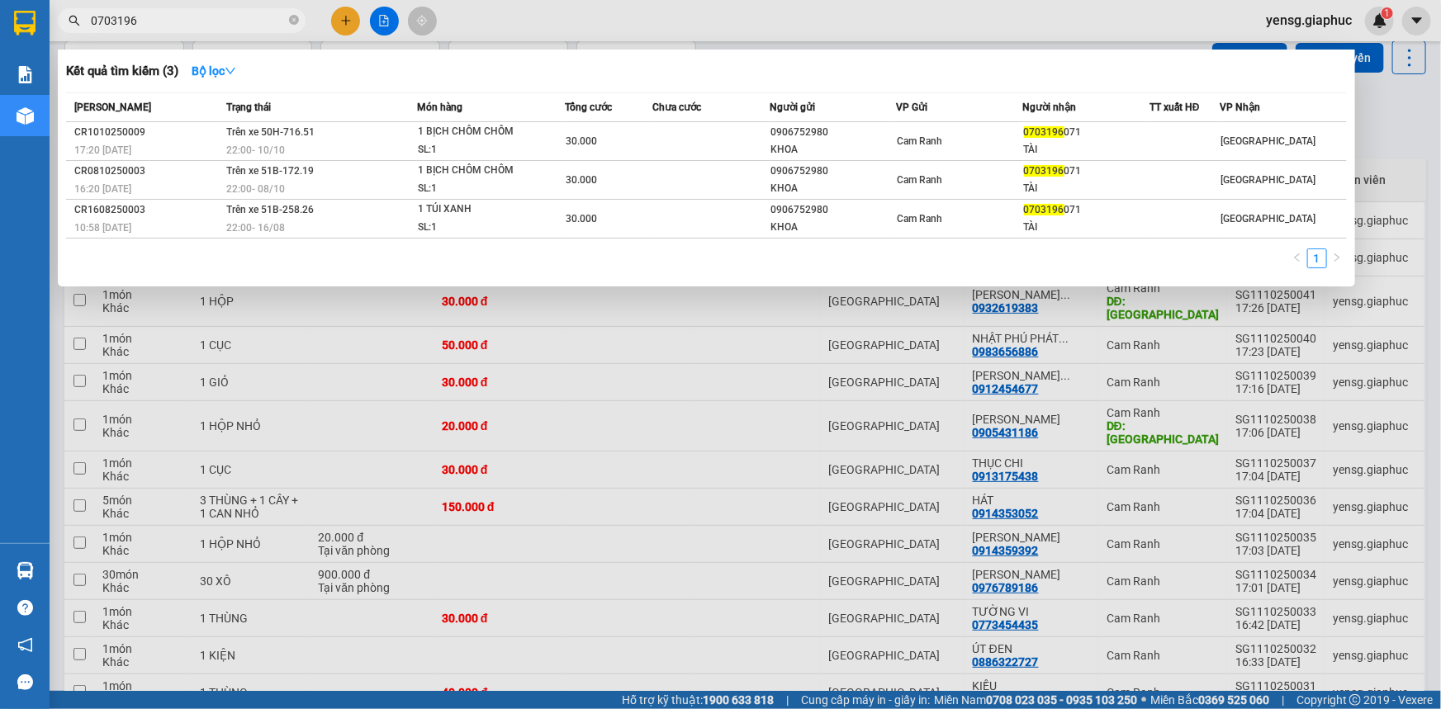
drag, startPoint x: 238, startPoint y: 21, endPoint x: 299, endPoint y: 8, distance: 62.5
click at [299, 8] on div "0703196" at bounding box center [161, 20] width 322 height 25
click at [295, 21] on icon "close-circle" at bounding box center [294, 20] width 10 height 10
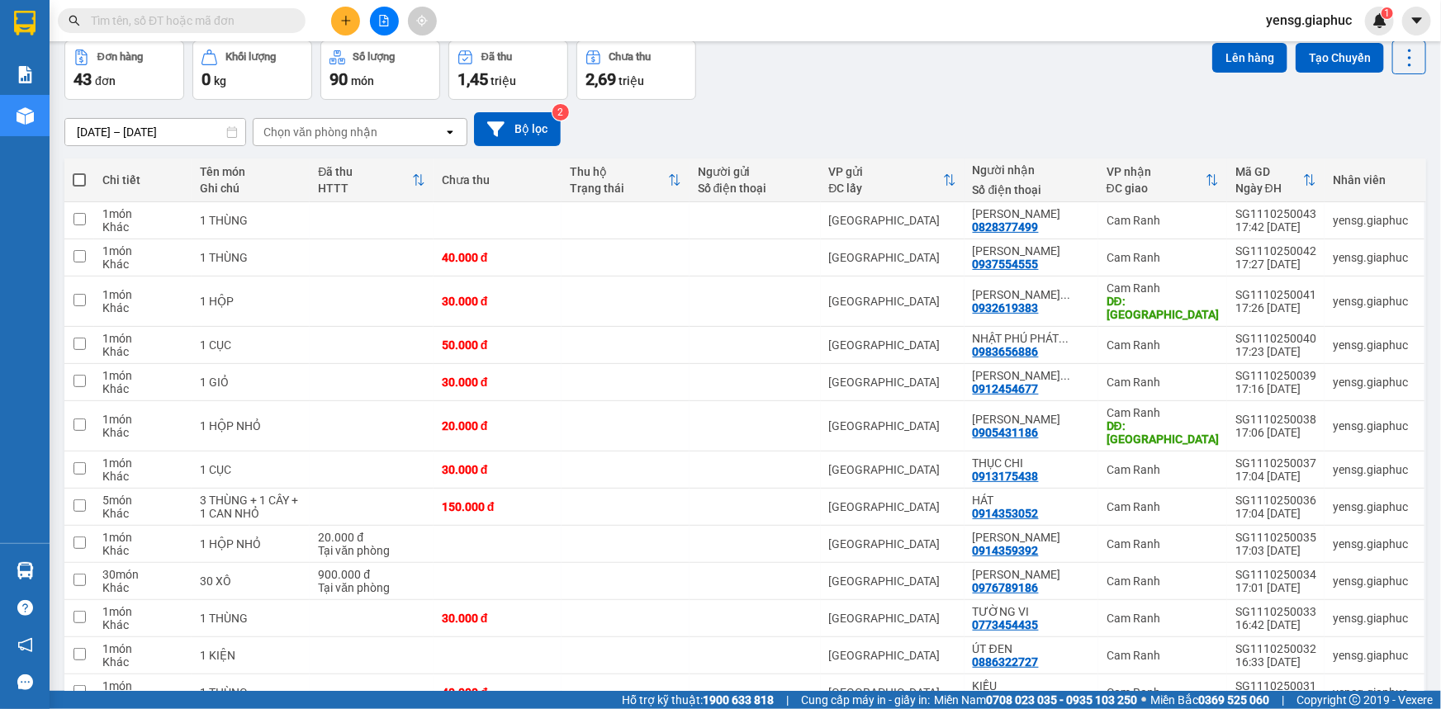
paste input "0338343493"
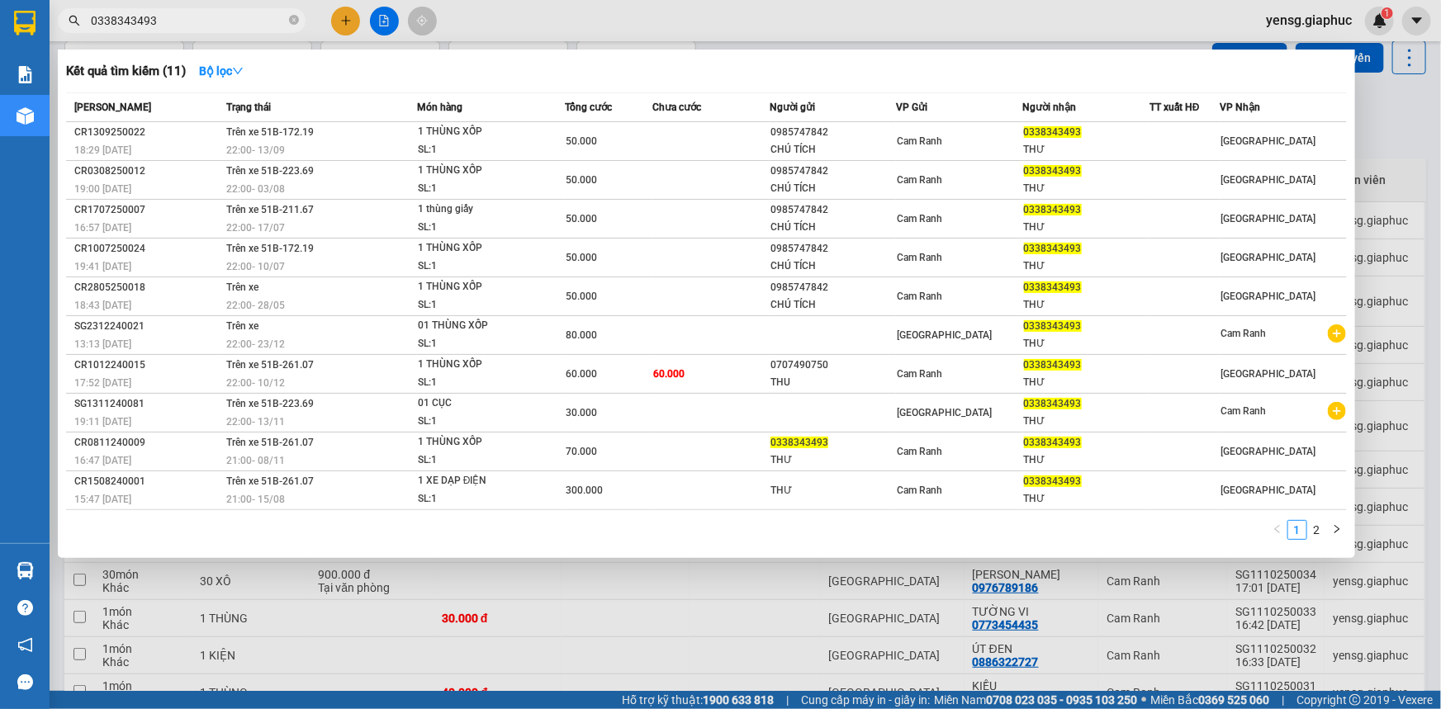
type input "0338343493"
click at [712, 36] on div at bounding box center [720, 354] width 1441 height 709
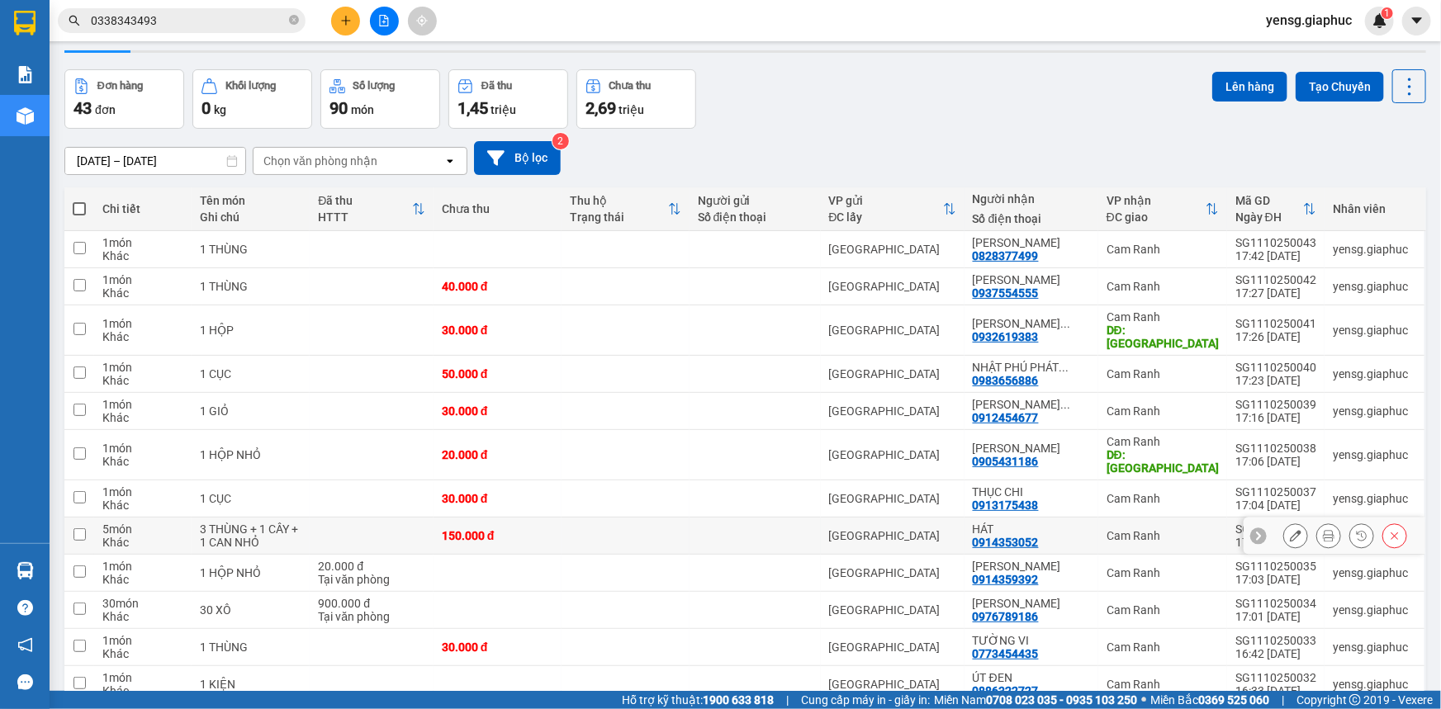
scroll to position [121, 0]
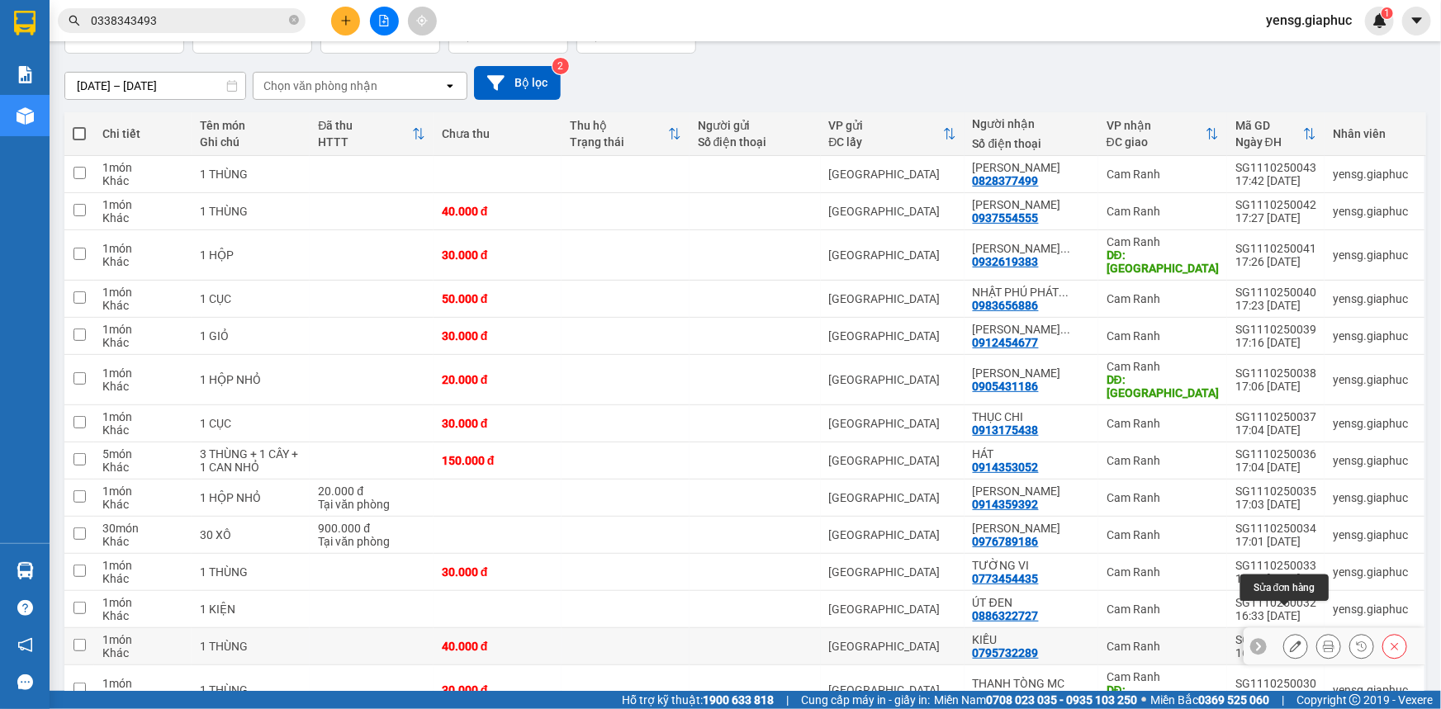
click at [1290, 641] on icon at bounding box center [1296, 647] width 12 height 12
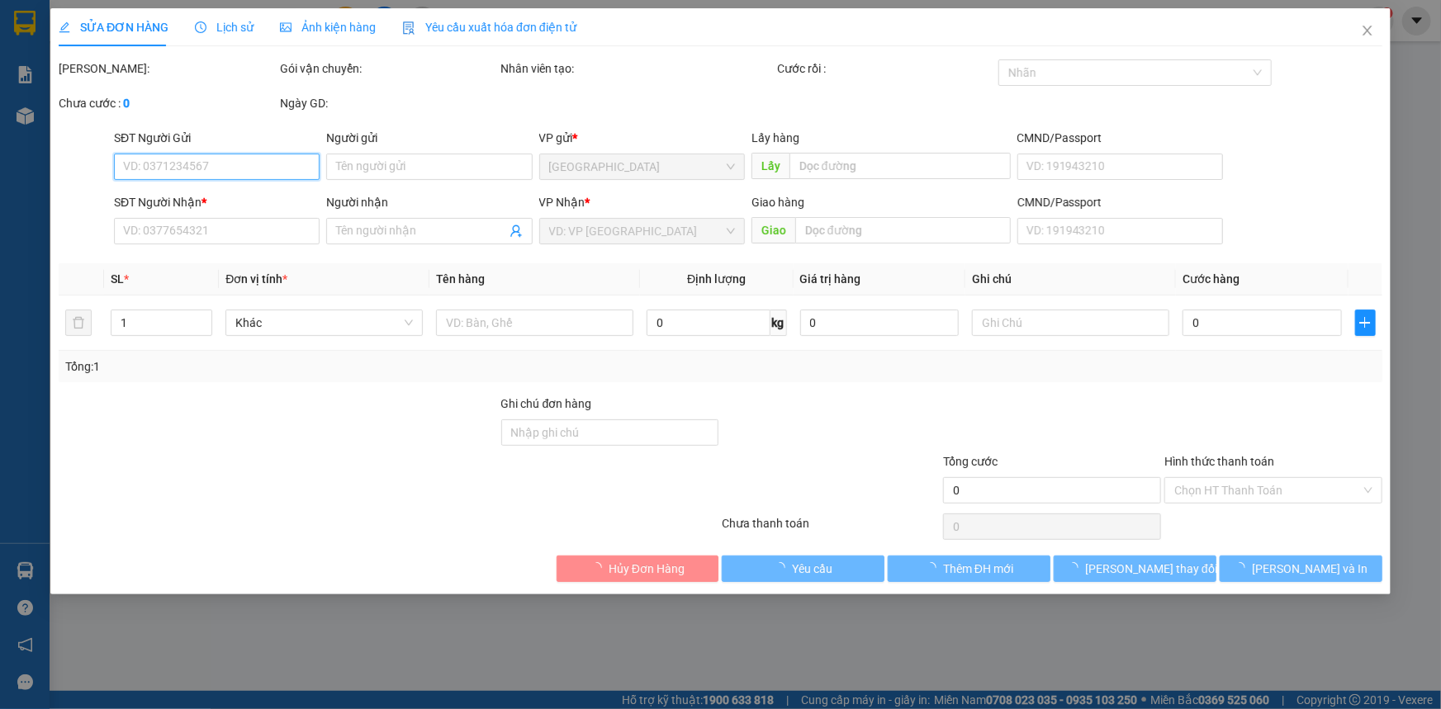
type input "0795732289"
type input "KIỀU"
type input "40.000"
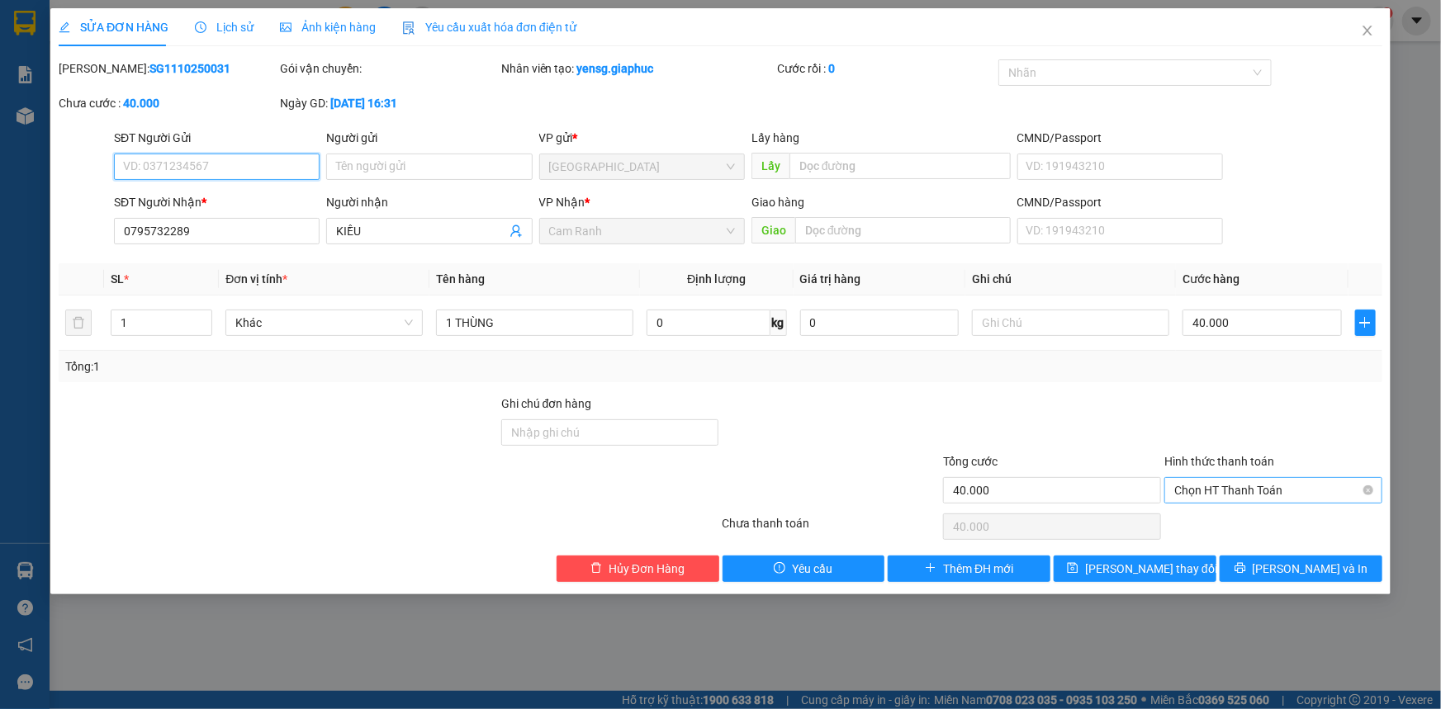
click at [1264, 490] on span "Chọn HT Thanh Toán" at bounding box center [1273, 490] width 198 height 25
click at [1248, 522] on div "Tại văn phòng" at bounding box center [1273, 523] width 198 height 18
type input "0"
click at [1288, 560] on span "Lưu và In" at bounding box center [1310, 569] width 116 height 18
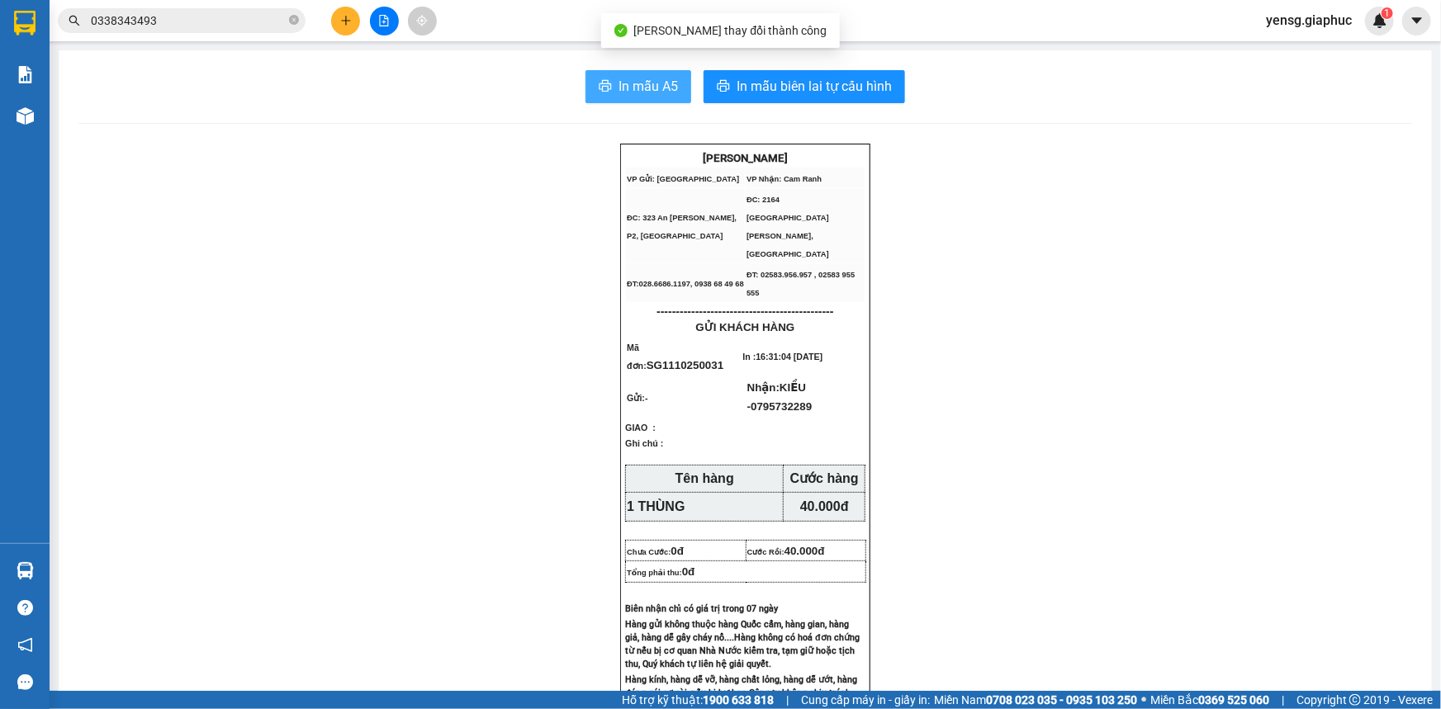
click at [669, 83] on span "In mẫu A5" at bounding box center [647, 86] width 59 height 21
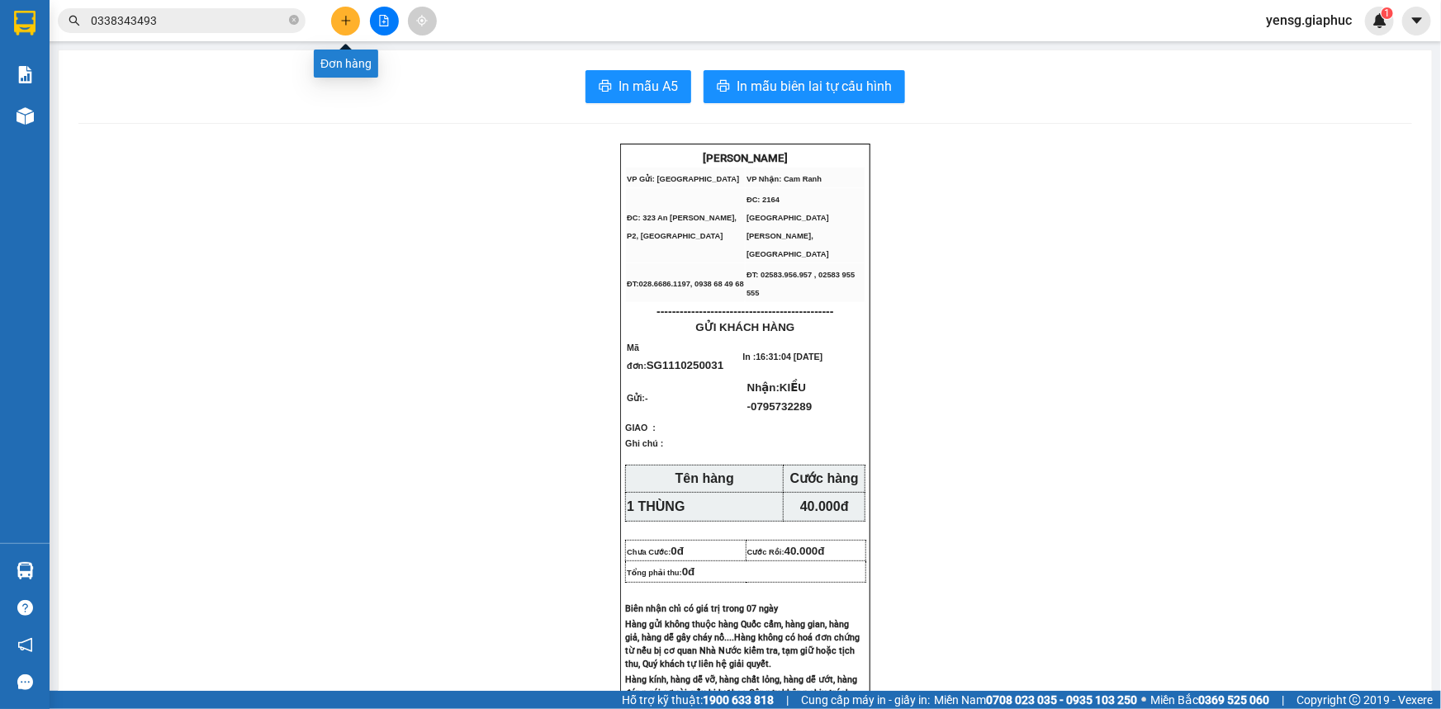
click at [348, 23] on icon "plus" at bounding box center [346, 21] width 12 height 12
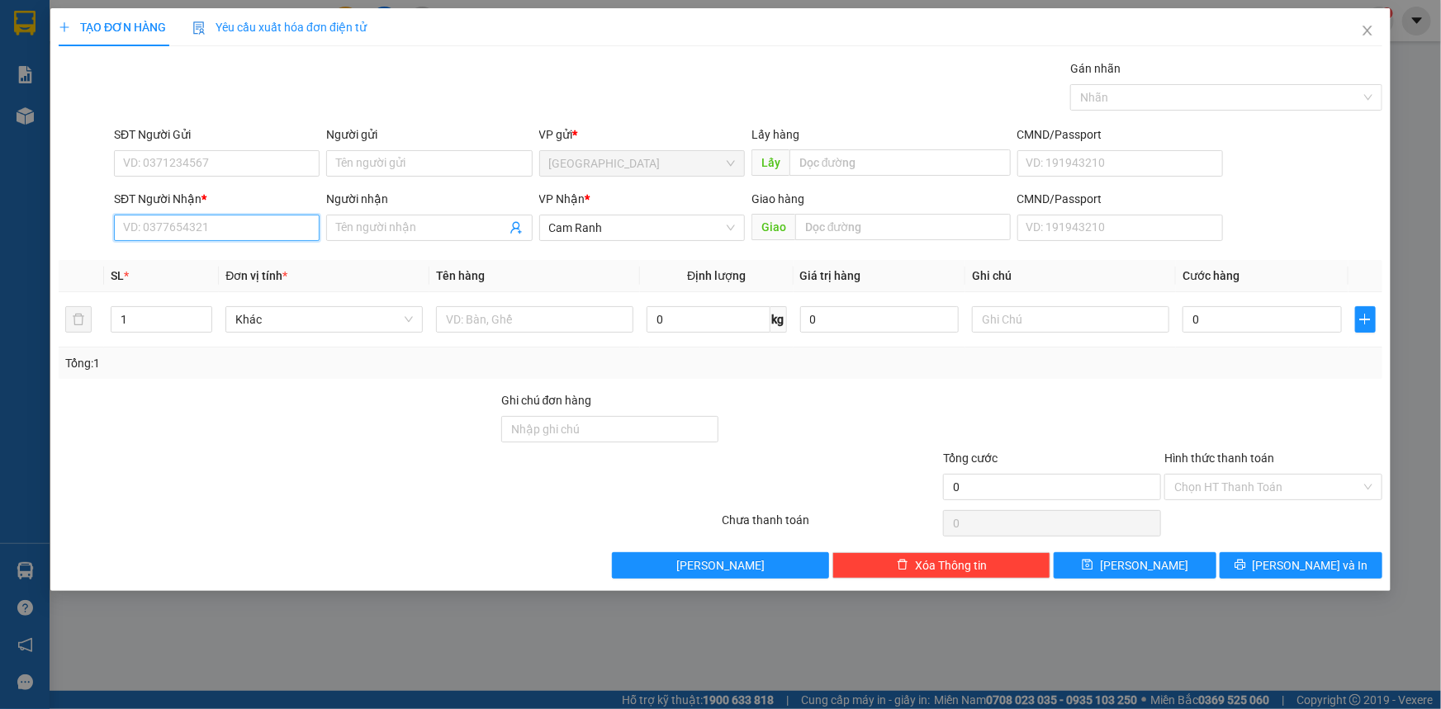
click at [237, 228] on input "SĐT Người Nhận *" at bounding box center [217, 228] width 206 height 26
click at [294, 267] on div "0916265667 - NHẬT" at bounding box center [217, 261] width 186 height 18
type input "0916265667"
type input "NHẬT"
type input "0916265667"
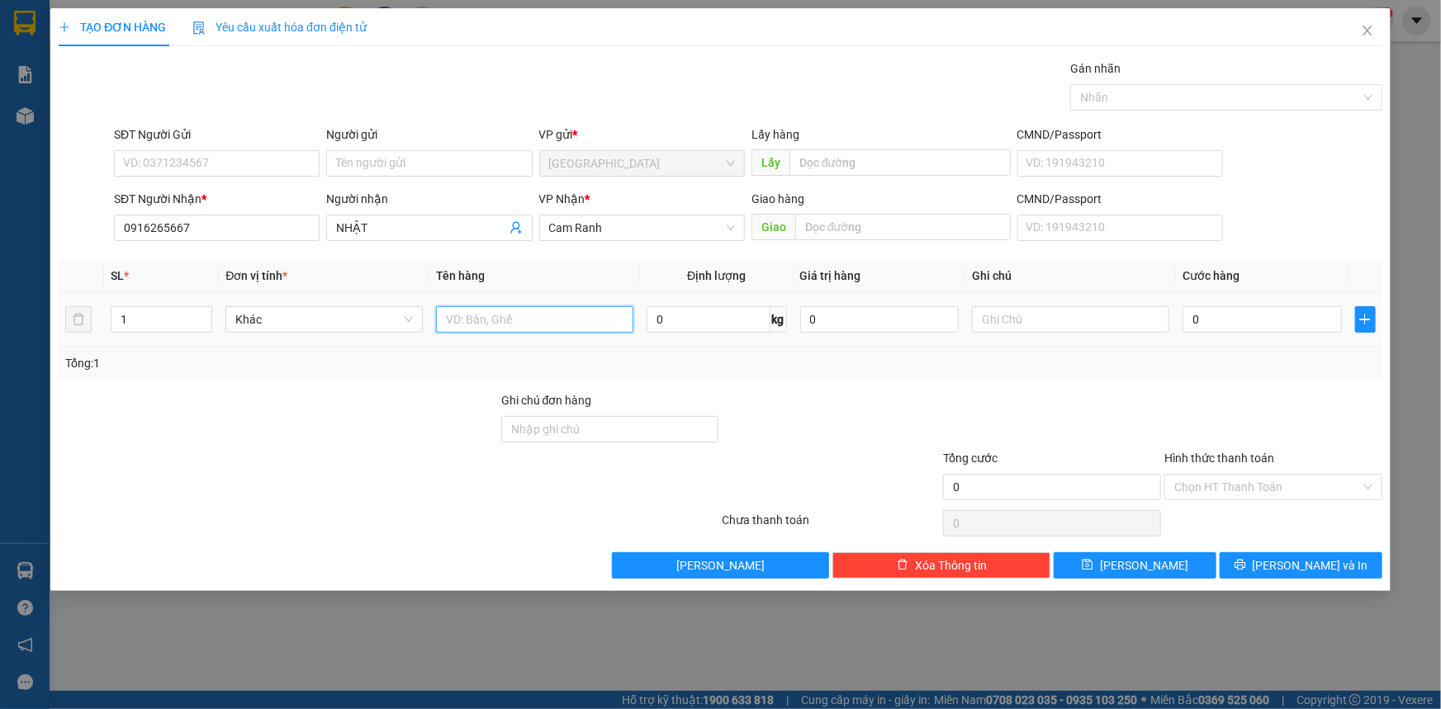
click at [502, 315] on input "text" at bounding box center [534, 319] width 197 height 26
type input "1 THÙNG XỐP"
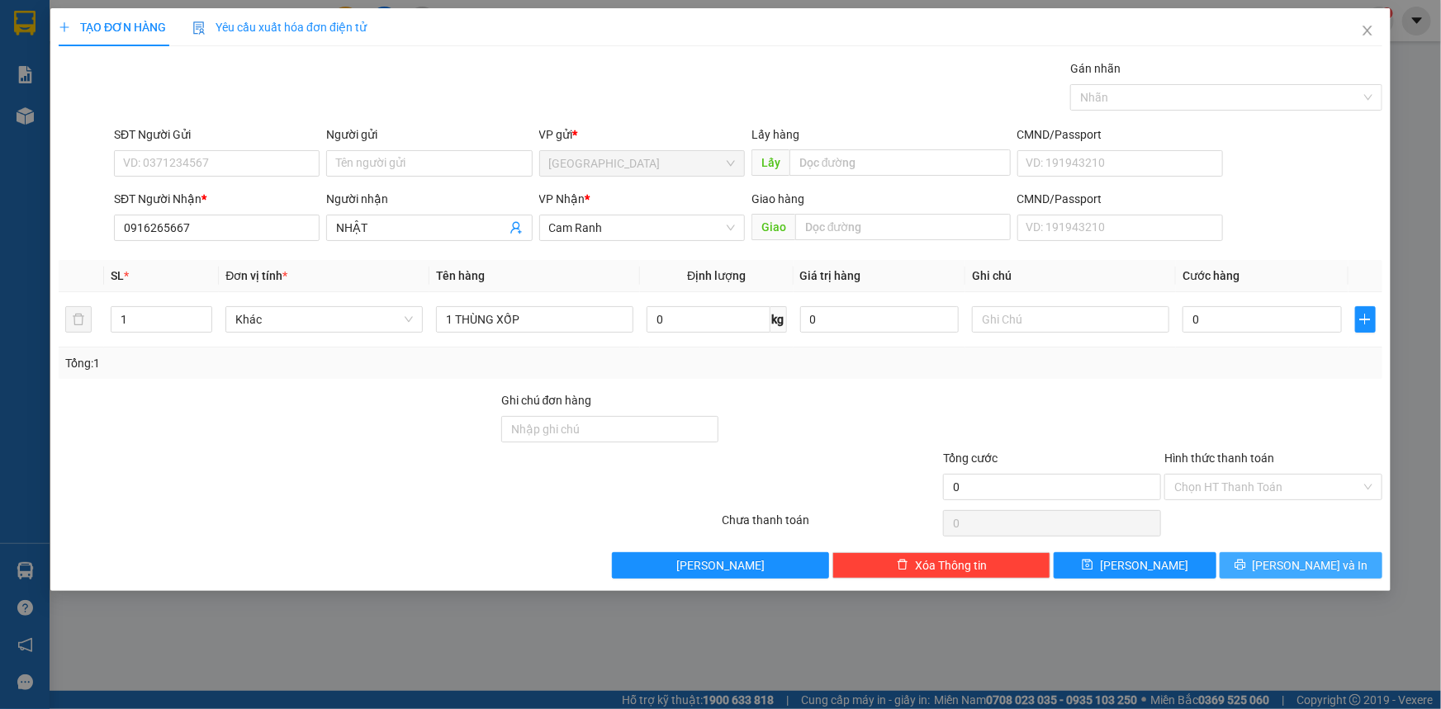
click at [1254, 555] on button "Lưu và In" at bounding box center [1300, 565] width 163 height 26
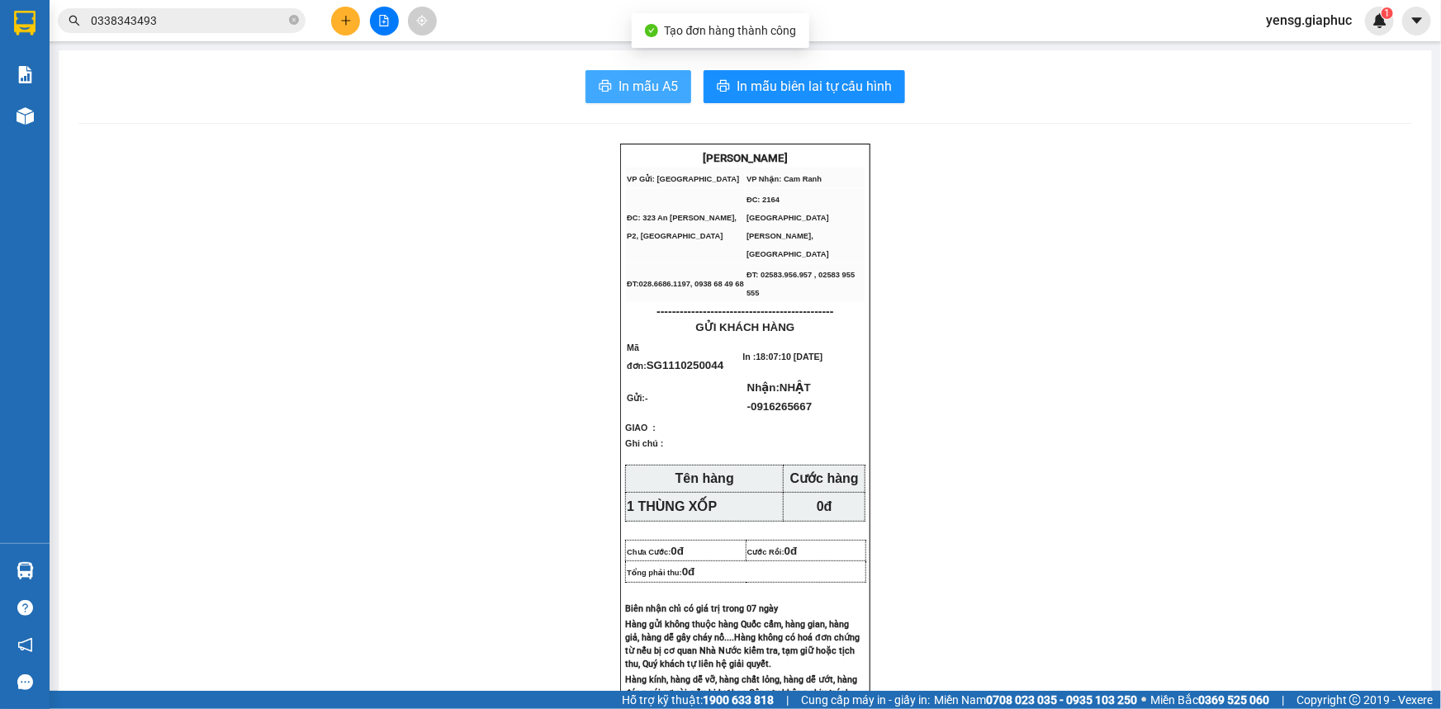
click at [639, 92] on span "In mẫu A5" at bounding box center [647, 86] width 59 height 21
click at [354, 28] on button at bounding box center [345, 21] width 29 height 29
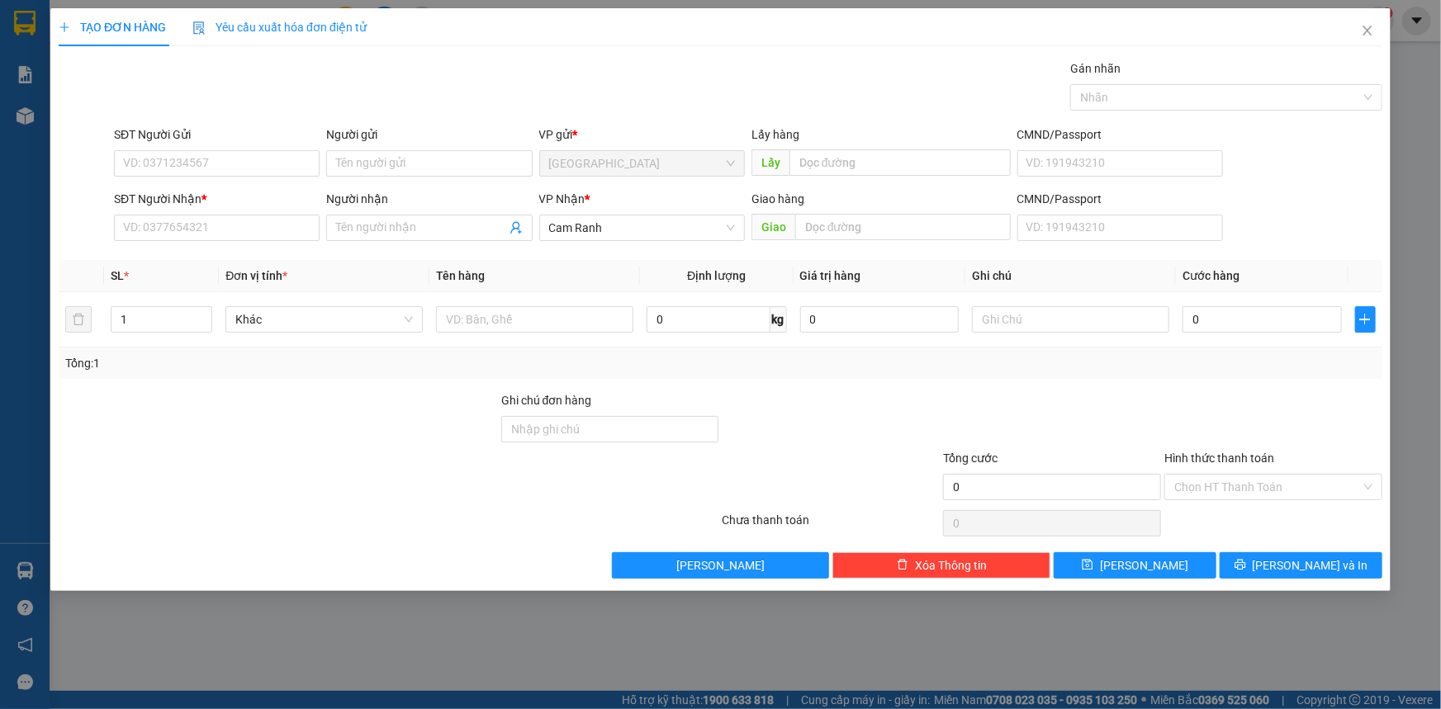
click at [272, 244] on div "SĐT Người Nhận * VD: 0377654321" at bounding box center [217, 219] width 206 height 58
click at [211, 211] on div "SĐT Người Nhận *" at bounding box center [217, 202] width 206 height 25
click at [213, 213] on div "SĐT Người Nhận *" at bounding box center [217, 202] width 206 height 25
click at [217, 233] on input "SĐT Người Nhận *" at bounding box center [217, 228] width 206 height 26
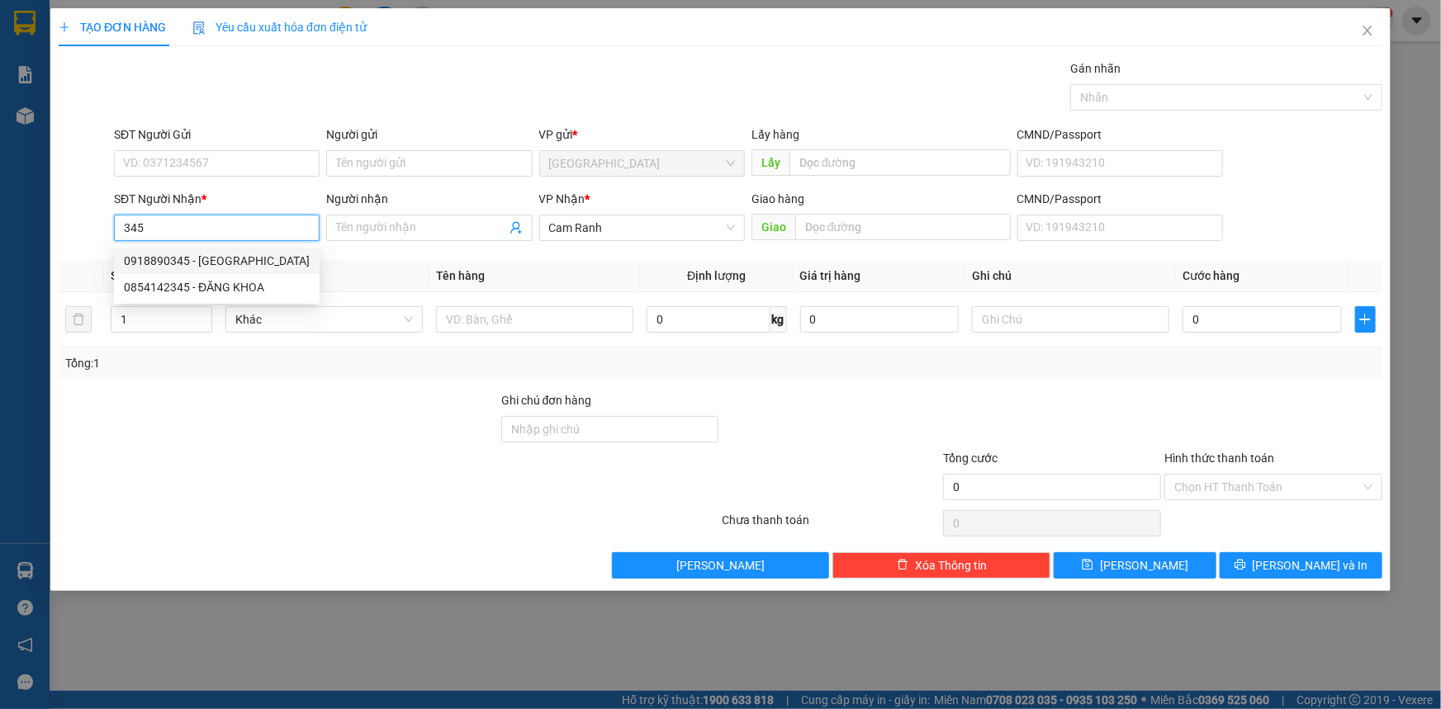
click at [213, 263] on div "0918890345 - THANH TÚ" at bounding box center [217, 261] width 186 height 18
type input "0918890345"
type input "THANH TÚ"
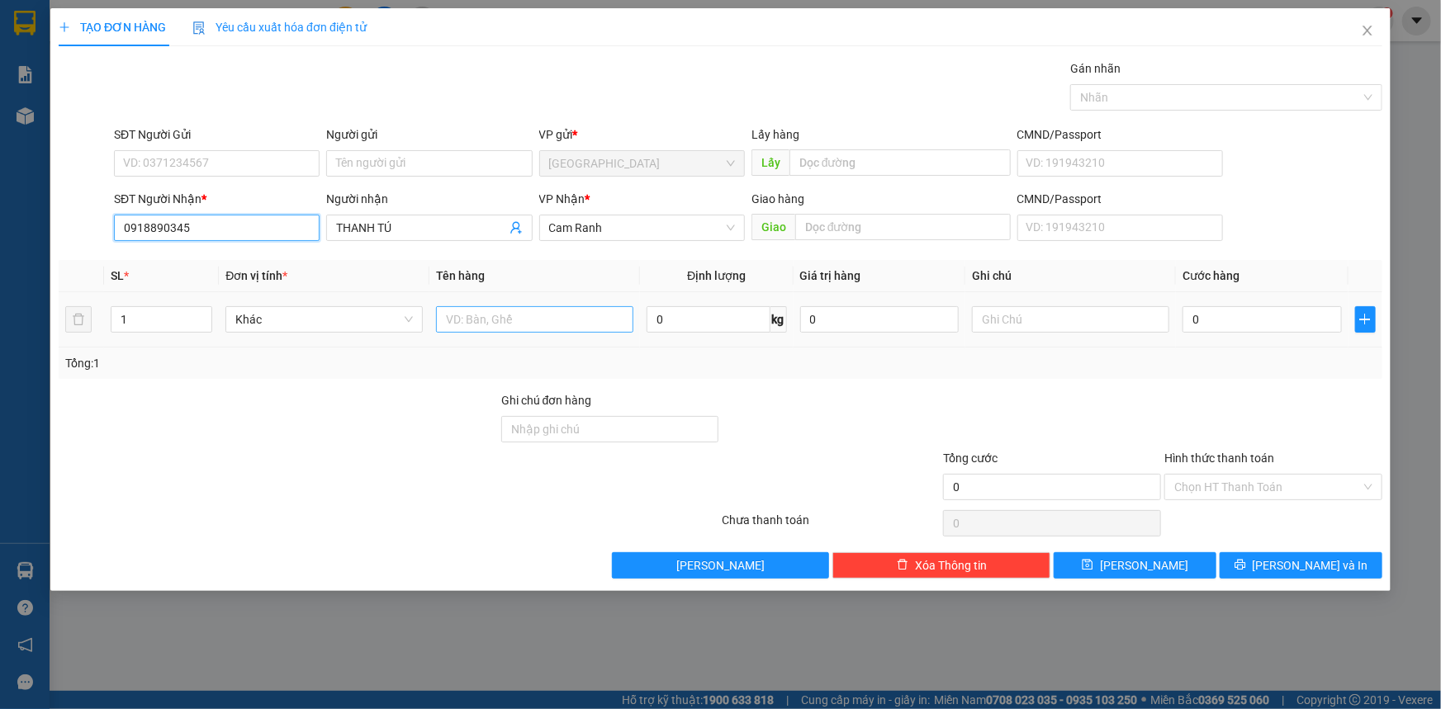
type input "0918890345"
click at [462, 319] on input "text" at bounding box center [534, 319] width 197 height 26
type input "1 GÓI"
click at [1276, 558] on button "Lưu và In" at bounding box center [1300, 565] width 163 height 26
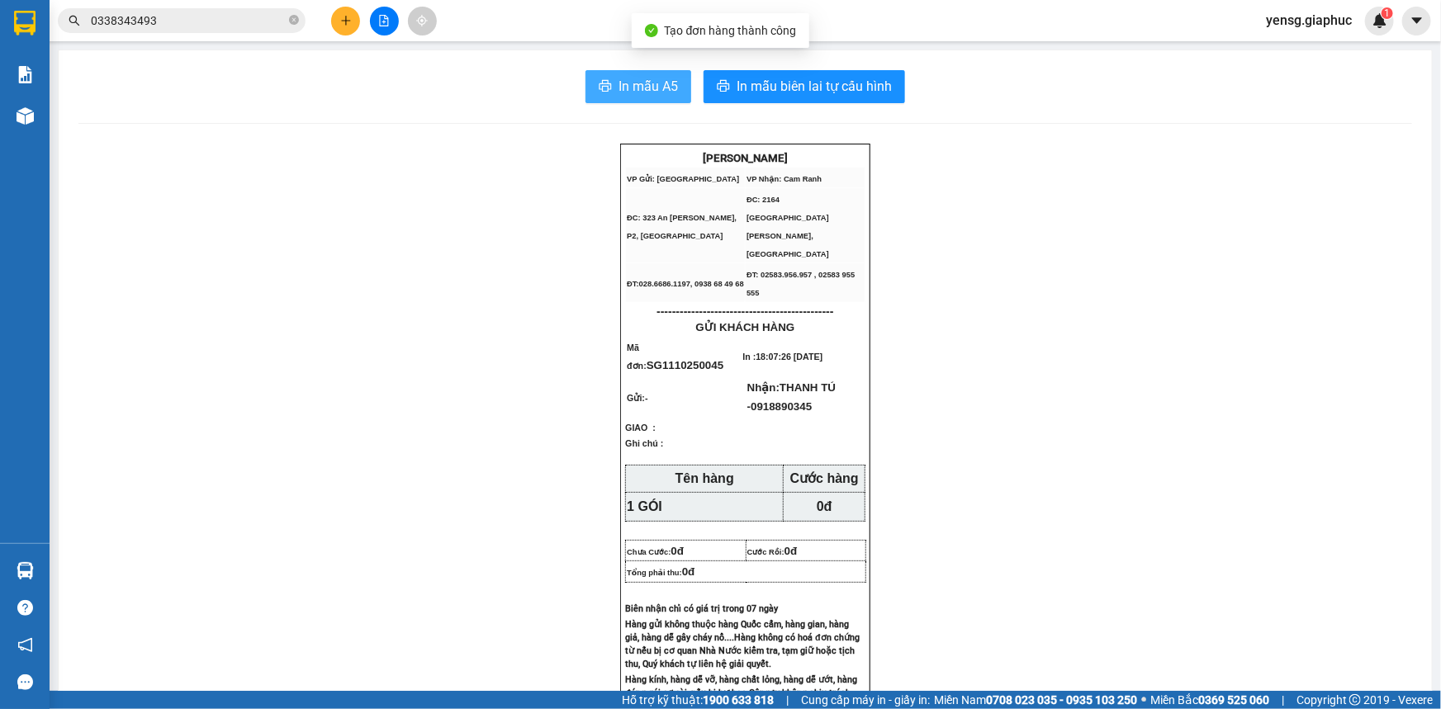
click at [644, 73] on button "In mẫu A5" at bounding box center [638, 86] width 106 height 33
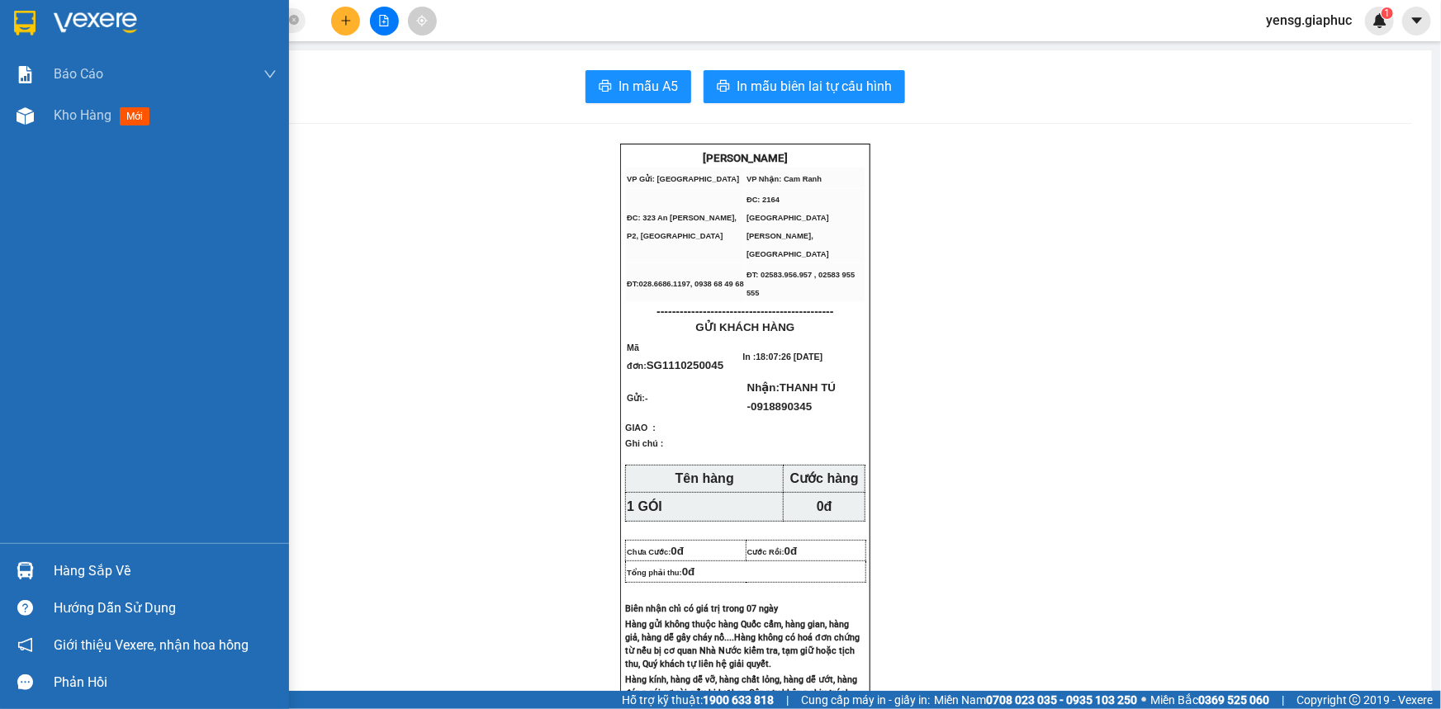
click at [2, 137] on div "Báo cáo Mẫu 1: Báo cáo dòng tiền theo nhân viên Mẫu 2: Thống kê đơn hàng theo n…" at bounding box center [144, 299] width 289 height 490
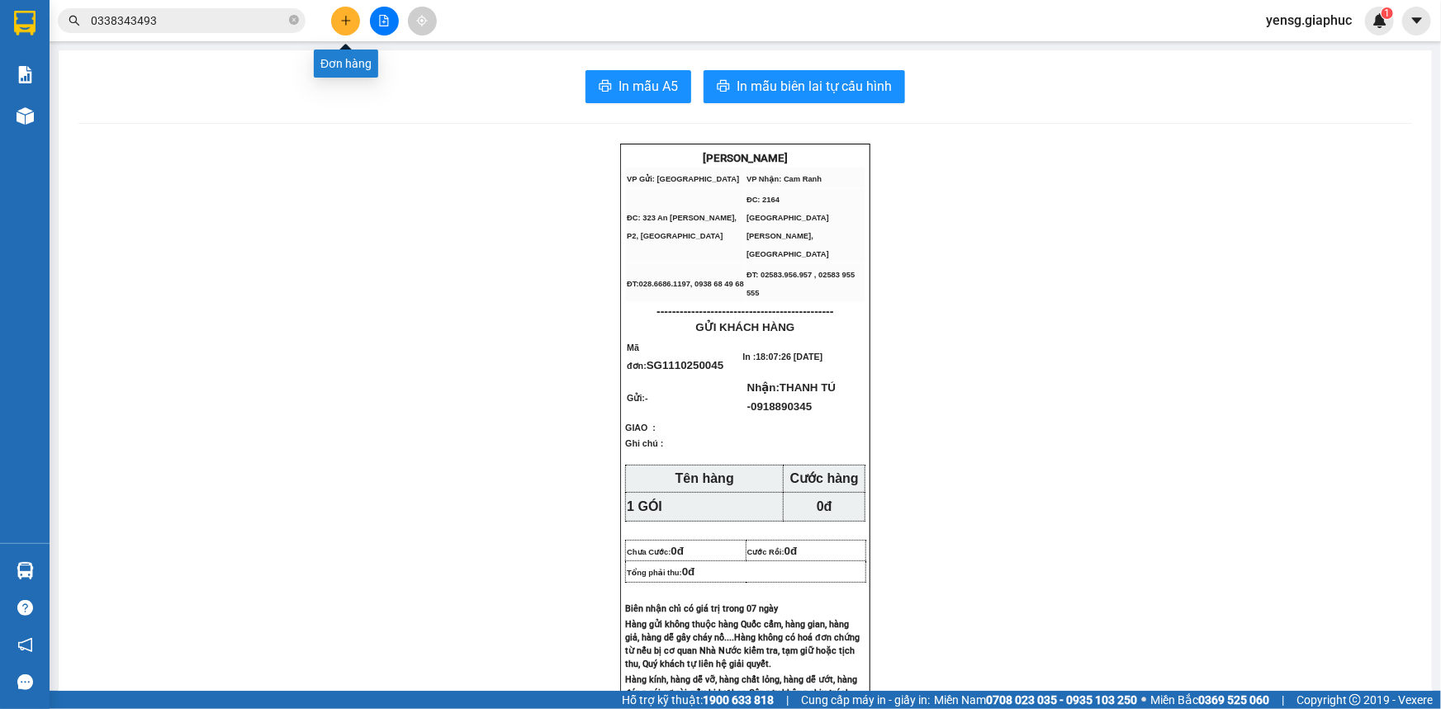
click at [346, 31] on button at bounding box center [345, 21] width 29 height 29
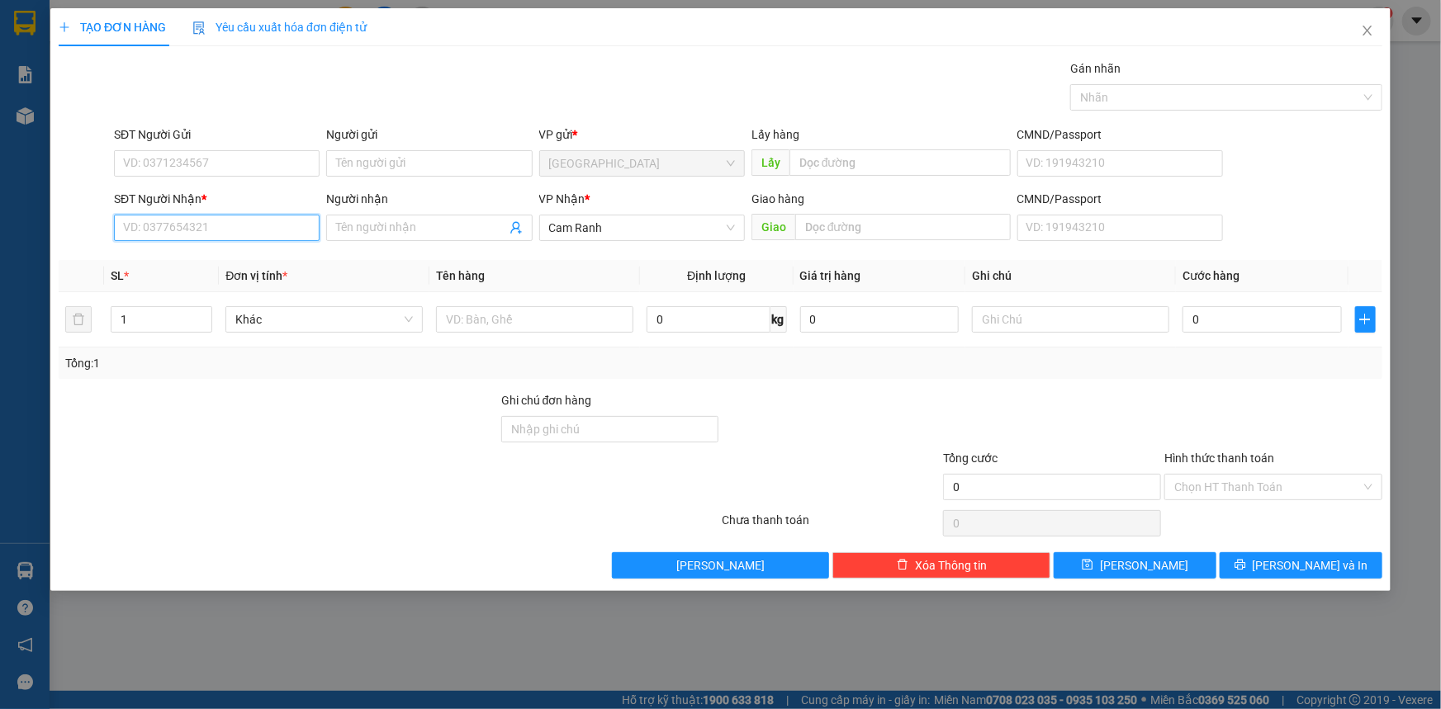
click at [215, 231] on input "SĐT Người Nhận *" at bounding box center [217, 228] width 206 height 26
click at [254, 257] on div "0914054567 - HOÀNG PHÚC" at bounding box center [217, 261] width 186 height 18
type input "0914054567"
type input "[PERSON_NAME]"
type input "0914054567"
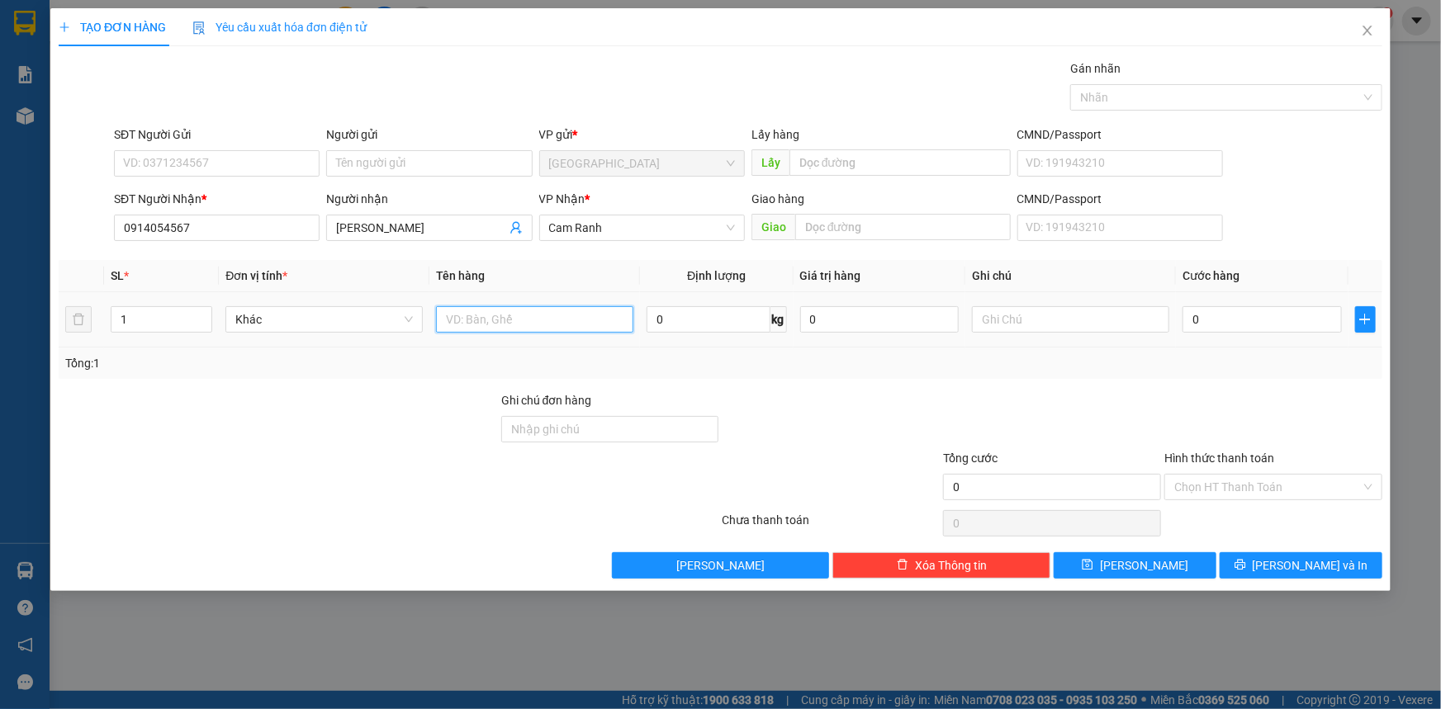
click at [521, 325] on input "text" at bounding box center [534, 319] width 197 height 26
type input "1 THÙNG"
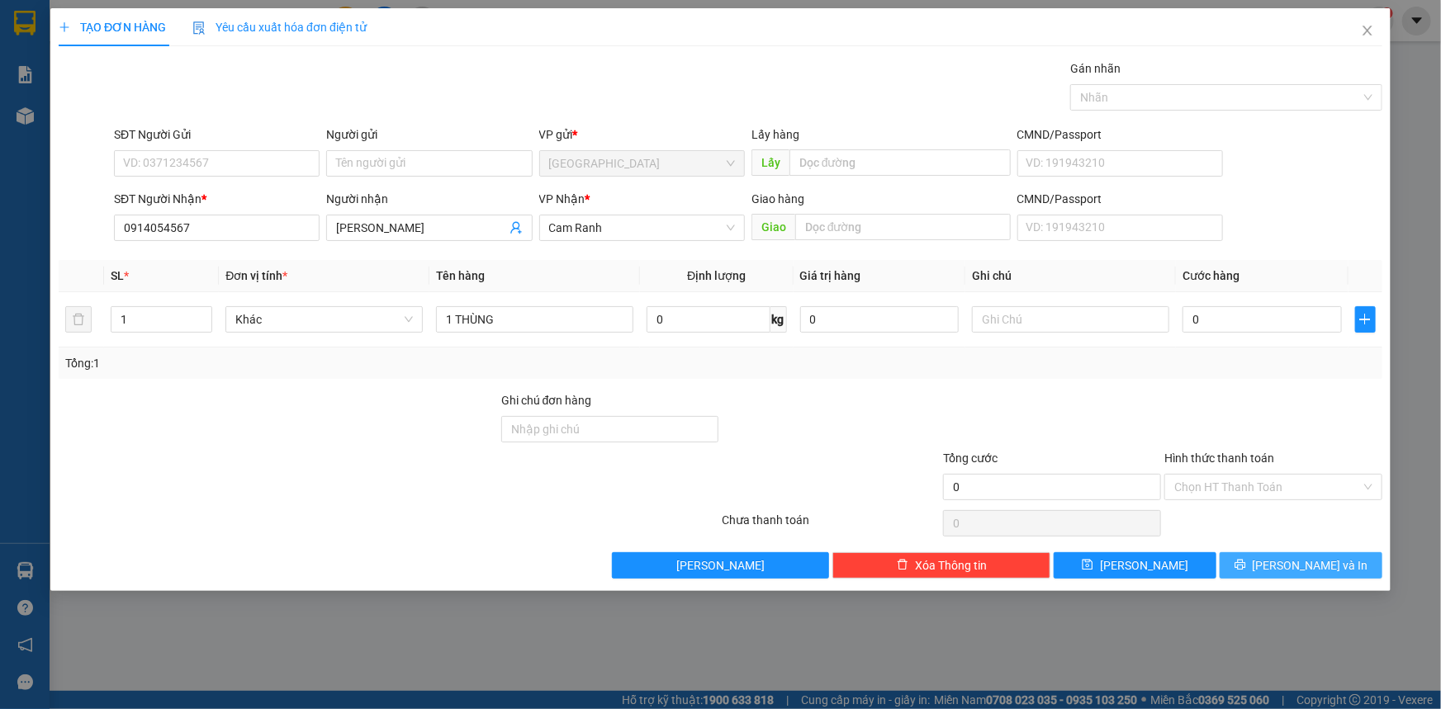
click at [1296, 559] on span "Lưu và In" at bounding box center [1310, 565] width 116 height 18
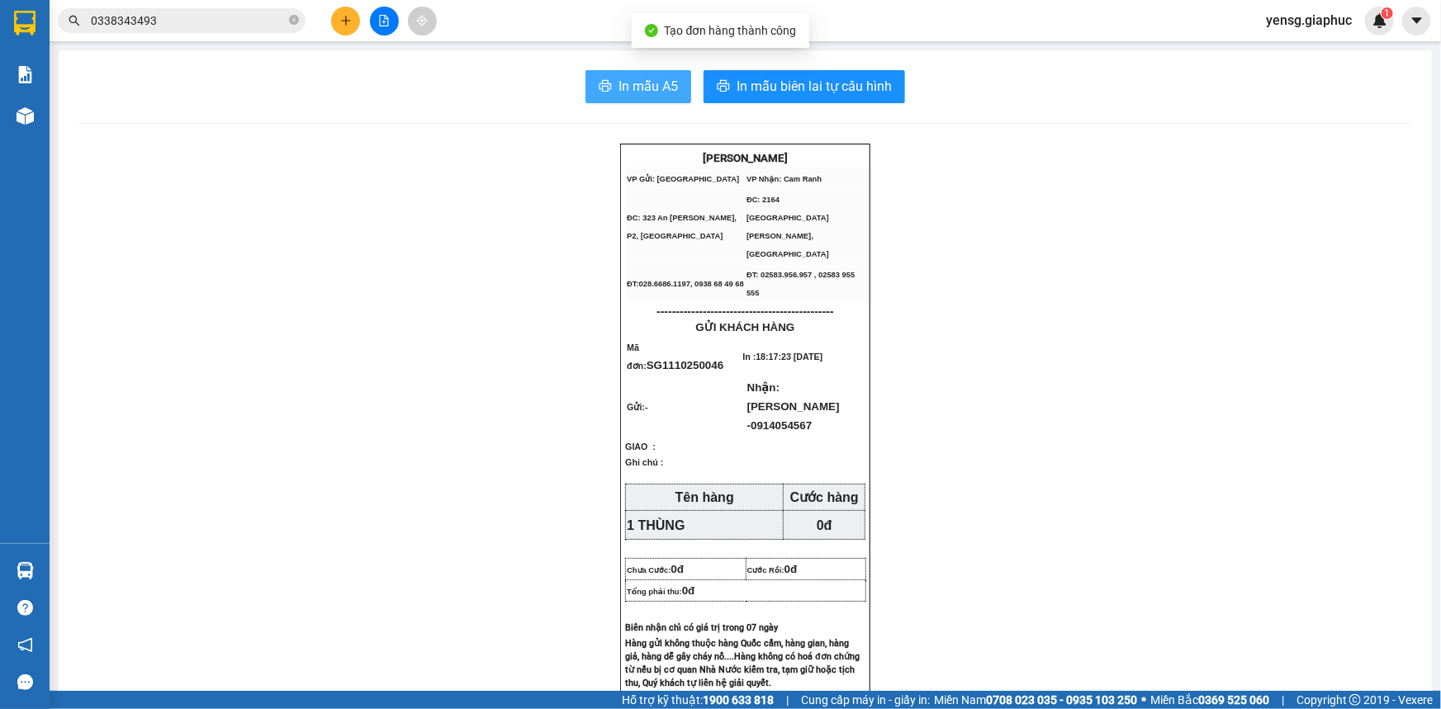
click at [611, 77] on button "In mẫu A5" at bounding box center [638, 86] width 106 height 33
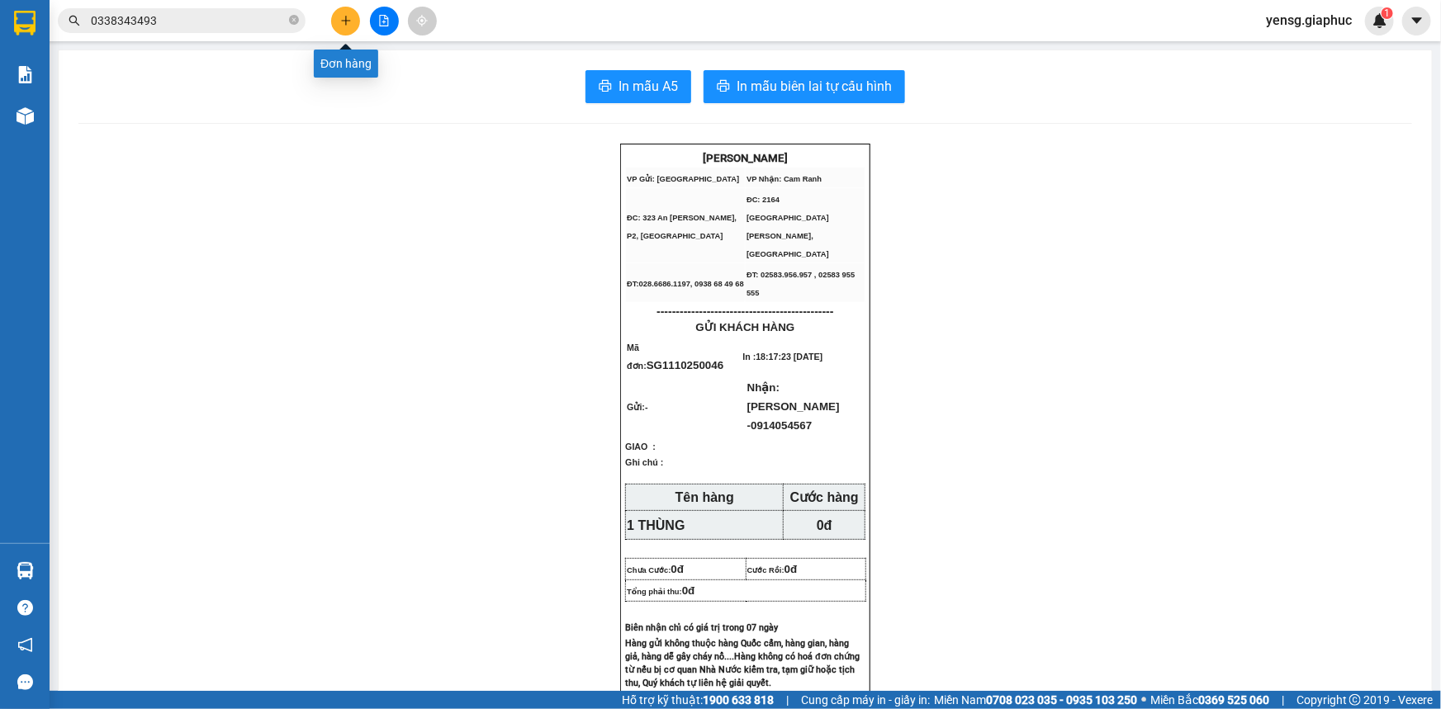
click at [347, 21] on icon "plus" at bounding box center [345, 20] width 9 height 1
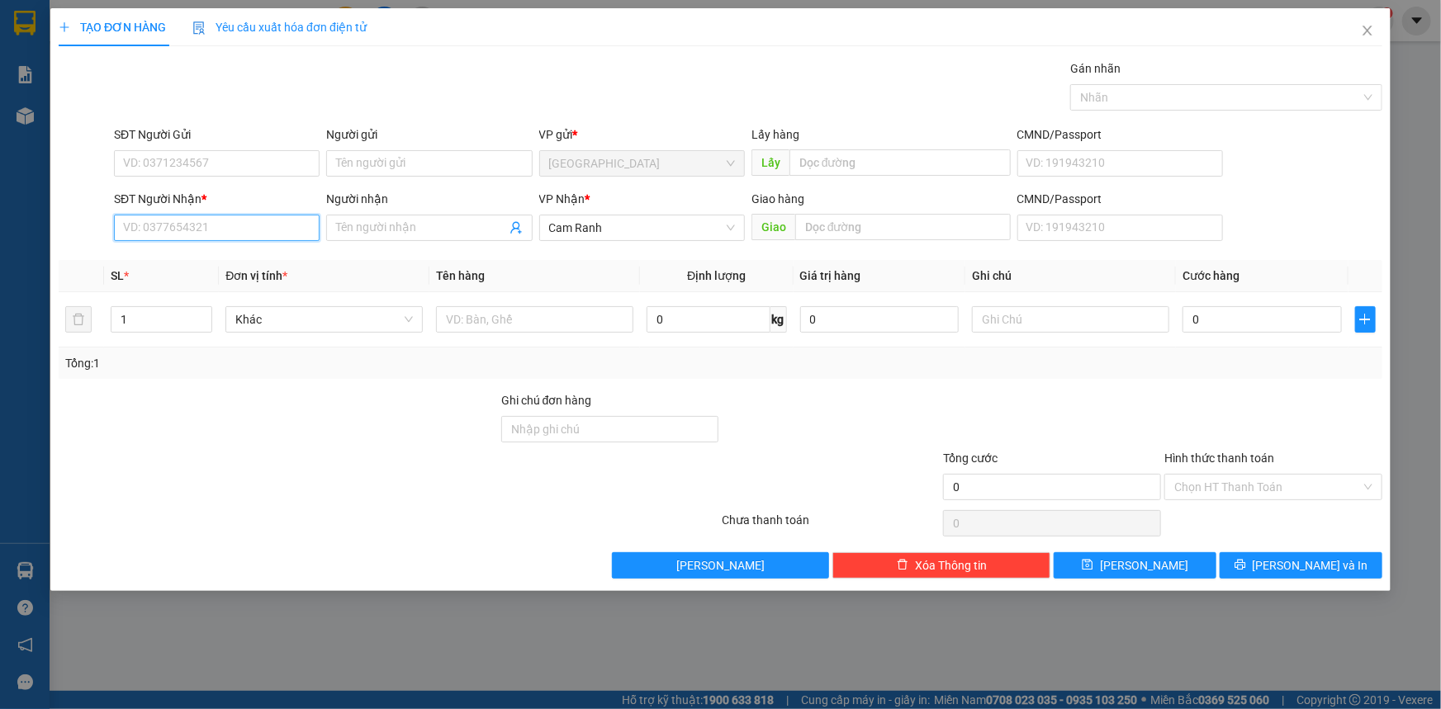
click at [244, 231] on input "SĐT Người Nhận *" at bounding box center [217, 228] width 206 height 26
click at [237, 271] on div "0986870600 - KHOA" at bounding box center [217, 261] width 206 height 26
type input "0986870600"
type input "KHOA"
type input "0986870600"
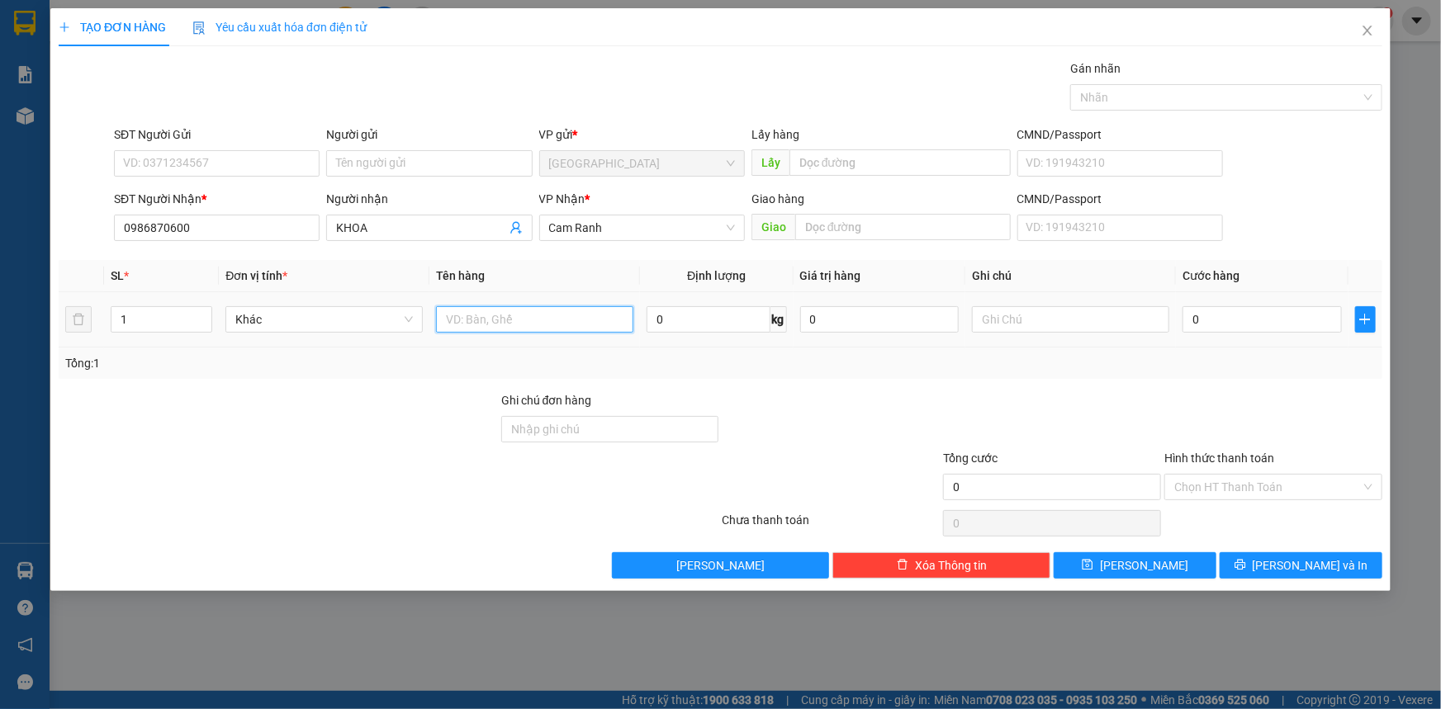
click at [518, 324] on input "text" at bounding box center [534, 319] width 197 height 26
type input "1 HỘP"
click at [1252, 310] on input "0" at bounding box center [1261, 319] width 159 height 26
type input "3"
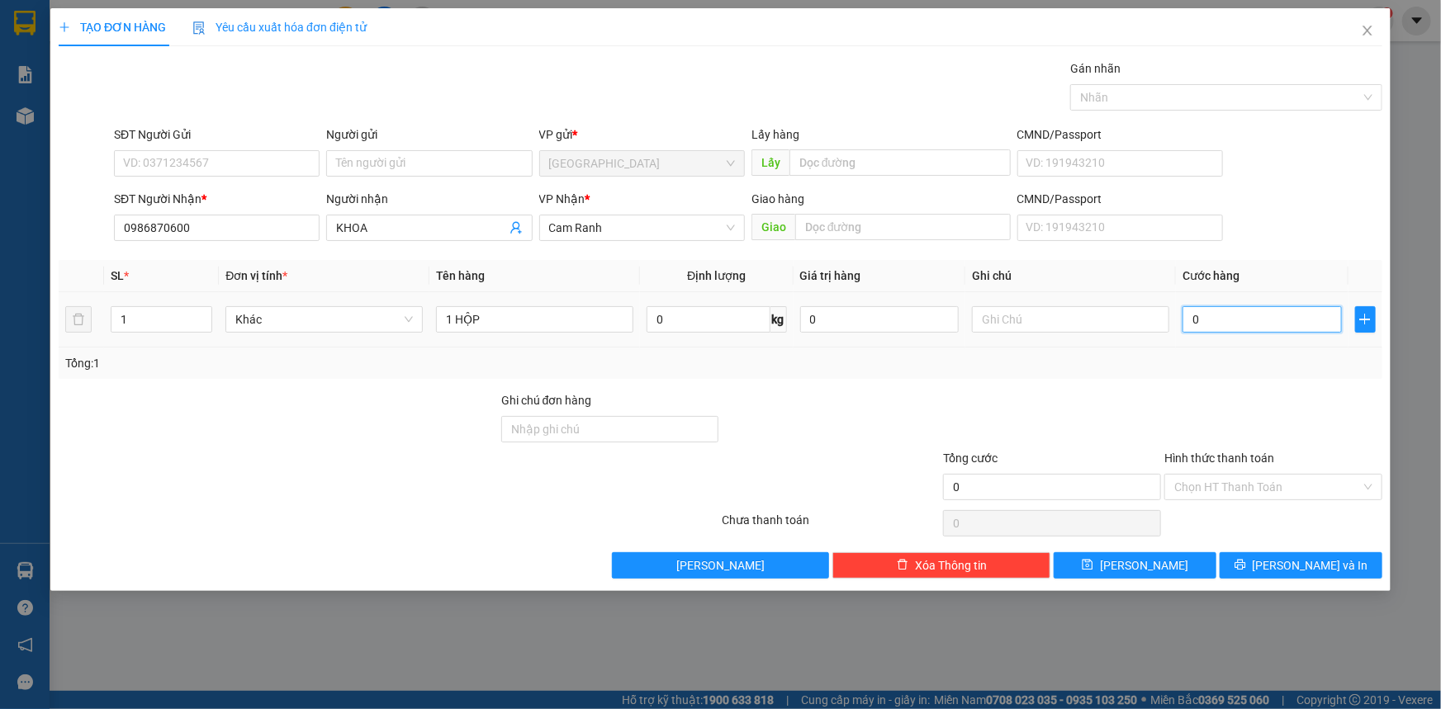
type input "3"
type input "30"
type input "30.000"
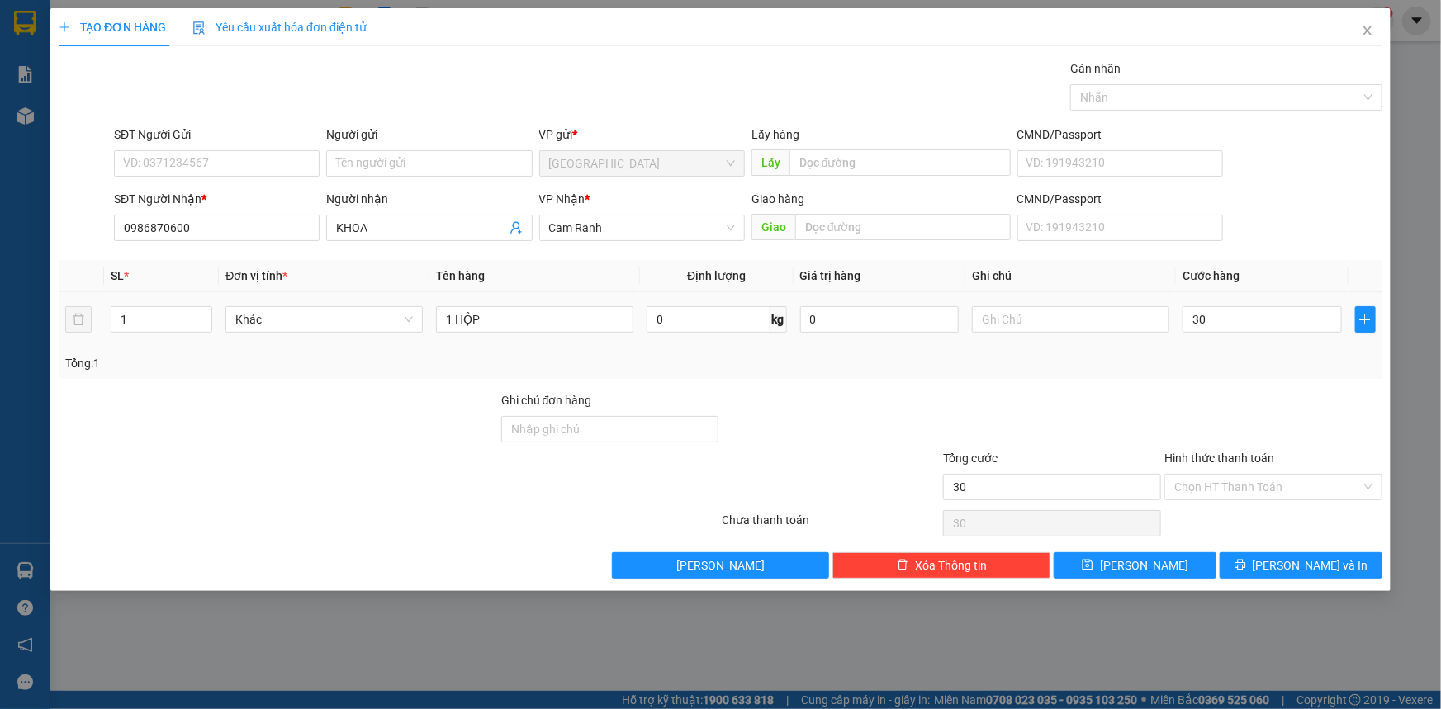
type input "30.000"
click at [1252, 366] on div "Tổng: 1" at bounding box center [720, 363] width 1310 height 18
click at [1255, 486] on input "Hình thức thanh toán" at bounding box center [1267, 487] width 187 height 25
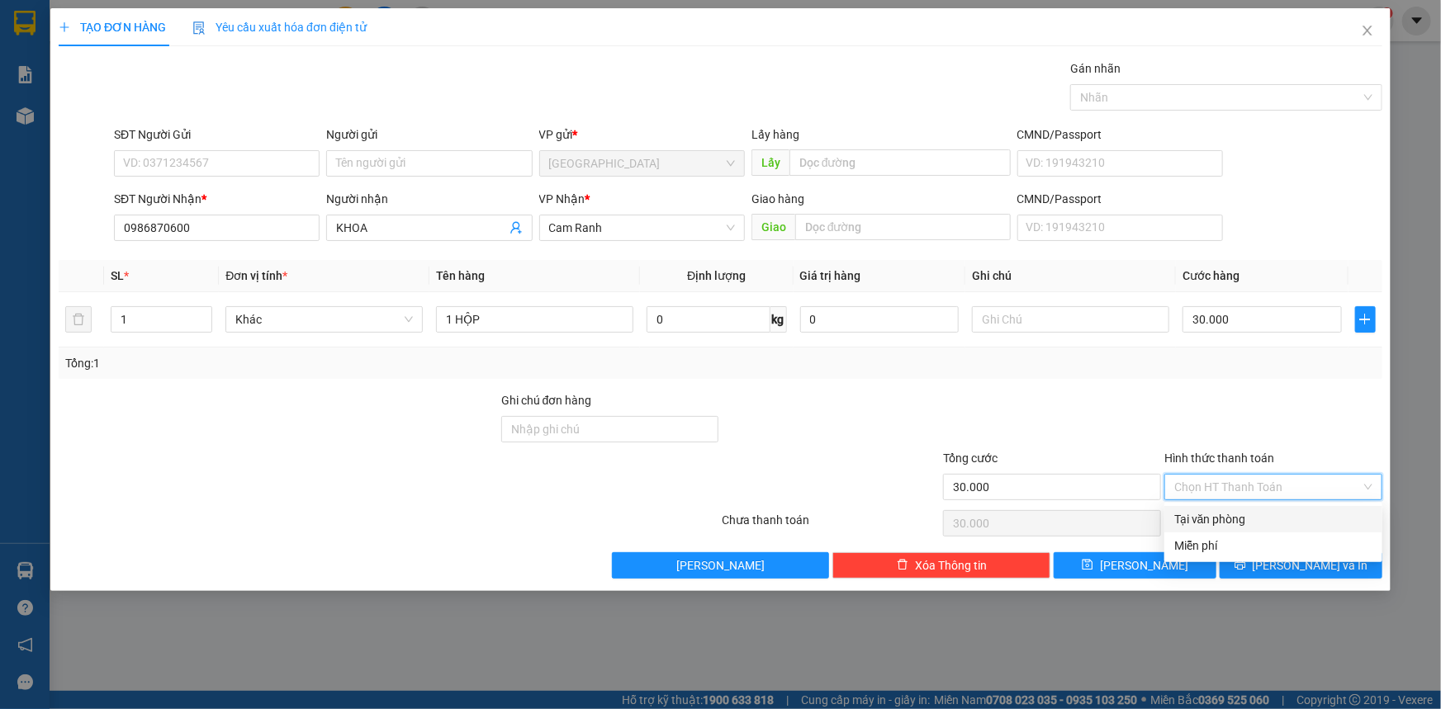
click at [1267, 518] on div "Tại văn phòng" at bounding box center [1273, 519] width 198 height 18
type input "0"
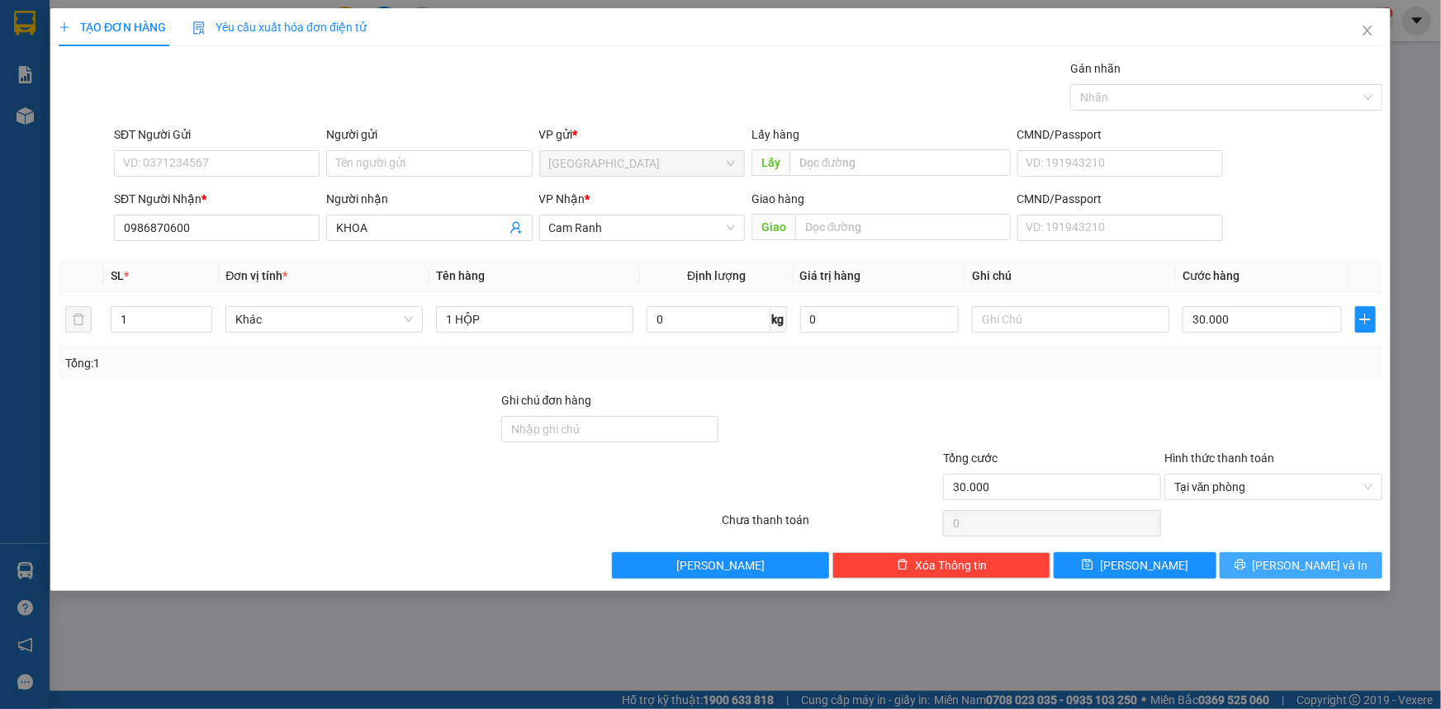
click at [1300, 554] on button "Lưu và In" at bounding box center [1300, 565] width 163 height 26
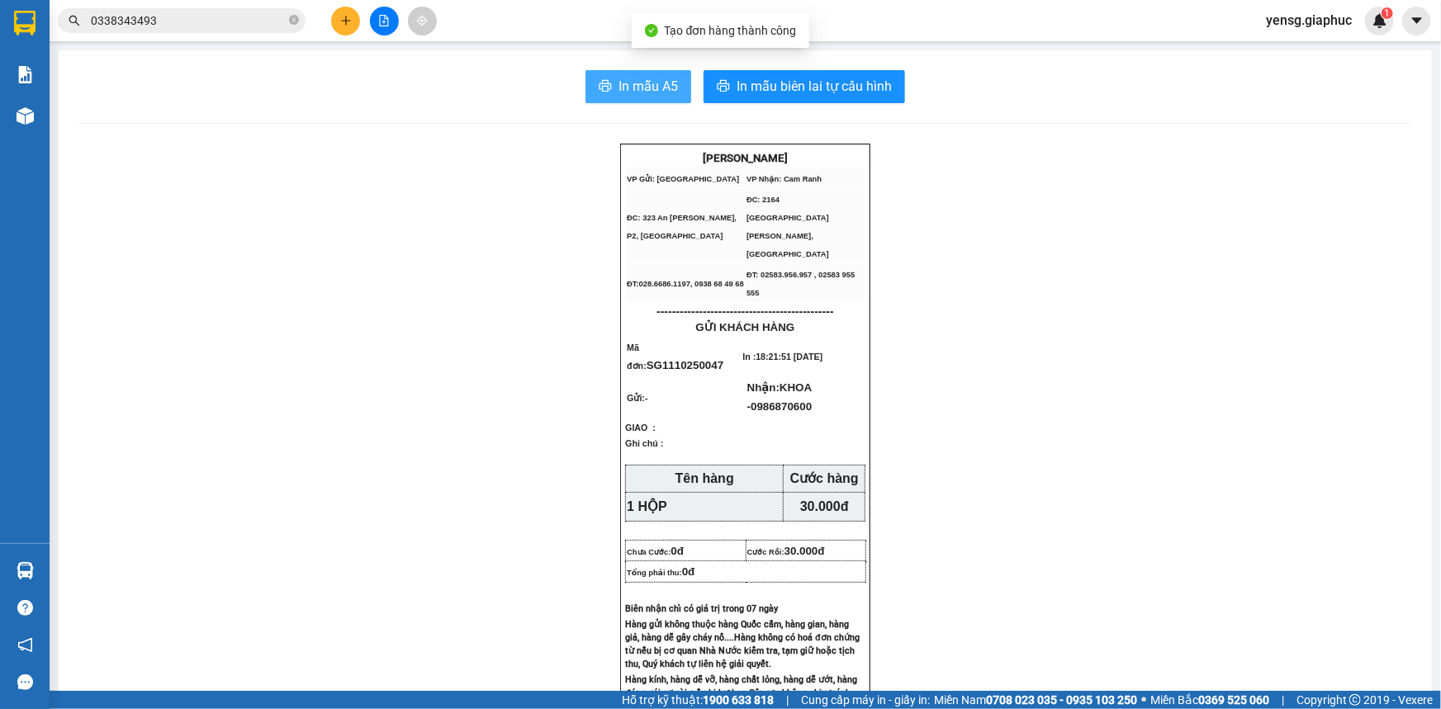
click at [670, 96] on span "In mẫu A5" at bounding box center [647, 86] width 59 height 21
click at [656, 91] on span "In mẫu A5" at bounding box center [647, 86] width 59 height 21
click at [344, 25] on icon "plus" at bounding box center [346, 21] width 12 height 12
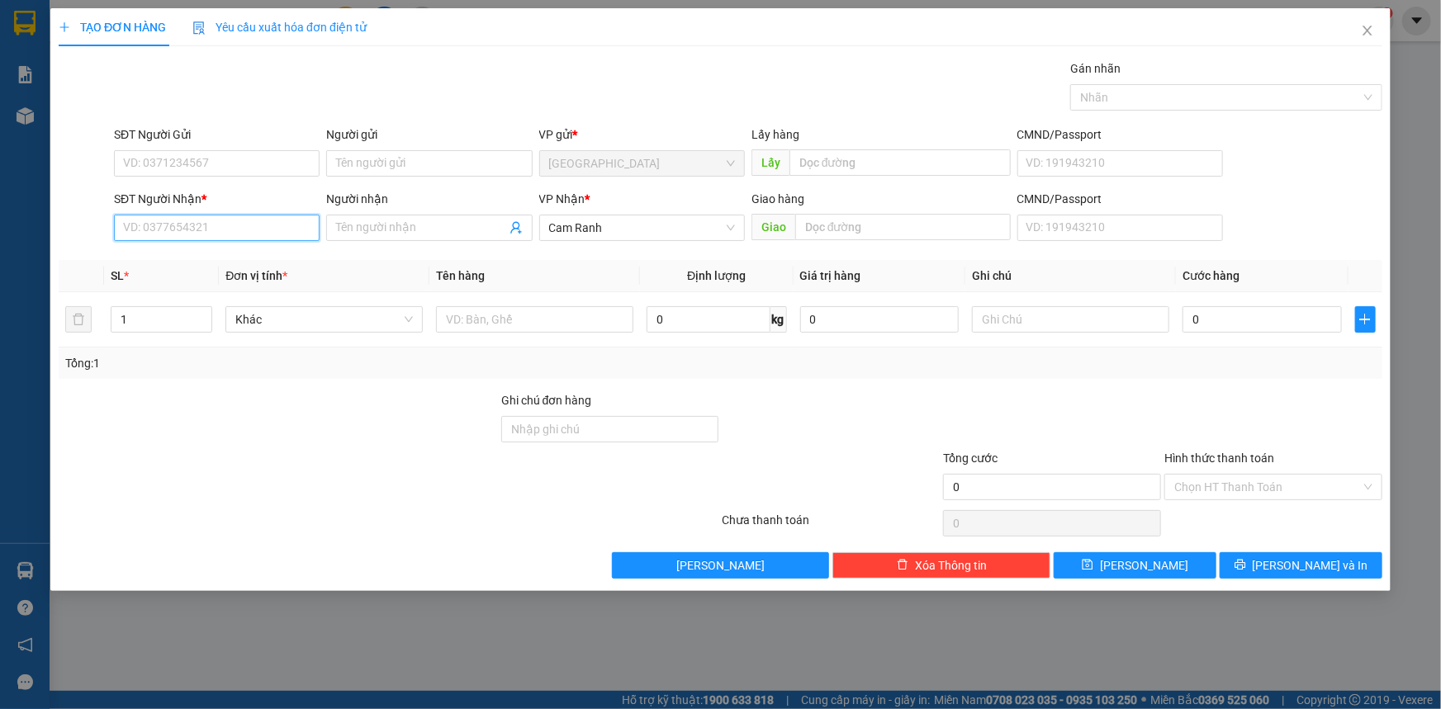
click at [153, 230] on input "SĐT Người Nhận *" at bounding box center [217, 228] width 206 height 26
type input "0986184150"
click at [448, 217] on span at bounding box center [429, 228] width 206 height 26
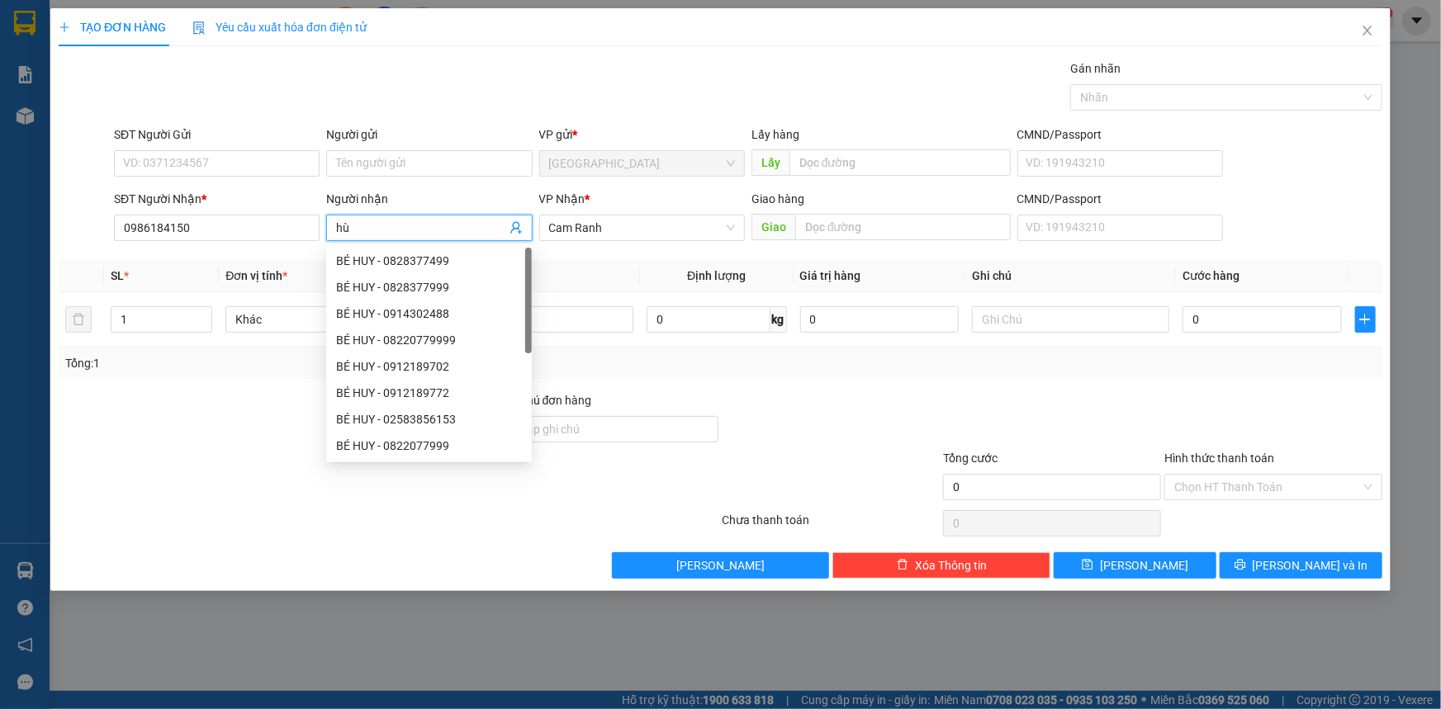
type input "h"
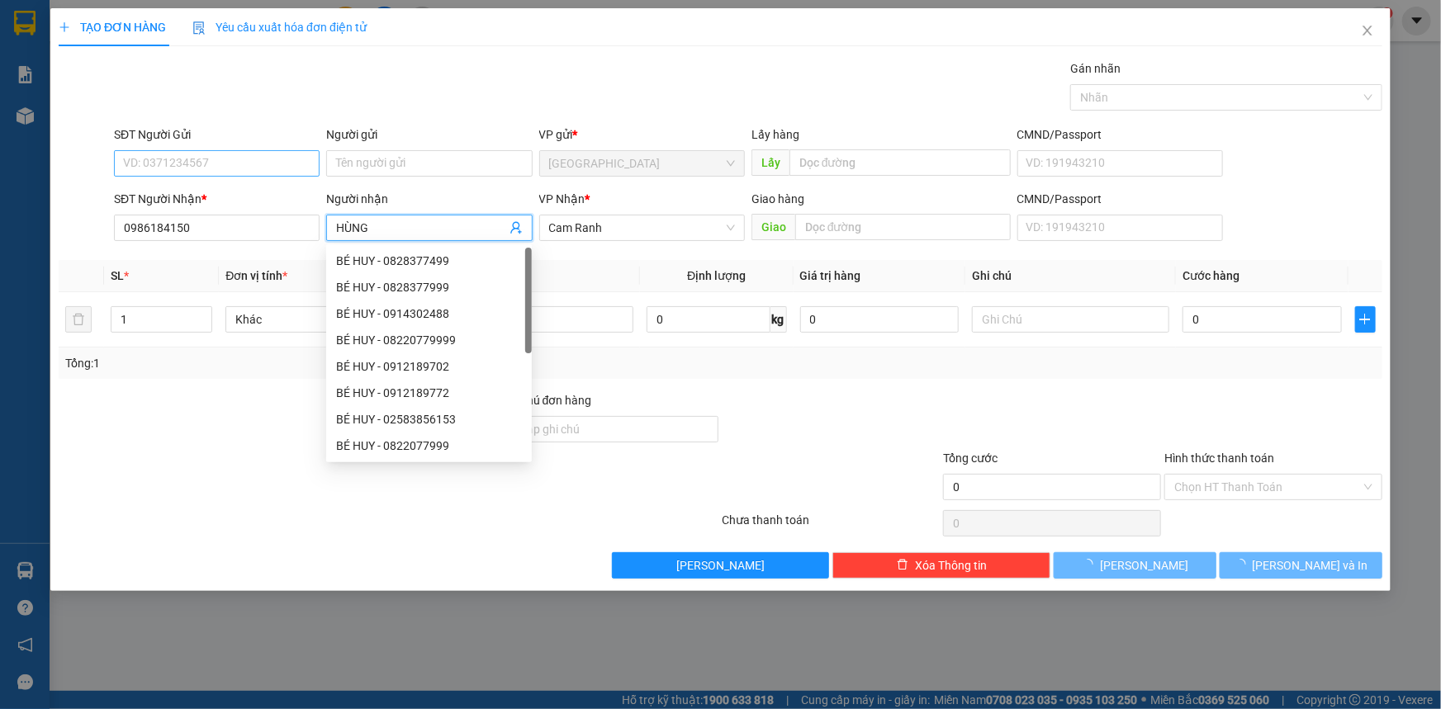
type input "HÙNG"
click at [256, 150] on input "SĐT Người Gửi" at bounding box center [217, 163] width 206 height 26
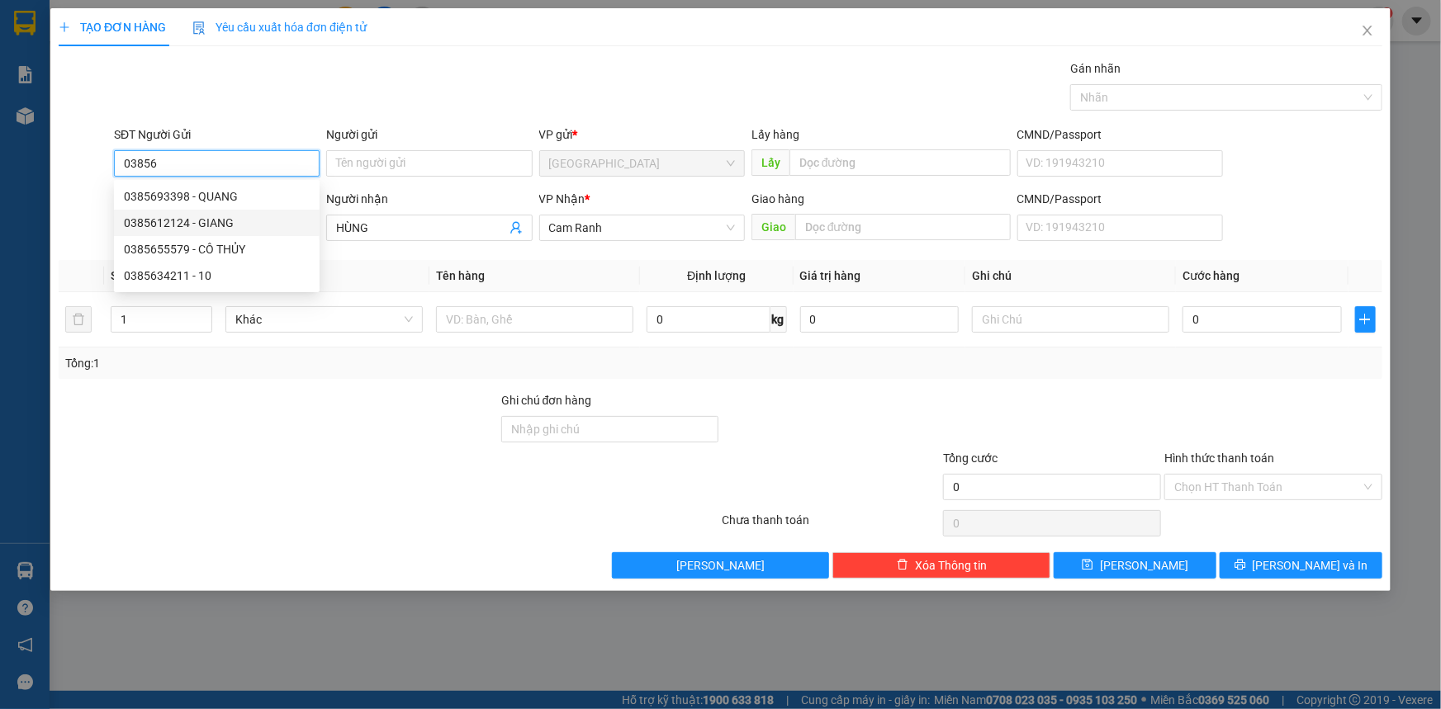
click at [220, 215] on div "0385612124 - GIANG" at bounding box center [217, 223] width 186 height 18
type input "0385612124"
type input "GIANG"
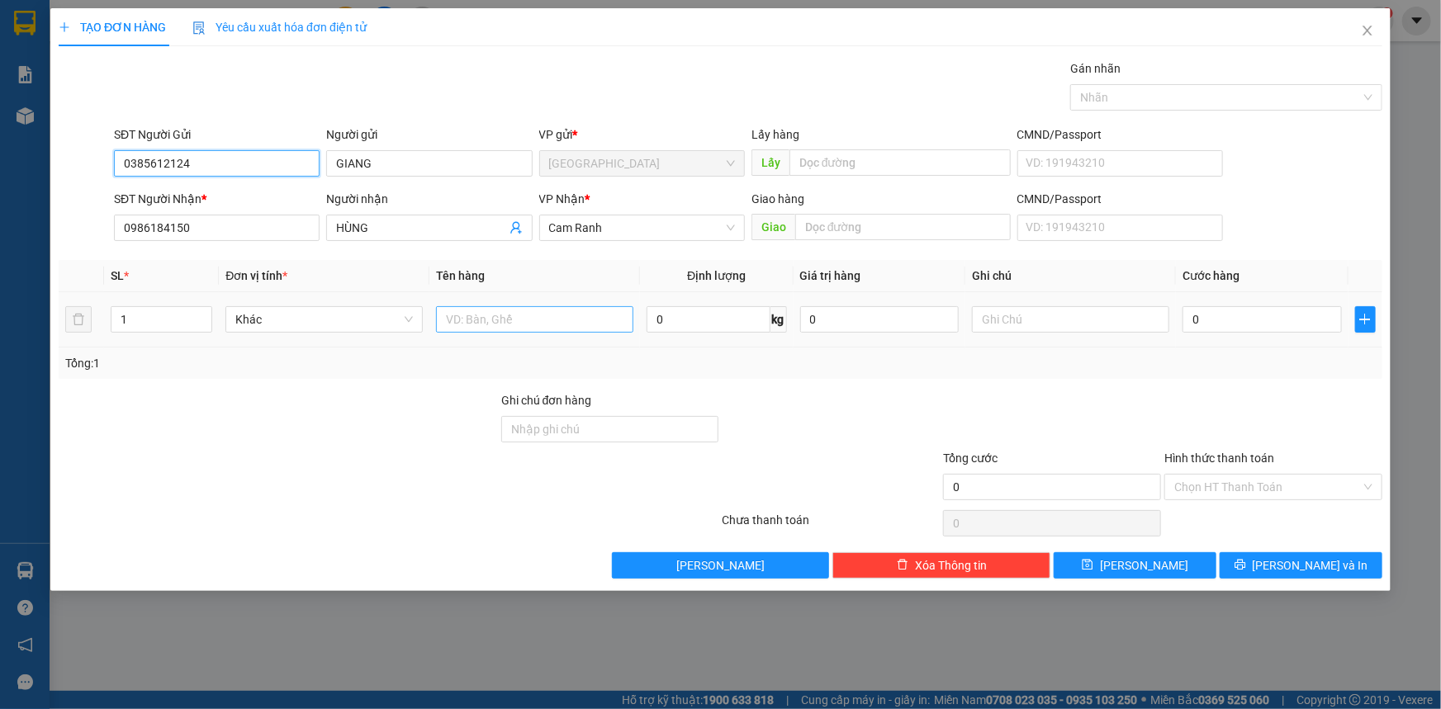
type input "0385612124"
click at [504, 314] on input "text" at bounding box center [534, 319] width 197 height 26
type input "1 XE MÁY (79C1 24165)"
click at [1206, 320] on input "0" at bounding box center [1261, 319] width 159 height 26
type input "6"
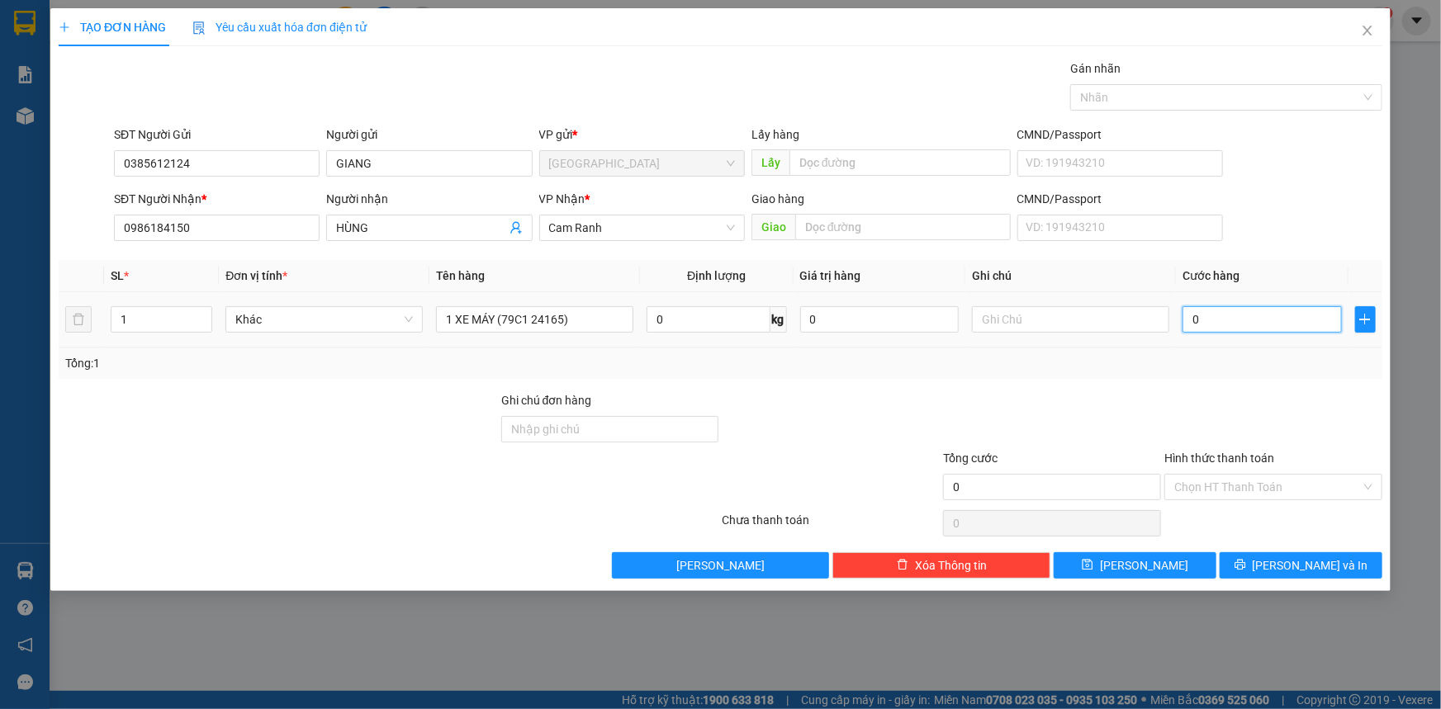
type input "6"
type input "60"
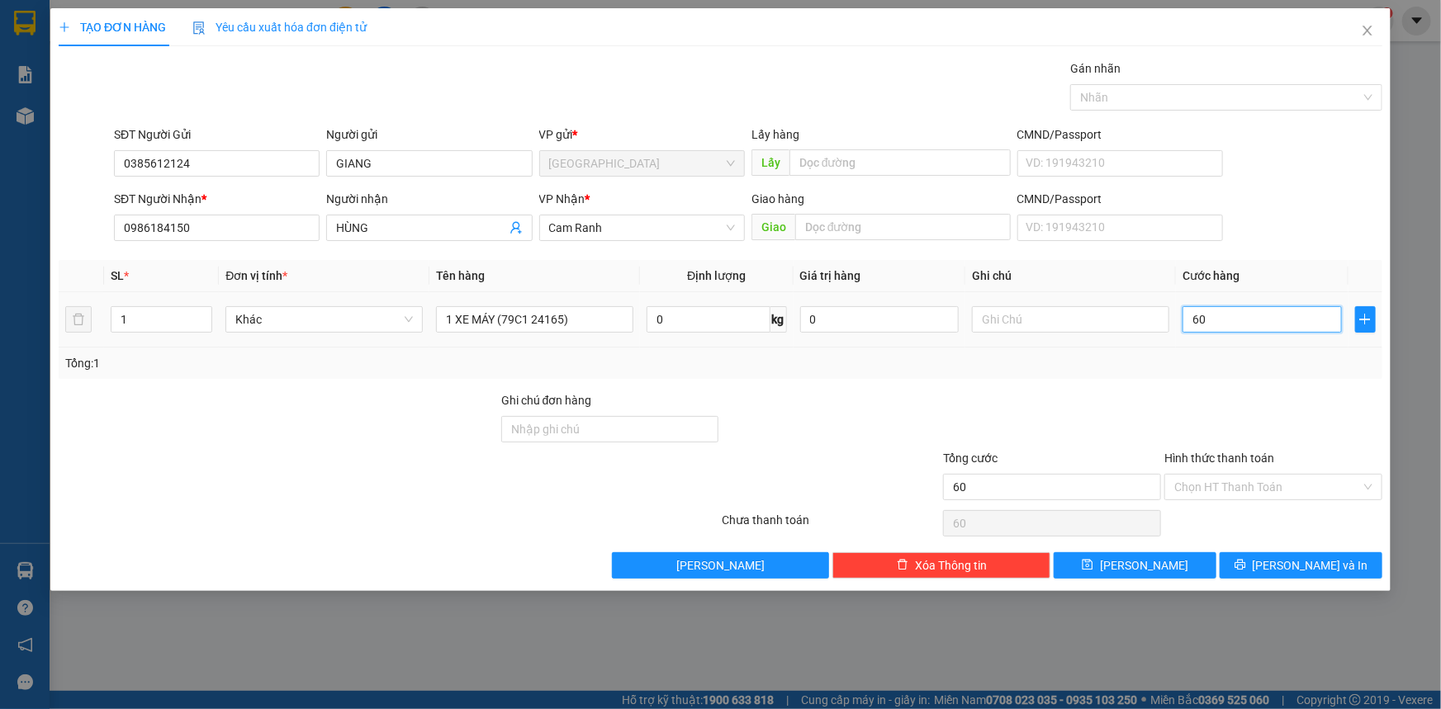
type input "600"
type input "600.000"
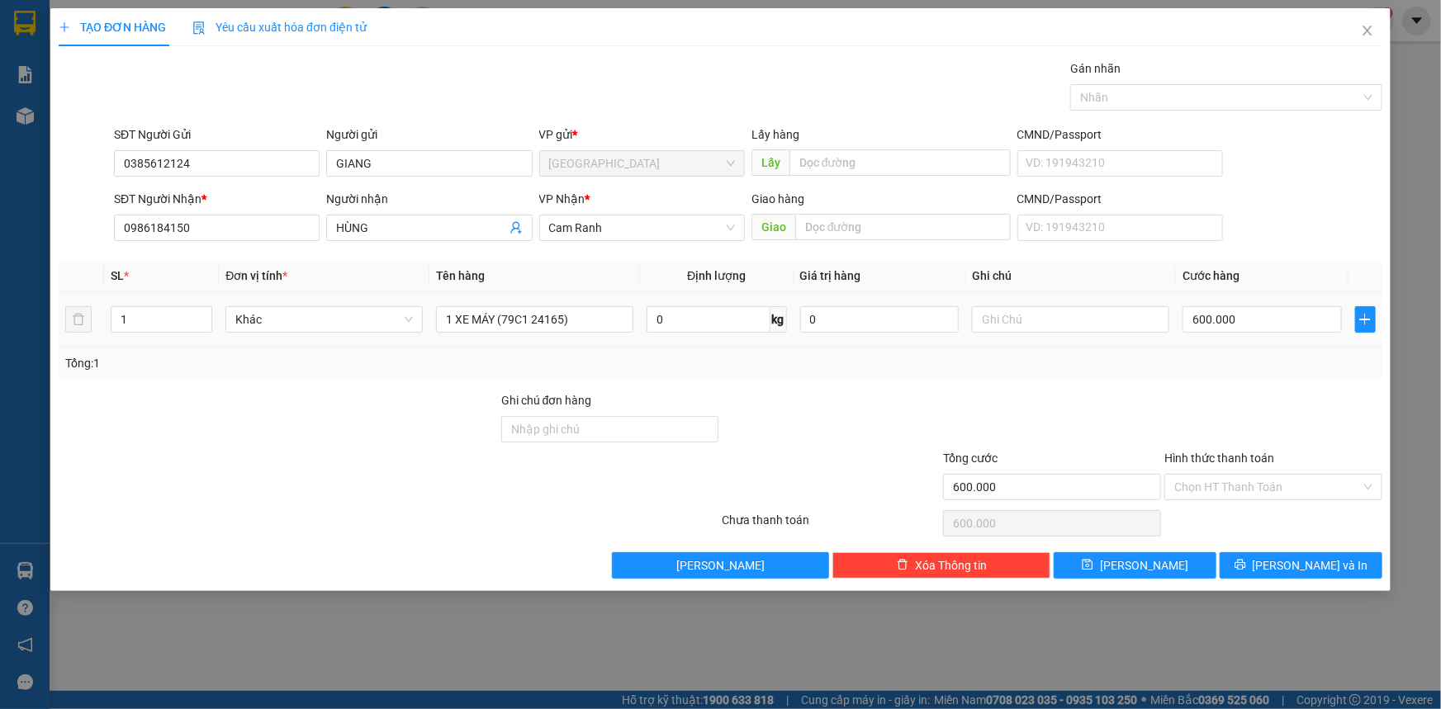
click at [1238, 371] on div "Tổng: 1" at bounding box center [720, 363] width 1310 height 18
click at [1227, 489] on input "Hình thức thanh toán" at bounding box center [1267, 487] width 187 height 25
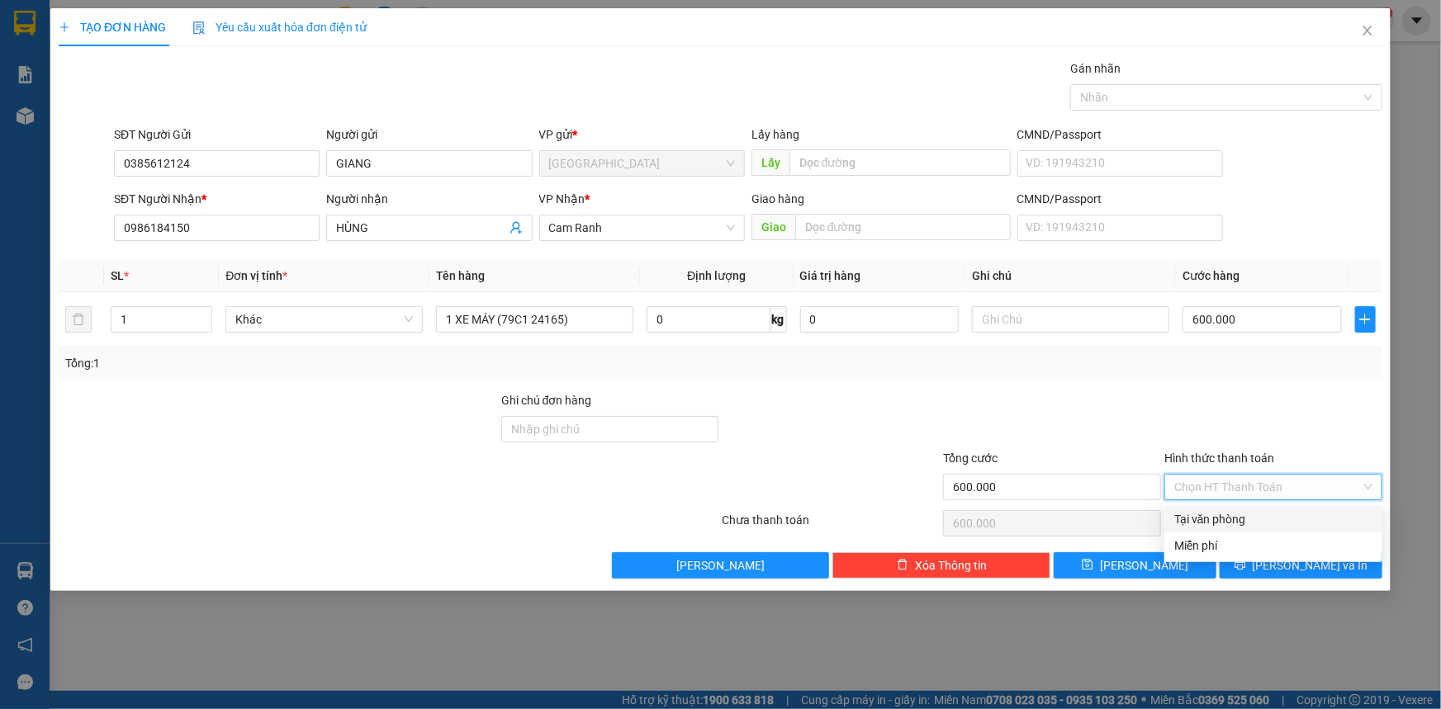
click at [1233, 516] on div "Tại văn phòng" at bounding box center [1273, 519] width 198 height 18
type input "0"
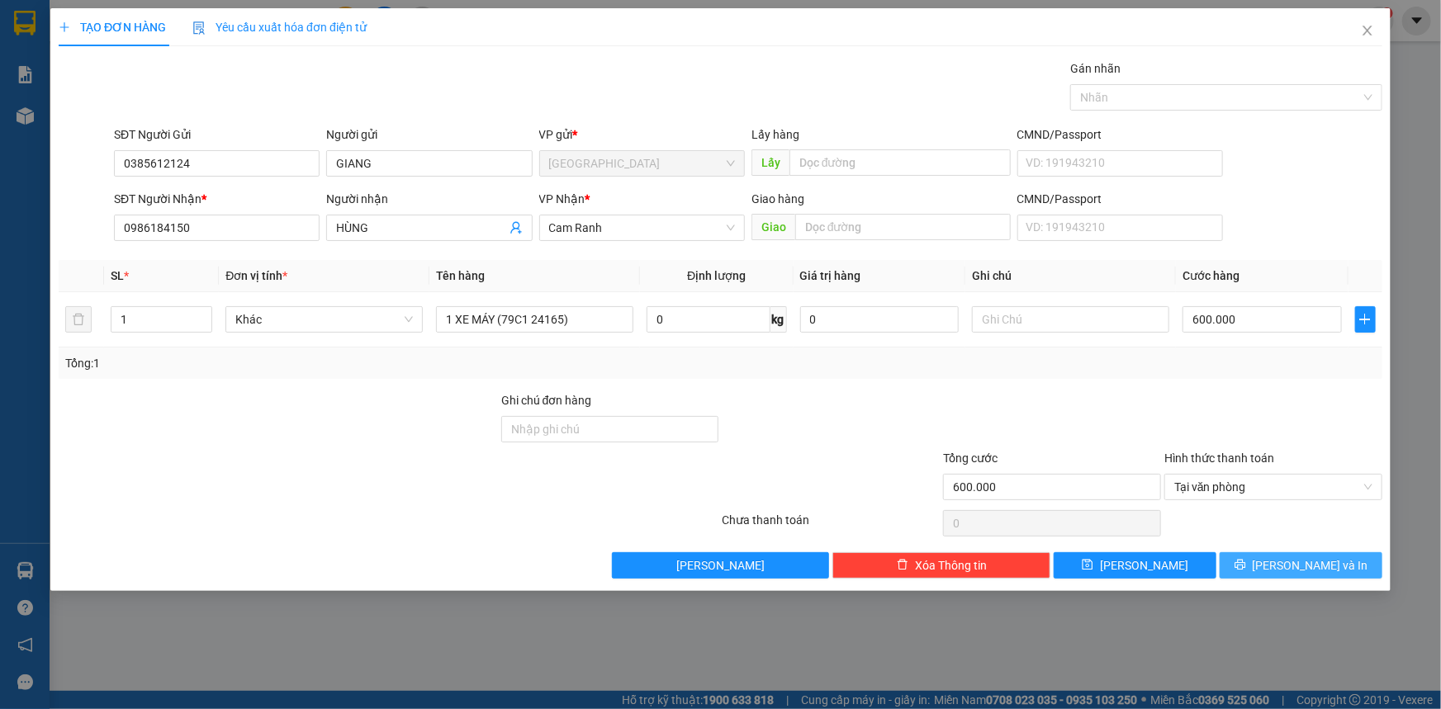
click at [1288, 559] on span "Lưu và In" at bounding box center [1310, 565] width 116 height 18
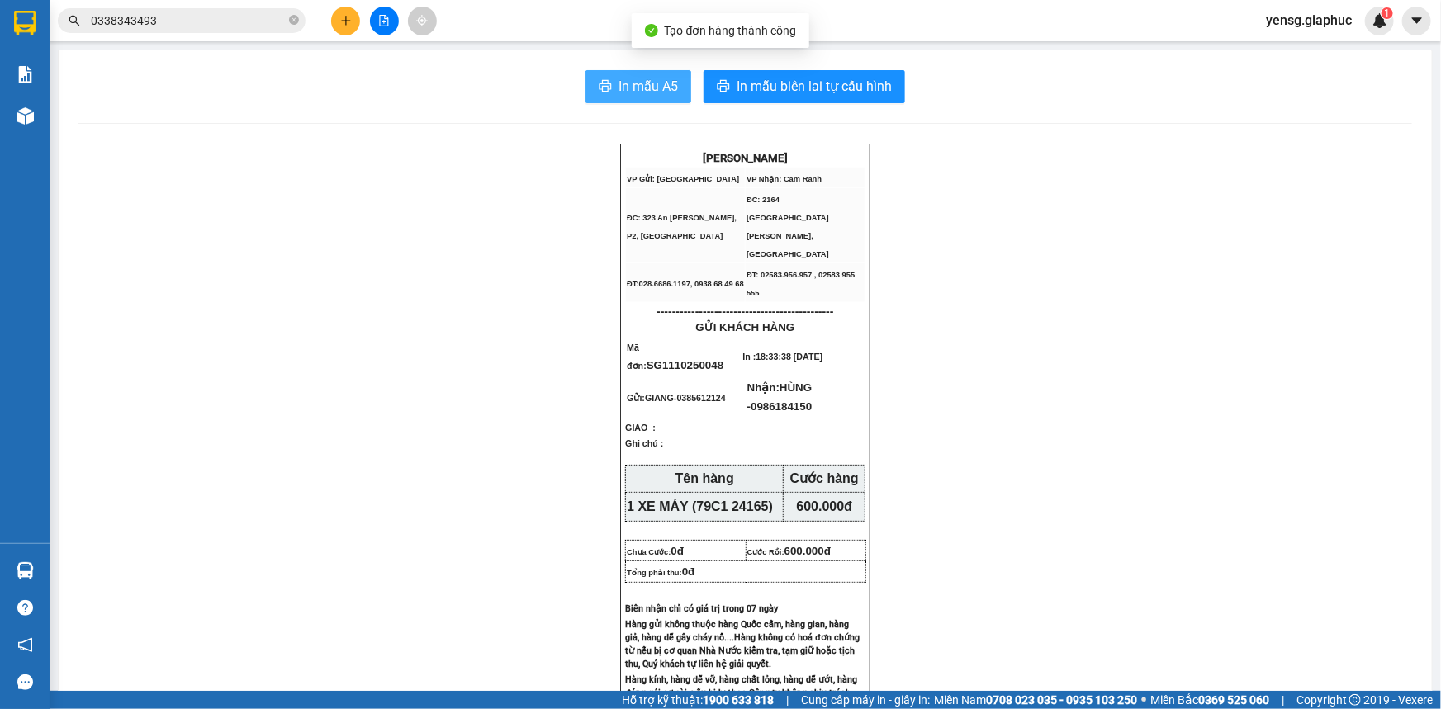
click at [633, 90] on span "In mẫu A5" at bounding box center [647, 86] width 59 height 21
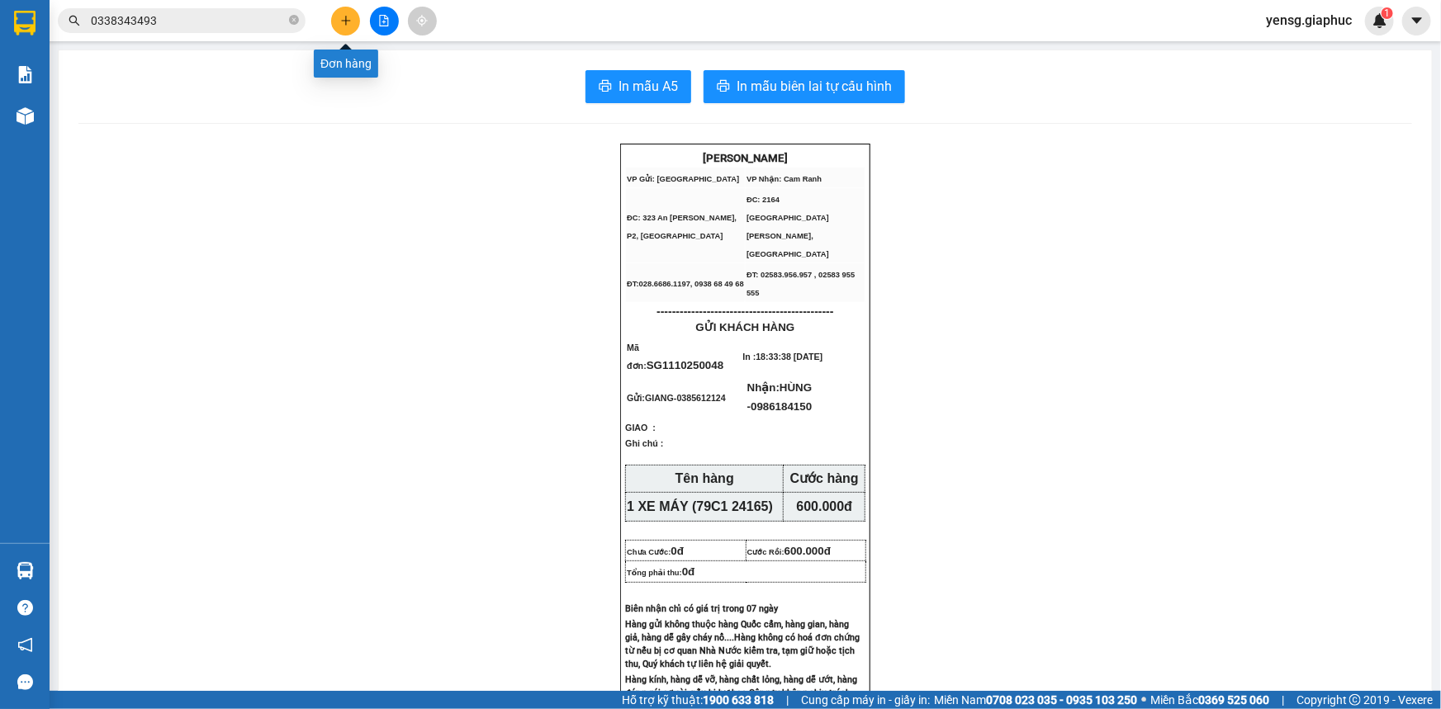
click at [344, 21] on icon "plus" at bounding box center [346, 21] width 12 height 12
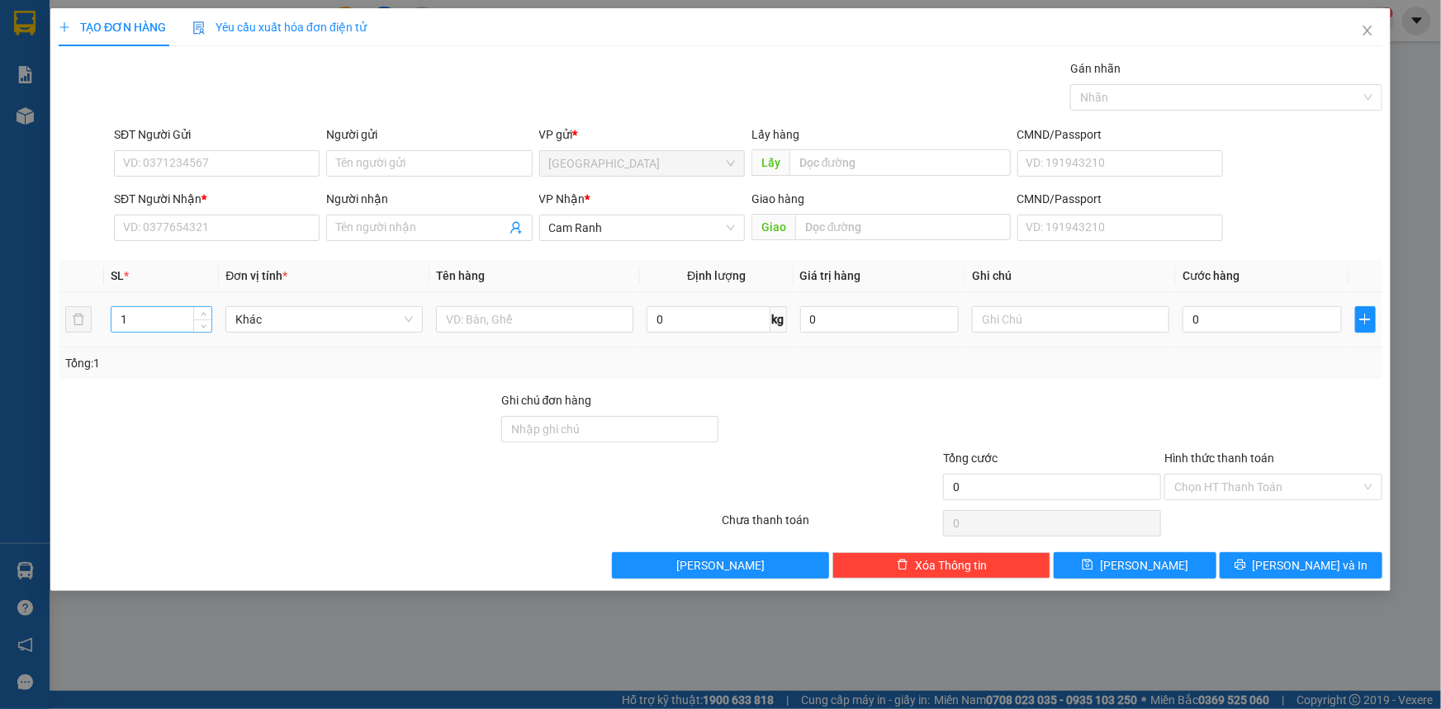
click at [155, 318] on input "1" at bounding box center [161, 319] width 100 height 25
type input "2"
click at [487, 318] on input "text" at bounding box center [534, 319] width 197 height 26
type input "1 GÓI + 1 THÙNG"
click at [182, 233] on input "SĐT Người Nhận *" at bounding box center [217, 228] width 206 height 26
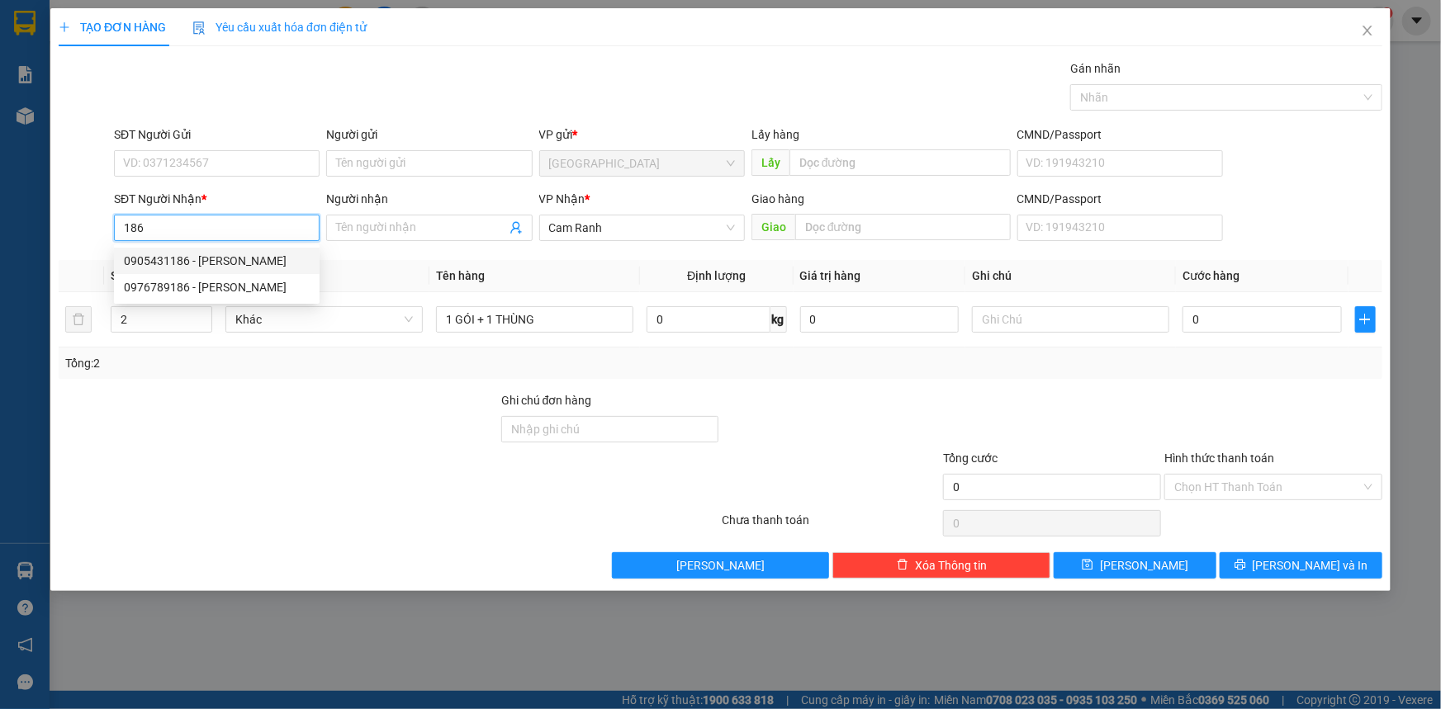
click at [220, 253] on div "0905431186 - TÙNG GIA PHÚC" at bounding box center [217, 261] width 186 height 18
type input "0905431186"
type input "[PERSON_NAME] [PERSON_NAME]"
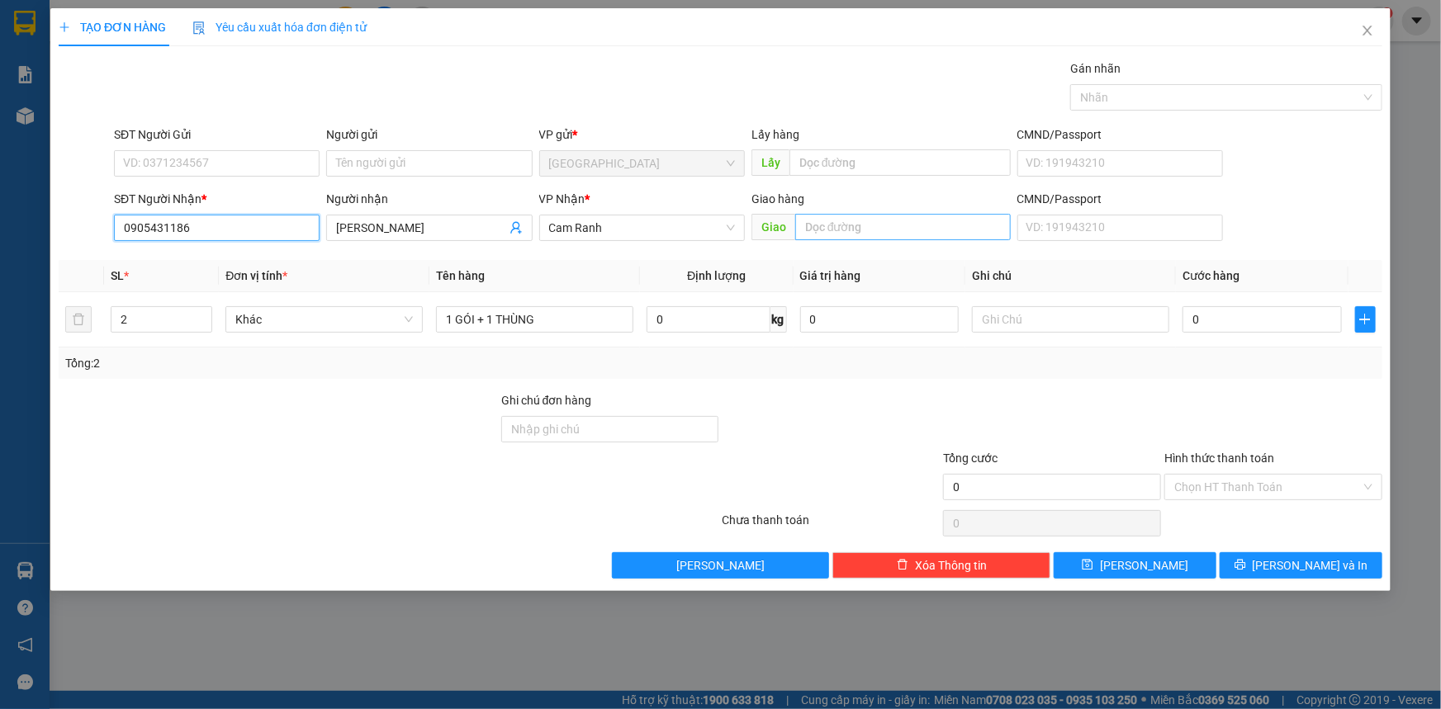
type input "0905431186"
click at [819, 225] on input "text" at bounding box center [902, 227] width 215 height 26
type input "MỸ CA"
click at [1260, 545] on div "Transit Pickup Surcharge Ids Transit Deliver Surcharge Ids Transit Deliver Surc…" at bounding box center [720, 318] width 1323 height 519
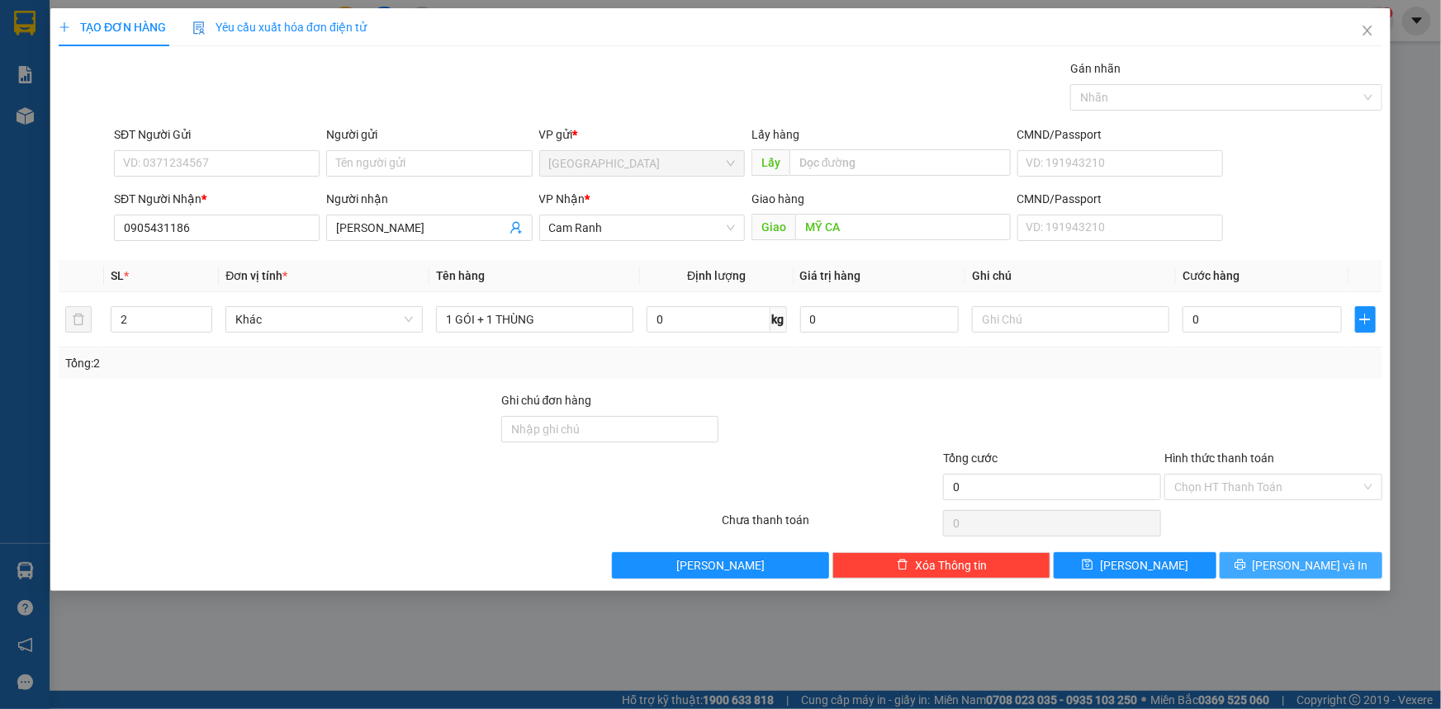
click at [1246, 559] on icon "printer" at bounding box center [1240, 565] width 12 height 12
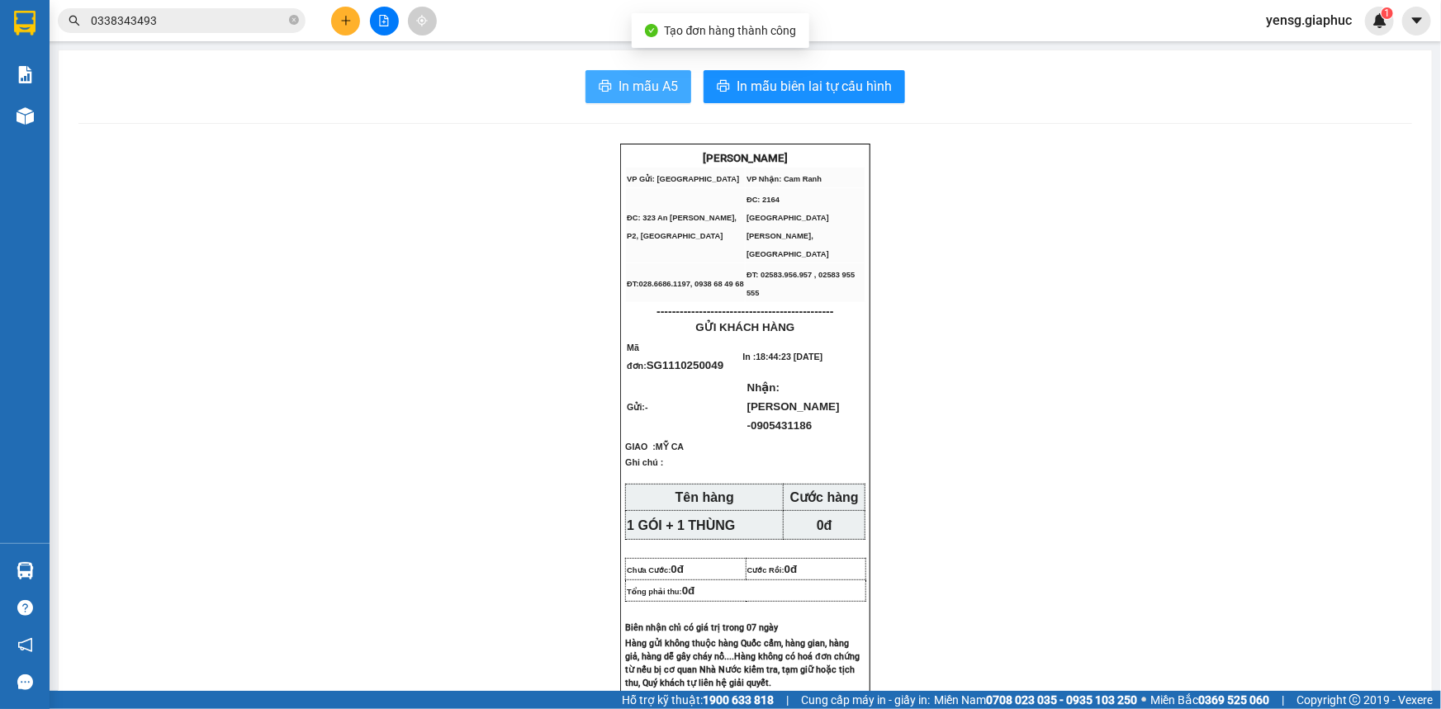
click at [642, 72] on button "In mẫu A5" at bounding box center [638, 86] width 106 height 33
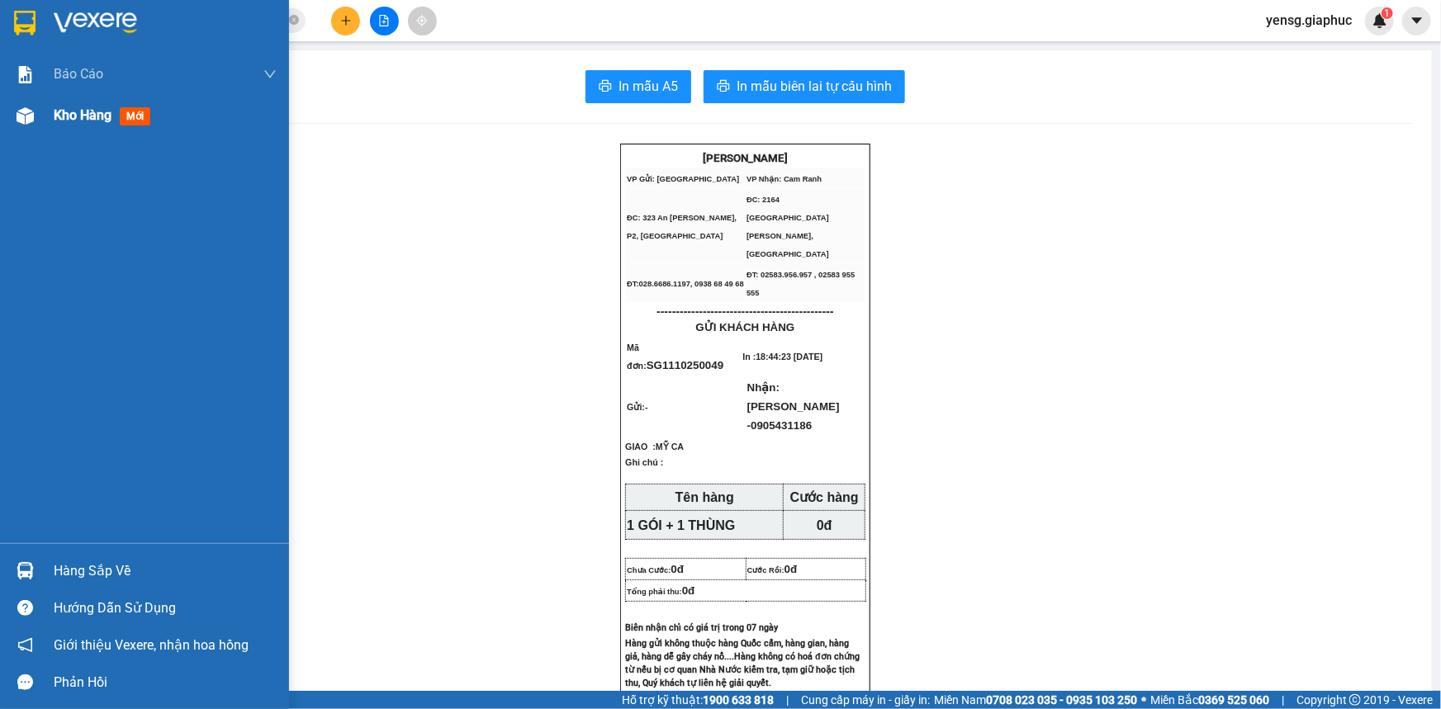
click at [44, 123] on div "Kho hàng mới" at bounding box center [144, 115] width 289 height 41
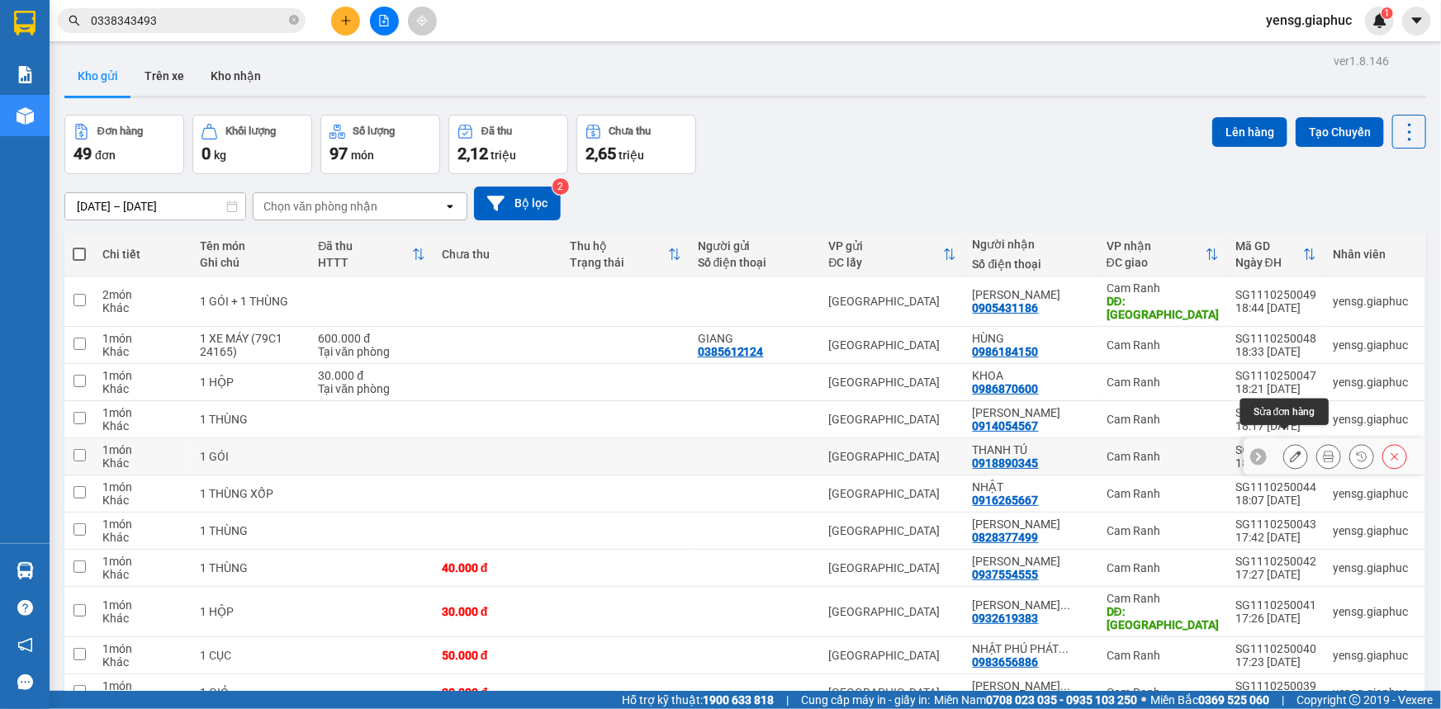
click at [1290, 451] on icon at bounding box center [1296, 457] width 12 height 12
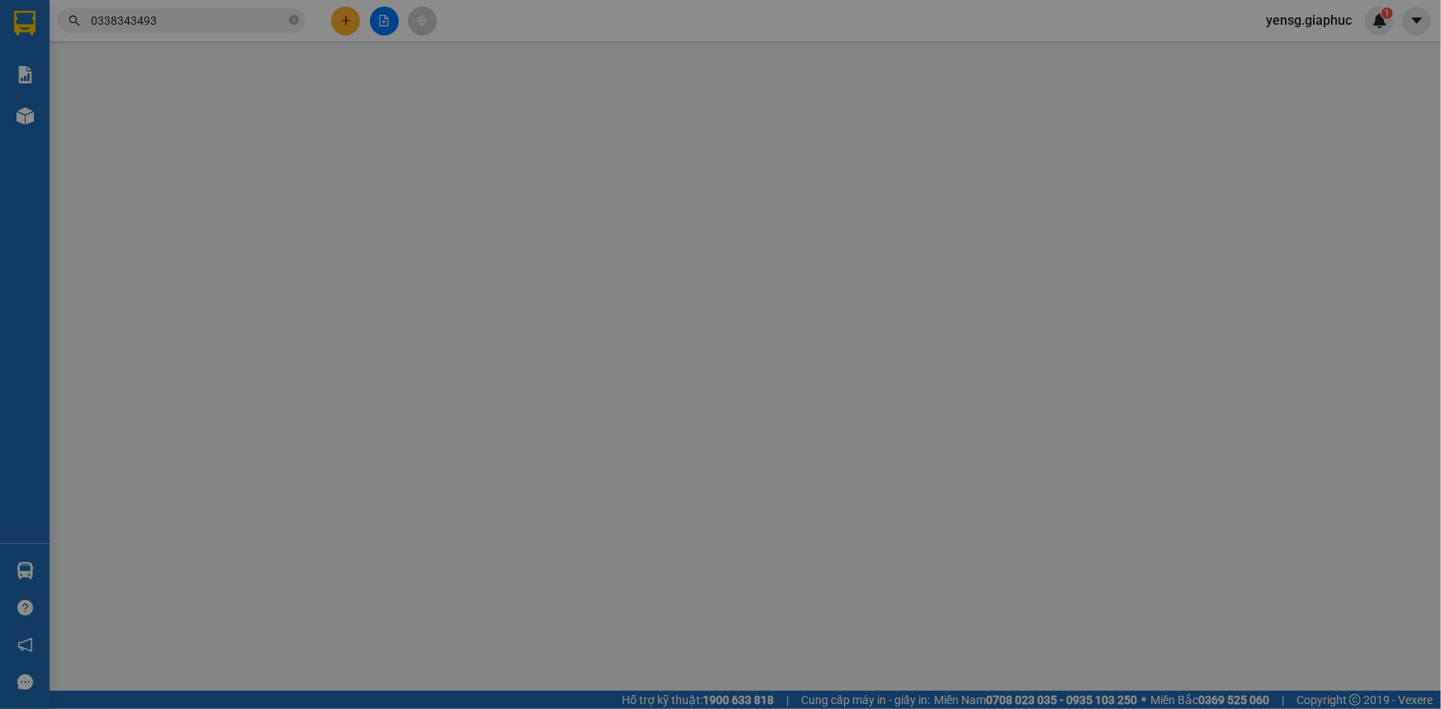
type input "0918890345"
type input "THANH TÚ"
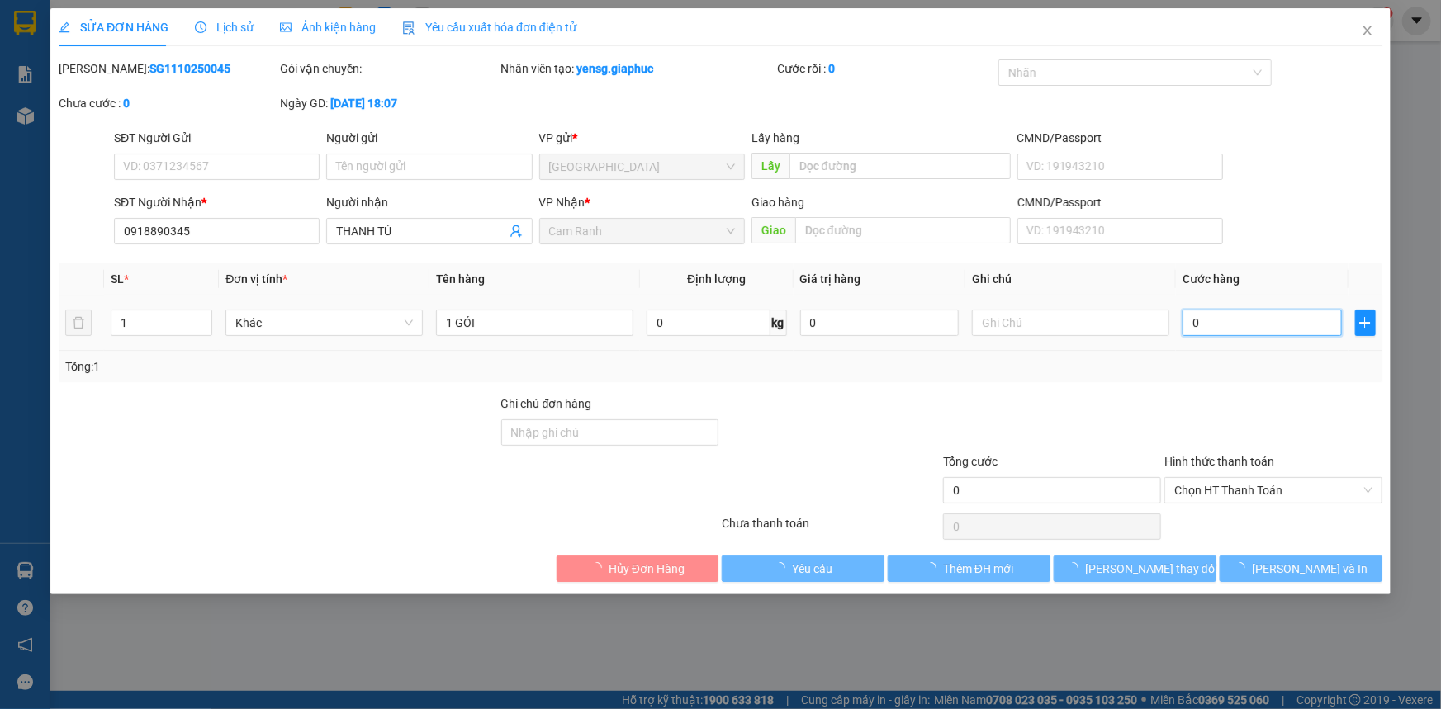
click at [1219, 323] on input "0" at bounding box center [1261, 323] width 159 height 26
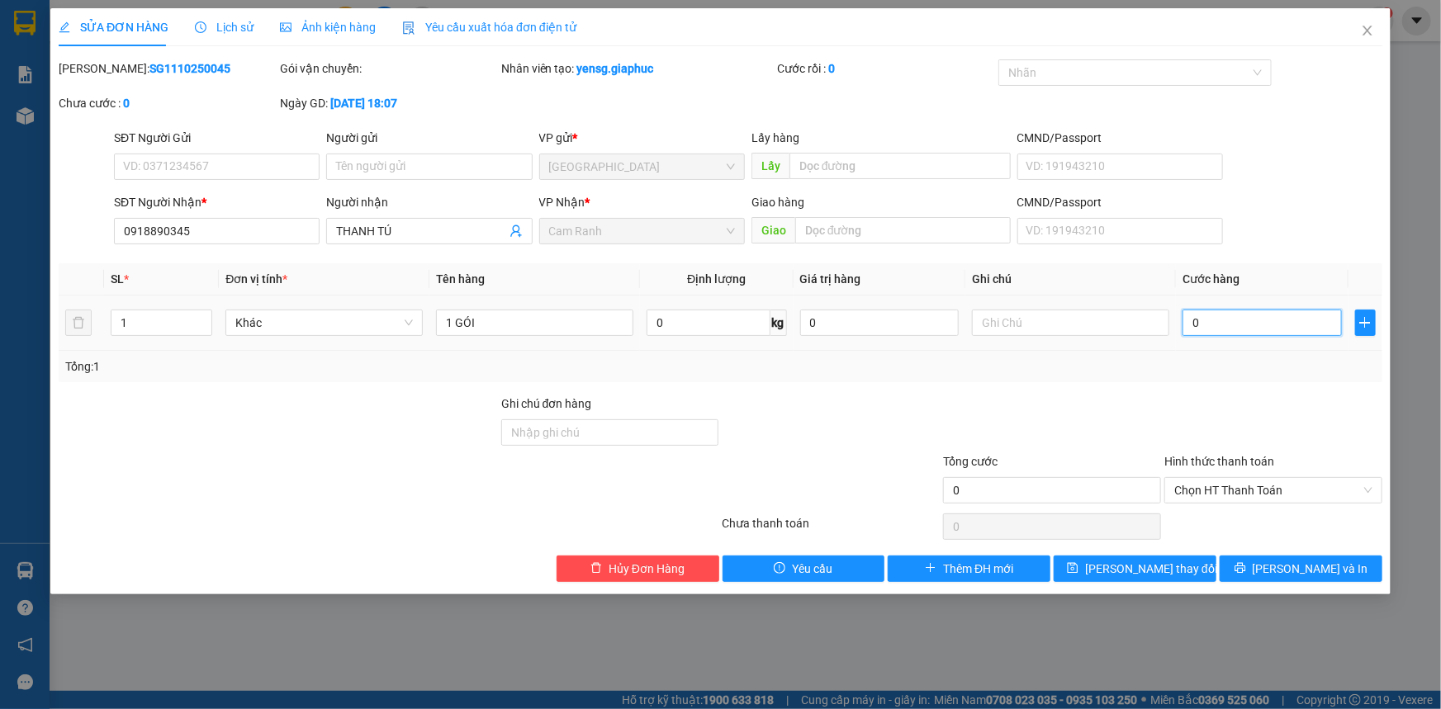
type input "3"
type input "30"
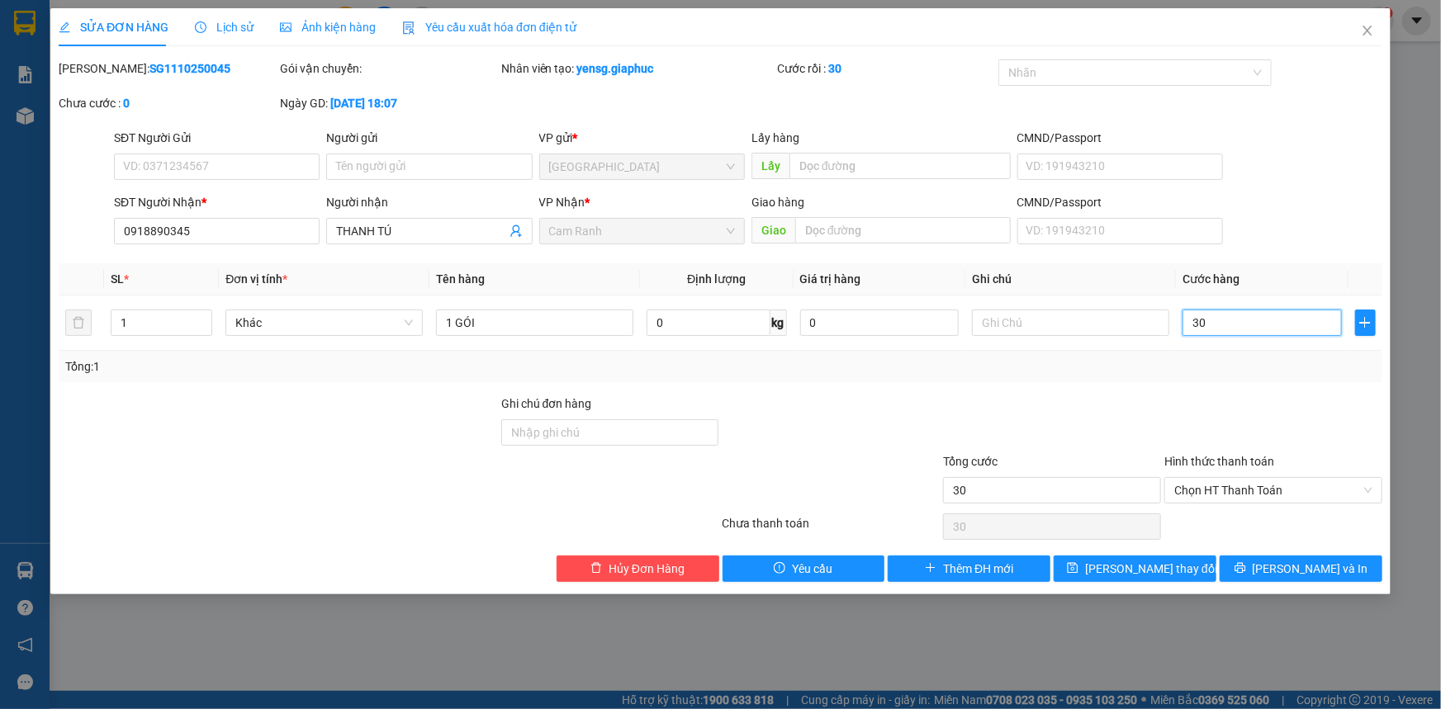
type input "30"
type input "30.000"
click at [1252, 384] on div "Total Paid Fee 0 Total UnPaid Fee 0 Cash Collection Total Fee Mã ĐH: SG11102500…" at bounding box center [720, 320] width 1323 height 523
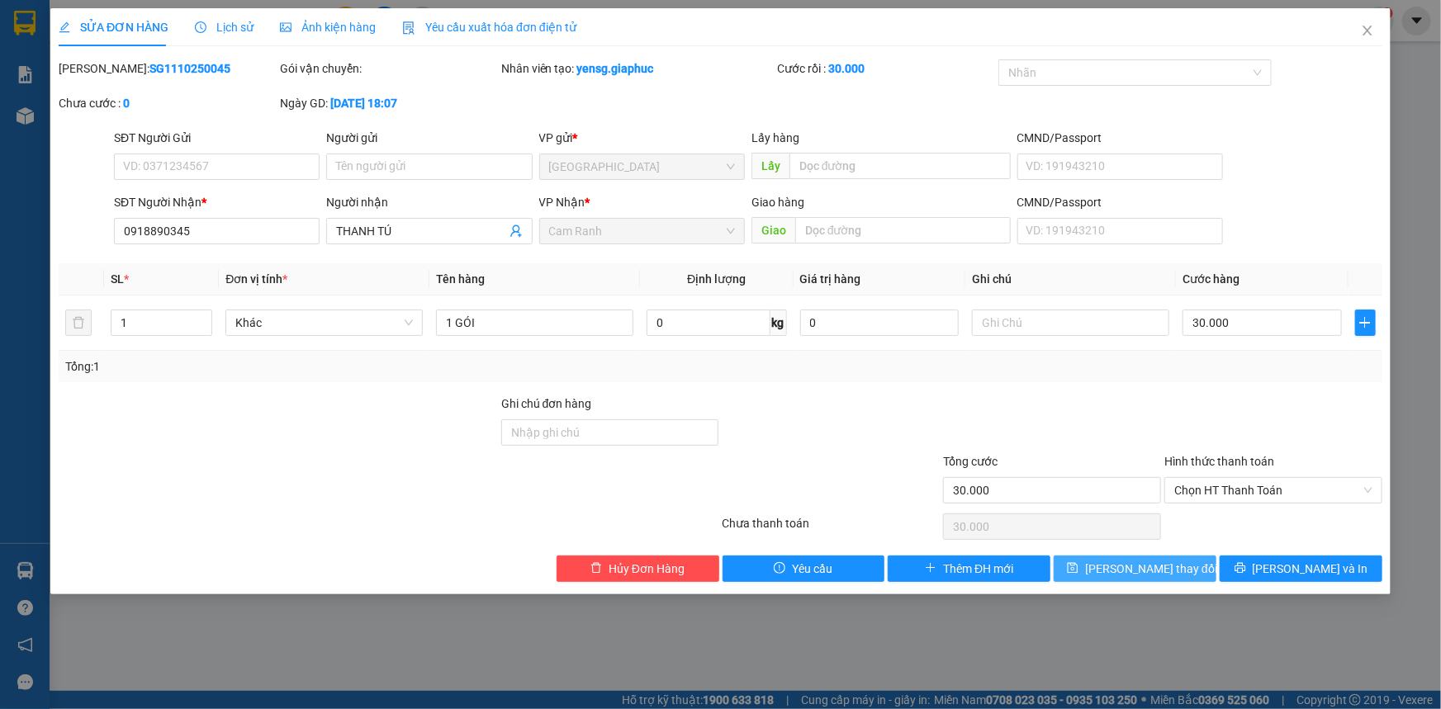
click at [1175, 556] on button "Lưu thay đổi" at bounding box center [1134, 569] width 163 height 26
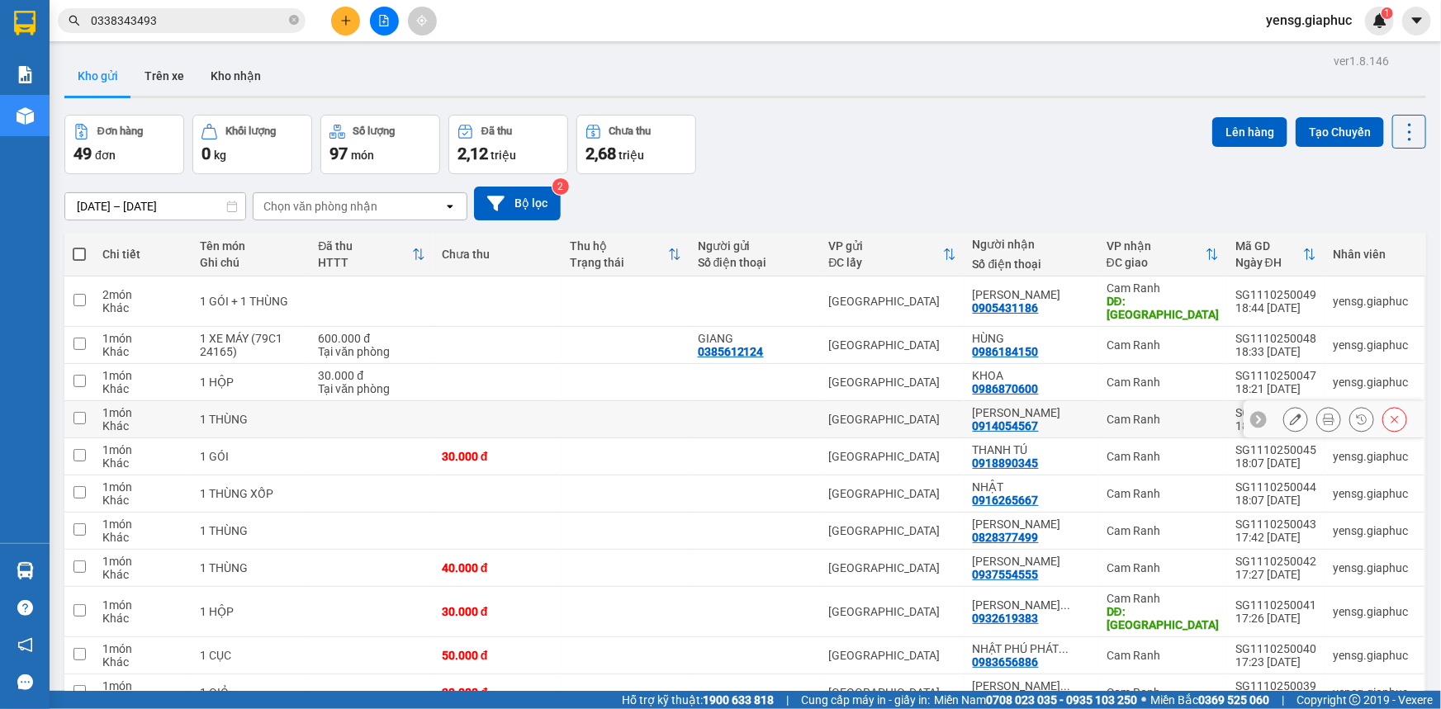
click at [1290, 414] on icon at bounding box center [1296, 420] width 12 height 12
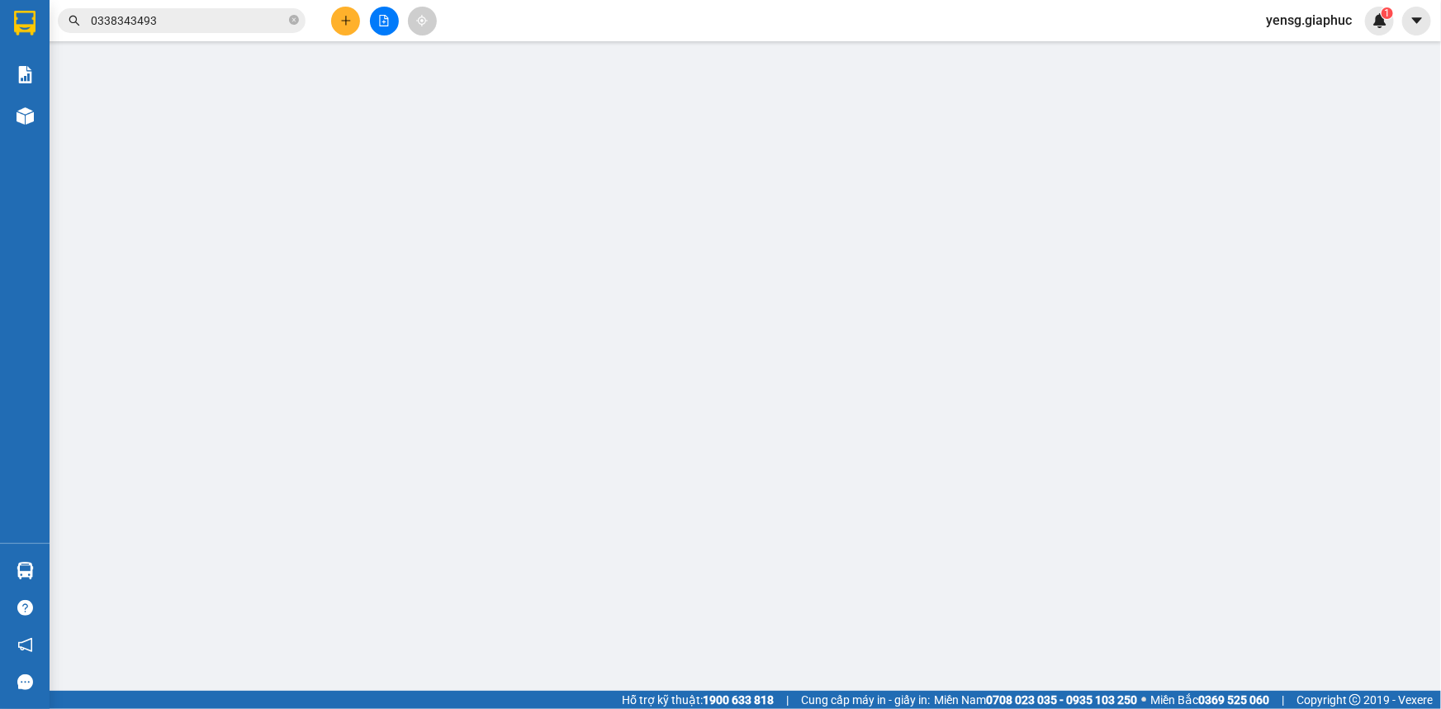
type input "0914054567"
type input "[PERSON_NAME]"
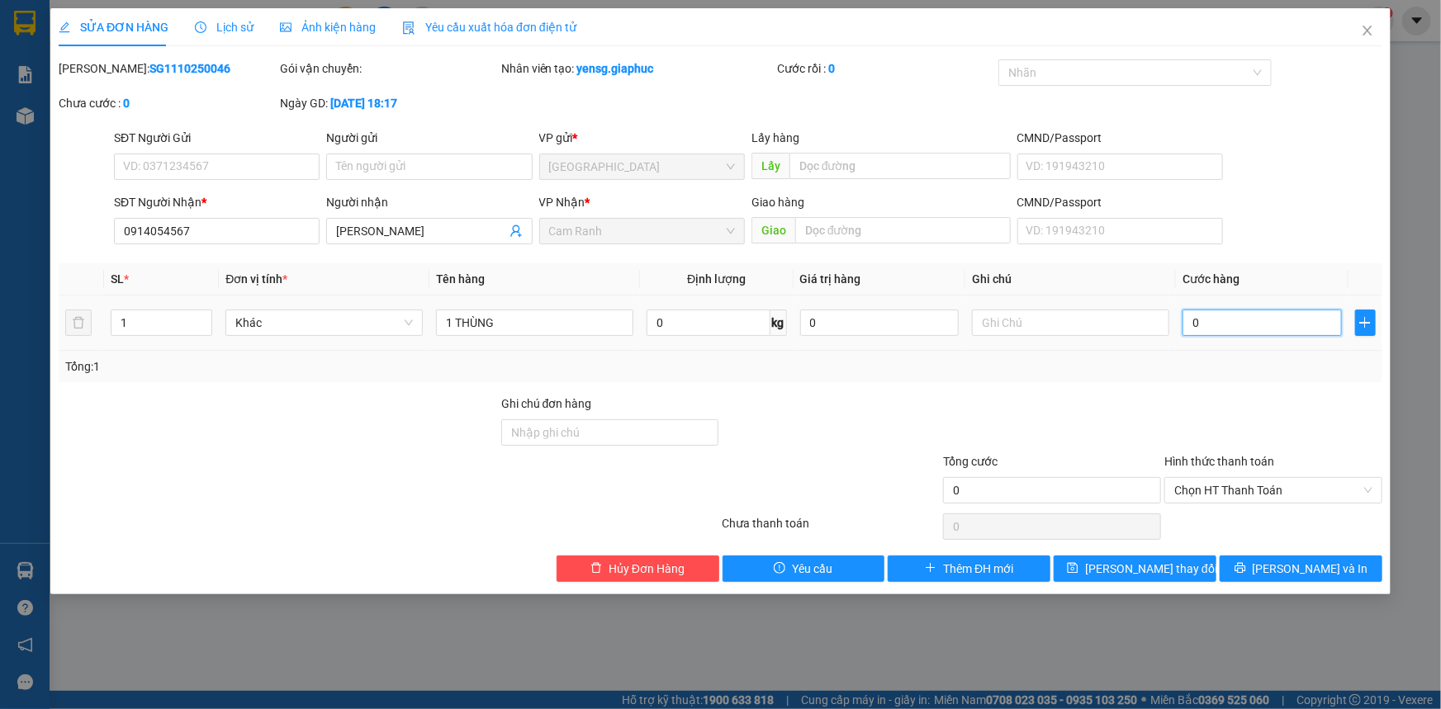
click at [1270, 322] on input "0" at bounding box center [1261, 323] width 159 height 26
type input "4"
type input "40"
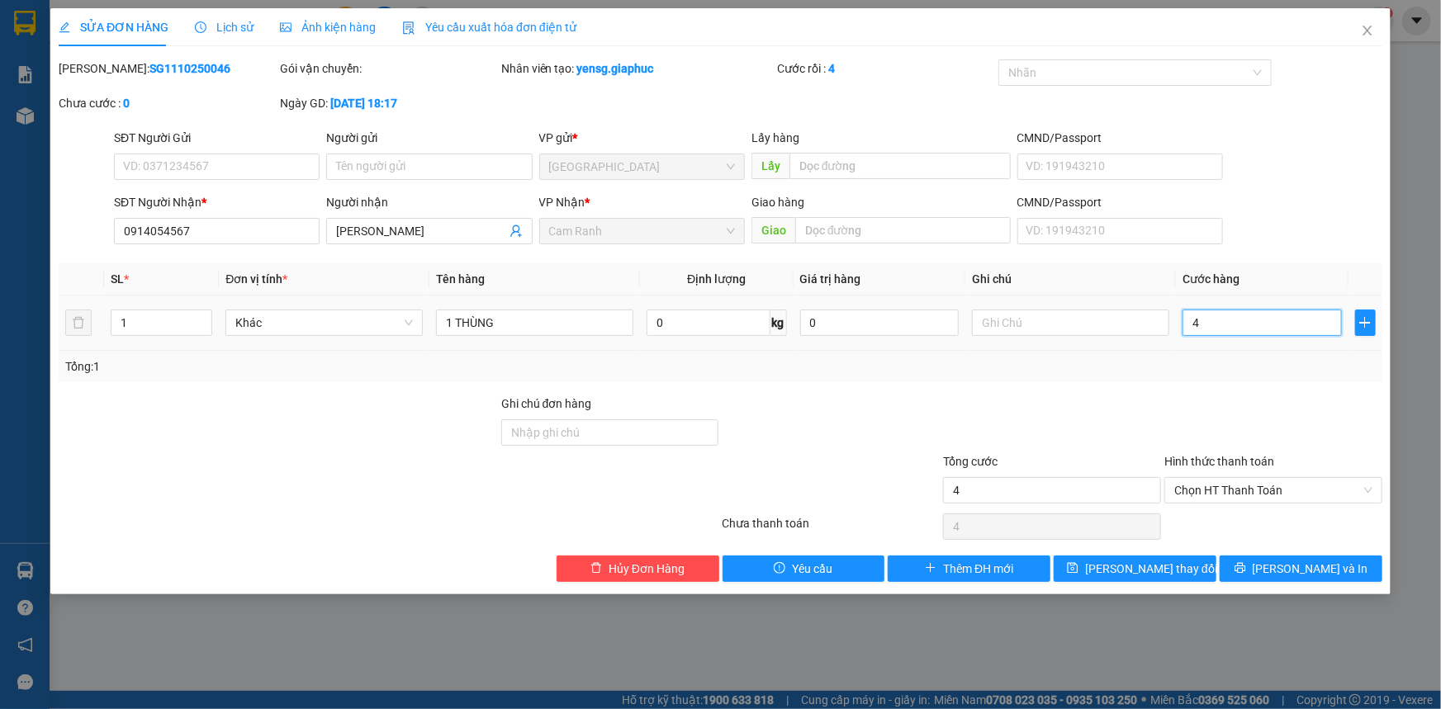
type input "40"
click at [1177, 366] on div "Tổng: 1" at bounding box center [720, 366] width 1310 height 18
type input "40.000"
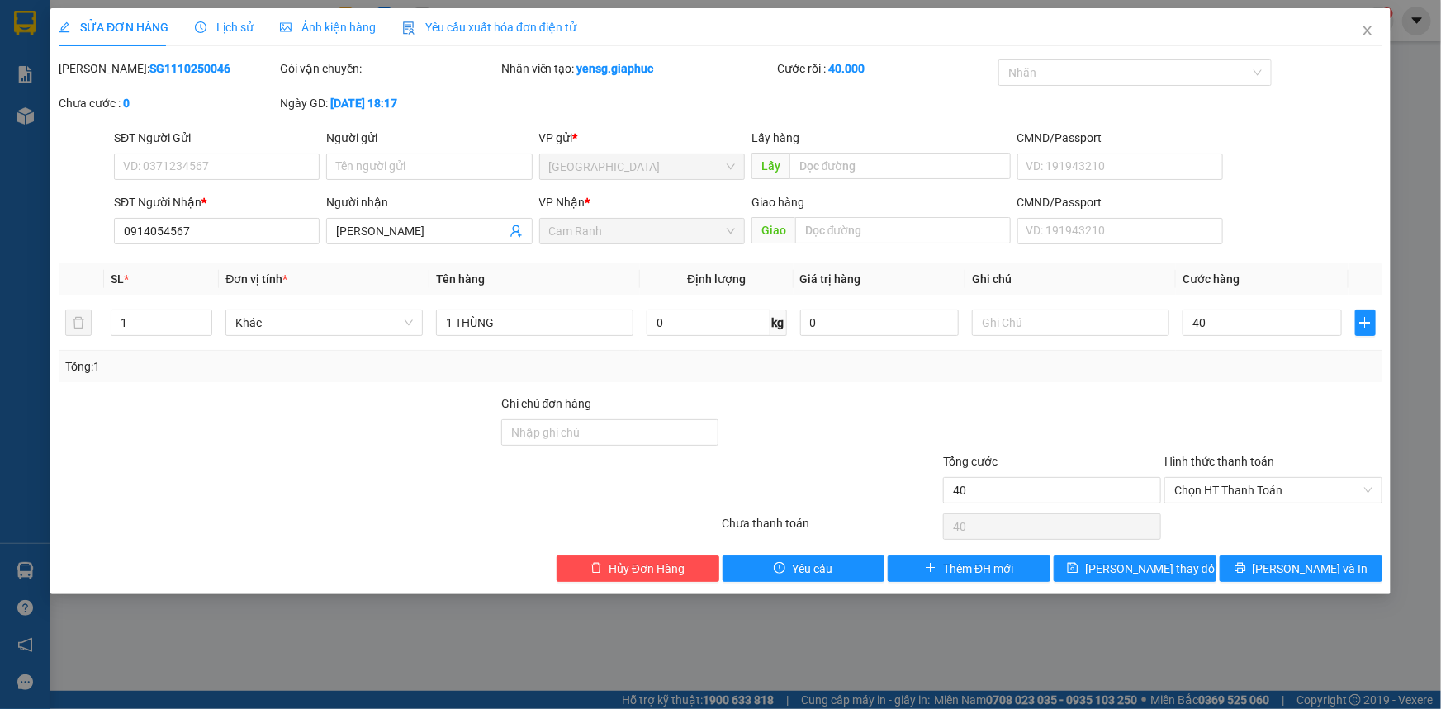
type input "40.000"
click at [1189, 579] on button "Lưu thay đổi" at bounding box center [1134, 569] width 163 height 26
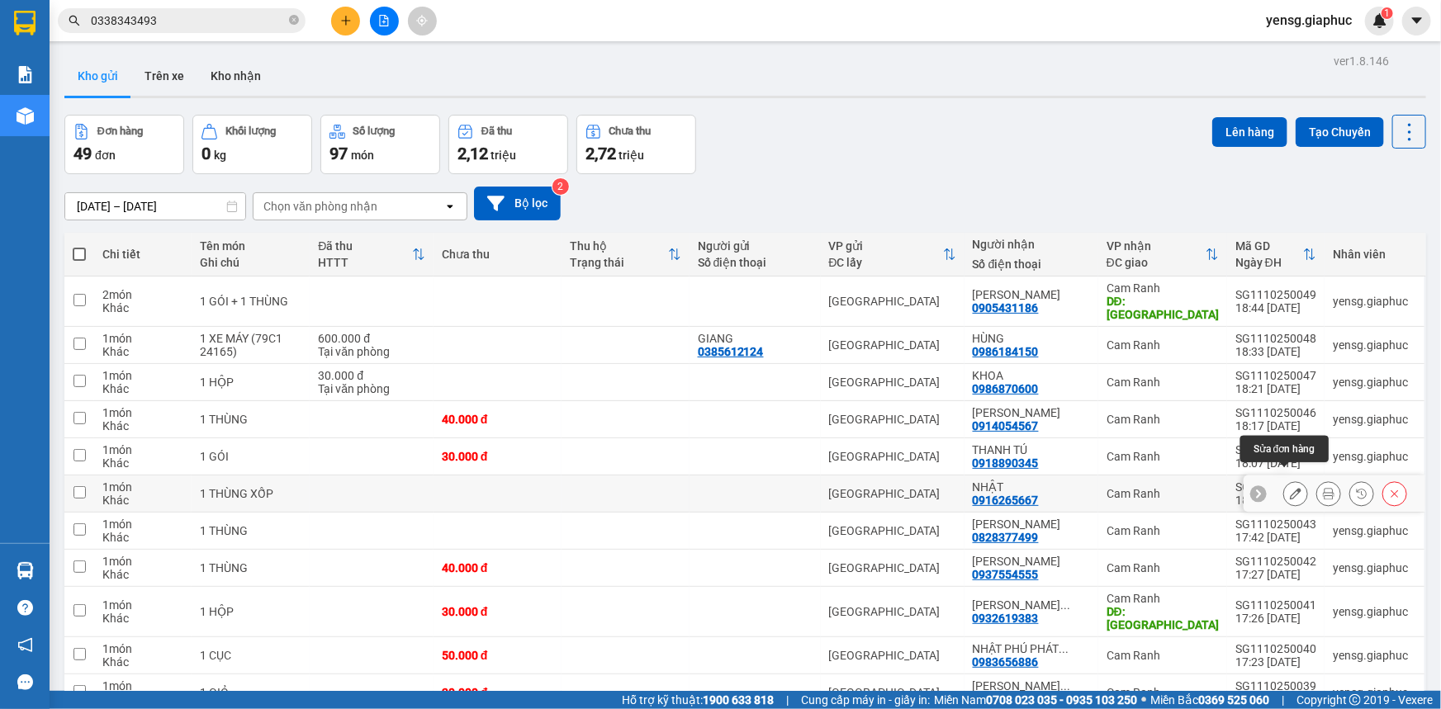
click at [1290, 488] on icon at bounding box center [1296, 494] width 12 height 12
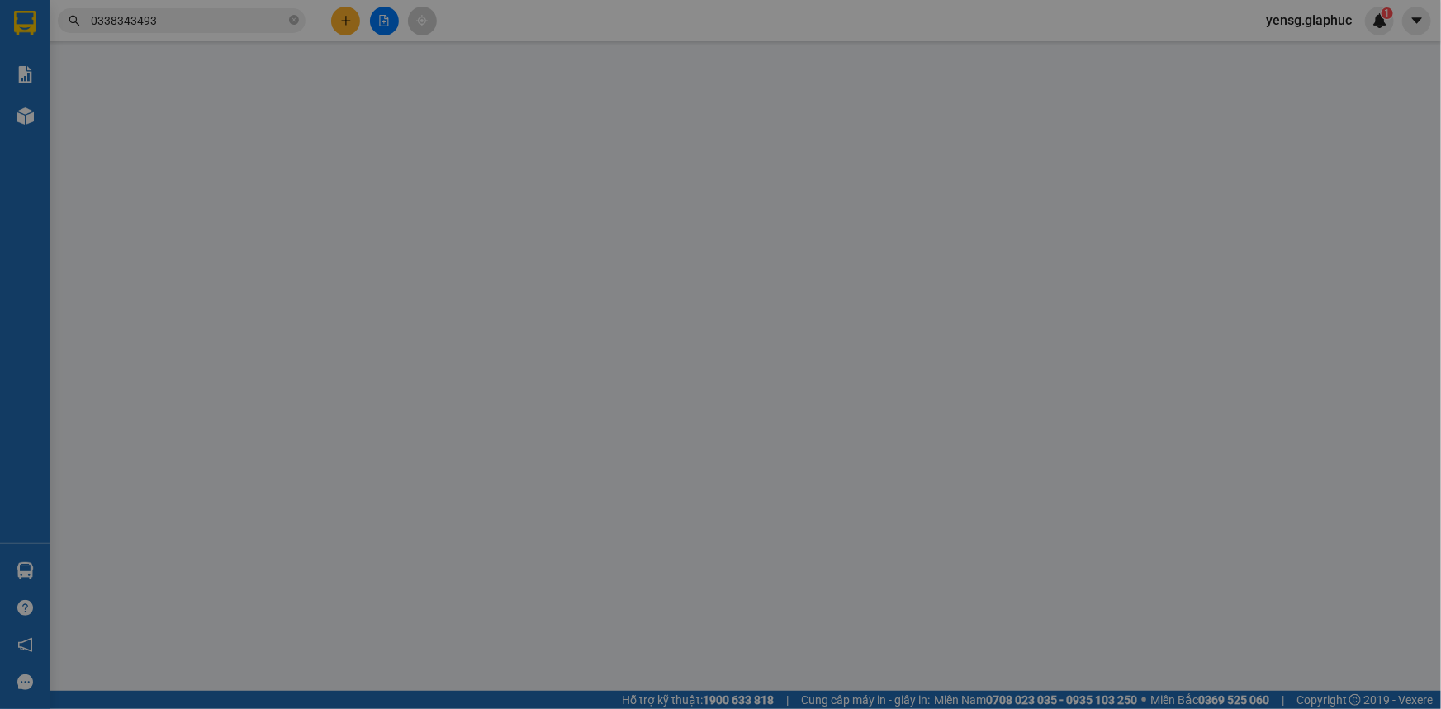
type input "0916265667"
type input "NHẬT"
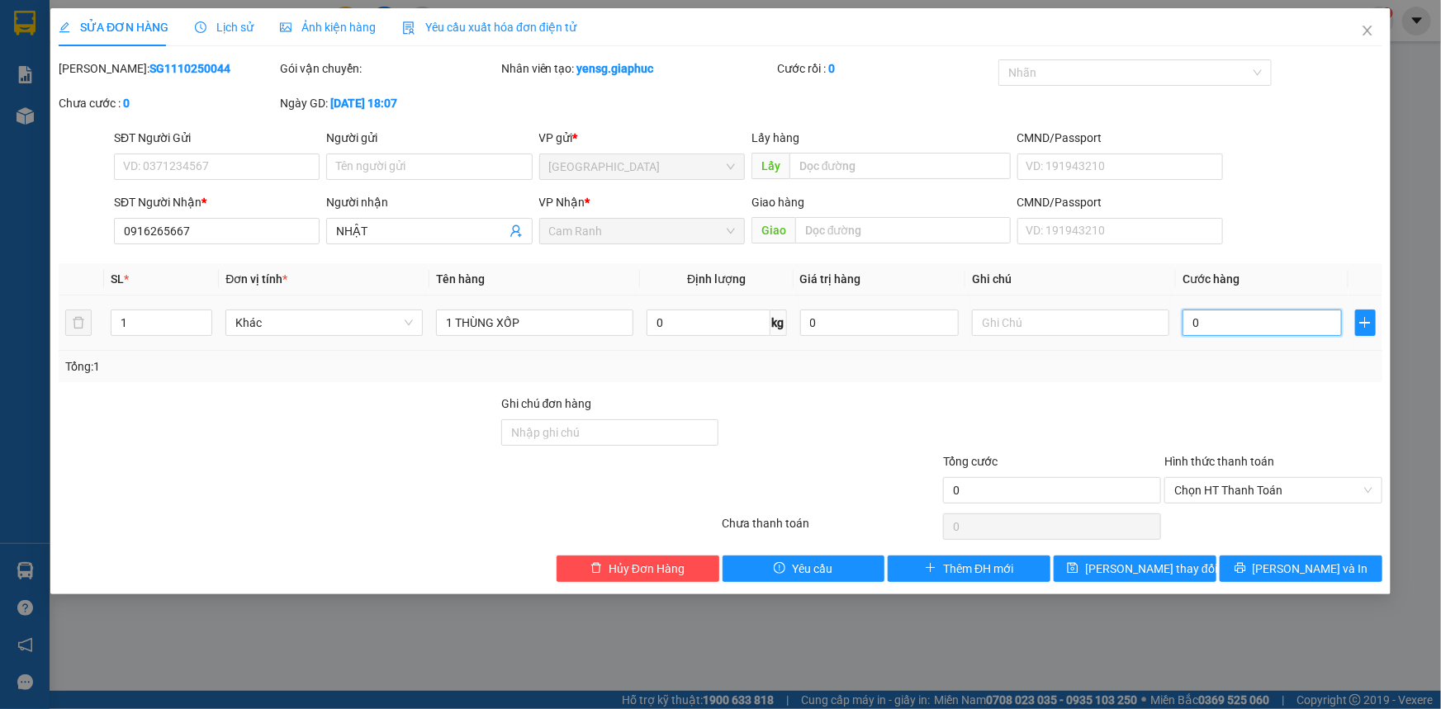
click at [1234, 317] on input "0" at bounding box center [1261, 323] width 159 height 26
type input "3"
type input "30"
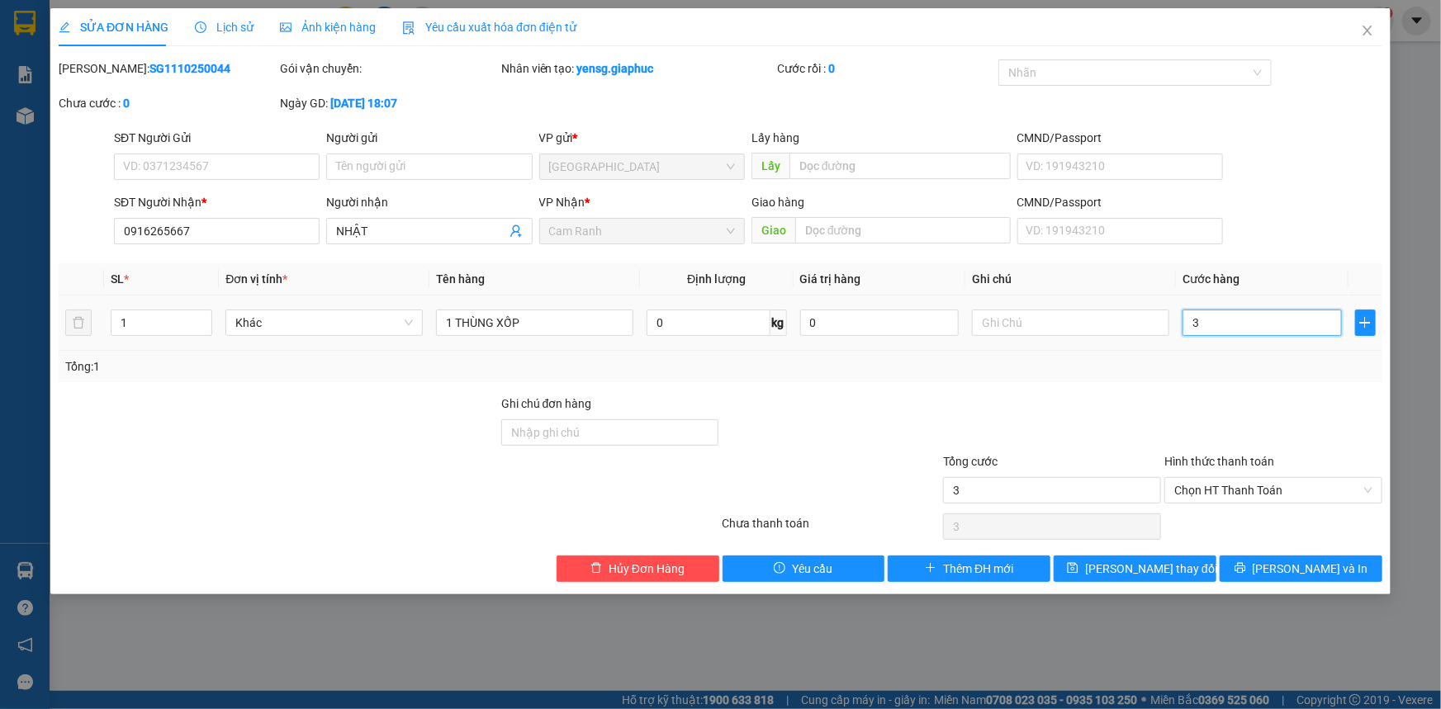
type input "30"
type input "30.000"
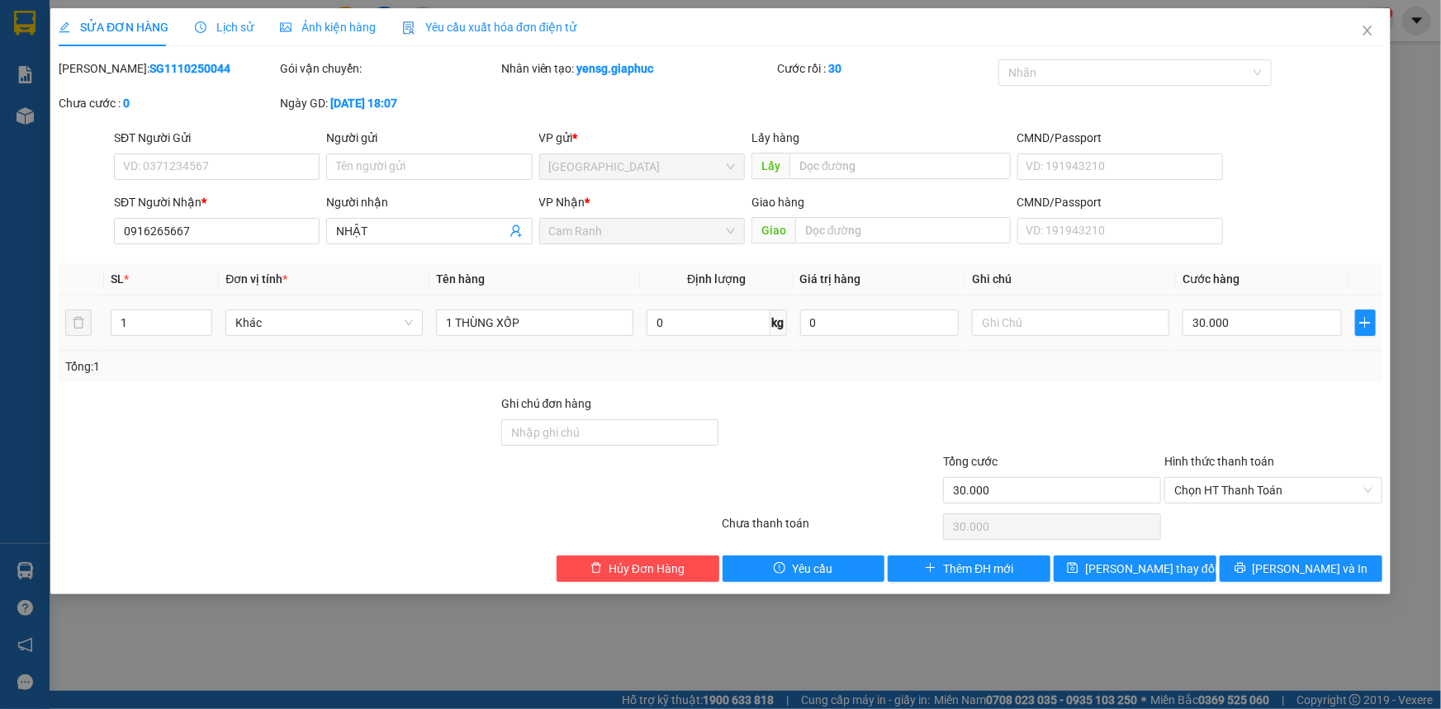
click at [1213, 374] on div "Tổng: 1" at bounding box center [720, 366] width 1310 height 18
click at [1172, 561] on span "Lưu thay đổi" at bounding box center [1151, 569] width 132 height 18
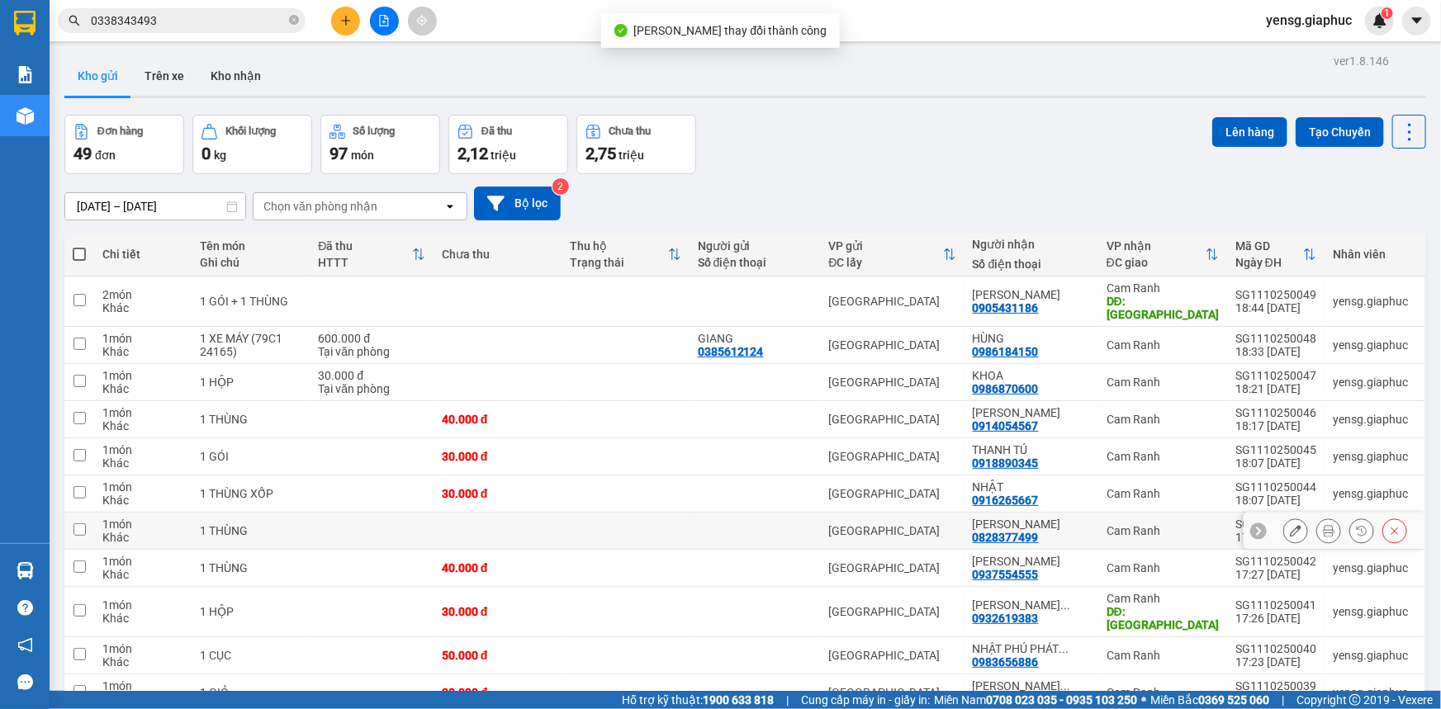
click at [1290, 525] on icon at bounding box center [1296, 531] width 12 height 12
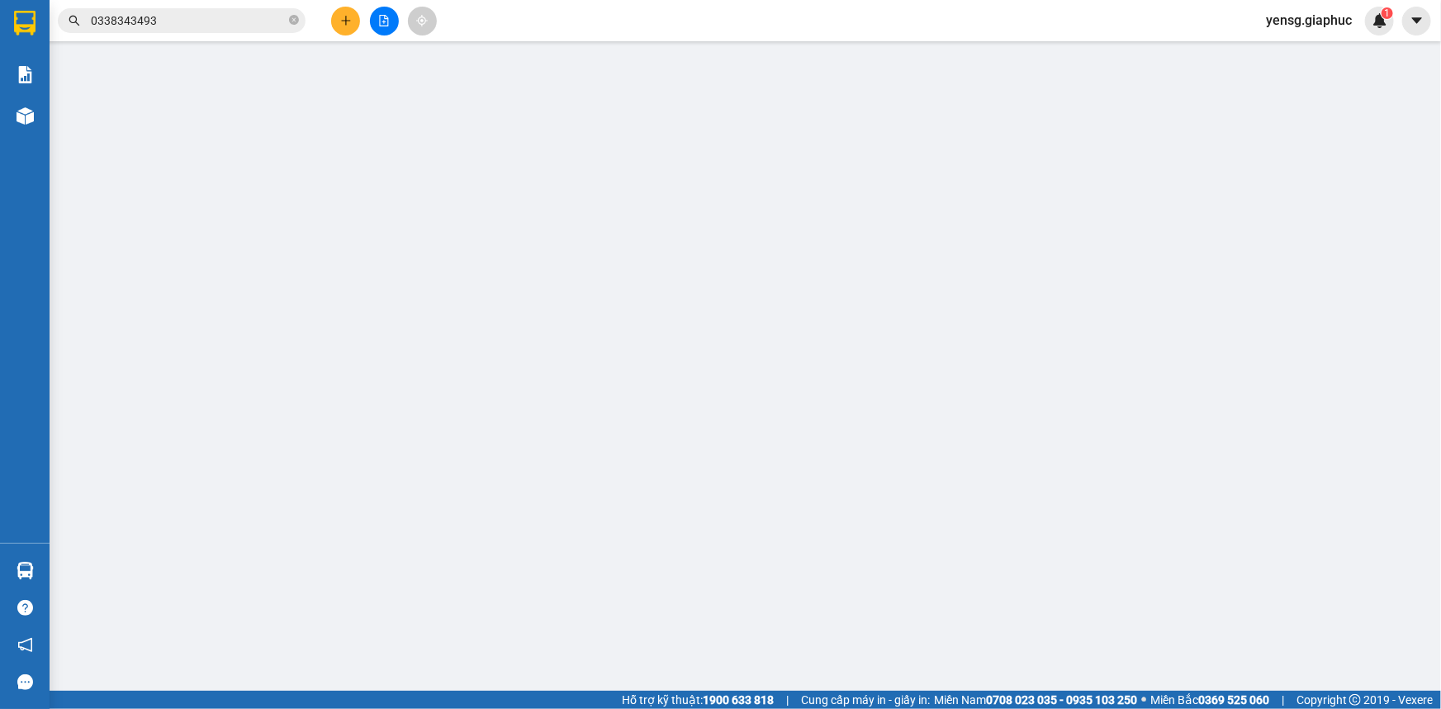
type input "0828377499"
type input "[PERSON_NAME]"
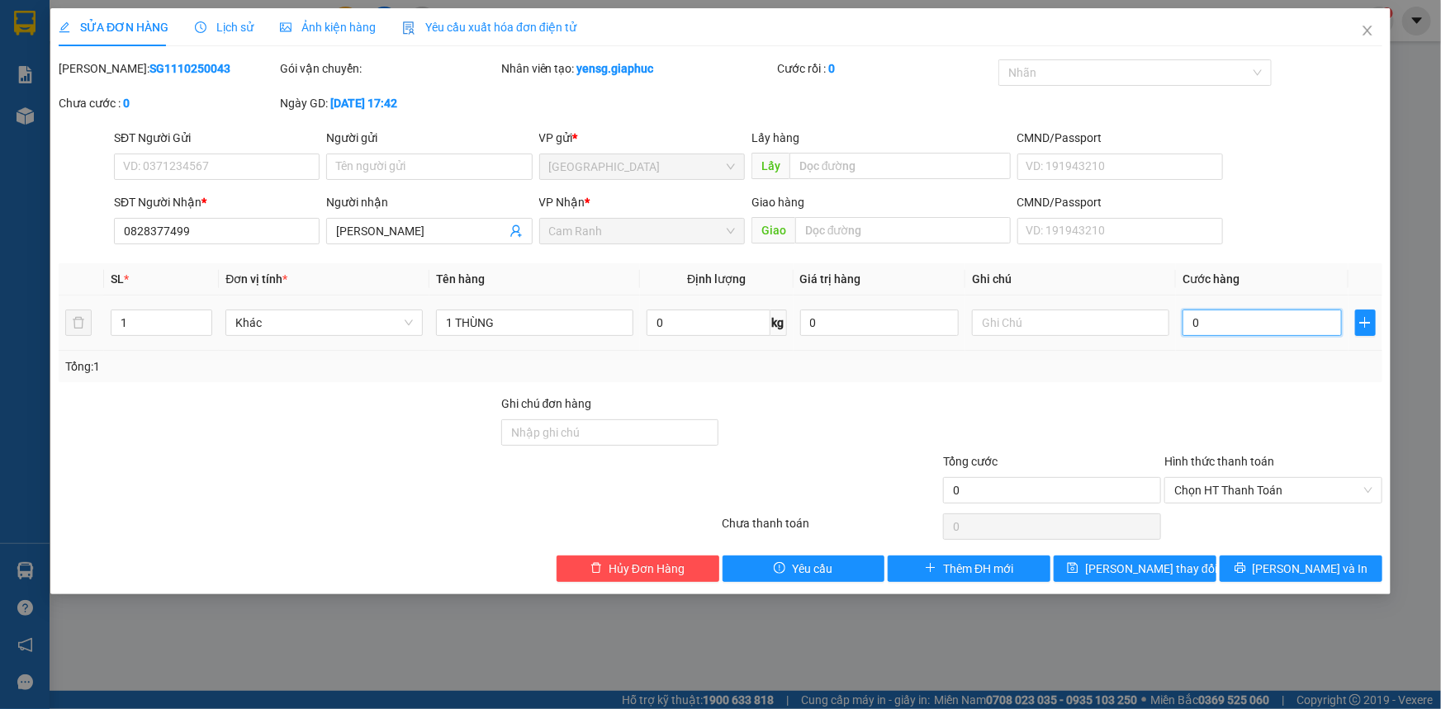
click at [1257, 330] on input "0" at bounding box center [1261, 323] width 159 height 26
type input "4"
type input "40"
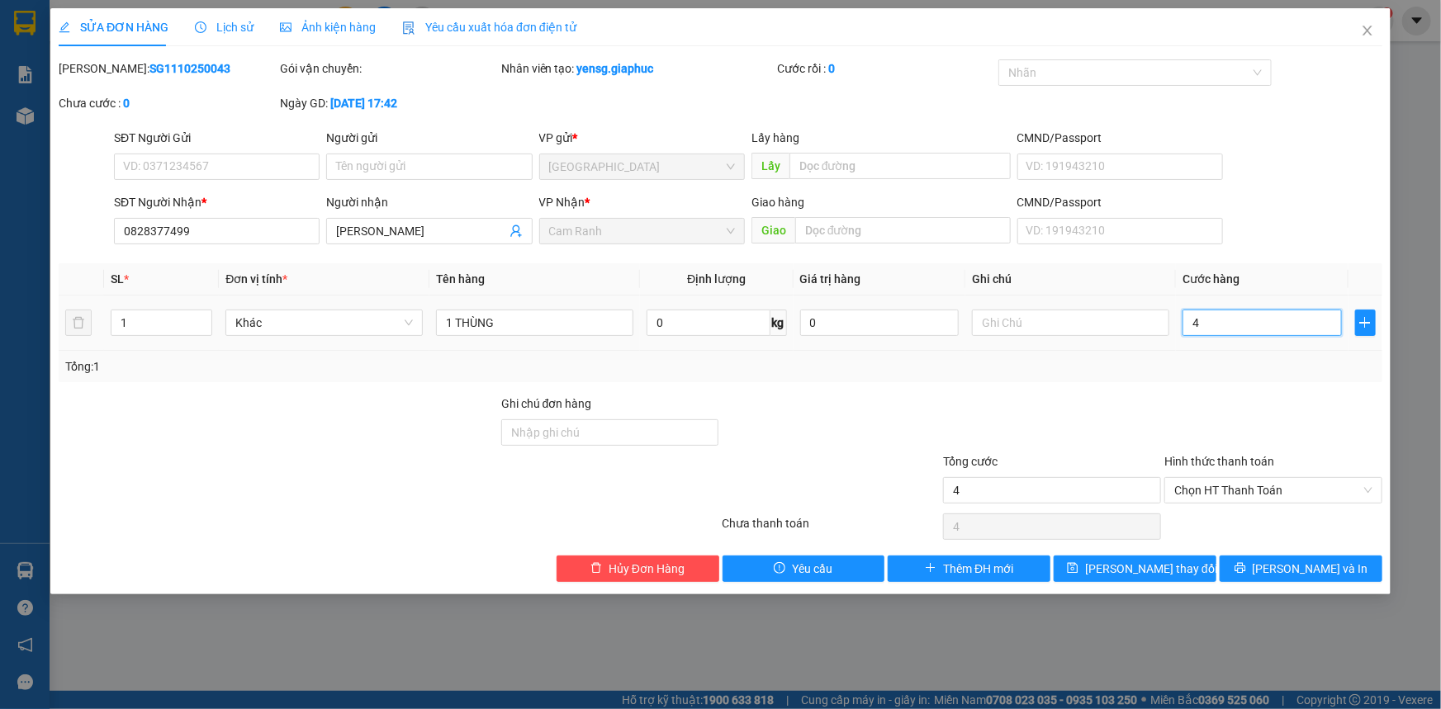
type input "40"
type input "40.000"
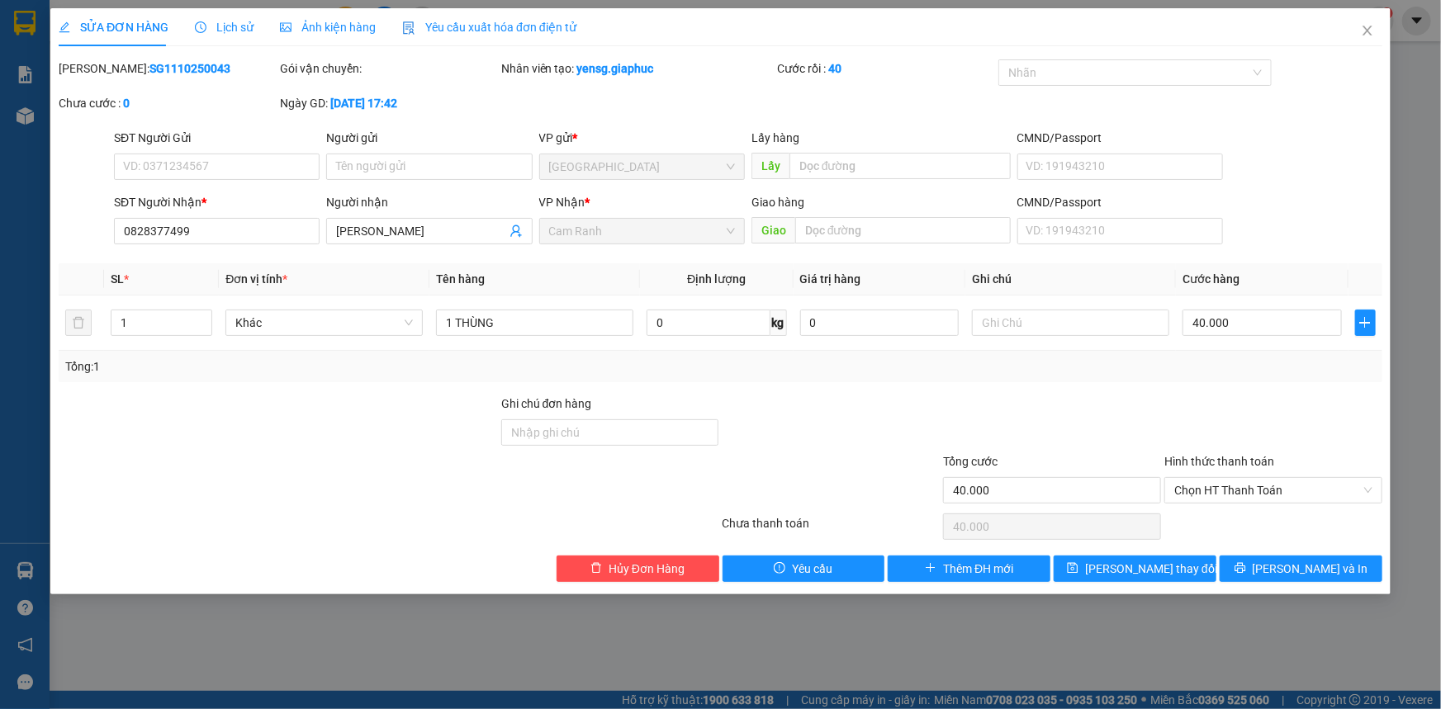
click at [1255, 380] on div "Tổng: 1" at bounding box center [720, 366] width 1323 height 31
click at [1157, 564] on span "Lưu thay đổi" at bounding box center [1151, 569] width 132 height 18
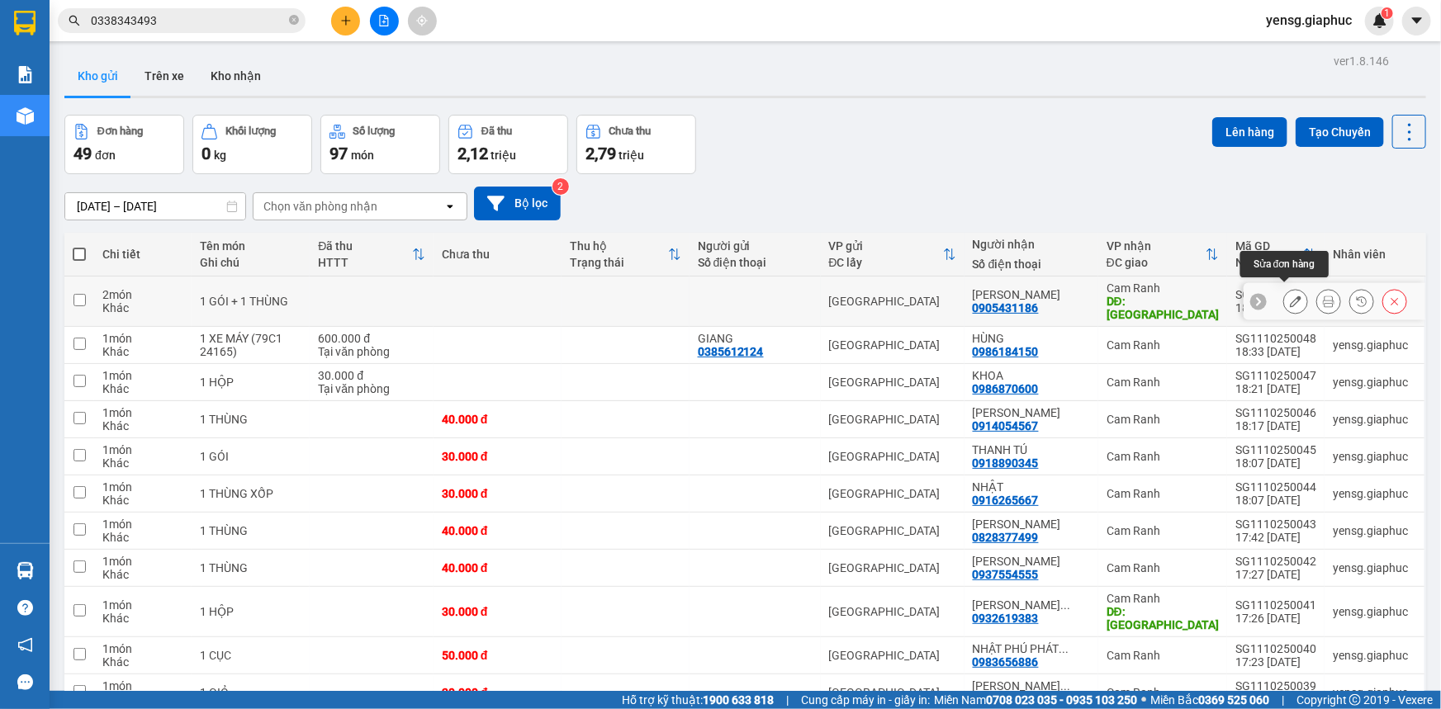
click at [1290, 296] on icon at bounding box center [1296, 302] width 12 height 12
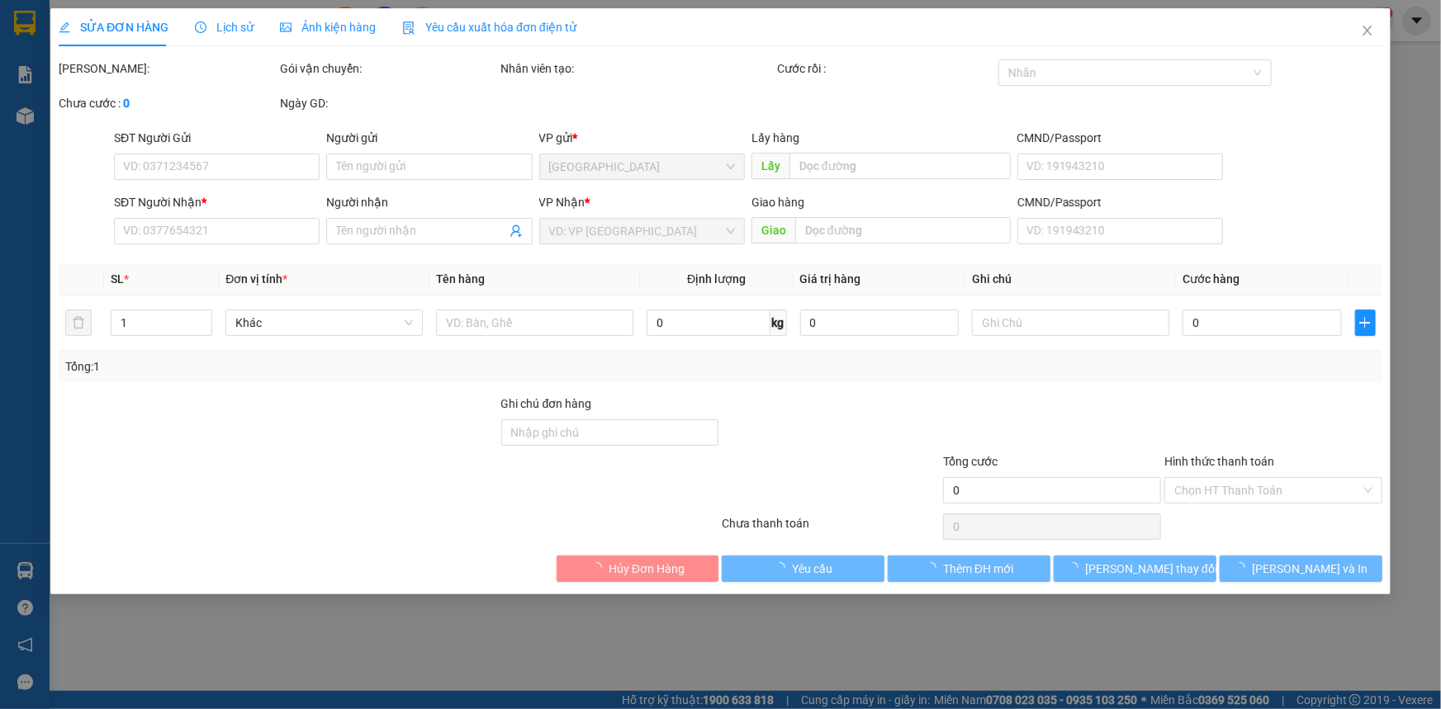
type input "0905431186"
type input "[PERSON_NAME] [PERSON_NAME]"
type input "MỸ CA"
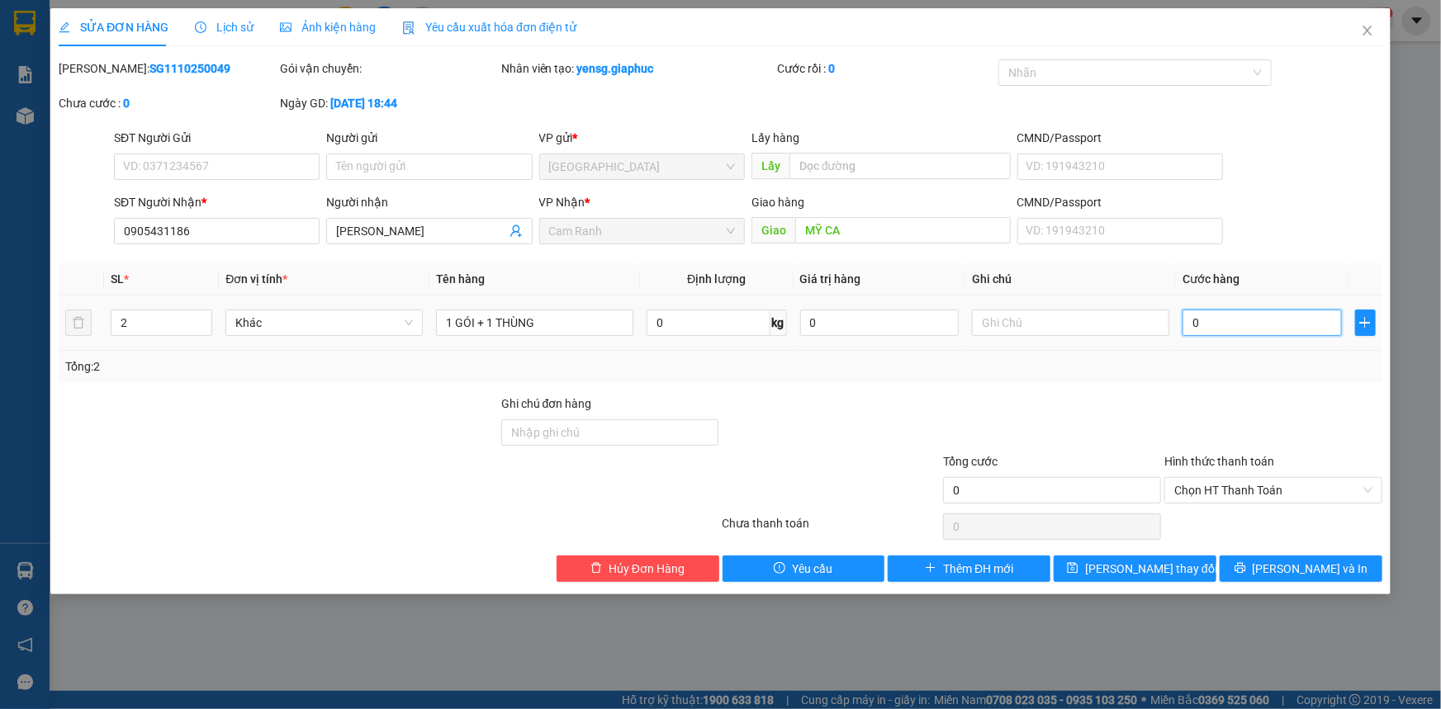
click at [1232, 329] on input "0" at bounding box center [1261, 323] width 159 height 26
type input "6"
type input "60"
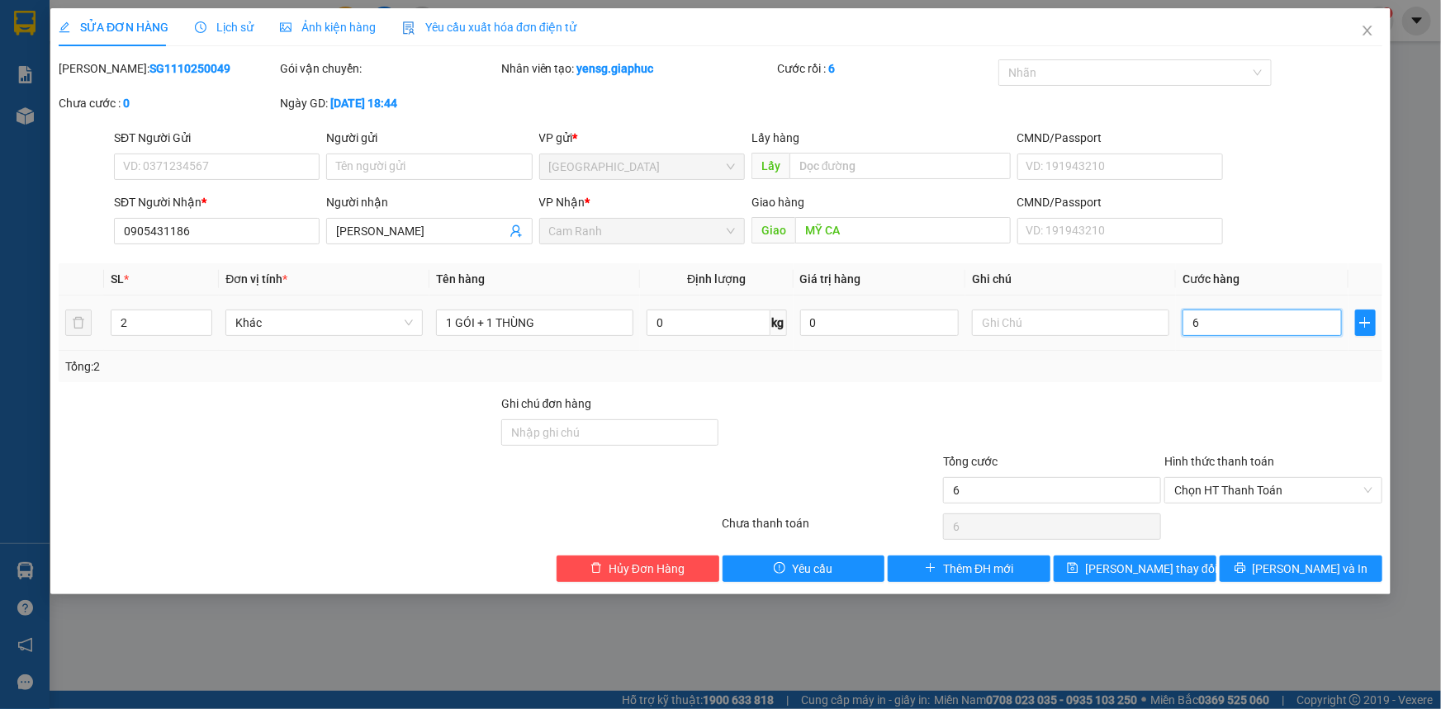
type input "60"
type input "60.000"
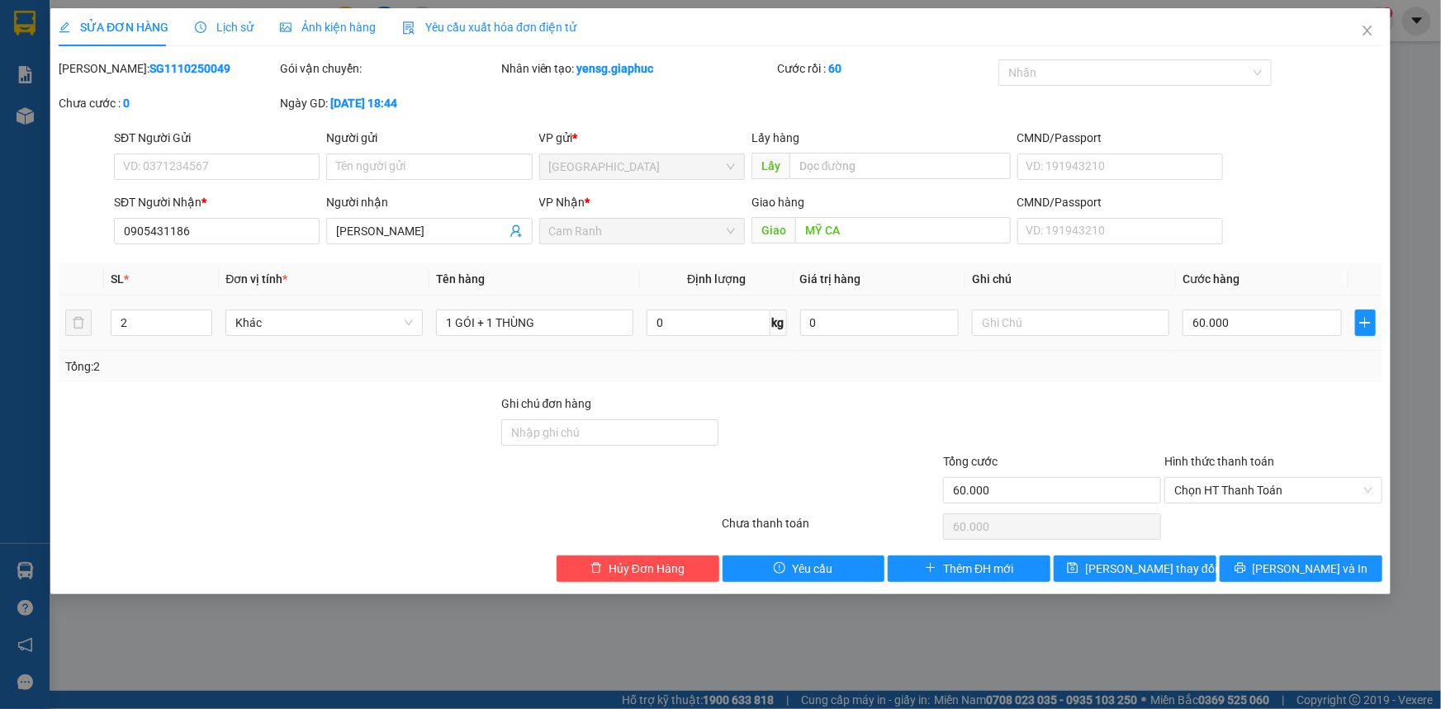
click at [1236, 354] on div "Tổng: 2" at bounding box center [720, 366] width 1323 height 31
click at [1183, 562] on button "Lưu thay đổi" at bounding box center [1134, 569] width 163 height 26
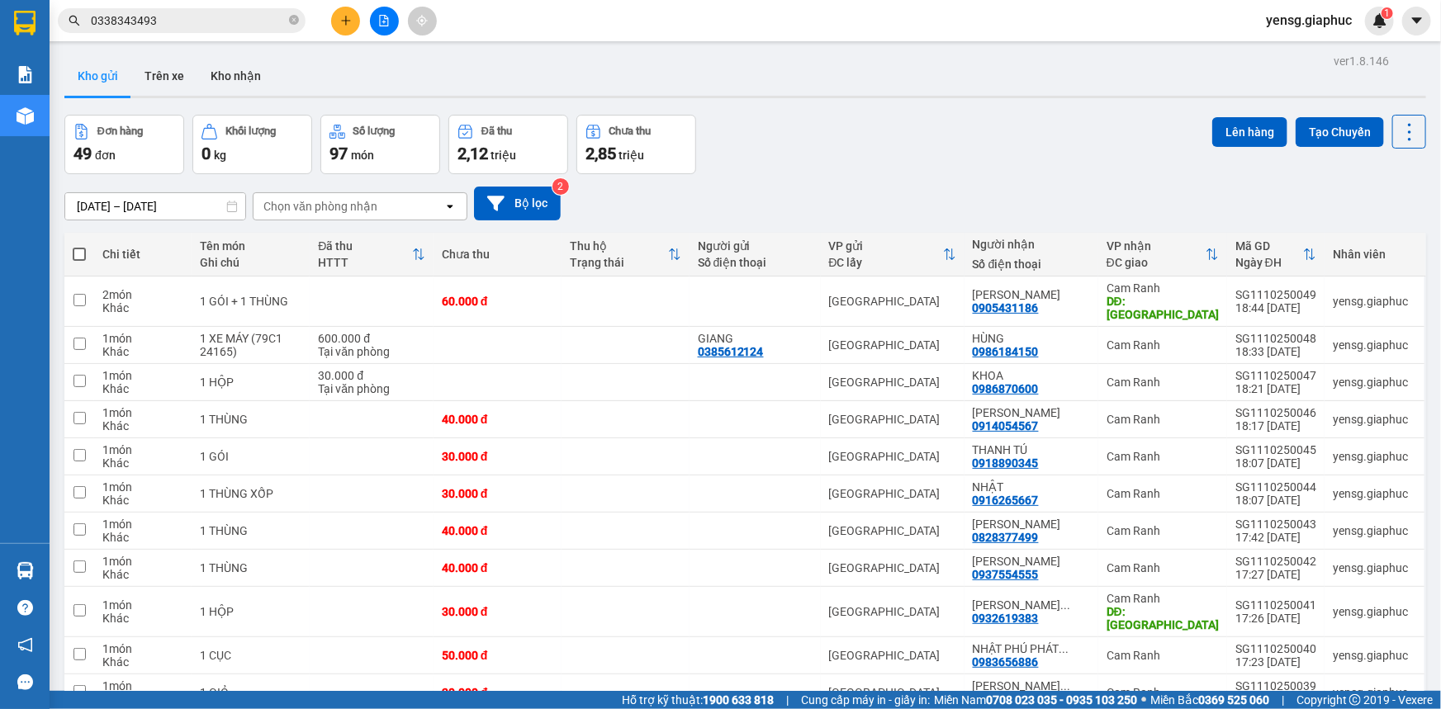
click at [360, 13] on div at bounding box center [384, 21] width 124 height 29
click at [343, 24] on icon "plus" at bounding box center [346, 21] width 12 height 12
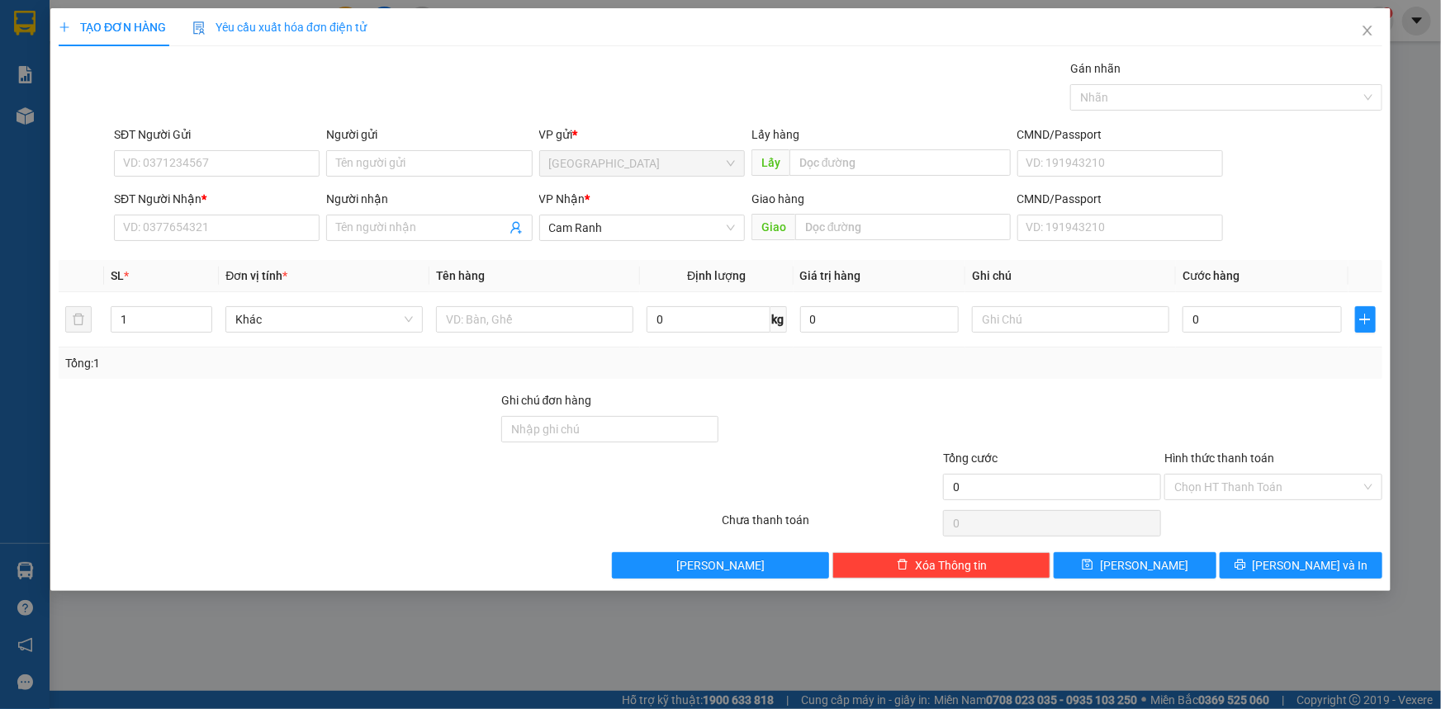
click at [220, 211] on div "SĐT Người Nhận *" at bounding box center [217, 202] width 206 height 25
click at [212, 223] on input "SĐT Người Nhận *" at bounding box center [217, 228] width 206 height 26
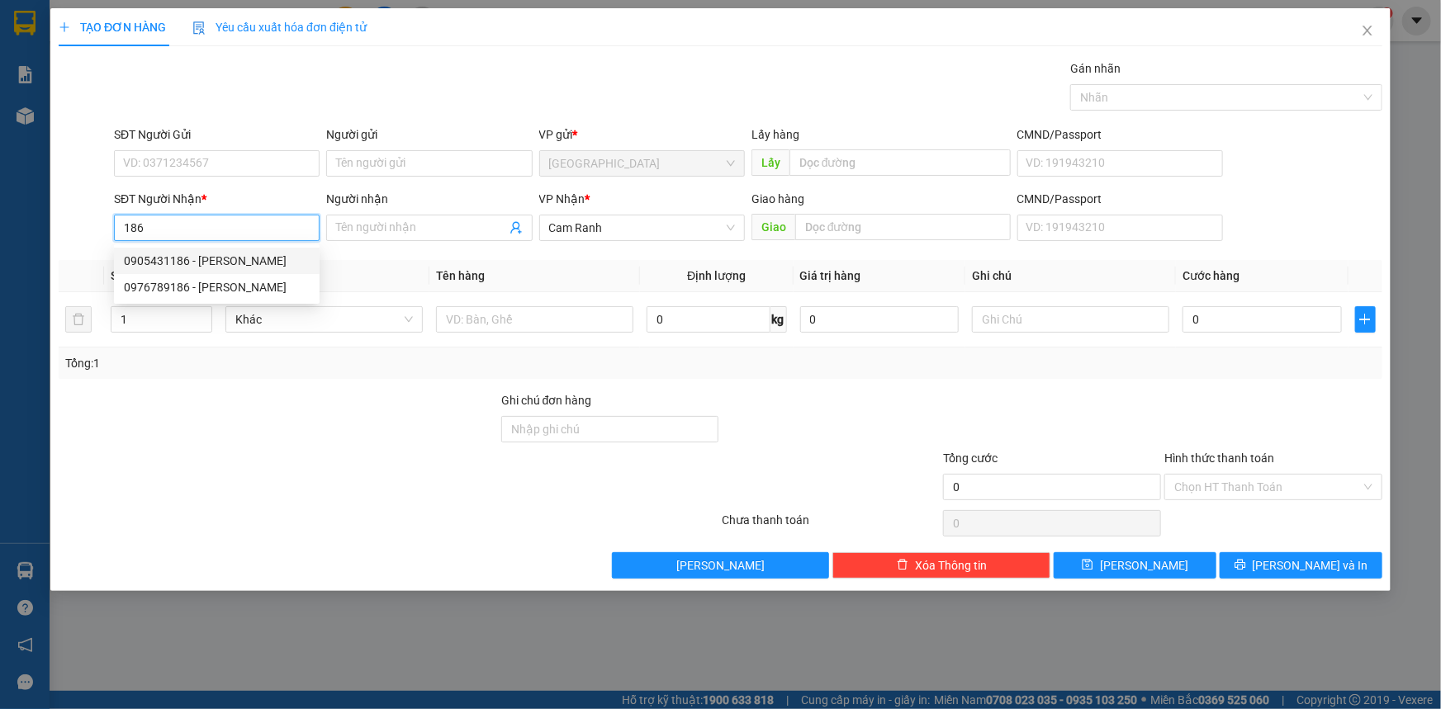
click at [260, 264] on div "0905431186 - TÙNG GIA PHÚC" at bounding box center [217, 261] width 186 height 18
type input "0905431186"
type input "[PERSON_NAME] [PERSON_NAME]"
type input "0905431186"
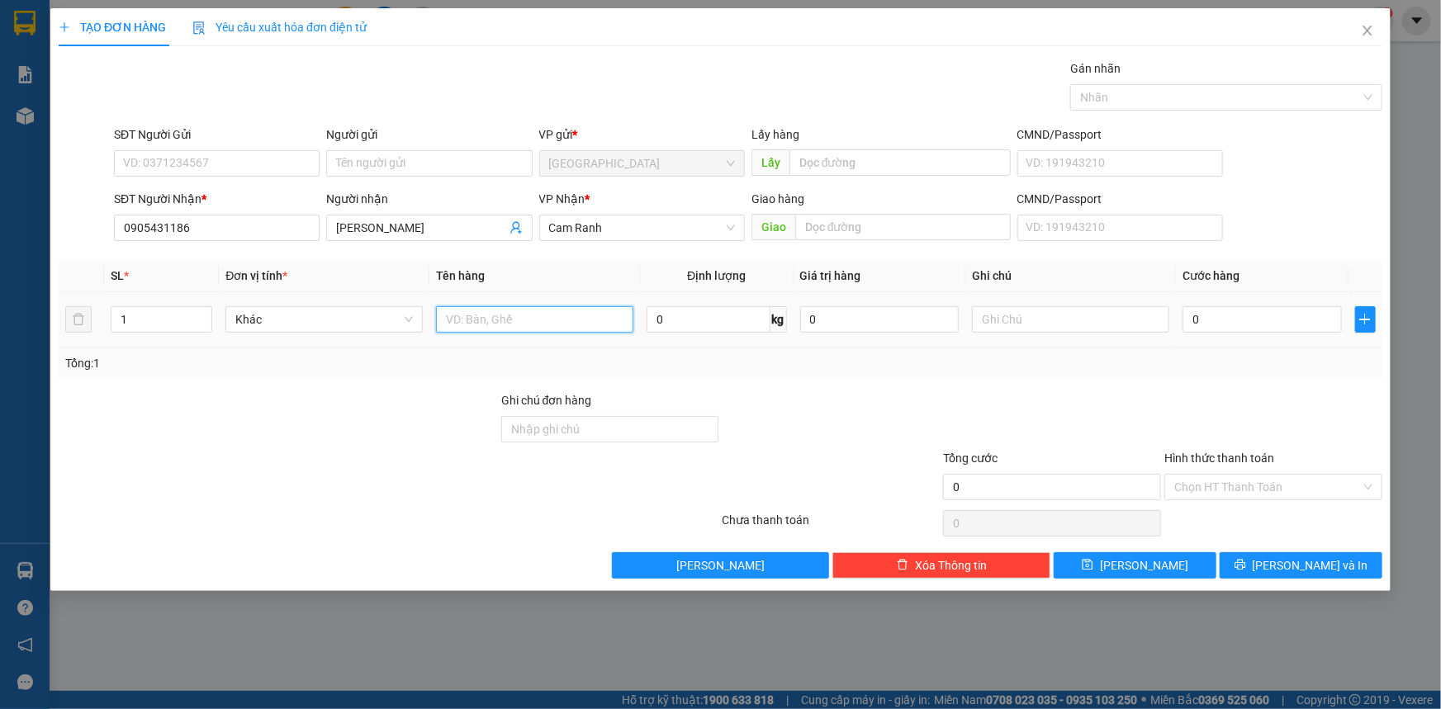
click at [487, 317] on input "text" at bounding box center [534, 319] width 197 height 26
type input "1 THÙNG"
click at [912, 234] on input "text" at bounding box center [902, 227] width 215 height 26
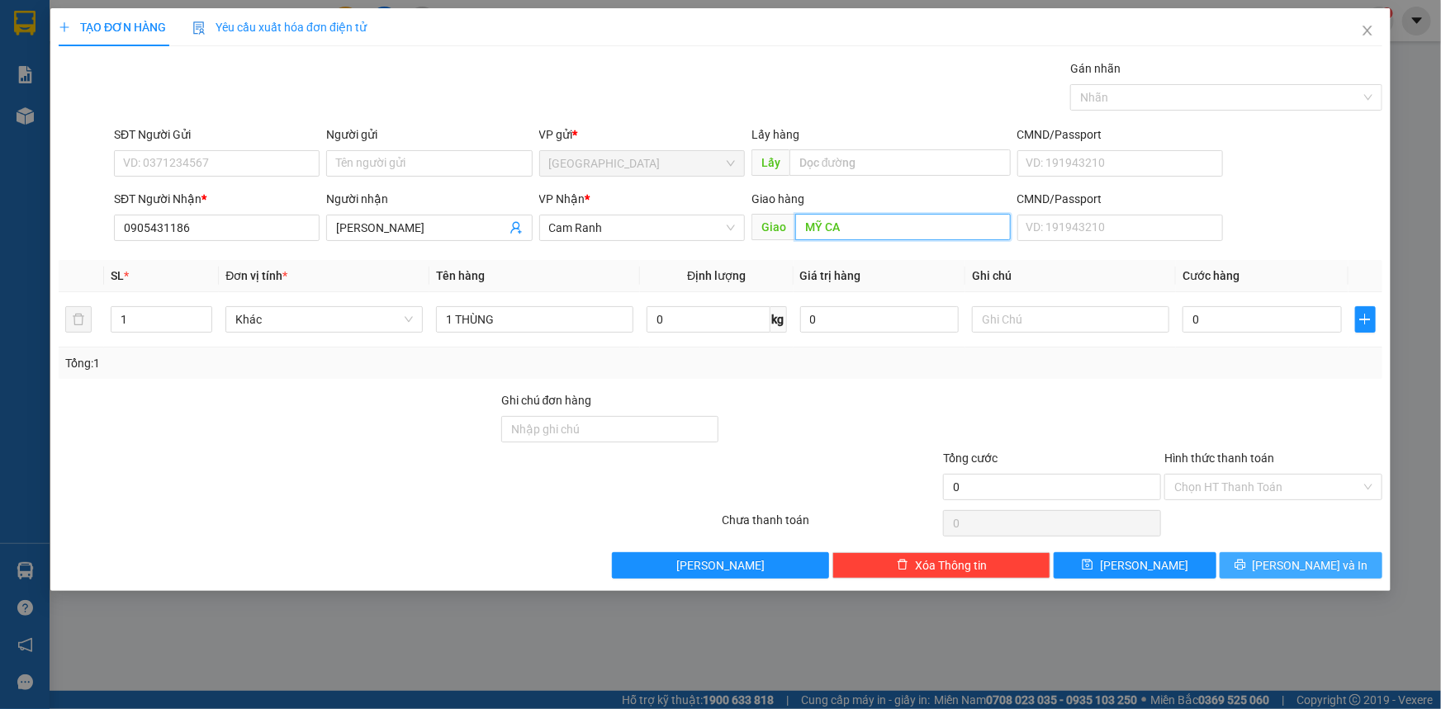
type input "MỸ CA"
click at [1279, 552] on div "Transit Pickup Surcharge Ids Transit Deliver Surcharge Ids Transit Deliver Surc…" at bounding box center [720, 318] width 1323 height 519
click at [1279, 552] on button "Lưu và In" at bounding box center [1300, 565] width 163 height 26
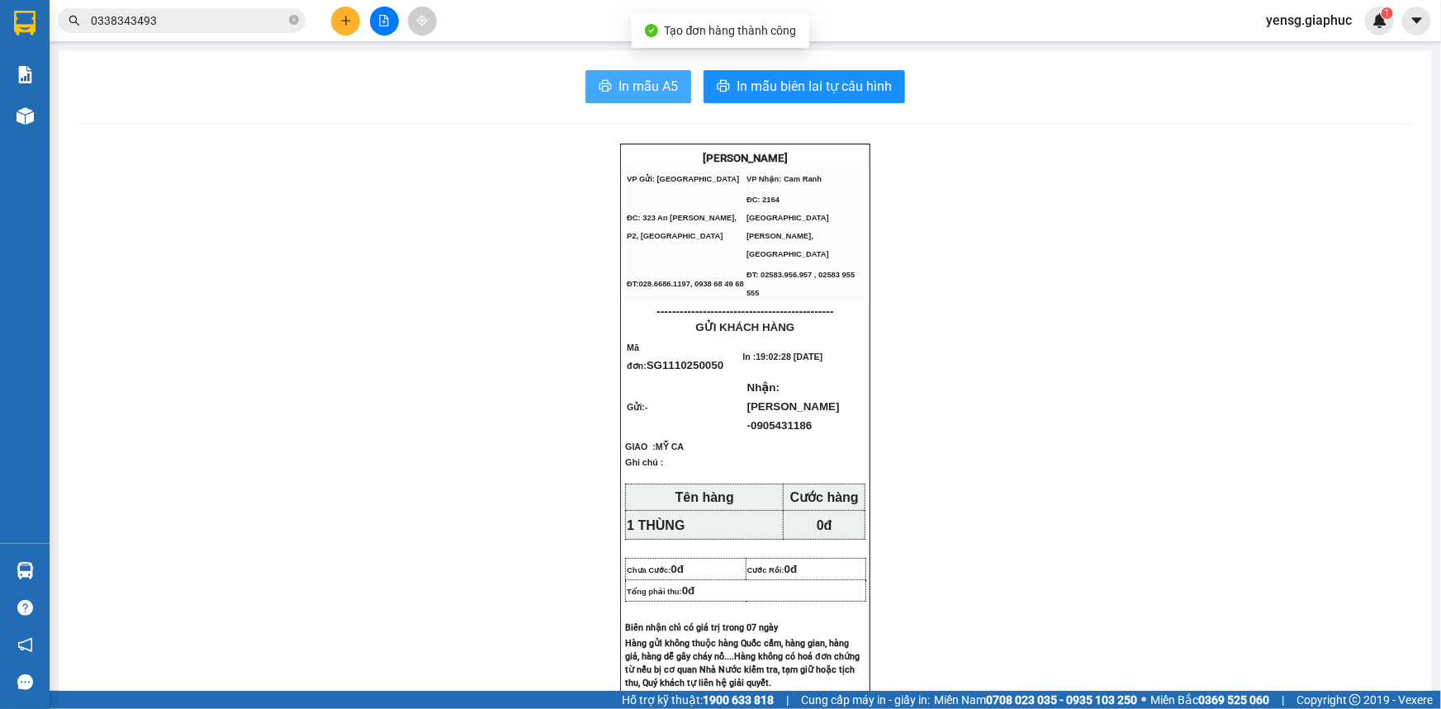
click at [636, 98] on button "In mẫu A5" at bounding box center [638, 86] width 106 height 33
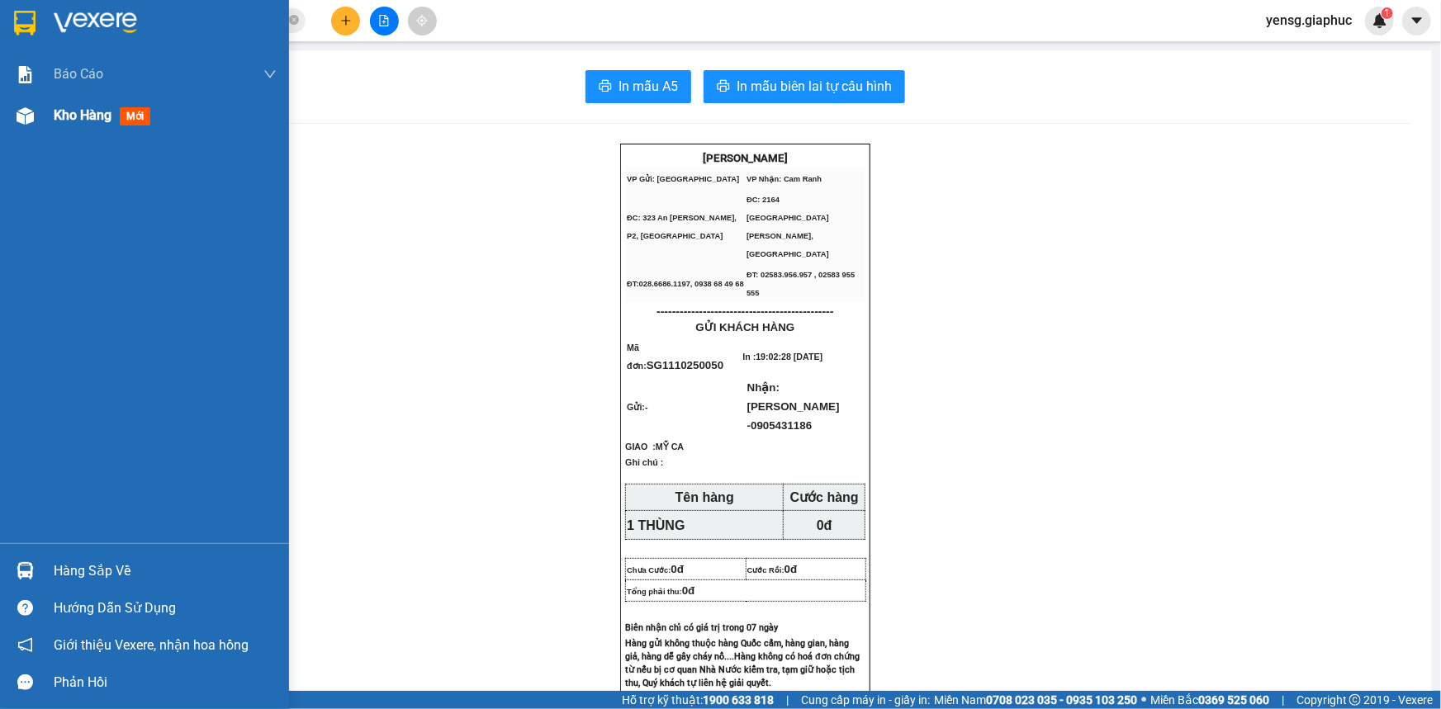
click at [5, 98] on div "Kho hàng mới" at bounding box center [144, 115] width 289 height 41
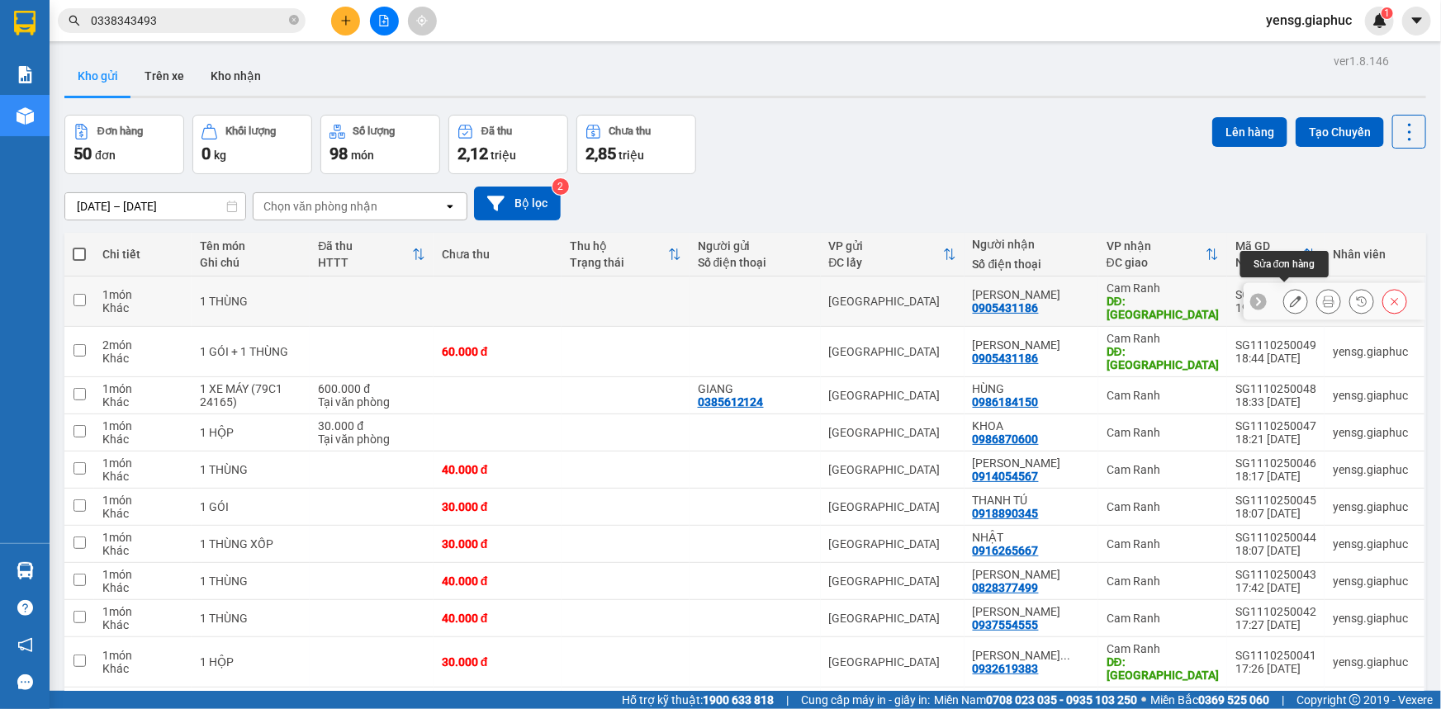
click at [1290, 296] on icon at bounding box center [1296, 302] width 12 height 12
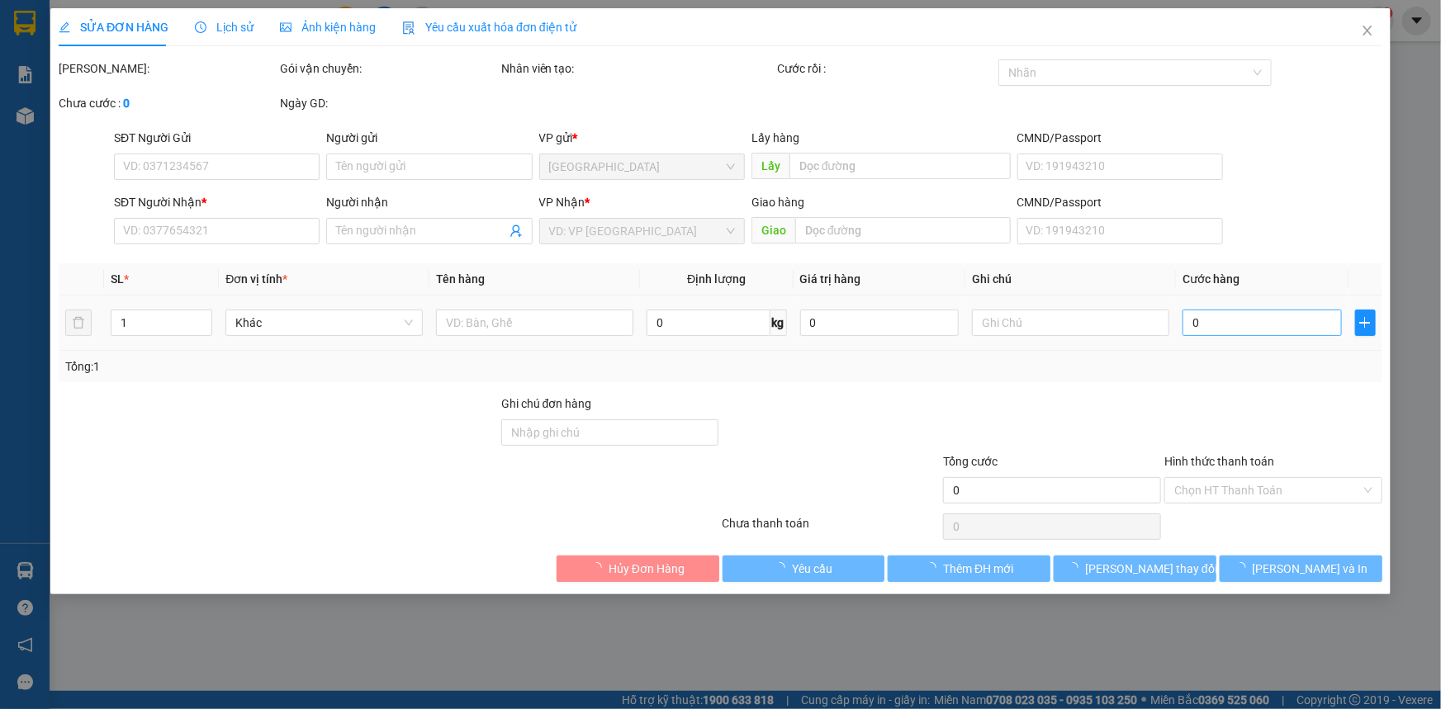
type input "0905431186"
type input "[PERSON_NAME] [PERSON_NAME]"
type input "MỸ CA"
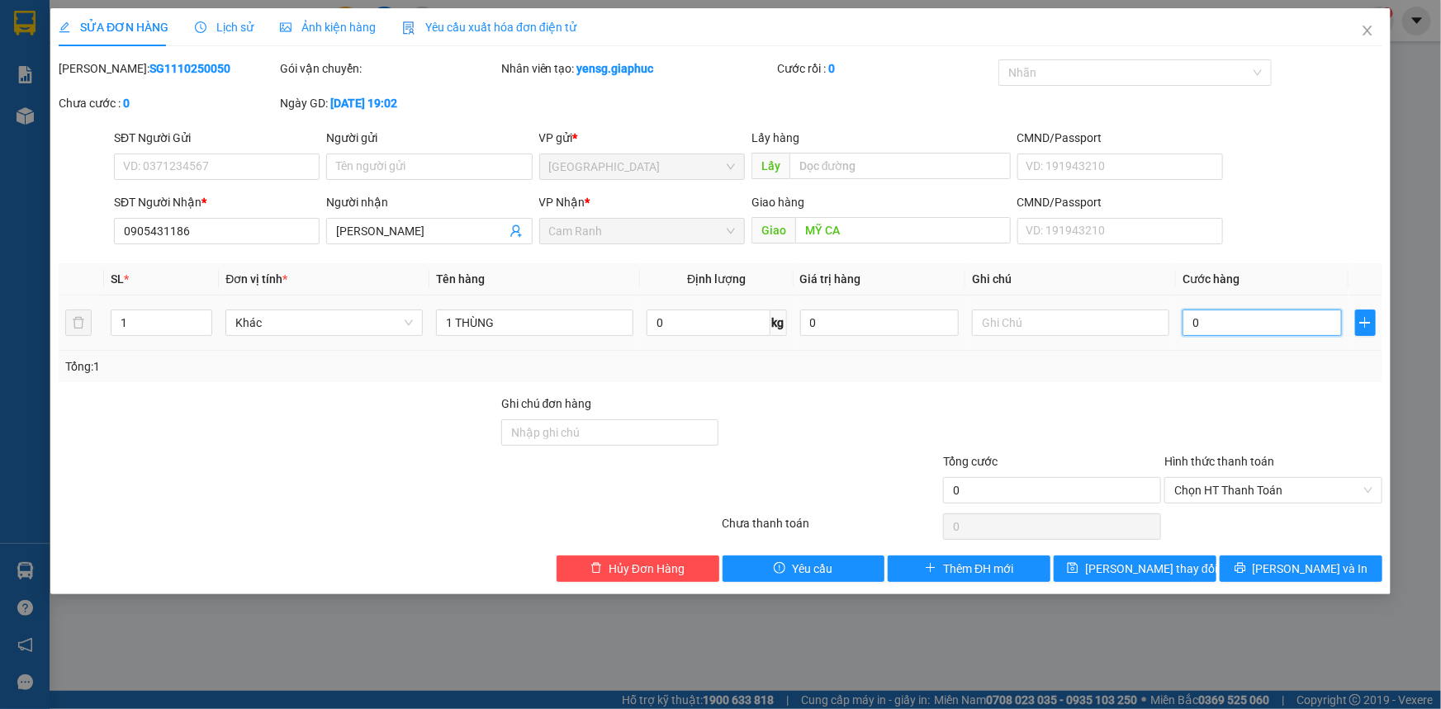
click at [1239, 334] on input "0" at bounding box center [1261, 323] width 159 height 26
type input "3"
type input "30"
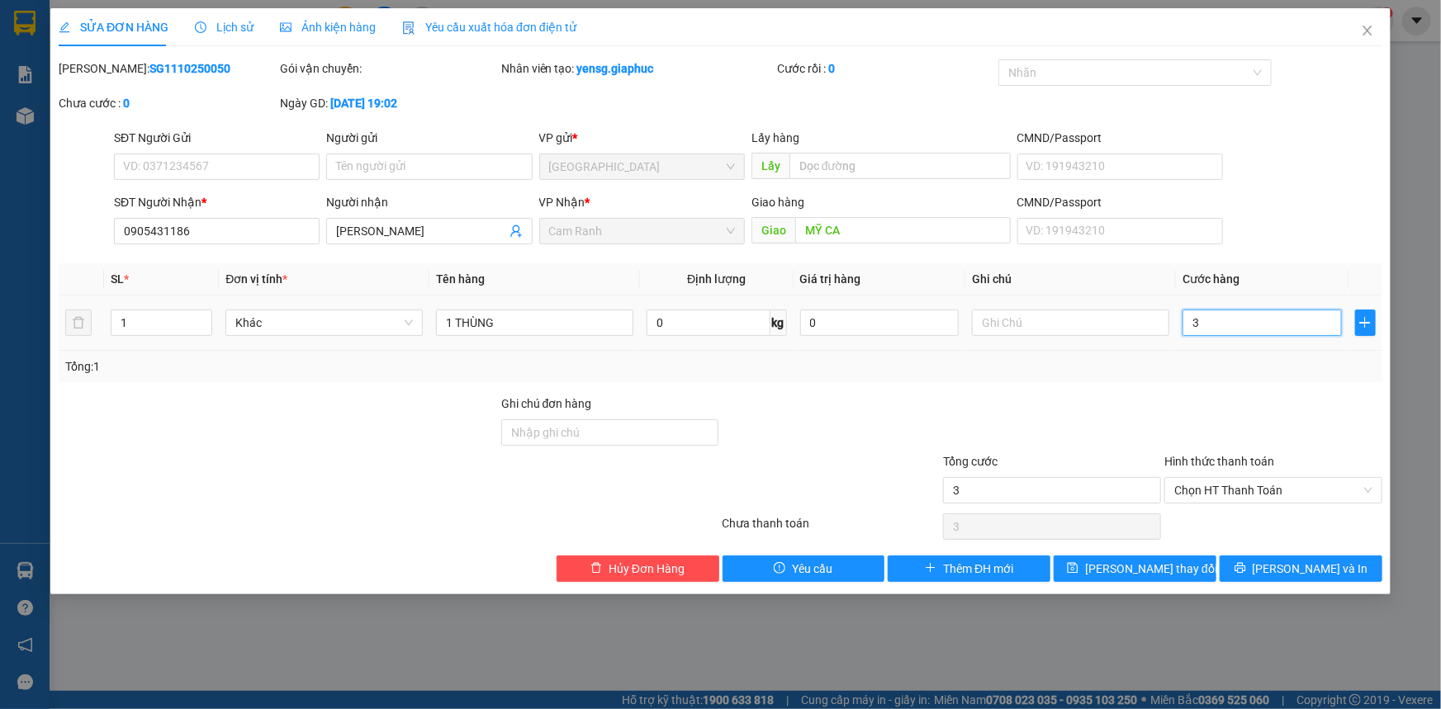
type input "30"
type input "30.000"
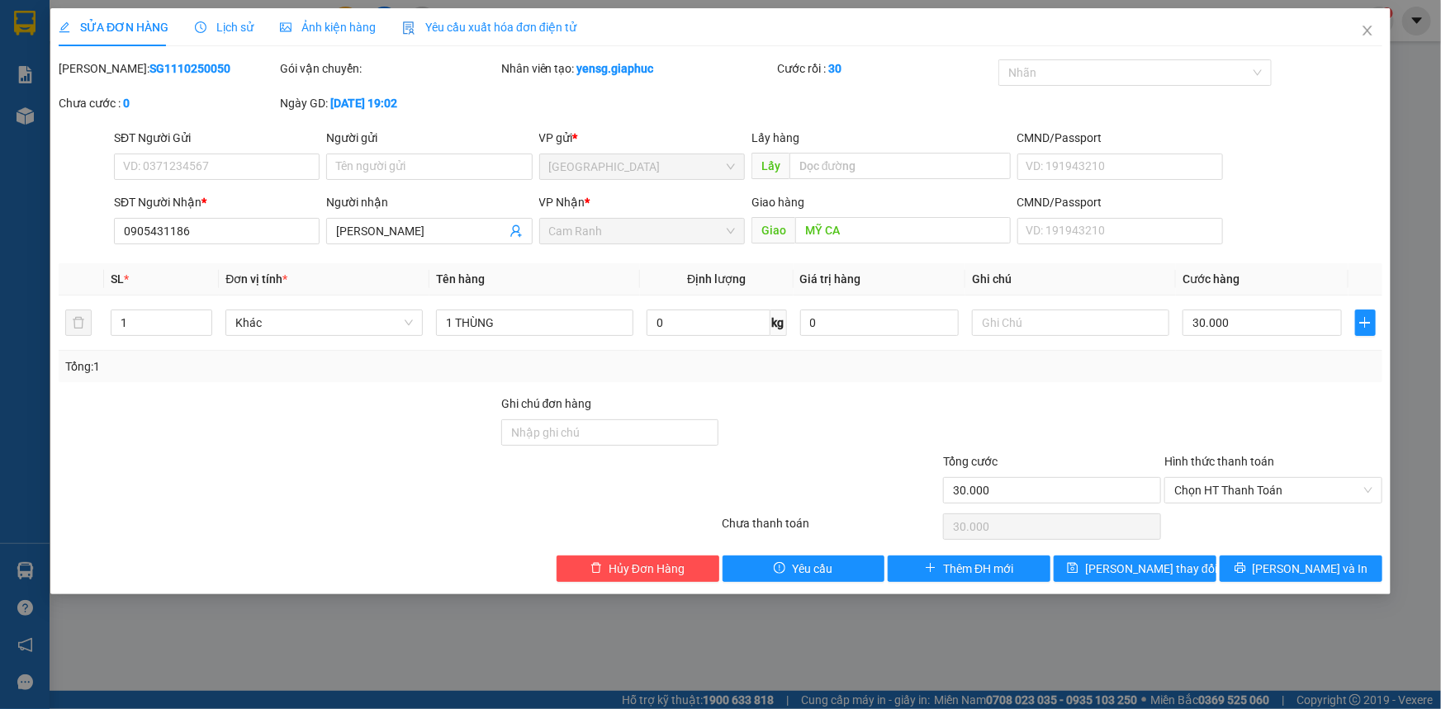
click at [1220, 395] on div at bounding box center [1272, 424] width 221 height 58
click at [1148, 561] on span "Lưu thay đổi" at bounding box center [1151, 569] width 132 height 18
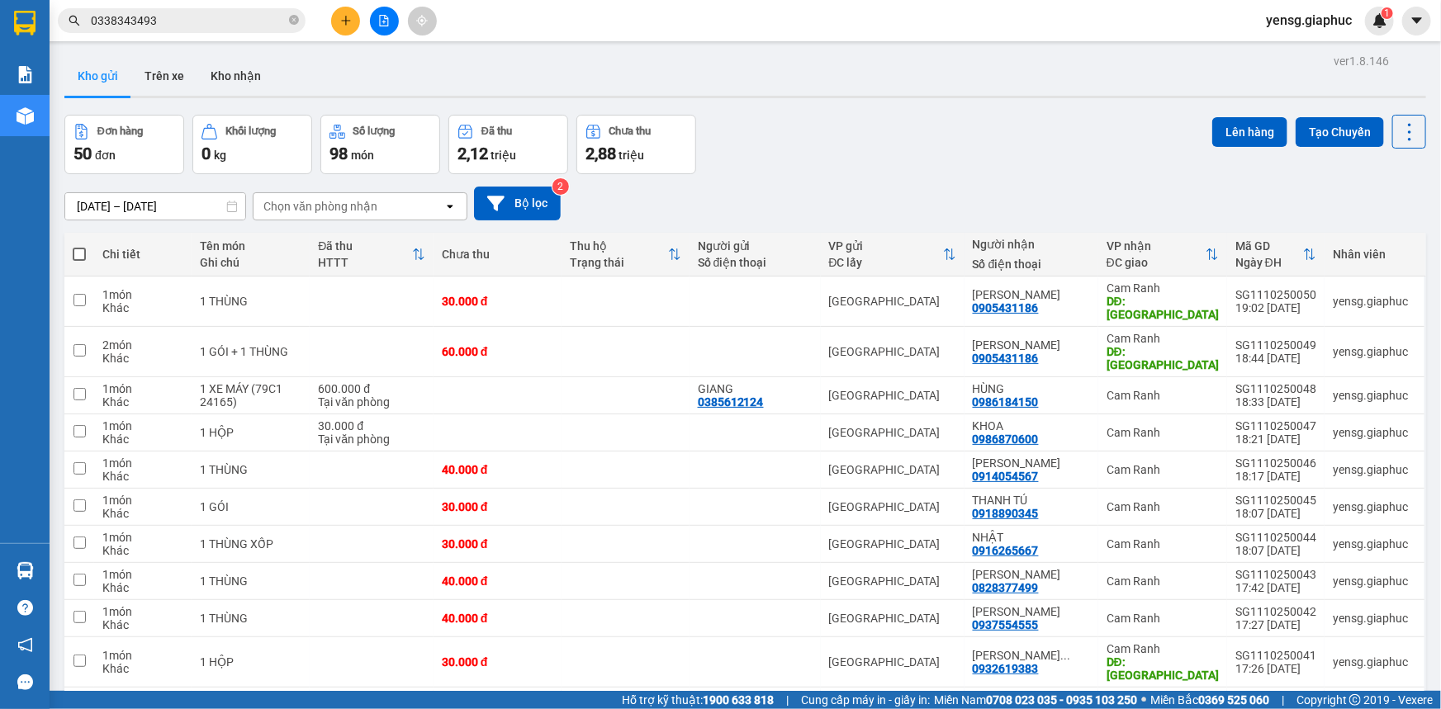
click at [848, 156] on div "Đơn hàng 50 đơn Khối lượng 0 kg Số lượng 98 món Đã thu 2,12 triệu Chưa thu 2,88…" at bounding box center [744, 144] width 1361 height 59
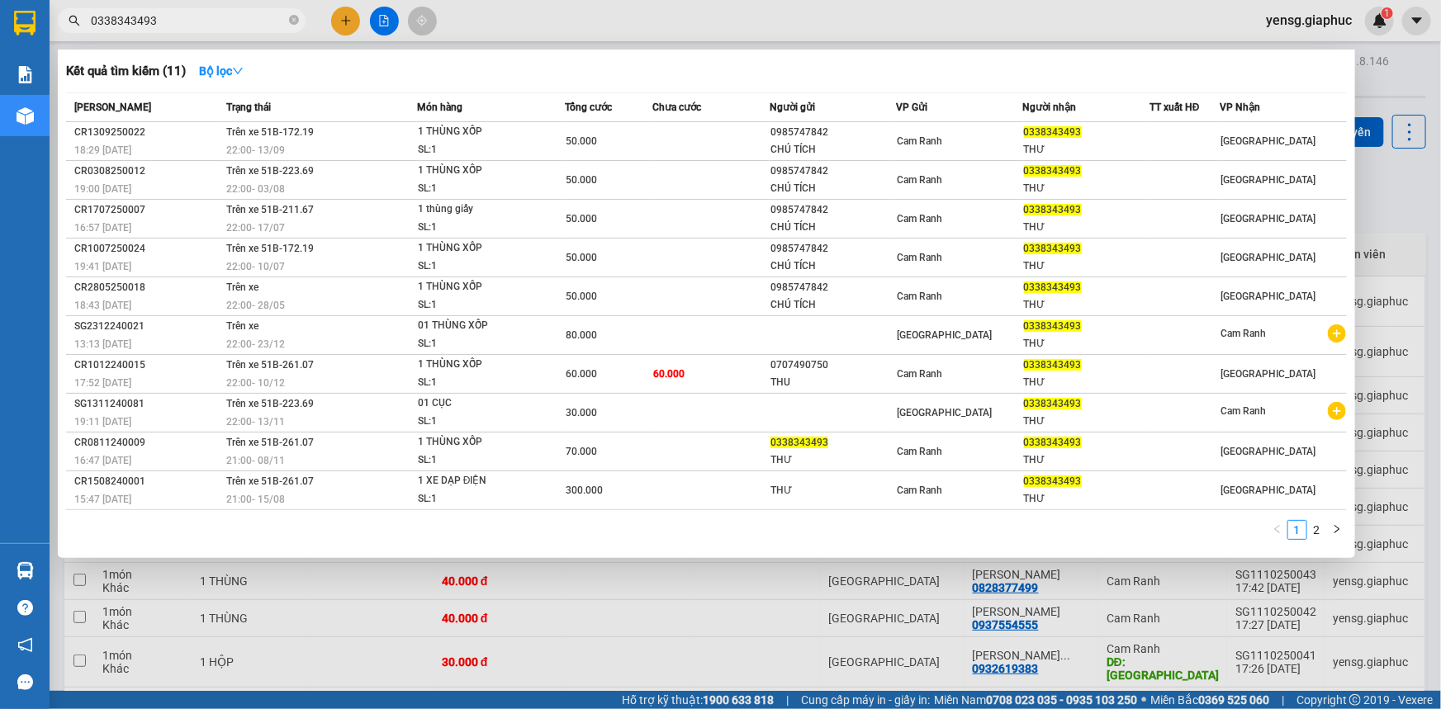
drag, startPoint x: 189, startPoint y: 17, endPoint x: 132, endPoint y: 29, distance: 58.1
click at [132, 29] on input "0338343493" at bounding box center [188, 21] width 195 height 18
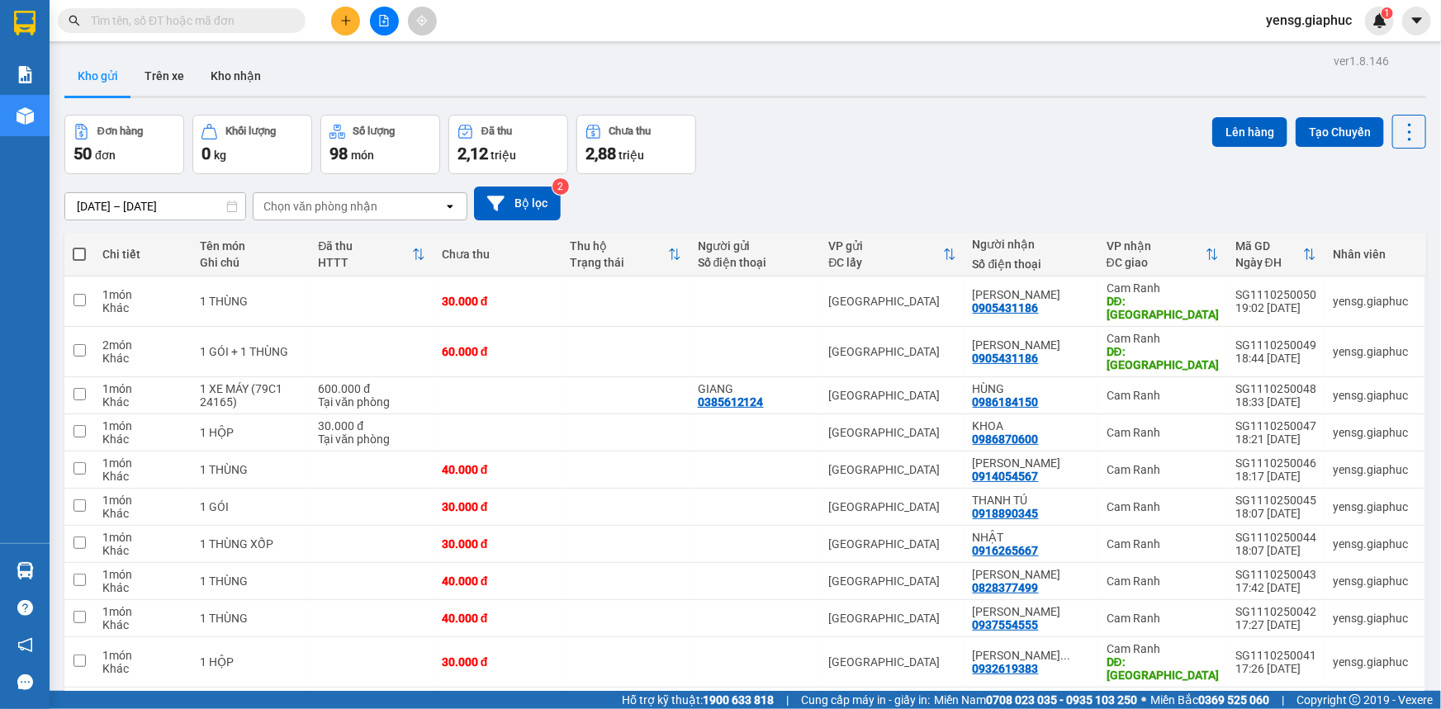
paste input "0333108740"
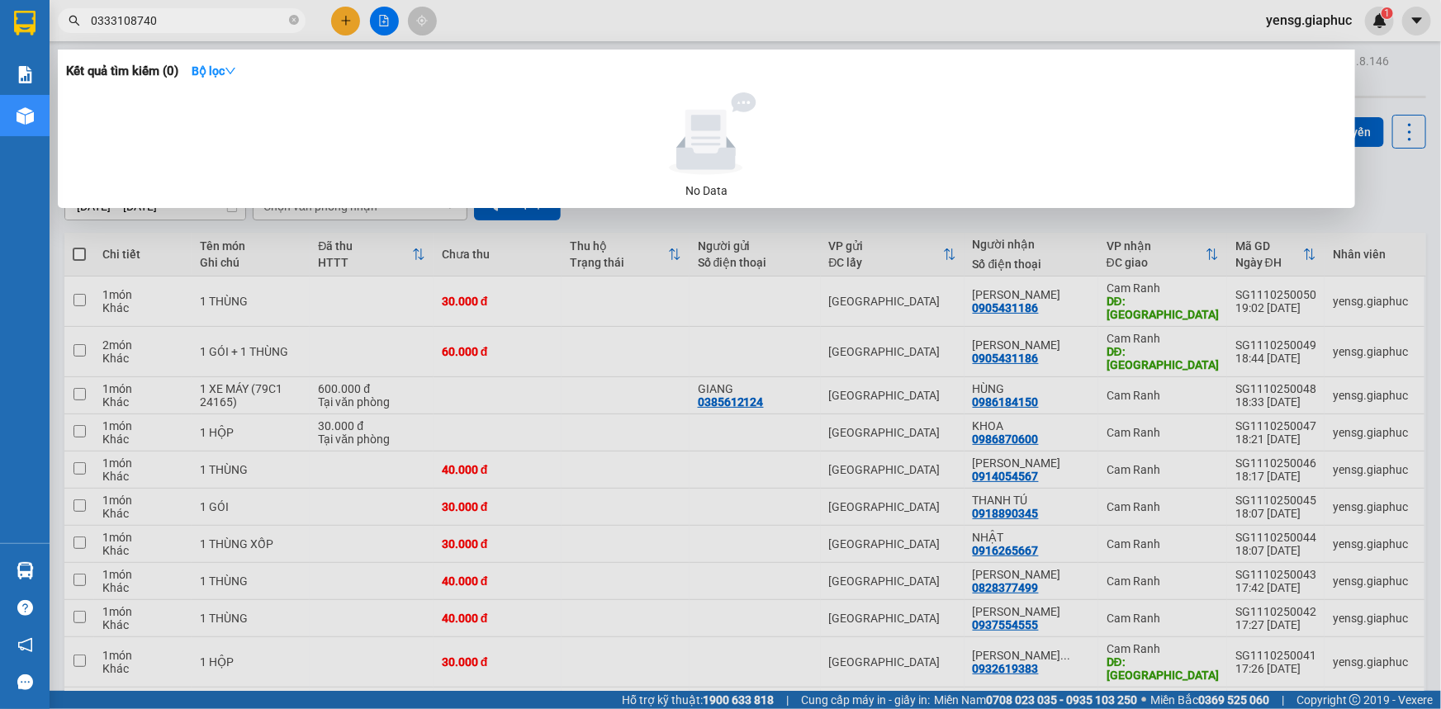
type input "0333108740"
click at [1065, 231] on div at bounding box center [720, 354] width 1441 height 709
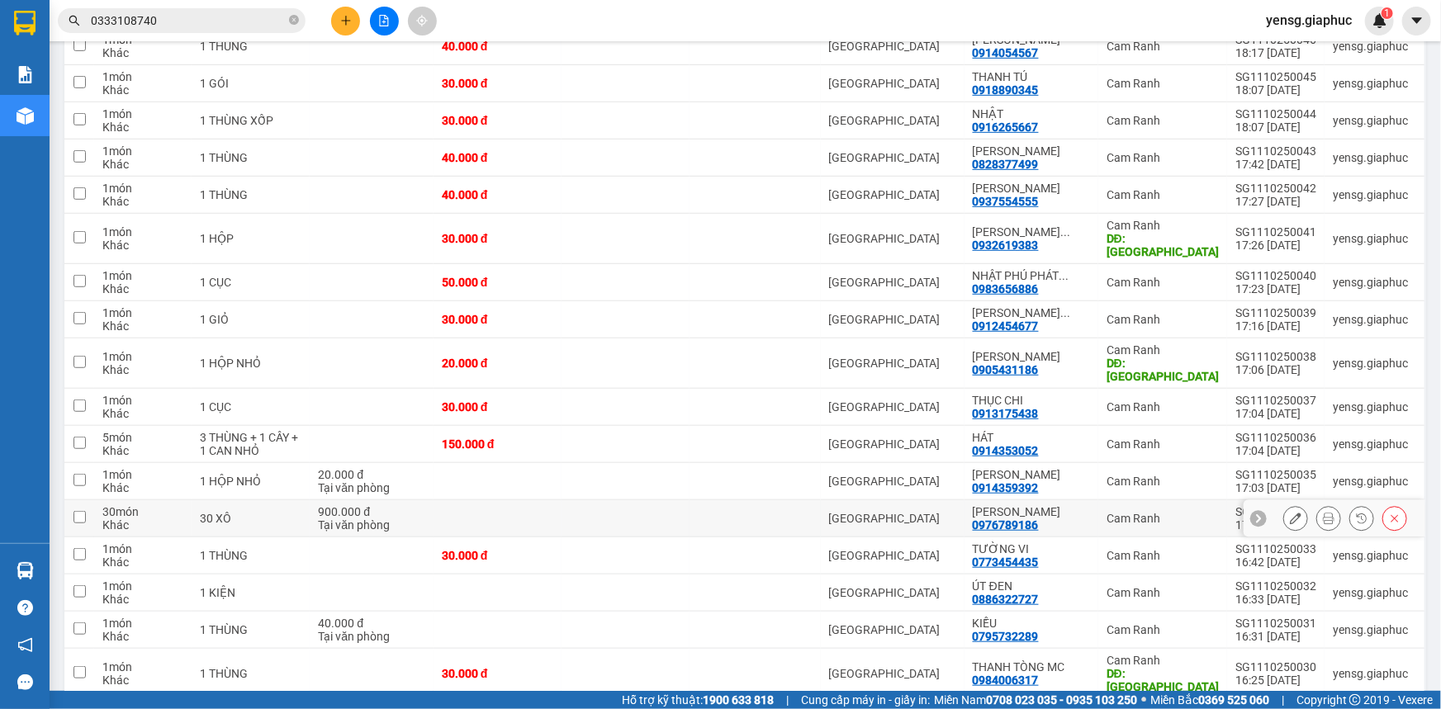
scroll to position [450, 0]
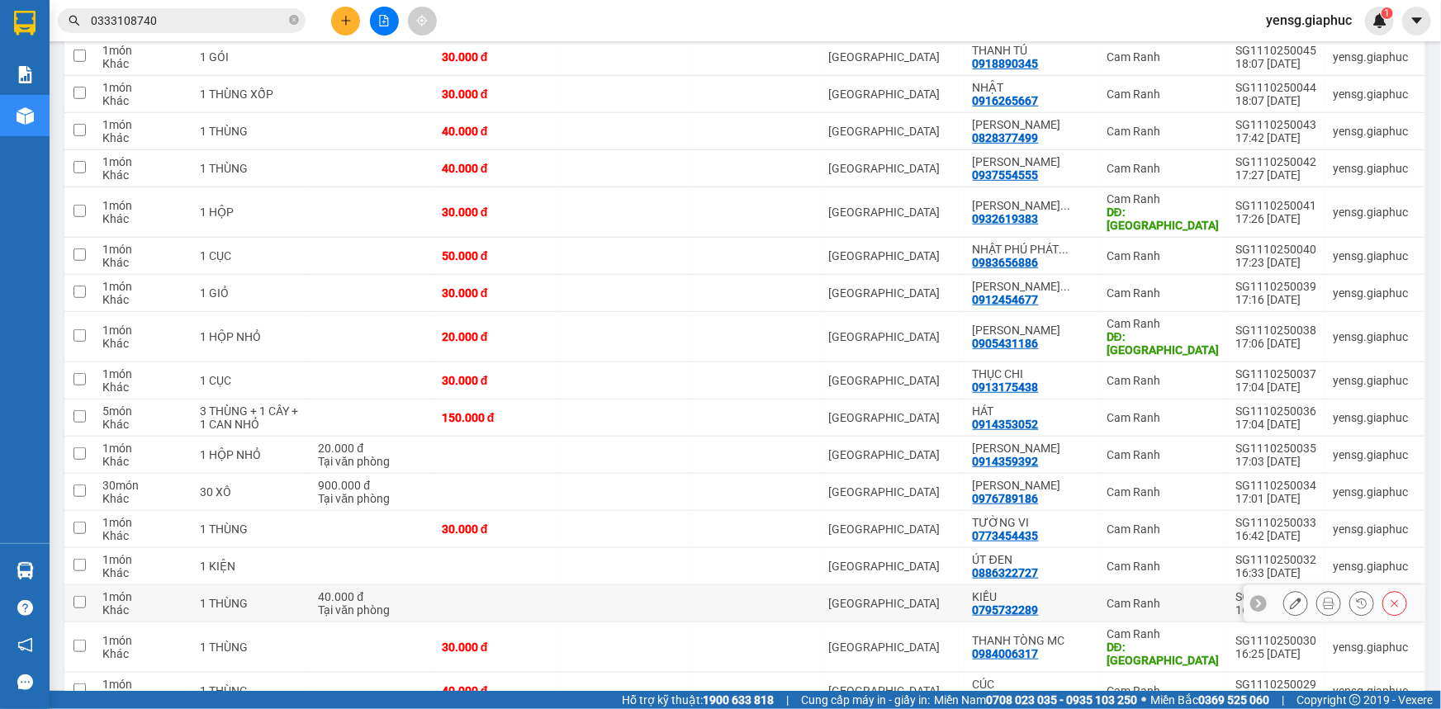
click at [1323, 598] on icon at bounding box center [1329, 604] width 12 height 12
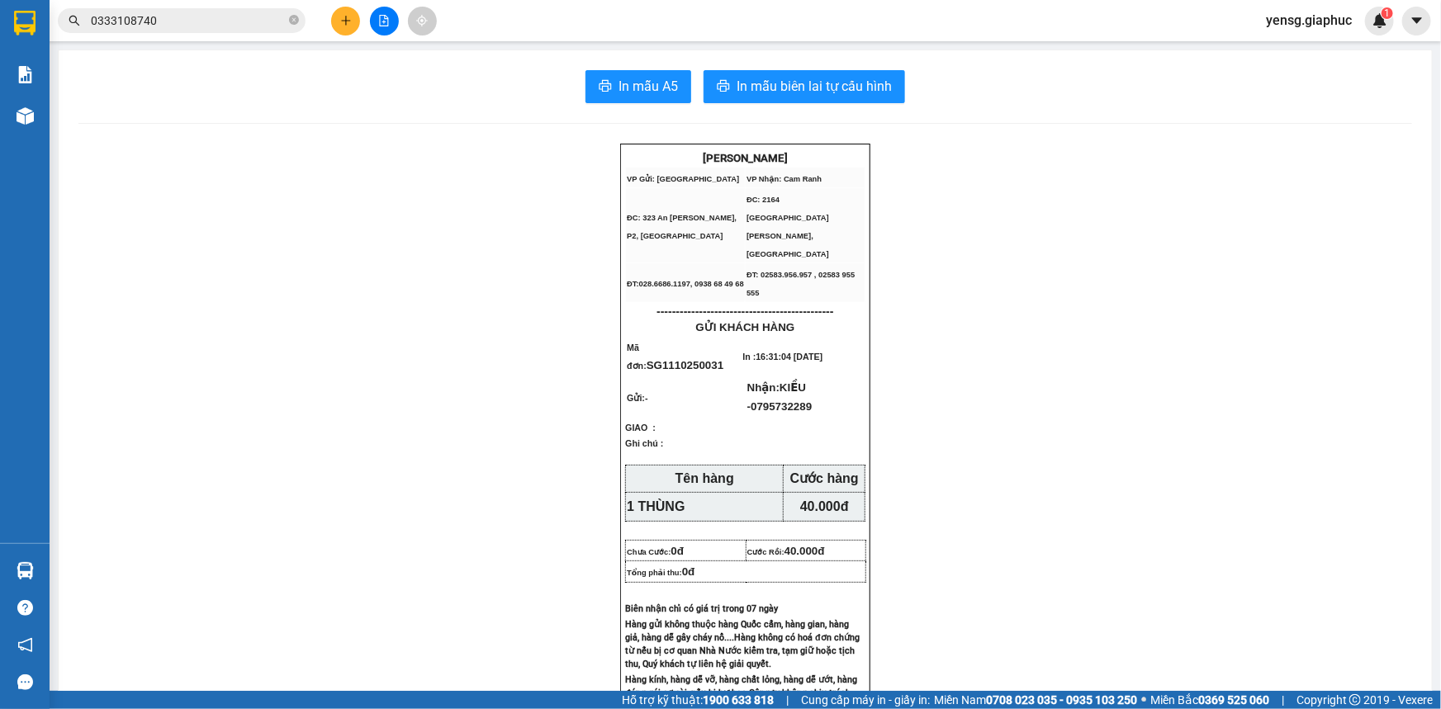
click at [620, 90] on span "In mẫu A5" at bounding box center [647, 86] width 59 height 21
click at [349, 25] on icon "plus" at bounding box center [346, 21] width 12 height 12
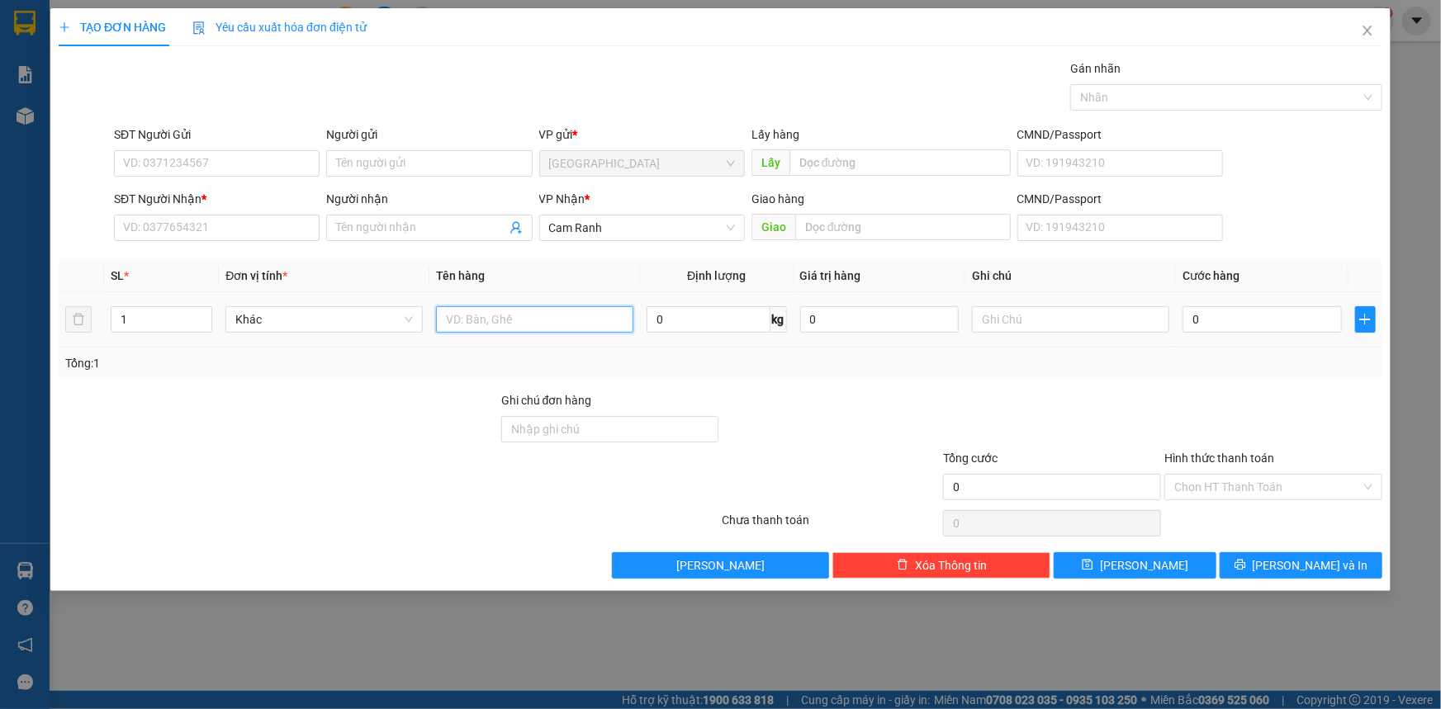
click at [495, 316] on input "text" at bounding box center [534, 319] width 197 height 26
click at [500, 326] on input "text" at bounding box center [534, 319] width 197 height 26
type input "1 THÙNG XỐP"
click at [171, 230] on input "SĐT Người Nhận *" at bounding box center [217, 228] width 206 height 26
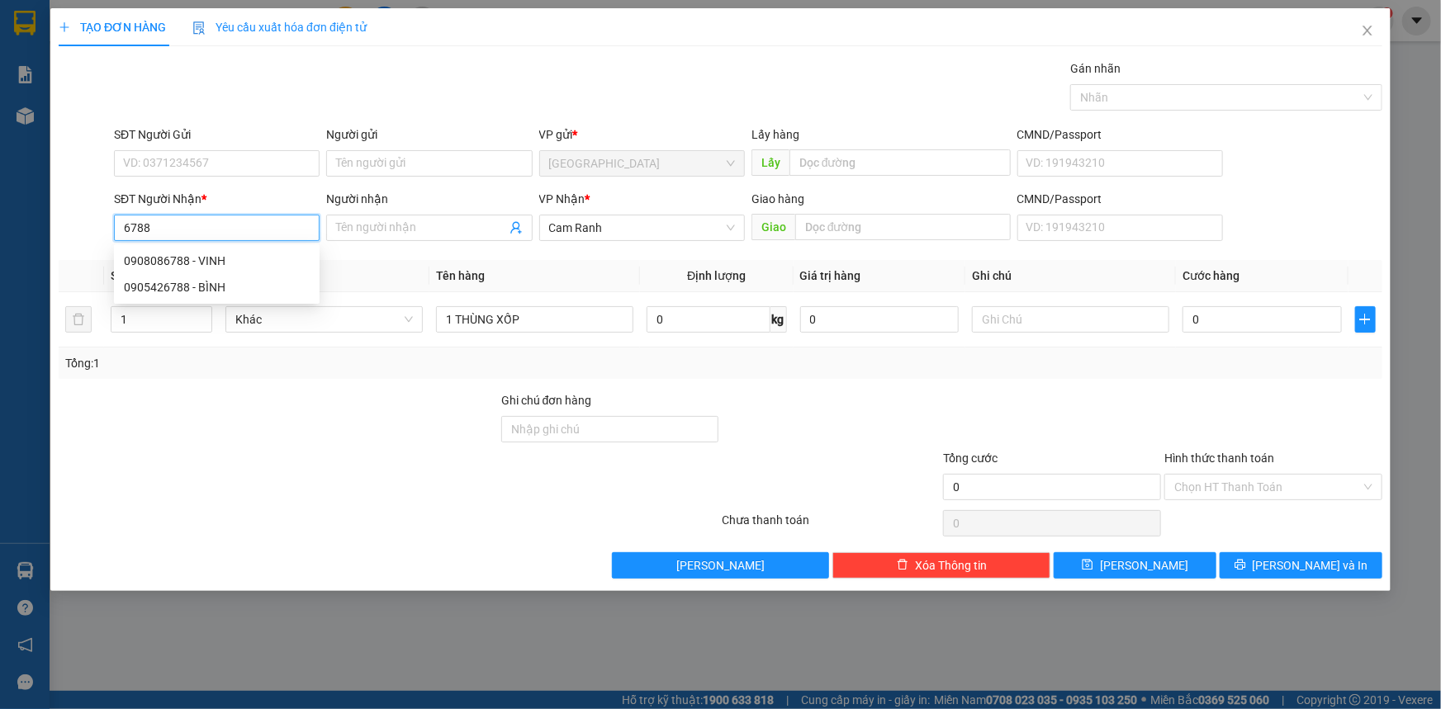
click at [171, 230] on input "6788" at bounding box center [217, 228] width 206 height 26
click at [172, 230] on input "6788" at bounding box center [217, 228] width 206 height 26
click at [176, 230] on input "978" at bounding box center [217, 228] width 206 height 26
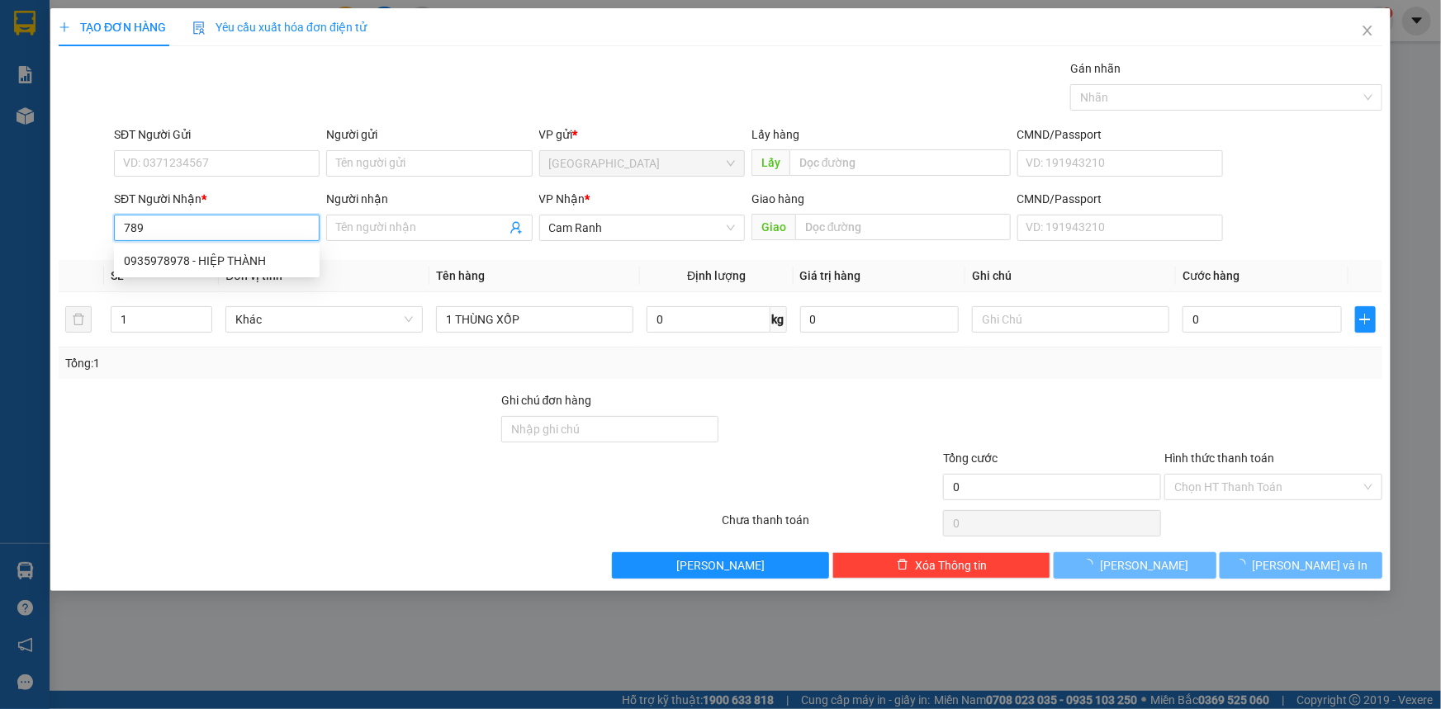
click at [176, 230] on input "789" at bounding box center [217, 228] width 206 height 26
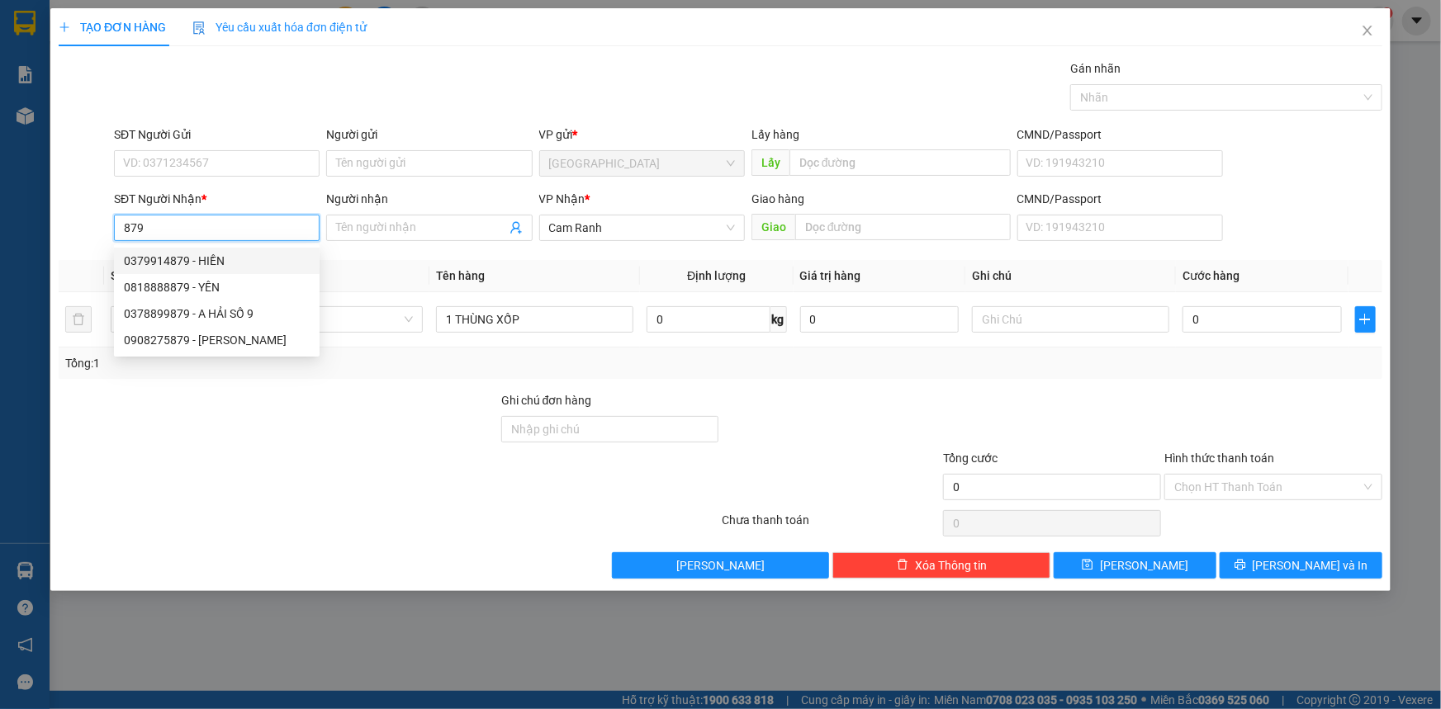
click at [265, 234] on input "879" at bounding box center [217, 228] width 206 height 26
type input "879"
click at [398, 223] on input "Người nhận" at bounding box center [420, 228] width 169 height 18
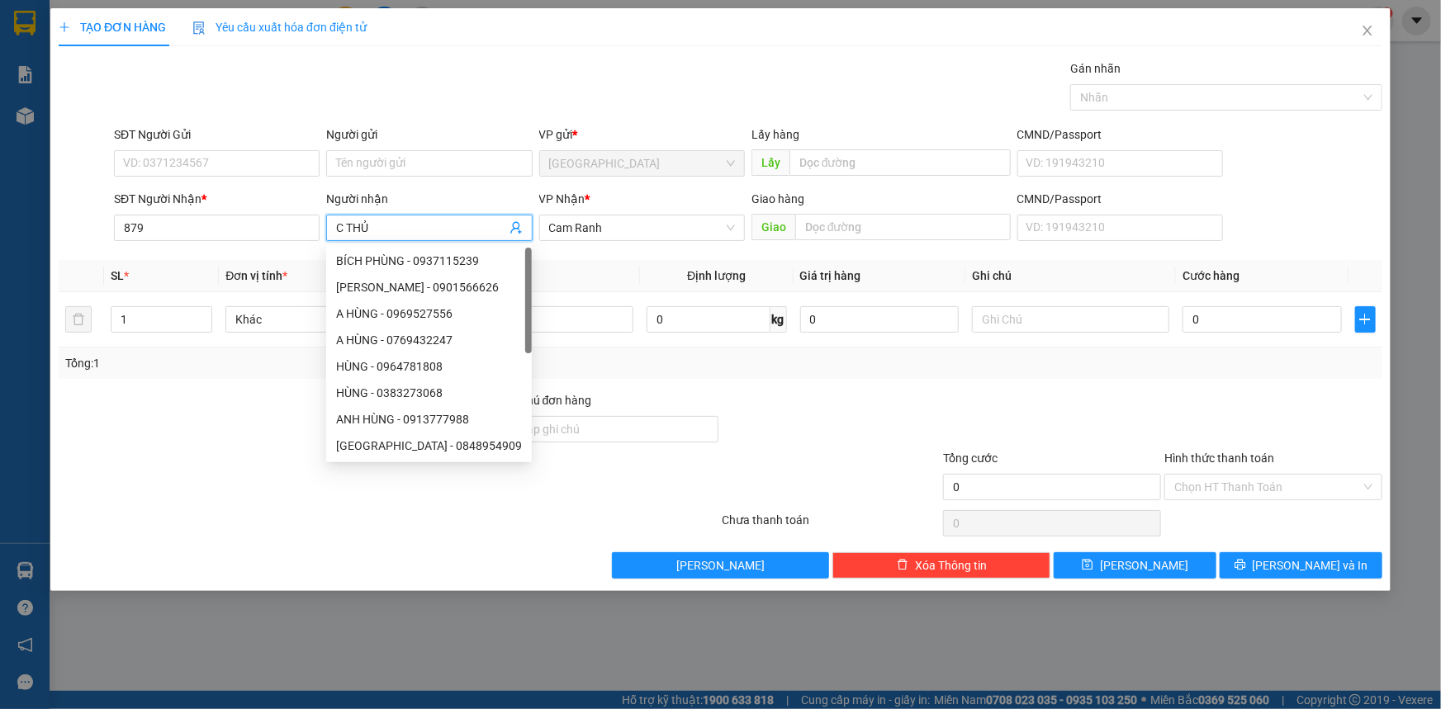
type input "C THỦY"
click at [445, 284] on div "C THỦY - 0976388987" at bounding box center [429, 287] width 186 height 18
type input "0976388987"
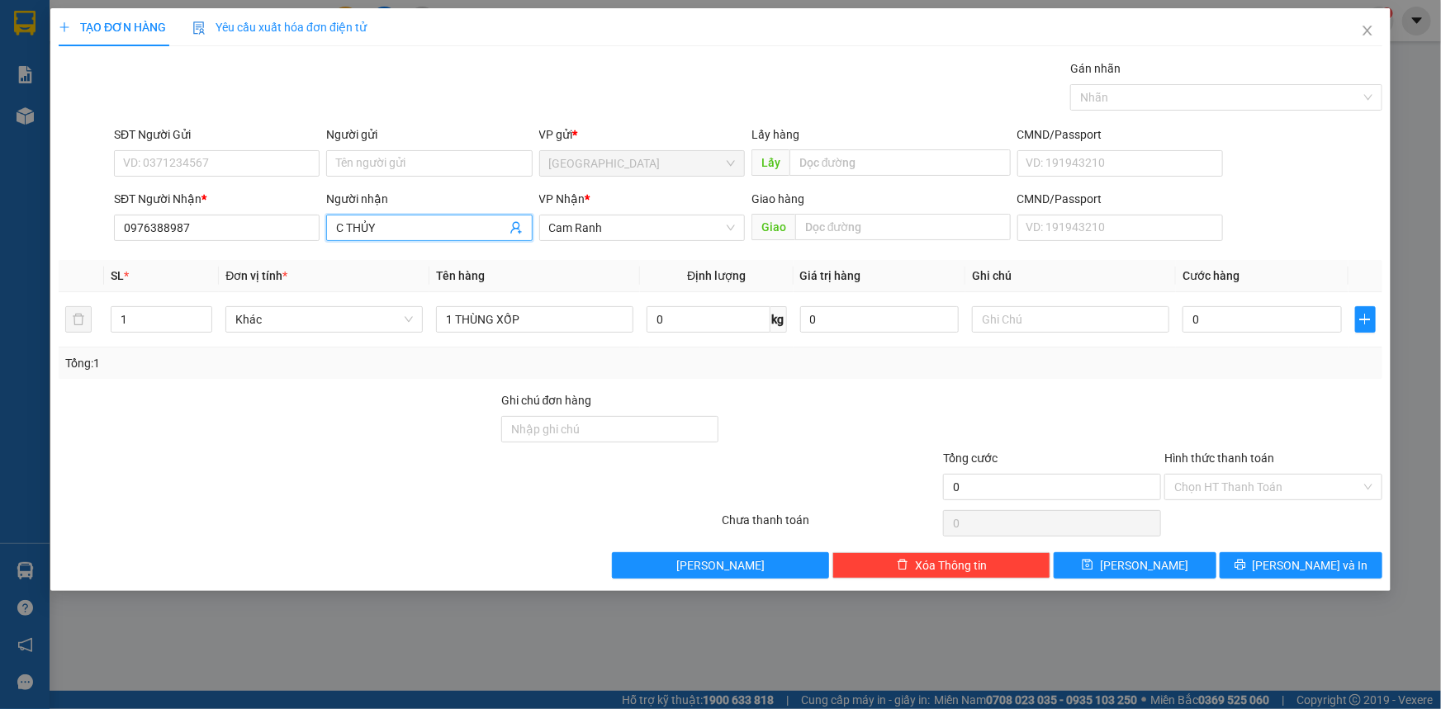
type input "C THỦY"
click at [1303, 371] on div "Tổng: 1" at bounding box center [720, 363] width 1310 height 18
click at [1313, 563] on span "Lưu và In" at bounding box center [1310, 565] width 116 height 18
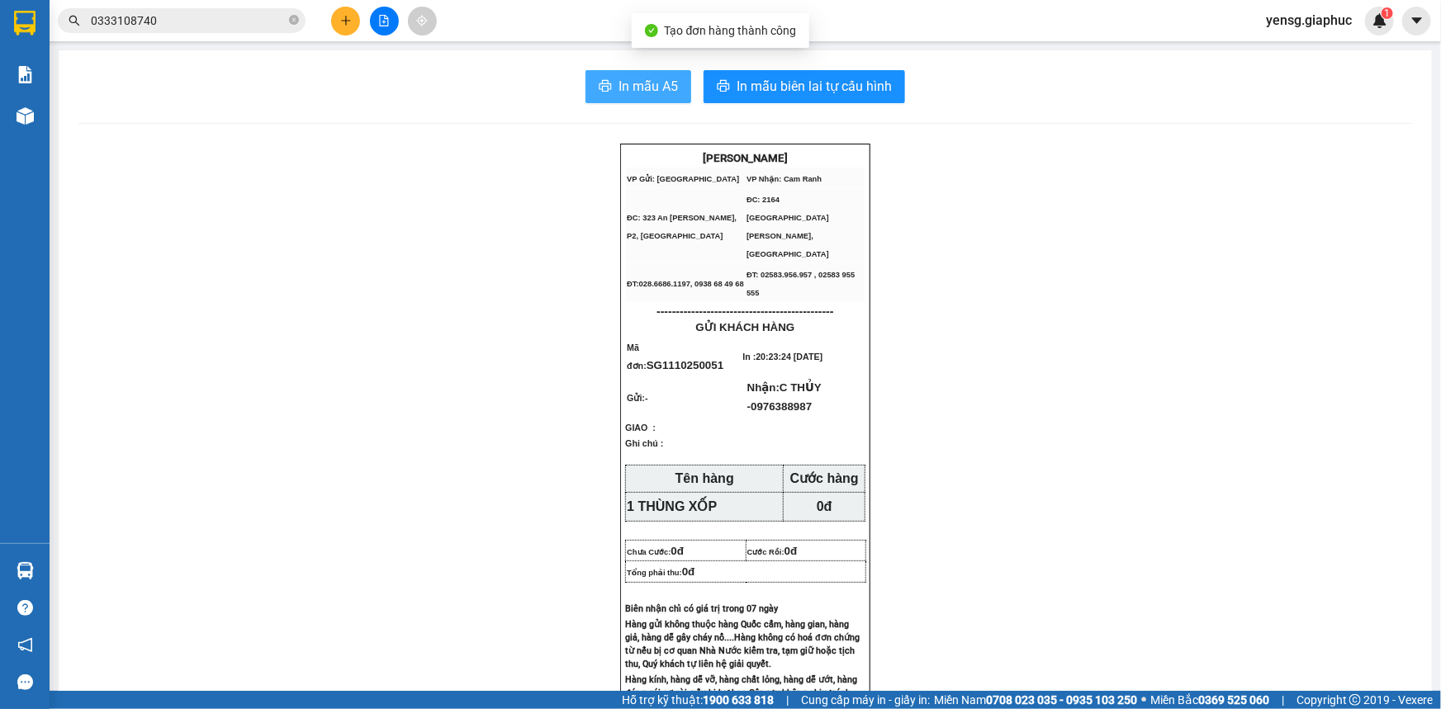
click at [639, 79] on span "In mẫu A5" at bounding box center [647, 86] width 59 height 21
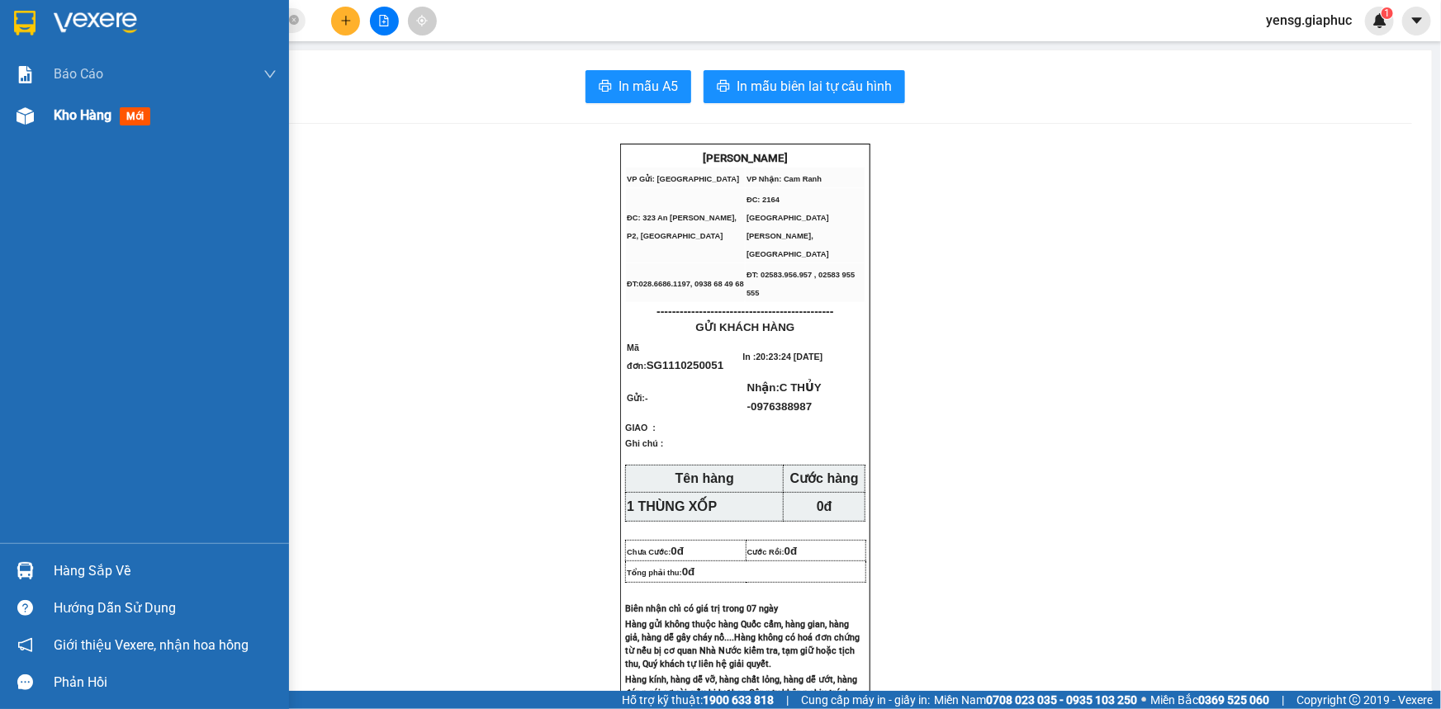
click at [22, 116] on img at bounding box center [25, 115] width 17 height 17
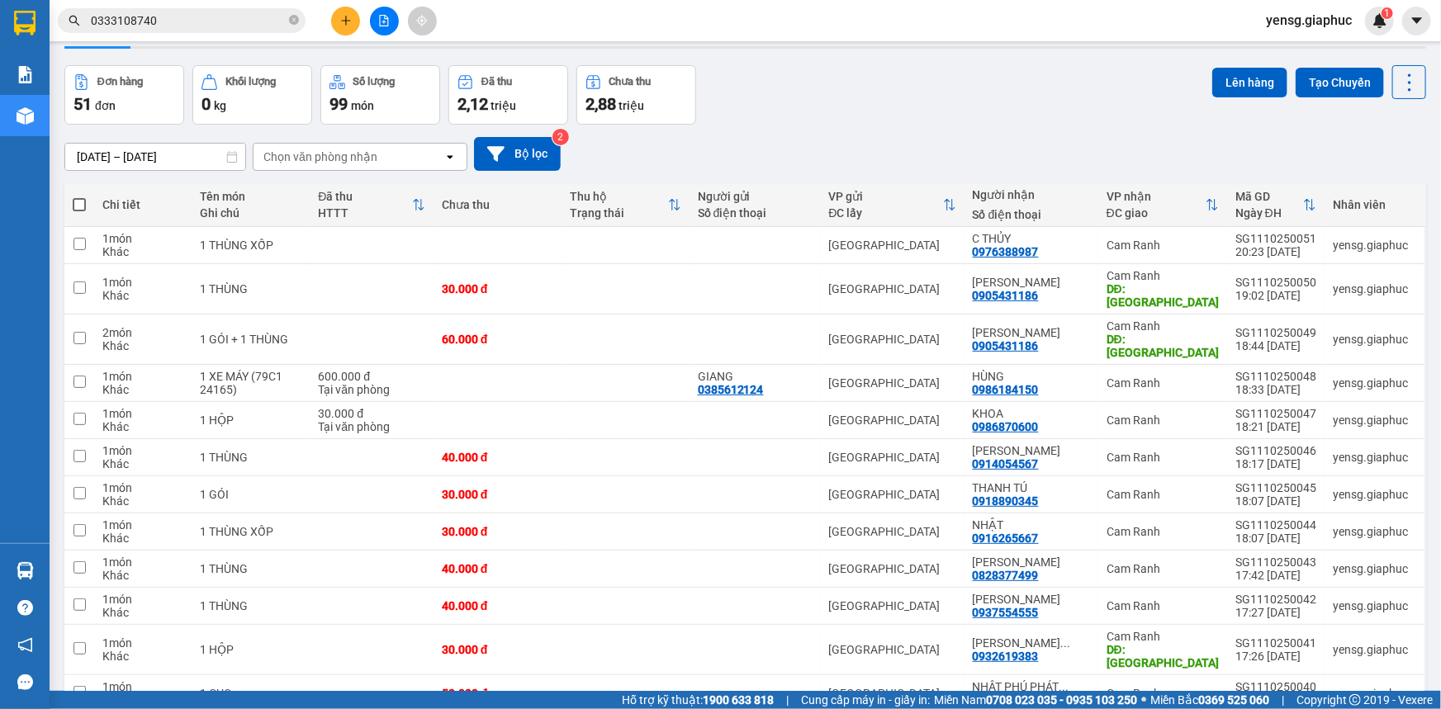
scroll to position [74, 0]
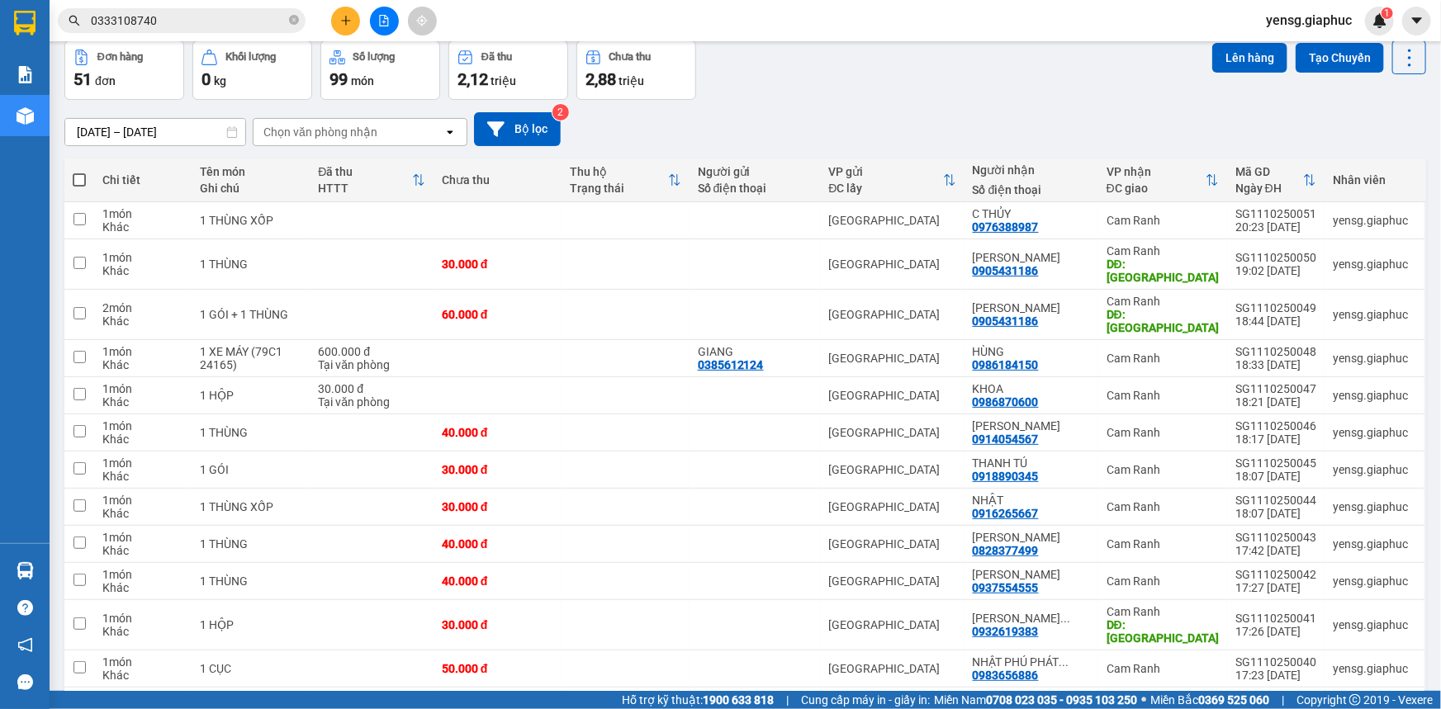
click at [340, 23] on icon "plus" at bounding box center [346, 21] width 12 height 12
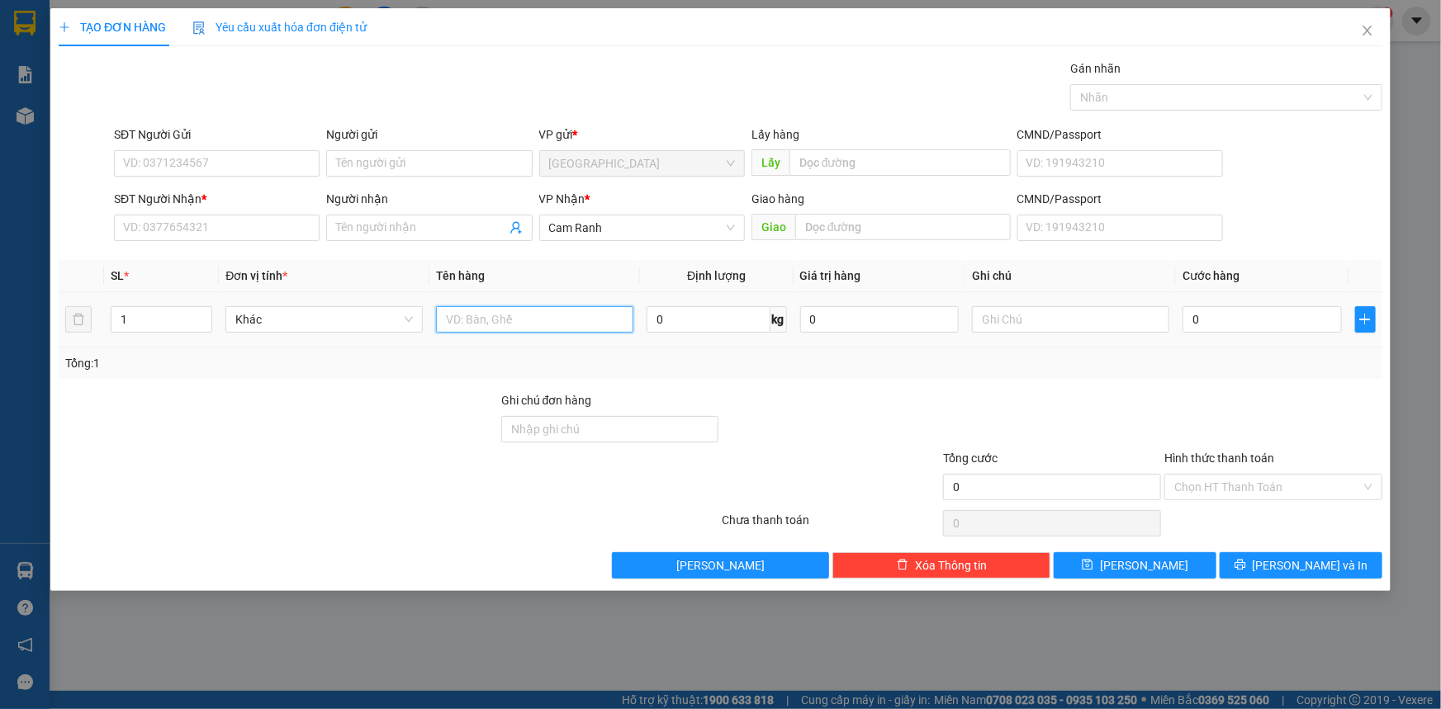
click at [514, 324] on input "text" at bounding box center [534, 319] width 197 height 26
type input "1 THÙNG XỐP"
click at [211, 227] on input "SĐT Người Nhận *" at bounding box center [217, 228] width 206 height 26
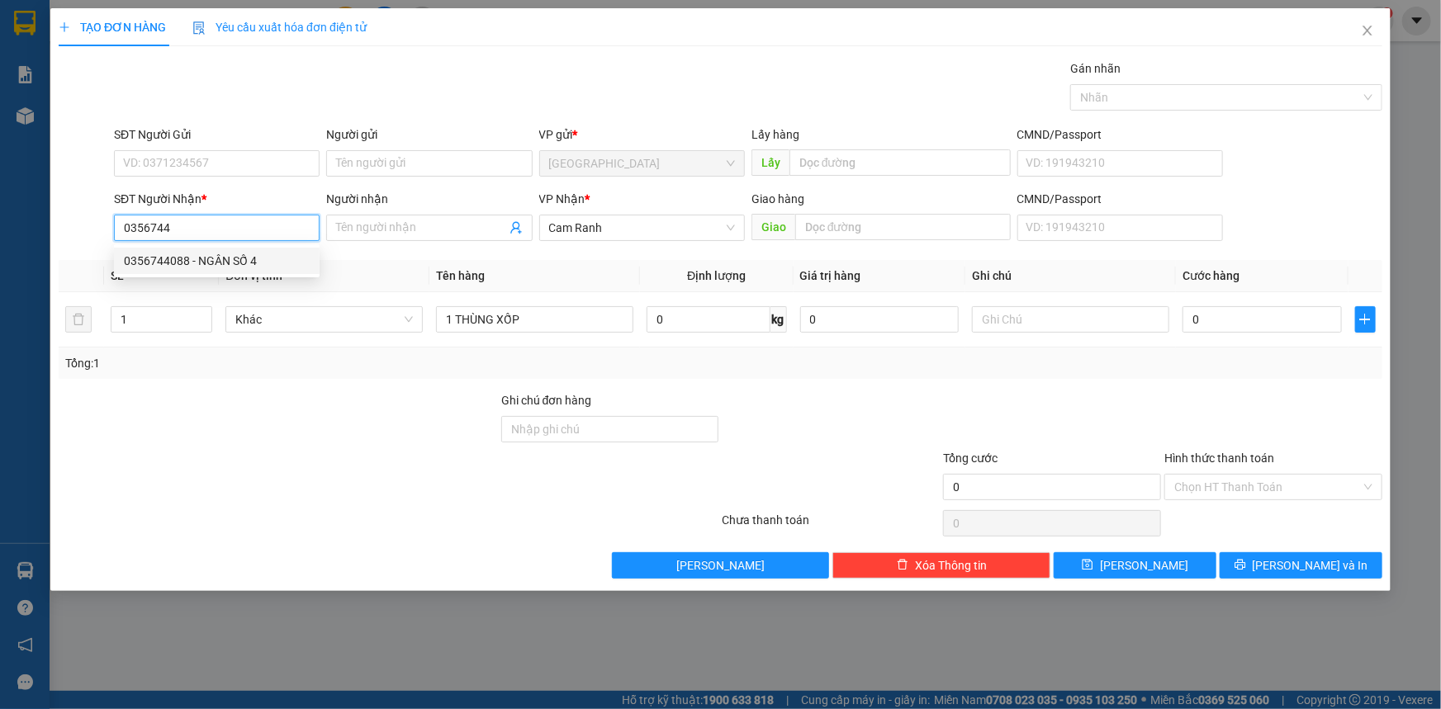
click at [257, 262] on div "0356744088 - NGÂN SỐ 4" at bounding box center [217, 261] width 186 height 18
type input "0356744088"
type input "NGÂN SỐ 4"
type input "0356744088"
click at [843, 227] on input "text" at bounding box center [902, 227] width 215 height 26
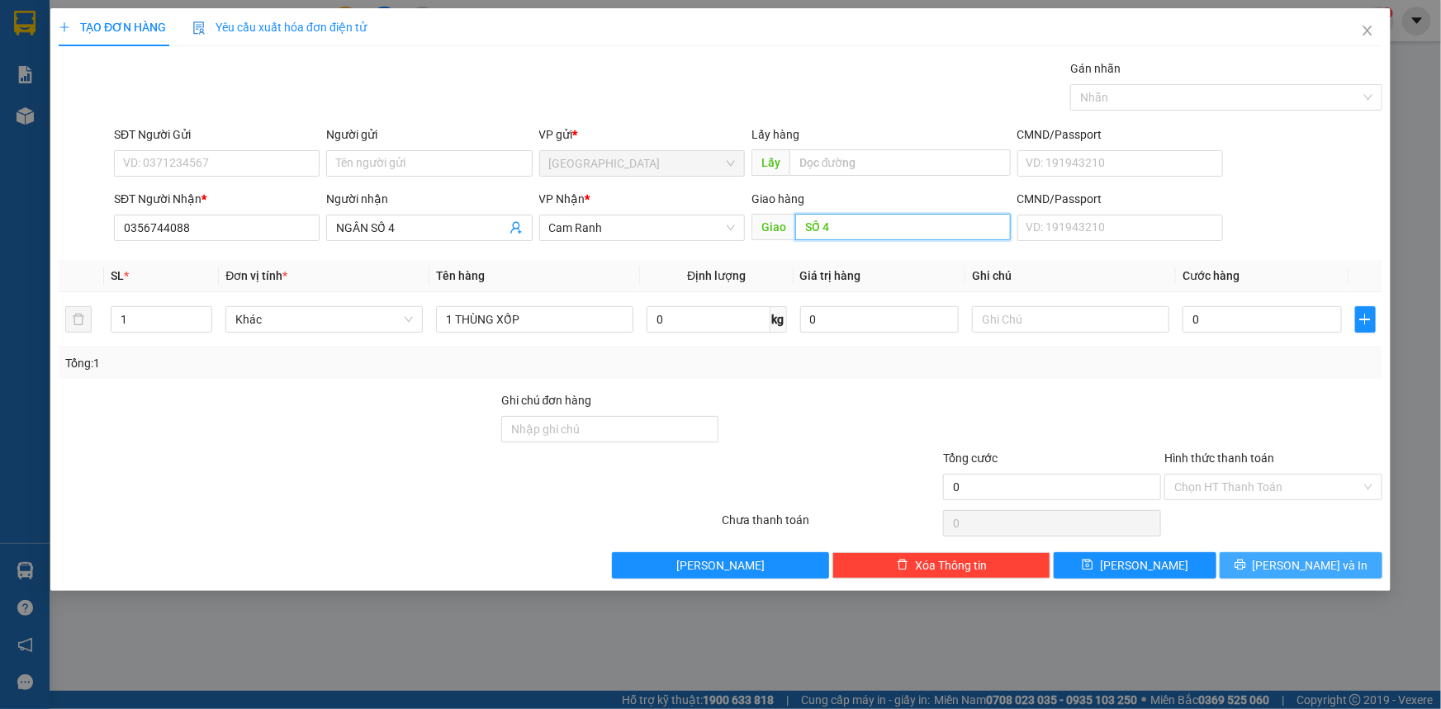
type input "SỐ 4"
click at [1285, 571] on button "Lưu và In" at bounding box center [1300, 565] width 163 height 26
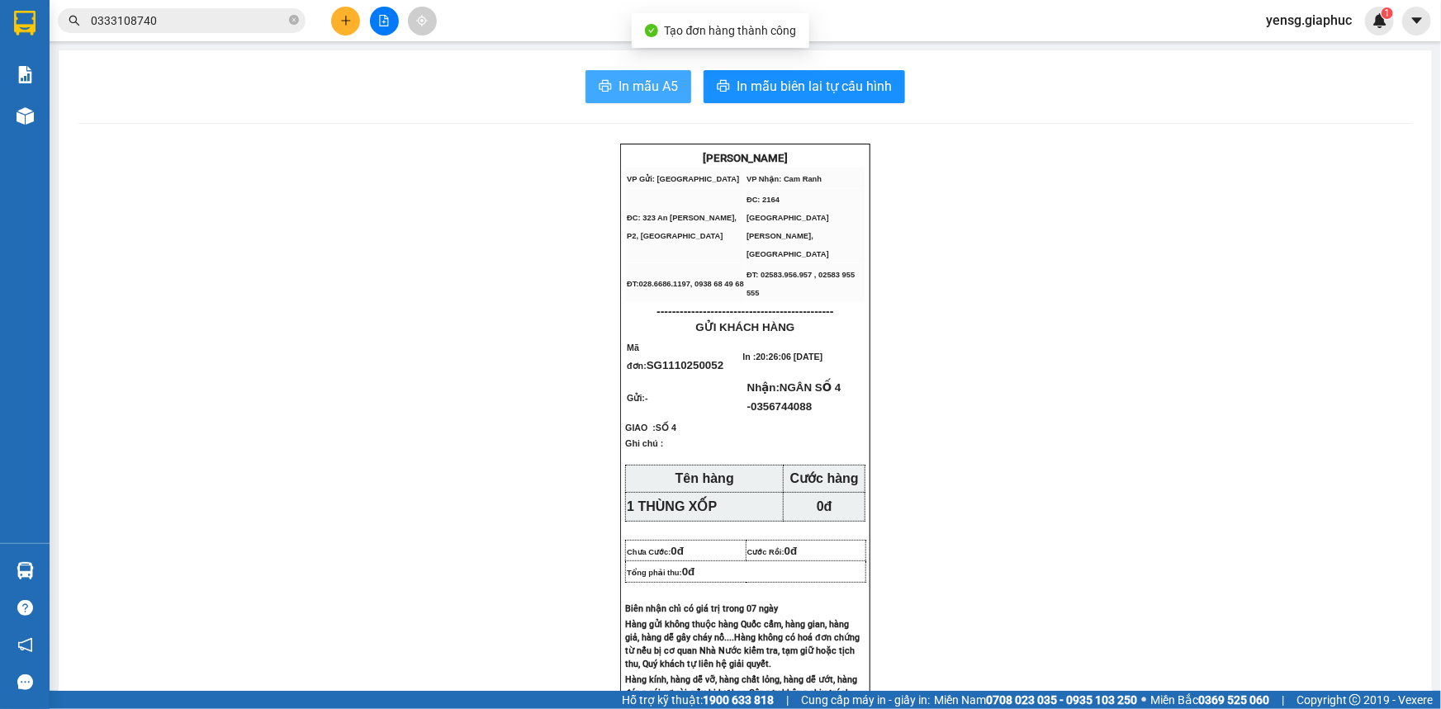
click at [652, 81] on span "In mẫu A5" at bounding box center [647, 86] width 59 height 21
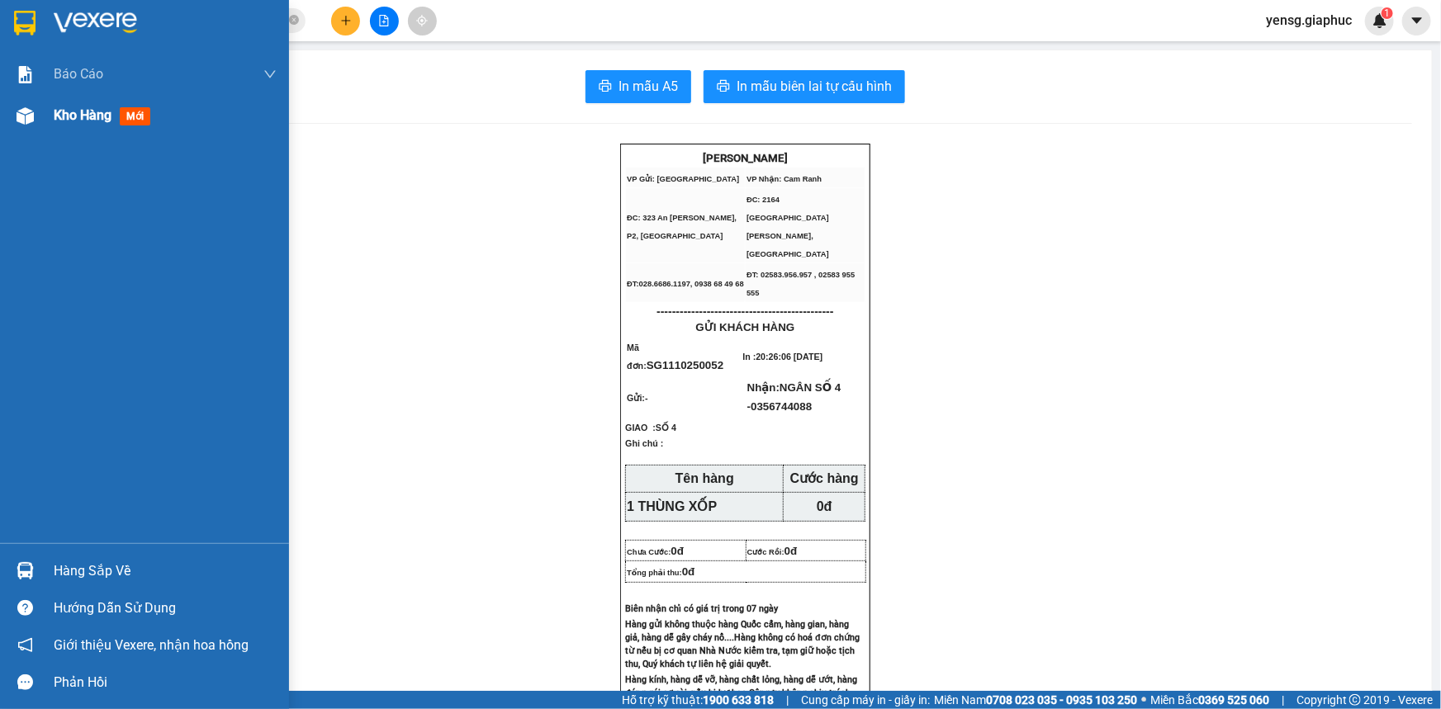
click at [58, 125] on div "Kho hàng mới" at bounding box center [105, 115] width 103 height 21
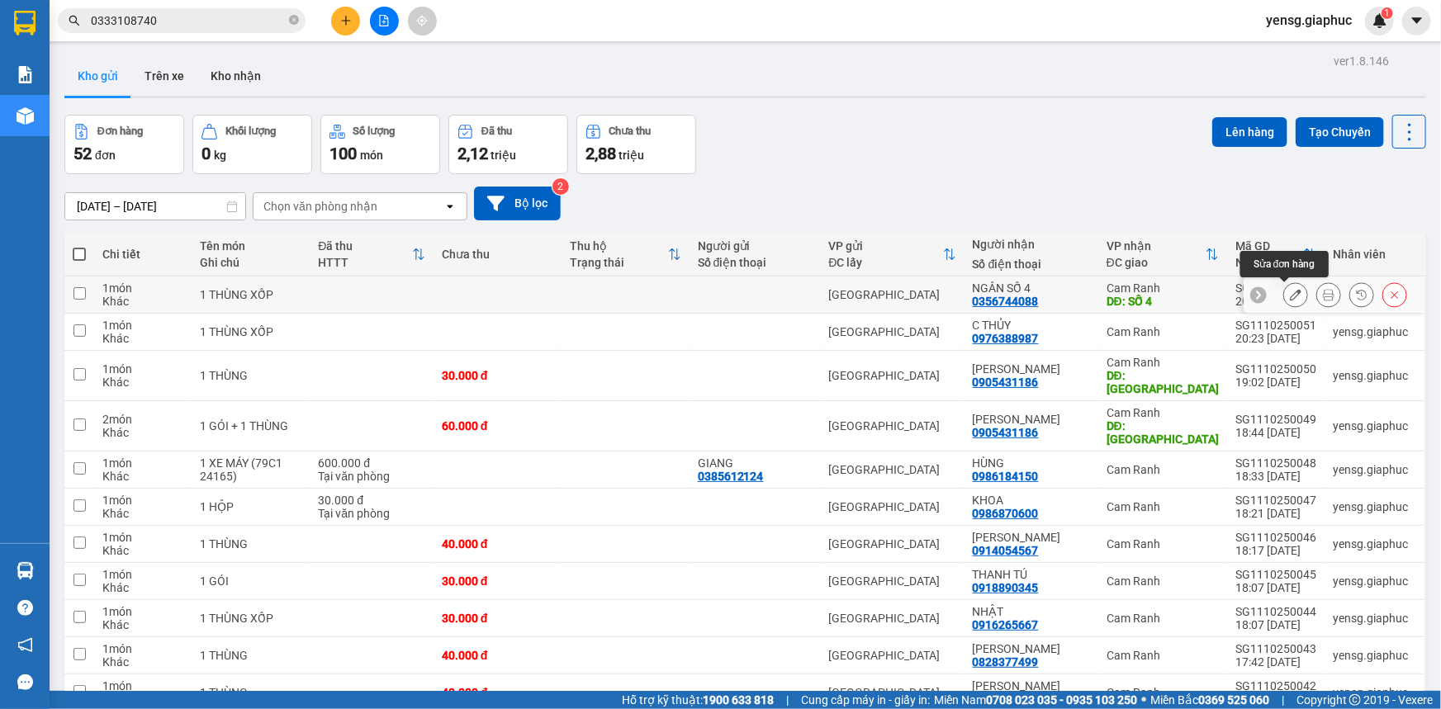
click at [1284, 292] on button at bounding box center [1295, 295] width 23 height 29
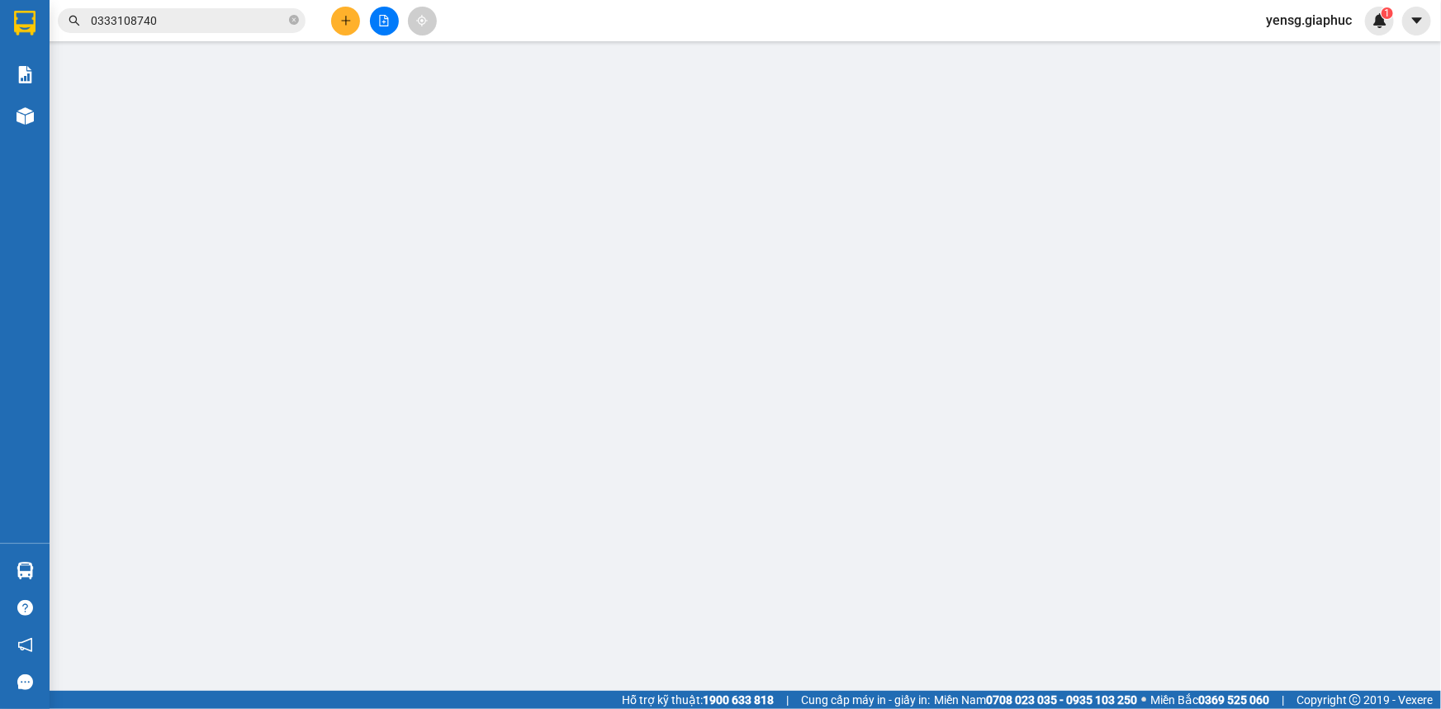
type input "0356744088"
type input "NGÂN SỐ 4"
type input "SỐ 4"
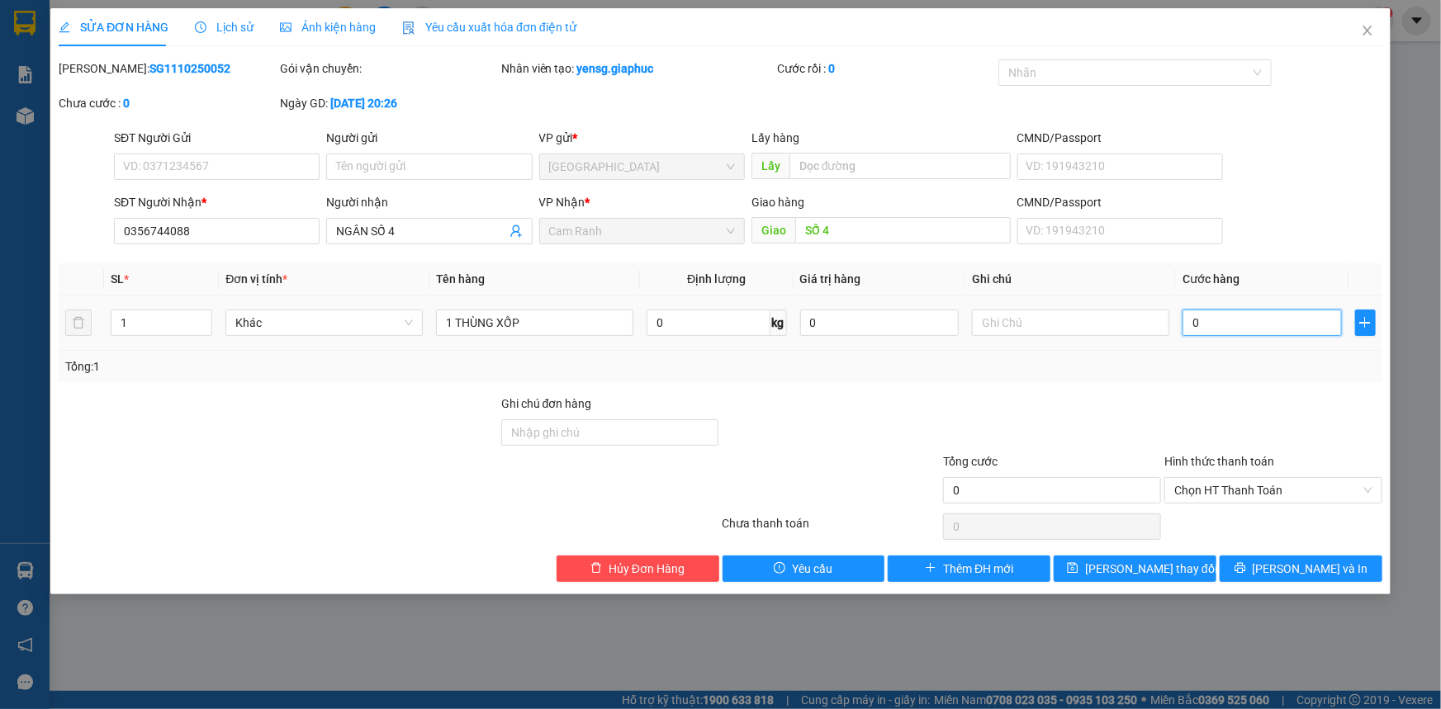
click at [1214, 328] on input "0" at bounding box center [1261, 323] width 159 height 26
type input "5"
type input "50"
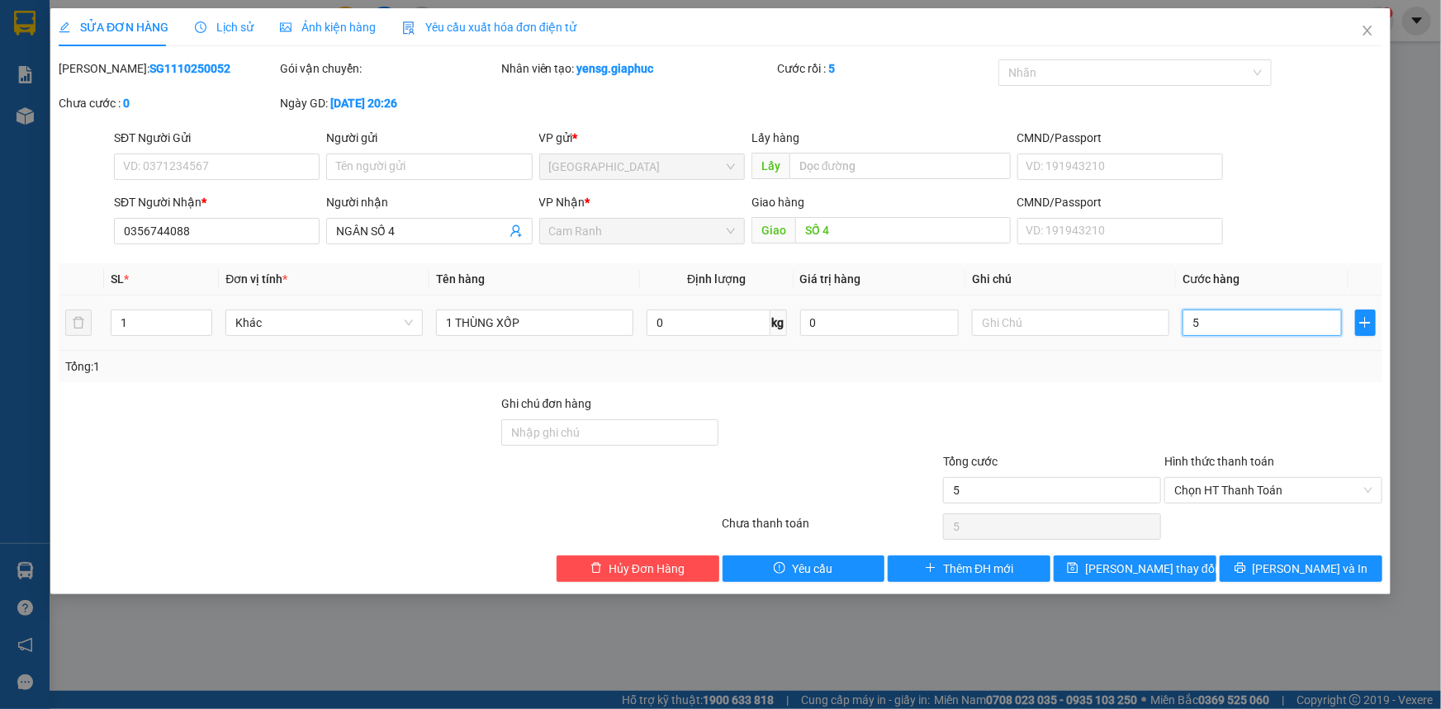
type input "50"
type input "50.000"
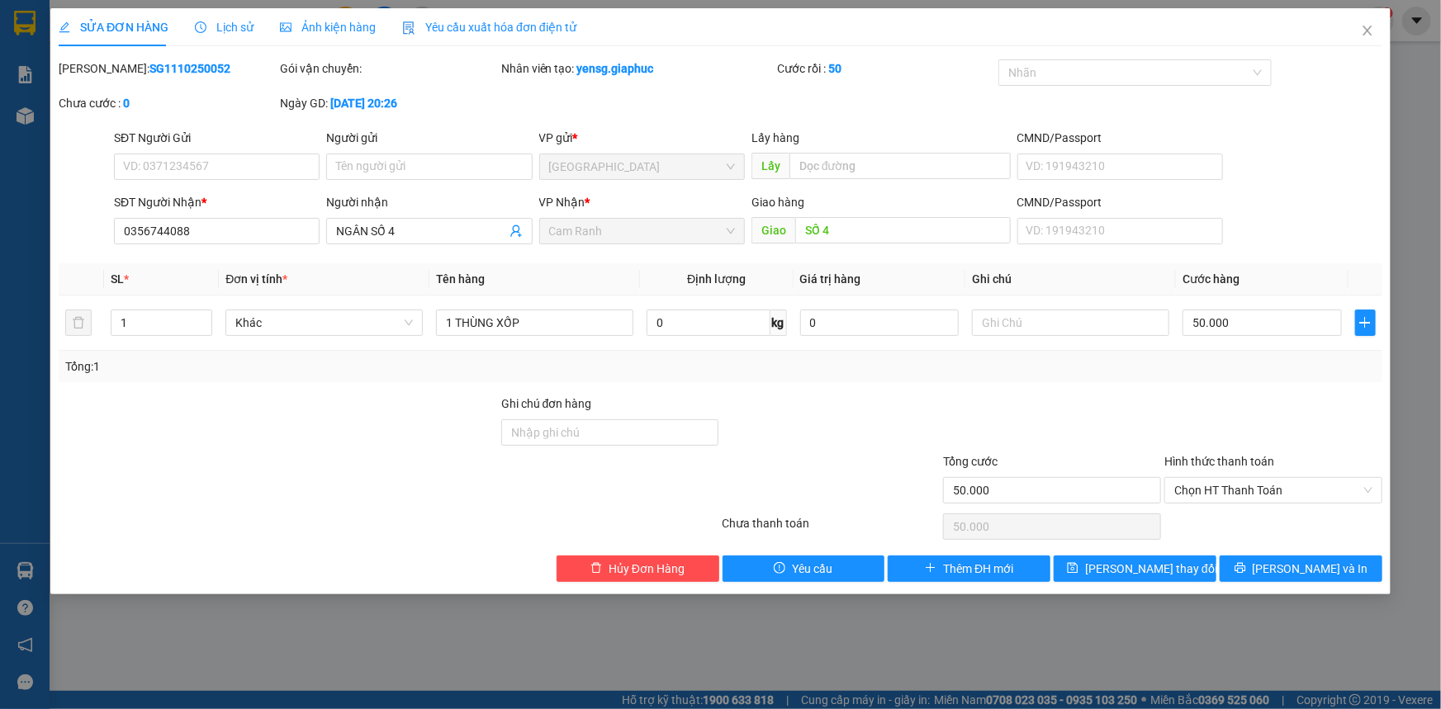
click at [1197, 404] on div at bounding box center [1272, 424] width 221 height 58
click at [1123, 564] on span "Lưu thay đổi" at bounding box center [1151, 569] width 132 height 18
